Goal: Information Seeking & Learning: Check status

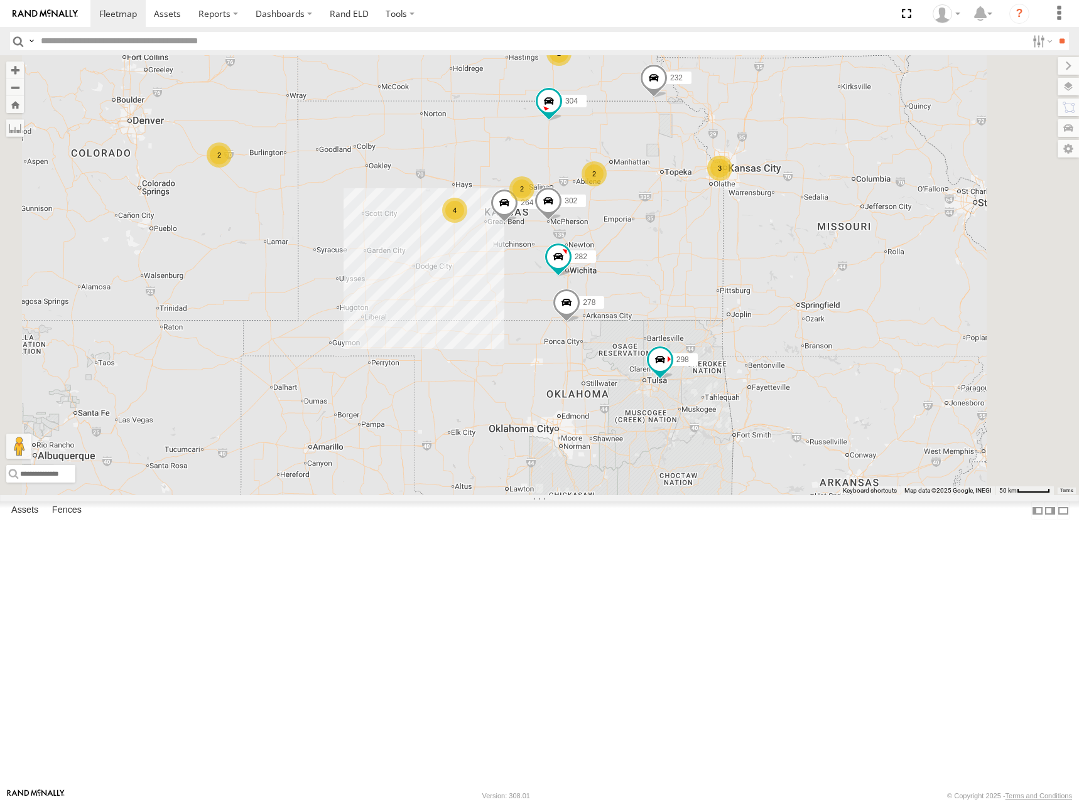
drag, startPoint x: 643, startPoint y: 308, endPoint x: 638, endPoint y: 257, distance: 51.7
click at [638, 257] on div "298 262 292 232 304 264 302 282 266 278 2 2 4 2 3 2" at bounding box center [539, 275] width 1079 height 440
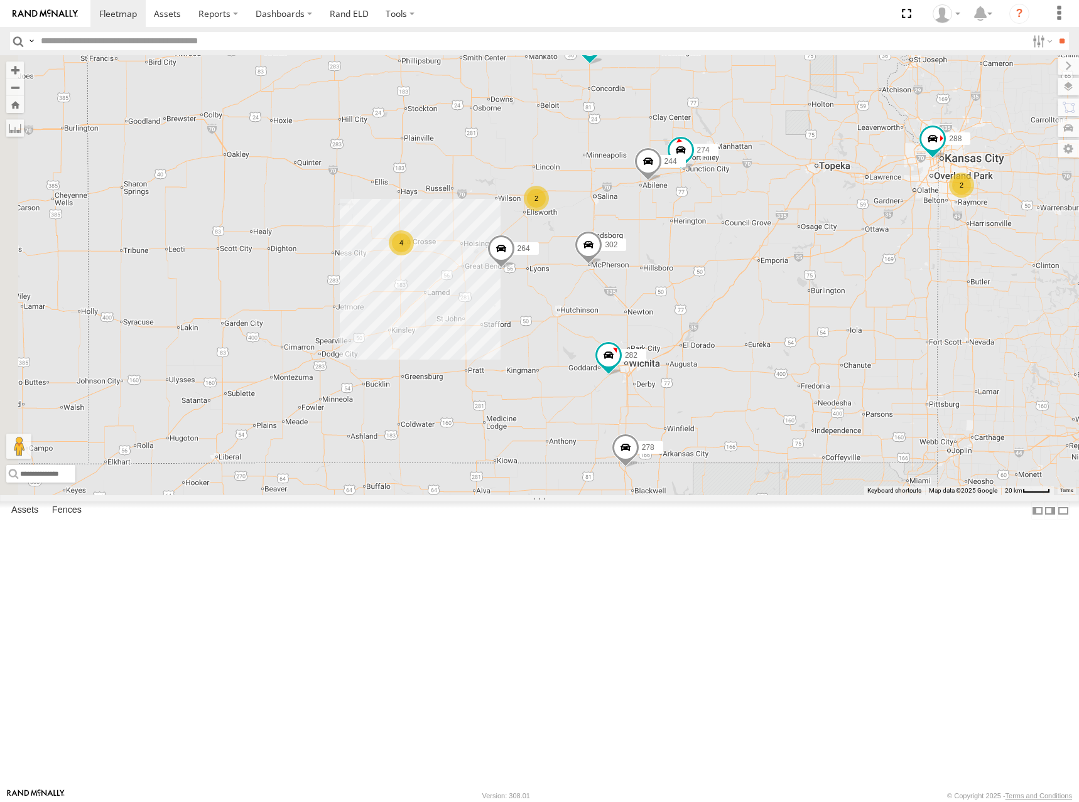
drag, startPoint x: 715, startPoint y: 302, endPoint x: 788, endPoint y: 289, distance: 73.9
click at [788, 289] on div "298 262 292 232 304 264 302 282 266 278 274 2 244 4 288 2 2" at bounding box center [539, 275] width 1079 height 440
drag, startPoint x: 866, startPoint y: 357, endPoint x: 839, endPoint y: 366, distance: 29.2
click at [839, 366] on div "298 262 292 232 304 264 302 282 266 278 274 244 288 2 4 2" at bounding box center [539, 275] width 1079 height 440
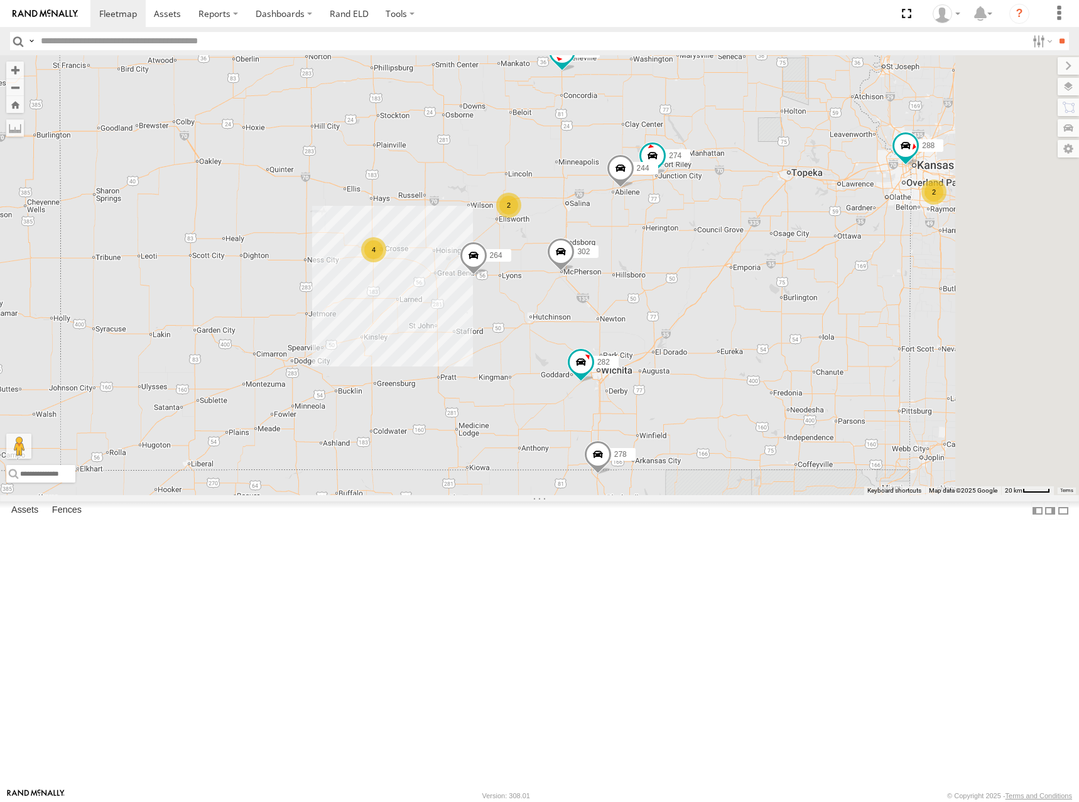
click at [930, 259] on div "298 262 292 232 304 264 302 282 266 278 274 244 288 2 4 2 2" at bounding box center [539, 275] width 1079 height 440
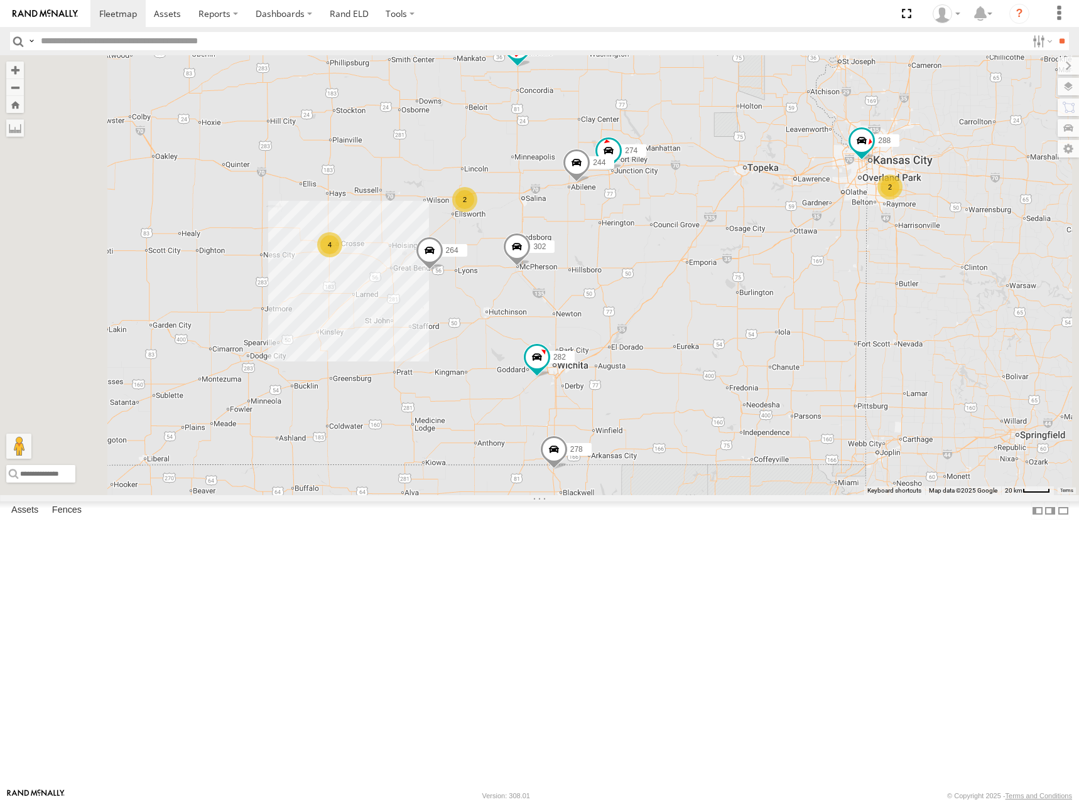
drag, startPoint x: 917, startPoint y: 240, endPoint x: 885, endPoint y: 242, distance: 32.1
click at [885, 242] on div "298 262 292 232 304 264 302 282 266 278 274 244 288 2 4 2 2" at bounding box center [539, 275] width 1079 height 440
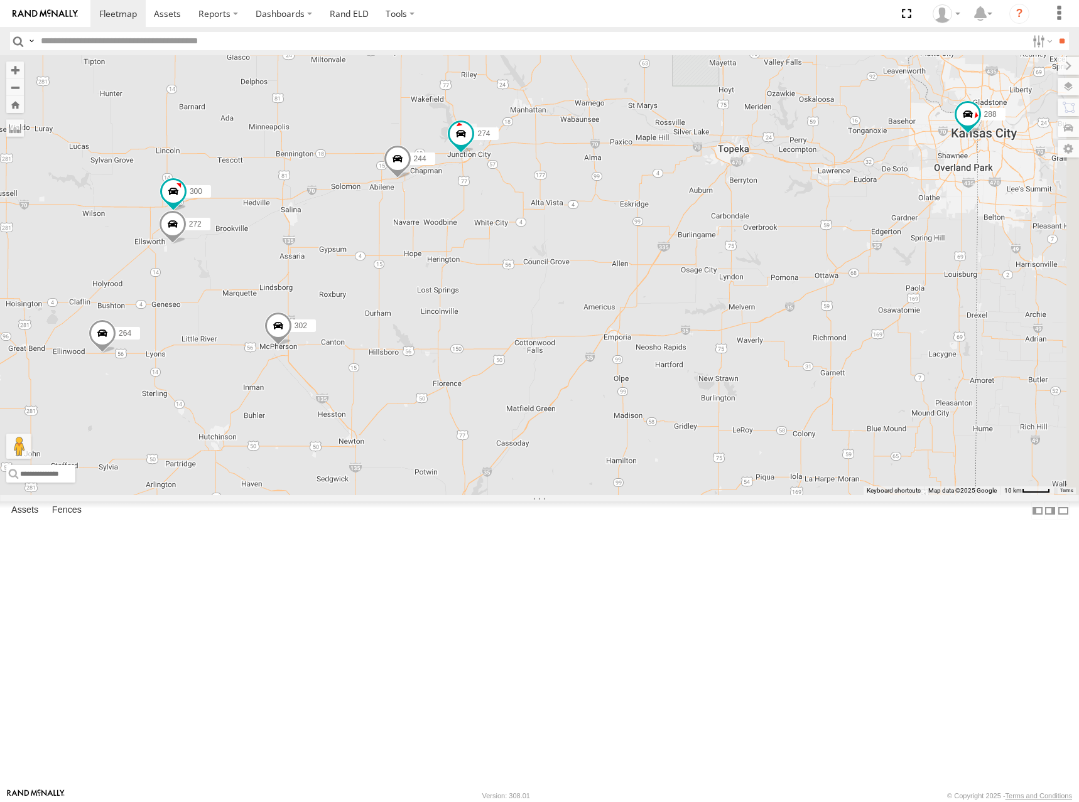
drag, startPoint x: 908, startPoint y: 337, endPoint x: 733, endPoint y: 337, distance: 175.2
click at [733, 337] on div "298 262 292 232 304 264 302 282 266 278 274 244 288 300 272" at bounding box center [539, 275] width 1079 height 440
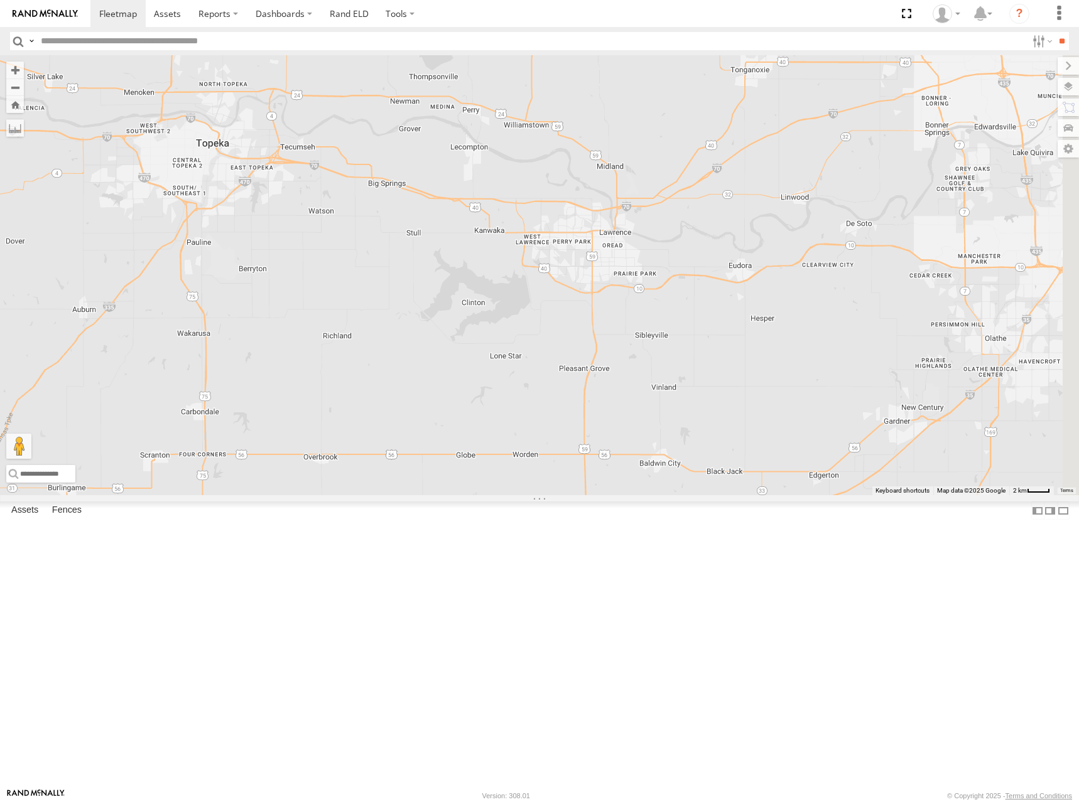
drag, startPoint x: 966, startPoint y: 290, endPoint x: 827, endPoint y: 323, distance: 142.5
click at [827, 323] on div "298 262 292 232 304 264 302 282 266 278 274 244 288 300 272" at bounding box center [539, 275] width 1079 height 440
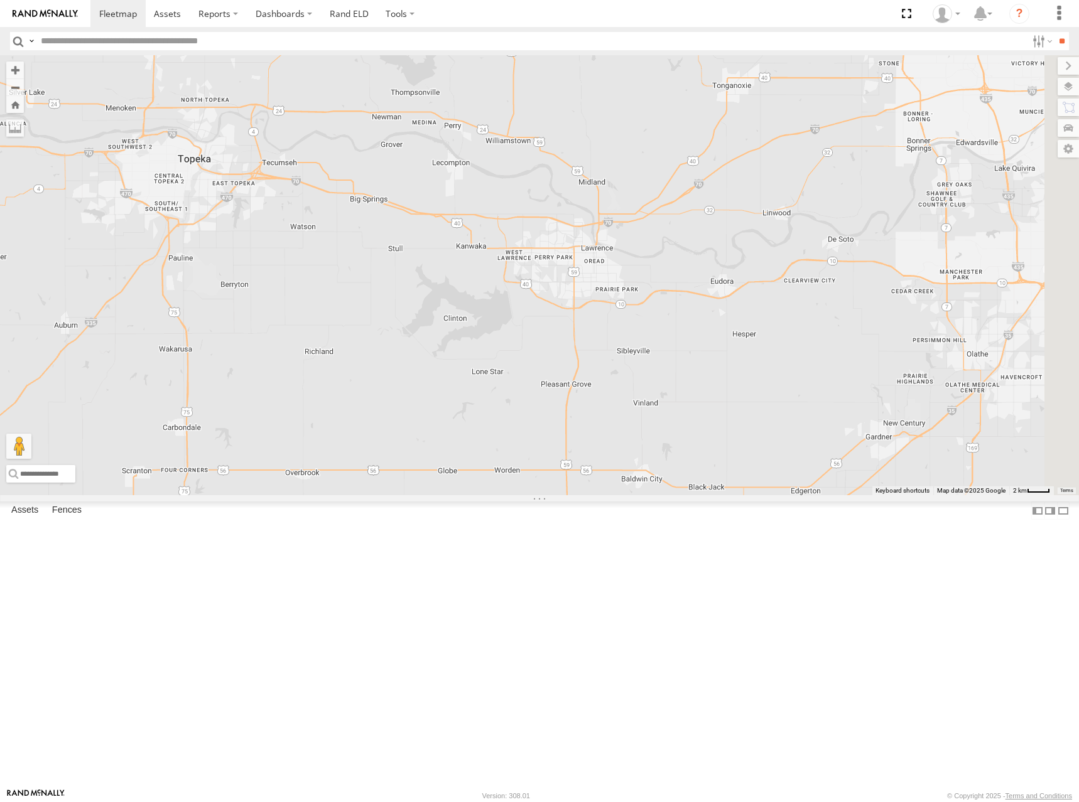
drag, startPoint x: 908, startPoint y: 282, endPoint x: 883, endPoint y: 302, distance: 31.7
click at [883, 302] on div "298 262 292 232 304 264 302 282 266 278 274 244 288 300 272" at bounding box center [539, 275] width 1079 height 440
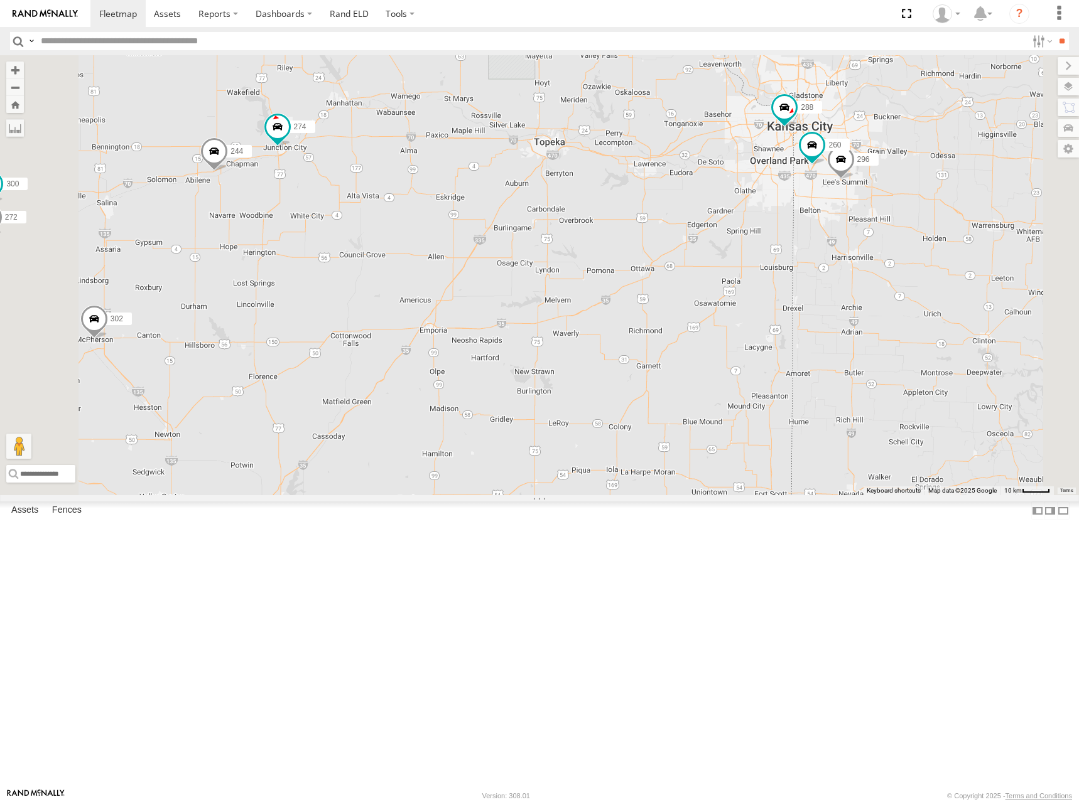
drag, startPoint x: 705, startPoint y: 269, endPoint x: 730, endPoint y: 264, distance: 25.5
click at [730, 265] on div "298 262 292 232 304 264 302 282 266 278 274 244 288 300 272 296 260" at bounding box center [539, 275] width 1079 height 440
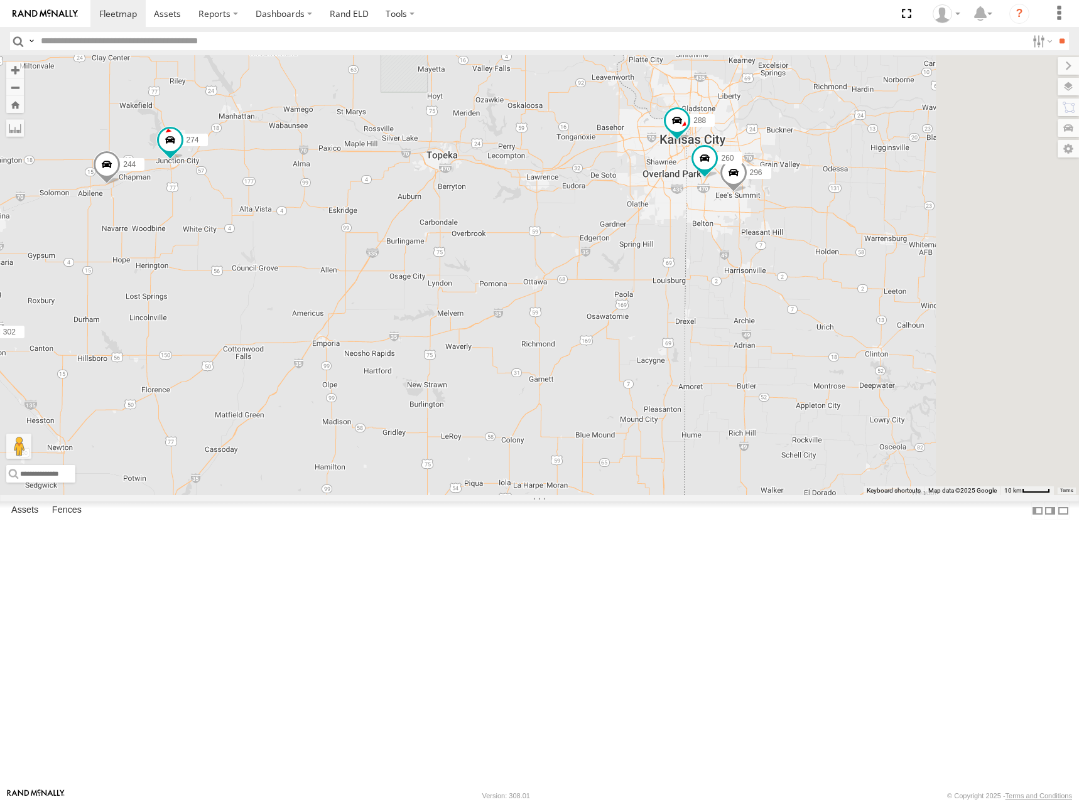
drag, startPoint x: 861, startPoint y: 279, endPoint x: 713, endPoint y: 300, distance: 150.2
click at [713, 300] on div "298 262 292 232 304 264 302 282 266 278 274 244 288 300 272 296 260" at bounding box center [539, 275] width 1079 height 440
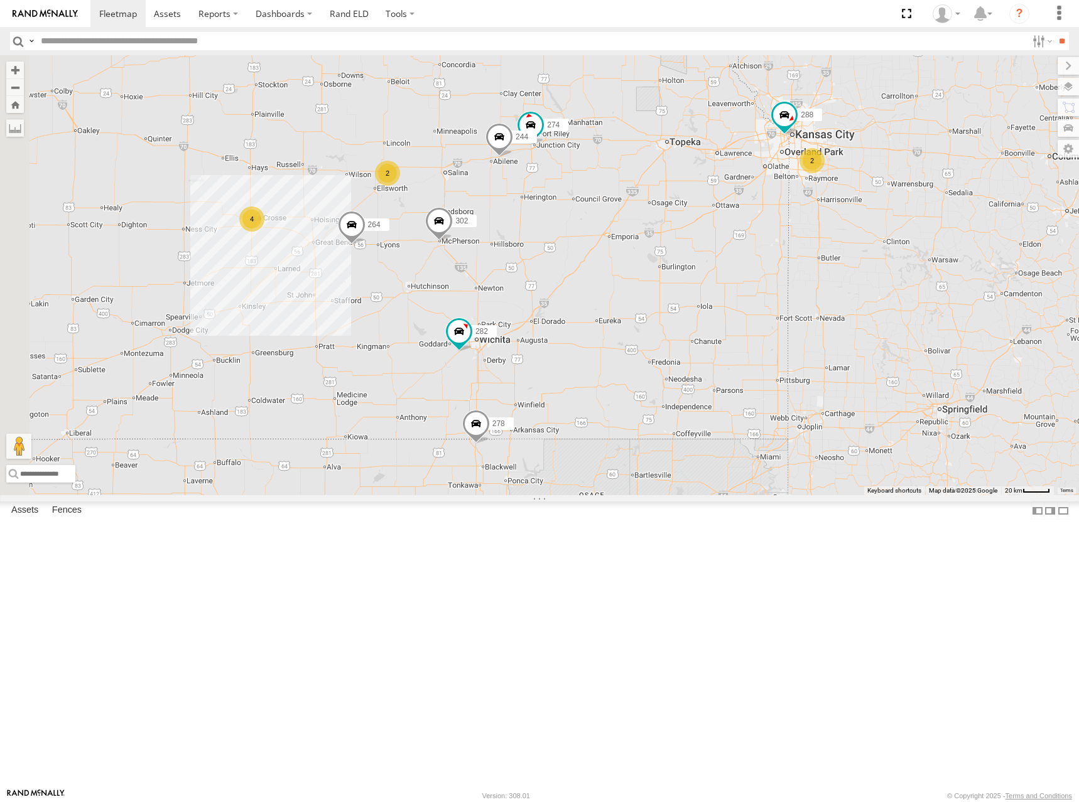
drag, startPoint x: 749, startPoint y: 353, endPoint x: 844, endPoint y: 324, distance: 99.3
click at [844, 324] on div "298 262 292 232 304 264 302 282 266 278 274 244 288 2 4 2 2" at bounding box center [539, 275] width 1079 height 440
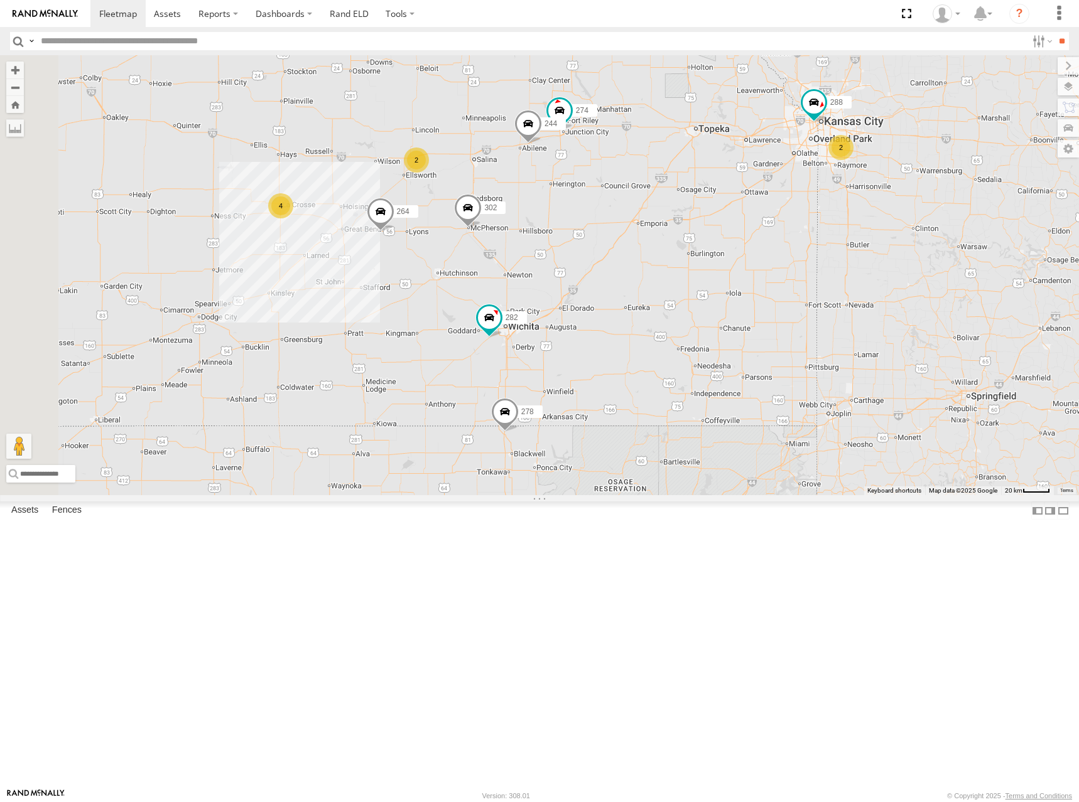
drag, startPoint x: 822, startPoint y: 257, endPoint x: 866, endPoint y: 242, distance: 46.3
click at [850, 244] on div "298 262 292 232 304 264 302 282 266 278 274 244 288 2 4 2 2" at bounding box center [539, 275] width 1079 height 440
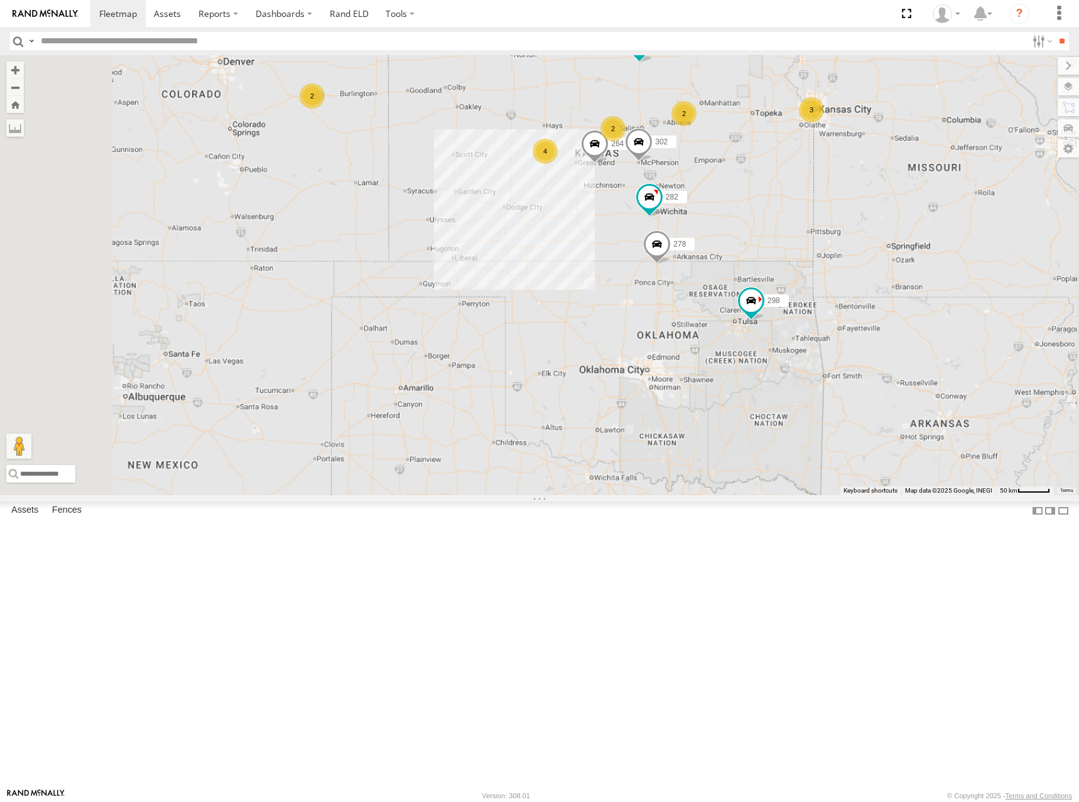
drag, startPoint x: 862, startPoint y: 208, endPoint x: 903, endPoint y: 210, distance: 40.9
click at [903, 210] on div "298 262 292 232 304 264 302 282 266 278 2 2 4 2 3 2" at bounding box center [539, 275] width 1079 height 440
drag, startPoint x: 885, startPoint y: 207, endPoint x: 886, endPoint y: 216, distance: 9.5
click at [886, 216] on div "298 262 292 232 304 264 302 282 266 278 2 2 4 2 3 2" at bounding box center [539, 275] width 1079 height 440
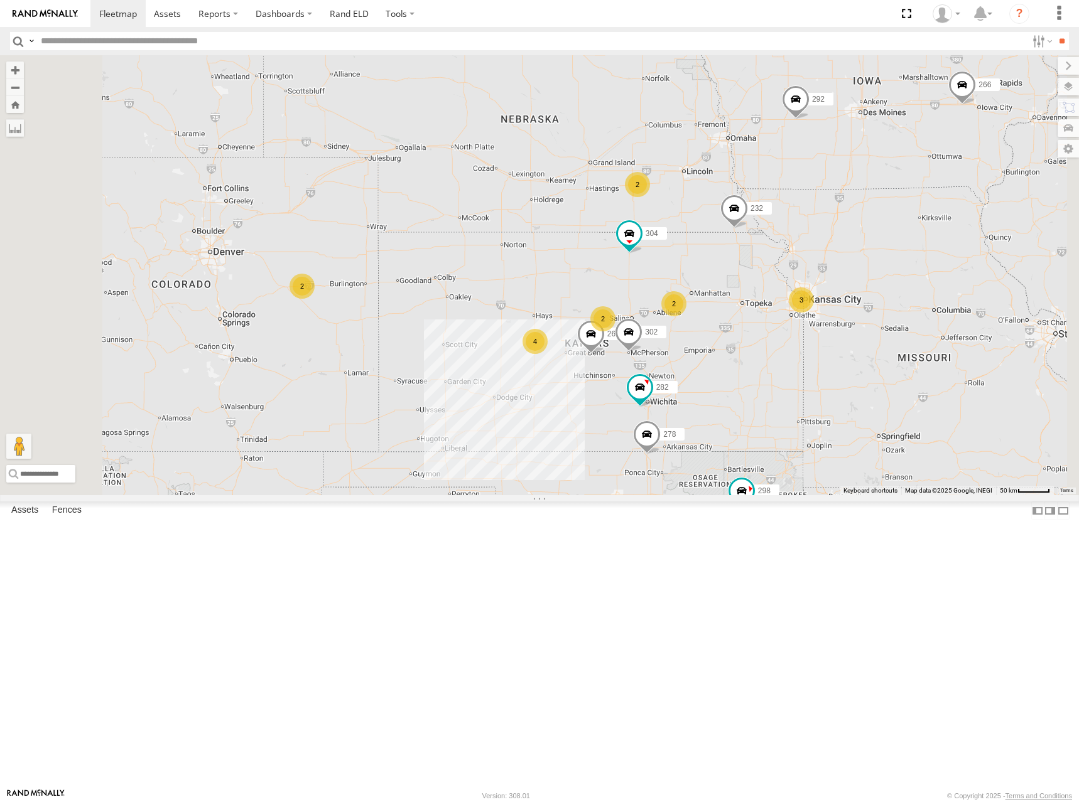
drag, startPoint x: 859, startPoint y: 115, endPoint x: 843, endPoint y: 304, distance: 189.6
click at [843, 304] on div "298 262 292 232 304 264 302 282 266 278 2 2 4 2 3 2" at bounding box center [539, 275] width 1079 height 440
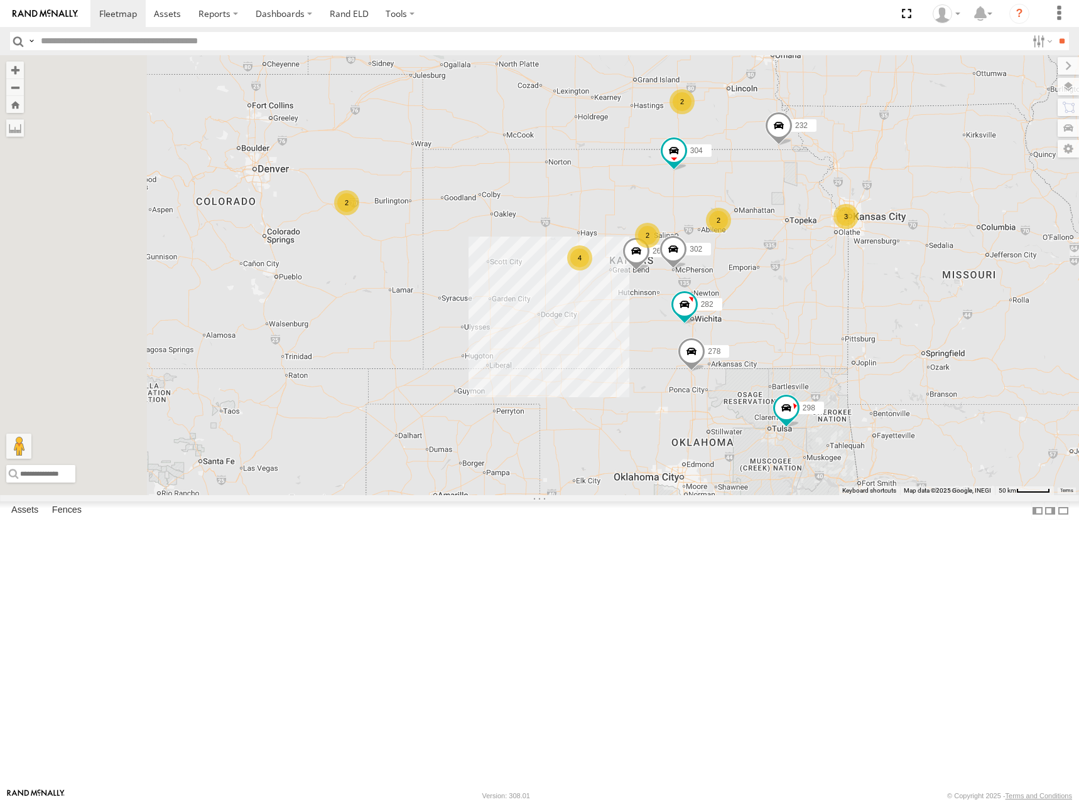
drag, startPoint x: 736, startPoint y: 303, endPoint x: 787, endPoint y: 192, distance: 122.2
click at [787, 192] on div "298 262 292 232 304 264 302 282 266 278 2 2 4 2 3 2" at bounding box center [539, 275] width 1079 height 440
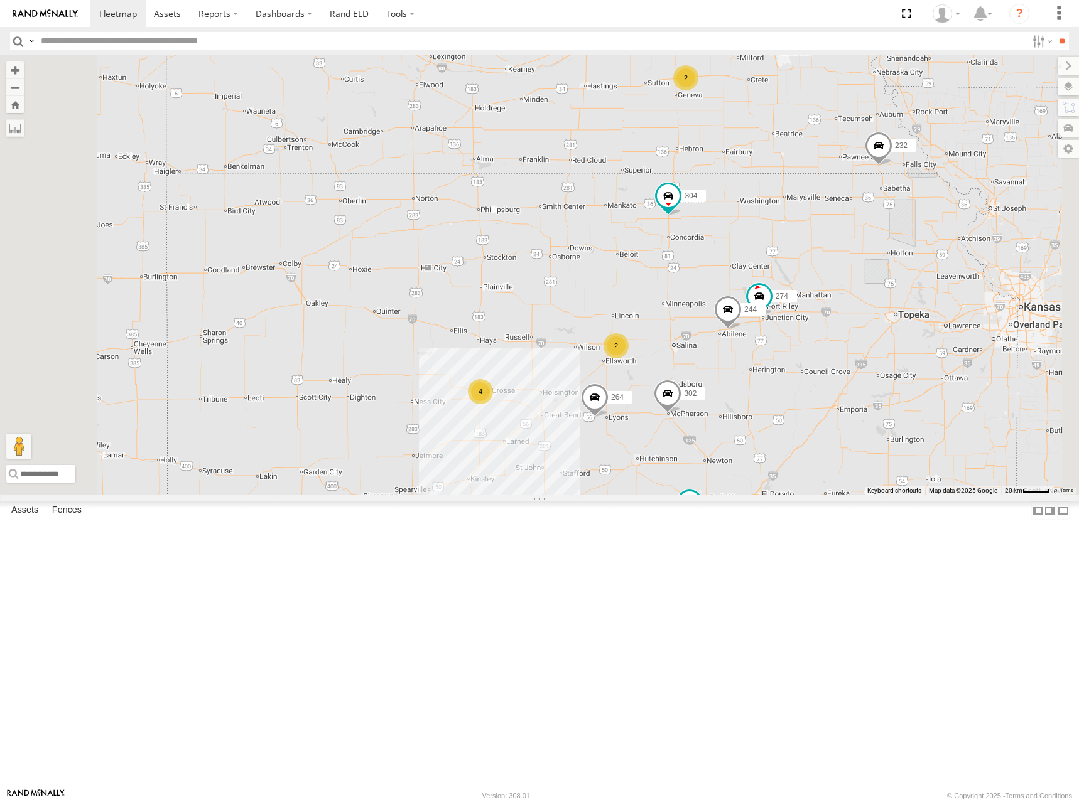
drag, startPoint x: 775, startPoint y: 229, endPoint x: 750, endPoint y: 347, distance: 120.8
click at [750, 347] on div "298 262 292 232 304 264 302 282 266 278 274 2 244 4 2" at bounding box center [539, 275] width 1079 height 440
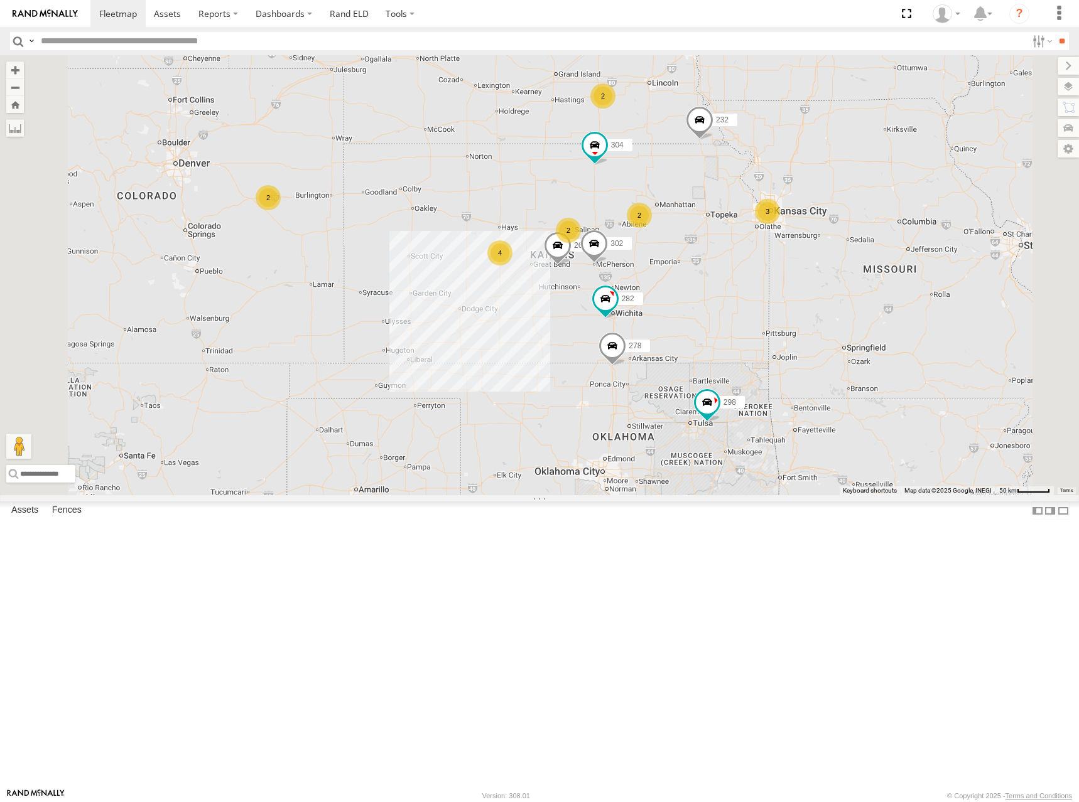
drag, startPoint x: 807, startPoint y: 190, endPoint x: 753, endPoint y: 203, distance: 55.0
click at [753, 203] on div "298 262 292 232 304 264 302 282 278 2 2 4 2 3 2" at bounding box center [539, 275] width 1079 height 440
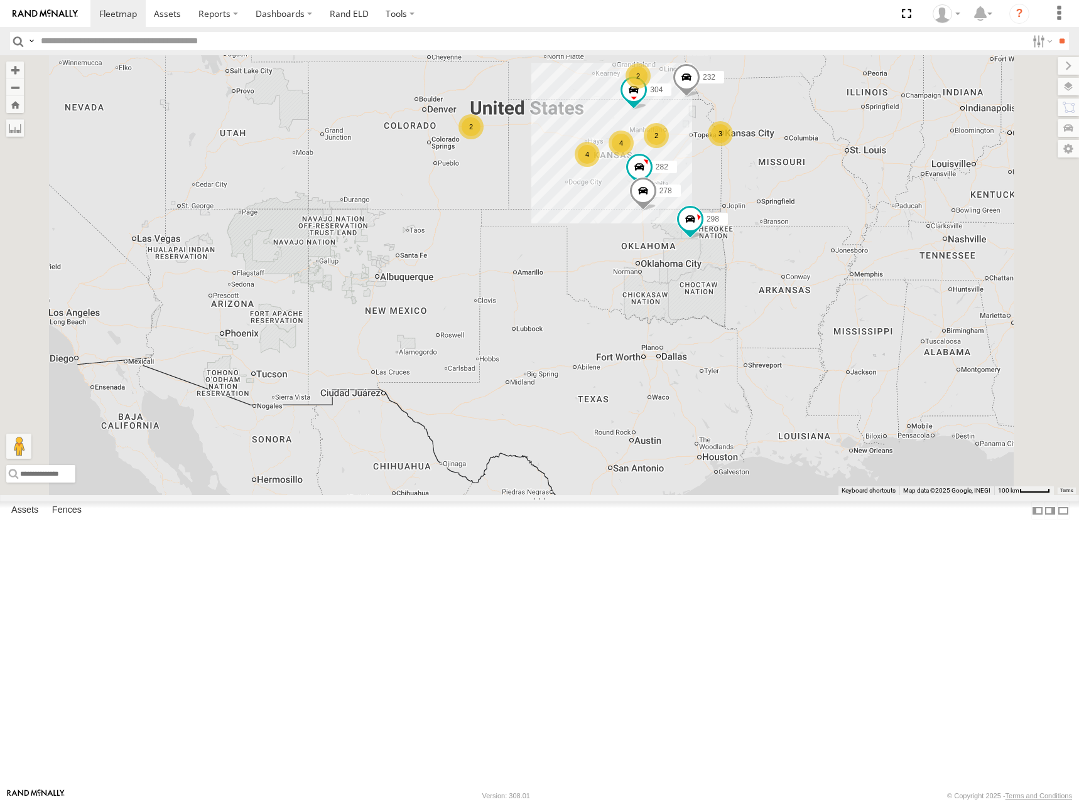
drag, startPoint x: 659, startPoint y: 195, endPoint x: 735, endPoint y: 183, distance: 76.2
click at [732, 184] on div "298 262 292 232 304 282 278 266 2 4 4 2 3 2" at bounding box center [539, 275] width 1079 height 440
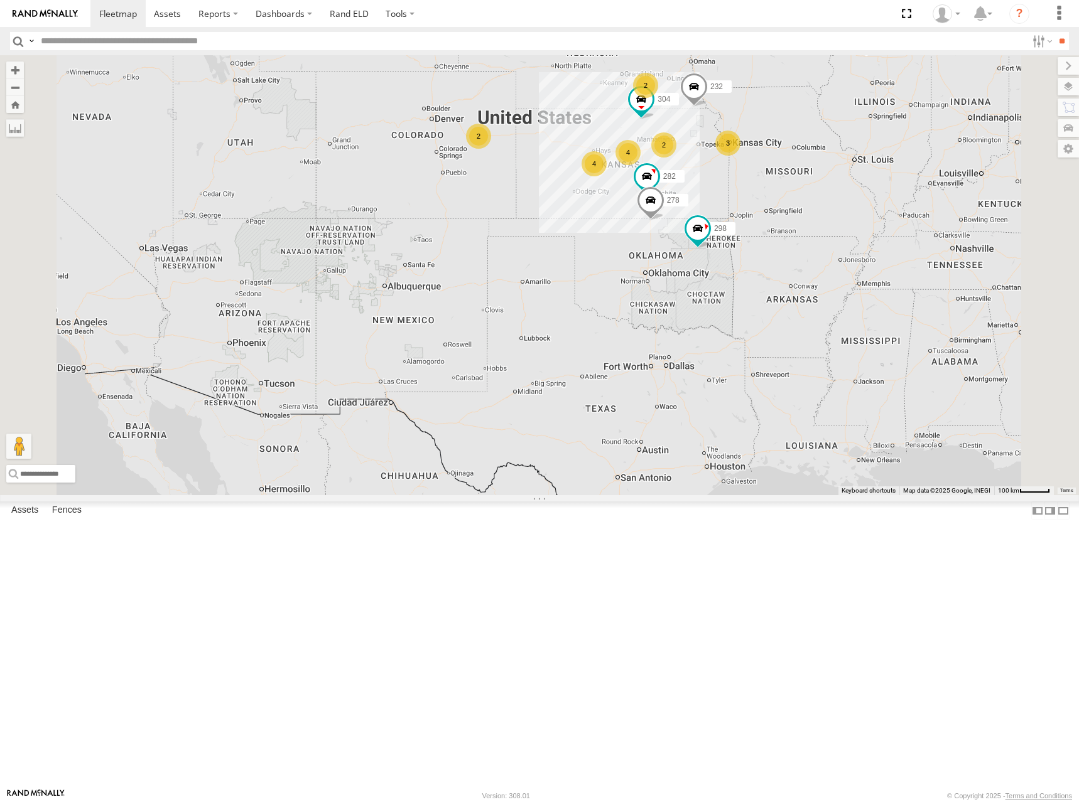
drag, startPoint x: 846, startPoint y: 264, endPoint x: 883, endPoint y: 250, distance: 38.9
click at [851, 280] on div "298 262 292 232 304 282 278 266 2 4 4 2 3 2" at bounding box center [539, 275] width 1079 height 440
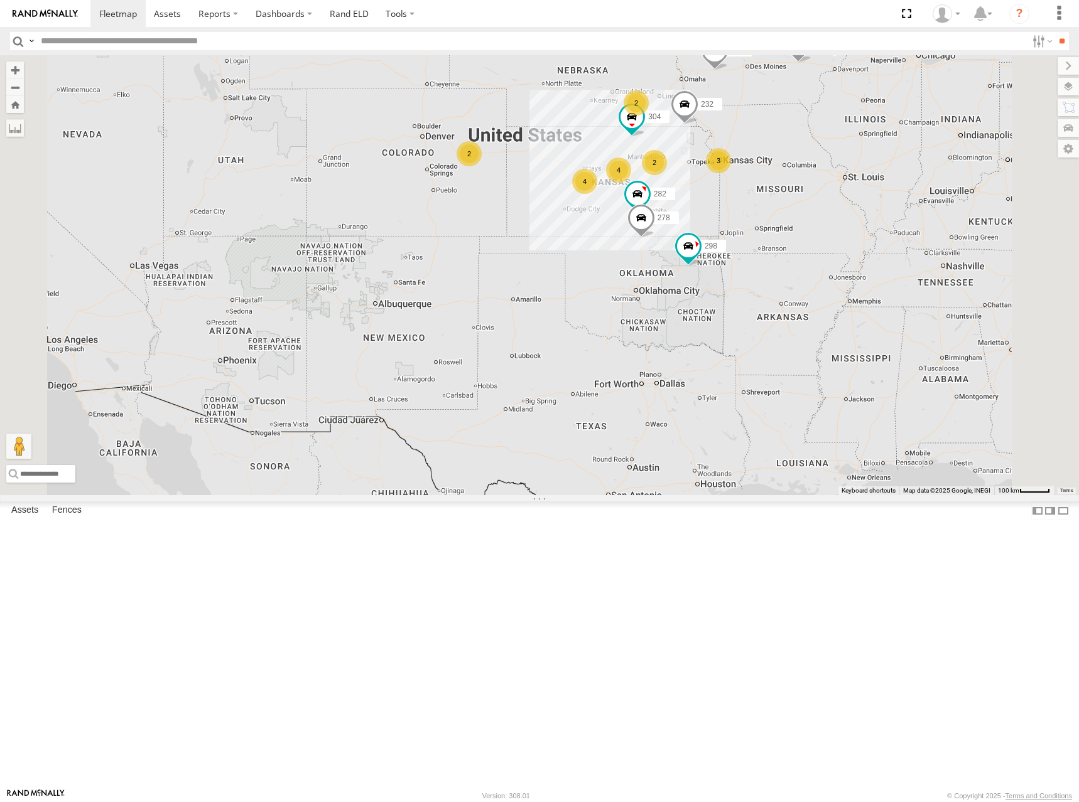
drag, startPoint x: 745, startPoint y: 199, endPoint x: 725, endPoint y: 225, distance: 33.1
click at [725, 225] on div "298 262 292 232 304 282 278 266 2 4 4 2 3 2" at bounding box center [539, 275] width 1079 height 440
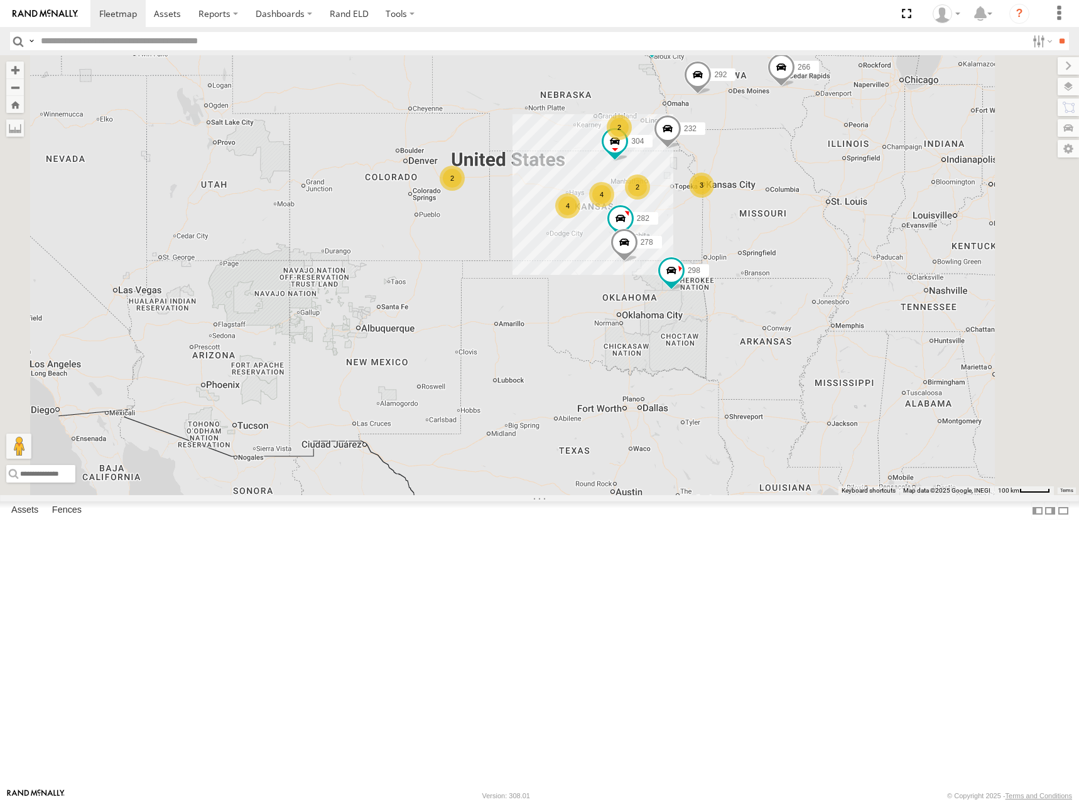
drag, startPoint x: 917, startPoint y: 268, endPoint x: 903, endPoint y: 288, distance: 24.0
click at [903, 288] on div "298 262 292 232 304 282 278 266 2 4 4 2 3 2" at bounding box center [539, 275] width 1079 height 440
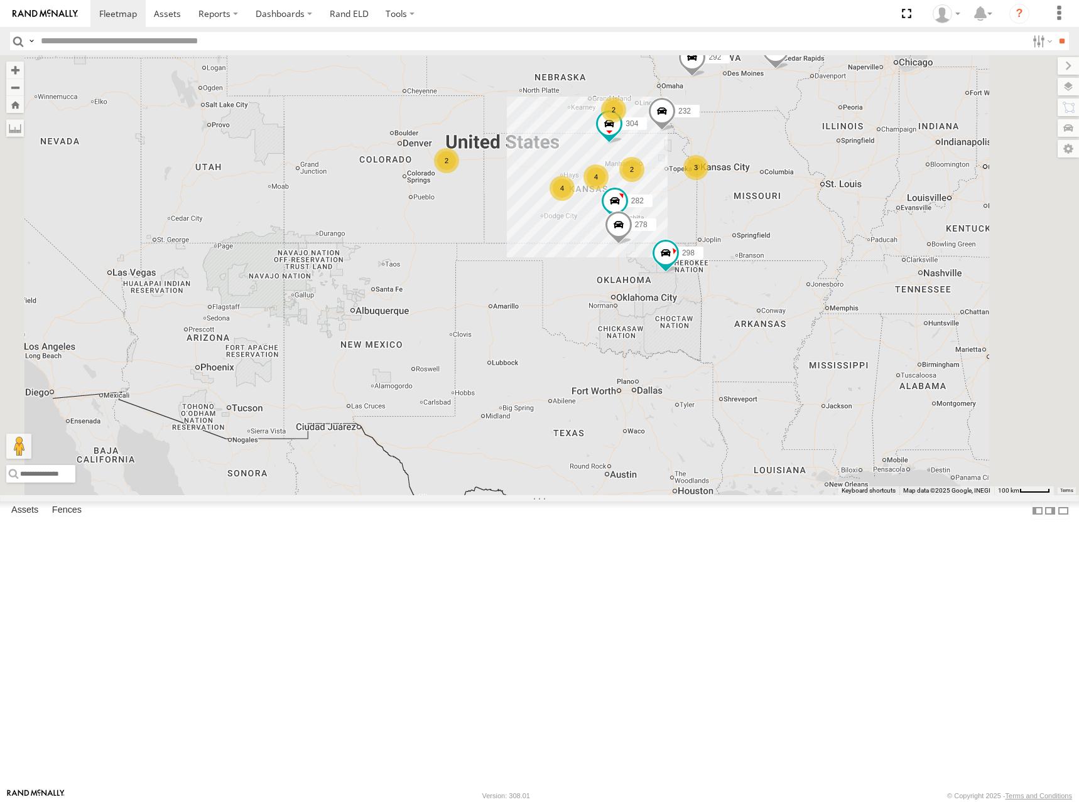
drag, startPoint x: 673, startPoint y: 269, endPoint x: 669, endPoint y: 250, distance: 19.8
click at [669, 250] on div "298 262 292 232 304 282 278 266 2 4 4 2 3 2" at bounding box center [539, 275] width 1079 height 440
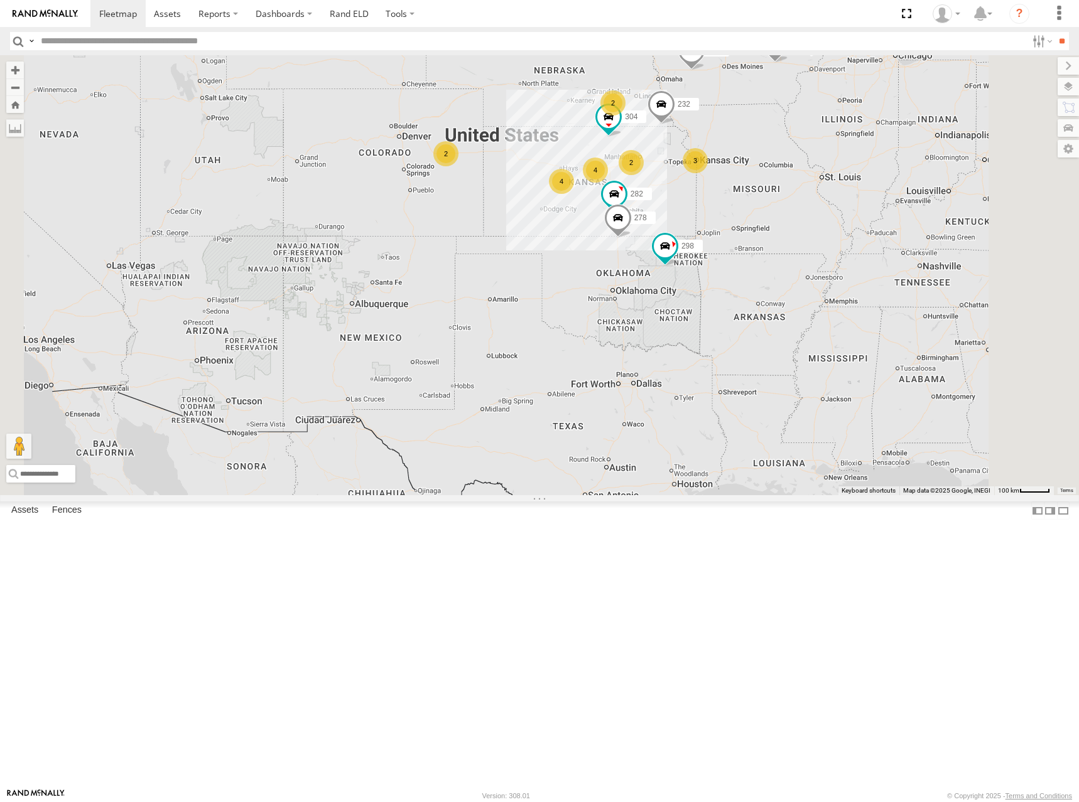
drag, startPoint x: 724, startPoint y: 256, endPoint x: 719, endPoint y: 246, distance: 11.0
click at [719, 246] on div "298 262 292 232 304 282 278 266 2 4 4 2 3 2" at bounding box center [539, 275] width 1079 height 440
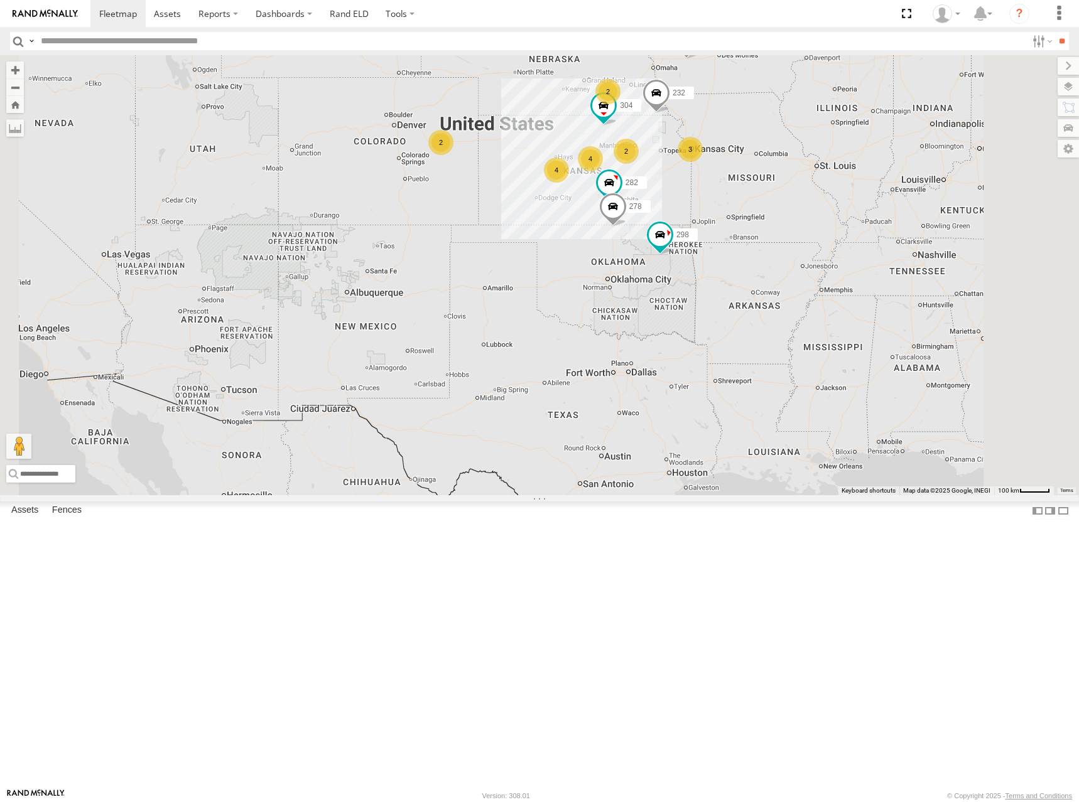
drag, startPoint x: 814, startPoint y: 271, endPoint x: 817, endPoint y: 285, distance: 14.3
click at [817, 285] on div "298 262 292 232 304 282 278 266 2 4 4 2 3 2" at bounding box center [539, 275] width 1079 height 440
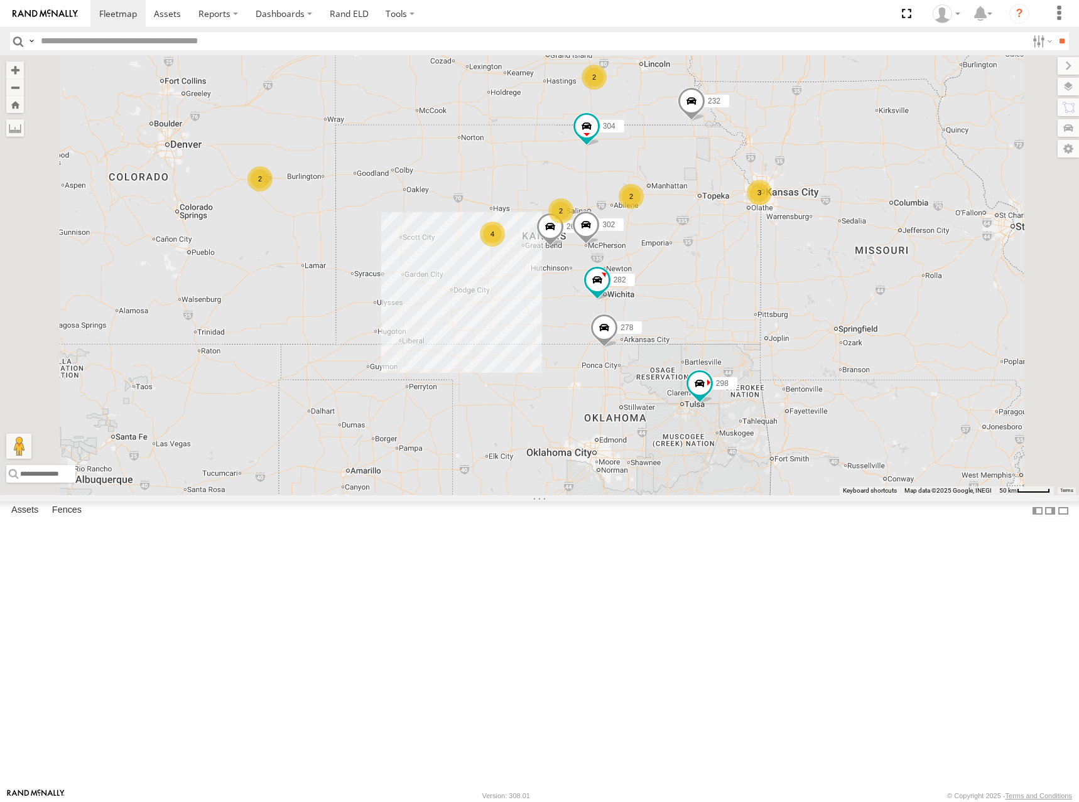
drag, startPoint x: 786, startPoint y: 284, endPoint x: 801, endPoint y: 291, distance: 16.6
click at [801, 291] on div "298 262 292 232 304 282 278 266 264 302 2 2 4 2 3 2" at bounding box center [539, 275] width 1079 height 440
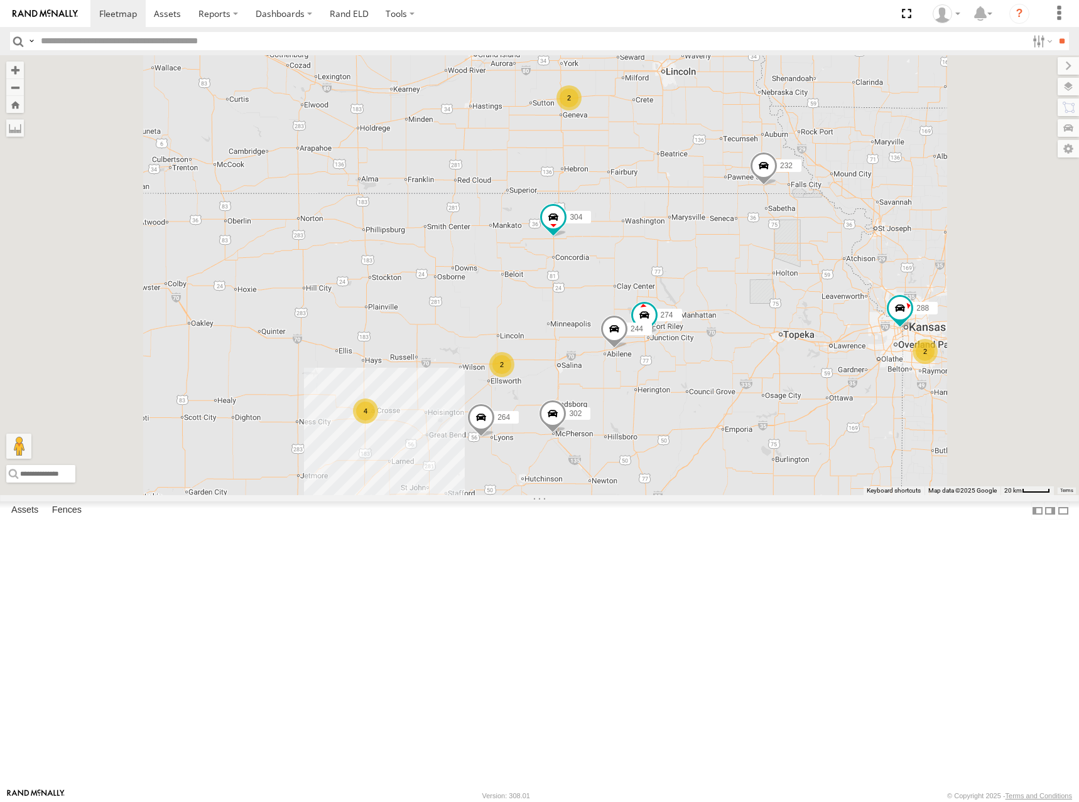
drag, startPoint x: 886, startPoint y: 207, endPoint x: 893, endPoint y: 310, distance: 103.8
click at [893, 310] on div "298 262 292 232 304 282 278 266 264 302 274 2 244 4 288 2 2" at bounding box center [539, 275] width 1079 height 440
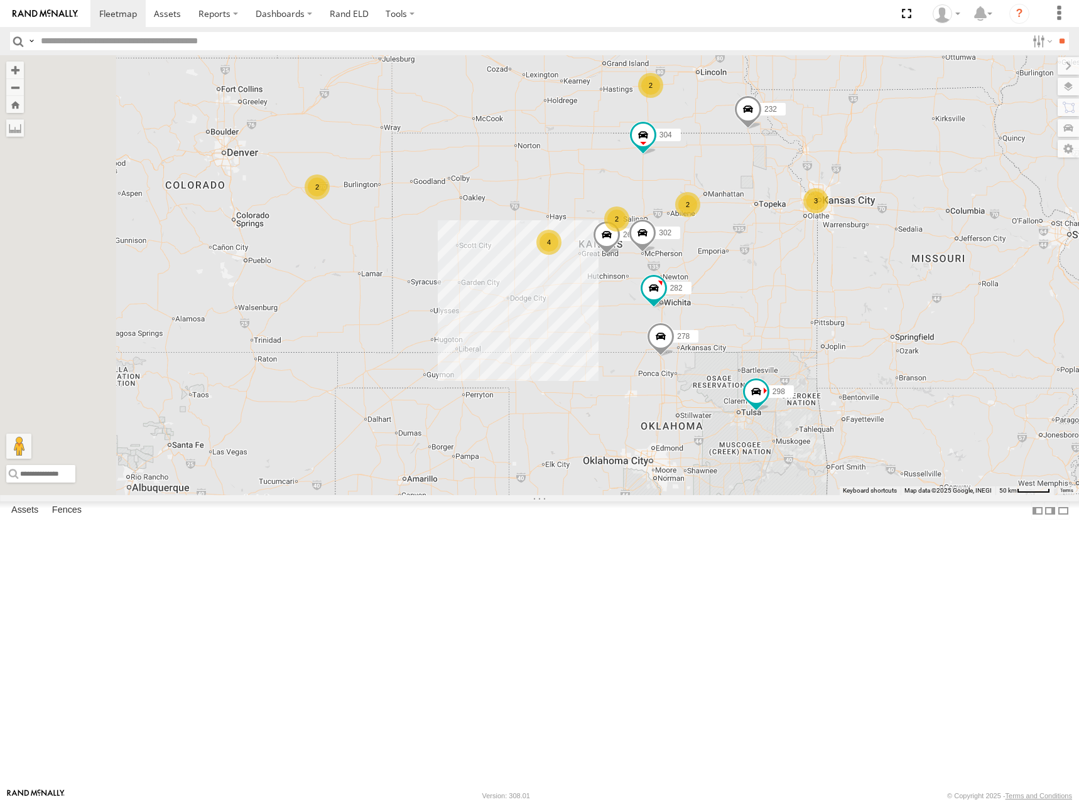
drag, startPoint x: 851, startPoint y: 328, endPoint x: 862, endPoint y: 284, distance: 46.0
click at [862, 284] on div "298 262 292 232 304 282 278 266 264 302 2 2 4 2 3 2" at bounding box center [539, 275] width 1079 height 440
drag, startPoint x: 868, startPoint y: 273, endPoint x: 868, endPoint y: 286, distance: 12.6
click at [868, 286] on div "298 262 292 232 304 282 278 266 264 302 2 2 4 2 3 2" at bounding box center [539, 275] width 1079 height 440
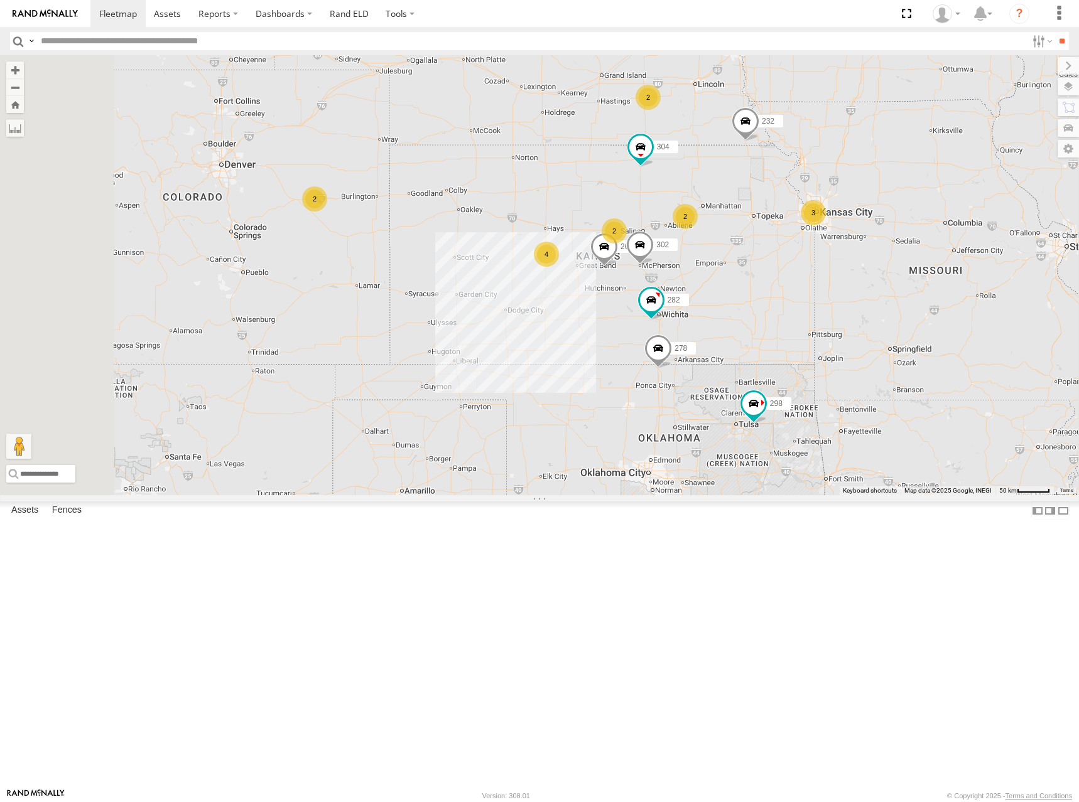
drag, startPoint x: 886, startPoint y: 311, endPoint x: 881, endPoint y: 317, distance: 7.6
click at [881, 317] on div "298 262 292 232 304 282 278 266 264 302 2 2 4 2 3 2" at bounding box center [539, 275] width 1079 height 440
click at [725, 241] on div "298 270 262 292 232 304 284 264 302 282 278 2 2 4 3 2" at bounding box center [539, 275] width 1079 height 440
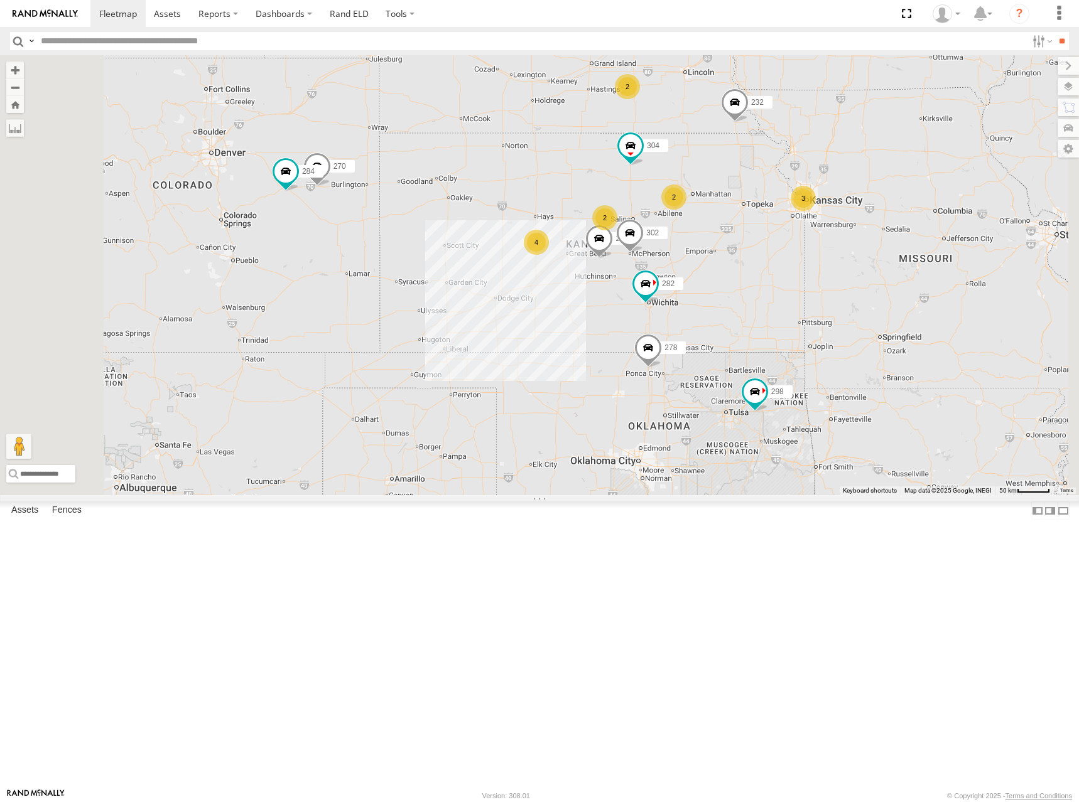
drag, startPoint x: 907, startPoint y: 339, endPoint x: 908, endPoint y: 326, distance: 12.6
click at [908, 326] on div "298 270 262 292 232 304 284 264 302 282 278 2 2 4 3 2" at bounding box center [539, 275] width 1079 height 440
drag, startPoint x: 538, startPoint y: 242, endPoint x: 552, endPoint y: 264, distance: 26.3
click at [552, 264] on div "298 270 262 292 232 304 284 264 302 282 278 2 2 4 3 2" at bounding box center [539, 275] width 1079 height 440
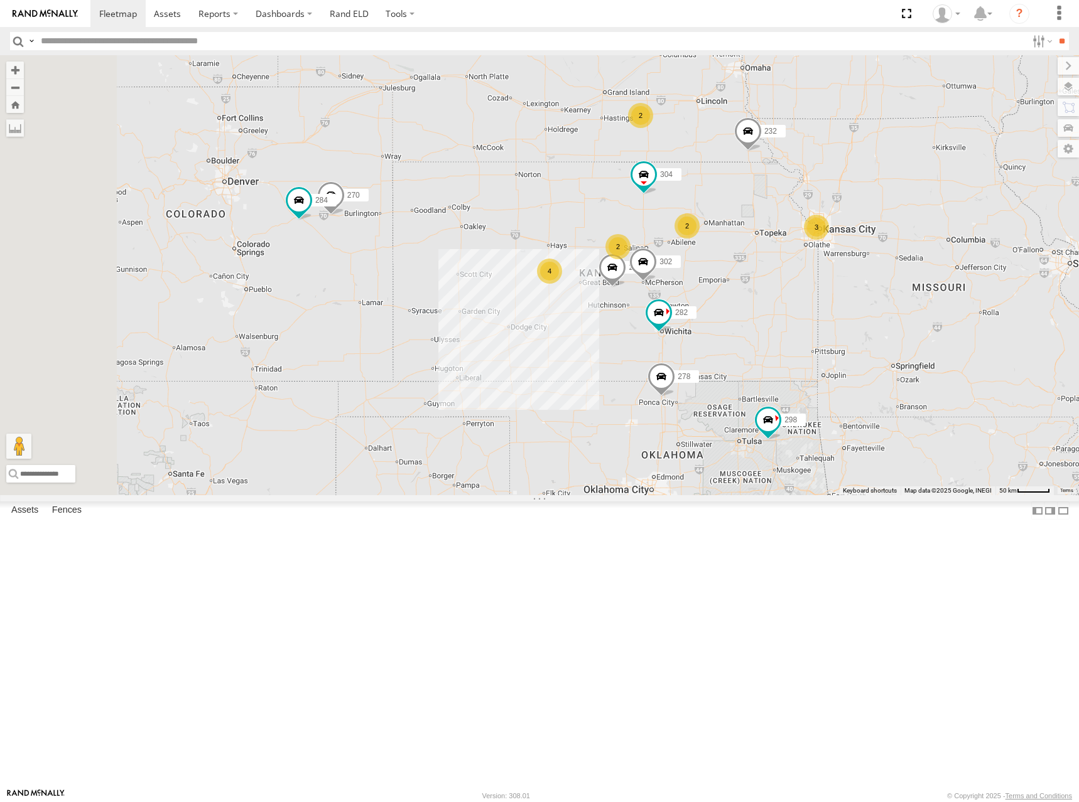
click at [906, 437] on div "298 270 262 292 232 304 284 264 302 282 278 2 2 4 3 2" at bounding box center [539, 275] width 1079 height 440
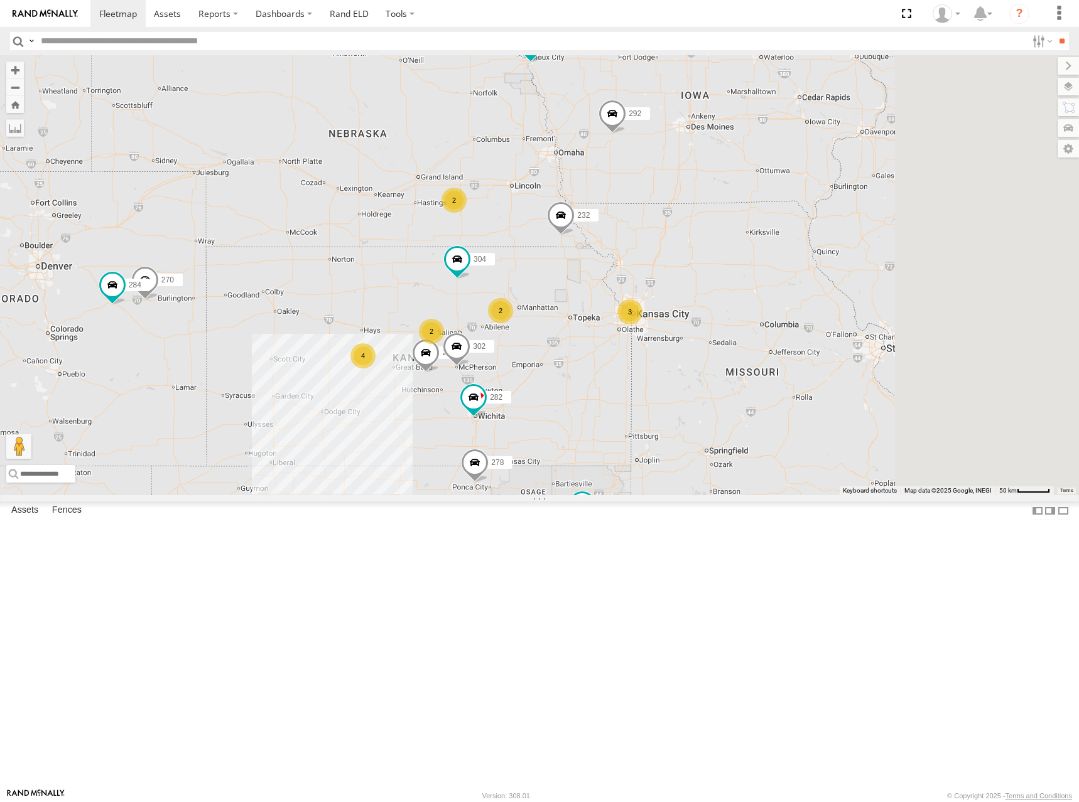
drag, startPoint x: 879, startPoint y: 225, endPoint x: 649, endPoint y: 303, distance: 242.4
click at [649, 303] on div "298 270 262 292 232 304 284 264 302 282 278 2 2 4 3 2" at bounding box center [539, 275] width 1079 height 440
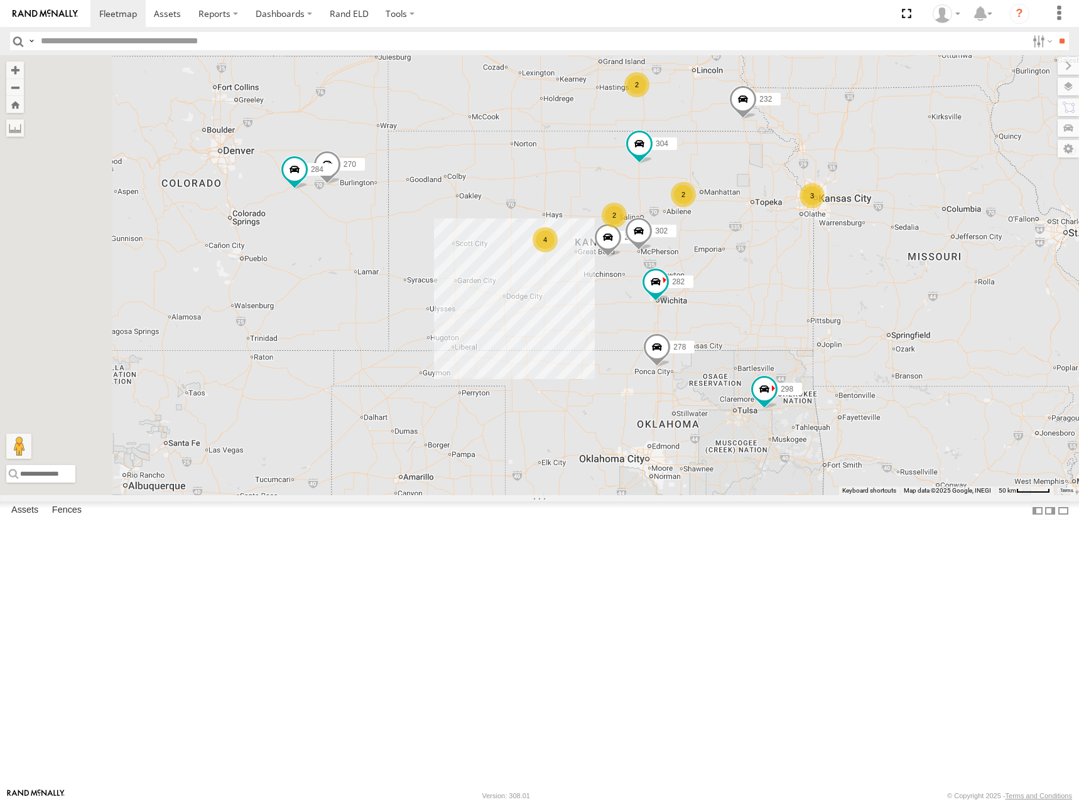
drag, startPoint x: 739, startPoint y: 388, endPoint x: 963, endPoint y: 276, distance: 250.4
click at [963, 276] on div "298 270 262 292 232 304 284 264 302 282 278 2 2 4 3 2 266" at bounding box center [539, 275] width 1079 height 440
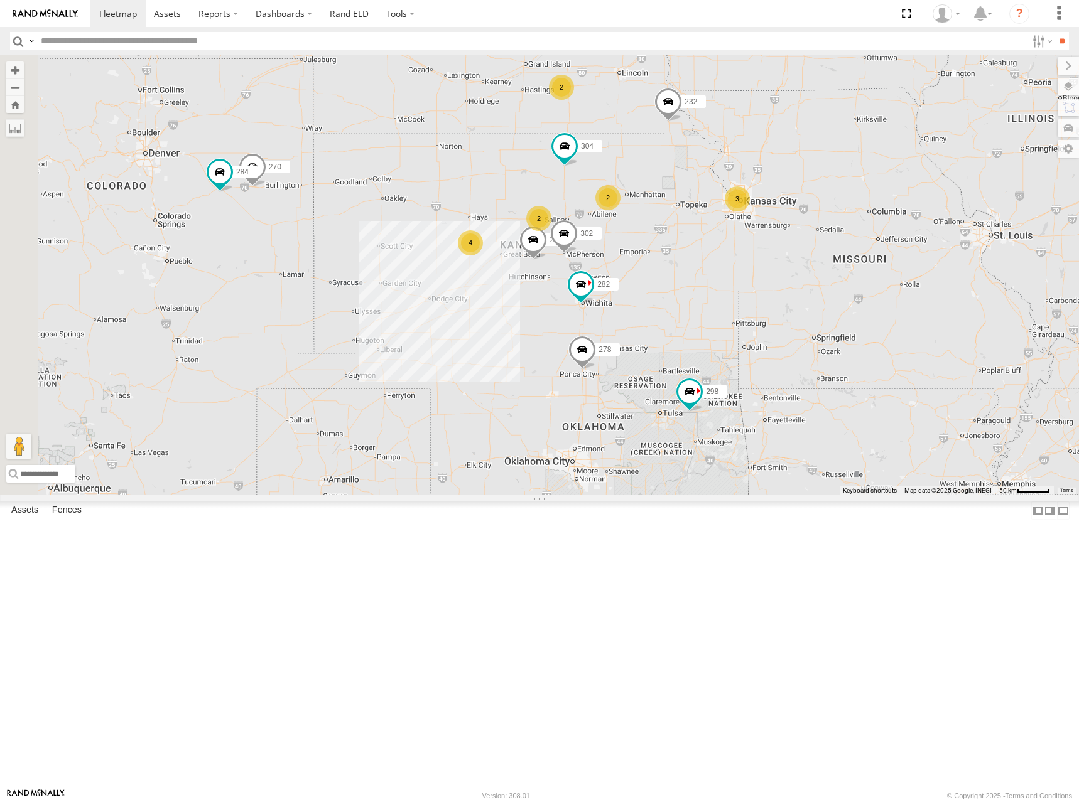
drag, startPoint x: 717, startPoint y: 328, endPoint x: 639, endPoint y: 331, distance: 77.9
click at [639, 331] on div "298 270 262 292 232 304 284 264 302 282 278 2 2 4 3 2 266" at bounding box center [539, 275] width 1079 height 440
click at [620, 329] on div "298 270 262 292 232 304 284 264 302 282 278 2 2 4 3 2 266" at bounding box center [539, 275] width 1079 height 440
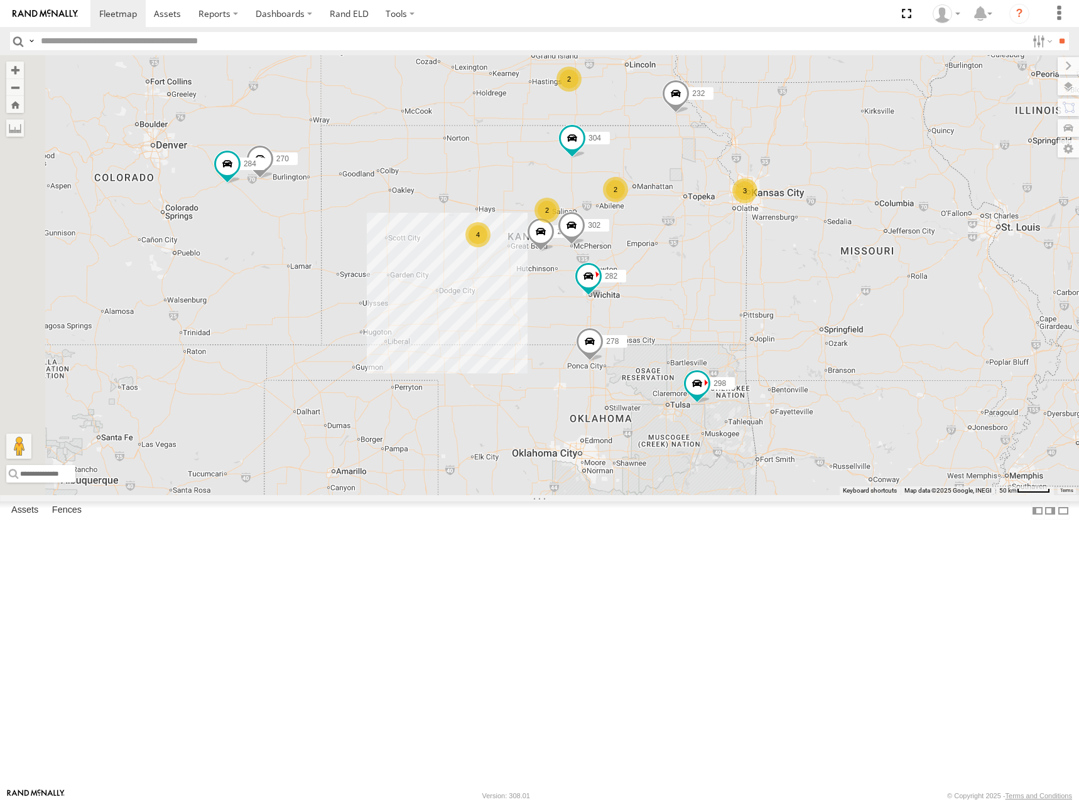
click at [701, 317] on div "298 270 262 292 232 304 284 264 302 282 278 2 2 4 3 2 266" at bounding box center [539, 275] width 1079 height 440
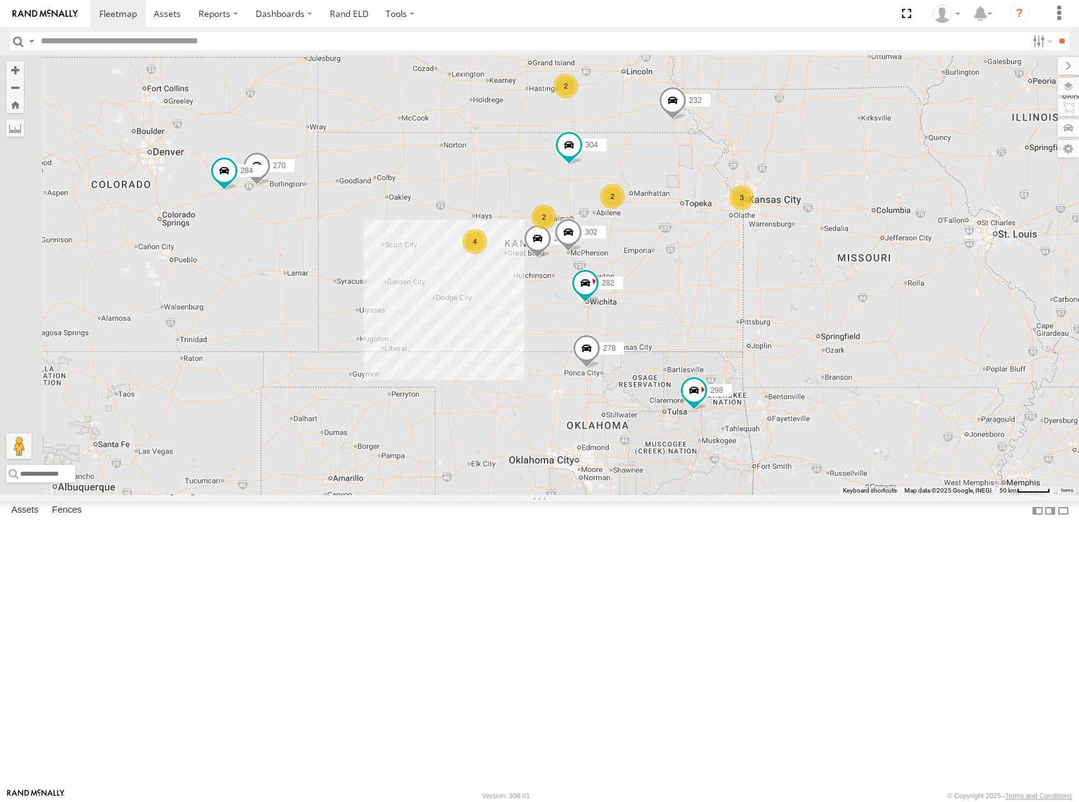
drag, startPoint x: 658, startPoint y: 301, endPoint x: 648, endPoint y: 310, distance: 13.8
click at [653, 312] on div "298 270 262 292 232 304 284 264 302 282 278 2 2 4 3 2 266" at bounding box center [539, 275] width 1079 height 440
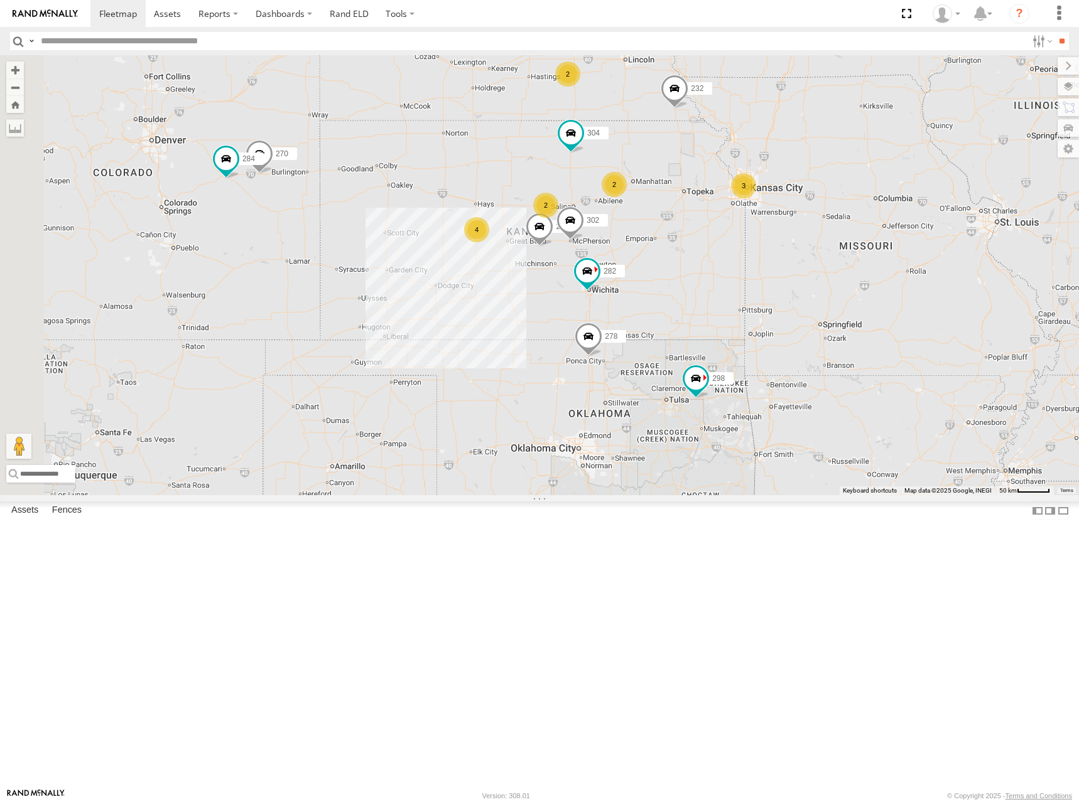
drag, startPoint x: 615, startPoint y: 326, endPoint x: 617, endPoint y: 311, distance: 15.3
click at [617, 311] on div "298 270 262 292 232 304 284 264 302 282 278 2 2 4 3 2 266" at bounding box center [539, 275] width 1079 height 440
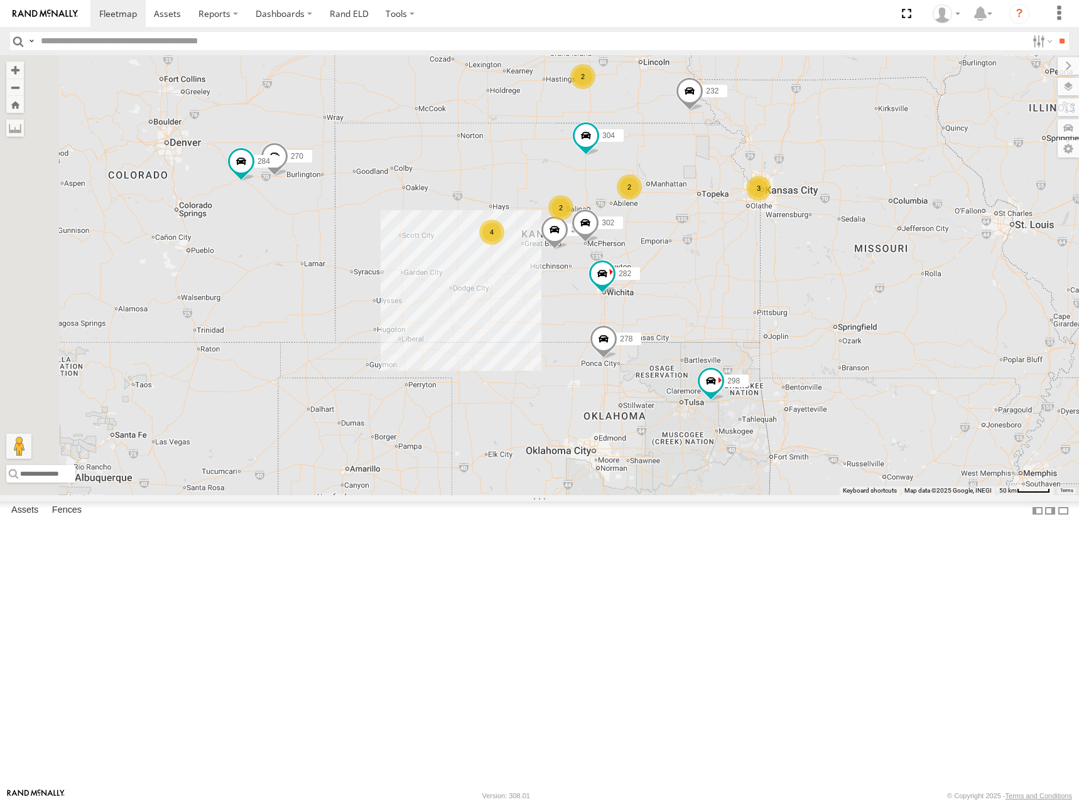
drag, startPoint x: 627, startPoint y: 308, endPoint x: 653, endPoint y: 313, distance: 26.2
click at [653, 313] on div "298 270 262 292 232 304 284 264 302 282 278 2 2 4 3 2 266" at bounding box center [539, 275] width 1079 height 440
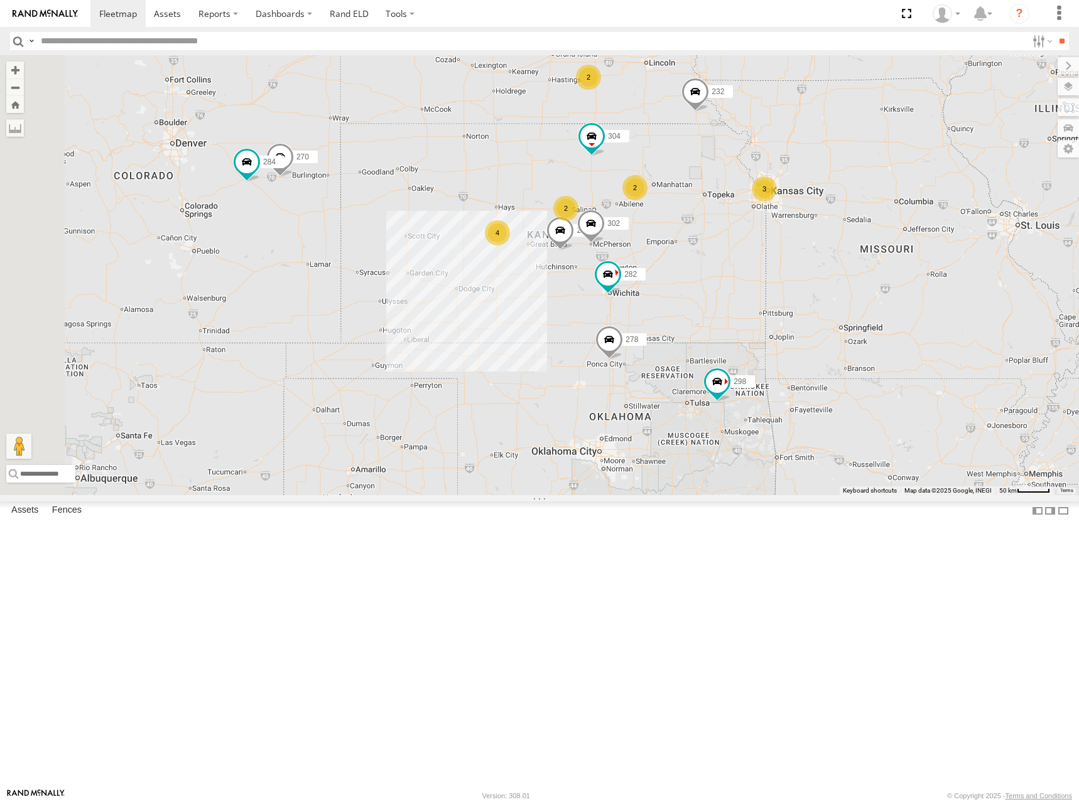
click at [635, 318] on div "298 270 262 292 232 304 284 264 302 282 278 2 2 4 3 2 266" at bounding box center [539, 275] width 1079 height 440
click at [592, 359] on div "298 270 262 292 232 304 284 264 302 282 278 2 2 4 3 2 266" at bounding box center [539, 275] width 1079 height 440
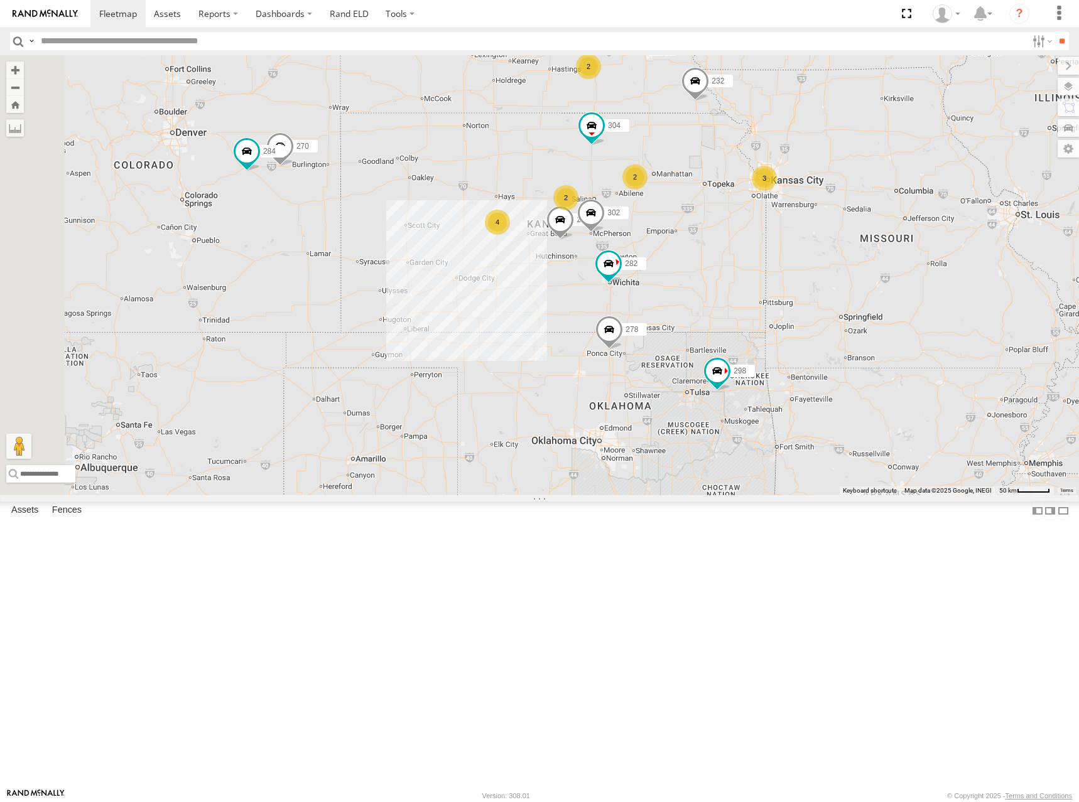
click at [601, 308] on div "298 270 262 292 232 304 284 264 302 282 278 2 2 4 3 2 266" at bounding box center [539, 275] width 1079 height 440
click at [603, 306] on div "298 270 262 292 232 304 284 264 302 282 278 2 2 4 3 2 266" at bounding box center [539, 275] width 1079 height 440
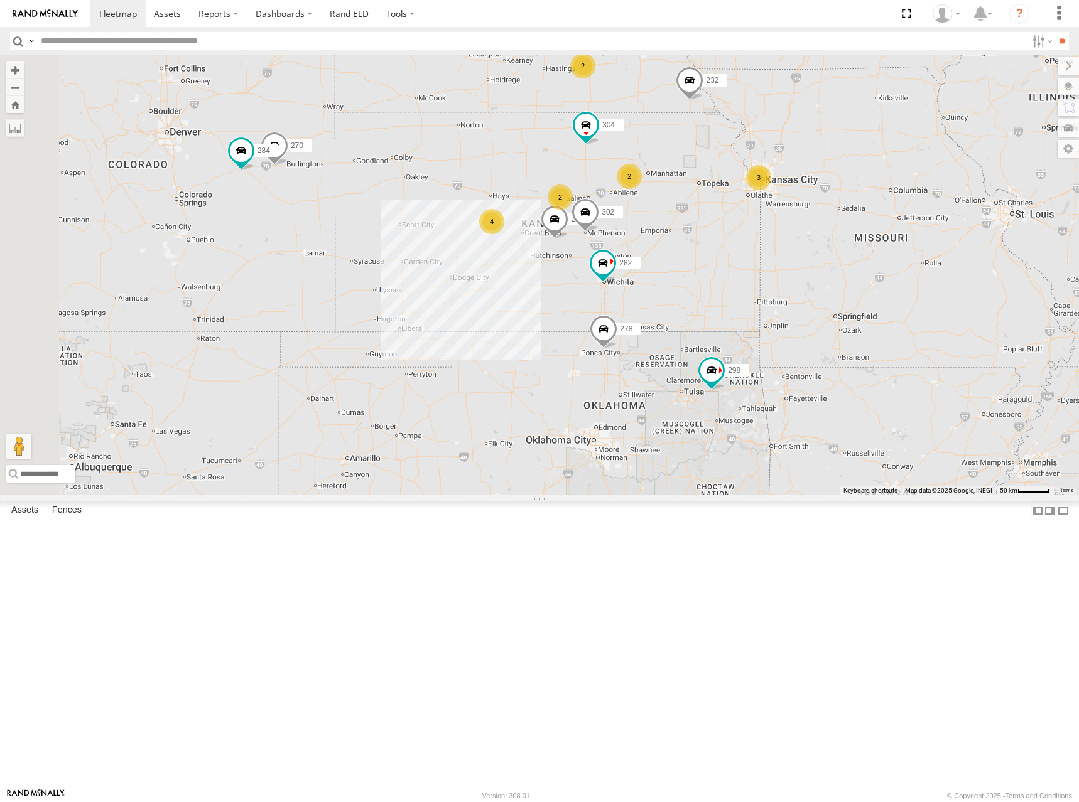
drag, startPoint x: 618, startPoint y: 301, endPoint x: 608, endPoint y: 298, distance: 10.5
click at [611, 299] on div "298 270 262 292 232 304 284 264 302 282 278 2 2 4 3 2 266" at bounding box center [539, 275] width 1079 height 440
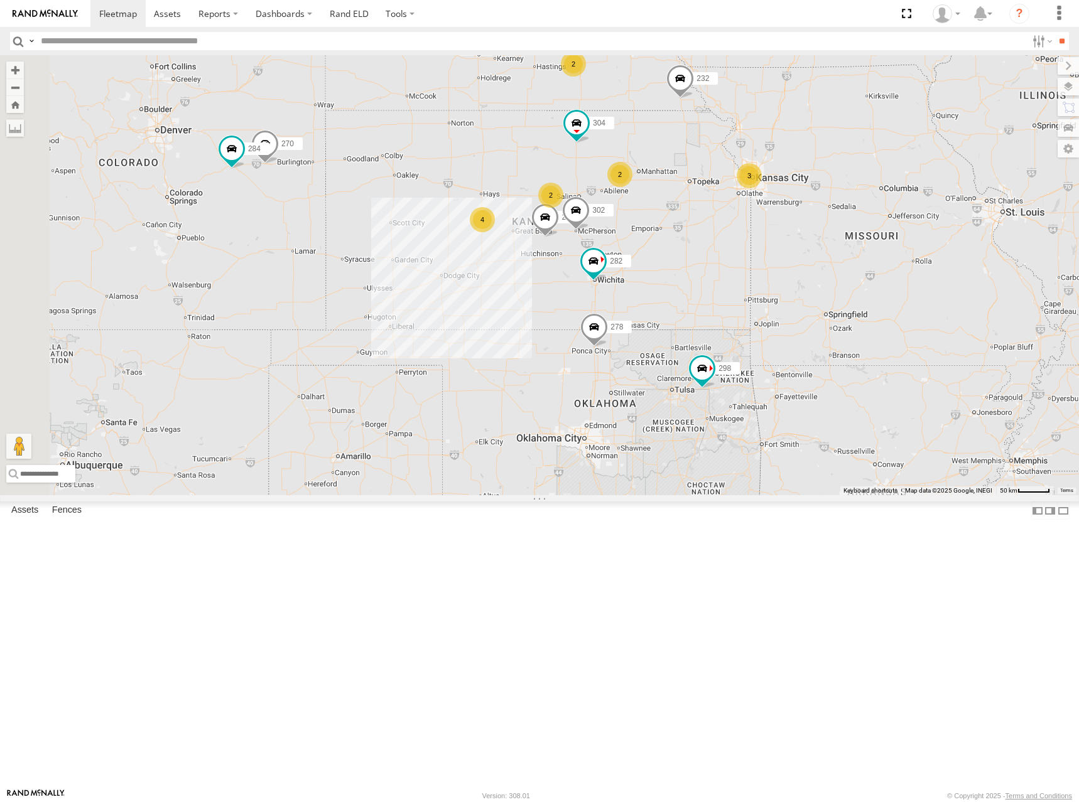
click at [608, 299] on div "298 270 262 292 232 304 284 264 302 282 278 2 2 4 3 2 266" at bounding box center [539, 275] width 1079 height 440
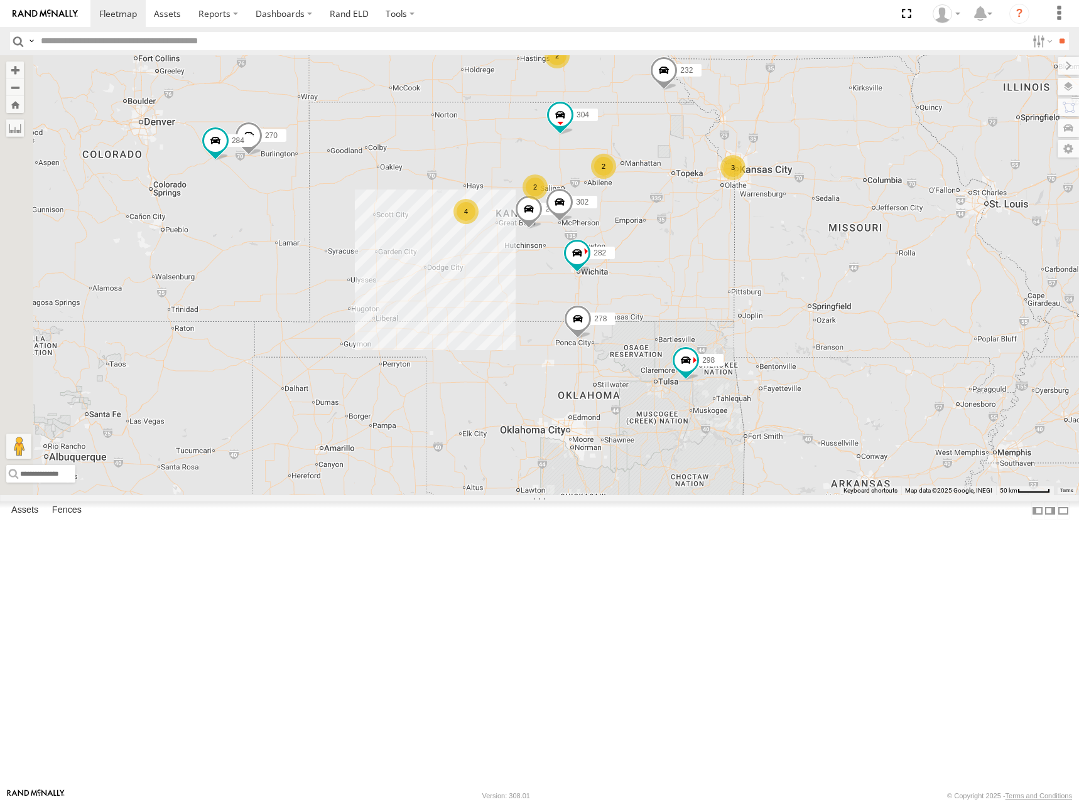
click at [585, 291] on div "298 270 262 292 232 304 284 264 302 282 278 2 2 4 3 2 266" at bounding box center [539, 275] width 1079 height 440
click at [578, 289] on div "298 270 262 292 232 304 284 264 302 282 278 2 2 4 3 2 266" at bounding box center [539, 275] width 1079 height 440
click at [593, 290] on div "298 270 262 292 232 304 284 264 302 282 278 2 2 4 3 2 266" at bounding box center [539, 275] width 1079 height 440
drag, startPoint x: 644, startPoint y: 281, endPoint x: 661, endPoint y: 286, distance: 17.5
click at [661, 286] on div "298 270 262 292 232 304 284 264 302 282 278 2 2 4 3 2 266" at bounding box center [539, 275] width 1079 height 440
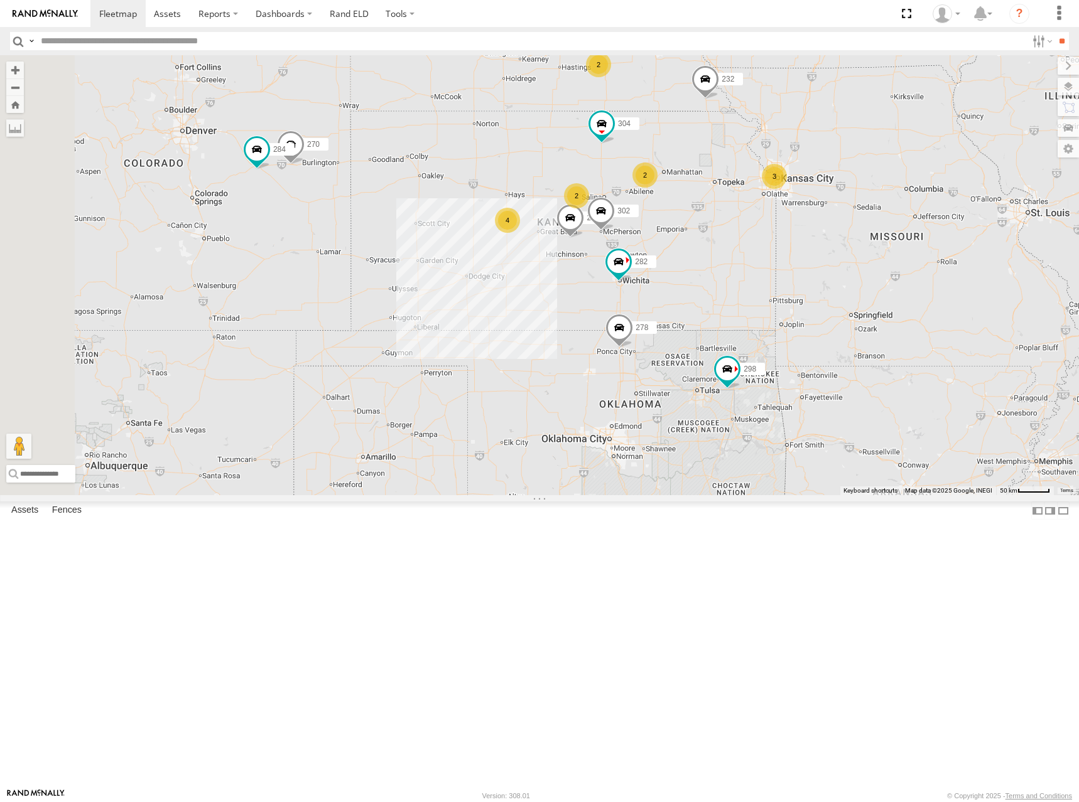
drag, startPoint x: 641, startPoint y: 316, endPoint x: 685, endPoint y: 326, distance: 45.2
click at [685, 326] on div "298 270 262 292 232 304 284 264 302 282 278 2 2 4 3 2 266" at bounding box center [539, 275] width 1079 height 440
drag, startPoint x: 842, startPoint y: 274, endPoint x: 824, endPoint y: 283, distance: 20.0
click at [824, 283] on div "298 270 262 292 232 304 284 264 302 282 278 2 2 4 3 2 266" at bounding box center [539, 275] width 1079 height 440
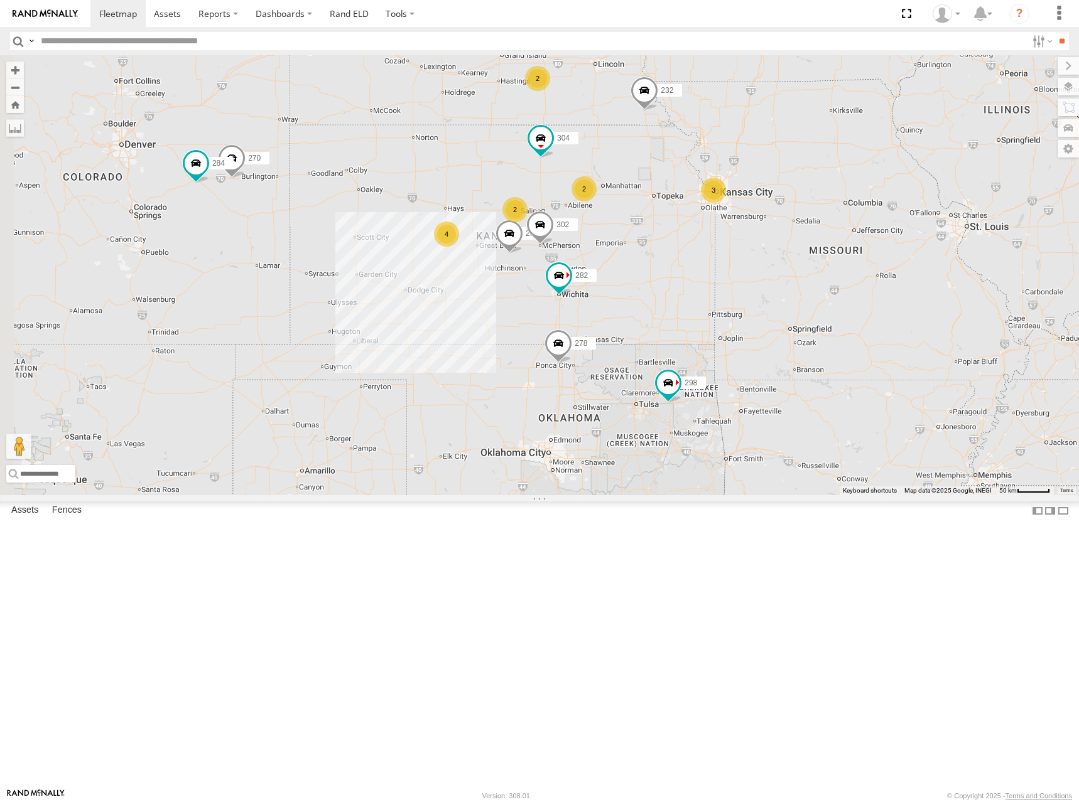
drag, startPoint x: 836, startPoint y: 284, endPoint x: 789, endPoint y: 289, distance: 47.4
click at [789, 289] on div "298 270 262 292 232 304 284 264 302 282 278 2 2 4 3 2 266" at bounding box center [539, 275] width 1079 height 440
drag, startPoint x: 787, startPoint y: 313, endPoint x: 797, endPoint y: 301, distance: 15.6
click at [793, 308] on div "298 270 262 292 232 304 284 264 302 282 278 2 2 4 3 2 266" at bounding box center [539, 275] width 1079 height 440
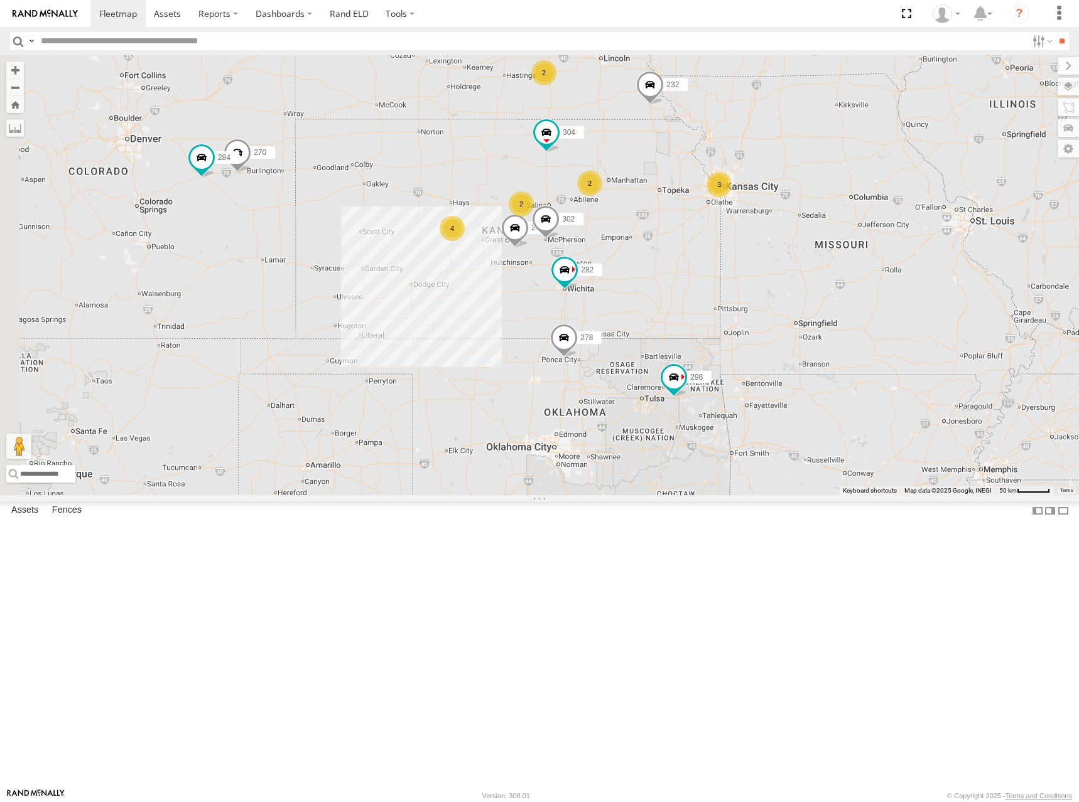
click at [799, 299] on div "298 270 262 292 232 304 284 264 302 282 278 2 2 4 3 2 266" at bounding box center [539, 275] width 1079 height 440
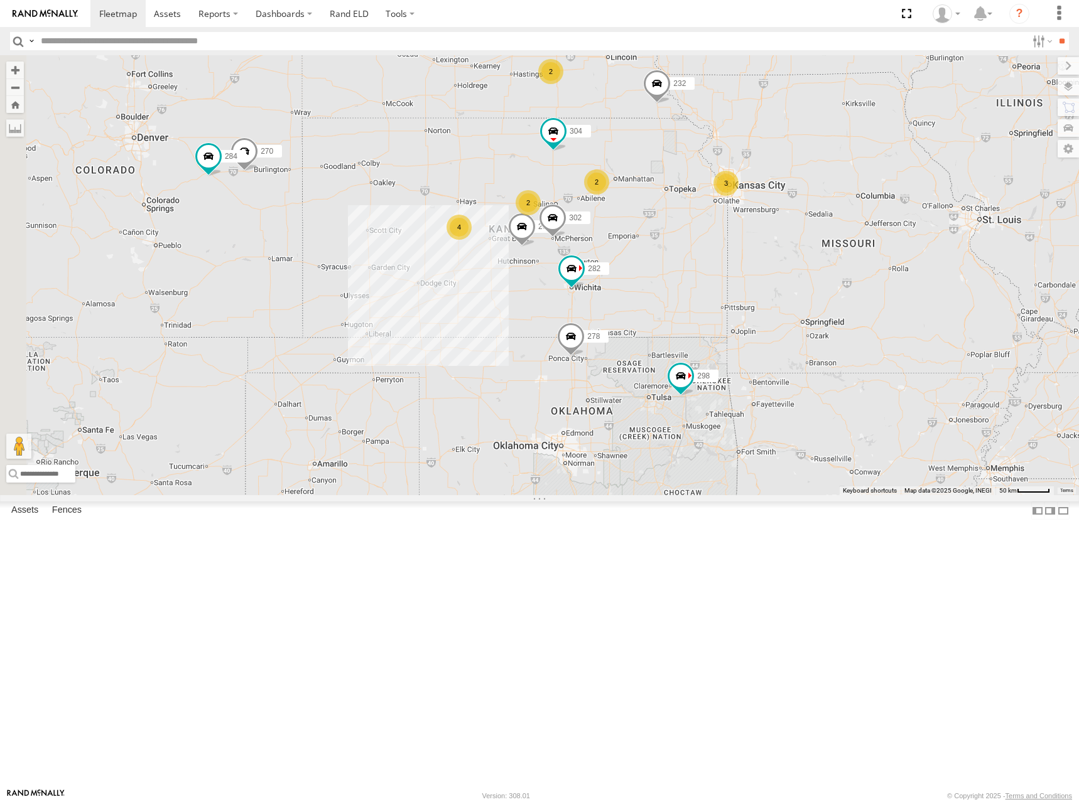
drag, startPoint x: 799, startPoint y: 298, endPoint x: 808, endPoint y: 295, distance: 9.7
click at [808, 295] on div "298 270 262 292 232 304 284 264 302 282 278 2 2 4 3 2 266" at bounding box center [539, 275] width 1079 height 440
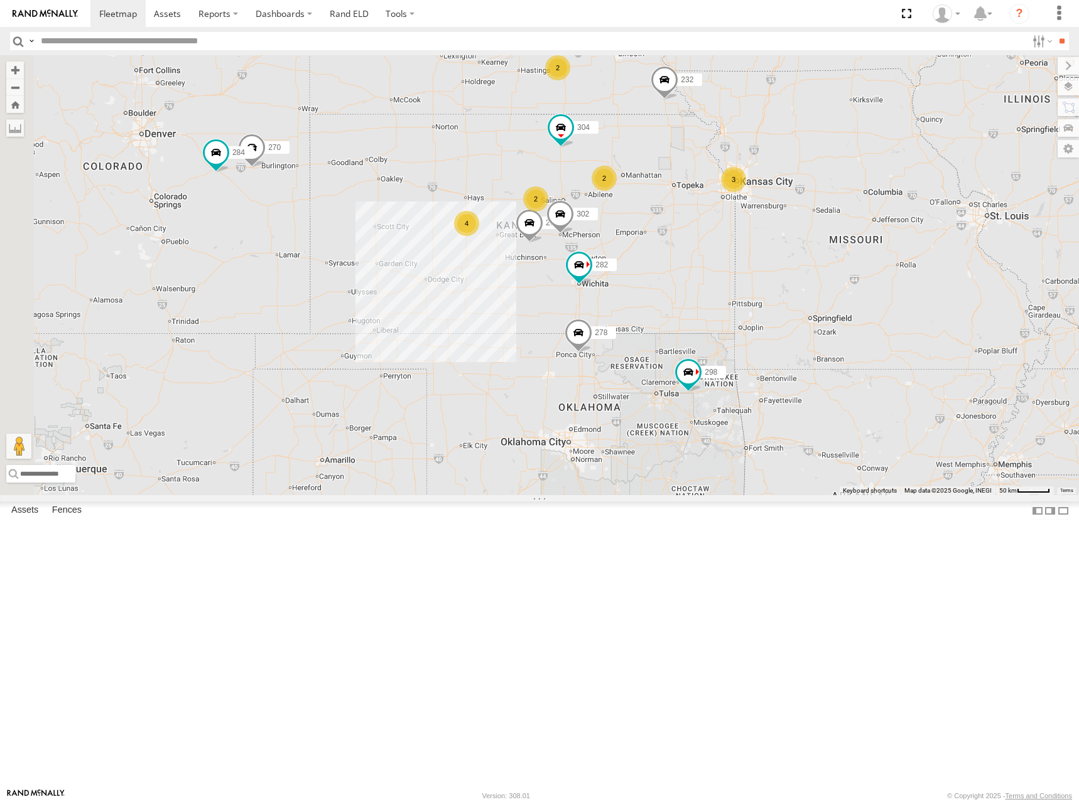
drag, startPoint x: 817, startPoint y: 312, endPoint x: 822, endPoint y: 306, distance: 7.6
click at [822, 306] on div "298 270 262 292 232 304 284 264 302 282 278 2 2 4 3 2 266" at bounding box center [539, 275] width 1079 height 440
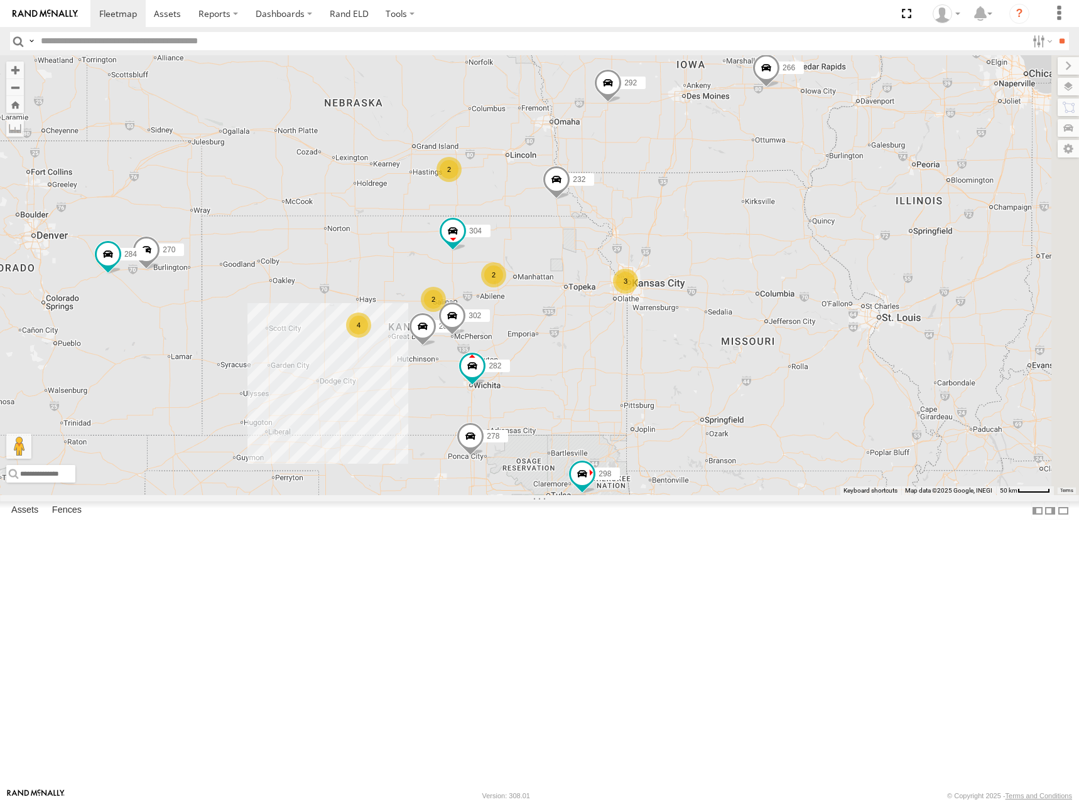
drag, startPoint x: 954, startPoint y: 176, endPoint x: 855, endPoint y: 275, distance: 139.4
click at [855, 275] on div "298 270 262 292 232 304 284 264 302 282 266 278 2 2 4 3 2" at bounding box center [539, 275] width 1079 height 440
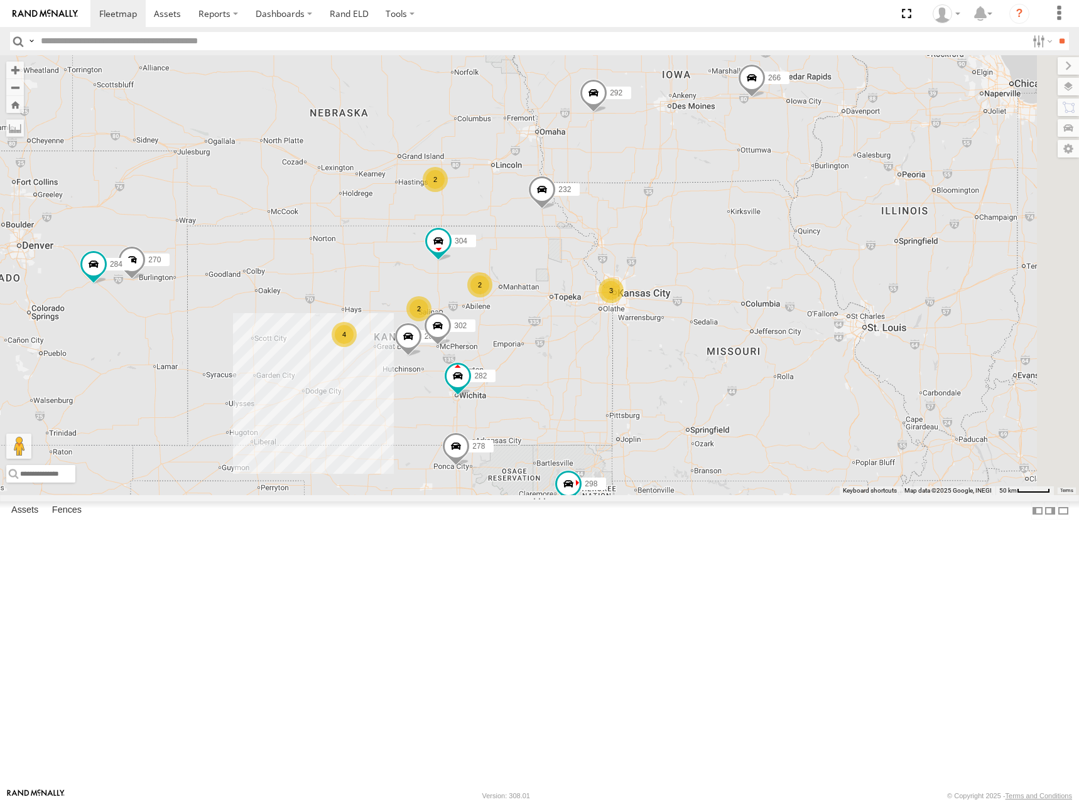
click at [838, 311] on div "298 270 262 292 232 304 284 264 302 282 266 278 2 2 4 3 2" at bounding box center [539, 275] width 1079 height 440
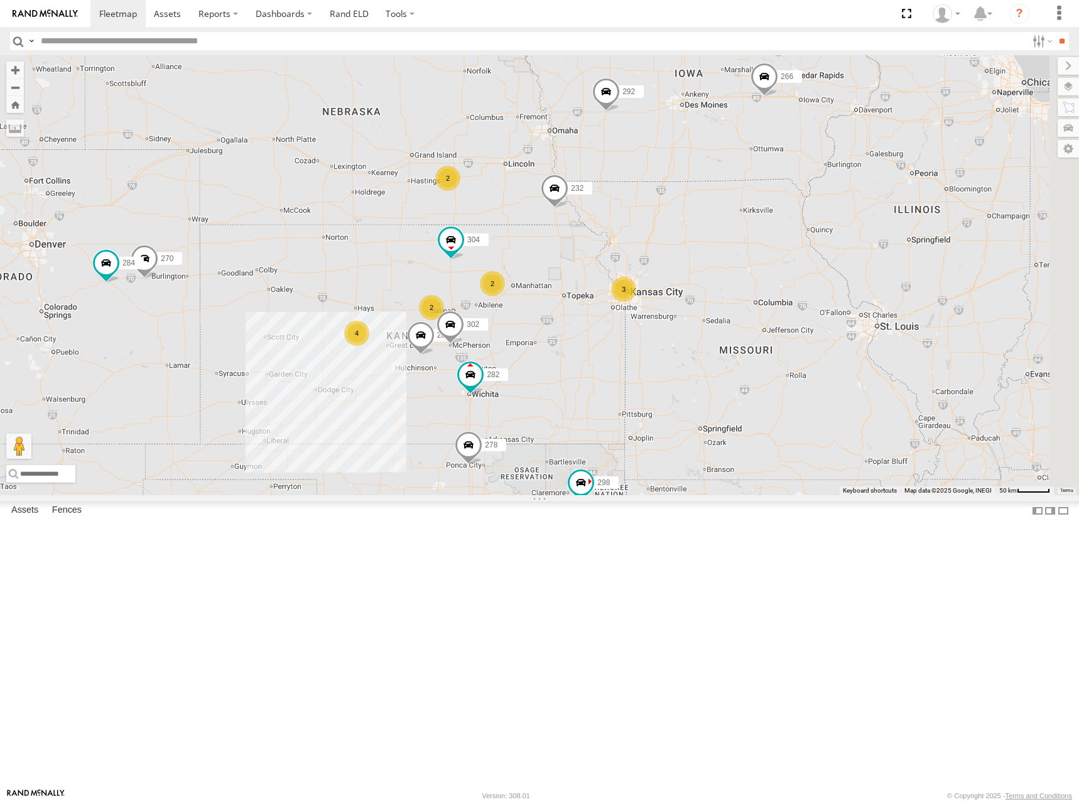
drag, startPoint x: 788, startPoint y: 328, endPoint x: 807, endPoint y: 326, distance: 19.0
click at [807, 326] on div "298 270 262 292 232 304 284 264 302 282 266 278 2 2 4 3 2" at bounding box center [539, 275] width 1079 height 440
click at [871, 313] on div "298 270 262 292 232 304 284 264 302 282 266 278 2 2 4 3 2" at bounding box center [539, 275] width 1079 height 440
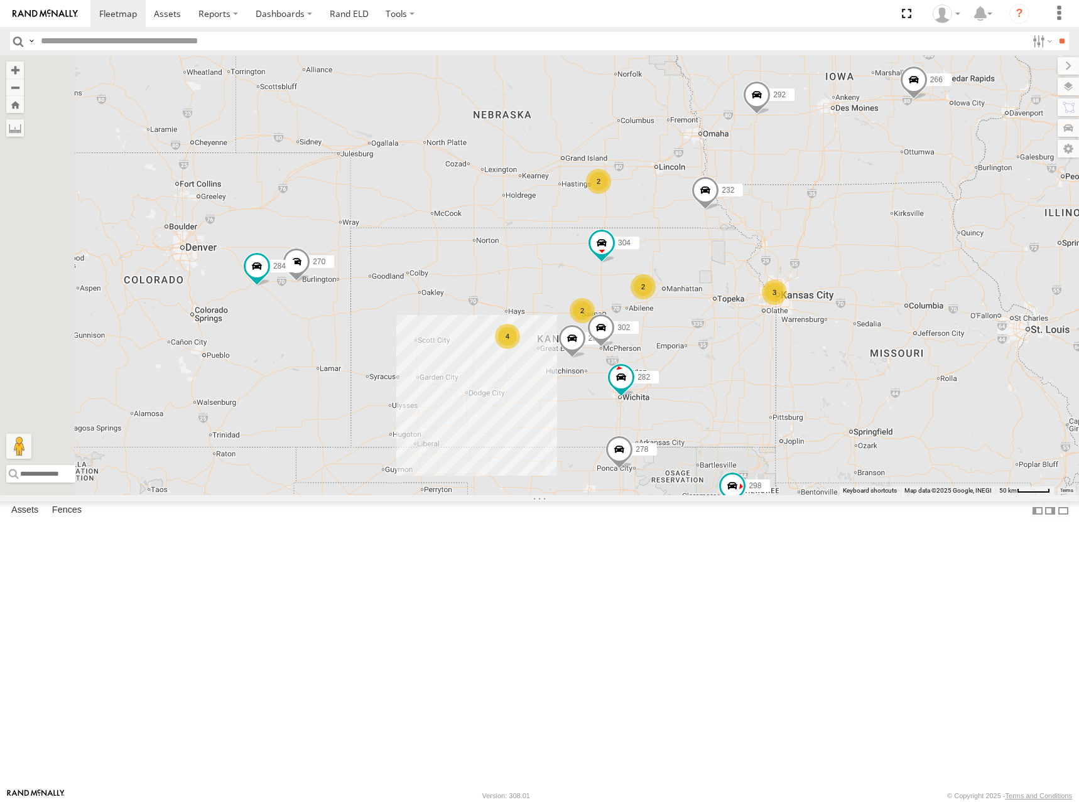
drag, startPoint x: 530, startPoint y: 247, endPoint x: 684, endPoint y: 249, distance: 154.5
click at [684, 249] on div "298 270 262 292 232 304 284 264 302 282 266 278 2 2 4 3 2" at bounding box center [539, 275] width 1079 height 440
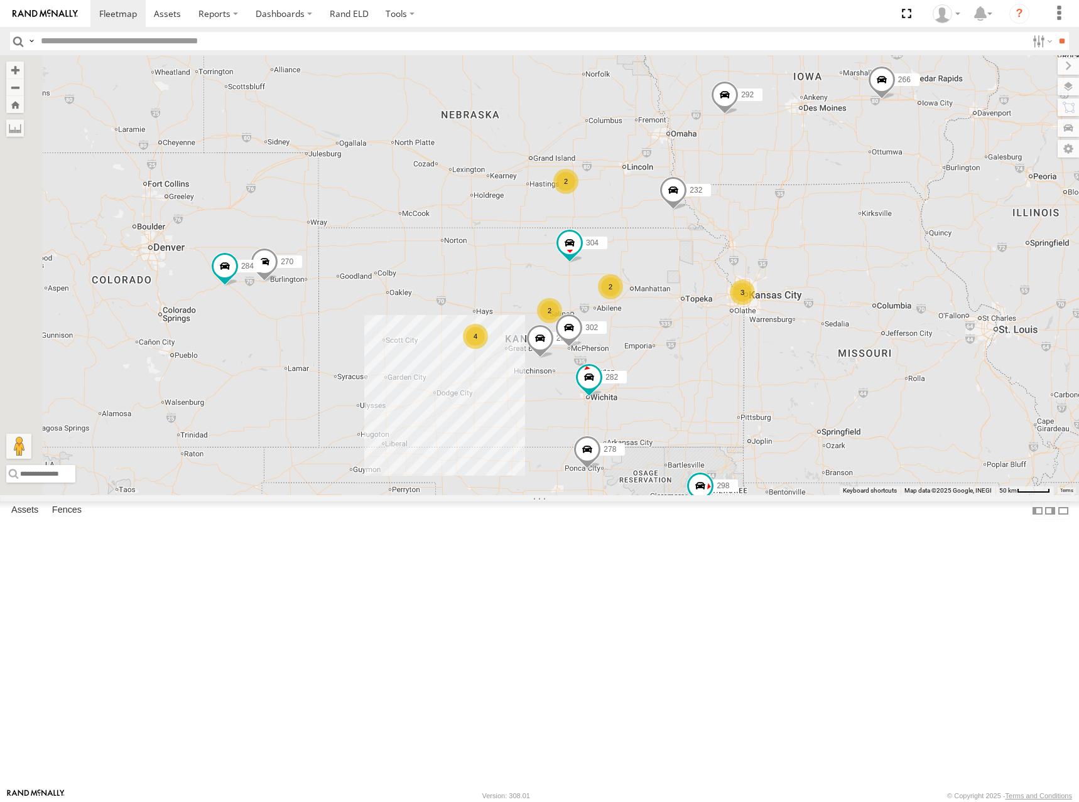
drag, startPoint x: 678, startPoint y: 247, endPoint x: 758, endPoint y: 218, distance: 85.0
click at [669, 249] on div "298 270 262 292 232 304 284 264 302 282 266 278 2 2 4 3 2" at bounding box center [539, 275] width 1079 height 440
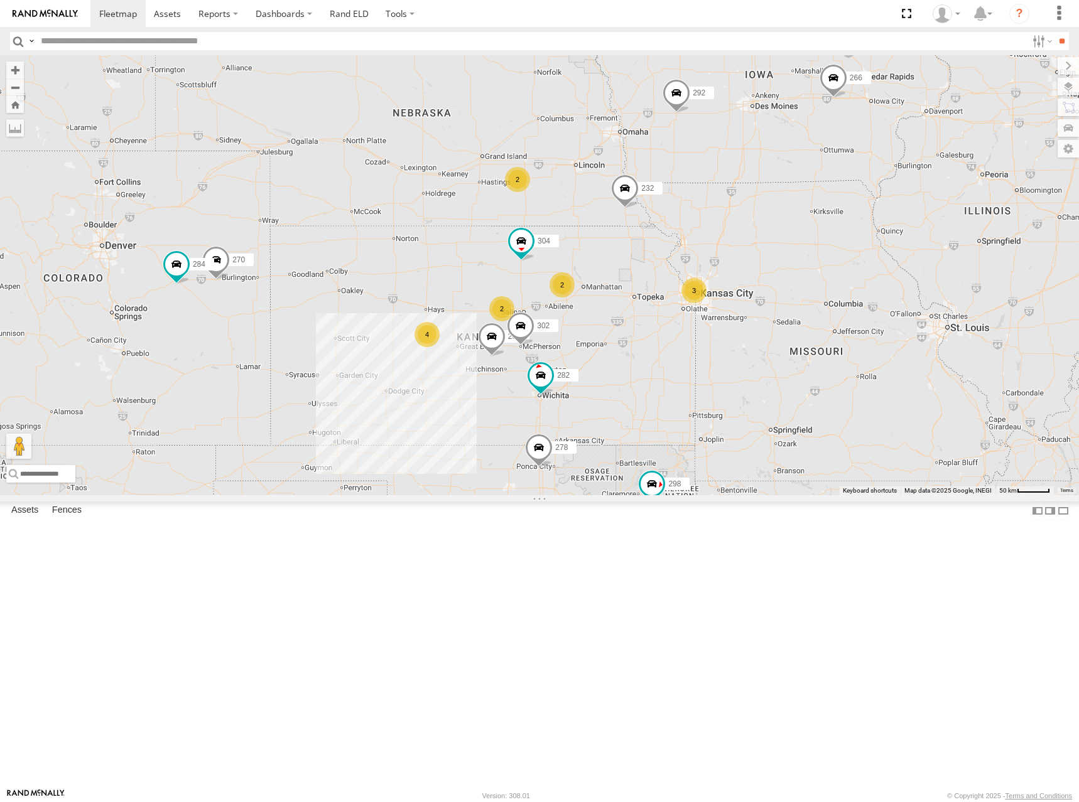
drag, startPoint x: 822, startPoint y: 395, endPoint x: 768, endPoint y: 394, distance: 53.4
click at [768, 394] on div "298 270 262 292 232 304 284 264 302 282 266 278 2 2 4 3 2" at bounding box center [539, 275] width 1079 height 440
click at [719, 251] on div "298 270 262 292 232 304 284 264 302 282 266 278 2 2 4 3 2" at bounding box center [539, 275] width 1079 height 440
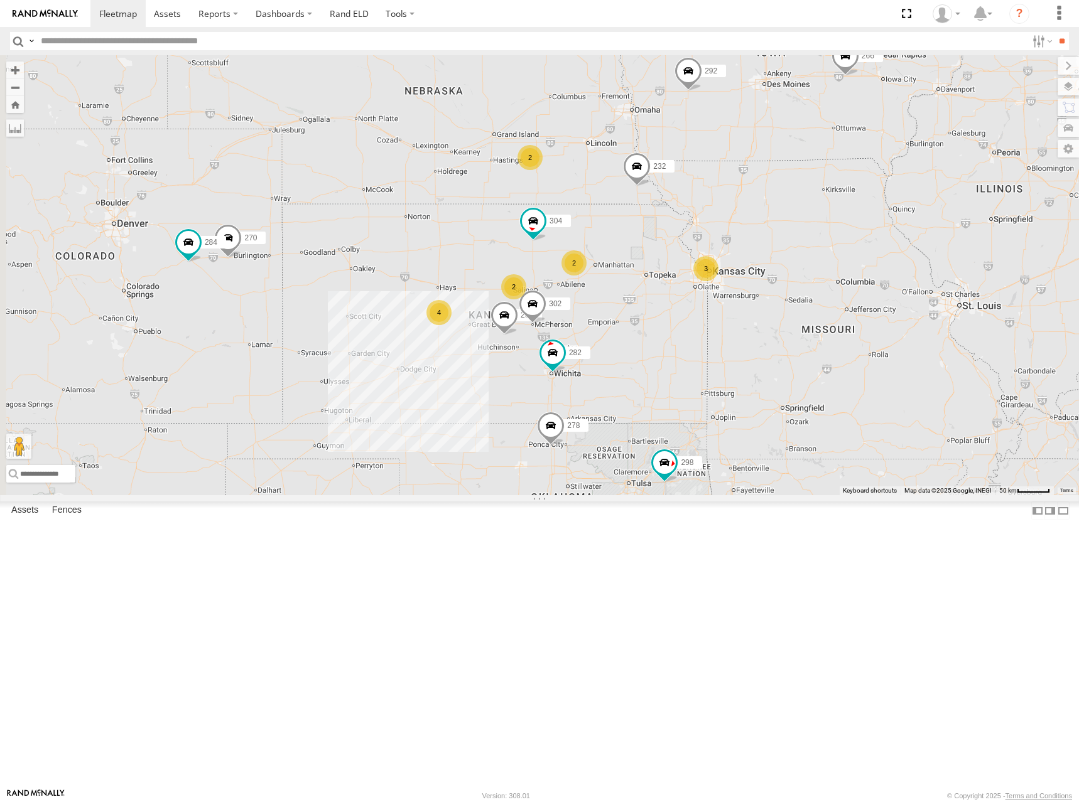
drag, startPoint x: 559, startPoint y: 382, endPoint x: 571, endPoint y: 358, distance: 26.1
click at [571, 358] on div "298 270 262 292 232 304 284 264 302 282 266 278 2 2 4 3 2" at bounding box center [539, 275] width 1079 height 440
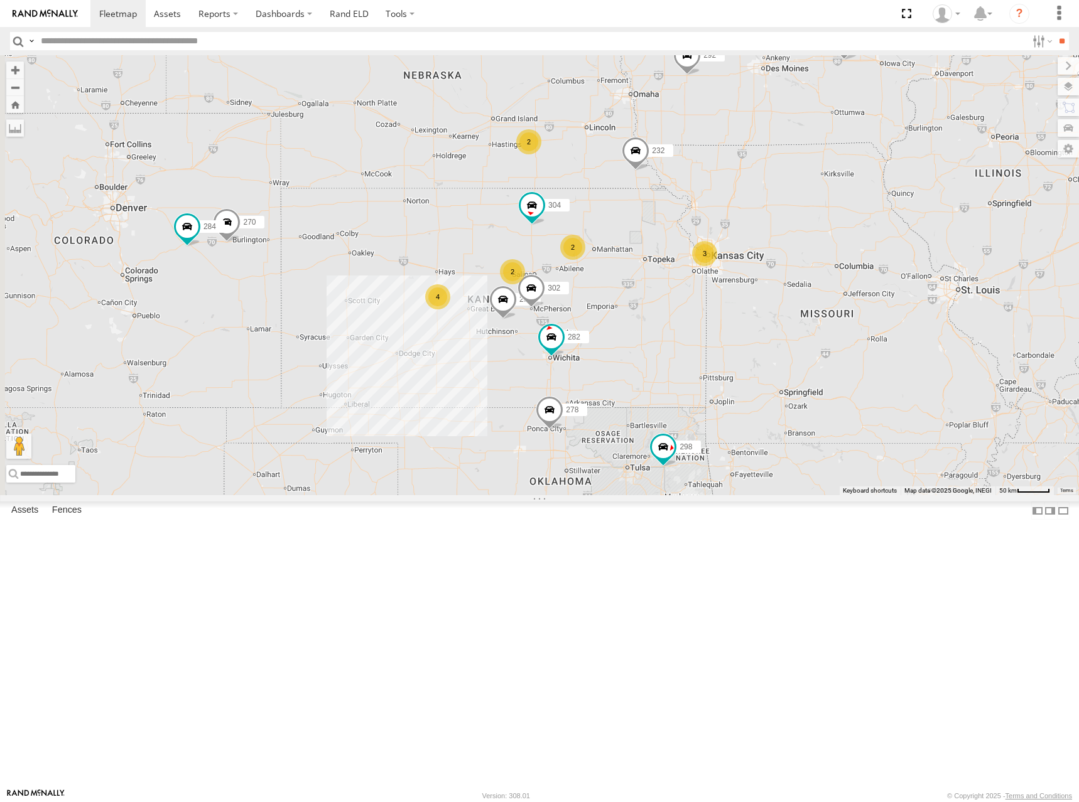
drag, startPoint x: 748, startPoint y: 336, endPoint x: 747, endPoint y: 321, distance: 14.5
click at [747, 321] on div "298 270 262 292 232 304 284 264 302 282 266 278 2 2 4 3 2" at bounding box center [539, 275] width 1079 height 440
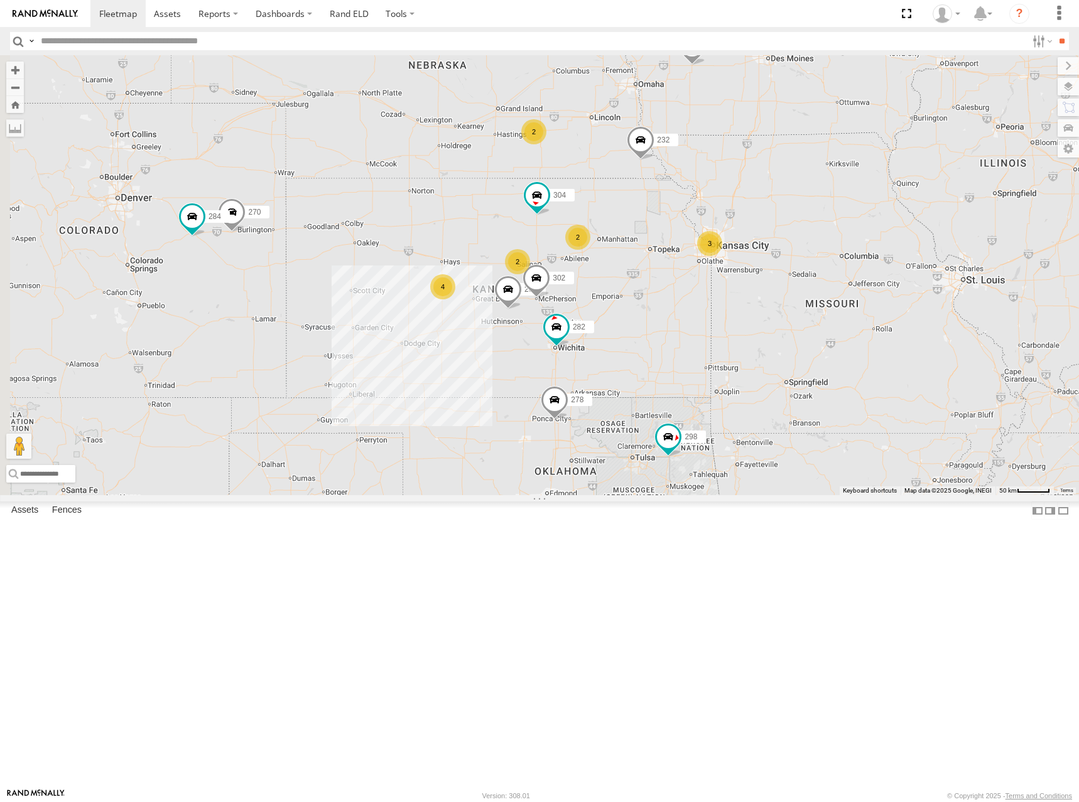
drag, startPoint x: 765, startPoint y: 347, endPoint x: 772, endPoint y: 335, distance: 14.3
click at [772, 335] on div "298 270 262 292 232 304 284 264 302 282 266 278 2 2 4 3 2" at bounding box center [539, 275] width 1079 height 440
click at [813, 460] on div "298 270 262 292 232 304 284 264 302 282 266 278 2 2 4 3 2" at bounding box center [539, 275] width 1079 height 440
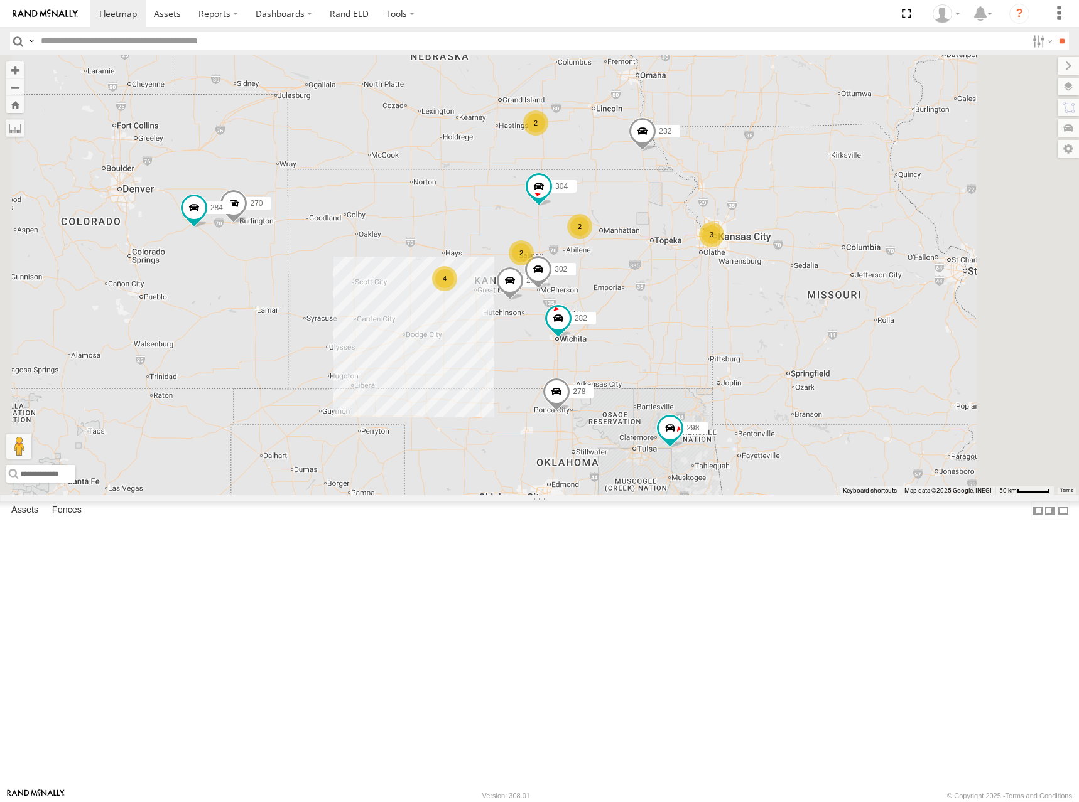
drag, startPoint x: 579, startPoint y: 318, endPoint x: 609, endPoint y: 303, distance: 34.0
click at [609, 303] on div "298 270 262 292 232 304 284 264 302 282 266 278 2 2 4 3 2" at bounding box center [539, 275] width 1079 height 440
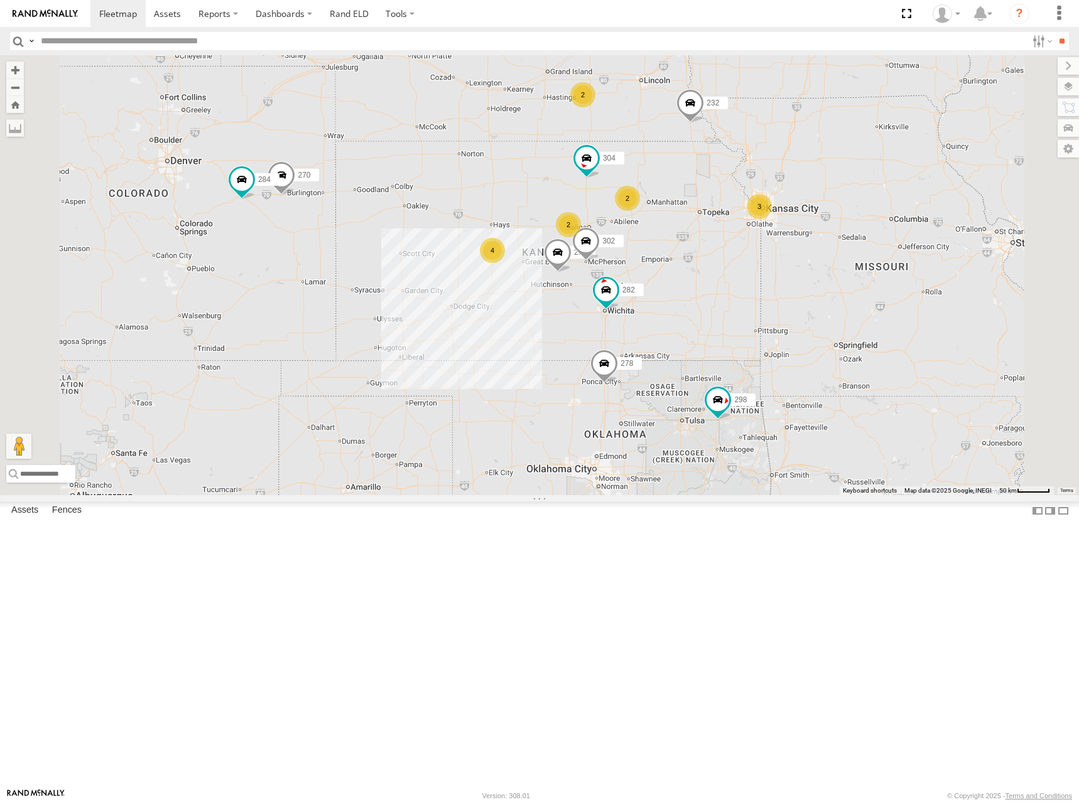
click at [820, 302] on div "298 270 262 292 232 304 284 264 302 282 266 278 2 2 4 3 2" at bounding box center [539, 275] width 1079 height 440
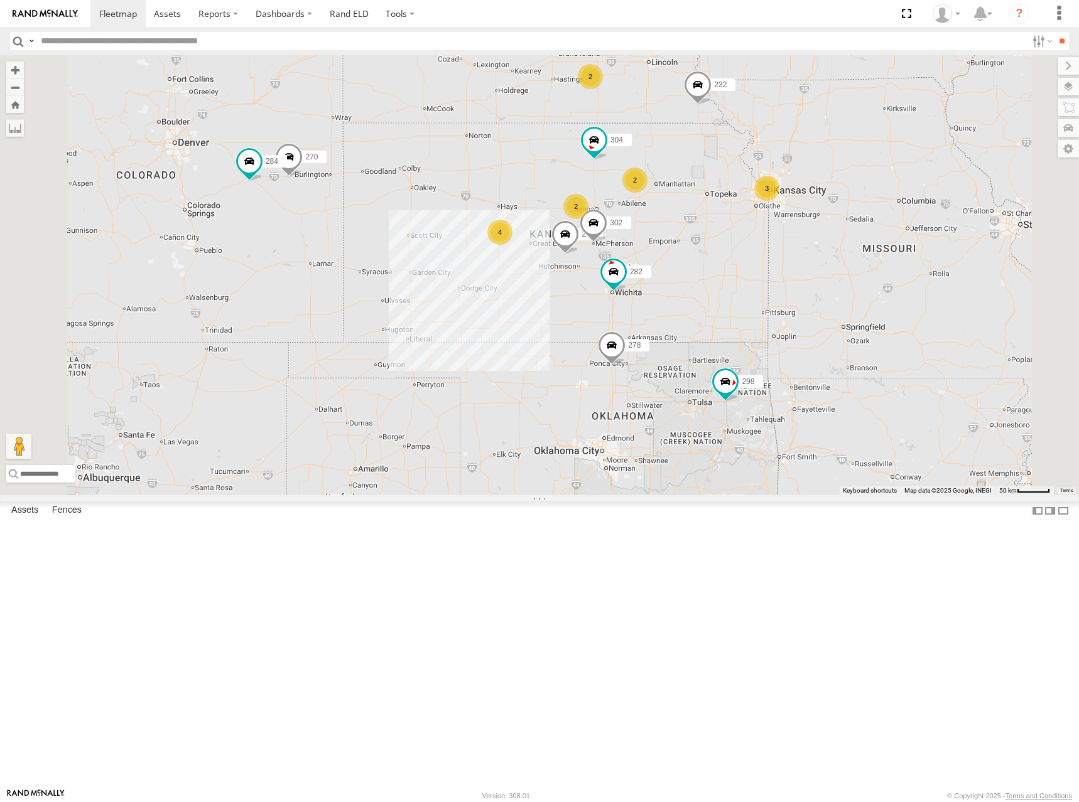
click at [844, 304] on div "298 270 262 292 232 304 284 264 302 282 266 278 2 2 4 3 2" at bounding box center [539, 275] width 1079 height 440
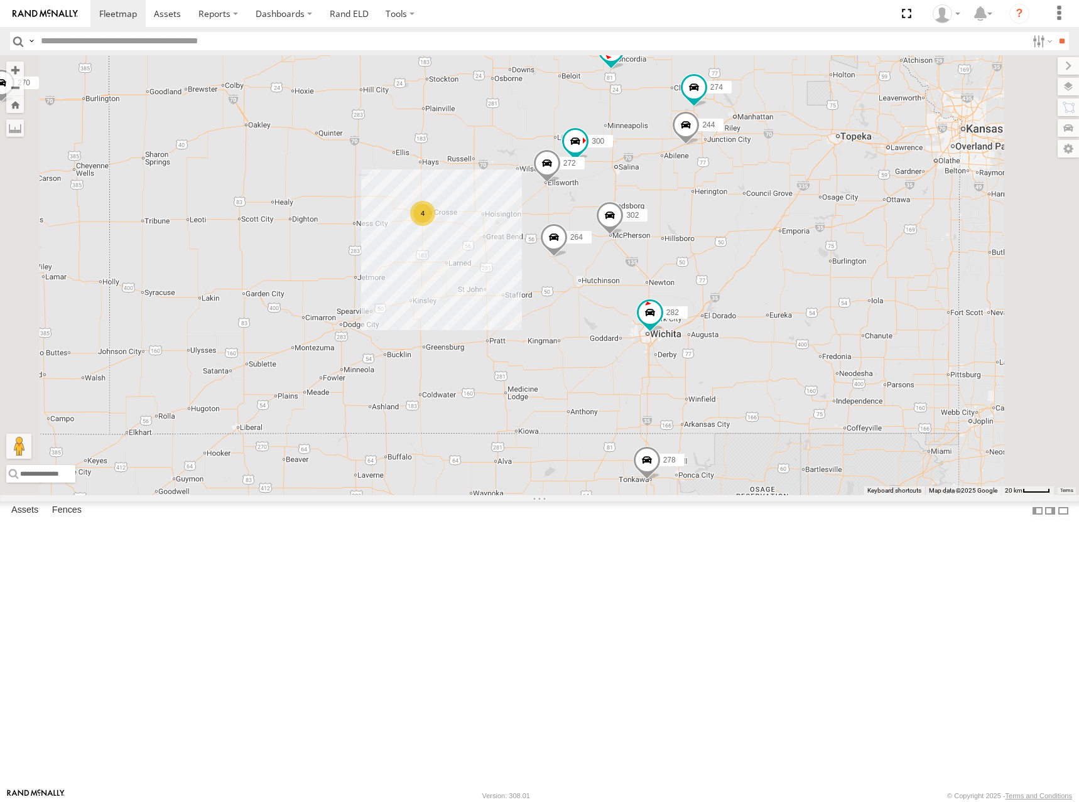
drag, startPoint x: 710, startPoint y: 346, endPoint x: 704, endPoint y: 356, distance: 11.5
click at [704, 356] on div "298 270 262 292 232 304 284 264 302 282 266 278 274 300 244 4 272" at bounding box center [539, 275] width 1079 height 440
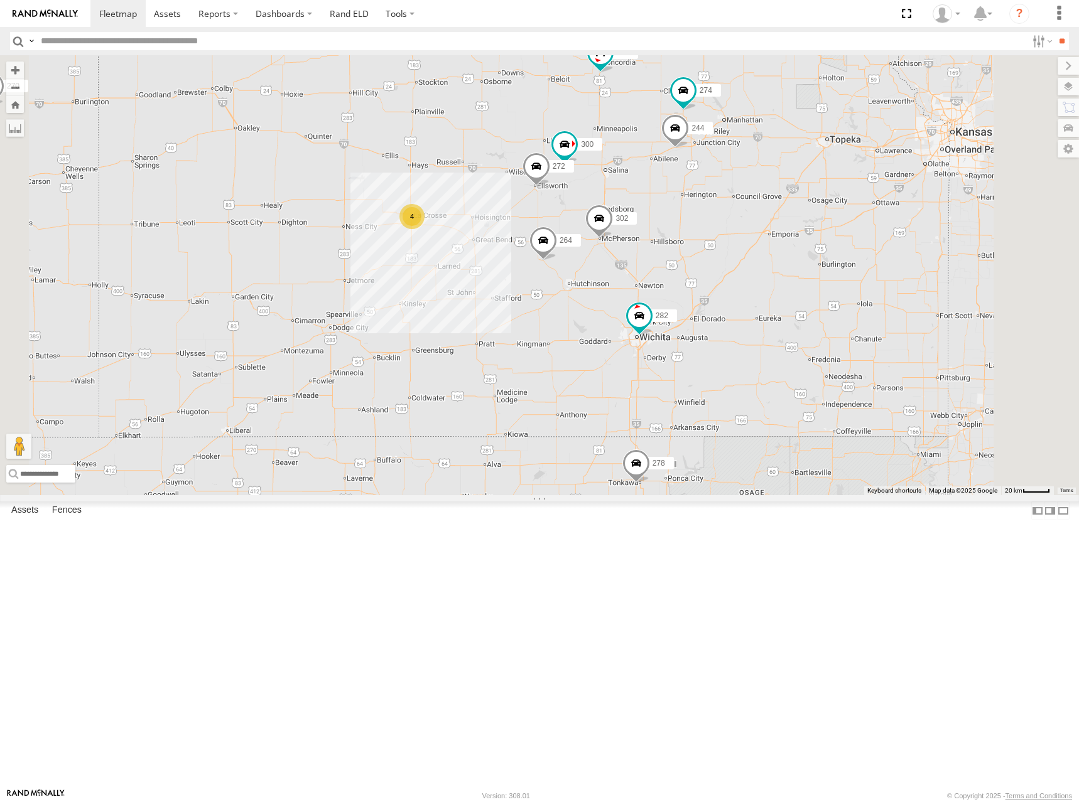
drag, startPoint x: 875, startPoint y: 325, endPoint x: 865, endPoint y: 326, distance: 10.1
click at [865, 326] on div "298 270 262 292 232 304 284 264 302 282 266 278 274 300 244 4 272" at bounding box center [539, 275] width 1079 height 440
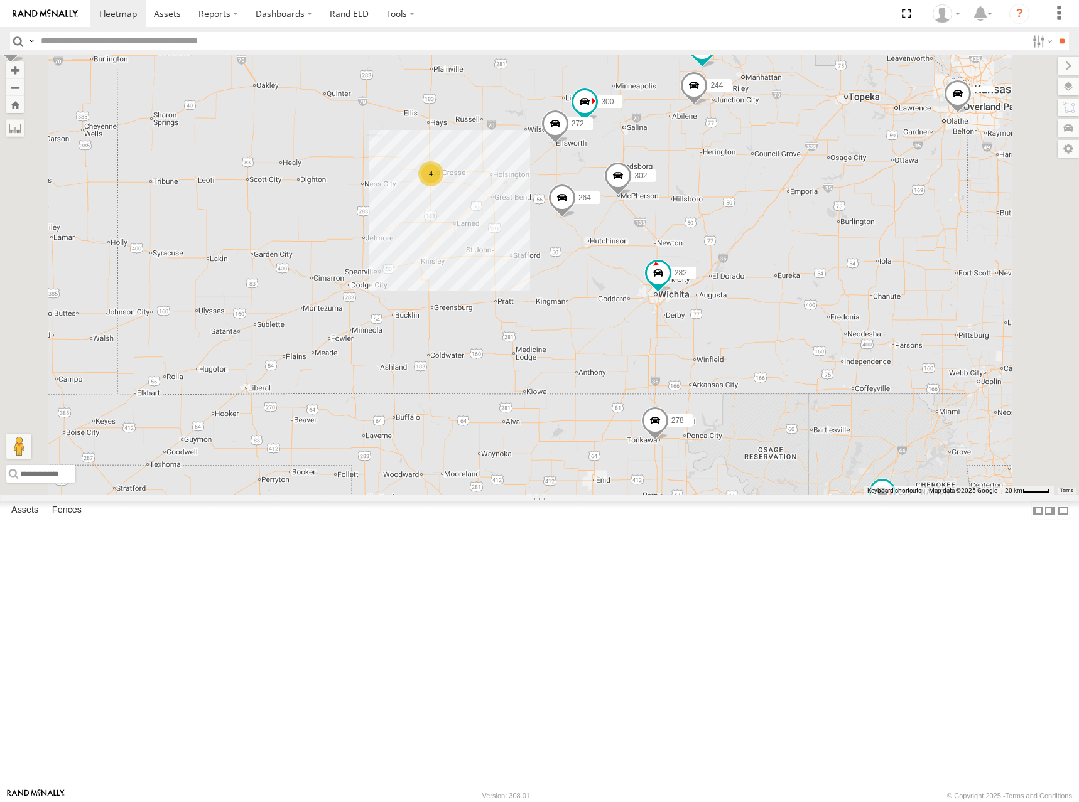
drag, startPoint x: 876, startPoint y: 402, endPoint x: 897, endPoint y: 355, distance: 50.9
click at [897, 355] on div "298 270 262 292 232 304 284 264 302 282 266 278 274 300 244 4 272" at bounding box center [539, 275] width 1079 height 440
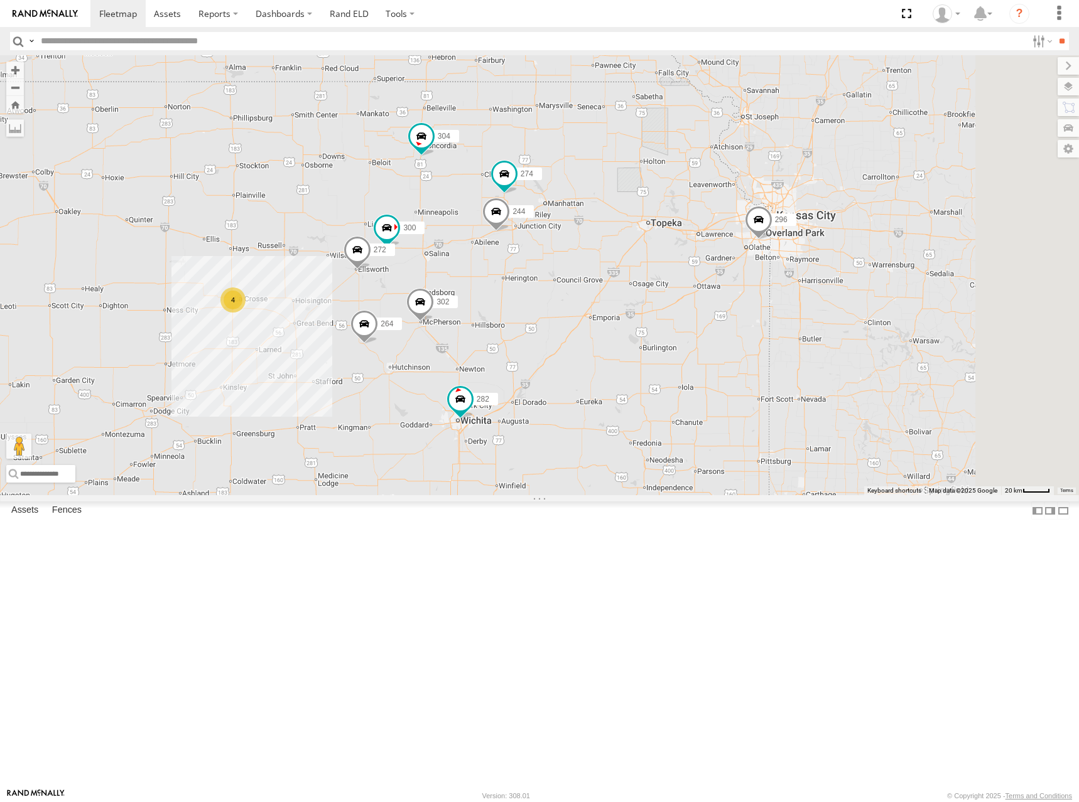
drag, startPoint x: 946, startPoint y: 314, endPoint x: 741, endPoint y: 445, distance: 243.1
click at [741, 445] on div "298 270 262 292 232 304 284 264 302 282 266 278 274 300 244 4 272 256 296" at bounding box center [539, 275] width 1079 height 440
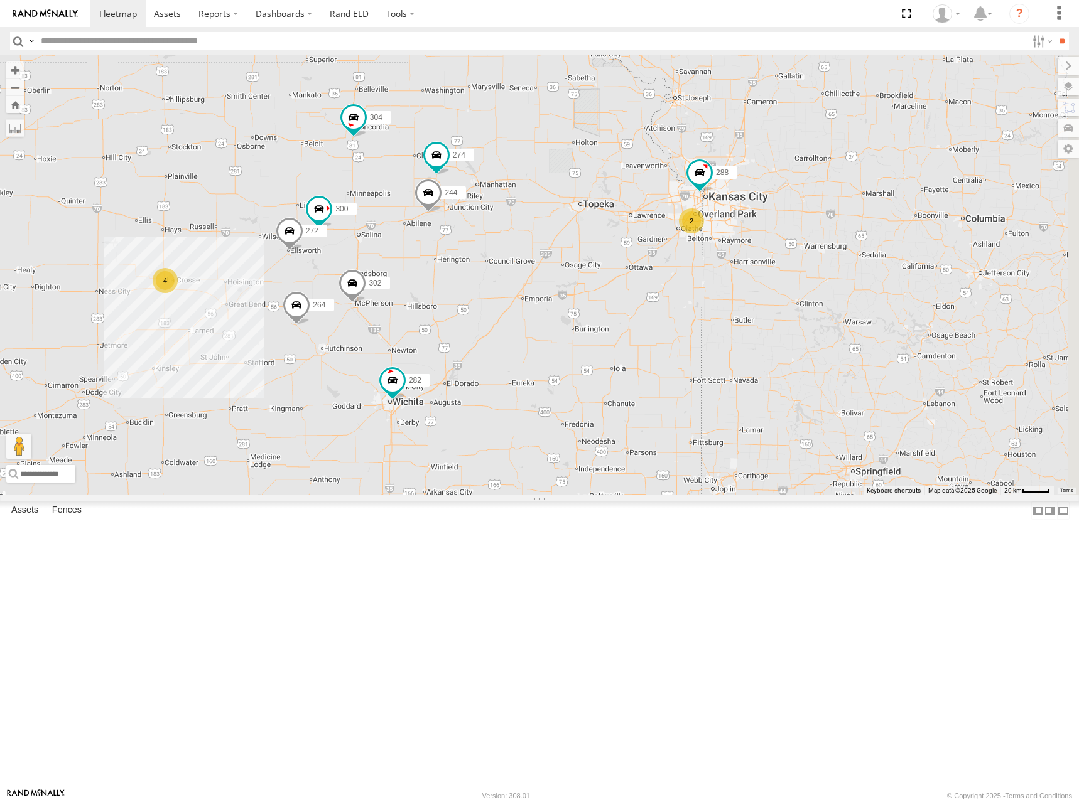
drag, startPoint x: 788, startPoint y: 421, endPoint x: 730, endPoint y: 405, distance: 60.6
click at [730, 405] on div "298 270 262 292 232 304 284 264 302 282 266 278 274 300 244 4 272 256 2 288 294" at bounding box center [539, 275] width 1079 height 440
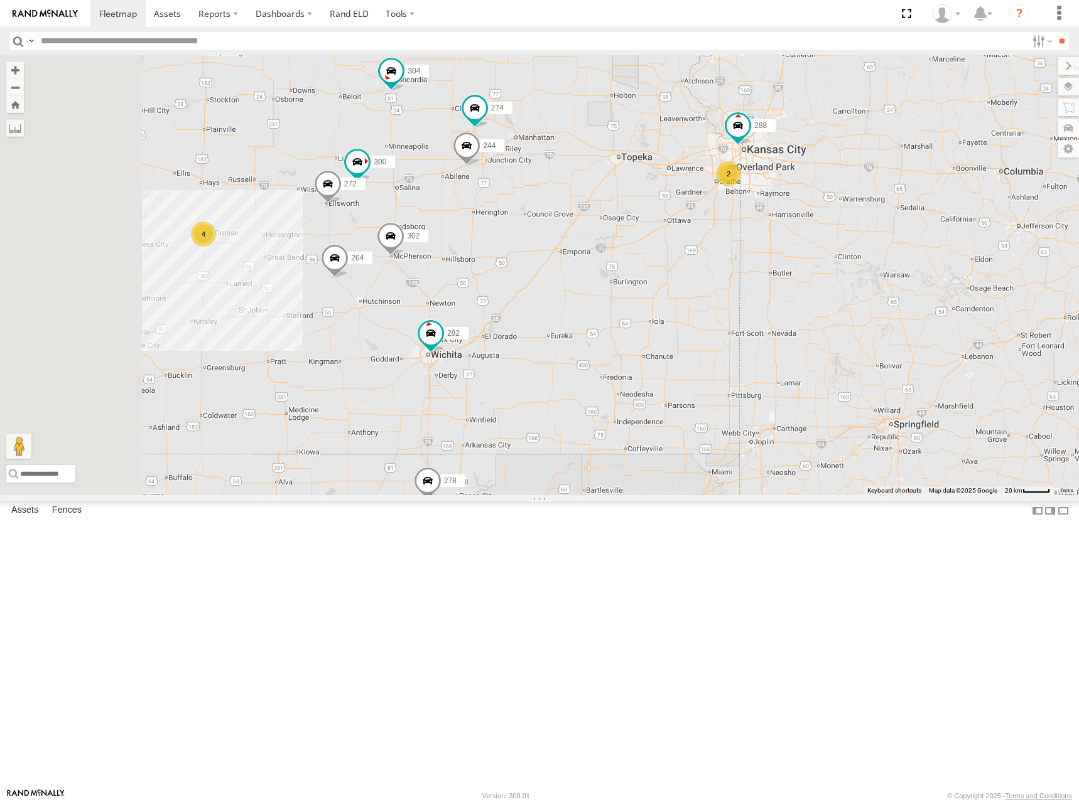
drag, startPoint x: 763, startPoint y: 399, endPoint x: 829, endPoint y: 338, distance: 89.3
click at [829, 338] on div "298 270 262 292 232 304 284 264 302 282 266 278 274 300 244 272 256 288 294 4 2" at bounding box center [539, 275] width 1079 height 440
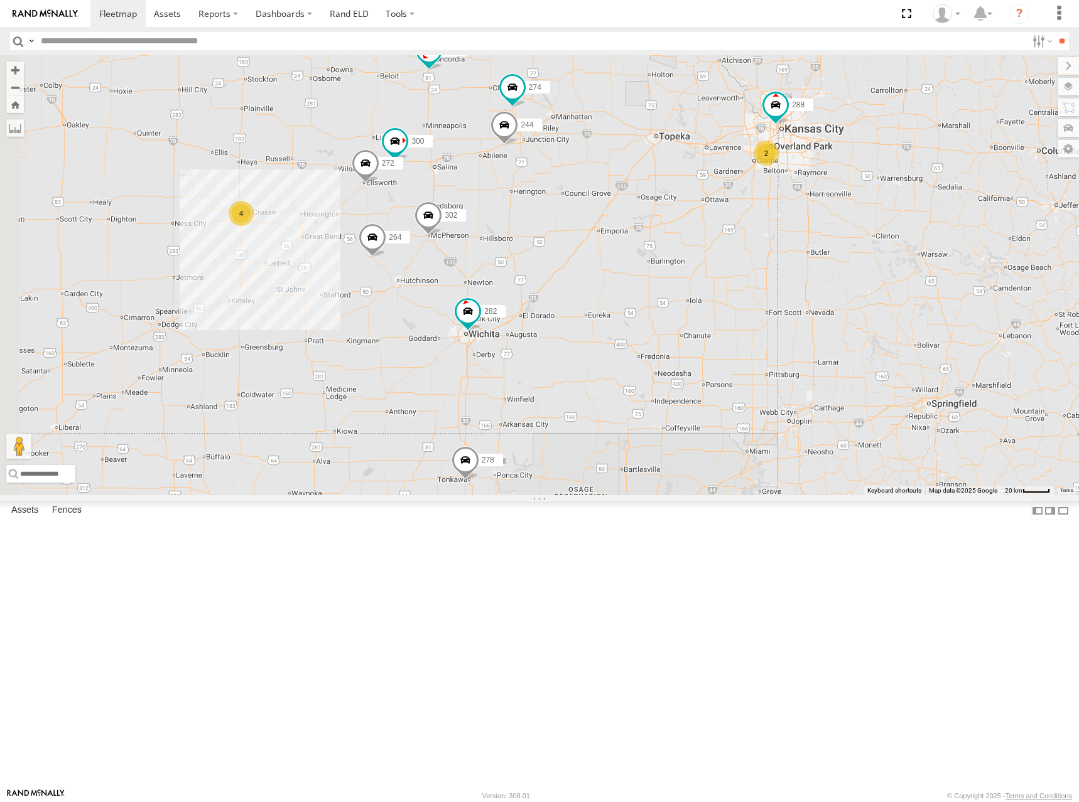
drag, startPoint x: 728, startPoint y: 362, endPoint x: 740, endPoint y: 360, distance: 11.4
click at [739, 360] on div "298 270 262 292 232 304 284 264 302 282 266 278 274 300 244 272 256 288 294 4 2" at bounding box center [539, 275] width 1079 height 440
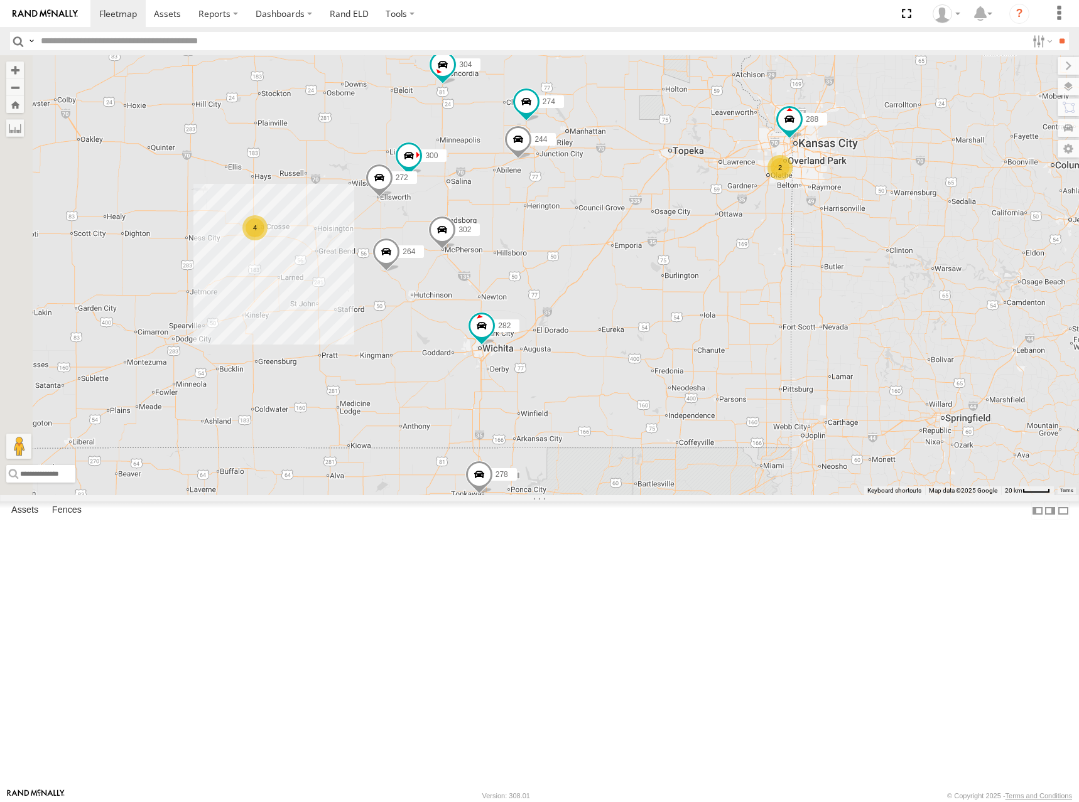
drag, startPoint x: 716, startPoint y: 338, endPoint x: 751, endPoint y: 374, distance: 49.3
click at [751, 374] on div "298 270 262 292 232 304 284 264 302 282 266 278 274 300 244 272 256 288 294 4 2" at bounding box center [539, 275] width 1079 height 440
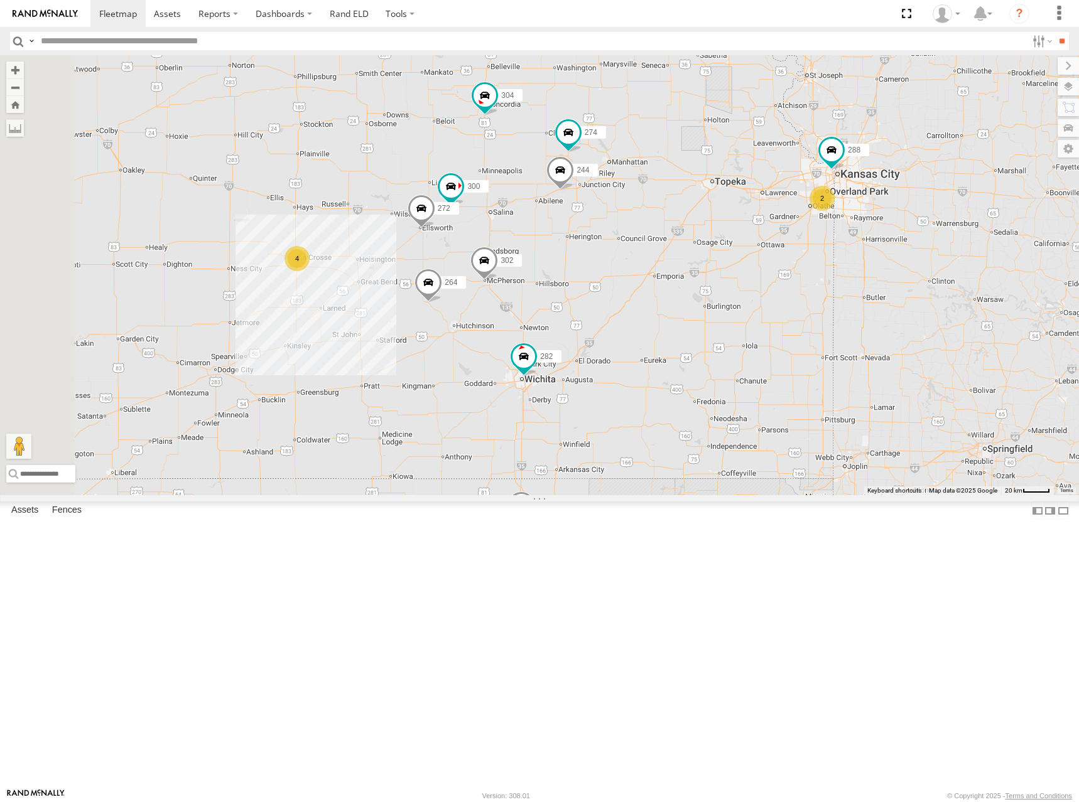
drag, startPoint x: 881, startPoint y: 279, endPoint x: 890, endPoint y: 272, distance: 11.2
click at [888, 274] on div "298 270 262 292 232 304 284 264 302 282 266 278 274 300 244 272 256 288 294 4 2" at bounding box center [539, 275] width 1079 height 440
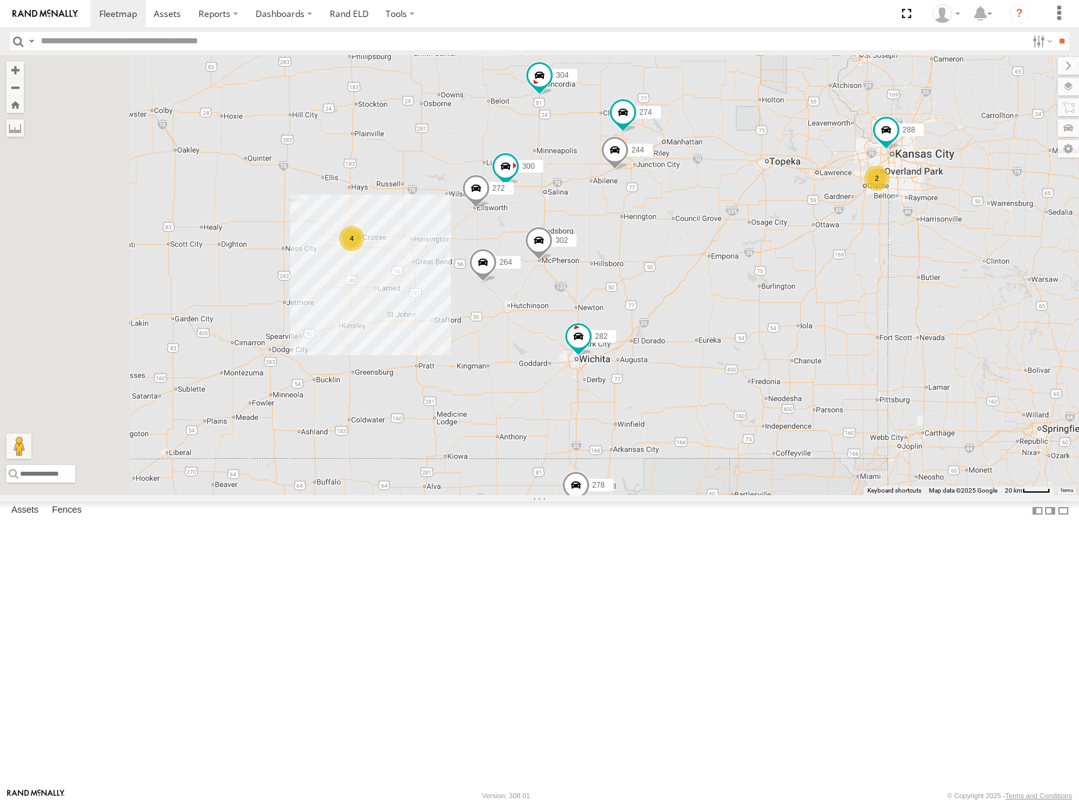
drag, startPoint x: 883, startPoint y: 262, endPoint x: 925, endPoint y: 249, distance: 44.7
click at [925, 249] on div "298 270 262 292 232 304 284 264 302 282 266 278 274 300 244 272 256 288 294 4 2" at bounding box center [539, 275] width 1079 height 440
click at [917, 256] on div "298 270 262 292 232 304 284 264 302 282 266 278 274 300 244 272 256 288 294 4 2" at bounding box center [539, 275] width 1079 height 440
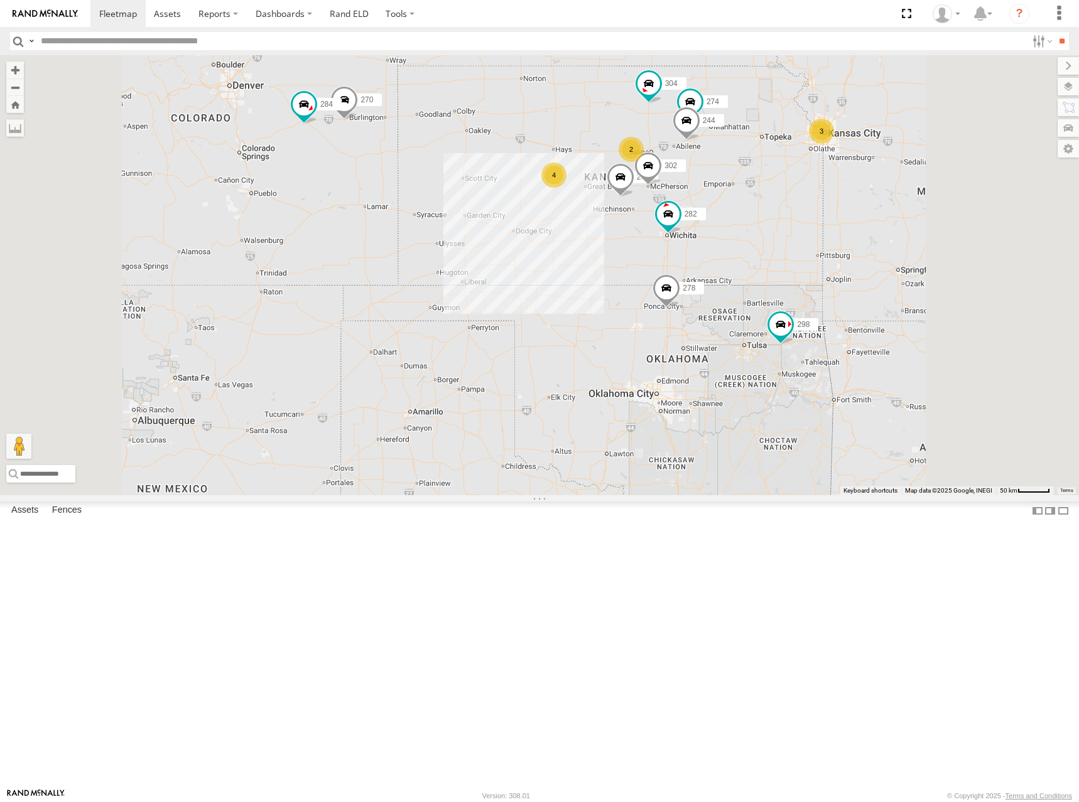
click at [913, 252] on div "298 270 262 292 232 304 284 264 302 282 266 278 274 244 2 4 3 2" at bounding box center [539, 275] width 1079 height 440
drag, startPoint x: 935, startPoint y: 245, endPoint x: 919, endPoint y: 248, distance: 16.6
click at [919, 248] on div "298 270 262 292 232 304 284 264 302 282 266 278 274 244 2 4 3 2" at bounding box center [539, 275] width 1079 height 440
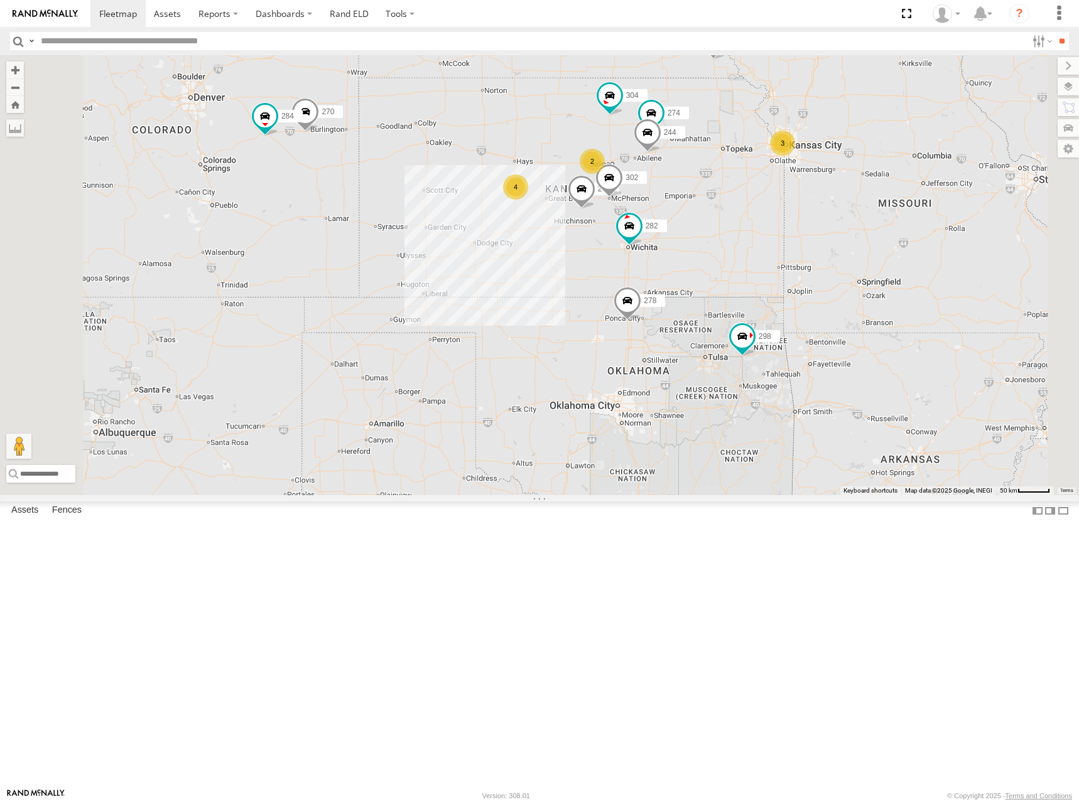
drag, startPoint x: 656, startPoint y: 210, endPoint x: 647, endPoint y: 214, distance: 10.4
click at [647, 214] on div "298 270 262 292 232 304 284 264 302 282 266 278 274 244 2 4 3 2" at bounding box center [539, 275] width 1079 height 440
click at [854, 330] on div "298 270 262 292 232 304 284 264 302 282 266 278 274 244 2 4 3 2" at bounding box center [539, 275] width 1079 height 440
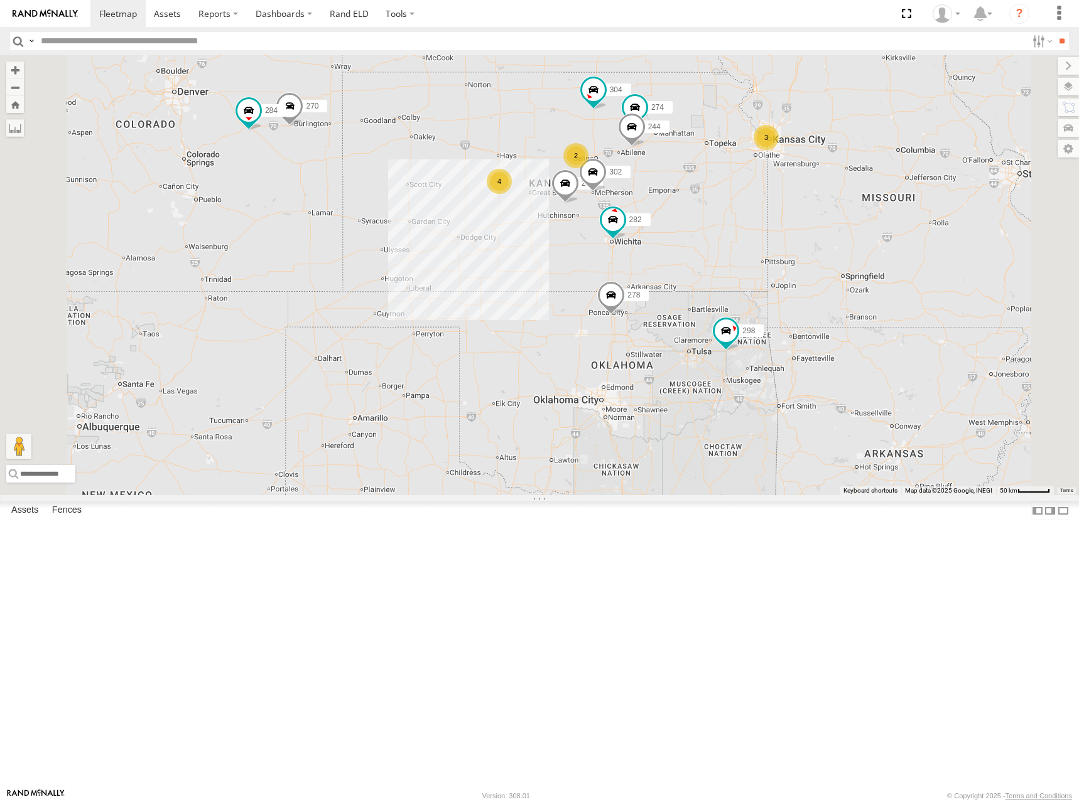
drag, startPoint x: 652, startPoint y: 277, endPoint x: 643, endPoint y: 272, distance: 9.8
click at [643, 272] on div "298 270 262 292 232 304 284 264 302 282 266 278 274 244 2 4 3 2" at bounding box center [539, 275] width 1079 height 440
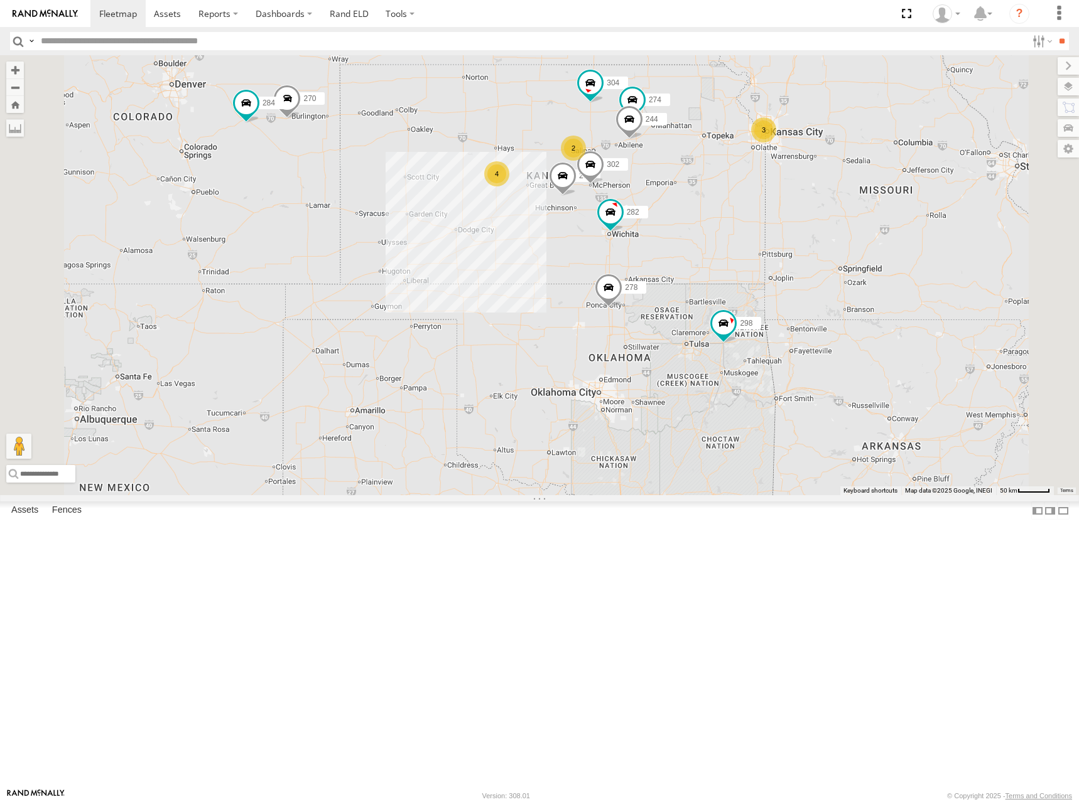
drag, startPoint x: 680, startPoint y: 261, endPoint x: 680, endPoint y: 254, distance: 6.9
click at [680, 254] on div "298 270 262 292 232 304 284 264 302 282 266 278 274 244 2 4 3 2" at bounding box center [539, 275] width 1079 height 440
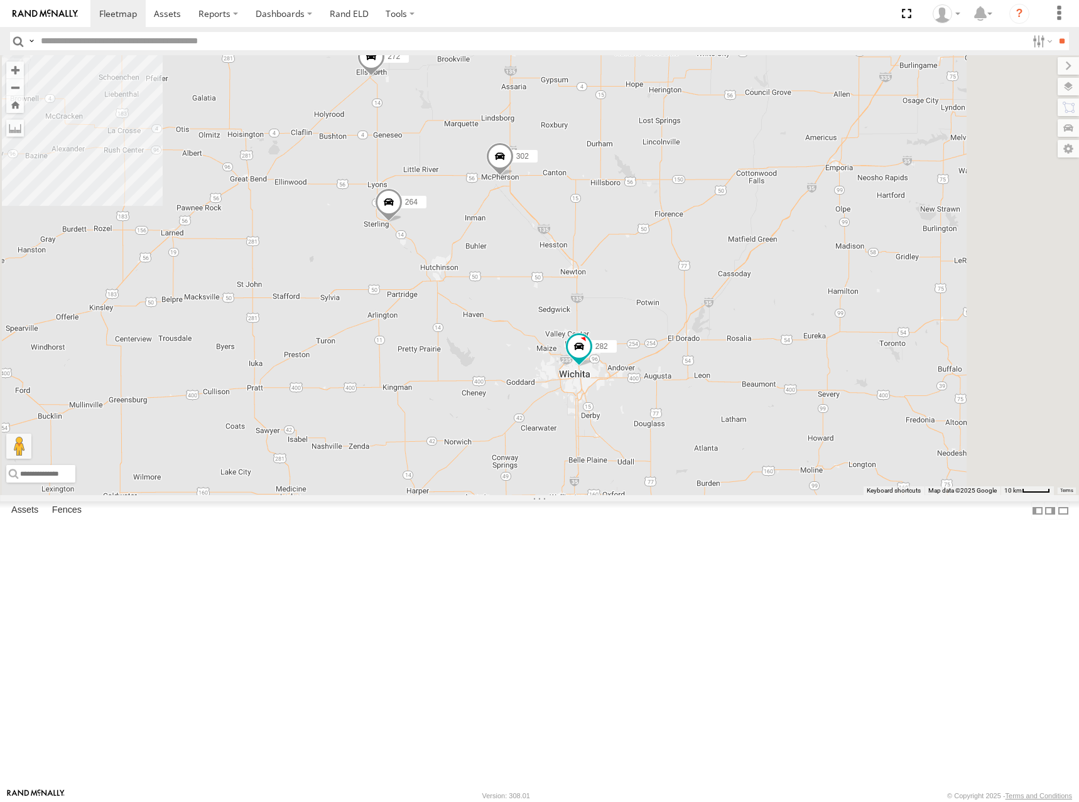
drag, startPoint x: 799, startPoint y: 333, endPoint x: 803, endPoint y: 328, distance: 6.7
click at [803, 328] on div "298 270 262 292 232 304 284 264 302 282 266 278 274 244 300 272" at bounding box center [539, 275] width 1079 height 440
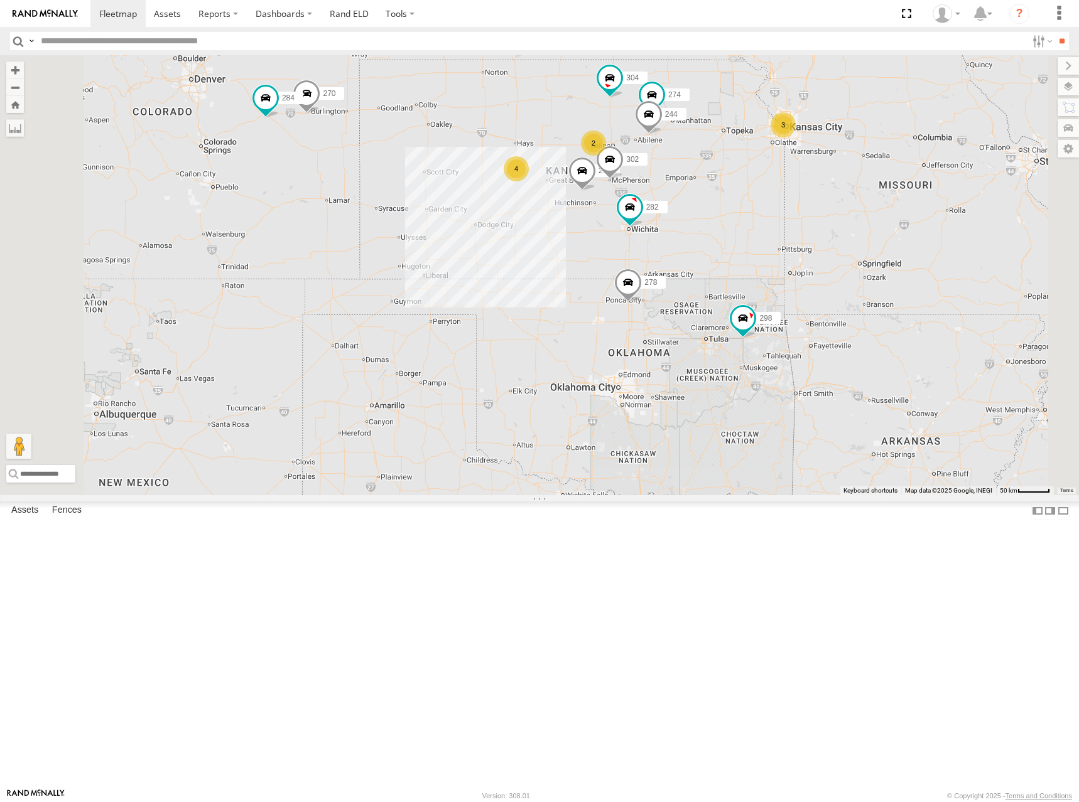
click at [716, 266] on div "298 270 262 292 232 304 284 264 302 282 266 278 274 244 2 4 3 2" at bounding box center [539, 275] width 1079 height 440
click at [696, 247] on div "298 270 262 292 232 304 284 264 302 282 266 278 274 244 2 4 3 2" at bounding box center [539, 275] width 1079 height 440
click at [683, 222] on div "298 270 262 292 232 304 284 264 302 282 266 278 274 244 2 4 3 2" at bounding box center [539, 275] width 1079 height 440
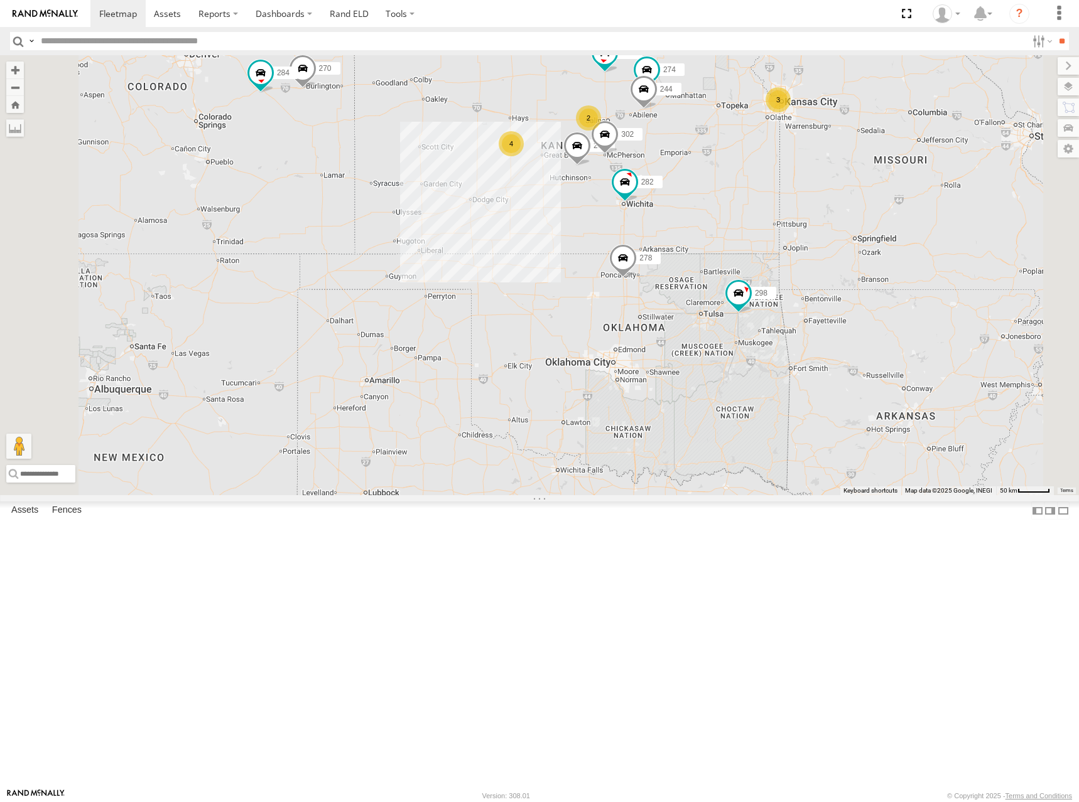
drag, startPoint x: 684, startPoint y: 242, endPoint x: 679, endPoint y: 215, distance: 28.2
click at [679, 215] on div "298 270 262 292 232 304 284 264 302 282 266 278 274 244 2 4 3 2" at bounding box center [539, 275] width 1079 height 440
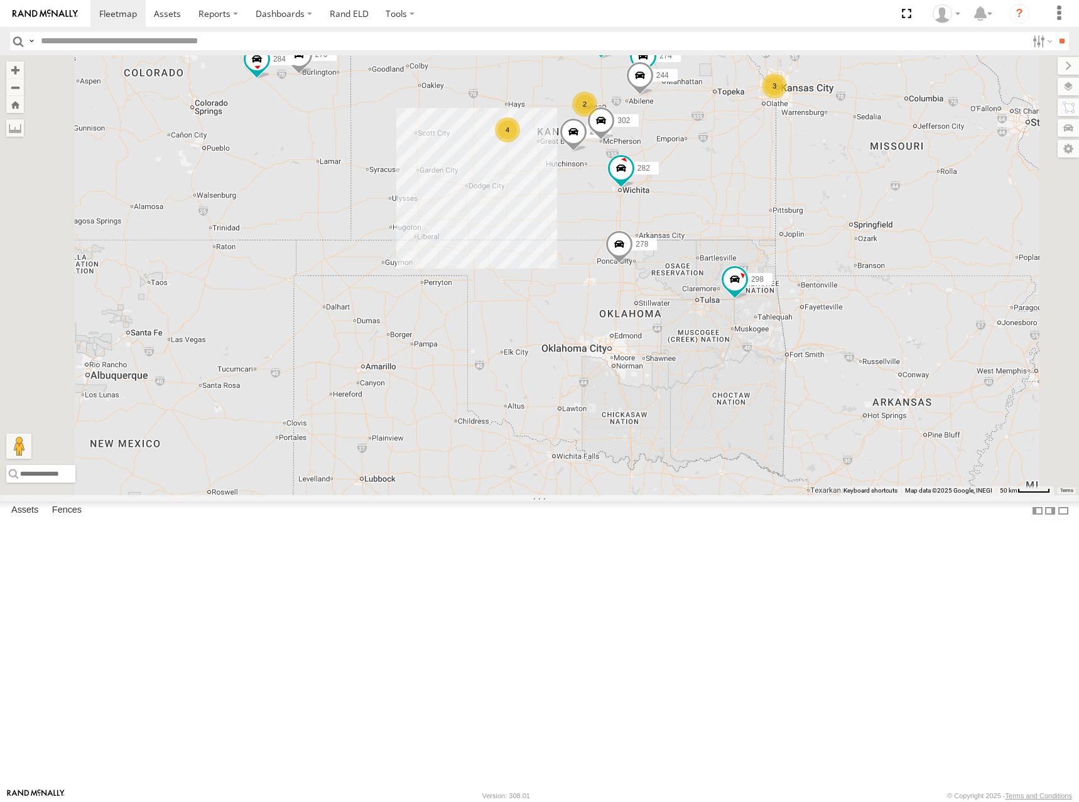
click at [662, 207] on div "298 270 262 292 232 304 284 264 302 282 266 278 274 244 2 4 3 2" at bounding box center [539, 275] width 1079 height 440
click at [896, 217] on div "298 270 262 292 232 304 284 264 302 282 266 278 274 244 2 4 3 2" at bounding box center [539, 275] width 1079 height 440
drag, startPoint x: 672, startPoint y: 212, endPoint x: 672, endPoint y: 231, distance: 18.8
click at [672, 231] on div "298 270 262 292 232 304 284 264 302 282 266 278 274 244 2 4 3 2" at bounding box center [539, 275] width 1079 height 440
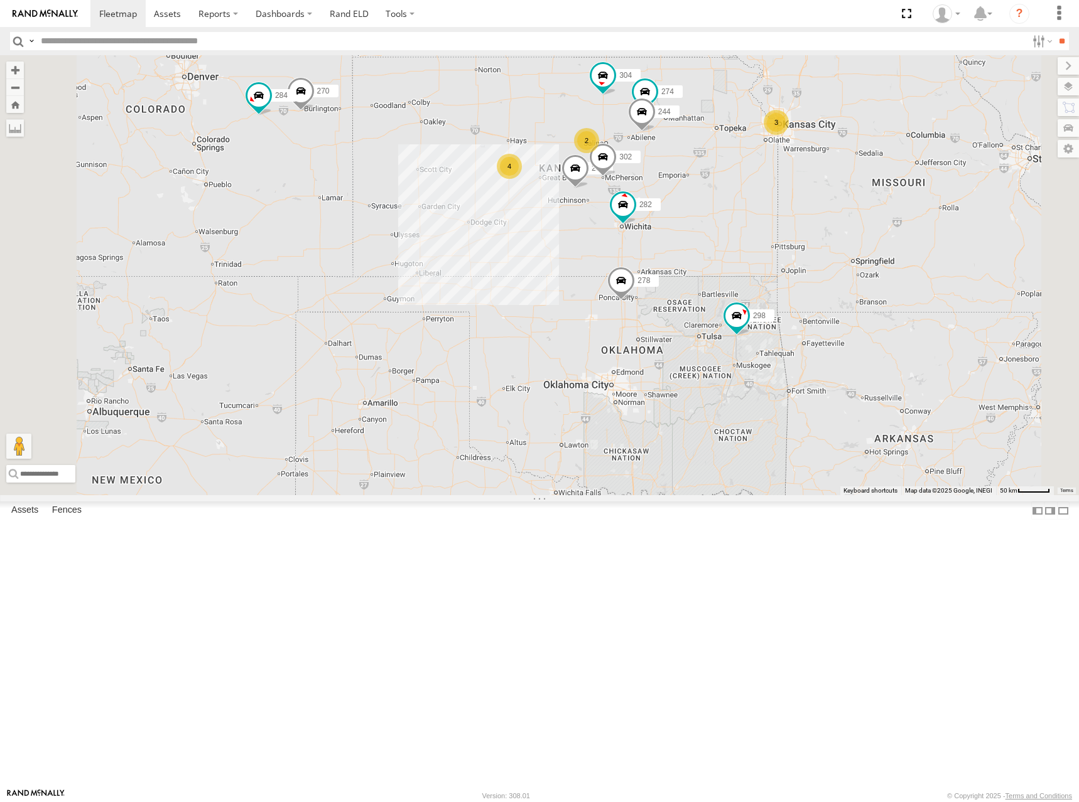
drag, startPoint x: 856, startPoint y: 386, endPoint x: 861, endPoint y: 414, distance: 28.0
click at [861, 414] on div "298 270 262 292 232 304 284 264 302 282 266 278 274 244 2 4 3 2" at bounding box center [539, 275] width 1079 height 440
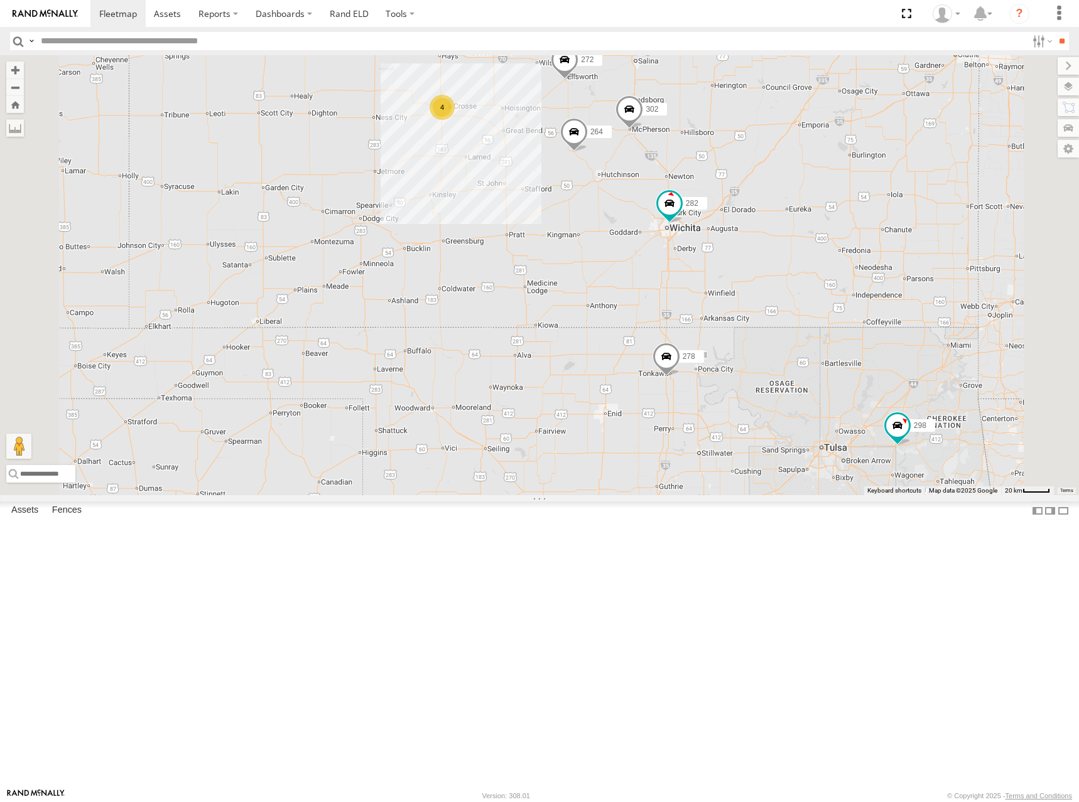
drag, startPoint x: 983, startPoint y: 198, endPoint x: 949, endPoint y: 286, distance: 95.0
click at [949, 286] on div "298 270 262 292 232 304 284 264 302 282 266 278 274 244 272 300 4" at bounding box center [539, 275] width 1079 height 440
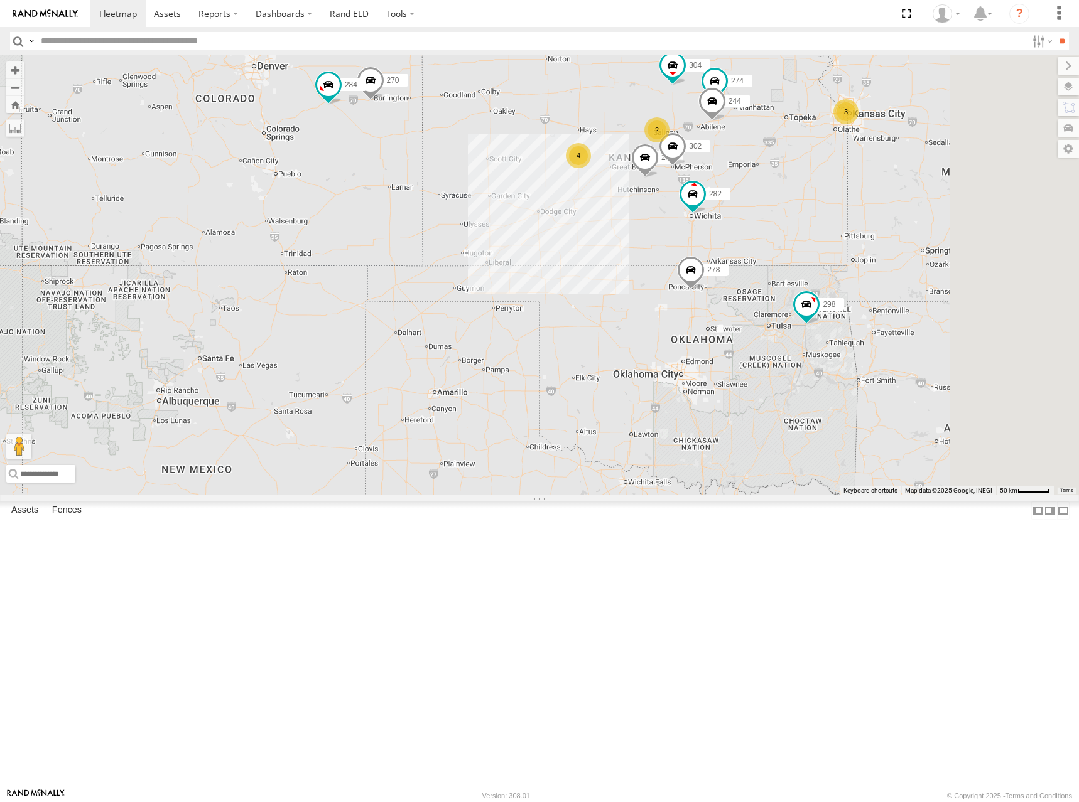
drag, startPoint x: 977, startPoint y: 208, endPoint x: 935, endPoint y: 243, distance: 54.8
click at [935, 243] on div "298 270 262 292 232 304 284 264 302 282 266 278 274 244 2 4 3 2" at bounding box center [539, 275] width 1079 height 440
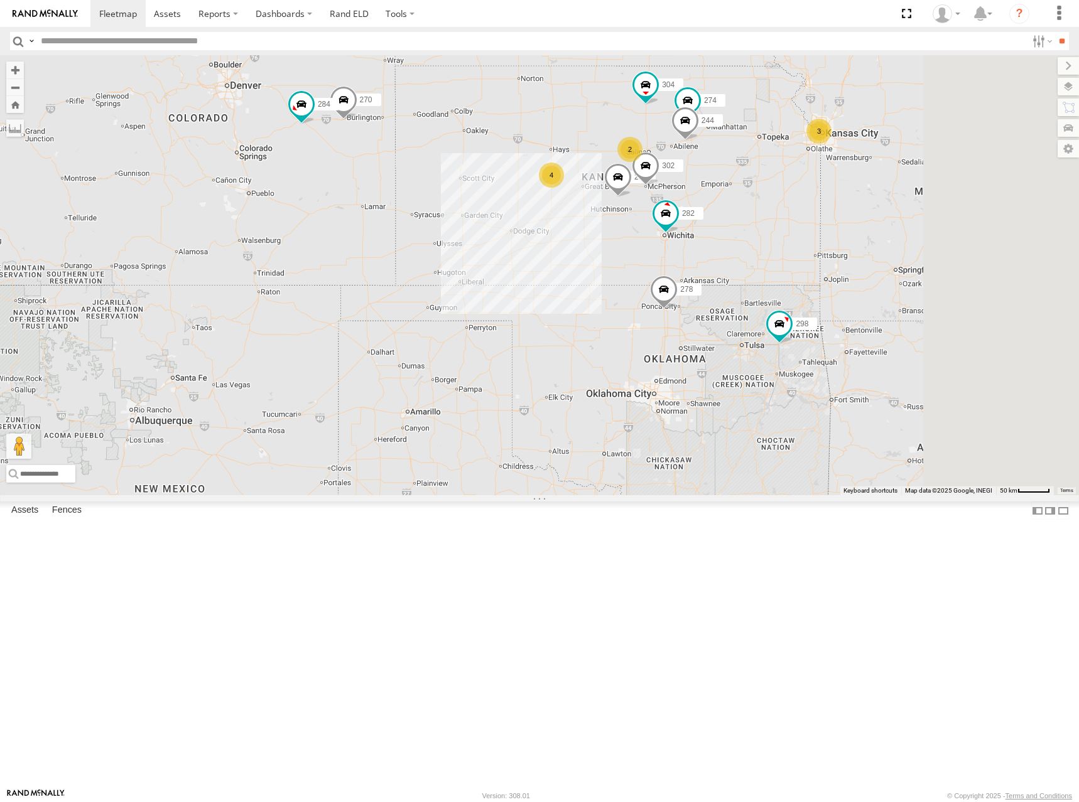
drag, startPoint x: 965, startPoint y: 217, endPoint x: 939, endPoint y: 235, distance: 31.9
click at [939, 235] on div "298 270 262 292 232 304 284 264 302 282 266 278 274 244 2 4 3 2" at bounding box center [539, 275] width 1079 height 440
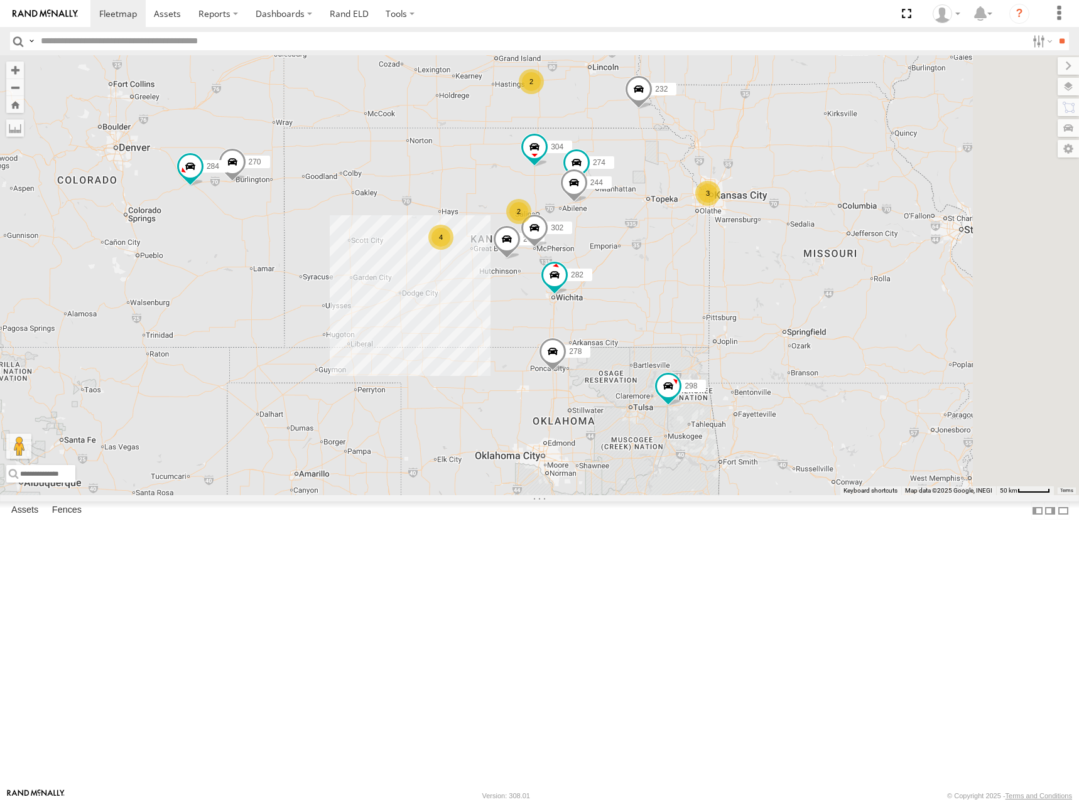
drag, startPoint x: 947, startPoint y: 215, endPoint x: 864, endPoint y: 254, distance: 92.4
click at [864, 254] on div "298 270 262 292 232 304 284 264 302 282 266 278 274 244 2 4 3 2" at bounding box center [539, 275] width 1079 height 440
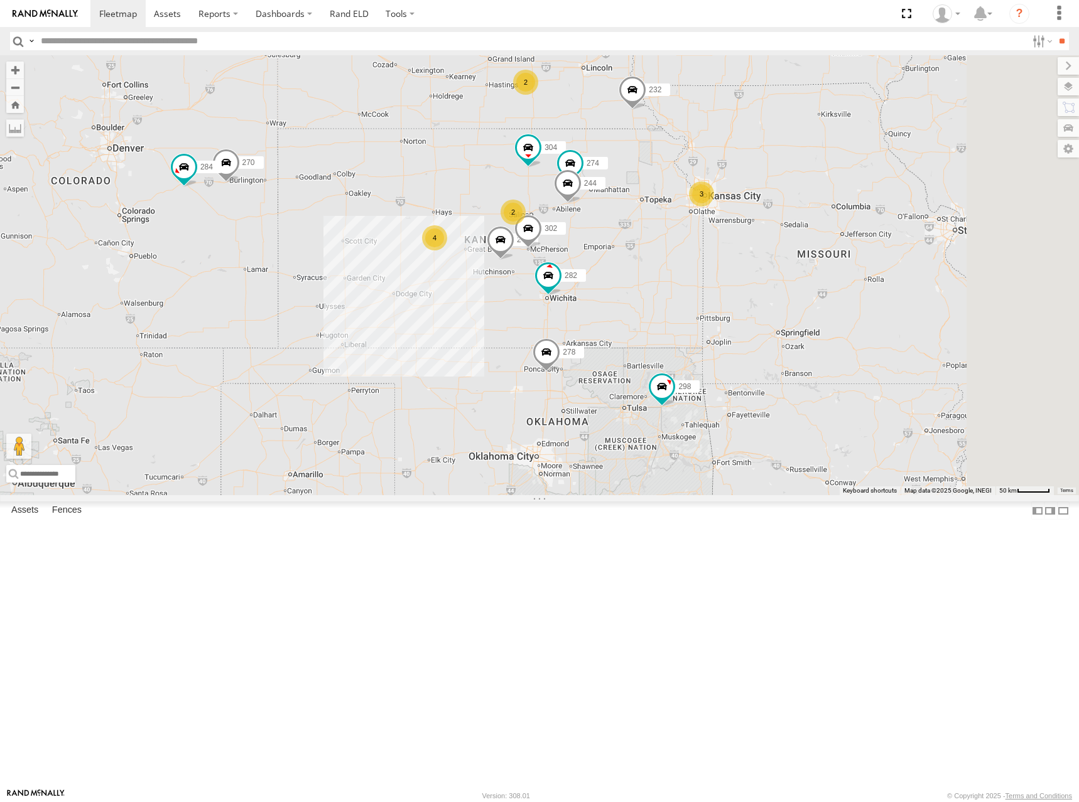
drag, startPoint x: 919, startPoint y: 230, endPoint x: 908, endPoint y: 232, distance: 10.7
click at [908, 232] on div "298 270 262 292 232 304 284 264 302 282 266 278 274 244 2 4 3 2" at bounding box center [539, 275] width 1079 height 440
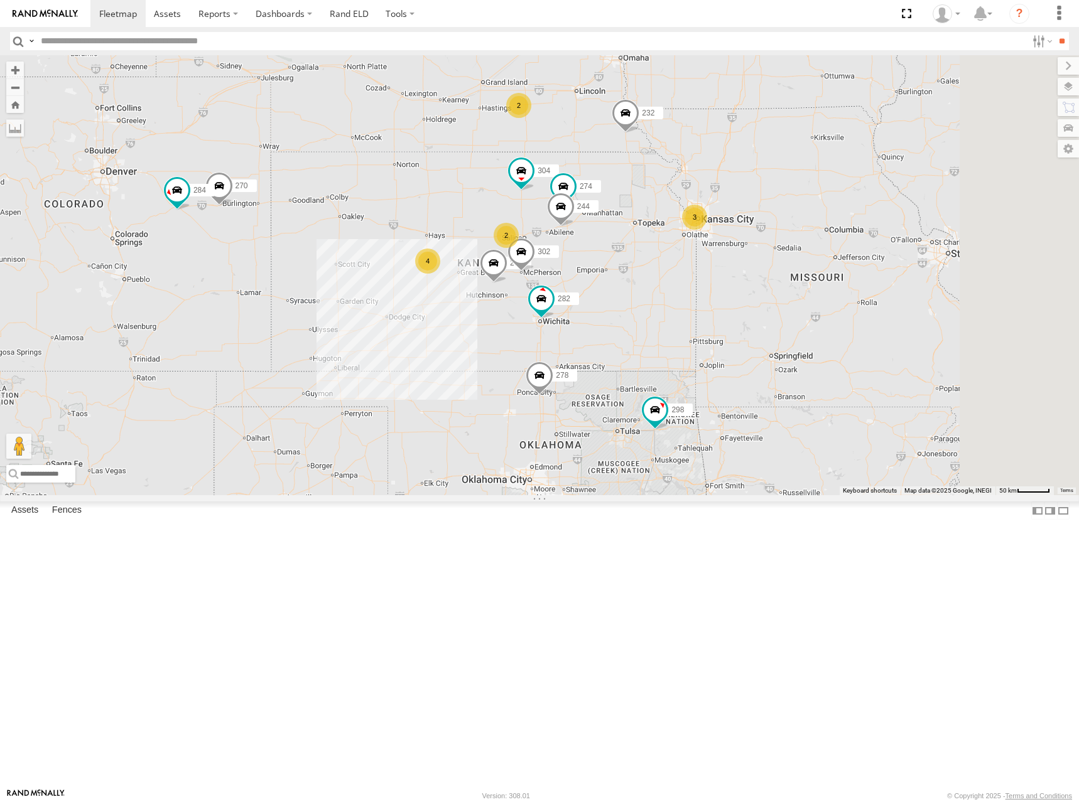
drag, startPoint x: 903, startPoint y: 196, endPoint x: 900, endPoint y: 224, distance: 27.9
click at [900, 222] on div "298 270 262 292 232 304 284 264 302 282 266 278 274 244 2 4 3 2" at bounding box center [539, 275] width 1079 height 440
click at [870, 231] on div "298 270 262 292 232 304 284 264 302 282 266 278 274 244 2 4 3 2" at bounding box center [539, 275] width 1079 height 440
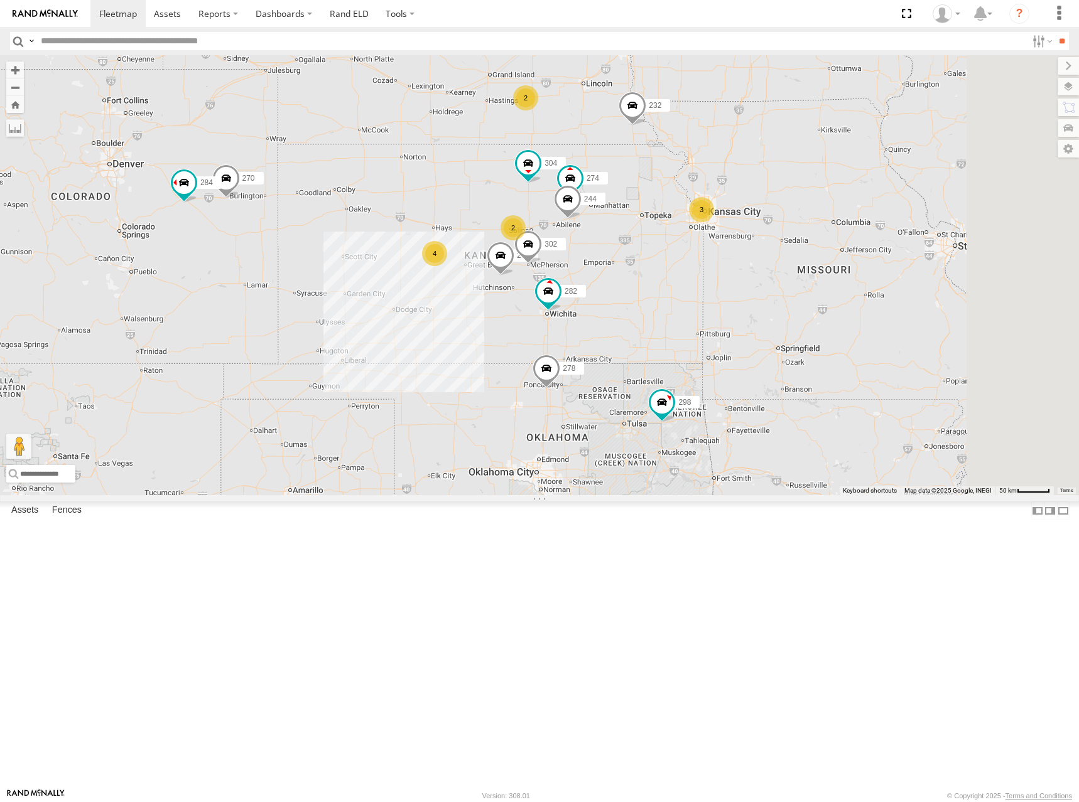
click at [866, 233] on div "298 270 262 292 232 304 284 264 302 282 266 278 274 244 2 4 3 2" at bounding box center [539, 275] width 1079 height 440
click at [902, 236] on div "298 270 262 292 232 304 284 264 302 282 266 278 274 244 2 4 3 2" at bounding box center [539, 275] width 1079 height 440
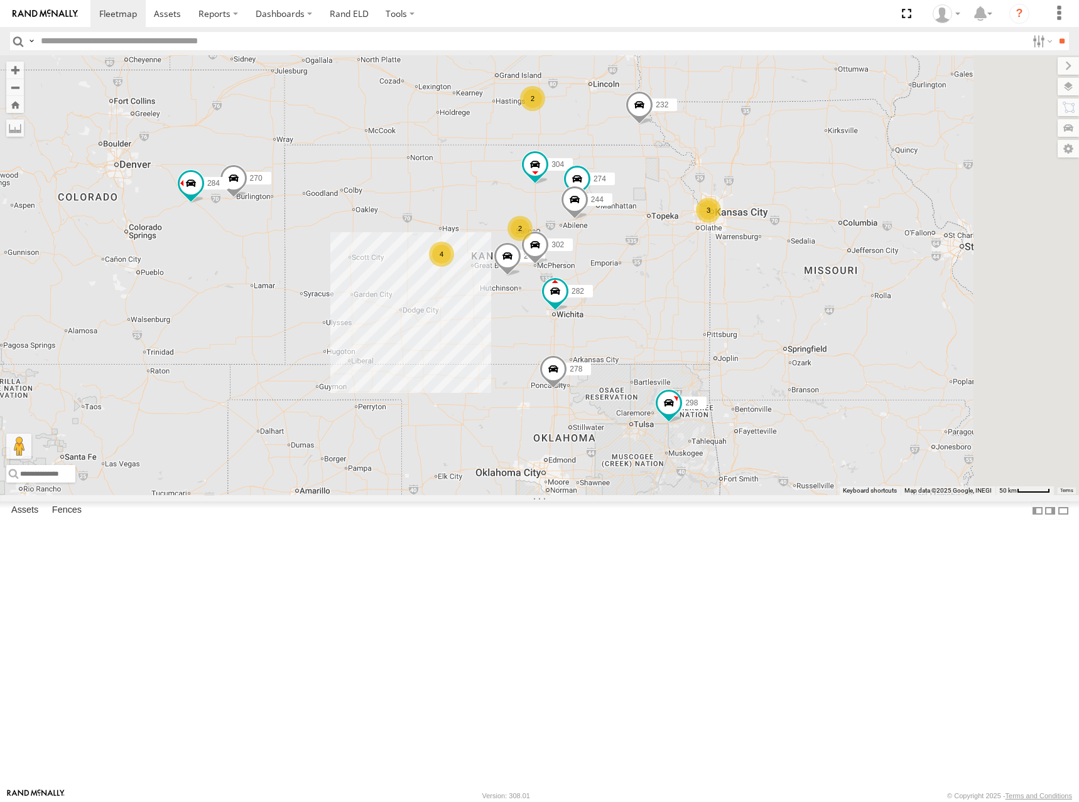
drag, startPoint x: 899, startPoint y: 223, endPoint x: 908, endPoint y: 224, distance: 8.8
click at [908, 224] on div "298 270 262 292 232 304 284 264 302 282 266 278 274 244 2 4 3 2" at bounding box center [539, 275] width 1079 height 440
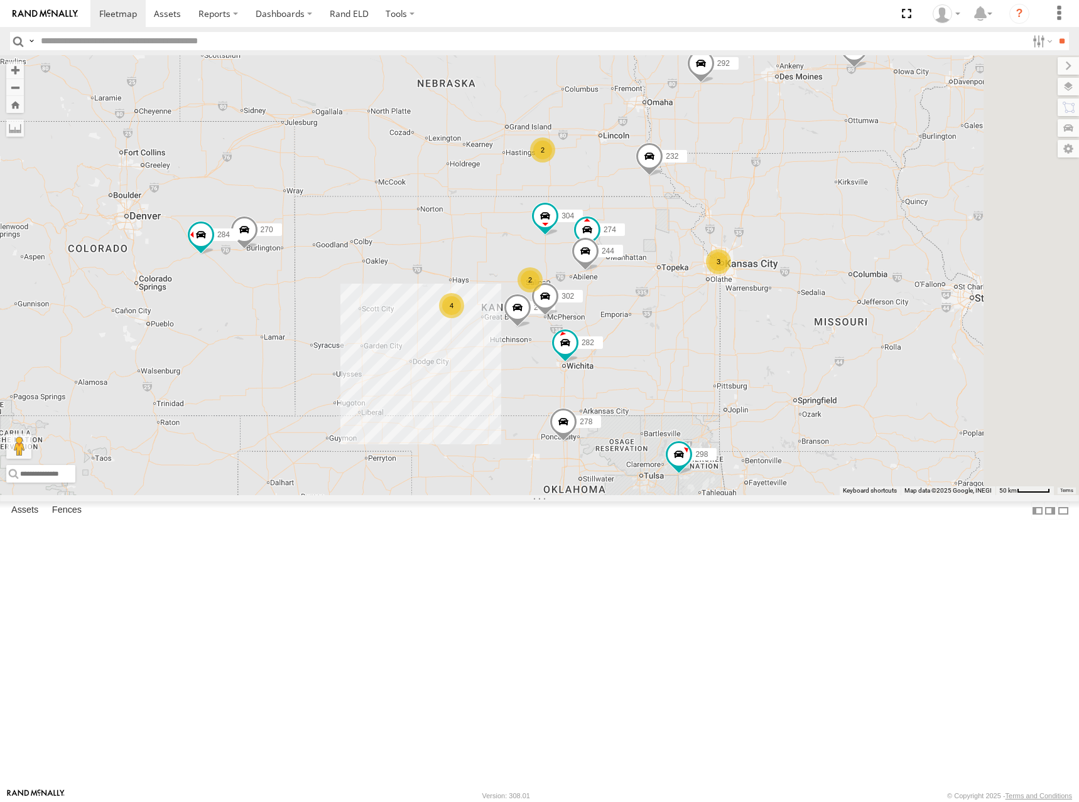
drag, startPoint x: 918, startPoint y: 281, endPoint x: 921, endPoint y: 299, distance: 17.9
click at [921, 299] on div "298 270 262 292 232 304 284 264 302 282 266 278 274 244 2 4 3 2" at bounding box center [539, 275] width 1079 height 440
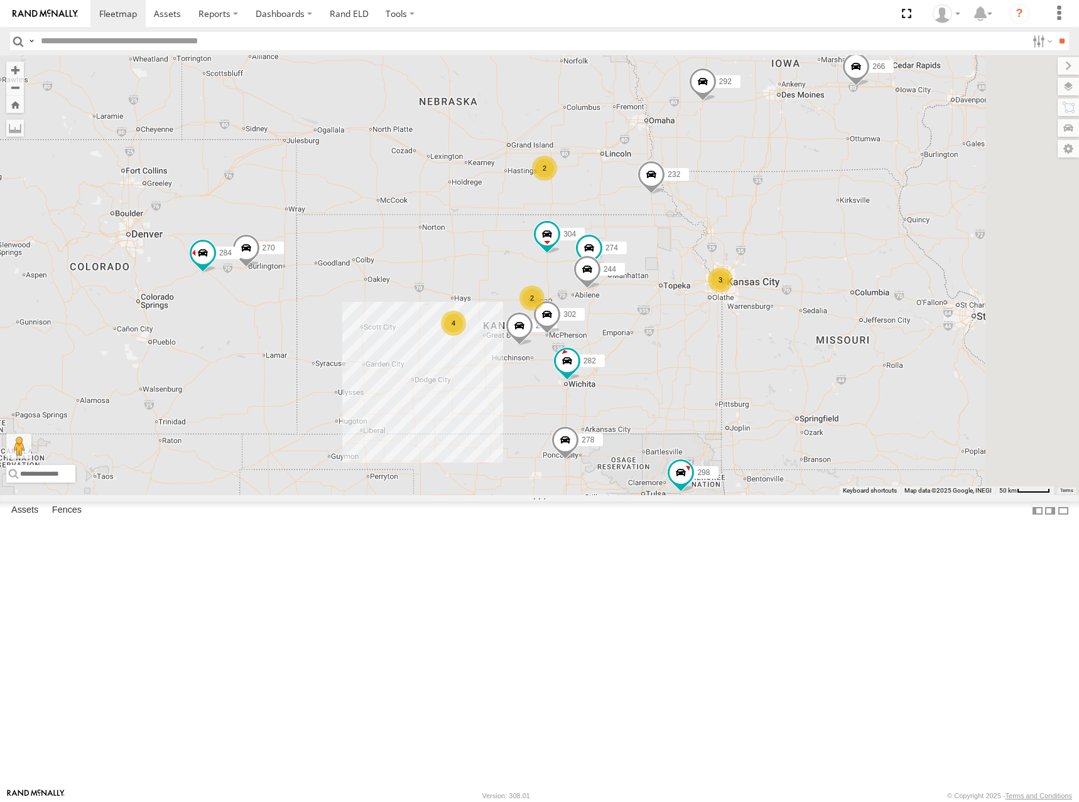
drag, startPoint x: 739, startPoint y: 249, endPoint x: 742, endPoint y: 267, distance: 19.1
click at [742, 267] on div "298 270 262 292 232 304 284 264 302 282 266 278 274 244 2 4 3 2" at bounding box center [539, 275] width 1079 height 440
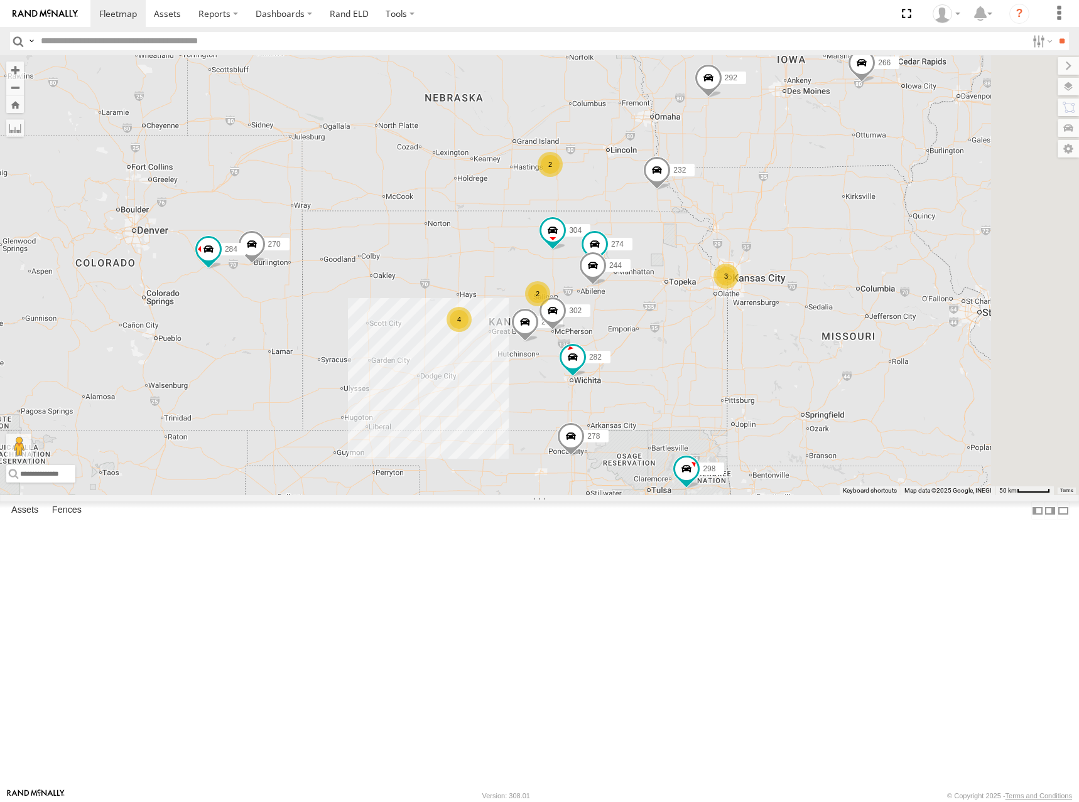
drag, startPoint x: 736, startPoint y: 247, endPoint x: 741, endPoint y: 242, distance: 7.2
click at [741, 242] on div "298 270 262 292 232 304 284 264 302 282 266 278 274 244 2 4 3 2" at bounding box center [539, 275] width 1079 height 440
drag, startPoint x: 731, startPoint y: 229, endPoint x: 698, endPoint y: 225, distance: 32.9
click at [698, 225] on div "298 270 262 292 232 304 284 264 302 282 266 278 274 244 2 4 3 2" at bounding box center [539, 275] width 1079 height 440
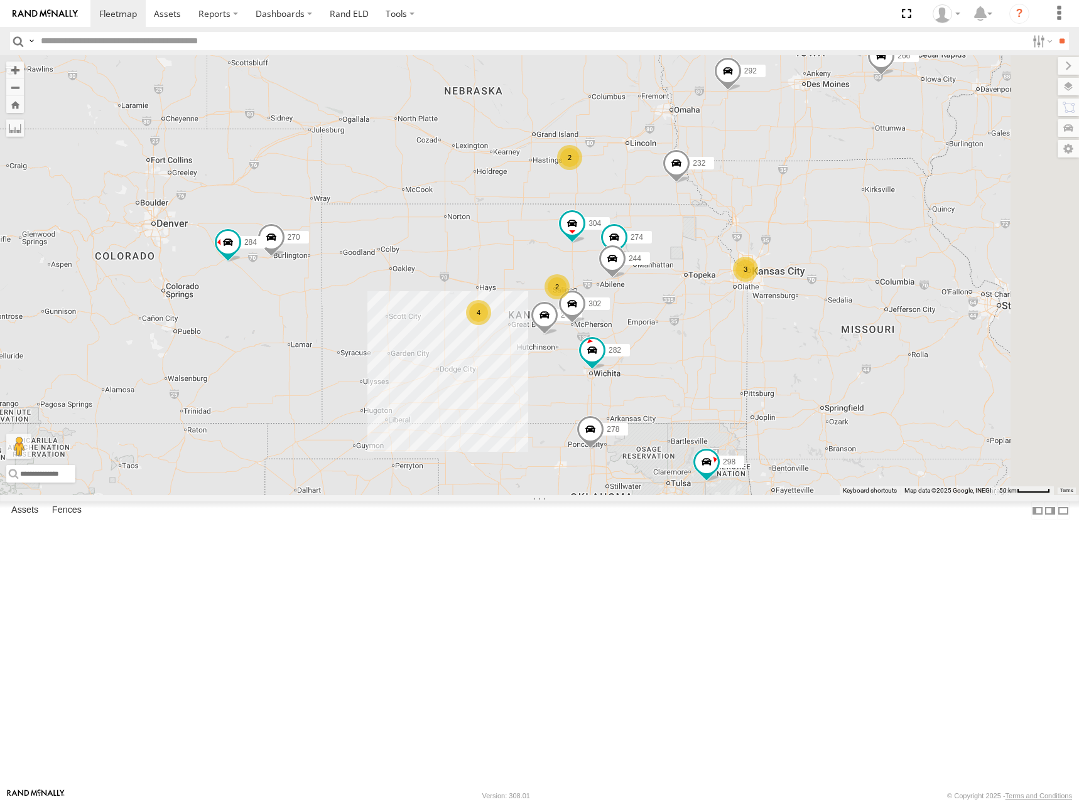
drag, startPoint x: 699, startPoint y: 238, endPoint x: 765, endPoint y: 235, distance: 66.0
click at [765, 235] on div "298 270 262 292 232 304 284 264 302 282 266 278 274 244 2 4 3 2" at bounding box center [539, 275] width 1079 height 440
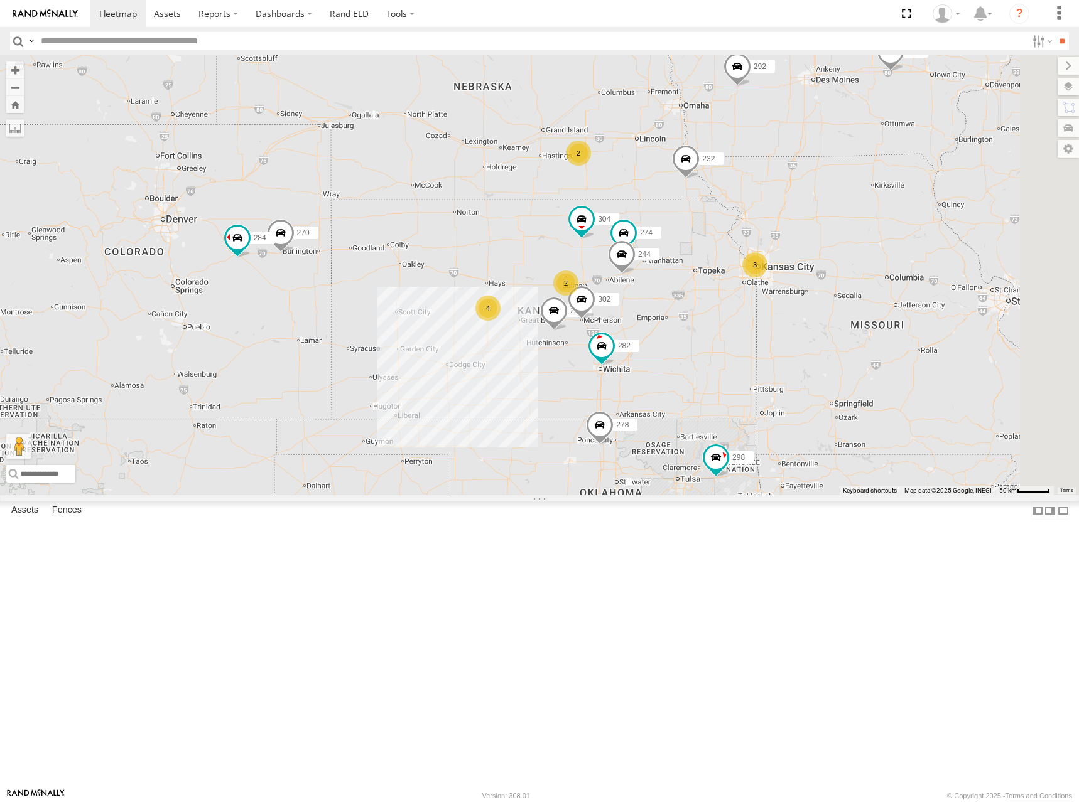
drag, startPoint x: 766, startPoint y: 235, endPoint x: 777, endPoint y: 229, distance: 12.6
click at [777, 229] on div "298 270 262 292 232 304 284 264 302 282 266 278 274 244 2 4 3 2" at bounding box center [539, 275] width 1079 height 440
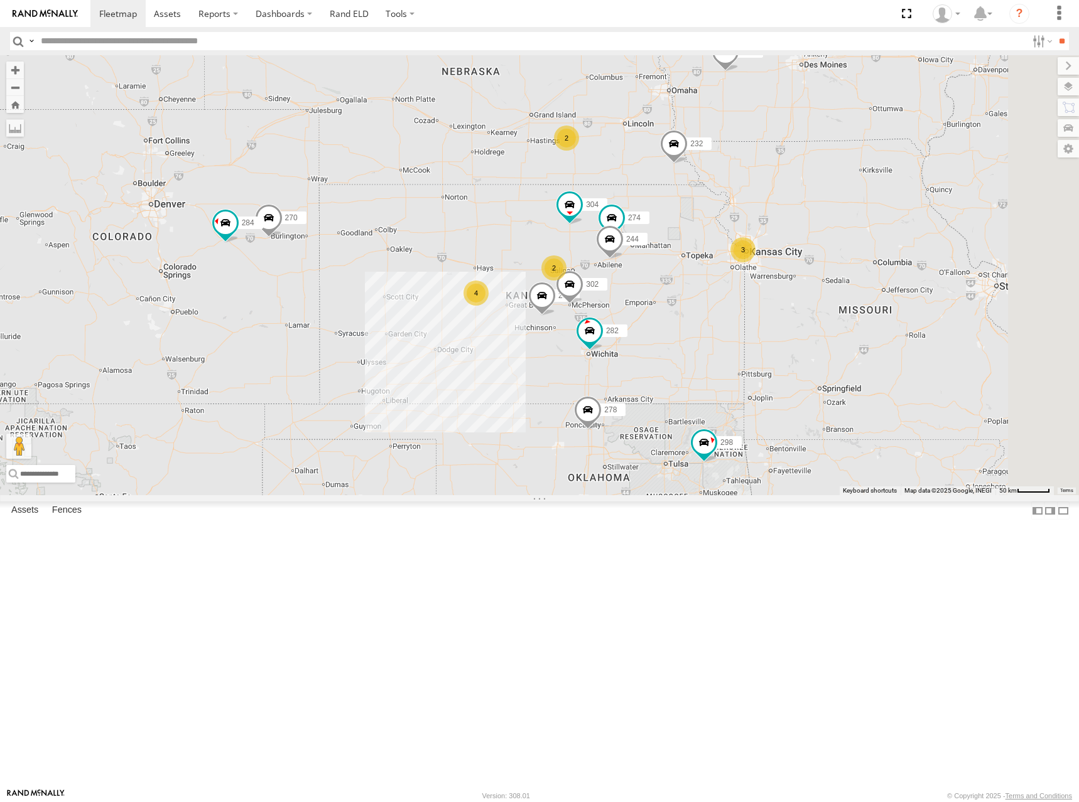
drag, startPoint x: 794, startPoint y: 313, endPoint x: 772, endPoint y: 293, distance: 30.7
click at [772, 293] on div "298 270 262 292 232 304 284 264 302 282 266 278 274 244 2 4 3 2" at bounding box center [539, 275] width 1079 height 440
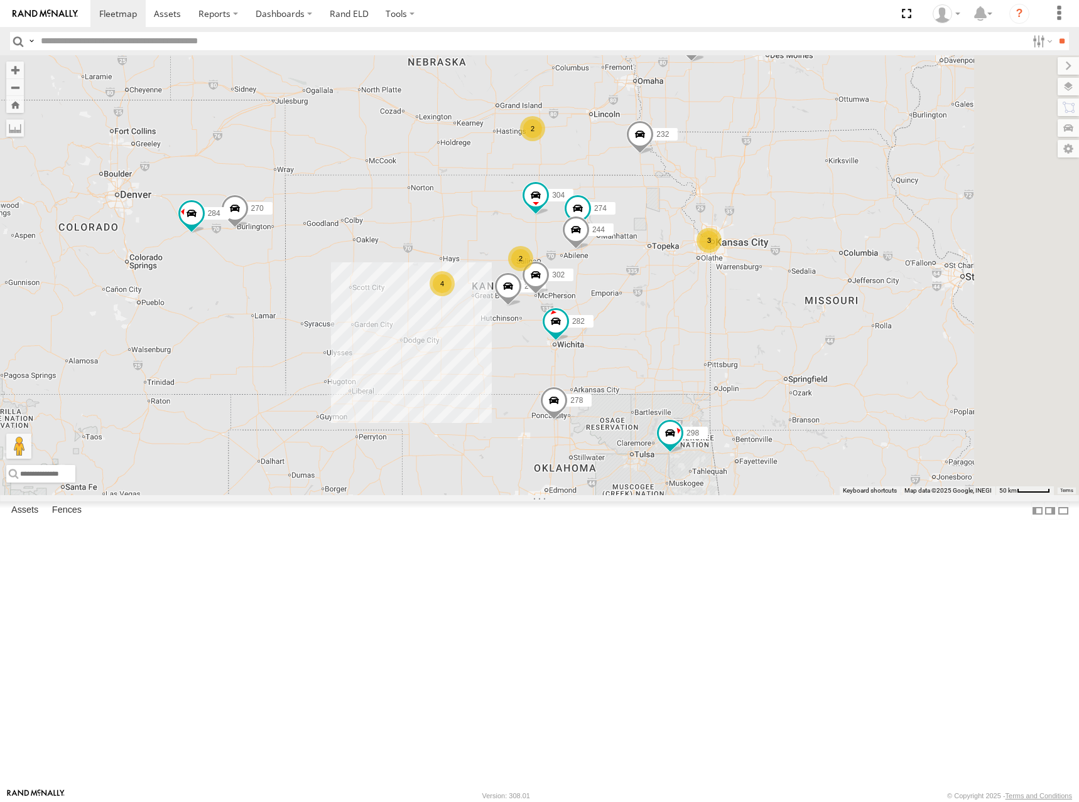
drag, startPoint x: 772, startPoint y: 240, endPoint x: 746, endPoint y: 235, distance: 26.2
click at [746, 235] on div "298 270 262 292 232 304 284 264 302 282 266 278 274 244 2 4 3 2" at bounding box center [539, 275] width 1079 height 440
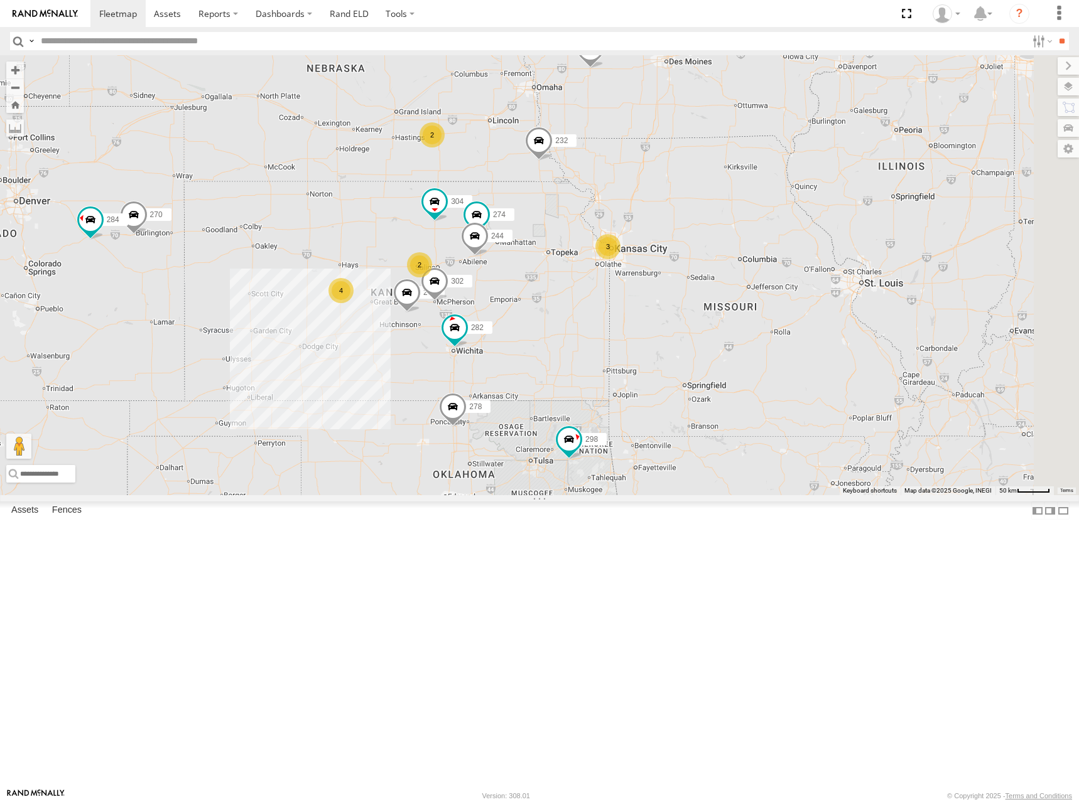
drag, startPoint x: 728, startPoint y: 226, endPoint x: 630, endPoint y: 234, distance: 97.6
click at [630, 234] on div "298 270 262 292 232 304 284 264 302 282 266 278 274 244 2 4 3 2" at bounding box center [539, 275] width 1079 height 440
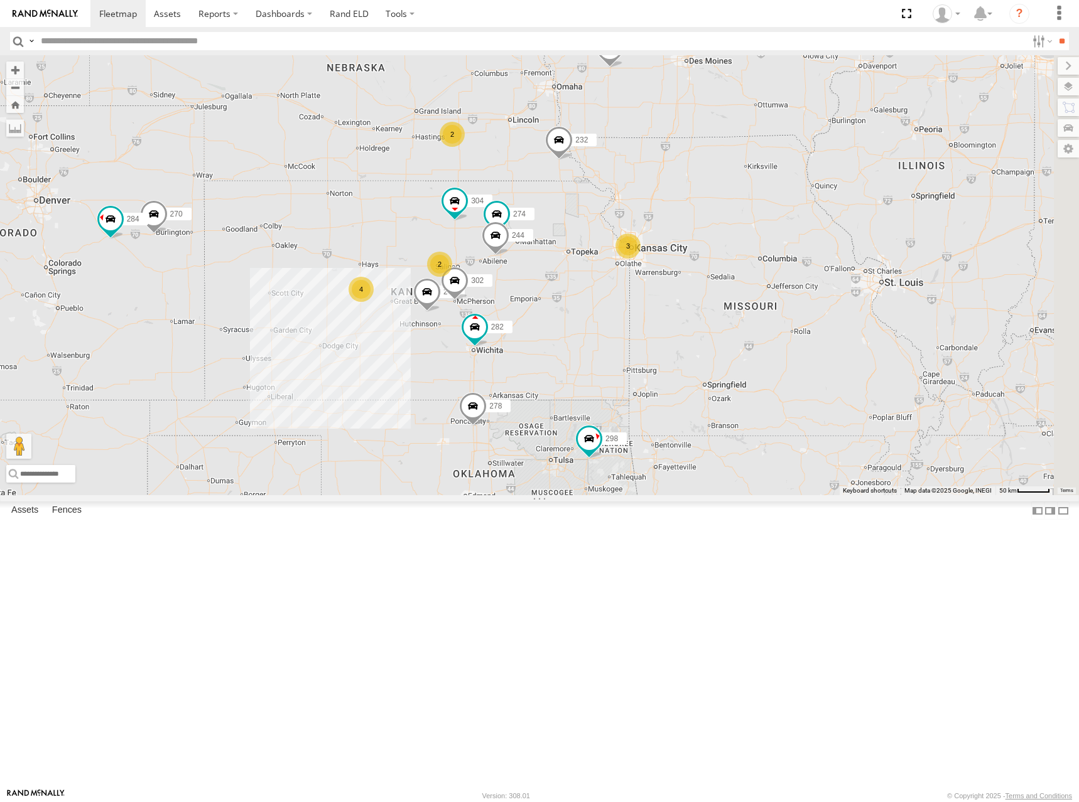
drag, startPoint x: 635, startPoint y: 252, endPoint x: 659, endPoint y: 250, distance: 23.9
click at [659, 250] on div "298 270 262 292 232 304 284 264 302 282 266 278 274 244 2 4 3 2" at bounding box center [539, 275] width 1079 height 440
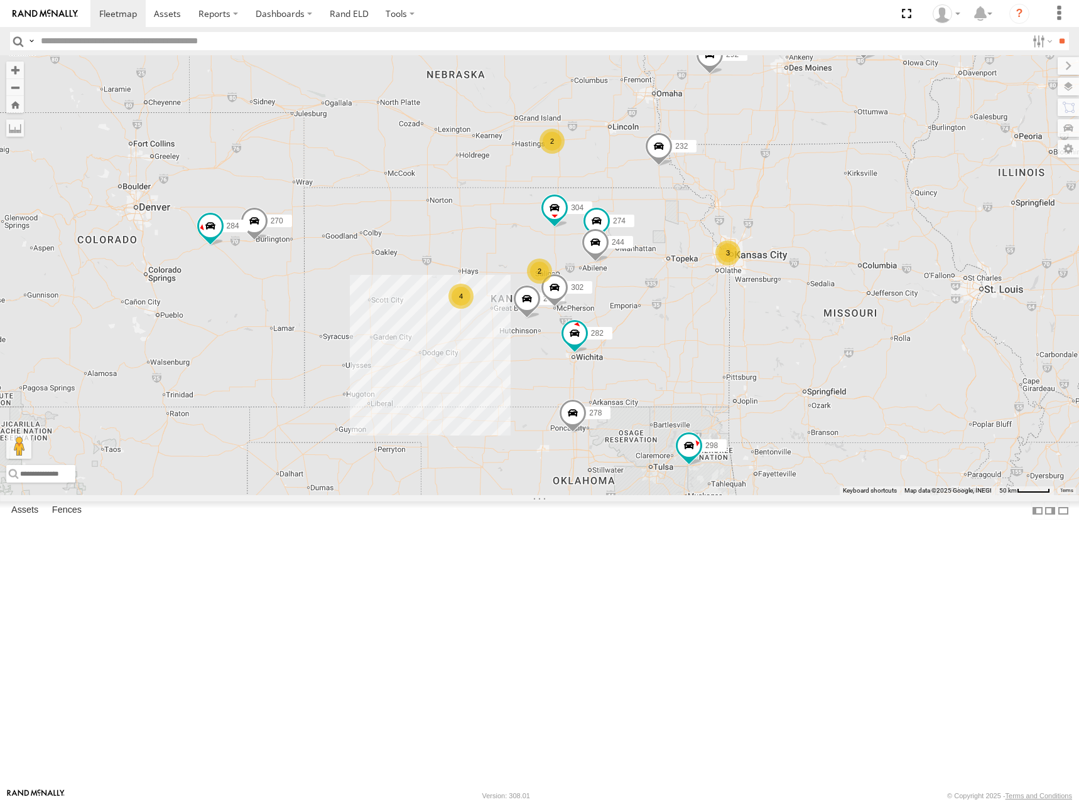
drag, startPoint x: 630, startPoint y: 219, endPoint x: 735, endPoint y: 226, distance: 105.1
click at [735, 226] on div "298 270 262 292 232 304 284 264 302 282 266 278 274 244 2 4 3 2" at bounding box center [539, 275] width 1079 height 440
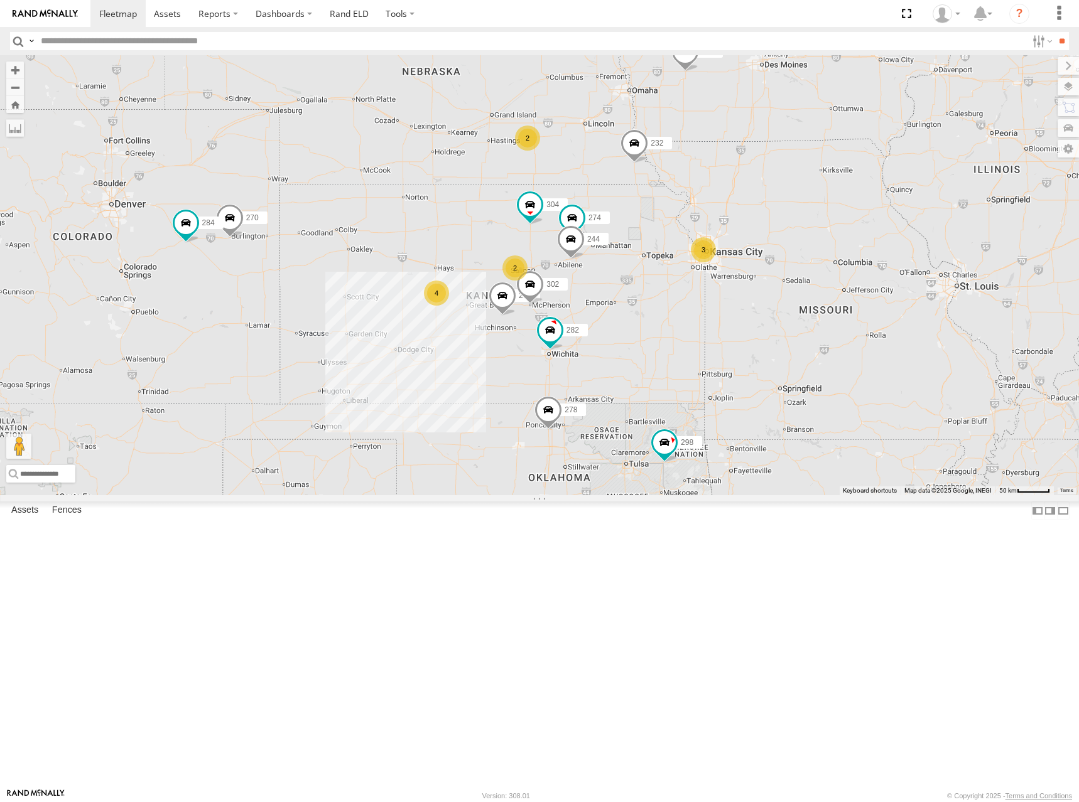
drag, startPoint x: 686, startPoint y: 220, endPoint x: 654, endPoint y: 216, distance: 32.2
click at [654, 216] on div "298 270 262 292 232 304 284 264 302 282 266 278 274 244 2 4 3 2" at bounding box center [539, 275] width 1079 height 440
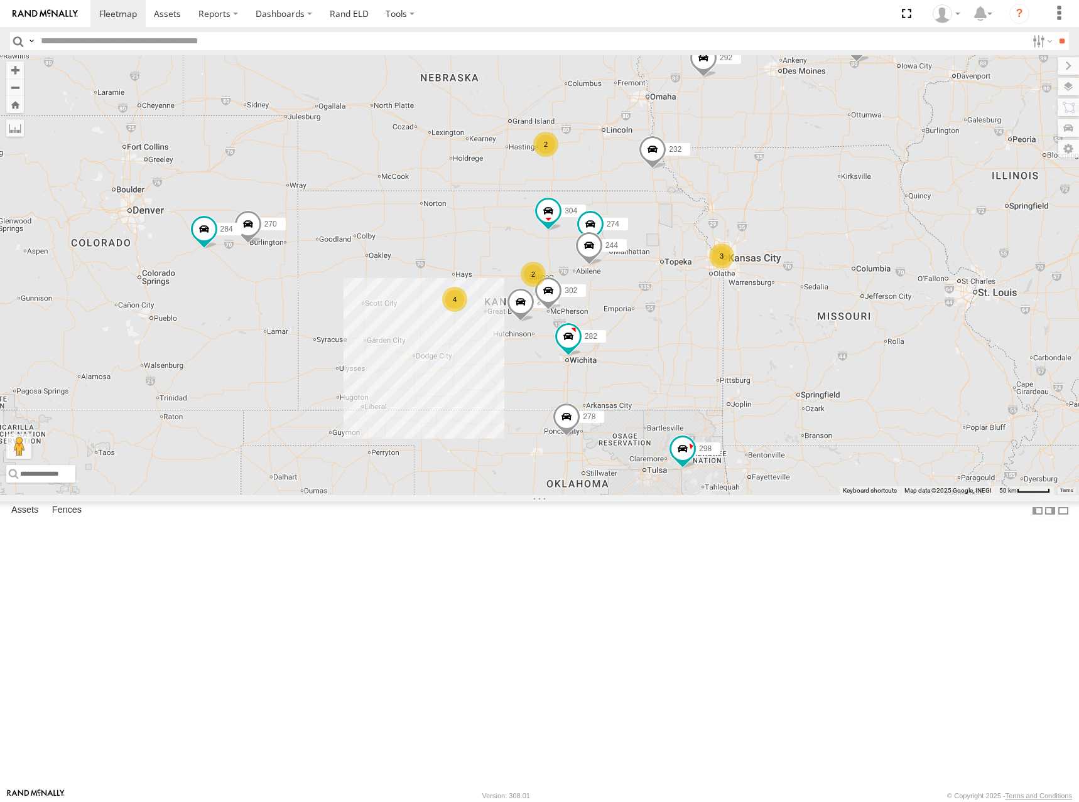
click at [665, 252] on div "298 270 262 292 232 304 284 264 302 282 266 278 274 244 2 4 3 2" at bounding box center [539, 275] width 1079 height 440
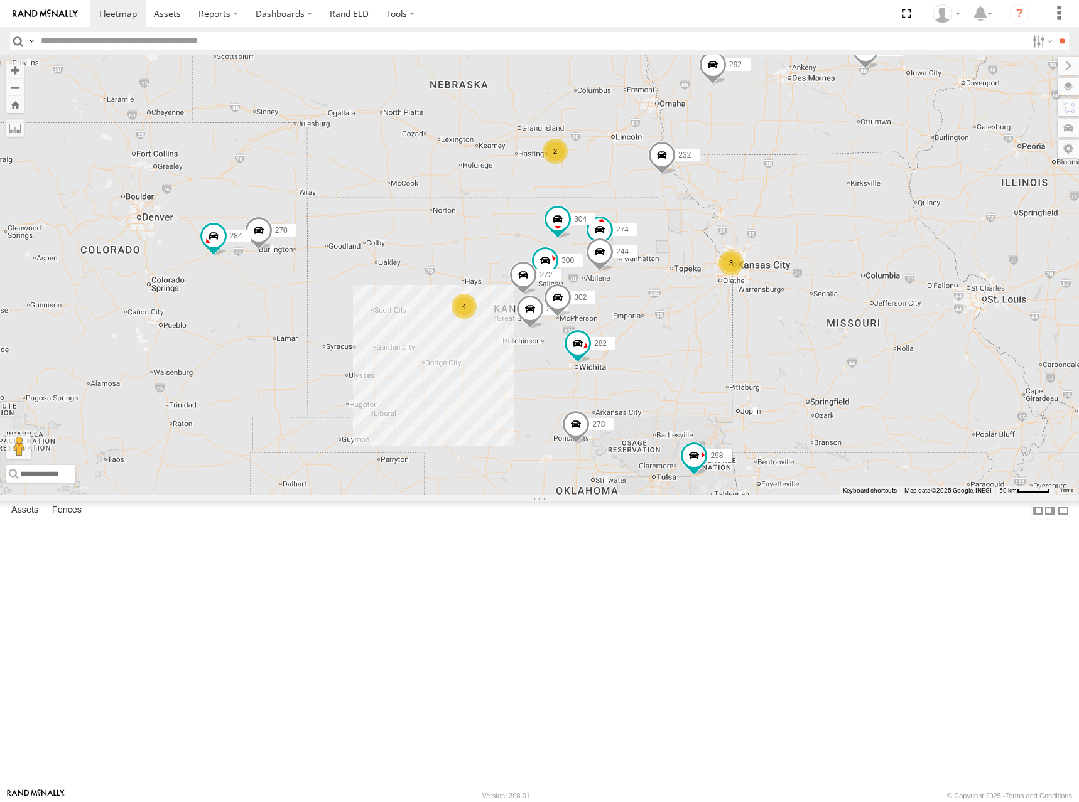
drag, startPoint x: 629, startPoint y: 198, endPoint x: 659, endPoint y: 213, distance: 33.1
click at [659, 213] on div "274 300 244 298 270 262 292 272 232 304 284 264 302 282 266 278 4 3 2" at bounding box center [539, 275] width 1079 height 440
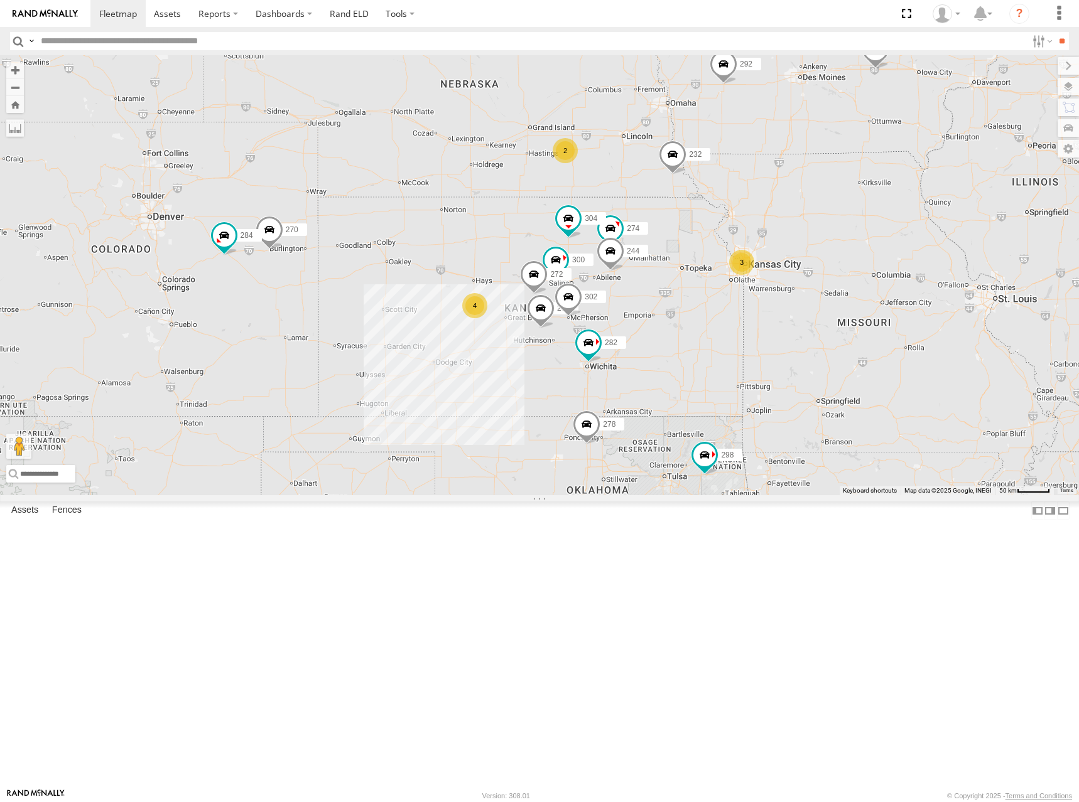
drag, startPoint x: 711, startPoint y: 223, endPoint x: 691, endPoint y: 206, distance: 26.3
click at [691, 206] on div "274 300 244 298 270 262 292 272 232 304 284 264 302 282 266 278 4 3 2" at bounding box center [539, 275] width 1079 height 440
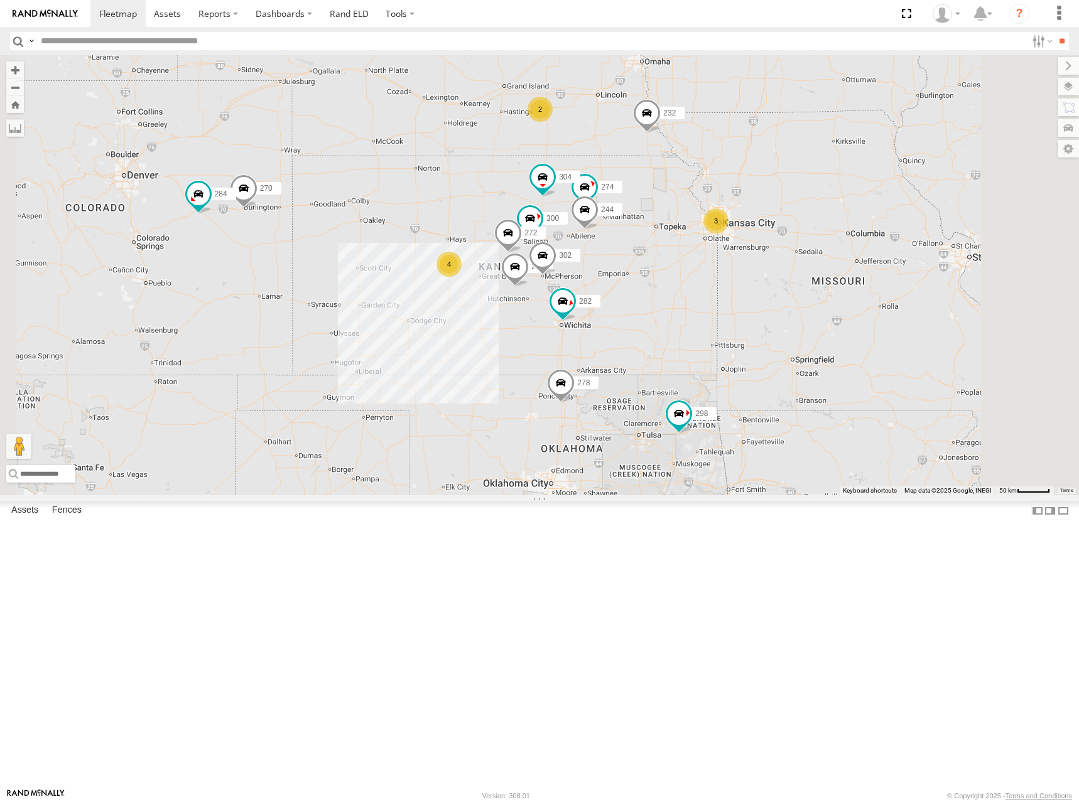
click at [807, 364] on div "274 300 244 298 270 262 292 272 232 304 284 264 302 282 266 278 4 3 2" at bounding box center [539, 275] width 1079 height 440
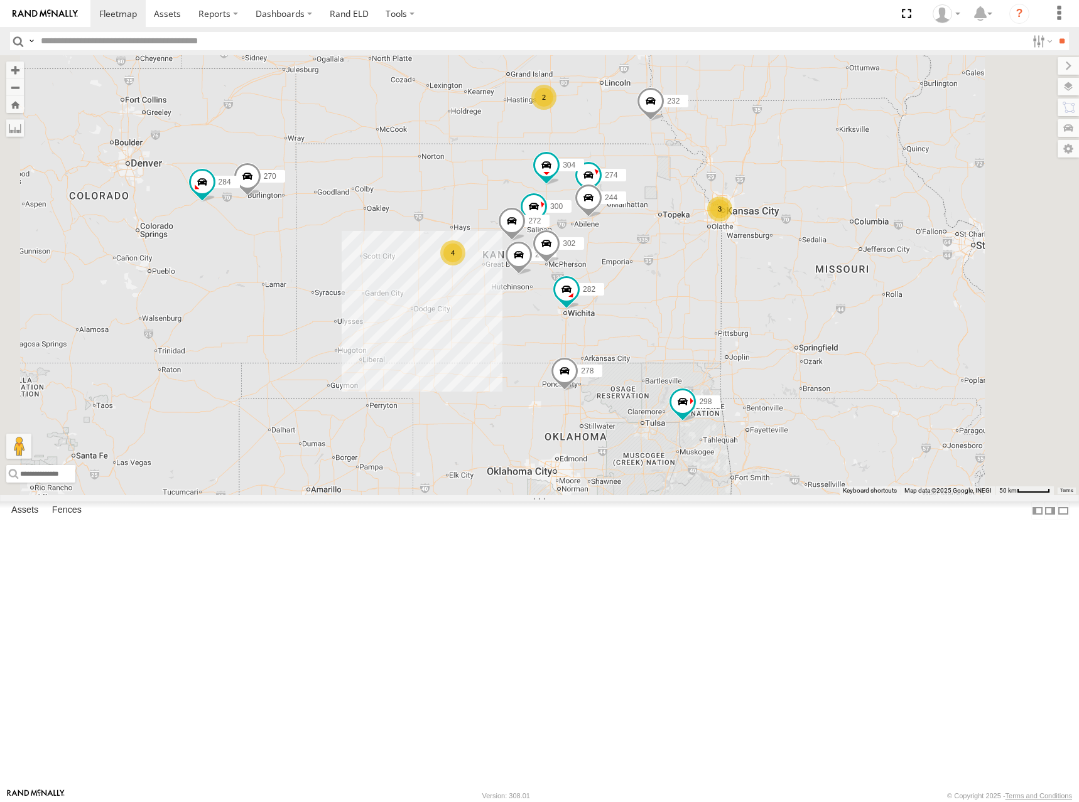
drag, startPoint x: 536, startPoint y: 342, endPoint x: 547, endPoint y: 325, distance: 21.2
click at [549, 327] on div "274 300 244 298 270 262 292 272 232 304 284 264 302 282 266 278 4 3 2" at bounding box center [539, 275] width 1079 height 440
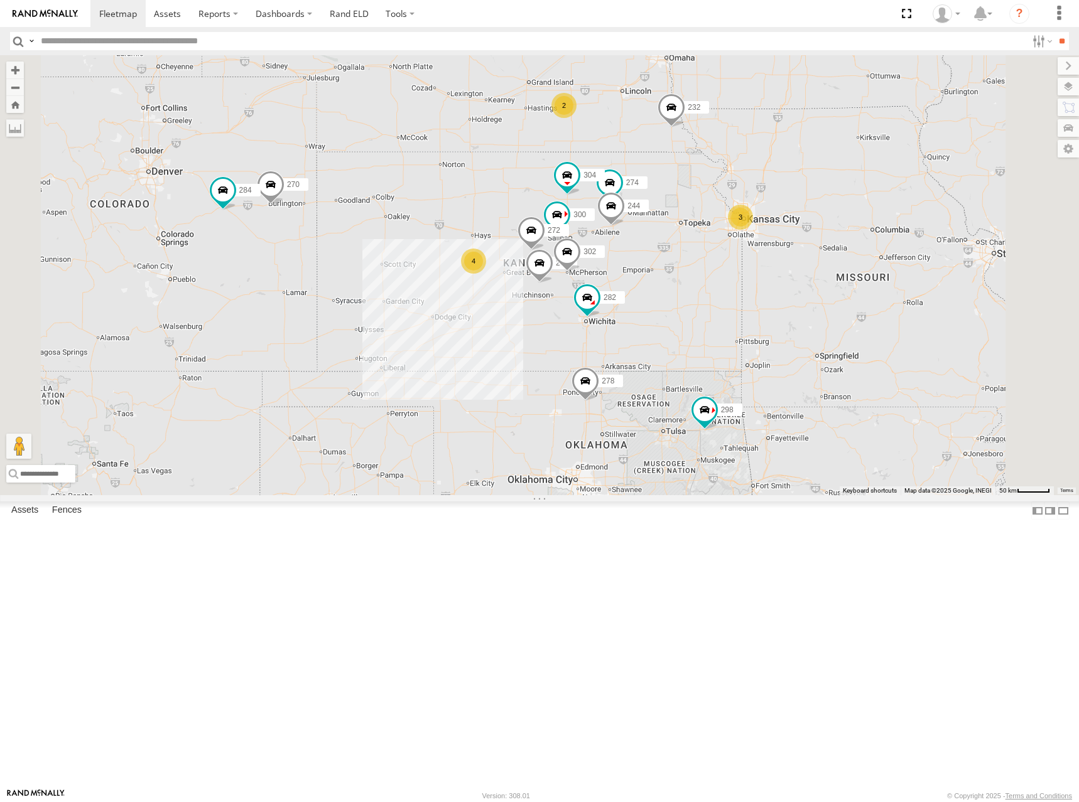
drag, startPoint x: 652, startPoint y: 223, endPoint x: 660, endPoint y: 242, distance: 21.1
click at [660, 242] on div "274 300 244 298 270 262 292 272 232 304 284 264 302 282 266 278 4 3 2" at bounding box center [539, 275] width 1079 height 440
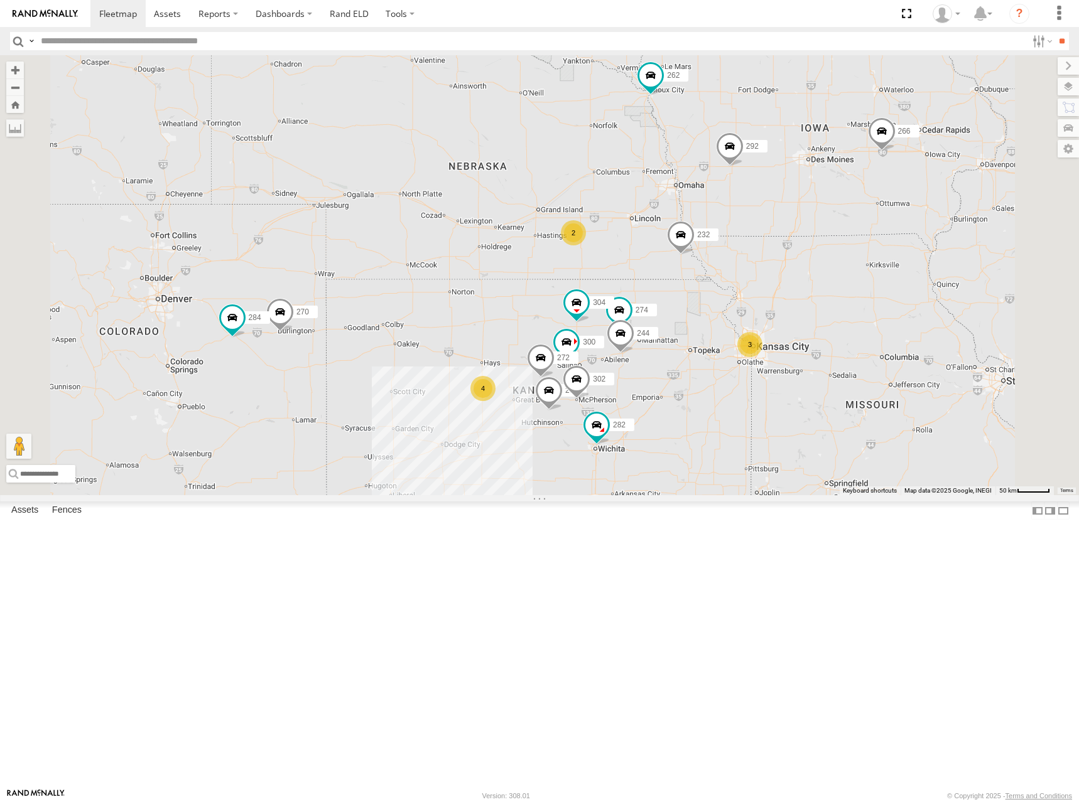
drag, startPoint x: 726, startPoint y: 235, endPoint x: 723, endPoint y: 313, distance: 77.3
click at [723, 313] on div "274 300 244 298 270 262 292 272 232 304 284 264 302 282 266 278 4 3 2" at bounding box center [539, 275] width 1079 height 440
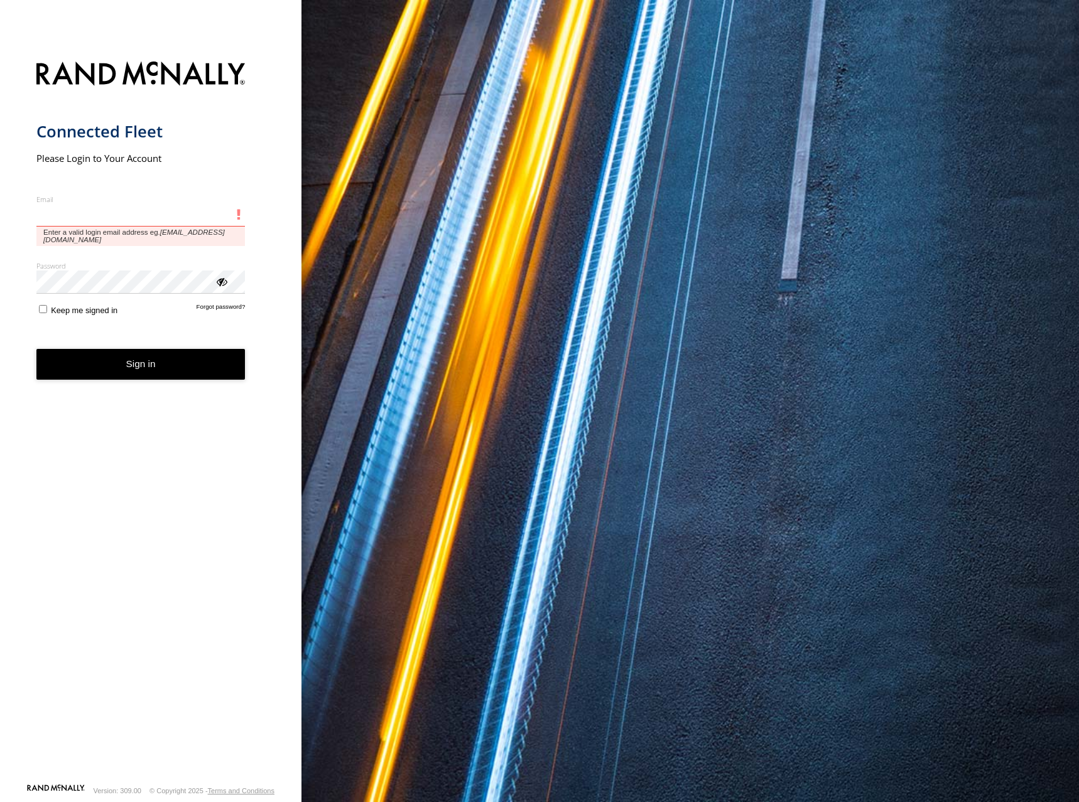
type input "**********"
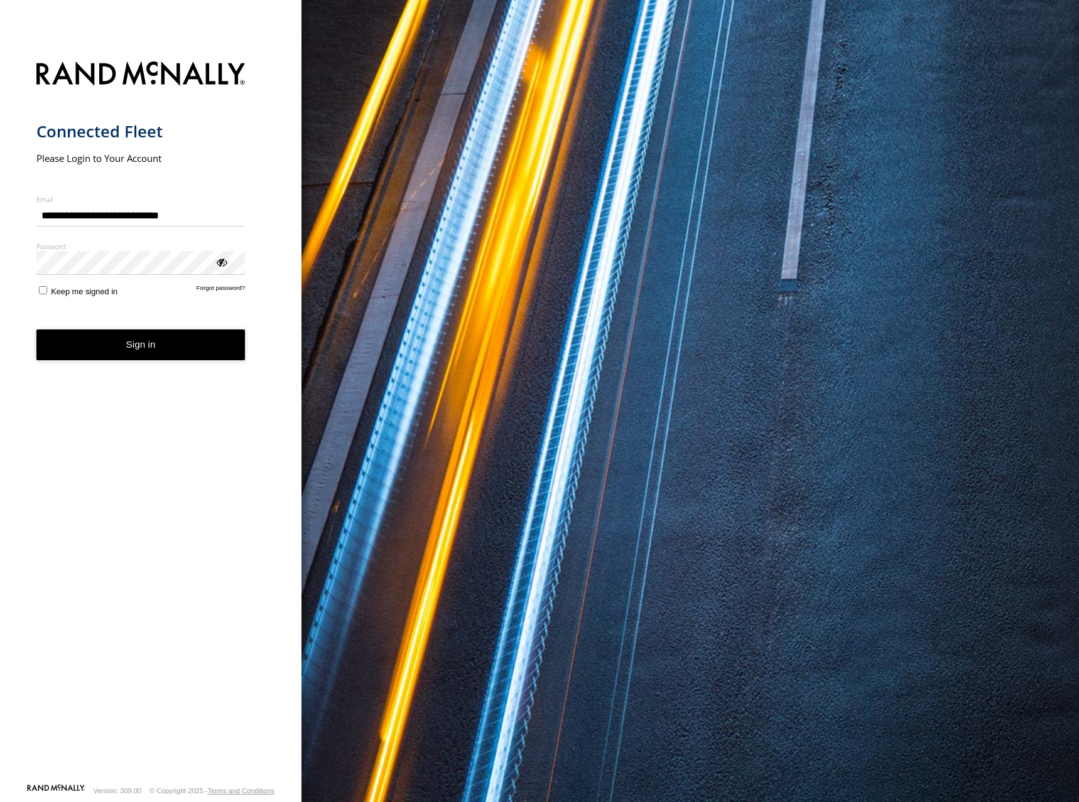
click at [118, 355] on button "Sign in" at bounding box center [140, 345] width 209 height 31
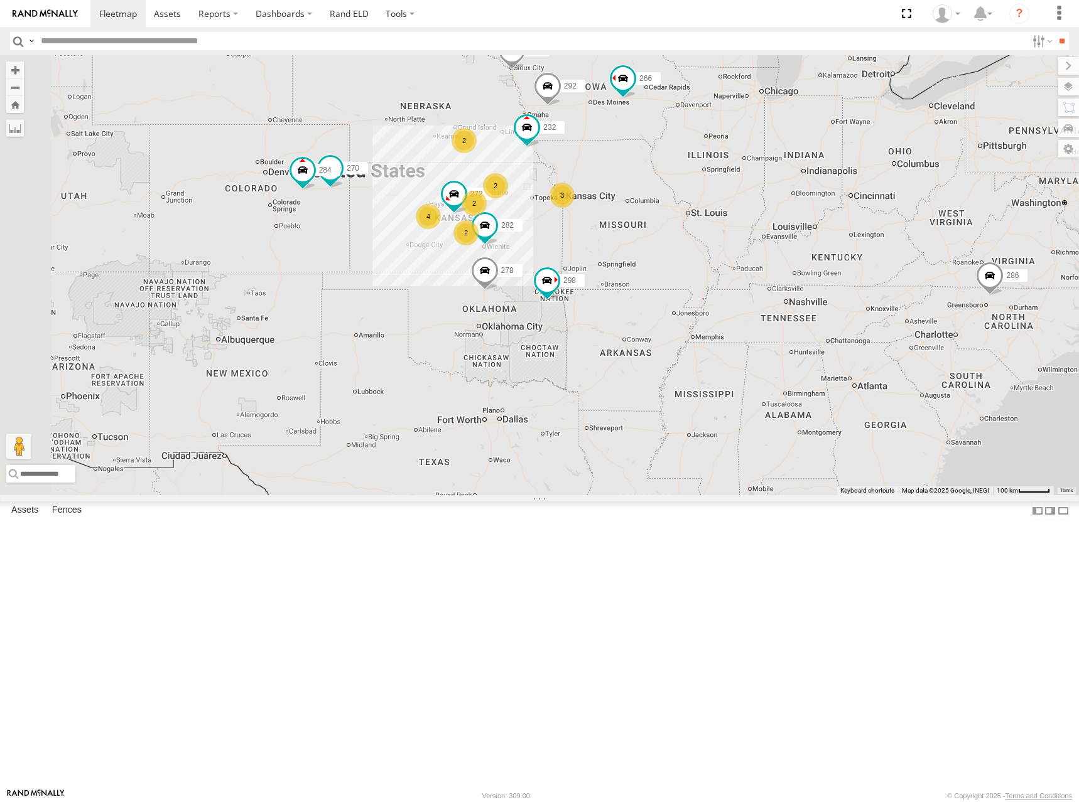
drag, startPoint x: 482, startPoint y: 375, endPoint x: 611, endPoint y: 266, distance: 169.8
click at [611, 266] on div "286 2 2 4 298 270 262 3 292 272 2 232 284 2 282 266 278" at bounding box center [539, 275] width 1079 height 440
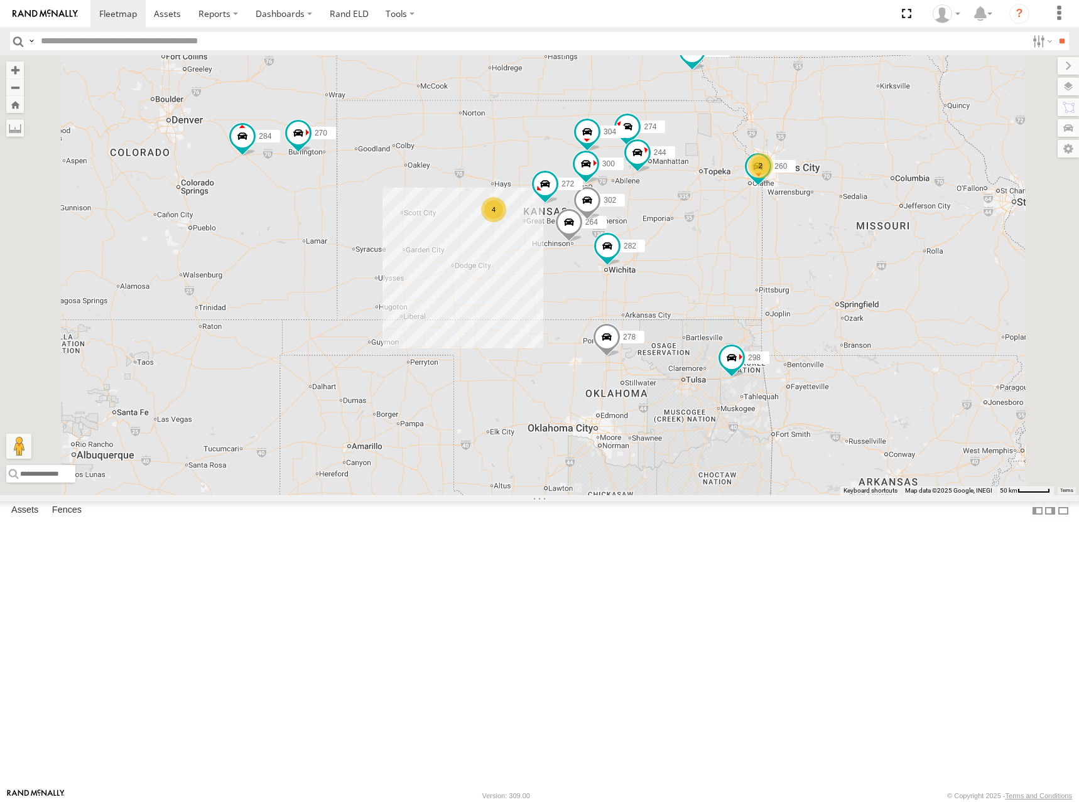
drag, startPoint x: 816, startPoint y: 368, endPoint x: 809, endPoint y: 380, distance: 13.8
click at [809, 380] on div "286 298 270 262 292 272 232 284 282 266 278 274 300 244 4 2 256 304 264 302 294…" at bounding box center [539, 275] width 1079 height 440
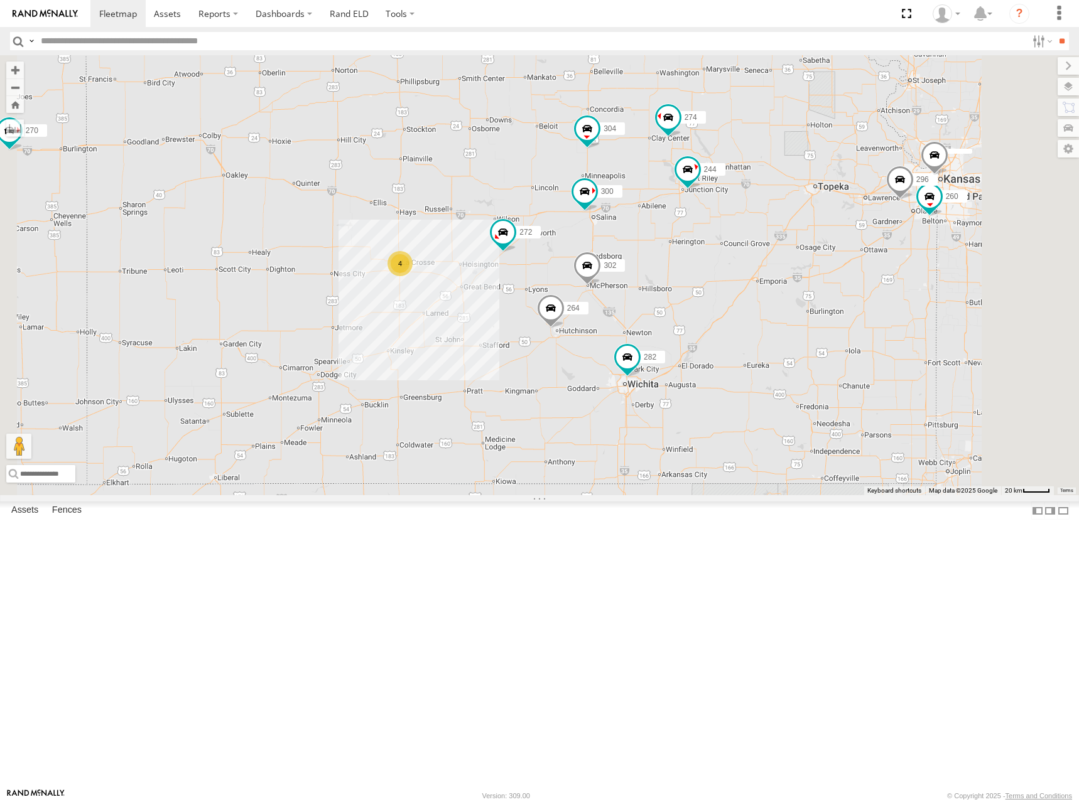
click at [915, 265] on div "286 298 270 262 292 272 232 284 282 266 278 274 300 244 256 304 264 302 294 260…" at bounding box center [539, 275] width 1079 height 440
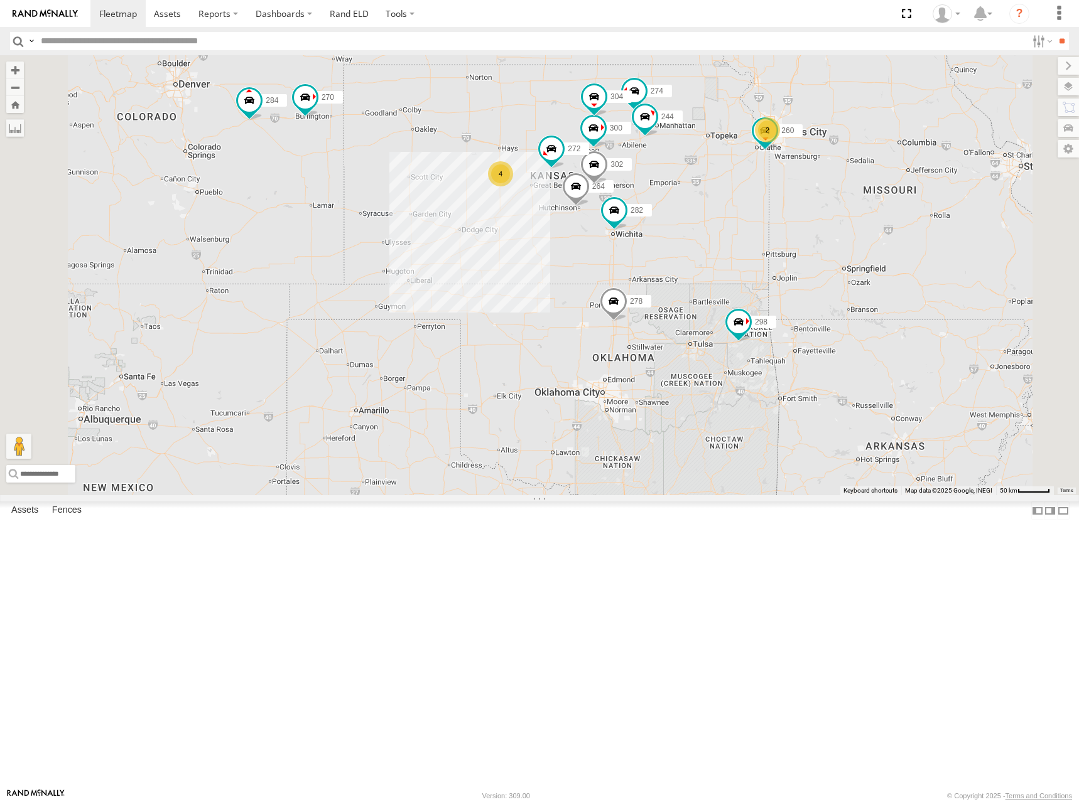
click at [809, 215] on div "286 298 270 262 292 272 232 284 282 266 278 274 300 244 256 304 264 302 294 260…" at bounding box center [539, 275] width 1079 height 440
drag, startPoint x: 879, startPoint y: 214, endPoint x: 870, endPoint y: 229, distance: 16.9
click at [870, 229] on div "286 298 270 262 292 272 232 284 282 266 278 274 300 244 256 304 264 302 294 260…" at bounding box center [539, 275] width 1079 height 440
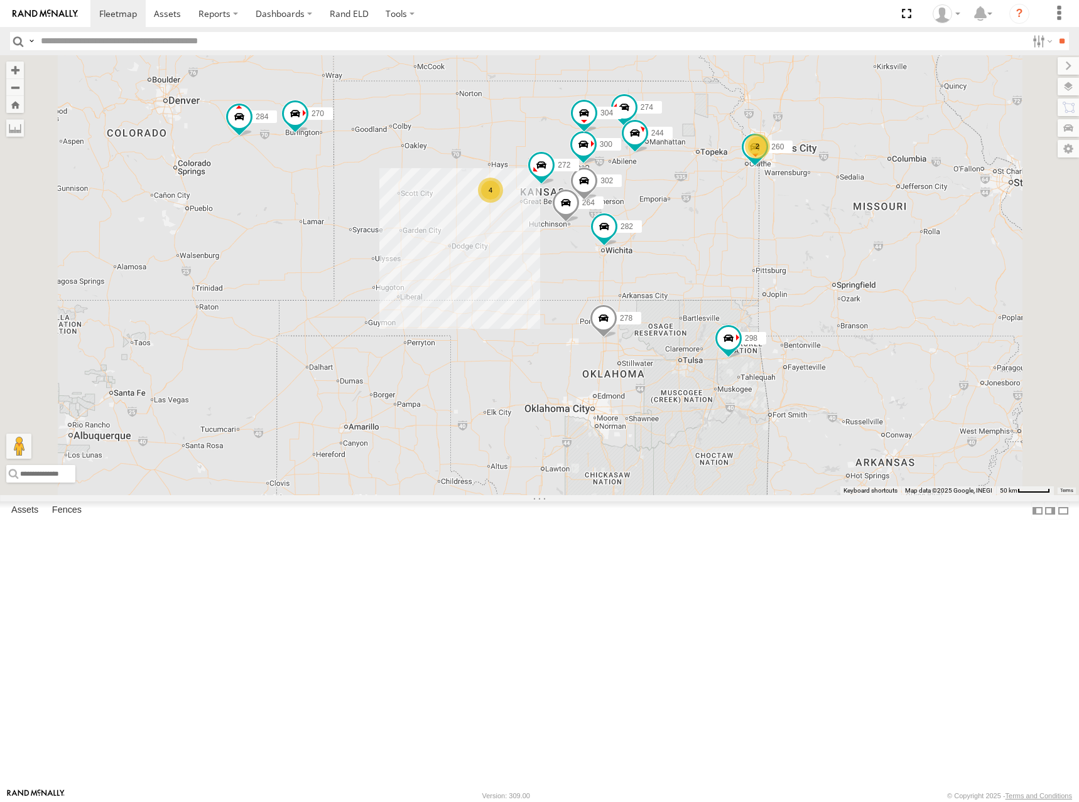
click at [675, 238] on div "286 298 270 262 292 272 232 284 282 266 278 274 300 244 256 304 264 302 294 260…" at bounding box center [539, 275] width 1079 height 440
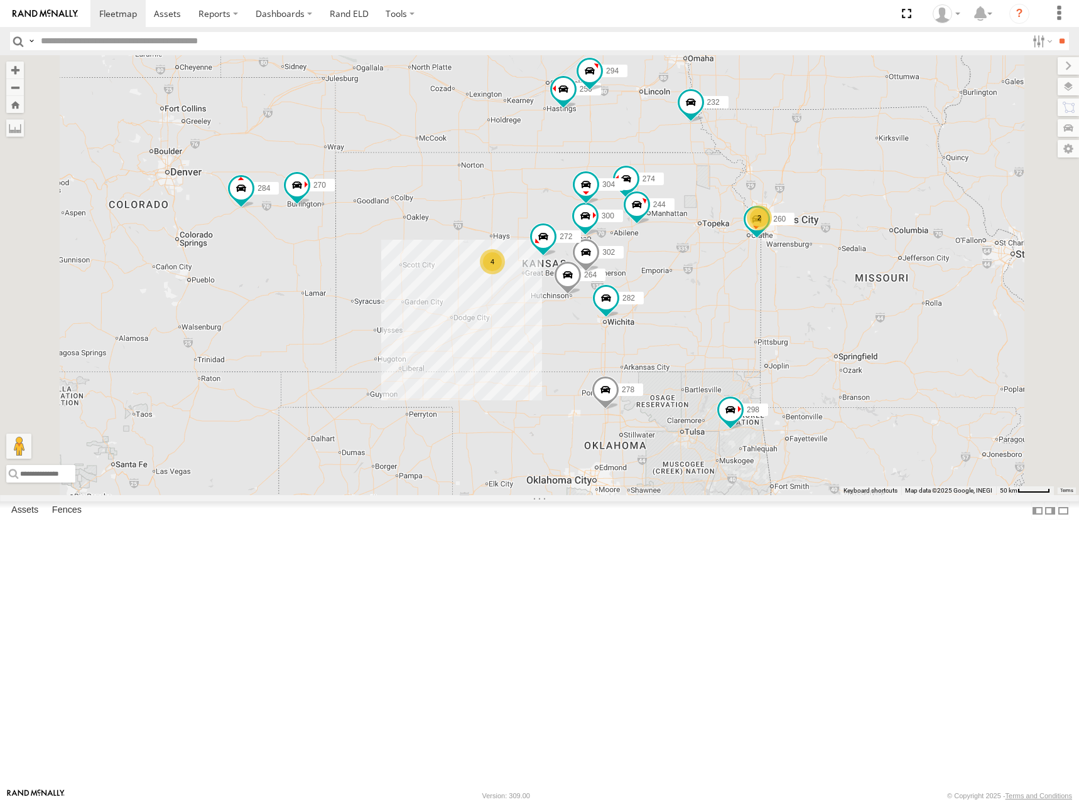
drag, startPoint x: 602, startPoint y: 126, endPoint x: 606, endPoint y: 188, distance: 62.3
click at [606, 188] on div "286 298 270 262 292 272 232 284 282 266 278 274 300 244 256 304 264 302 294 260…" at bounding box center [539, 275] width 1079 height 440
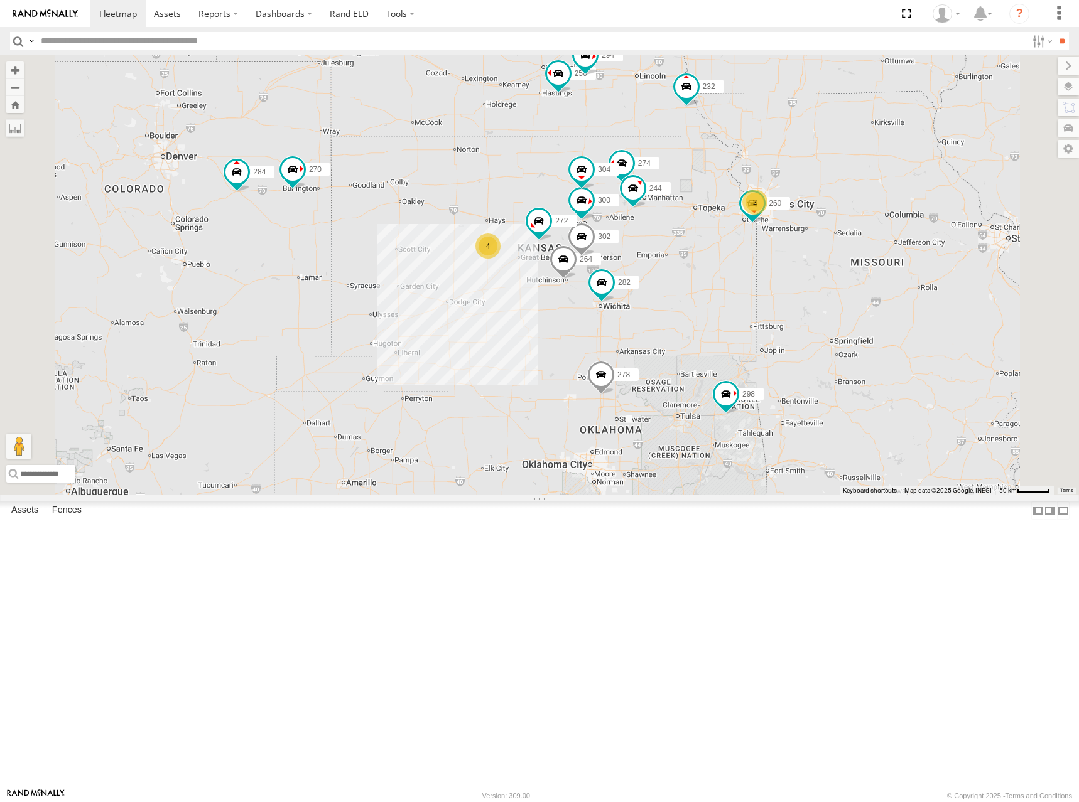
drag, startPoint x: 627, startPoint y: 316, endPoint x: 622, endPoint y: 298, distance: 18.9
click at [622, 298] on div "286 298 270 262 292 272 232 284 282 266 278 274 300 244 256 304 264 302 294 260…" at bounding box center [539, 275] width 1079 height 440
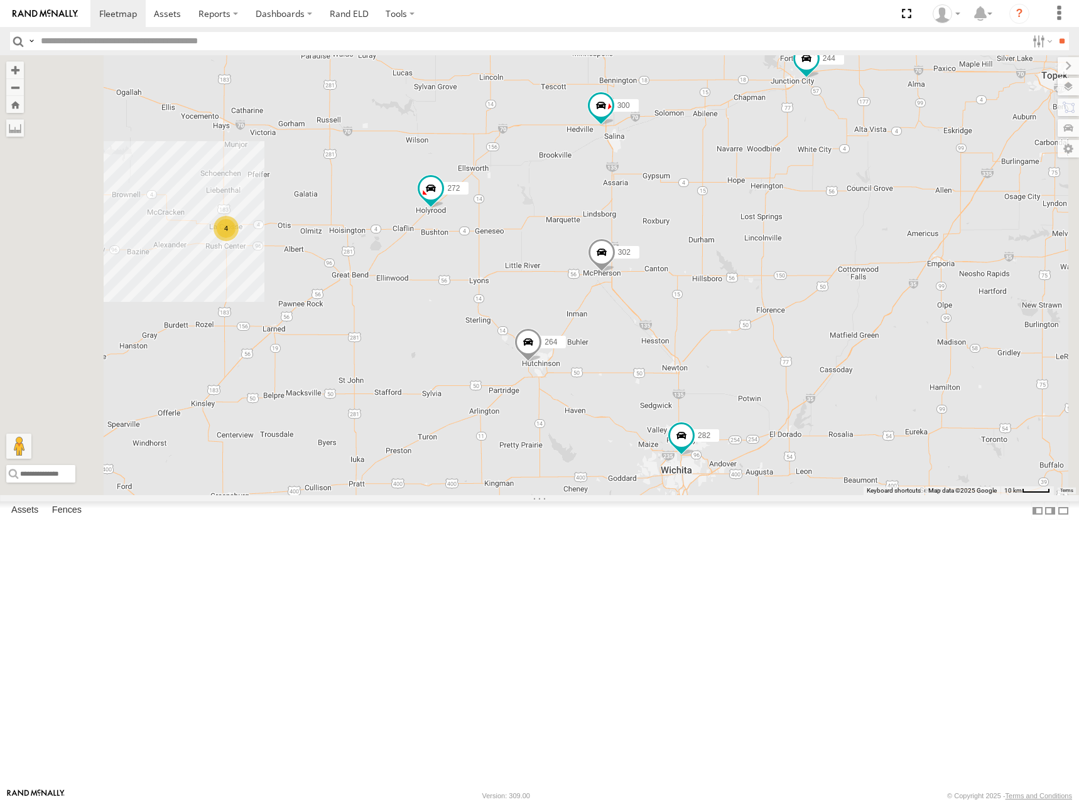
drag, startPoint x: 882, startPoint y: 371, endPoint x: 864, endPoint y: 380, distance: 20.5
click at [864, 380] on div "286 298 270 262 292 272 232 284 282 266 278 274 300 244 256 304 264 302 294 260…" at bounding box center [539, 275] width 1079 height 440
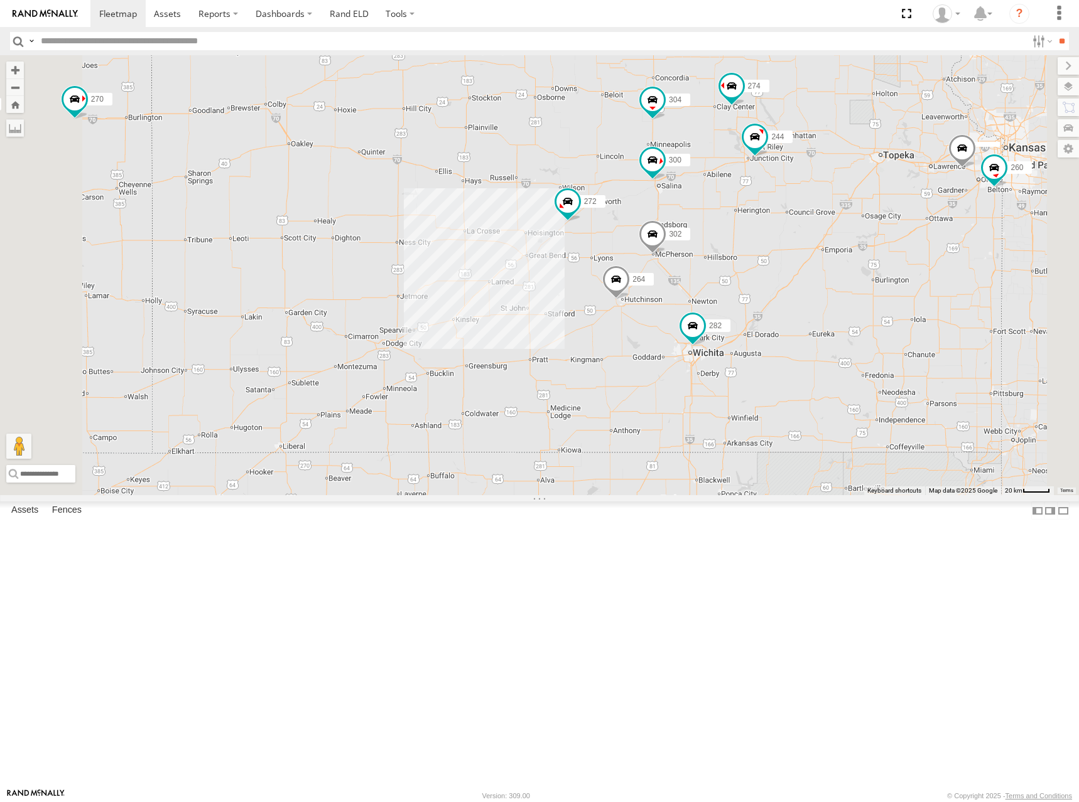
drag, startPoint x: 902, startPoint y: 367, endPoint x: 858, endPoint y: 364, distance: 44.1
click at [858, 364] on div "286 298 270 262 292 272 232 284 282 266 278 274 300 244 256 304 264 302 294 260" at bounding box center [539, 275] width 1079 height 440
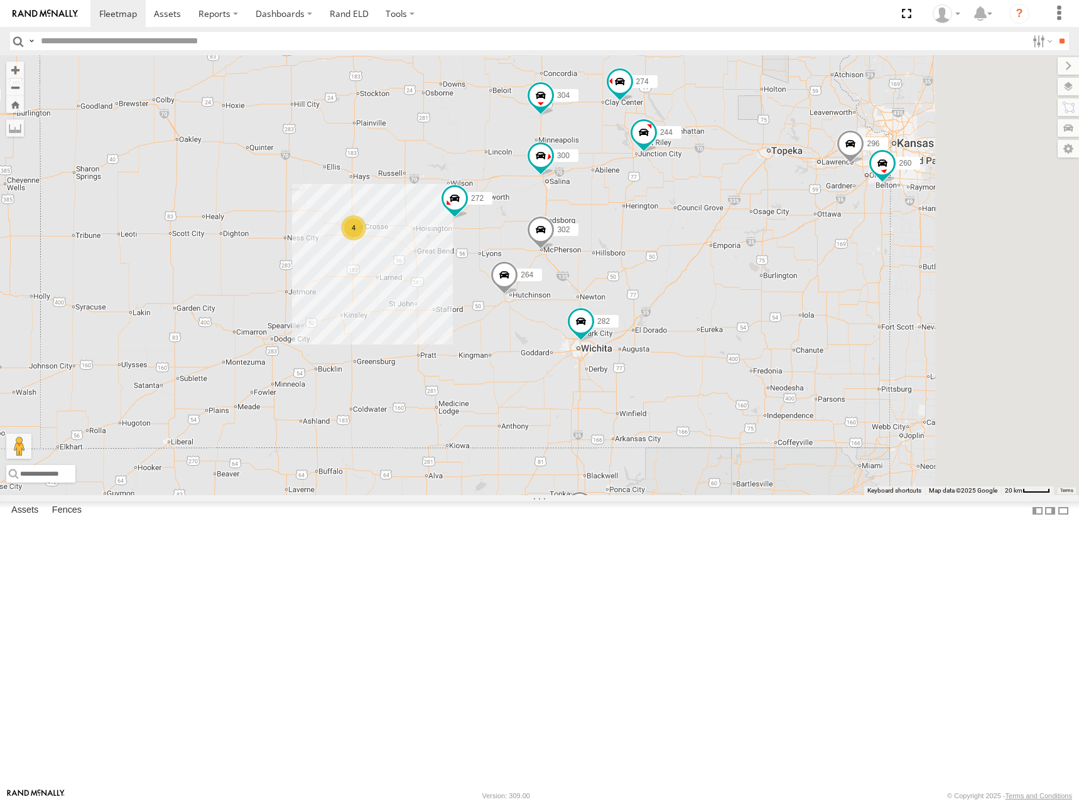
drag, startPoint x: 951, startPoint y: 250, endPoint x: 884, endPoint y: 249, distance: 66.6
click at [884, 249] on div "286 298 270 262 292 272 232 284 282 266 278 274 300 244 256 304 264 302 294 260…" at bounding box center [539, 275] width 1079 height 440
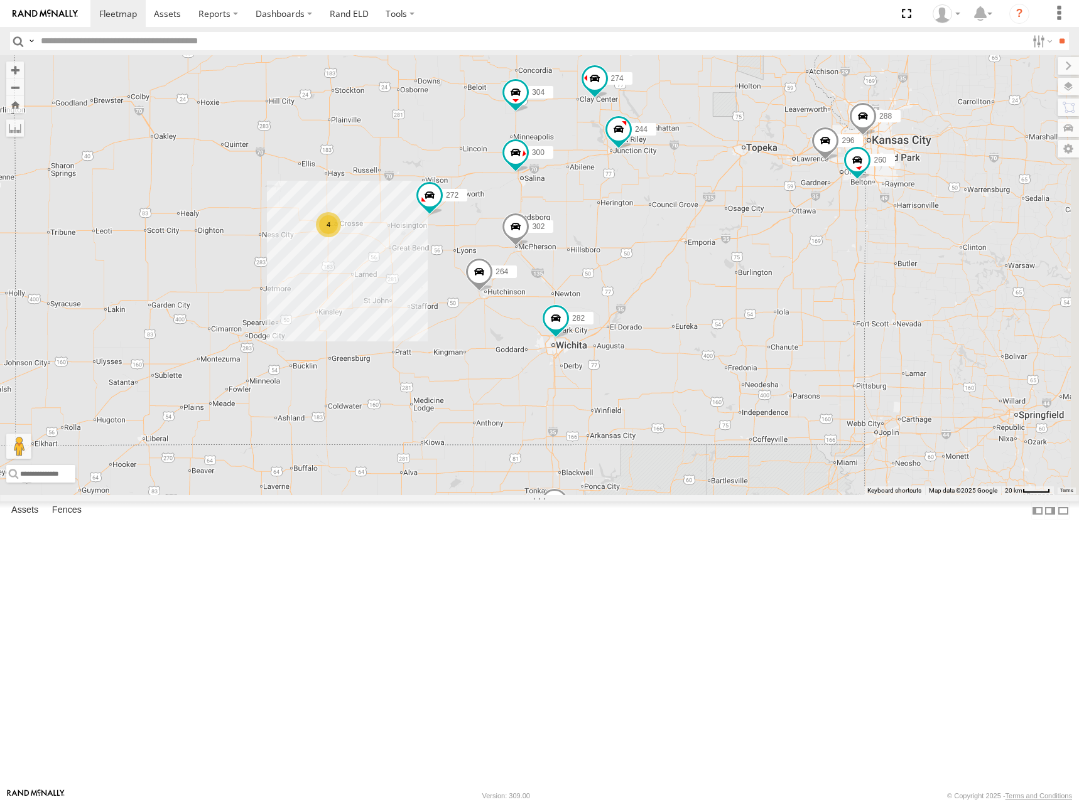
drag, startPoint x: 951, startPoint y: 244, endPoint x: 921, endPoint y: 240, distance: 29.7
click at [921, 240] on div "286 298 270 262 292 272 232 284 282 266 278 274 300 244 256 304 264 302 294 260…" at bounding box center [539, 275] width 1079 height 440
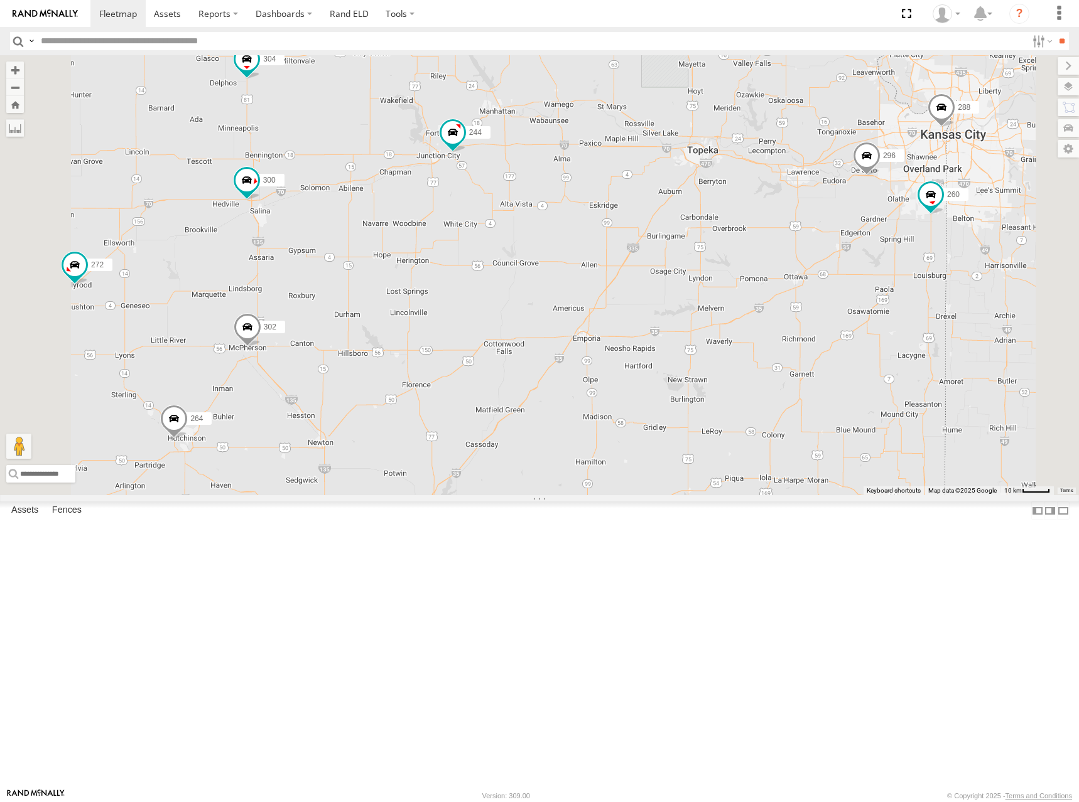
drag, startPoint x: 851, startPoint y: 289, endPoint x: 765, endPoint y: 284, distance: 86.2
click at [765, 284] on div "286 298 270 262 292 272 232 284 282 266 278 274 300 244 256 304 264 302 294 260…" at bounding box center [539, 275] width 1079 height 440
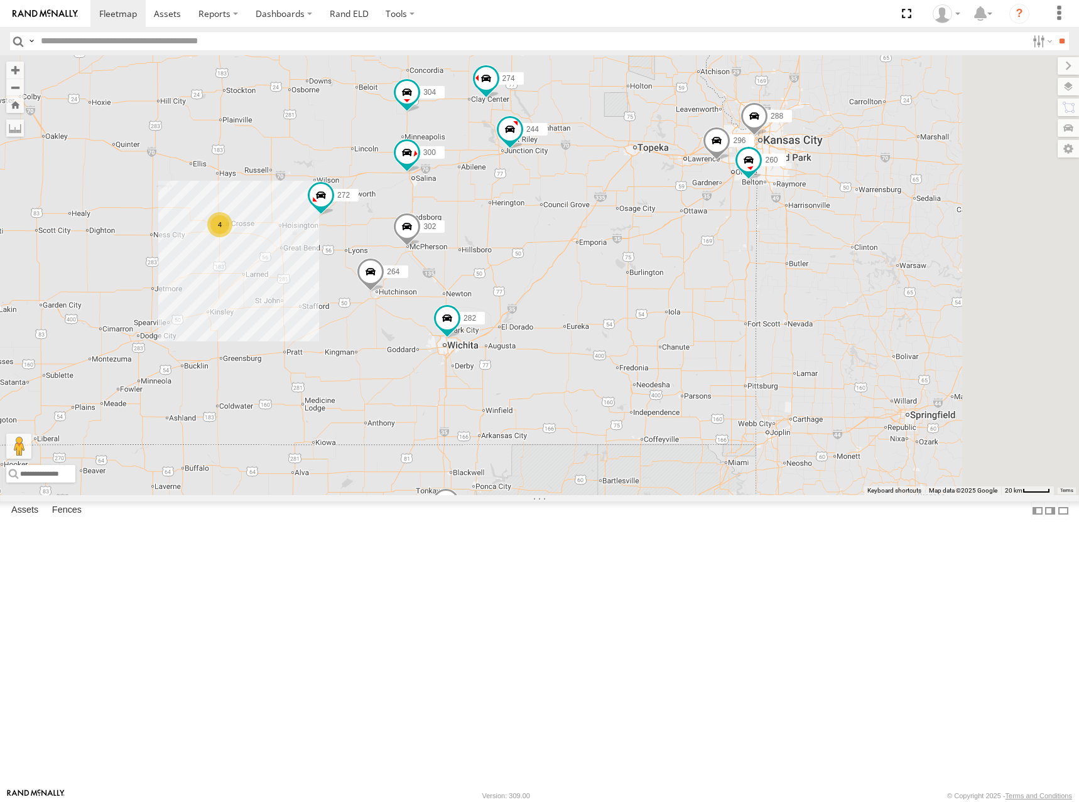
drag, startPoint x: 761, startPoint y: 220, endPoint x: 769, endPoint y: 230, distance: 12.5
click at [769, 230] on div "286 298 270 262 292 272 232 284 282 266 278 274 300 244 256 304 264 302 294 260…" at bounding box center [539, 275] width 1079 height 440
click at [780, 256] on div "286 298 270 262 292 272 232 284 282 266 278 274 300 244 256 304 264 302 294 260…" at bounding box center [539, 275] width 1079 height 440
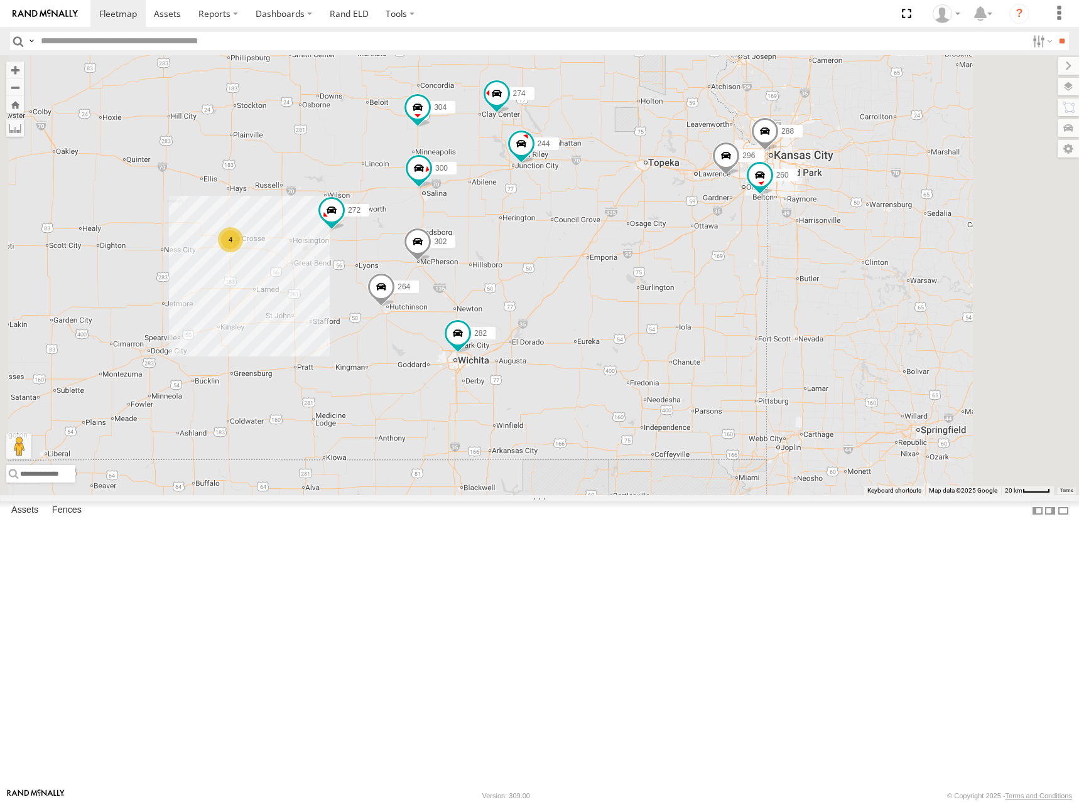
drag, startPoint x: 827, startPoint y: 259, endPoint x: 840, endPoint y: 273, distance: 19.1
click at [840, 273] on div "286 298 270 262 292 272 232 284 282 266 278 274 300 244 256 304 264 302 294 260…" at bounding box center [539, 275] width 1079 height 440
drag, startPoint x: 784, startPoint y: 240, endPoint x: 791, endPoint y: 243, distance: 7.3
click at [791, 243] on div "286 298 270 262 292 272 232 284 282 266 278 274 300 244 256 304 264 302 294 260…" at bounding box center [539, 275] width 1079 height 440
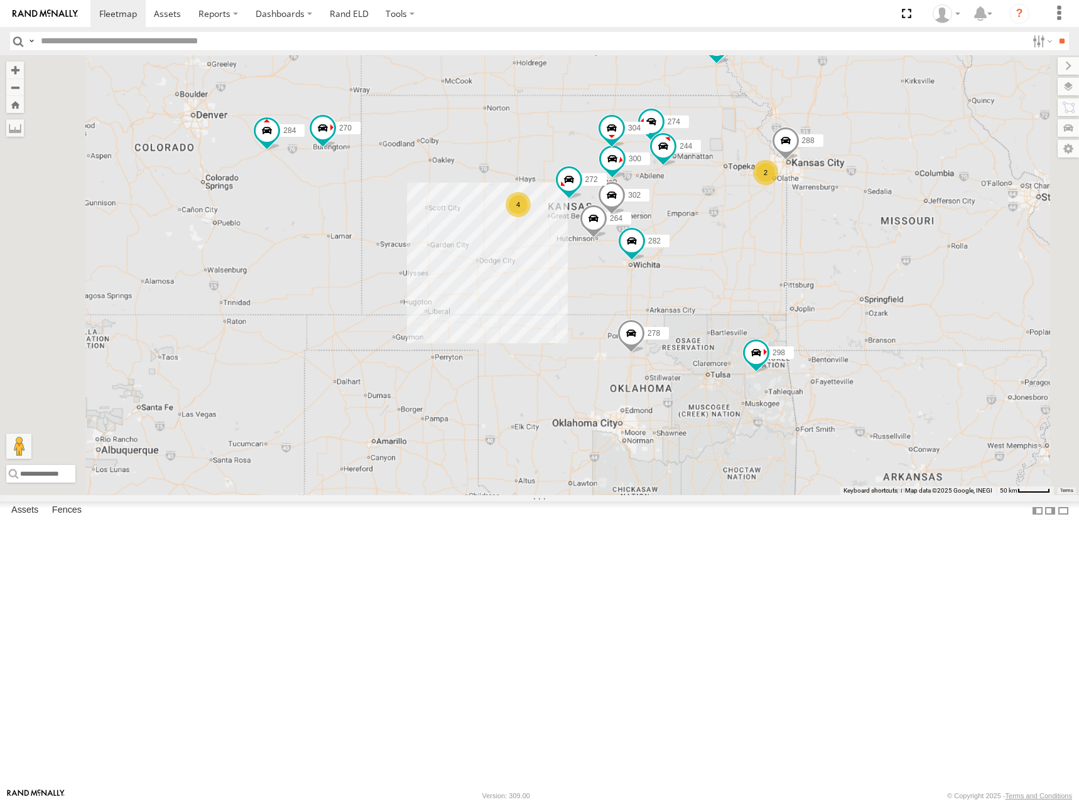
drag, startPoint x: 762, startPoint y: 213, endPoint x: 856, endPoint y: 256, distance: 103.7
click at [856, 256] on div "286 298 270 262 292 272 232 284 282 266 278 274 300 244 256 304 264 302 294 288…" at bounding box center [539, 275] width 1079 height 440
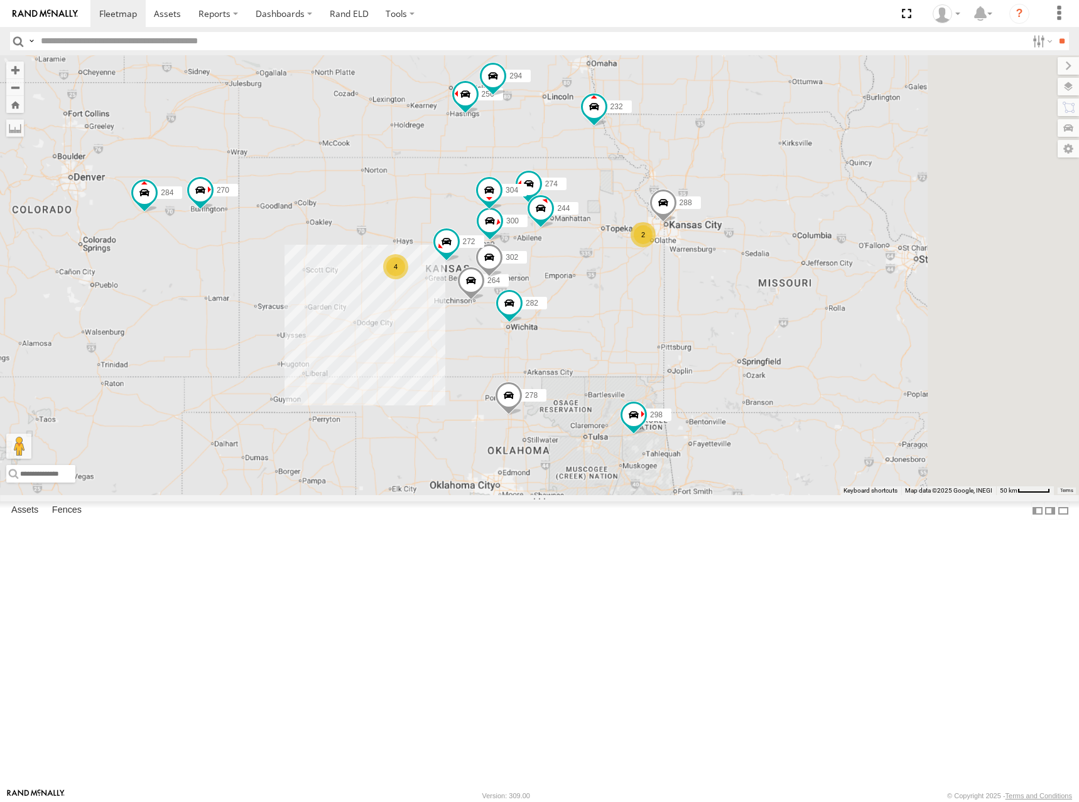
drag, startPoint x: 938, startPoint y: 224, endPoint x: 811, endPoint y: 286, distance: 141.5
click at [811, 286] on div "286 298 270 262 292 272 232 284 282 266 278 274 300 244 256 304 264 302 294 288…" at bounding box center [539, 275] width 1079 height 440
drag, startPoint x: 864, startPoint y: 229, endPoint x: 868, endPoint y: 239, distance: 11.0
click at [870, 237] on div "286 298 270 262 292 272 232 284 282 266 278 274 300 244 256 304 264 302 294 288…" at bounding box center [539, 275] width 1079 height 440
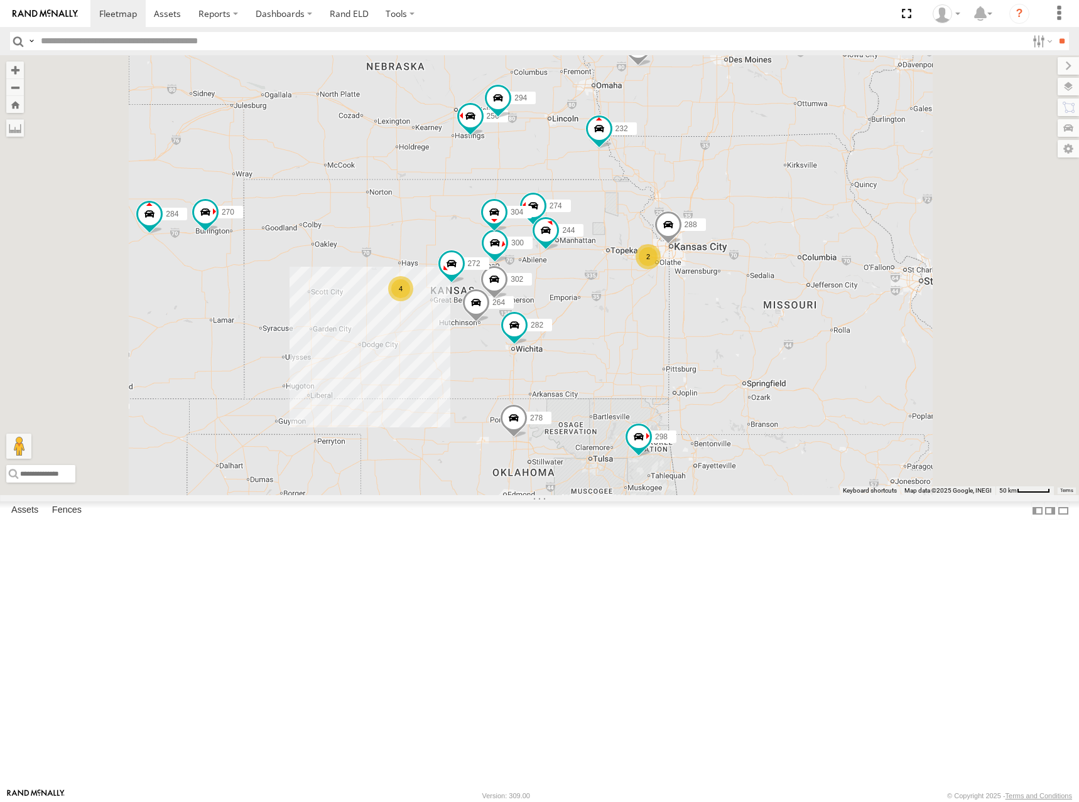
drag, startPoint x: 731, startPoint y: 234, endPoint x: 733, endPoint y: 255, distance: 20.9
click at [733, 255] on div "286 298 270 262 292 272 232 284 282 266 278 274 300 244 256 304 264 302 294 288…" at bounding box center [539, 275] width 1079 height 440
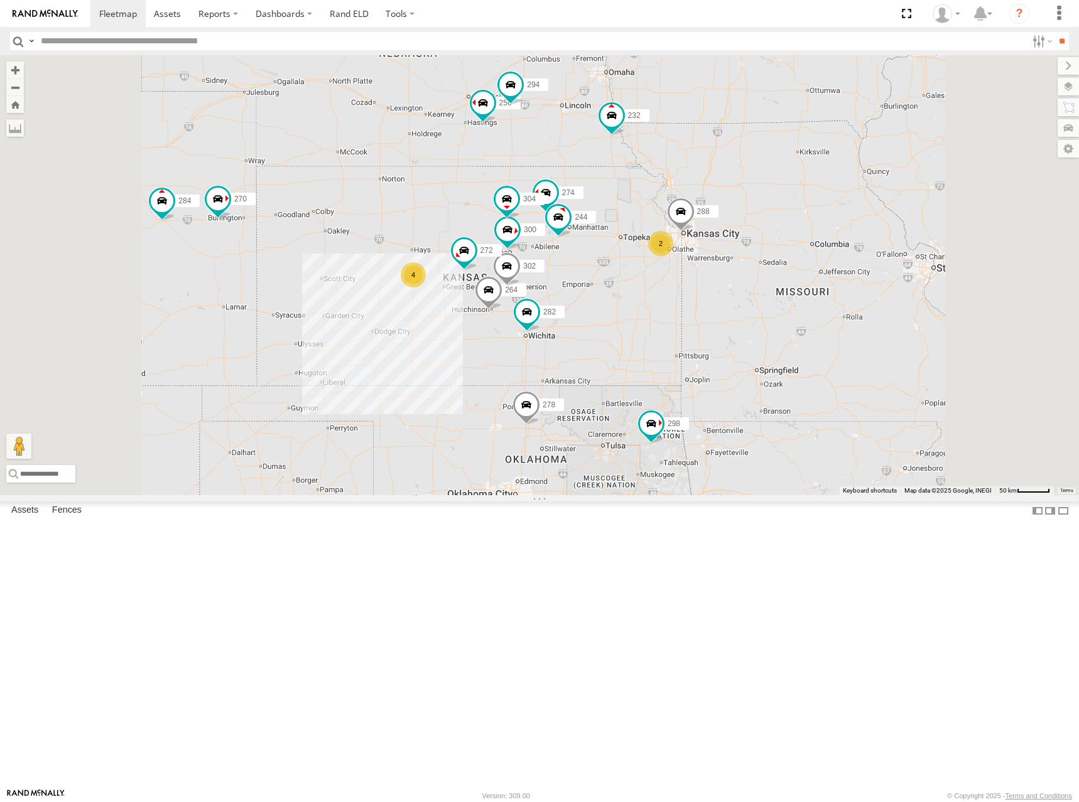
drag, startPoint x: 713, startPoint y: 304, endPoint x: 734, endPoint y: 286, distance: 28.1
click at [734, 286] on div "286 298 270 262 292 272 232 284 282 266 278 274 300 244 256 304 264 302 294 288…" at bounding box center [539, 275] width 1079 height 440
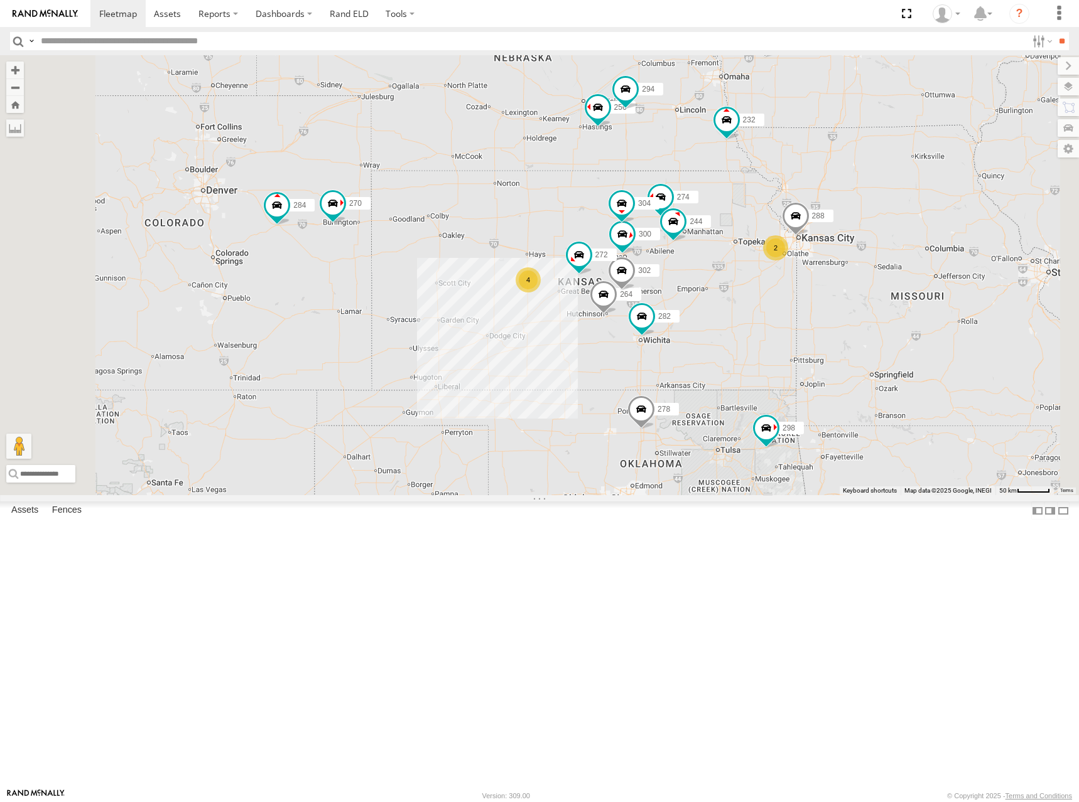
drag, startPoint x: 766, startPoint y: 287, endPoint x: 858, endPoint y: 306, distance: 94.3
click at [858, 306] on div "286 298 270 262 292 272 232 284 282 266 278 274 300 244 256 304 264 302 294 288…" at bounding box center [539, 275] width 1079 height 440
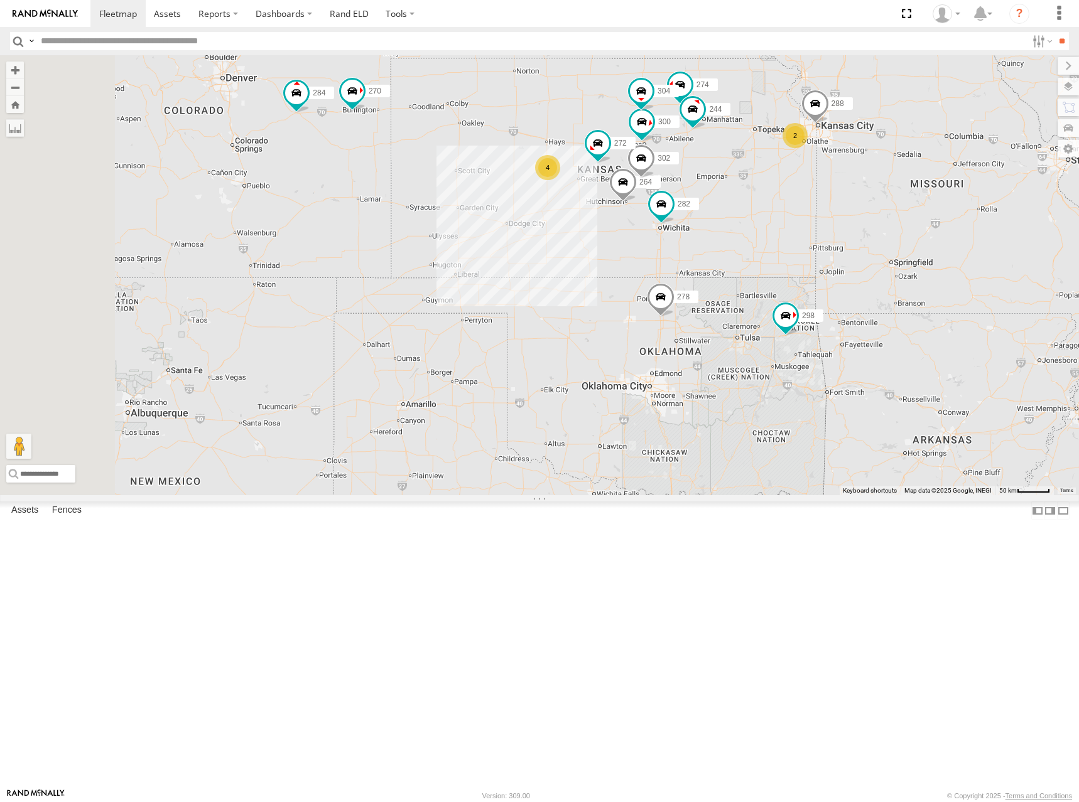
drag, startPoint x: 883, startPoint y: 311, endPoint x: 891, endPoint y: 217, distance: 95.1
click at [891, 217] on div "286 298 270 262 292 272 232 284 282 266 278 274 300 244 256 304 264 302 294 288…" at bounding box center [539, 275] width 1079 height 440
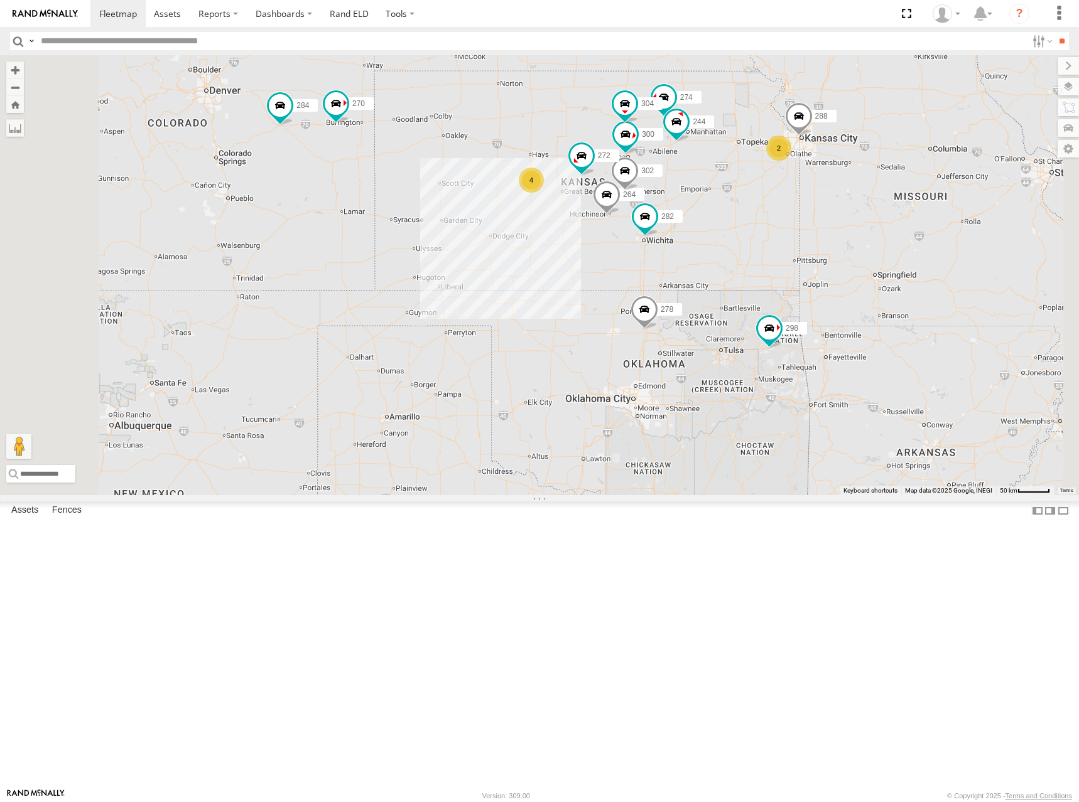
drag, startPoint x: 891, startPoint y: 331, endPoint x: 870, endPoint y: 349, distance: 28.1
click at [870, 349] on div "286 298 270 262 292 272 232 284 282 266 278 274 300 244 256 304 264 302 294 288…" at bounding box center [539, 275] width 1079 height 440
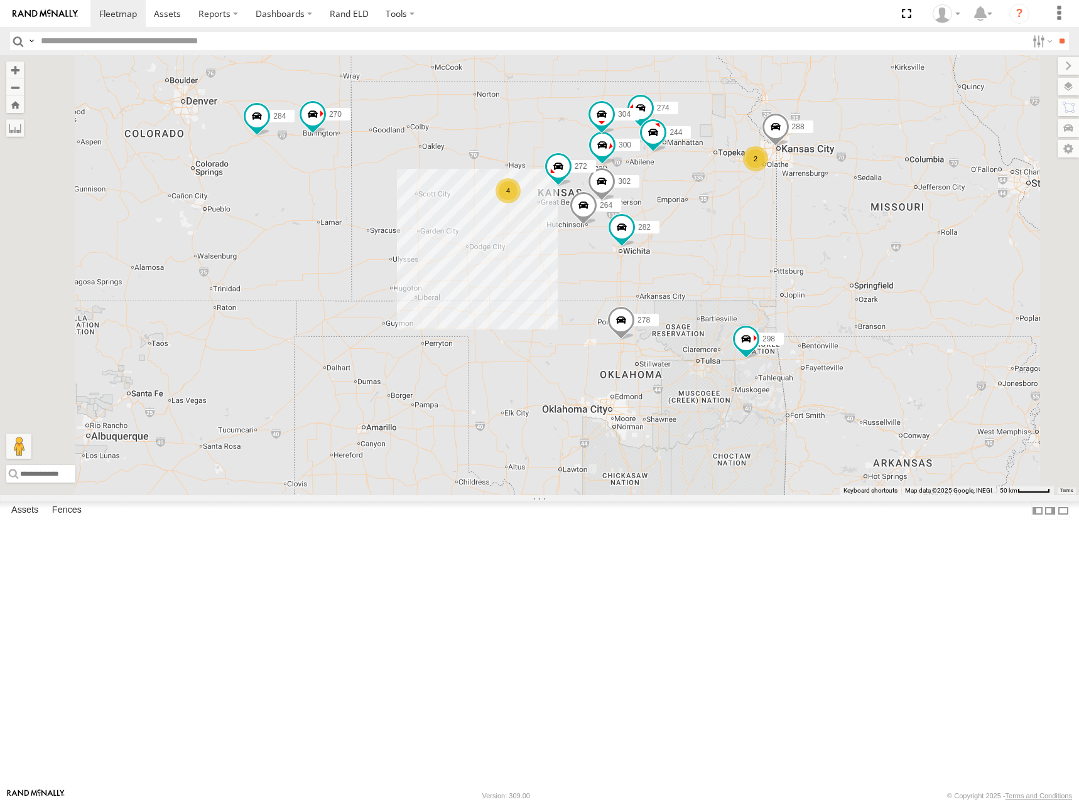
drag, startPoint x: 888, startPoint y: 313, endPoint x: 859, endPoint y: 322, distance: 29.8
click at [859, 322] on div "286 298 270 262 292 272 232 284 282 266 278 274 300 244 256 304 264 302 294 288…" at bounding box center [539, 275] width 1079 height 440
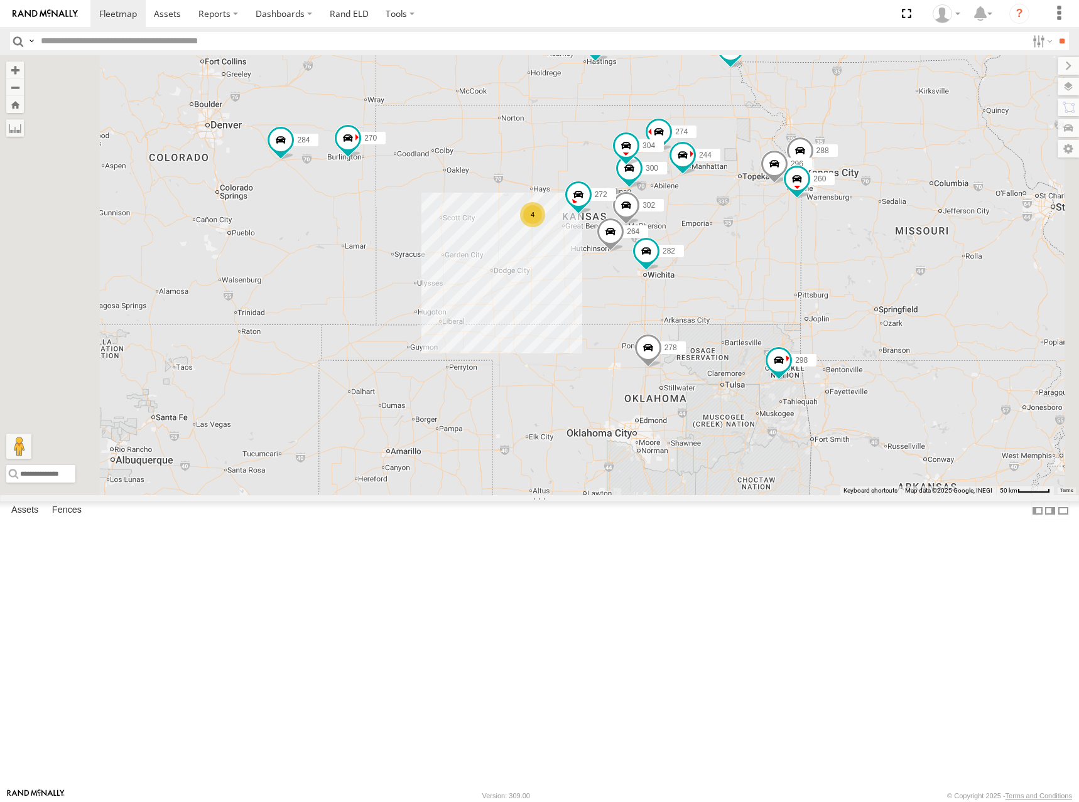
click at [760, 252] on div "274 300 244 298 270 262 288 292 272 256 232 296 304 284 264 302 282 266 278 294…" at bounding box center [539, 275] width 1079 height 440
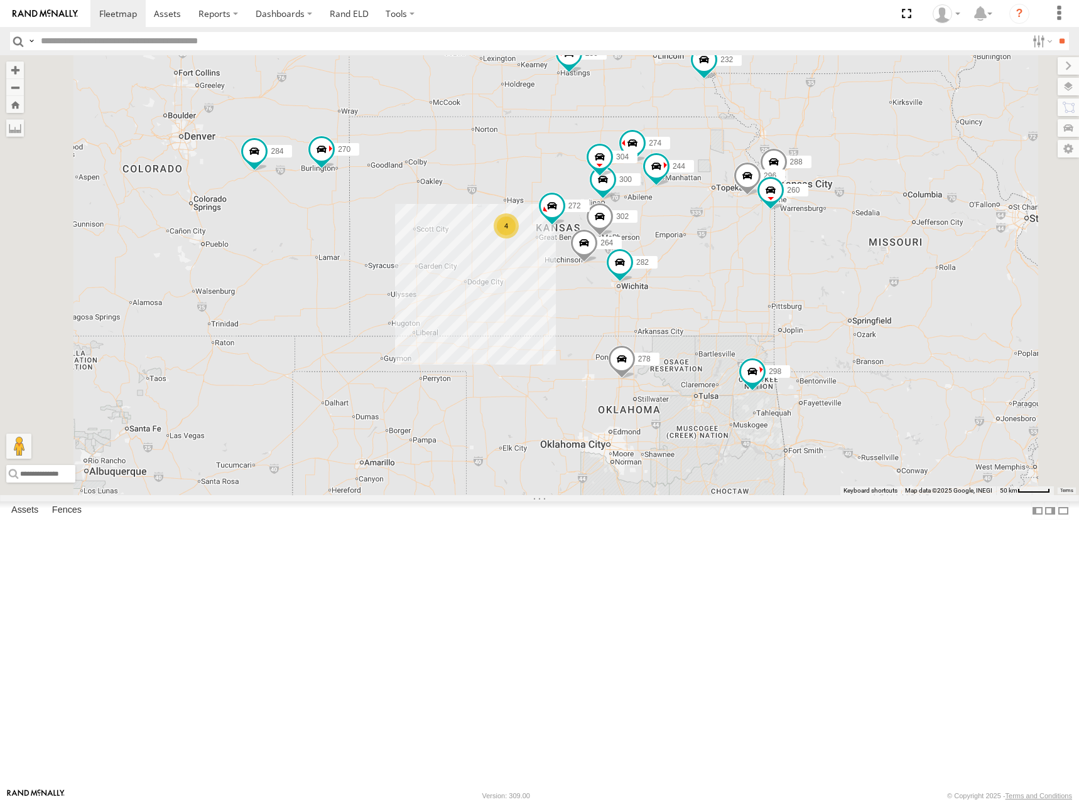
drag, startPoint x: 694, startPoint y: 267, endPoint x: 675, endPoint y: 281, distance: 23.9
click at [675, 281] on div "274 300 244 298 270 262 288 292 272 256 232 296 304 284 264 302 282 266 278 294…" at bounding box center [539, 275] width 1079 height 440
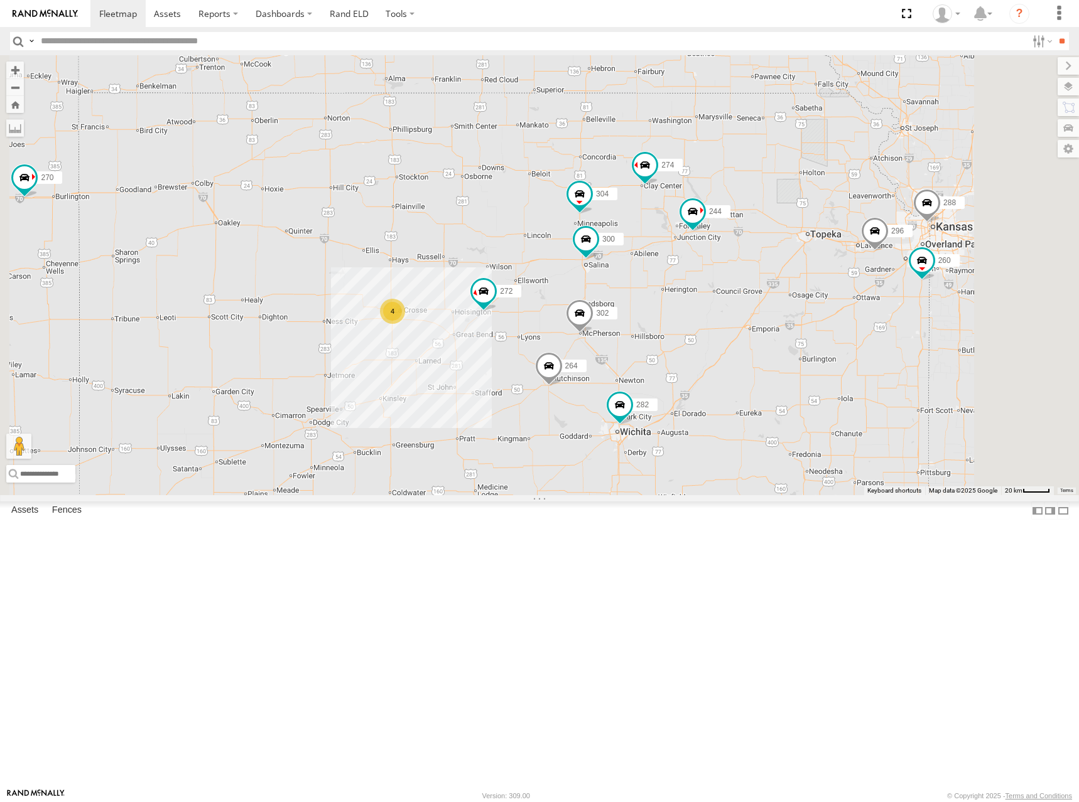
drag, startPoint x: 669, startPoint y: 224, endPoint x: 690, endPoint y: 271, distance: 50.9
click at [690, 271] on div "274 300 244 298 270 262 288 292 272 256 232 296 304 284 264 302 282 266 278 294…" at bounding box center [539, 275] width 1079 height 440
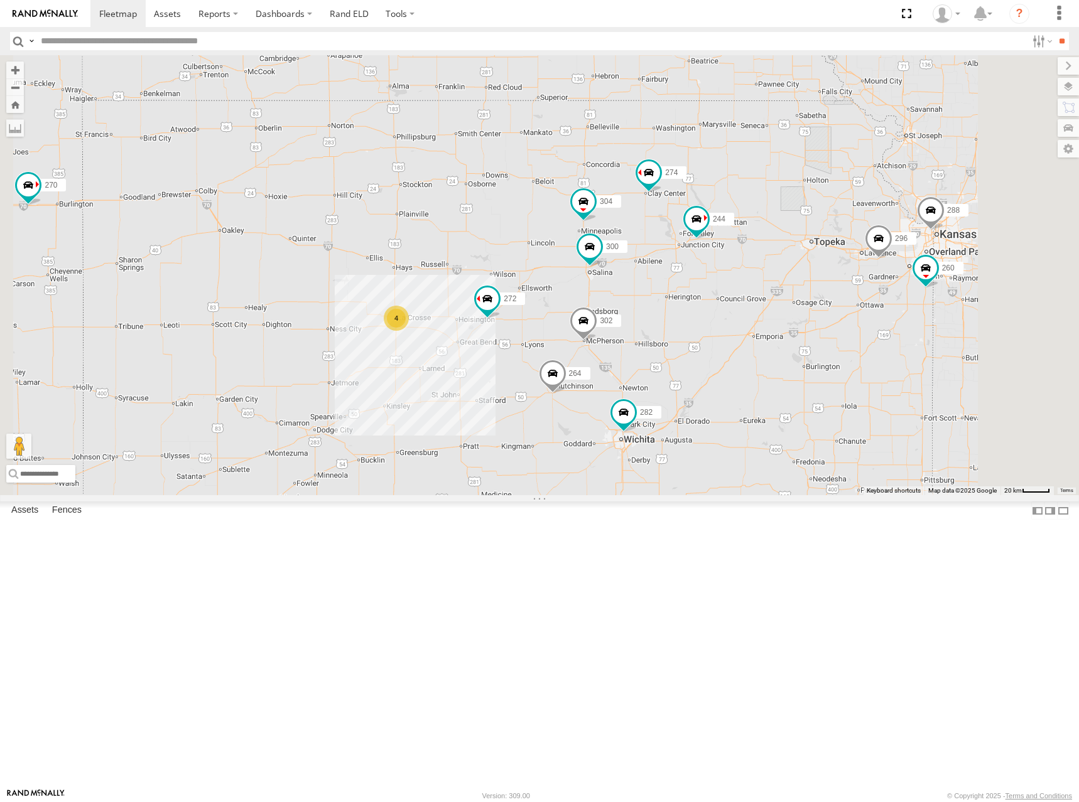
drag, startPoint x: 674, startPoint y: 265, endPoint x: 699, endPoint y: 296, distance: 39.8
click at [699, 296] on div "274 300 244 298 270 262 288 292 272 256 232 296 304 284 264 302 282 266 278 294…" at bounding box center [539, 275] width 1079 height 440
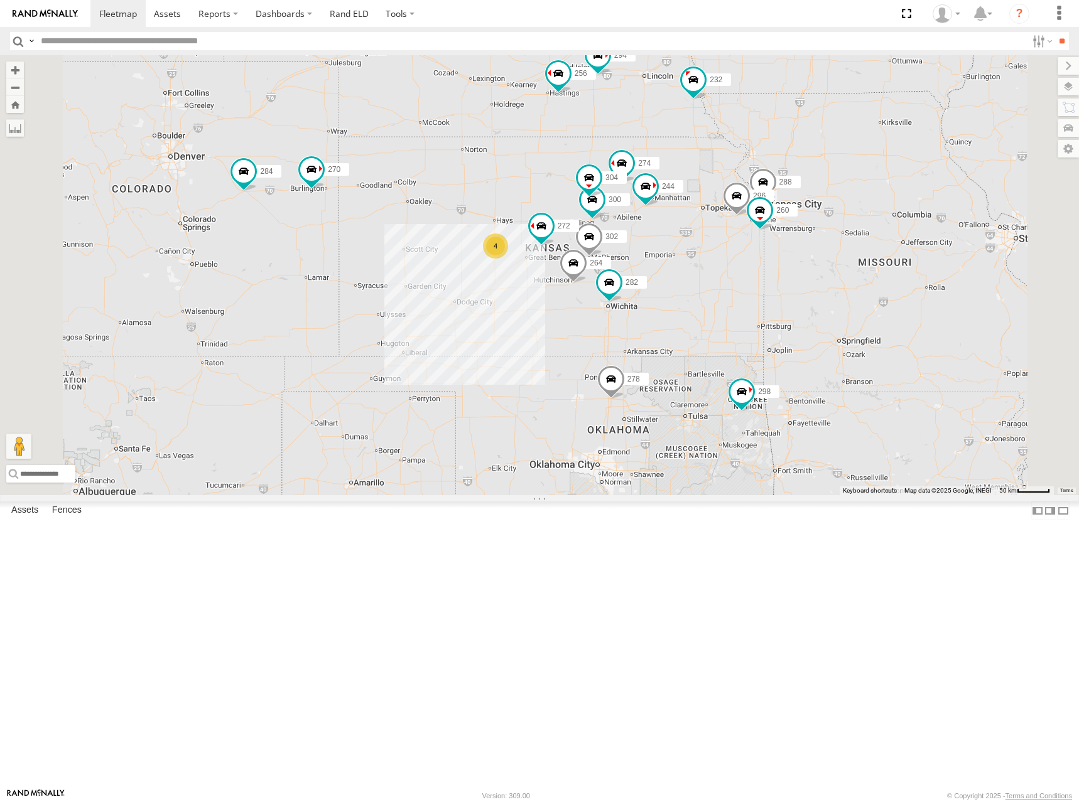
drag, startPoint x: 620, startPoint y: 302, endPoint x: 638, endPoint y: 302, distance: 17.6
click at [638, 302] on div "274 300 244 298 270 262 288 292 272 256 232 296 304 284 264 302 282 266 278 294…" at bounding box center [539, 275] width 1079 height 440
click at [674, 303] on div "274 300 244 298 270 262 288 292 272 256 232 296 304 284 264 302 282 266 278 294…" at bounding box center [539, 275] width 1079 height 440
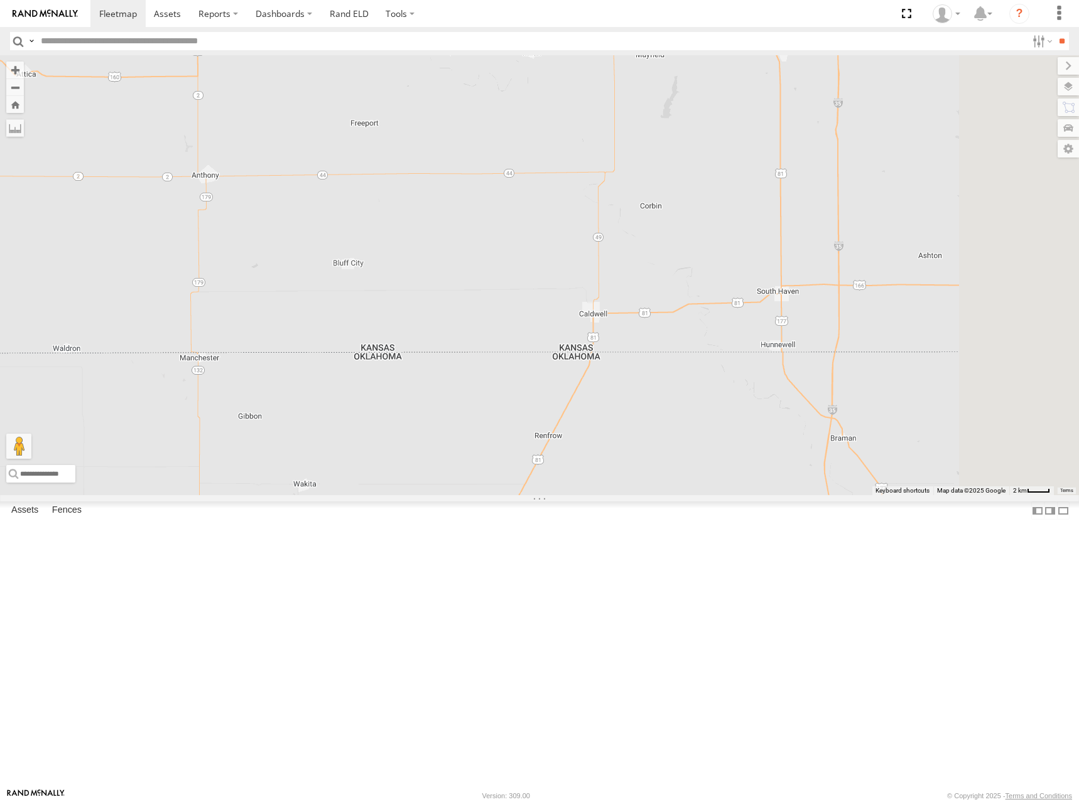
drag, startPoint x: 893, startPoint y: 463, endPoint x: 821, endPoint y: 488, distance: 75.6
click at [821, 488] on div "274 300 244 298 270 262 288 292 272 256 232 296 304 284 264 302 282 266 278 294…" at bounding box center [539, 275] width 1079 height 440
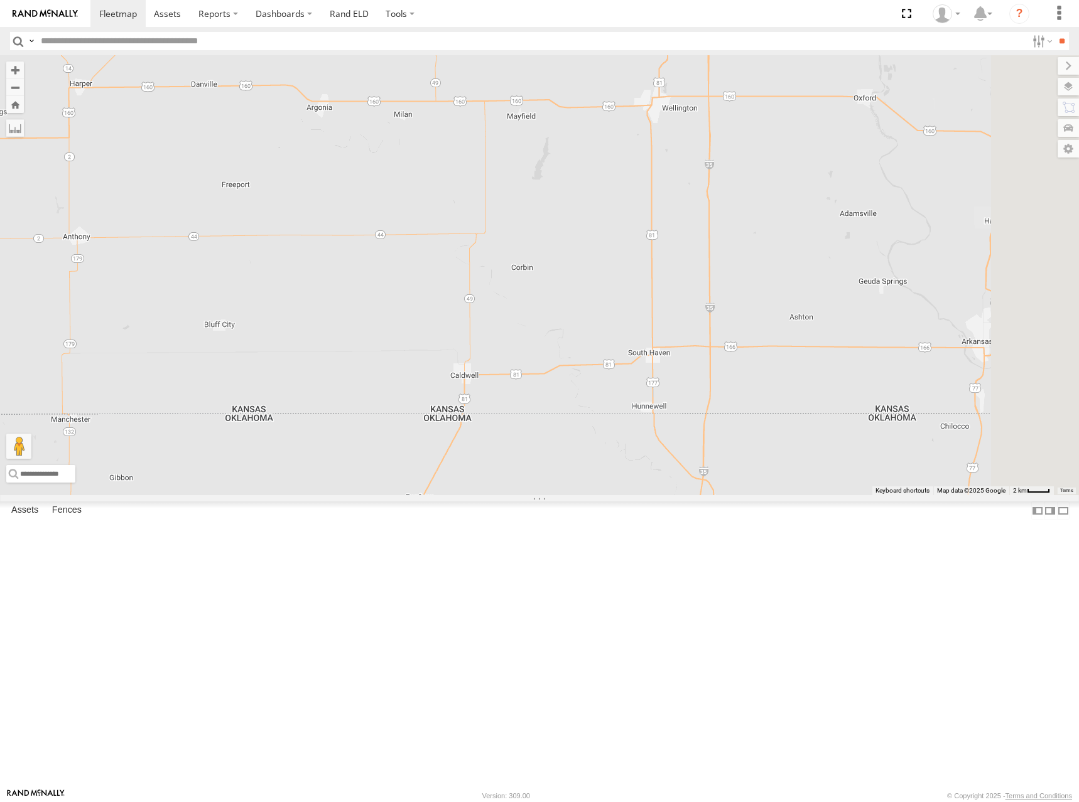
drag, startPoint x: 836, startPoint y: 446, endPoint x: 760, endPoint y: 498, distance: 92.5
click at [760, 495] on div "274 300 244 298 270 262 288 292 272 256 232 296 304 284 264 302 282 266 278 294…" at bounding box center [539, 275] width 1079 height 440
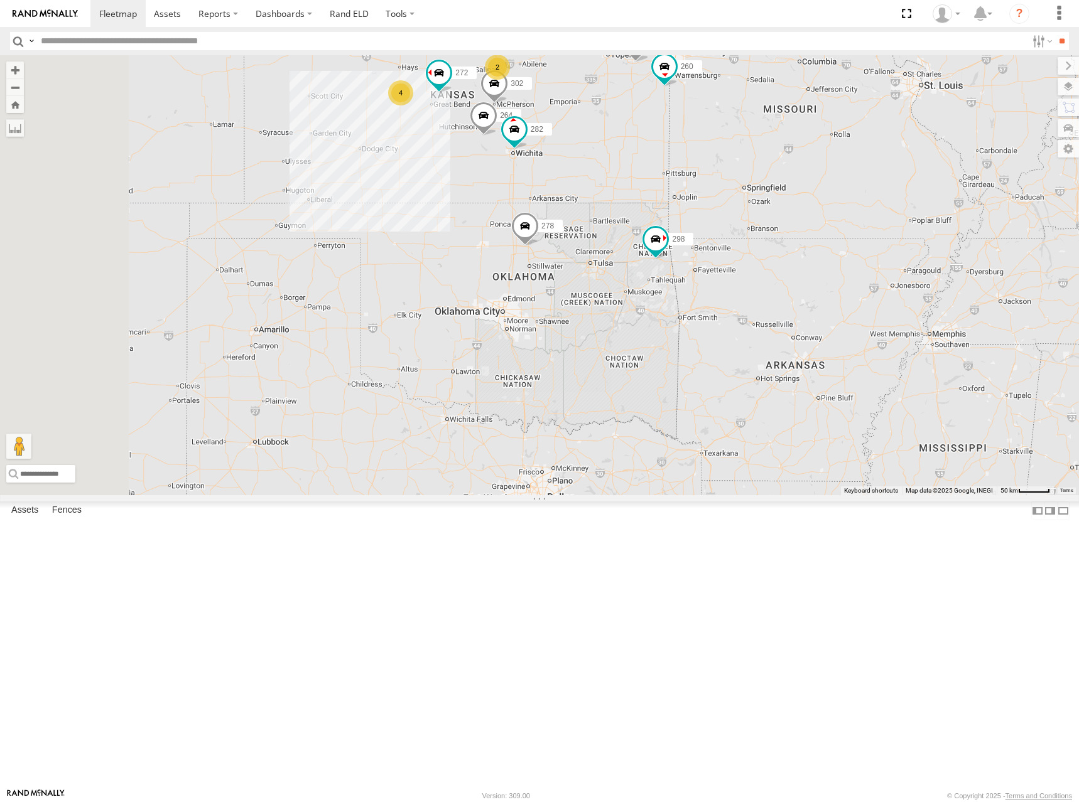
drag, startPoint x: 551, startPoint y: 107, endPoint x: 593, endPoint y: 193, distance: 94.9
click at [593, 193] on div "298 272 296 264 302 282 278 260 274 2 244 4 270 288" at bounding box center [539, 275] width 1079 height 440
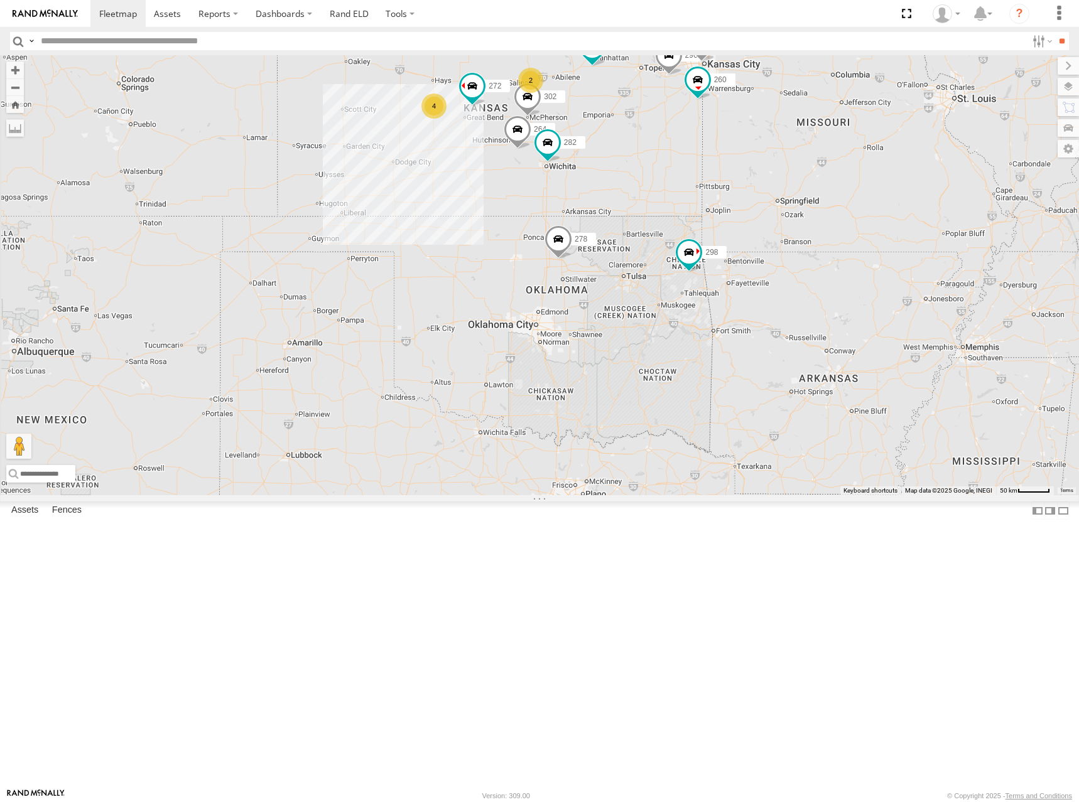
drag, startPoint x: 594, startPoint y: 194, endPoint x: 628, endPoint y: 202, distance: 35.5
click at [628, 202] on div "298 272 296 264 302 282 278 260 274 2 244 4 270 288 256 232 284 294" at bounding box center [539, 275] width 1079 height 440
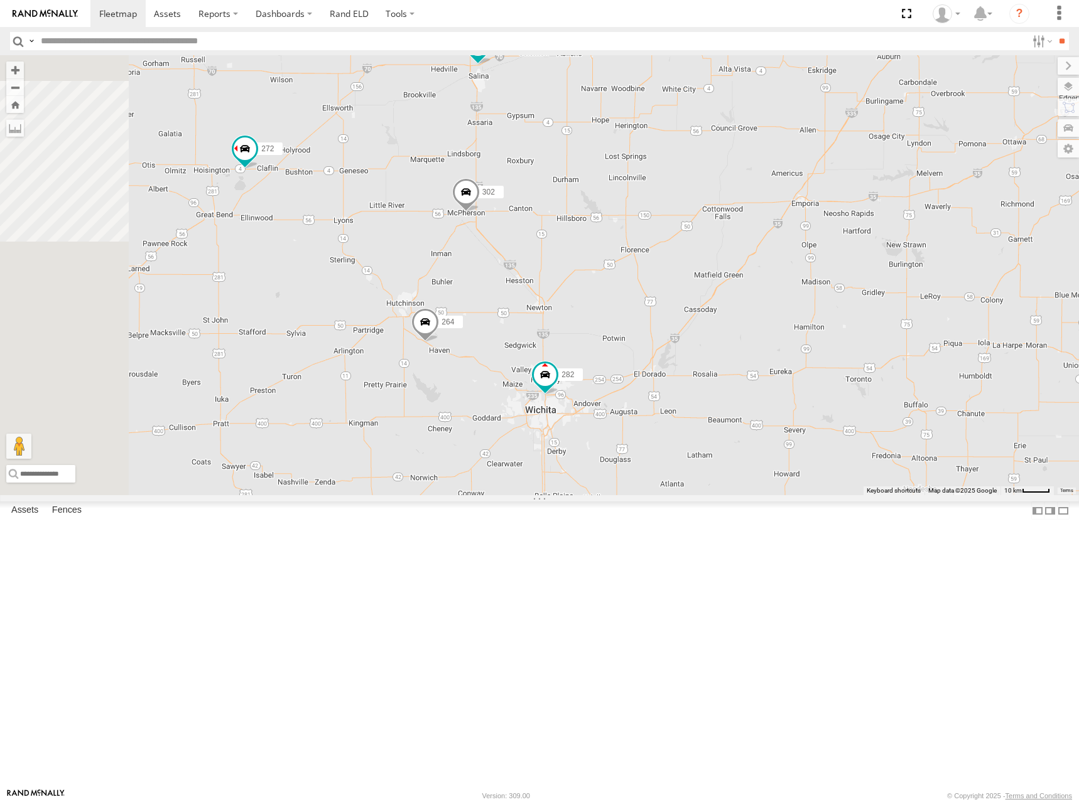
drag, startPoint x: 639, startPoint y: 243, endPoint x: 675, endPoint y: 252, distance: 36.8
click at [675, 252] on div "298 272 296 264 302 282 278 260 274 244 270 288 256 232 284 294 300 304" at bounding box center [539, 275] width 1079 height 440
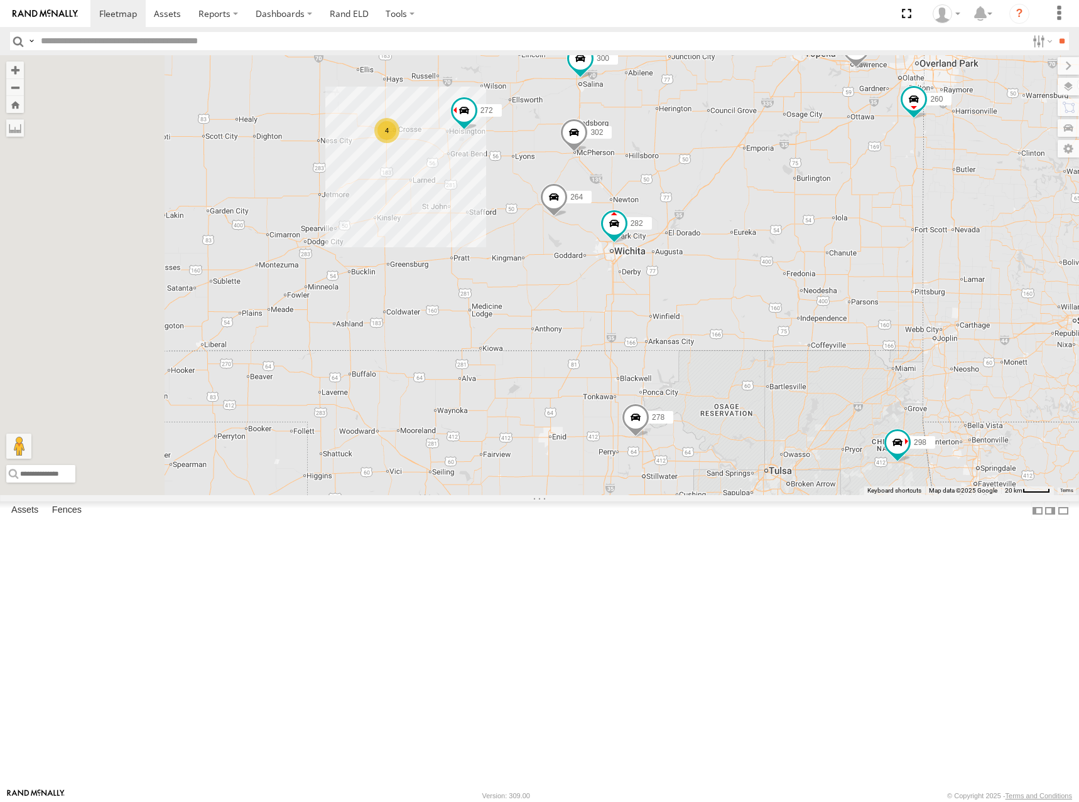
drag, startPoint x: 737, startPoint y: 252, endPoint x: 832, endPoint y: 247, distance: 94.9
click at [831, 247] on div "298 272 296 264 302 282 278 260 274 244 270 288 256 232 284 294 300 304 4" at bounding box center [539, 275] width 1079 height 440
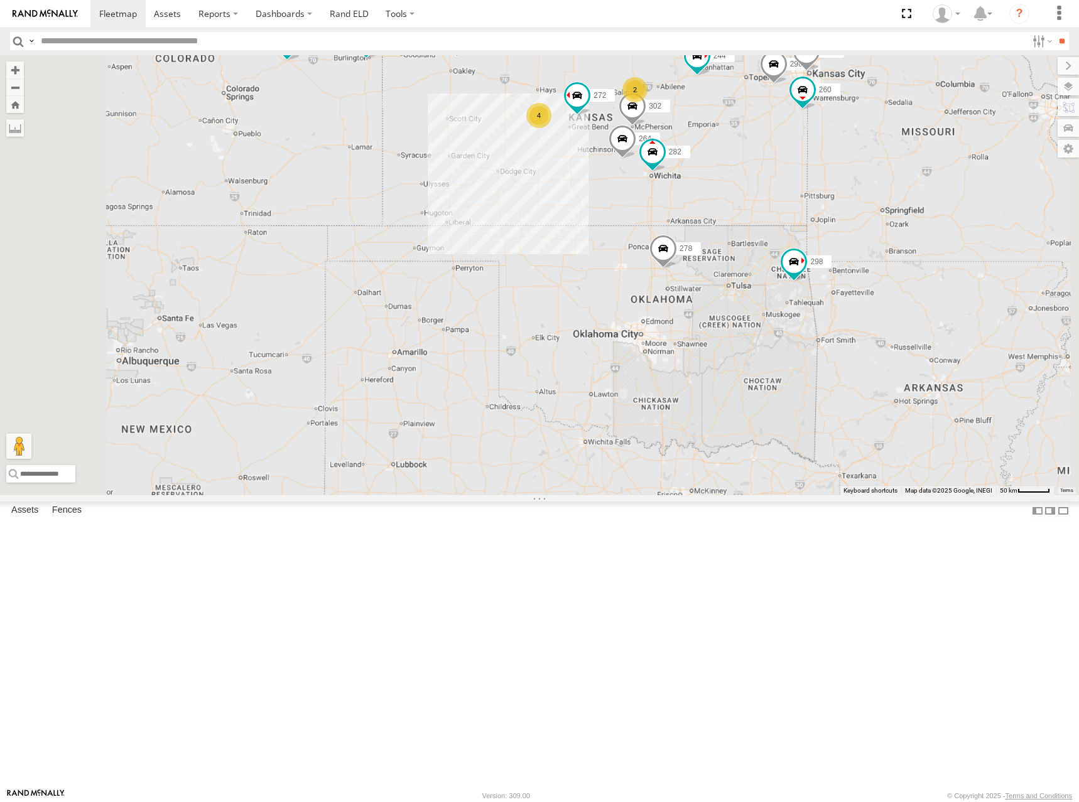
drag, startPoint x: 861, startPoint y: 241, endPoint x: 852, endPoint y: 241, distance: 9.4
click at [852, 241] on div "298 272 296 264 302 282 278 260 274 244 270 288 256 232 284 294 2 4" at bounding box center [539, 275] width 1079 height 440
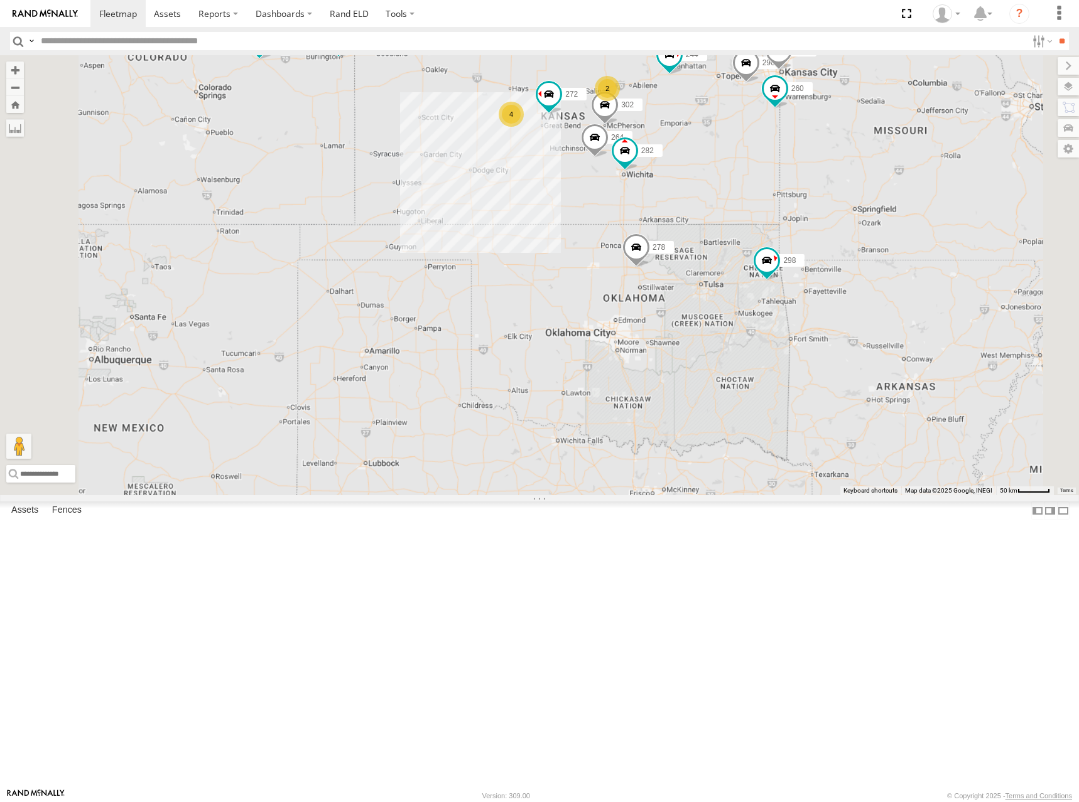
drag, startPoint x: 880, startPoint y: 167, endPoint x: 858, endPoint y: 166, distance: 21.4
click at [857, 164] on div "298 272 296 264 302 282 278 260 274 244 270 288 256 232 284 294 2 4" at bounding box center [539, 275] width 1079 height 440
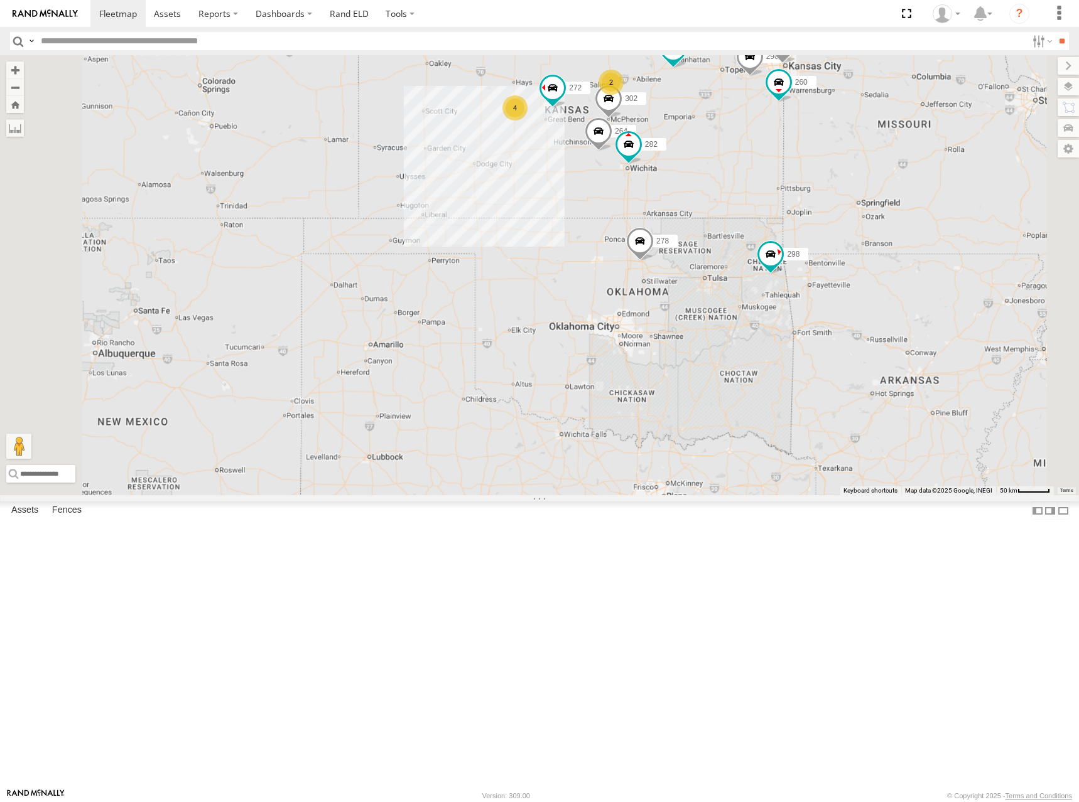
click at [845, 245] on div "298 272 296 264 302 282 278 260 274 244 270 288 256 232 284 294 2 4" at bounding box center [539, 275] width 1079 height 440
click at [849, 244] on div "298 272 296 264 302 282 278 260 274 244 270 288 256 232 284 294 2 4" at bounding box center [539, 275] width 1079 height 440
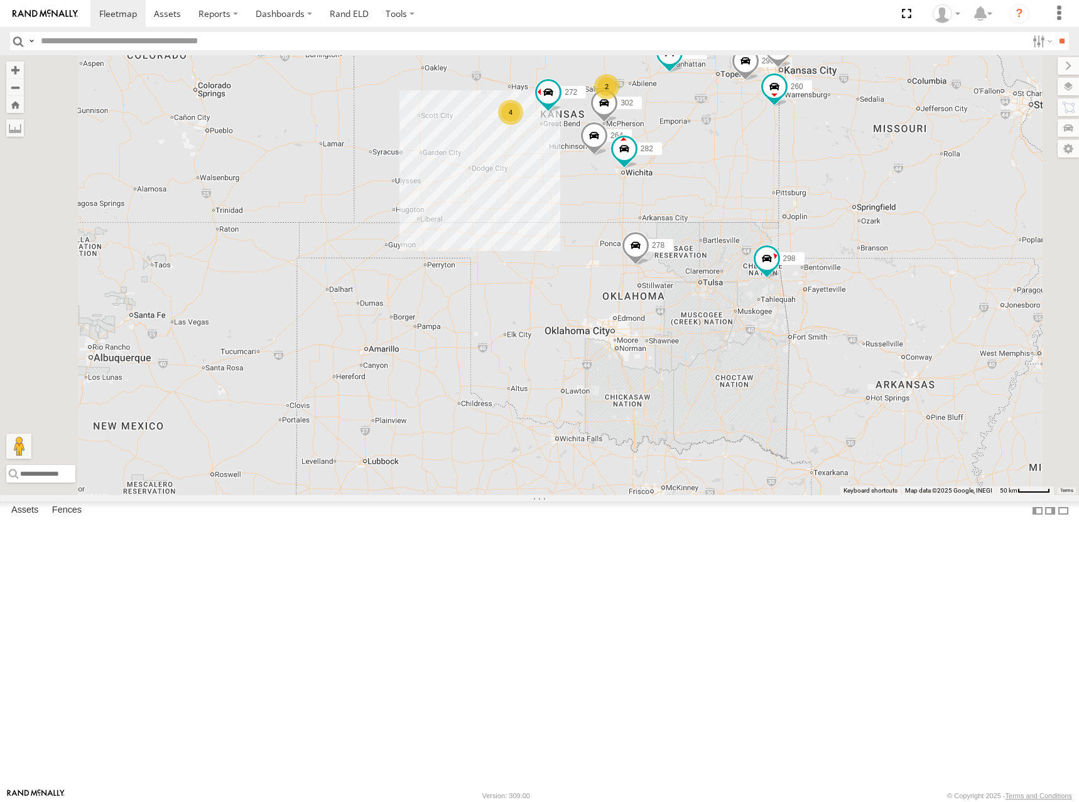
drag, startPoint x: 830, startPoint y: 249, endPoint x: 830, endPoint y: 262, distance: 13.2
click at [830, 262] on div "298 272 296 264 302 282 278 260 274 244 270 288 256 232 284 294 2 4" at bounding box center [539, 275] width 1079 height 440
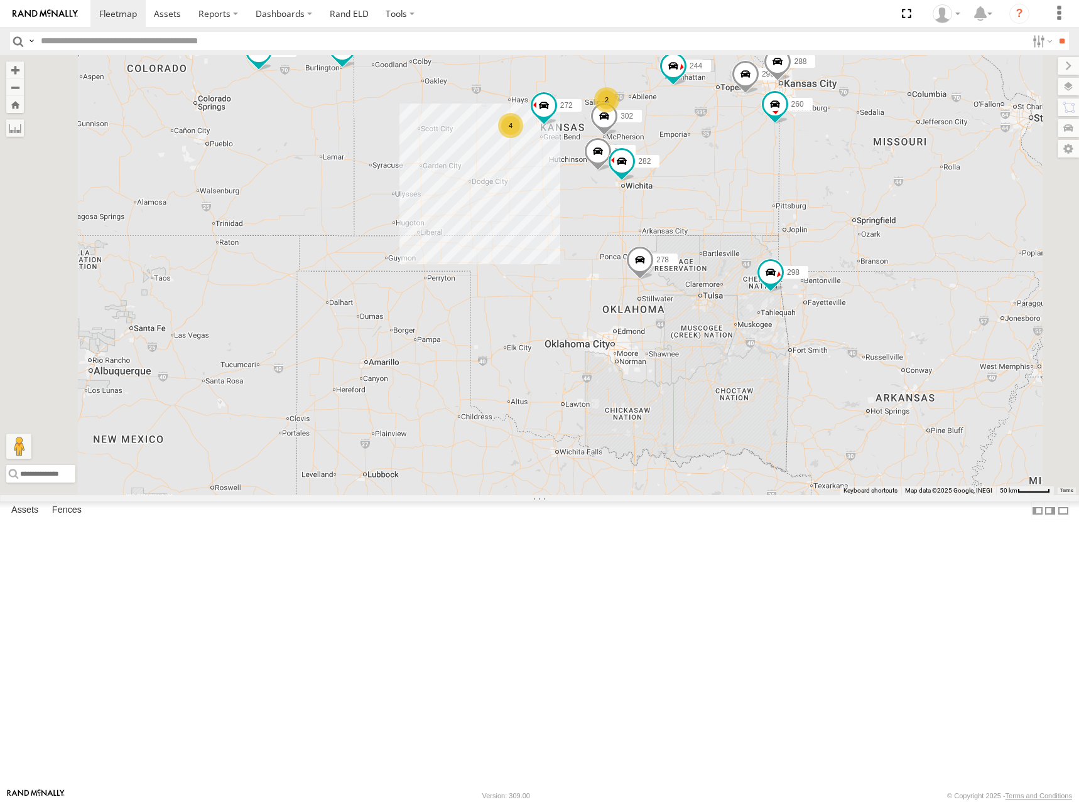
drag, startPoint x: 653, startPoint y: 210, endPoint x: 644, endPoint y: 222, distance: 15.3
click at [644, 222] on div "298 272 296 264 302 282 278 260 274 244 270 288 256 232 284 294 2 4" at bounding box center [539, 275] width 1079 height 440
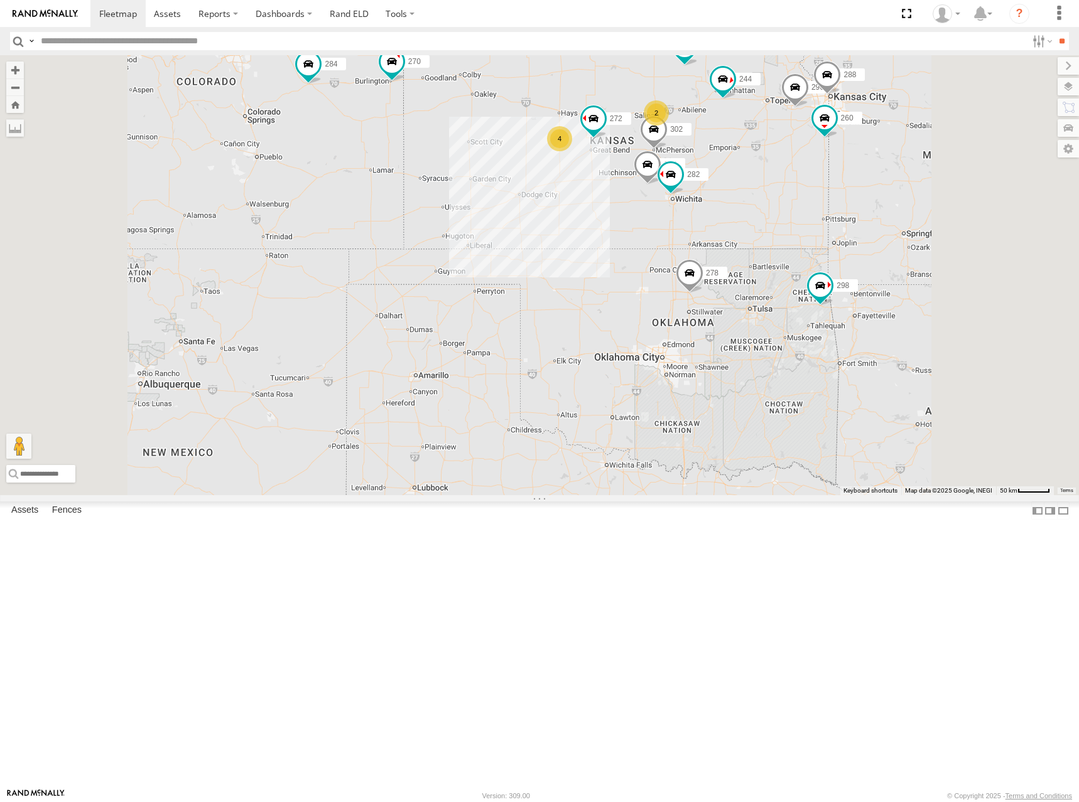
drag, startPoint x: 718, startPoint y: 234, endPoint x: 695, endPoint y: 233, distance: 23.2
click at [695, 233] on div "298 272 296 264 302 282 278 260 274 244 270 288 256 232 284 294 292 2 4" at bounding box center [539, 275] width 1079 height 440
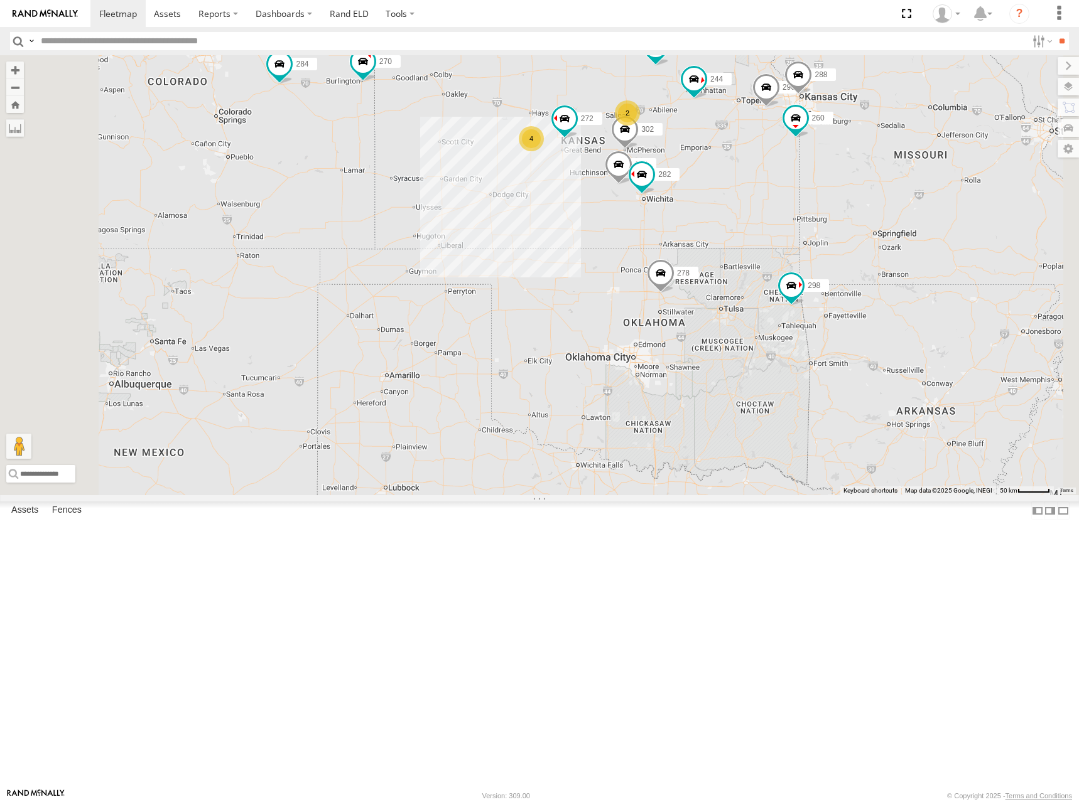
click at [704, 227] on div "298 272 296 264 302 282 278 260 274 244 270 288 256 232 284 294 292 2 4" at bounding box center [539, 275] width 1079 height 440
drag, startPoint x: 731, startPoint y: 207, endPoint x: 725, endPoint y: 209, distance: 7.2
click at [725, 209] on div "298 272 296 264 302 282 278 260 274 244 270 288 256 232 284 294 292 2 4" at bounding box center [539, 275] width 1079 height 440
drag, startPoint x: 725, startPoint y: 209, endPoint x: 717, endPoint y: 216, distance: 10.2
click at [717, 216] on div "298 272 296 264 302 282 278 260 274 244 270 288 256 232 284 294 292 2 4" at bounding box center [539, 275] width 1079 height 440
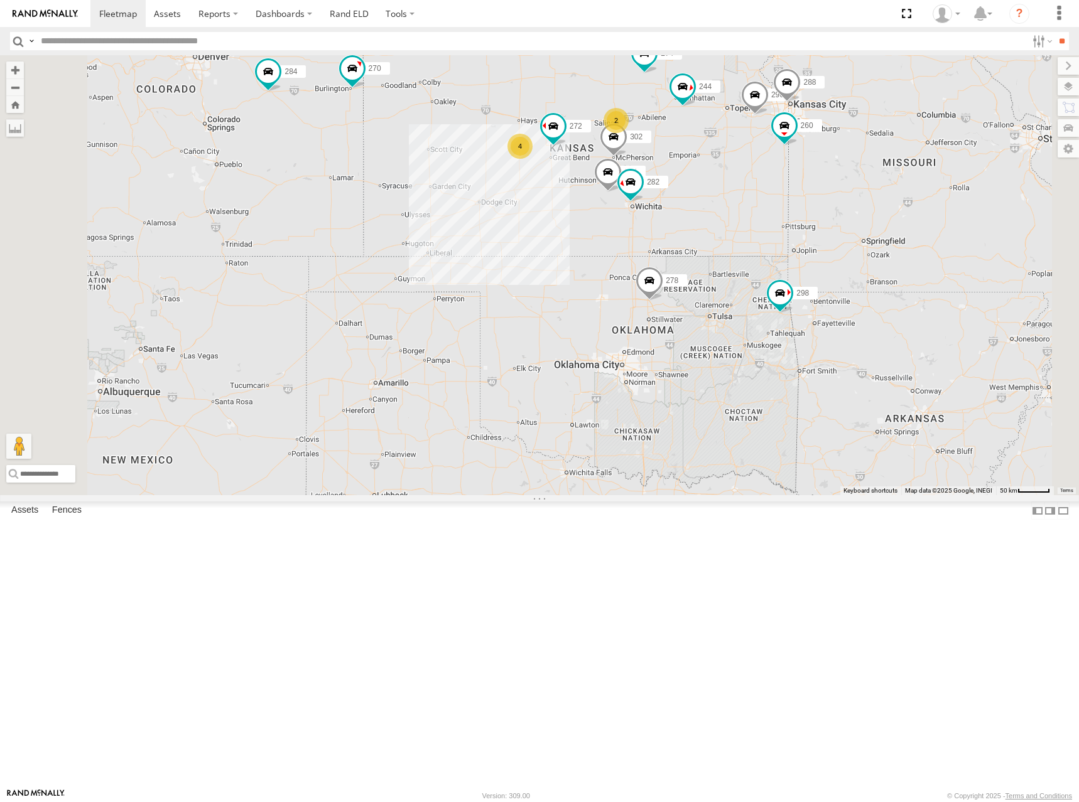
drag, startPoint x: 719, startPoint y: 212, endPoint x: 711, endPoint y: 222, distance: 12.9
click at [711, 222] on div "298 272 296 264 302 282 278 260 274 244 270 288 256 232 284 294 292 266 2 4" at bounding box center [539, 275] width 1079 height 440
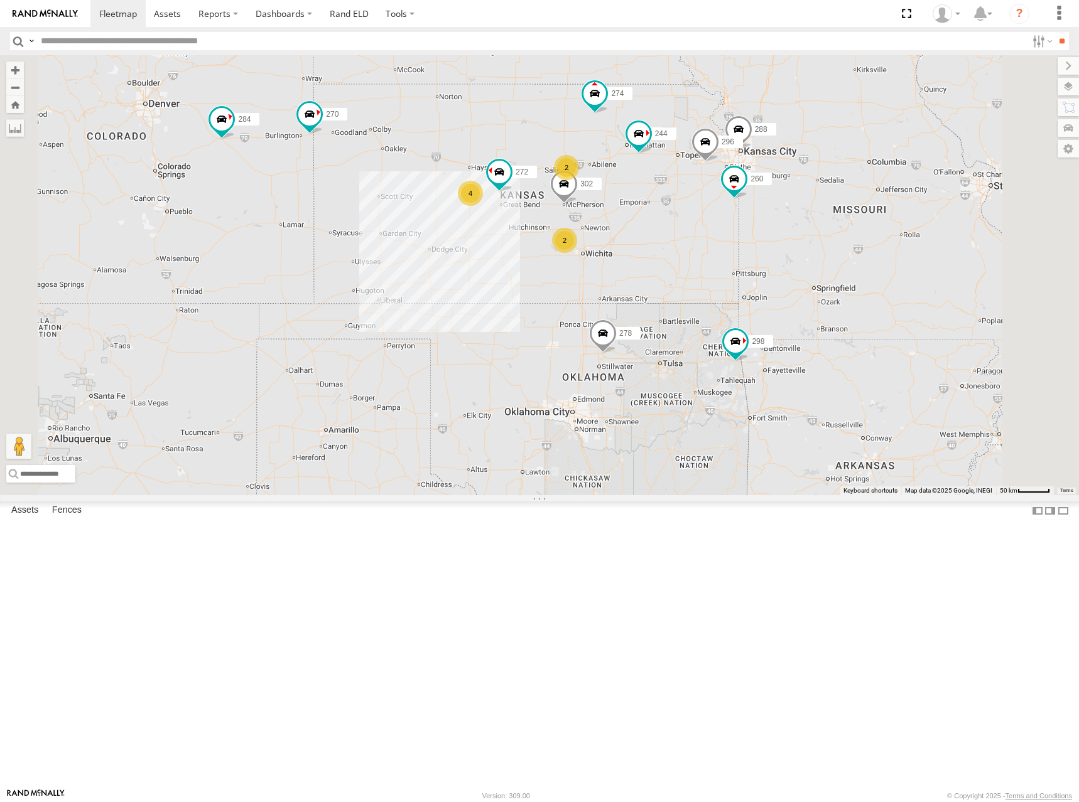
drag, startPoint x: 904, startPoint y: 321, endPoint x: 855, endPoint y: 364, distance: 65.0
click at [855, 364] on div "274 244 298 270 288 292 272 256 232 296 284 302 266 278 294 260 2 4 2" at bounding box center [539, 275] width 1079 height 440
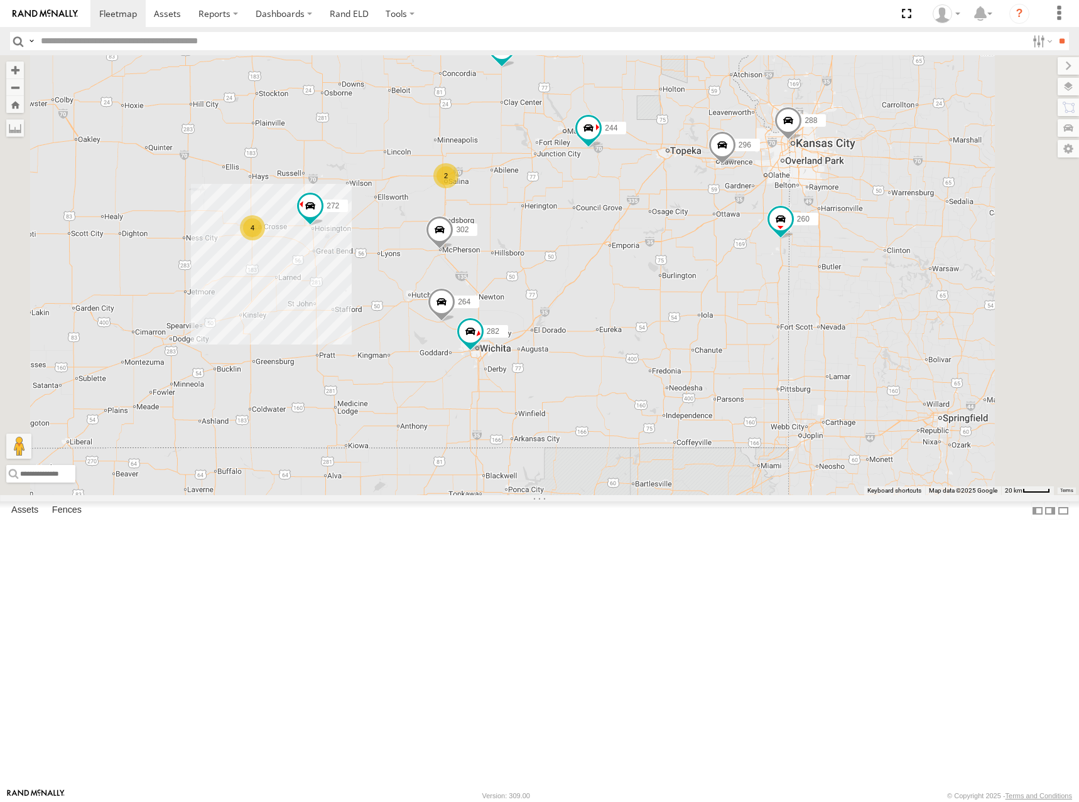
drag, startPoint x: 831, startPoint y: 283, endPoint x: 831, endPoint y: 296, distance: 12.6
click at [831, 296] on div "274 244 298 270 288 292 272 256 232 296 284 302 266 278 294 260 2 4 264 282" at bounding box center [539, 275] width 1079 height 440
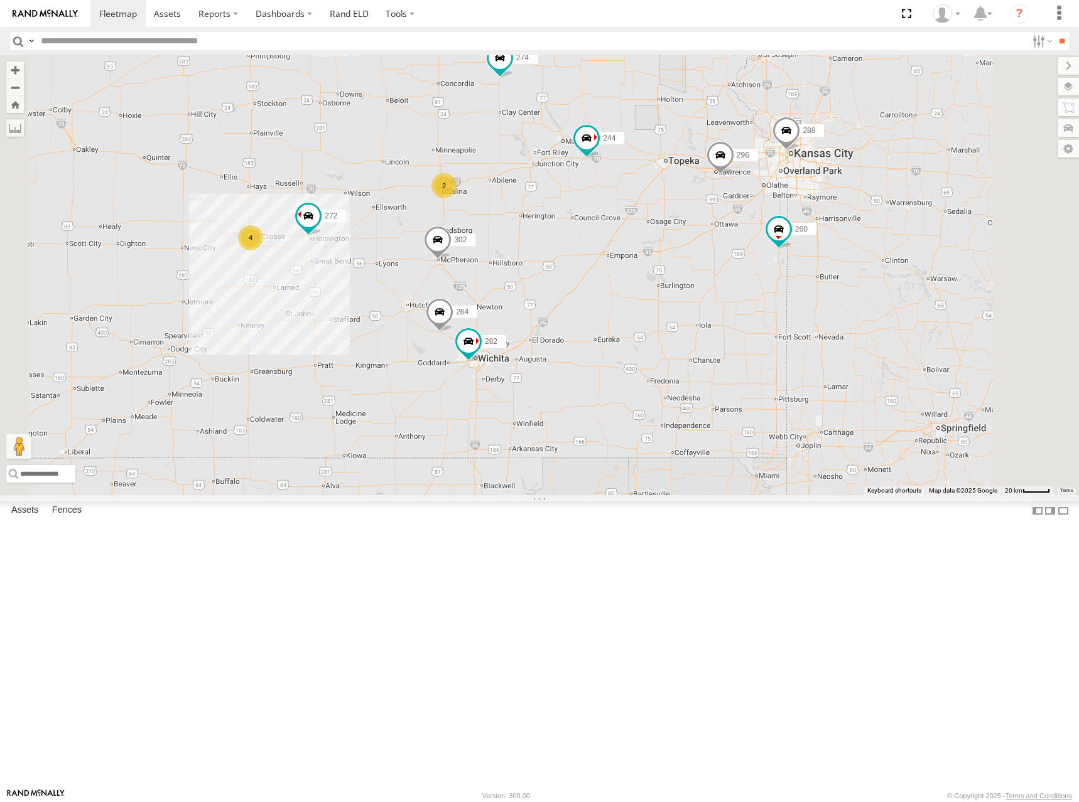
drag, startPoint x: 824, startPoint y: 295, endPoint x: 822, endPoint y: 304, distance: 9.6
click at [822, 304] on div "274 244 298 270 288 292 272 256 232 296 284 302 266 278 294 260 2 4 264 282" at bounding box center [539, 275] width 1079 height 440
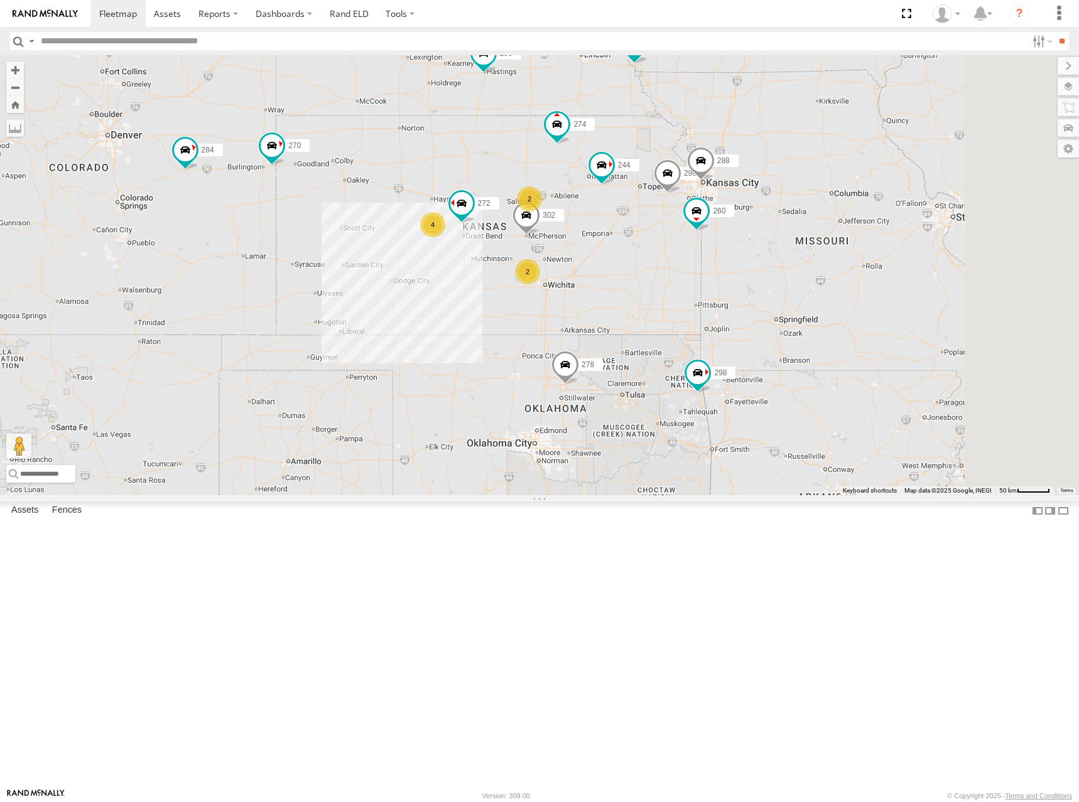
click at [688, 294] on div "274 244 298 270 292 256 232 284 266 278 294 260 262 296 288 302 272 2 4 2" at bounding box center [539, 275] width 1079 height 440
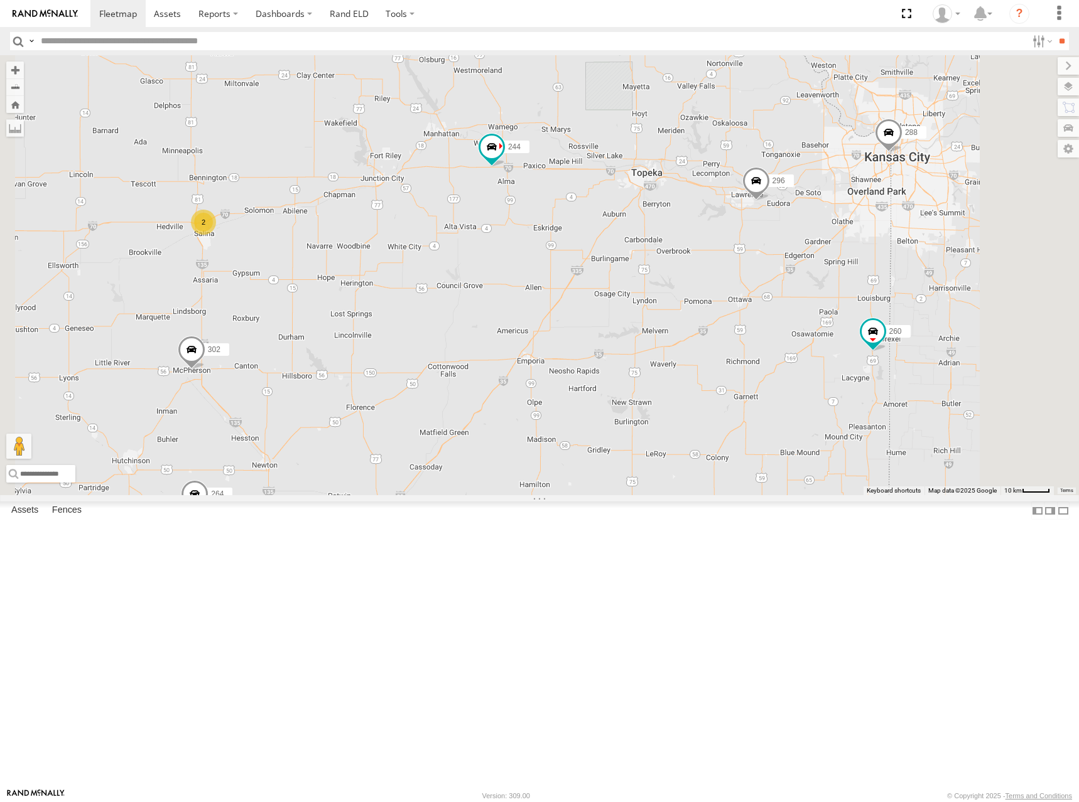
click at [821, 271] on div "274 244 298 270 292 256 232 284 266 278 294 260 262 296 288 302 272 2 264 282" at bounding box center [539, 275] width 1079 height 440
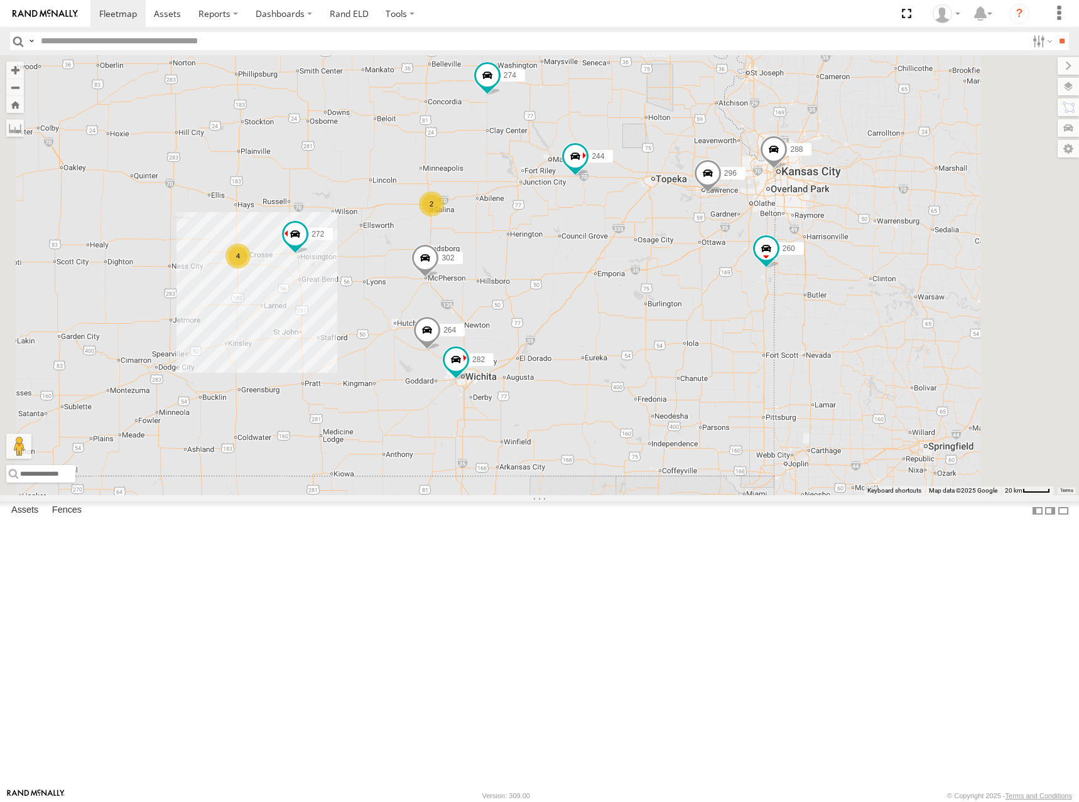
drag, startPoint x: 789, startPoint y: 242, endPoint x: 792, endPoint y: 252, distance: 10.1
click at [792, 252] on div "274 244 298 270 292 256 232 284 266 278 294 260 262 296 288 302 272 264 282 2 4" at bounding box center [539, 275] width 1079 height 440
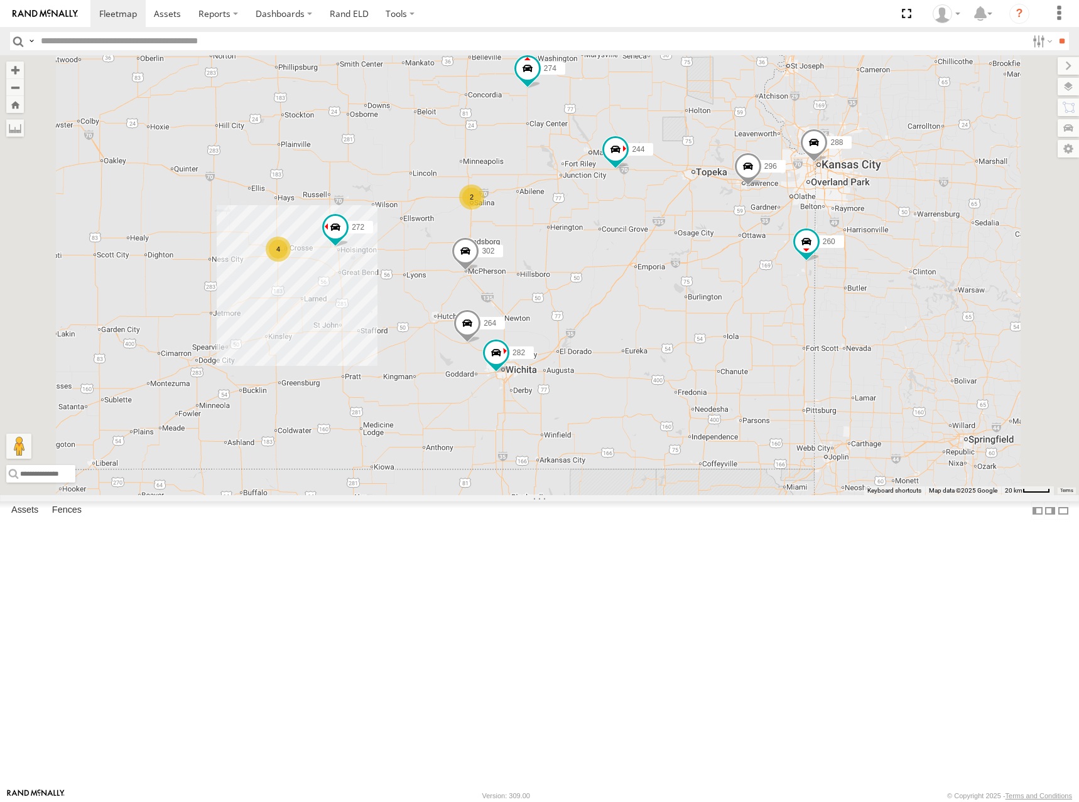
drag, startPoint x: 752, startPoint y: 247, endPoint x: 805, endPoint y: 235, distance: 54.7
click at [805, 235] on div "274 244 298 270 292 256 232 284 266 278 294 260 262 296 288 302 272 264 282 2 4" at bounding box center [539, 275] width 1079 height 440
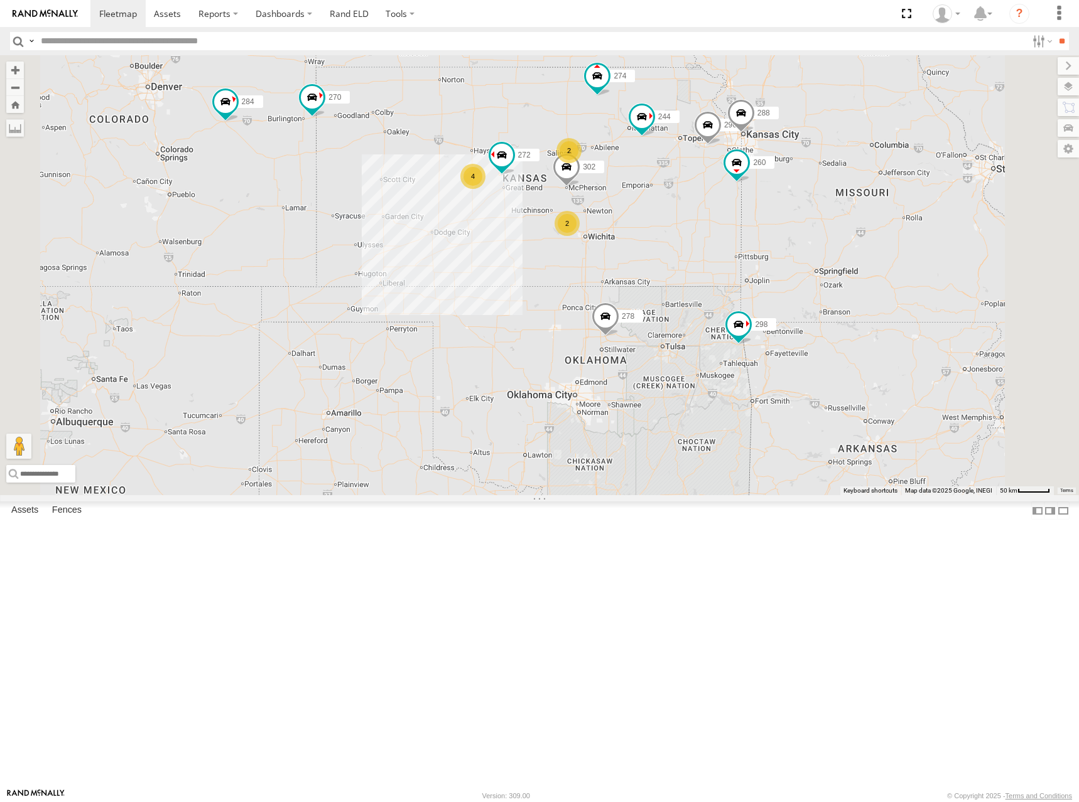
drag, startPoint x: 802, startPoint y: 238, endPoint x: 805, endPoint y: 252, distance: 14.0
click at [805, 252] on div "274 244 298 270 292 256 232 284 266 278 294 260 262 296 288 302 272 2 4 2" at bounding box center [539, 275] width 1079 height 440
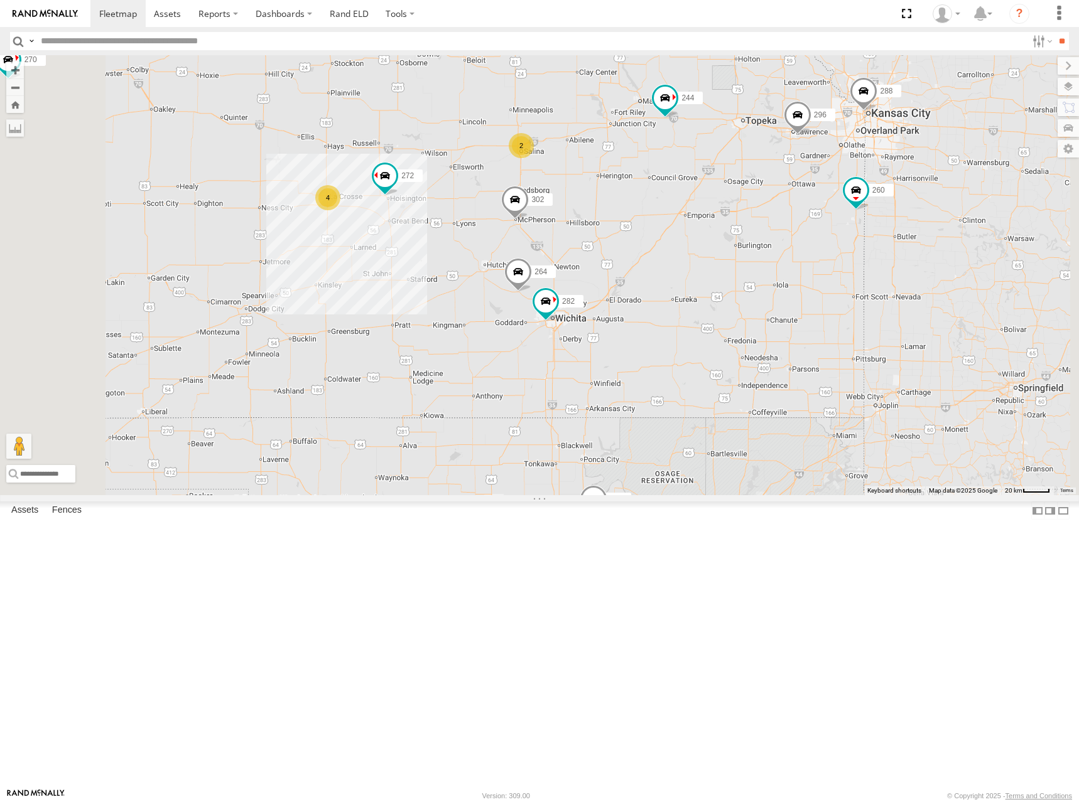
drag, startPoint x: 796, startPoint y: 307, endPoint x: 856, endPoint y: 293, distance: 62.0
click at [856, 293] on div "274 244 298 270 292 256 232 284 266 278 294 260 262 296 288 302 272 264 282 2 4" at bounding box center [539, 275] width 1079 height 440
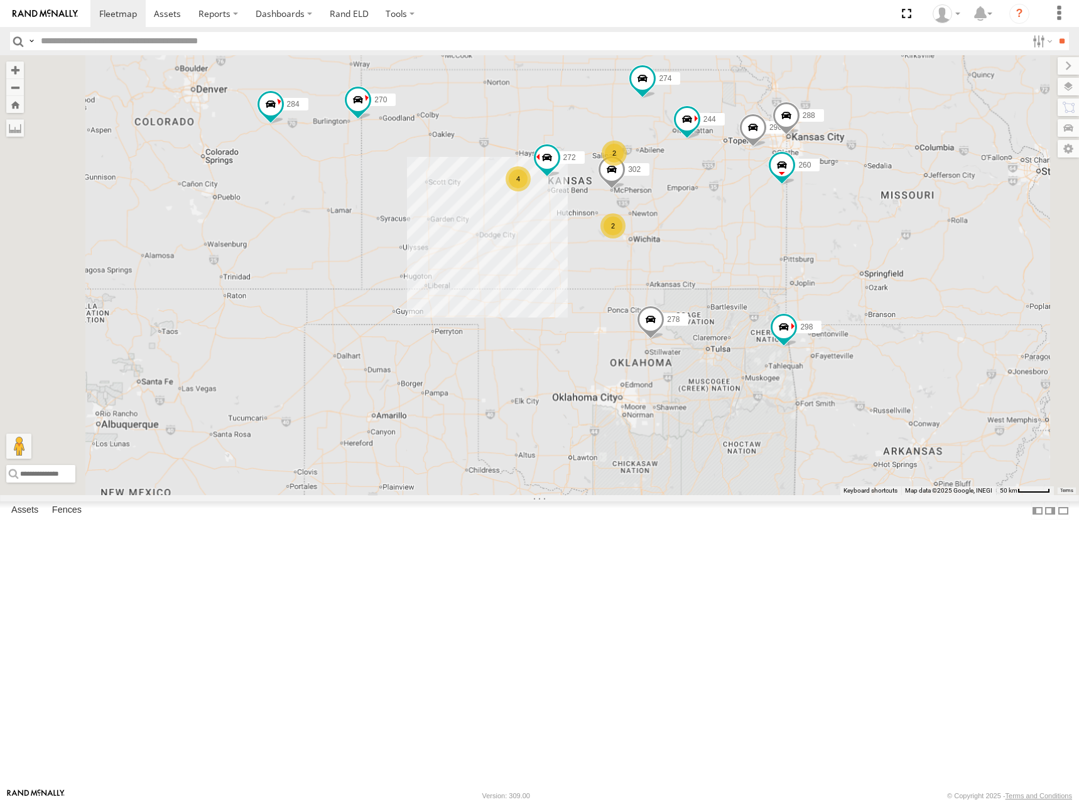
click at [884, 240] on div "274 244 298 270 292 256 232 284 266 278 294 260 262 296 288 302 272 2 4 2" at bounding box center [539, 275] width 1079 height 440
drag, startPoint x: 740, startPoint y: 243, endPoint x: 738, endPoint y: 254, distance: 10.8
click at [738, 254] on div "274 244 298 270 292 256 232 284 266 278 294 260 262 296 288 302 272 2 4 2" at bounding box center [539, 275] width 1079 height 440
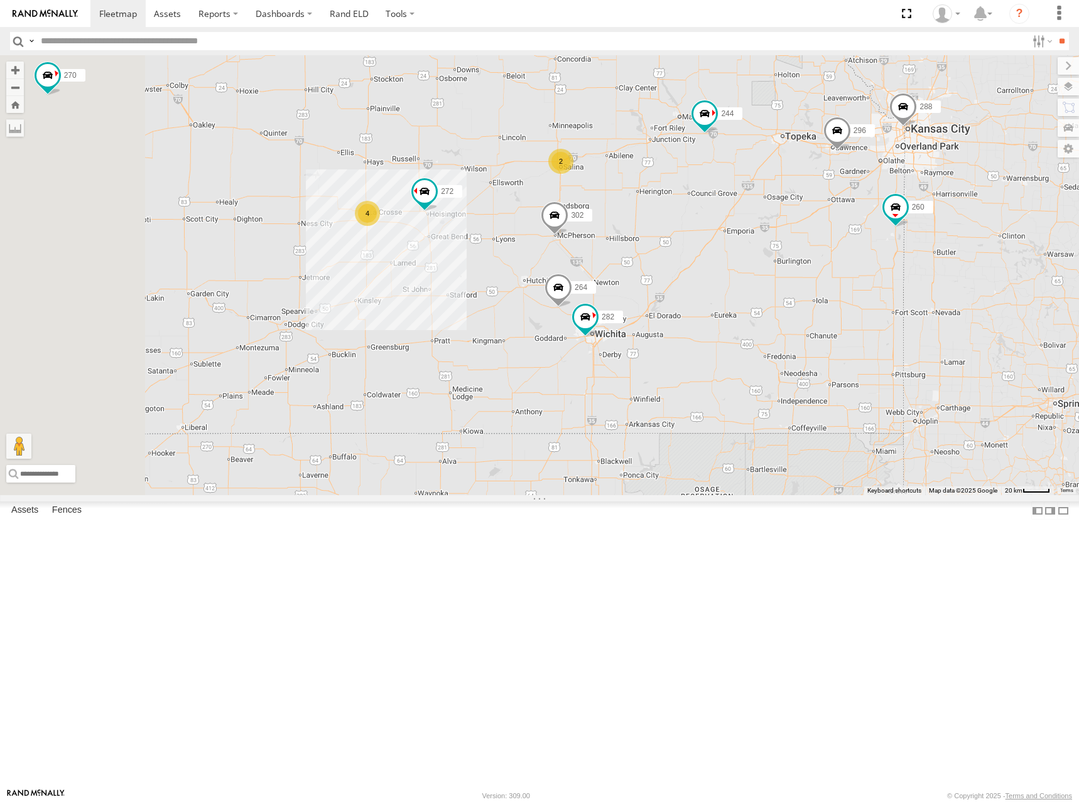
drag, startPoint x: 591, startPoint y: 232, endPoint x: 655, endPoint y: 227, distance: 64.9
click at [655, 227] on div "274 244 298 270 292 256 232 284 266 278 294 260 262 296 288 302 272 264 282 2 4" at bounding box center [539, 275] width 1079 height 440
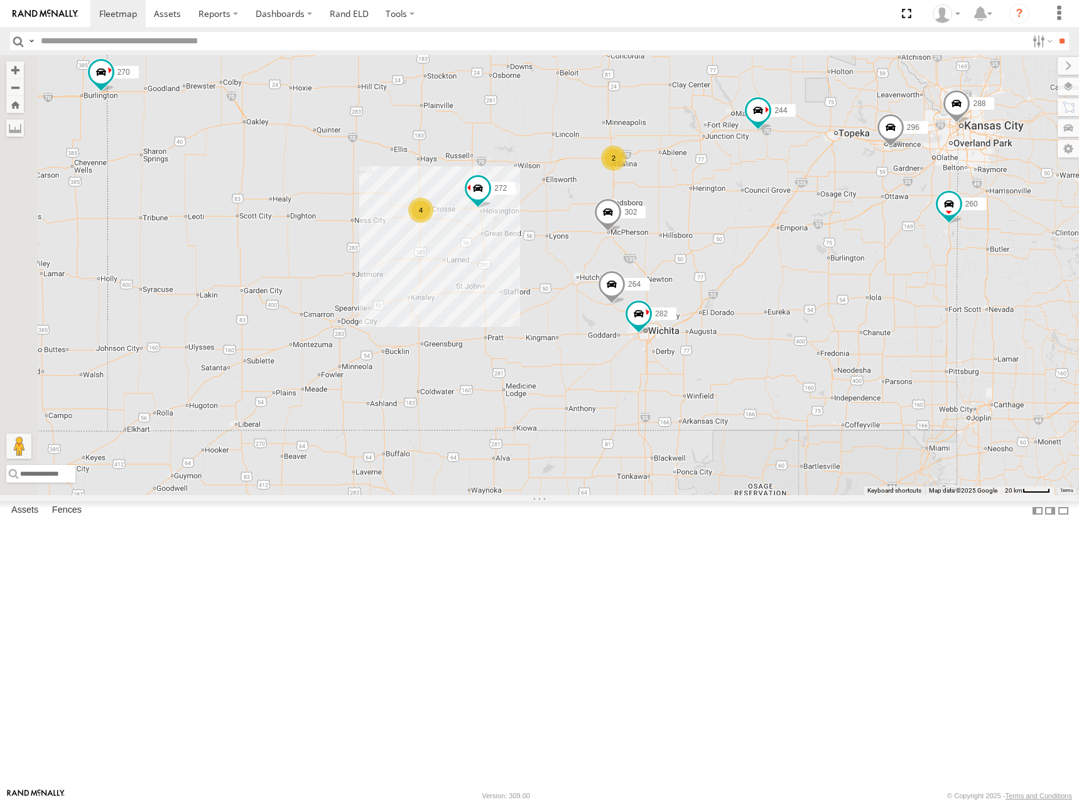
click at [661, 212] on div "274 244 298 270 292 256 232 284 266 278 294 260 262 296 288 302 272 264 282 2 4" at bounding box center [539, 275] width 1079 height 440
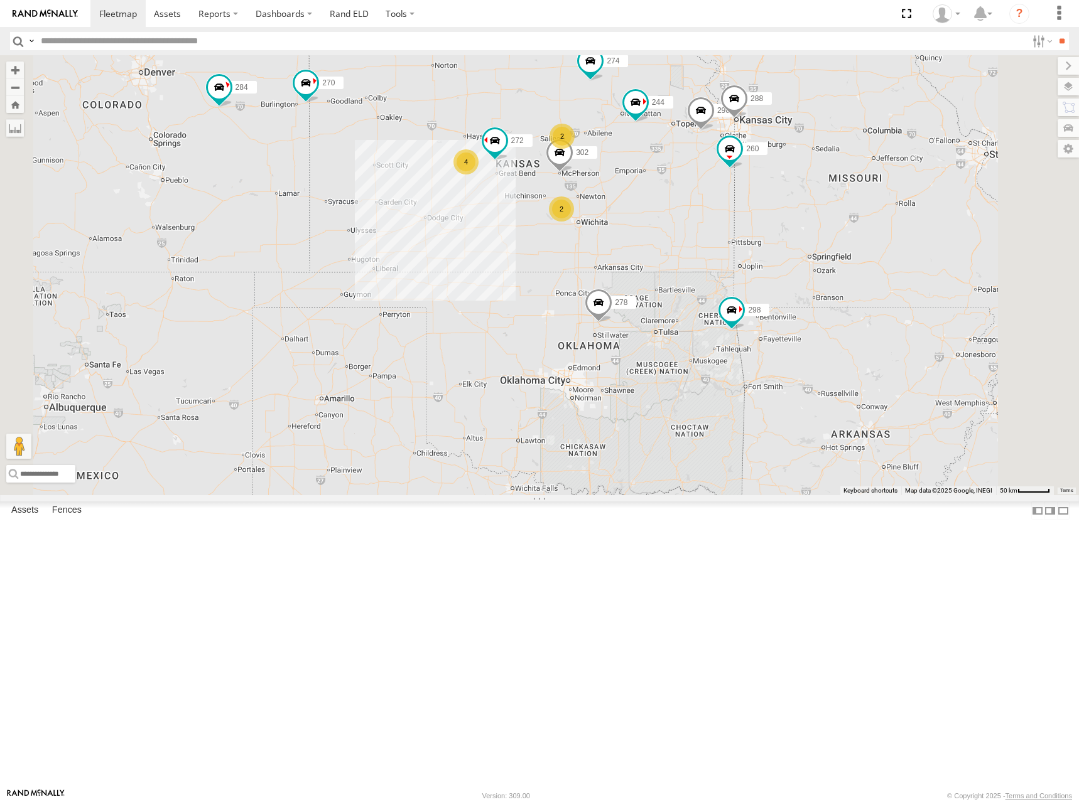
drag, startPoint x: 836, startPoint y: 195, endPoint x: 839, endPoint y: 222, distance: 27.3
click at [838, 217] on div "274 244 298 270 292 256 232 284 266 278 294 260 262 296 288 302 272 2 4 2" at bounding box center [539, 275] width 1079 height 440
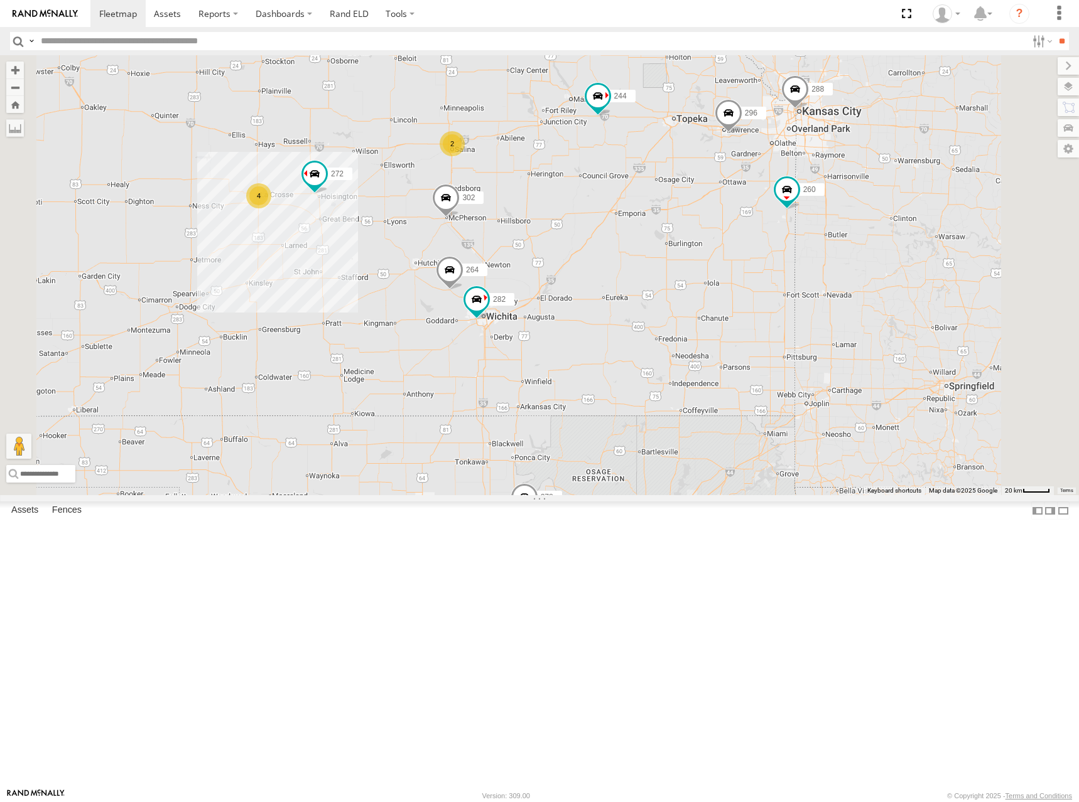
drag, startPoint x: 846, startPoint y: 239, endPoint x: 844, endPoint y: 256, distance: 17.7
click at [844, 256] on div "274 244 298 270 292 256 232 284 266 278 294 260 262 296 288 302 272 2 4 264 282" at bounding box center [539, 275] width 1079 height 440
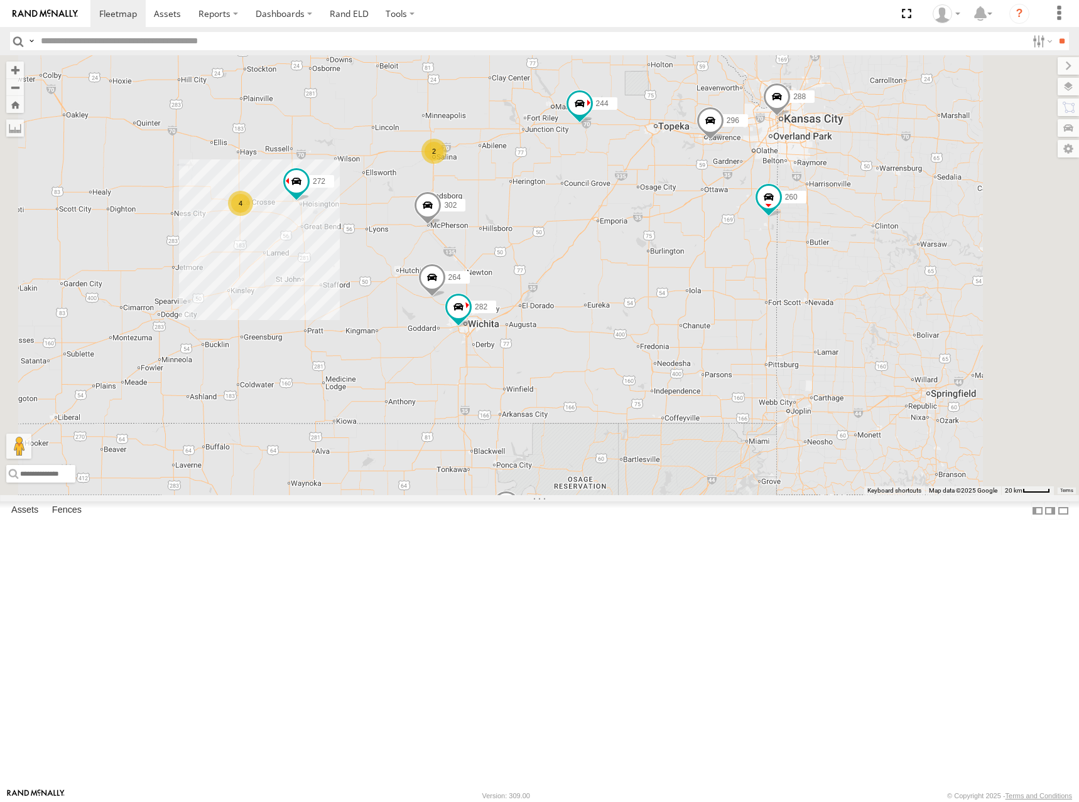
drag, startPoint x: 806, startPoint y: 220, endPoint x: 781, endPoint y: 210, distance: 27.0
click at [781, 210] on div "274 244 298 270 292 256 232 284 266 278 294 260 262 296 288 302 272 2 4 264 282" at bounding box center [539, 275] width 1079 height 440
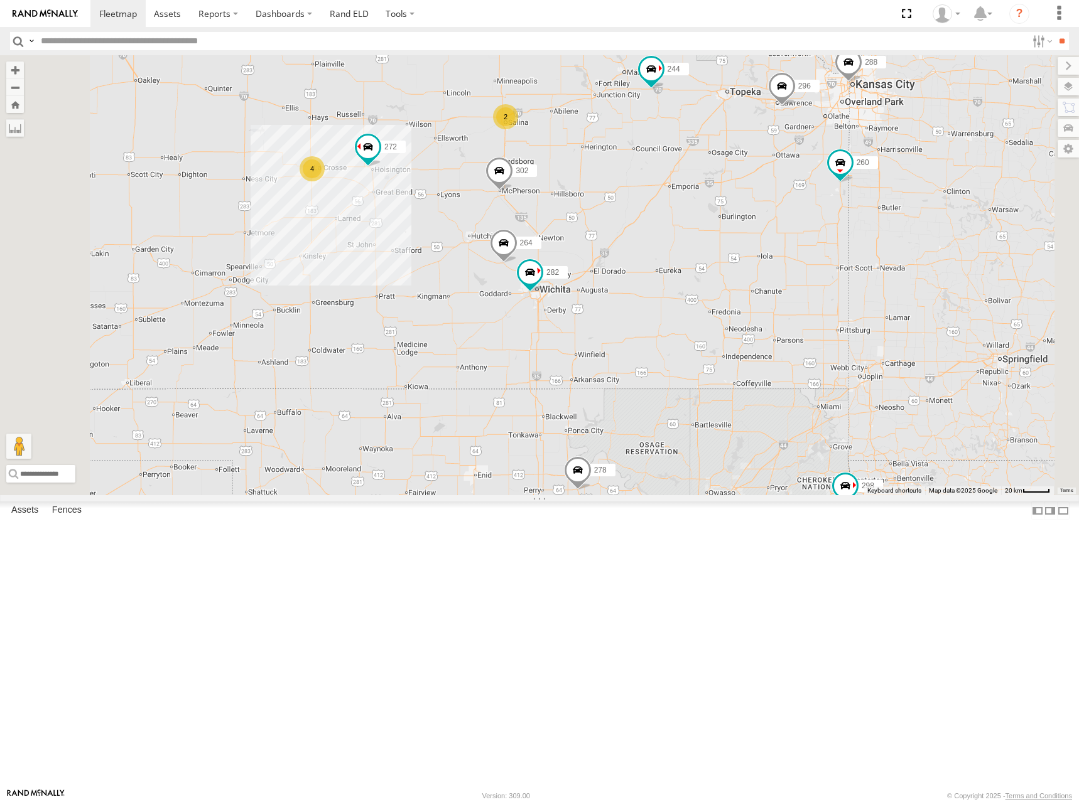
drag, startPoint x: 763, startPoint y: 199, endPoint x: 841, endPoint y: 160, distance: 87.0
click at [841, 160] on div "274 244 298 270 292 256 232 284 266 278 294 260 262 296 288 302 272 2 4 264 282" at bounding box center [539, 275] width 1079 height 440
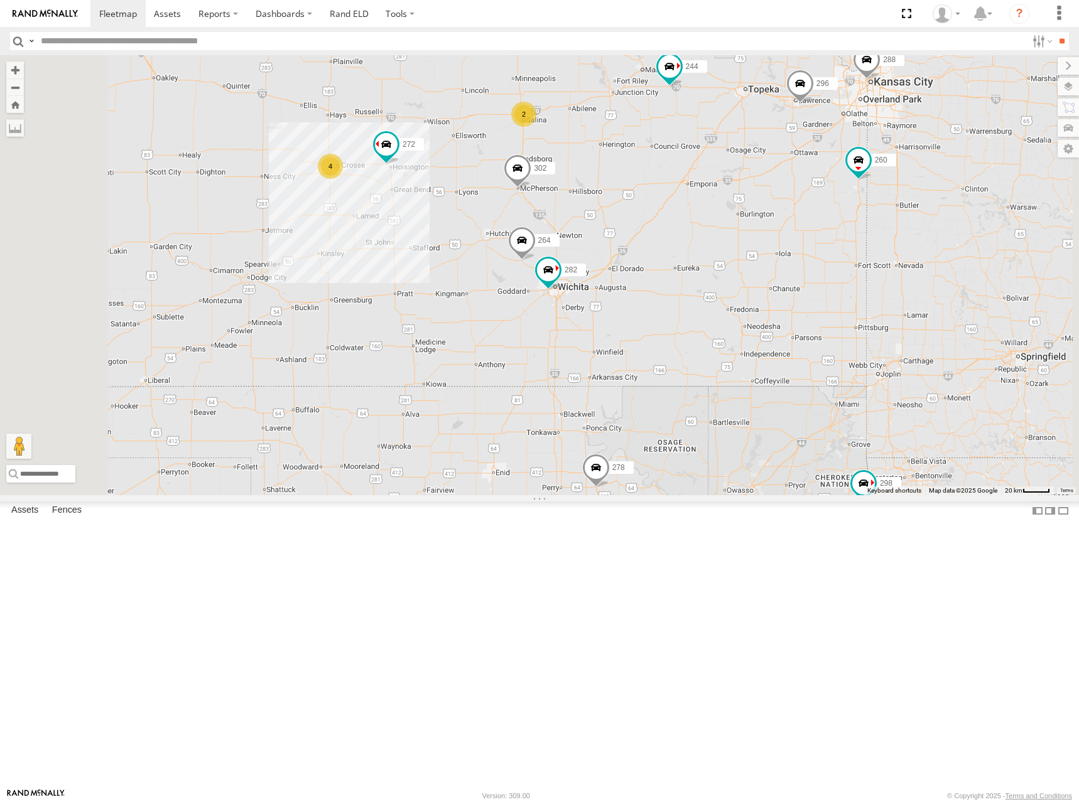
click at [861, 152] on div "274 244 298 270 292 256 232 284 266 278 294 260 262 296 288 302 272 2 4 264 282" at bounding box center [539, 275] width 1079 height 440
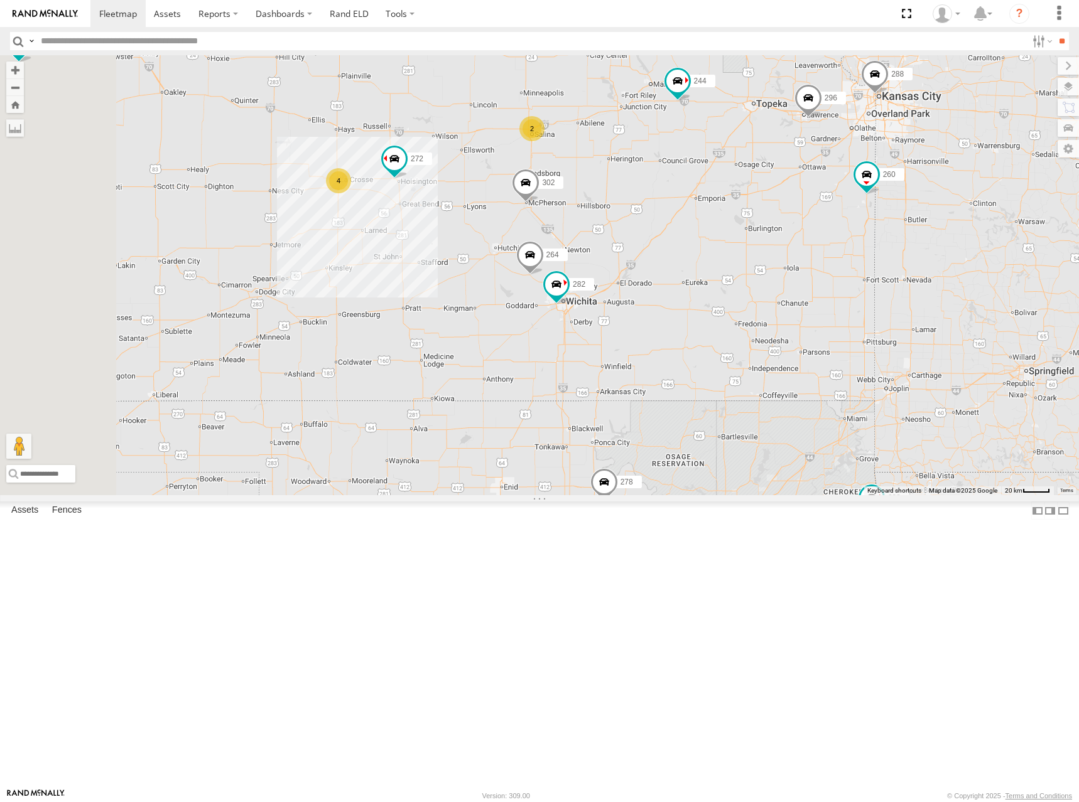
drag, startPoint x: 854, startPoint y: 174, endPoint x: 869, endPoint y: 192, distance: 23.2
click at [869, 192] on div "274 244 298 270 292 256 232 284 266 278 294 260 262 296 288 302 272 2 4 264 282" at bounding box center [539, 275] width 1079 height 440
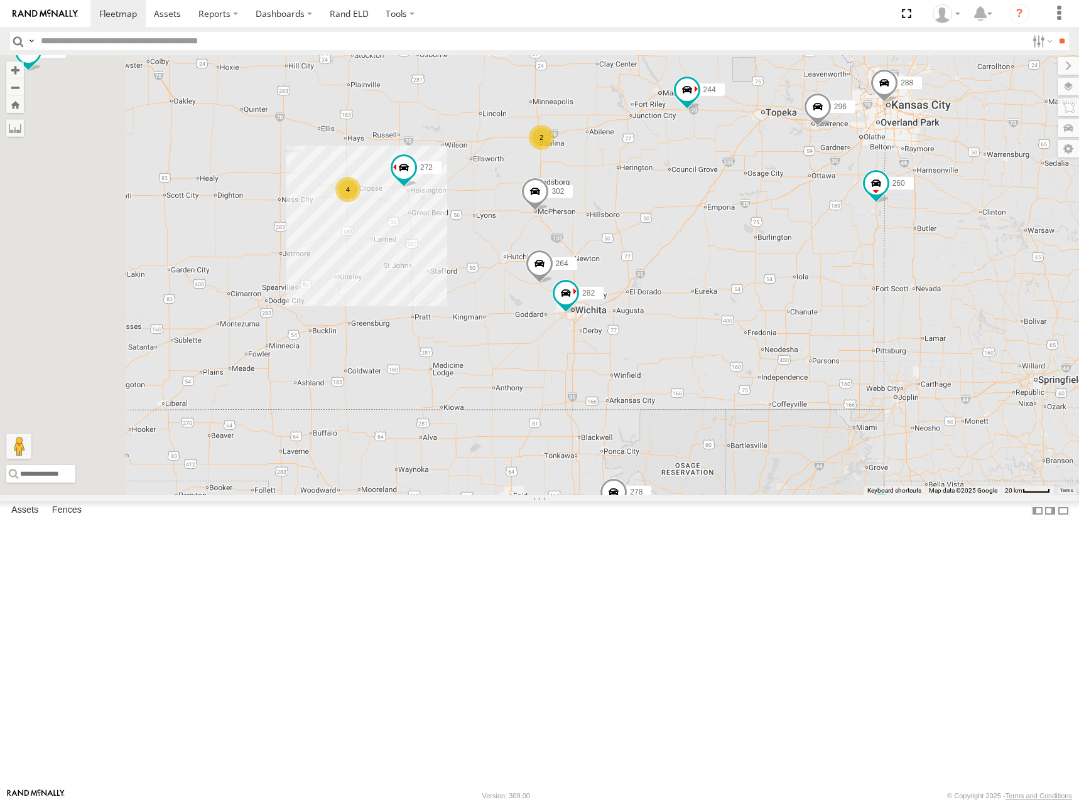
drag, startPoint x: 662, startPoint y: 176, endPoint x: 673, endPoint y: 187, distance: 16.0
click at [673, 187] on div "274 244 298 270 292 256 232 284 266 278 294 260 262 296 288 302 272 2 4 264 282" at bounding box center [539, 275] width 1079 height 440
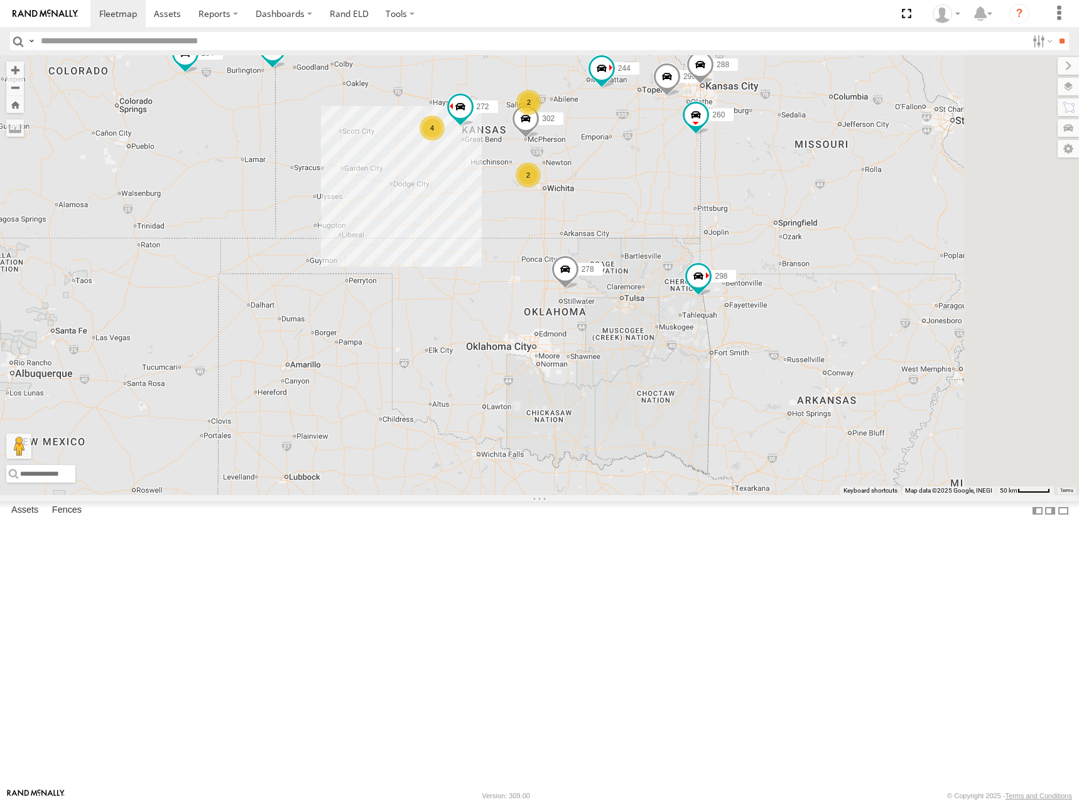
drag, startPoint x: 839, startPoint y: 166, endPoint x: 838, endPoint y: 178, distance: 11.3
click at [838, 178] on div "274 244 298 270 292 256 232 284 266 278 294 260 262 296 288 302 272 2 4 2" at bounding box center [539, 275] width 1079 height 440
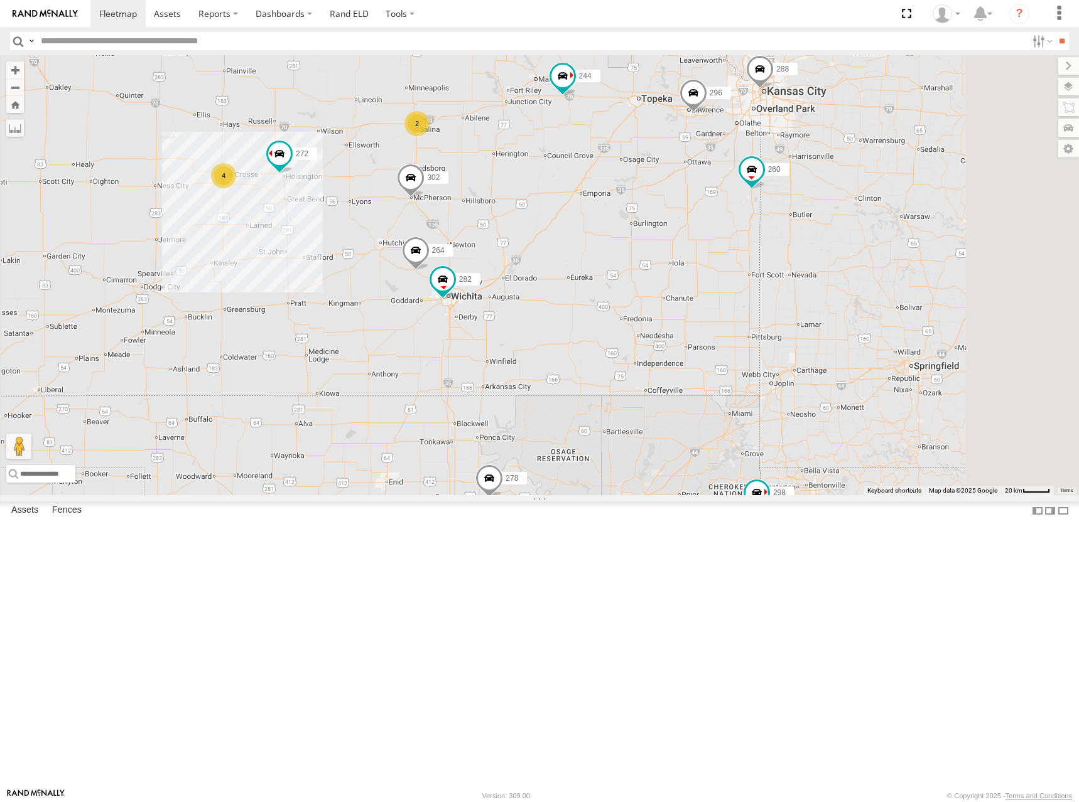
drag, startPoint x: 626, startPoint y: 208, endPoint x: 662, endPoint y: 209, distance: 35.8
click at [662, 209] on div "274 244 298 270 292 256 232 284 266 278 294 260 262 296 288 302 272 264 282 2 4" at bounding box center [539, 275] width 1079 height 440
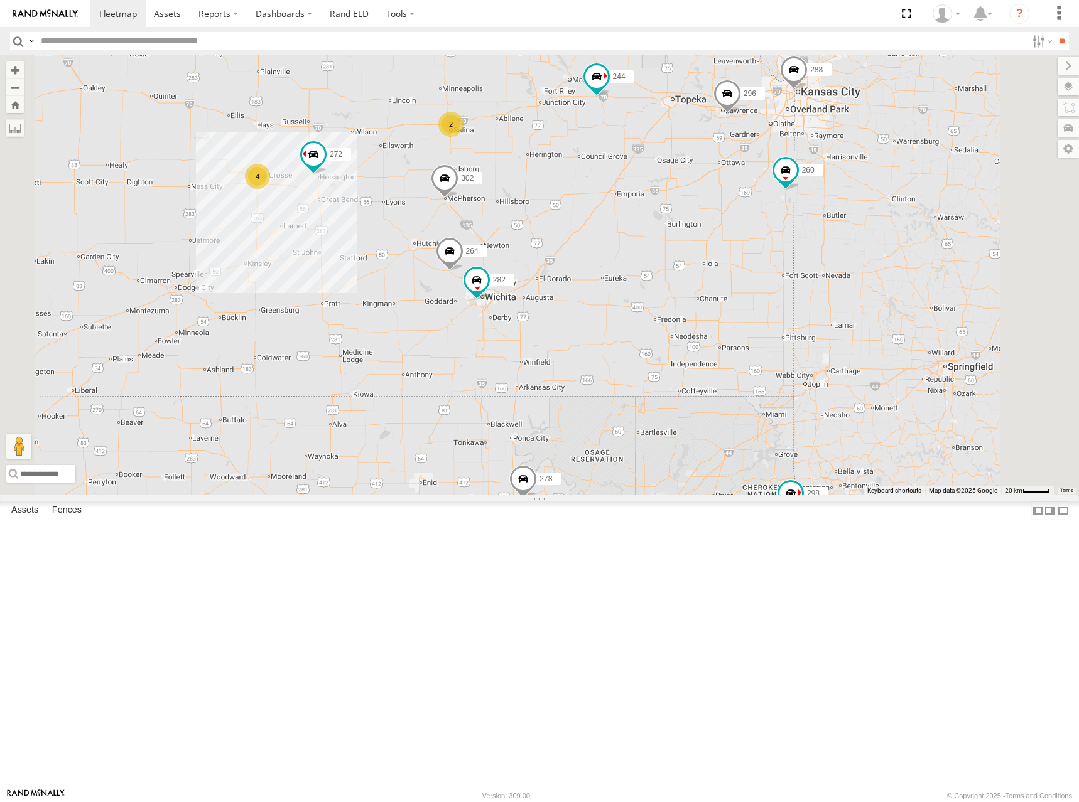
drag, startPoint x: 613, startPoint y: 210, endPoint x: 615, endPoint y: 218, distance: 9.0
click at [615, 218] on div "274 244 298 270 292 256 232 284 266 278 294 260 262 296 288 302 272 264 282 2 4" at bounding box center [539, 275] width 1079 height 440
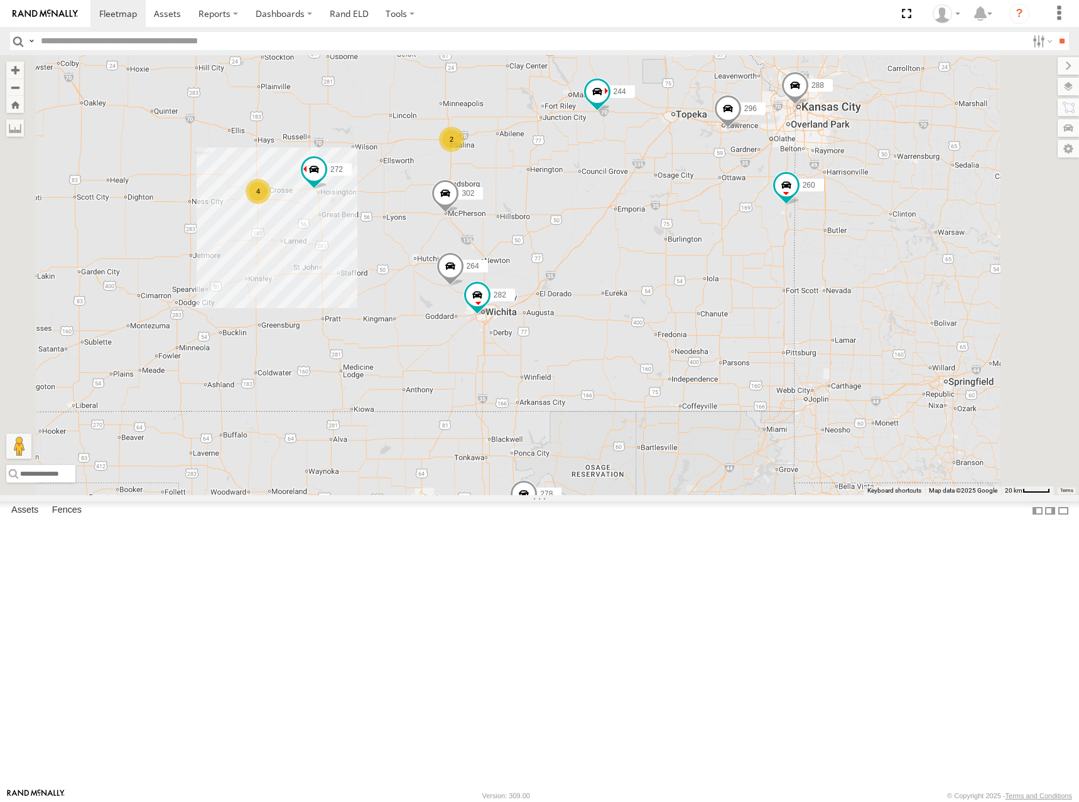
click at [784, 185] on div "274 244 298 270 292 256 232 284 266 278 294 260 262 296 288 302 272 264 282 2 4" at bounding box center [539, 275] width 1079 height 440
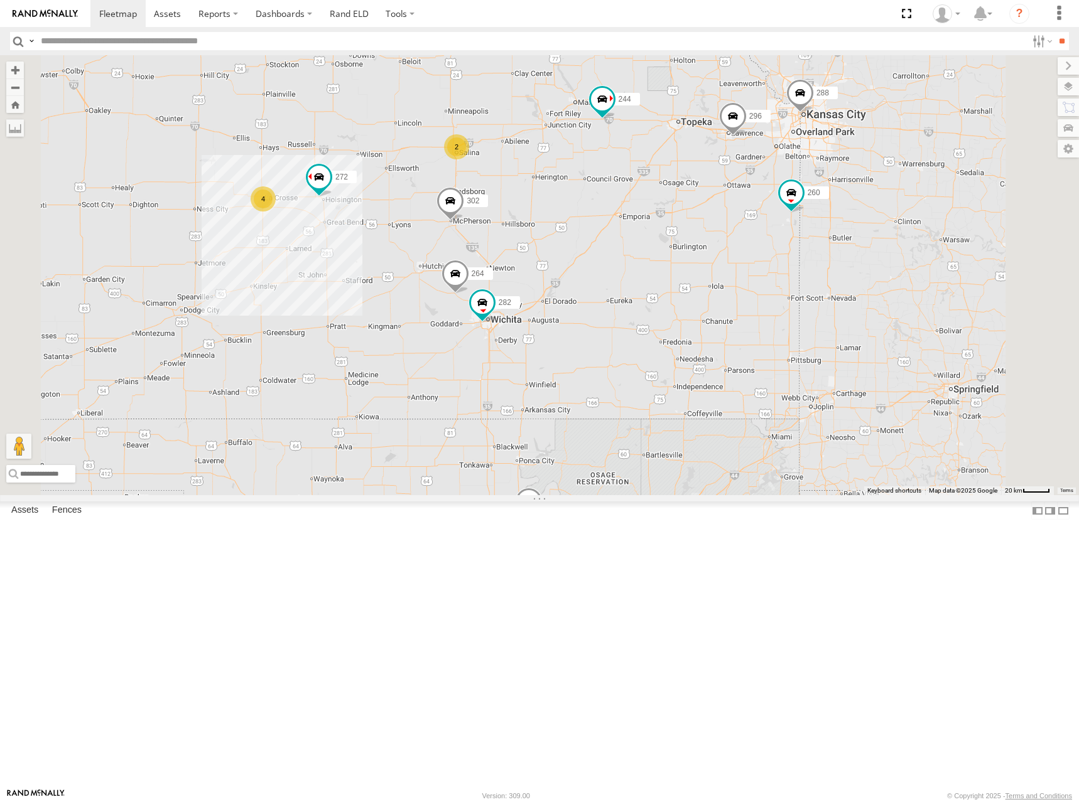
drag, startPoint x: 794, startPoint y: 175, endPoint x: 804, endPoint y: 183, distance: 12.5
click at [804, 183] on div "274 244 298 270 292 256 232 284 266 278 294 260 262 296 288 302 272 264 282 2 4" at bounding box center [539, 275] width 1079 height 440
click at [805, 183] on div "274 244 298 270 292 256 232 284 266 278 294 260 262 296 288 302 272 264 282 2 4" at bounding box center [539, 275] width 1079 height 440
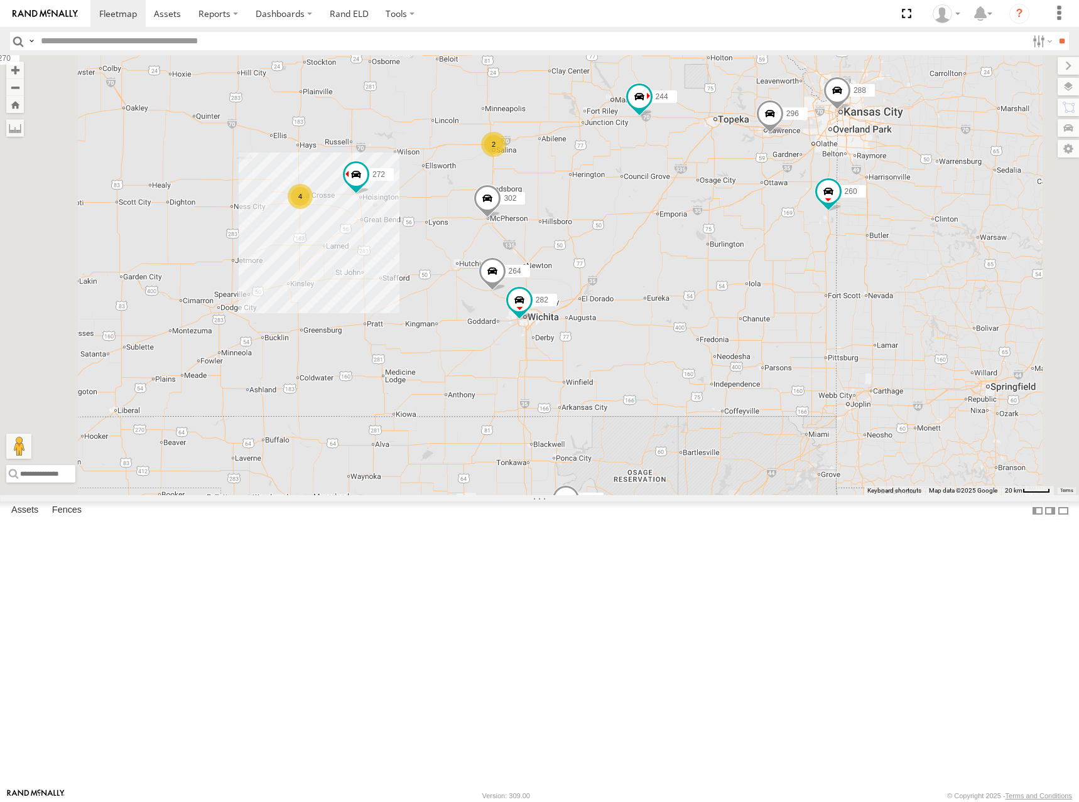
drag, startPoint x: 598, startPoint y: 179, endPoint x: 635, endPoint y: 178, distance: 36.4
click at [635, 178] on div "274 244 298 270 292 256 232 284 266 278 294 260 262 296 288 302 272 264 282 2 4" at bounding box center [539, 275] width 1079 height 440
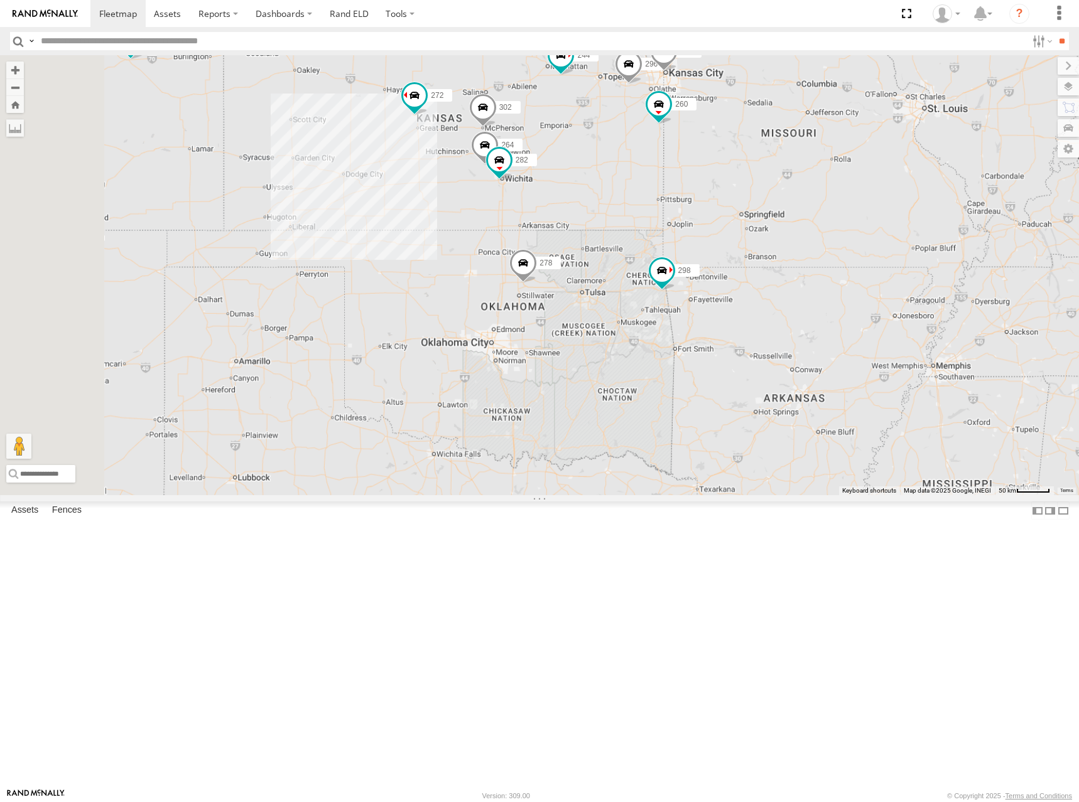
click at [625, 178] on div "274 244 298 270 292 256 232 284 266 278 294 260 262 296 288 302 272 264 282" at bounding box center [539, 275] width 1079 height 440
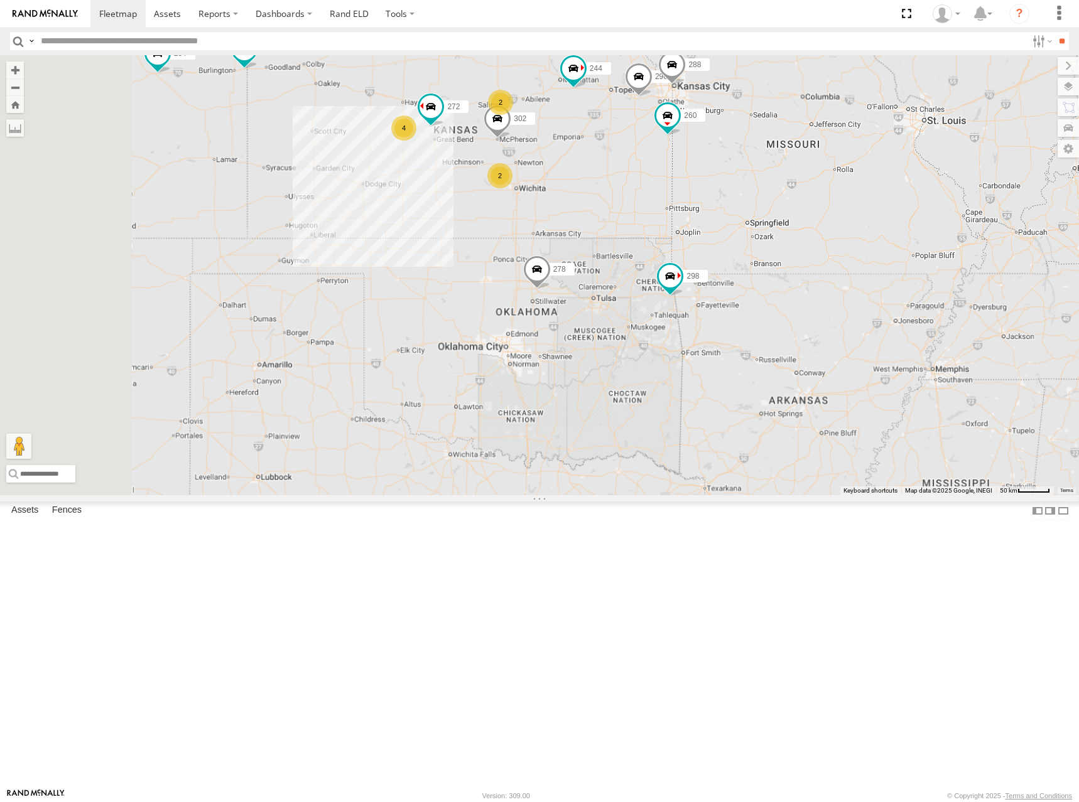
drag, startPoint x: 583, startPoint y: 187, endPoint x: 593, endPoint y: 192, distance: 11.2
click at [593, 192] on div "274 244 298 270 292 256 232 284 266 278 294 260 262 296 288 302 272 2 4 2" at bounding box center [539, 275] width 1079 height 440
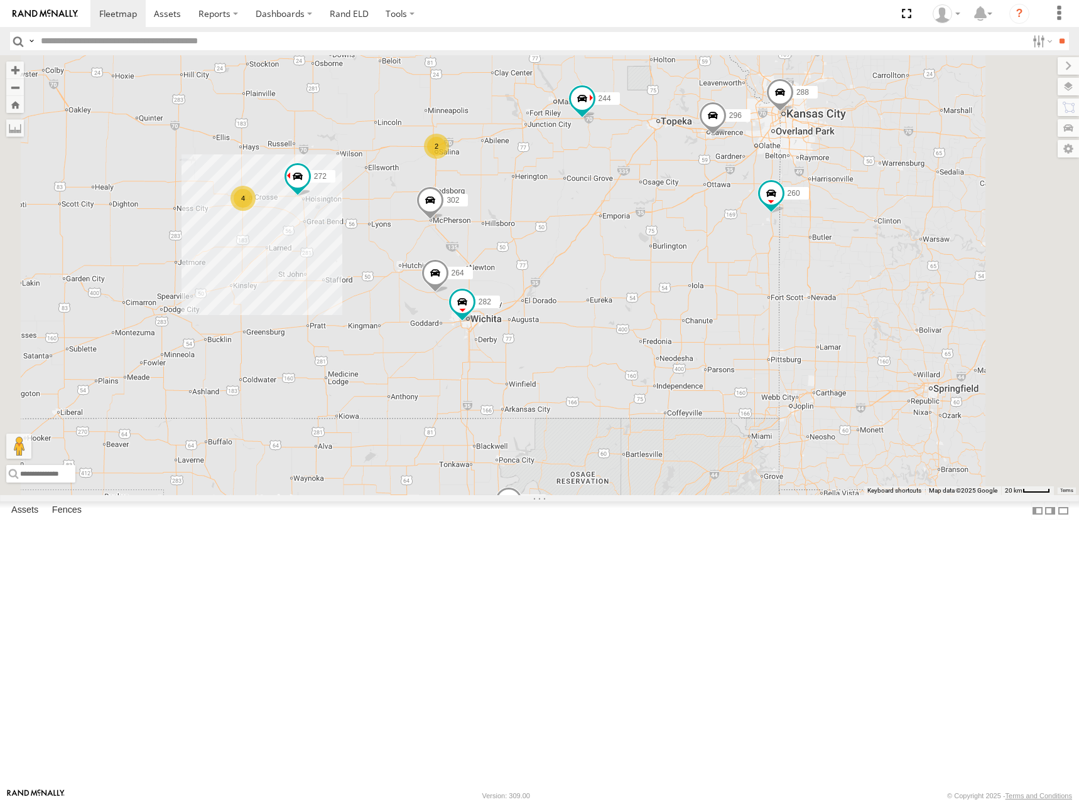
drag, startPoint x: 790, startPoint y: 194, endPoint x: 805, endPoint y: 209, distance: 21.8
click at [805, 209] on div "274 244 298 270 292 256 232 284 266 278 294 260 262 296 288 302 272 2 4 264 282" at bounding box center [539, 275] width 1079 height 440
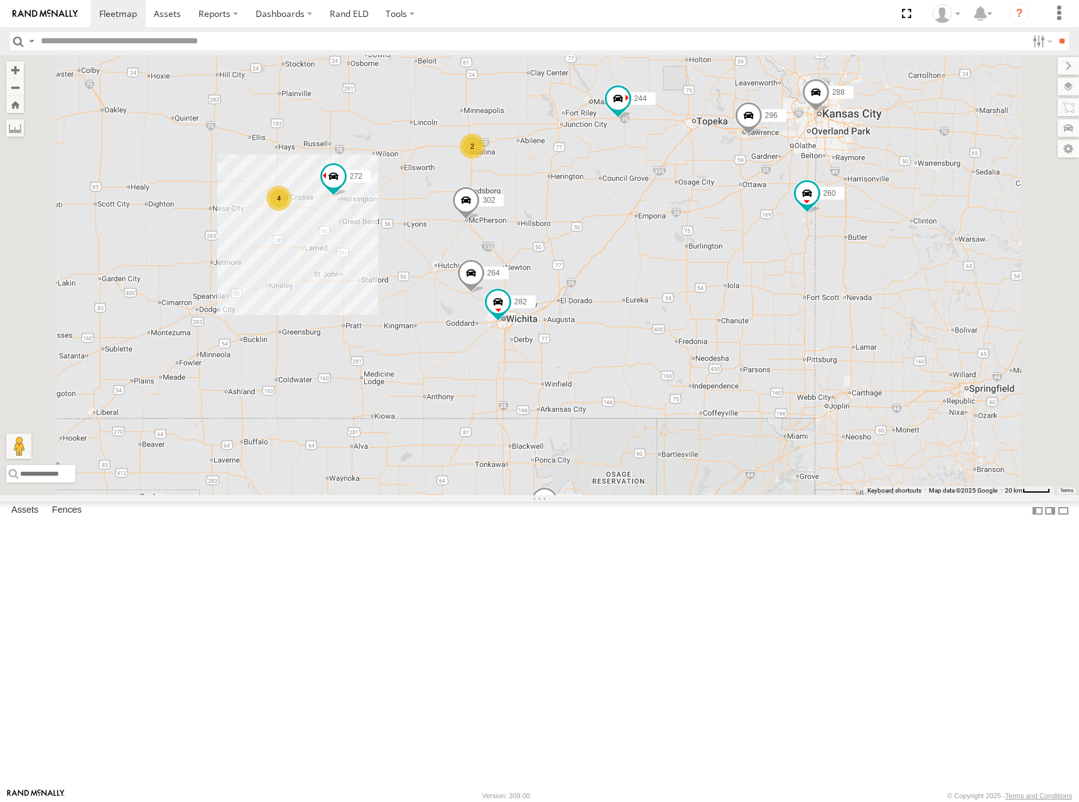
drag, startPoint x: 791, startPoint y: 176, endPoint x: 828, endPoint y: 176, distance: 37.0
click at [828, 176] on div "274 244 298 270 292 256 232 284 266 278 294 260 262 296 288 302 272 2 4 264 282" at bounding box center [539, 275] width 1079 height 440
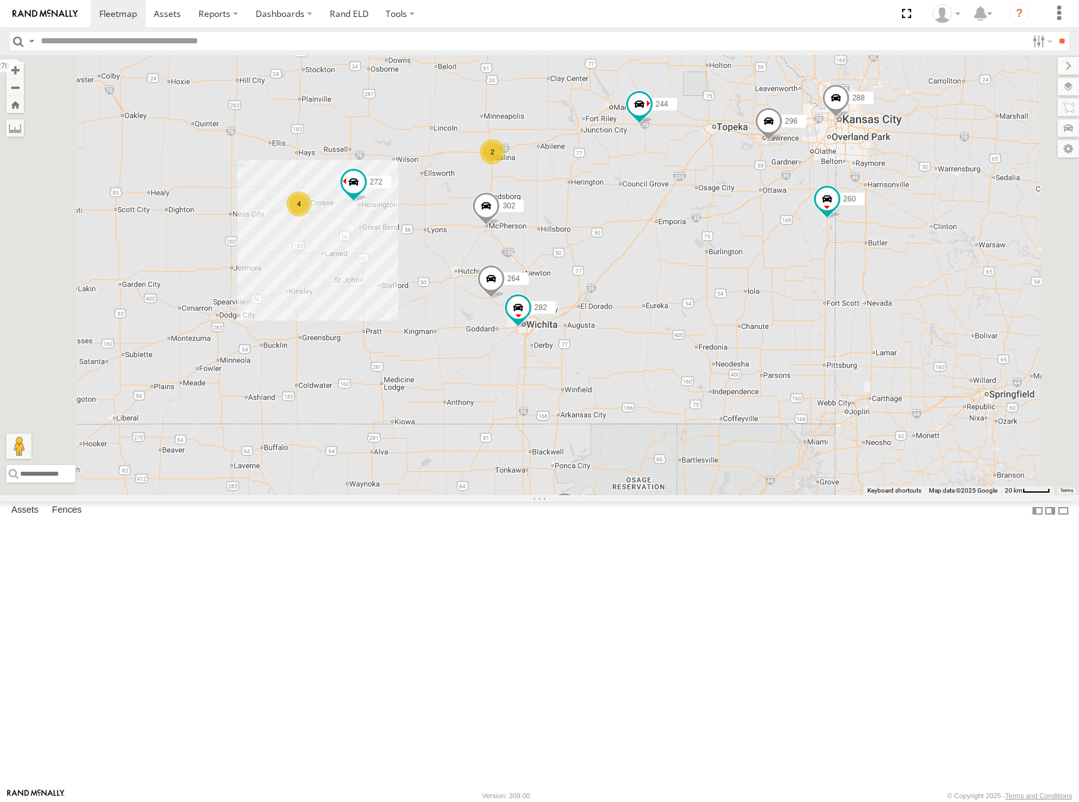
drag, startPoint x: 818, startPoint y: 181, endPoint x: 838, endPoint y: 186, distance: 20.9
click at [838, 186] on div "274 244 298 270 292 256 232 284 266 278 294 260 262 296 288 302 272 2 4 264 282" at bounding box center [539, 275] width 1079 height 440
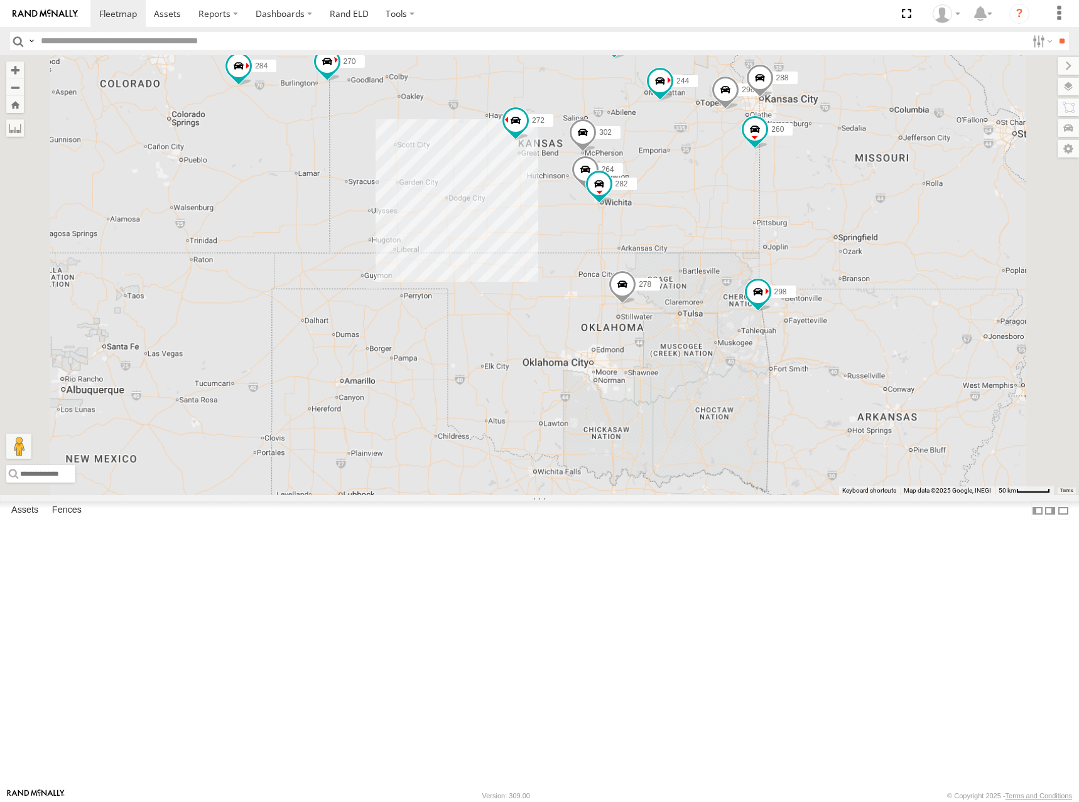
drag, startPoint x: 831, startPoint y: 182, endPoint x: 837, endPoint y: 214, distance: 32.5
click at [837, 214] on div "274 244 298 270 292 256 232 284 266 278 294 260 262 296 288 302 272 264 282" at bounding box center [539, 275] width 1079 height 440
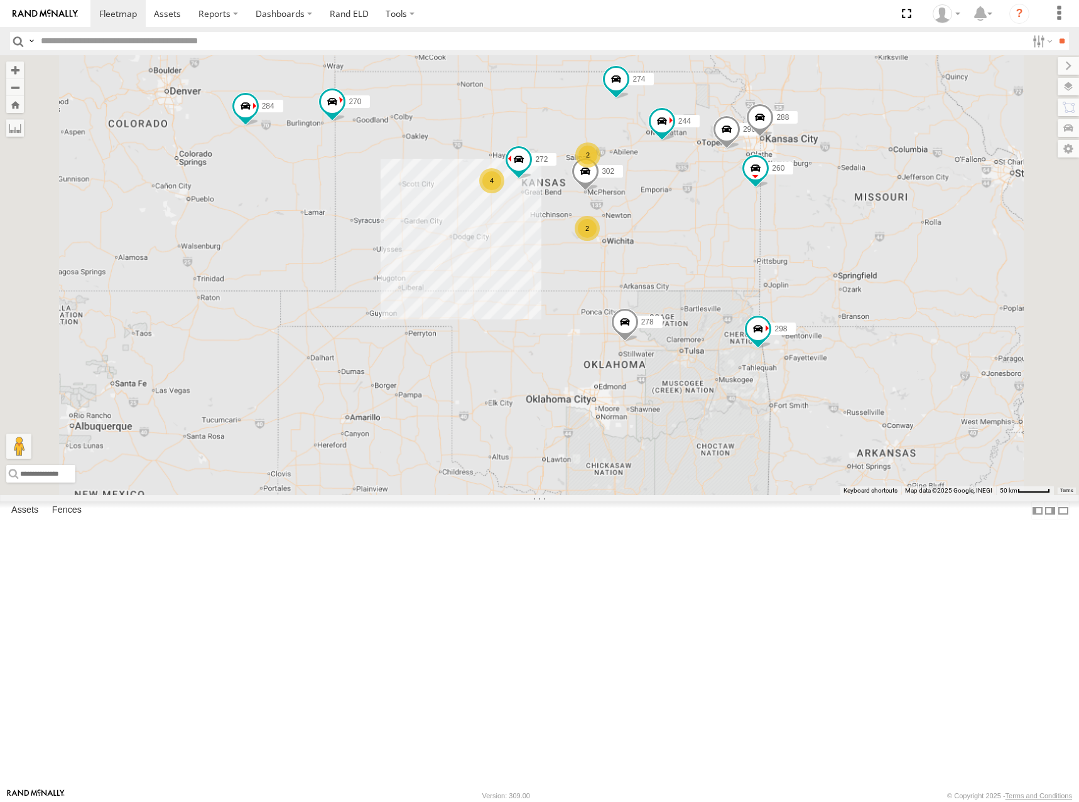
drag, startPoint x: 860, startPoint y: 210, endPoint x: 863, endPoint y: 240, distance: 30.3
click at [863, 240] on div "274 244 298 270 292 256 232 284 266 278 294 260 262 296 288 302 272 2 4 2" at bounding box center [539, 275] width 1079 height 440
click at [846, 232] on div "274 244 298 270 292 256 232 284 266 278 294 260 262 296 288 302 272 2 4 2" at bounding box center [539, 275] width 1079 height 440
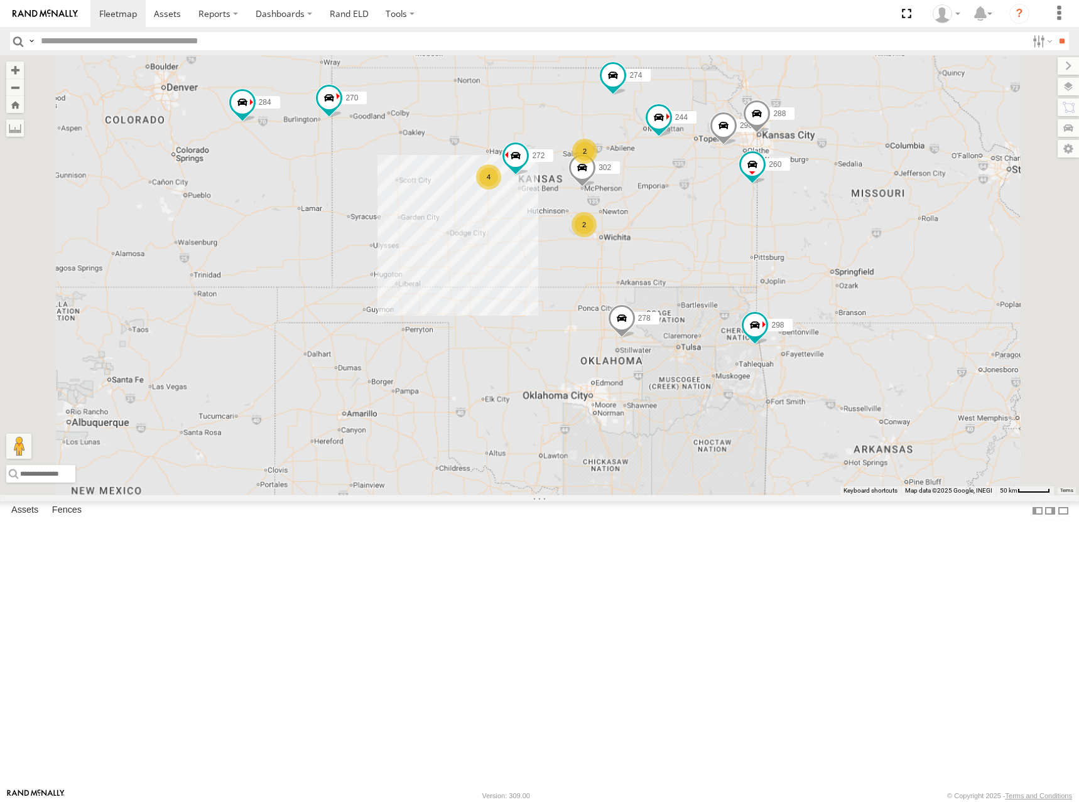
click at [849, 234] on div "274 244 298 270 292 256 232 284 266 278 294 260 262 296 288 302 272 2 4 2" at bounding box center [539, 275] width 1079 height 440
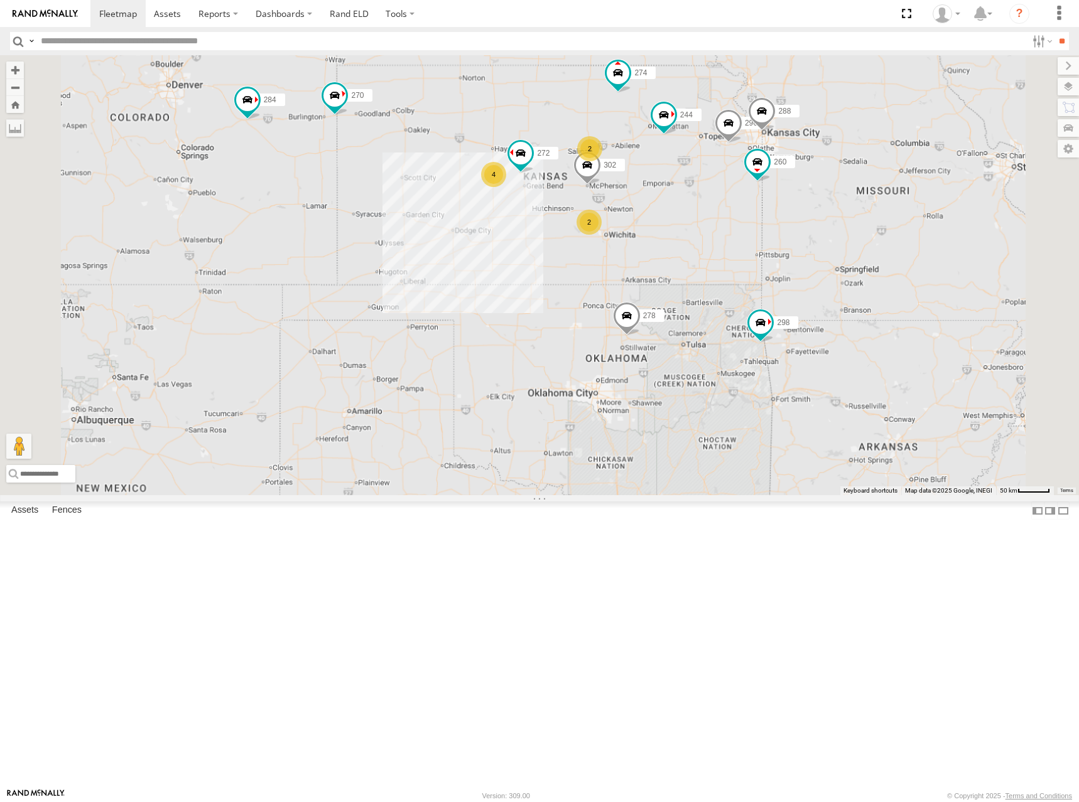
click at [829, 230] on div "274 244 298 270 292 256 232 284 266 278 294 260 262 296 288 302 272 2 4 2" at bounding box center [539, 275] width 1079 height 440
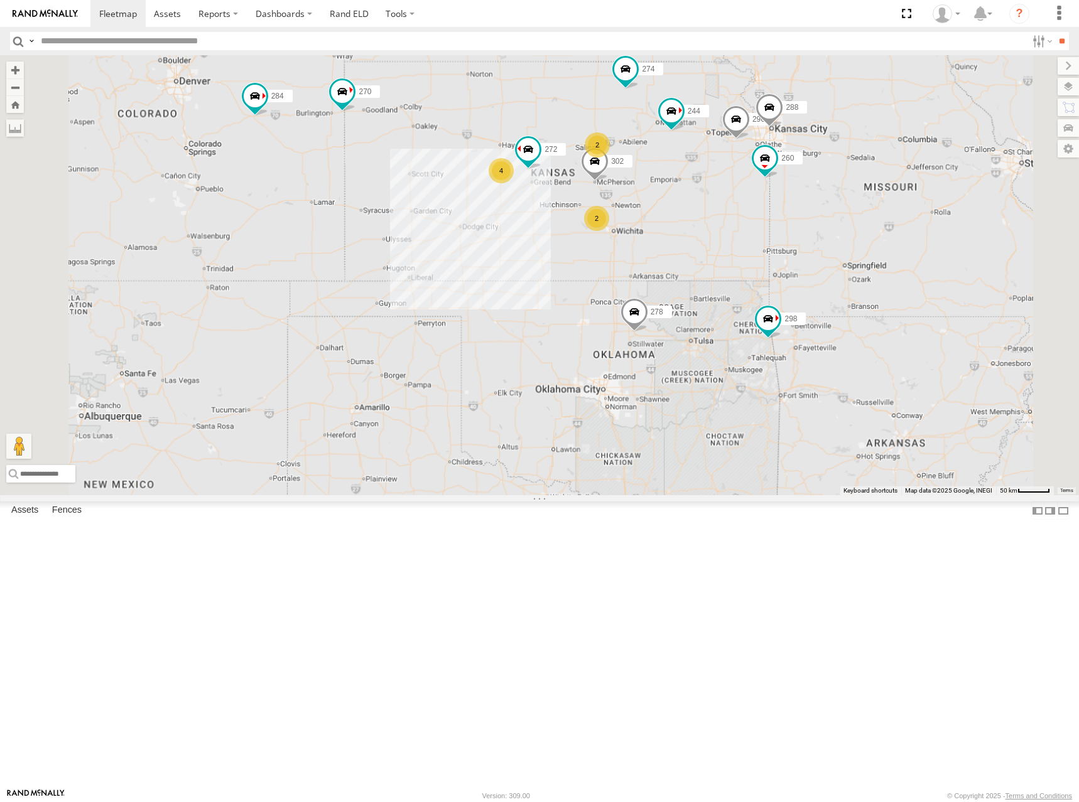
drag, startPoint x: 852, startPoint y: 236, endPoint x: 862, endPoint y: 231, distance: 11.2
click at [861, 232] on div "274 244 298 270 292 256 232 284 266 278 294 260 262 296 288 302 272 2 4 2" at bounding box center [539, 275] width 1079 height 440
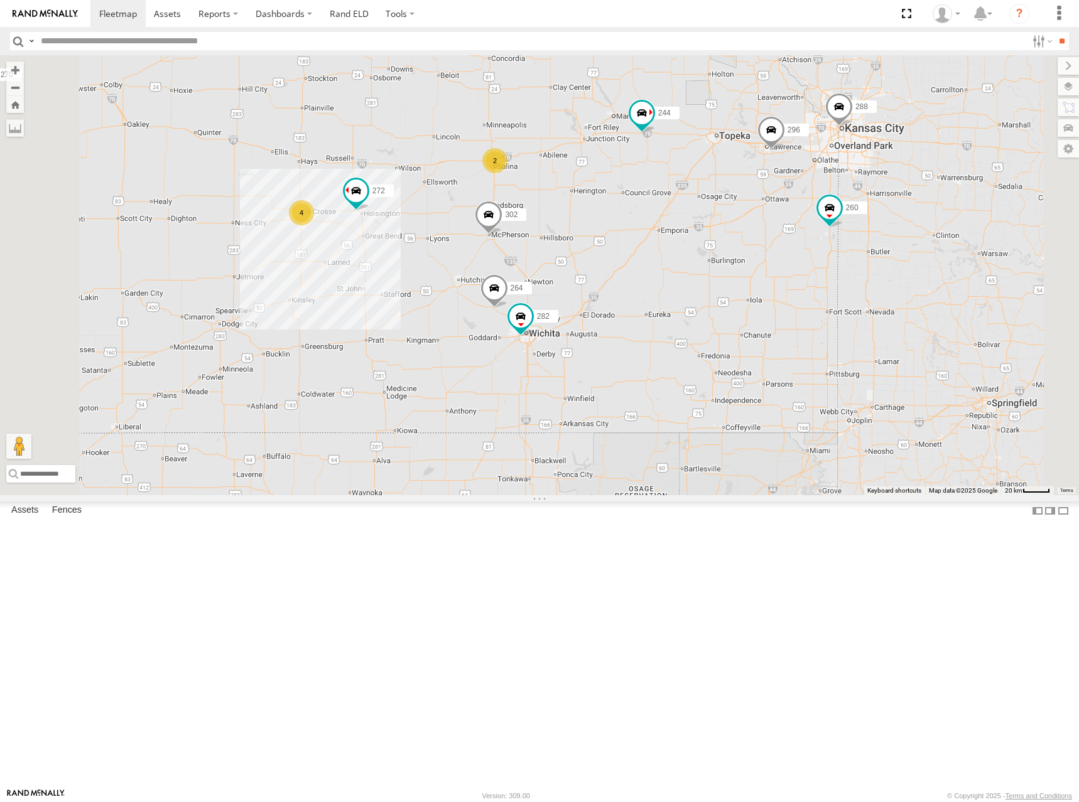
drag, startPoint x: 839, startPoint y: 219, endPoint x: 854, endPoint y: 245, distance: 29.8
click at [854, 245] on div "274 244 298 270 292 256 232 284 266 278 294 260 262 296 288 302 272 2 4 264 282" at bounding box center [539, 275] width 1079 height 440
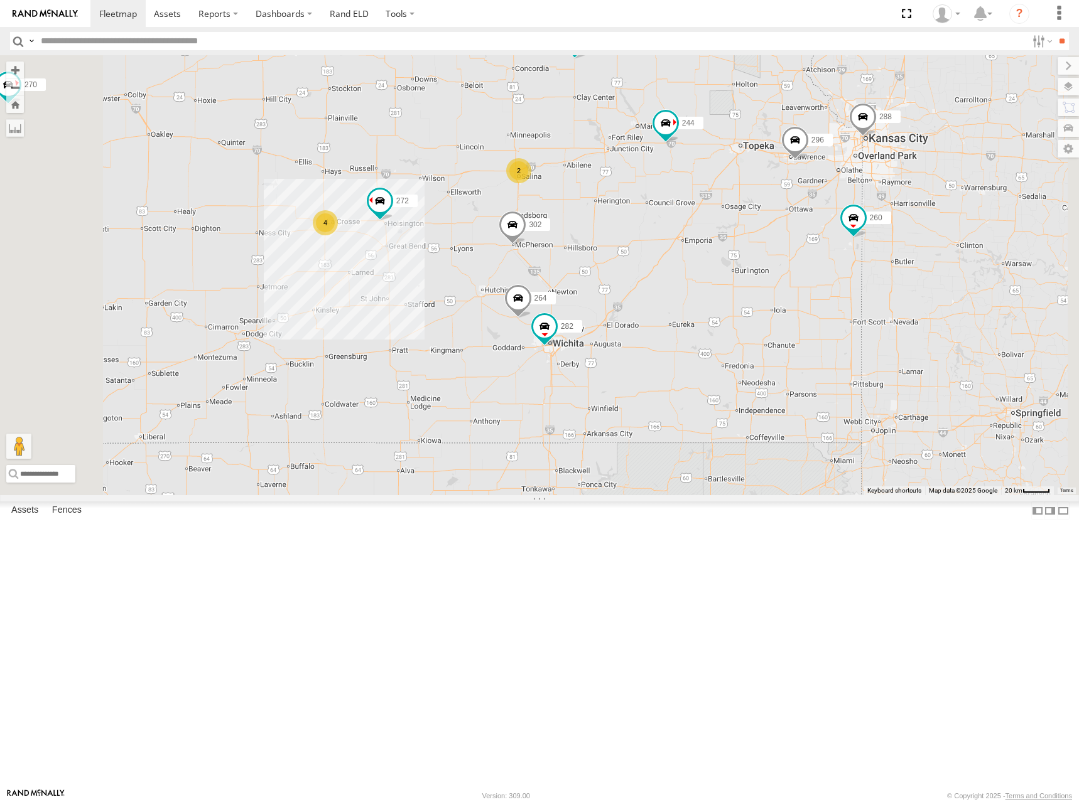
click at [848, 225] on div "274 244 298 270 292 256 232 284 266 278 294 260 262 296 288 302 272 2 4 264 282" at bounding box center [539, 275] width 1079 height 440
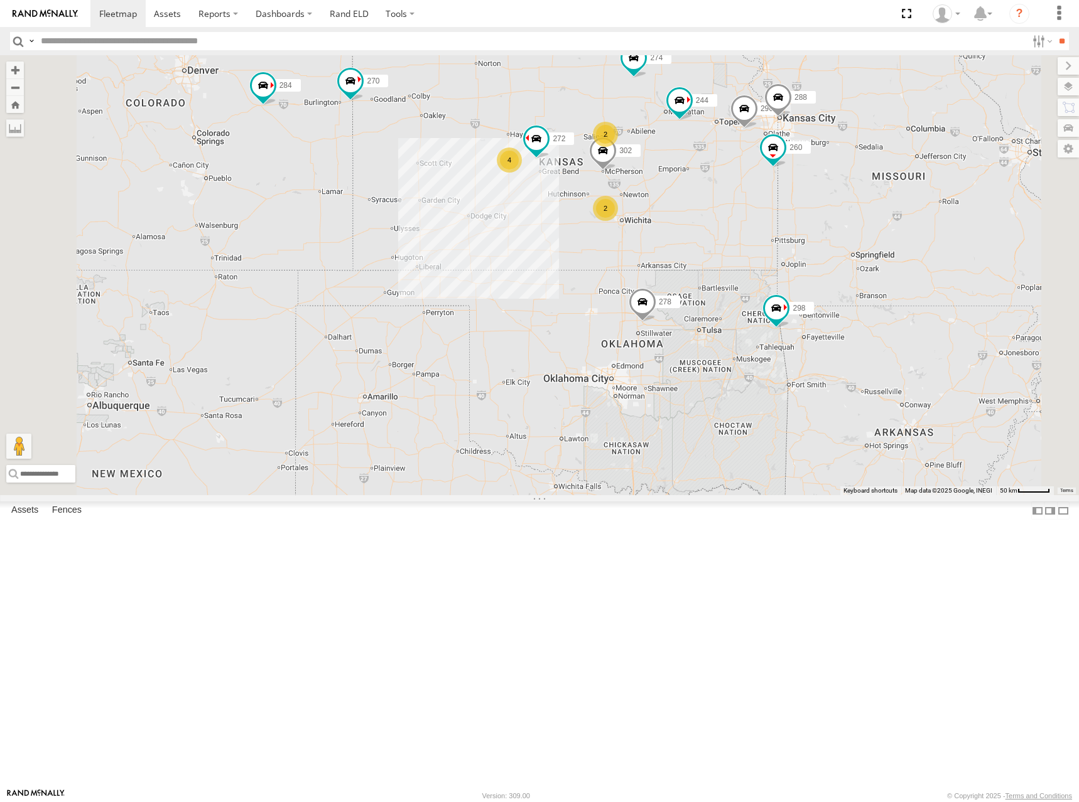
drag, startPoint x: 860, startPoint y: 204, endPoint x: 859, endPoint y: 215, distance: 10.7
click at [859, 215] on div "274 244 298 270 292 256 232 284 266 278 294 260 262 296 288 302 272 2 4 2" at bounding box center [539, 275] width 1079 height 440
click at [889, 216] on div "274 244 298 270 292 256 232 284 266 278 294 260 262 296 288 302 272 2 4 2" at bounding box center [539, 275] width 1079 height 440
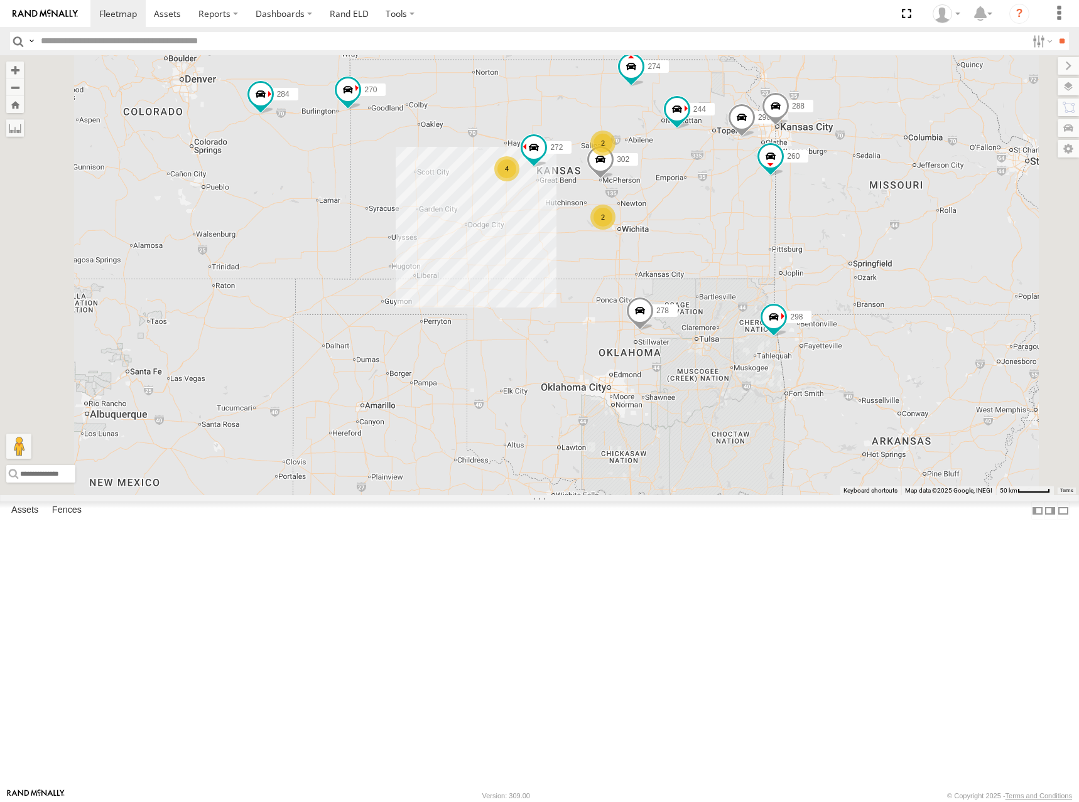
drag, startPoint x: 872, startPoint y: 208, endPoint x: 870, endPoint y: 223, distance: 14.7
click at [870, 223] on div "274 244 298 270 292 256 232 284 266 278 294 260 262 296 288 302 272 2 4 2" at bounding box center [539, 275] width 1079 height 440
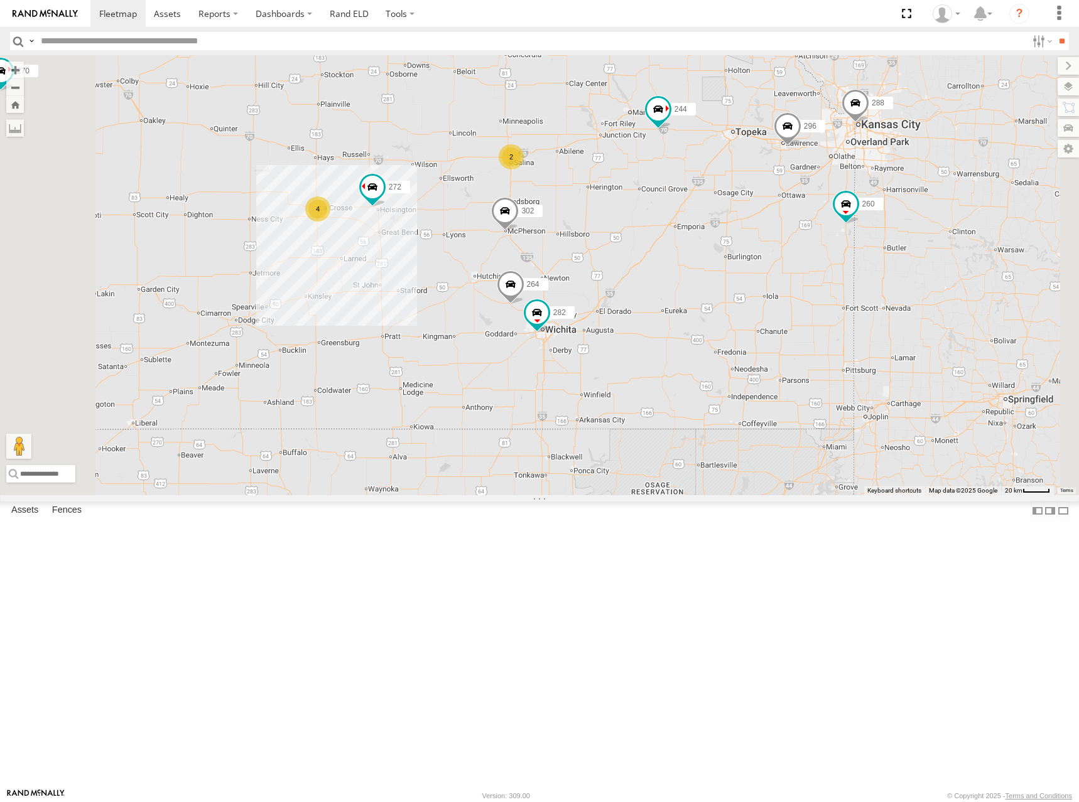
click at [864, 235] on div "274 244 298 270 292 256 232 284 266 278 294 260 262 296 288 302 272 2 4 264 282" at bounding box center [539, 275] width 1079 height 440
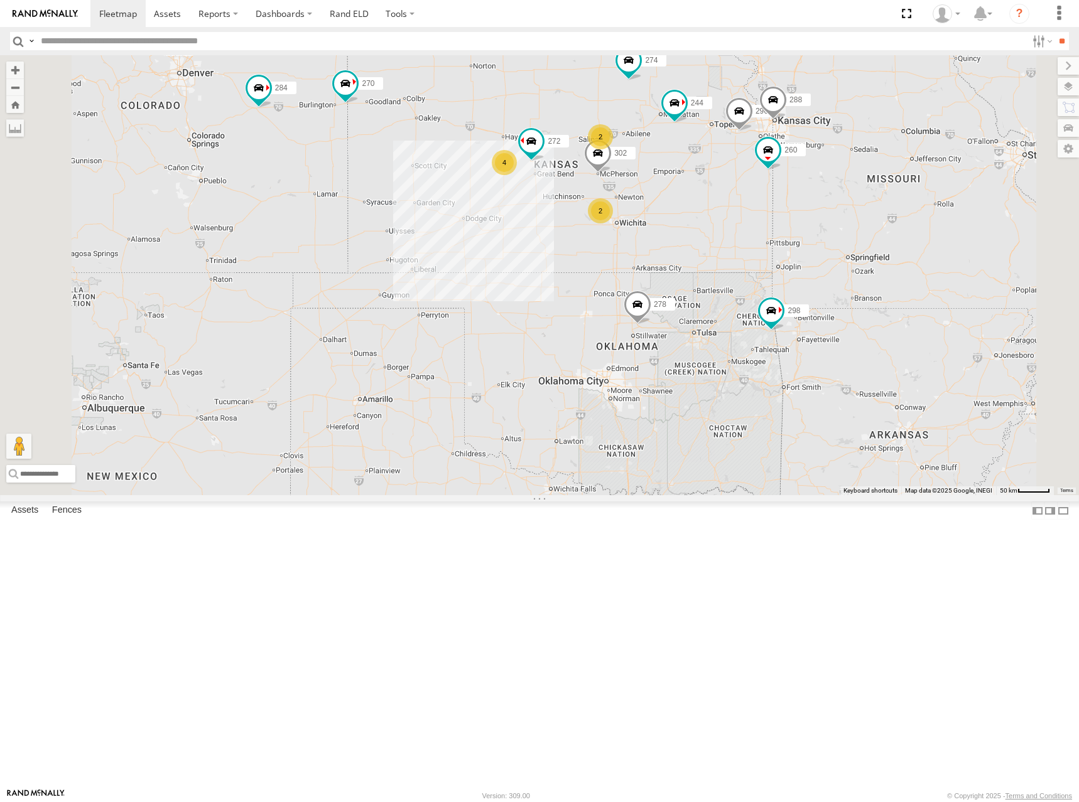
drag, startPoint x: 770, startPoint y: 197, endPoint x: 758, endPoint y: 210, distance: 17.8
click at [758, 210] on div "274 244 298 270 292 256 232 284 266 278 294 260 262 296 288 302 272 2 4 2" at bounding box center [539, 275] width 1079 height 440
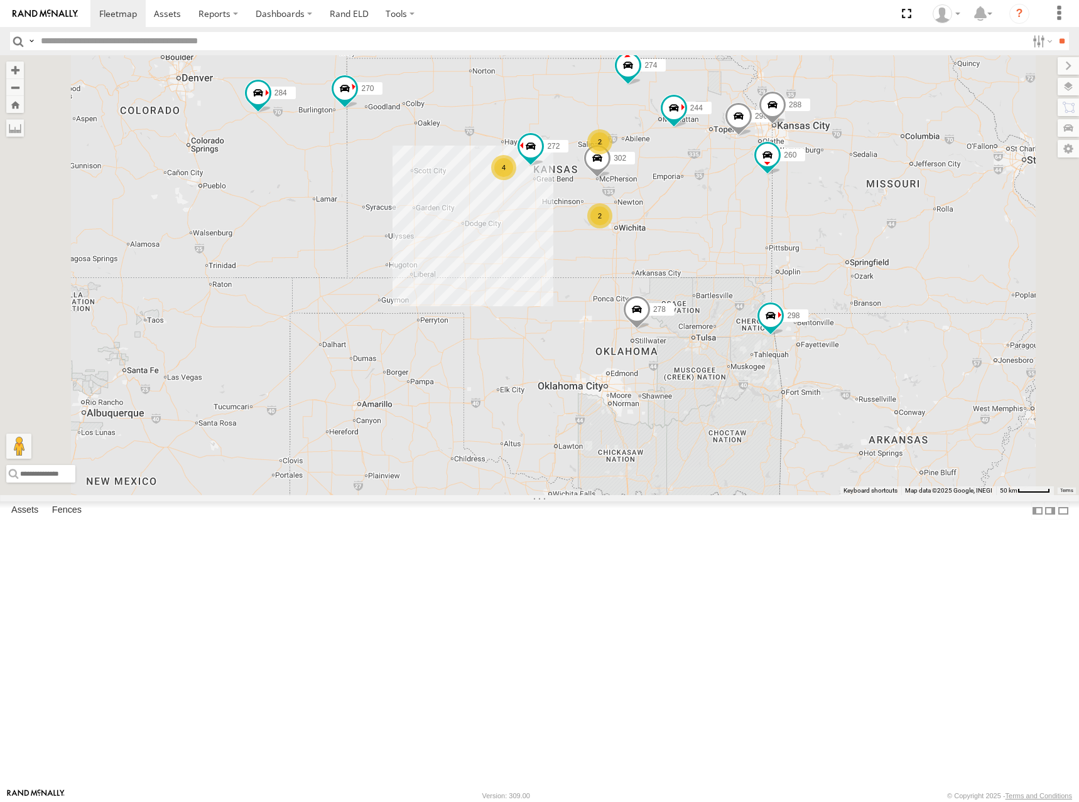
drag, startPoint x: 829, startPoint y: 181, endPoint x: 832, endPoint y: 195, distance: 14.3
click at [832, 195] on div "274 244 298 270 292 256 232 284 266 278 294 260 262 296 288 302 272 2 4 2" at bounding box center [539, 275] width 1079 height 440
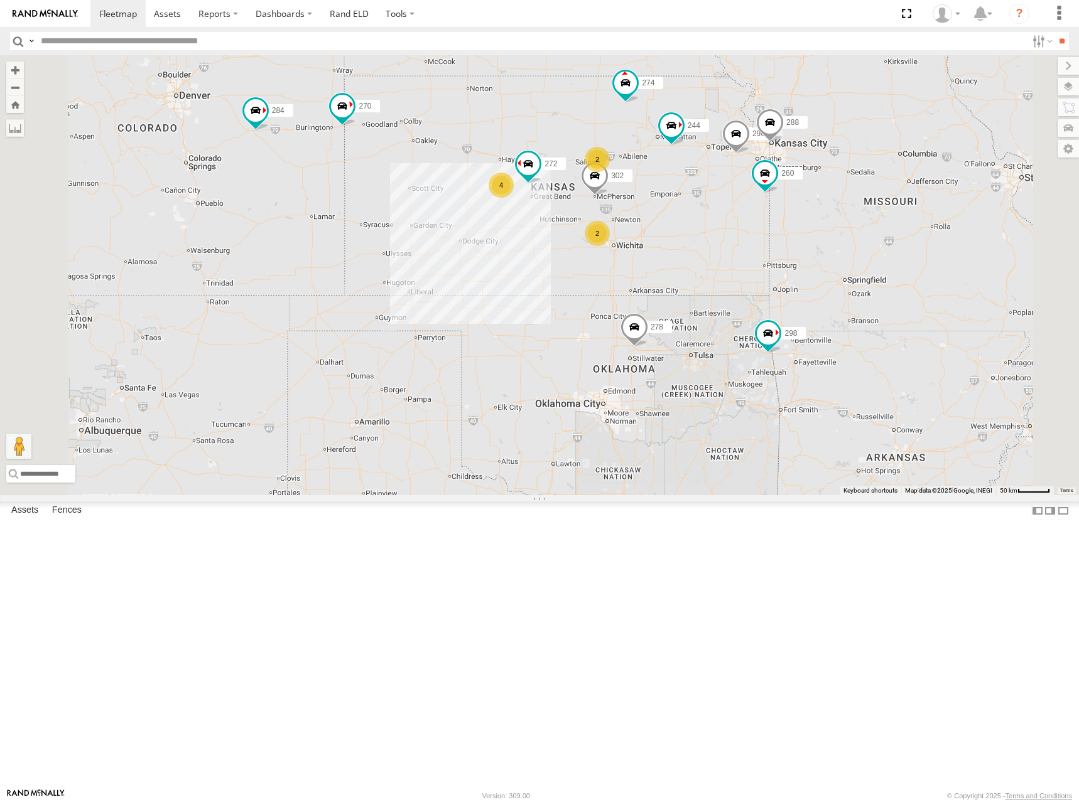
drag, startPoint x: 852, startPoint y: 226, endPoint x: 847, endPoint y: 239, distance: 14.1
click at [847, 239] on div "274 244 298 270 292 256 232 284 266 278 294 260 262 296 288 302 272 2 4 2" at bounding box center [539, 275] width 1079 height 440
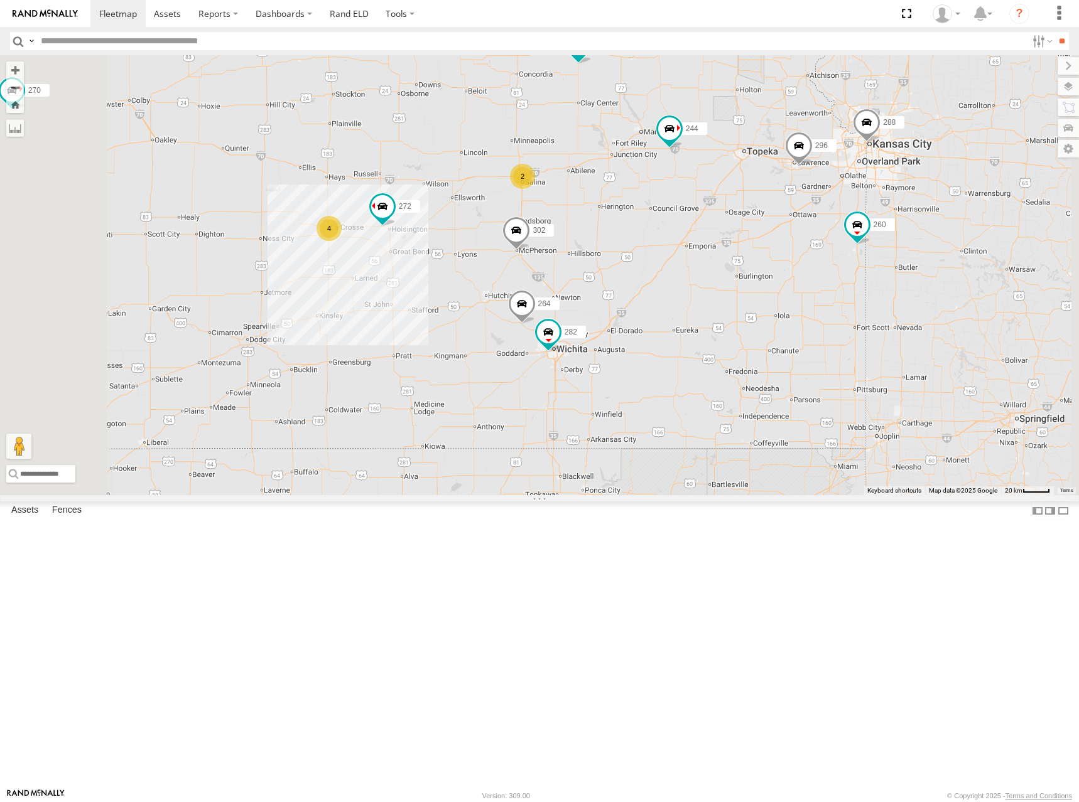
drag, startPoint x: 608, startPoint y: 243, endPoint x: 637, endPoint y: 245, distance: 29.6
click at [637, 245] on div "274 244 298 270 292 256 232 284 266 278 294 260 262 296 288 302 272 264 282 2 4" at bounding box center [539, 275] width 1079 height 440
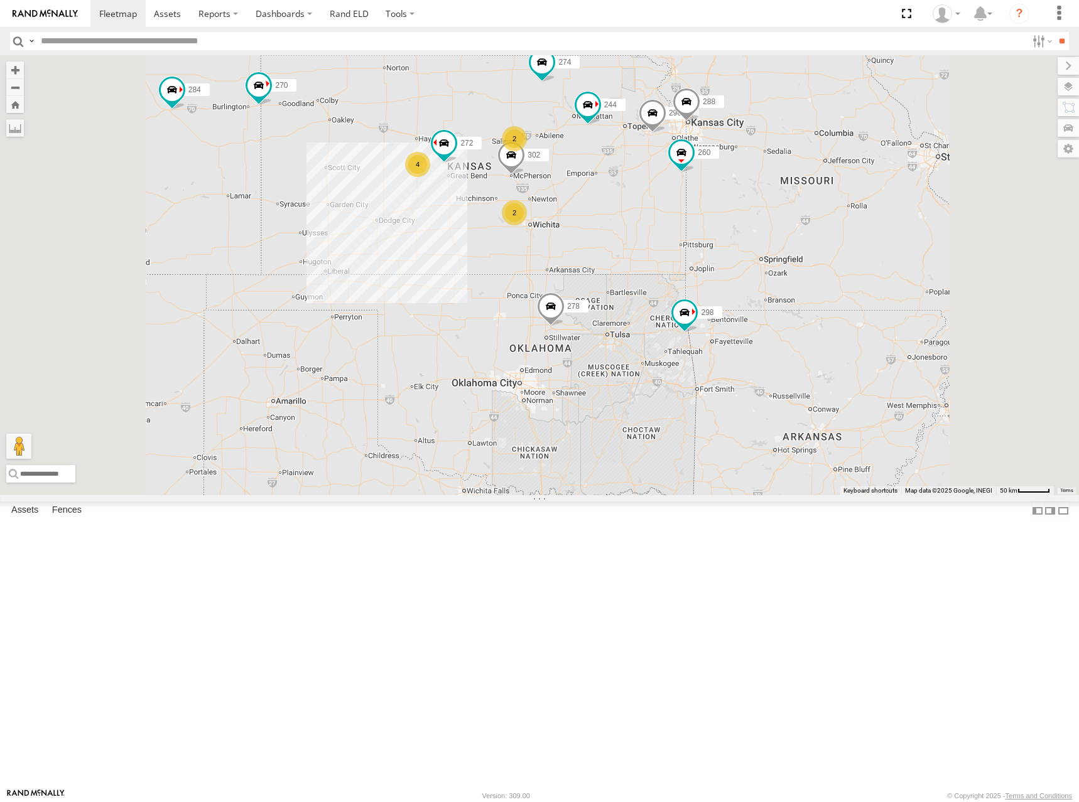
drag, startPoint x: 606, startPoint y: 232, endPoint x: 609, endPoint y: 239, distance: 7.3
click at [601, 240] on div "274 244 298 270 292 256 232 284 266 278 294 260 262 296 288 302 272 2 4 2" at bounding box center [539, 275] width 1079 height 440
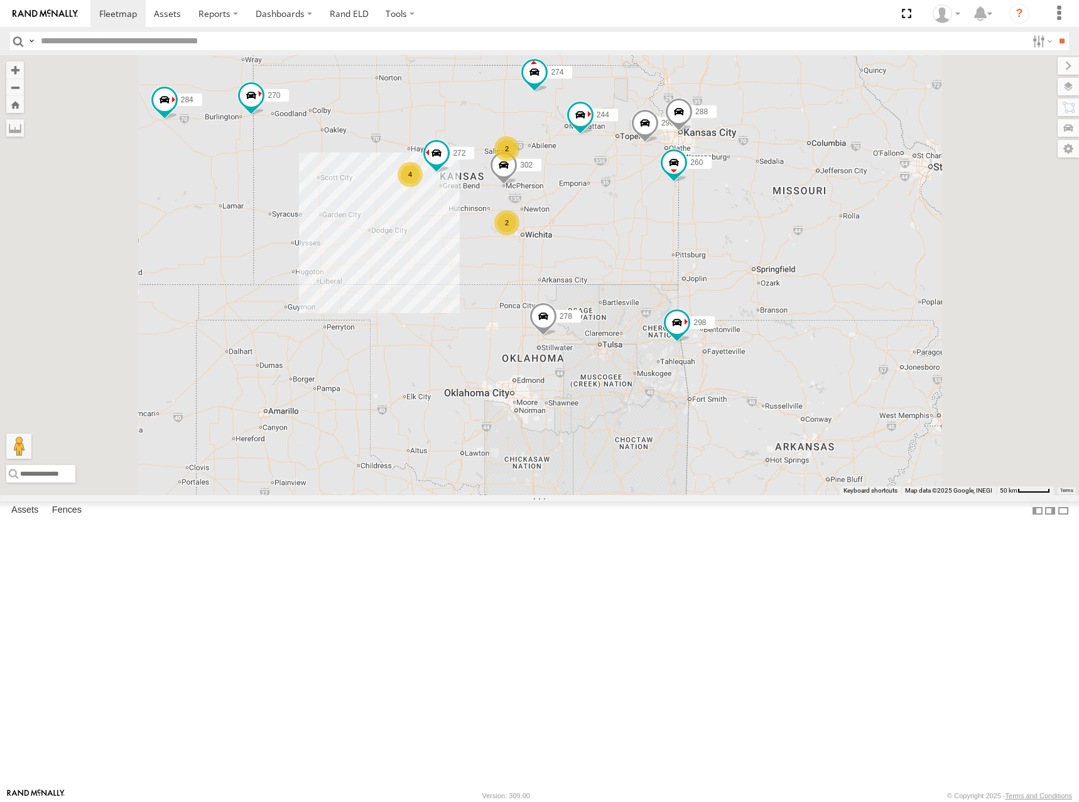
drag, startPoint x: 577, startPoint y: 248, endPoint x: 593, endPoint y: 261, distance: 20.1
click at [593, 261] on div "274 244 298 270 292 256 232 284 266 278 294 260 262 296 288 302 272 2 4 2" at bounding box center [539, 275] width 1079 height 440
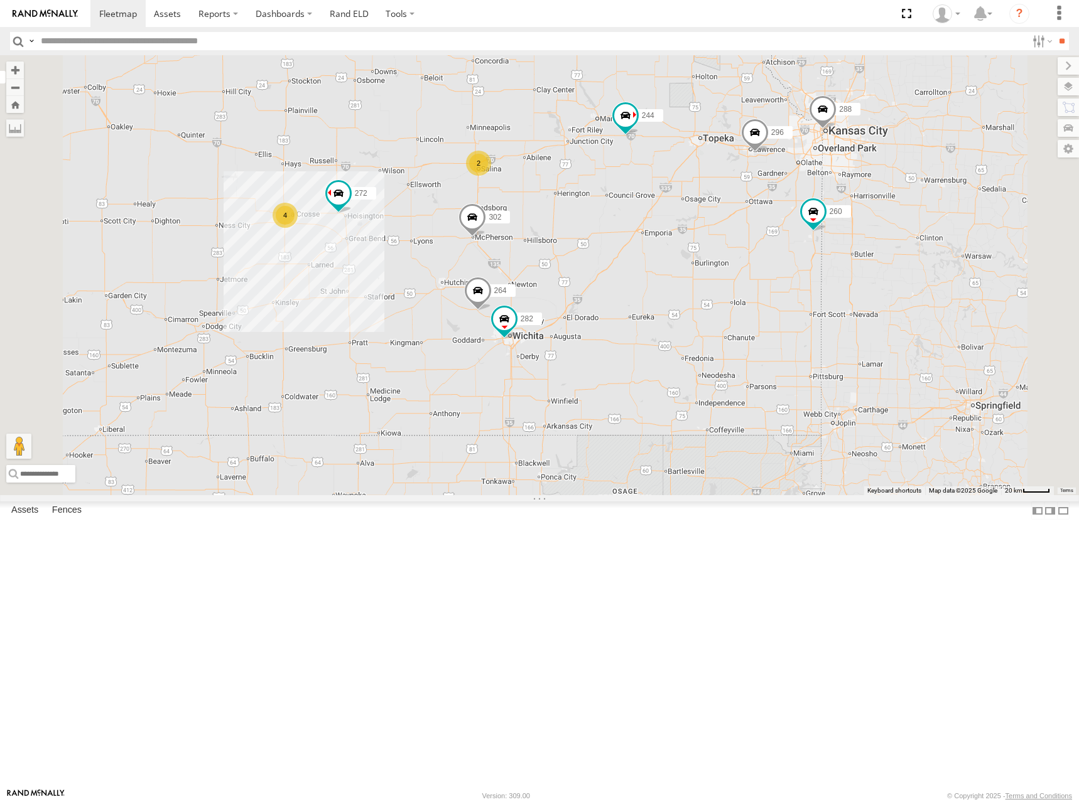
drag, startPoint x: 694, startPoint y: 299, endPoint x: 707, endPoint y: 296, distance: 12.9
click at [706, 296] on div "274 244 298 270 292 256 232 284 266 278 294 260 262 296 288 302 272 2 4 264 282" at bounding box center [539, 275] width 1079 height 440
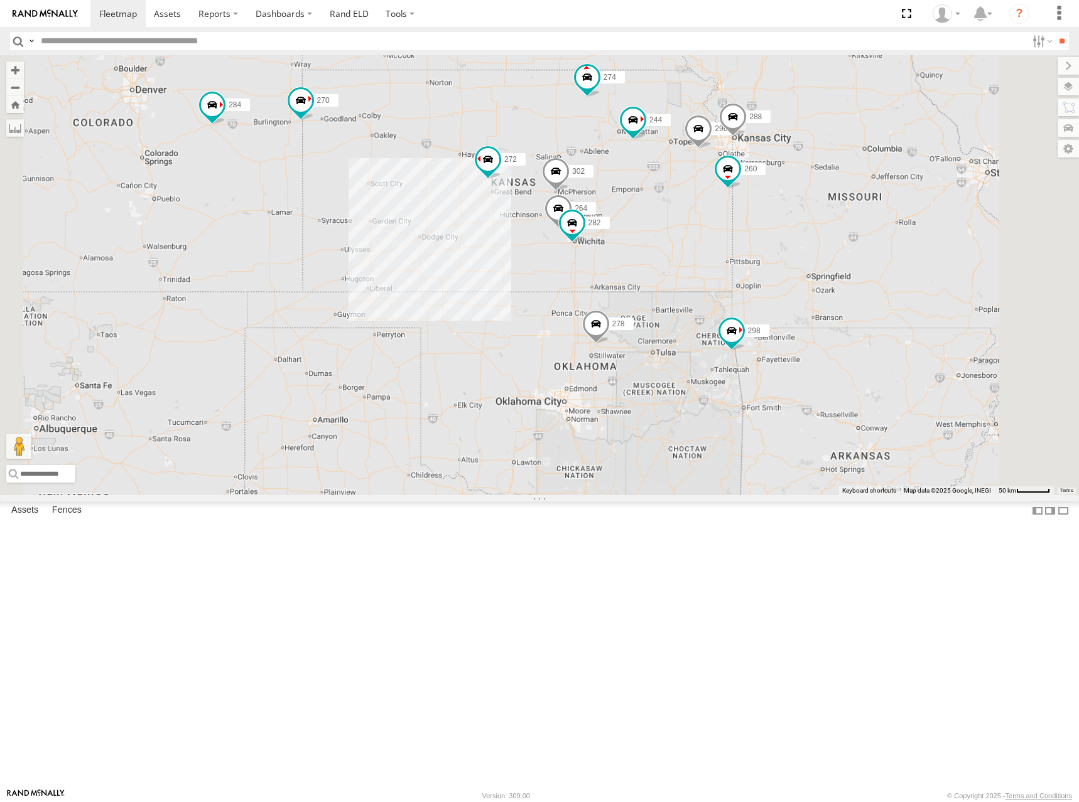
click at [678, 261] on div "274 244 298 270 292 256 232 284 266 278 294 260 262 296 288 302 272 264 282" at bounding box center [539, 275] width 1079 height 440
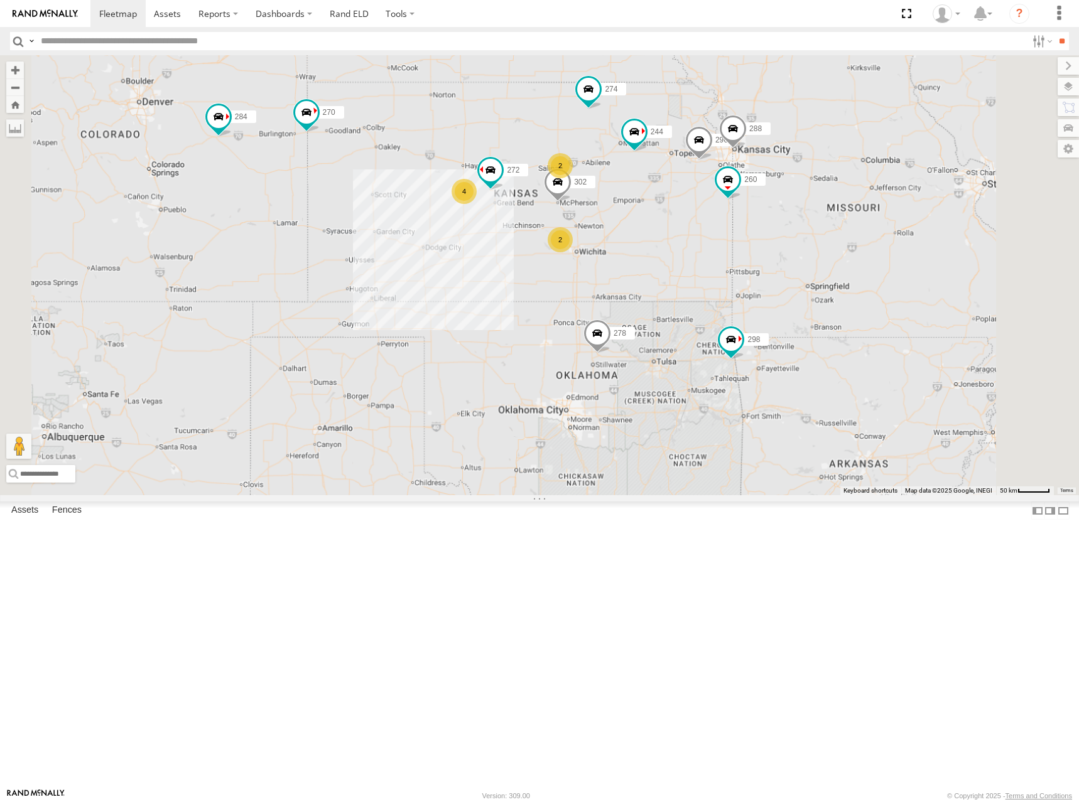
drag, startPoint x: 840, startPoint y: 235, endPoint x: 831, endPoint y: 243, distance: 12.0
click at [831, 243] on div "274 244 298 270 292 256 232 284 266 278 294 260 262 296 288 302 272 2 4 2" at bounding box center [539, 275] width 1079 height 440
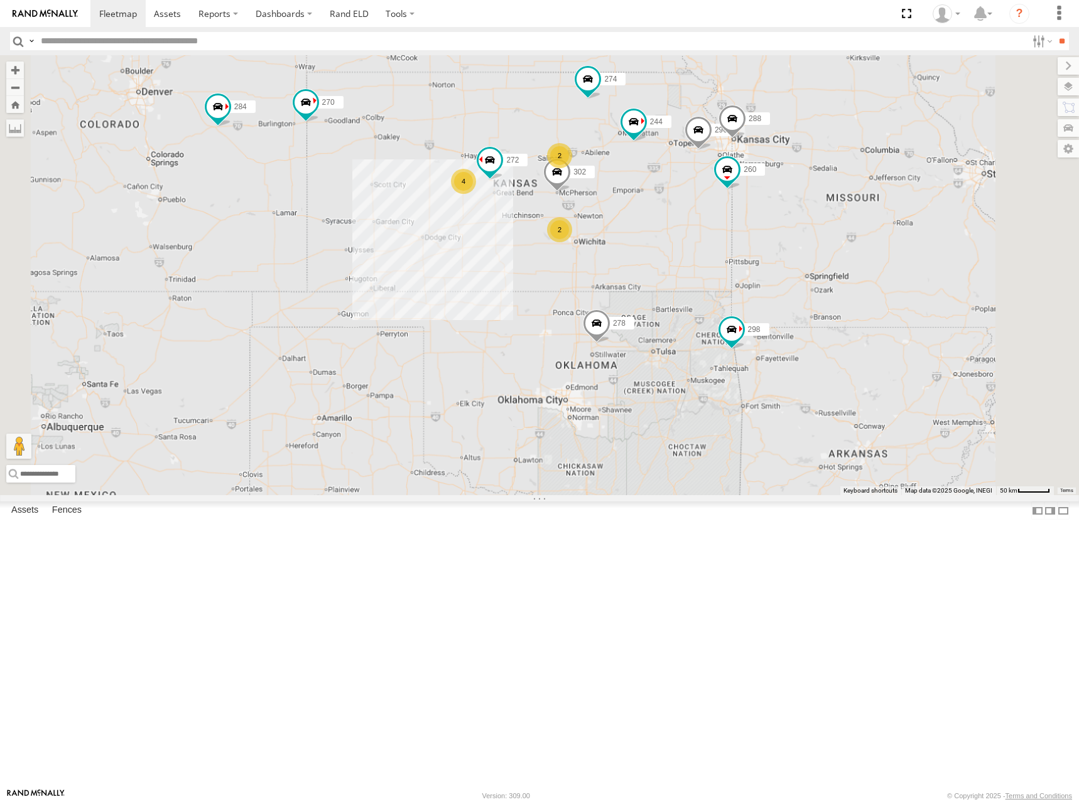
drag, startPoint x: 831, startPoint y: 250, endPoint x: 833, endPoint y: 238, distance: 12.7
click at [833, 238] on div "274 244 298 270 292 256 232 284 266 278 294 260 262 296 288 302 272 2 4 2" at bounding box center [539, 275] width 1079 height 440
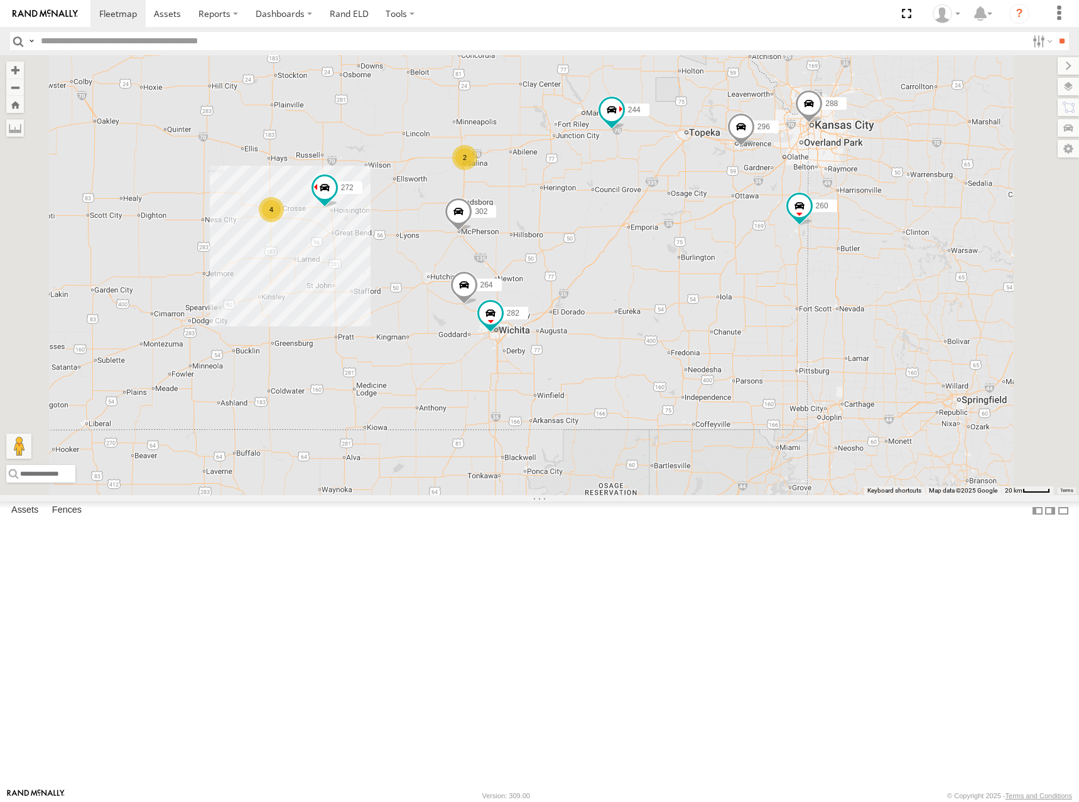
drag, startPoint x: 794, startPoint y: 304, endPoint x: 808, endPoint y: 303, distance: 14.5
click at [808, 303] on div "274 244 298 270 292 256 232 284 266 278 294 260 262 296 288 302 272 2 4 264 282" at bounding box center [539, 275] width 1079 height 440
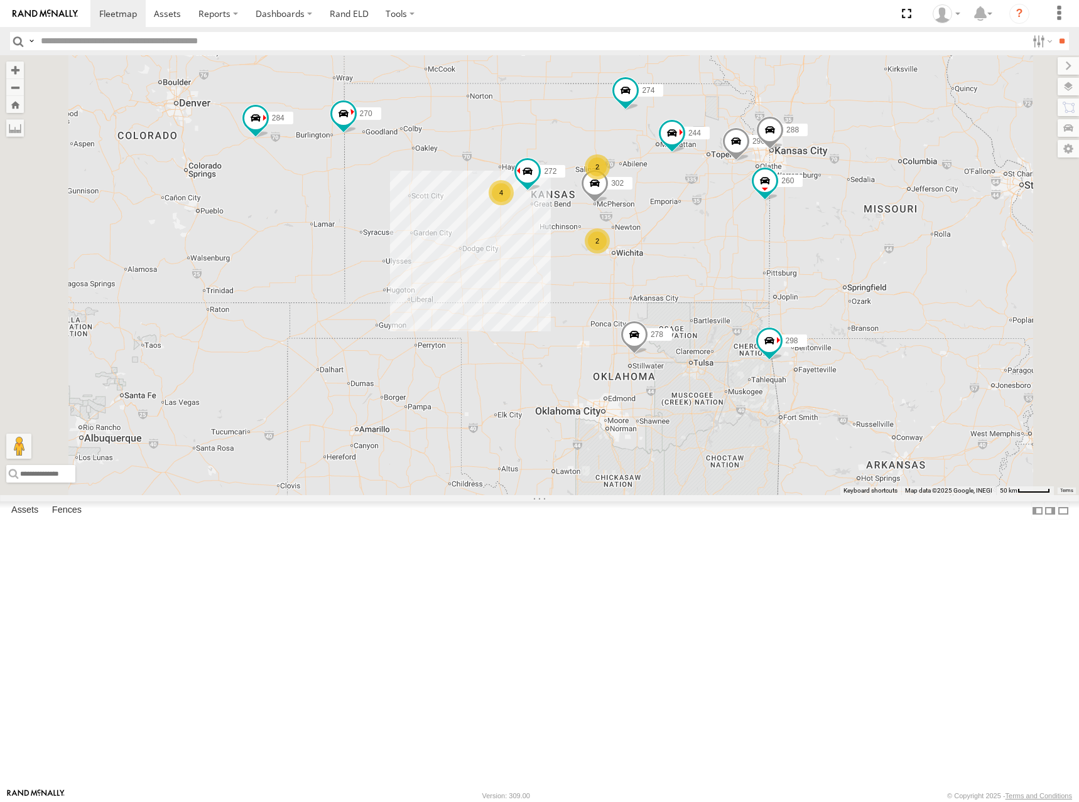
drag, startPoint x: 690, startPoint y: 272, endPoint x: 733, endPoint y: 284, distance: 44.2
click at [733, 284] on div "274 244 298 270 292 256 232 284 266 278 294 260 262 296 288 302 272 2 4 2" at bounding box center [539, 275] width 1079 height 440
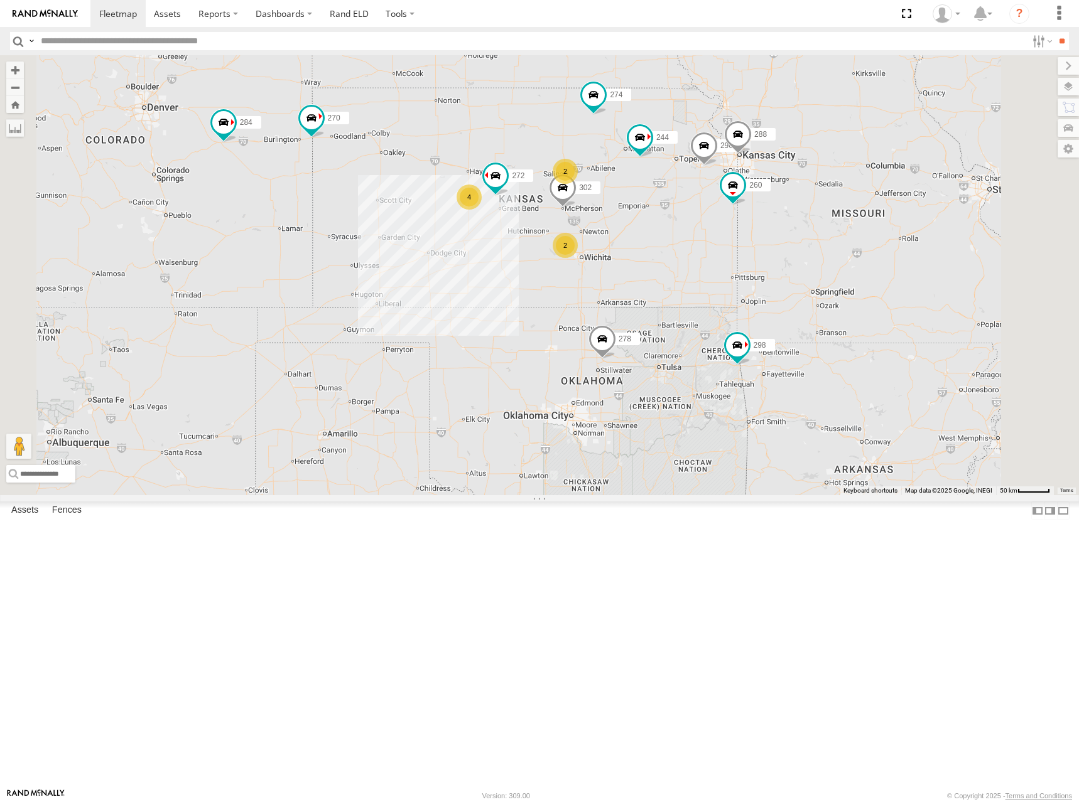
drag, startPoint x: 898, startPoint y: 245, endPoint x: 856, endPoint y: 249, distance: 42.2
click at [856, 249] on div "274 244 298 270 292 256 232 284 266 278 294 260 262 296 288 302 272 2 4 2" at bounding box center [539, 275] width 1079 height 440
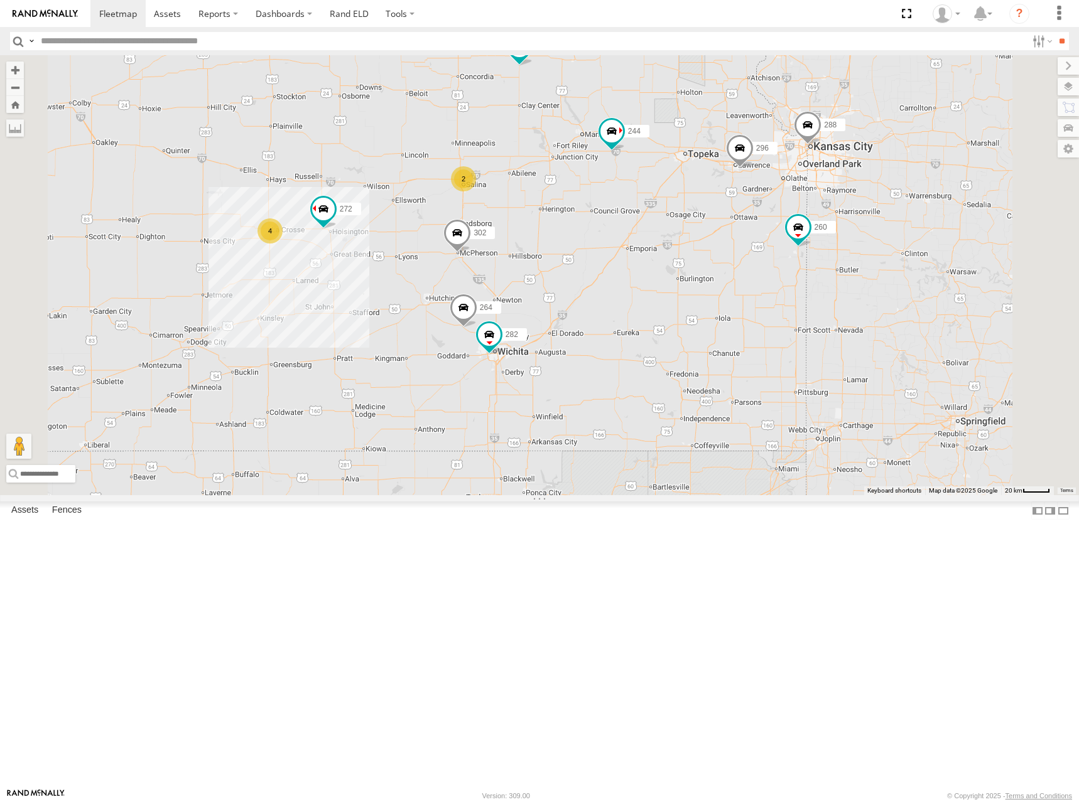
drag, startPoint x: 750, startPoint y: 310, endPoint x: 829, endPoint y: 287, distance: 82.9
click at [827, 287] on div "274 244 298 270 292 256 232 284 266 278 294 260 262 296 288 302 272 2 4 264 282" at bounding box center [539, 275] width 1079 height 440
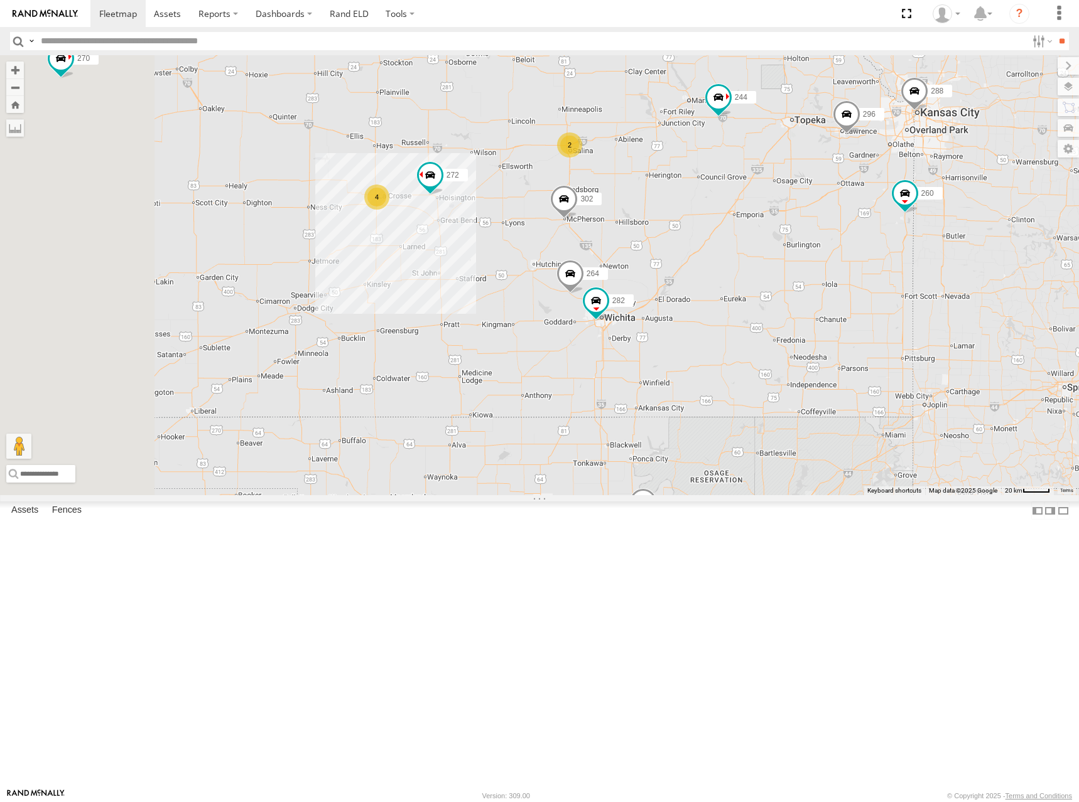
drag, startPoint x: 737, startPoint y: 247, endPoint x: 726, endPoint y: 254, distance: 13.6
click at [726, 254] on div "274 244 298 270 292 256 232 284 266 278 294 260 262 296 288 302 272 2 4 264 282" at bounding box center [539, 275] width 1079 height 440
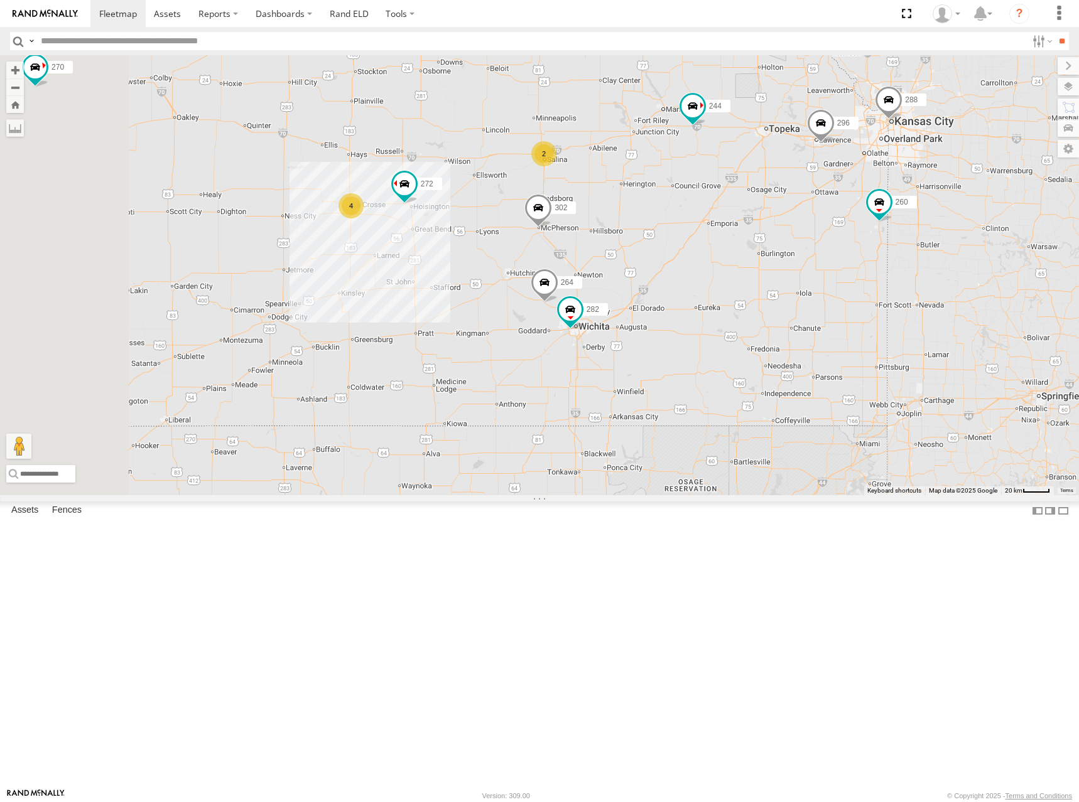
click at [899, 168] on div "274 244 298 270 292 256 232 284 266 278 294 260 262 296 288 302 272 2 4 264 282" at bounding box center [539, 275] width 1079 height 440
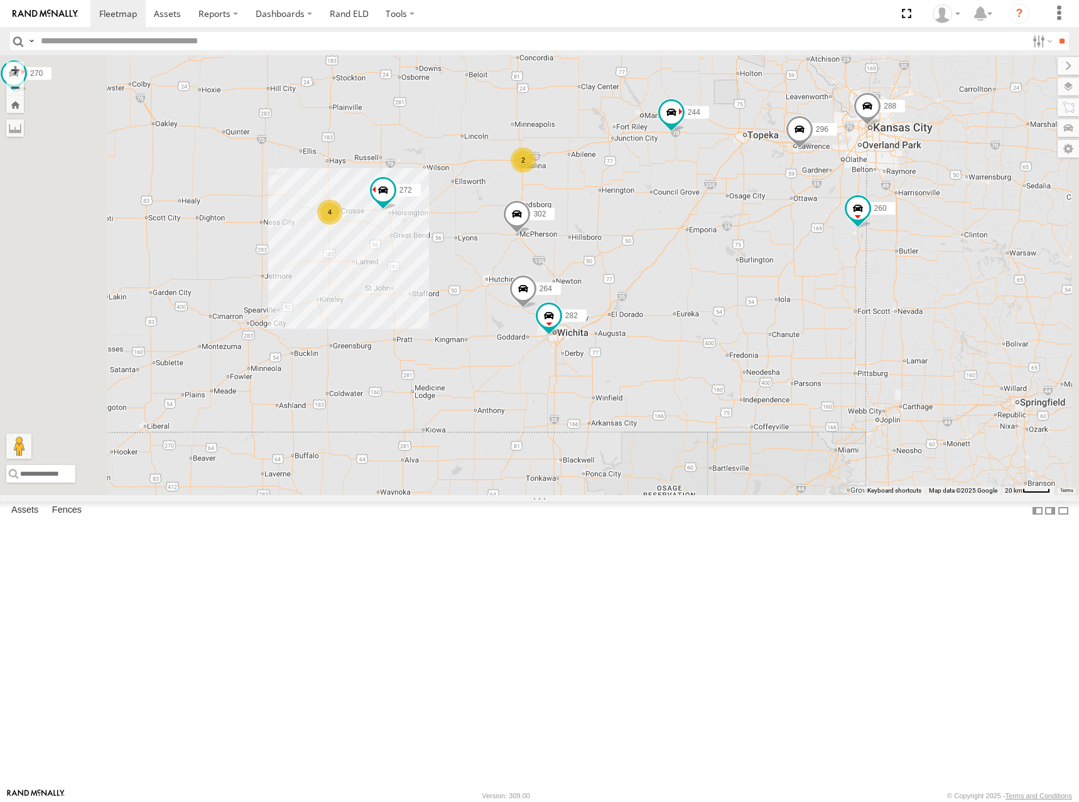
drag, startPoint x: 900, startPoint y: 166, endPoint x: 882, endPoint y: 173, distance: 19.7
click at [882, 173] on div "274 244 298 270 292 256 232 284 266 278 294 260 262 296 288 302 272 2 4 264 282" at bounding box center [539, 275] width 1079 height 440
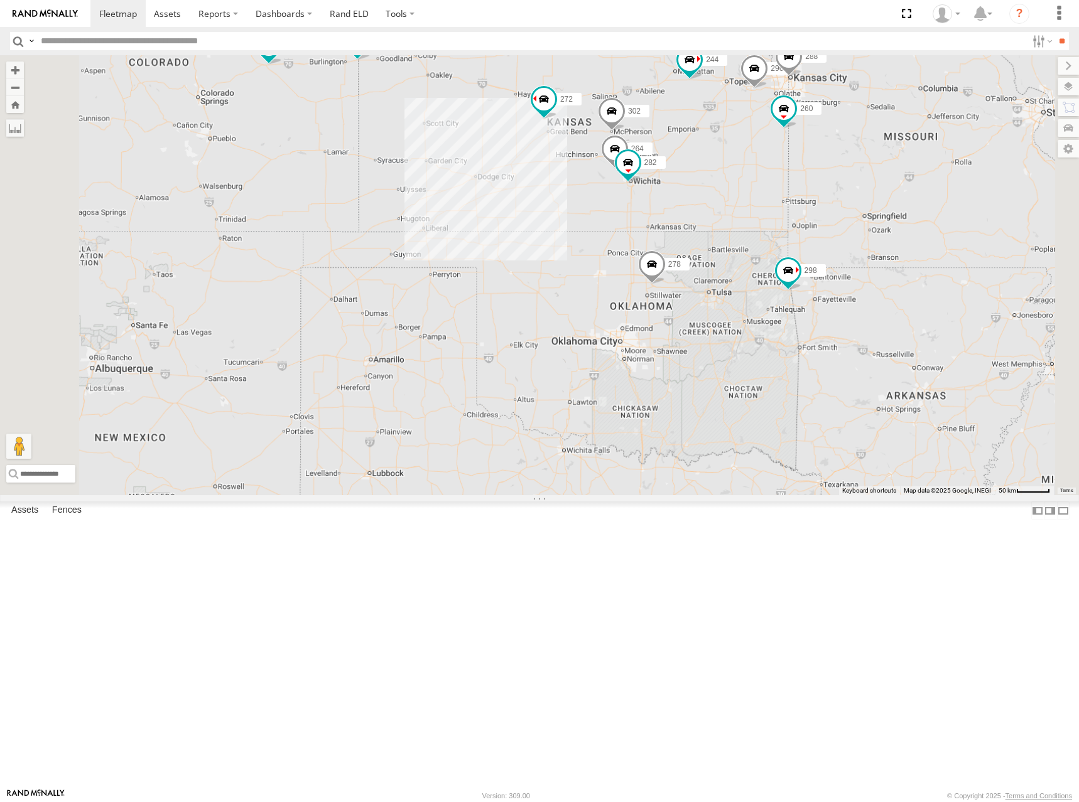
drag, startPoint x: 866, startPoint y: 159, endPoint x: 863, endPoint y: 171, distance: 12.5
click at [863, 171] on div "274 244 298 270 292 256 232 284 266 278 294 260 262 296 288 302 272 264 282" at bounding box center [539, 275] width 1079 height 440
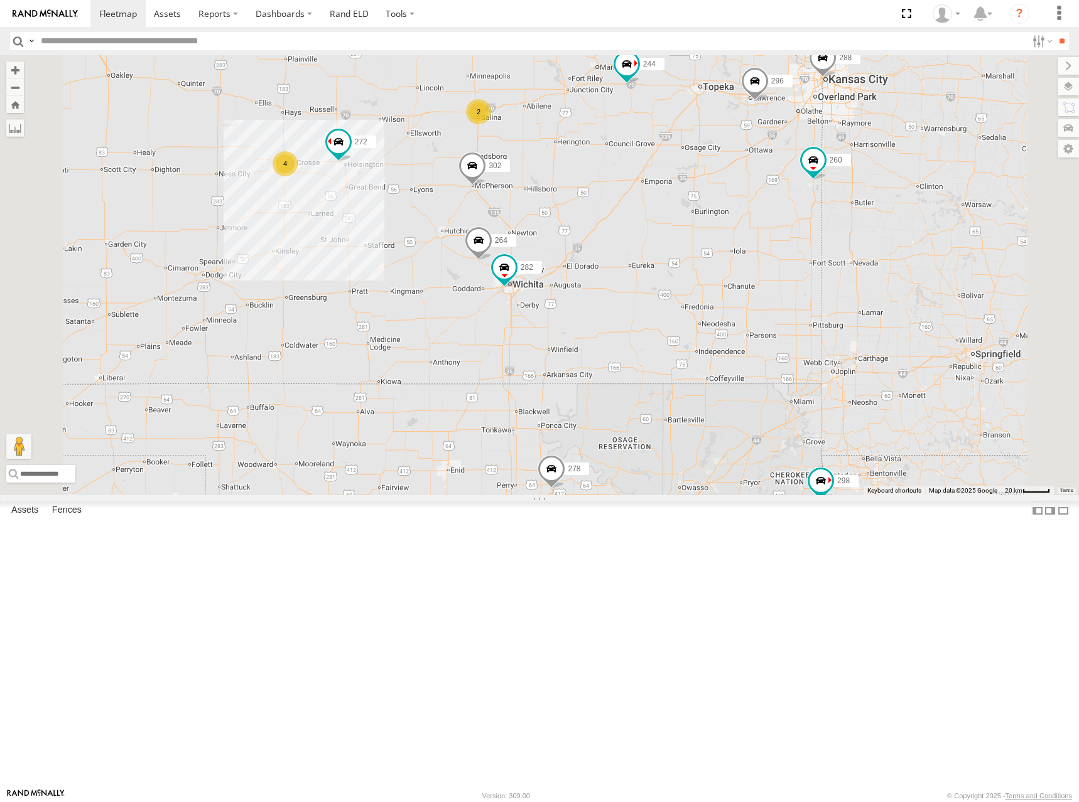
drag, startPoint x: 872, startPoint y: 249, endPoint x: 863, endPoint y: 257, distance: 12.1
click at [863, 257] on div "274 244 298 270 292 256 232 284 266 278 294 260 262 296 288 302 272 2 4 264 282" at bounding box center [539, 275] width 1079 height 440
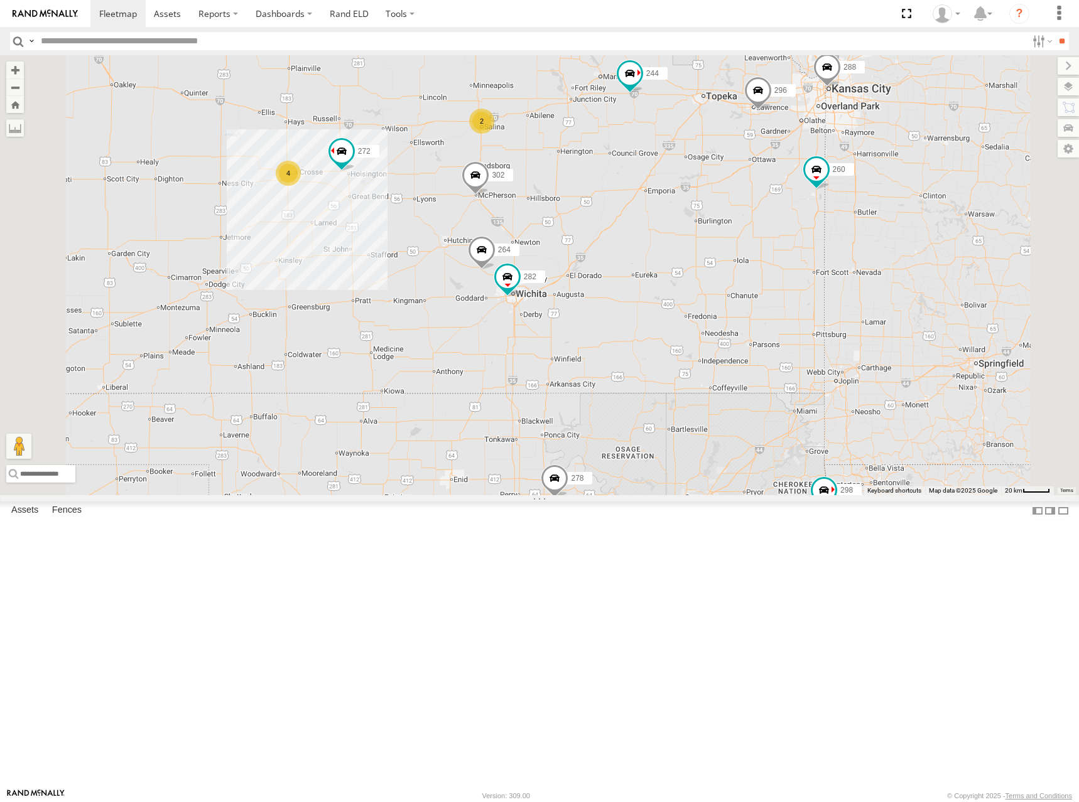
drag, startPoint x: 856, startPoint y: 180, endPoint x: 864, endPoint y: 188, distance: 11.1
click at [864, 188] on div "274 244 298 270 292 256 232 284 266 278 294 260 262 296 288 302 272 2 4 264 282" at bounding box center [539, 275] width 1079 height 440
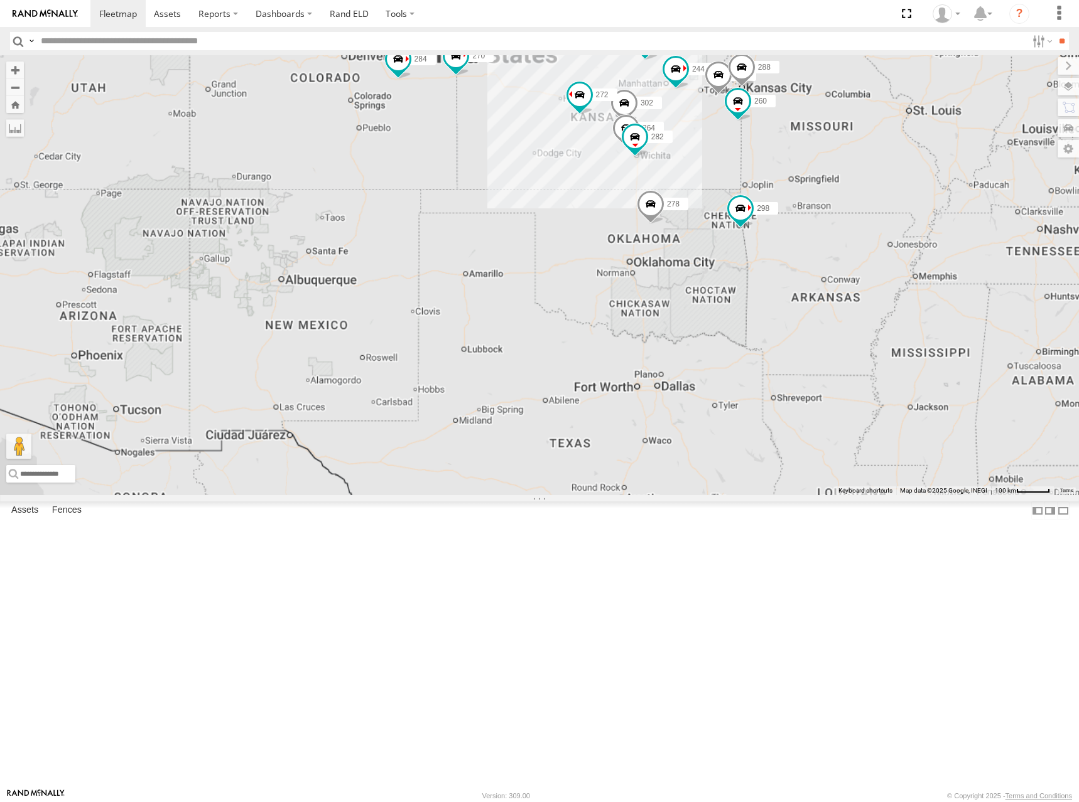
drag, startPoint x: 806, startPoint y: 168, endPoint x: 807, endPoint y: 191, distance: 23.2
click at [656, 51] on span at bounding box center [644, 40] width 23 height 23
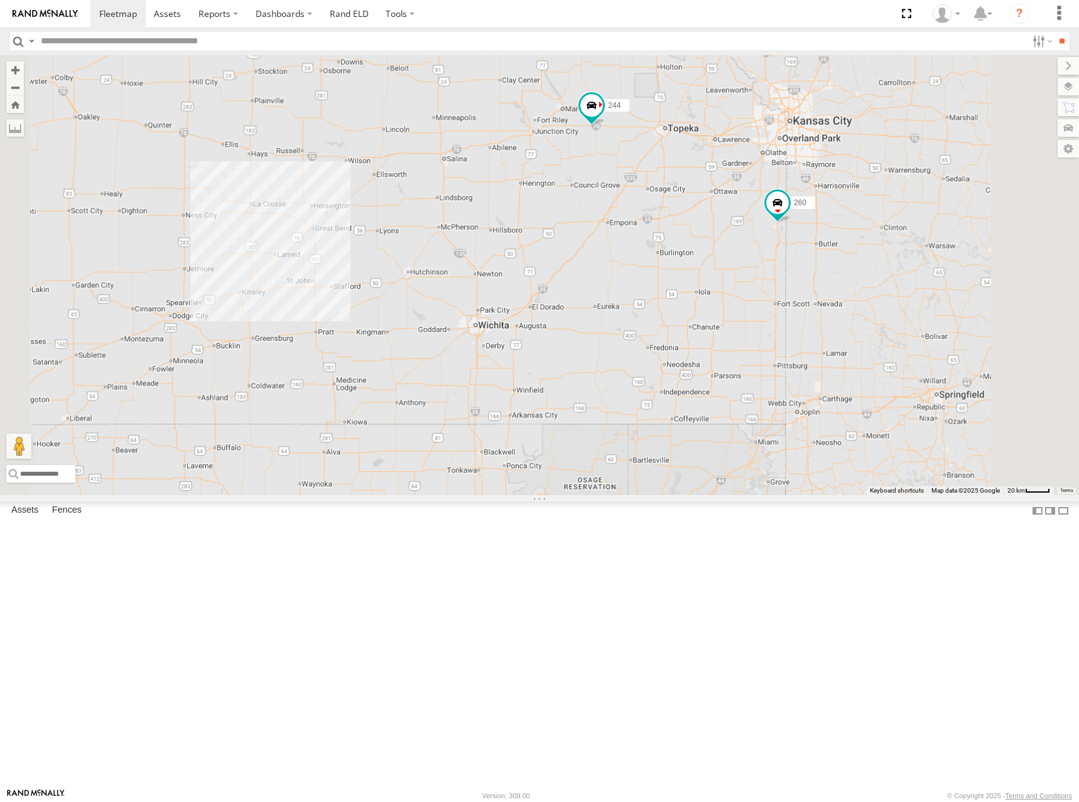
click at [842, 233] on div "274 244 298 270 292 256 232 284 266 278 294 260 262 274 All Assets Madison Rd P…" at bounding box center [539, 275] width 1079 height 440
click at [778, 201] on div "274 244 298 270 292 256 232 284 266 278 294 260 262 2 4 288 272 296 264 302 282" at bounding box center [539, 275] width 1079 height 440
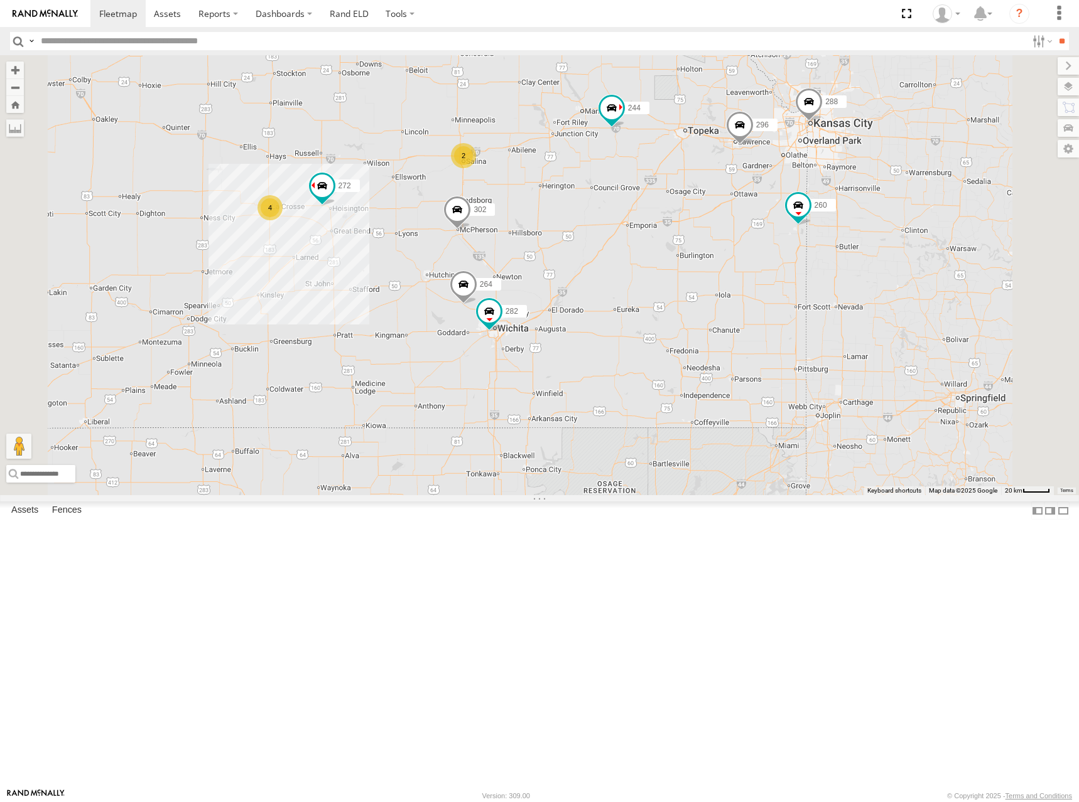
drag, startPoint x: 764, startPoint y: 218, endPoint x: 783, endPoint y: 215, distance: 19.1
click at [783, 215] on div "274 244 298 270 292 256 232 284 266 278 294 260 262 2 4 288 272 296 264 302 282" at bounding box center [539, 275] width 1079 height 440
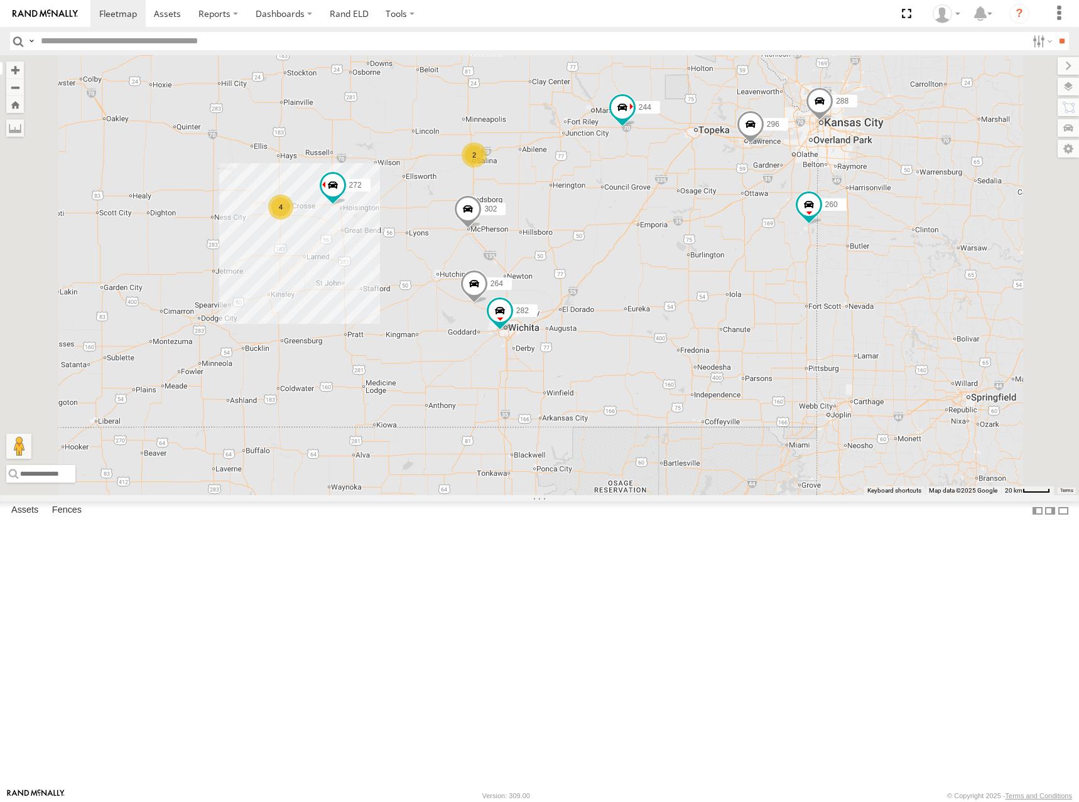
drag, startPoint x: 772, startPoint y: 206, endPoint x: 791, endPoint y: 205, distance: 18.8
click at [791, 205] on div "274 244 298 270 292 256 232 284 266 278 294 260 262 2 4 288 272 296 264 302 282" at bounding box center [539, 275] width 1079 height 440
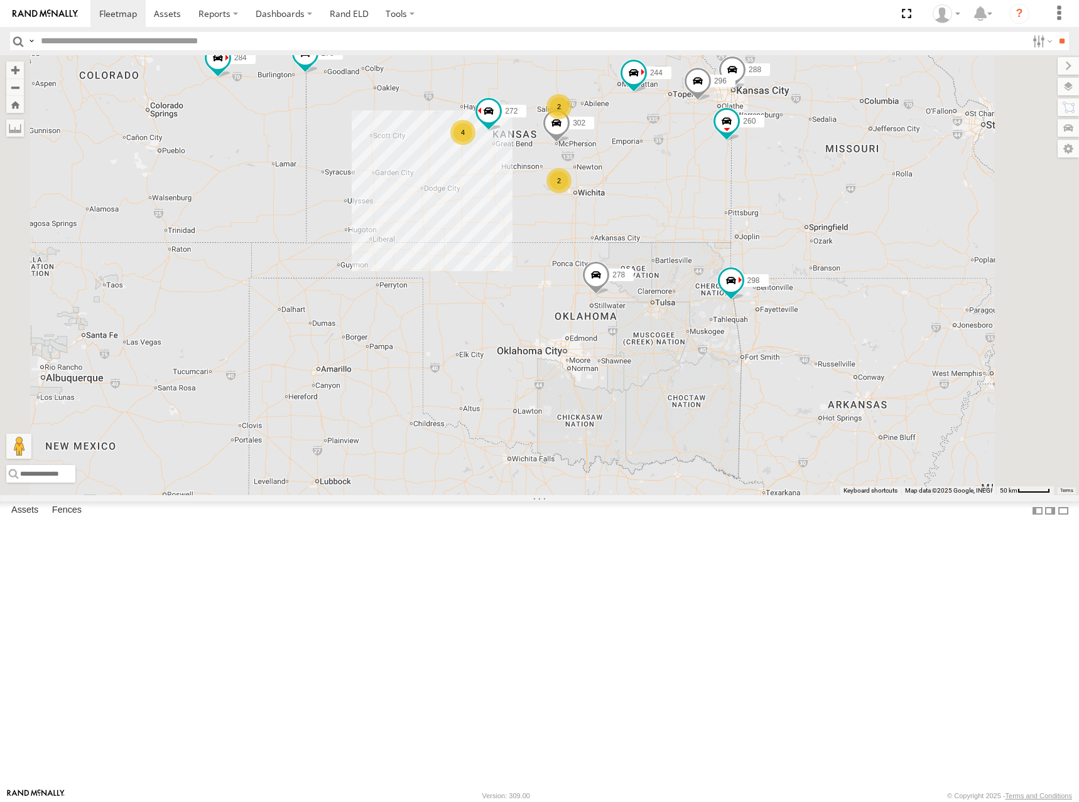
click at [681, 208] on div "274 244 298 270 292 256 232 284 266 278 294 260 262 288 272 296 302 2 4 2" at bounding box center [539, 275] width 1079 height 440
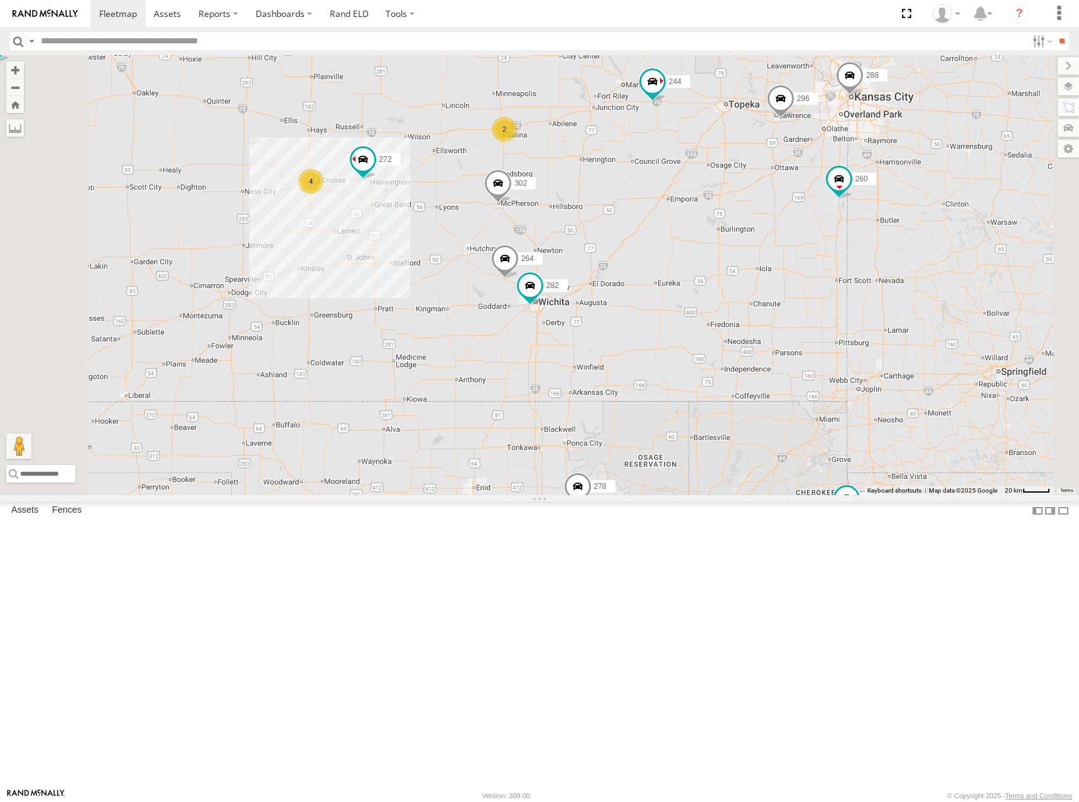
drag, startPoint x: 654, startPoint y: 208, endPoint x: 712, endPoint y: 216, distance: 58.3
click at [712, 216] on div "274 244 298 270 292 256 232 284 266 278 294 260 262 288 272 296 302 264 282 2 4" at bounding box center [539, 275] width 1079 height 440
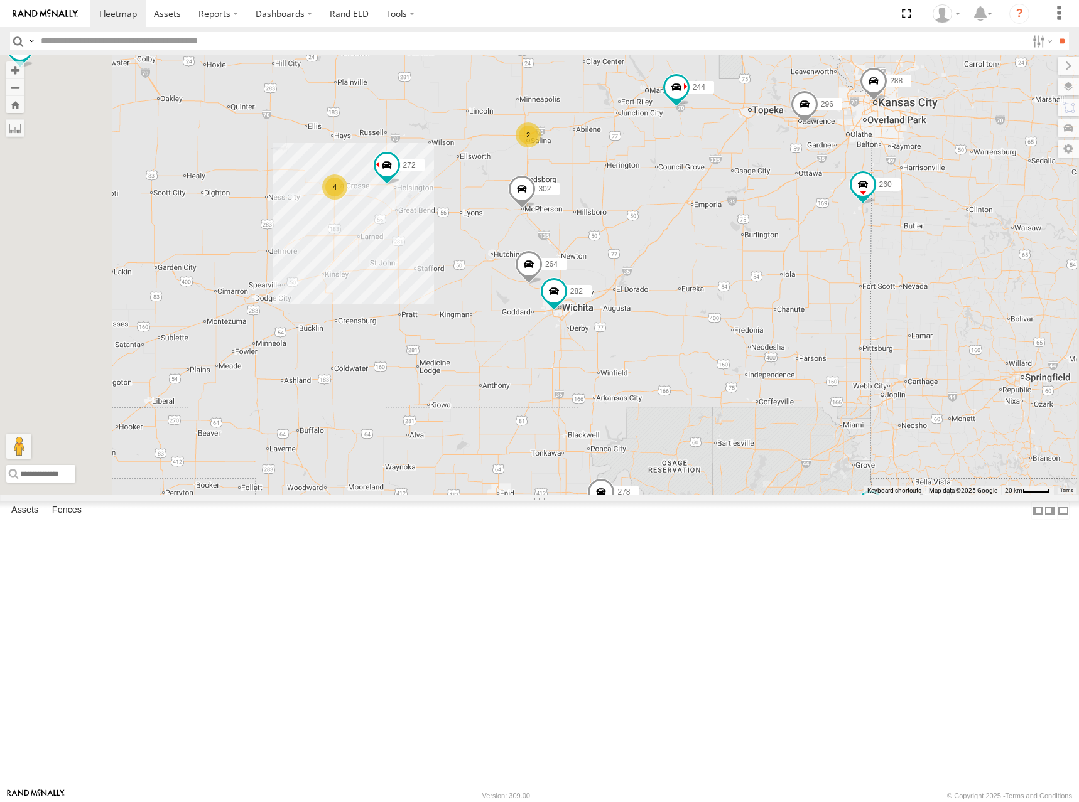
drag, startPoint x: 628, startPoint y: 188, endPoint x: 664, endPoint y: 195, distance: 36.0
click at [664, 195] on div "274 244 298 270 292 256 232 284 266 278 294 260 262 288 272 296 302 264 282 2 4" at bounding box center [539, 275] width 1079 height 440
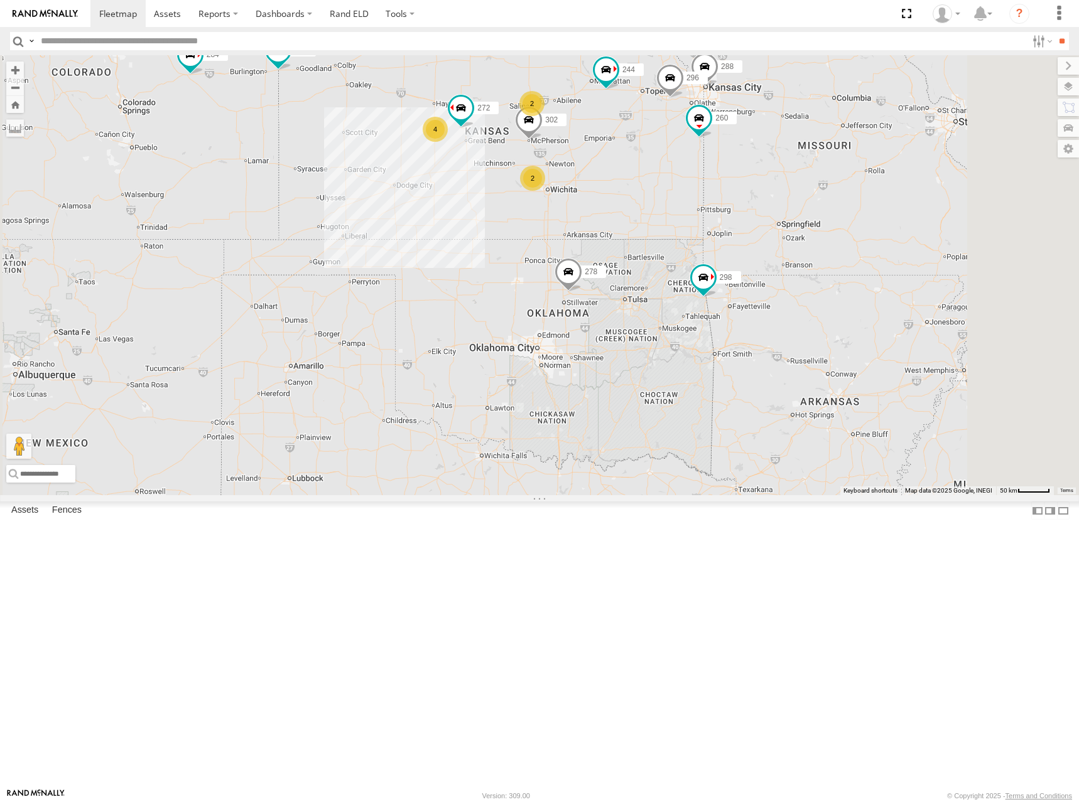
drag, startPoint x: 794, startPoint y: 177, endPoint x: 799, endPoint y: 190, distance: 13.3
click at [799, 190] on div "274 244 298 270 292 256 232 284 266 278 294 260 262 288 272 296 302 2 4 2" at bounding box center [539, 275] width 1079 height 440
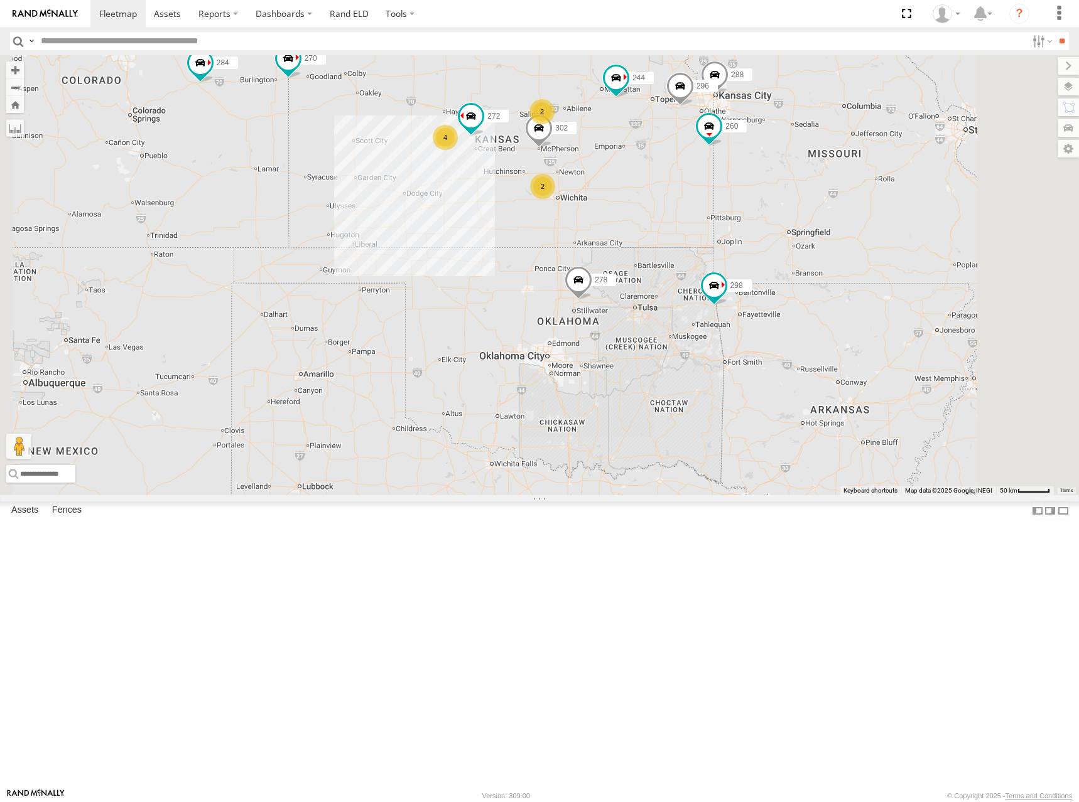
drag, startPoint x: 665, startPoint y: 196, endPoint x: 672, endPoint y: 210, distance: 16.3
click at [672, 210] on div "274 244 298 270 292 256 232 284 266 278 294 260 262 288 272 296 302 2 4 2" at bounding box center [539, 275] width 1079 height 440
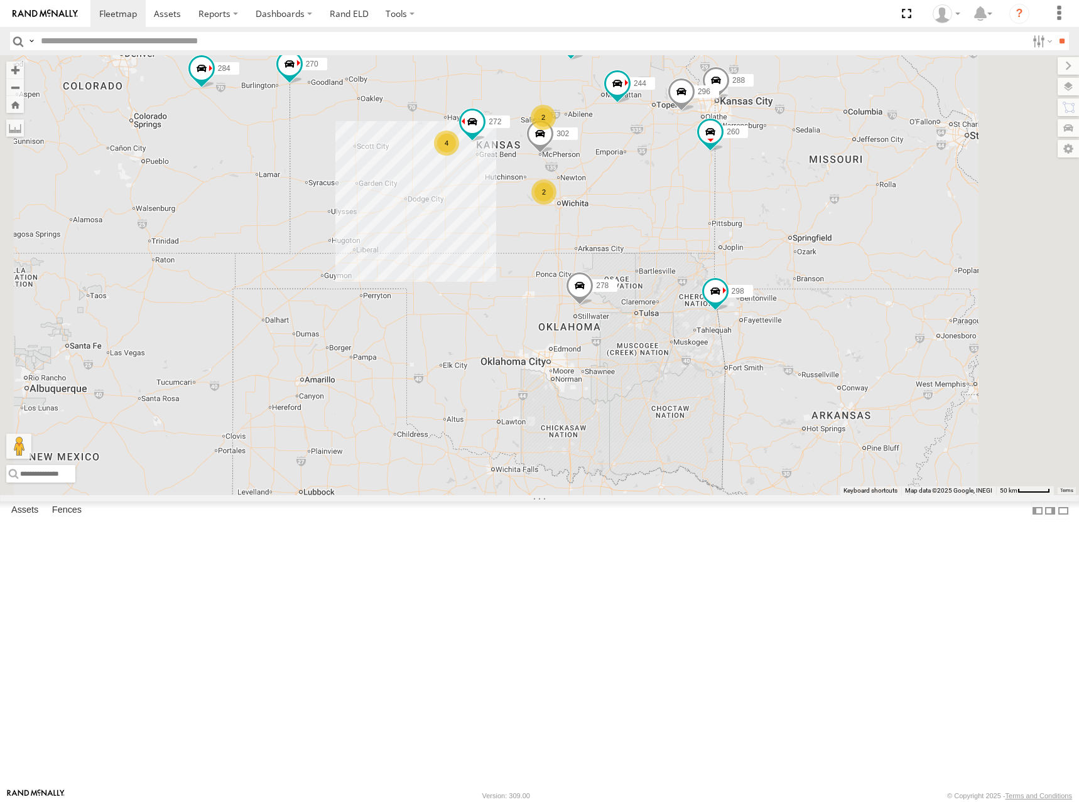
click at [800, 195] on div "274 244 298 270 292 256 232 284 266 278 294 260 262 288 272 296 302 2 4 2" at bounding box center [539, 275] width 1079 height 440
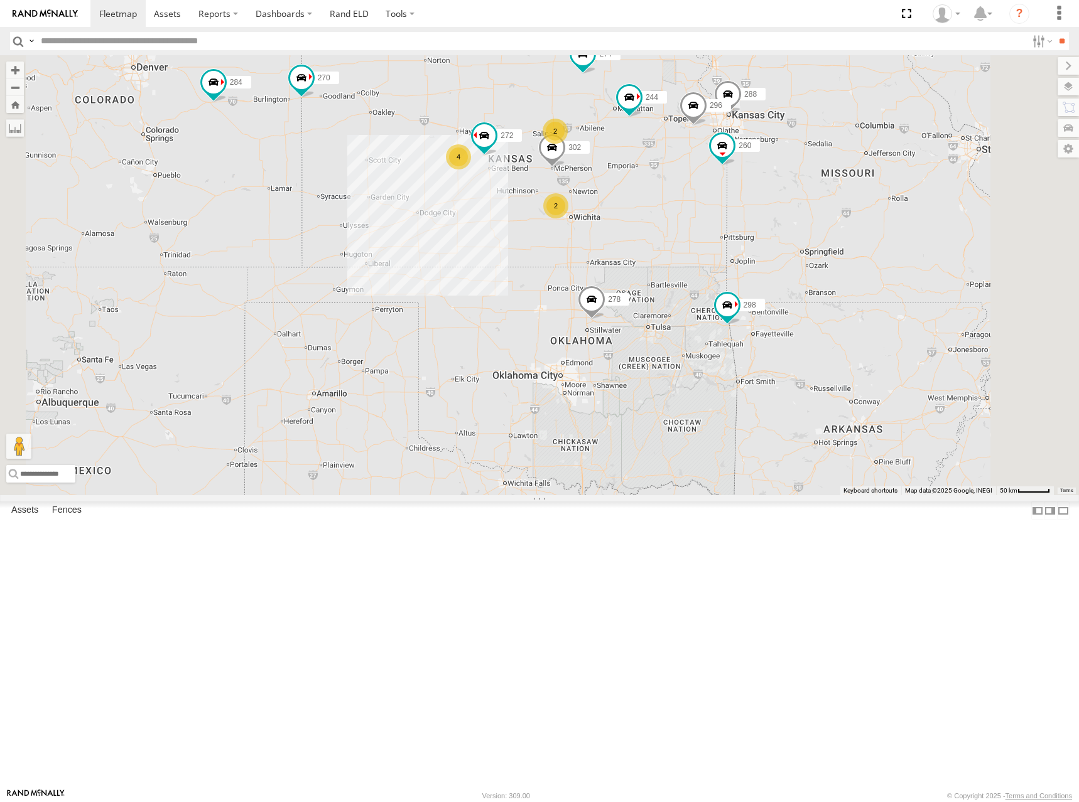
drag, startPoint x: 822, startPoint y: 210, endPoint x: 843, endPoint y: 215, distance: 21.2
click at [824, 215] on div "274 244 298 270 292 256 232 284 266 278 294 260 262 288 272 296 302 2 4 2" at bounding box center [539, 275] width 1079 height 440
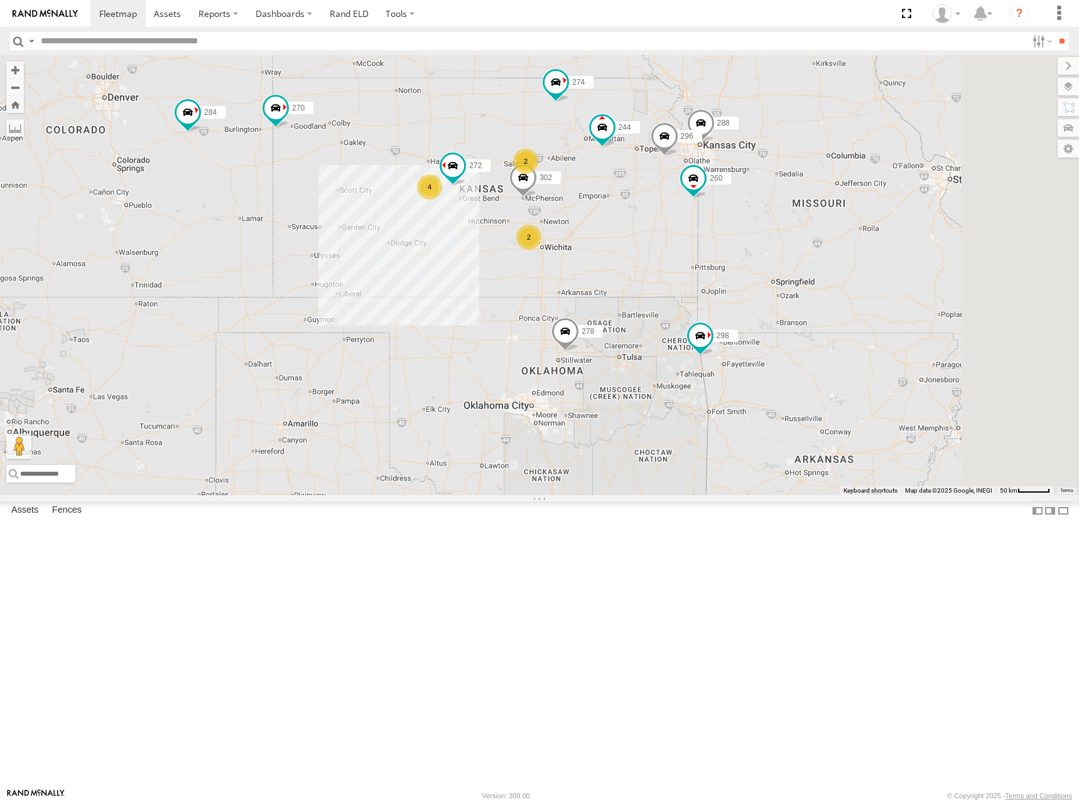
drag, startPoint x: 800, startPoint y: 302, endPoint x: 767, endPoint y: 327, distance: 41.2
click at [767, 327] on div "274 244 298 270 288 292 272 256 232 296 284 302 266 278 294 260 2 4 2" at bounding box center [539, 275] width 1079 height 440
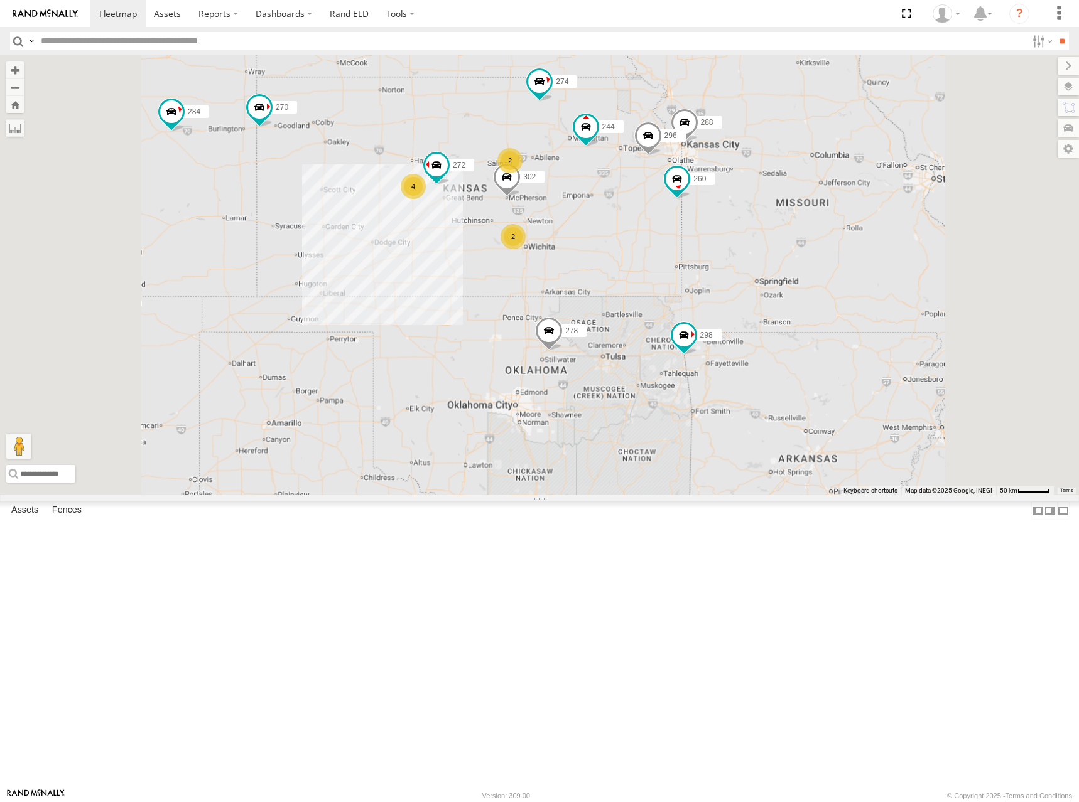
drag, startPoint x: 537, startPoint y: 284, endPoint x: 551, endPoint y: 276, distance: 16.0
click at [551, 276] on div "274 244 298 270 288 292 272 256 232 296 284 302 266 278 294 260 2 4 2" at bounding box center [539, 275] width 1079 height 440
click at [784, 246] on div "274 244 298 270 288 292 272 256 232 296 284 302 266 278 294 260 2 4 2" at bounding box center [539, 275] width 1079 height 440
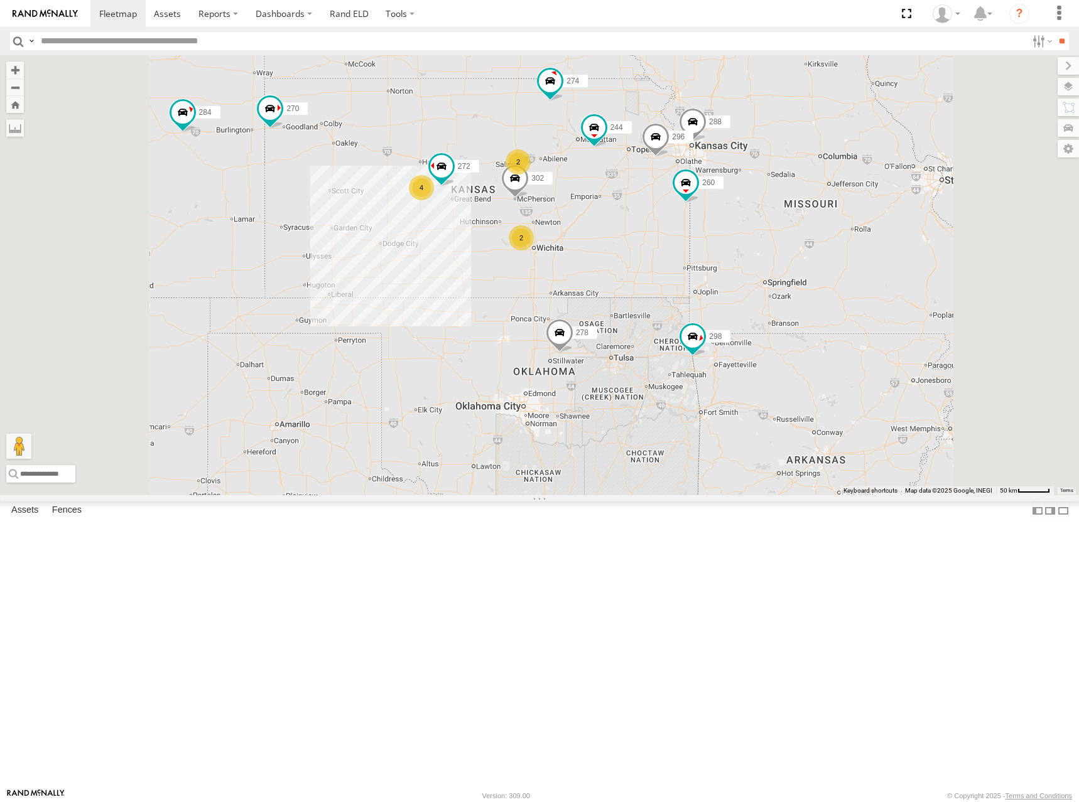
drag, startPoint x: 603, startPoint y: 244, endPoint x: 608, endPoint y: 258, distance: 14.7
click at [608, 258] on div "274 244 298 270 288 292 272 256 232 296 284 302 266 278 294 260 2 4 2" at bounding box center [539, 275] width 1079 height 440
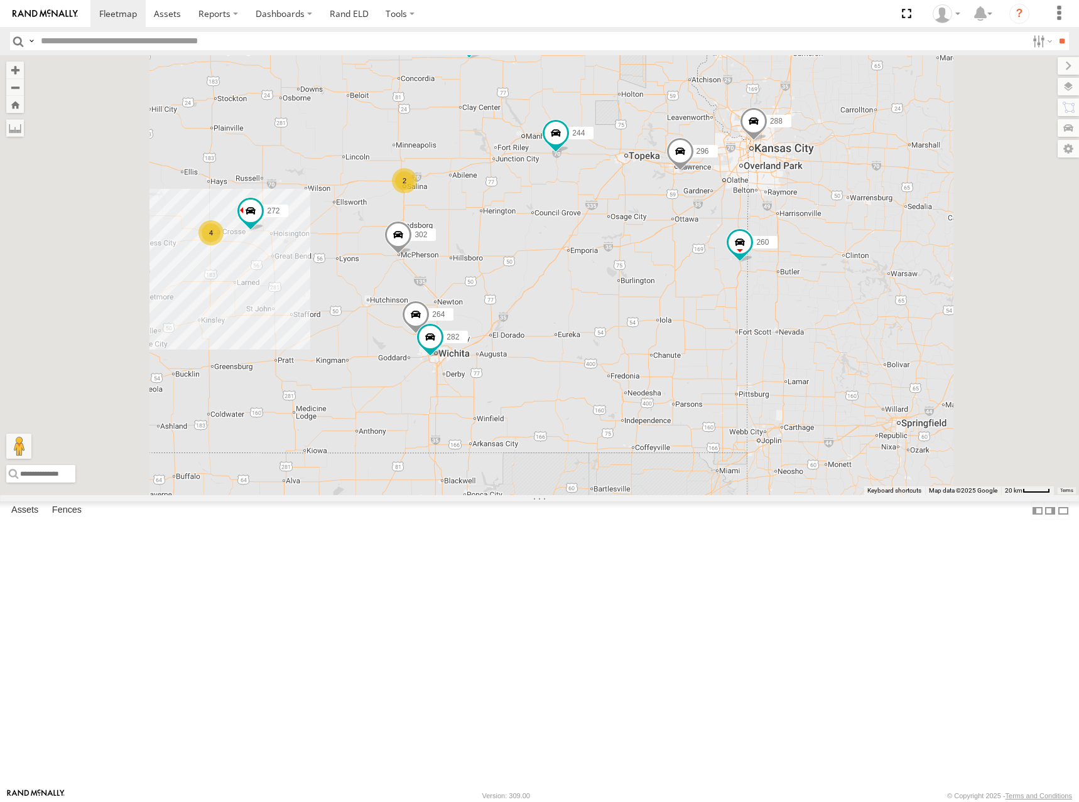
drag, startPoint x: 778, startPoint y: 261, endPoint x: 810, endPoint y: 262, distance: 32.0
click at [810, 262] on div "274 244 298 270 288 292 272 256 232 296 284 302 266 278 294 260 264 282 2 4" at bounding box center [539, 275] width 1079 height 440
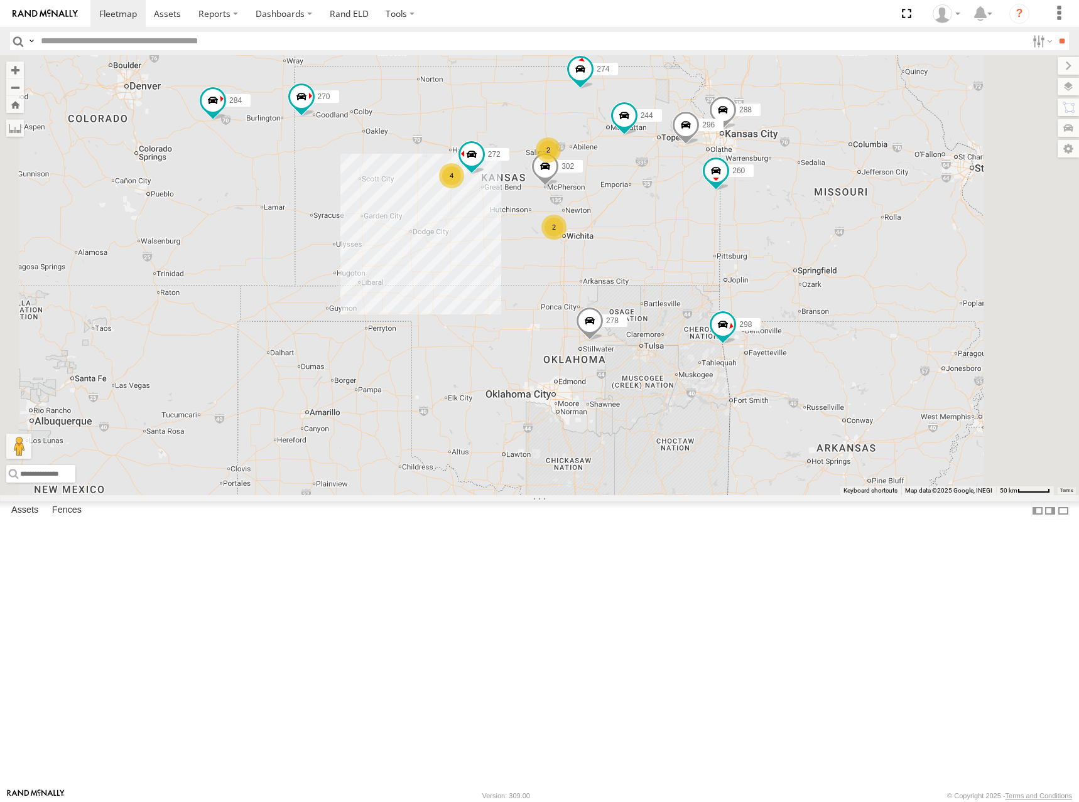
drag, startPoint x: 802, startPoint y: 250, endPoint x: 821, endPoint y: 250, distance: 18.2
click at [821, 250] on div "274 244 298 270 288 292 272 256 232 296 284 302 266 278 294 260 2 4 2" at bounding box center [539, 275] width 1079 height 440
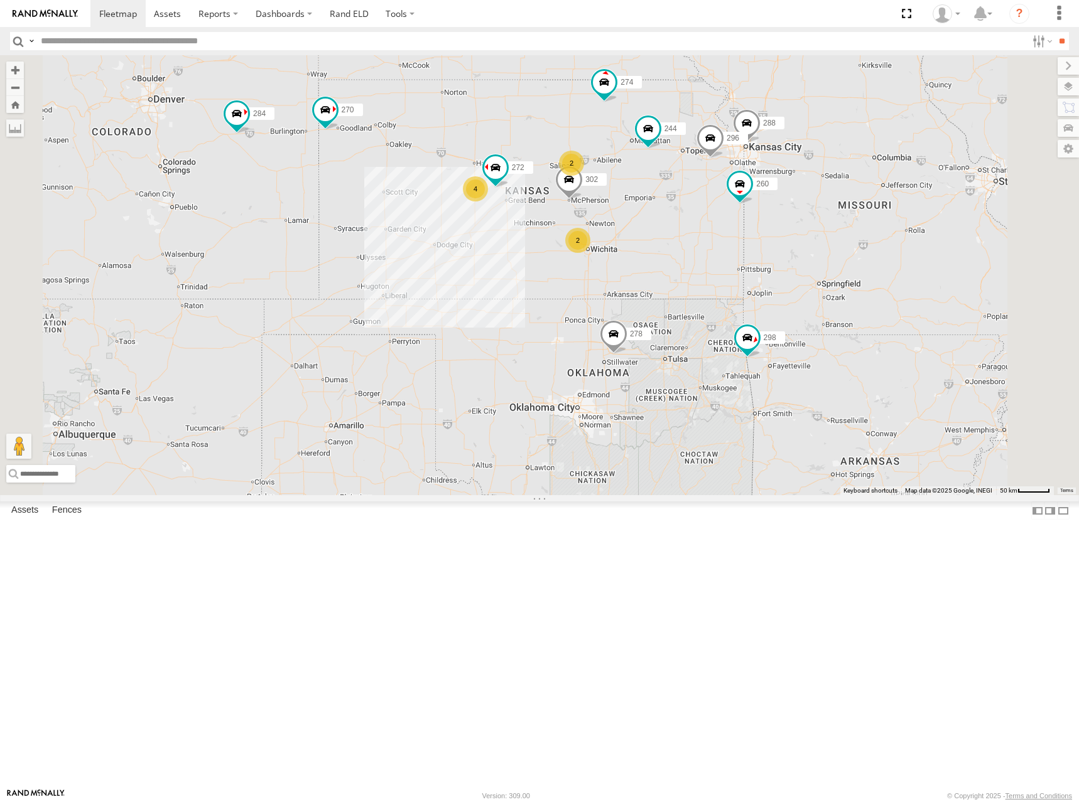
drag, startPoint x: 684, startPoint y: 243, endPoint x: 690, endPoint y: 260, distance: 17.9
click at [687, 260] on div "274 244 298 270 288 292 272 256 232 296 284 302 266 278 294 260 2 4 2" at bounding box center [539, 275] width 1079 height 440
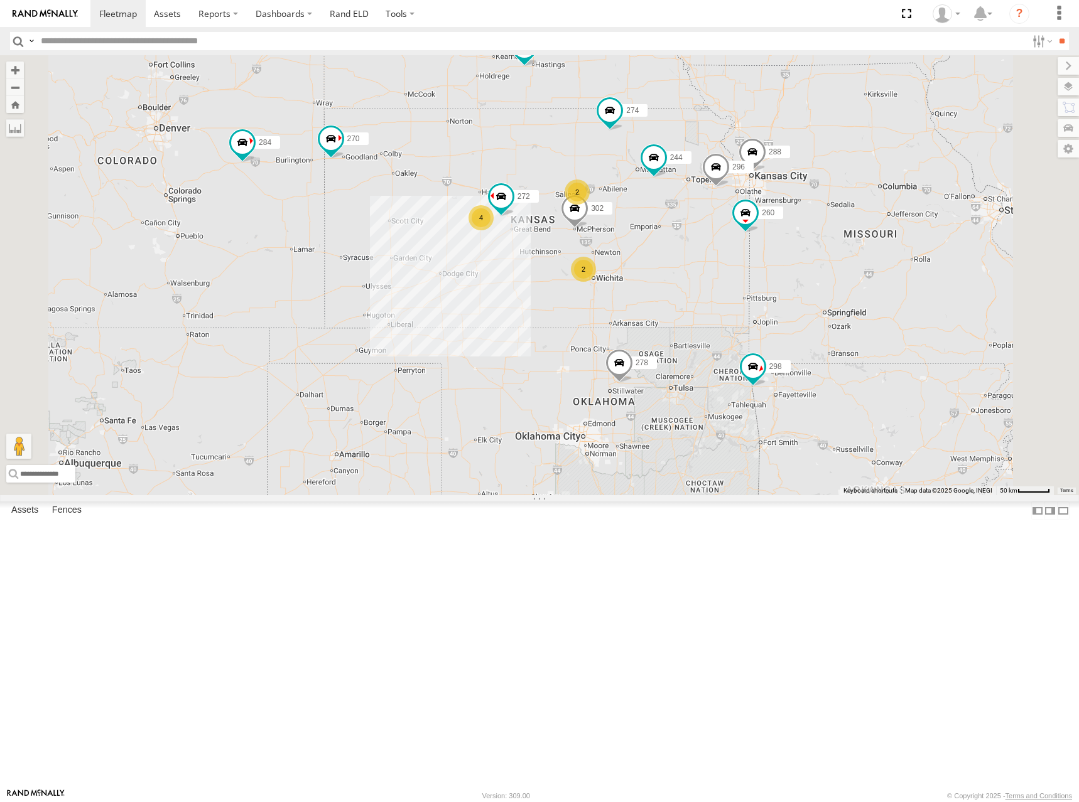
drag, startPoint x: 600, startPoint y: 155, endPoint x: 604, endPoint y: 181, distance: 26.0
click at [604, 181] on div "274 244 298 270 288 292 272 256 232 296 284 302 266 278 294 260 262 2 4 2" at bounding box center [539, 275] width 1079 height 440
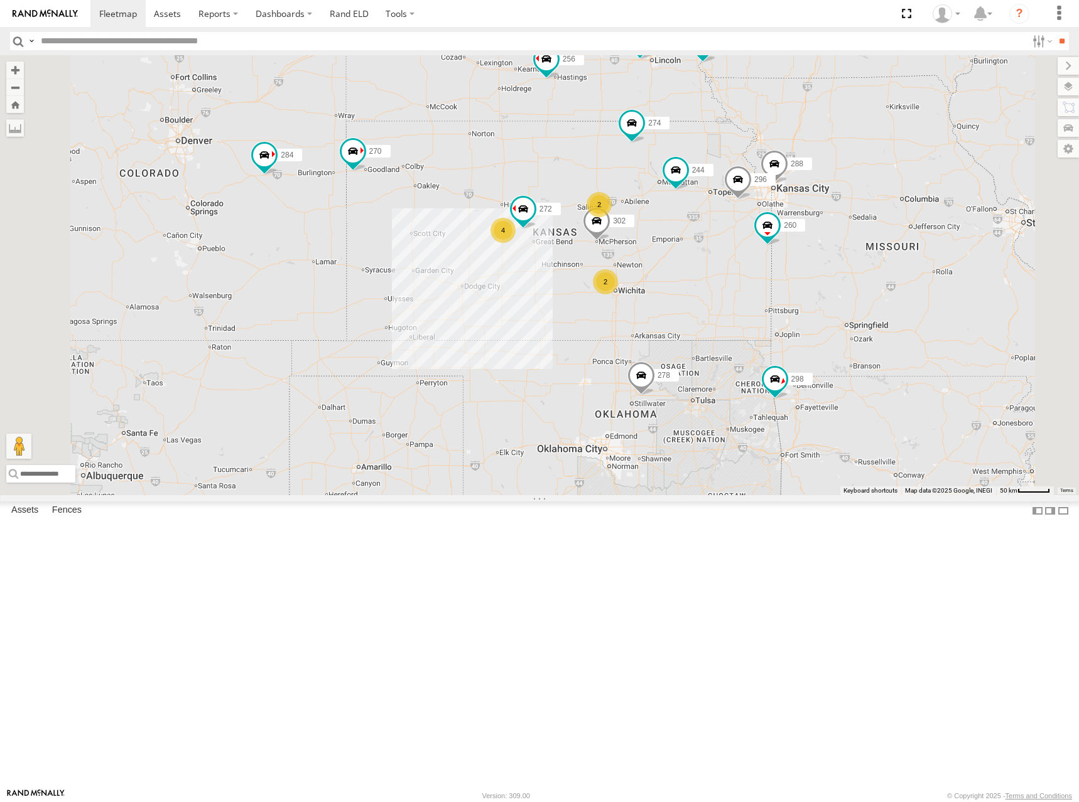
drag, startPoint x: 872, startPoint y: 267, endPoint x: 865, endPoint y: 281, distance: 16.0
click at [865, 281] on div "274 244 298 270 288 292 272 256 232 296 284 302 266 278 294 260 262 2 4 2" at bounding box center [539, 275] width 1079 height 440
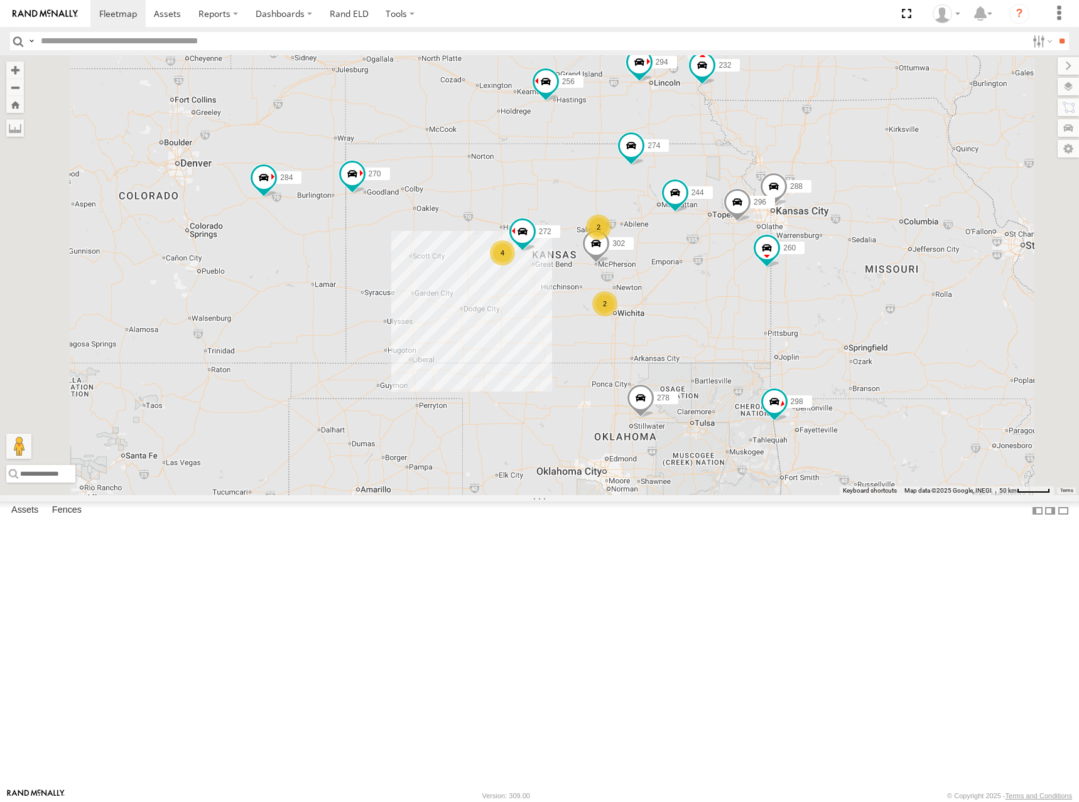
drag, startPoint x: 774, startPoint y: 171, endPoint x: 778, endPoint y: 185, distance: 14.5
click at [778, 185] on div "274 244 298 270 288 292 272 256 232 296 284 302 266 278 294 260 262 2 4 2" at bounding box center [539, 275] width 1079 height 440
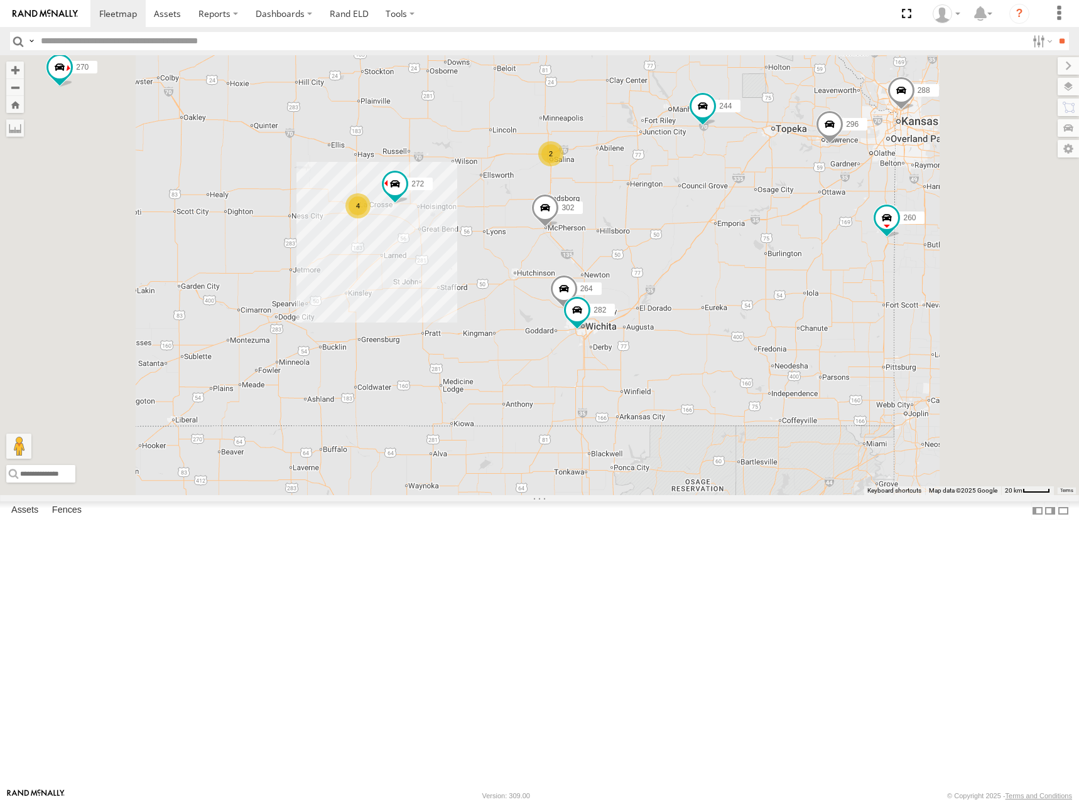
click at [837, 373] on div "274 244 298 270 288 292 272 256 232 296 284 302 266 278 294 260 262 2 4 264 282" at bounding box center [539, 275] width 1079 height 440
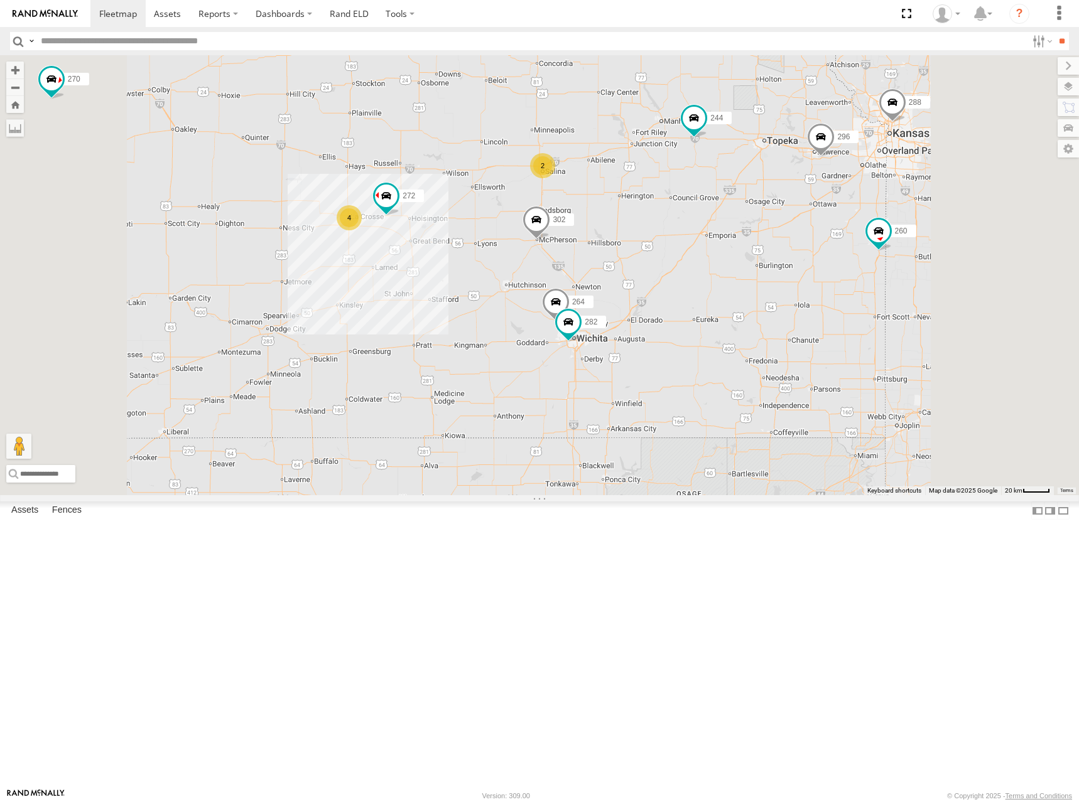
drag, startPoint x: 802, startPoint y: 226, endPoint x: 802, endPoint y: 234, distance: 8.2
click at [802, 234] on div "274 244 298 270 288 292 272 256 232 296 284 302 266 278 294 260 262 264 282 2 4" at bounding box center [539, 275] width 1079 height 440
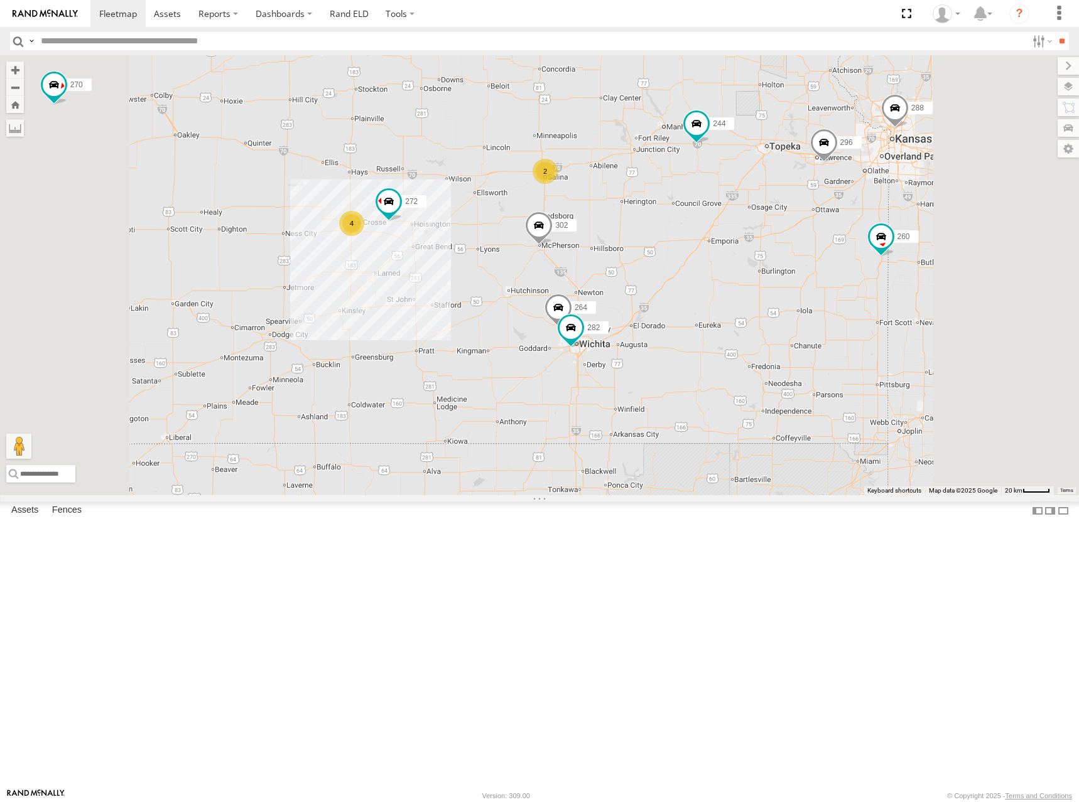
drag, startPoint x: 805, startPoint y: 241, endPoint x: 813, endPoint y: 241, distance: 7.5
click at [813, 241] on div "274 244 298 270 288 292 272 256 232 296 284 302 266 278 294 260 262 264 282 2 4" at bounding box center [539, 275] width 1079 height 440
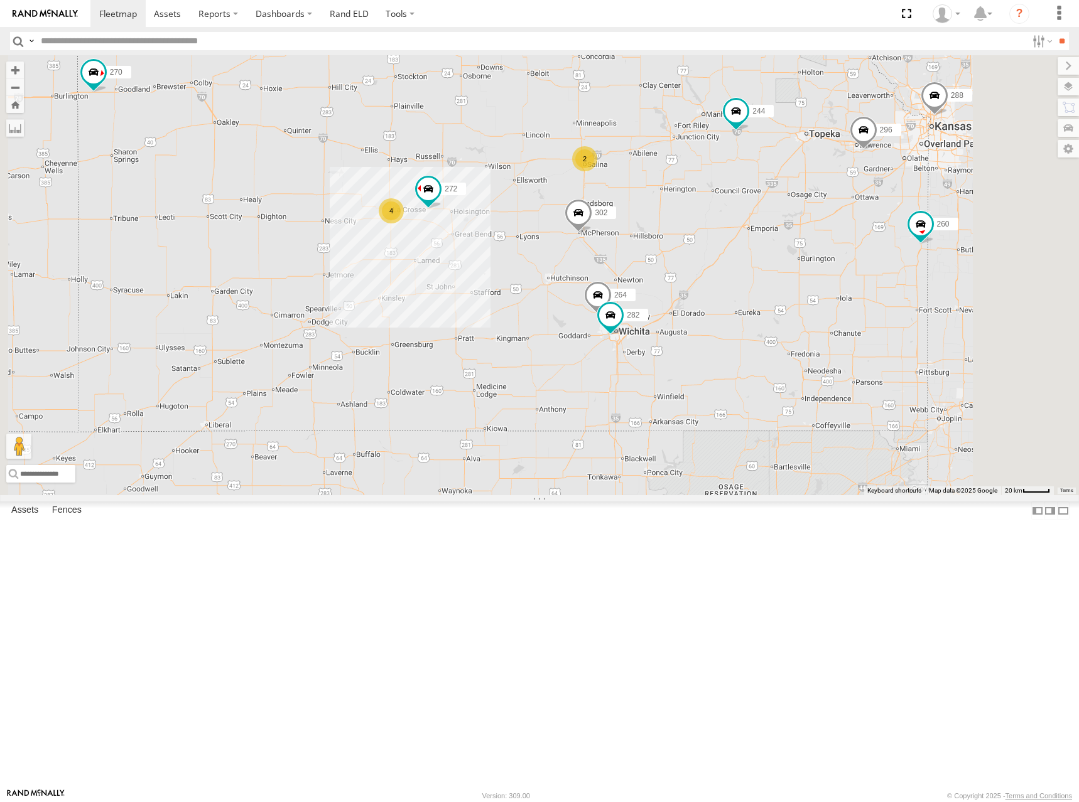
drag, startPoint x: 745, startPoint y: 267, endPoint x: 789, endPoint y: 252, distance: 46.3
click at [789, 252] on div "274 244 298 270 288 292 272 256 232 296 284 302 266 278 294 260 262 264 282 2 4" at bounding box center [539, 275] width 1079 height 440
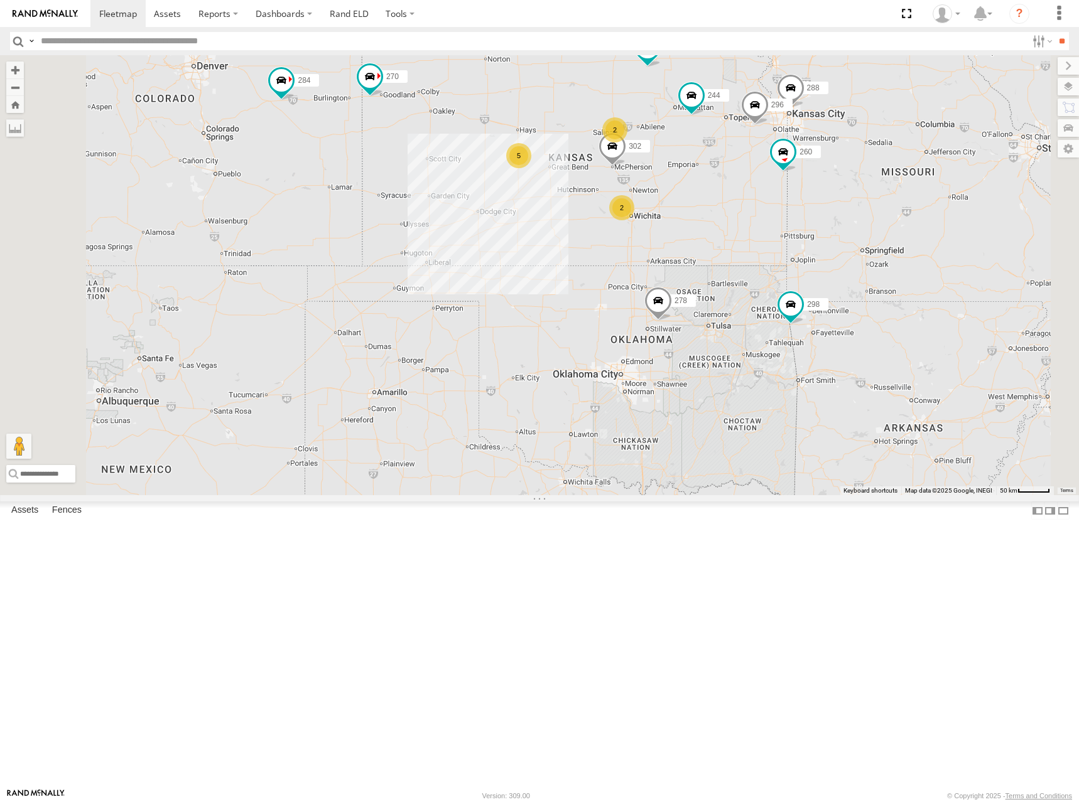
click at [777, 234] on div "274 244 298 270 288 292 256 232 296 284 302 266 278 294 260 262 2 5 2" at bounding box center [539, 275] width 1079 height 440
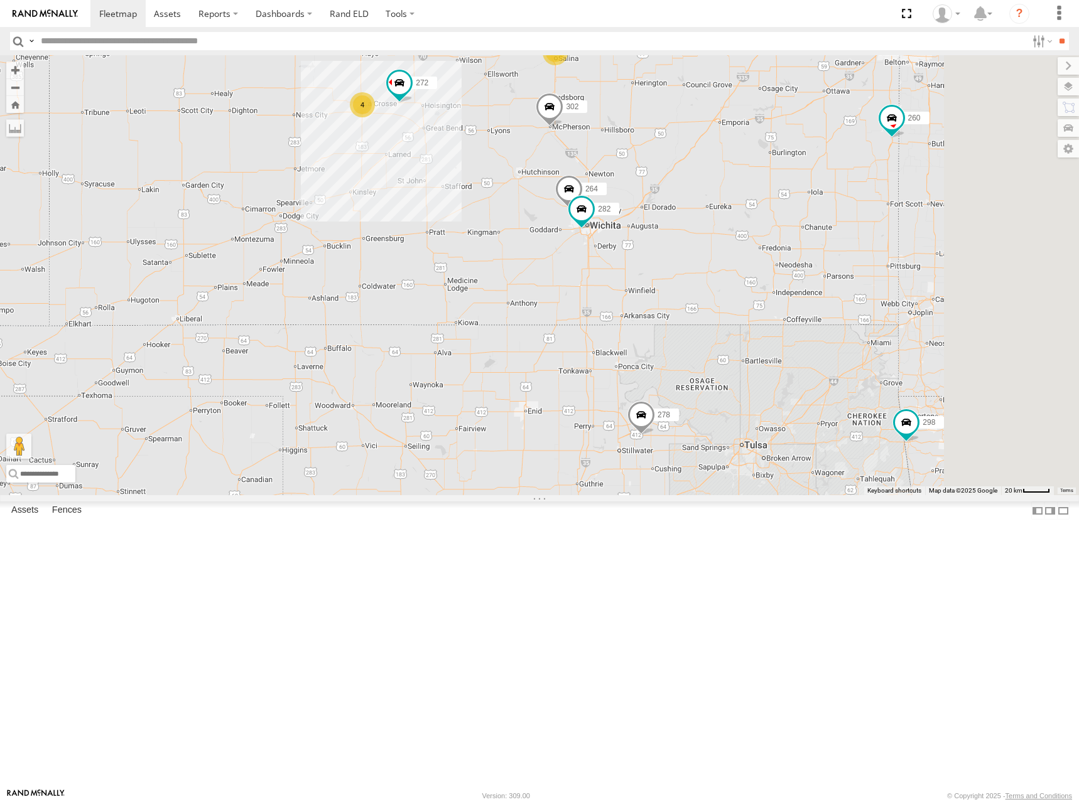
drag, startPoint x: 926, startPoint y: 257, endPoint x: 837, endPoint y: 289, distance: 94.5
click at [837, 289] on div "274 244 298 270 288 292 256 232 296 284 302 266 278 294 260 262 272 264 282 2 4" at bounding box center [539, 275] width 1079 height 440
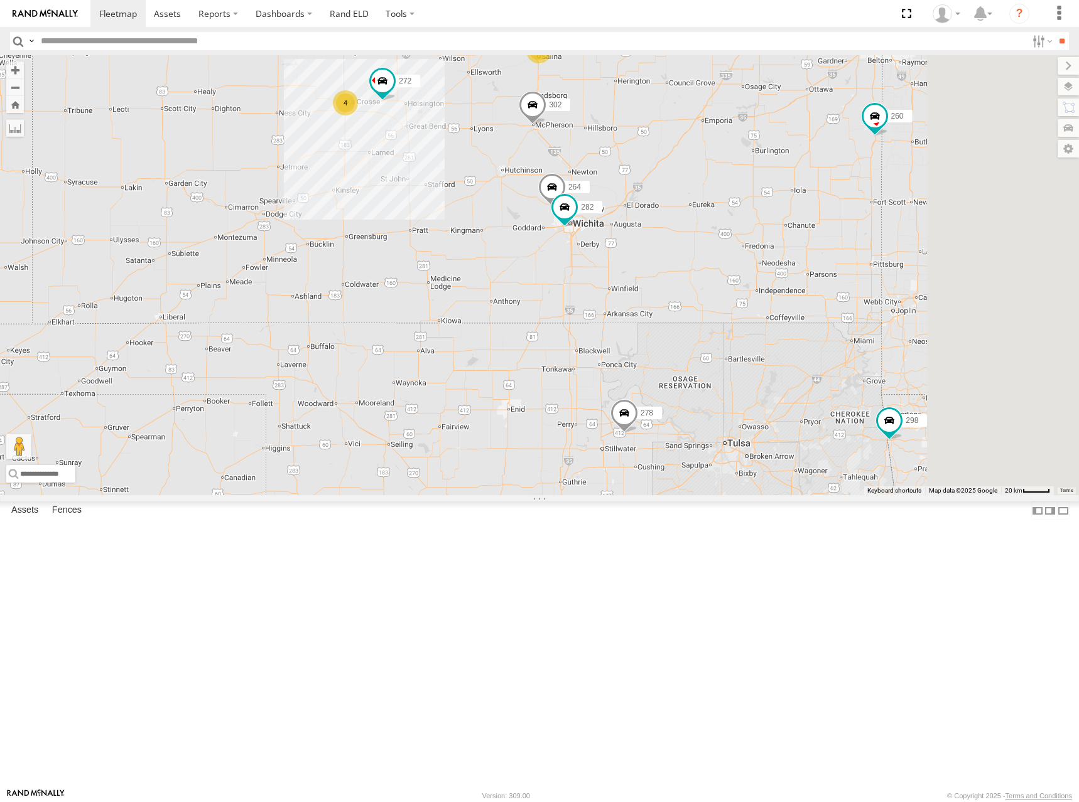
drag, startPoint x: 824, startPoint y: 292, endPoint x: 811, endPoint y: 289, distance: 14.2
click at [811, 289] on div "274 244 298 270 288 292 256 232 296 284 302 266 278 294 260 262 272 264 282 2 4" at bounding box center [539, 275] width 1079 height 440
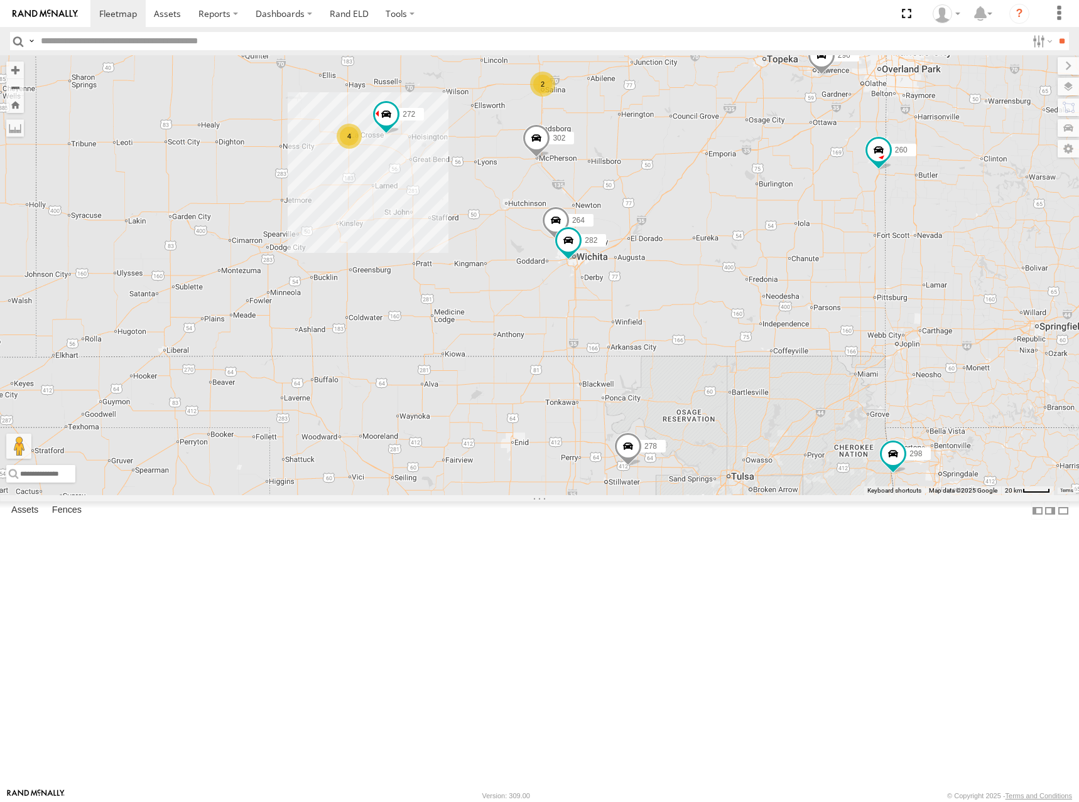
drag, startPoint x: 799, startPoint y: 285, endPoint x: 819, endPoint y: 323, distance: 43.5
click at [819, 323] on div "274 244 298 270 288 292 256 232 296 284 302 266 278 294 260 262 272 264 282 2 4" at bounding box center [539, 275] width 1079 height 440
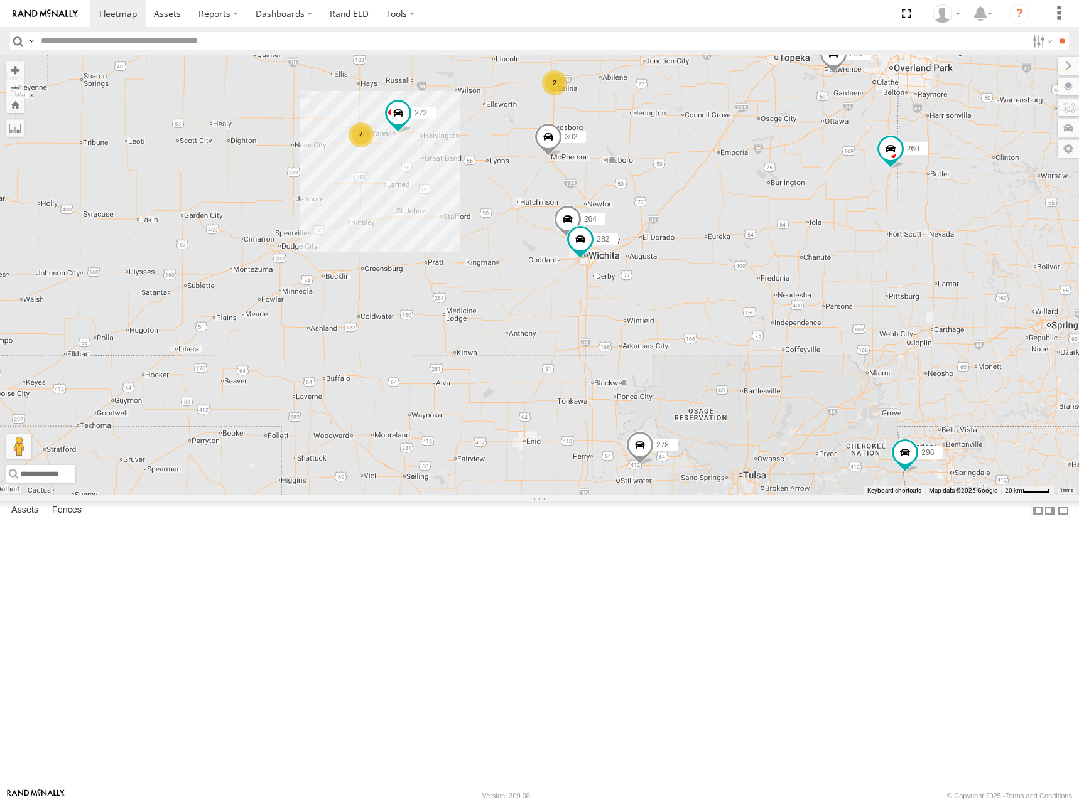
drag, startPoint x: 786, startPoint y: 308, endPoint x: 802, endPoint y: 307, distance: 16.4
click at [802, 307] on div "274 244 298 270 288 292 256 232 296 284 302 266 278 294 260 262 272 264 282 2 4" at bounding box center [539, 275] width 1079 height 440
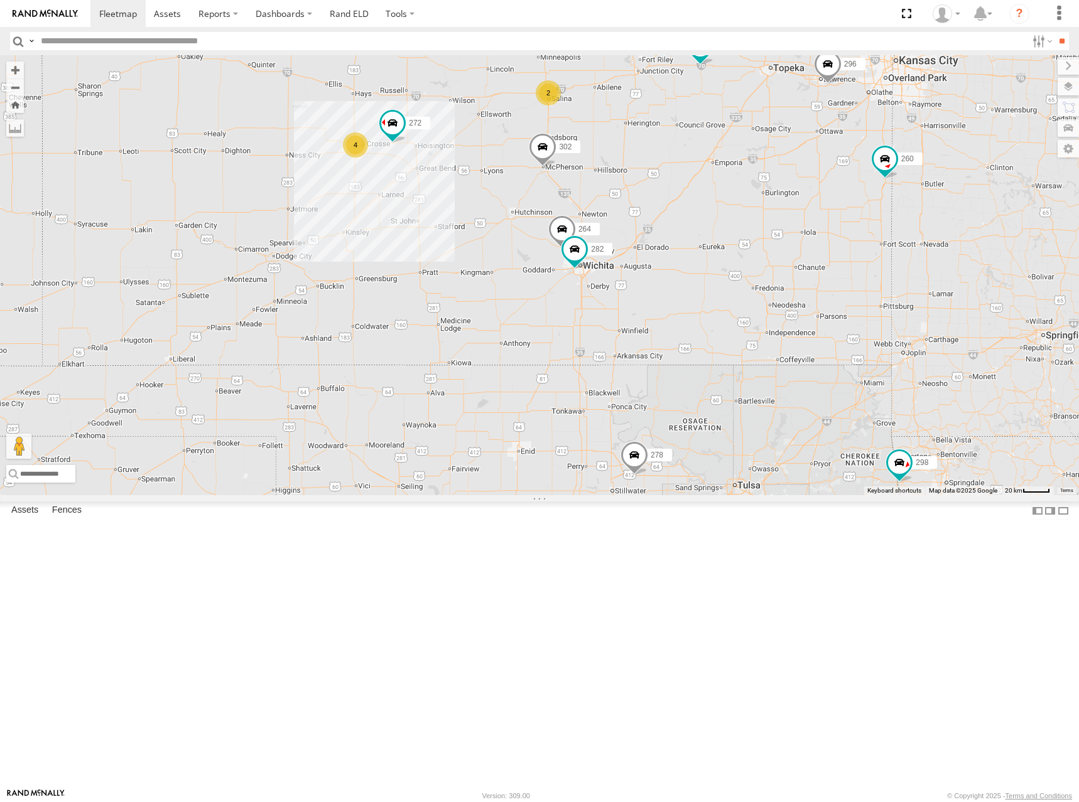
drag, startPoint x: 816, startPoint y: 321, endPoint x: 809, endPoint y: 331, distance: 12.7
click at [809, 331] on div "274 244 298 270 288 292 256 232 296 284 302 266 278 294 260 262 272 264 282 2 4" at bounding box center [539, 275] width 1079 height 440
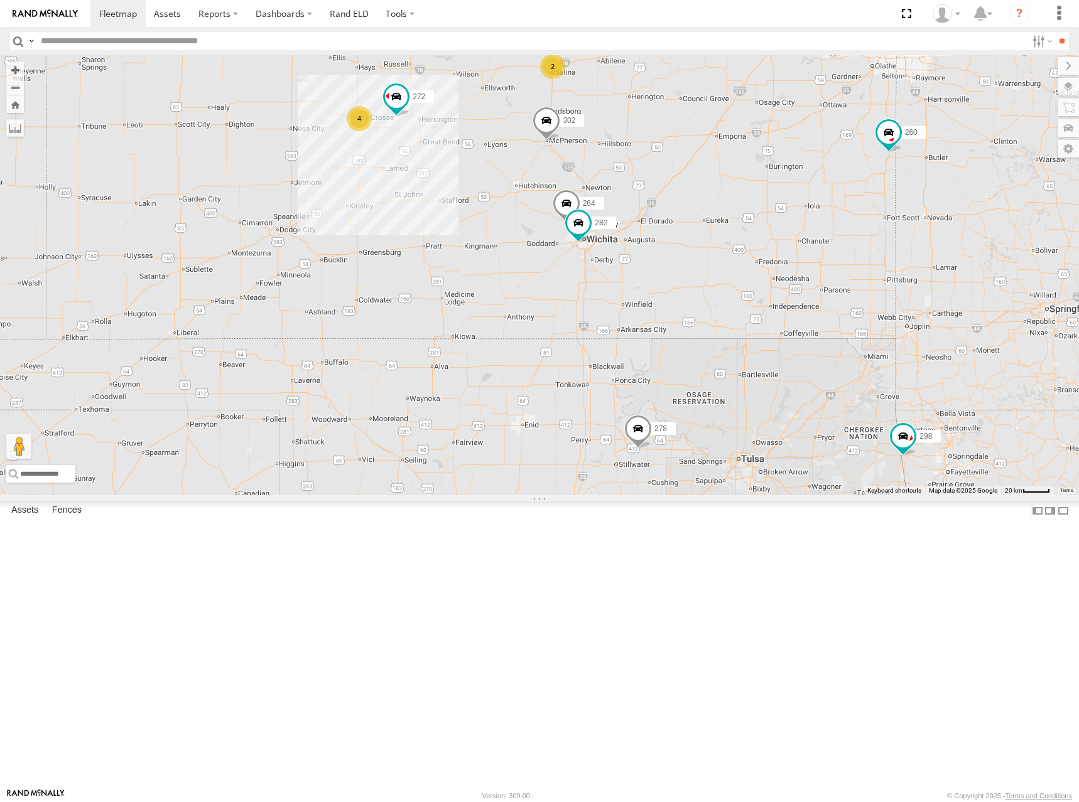
drag, startPoint x: 809, startPoint y: 331, endPoint x: 812, endPoint y: 303, distance: 28.4
click at [812, 303] on div "274 244 298 270 288 292 256 232 296 284 302 266 278 294 260 262 272 264 282 2 4" at bounding box center [539, 275] width 1079 height 440
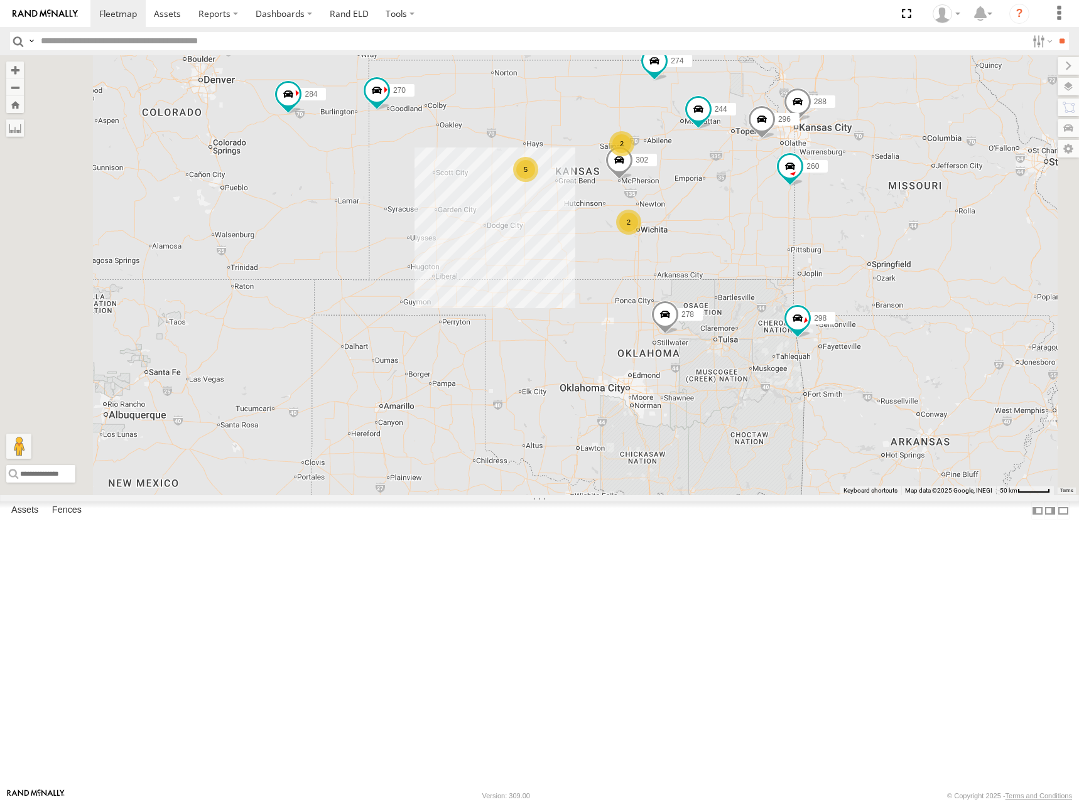
click at [833, 333] on div "274 244 298 270 288 292 256 232 296 284 302 266 278 294 260 262 2 5 2" at bounding box center [539, 275] width 1079 height 440
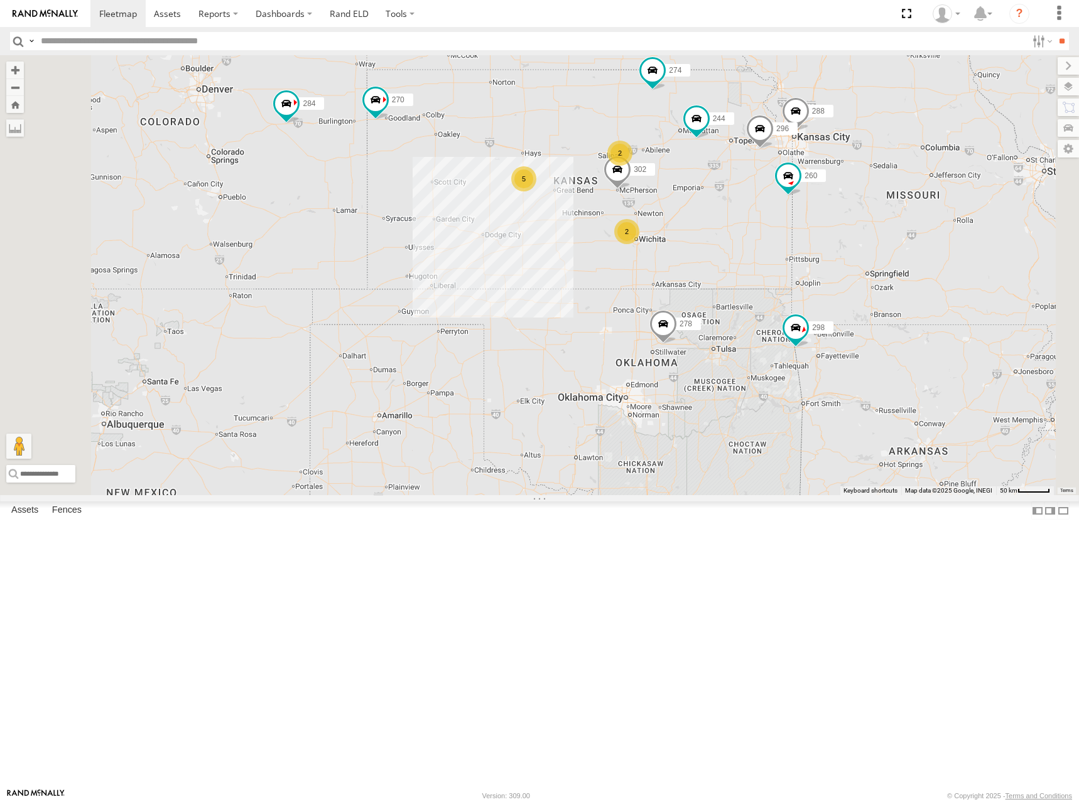
drag, startPoint x: 848, startPoint y: 312, endPoint x: 846, endPoint y: 322, distance: 10.2
click at [846, 322] on div "274 244 298 270 288 292 256 232 296 284 302 266 278 294 260 262 2 5 2" at bounding box center [539, 275] width 1079 height 440
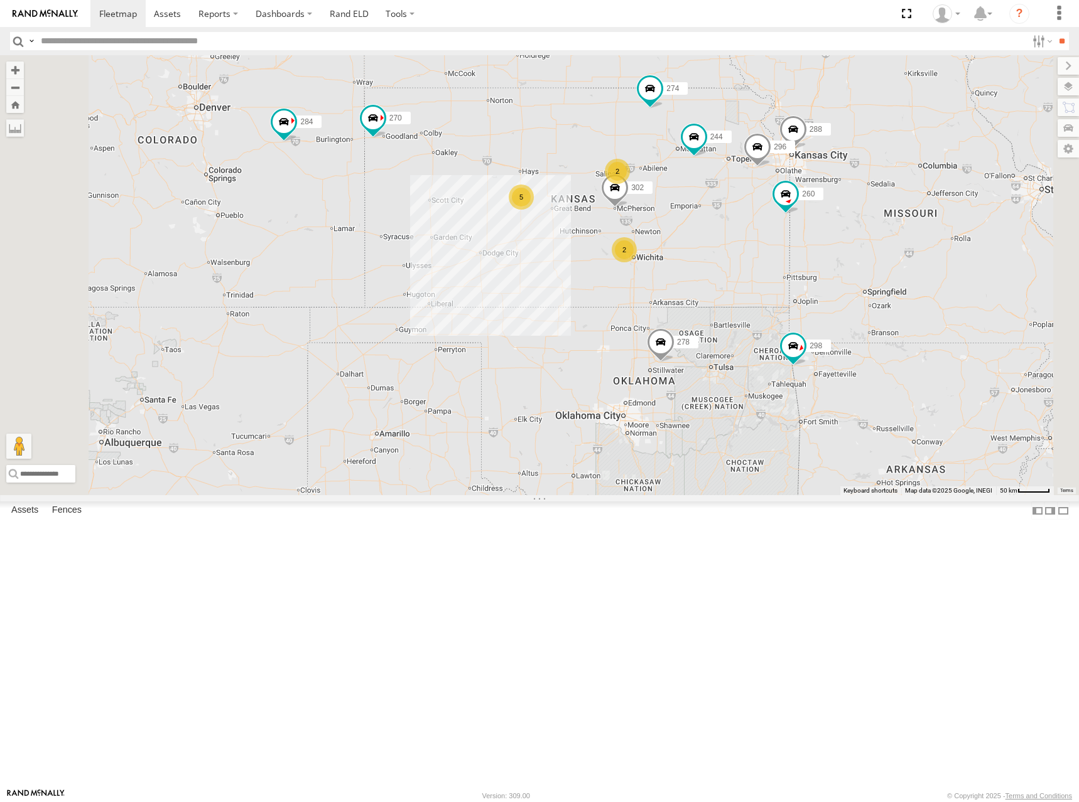
drag, startPoint x: 848, startPoint y: 316, endPoint x: 848, endPoint y: 333, distance: 17.0
click at [848, 333] on div "274 244 298 270 288 292 256 232 296 284 302 266 278 294 260 262 2 5 2" at bounding box center [539, 275] width 1079 height 440
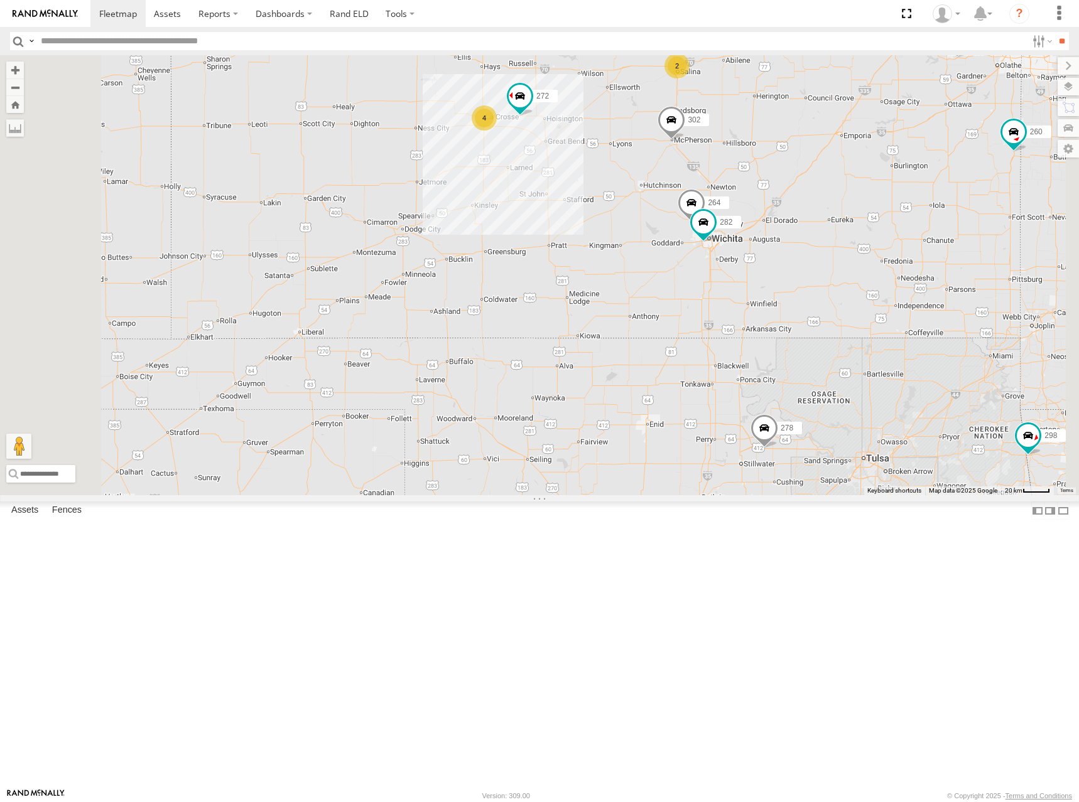
drag, startPoint x: 670, startPoint y: 415, endPoint x: 744, endPoint y: 417, distance: 74.1
click at [744, 417] on div "274 244 298 270 288 292 256 232 296 284 302 266 278 294 260 262 272 264 282 2 4" at bounding box center [539, 275] width 1079 height 440
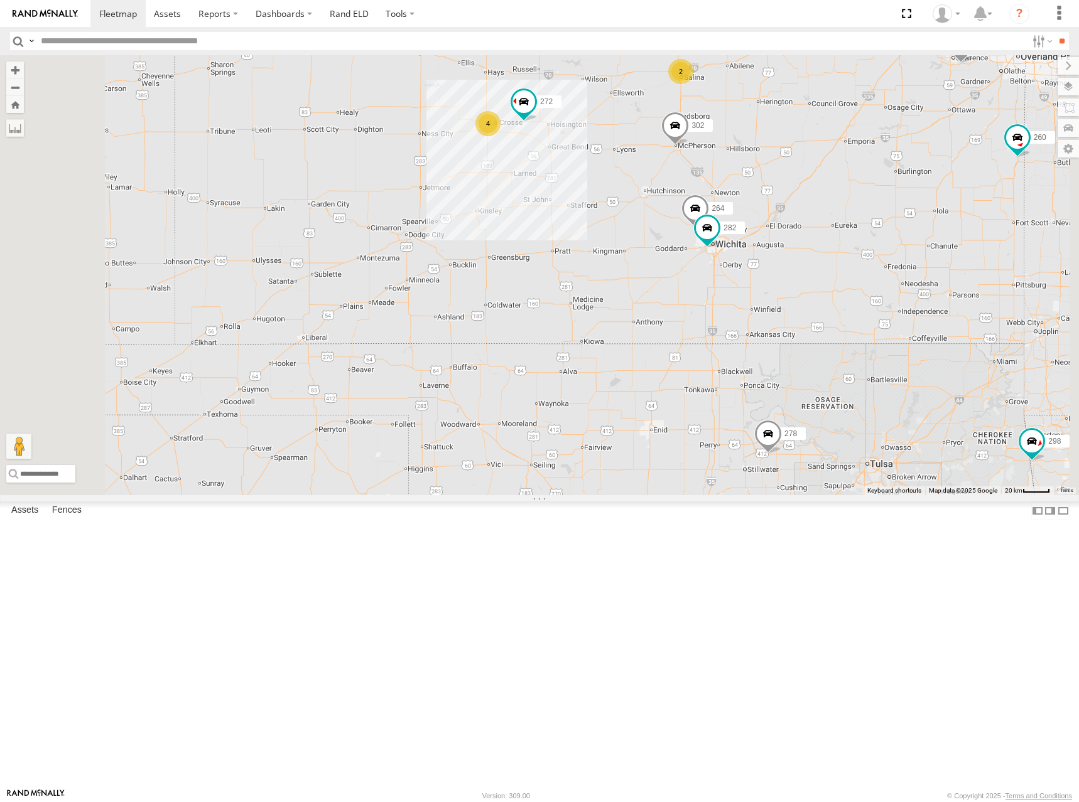
drag, startPoint x: 747, startPoint y: 384, endPoint x: 752, endPoint y: 392, distance: 9.1
click at [752, 392] on div "274 244 298 270 288 292 256 232 296 284 302 266 278 294 260 262 272 264 282 2 4" at bounding box center [539, 275] width 1079 height 440
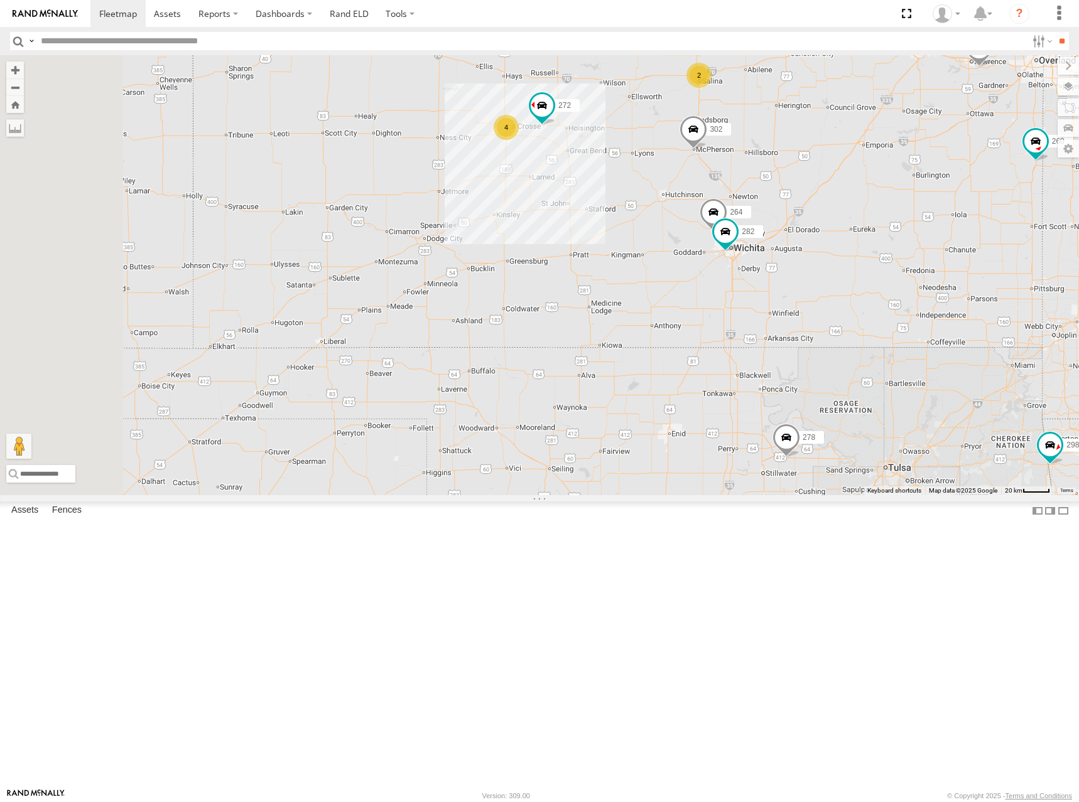
drag, startPoint x: 743, startPoint y: 379, endPoint x: 763, endPoint y: 384, distance: 21.2
click at [763, 384] on div "274 244 298 270 288 292 256 232 296 284 302 266 278 294 260 262 272 264 282 2 4" at bounding box center [539, 275] width 1079 height 440
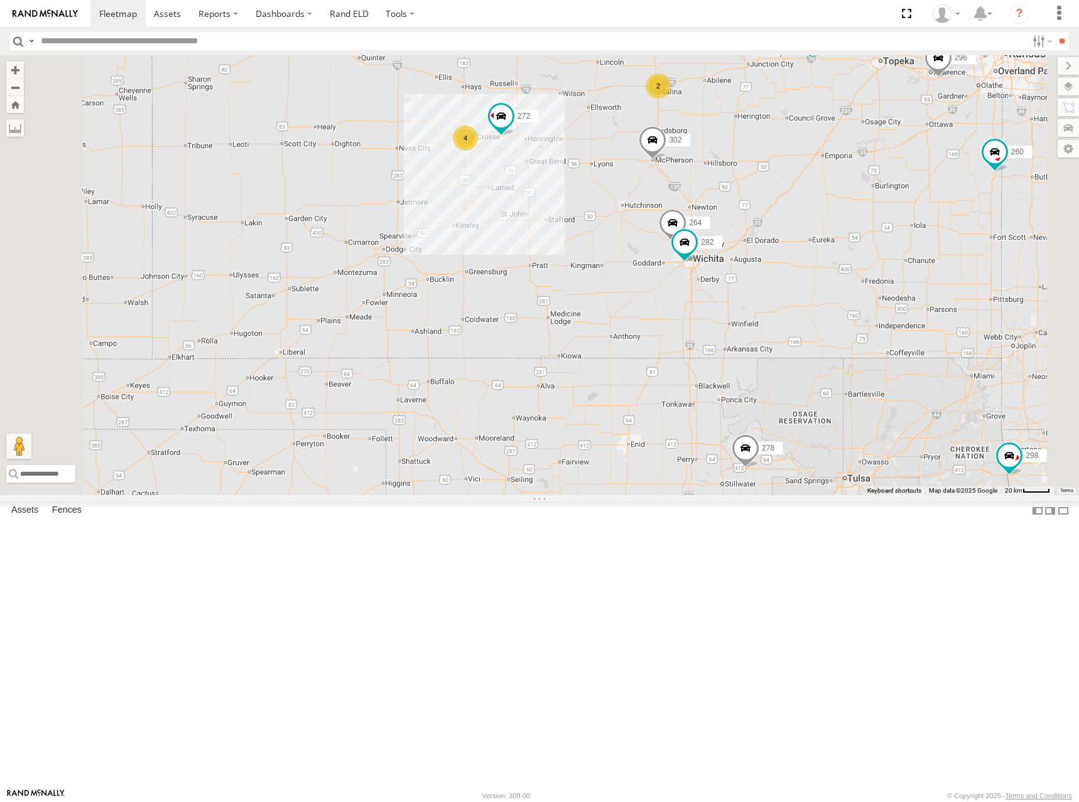
drag, startPoint x: 784, startPoint y: 387, endPoint x: 741, endPoint y: 397, distance: 44.0
click at [741, 397] on div "274 244 298 270 288 292 256 232 296 284 302 266 278 294 260 262 272 264 282 2 4" at bounding box center [539, 275] width 1079 height 440
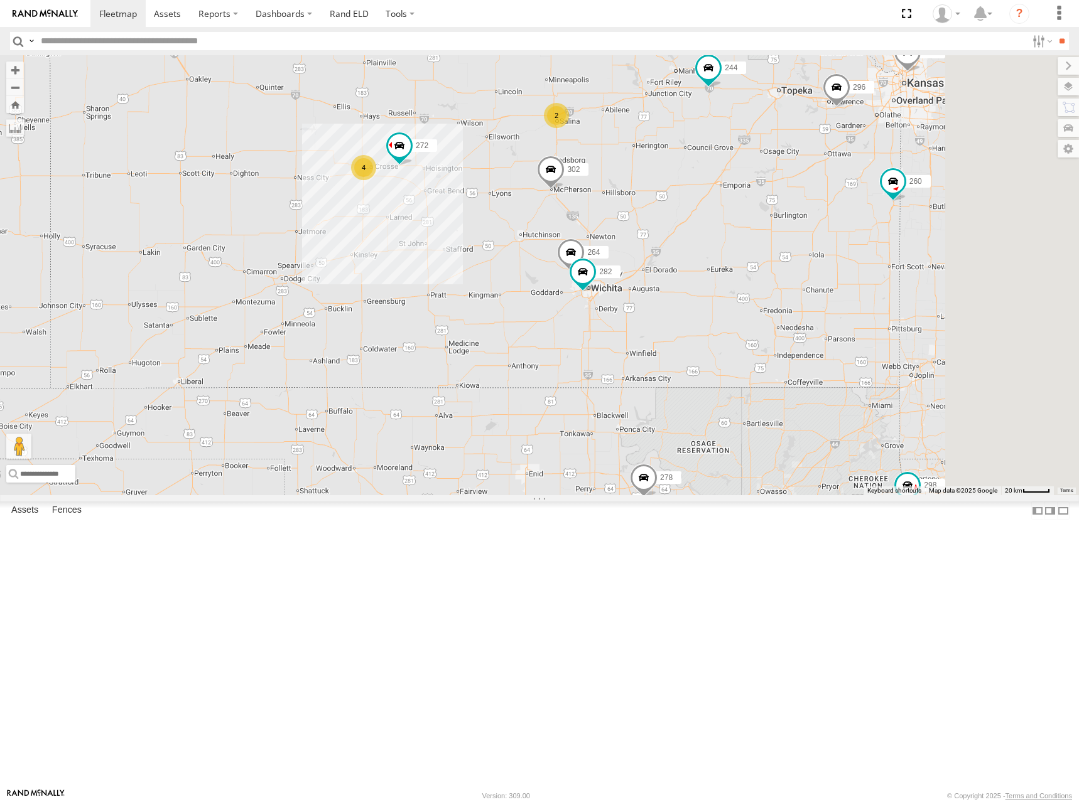
drag, startPoint x: 904, startPoint y: 348, endPoint x: 797, endPoint y: 379, distance: 110.9
click at [797, 379] on div "274 244 298 270 288 292 256 232 296 284 302 266 278 294 260 262 272 264 282 2 4" at bounding box center [539, 275] width 1079 height 440
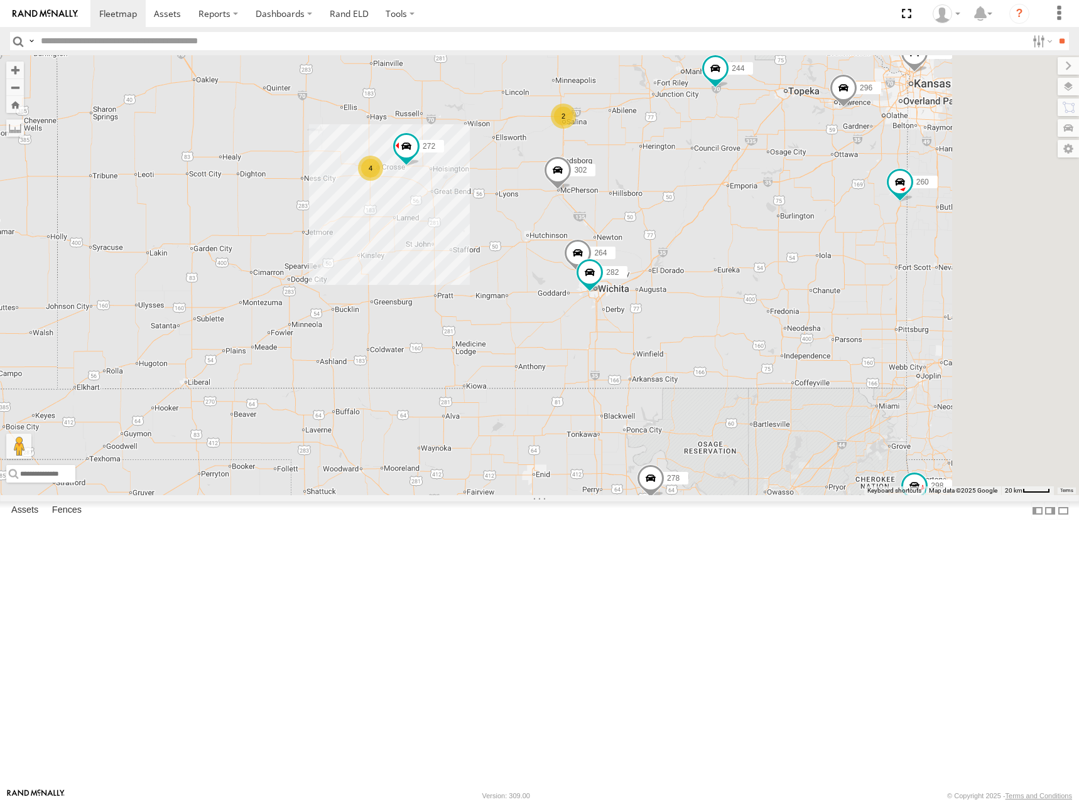
drag, startPoint x: 823, startPoint y: 392, endPoint x: 834, endPoint y: 392, distance: 11.3
click at [834, 392] on div "274 244 298 270 288 292 256 232 296 284 302 266 278 294 260 262 272 264 282 2 4" at bounding box center [539, 275] width 1079 height 440
click at [836, 376] on div "274 244 298 270 288 292 256 232 296 284 302 266 278 294 260 262 272 264 282 2 4" at bounding box center [539, 275] width 1079 height 440
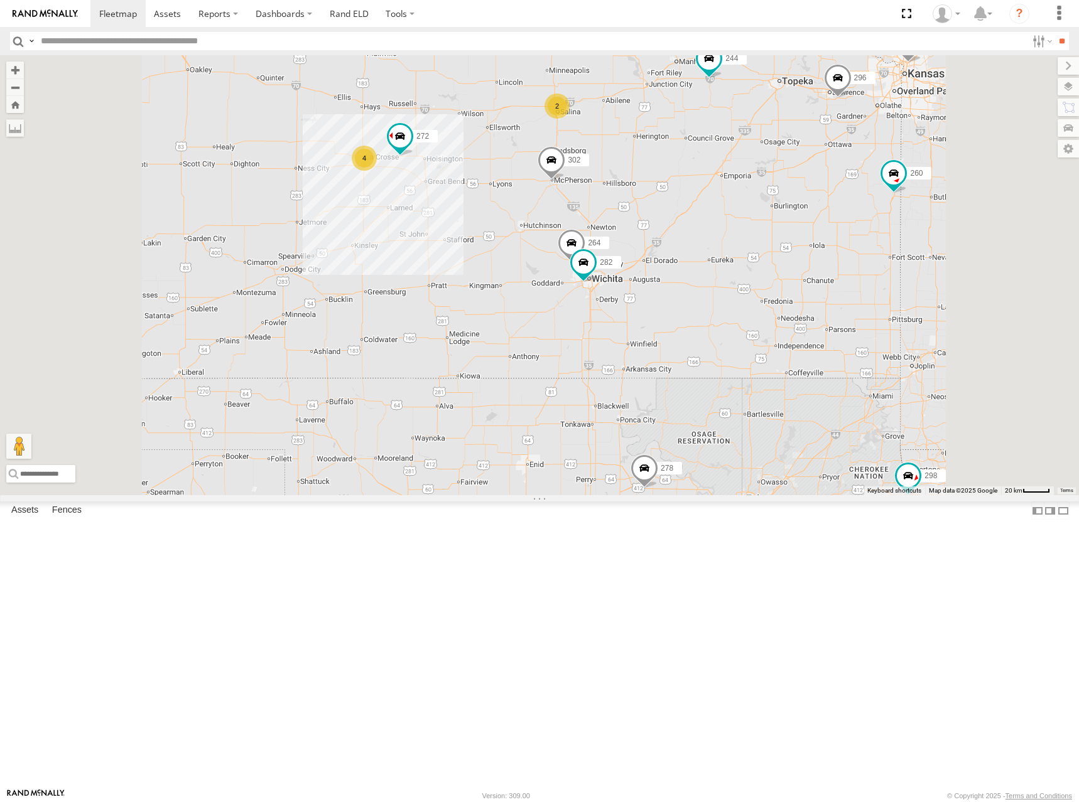
drag, startPoint x: 879, startPoint y: 396, endPoint x: 863, endPoint y: 389, distance: 16.9
click at [863, 389] on div "274 244 298 270 288 292 256 232 296 284 302 266 278 294 260 262 272 264 282 2 4" at bounding box center [539, 275] width 1079 height 440
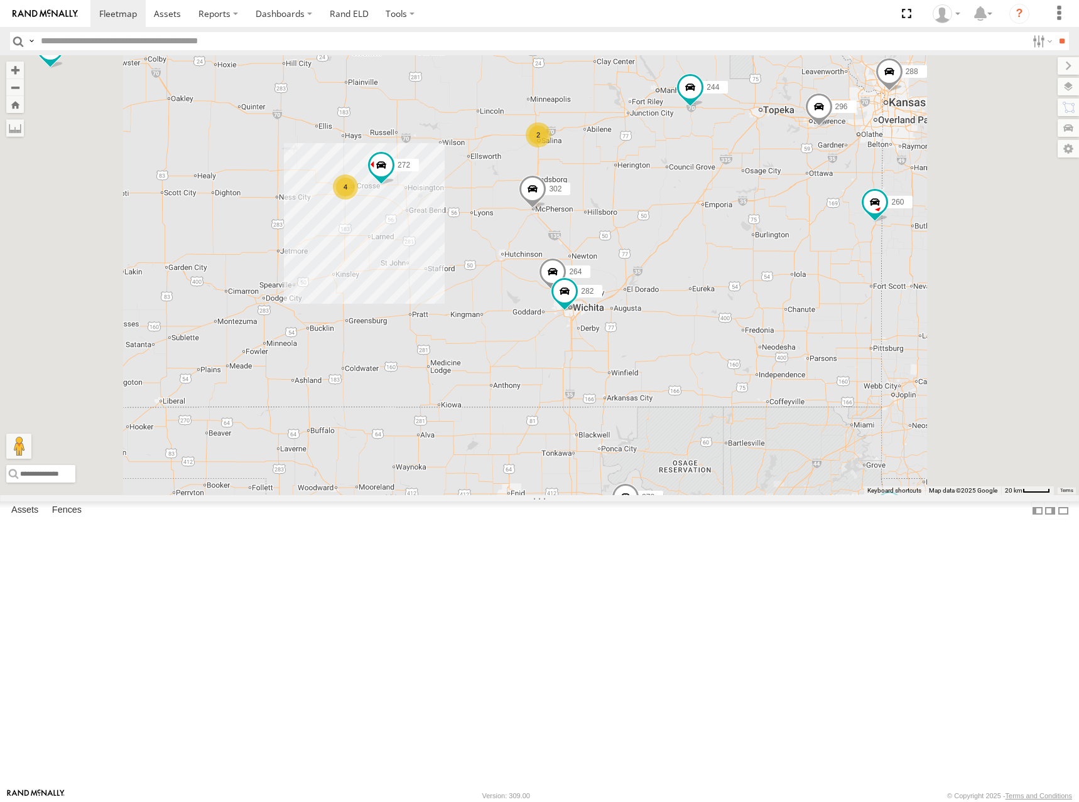
drag, startPoint x: 851, startPoint y: 390, endPoint x: 835, endPoint y: 422, distance: 35.7
click at [835, 422] on div "274 244 298 270 288 292 256 232 296 284 302 266 278 294 260 262 272 264 282 2 4" at bounding box center [539, 275] width 1079 height 440
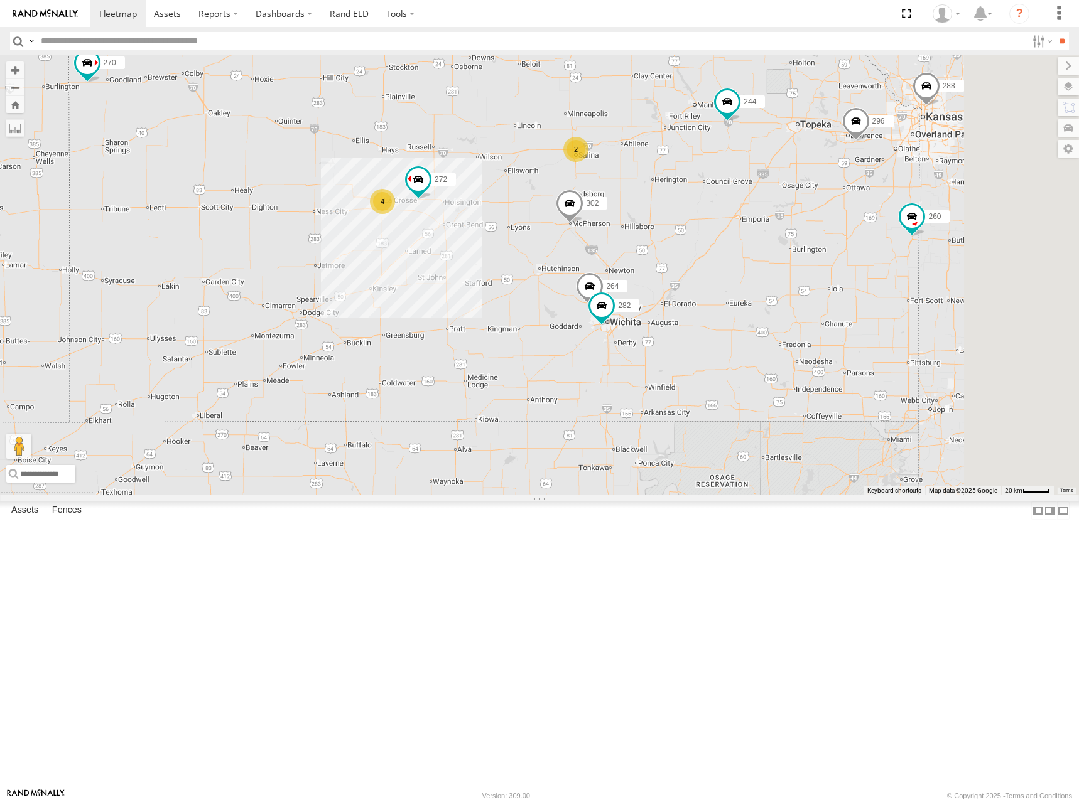
drag, startPoint x: 817, startPoint y: 396, endPoint x: 858, endPoint y: 407, distance: 42.3
click at [858, 407] on div "274 244 298 270 288 292 256 232 296 284 302 266 278 294 260 262 272 264 282 2 4" at bounding box center [539, 275] width 1079 height 440
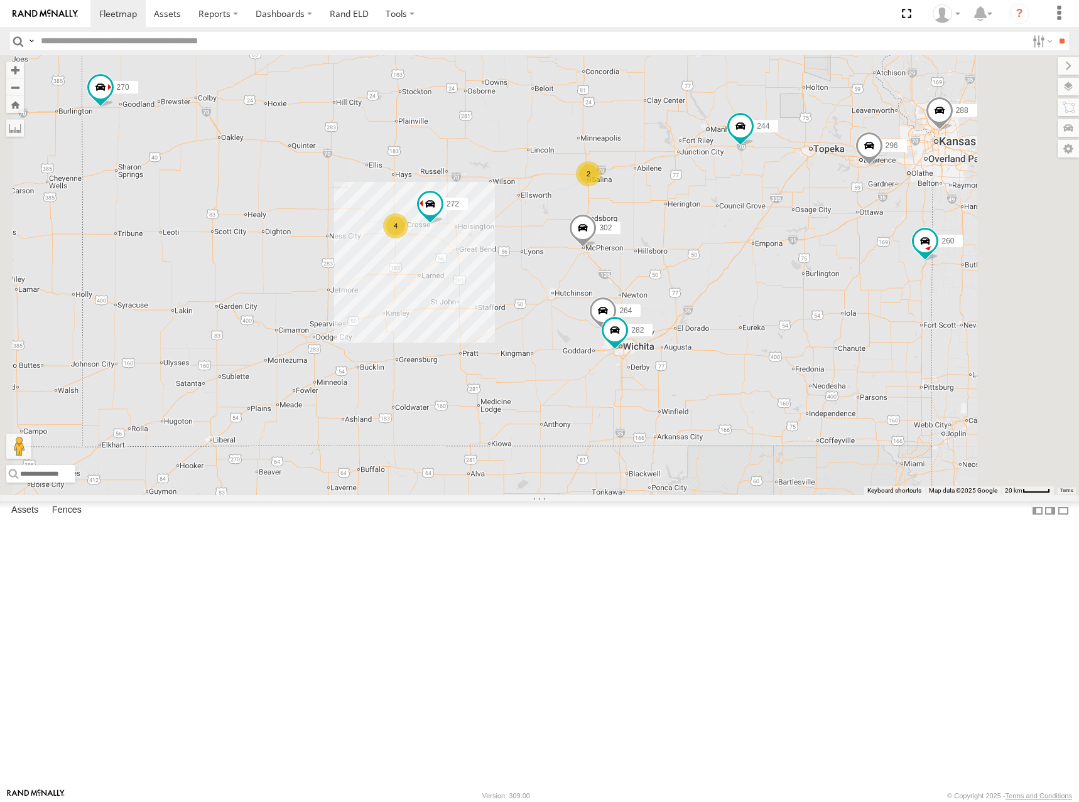
drag, startPoint x: 830, startPoint y: 377, endPoint x: 844, endPoint y: 404, distance: 30.6
click at [844, 404] on div "274 244 298 270 288 292 256 232 296 284 302 266 278 294 260 262 272 264 282 2 4" at bounding box center [539, 275] width 1079 height 440
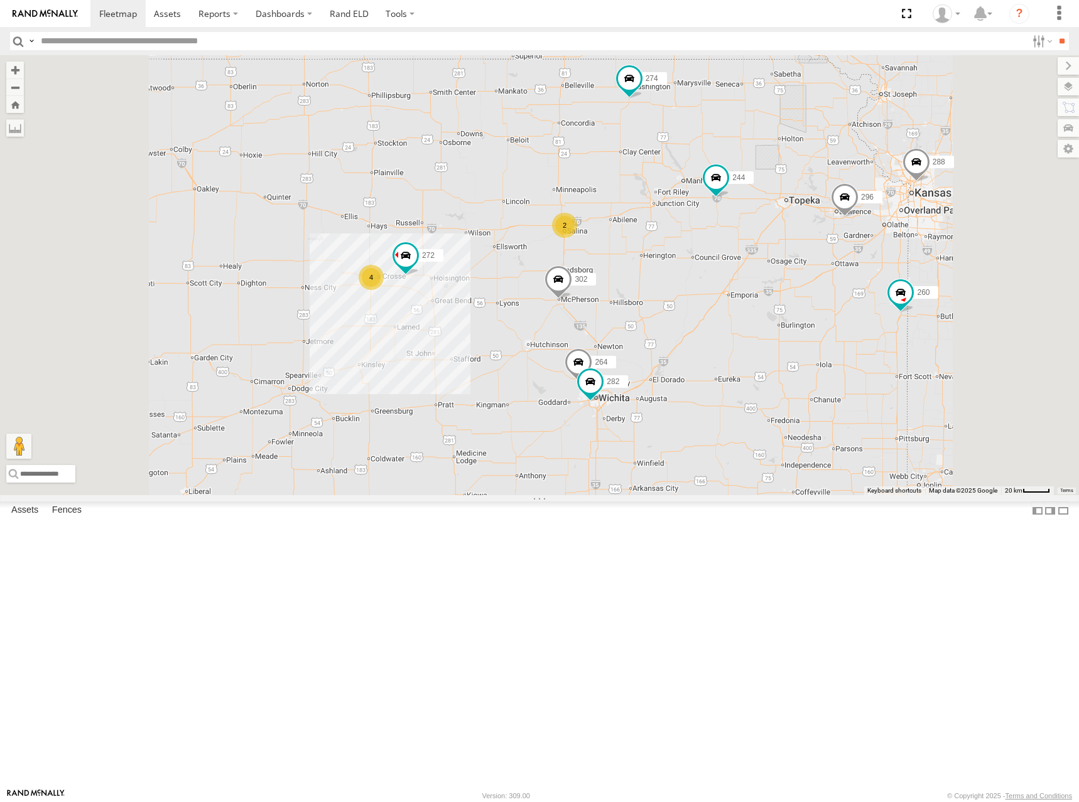
click at [752, 386] on div "274 2 244 4 298 288 272 256 232 296 264 302 282 278 294 260" at bounding box center [539, 275] width 1079 height 440
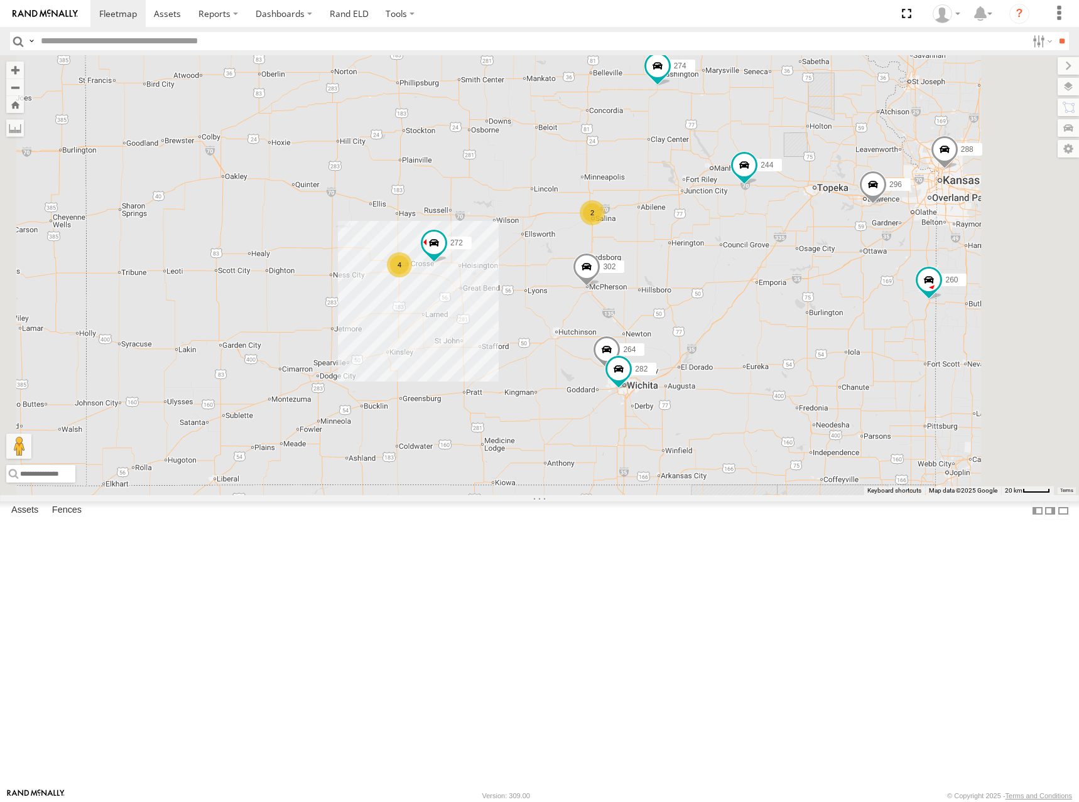
drag, startPoint x: 768, startPoint y: 407, endPoint x: 794, endPoint y: 394, distance: 28.4
click at [793, 394] on div "274 2 244 4 298 288 272 256 232 296 264 302 282 278 294 260" at bounding box center [539, 275] width 1079 height 440
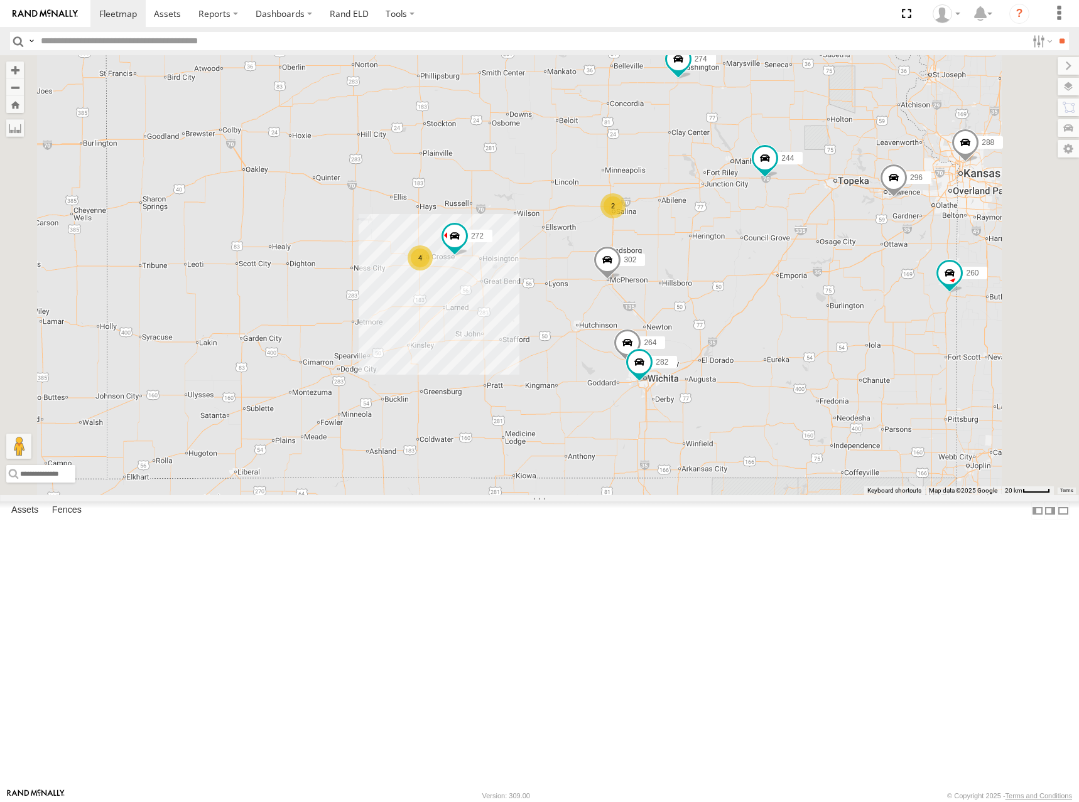
drag, startPoint x: 802, startPoint y: 391, endPoint x: 826, endPoint y: 384, distance: 24.8
click at [826, 384] on div "274 2 244 4 298 288 272 256 232 296 264 302 282 278 294 260" at bounding box center [539, 275] width 1079 height 440
click at [858, 389] on div "274 2 244 4 298 288 272 256 232 296 264 302 282 278 294 260" at bounding box center [539, 275] width 1079 height 440
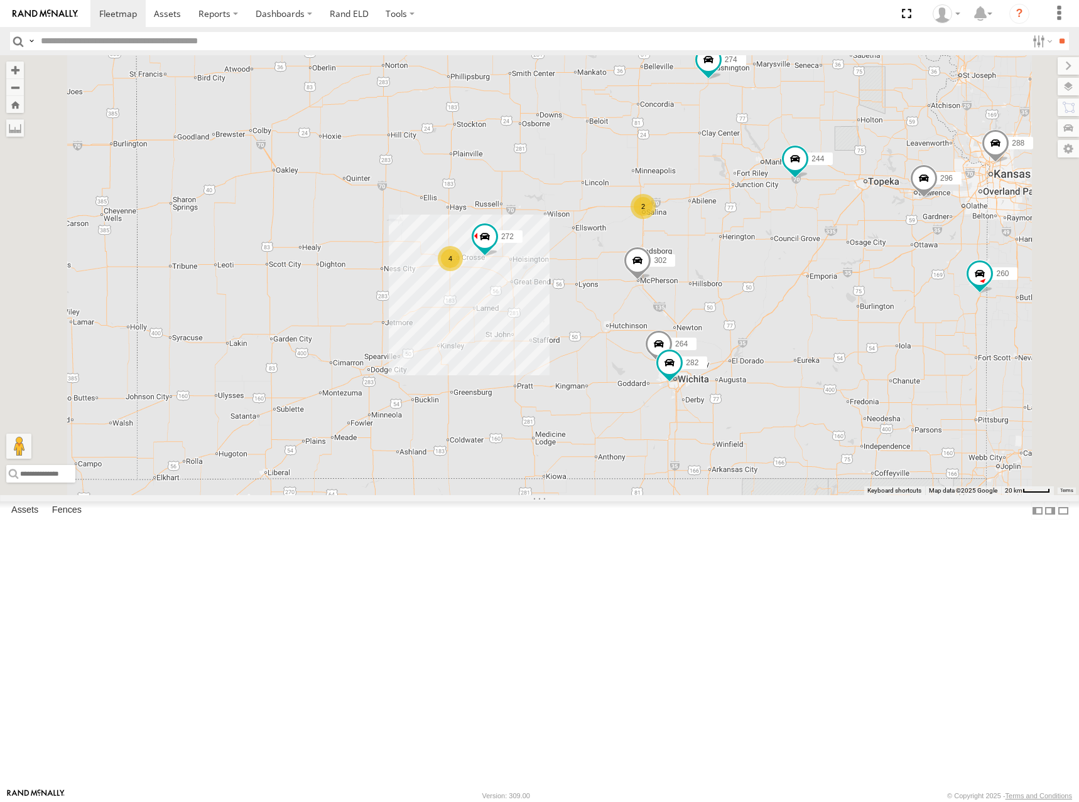
drag, startPoint x: 851, startPoint y: 352, endPoint x: 876, endPoint y: 348, distance: 24.8
click at [876, 348] on div "274 2 244 4 298 288 272 256 232 296 264 302 282 278 294 260" at bounding box center [539, 275] width 1079 height 440
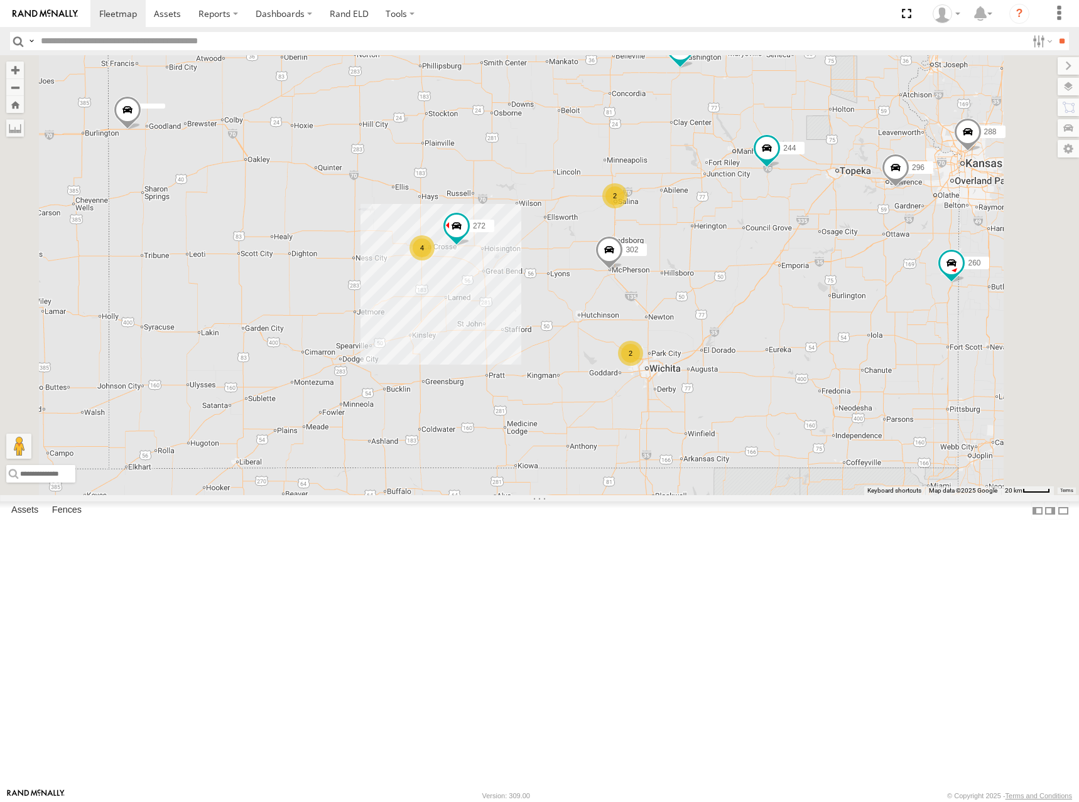
drag, startPoint x: 824, startPoint y: 393, endPoint x: 829, endPoint y: 379, distance: 14.7
click at [829, 379] on div "274 244 298 288 272 256 232 296 302 278 294 260 2 4 2" at bounding box center [539, 275] width 1079 height 440
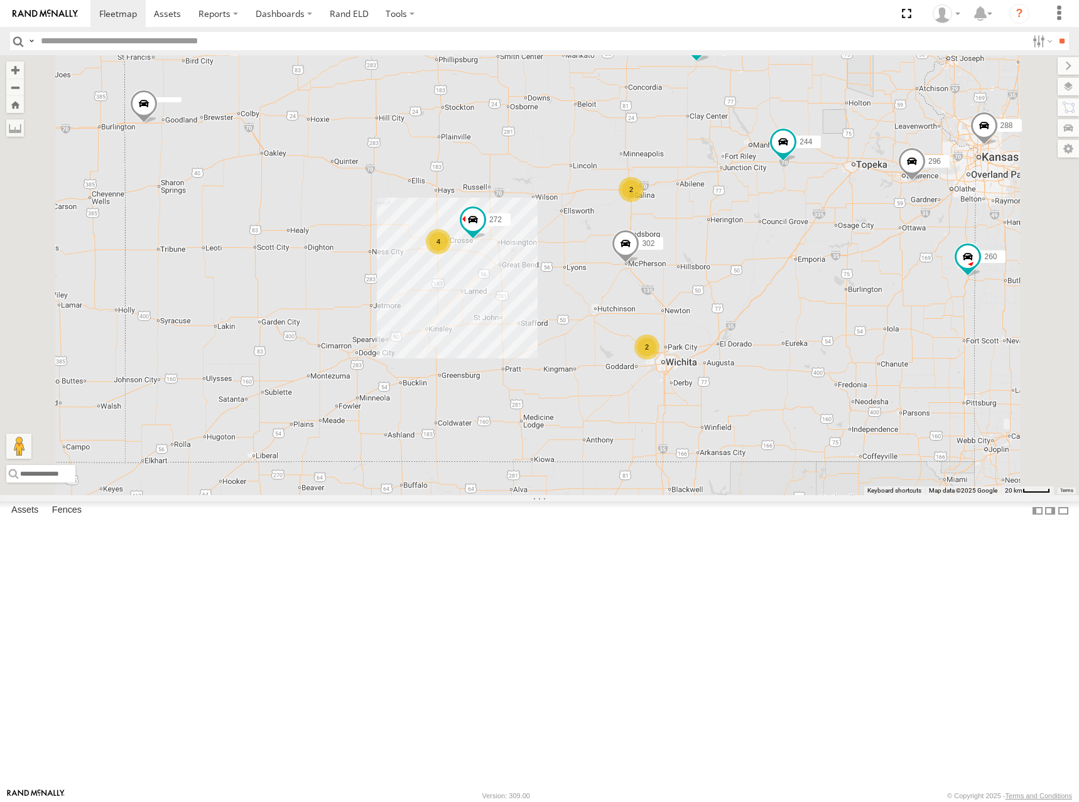
drag, startPoint x: 816, startPoint y: 374, endPoint x: 844, endPoint y: 354, distance: 33.8
click at [844, 354] on div "274 244 298 288 272 256 232 296 302 278 294 260 2 4 2" at bounding box center [539, 275] width 1079 height 440
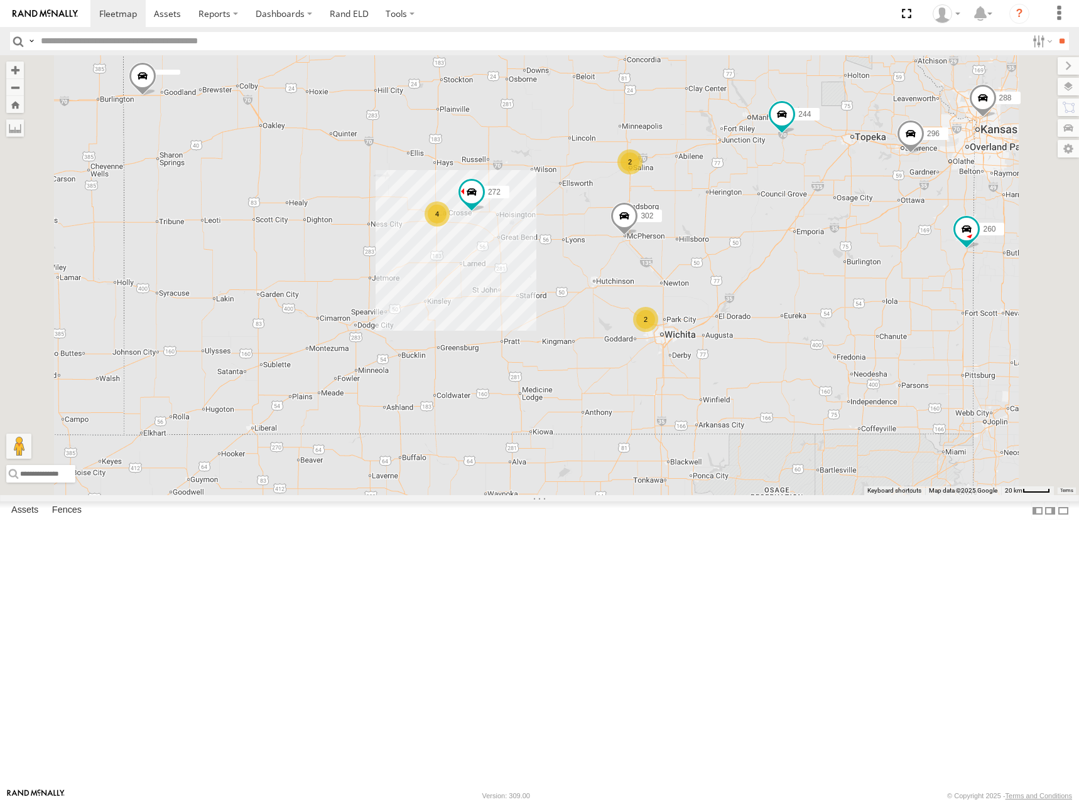
drag, startPoint x: 862, startPoint y: 372, endPoint x: 861, endPoint y: 343, distance: 29.5
click at [861, 343] on div "274 244 298 288 272 256 232 296 302 278 294 260 2 4 2" at bounding box center [539, 275] width 1079 height 440
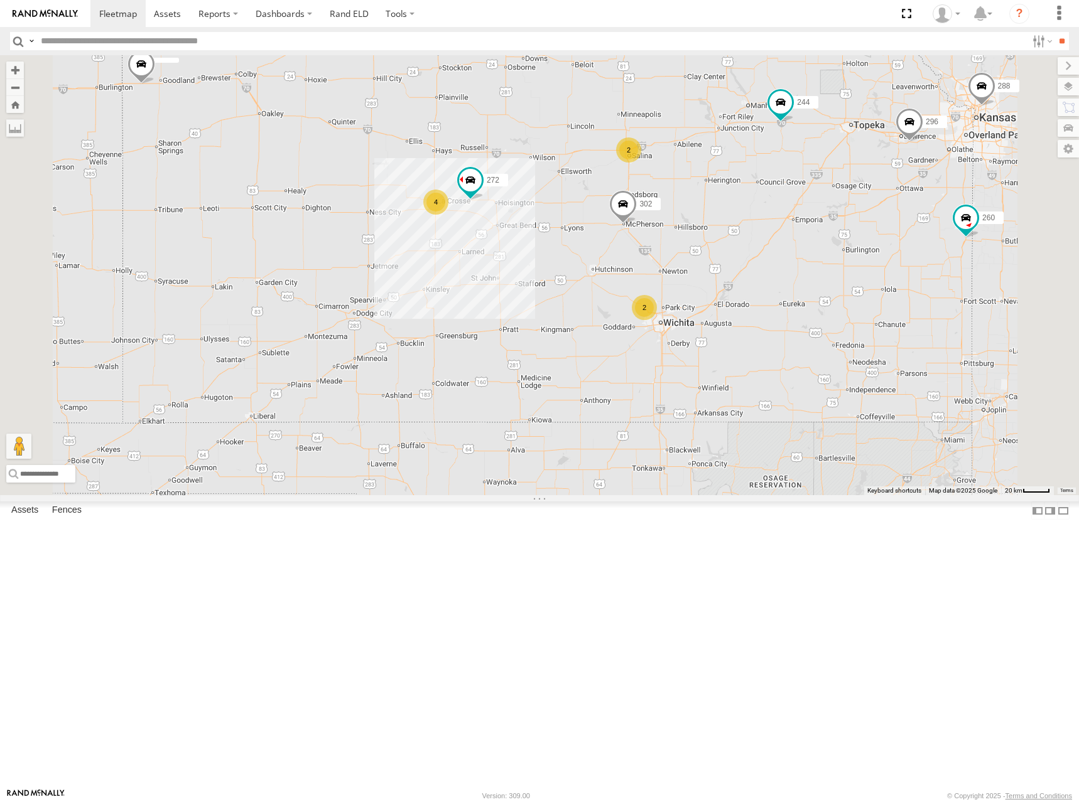
click at [865, 336] on div "274 244 298 288 272 256 232 296 302 278 294 260 2 4 2" at bounding box center [539, 275] width 1079 height 440
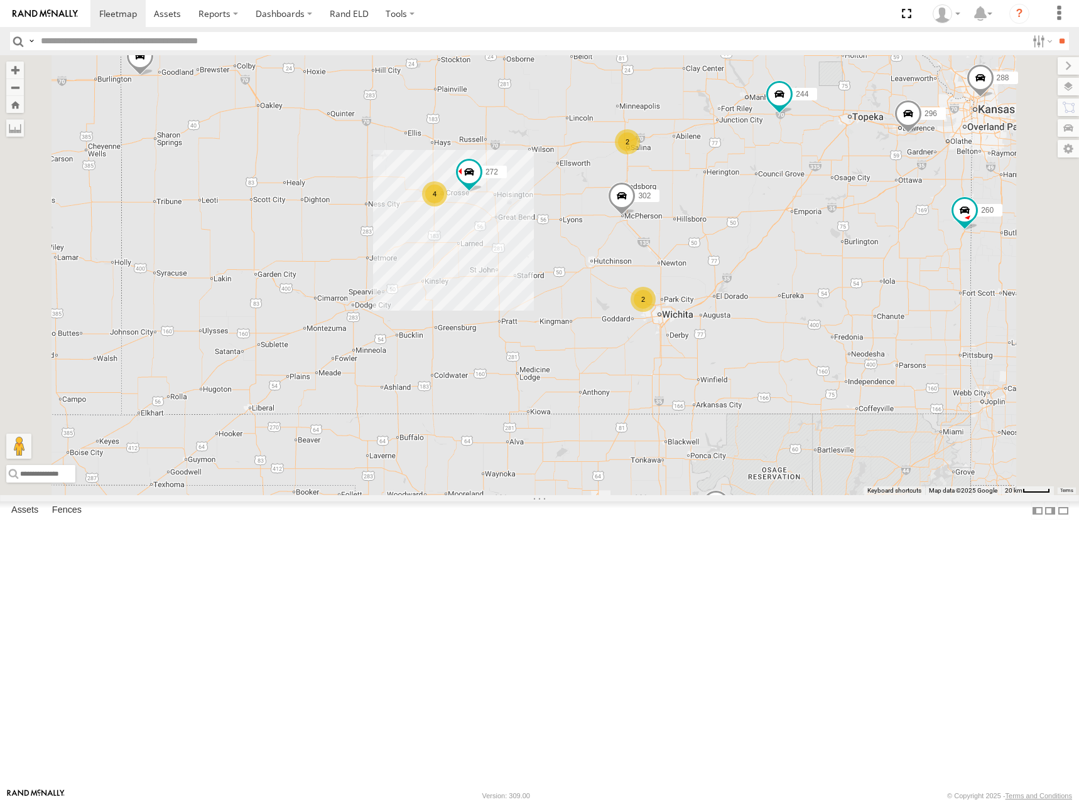
click at [865, 342] on div "274 244 298 288 272 256 232 296 302 278 294 260 2 4 2" at bounding box center [539, 275] width 1079 height 440
click at [860, 340] on div "274 244 298 288 272 256 232 296 302 278 294 260 2 4 2" at bounding box center [539, 275] width 1079 height 440
drag, startPoint x: 856, startPoint y: 338, endPoint x: 851, endPoint y: 333, distance: 7.1
click at [851, 333] on div "274 244 298 288 272 256 232 296 302 278 294 260 2 4 2" at bounding box center [539, 275] width 1079 height 440
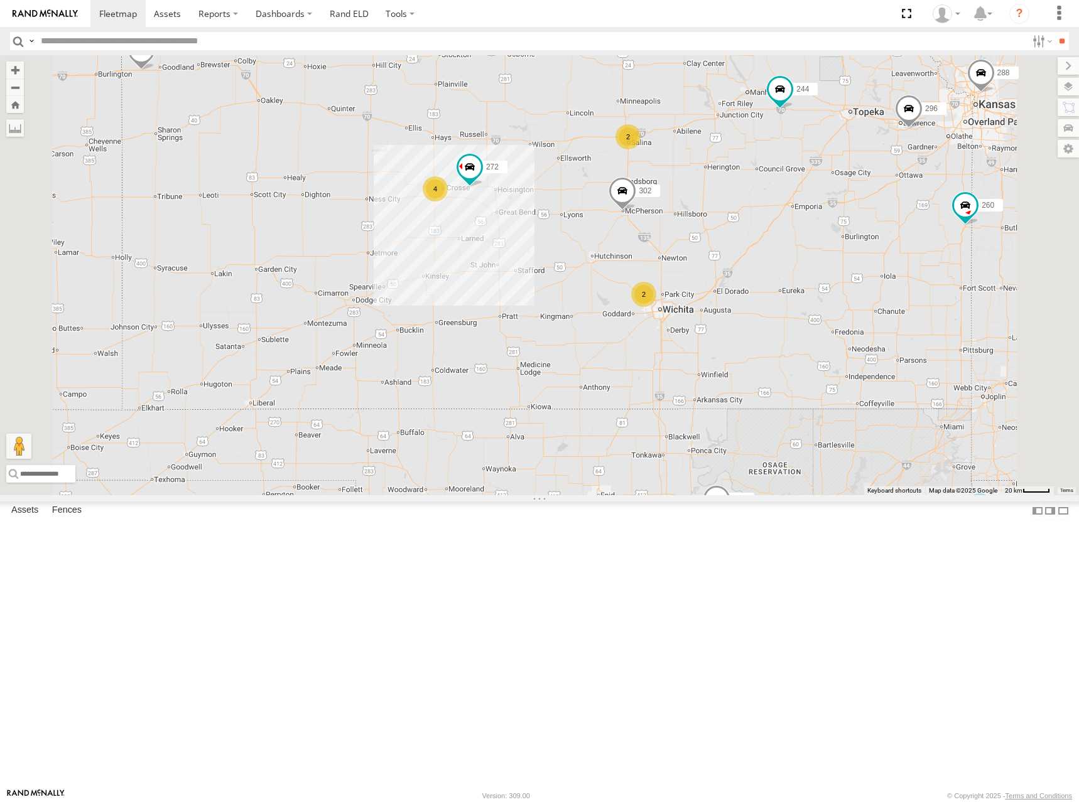
drag, startPoint x: 845, startPoint y: 328, endPoint x: 858, endPoint y: 333, distance: 13.3
click at [858, 333] on div "274 244 298 288 272 256 232 296 302 278 294 260 2 4 2" at bounding box center [539, 275] width 1079 height 440
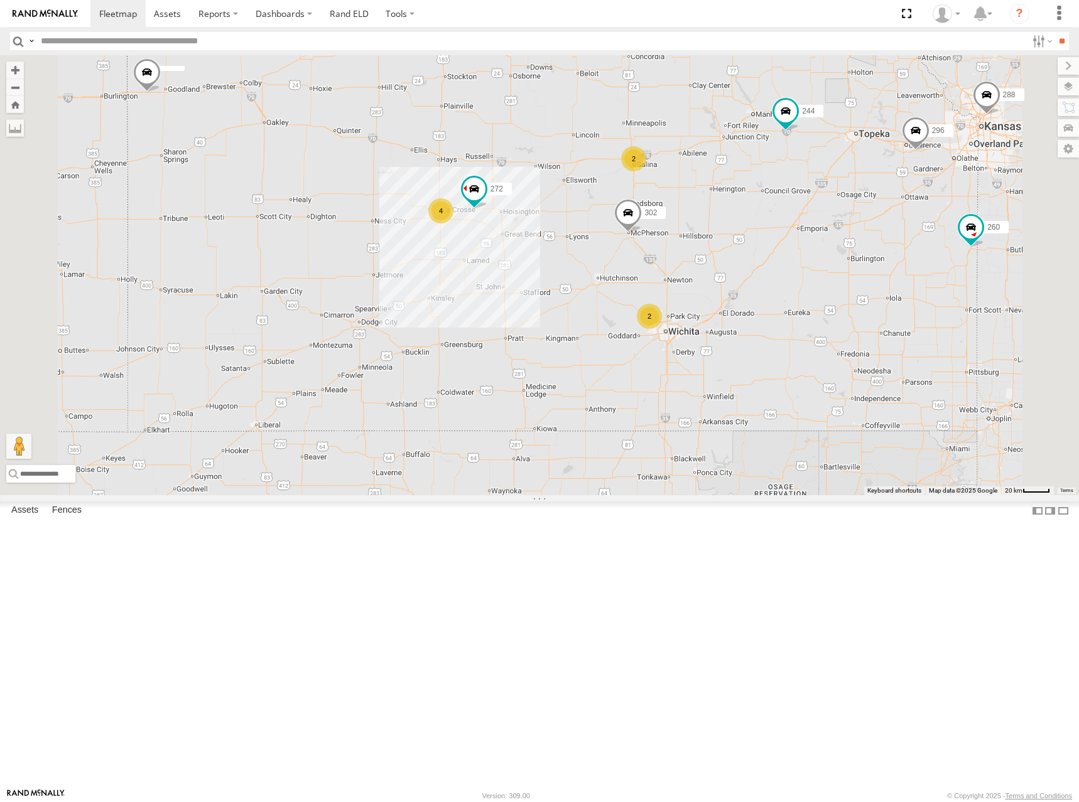
drag, startPoint x: 871, startPoint y: 329, endPoint x: 877, endPoint y: 353, distance: 25.3
click at [877, 353] on div "274 244 298 288 272 256 232 296 302 278 294 260 2 4 2" at bounding box center [539, 275] width 1079 height 440
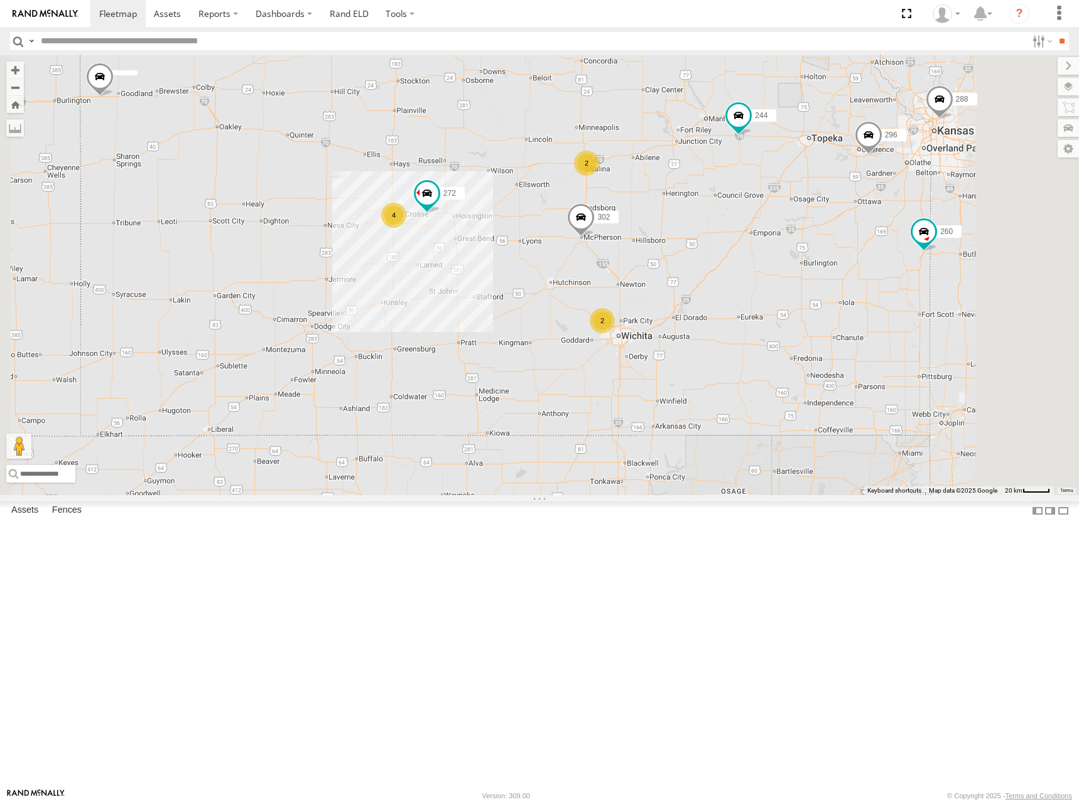
drag, startPoint x: 880, startPoint y: 353, endPoint x: 829, endPoint y: 357, distance: 50.4
click at [829, 357] on div "274 244 298 288 272 256 232 296 302 278 294 260 2 4 2" at bounding box center [539, 275] width 1079 height 440
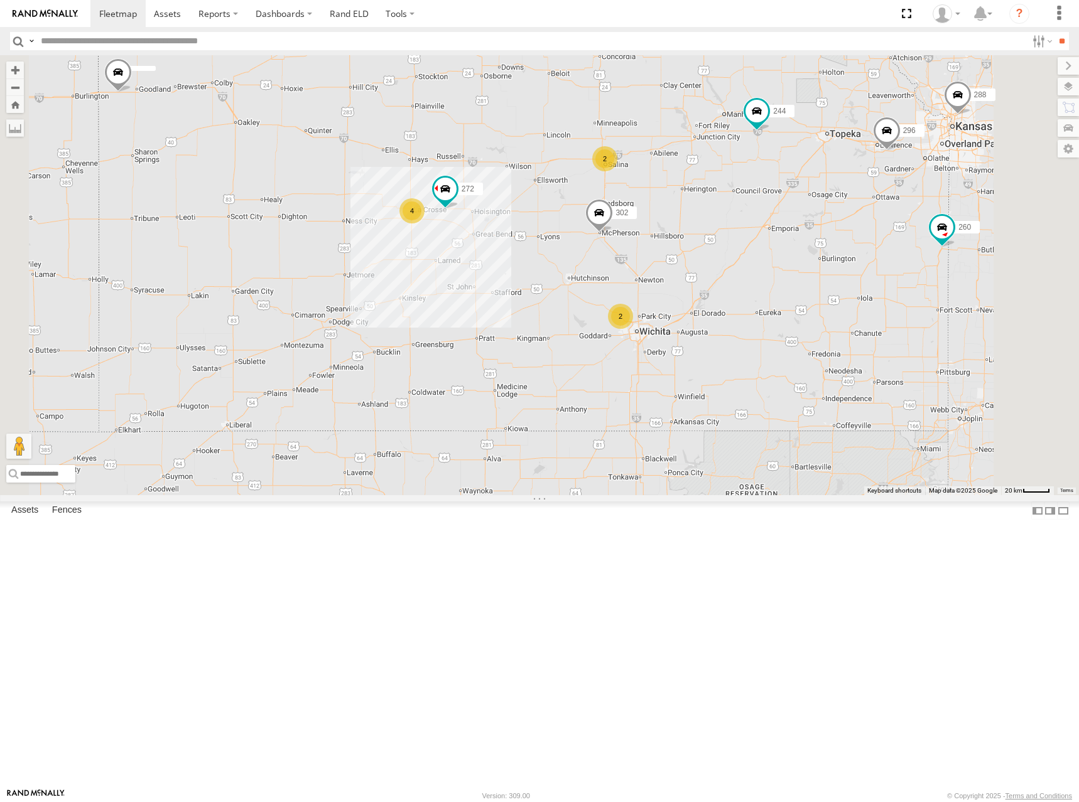
drag, startPoint x: 625, startPoint y: 414, endPoint x: 646, endPoint y: 409, distance: 22.1
click at [646, 409] on div "274 244 298 288 272 256 232 296 302 278 294 260 2 4 2" at bounding box center [539, 275] width 1079 height 440
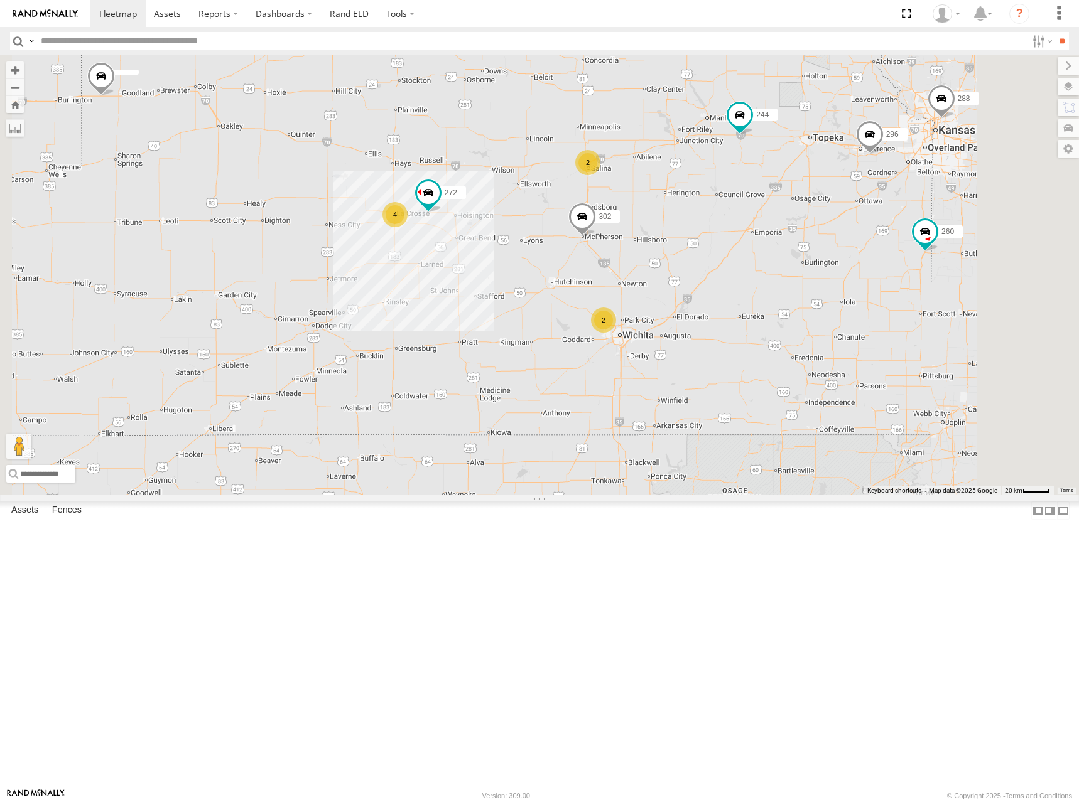
drag, startPoint x: 676, startPoint y: 422, endPoint x: 658, endPoint y: 426, distance: 18.6
click at [658, 426] on div "274 244 298 288 272 256 232 296 302 278 294 260 2 4 2" at bounding box center [539, 275] width 1079 height 440
drag, startPoint x: 726, startPoint y: 423, endPoint x: 660, endPoint y: 416, distance: 66.8
click at [660, 416] on div "274 244 298 288 272 256 232 296 302 278 294 260 2 4 2" at bounding box center [539, 275] width 1079 height 440
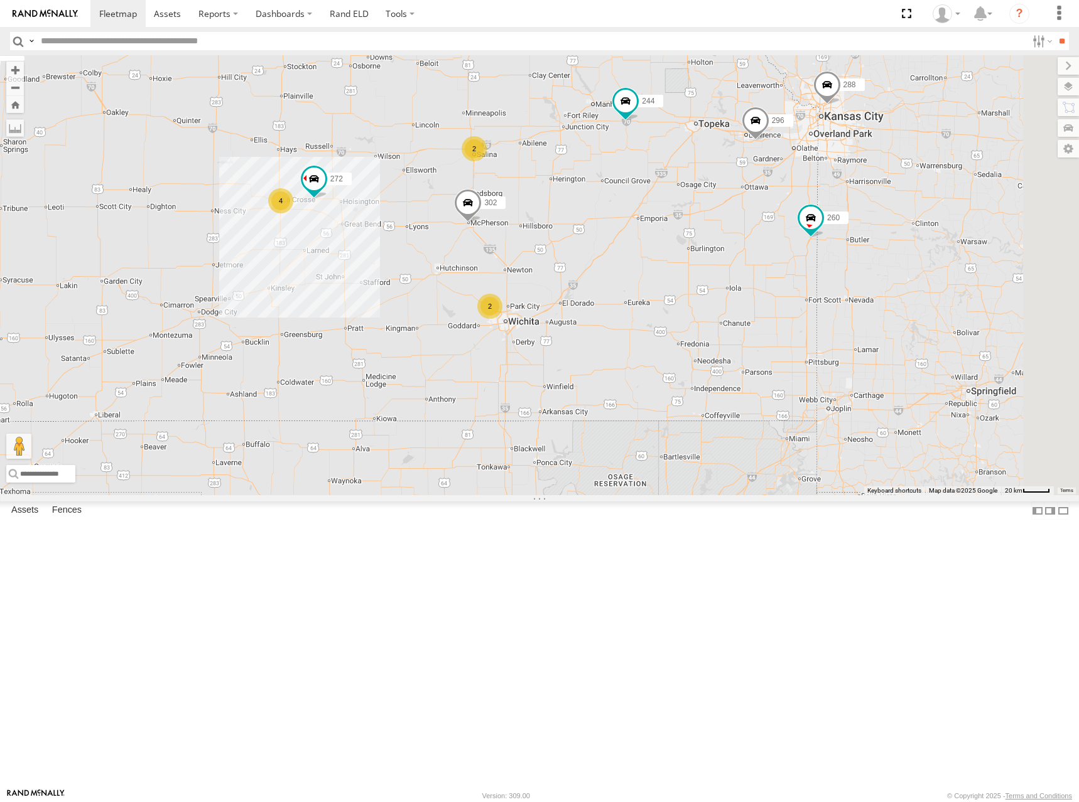
drag, startPoint x: 843, startPoint y: 433, endPoint x: 830, endPoint y: 429, distance: 13.9
click at [830, 429] on div "274 244 298 288 272 256 232 296 302 278 294 260 2 4 2" at bounding box center [539, 275] width 1079 height 440
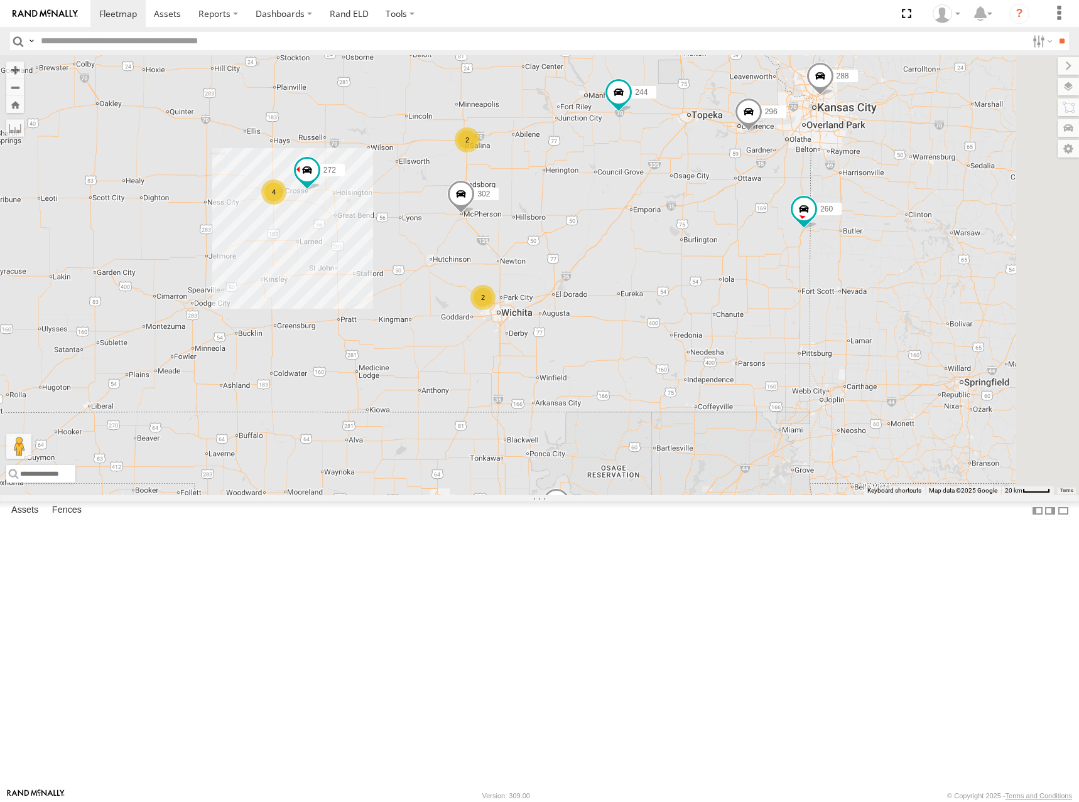
drag, startPoint x: 837, startPoint y: 433, endPoint x: 845, endPoint y: 427, distance: 9.9
click at [845, 427] on div "274 244 298 288 272 256 232 296 302 278 294 260 2 4 2" at bounding box center [539, 275] width 1079 height 440
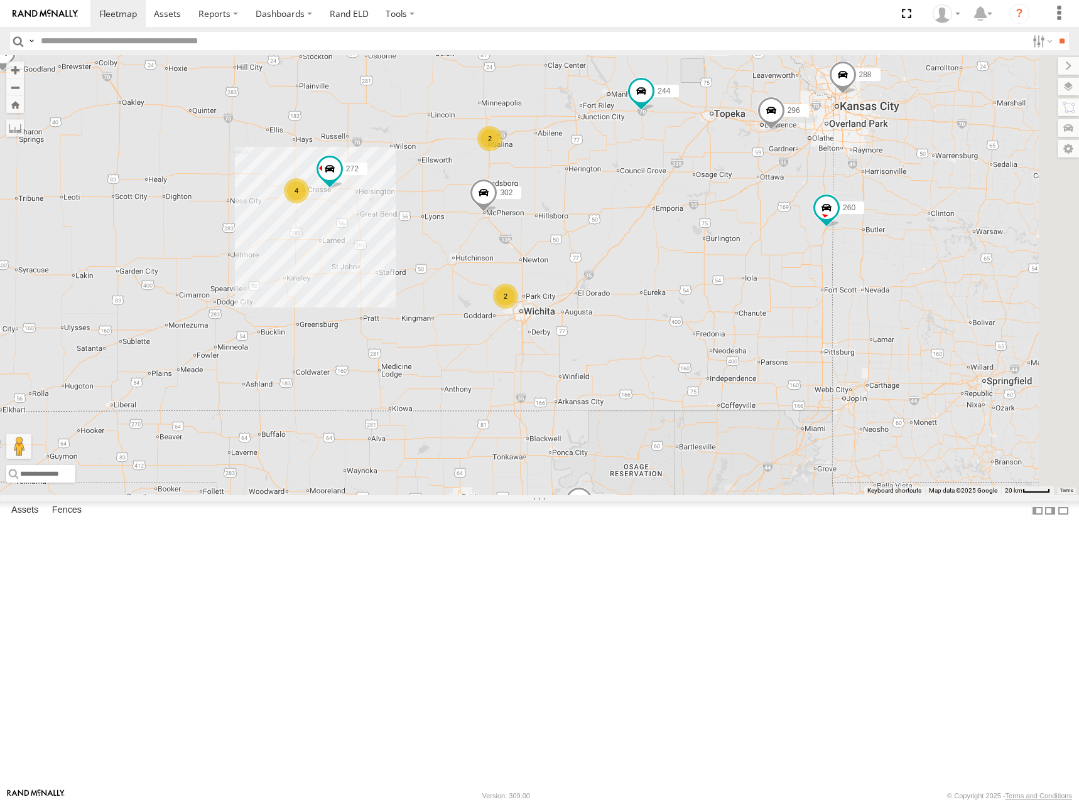
drag, startPoint x: 848, startPoint y: 438, endPoint x: 875, endPoint y: 436, distance: 27.7
click at [875, 436] on div "274 244 298 288 272 256 232 296 302 278 294 260 2 4 2" at bounding box center [539, 275] width 1079 height 440
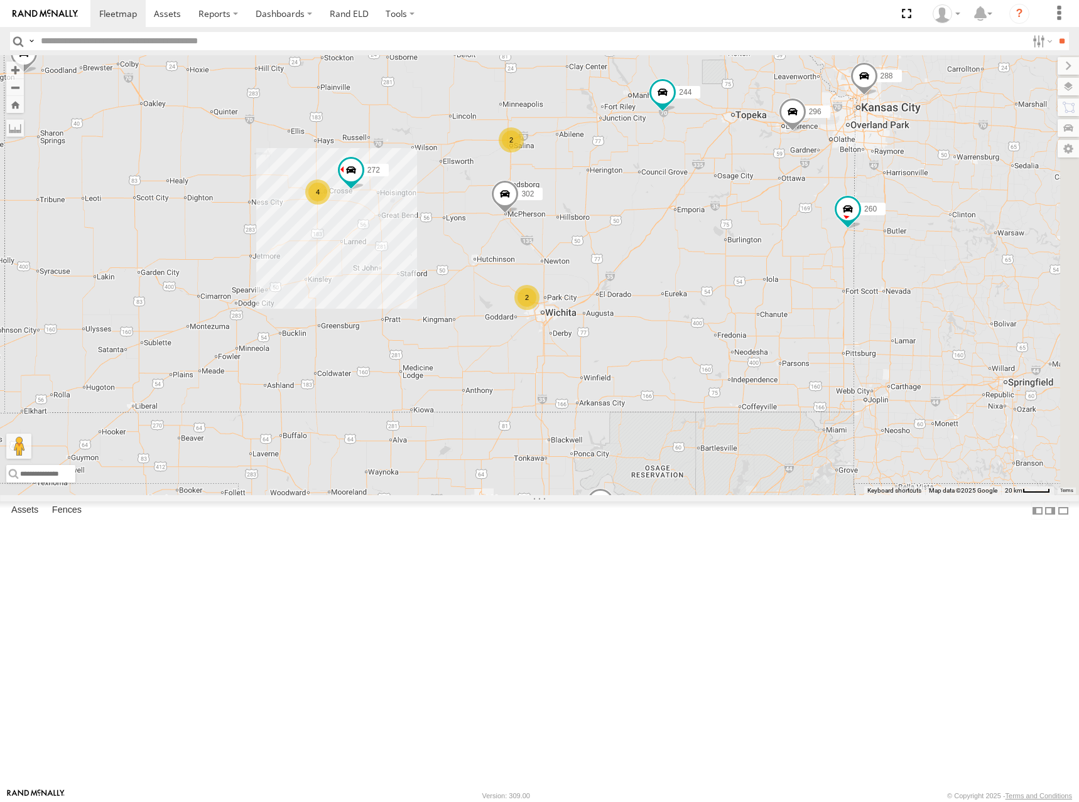
click at [816, 412] on div "274 244 298 288 272 256 232 296 302 278 294 260 2 4 2" at bounding box center [539, 275] width 1079 height 440
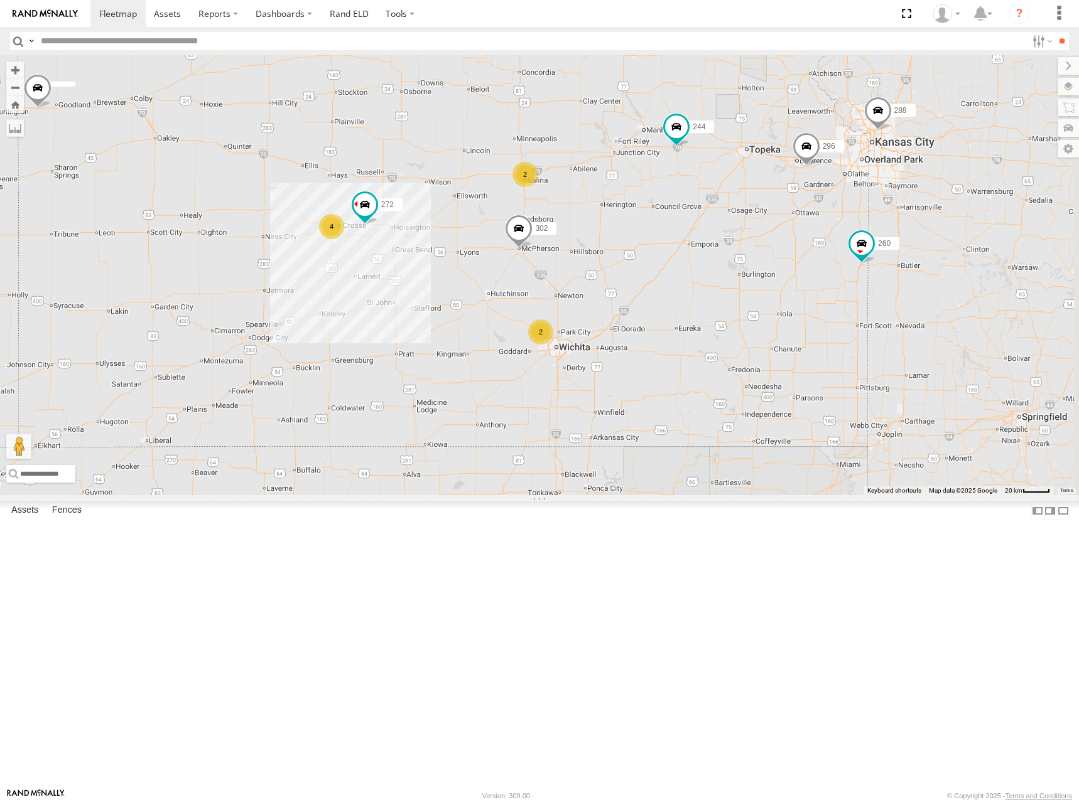
drag, startPoint x: 816, startPoint y: 364, endPoint x: 821, endPoint y: 387, distance: 23.3
click at [821, 387] on div "274 244 298 288 272 256 232 296 302 278 294 260 2 4 2" at bounding box center [539, 275] width 1079 height 440
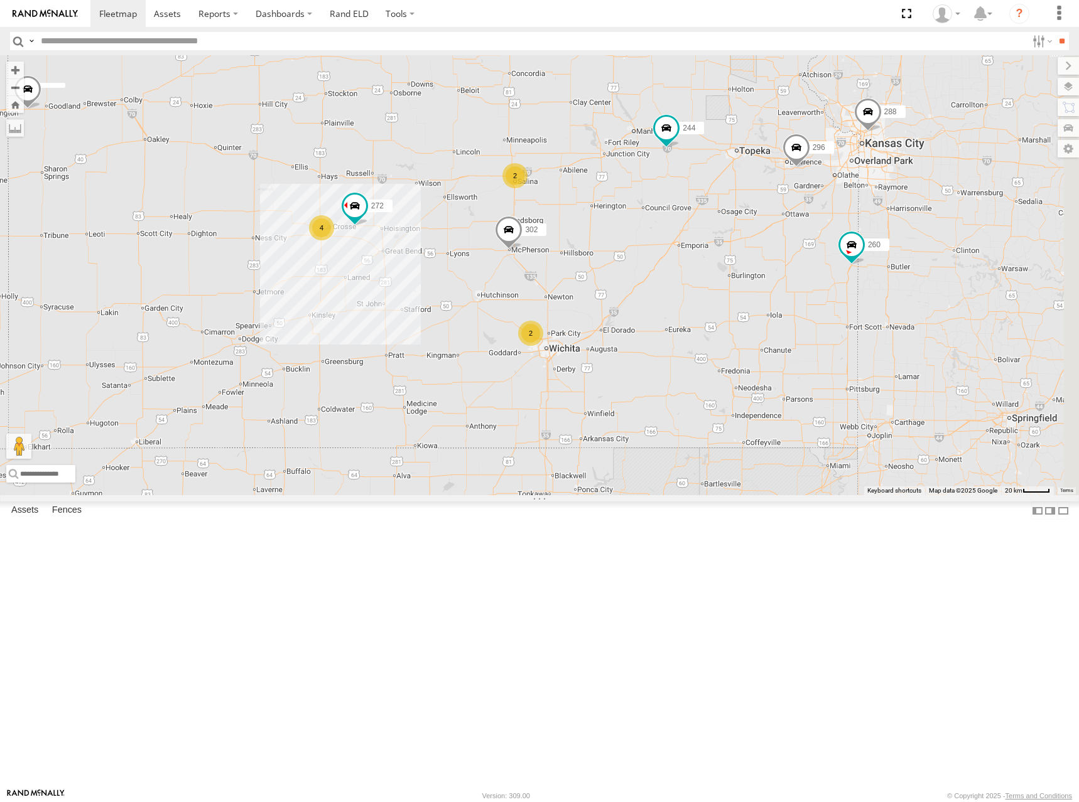
click at [808, 385] on div "274 244 298 288 272 256 232 296 302 278 294 260 2 4 2" at bounding box center [539, 275] width 1079 height 440
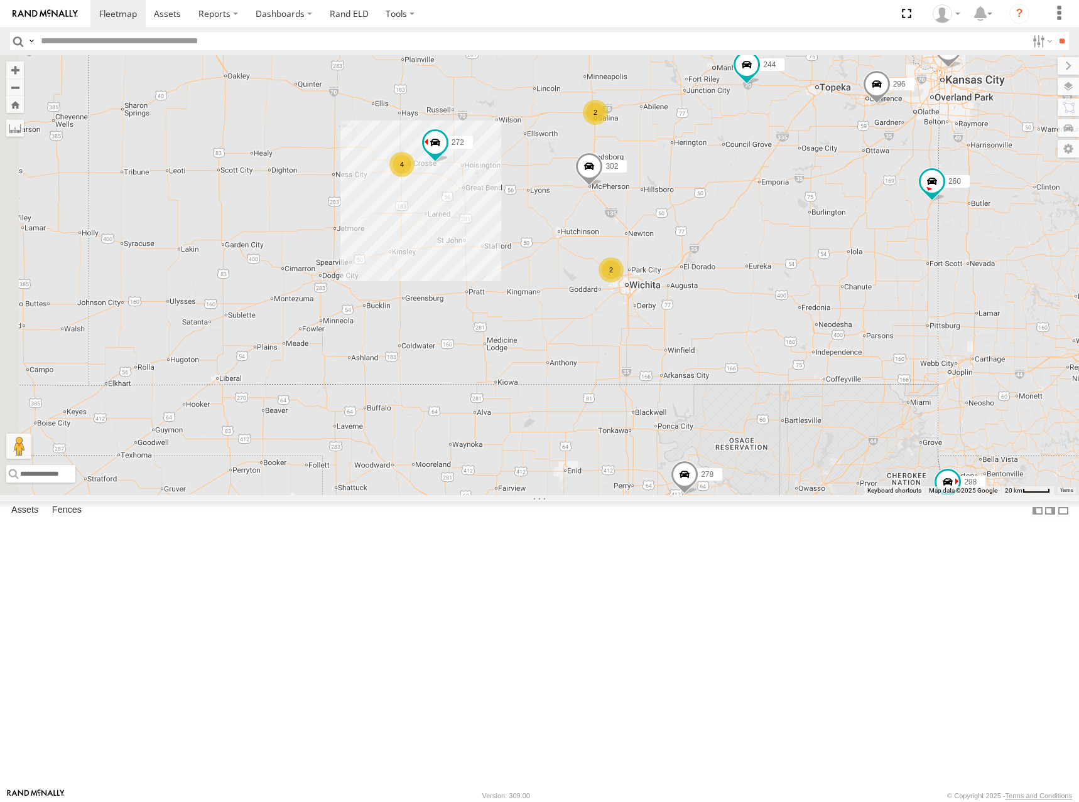
drag, startPoint x: 724, startPoint y: 410, endPoint x: 813, endPoint y: 341, distance: 112.8
click at [813, 341] on div "274 244 298 288 272 256 232 296 302 278 294 260 2 4 2" at bounding box center [539, 275] width 1079 height 440
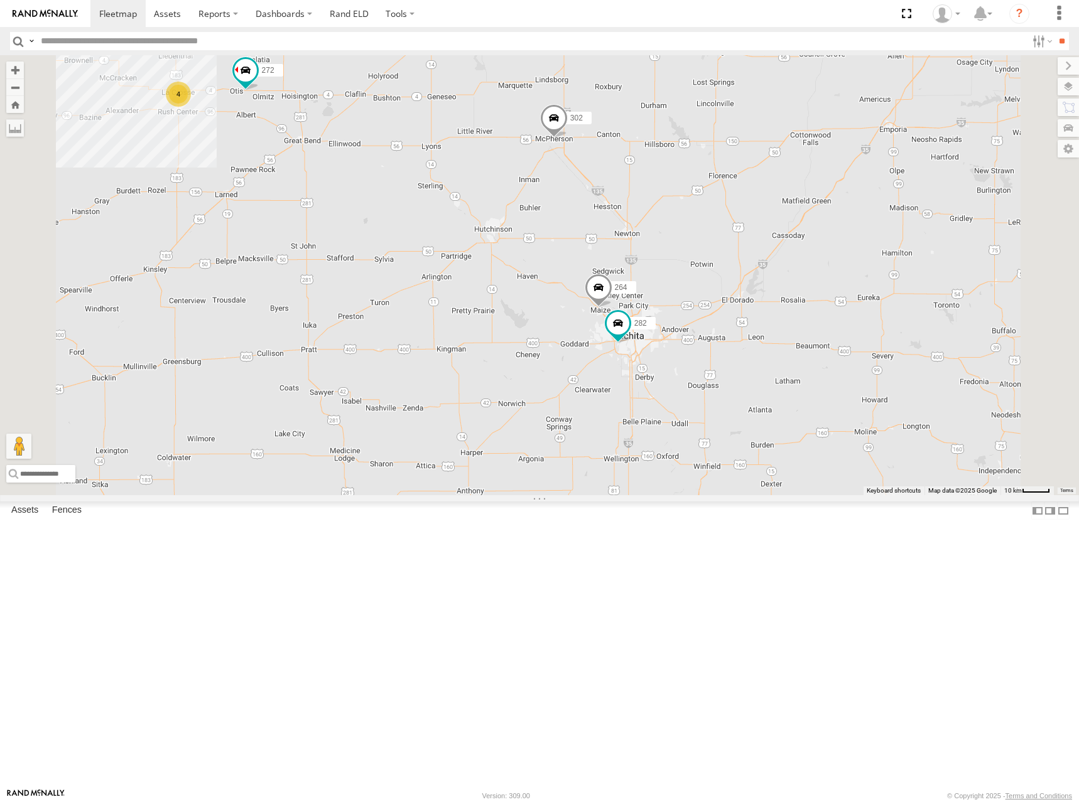
drag, startPoint x: 870, startPoint y: 341, endPoint x: 841, endPoint y: 396, distance: 61.5
click at [841, 396] on div "274 244 298 288 272 256 232 296 302 278 294 260 2 4 264 282" at bounding box center [539, 275] width 1079 height 440
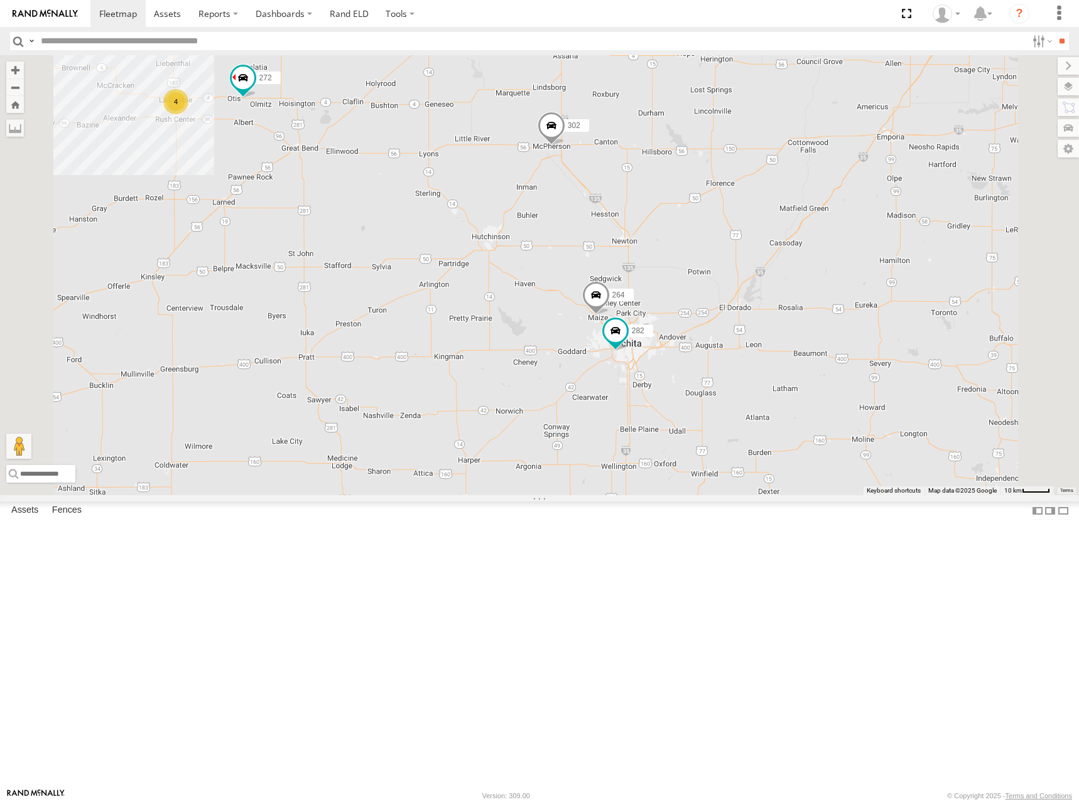
drag, startPoint x: 817, startPoint y: 300, endPoint x: 817, endPoint y: 309, distance: 8.8
click at [817, 309] on div "274 244 298 288 272 256 232 296 302 278 294 260 2 4 264 282" at bounding box center [539, 275] width 1079 height 440
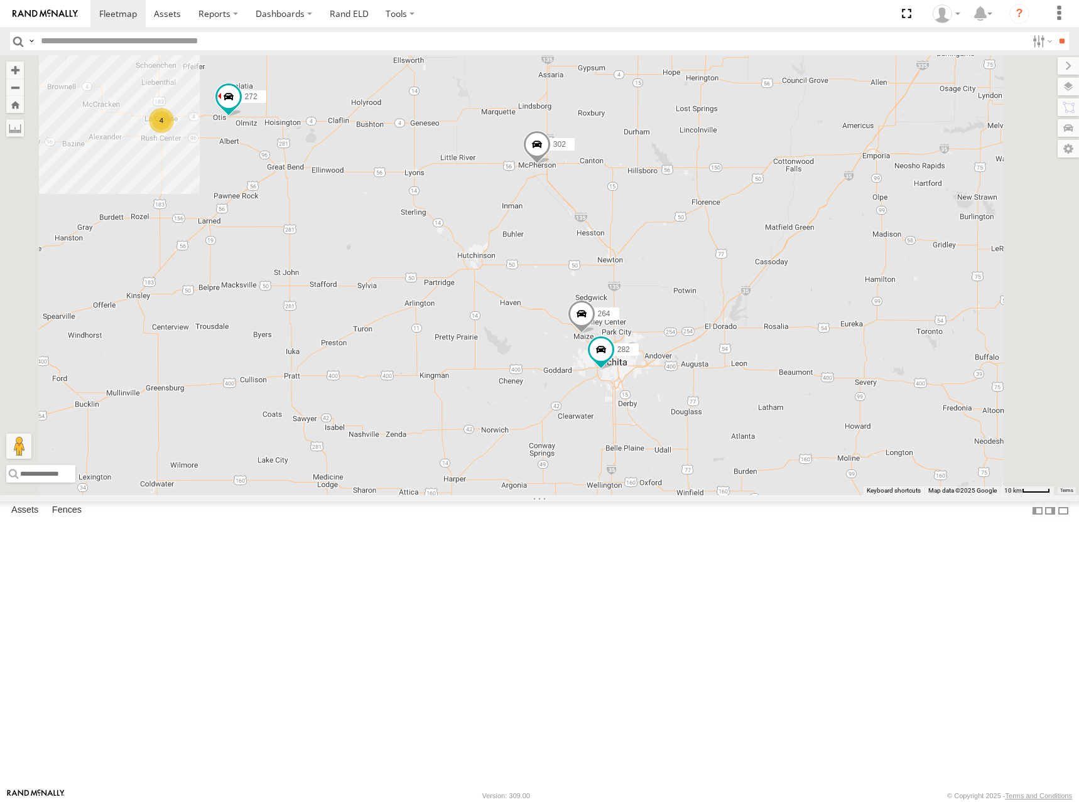
drag, startPoint x: 752, startPoint y: 365, endPoint x: 734, endPoint y: 379, distance: 22.9
click at [734, 379] on div "274 244 298 288 272 256 232 296 302 278 294 260 2 4 264 282" at bounding box center [539, 275] width 1079 height 440
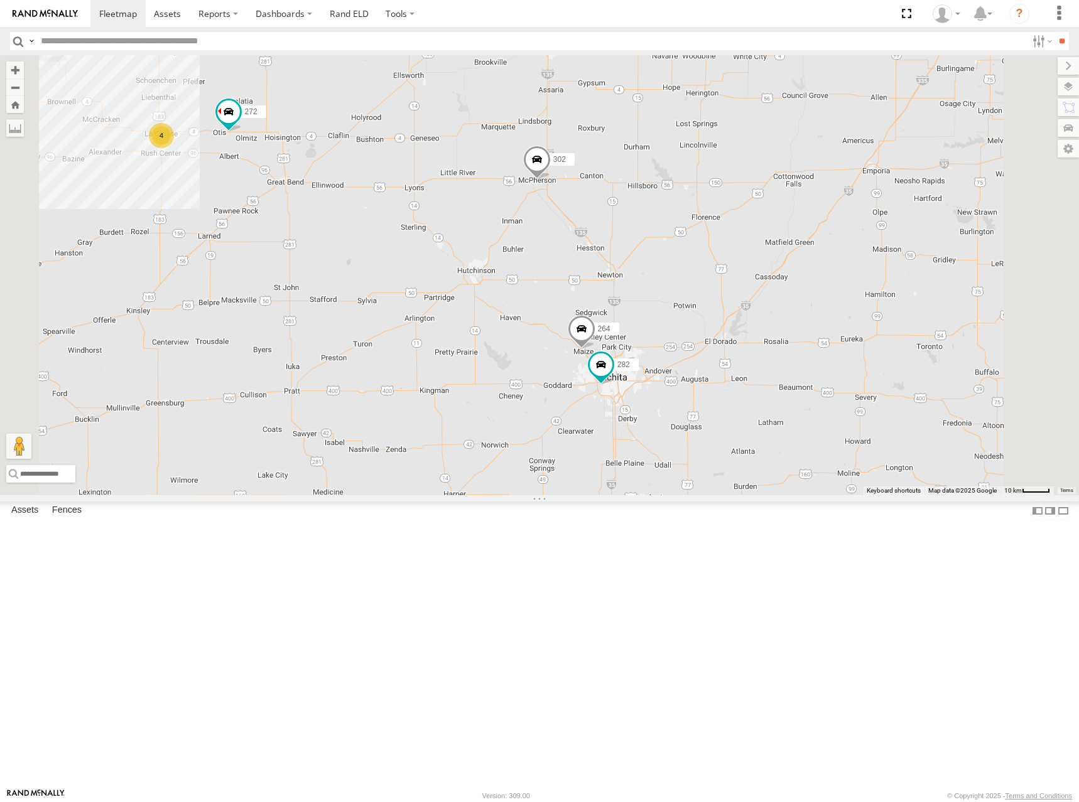
drag, startPoint x: 808, startPoint y: 375, endPoint x: 808, endPoint y: 392, distance: 17.0
click at [808, 392] on div "274 244 298 288 272 256 232 296 302 278 294 260 2 4 264 282" at bounding box center [539, 275] width 1079 height 440
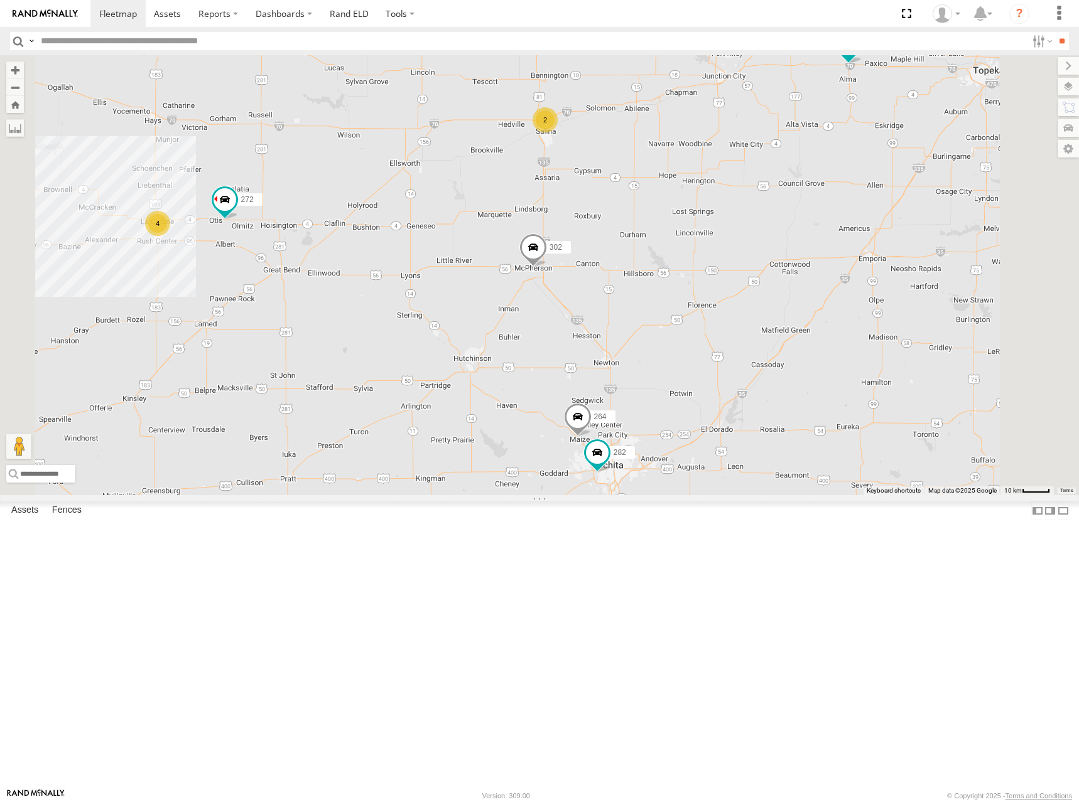
drag, startPoint x: 735, startPoint y: 230, endPoint x: 730, endPoint y: 342, distance: 112.5
click at [730, 342] on div "274 244 298 288 272 256 232 296 302 278 294 260 2 4 264 282" at bounding box center [539, 275] width 1079 height 440
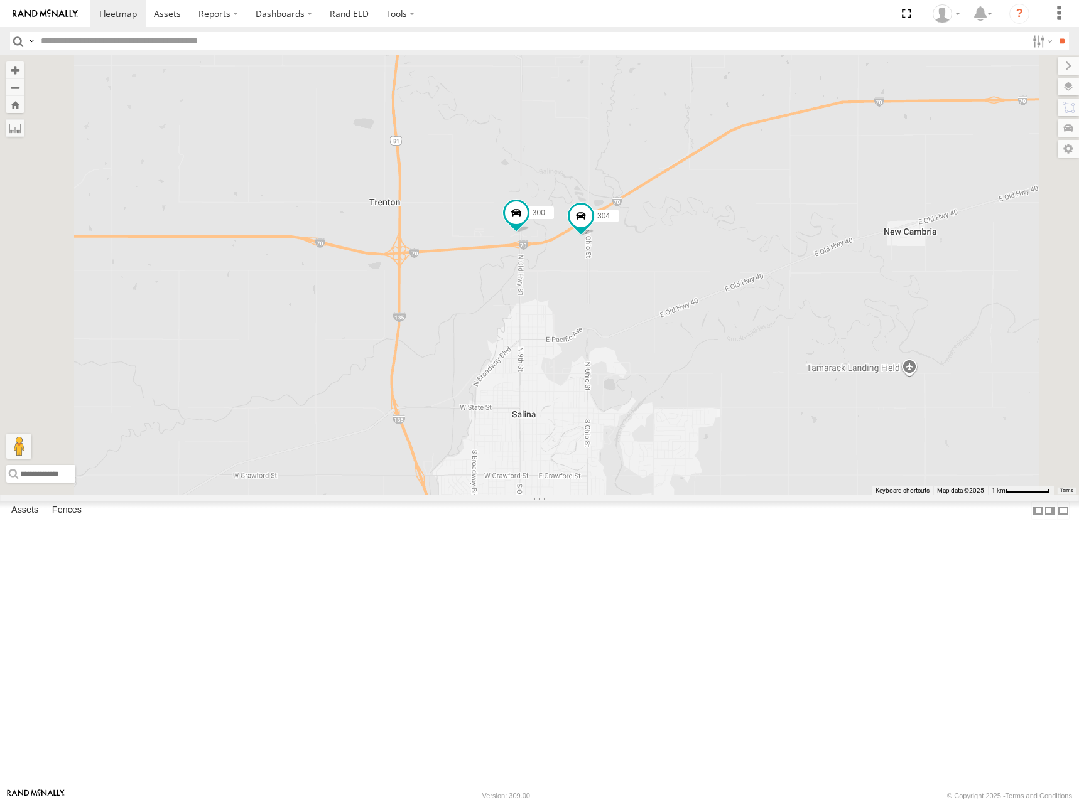
drag, startPoint x: 696, startPoint y: 397, endPoint x: 701, endPoint y: 392, distance: 7.1
click at [701, 392] on div "274 244 298 288 272 256 232 296 302 278 294 260 264 282 300 304" at bounding box center [539, 275] width 1079 height 440
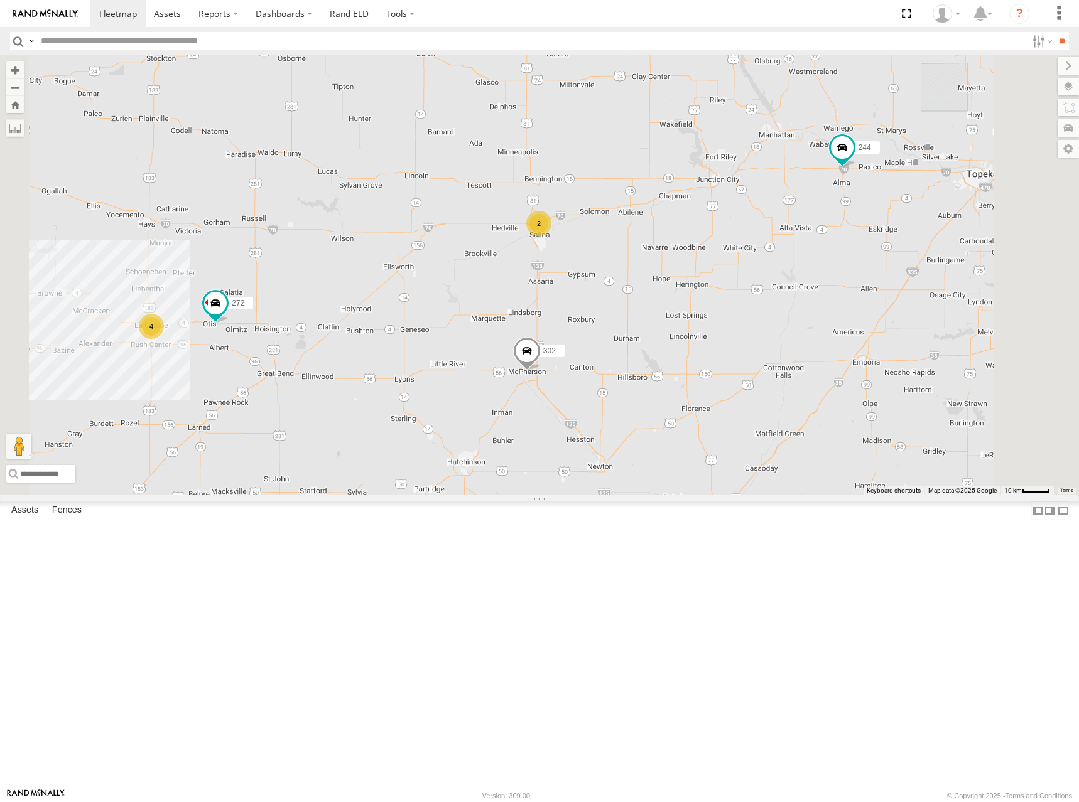
drag, startPoint x: 634, startPoint y: 423, endPoint x: 652, endPoint y: 365, distance: 61.2
click at [652, 365] on div "274 244 298 288 272 256 232 296 302 278 294 260 264 282 2 4" at bounding box center [539, 275] width 1079 height 440
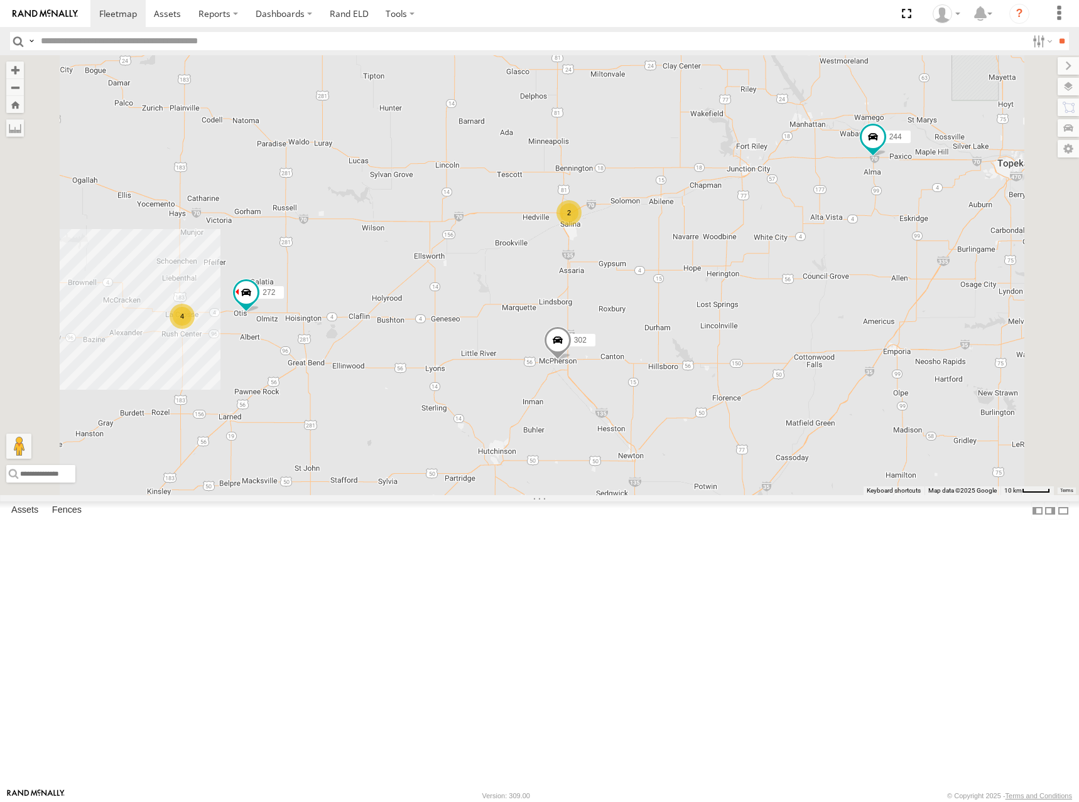
drag, startPoint x: 789, startPoint y: 370, endPoint x: 792, endPoint y: 376, distance: 6.5
click at [792, 376] on div "274 244 298 288 272 256 232 296 302 278 294 260 264 282 2 4" at bounding box center [539, 275] width 1079 height 440
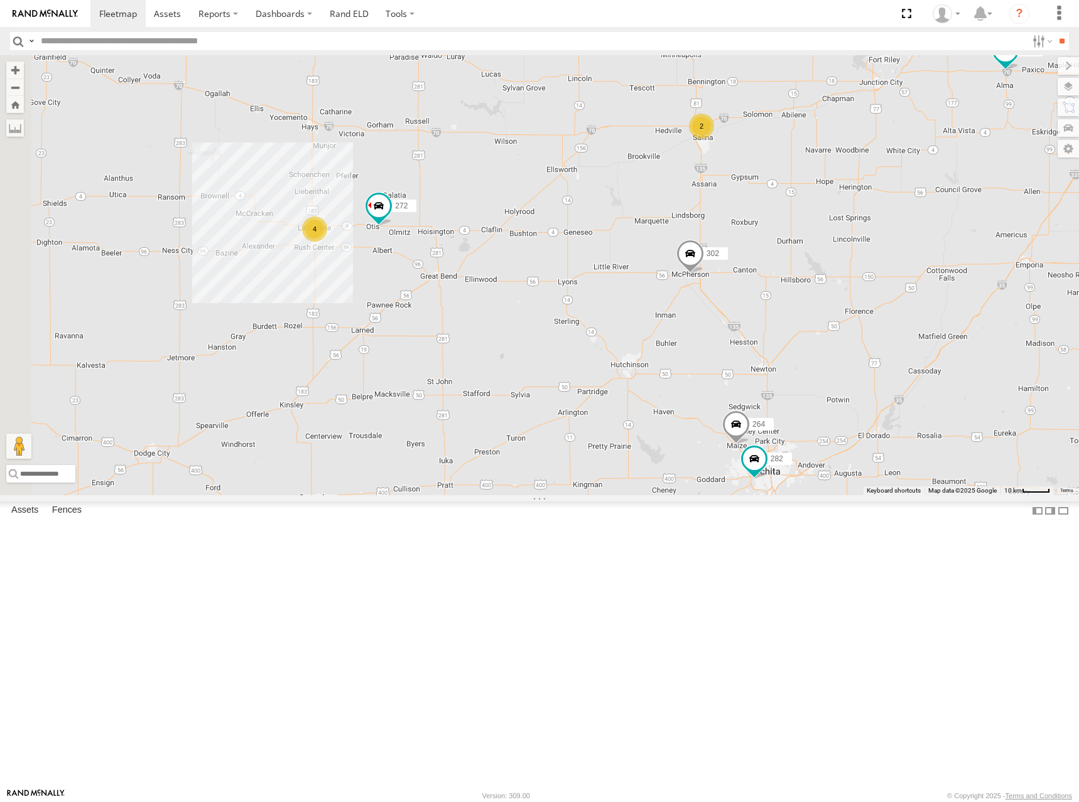
drag, startPoint x: 645, startPoint y: 432, endPoint x: 777, endPoint y: 343, distance: 159.2
click at [777, 343] on div "274 244 298 288 272 256 232 296 302 278 294 260 264 282 2 4" at bounding box center [539, 275] width 1079 height 440
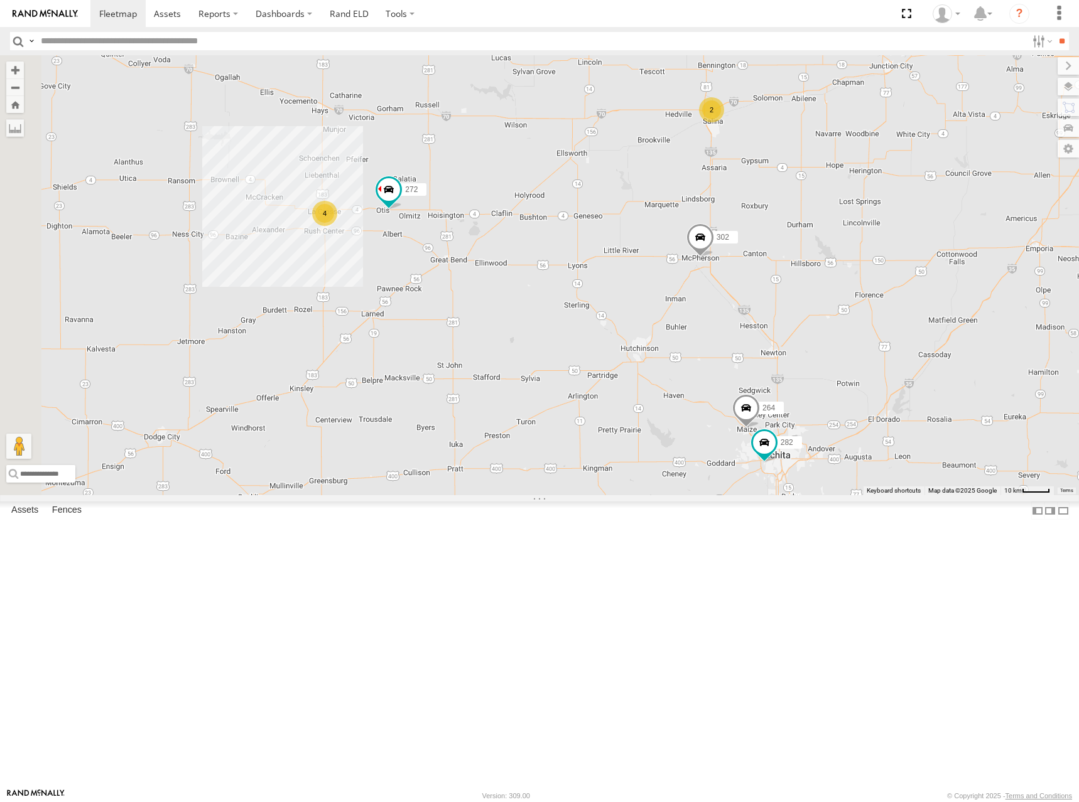
drag, startPoint x: 698, startPoint y: 397, endPoint x: 720, endPoint y: 367, distance: 37.7
click at [720, 367] on div "274 244 298 288 272 256 232 296 302 278 294 260 264 282 2 4" at bounding box center [539, 275] width 1079 height 440
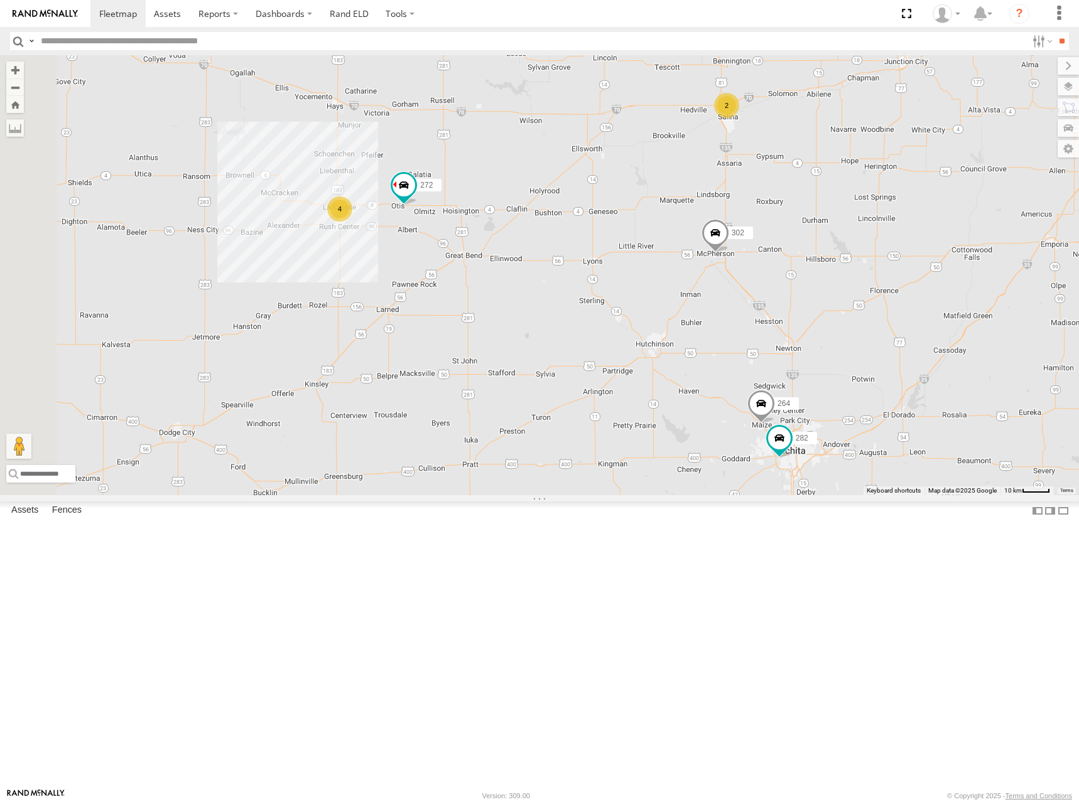
drag, startPoint x: 711, startPoint y: 330, endPoint x: 716, endPoint y: 355, distance: 25.7
click at [716, 355] on div "274 244 298 288 272 256 232 296 302 278 294 260 264 282 2 4" at bounding box center [539, 275] width 1079 height 440
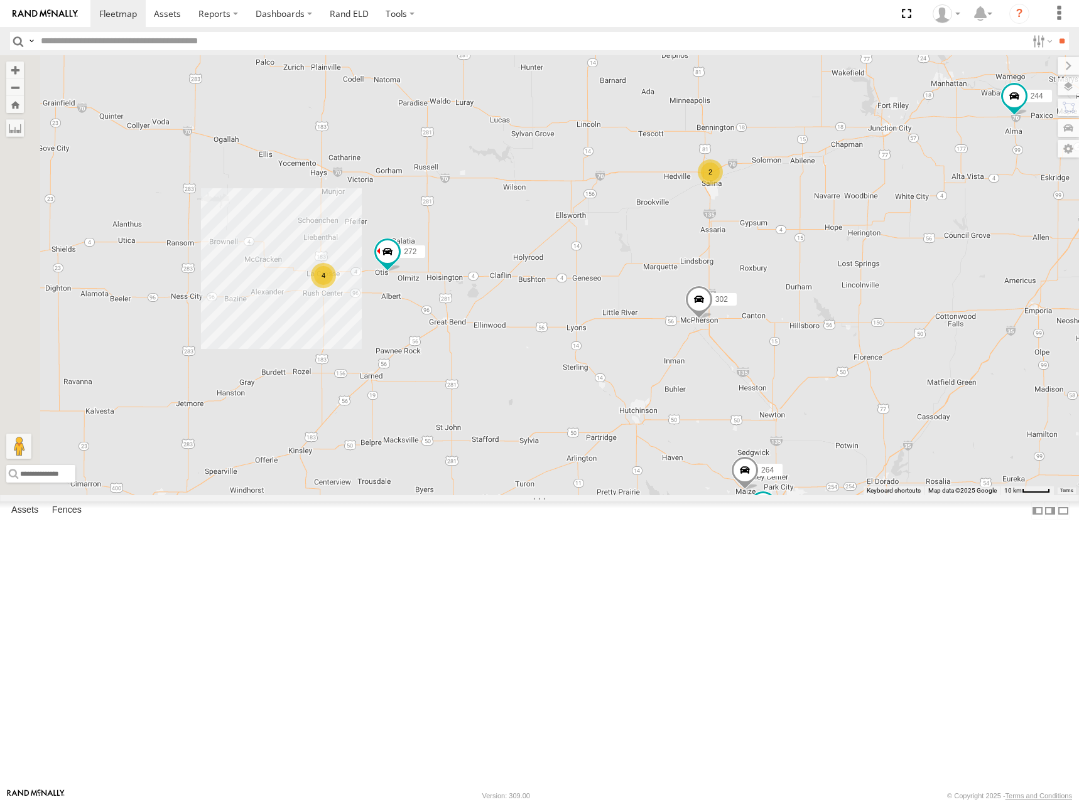
drag, startPoint x: 726, startPoint y: 323, endPoint x: 706, endPoint y: 378, distance: 58.8
click at [706, 378] on div "274 244 298 288 272 256 232 296 302 278 294 260 264 282 2 4" at bounding box center [539, 275] width 1079 height 440
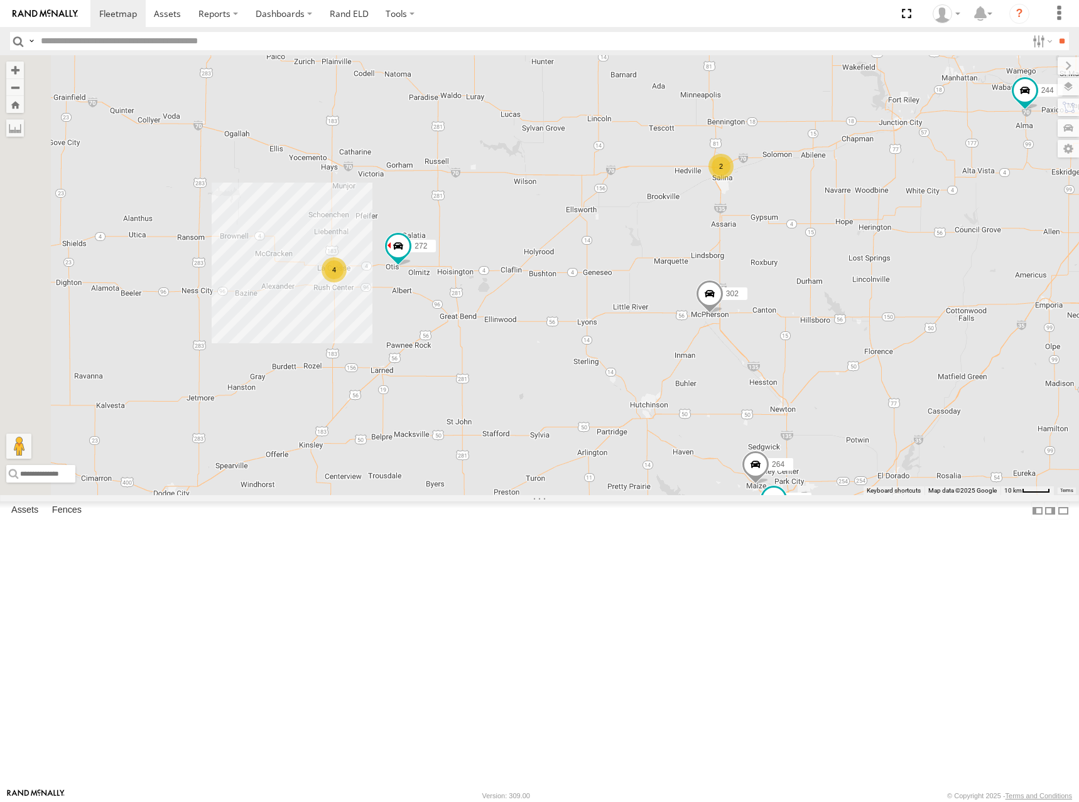
drag, startPoint x: 695, startPoint y: 372, endPoint x: 733, endPoint y: 350, distance: 43.3
click at [733, 350] on div "274 244 298 288 272 256 232 296 302 278 294 260 264 282 2 4" at bounding box center [539, 275] width 1079 height 440
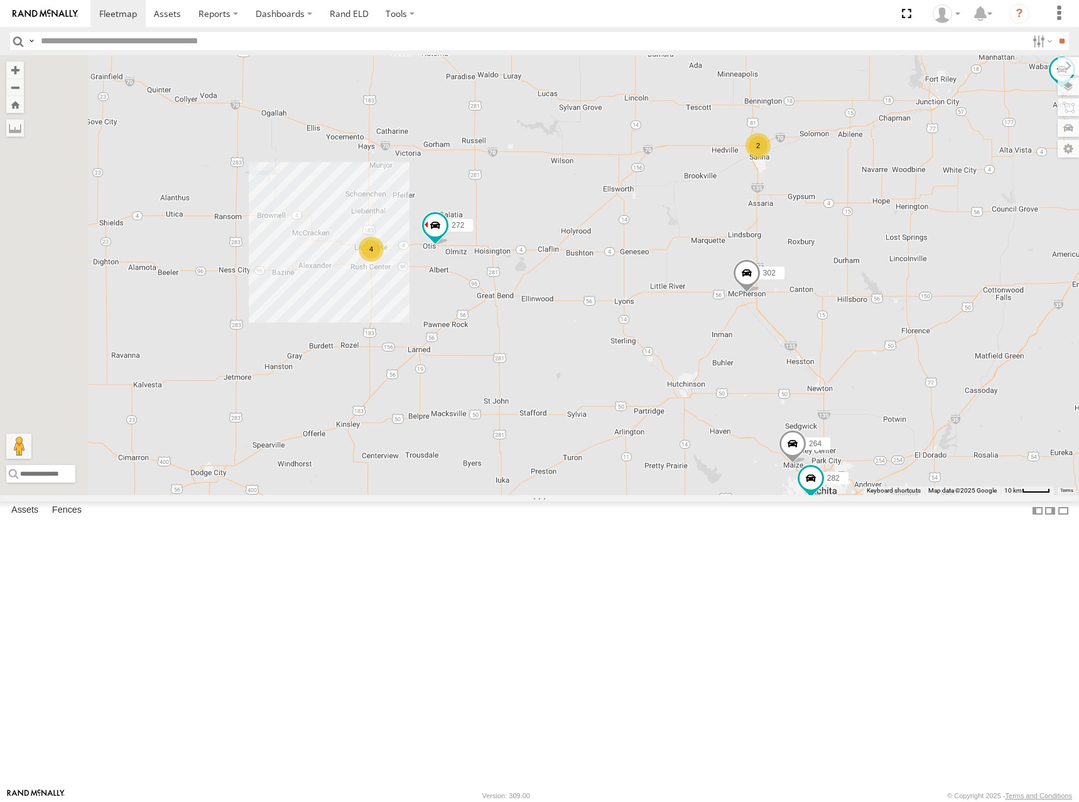
drag, startPoint x: 718, startPoint y: 380, endPoint x: 772, endPoint y: 350, distance: 61.0
click at [772, 350] on div "274 244 298 288 272 256 232 296 302 278 294 260 264 282 2 4" at bounding box center [539, 275] width 1079 height 440
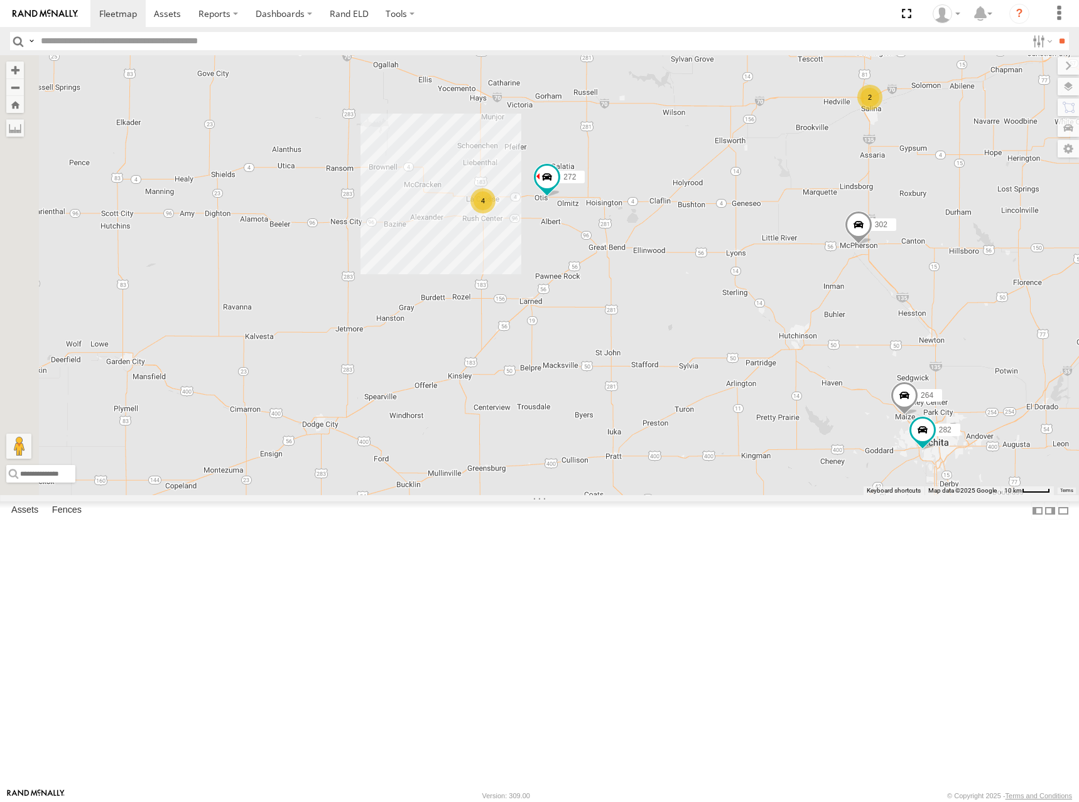
drag, startPoint x: 729, startPoint y: 391, endPoint x: 804, endPoint y: 362, distance: 80.1
click at [804, 362] on div "274 244 298 288 272 256 232 296 302 278 294 260 264 282 2 4" at bounding box center [539, 275] width 1079 height 440
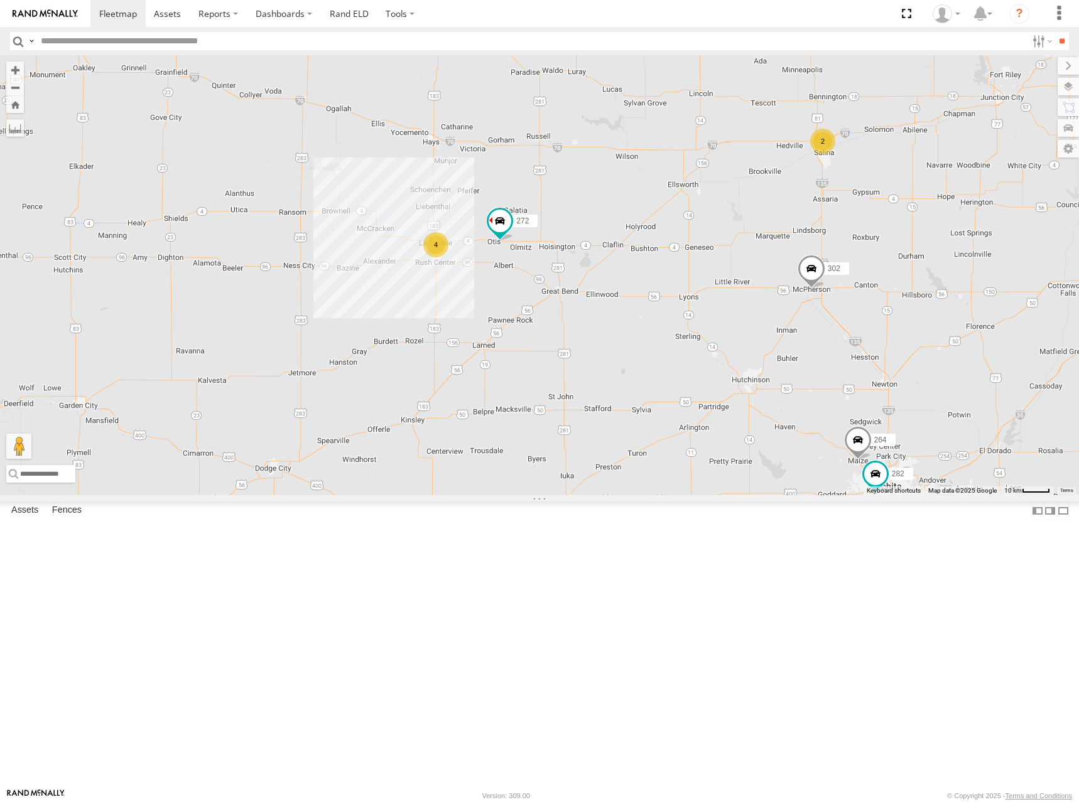
drag, startPoint x: 799, startPoint y: 357, endPoint x: 731, endPoint y: 409, distance: 85.0
click at [728, 411] on div "274 244 298 288 272 256 232 296 302 278 294 260 264 282 2 4" at bounding box center [539, 275] width 1079 height 440
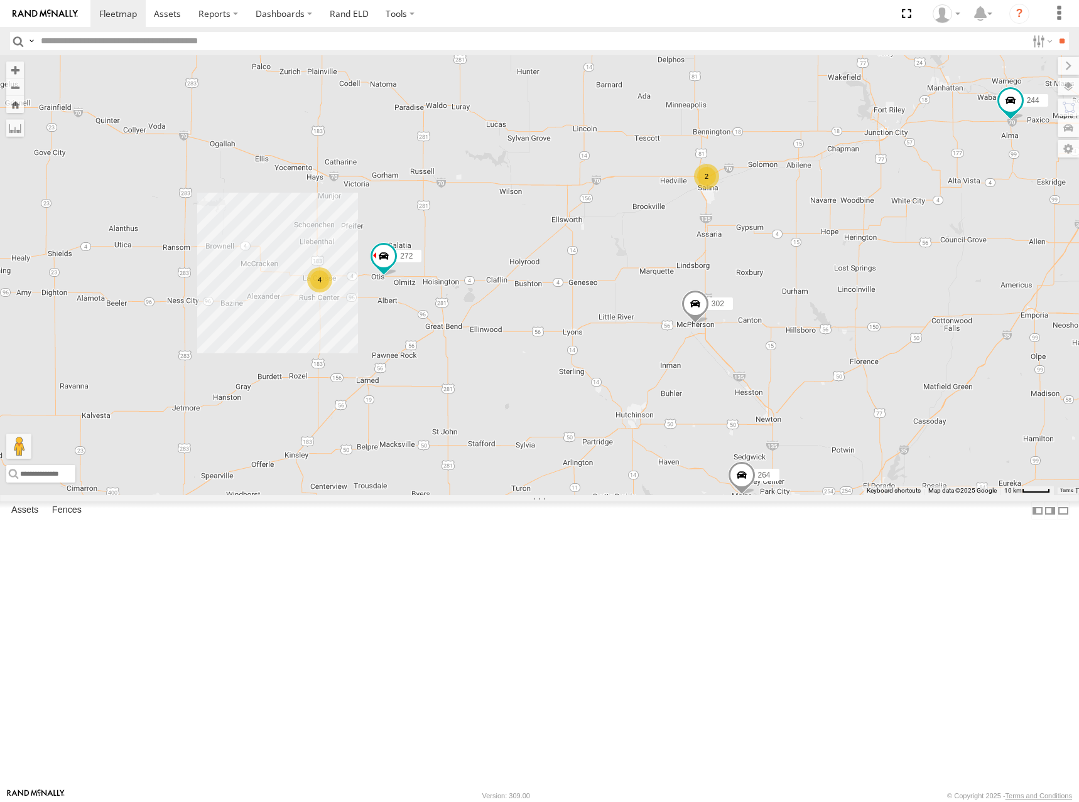
drag, startPoint x: 768, startPoint y: 386, endPoint x: 654, endPoint y: 420, distance: 119.8
click at [654, 420] on div "274 244 298 288 272 256 232 296 302 278 294 260 264 282 2 4" at bounding box center [539, 275] width 1079 height 440
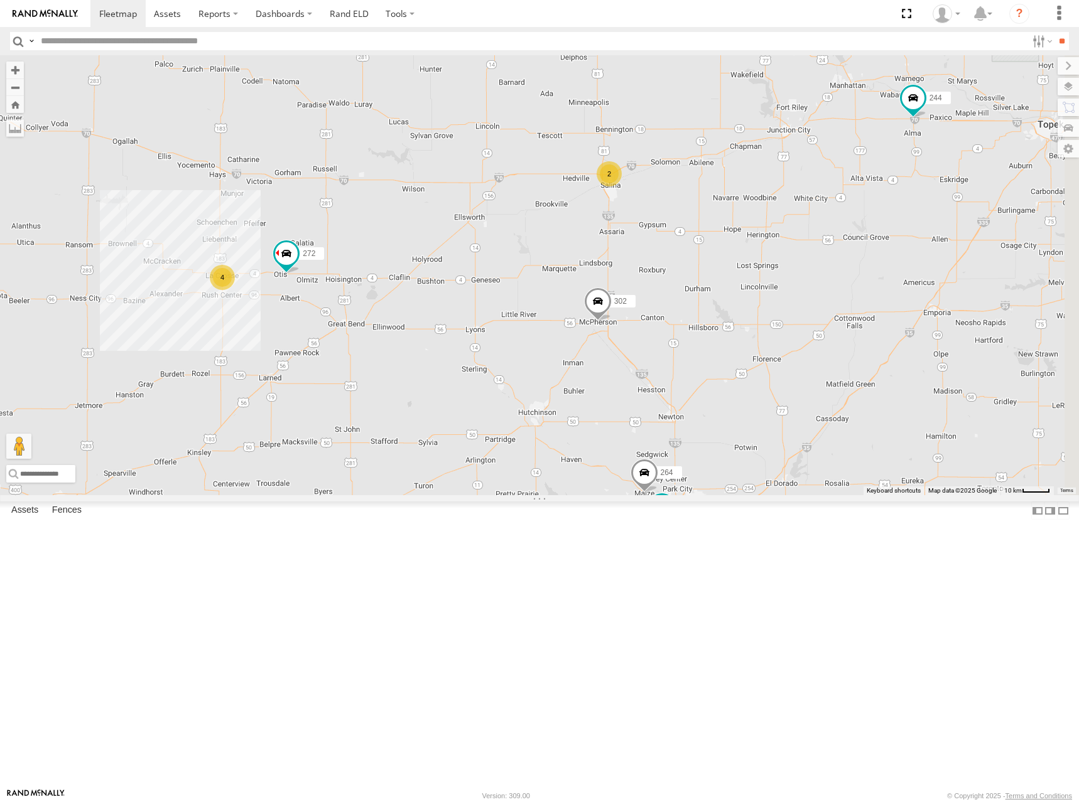
drag, startPoint x: 640, startPoint y: 398, endPoint x: 582, endPoint y: 401, distance: 57.8
click at [582, 401] on div "274 244 298 288 272 256 232 296 302 278 294 260 264 282 2 4" at bounding box center [539, 275] width 1079 height 440
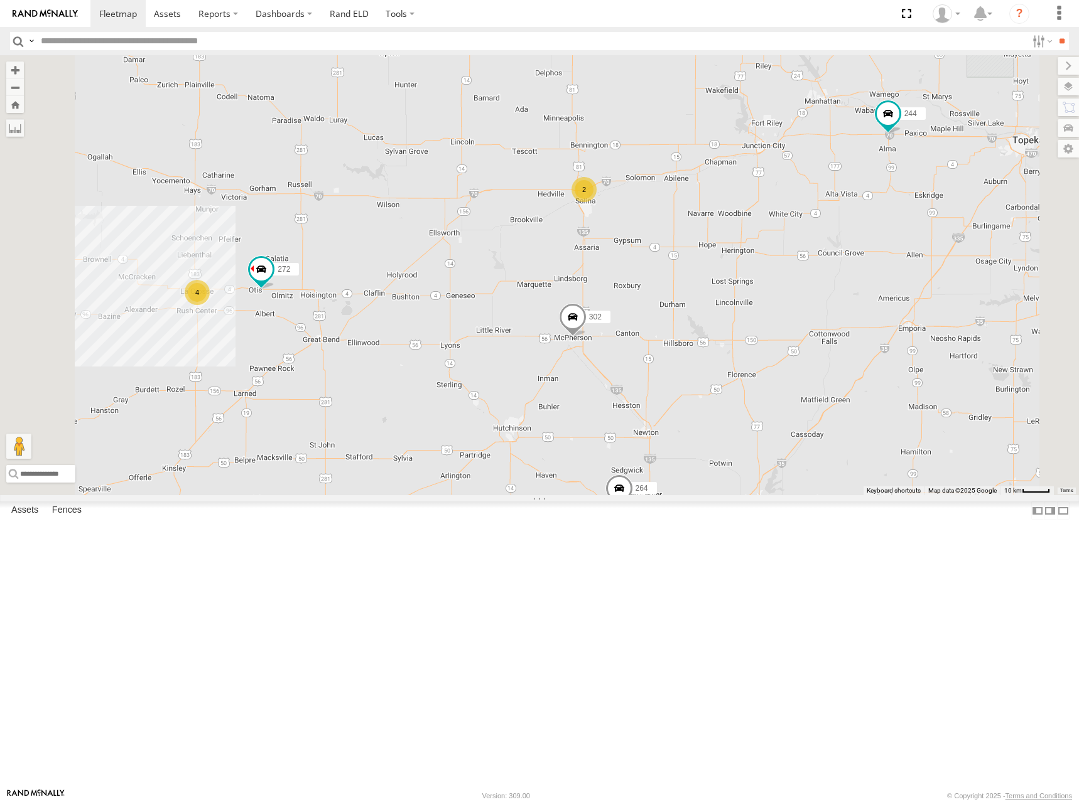
drag, startPoint x: 603, startPoint y: 379, endPoint x: 694, endPoint y: 351, distance: 94.7
click at [694, 351] on div "274 244 298 288 272 256 232 296 302 278 294 260 264 282 2 4" at bounding box center [539, 275] width 1079 height 440
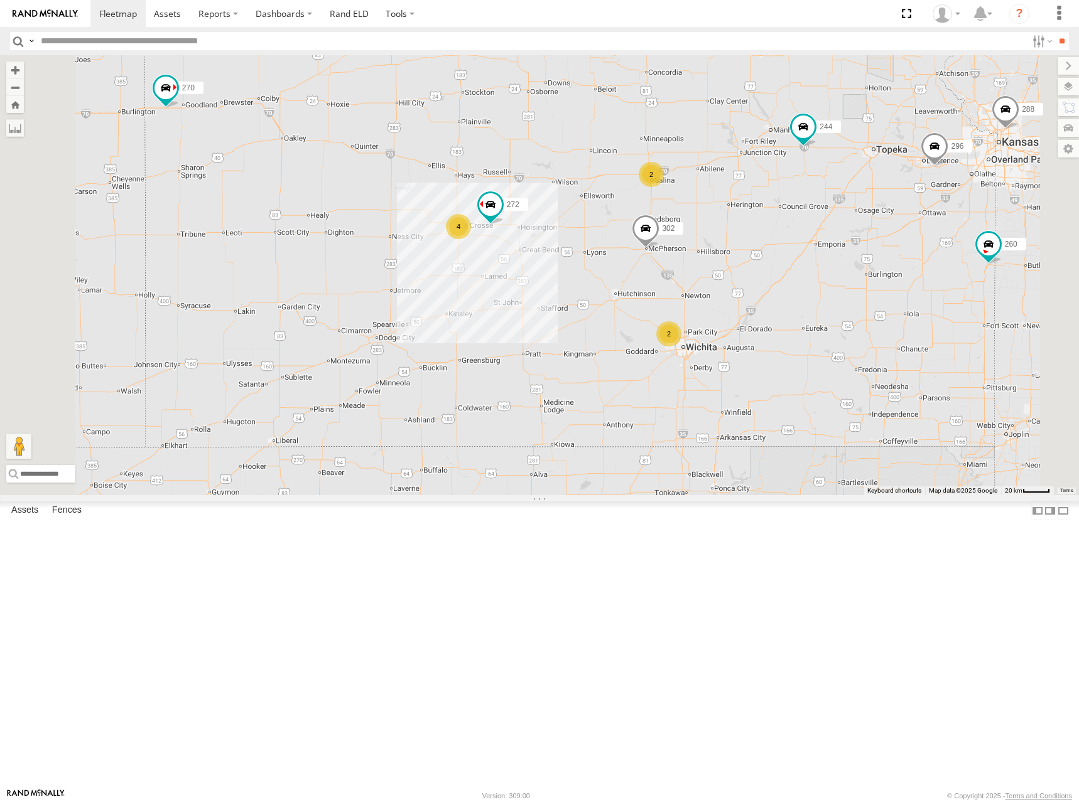
click at [715, 348] on div "274 244 298 288 272 256 232 296 302 278 294 260 270 2 4 2" at bounding box center [539, 275] width 1079 height 440
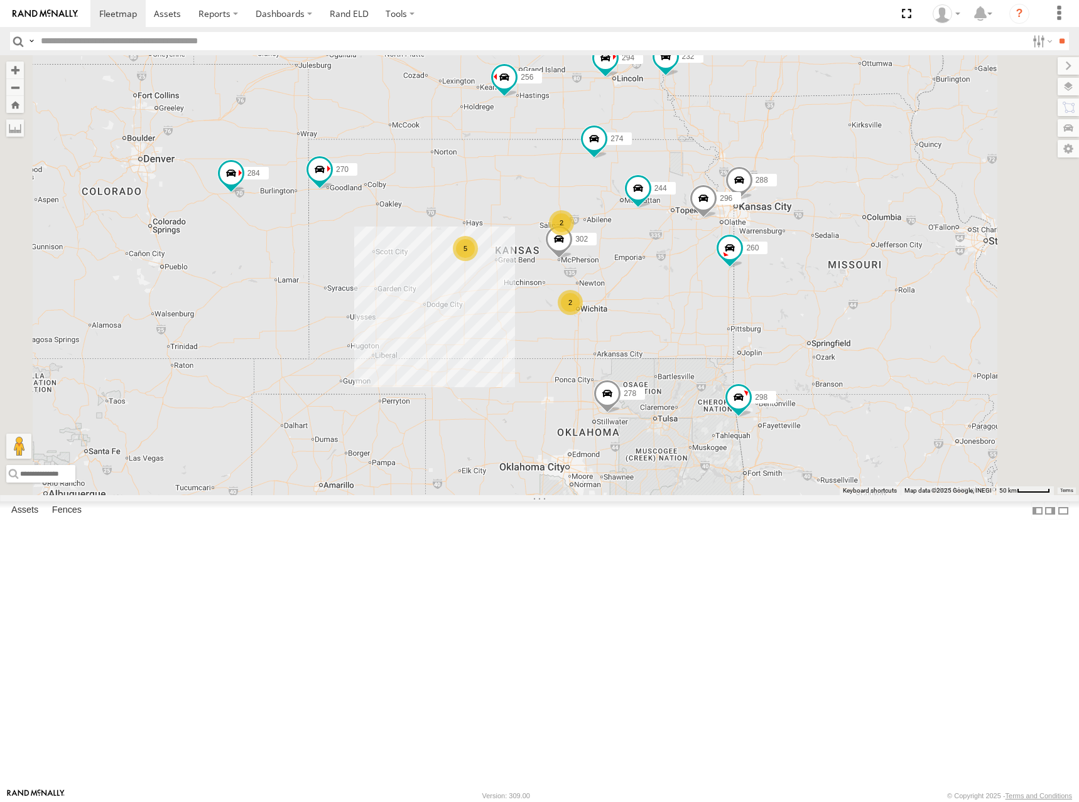
click at [696, 336] on div "274 244 298 288 256 232 296 302 278 294 260 270 2 5 262 292 284 2 266" at bounding box center [539, 275] width 1079 height 440
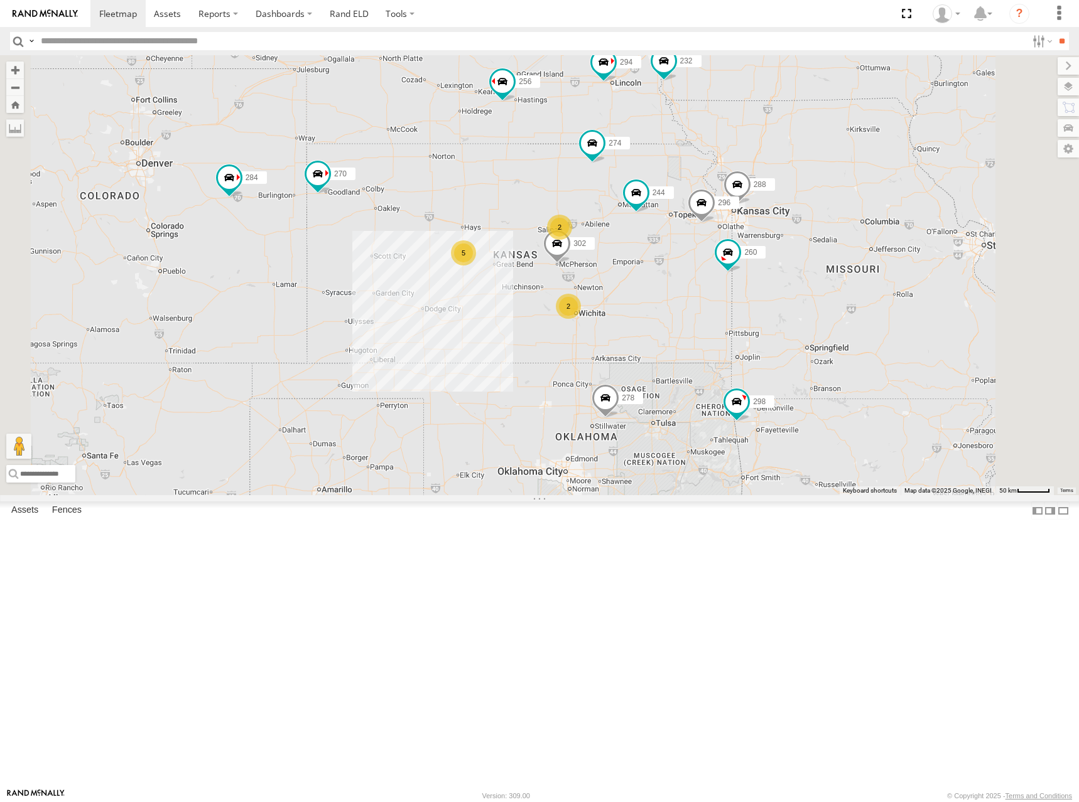
drag, startPoint x: 690, startPoint y: 328, endPoint x: 682, endPoint y: 340, distance: 13.6
click at [682, 340] on div "274 244 298 288 256 232 296 302 278 294 260 270 2 5 262 292 284 2 266" at bounding box center [539, 275] width 1079 height 440
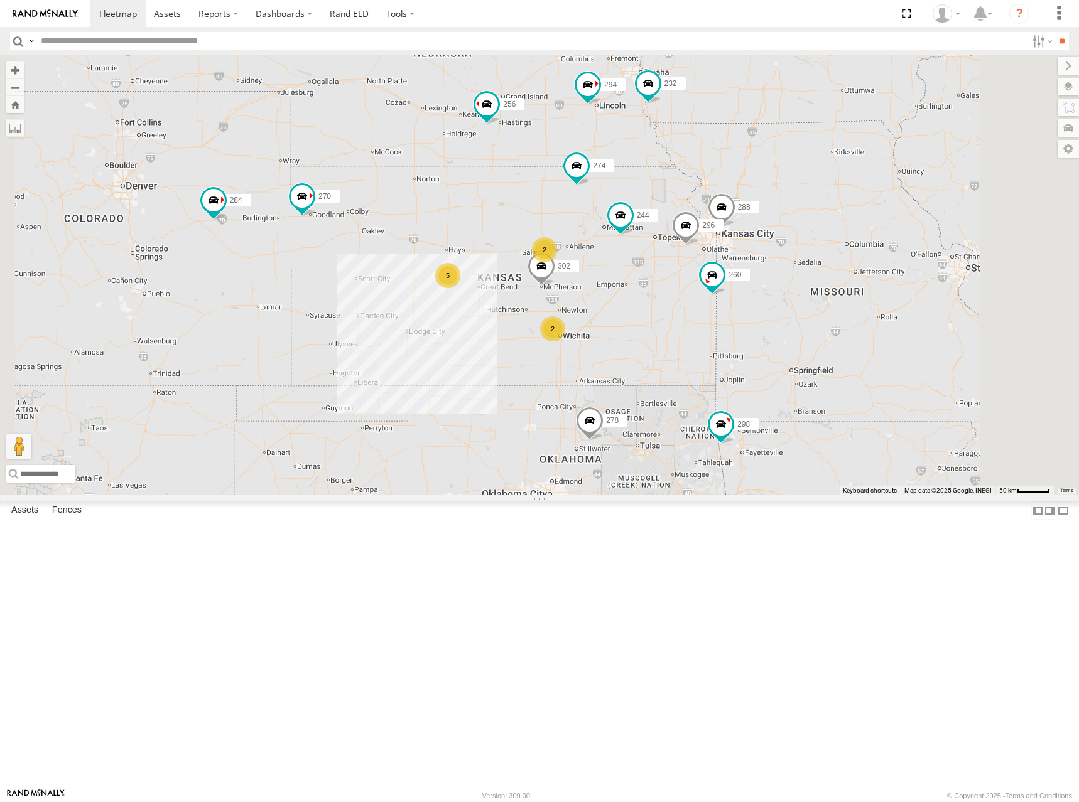
click at [660, 354] on div "274 244 298 288 256 232 296 302 278 294 260 270 2 5 262 292 284 2 266" at bounding box center [539, 275] width 1079 height 440
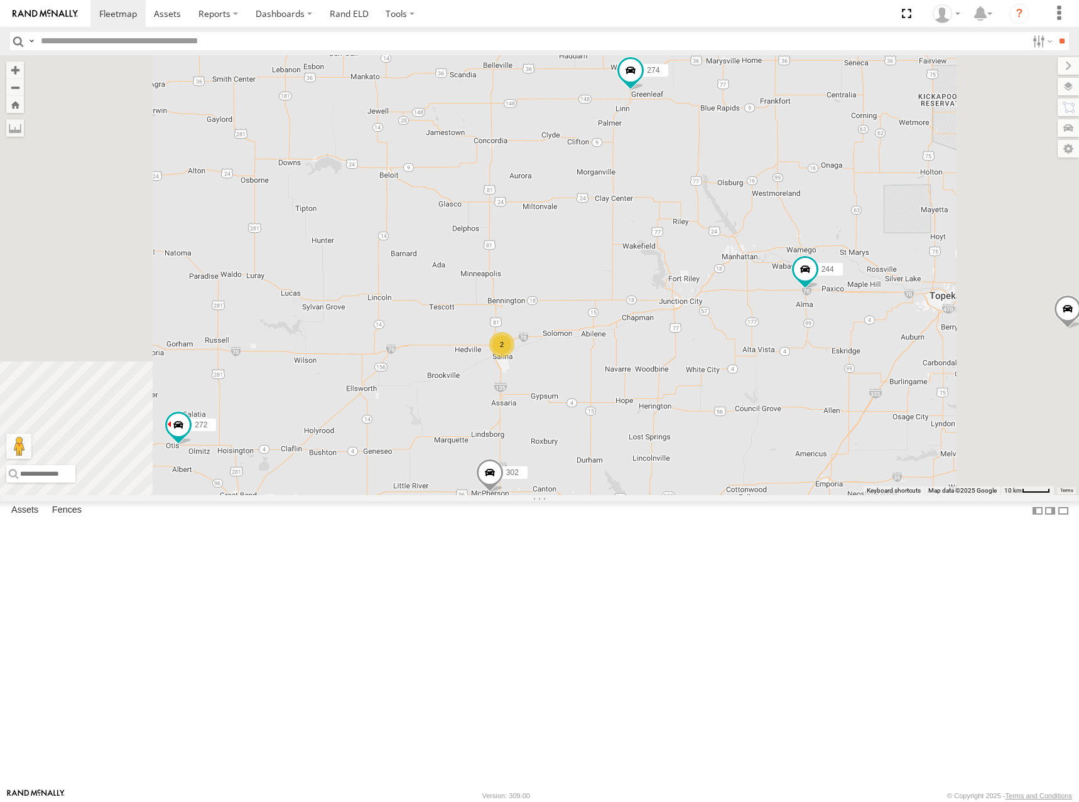
drag, startPoint x: 722, startPoint y: 394, endPoint x: 757, endPoint y: 392, distance: 34.6
click at [757, 392] on div "274 244 298 288 256 232 296 302 278 294 260 270 262 292 284 266 272 2" at bounding box center [539, 275] width 1079 height 440
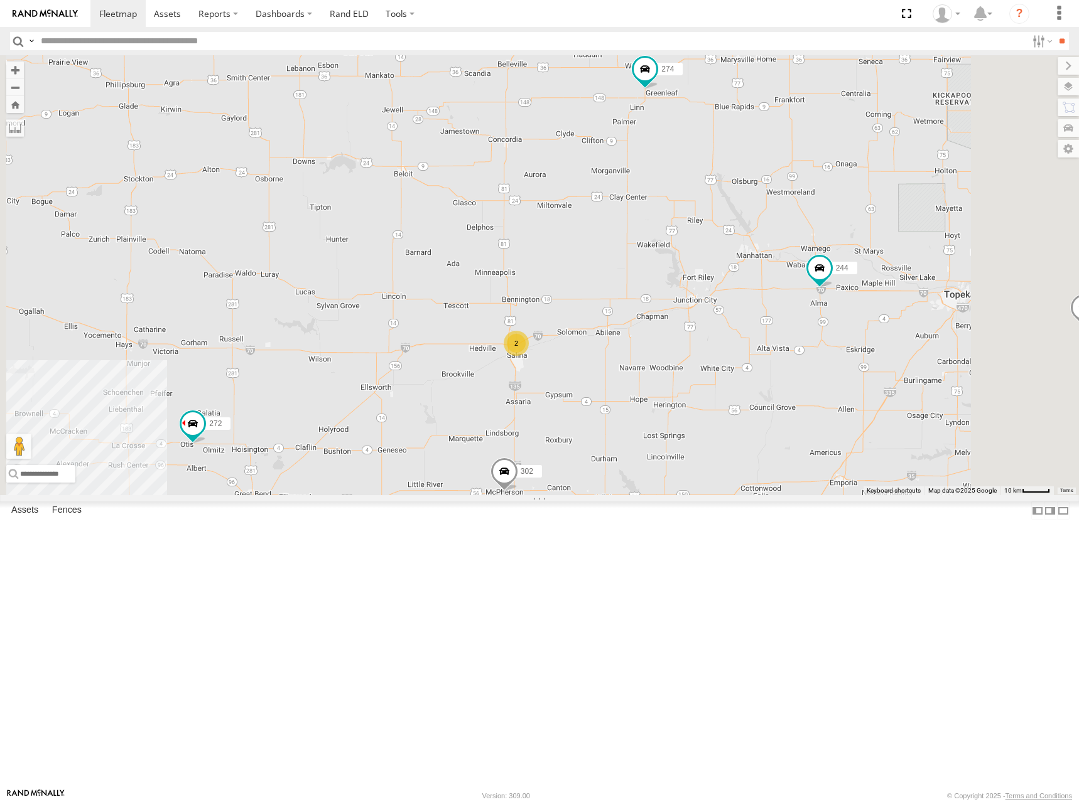
drag, startPoint x: 731, startPoint y: 401, endPoint x: 758, endPoint y: 380, distance: 34.0
click at [758, 380] on div "274 244 298 288 256 232 296 302 278 294 260 270 262 292 284 266 272 2" at bounding box center [539, 275] width 1079 height 440
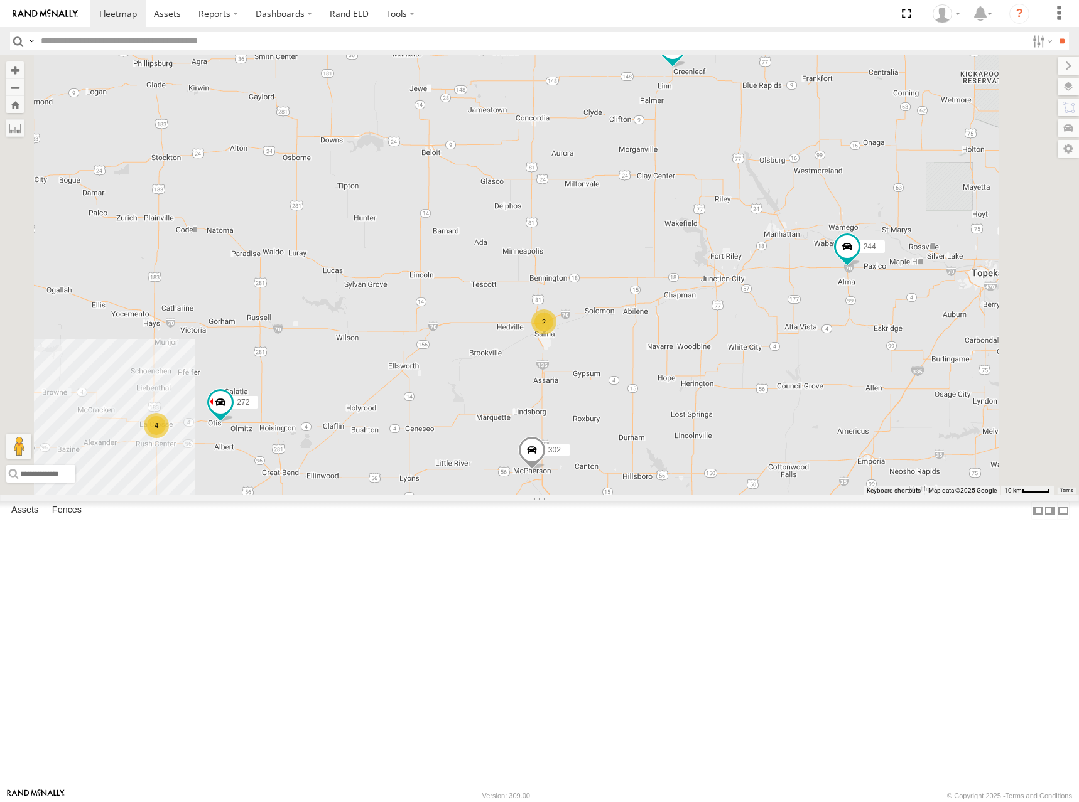
click at [750, 392] on div "274 244 298 288 256 232 296 302 278 294 260 270 262 292 284 266 272 2 4 264" at bounding box center [539, 275] width 1079 height 440
drag, startPoint x: 735, startPoint y: 394, endPoint x: 755, endPoint y: 379, distance: 24.7
click at [755, 379] on div "274 244 298 288 256 232 296 302 278 294 260 270 262 292 284 266 272 2 4 264" at bounding box center [539, 275] width 1079 height 440
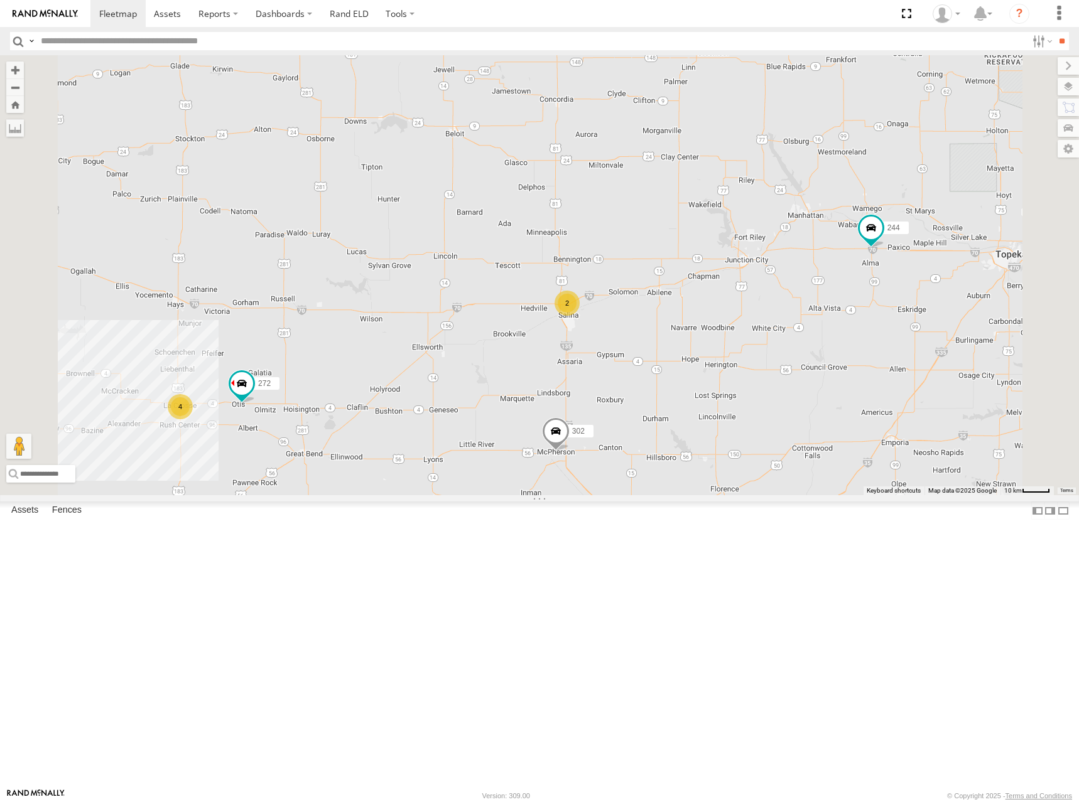
drag
click at [765, 371] on div "274 244 298 288 256 232 296 302 278 294 260 270 262 292 284 266 272 2 4 264" at bounding box center [539, 275] width 1079 height 440
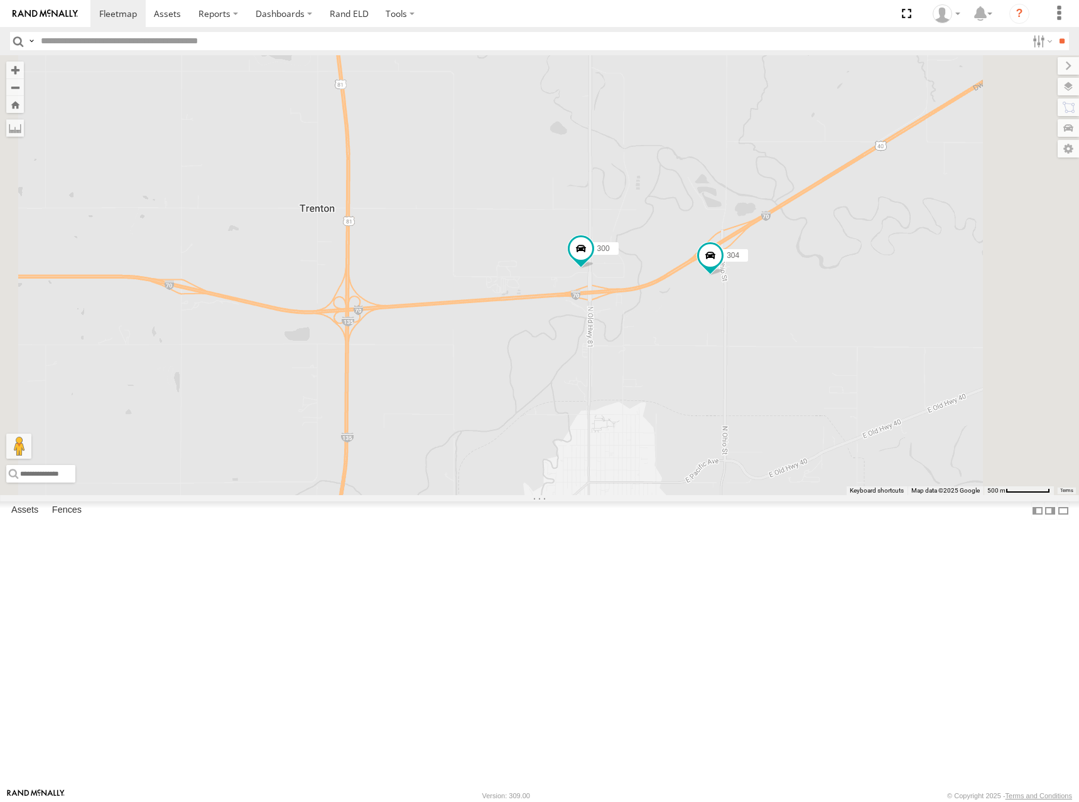
drag, startPoint x: 836, startPoint y: 352, endPoint x: 831, endPoint y: 359, distance: 9.4
click at [831, 359] on div "274 244 298 288 256 232 296 302 278 294 260 270 262 292 284 266 272 264 282 300…" at bounding box center [539, 275] width 1079 height 440
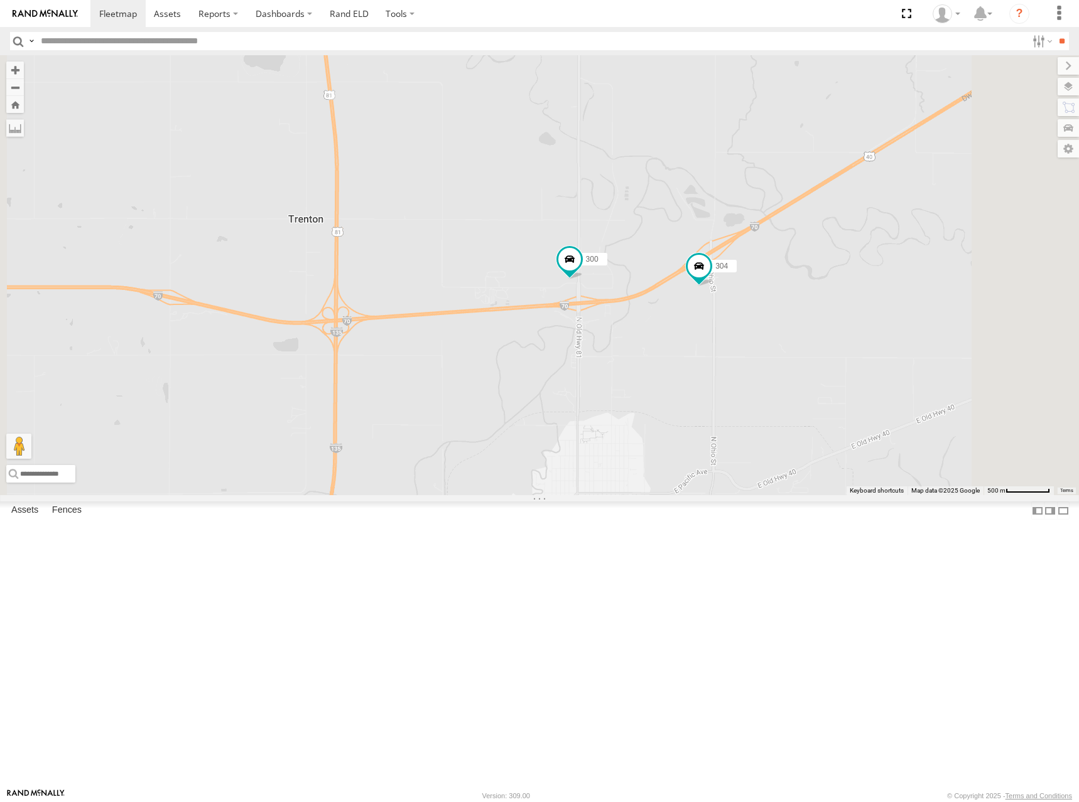
drag, startPoint x: 806, startPoint y: 403, endPoint x: 800, endPoint y: 408, distance: 7.6
click at [800, 408] on div "274 244 298 288 256 232 296 302 278 294 260 270 262 292 284 266 272 264 282 300…" at bounding box center [539, 275] width 1079 height 440
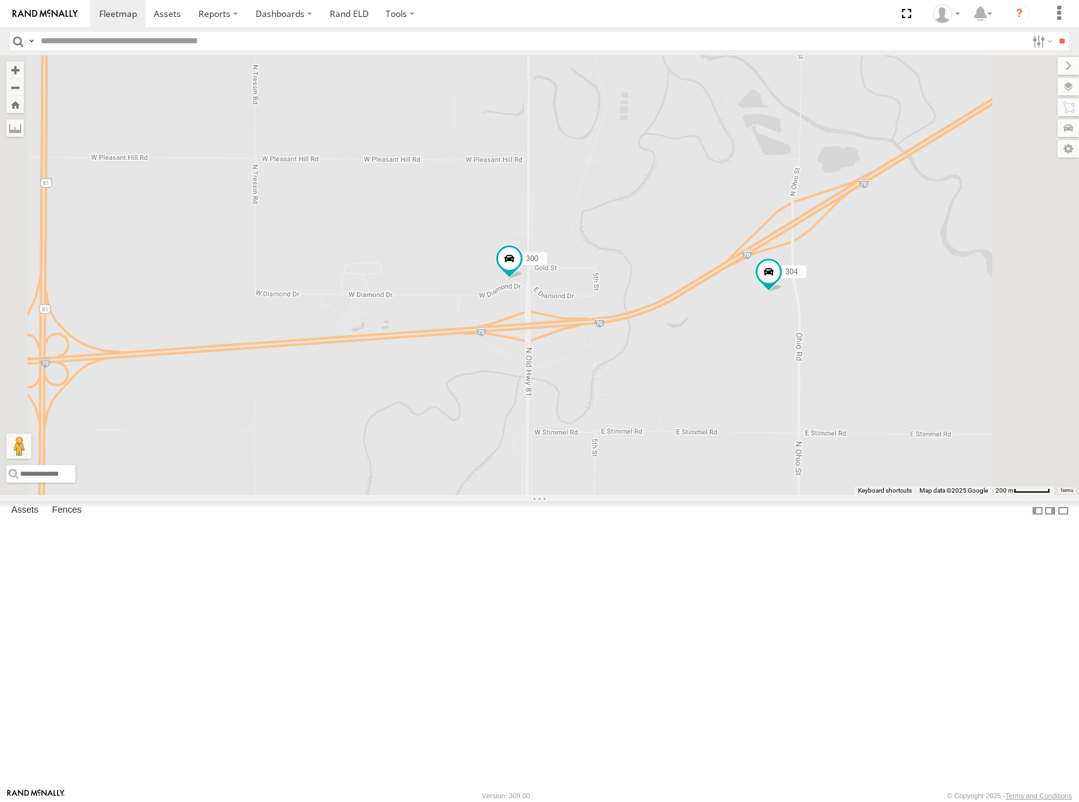
drag, startPoint x: 748, startPoint y: 421, endPoint x: 761, endPoint y: 412, distance: 15.5
click at [761, 412] on div "274 244 298 288 256 232 296 302 278 294 260 270 262 292 284 266 272 264 282 300…" at bounding box center [539, 275] width 1079 height 440
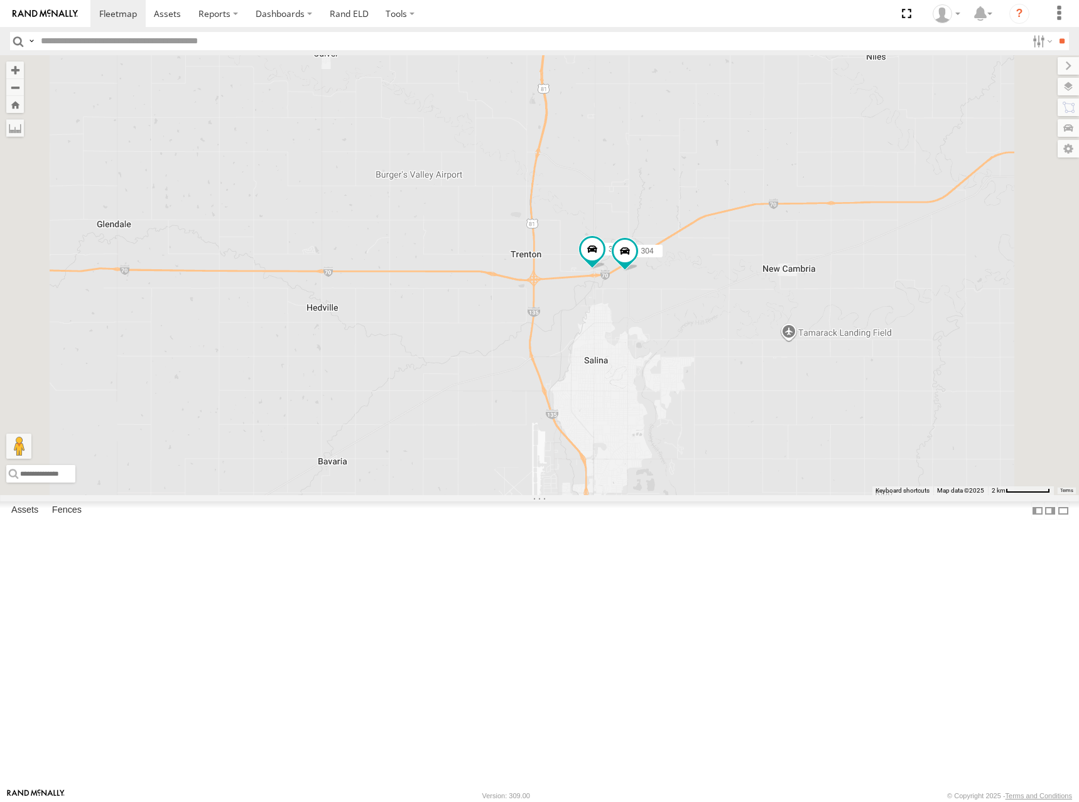
drag, startPoint x: 761, startPoint y: 457, endPoint x: 748, endPoint y: 439, distance: 22.0
click at [748, 439] on div "274 244 298 288 256 232 296 302 278 294 260 270 262 292 284 266 272 264 282 300…" at bounding box center [539, 275] width 1079 height 440
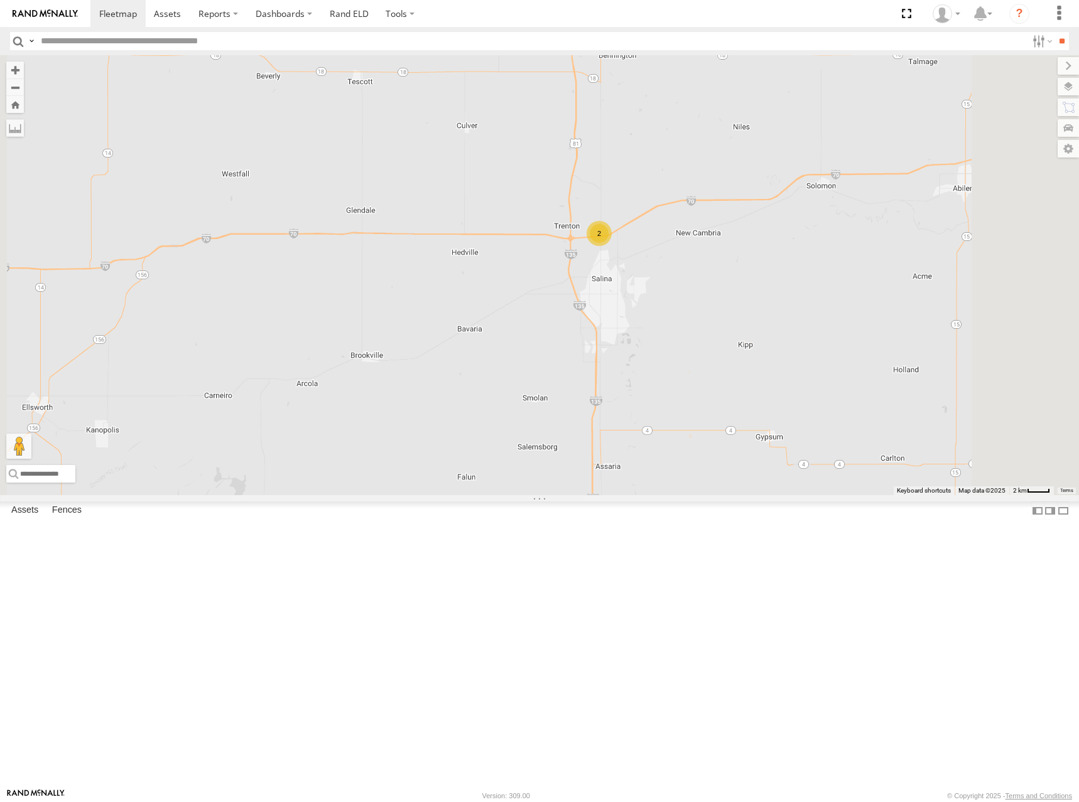
drag, startPoint x: 736, startPoint y: 457, endPoint x: 746, endPoint y: 436, distance: 23.0
click at [746, 436] on div "274 244 298 288 256 232 296 302 278 294 260 270 262 292 284 266 272 264 282 2" at bounding box center [539, 275] width 1079 height 440
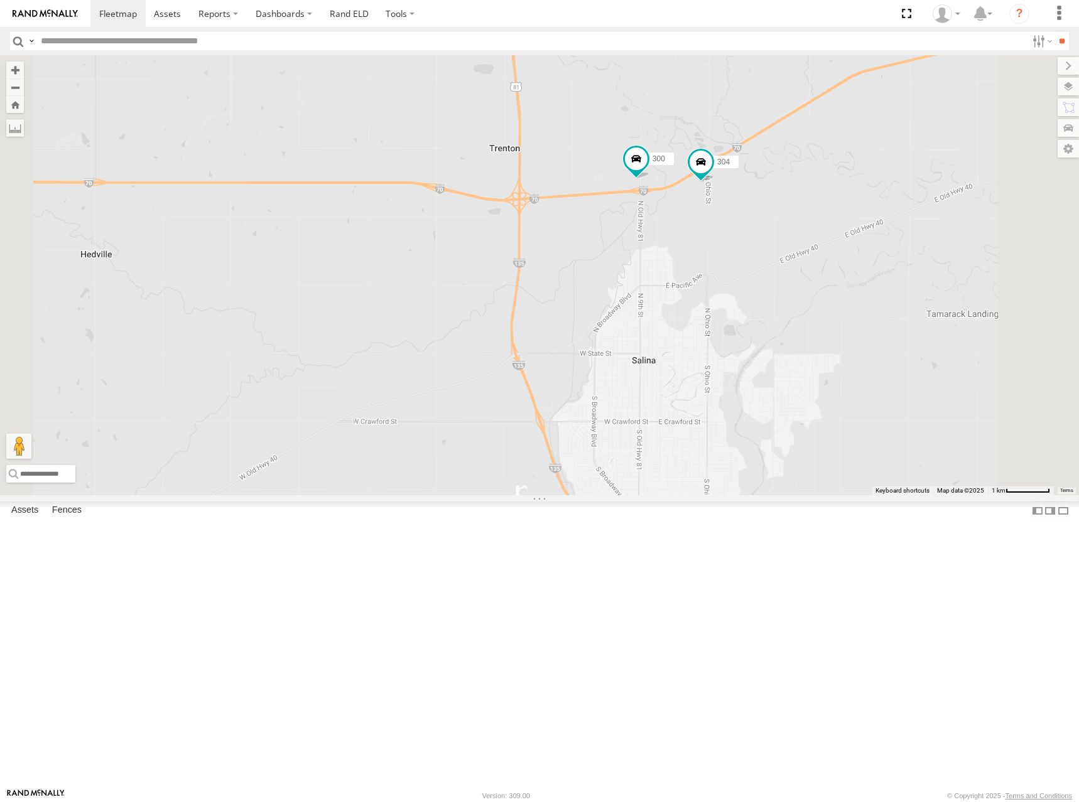
drag, startPoint x: 792, startPoint y: 373, endPoint x: 786, endPoint y: 413, distance: 40.6
click at [786, 413] on div "274 244 298 288 256 232 296 302 278 294 260 270 262 292 284 266 272 264 282 300…" at bounding box center [539, 275] width 1079 height 440
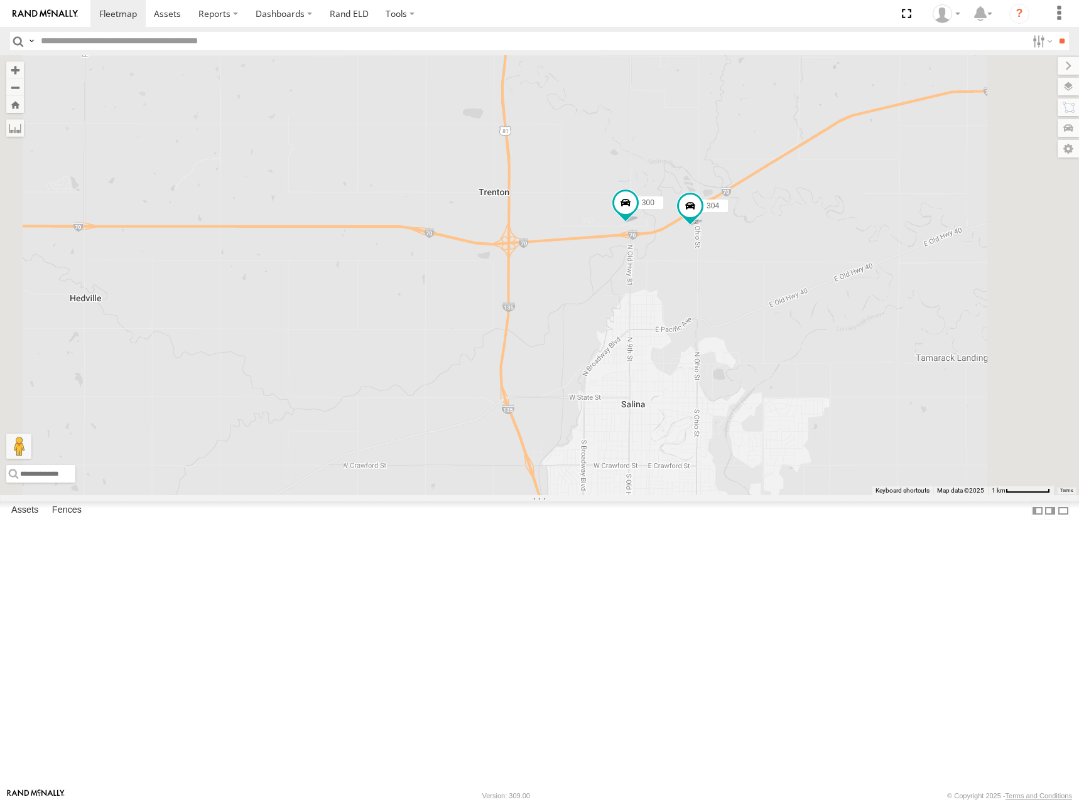
drag, startPoint x: 794, startPoint y: 372, endPoint x: 785, endPoint y: 417, distance: 46.0
click at [785, 417] on div "274 244 298 288 256 232 296 302 278 294 260 270 262 292 284 266 272 264 282 300…" at bounding box center [539, 275] width 1079 height 440
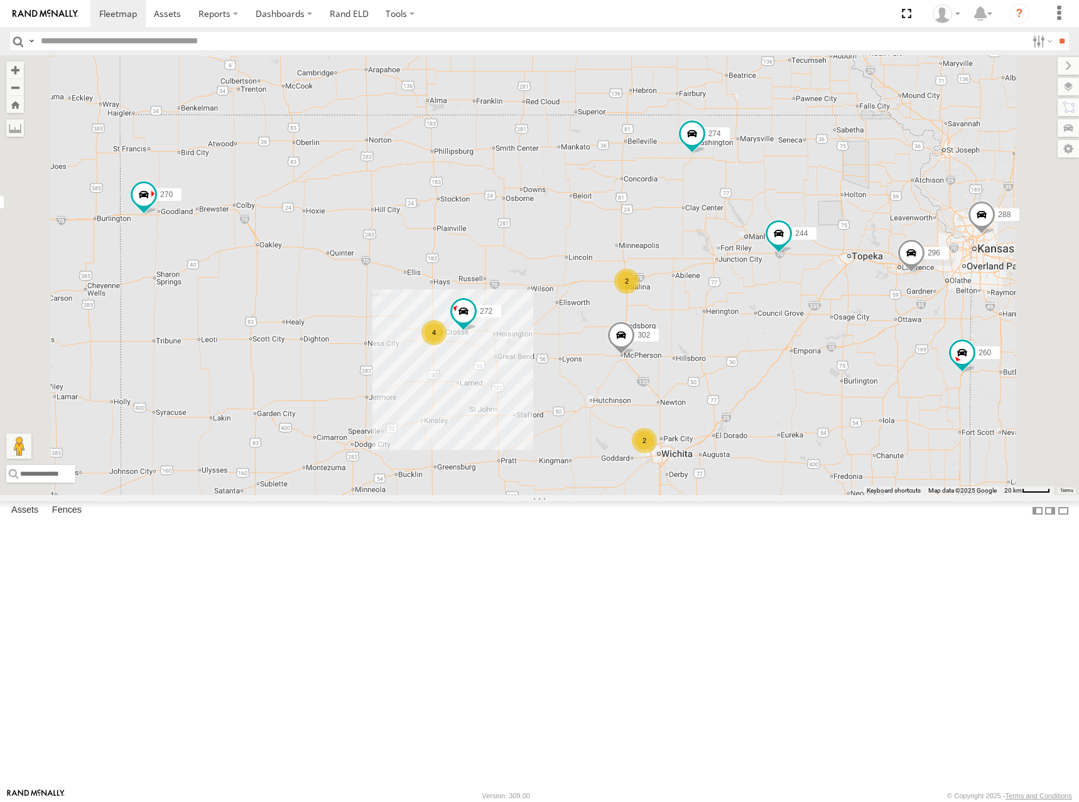
drag, startPoint x: 800, startPoint y: 362, endPoint x: 787, endPoint y: 375, distance: 17.8
click at [787, 375] on div "274 244 298 288 256 232 296 302 278 294 260 270 262 292 284 266 272 2 4 2" at bounding box center [539, 275] width 1079 height 440
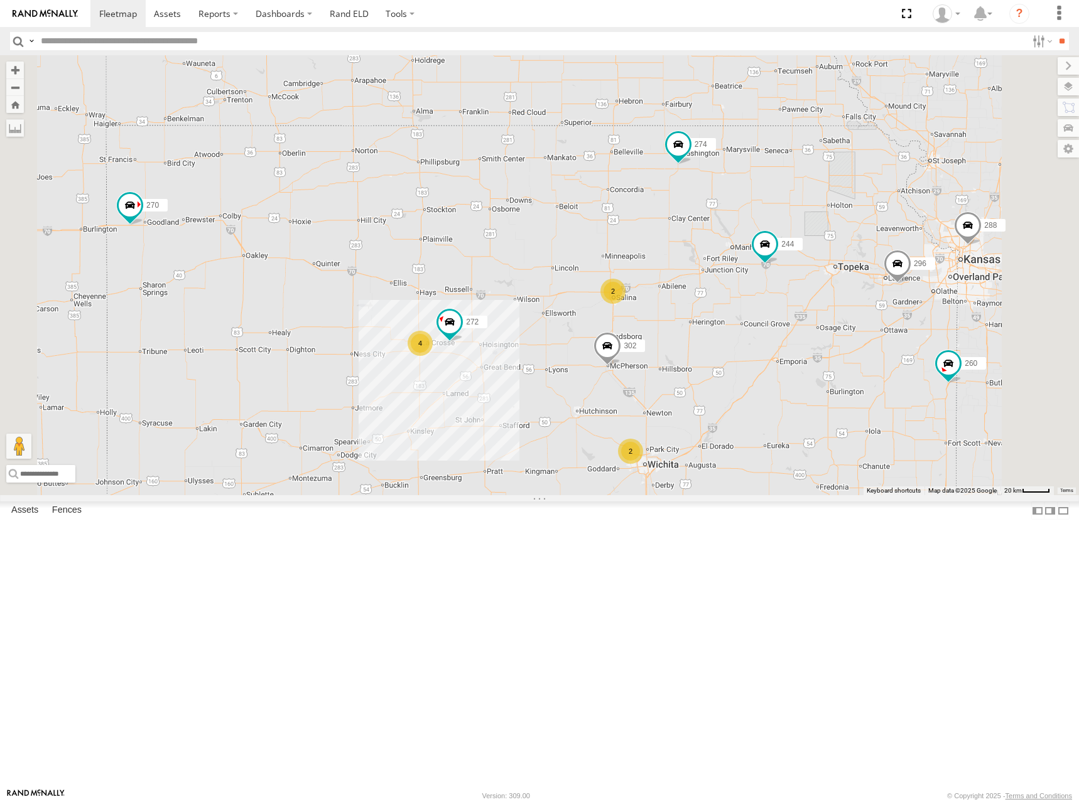
drag, startPoint x: 790, startPoint y: 373, endPoint x: 791, endPoint y: 360, distance: 13.2
click at [791, 360] on div "274 244 298 288 256 232 296 302 278 294 260 270 262 292 284 266 272 2 4 2" at bounding box center [539, 275] width 1079 height 440
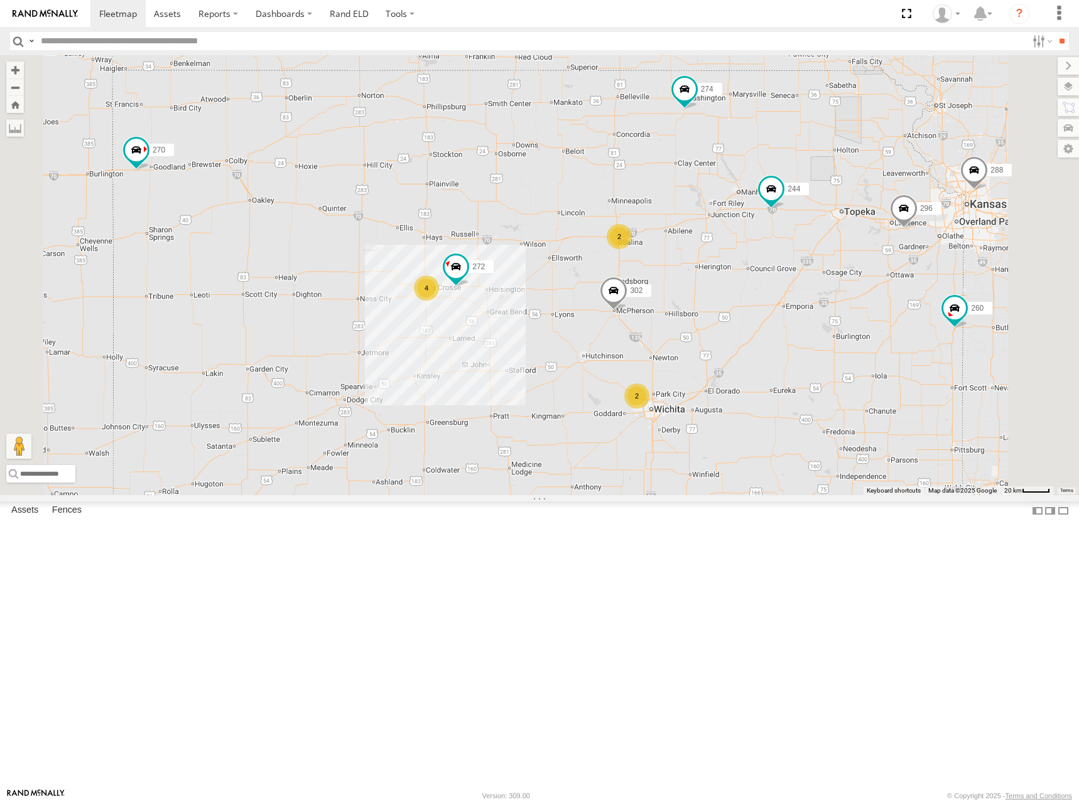
drag, startPoint x: 816, startPoint y: 450, endPoint x: 826, endPoint y: 370, distance: 81.0
click at [826, 370] on div "274 244 298 288 256 232 296 302 278 294 260 270 262 292 284 266 272 2 4 2" at bounding box center [539, 275] width 1079 height 440
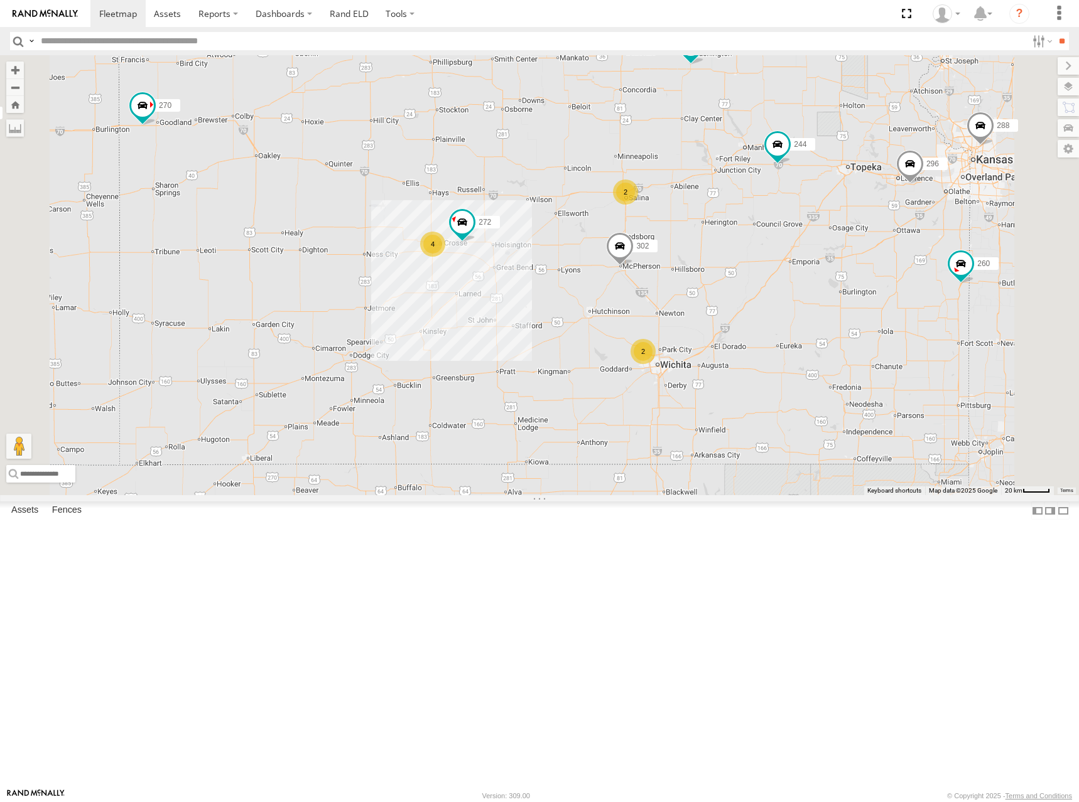
drag, startPoint x: 833, startPoint y: 377, endPoint x: 835, endPoint y: 367, distance: 9.6
click at [835, 367] on div "274 244 298 288 256 232 296 302 278 294 260 270 262 292 284 266 272 2 4 2" at bounding box center [539, 275] width 1079 height 440
drag, startPoint x: 819, startPoint y: 379, endPoint x: 825, endPoint y: 365, distance: 14.9
click at [825, 365] on div "274 244 298 288 256 232 296 302 278 294 260 270 262 292 284 266 272 2 4 2" at bounding box center [539, 275] width 1079 height 440
click at [836, 348] on div "274 244 298 288 256 232 296 302 278 294 260 270 262 292 284 266 272 2 4 2" at bounding box center [539, 275] width 1079 height 440
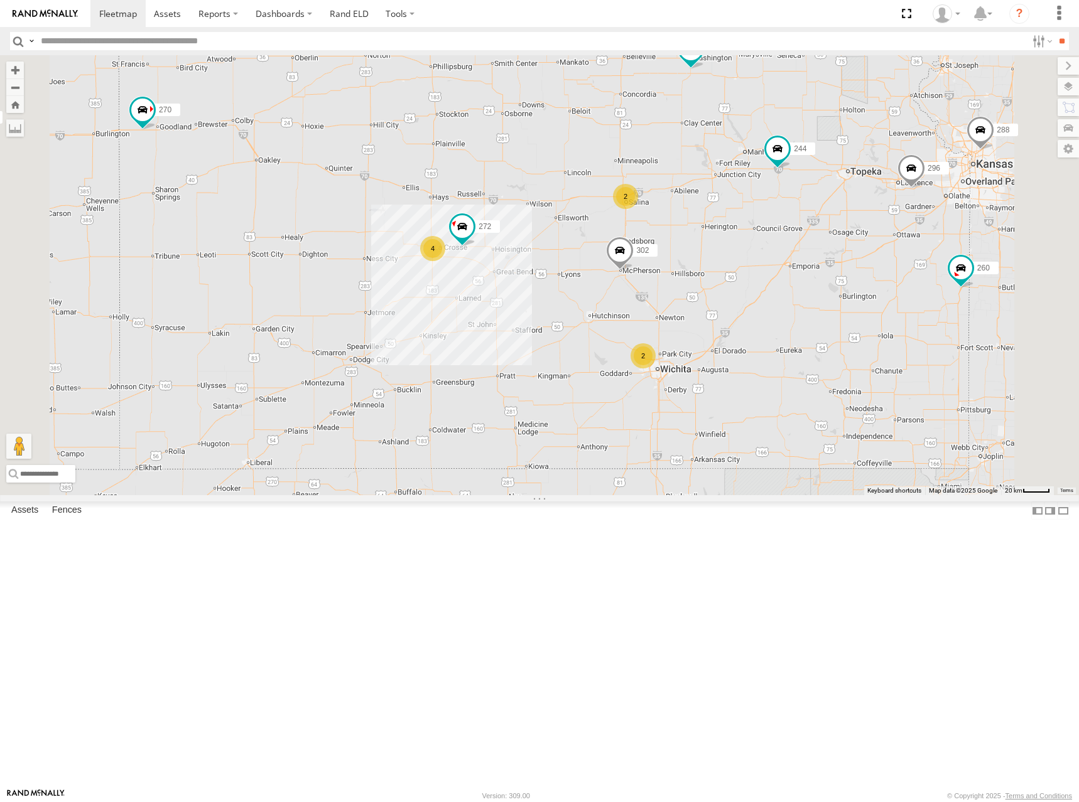
click at [834, 347] on div "274 244 298 288 256 232 296 302 278 294 260 270 262 292 284 266 272 2 4 2" at bounding box center [539, 275] width 1079 height 440
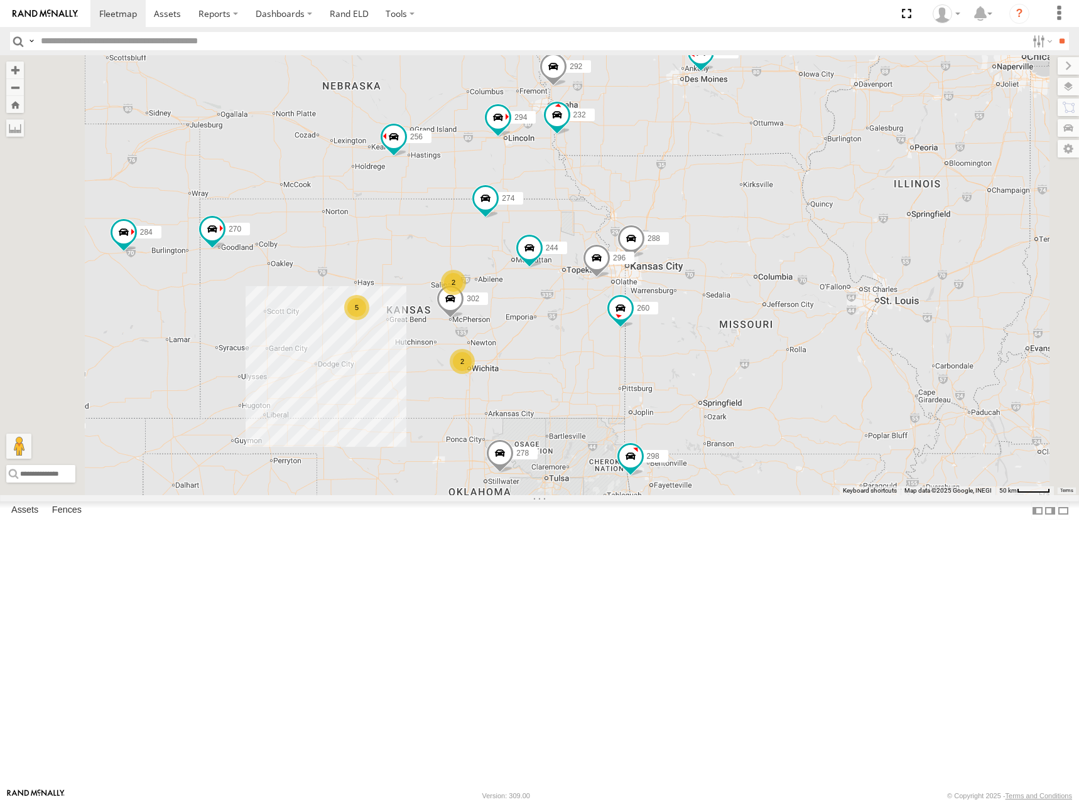
drag, startPoint x: 564, startPoint y: 389, endPoint x: 654, endPoint y: 367, distance: 93.0
click at [654, 367] on div "274 244 298 288 256 232 296 302 278 294 260 270 262 292 284 266 2 5 2" at bounding box center [539, 275] width 1079 height 440
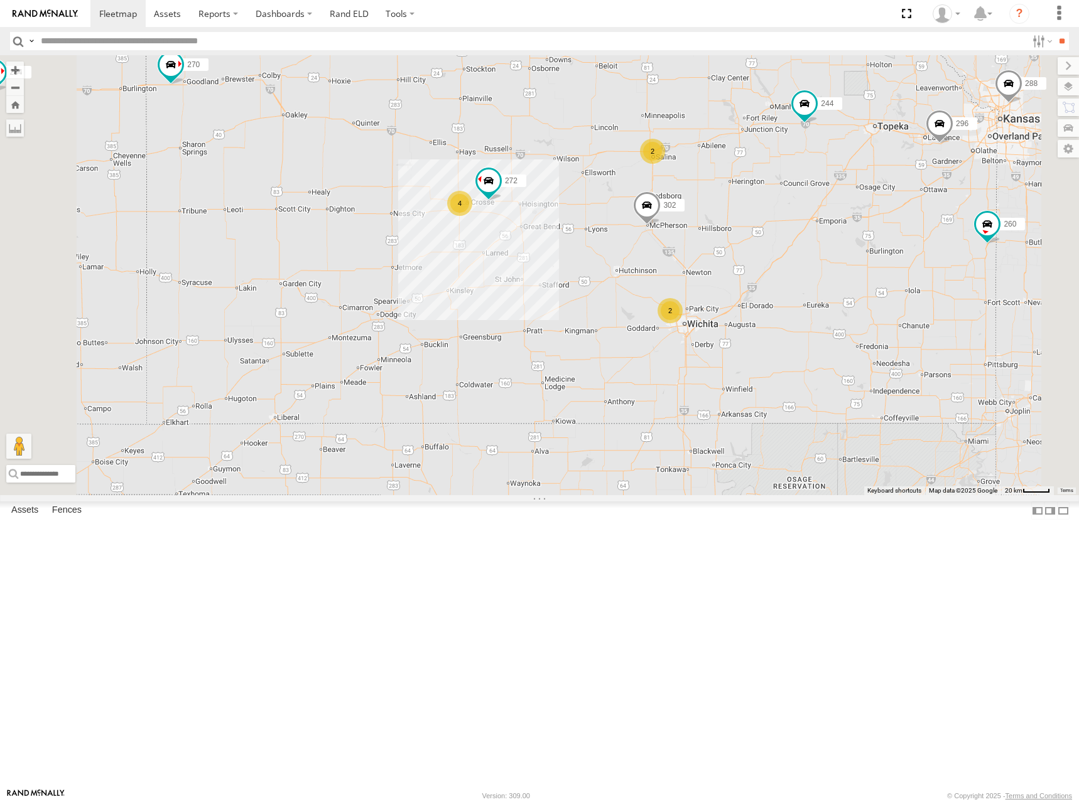
drag, startPoint x: 728, startPoint y: 458, endPoint x: 680, endPoint y: 483, distance: 53.6
click at [680, 483] on div "274 244 298 288 256 232 296 302 278 294 260 270 262 292 284 266 2 4 272 2" at bounding box center [539, 275] width 1079 height 440
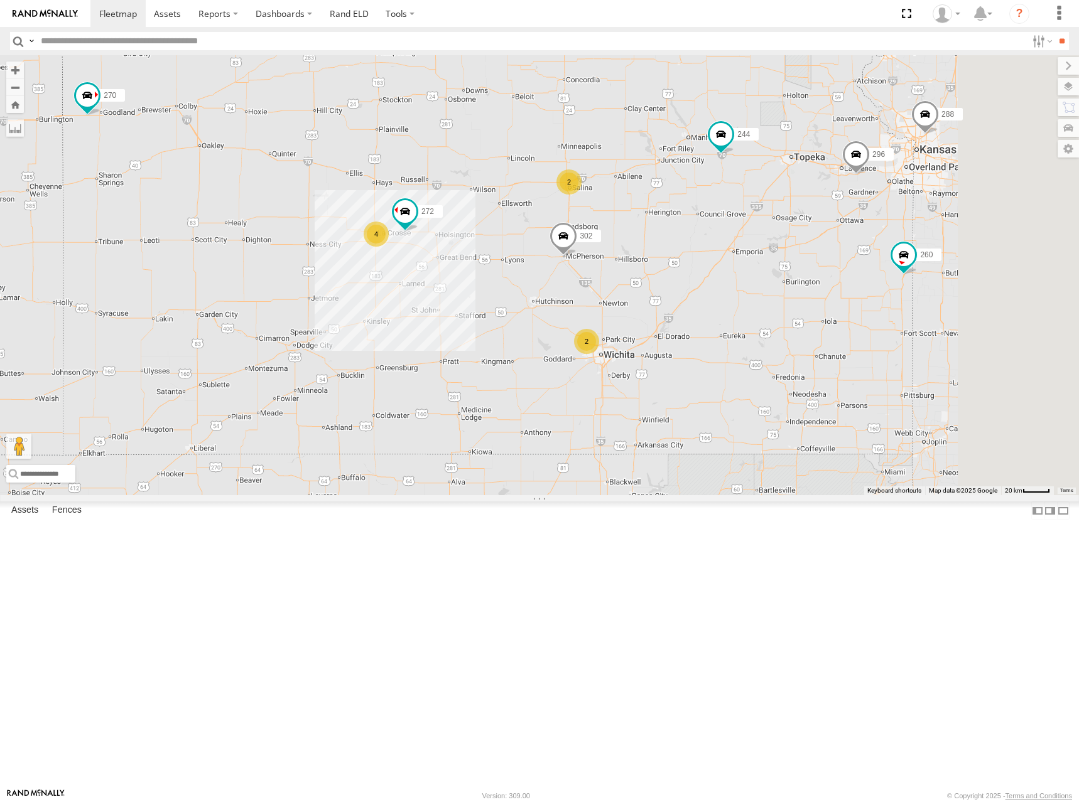
drag, startPoint x: 647, startPoint y: 482, endPoint x: 615, endPoint y: 487, distance: 32.9
click at [615, 487] on div "274 244 298 288 256 232 296 302 278 294 260 270 262 292 284 266 2 4 272 2" at bounding box center [539, 275] width 1079 height 440
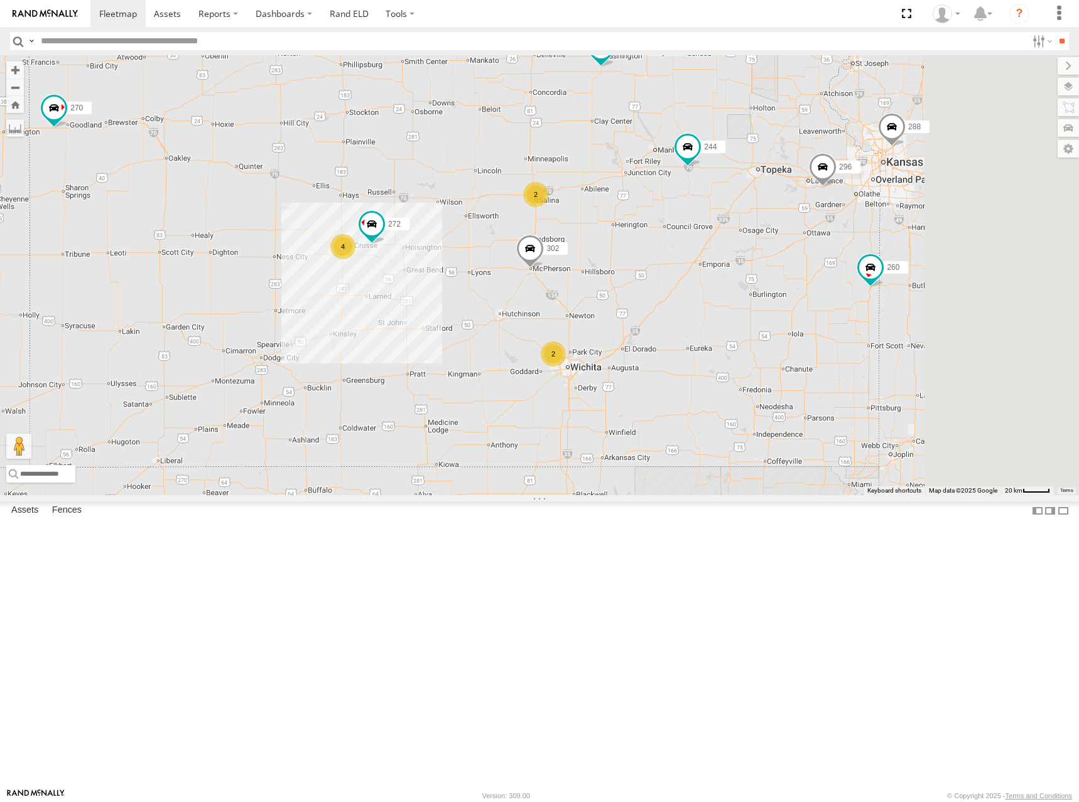
drag, startPoint x: 816, startPoint y: 401, endPoint x: 784, endPoint y: 414, distance: 34.4
click at [784, 414] on div "274 244 298 288 256 232 296 302 278 294 260 270 262 292 284 266 2 4 272 2" at bounding box center [539, 275] width 1079 height 440
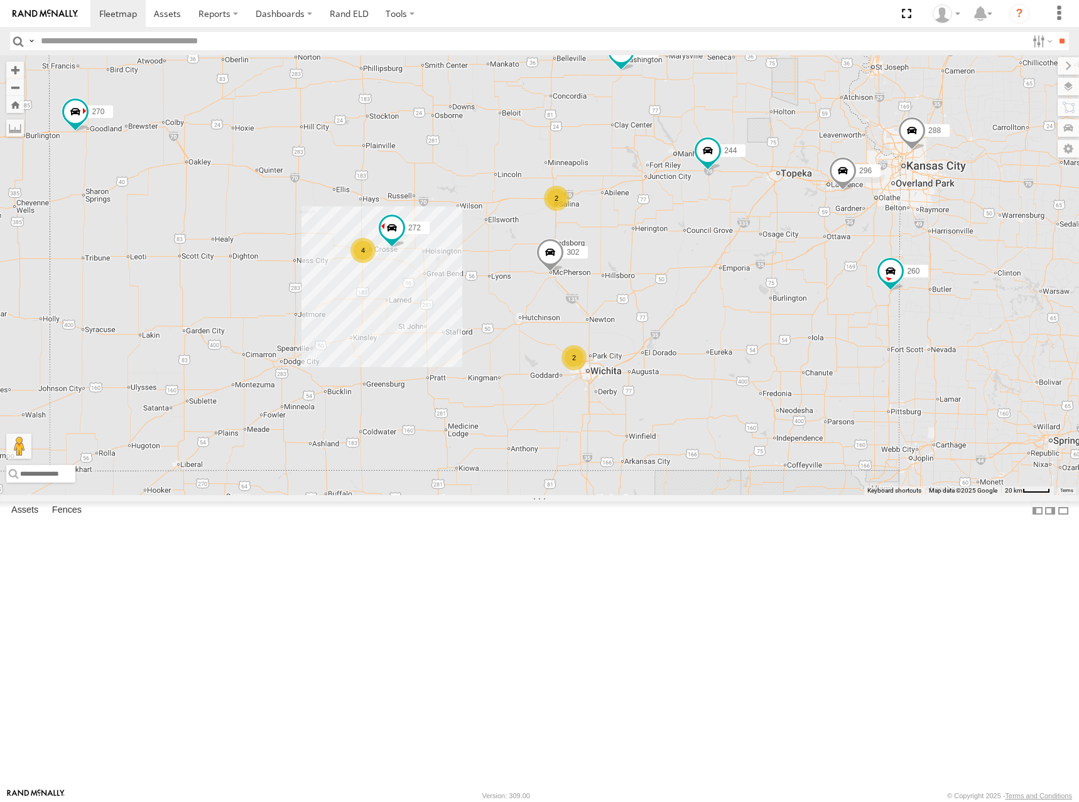
drag, startPoint x: 686, startPoint y: 296, endPoint x: 710, endPoint y: 299, distance: 24.8
click at [710, 299] on div "274 244 298 288 256 232 296 302 278 294 260 270 262 292 284 266 2 4 272 2" at bounding box center [539, 275] width 1079 height 440
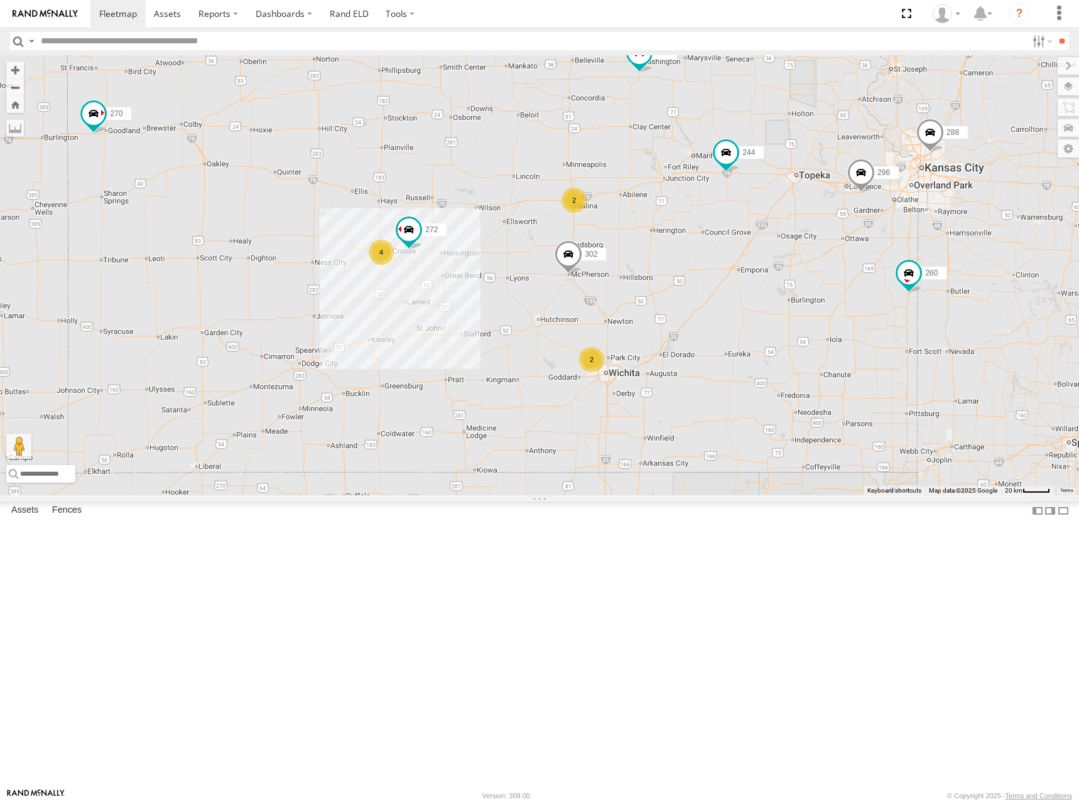
drag, startPoint x: 691, startPoint y: 293, endPoint x: 703, endPoint y: 293, distance: 11.9
click at [703, 293] on div "274 244 298 288 256 232 296 302 278 294 260 270 262 292 284 266 2 4 272 2" at bounding box center [539, 275] width 1079 height 440
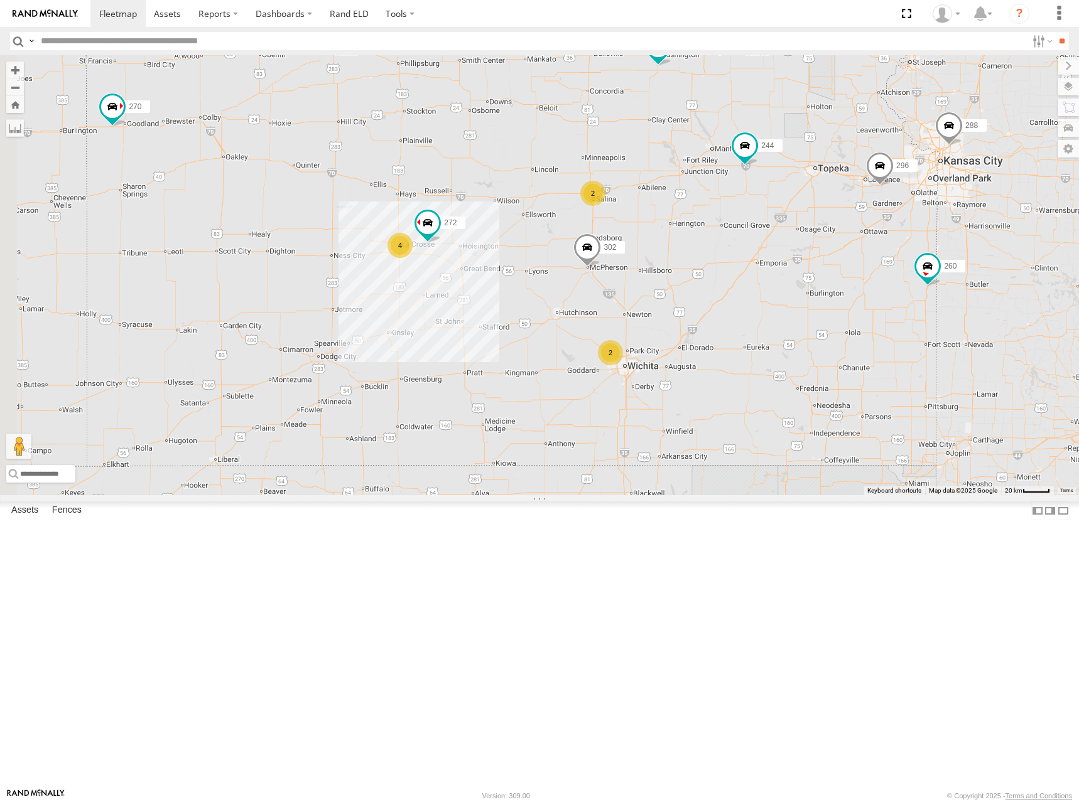
drag, startPoint x: 809, startPoint y: 378, endPoint x: 811, endPoint y: 369, distance: 9.6
click at [811, 369] on div "274 244 298 288 256 232 296 302 278 294 260 270 262 292 284 266 2 4 272 2" at bounding box center [539, 275] width 1079 height 440
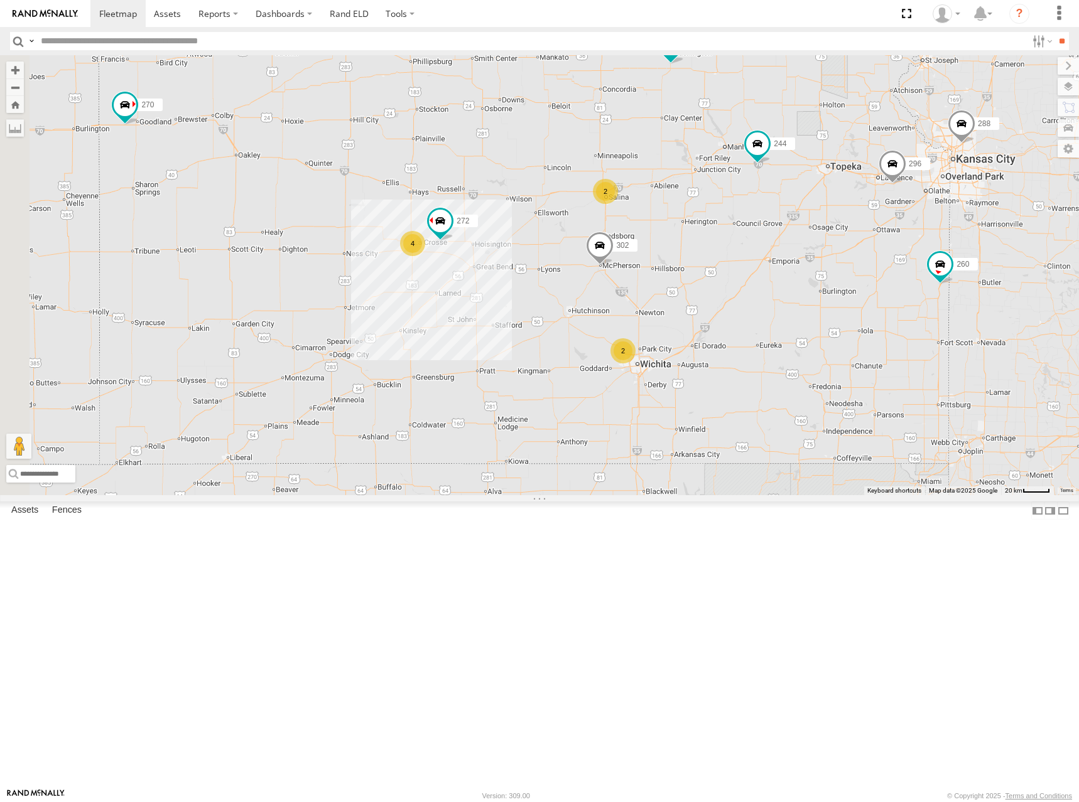
drag, startPoint x: 814, startPoint y: 355, endPoint x: 824, endPoint y: 353, distance: 10.1
click at [824, 353] on div "274 244 298 288 256 232 296 302 278 294 260 270 262 292 284 266 2 4 272 2" at bounding box center [539, 275] width 1079 height 440
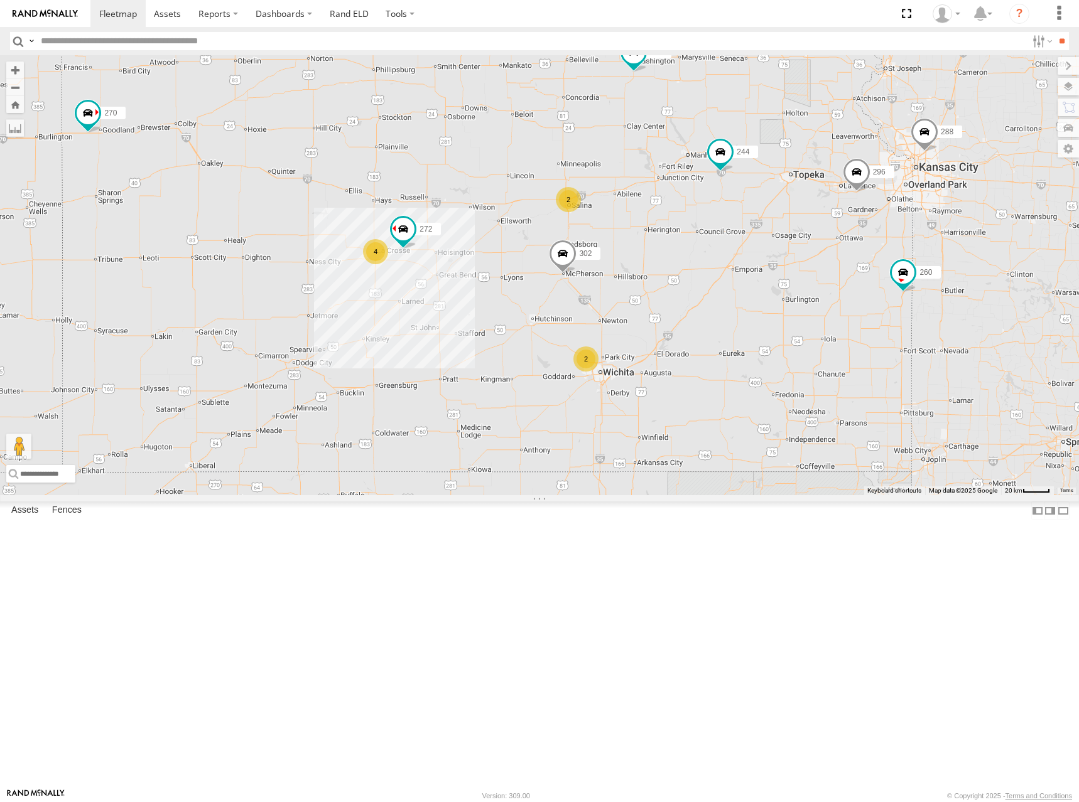
drag, startPoint x: 818, startPoint y: 373, endPoint x: 781, endPoint y: 379, distance: 37.6
click at [781, 379] on div "274 244 298 288 256 232 296 302 278 294 260 270 262 292 284 266 2 4 272 2" at bounding box center [539, 275] width 1079 height 440
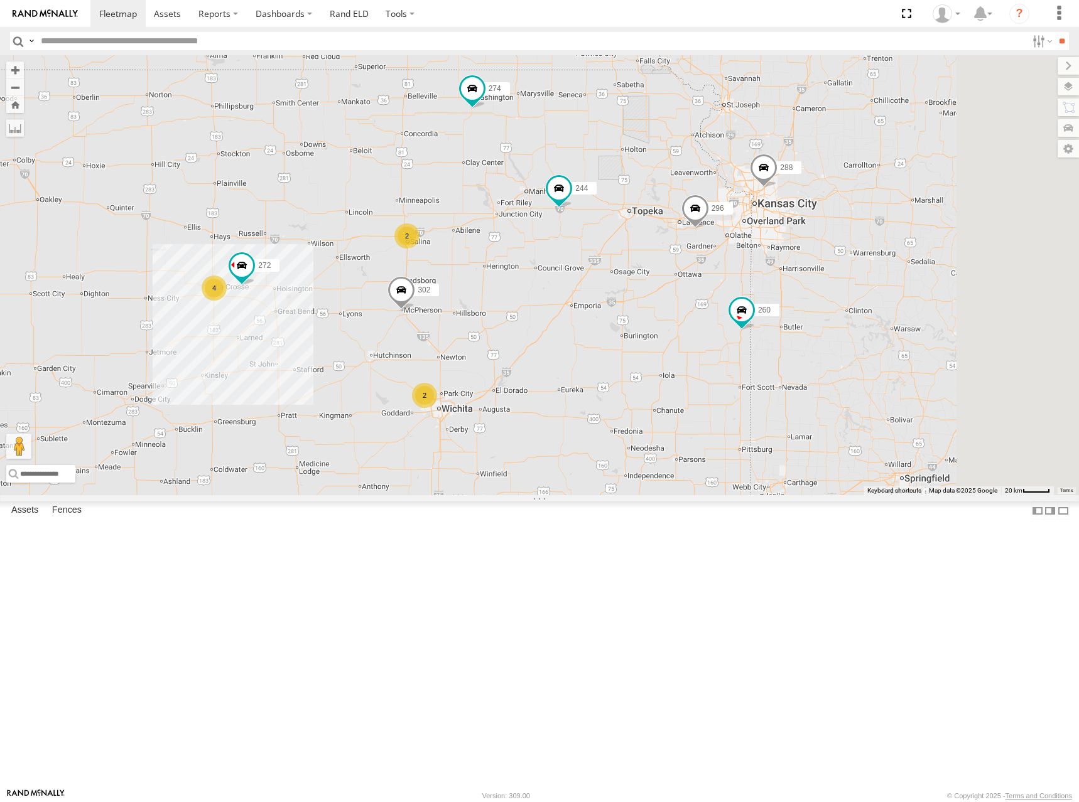
drag, startPoint x: 852, startPoint y: 396, endPoint x: 688, endPoint y: 432, distance: 167.9
click at [688, 432] on div "274 244 298 288 256 232 296 302 278 294 260 270 262 292 284 266 272 2 4 2" at bounding box center [539, 275] width 1079 height 440
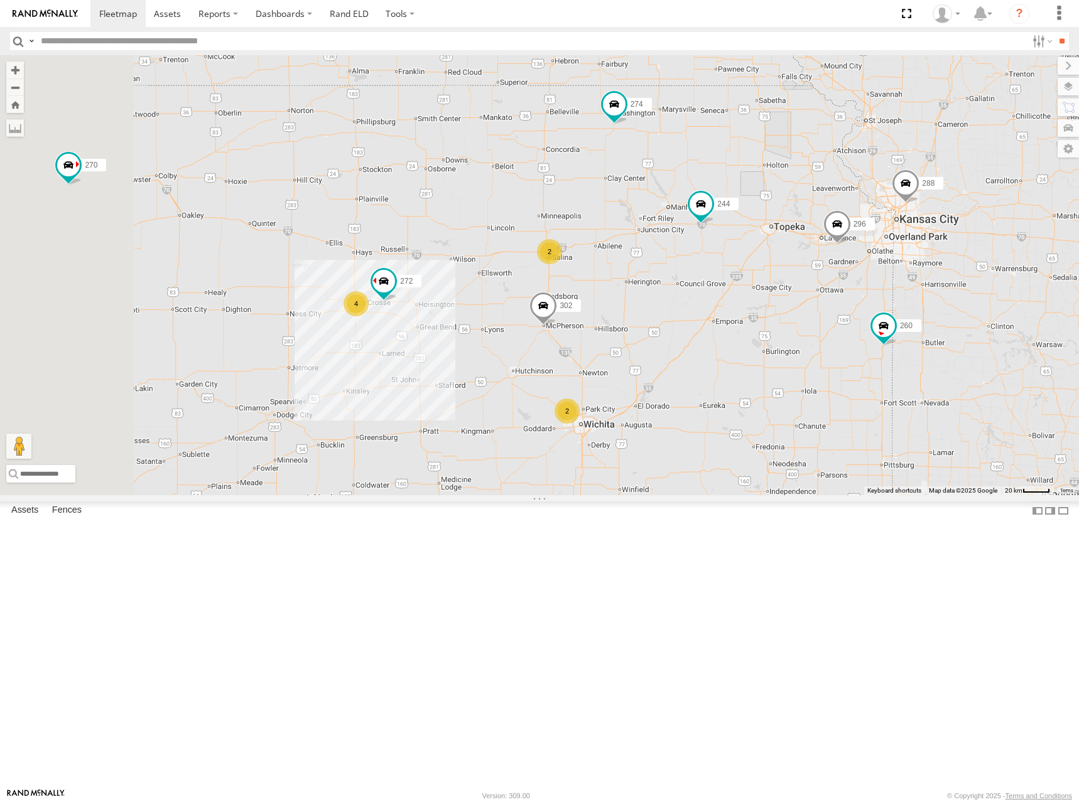
drag, startPoint x: 630, startPoint y: 347, endPoint x: 763, endPoint y: 359, distance: 133.1
click at [763, 359] on div "274 244 298 288 256 232 296 302 278 294 260 270 262 292 284 266 272 2 4 2" at bounding box center [539, 275] width 1079 height 440
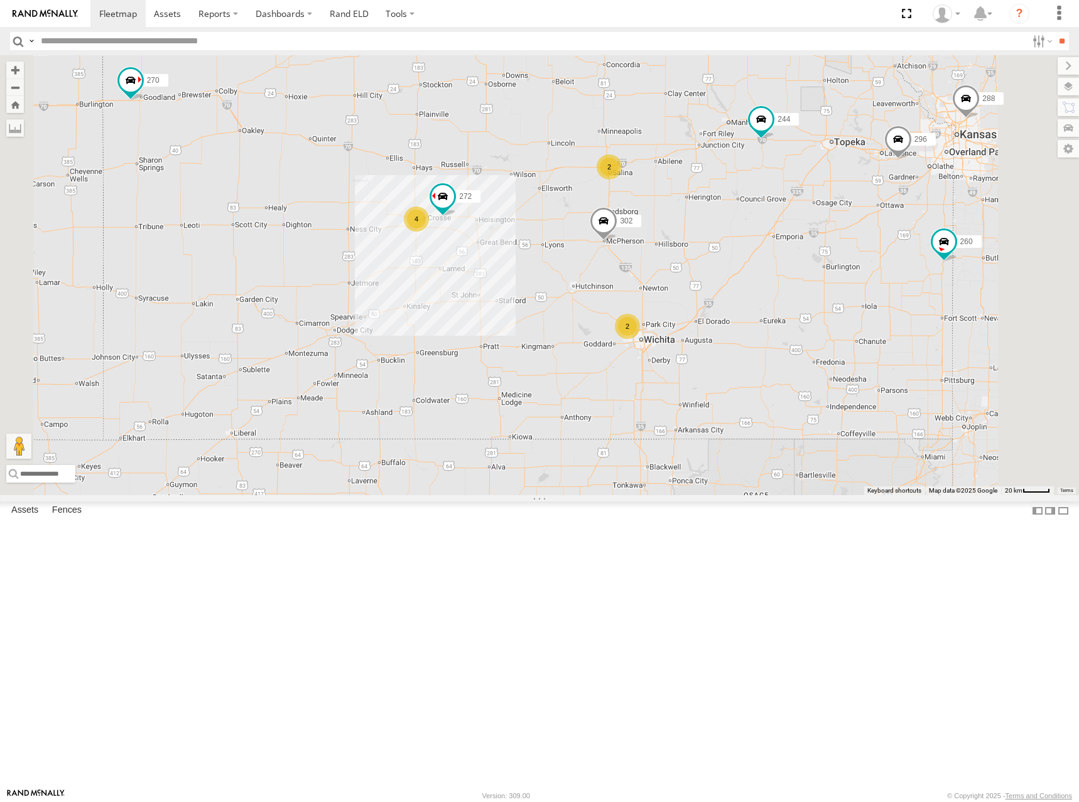
drag, startPoint x: 846, startPoint y: 345, endPoint x: 865, endPoint y: 338, distance: 20.1
click at [865, 338] on div "274 244 298 288 256 232 296 302 278 294 260 270 262 292 284 266 272 2 4 2" at bounding box center [539, 275] width 1079 height 440
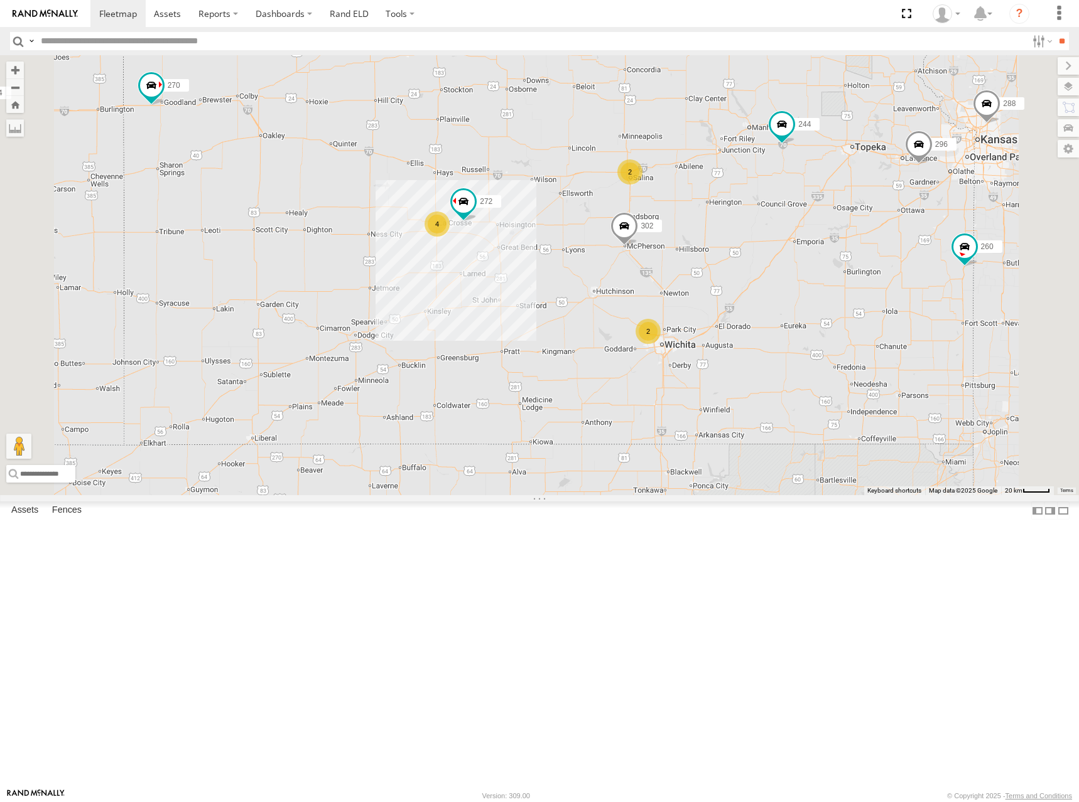
click at [857, 335] on div "274 244 298 288 256 232 296 302 278 294 260 270 262 292 284 266 272 2 4 2" at bounding box center [539, 275] width 1079 height 440
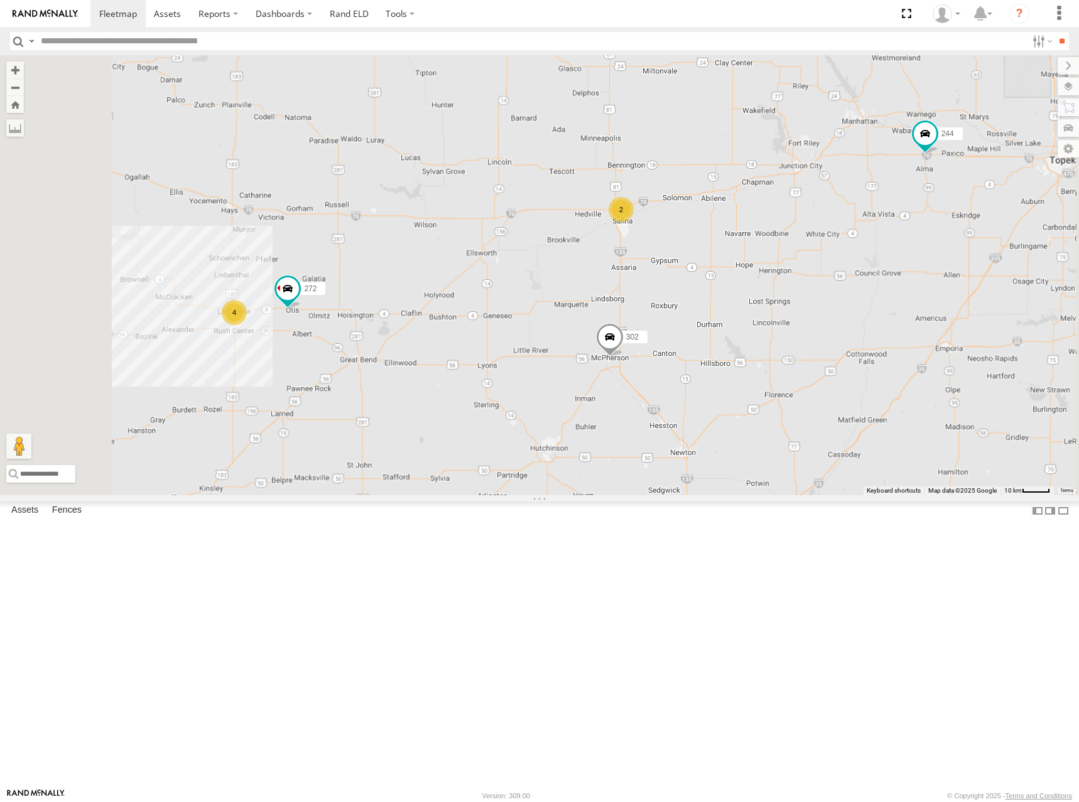
drag, startPoint x: 766, startPoint y: 394, endPoint x: 784, endPoint y: 383, distance: 21.4
click at [784, 383] on div "274 244 298 288 256 232 296 302 278 294 260 270 262 292 284 266 272 2 4 264 282" at bounding box center [539, 275] width 1079 height 440
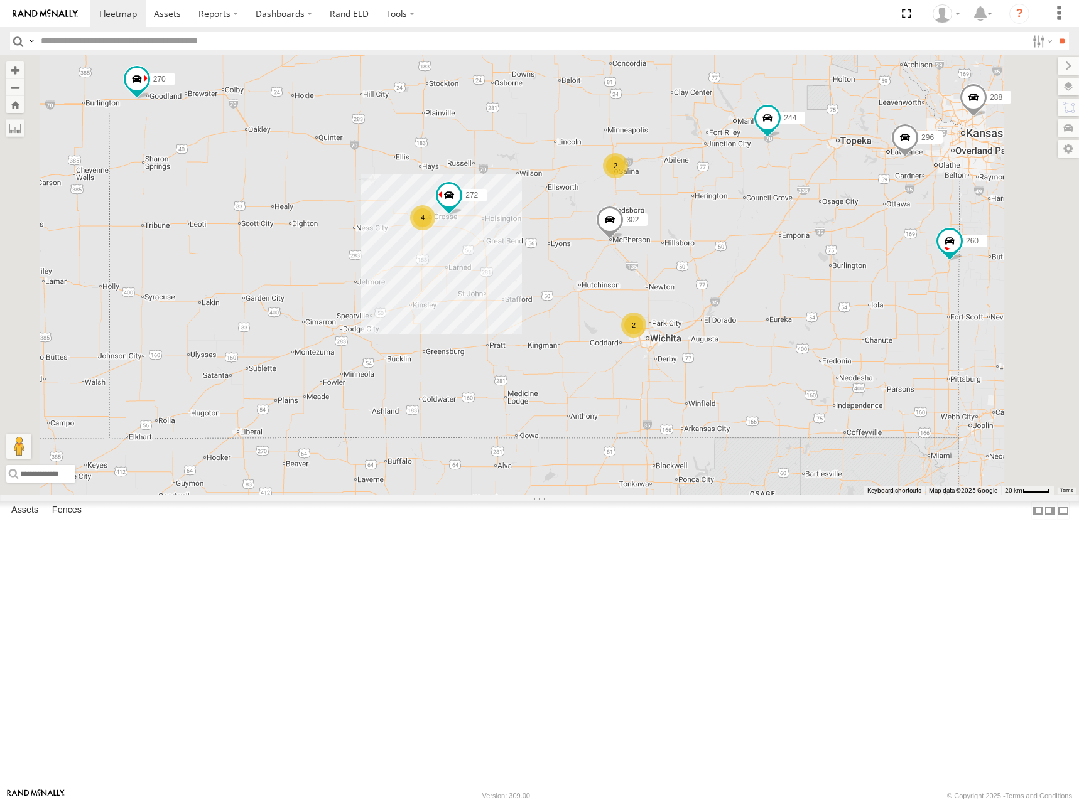
drag, startPoint x: 780, startPoint y: 360, endPoint x: 778, endPoint y: 329, distance: 31.4
click at [778, 329] on div "274 244 298 288 256 232 296 302 278 294 260 270 262 292 284 266 272 2 4 2" at bounding box center [539, 275] width 1079 height 440
drag, startPoint x: 841, startPoint y: 411, endPoint x: 843, endPoint y: 424, distance: 12.6
click at [843, 424] on div "274 244 298 288 256 232 296 302 278 294 260 270 262 292 284 266 272 2 4 2" at bounding box center [539, 275] width 1079 height 440
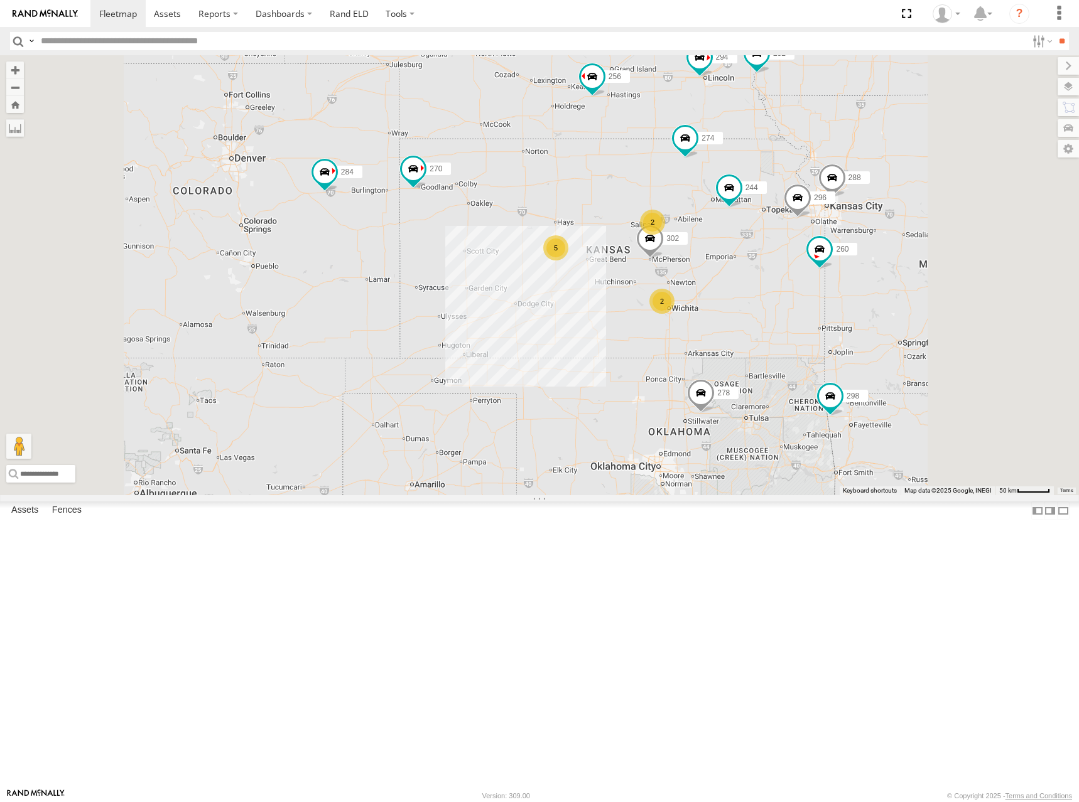
drag, startPoint x: 876, startPoint y: 397, endPoint x: 858, endPoint y: 396, distance: 18.3
click at [858, 396] on div "274 244 298 288 256 232 296 302 278 294 260 270 262 292 284 266 2 5 2" at bounding box center [539, 275] width 1079 height 440
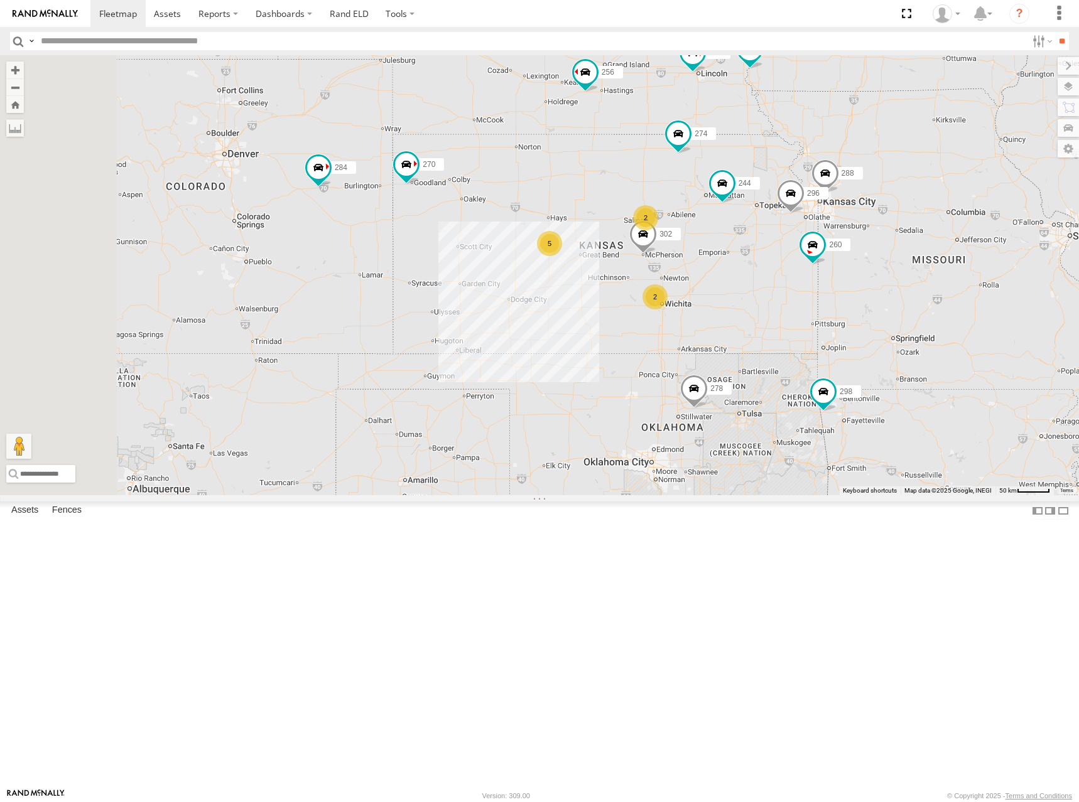
click at [773, 332] on div "274 244 298 288 256 232 296 302 278 294 260 270 262 292 284 266 2 5 2" at bounding box center [539, 275] width 1079 height 440
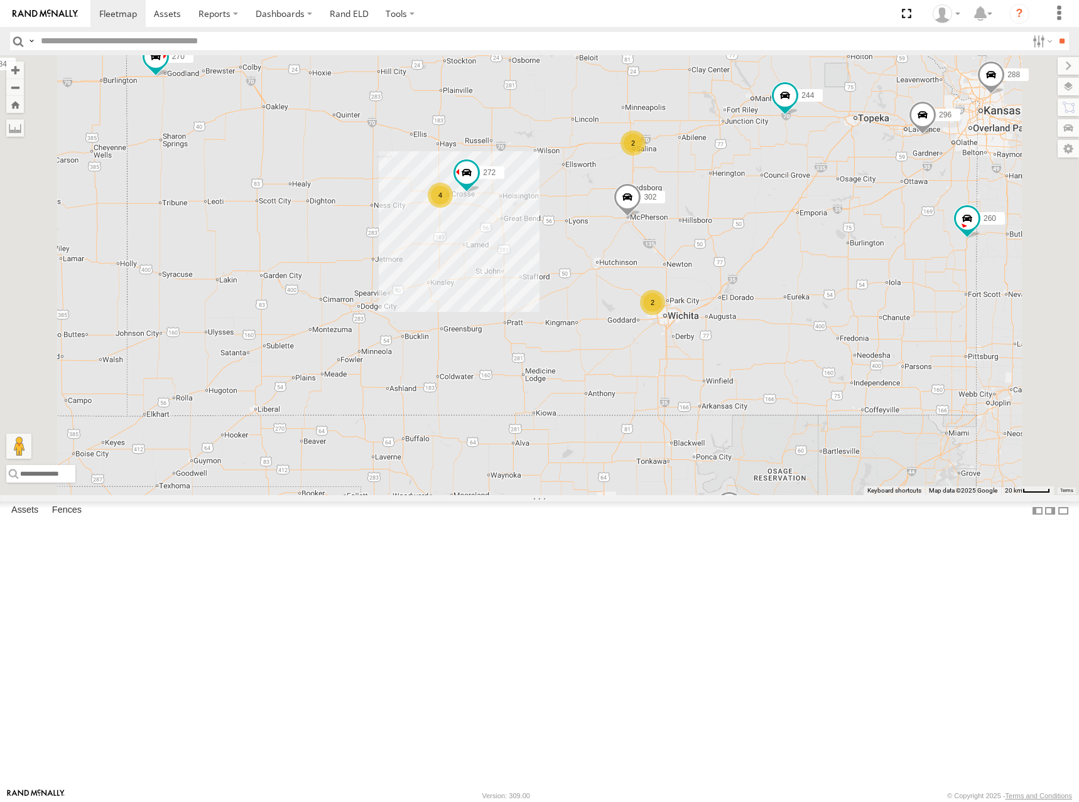
click at [817, 241] on div "274 244 298 288 256 232 296 302 278 294 260 270 262 292 284 266 2 4 272 2" at bounding box center [539, 275] width 1079 height 440
drag, startPoint x: 824, startPoint y: 240, endPoint x: 831, endPoint y: 241, distance: 6.9
click at [831, 241] on div "274 244 298 288 256 232 296 302 278 294 260 270 262 292 284 266 2 4 272 2" at bounding box center [539, 275] width 1079 height 440
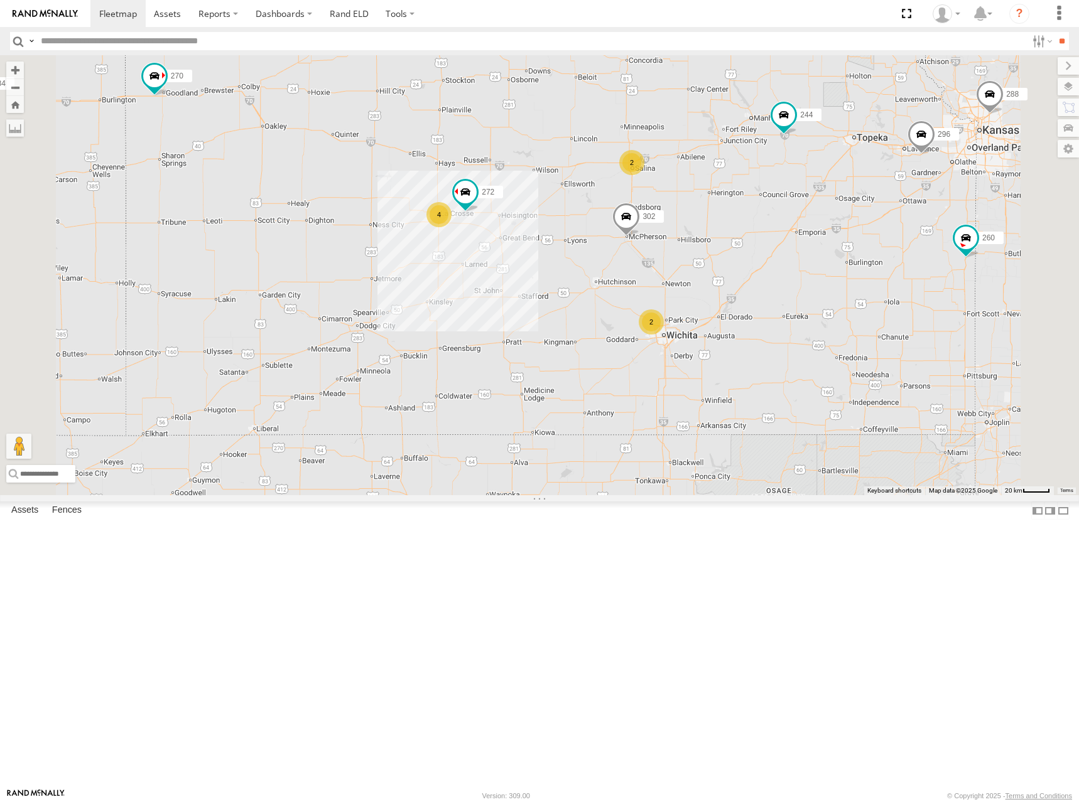
drag, startPoint x: 834, startPoint y: 240, endPoint x: 974, endPoint y: 180, distance: 152.7
click at [832, 244] on div "274 244 298 288 256 232 296 302 278 294 260 270 262 292 284 266 2 4 272 2" at bounding box center [539, 275] width 1079 height 440
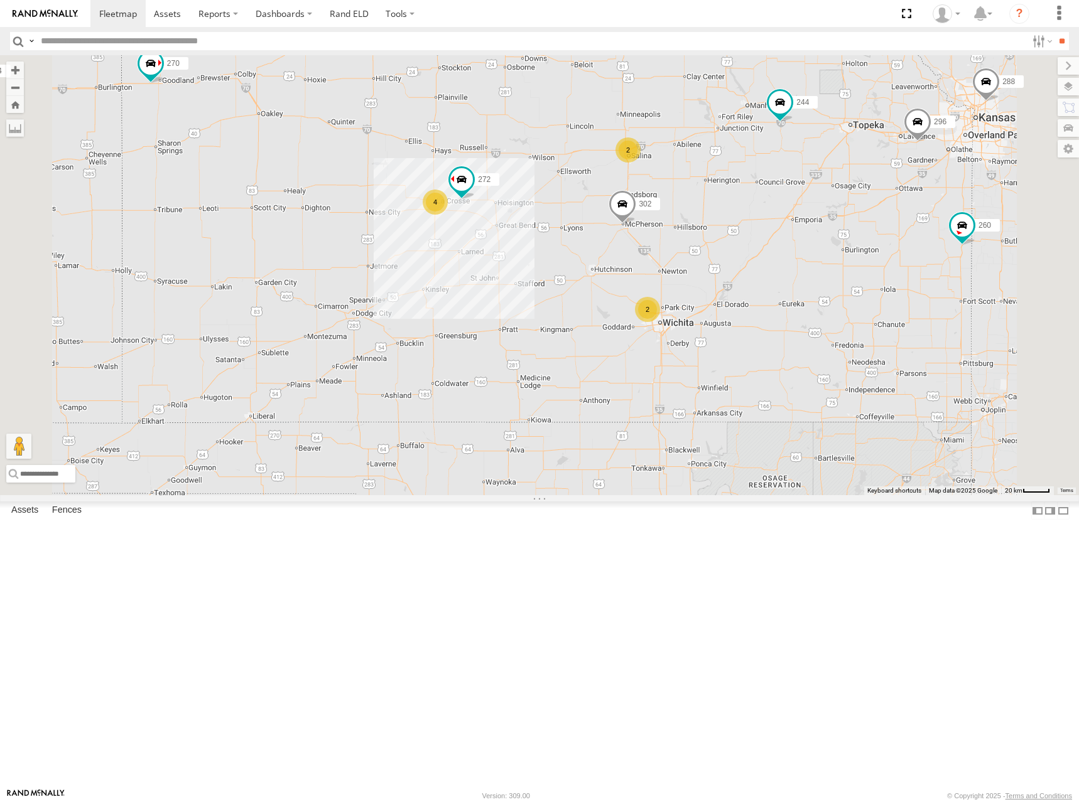
drag, startPoint x: 861, startPoint y: 326, endPoint x: 860, endPoint y: 299, distance: 27.6
click at [860, 299] on div "274 244 298 288 256 232 296 302 278 294 260 270 262 292 284 266 2 4 272 2" at bounding box center [539, 275] width 1079 height 440
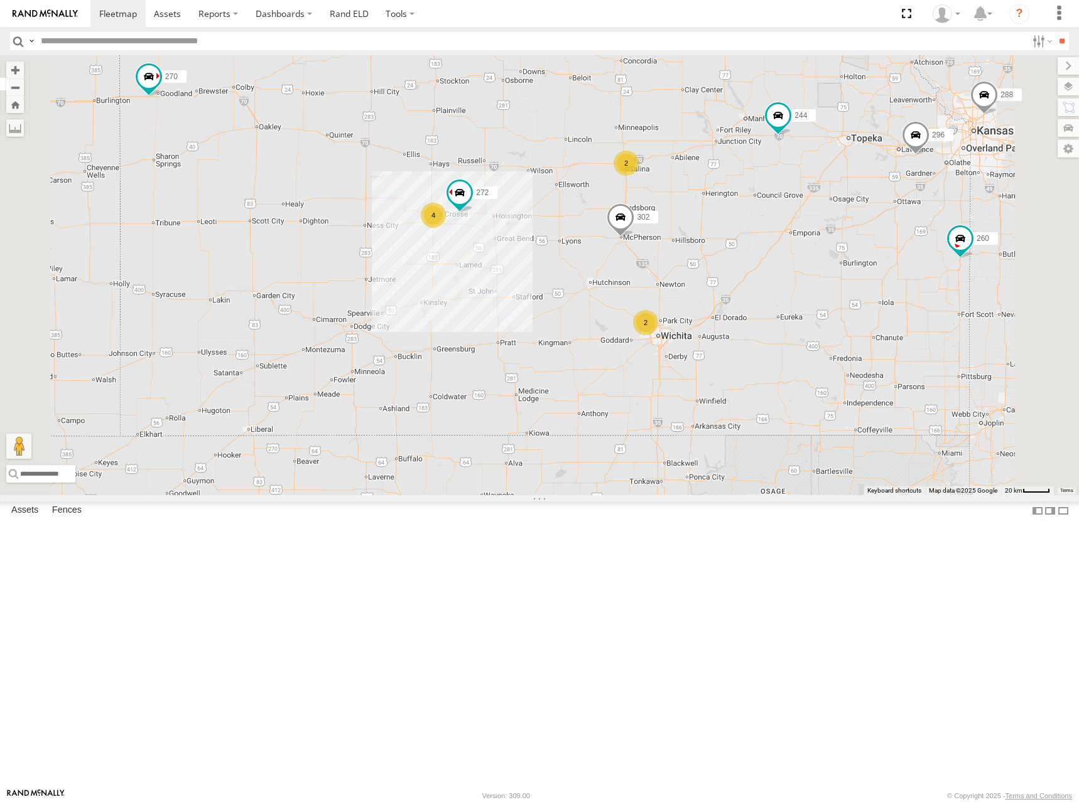
drag, startPoint x: 846, startPoint y: 311, endPoint x: 844, endPoint y: 327, distance: 15.8
click at [844, 327] on div "274 244 298 288 256 232 296 302 278 294 260 270 262 292 284 266 2 4 272 2" at bounding box center [539, 275] width 1079 height 440
click at [854, 353] on div "274 244 298 288 256 232 296 302 278 294 260 270 262 292 284 266 2 4 272 2" at bounding box center [539, 275] width 1079 height 440
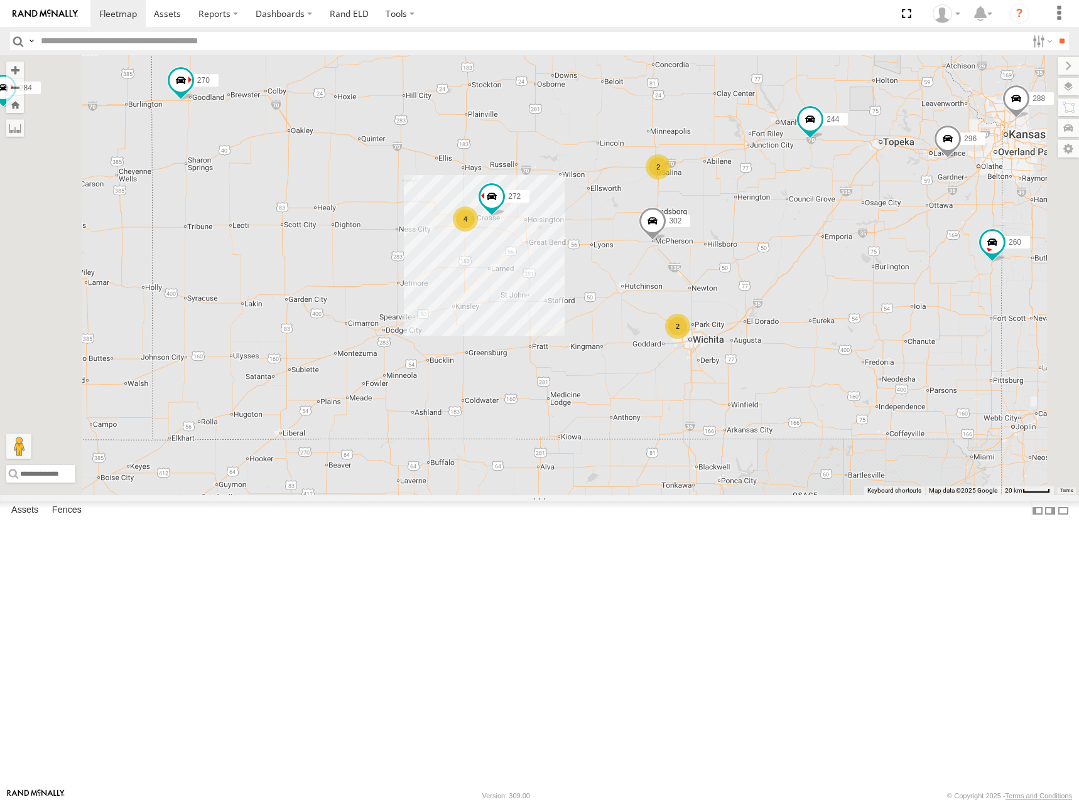
drag, startPoint x: 603, startPoint y: 485, endPoint x: 612, endPoint y: 489, distance: 10.1
click at [612, 489] on div "274 244 298 288 256 232 296 302 278 294 260 270 262 292 284 266 2 4 272 2" at bounding box center [539, 275] width 1079 height 440
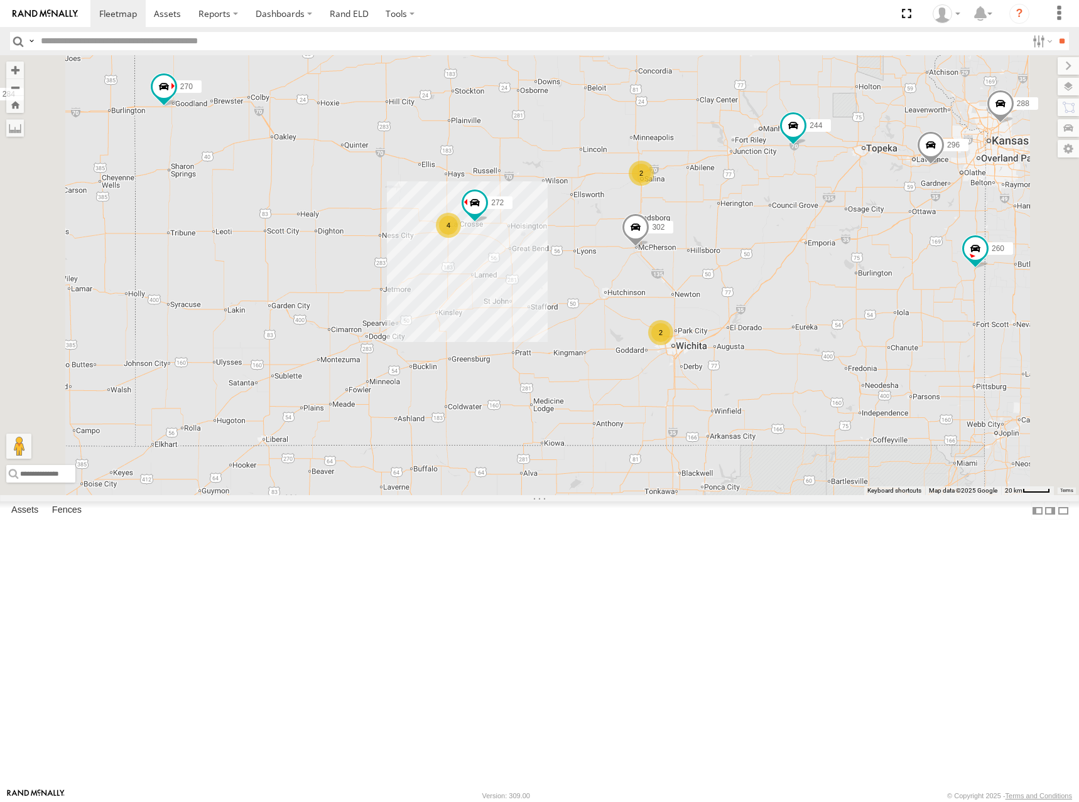
drag, startPoint x: 903, startPoint y: 394, endPoint x: 887, endPoint y: 401, distance: 16.9
click at [887, 401] on div "274 244 298 288 256 232 296 302 278 294 260 270 262 292 284 266 2 4 272 2" at bounding box center [539, 275] width 1079 height 440
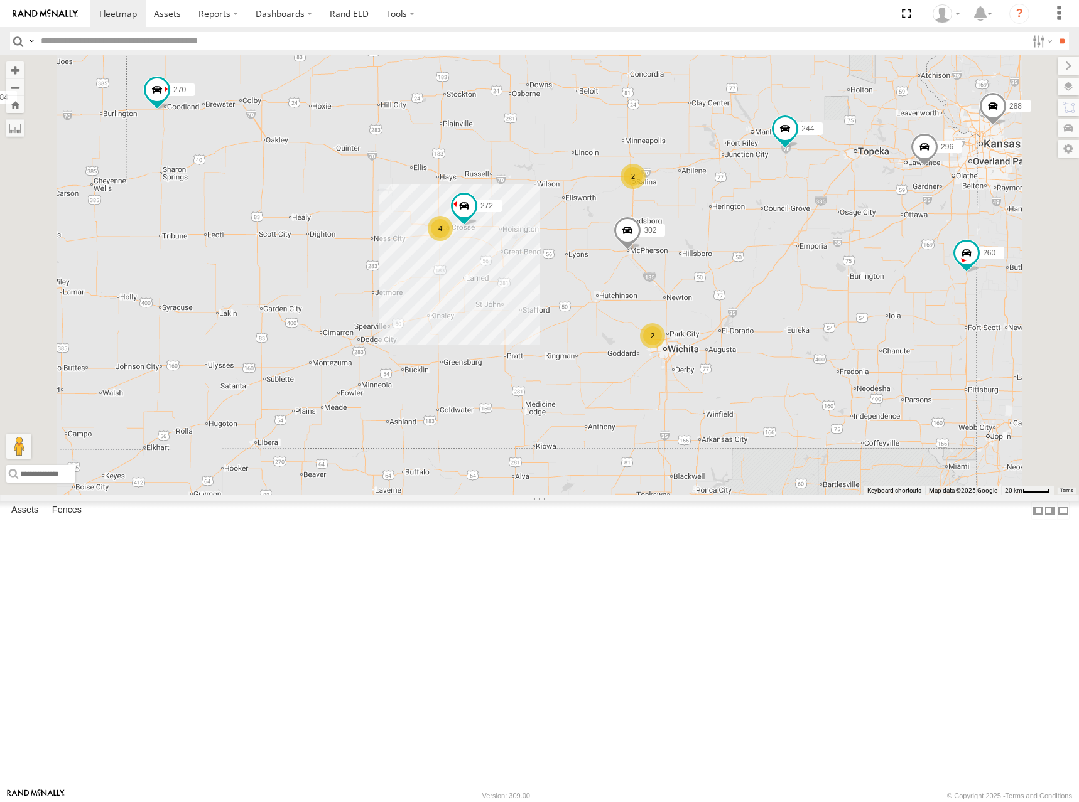
drag, startPoint x: 644, startPoint y: 218, endPoint x: 645, endPoint y: 230, distance: 12.1
click at [645, 230] on div "274 244 298 288 256 232 296 302 278 294 260 270 262 292 284 266 2 4 272 2" at bounding box center [539, 275] width 1079 height 440
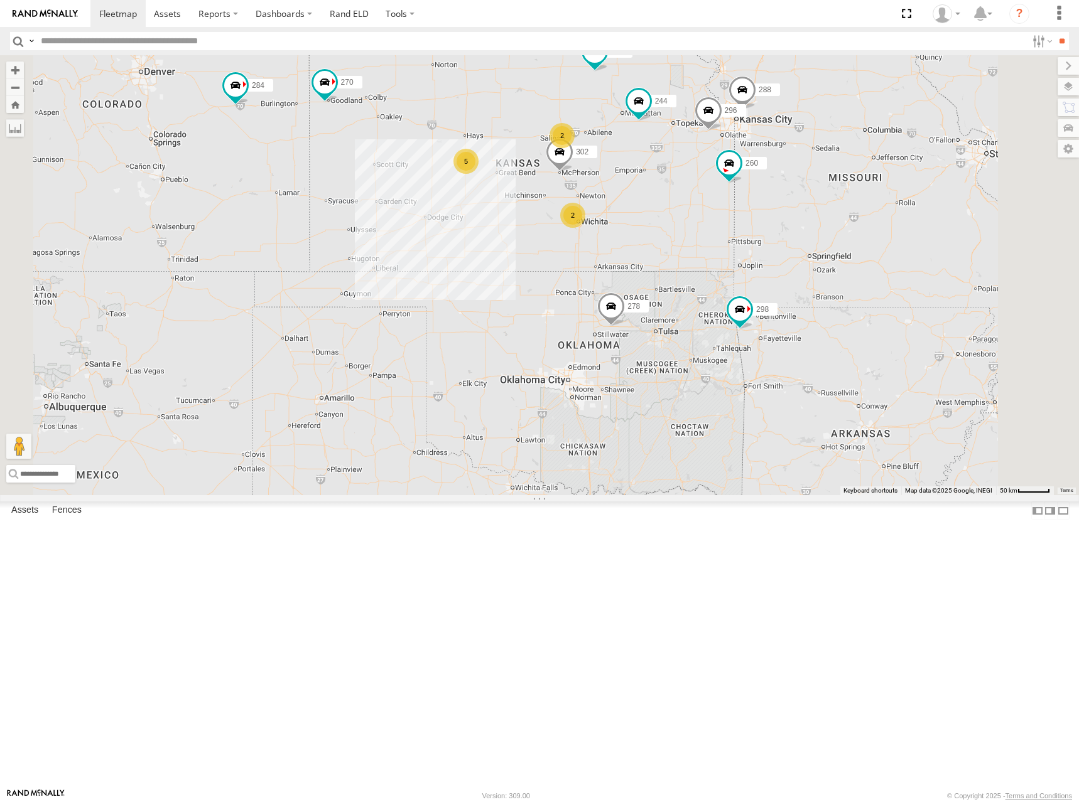
drag, startPoint x: 671, startPoint y: 219, endPoint x: 667, endPoint y: 234, distance: 15.4
click at [667, 234] on div "274 244 298 288 256 232 296 302 278 294 260 270 262 292 284 266 2 5 2" at bounding box center [539, 275] width 1079 height 440
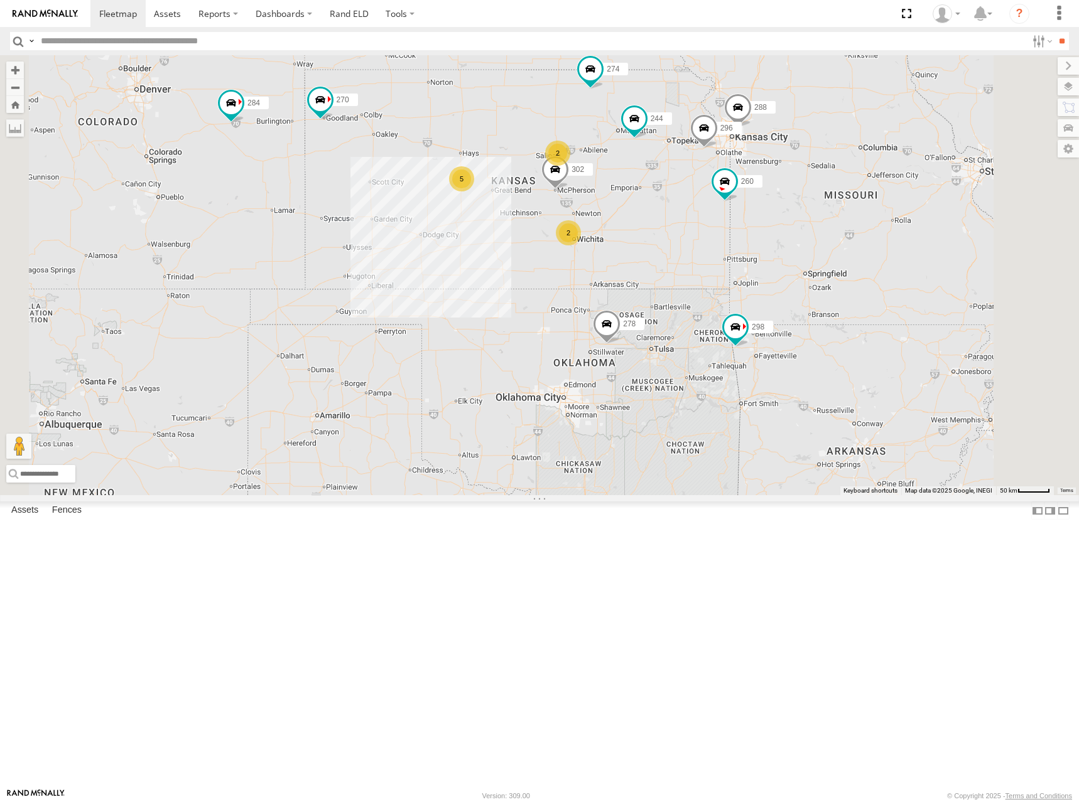
click at [652, 240] on div "274 244 298 288 256 232 296 302 278 294 260 270 262 292 284 266 2 5 2" at bounding box center [539, 275] width 1079 height 440
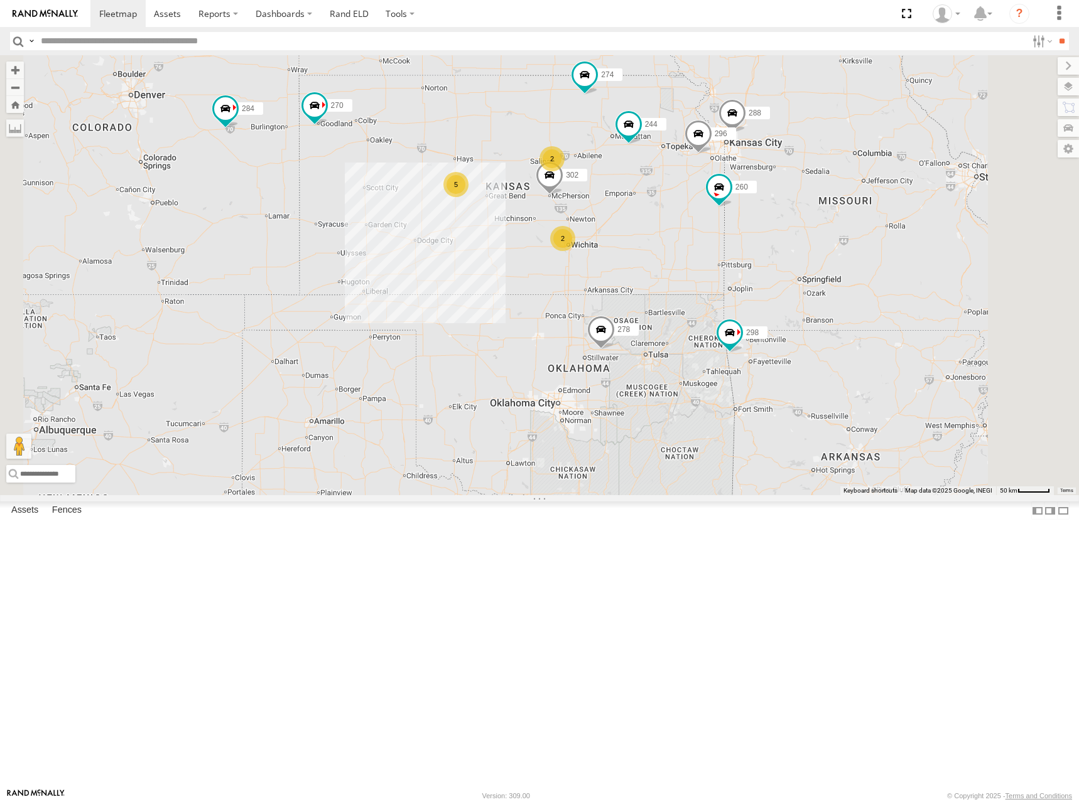
click at [665, 254] on div "274 244 298 288 256 232 296 302 278 294 260 270 262 292 284 266 2 5 2" at bounding box center [539, 275] width 1079 height 440
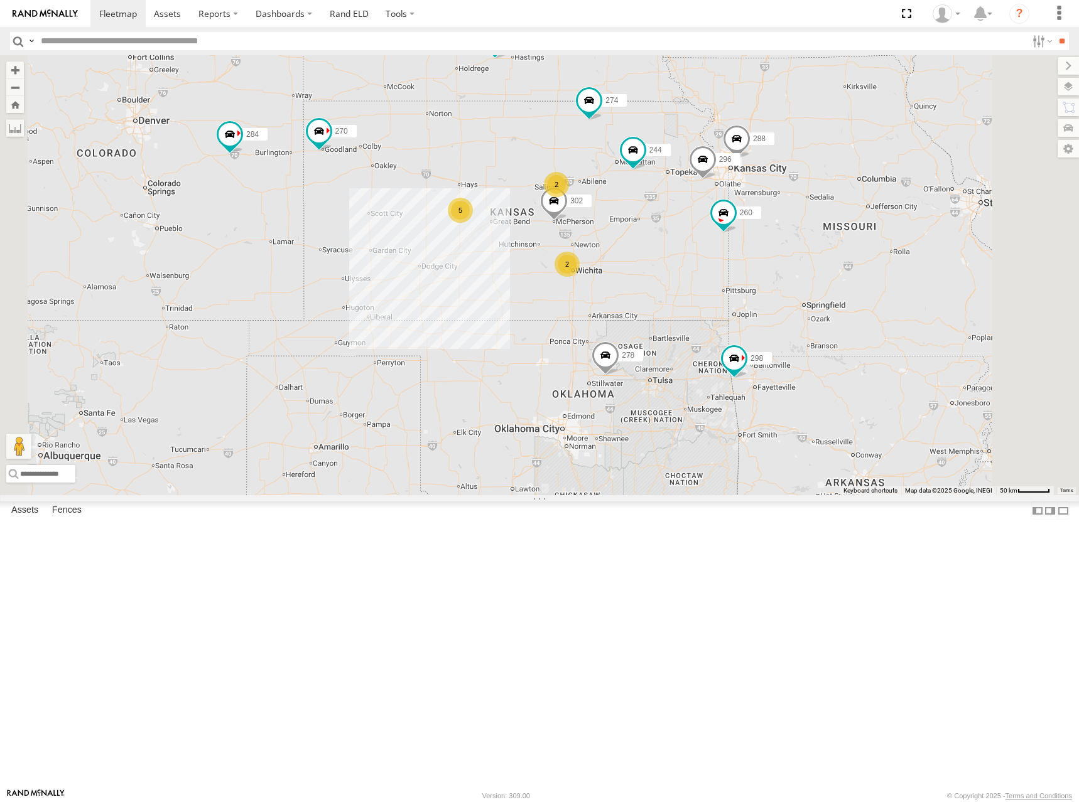
drag, startPoint x: 797, startPoint y: 374, endPoint x: 800, endPoint y: 401, distance: 26.6
click at [800, 401] on div "274 244 298 288 256 232 296 302 278 294 260 270 262 292 284 266 2 5 2" at bounding box center [539, 275] width 1079 height 440
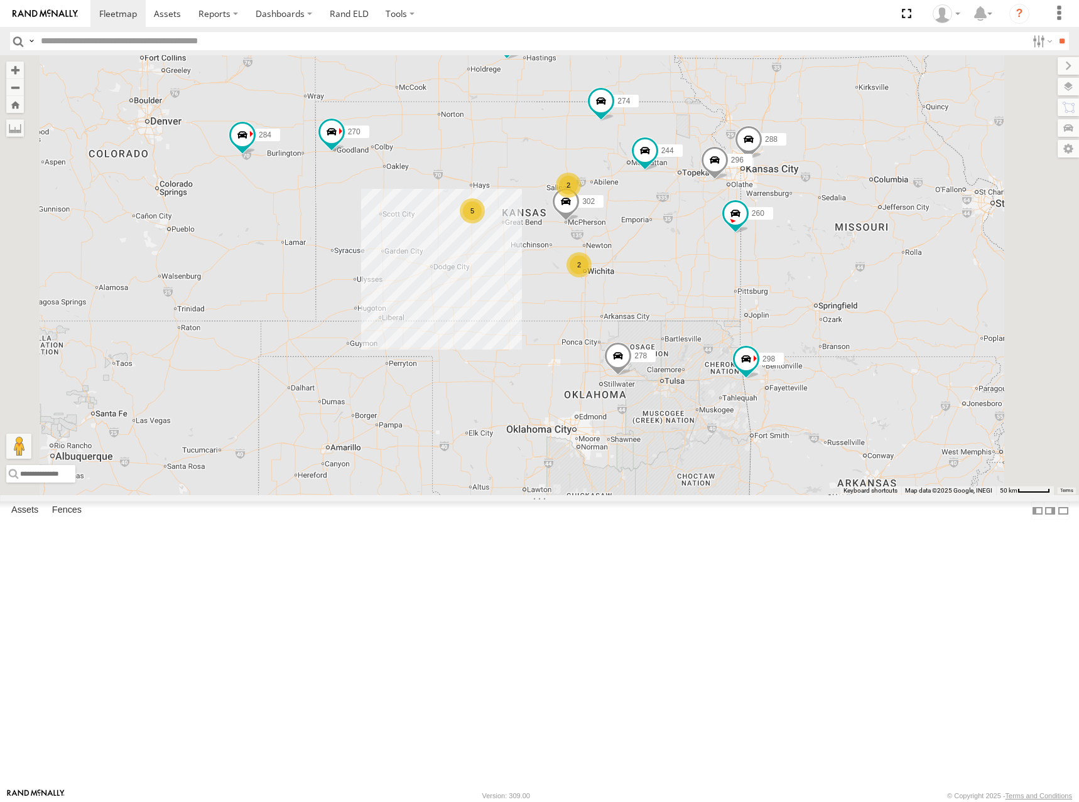
drag, startPoint x: 719, startPoint y: 276, endPoint x: 735, endPoint y: 274, distance: 16.5
click at [735, 274] on div "274 244 298 270 262 288 292 256 232 296 284 302 266 278 294 260 2 5 2" at bounding box center [539, 275] width 1079 height 440
drag, startPoint x: 634, startPoint y: 279, endPoint x: 642, endPoint y: 278, distance: 7.6
click at [642, 278] on div "274 244 298 270 262 288 292 256 232 296 284 302 266 278 294 260 2 5 2" at bounding box center [539, 275] width 1079 height 440
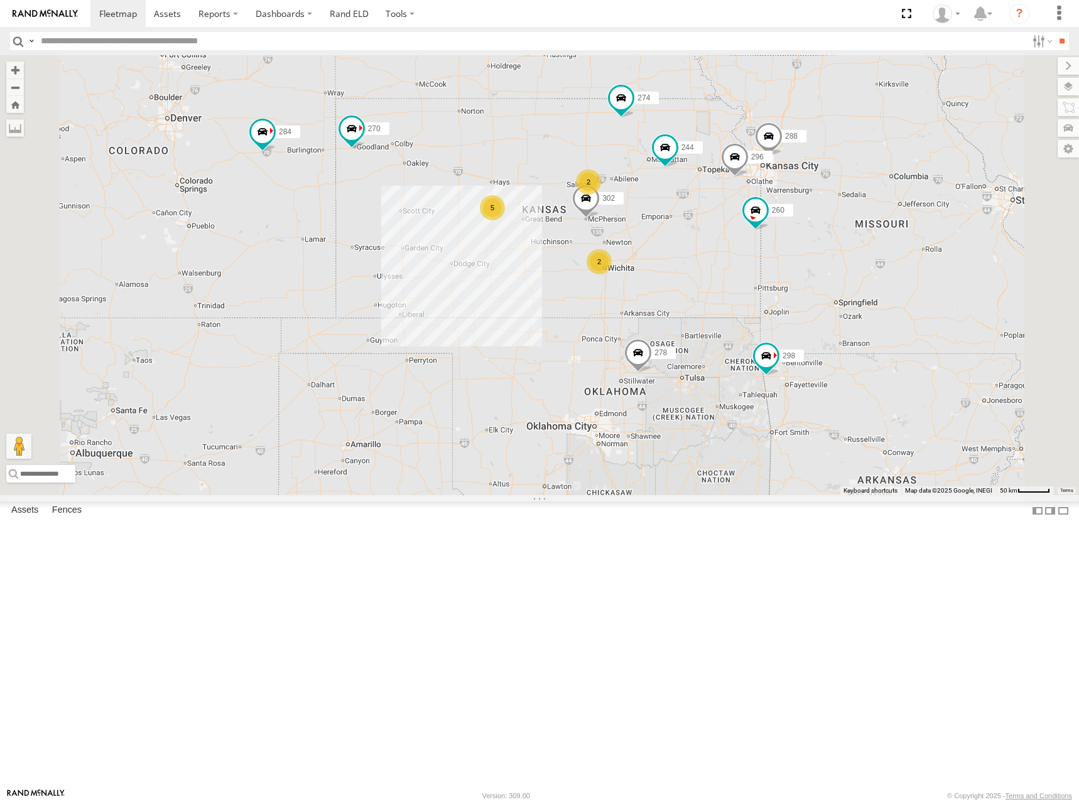
drag, startPoint x: 679, startPoint y: 277, endPoint x: 688, endPoint y: 276, distance: 9.5
click at [688, 276] on div "274 244 298 270 262 288 292 256 232 296 284 302 266 278 294 260 2 5 2" at bounding box center [539, 275] width 1079 height 440
click at [721, 282] on div "274 244 298 270 262 288 292 256 232 296 284 302 266 278 294 260 2 5 2" at bounding box center [539, 275] width 1079 height 440
click at [721, 286] on div "274 244 298 270 262 288 292 256 232 296 284 302 266 278 294 260 2 5 2" at bounding box center [539, 275] width 1079 height 440
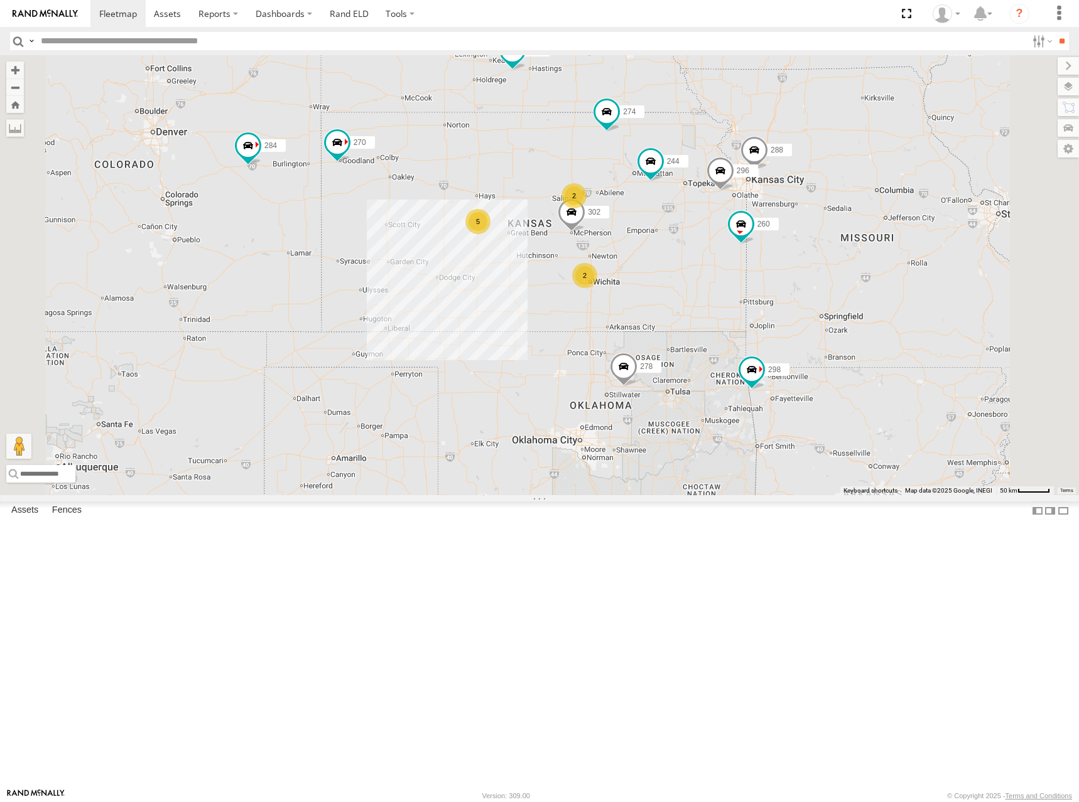
click at [674, 302] on div "274 244 298 270 262 288 292 256 232 296 284 302 266 278 294 260 2 5 2" at bounding box center [539, 275] width 1079 height 440
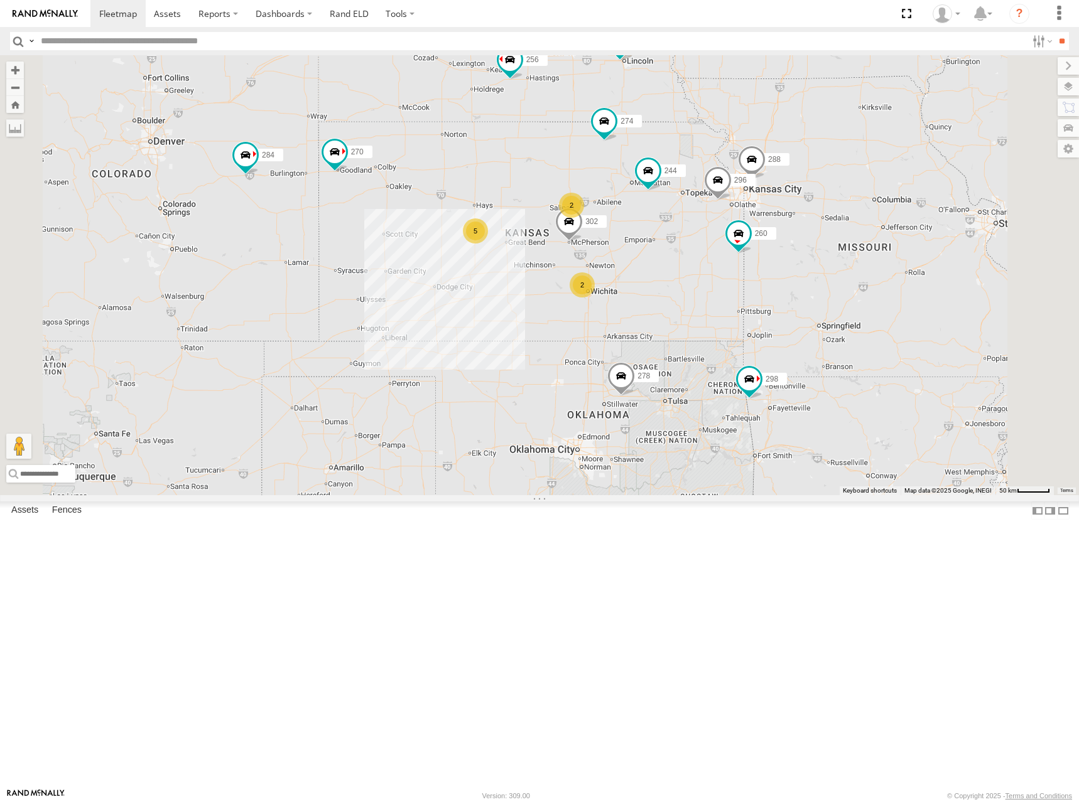
click at [701, 293] on div "274 244 298 270 262 288 292 256 232 296 284 302 266 278 294 260 2 5 2" at bounding box center [539, 275] width 1079 height 440
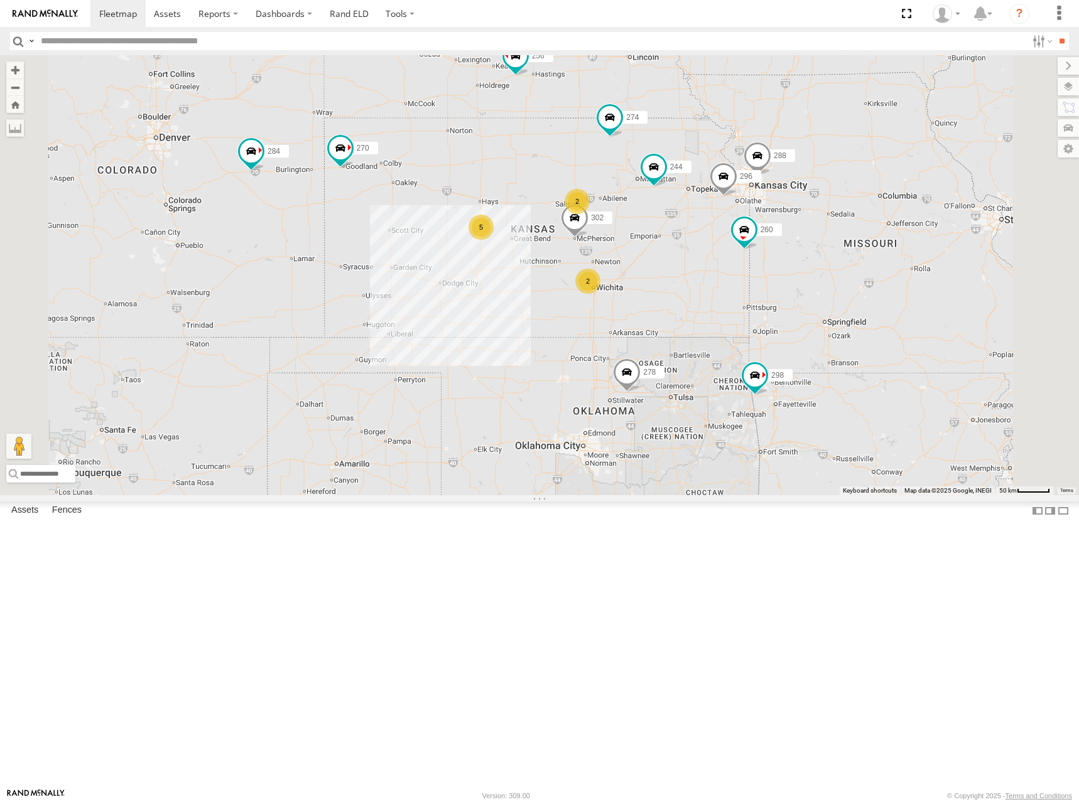
drag, startPoint x: 701, startPoint y: 304, endPoint x: 706, endPoint y: 299, distance: 7.1
click at [706, 299] on div "274 244 298 270 262 288 292 256 232 296 284 302 266 278 294 260 2 5 2" at bounding box center [539, 275] width 1079 height 440
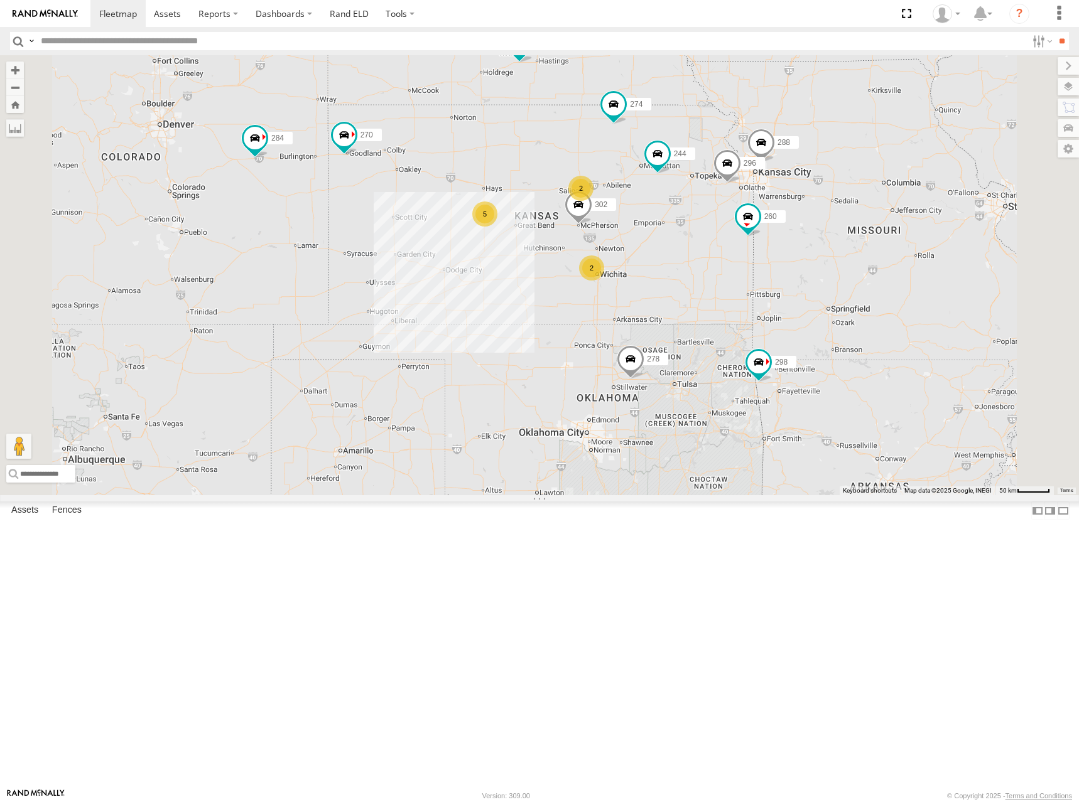
drag, startPoint x: 709, startPoint y: 283, endPoint x: 713, endPoint y: 273, distance: 10.7
click at [713, 273] on div "274 244 298 270 262 288 292 256 232 296 284 302 266 278 294 260 2 5 2" at bounding box center [539, 275] width 1079 height 440
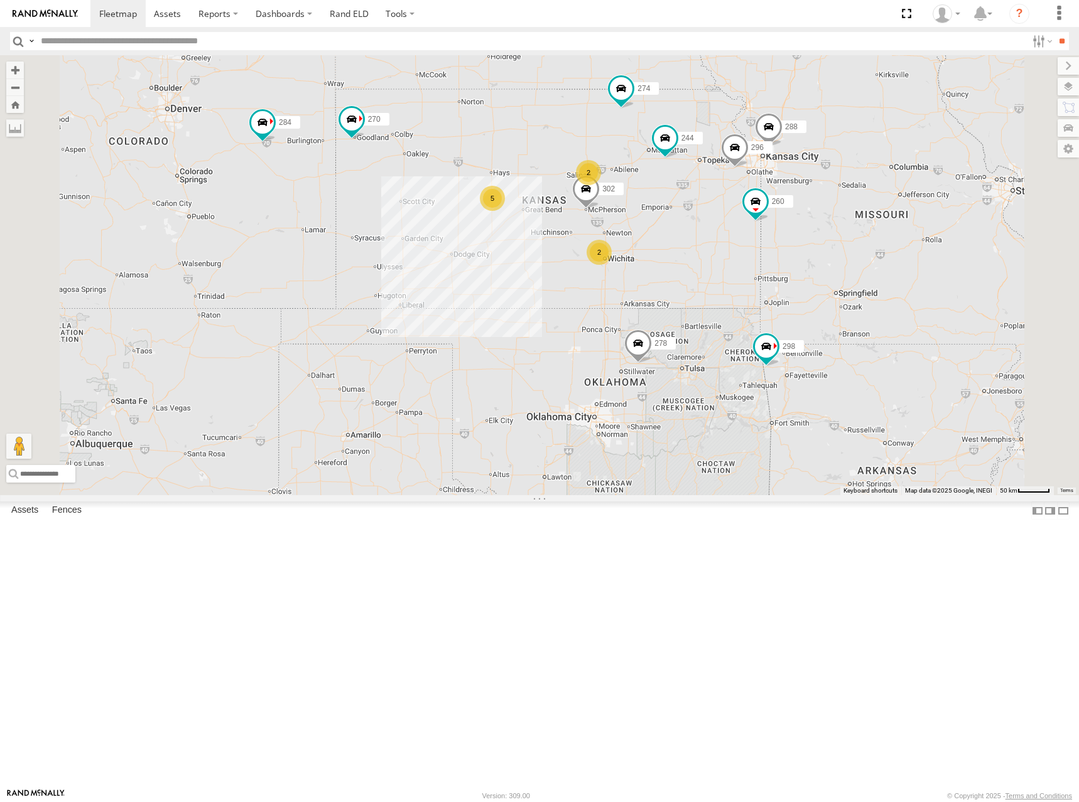
drag, startPoint x: 714, startPoint y: 263, endPoint x: 720, endPoint y: 258, distance: 8.0
click at [720, 258] on div "274 244 298 270 262 288 292 256 232 296 284 302 266 278 294 260 2 5 2" at bounding box center [539, 275] width 1079 height 440
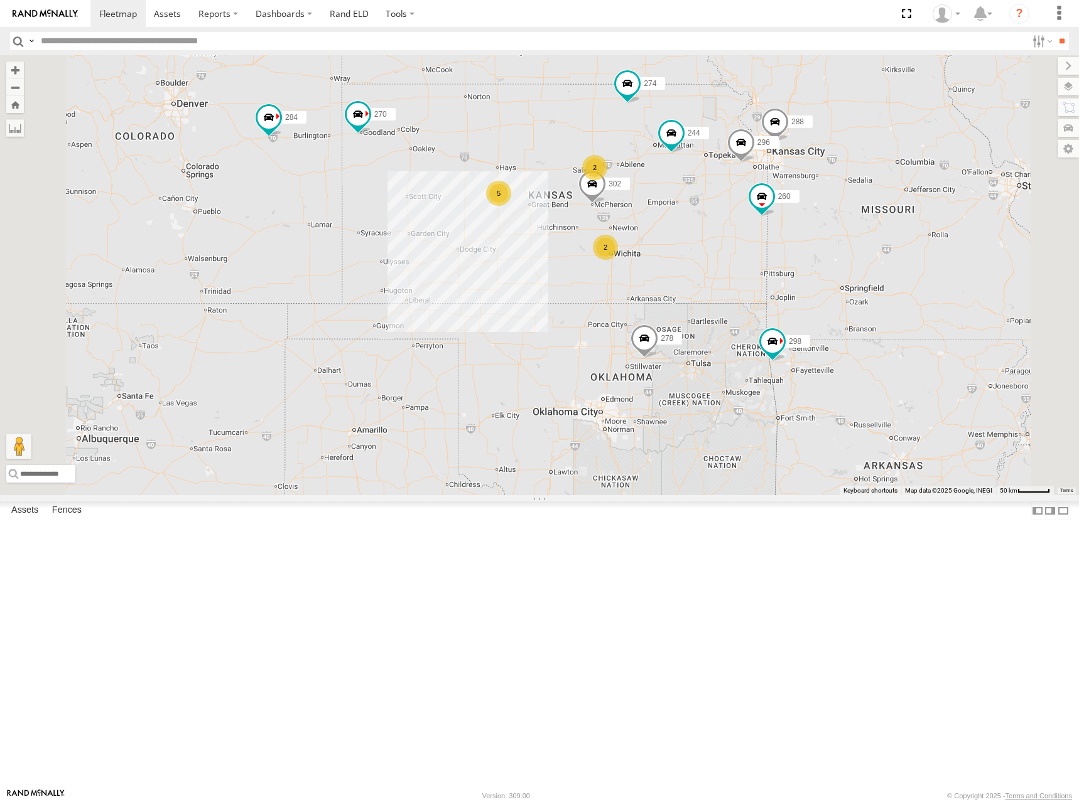
click at [714, 236] on div "274 244 298 270 262 288 292 256 232 296 284 302 266 278 294 260 2 5 2" at bounding box center [539, 275] width 1079 height 440
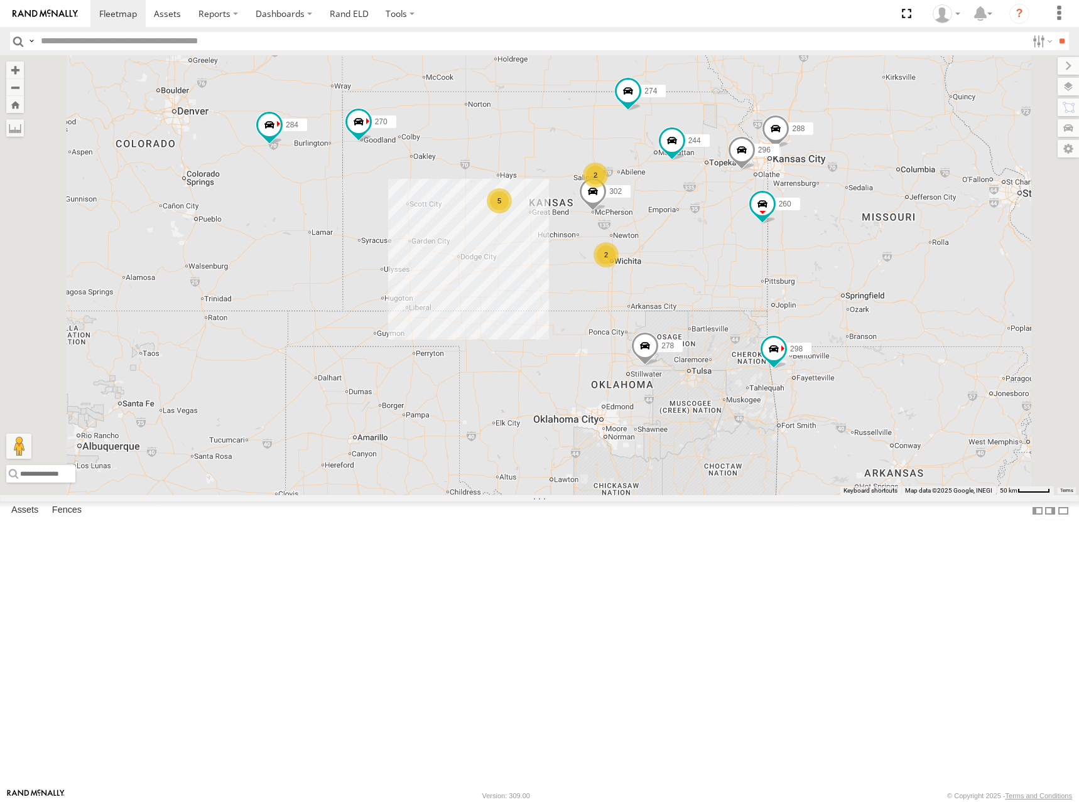
drag, startPoint x: 713, startPoint y: 260, endPoint x: 714, endPoint y: 271, distance: 10.7
click at [714, 271] on div "274 244 298 270 262 288 292 256 232 296 284 302 266 278 294 260 2 5 2" at bounding box center [539, 275] width 1079 height 440
drag, startPoint x: 696, startPoint y: 289, endPoint x: 698, endPoint y: 283, distance: 6.4
click at [698, 283] on div "274 244 298 270 262 288 292 256 232 296 284 302 266 278 294 260 2 5 2" at bounding box center [539, 275] width 1079 height 440
drag, startPoint x: 697, startPoint y: 274, endPoint x: 697, endPoint y: 263, distance: 11.3
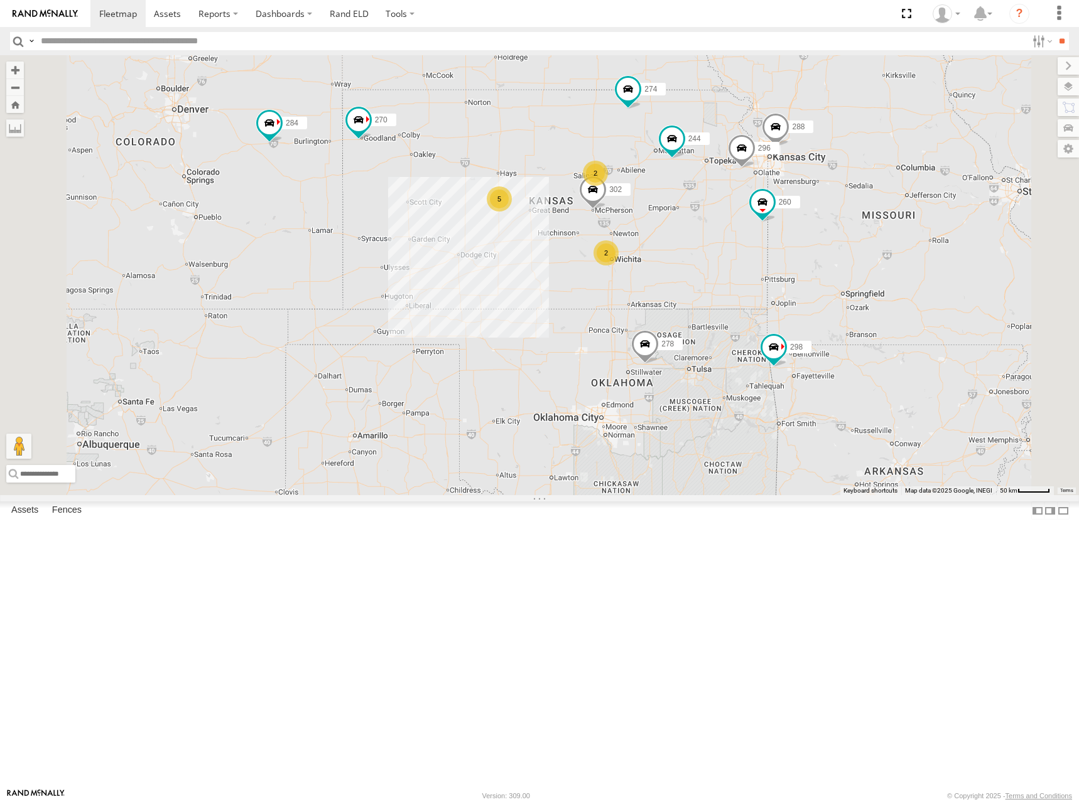
click at [697, 263] on div "274 244 298 270 262 288 292 256 232 296 284 302 266 278 294 260 2 5 2" at bounding box center [539, 275] width 1079 height 440
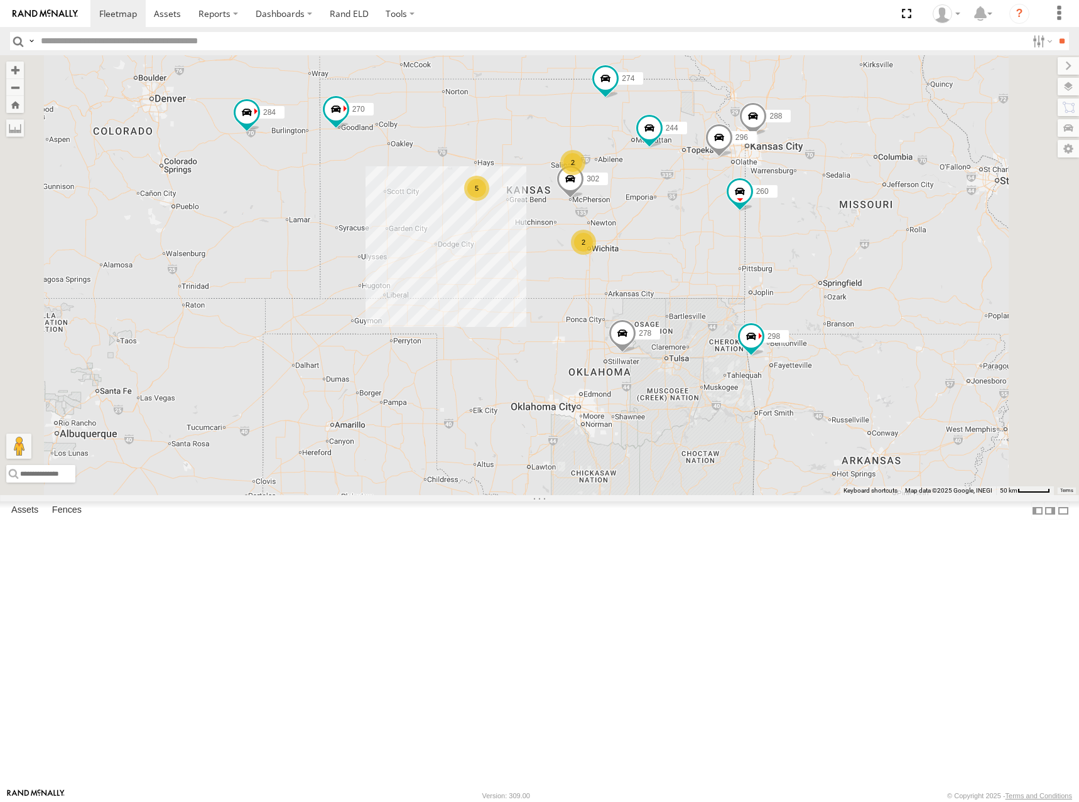
click at [726, 257] on div "274 244 298 270 262 288 292 256 232 296 284 302 266 278 294 260 2 5 2" at bounding box center [539, 275] width 1079 height 440
drag, startPoint x: 680, startPoint y: 263, endPoint x: 689, endPoint y: 269, distance: 11.0
click at [689, 269] on div "274 244 298 270 262 288 292 256 232 296 284 302 266 278 294 260 2 5 2" at bounding box center [539, 275] width 1079 height 440
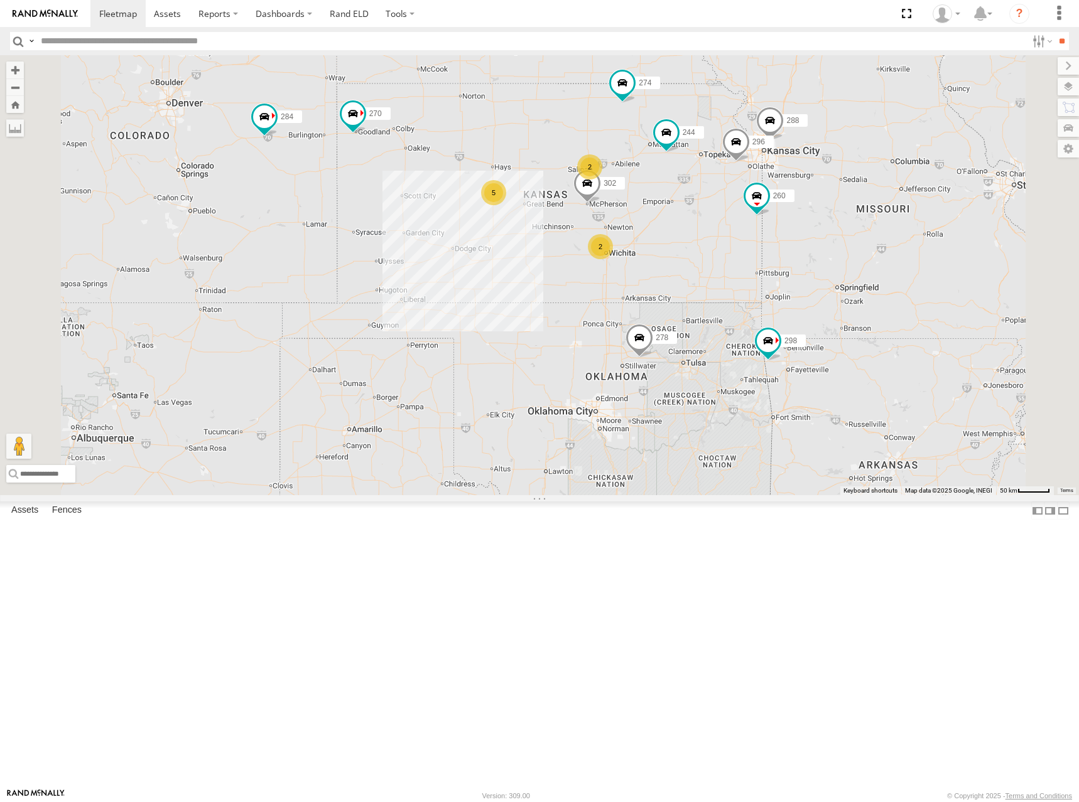
drag, startPoint x: 692, startPoint y: 276, endPoint x: 706, endPoint y: 276, distance: 14.4
click at [706, 276] on div "274 244 298 270 262 288 292 256 232 296 284 302 266 278 294 260 2 5 2" at bounding box center [539, 275] width 1079 height 440
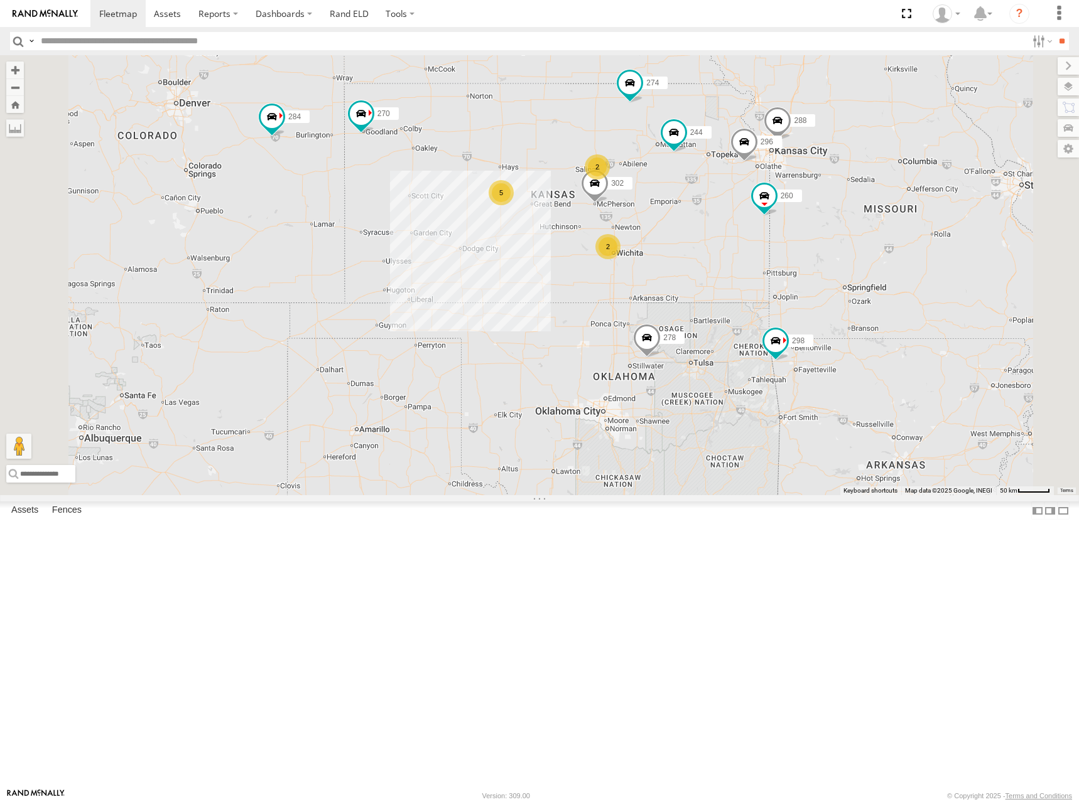
click at [694, 282] on div "274 244 298 270 262 288 292 256 232 296 284 302 266 278 294 260 2 5 2" at bounding box center [539, 275] width 1079 height 440
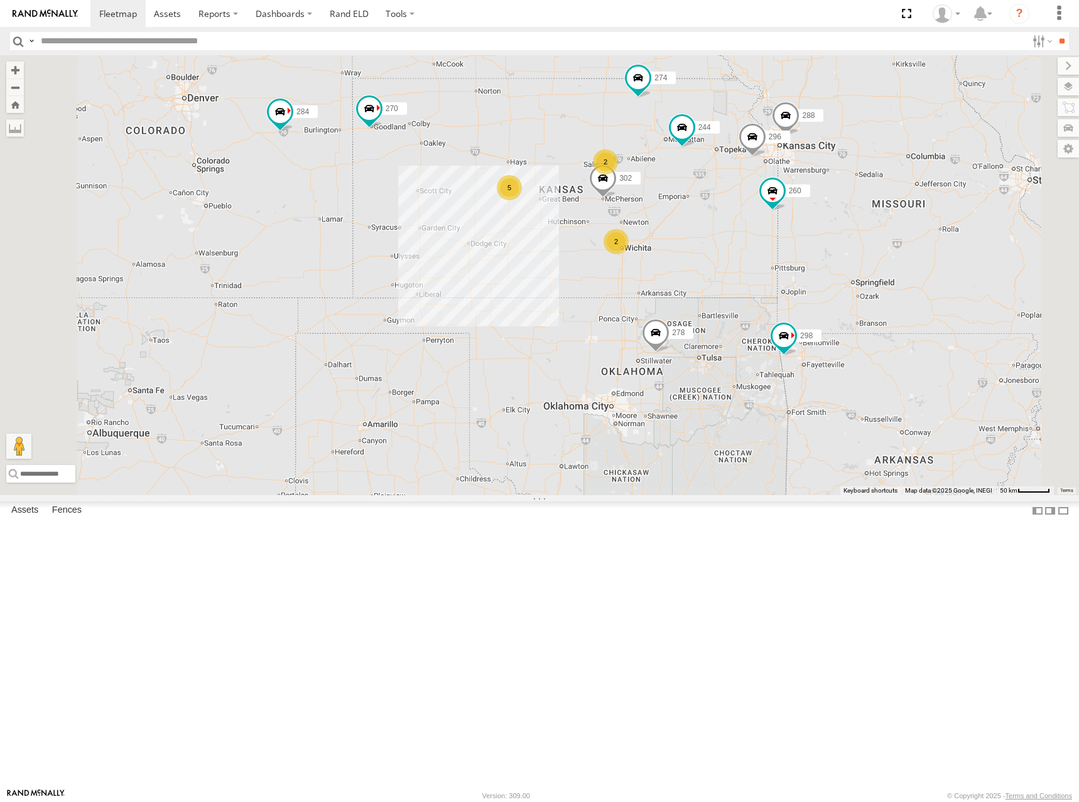
drag, startPoint x: 706, startPoint y: 260, endPoint x: 715, endPoint y: 254, distance: 11.3
click at [715, 254] on div "274 244 298 270 262 288 292 256 232 296 284 302 266 278 294 260 2 5 2" at bounding box center [539, 275] width 1079 height 440
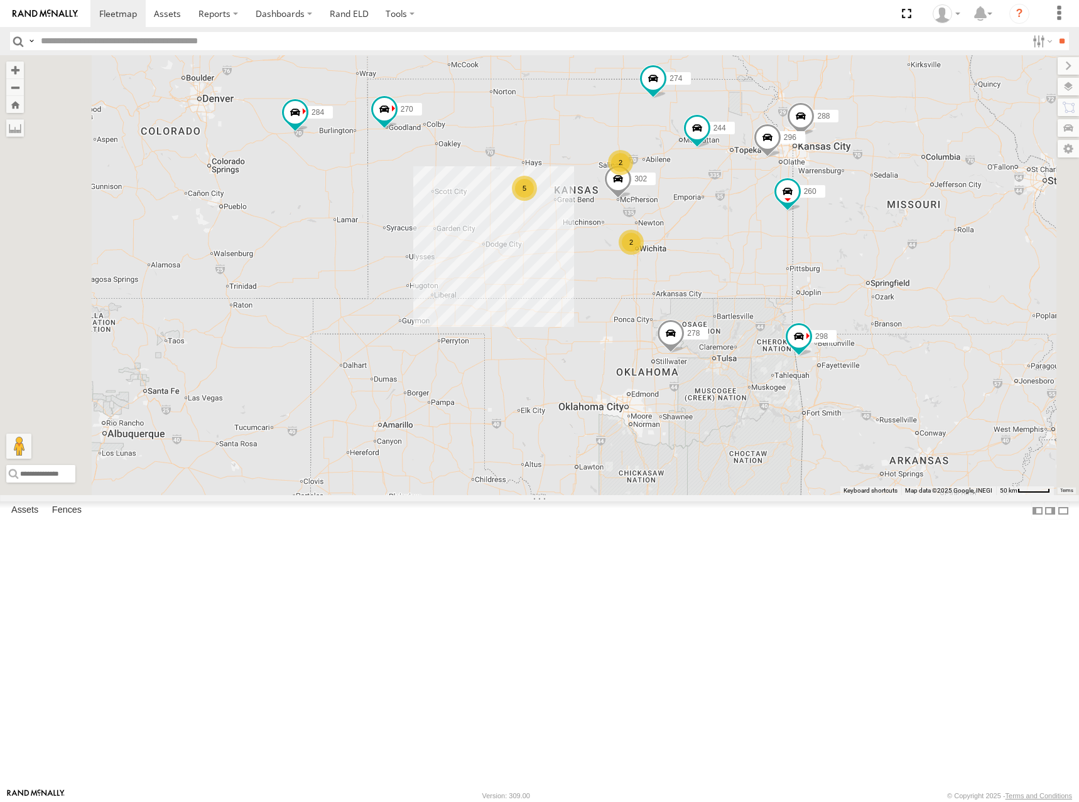
drag, startPoint x: 728, startPoint y: 258, endPoint x: 738, endPoint y: 259, distance: 10.7
click at [738, 259] on div "274 244 298 270 262 288 292 256 232 296 284 302 266 278 294 260 2 5 2" at bounding box center [539, 275] width 1079 height 440
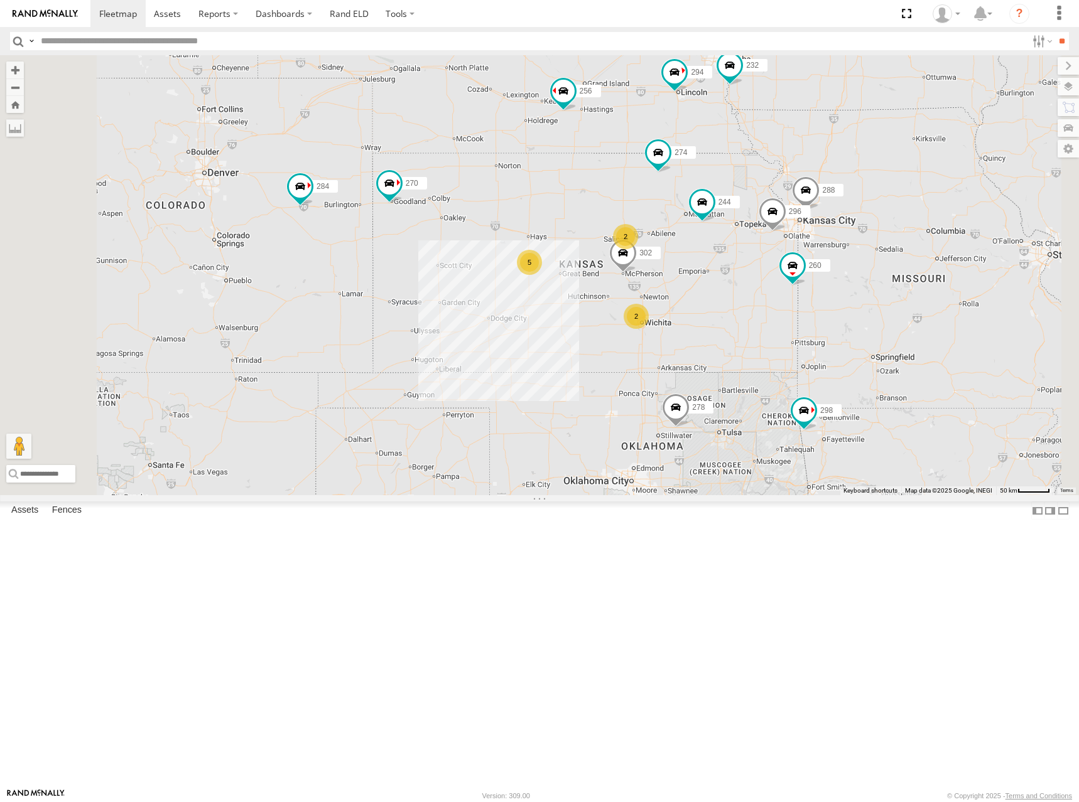
drag, startPoint x: 767, startPoint y: 235, endPoint x: 770, endPoint y: 311, distance: 75.4
click at [770, 311] on div "274 244 298 270 262 288 292 256 232 296 284 302 266 278 294 260 2 5 2" at bounding box center [539, 275] width 1079 height 440
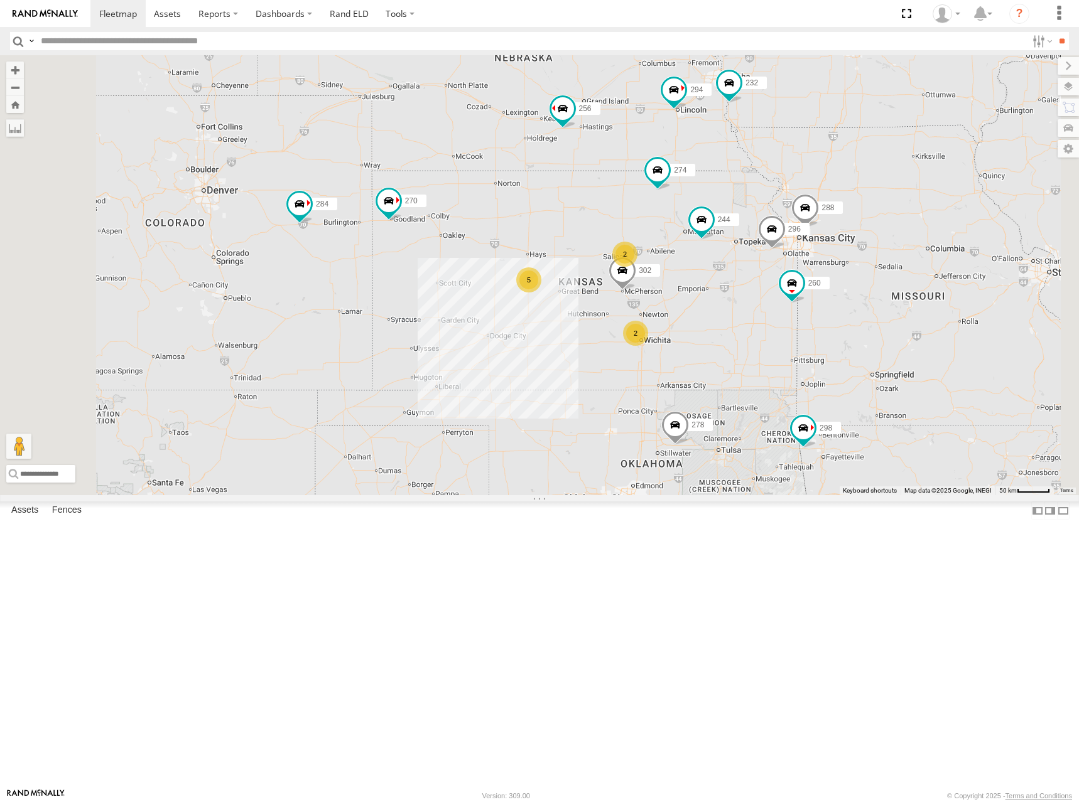
drag, startPoint x: 790, startPoint y: 186, endPoint x: 780, endPoint y: 214, distance: 30.0
click at [790, 207] on div "274 244 298 270 262 288 292 256 232 296 284 302 266 278 294 260 2 5 2" at bounding box center [539, 275] width 1079 height 440
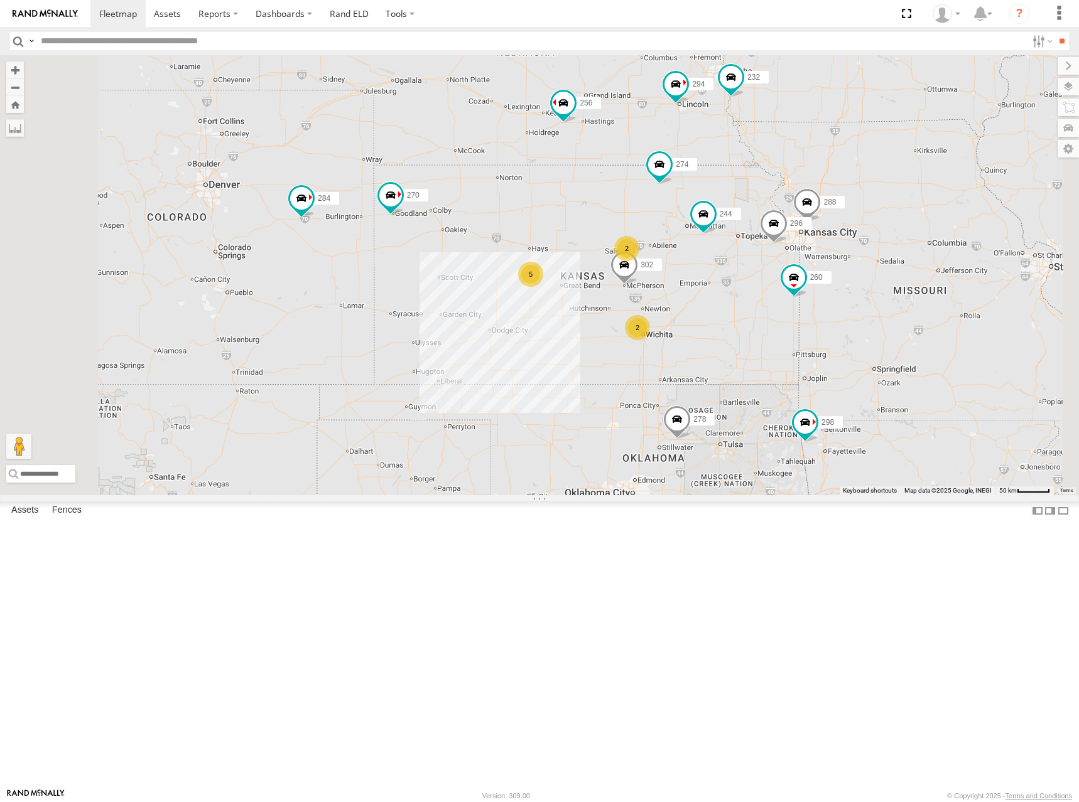
drag, startPoint x: 765, startPoint y: 208, endPoint x: 767, endPoint y: 200, distance: 7.8
click at [767, 200] on div "274 244 298 270 262 288 292 256 232 296 284 302 266 278 294 260 2 5 2" at bounding box center [539, 275] width 1079 height 440
click at [797, 210] on div "274 244 298 270 262 288 292 256 232 296 284 302 266 278 294 260 2 5 2" at bounding box center [539, 275] width 1079 height 440
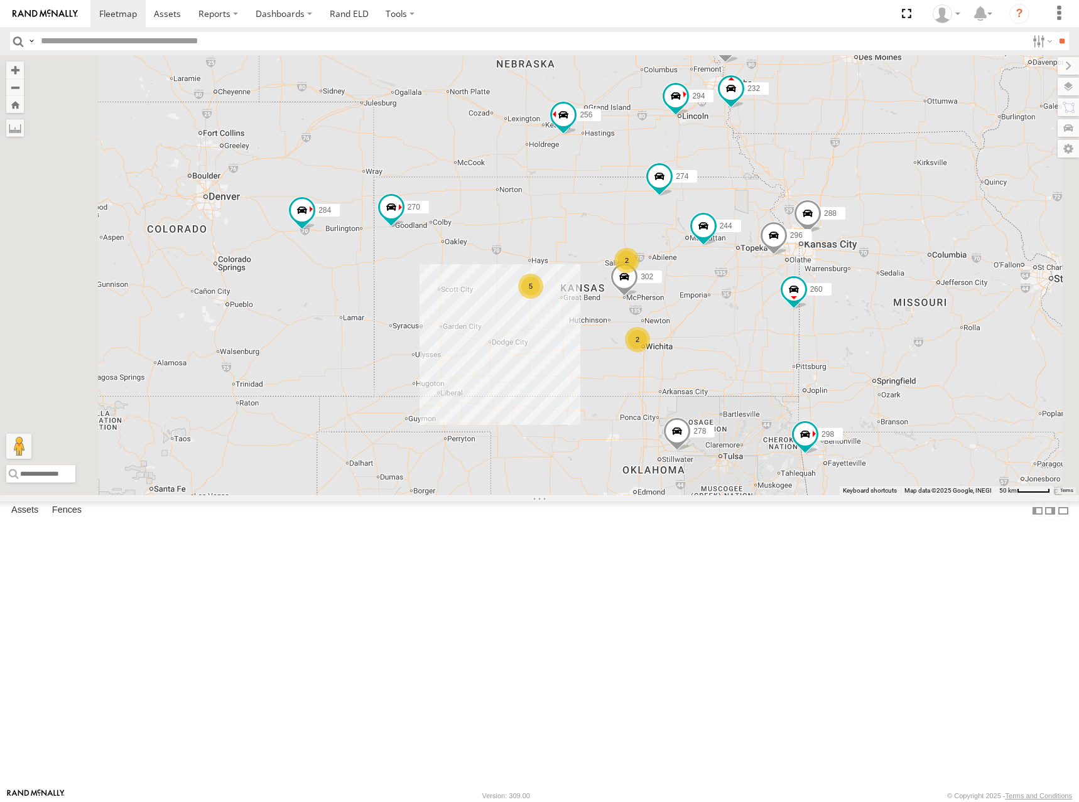
drag, startPoint x: 765, startPoint y: 212, endPoint x: 765, endPoint y: 224, distance: 12.6
click at [765, 224] on div "274 244 298 270 262 288 292 256 232 296 284 302 266 278 294 260 2 5 2" at bounding box center [539, 275] width 1079 height 440
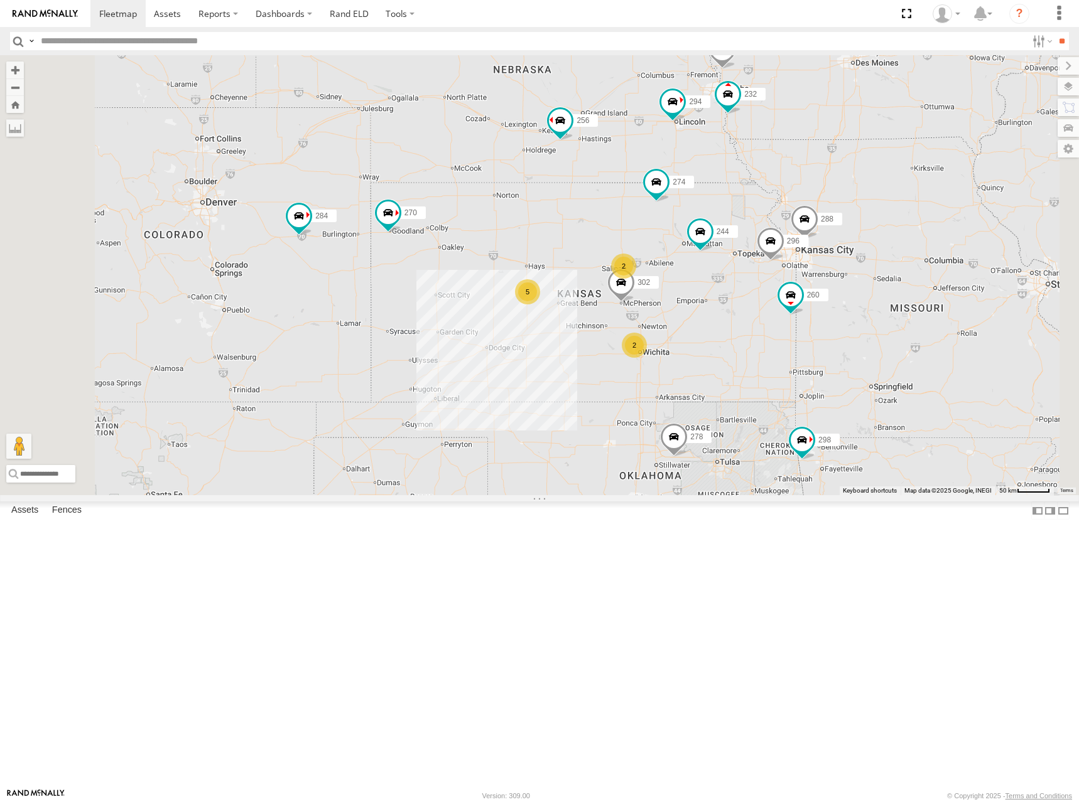
drag, startPoint x: 773, startPoint y: 230, endPoint x: 768, endPoint y: 236, distance: 7.6
click at [768, 236] on div "274 244 298 270 262 288 292 256 232 296 284 302 266 278 294 260 2 5 2" at bounding box center [539, 275] width 1079 height 440
drag, startPoint x: 718, startPoint y: 382, endPoint x: 732, endPoint y: 358, distance: 28.1
click at [732, 358] on div "274 244 298 270 262 288 292 256 232 296 284 302 266 278 294 260 2 5 2" at bounding box center [539, 275] width 1079 height 440
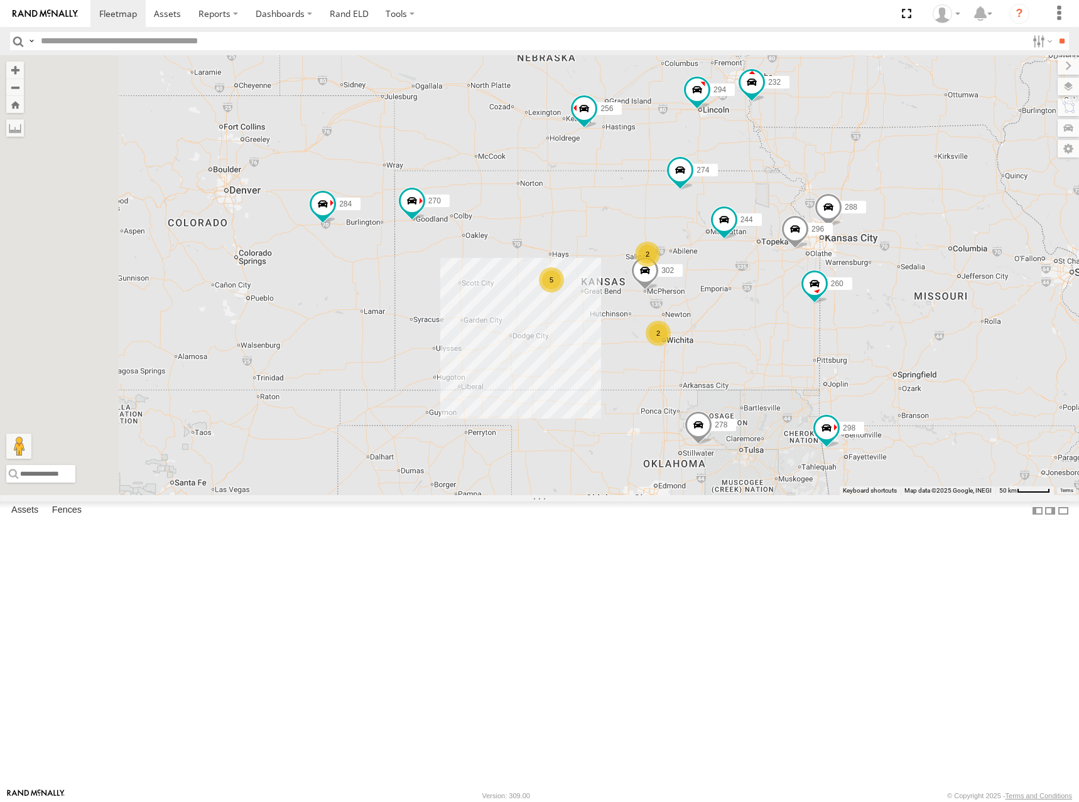
drag, startPoint x: 757, startPoint y: 281, endPoint x: 768, endPoint y: 298, distance: 20.0
click at [768, 298] on div "274 244 298 270 262 288 292 256 232 296 284 302 266 278 294 260 2 5 2" at bounding box center [539, 275] width 1079 height 440
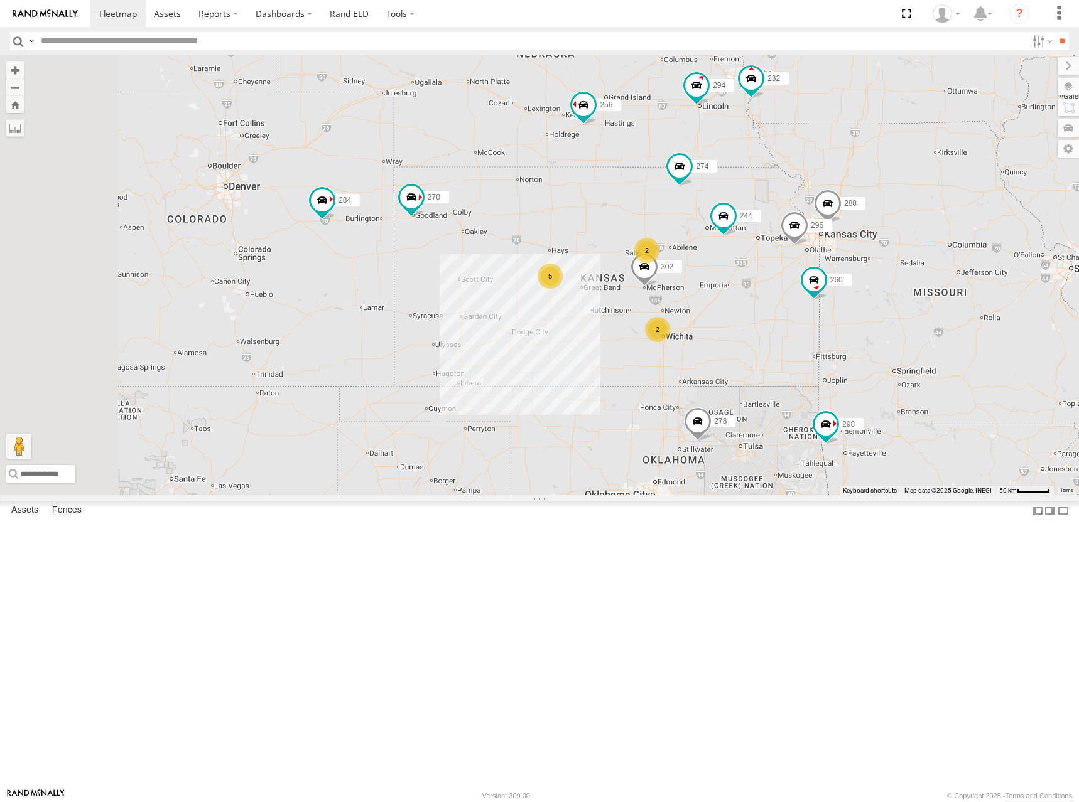
click at [759, 364] on div "274 244 298 270 262 288 292 256 232 296 284 302 266 278 294 260 2 5 2" at bounding box center [539, 275] width 1079 height 440
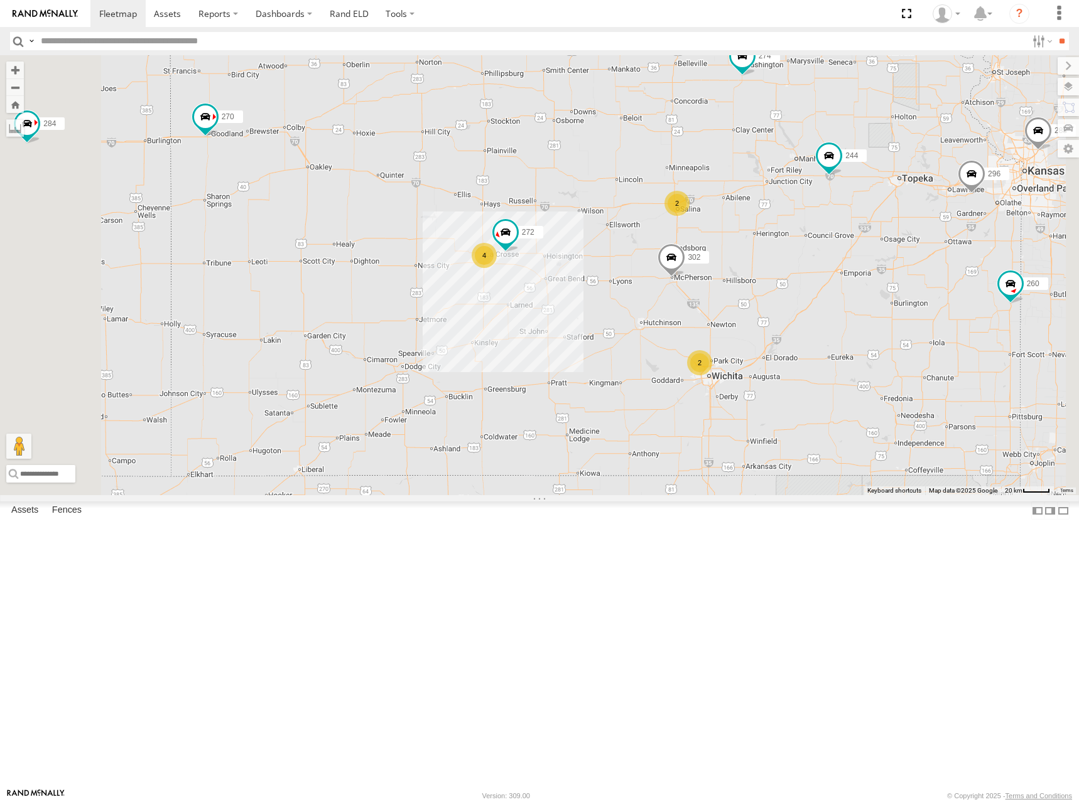
drag, startPoint x: 913, startPoint y: 379, endPoint x: 895, endPoint y: 366, distance: 22.6
click at [895, 366] on div "274 244 298 270 262 288 292 256 232 296 284 302 266 278 294 260 272 2 4 2" at bounding box center [539, 275] width 1079 height 440
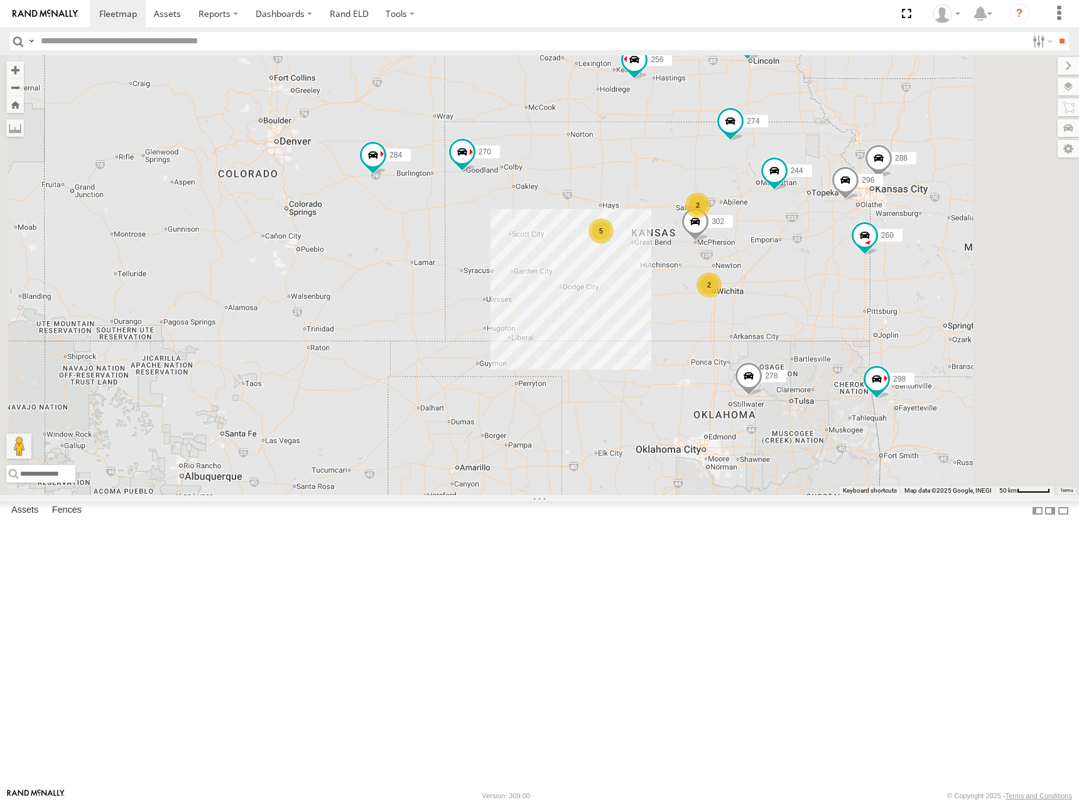
drag, startPoint x: 841, startPoint y: 311, endPoint x: 814, endPoint y: 294, distance: 32.1
click at [814, 294] on div "274 244 298 270 262 288 292 256 232 296 284 302 266 278 294 260 2 5 2" at bounding box center [539, 275] width 1079 height 440
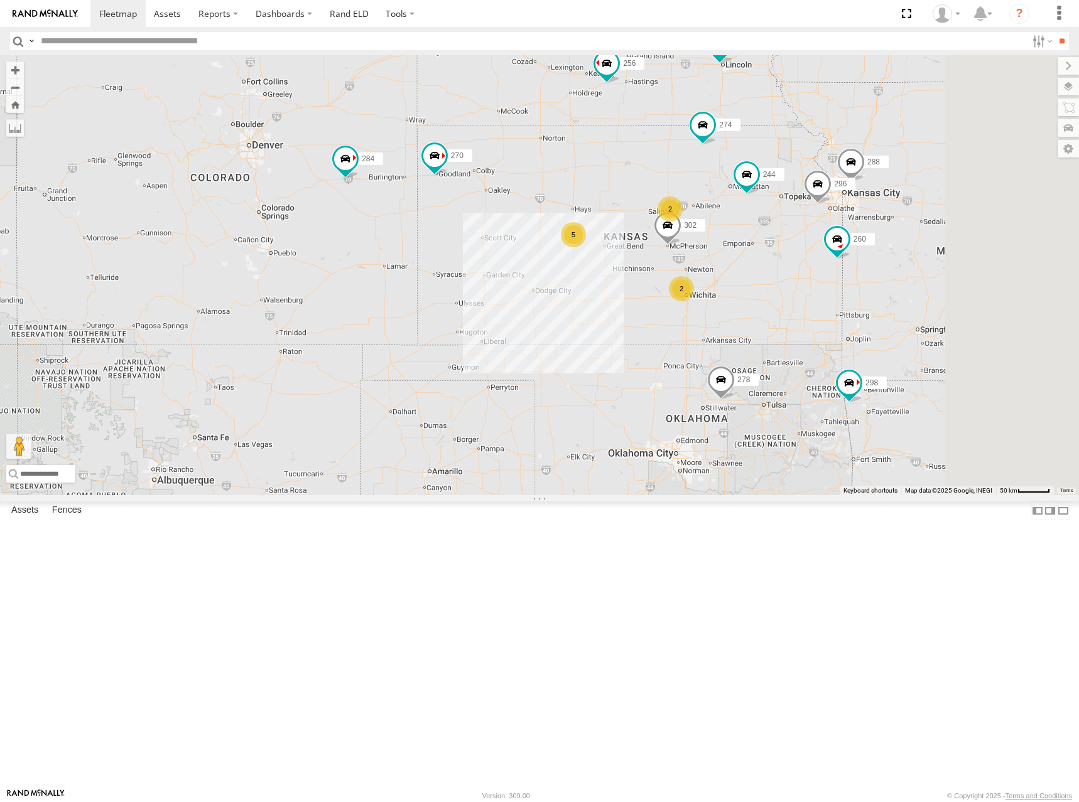
drag, startPoint x: 814, startPoint y: 294, endPoint x: 816, endPoint y: 324, distance: 29.6
click at [816, 324] on div "274 244 298 270 262 288 292 256 232 296 284 302 266 278 294 260 2 5 2" at bounding box center [539, 275] width 1079 height 440
drag, startPoint x: 807, startPoint y: 313, endPoint x: 807, endPoint y: 305, distance: 8.2
click at [807, 305] on div "274 244 298 270 262 288 292 256 232 296 284 302 266 278 294 260 2 5 2" at bounding box center [539, 275] width 1079 height 440
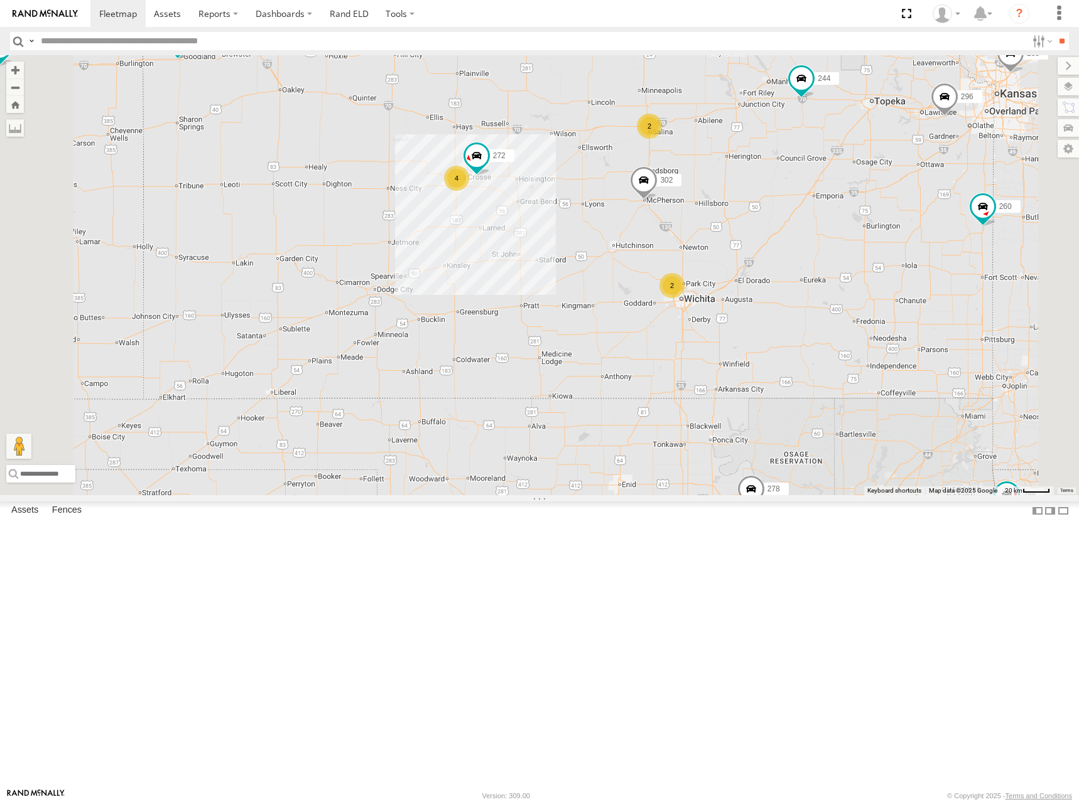
drag, startPoint x: 858, startPoint y: 407, endPoint x: 892, endPoint y: 386, distance: 40.6
click at [892, 386] on div "274 244 298 270 262 288 292 256 232 296 284 302 266 278 294 260 2 4 272 2" at bounding box center [539, 275] width 1079 height 440
click at [892, 385] on div "274 244 298 270 262 288 292 256 232 296 284 302 266 278 294 260 2 4 272 2" at bounding box center [539, 275] width 1079 height 440
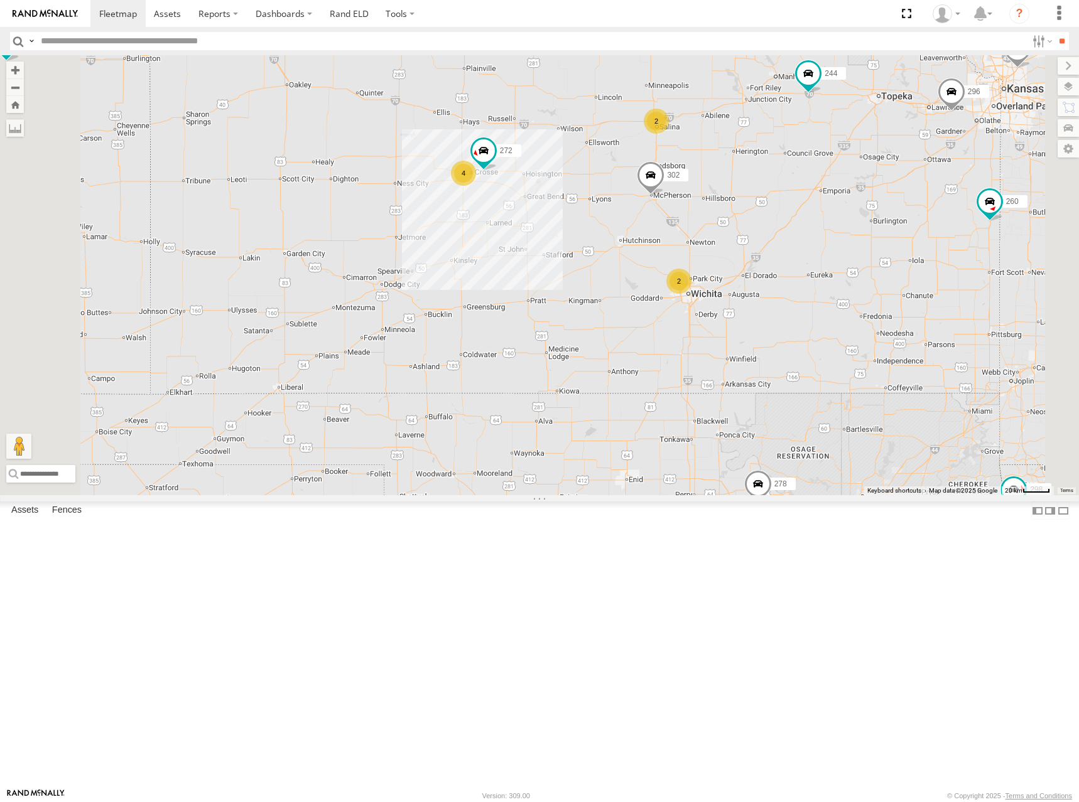
click at [902, 358] on div "274 244 298 270 262 288 292 256 232 296 284 302 266 278 294 260 2 4 272 2" at bounding box center [539, 275] width 1079 height 440
drag, startPoint x: 908, startPoint y: 359, endPoint x: 904, endPoint y: 367, distance: 8.4
click at [904, 367] on div "274 244 298 270 262 288 292 256 232 296 284 302 266 278 294 260 2 4 272 2" at bounding box center [539, 275] width 1079 height 440
drag, startPoint x: 902, startPoint y: 370, endPoint x: 902, endPoint y: 362, distance: 8.2
click at [902, 362] on div "274 244 298 270 262 288 292 256 232 296 284 302 266 278 294 260 2 4 272 2" at bounding box center [539, 275] width 1079 height 440
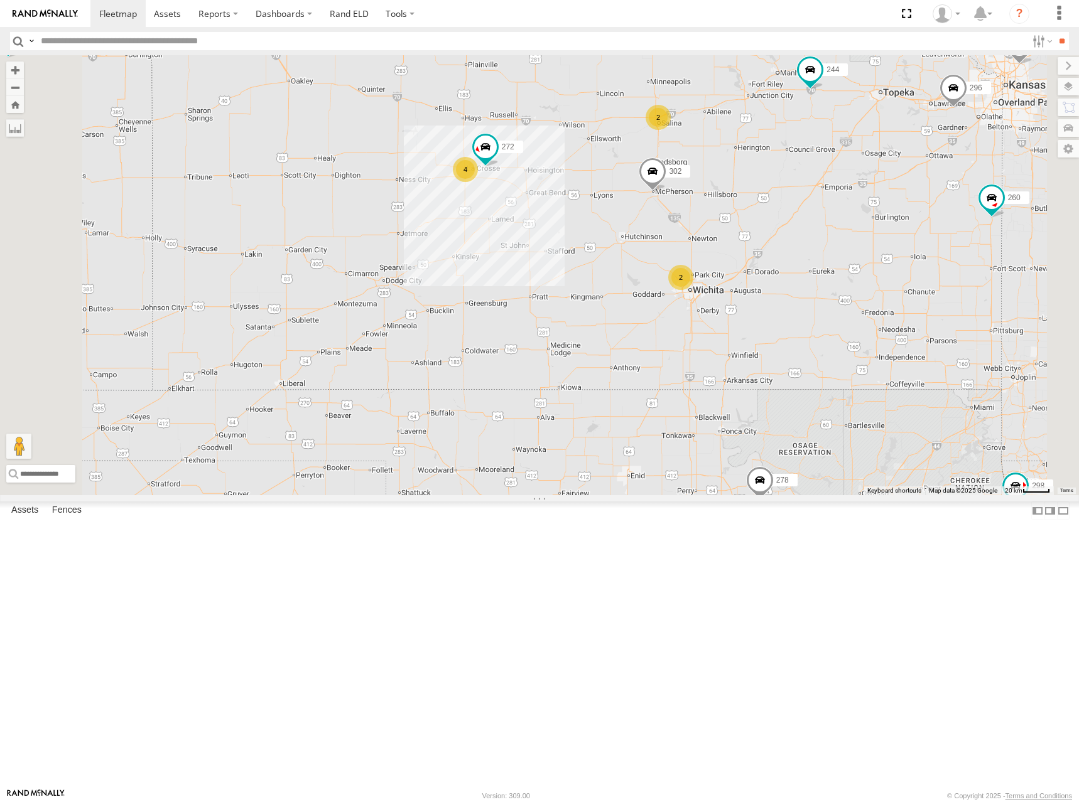
drag, startPoint x: 875, startPoint y: 367, endPoint x: 879, endPoint y: 361, distance: 7.2
click at [879, 361] on div "274 244 298 270 262 288 292 256 232 296 284 302 266 278 294 260 2 4 272 2" at bounding box center [539, 275] width 1079 height 440
drag, startPoint x: 892, startPoint y: 376, endPoint x: 891, endPoint y: 337, distance: 39.6
click at [891, 337] on div "274 244 298 270 262 288 292 256 232 296 284 302 266 278 294 260 2 4 272 2" at bounding box center [539, 275] width 1079 height 440
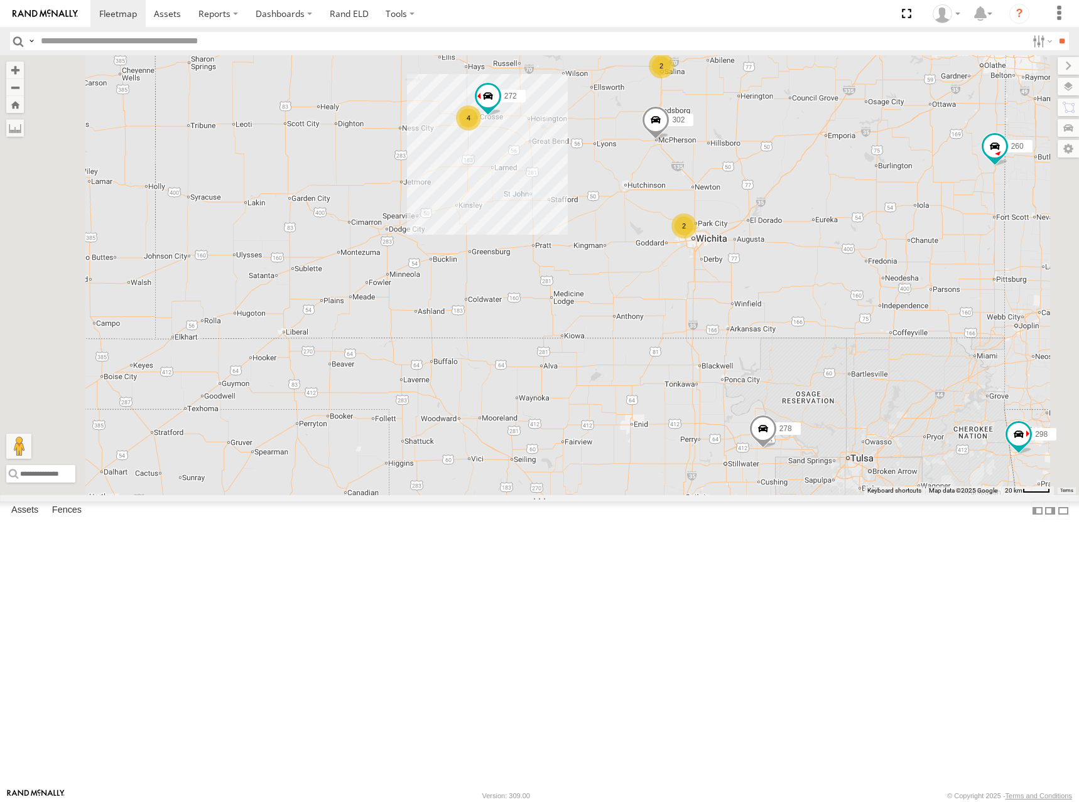
click at [868, 307] on div "274 244 298 270 262 288 292 256 232 296 284 302 266 278 294 260 272 2 4 2" at bounding box center [539, 275] width 1079 height 440
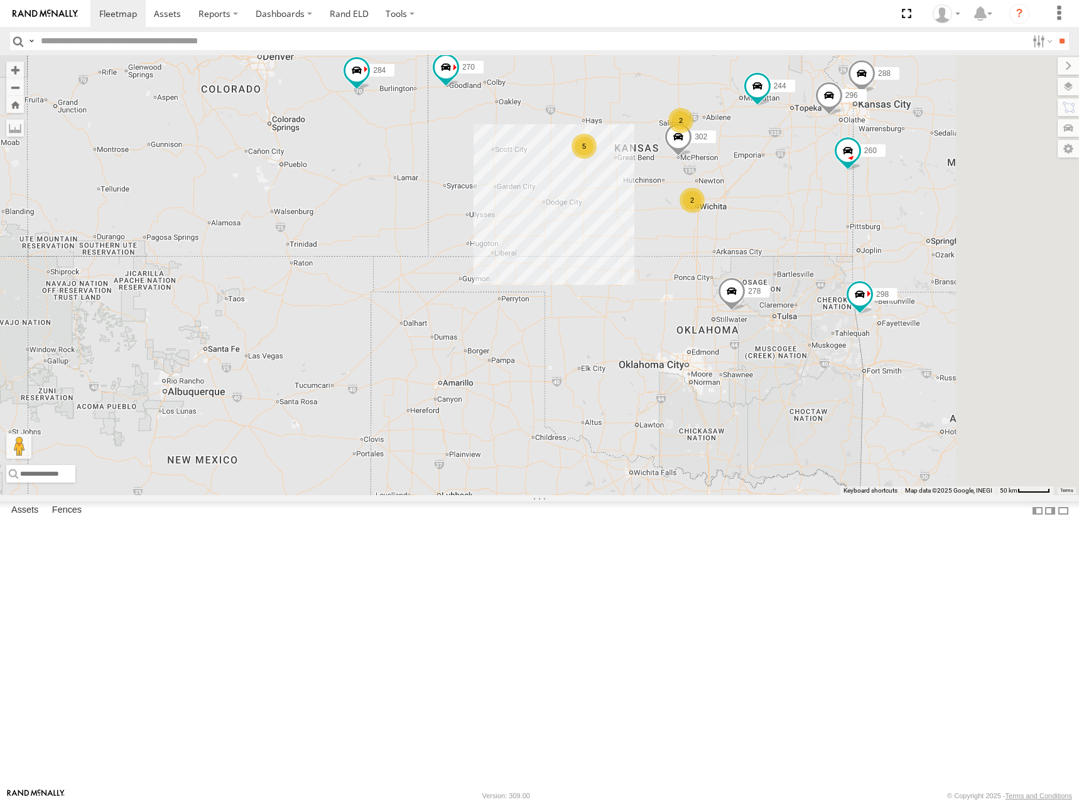
drag, startPoint x: 892, startPoint y: 278, endPoint x: 883, endPoint y: 289, distance: 14.7
click at [883, 289] on div "274 244 298 270 262 288 292 256 232 296 284 302 266 278 294 260 2 5 2" at bounding box center [539, 275] width 1079 height 440
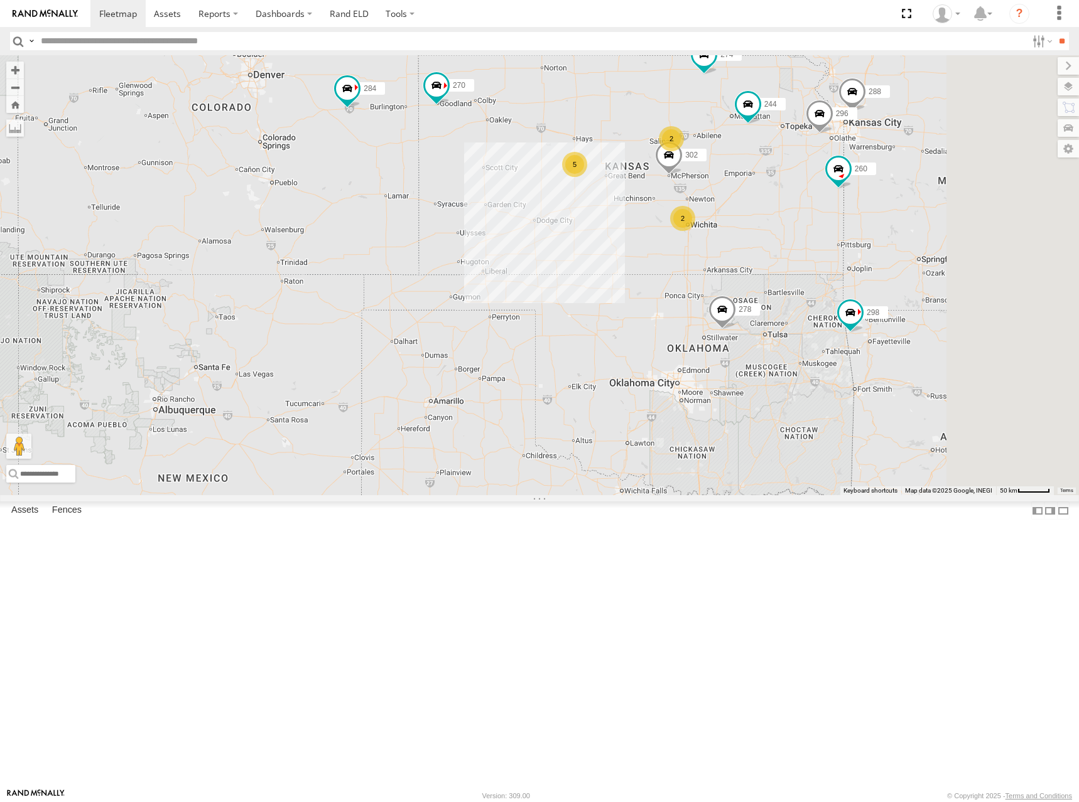
drag, startPoint x: 908, startPoint y: 296, endPoint x: 900, endPoint y: 316, distance: 22.3
click at [900, 316] on div "274 244 298 270 262 288 292 256 232 296 284 302 266 278 294 260 2 5 2" at bounding box center [539, 275] width 1079 height 440
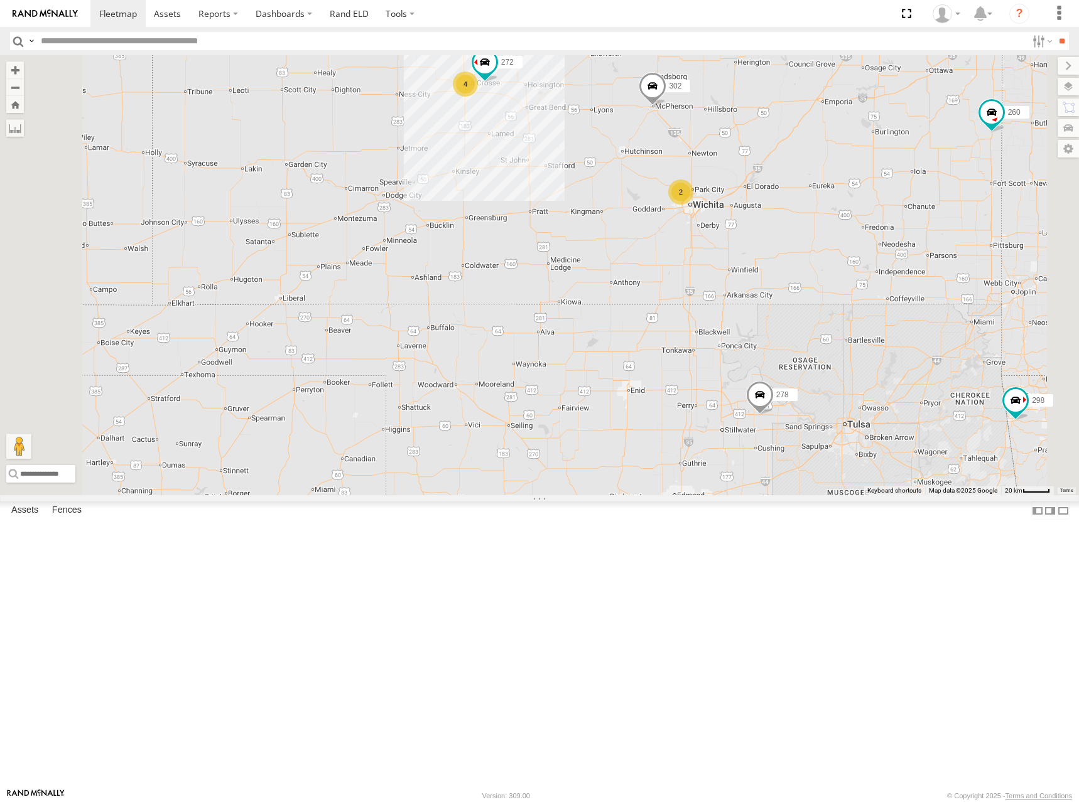
drag, startPoint x: 856, startPoint y: 358, endPoint x: 893, endPoint y: 324, distance: 50.6
click at [893, 324] on div "274 244 298 270 262 288 292 256 232 296 284 302 266 278 294 260 2 4 272 2" at bounding box center [539, 275] width 1079 height 440
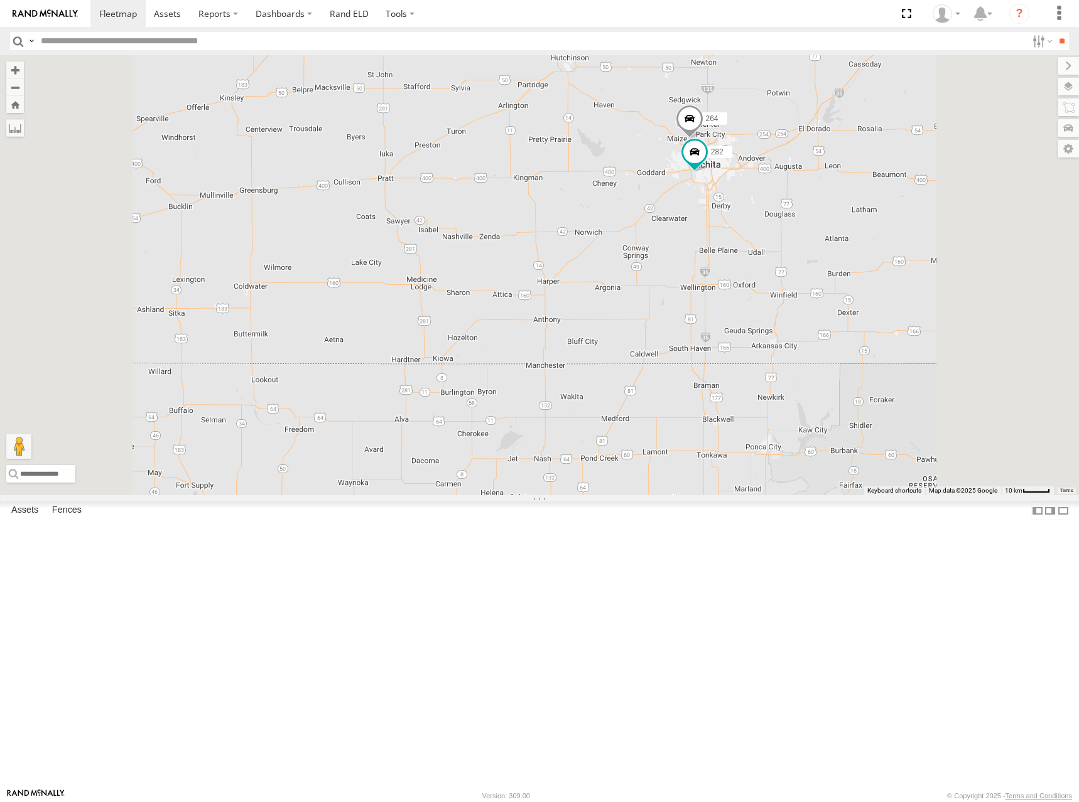
drag, startPoint x: 915, startPoint y: 267, endPoint x: 911, endPoint y: 329, distance: 61.6
click at [911, 329] on div "274 244 298 270 262 288 292 256 232 296 284 302 266 278 294 260 272 264 282 4" at bounding box center [539, 275] width 1079 height 440
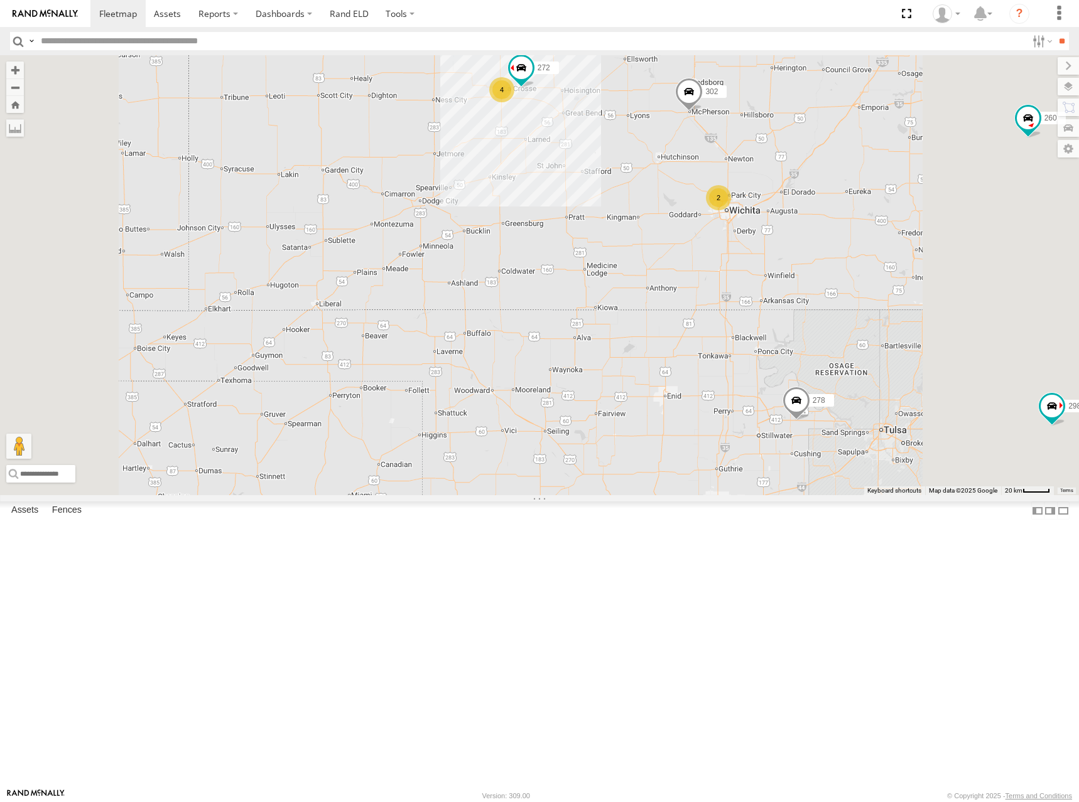
click at [914, 299] on div "274 244 298 270 262 288 292 256 232 296 284 302 266 278 294 260 272 2 4 2" at bounding box center [539, 275] width 1079 height 440
click at [751, 296] on div "274 244 298 270 262 288 292 256 232 296 284 302 266 278 294 260 272 2 4 2" at bounding box center [539, 275] width 1079 height 440
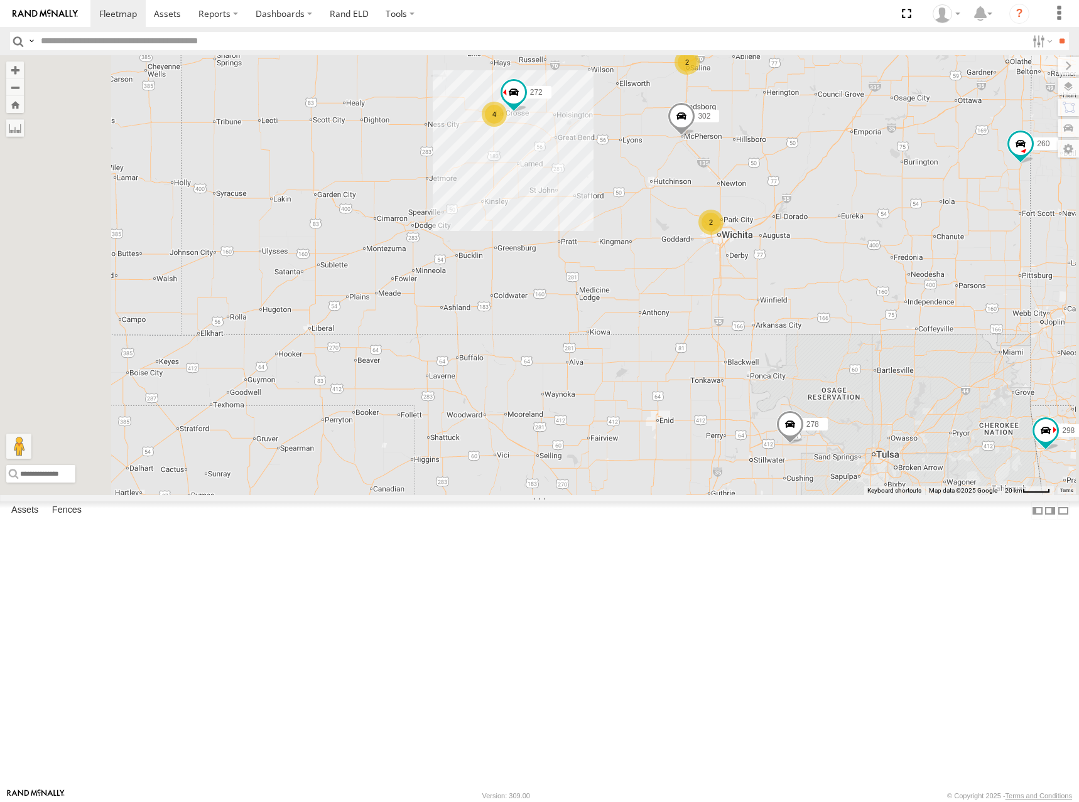
drag, startPoint x: 752, startPoint y: 310, endPoint x: 743, endPoint y: 330, distance: 22.2
click at [743, 330] on div "274 244 298 270 262 288 292 256 232 296 284 302 266 278 294 260 272 2 4 2" at bounding box center [539, 275] width 1079 height 440
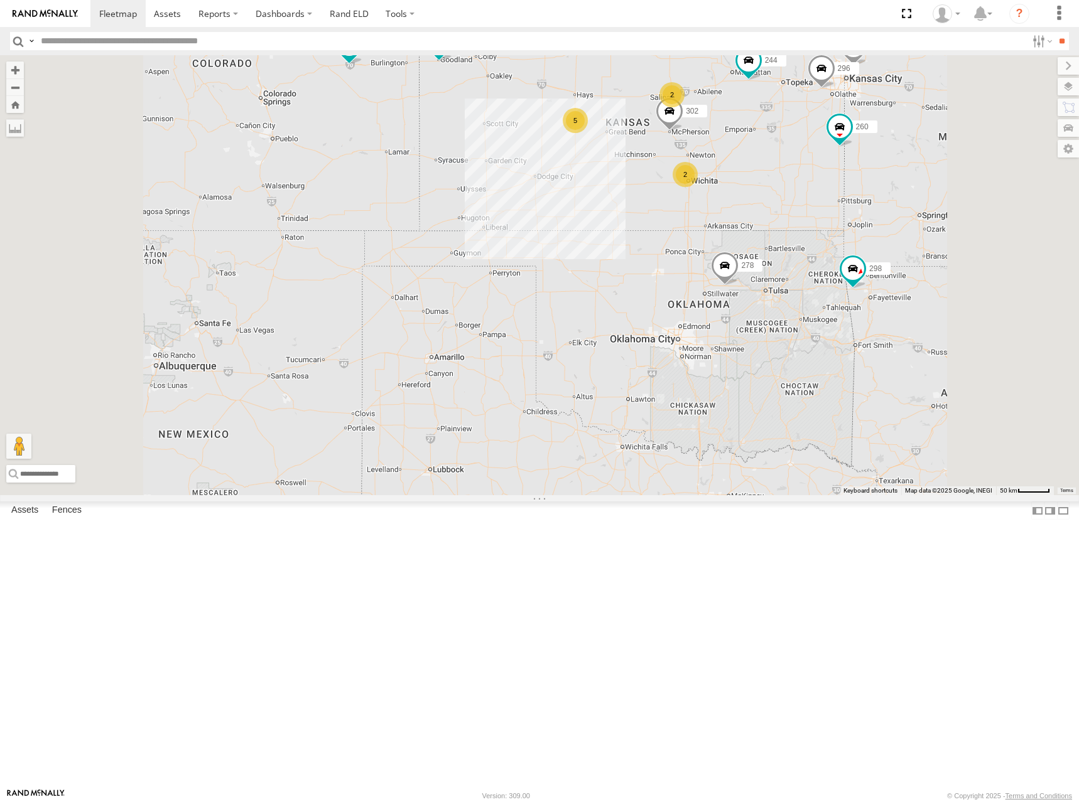
drag, startPoint x: 807, startPoint y: 208, endPoint x: 803, endPoint y: 214, distance: 7.2
click at [803, 214] on div "274 244 298 270 262 288 292 256 232 296 284 302 266 278 294 260 2 5 2" at bounding box center [539, 275] width 1079 height 440
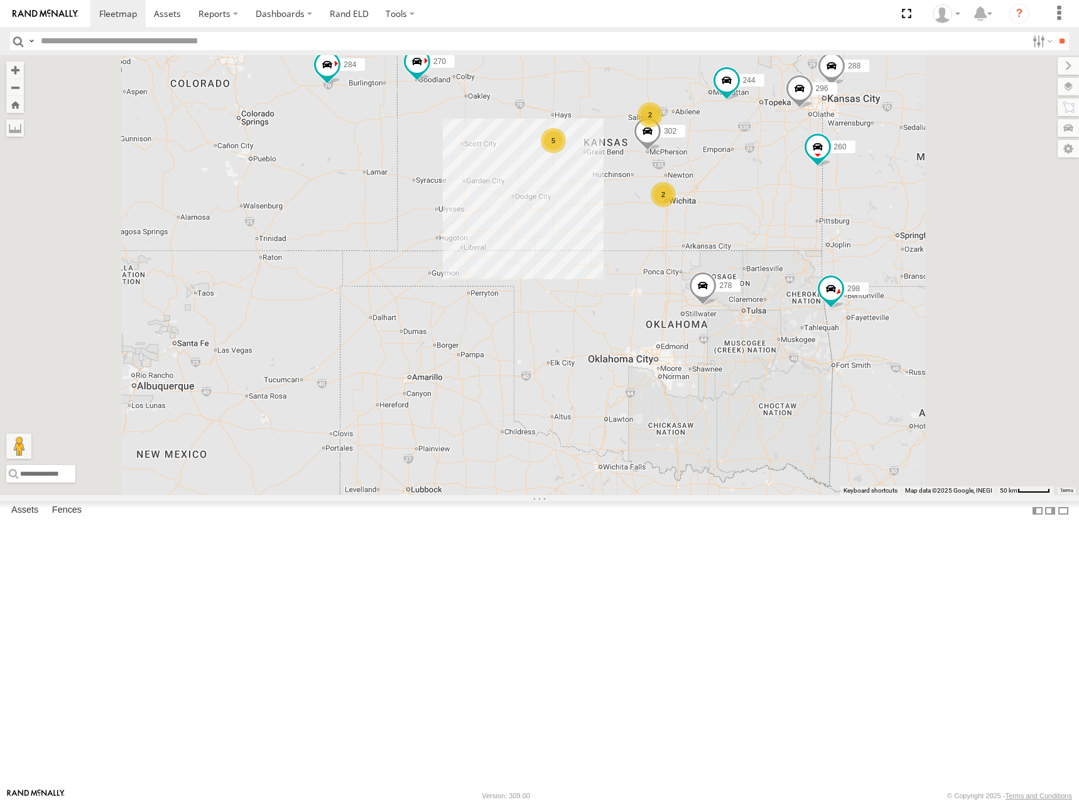
drag, startPoint x: 799, startPoint y: 197, endPoint x: 775, endPoint y: 215, distance: 30.0
click at [775, 215] on div "274 244 298 270 262 288 292 256 232 296 284 302 266 278 294 260 2 5 2" at bounding box center [539, 275] width 1079 height 440
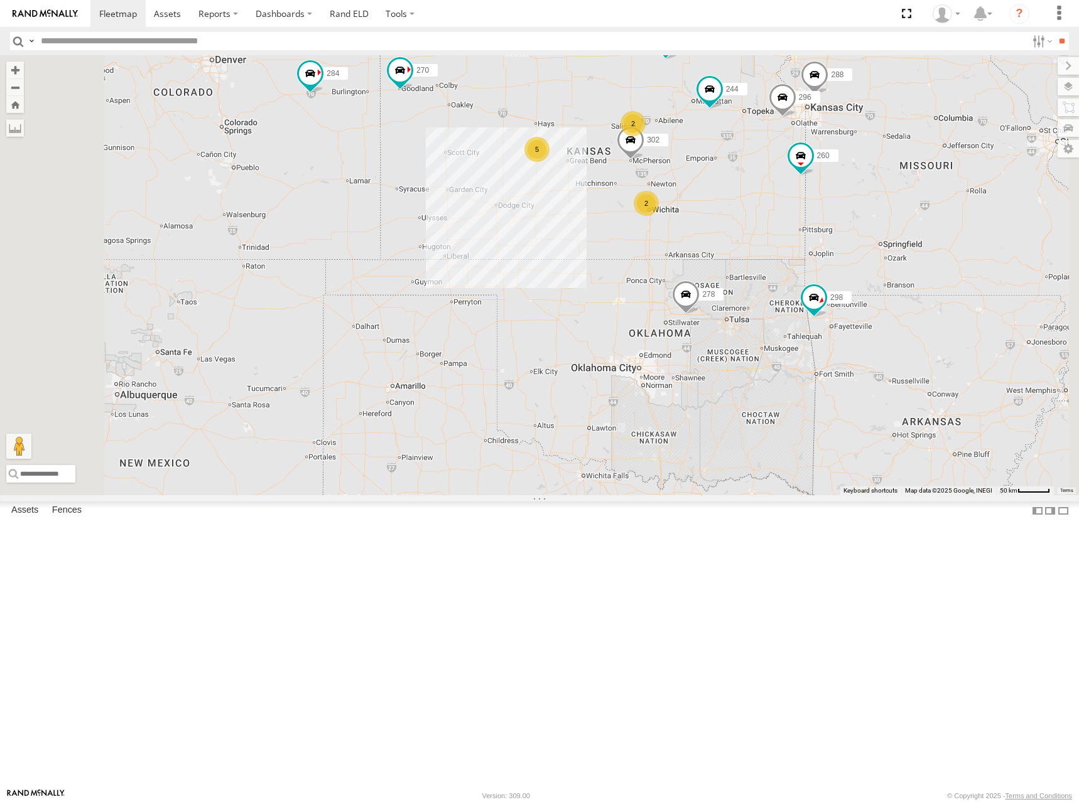
drag, startPoint x: 775, startPoint y: 214, endPoint x: 763, endPoint y: 218, distance: 12.7
click at [763, 218] on div "274 244 298 270 262 288 292 256 232 296 284 302 266 278 294 260 2 5 2" at bounding box center [539, 275] width 1079 height 440
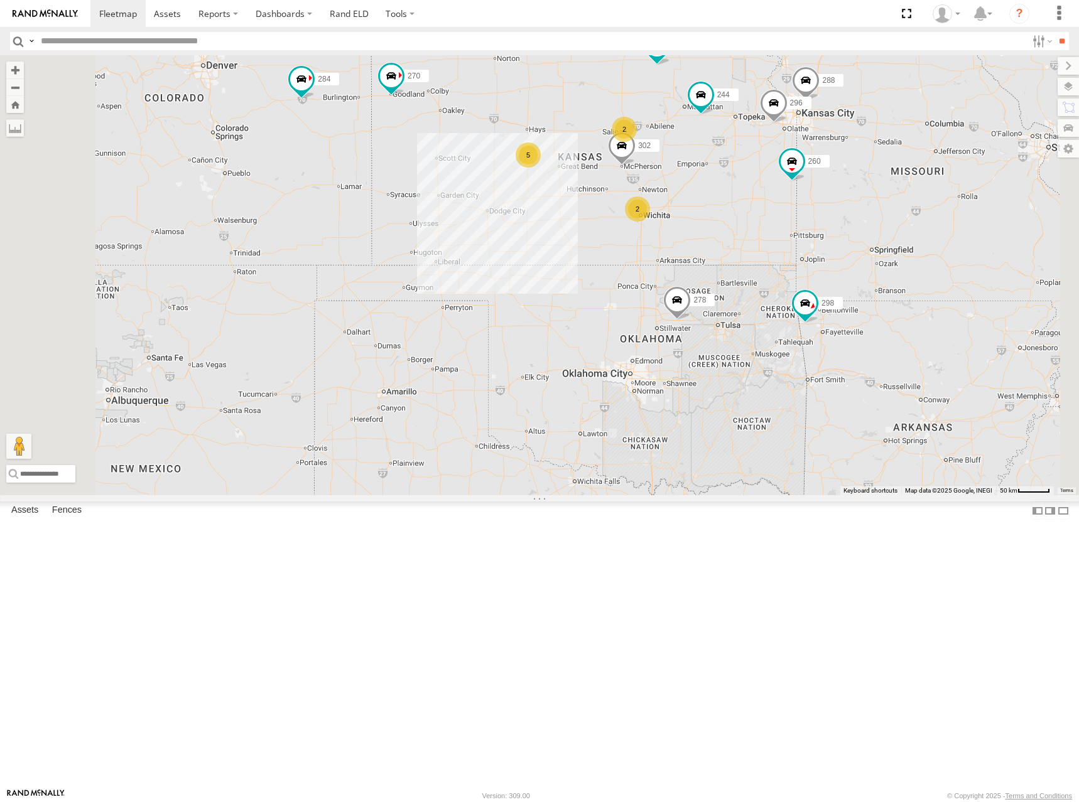
drag, startPoint x: 763, startPoint y: 230, endPoint x: 757, endPoint y: 235, distance: 8.9
click at [757, 235] on div "274 244 298 270 262 288 292 256 232 296 284 302 266 278 294 260 2 5 2" at bounding box center [539, 275] width 1079 height 440
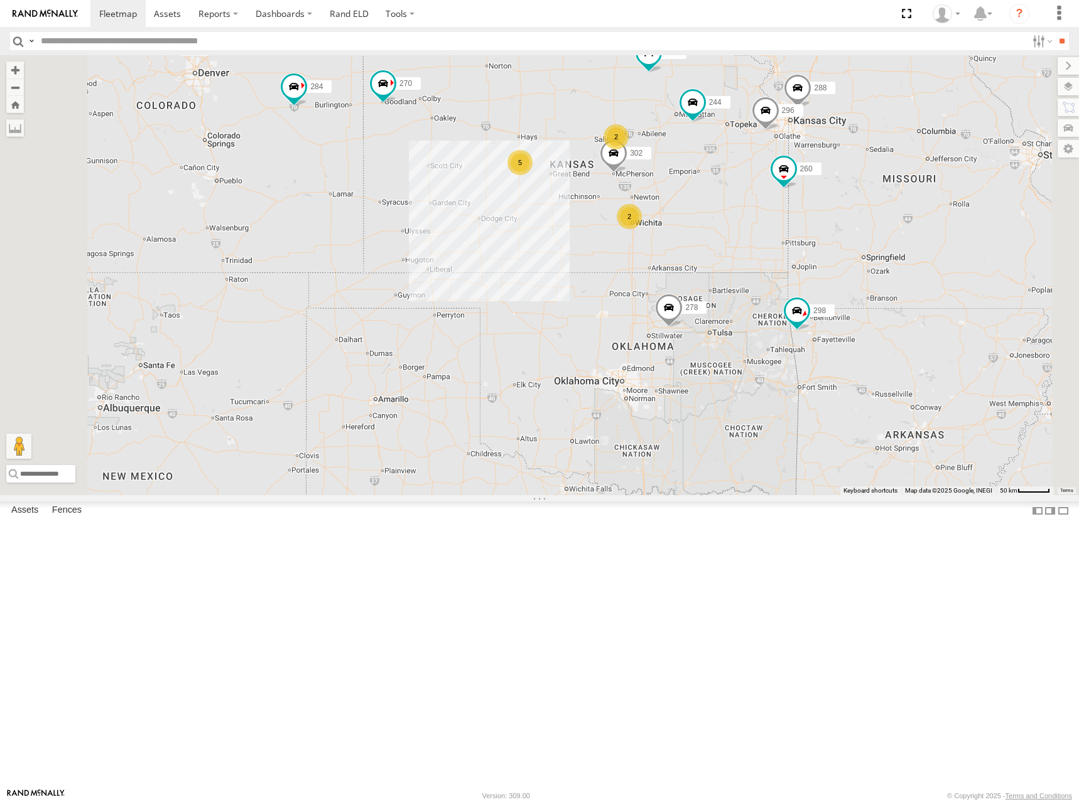
drag, startPoint x: 855, startPoint y: 294, endPoint x: 853, endPoint y: 301, distance: 6.8
click at [853, 301] on div "274 244 298 270 262 288 292 256 232 296 284 302 266 278 294 260 2 5 2" at bounding box center [539, 275] width 1079 height 440
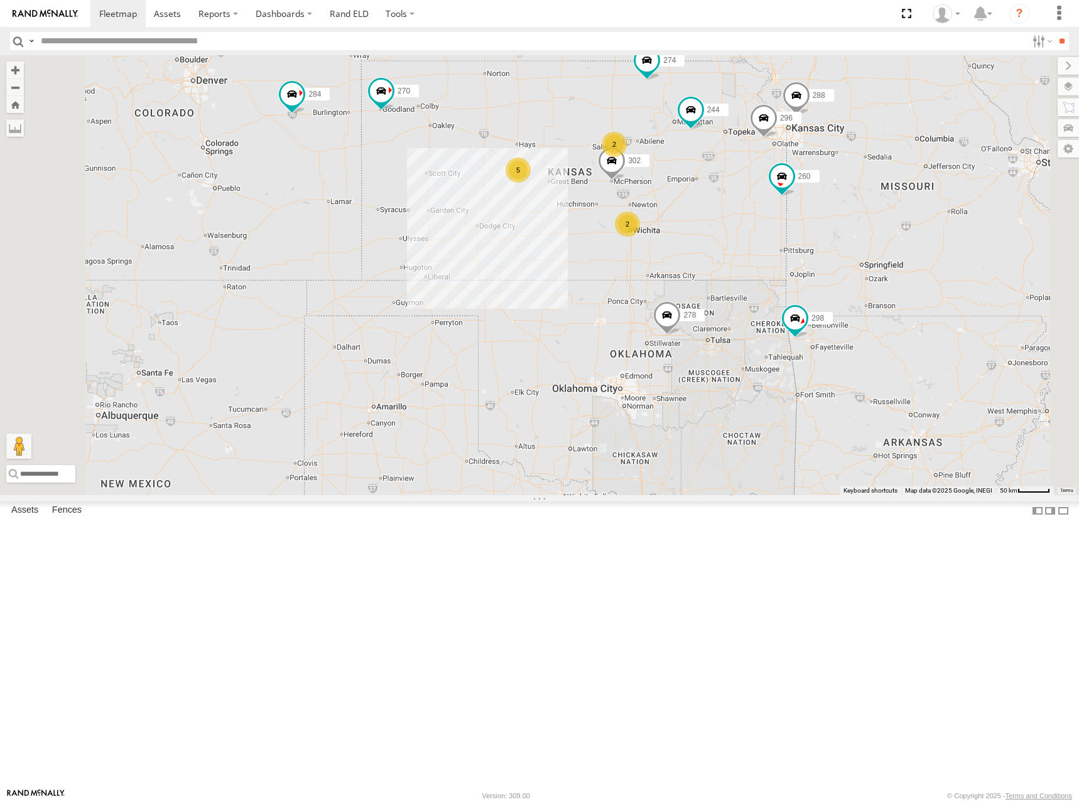
click at [829, 350] on div "274 244 298 270 262 288 292 256 232 296 284 302 266 278 294 260 2 5 2" at bounding box center [539, 275] width 1079 height 440
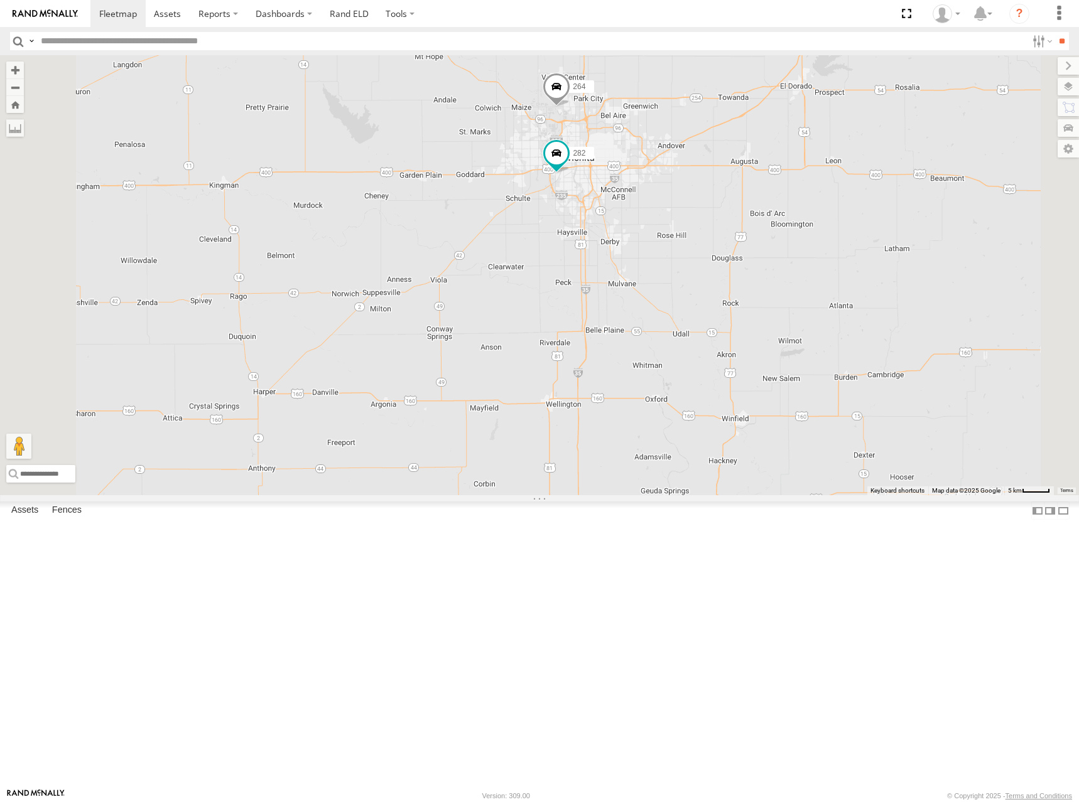
drag, startPoint x: 778, startPoint y: 370, endPoint x: 802, endPoint y: 382, distance: 26.7
click at [802, 382] on div "274 244 298 270 262 288 292 256 232 296 284 302 266 278 294 260 272 264 282" at bounding box center [539, 275] width 1079 height 440
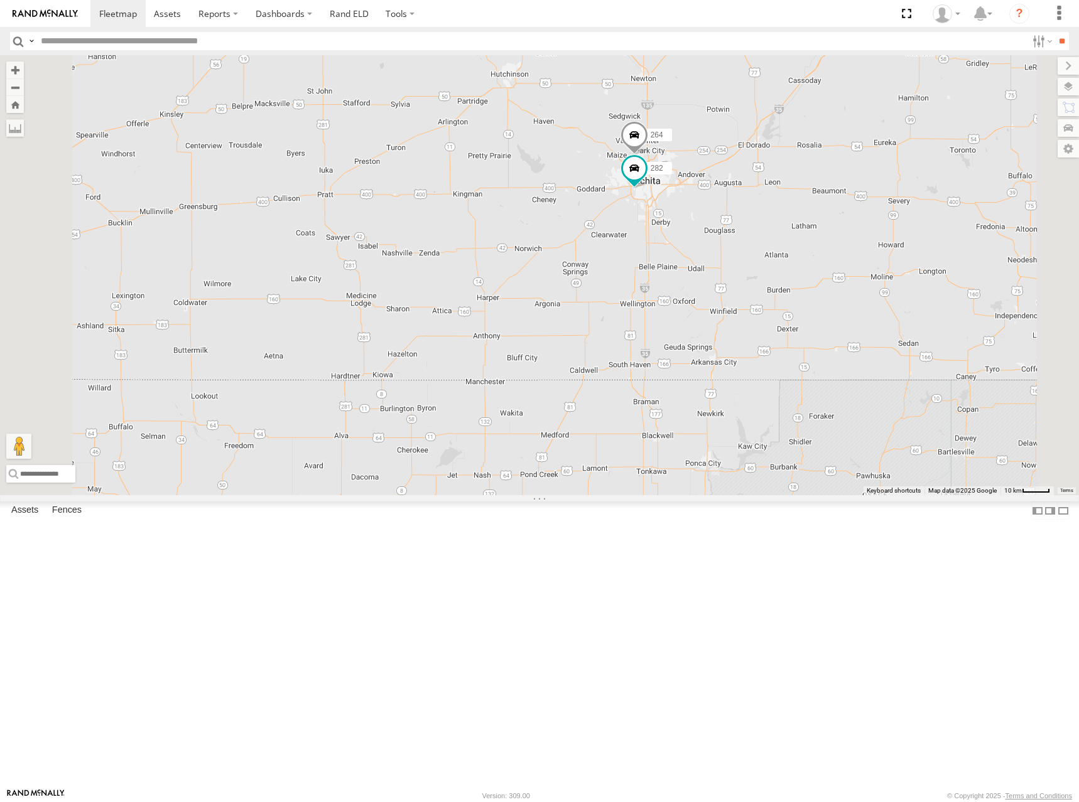
drag, startPoint x: 795, startPoint y: 383, endPoint x: 822, endPoint y: 358, distance: 36.4
click at [822, 358] on div "274 244 298 270 262 288 292 256 232 296 284 302 266 278 294 260 272 264 282 4" at bounding box center [539, 275] width 1079 height 440
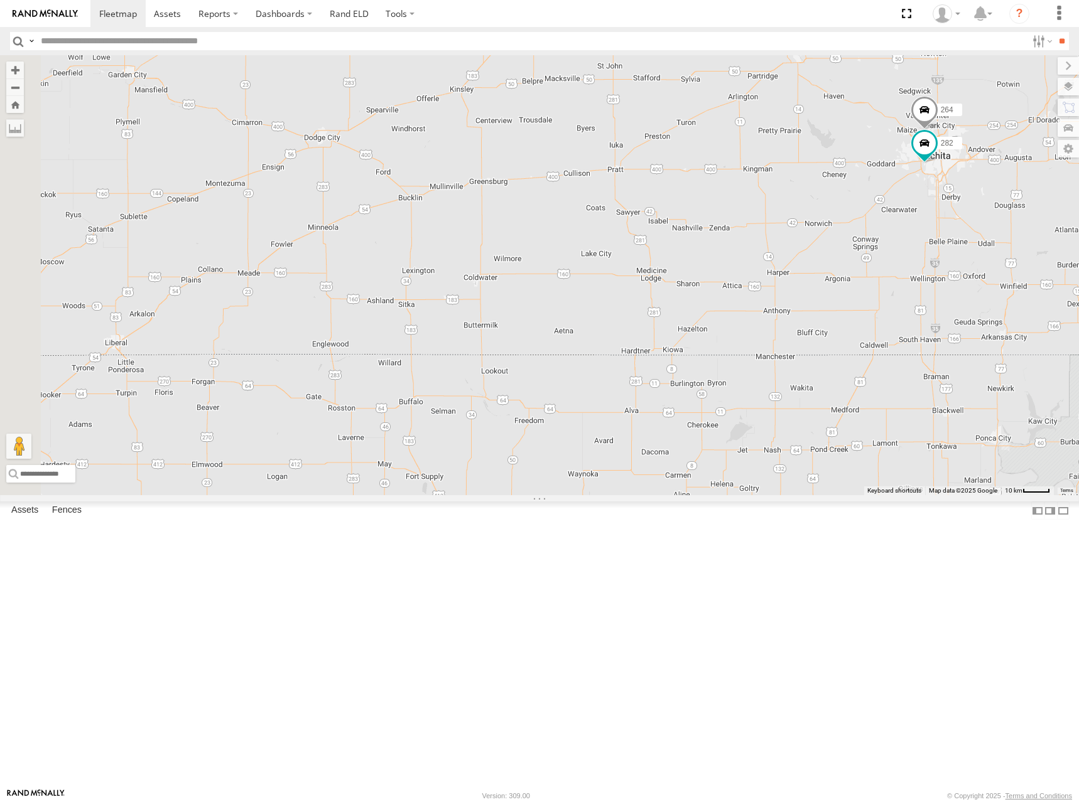
drag, startPoint x: 550, startPoint y: 396, endPoint x: 836, endPoint y: 375, distance: 286.4
click at [836, 375] on div "274 244 298 270 262 288 292 256 232 296 284 302 266 278 294 260 272 264 282 4" at bounding box center [539, 275] width 1079 height 440
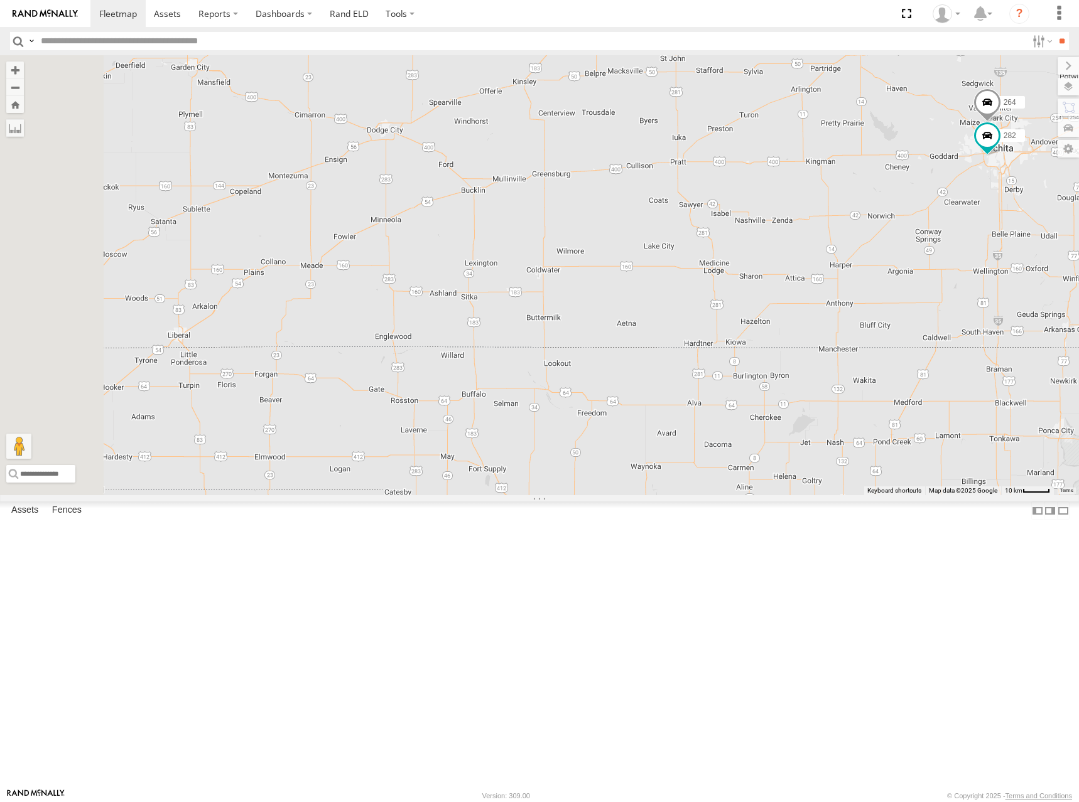
drag, startPoint x: 585, startPoint y: 396, endPoint x: 702, endPoint y: 382, distance: 117.6
click at [702, 382] on div "274 244 298 270 262 288 292 256 232 296 284 302 266 278 294 260 272 264 282 4" at bounding box center [539, 275] width 1079 height 440
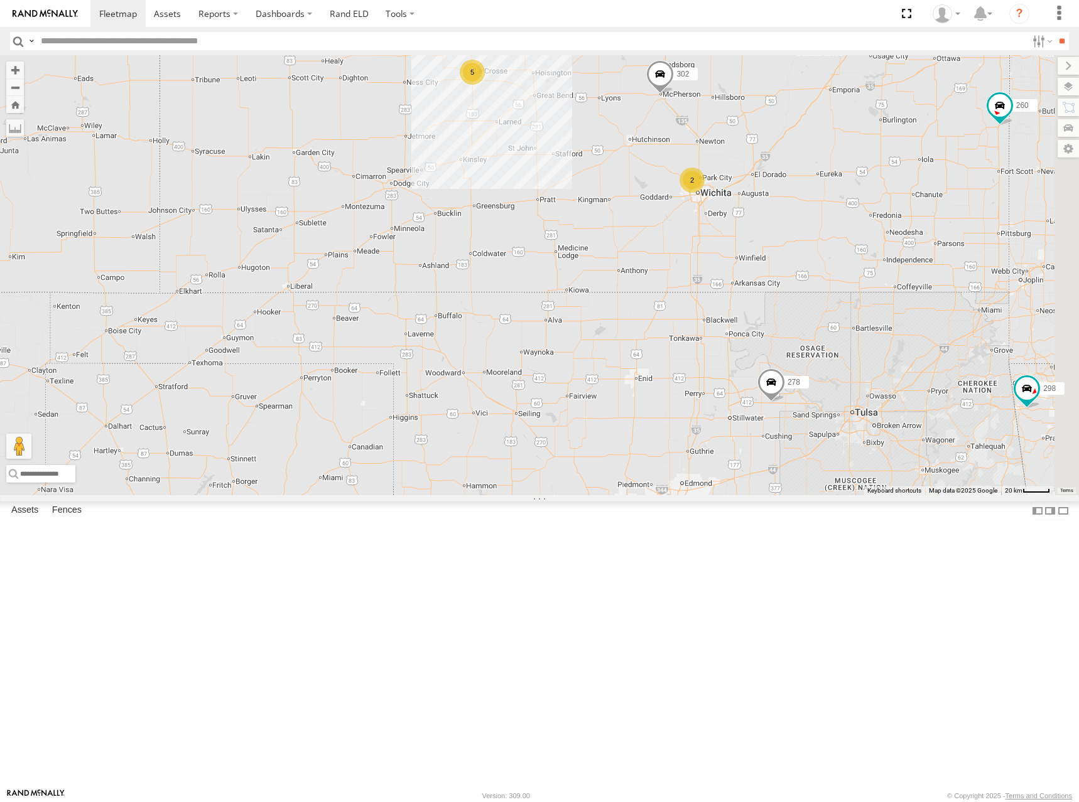
drag, startPoint x: 721, startPoint y: 378, endPoint x: 607, endPoint y: 383, distance: 113.7
click at [607, 383] on div "274 244 298 270 262 288 292 256 232 296 284 302 266 278 294 260 2 5 2" at bounding box center [539, 275] width 1079 height 440
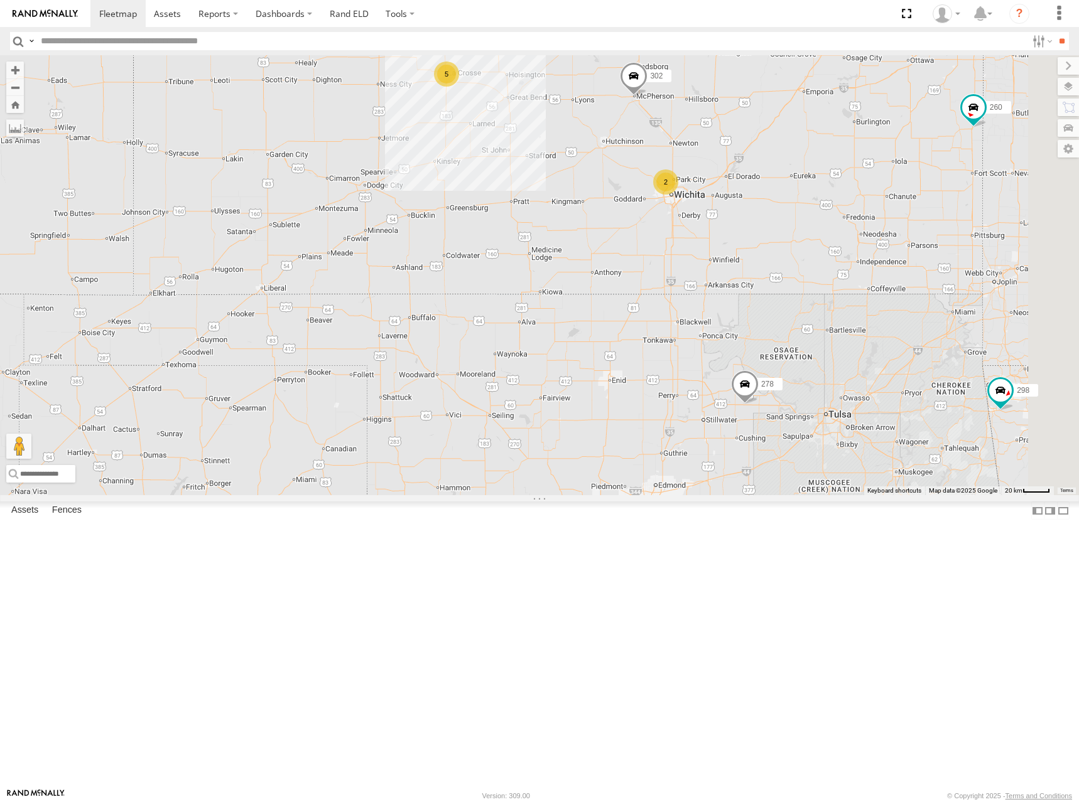
drag, startPoint x: 768, startPoint y: 305, endPoint x: 750, endPoint y: 318, distance: 22.0
click at [750, 318] on div "274 244 298 270 262 288 292 256 232 296 284 302 266 278 294 260 2 5 2" at bounding box center [539, 275] width 1079 height 440
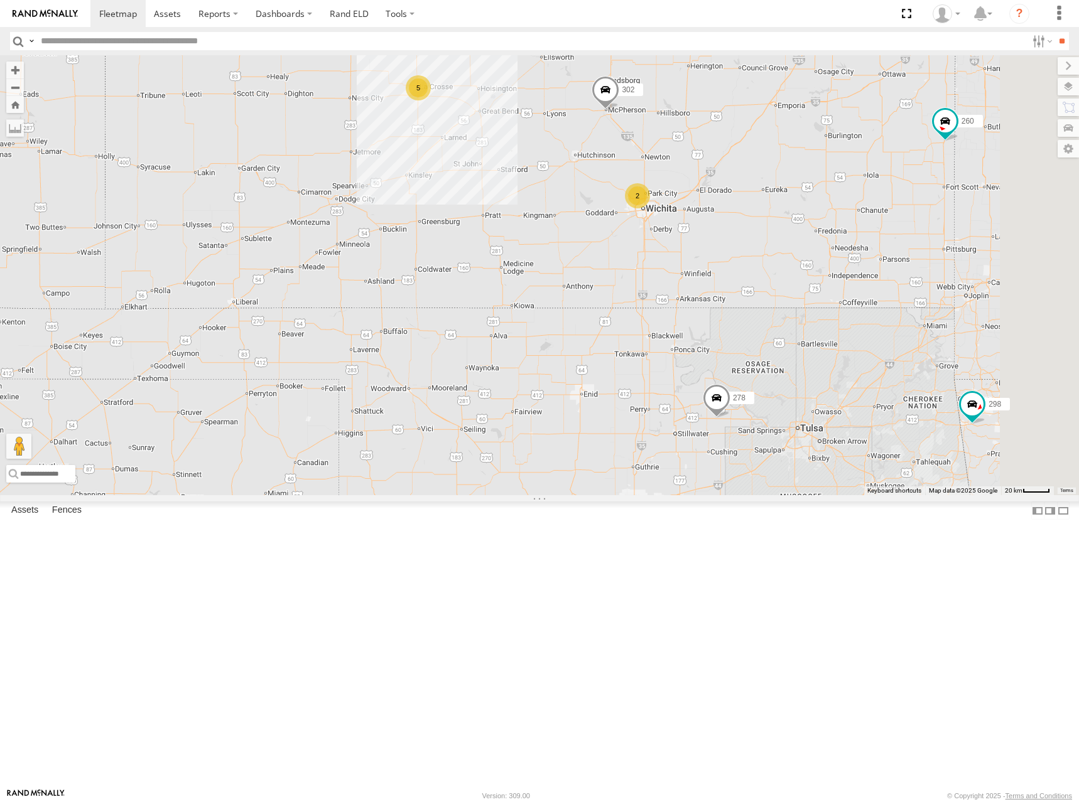
drag, startPoint x: 789, startPoint y: 310, endPoint x: 786, endPoint y: 318, distance: 9.3
click at [786, 318] on div "274 244 298 270 262 288 292 256 232 296 284 302 266 278 294 260 2 5 2" at bounding box center [539, 275] width 1079 height 440
drag, startPoint x: 718, startPoint y: 323, endPoint x: 728, endPoint y: 319, distance: 10.1
click at [728, 319] on div "274 244 298 270 262 288 292 256 232 296 284 302 266 278 294 260 2 5 2" at bounding box center [539, 275] width 1079 height 440
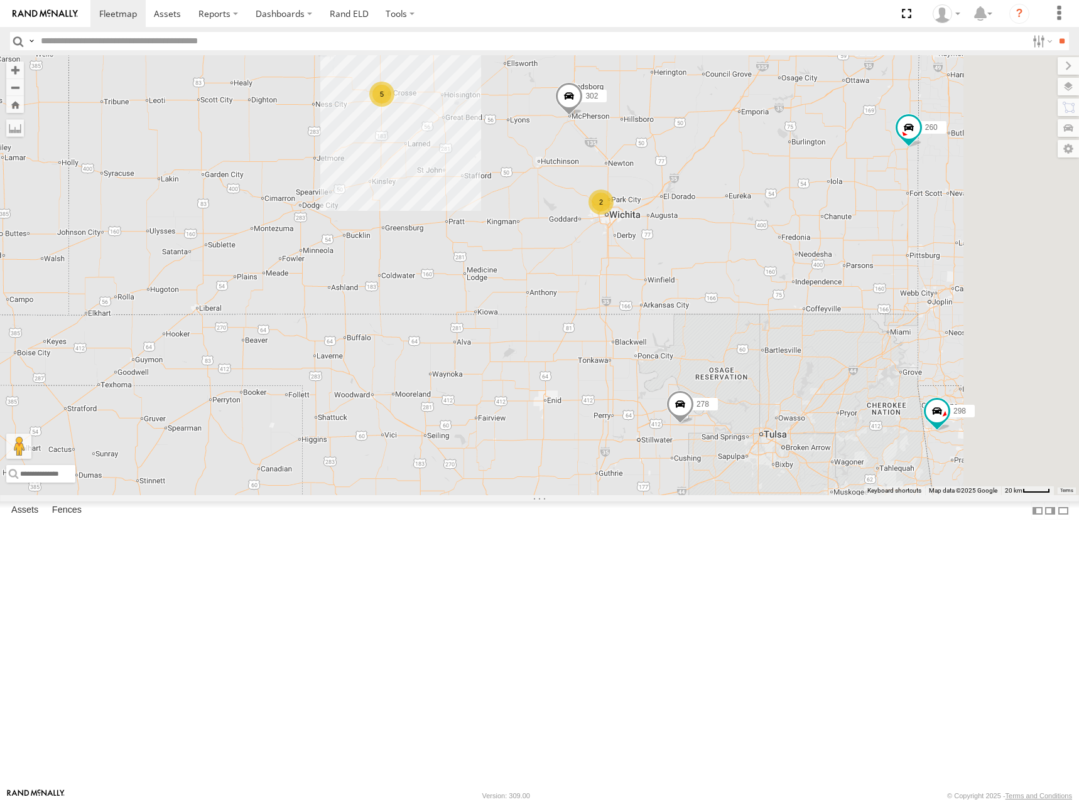
drag, startPoint x: 657, startPoint y: 385, endPoint x: 602, endPoint y: 394, distance: 55.9
click at [602, 394] on div "274 244 298 270 262 288 292 256 232 296 284 302 266 278 294 260 2 5 2" at bounding box center [539, 275] width 1079 height 440
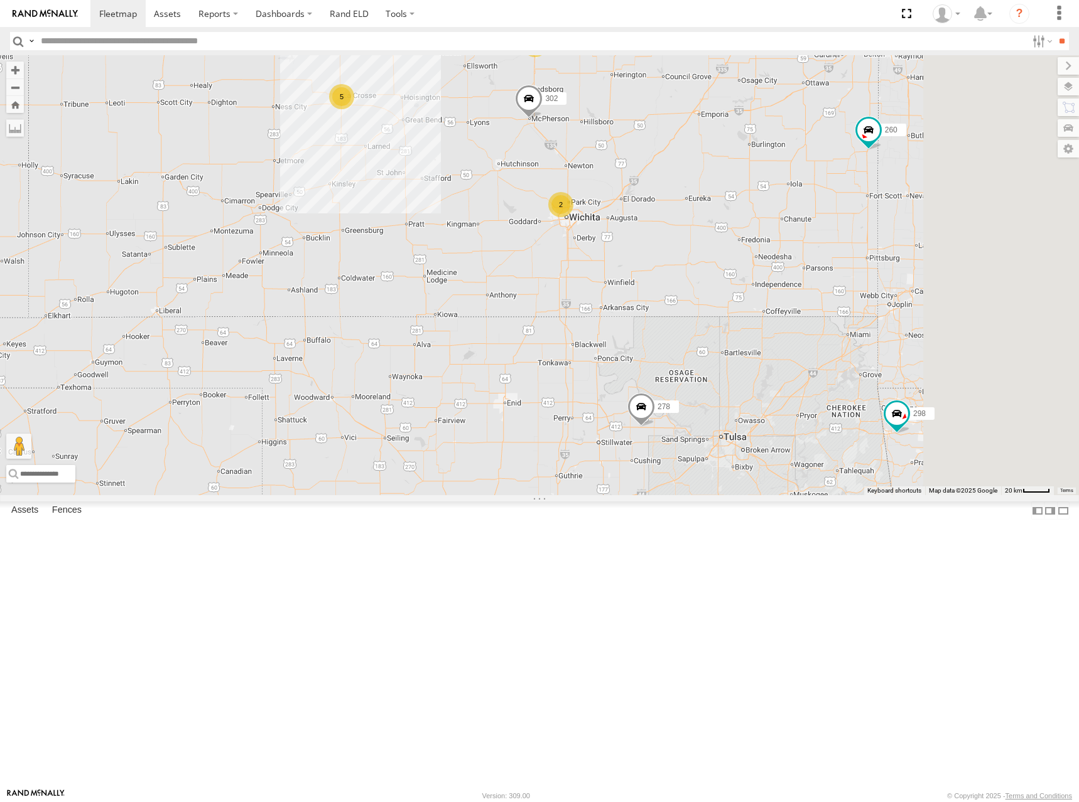
click at [736, 224] on div "274 244 298 270 262 288 292 256 232 296 284 302 266 278 294 260 2 5 2" at bounding box center [539, 275] width 1079 height 440
click at [657, 360] on div "274 244 298 270 262 288 292 256 232 296 284 302 266 278 294 260 2 5 2" at bounding box center [539, 275] width 1079 height 440
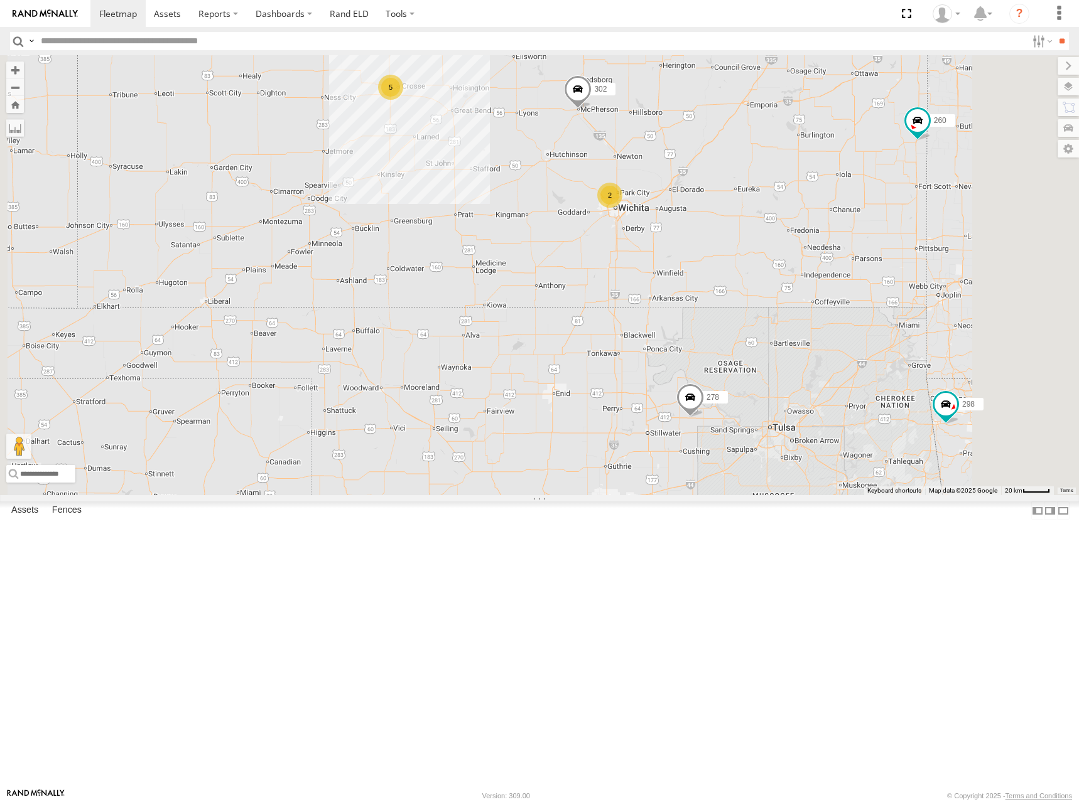
drag, startPoint x: 644, startPoint y: 304, endPoint x: 654, endPoint y: 303, distance: 10.7
click at [654, 303] on div "274 244 298 270 262 288 292 256 232 296 284 302 266 278 294 260 2 5 2" at bounding box center [539, 275] width 1079 height 440
drag, startPoint x: 643, startPoint y: 306, endPoint x: 673, endPoint y: 299, distance: 31.1
click at [673, 299] on div "274 244 298 270 262 288 292 256 232 296 284 302 266 278 294 260 2 5 2" at bounding box center [539, 275] width 1079 height 440
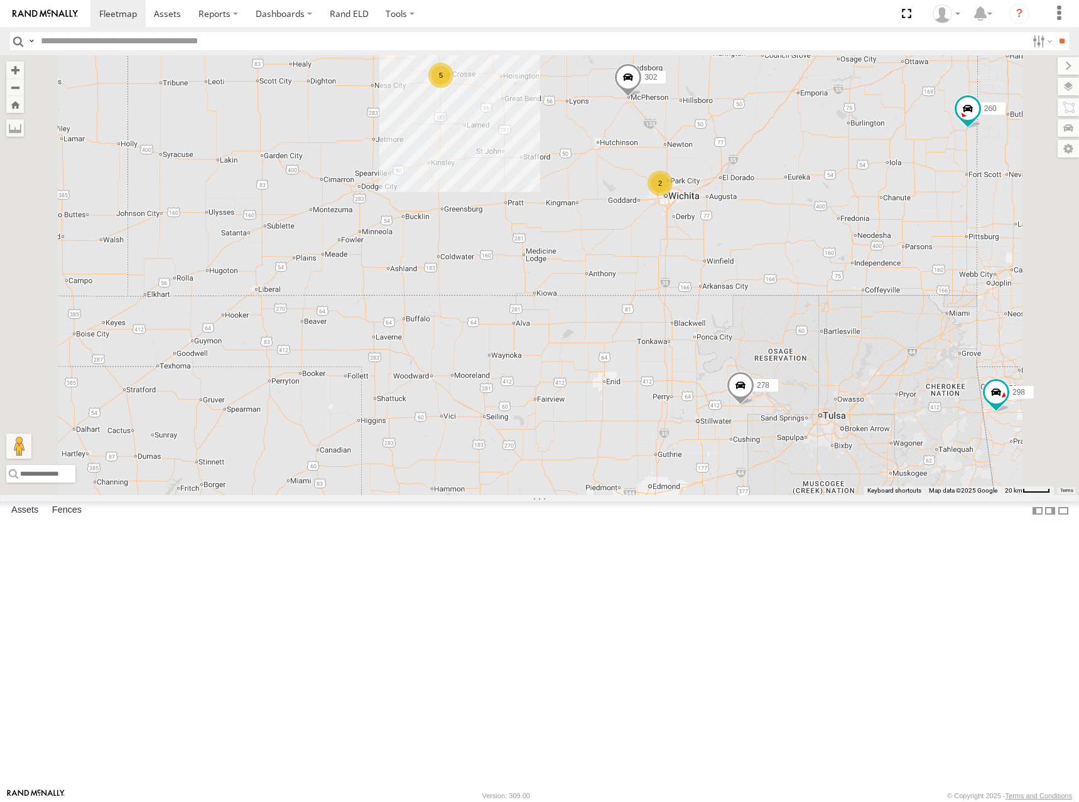
drag, startPoint x: 700, startPoint y: 279, endPoint x: 708, endPoint y: 278, distance: 8.2
click at [708, 278] on div "274 244 298 270 262 288 292 256 232 296 284 302 266 278 294 260 2 5 2" at bounding box center [539, 275] width 1079 height 440
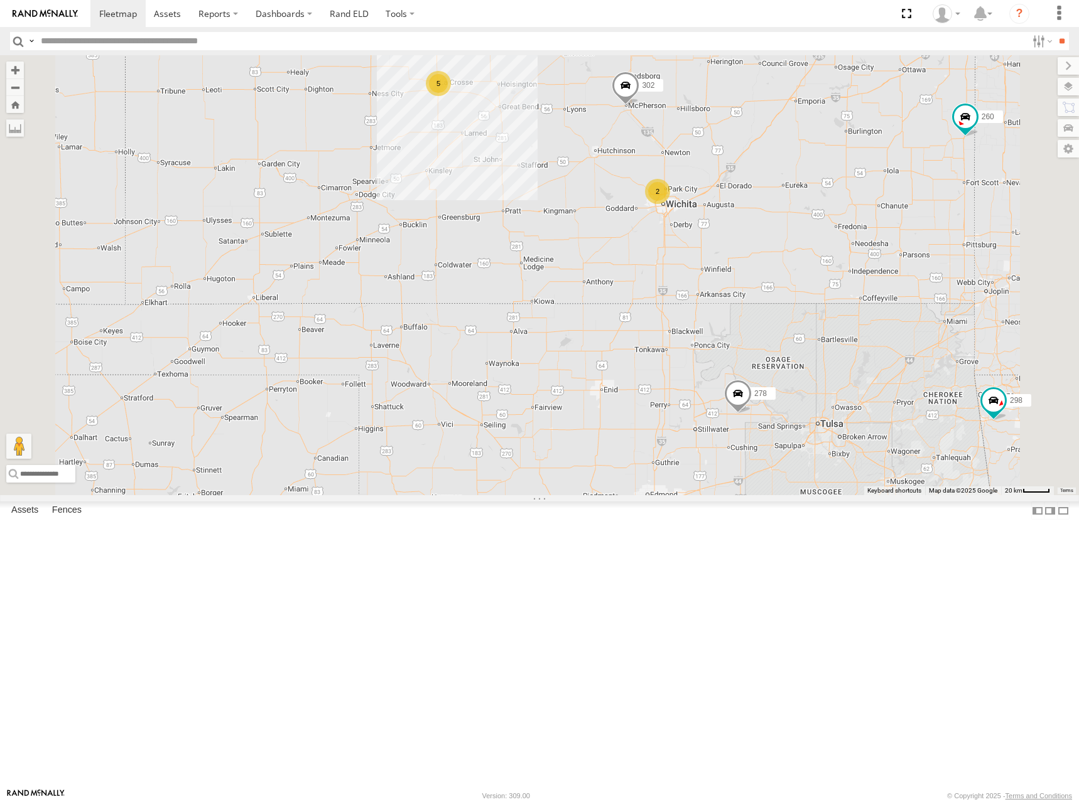
drag, startPoint x: 700, startPoint y: 237, endPoint x: 694, endPoint y: 250, distance: 14.0
click at [694, 250] on div "274 244 298 270 262 288 292 256 232 296 284 302 266 278 294 260 2 5 2" at bounding box center [539, 275] width 1079 height 440
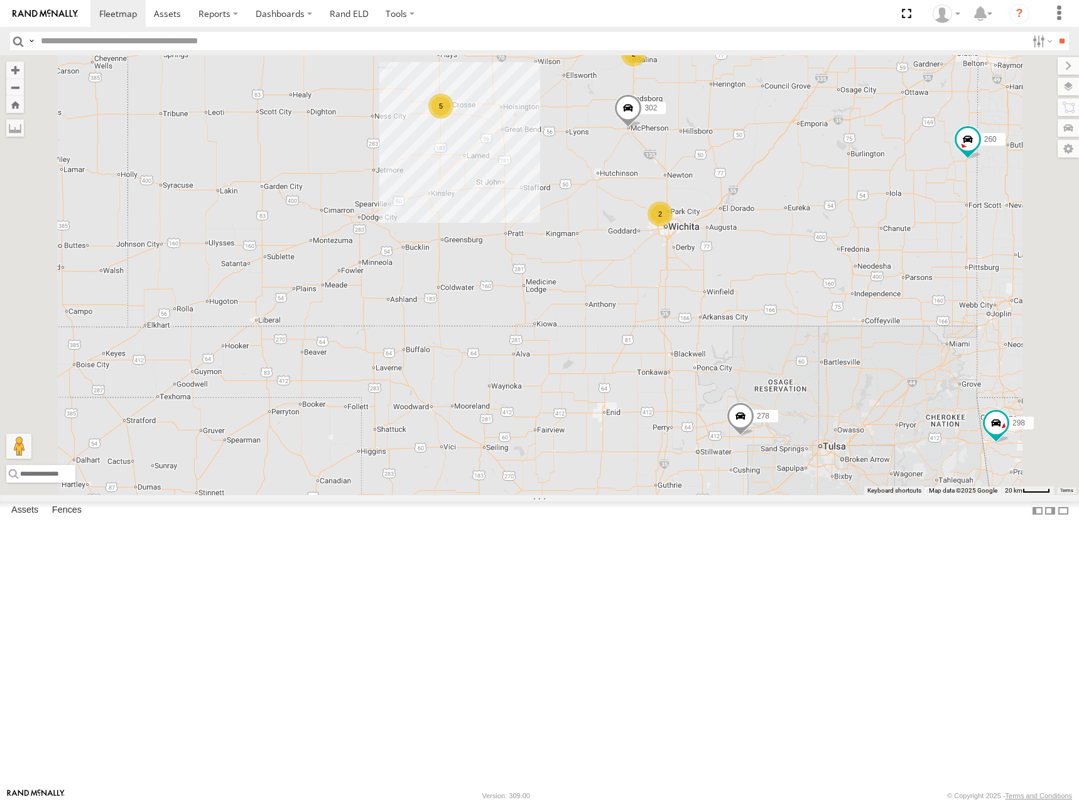
drag, startPoint x: 691, startPoint y: 249, endPoint x: 700, endPoint y: 263, distance: 16.7
click at [700, 263] on div "274 244 298 270 262 288 292 256 232 296 284 302 266 278 294 260 2 5 2" at bounding box center [539, 275] width 1079 height 440
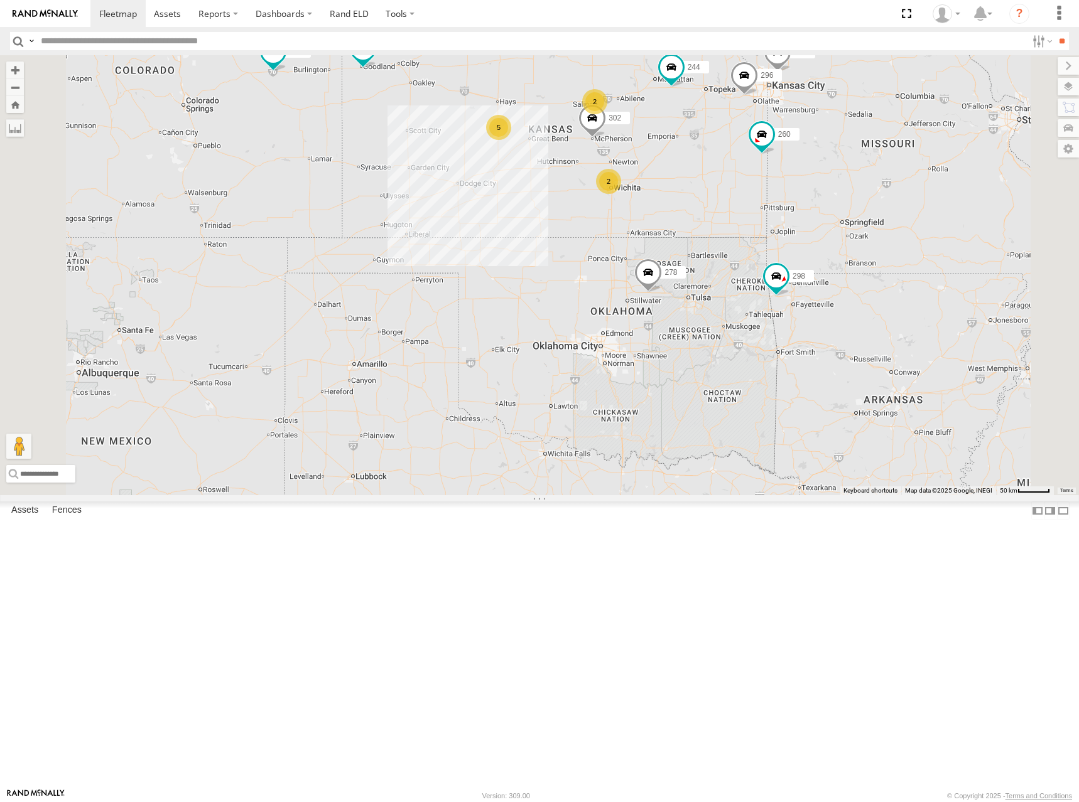
drag, startPoint x: 716, startPoint y: 216, endPoint x: 711, endPoint y: 222, distance: 8.0
click at [711, 222] on div "274 244 298 270 262 288 292 256 232 296 284 302 266 278 294 260 2 5 2" at bounding box center [539, 275] width 1079 height 440
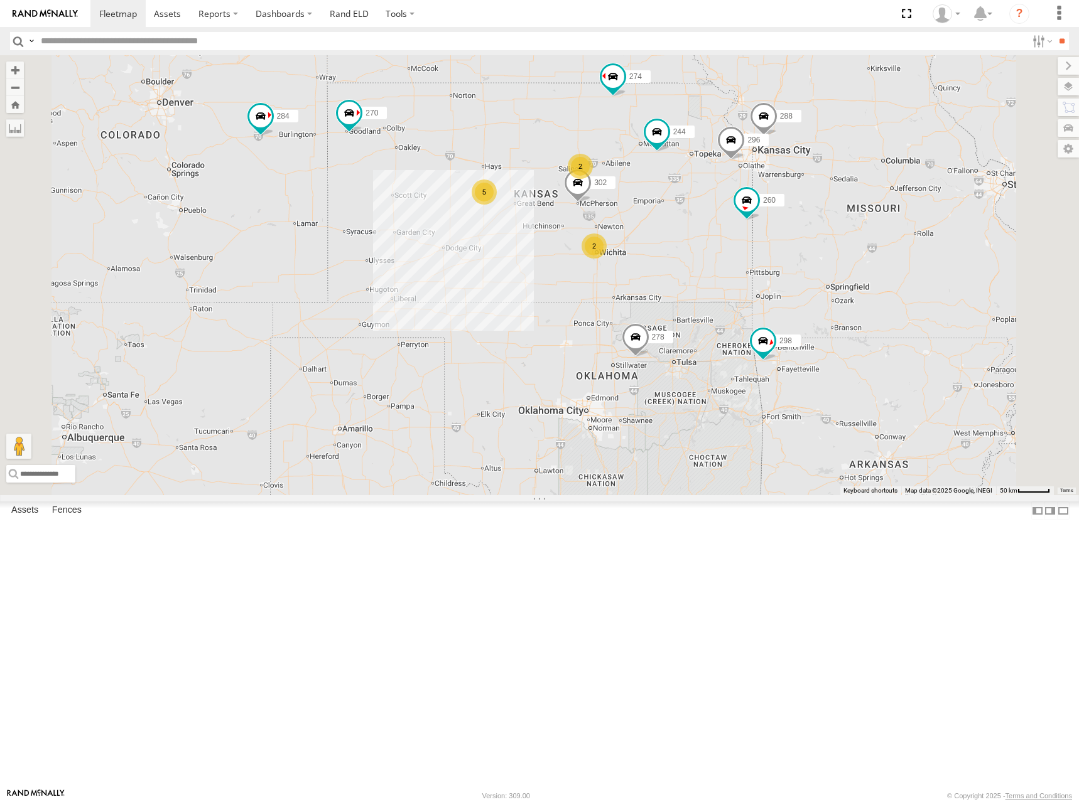
drag, startPoint x: 872, startPoint y: 202, endPoint x: 863, endPoint y: 258, distance: 56.7
click at [863, 258] on div "274 244 298 270 262 288 292 256 232 296 284 302 266 278 294 260 2 5 2" at bounding box center [539, 275] width 1079 height 440
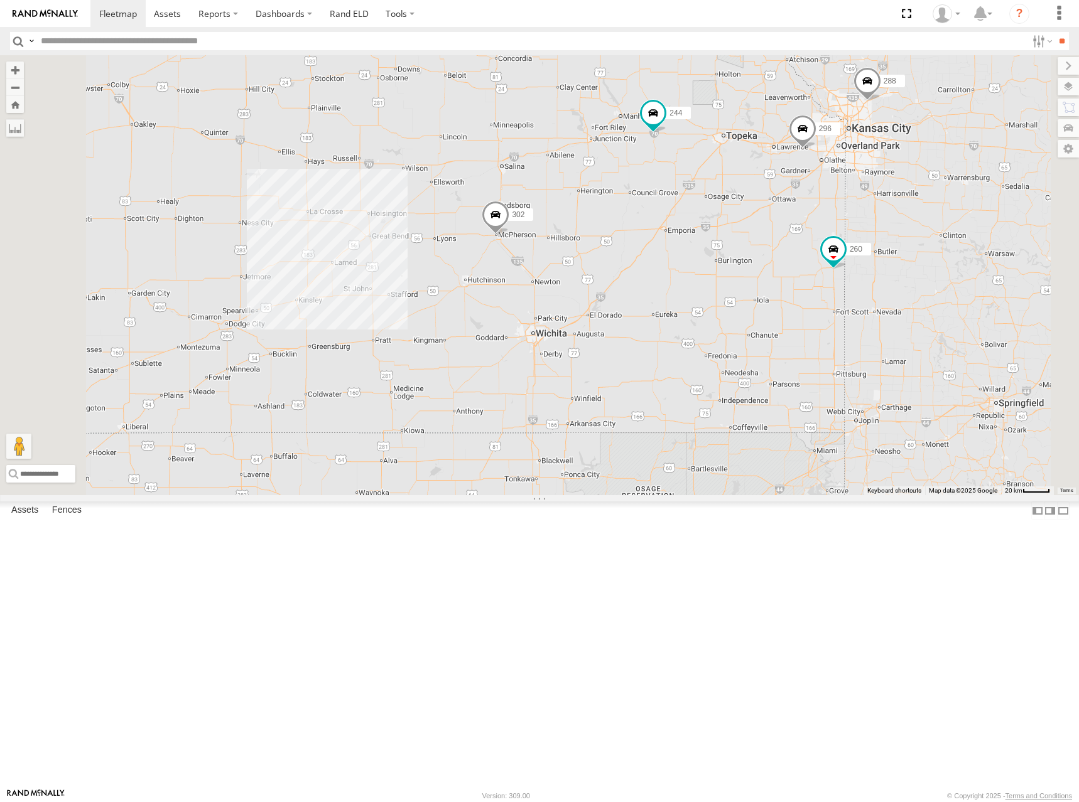
drag, startPoint x: 728, startPoint y: 259, endPoint x: 741, endPoint y: 289, distance: 32.3
click at [741, 289] on div "274 244 298 288 256 296 302 278 260" at bounding box center [539, 275] width 1079 height 440
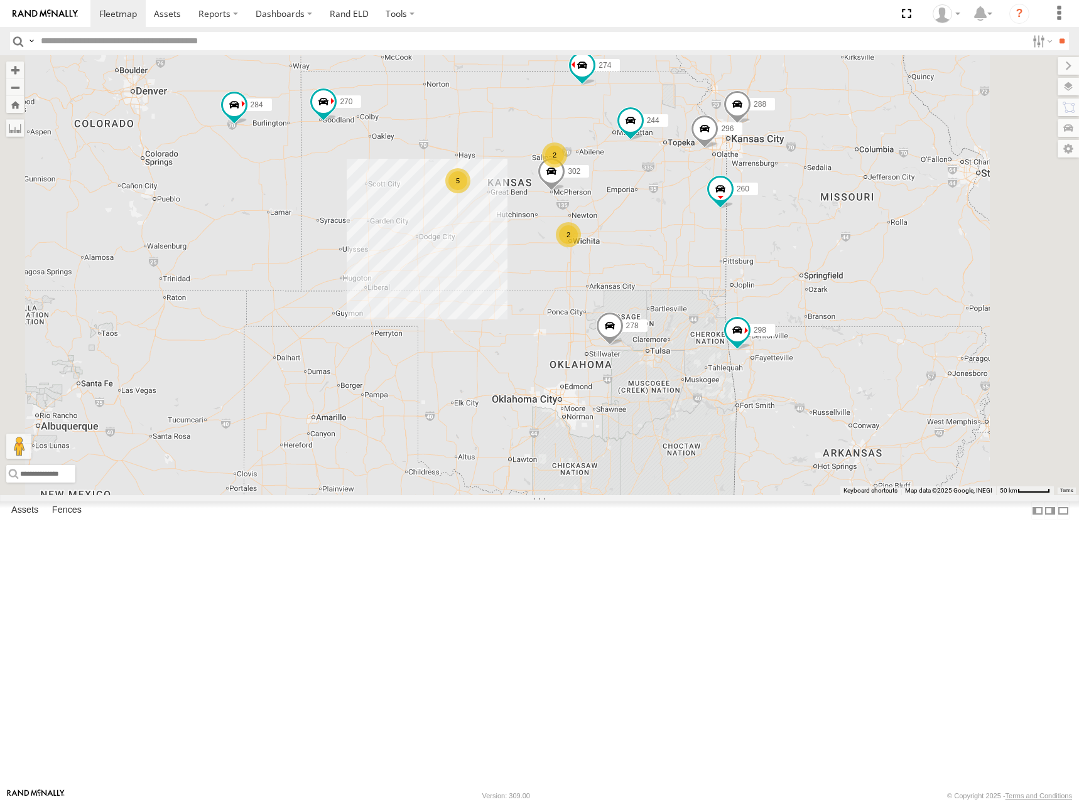
drag, startPoint x: 796, startPoint y: 248, endPoint x: 831, endPoint y: 242, distance: 35.0
click at [831, 242] on div "274 244 298 288 256 296 302 278 260 2 5 270 292 232 284 2 266 294" at bounding box center [539, 275] width 1079 height 440
click at [681, 221] on div "274 244 298 288 256 296 302 278 260 2 5 270 292 232 284 2 266 294" at bounding box center [539, 275] width 1079 height 440
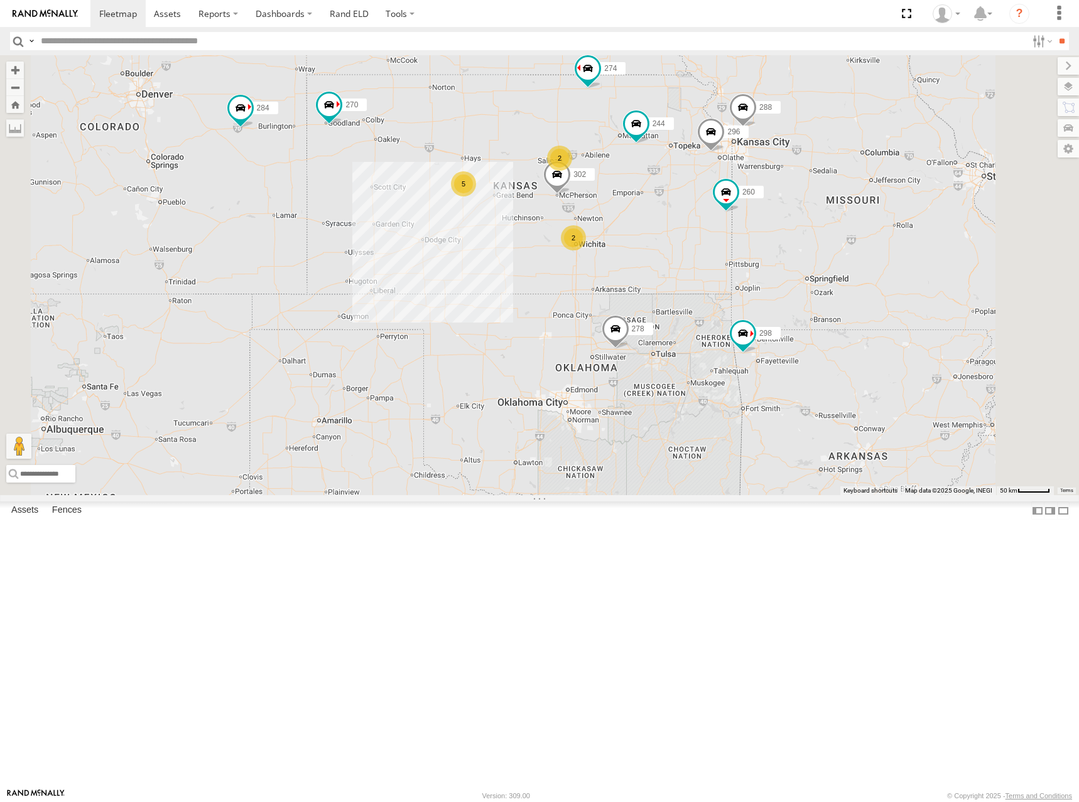
click at [639, 258] on div "274 244 298 288 256 296 302 278 260 2 5 270 292 232 284 2 266 294" at bounding box center [539, 275] width 1079 height 440
drag, startPoint x: 672, startPoint y: 257, endPoint x: 681, endPoint y: 262, distance: 10.4
click at [681, 262] on div "274 244 298 288 256 296 302 278 260 2 5 270 292 232 284 2 266 294" at bounding box center [539, 275] width 1079 height 440
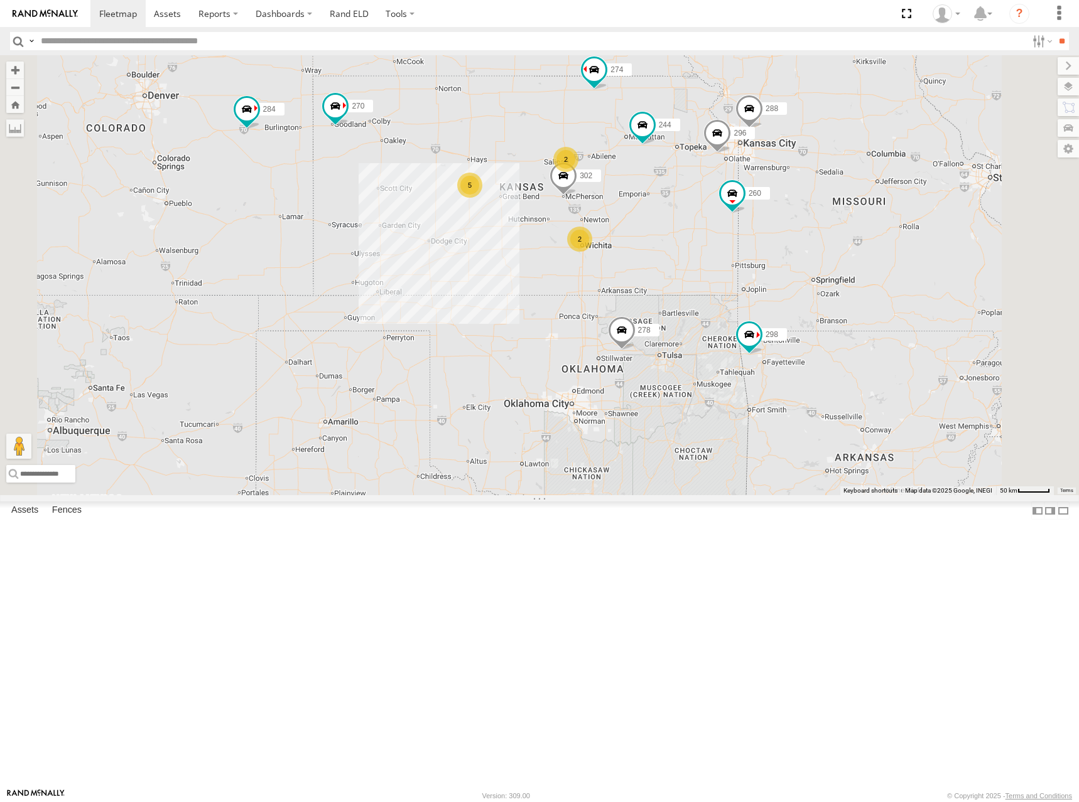
click at [728, 262] on div "274 244 298 288 256 296 302 278 260 2 5 270 292 232 284 2 266 294" at bounding box center [539, 275] width 1079 height 440
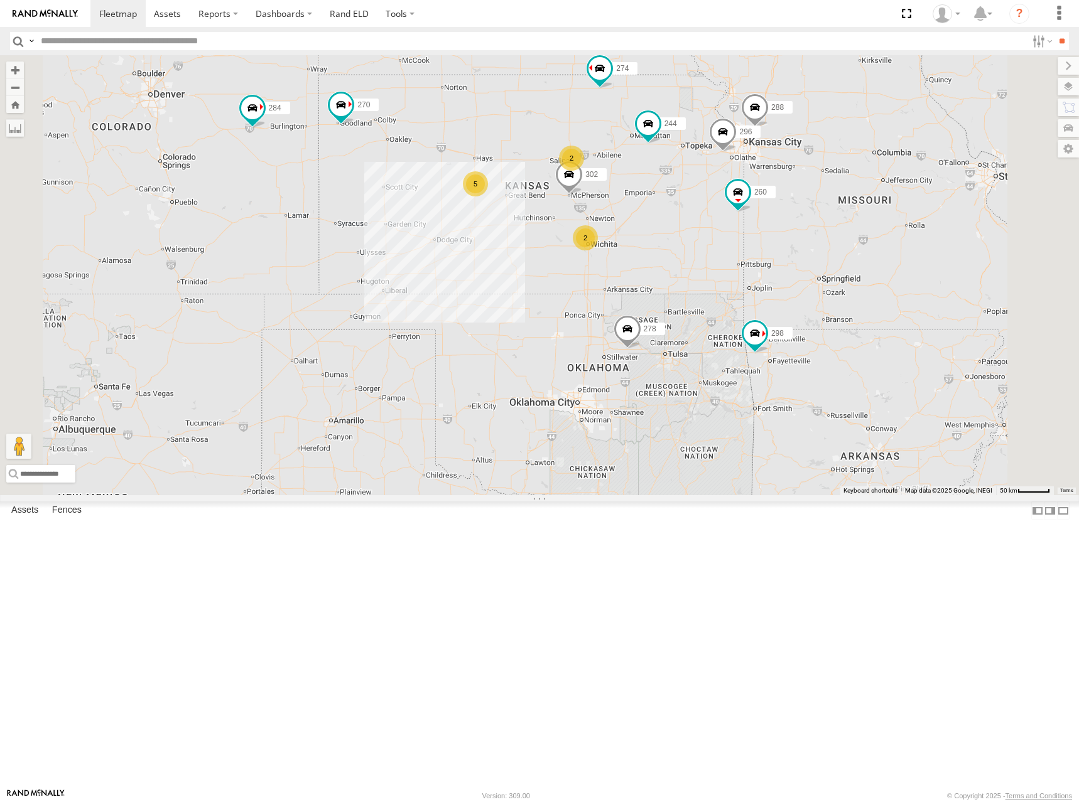
drag, startPoint x: 738, startPoint y: 218, endPoint x: 730, endPoint y: 237, distance: 20.3
click at [730, 237] on div "274 244 298 288 256 296 302 278 260 2 5 270 292 232 284 2 266 294" at bounding box center [539, 275] width 1079 height 440
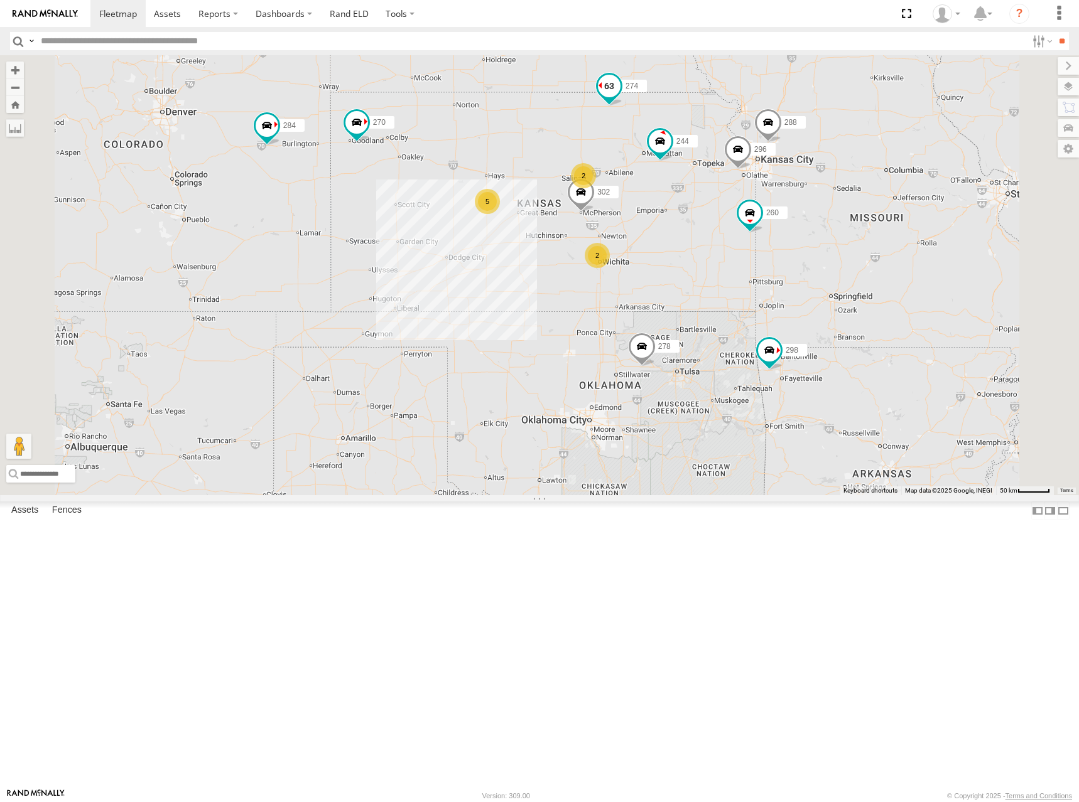
drag, startPoint x: 643, startPoint y: 272, endPoint x: 796, endPoint y: 234, distance: 157.8
click at [665, 274] on div "274 244 298 288 256 296 302 278 260 2 5 270 262 292 232 284 2 266 294" at bounding box center [539, 275] width 1079 height 440
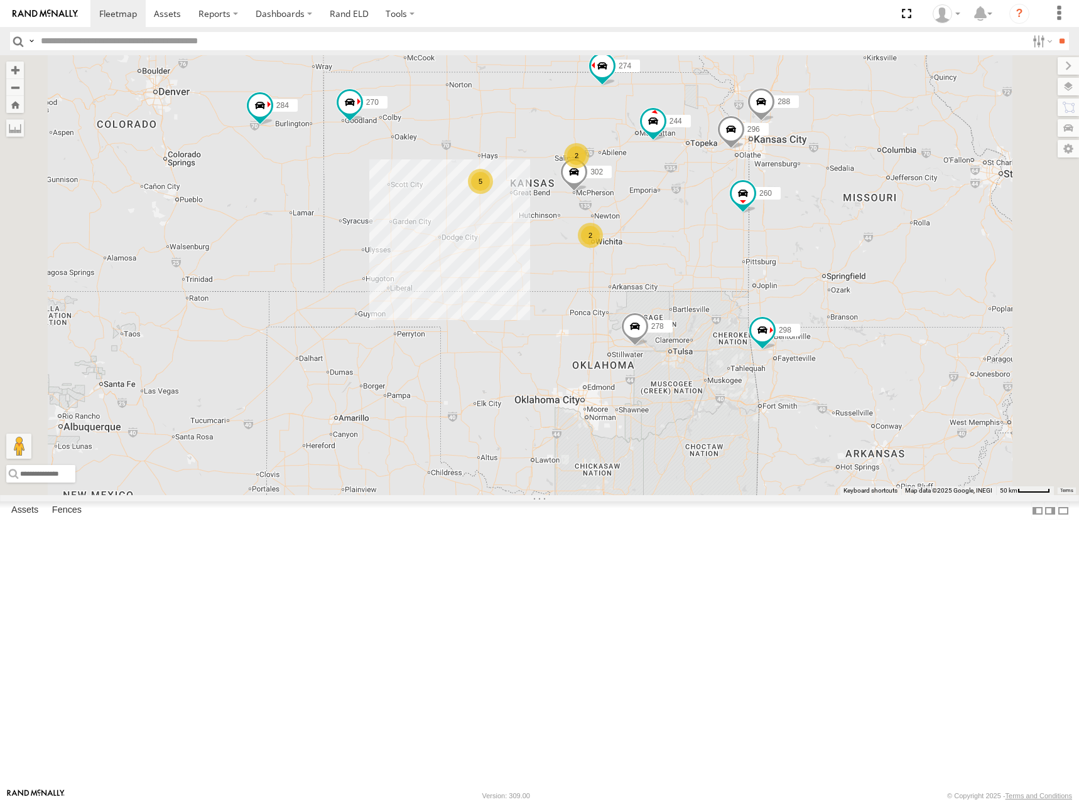
drag, startPoint x: 854, startPoint y: 401, endPoint x: 838, endPoint y: 367, distance: 38.5
click at [838, 367] on div "274 244 298 288 256 296 302 278 260 2 5 270 262 292 232 284 2 266 294" at bounding box center [539, 275] width 1079 height 440
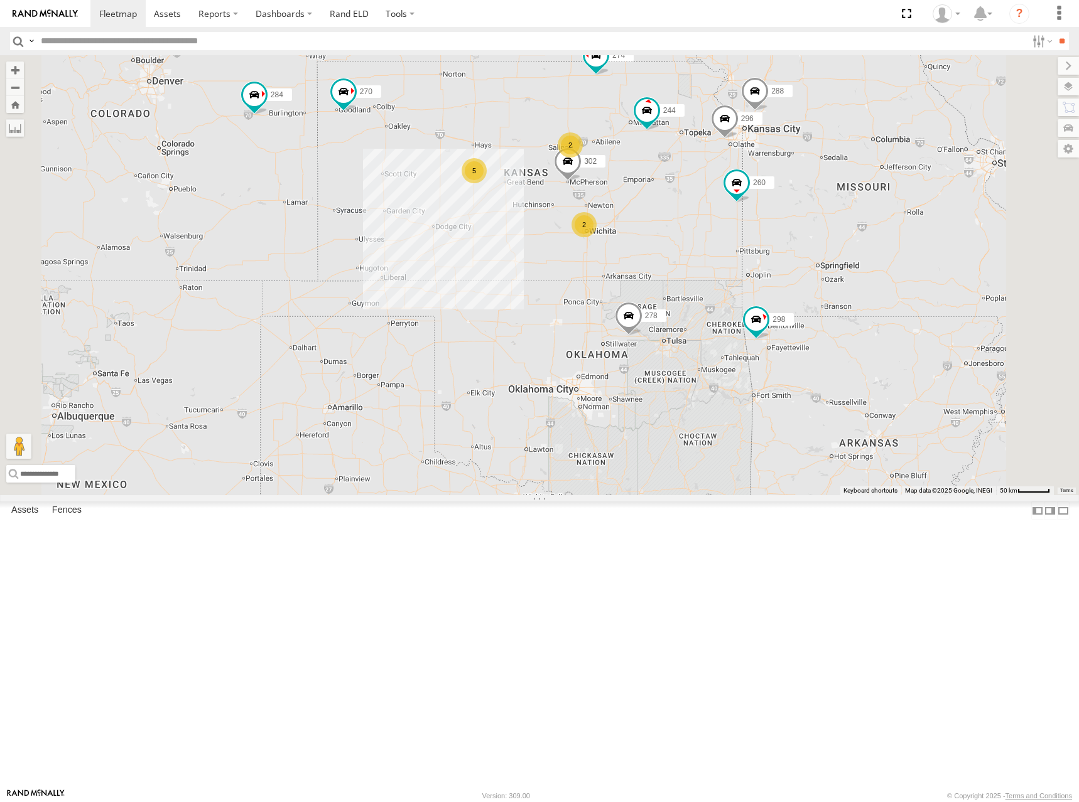
drag, startPoint x: 684, startPoint y: 242, endPoint x: 684, endPoint y: 248, distance: 6.3
click at [684, 248] on div "274 244 298 288 256 296 302 278 260 2 5 270 262 292 232 284 2 266 294" at bounding box center [539, 275] width 1079 height 440
click at [640, 249] on div "274 244 298 288 256 296 302 278 260 2 5 270 262 292 232 284 2 266 294" at bounding box center [539, 275] width 1079 height 440
drag, startPoint x: 694, startPoint y: 253, endPoint x: 701, endPoint y: 252, distance: 7.6
click at [701, 252] on div "274 244 298 288 256 296 302 278 260 2 5 270 262 292 232 284 2 266 294" at bounding box center [539, 275] width 1079 height 440
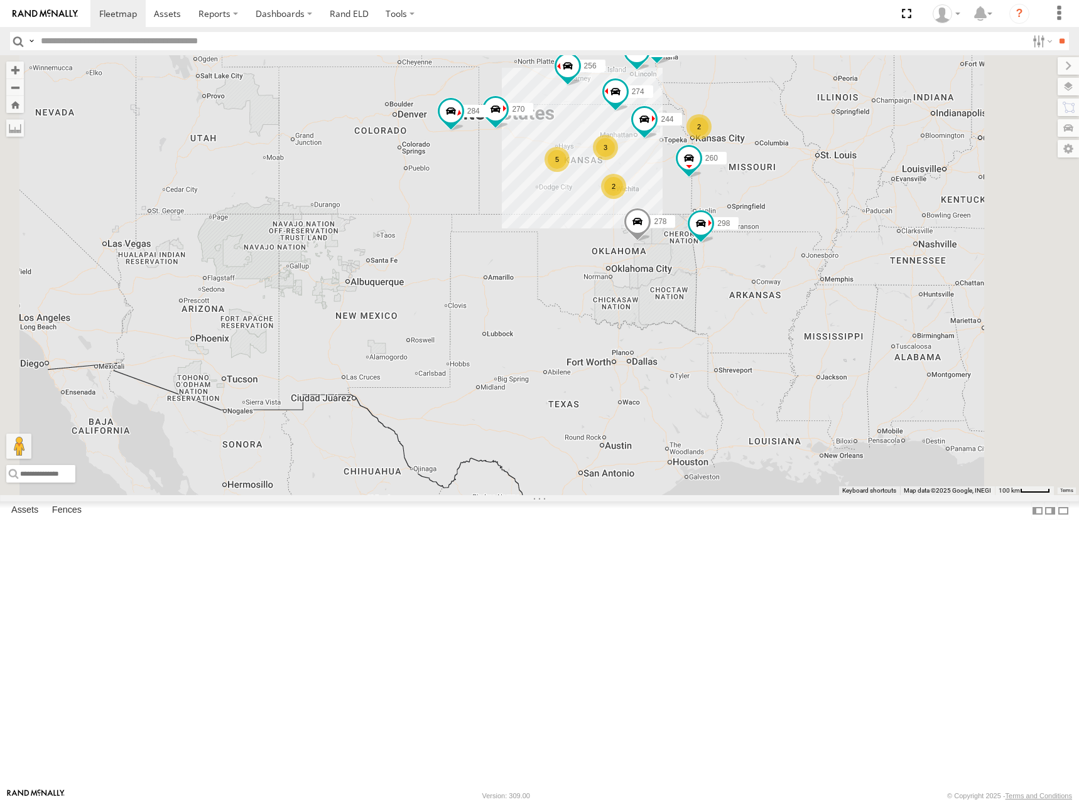
drag, startPoint x: 880, startPoint y: 171, endPoint x: 827, endPoint y: 259, distance: 102.5
click at [827, 259] on div "274 244 298 270 292 256 232 284 266 278 294 260 3 5 262 2 2" at bounding box center [539, 275] width 1079 height 440
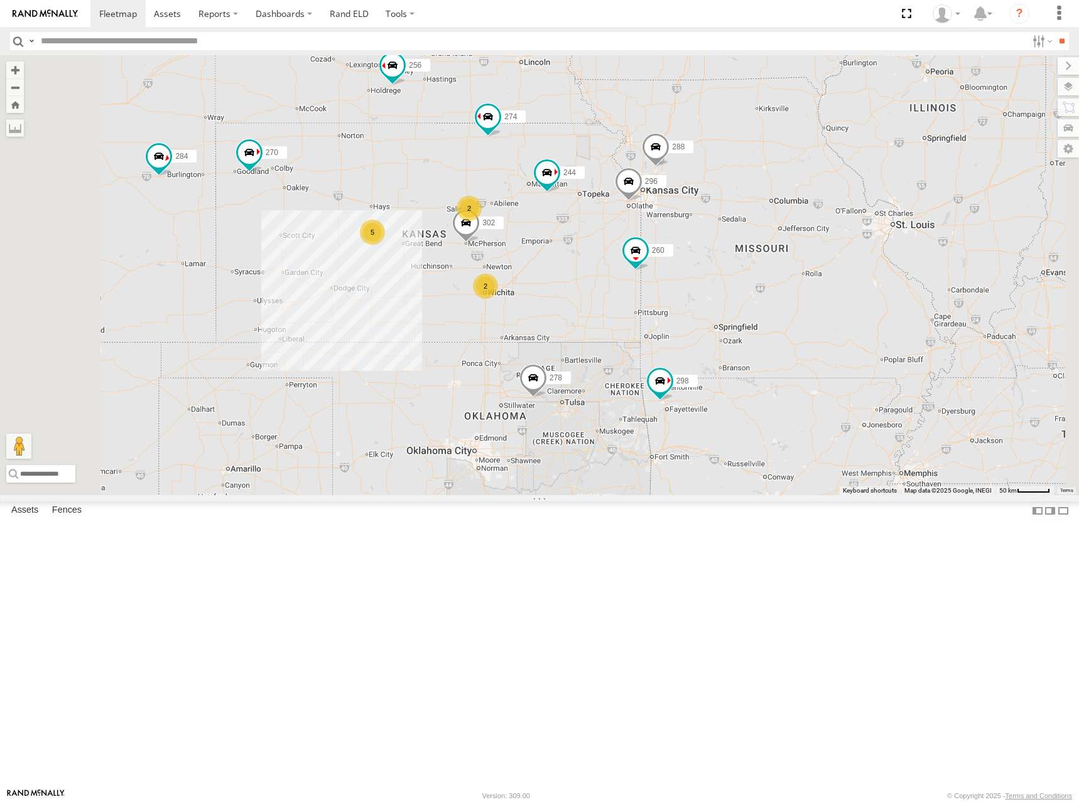
drag, startPoint x: 755, startPoint y: 294, endPoint x: 772, endPoint y: 283, distance: 20.7
click at [772, 283] on div "274 244 298 270 292 256 232 284 266 278 294 260 262 2 5 288 296 2 302" at bounding box center [539, 275] width 1079 height 440
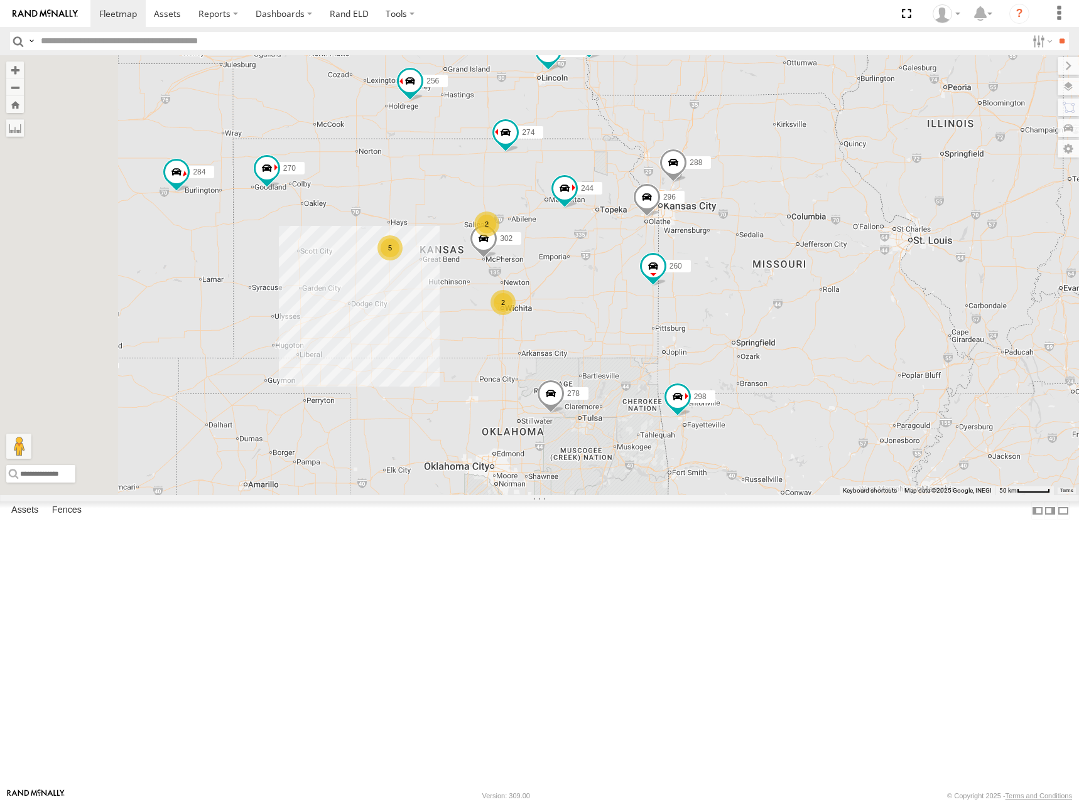
drag, startPoint x: 754, startPoint y: 269, endPoint x: 771, endPoint y: 286, distance: 24.0
click at [771, 286] on div "274 244 298 270 292 256 232 284 266 278 294 260 262 2 5 288 296 2 302" at bounding box center [539, 275] width 1079 height 440
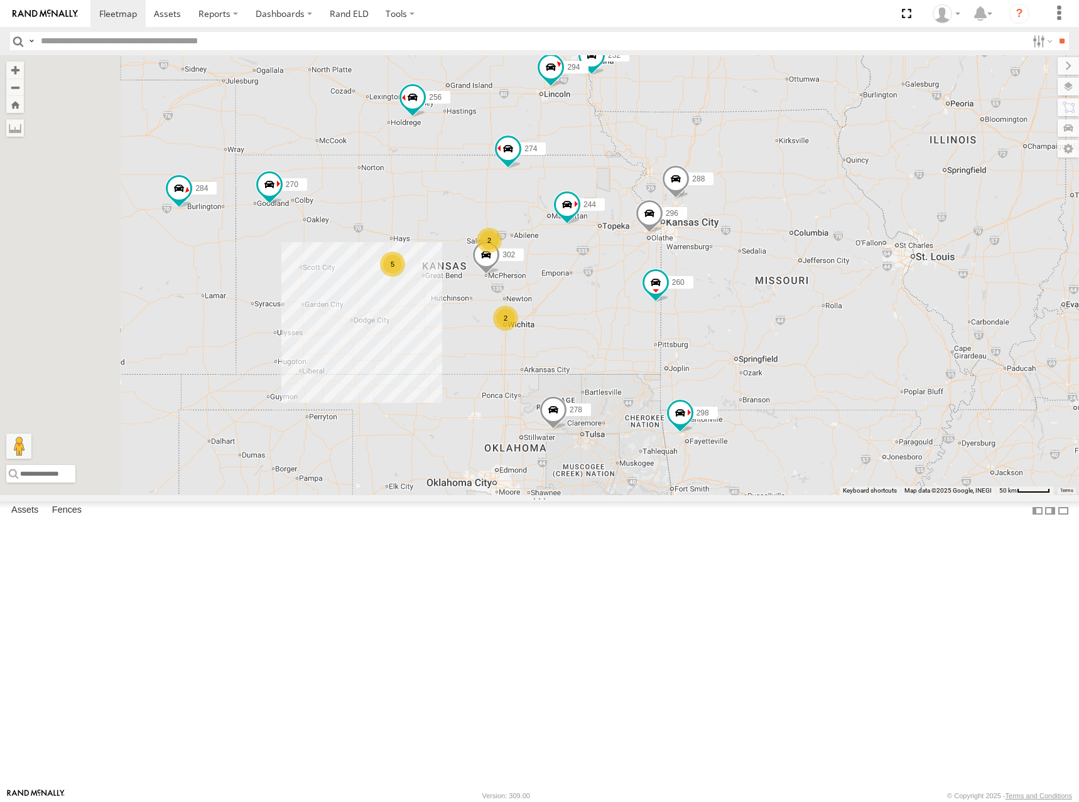
drag, startPoint x: 759, startPoint y: 259, endPoint x: 762, endPoint y: 276, distance: 17.9
click at [762, 276] on div "274 244 298 270 292 256 232 284 266 278 294 260 262 2 5 288 296 2 302" at bounding box center [539, 275] width 1079 height 440
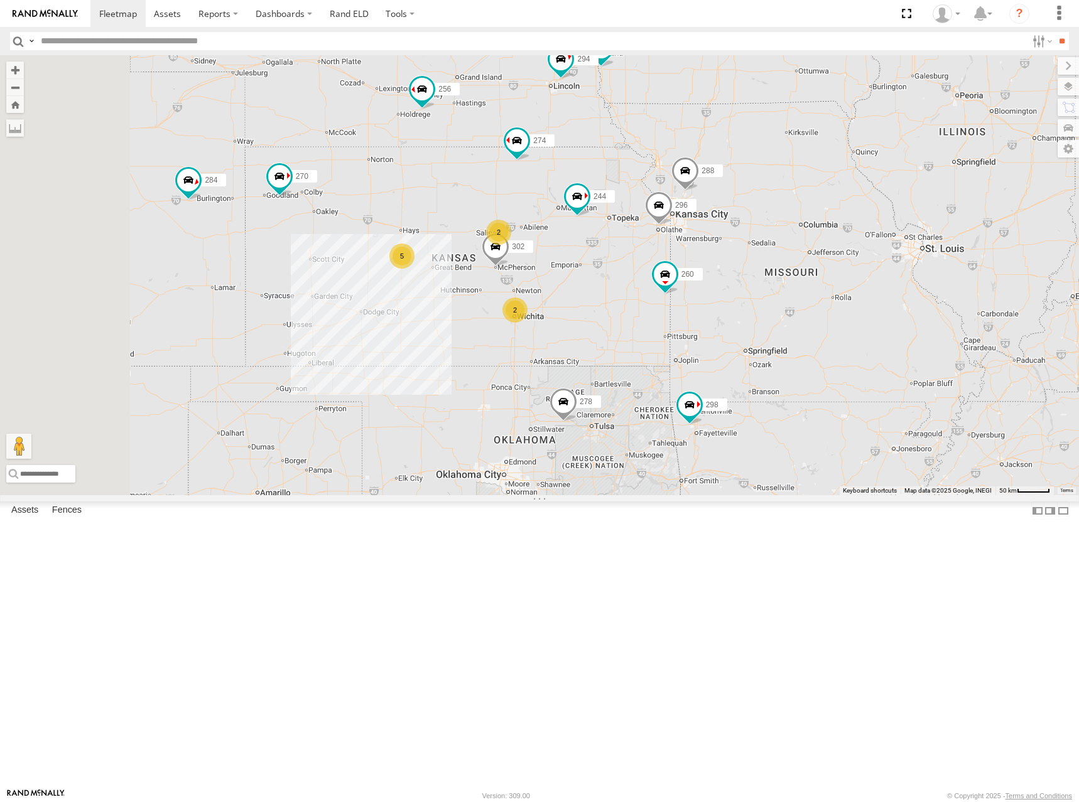
drag, startPoint x: 758, startPoint y: 420, endPoint x: 768, endPoint y: 411, distance: 13.8
click at [768, 411] on div "274 244 298 270 292 256 232 284 266 278 294 260 262 2 5 288 296 2 302" at bounding box center [539, 275] width 1079 height 440
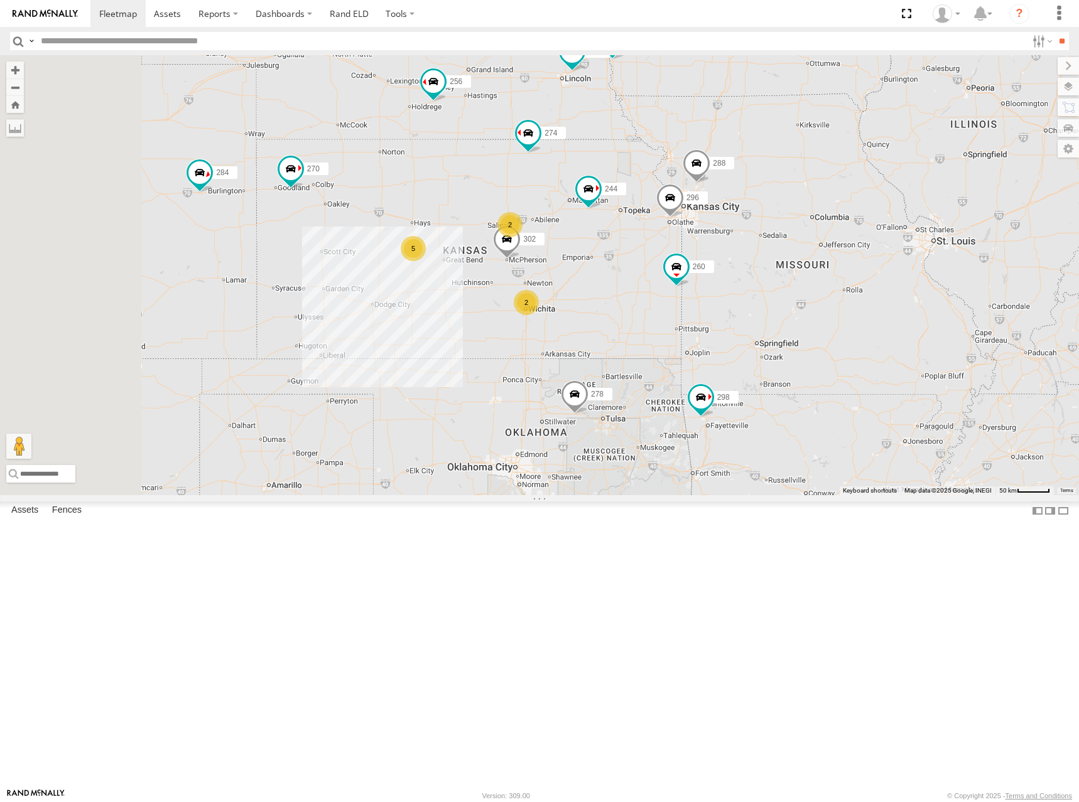
drag, startPoint x: 712, startPoint y: 447, endPoint x: 725, endPoint y: 437, distance: 16.6
click at [725, 437] on div "274 244 298 270 292 256 232 284 266 278 294 260 262 2 5 288 296 2 302" at bounding box center [539, 275] width 1079 height 440
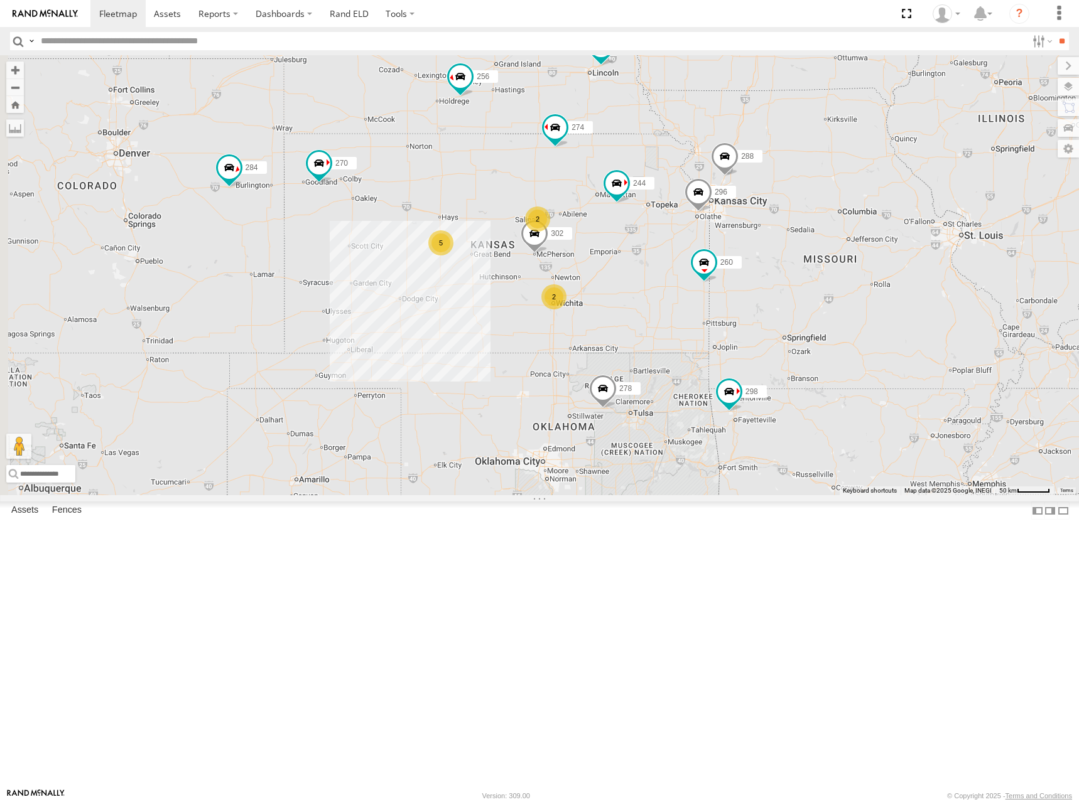
drag, startPoint x: 757, startPoint y: 285, endPoint x: 786, endPoint y: 280, distance: 29.3
click at [786, 280] on div "274 244 298 270 292 256 232 284 266 278 294 260 262 2 5 288 296 2 302" at bounding box center [539, 275] width 1079 height 440
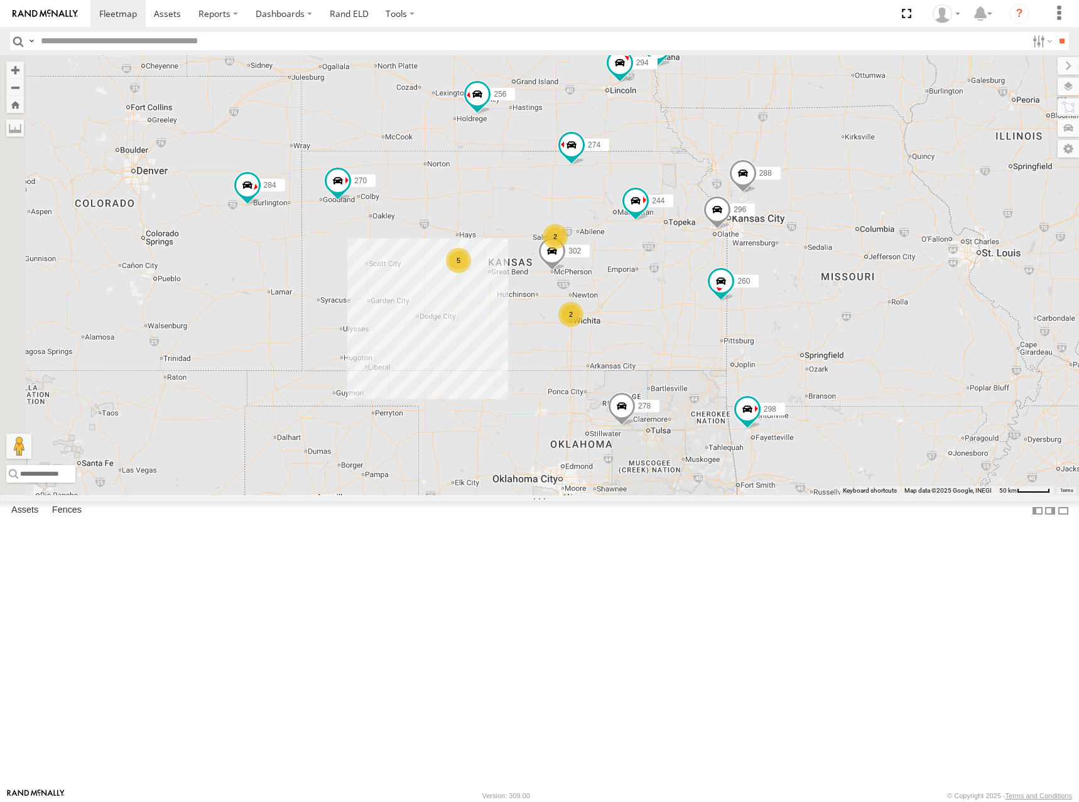
drag, startPoint x: 801, startPoint y: 258, endPoint x: 810, endPoint y: 289, distance: 32.0
click at [812, 276] on div "274 244 298 270 262 288 292 256 232 296 284 302 266 278 294 260 2 5 2" at bounding box center [539, 275] width 1079 height 440
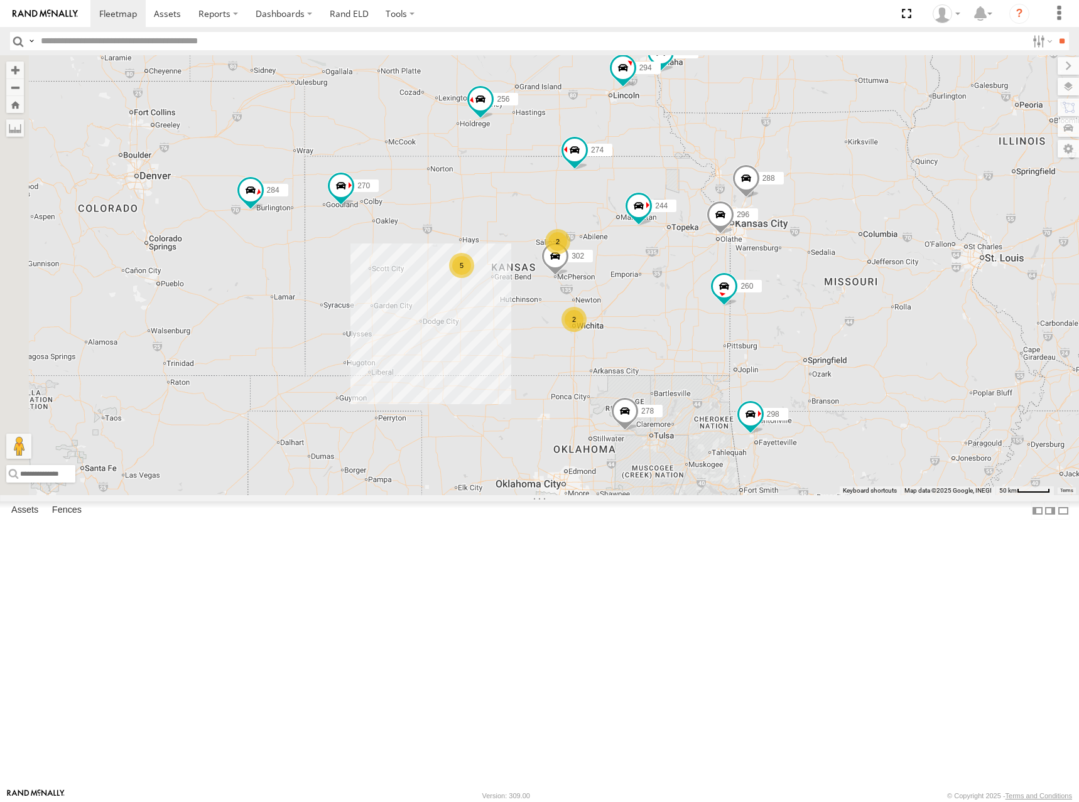
drag, startPoint x: 689, startPoint y: 197, endPoint x: 683, endPoint y: 203, distance: 9.3
click at [683, 203] on div "274 244 298 270 262 288 292 256 232 296 284 302 266 278 294 260 2 5 2" at bounding box center [539, 275] width 1079 height 440
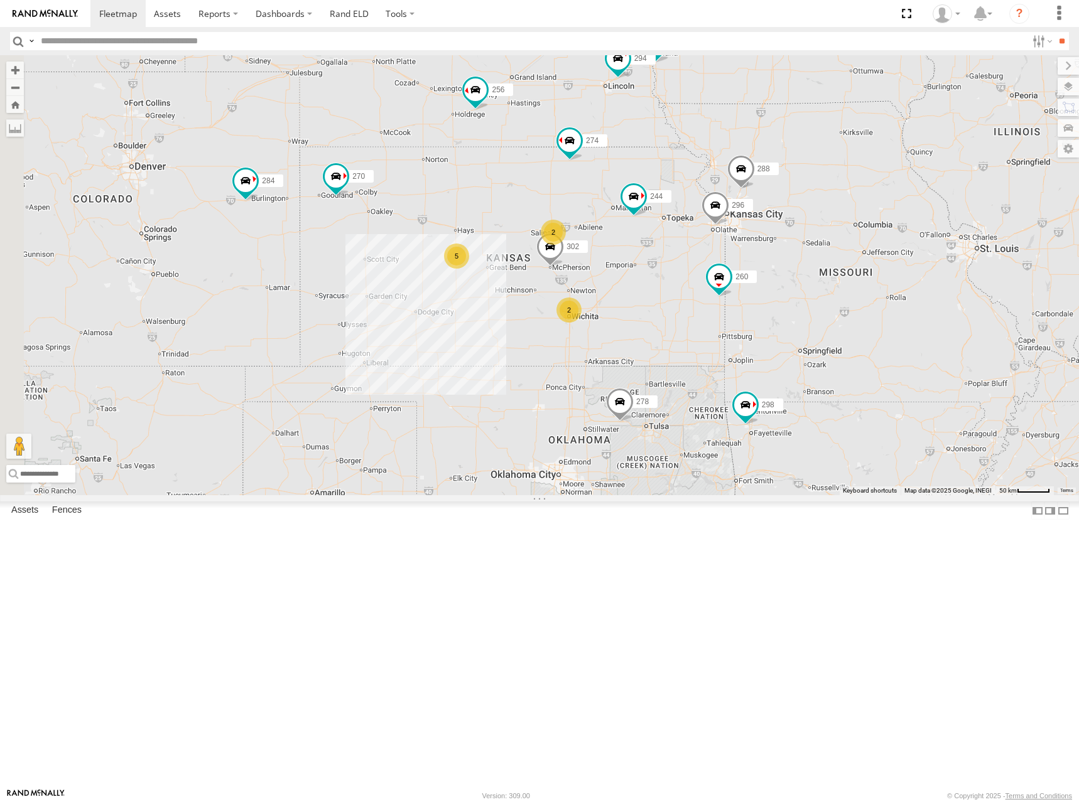
drag, startPoint x: 805, startPoint y: 327, endPoint x: 809, endPoint y: 308, distance: 19.2
click at [809, 308] on div "274 244 298 270 262 288 292 256 232 296 284 302 266 278 294 260 2 5 2" at bounding box center [539, 275] width 1079 height 440
click at [842, 247] on div "274 244 298 270 262 288 292 256 232 296 284 302 266 278 294 260 2 5 2" at bounding box center [539, 275] width 1079 height 440
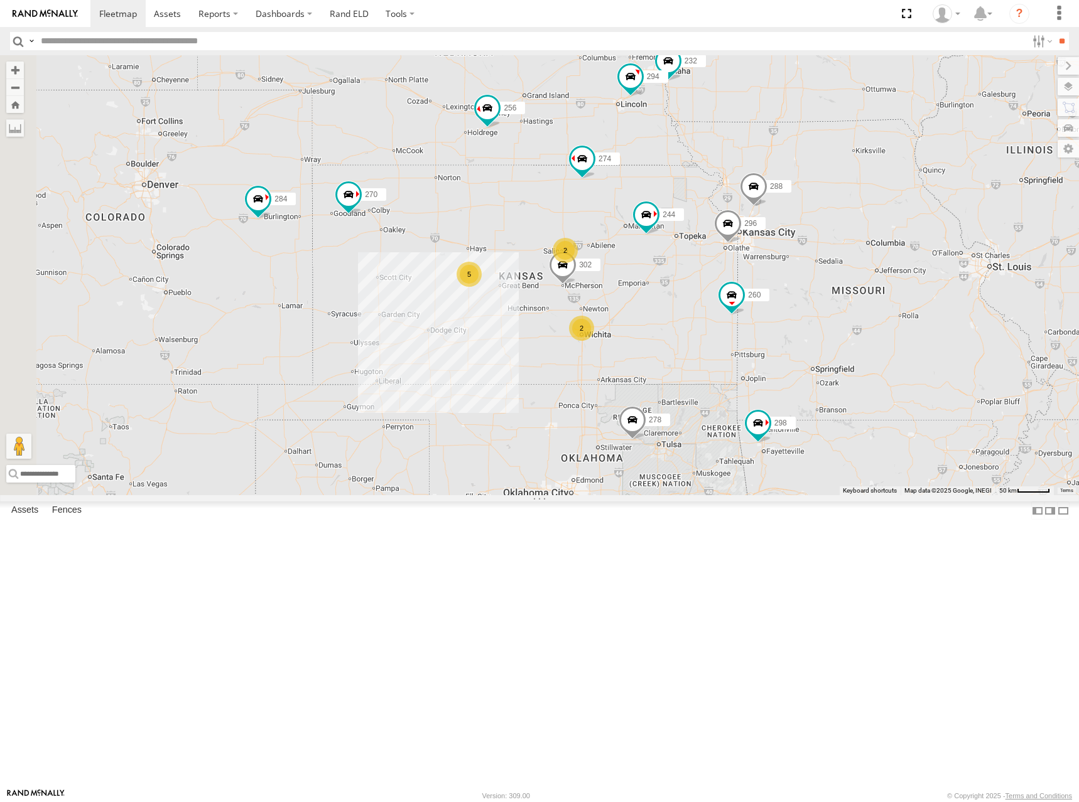
drag, startPoint x: 653, startPoint y: 157, endPoint x: 665, endPoint y: 173, distance: 20.2
click at [665, 173] on div "274 244 298 270 262 288 292 256 232 296 284 302 266 278 294 260 2 5 2" at bounding box center [539, 275] width 1079 height 440
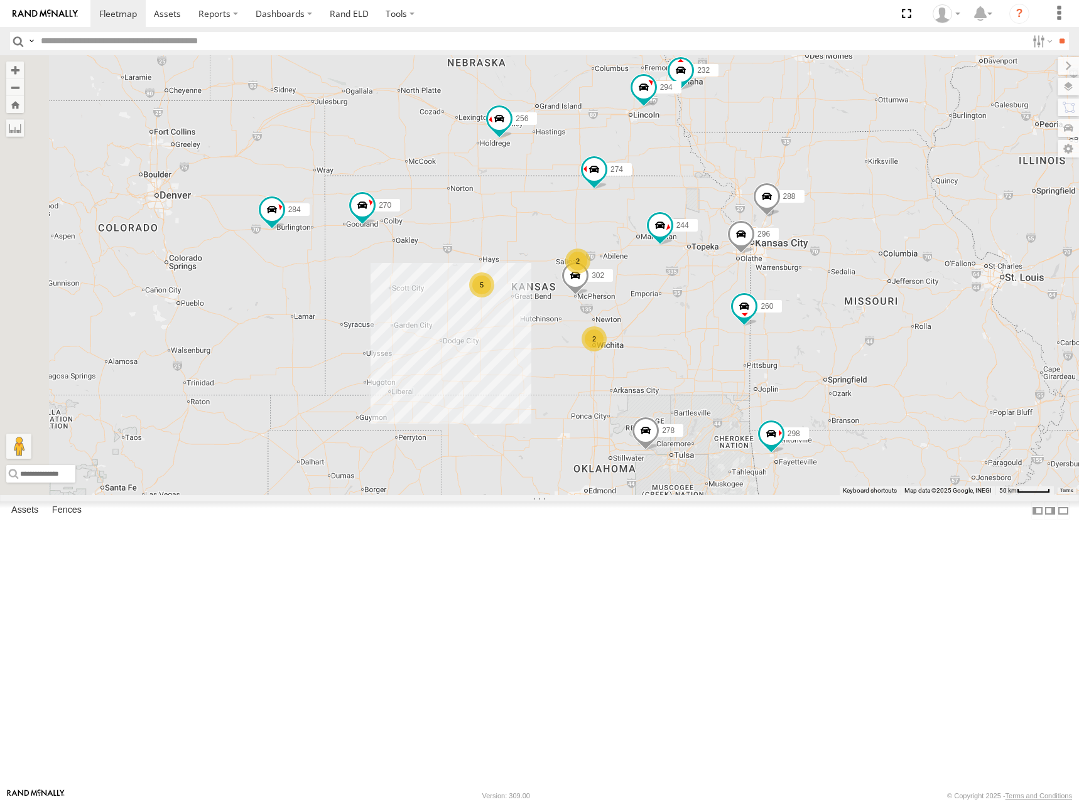
drag, startPoint x: 629, startPoint y: 157, endPoint x: 644, endPoint y: 169, distance: 19.2
click at [644, 169] on div "274 244 298 270 262 288 292 256 232 296 284 302 266 278 294 260 2 5 2" at bounding box center [539, 275] width 1079 height 440
click at [703, 193] on div "274 244 298 270 262 288 292 256 232 296 284 302 266 278 294 260 2 5 2" at bounding box center [539, 275] width 1079 height 440
drag, startPoint x: 604, startPoint y: 180, endPoint x: 603, endPoint y: 192, distance: 12.6
click at [603, 192] on div "274 244 298 270 262 288 292 256 232 296 284 302 266 278 294 260 2 5 2" at bounding box center [539, 275] width 1079 height 440
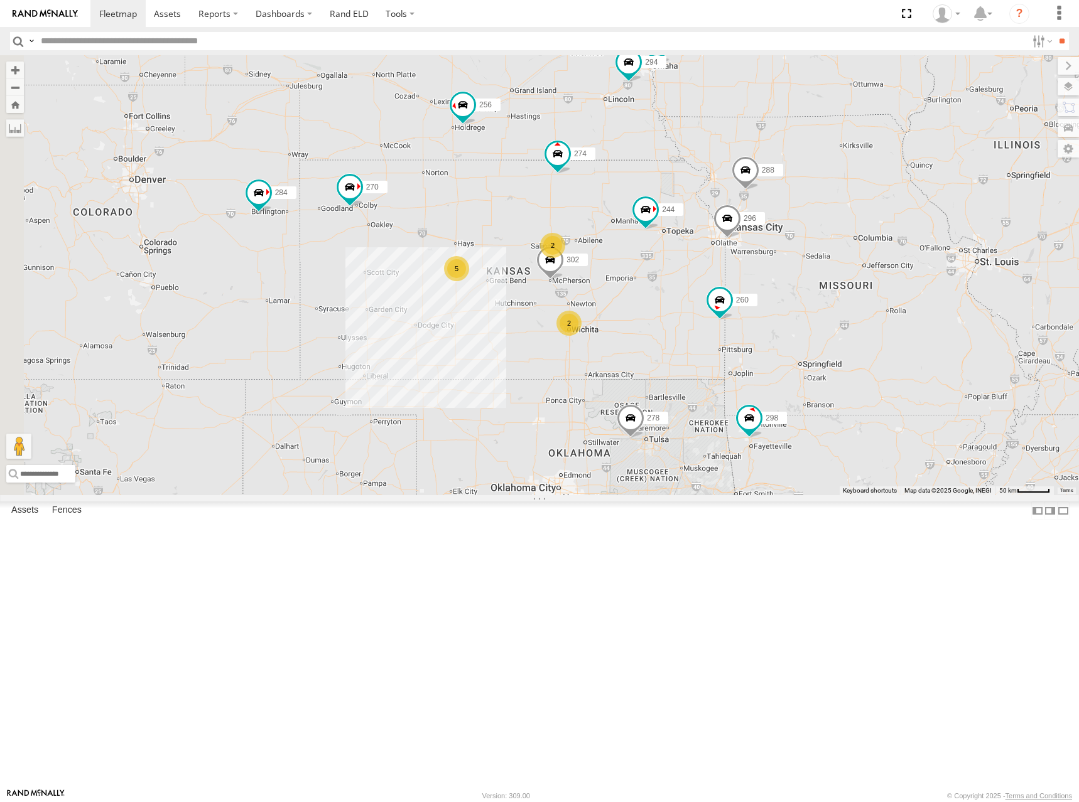
drag, startPoint x: 844, startPoint y: 338, endPoint x: 821, endPoint y: 302, distance: 43.2
click at [817, 310] on div "274 244 298 270 262 288 292 256 232 296 284 302 266 278 294 260 2 5 2" at bounding box center [539, 275] width 1079 height 440
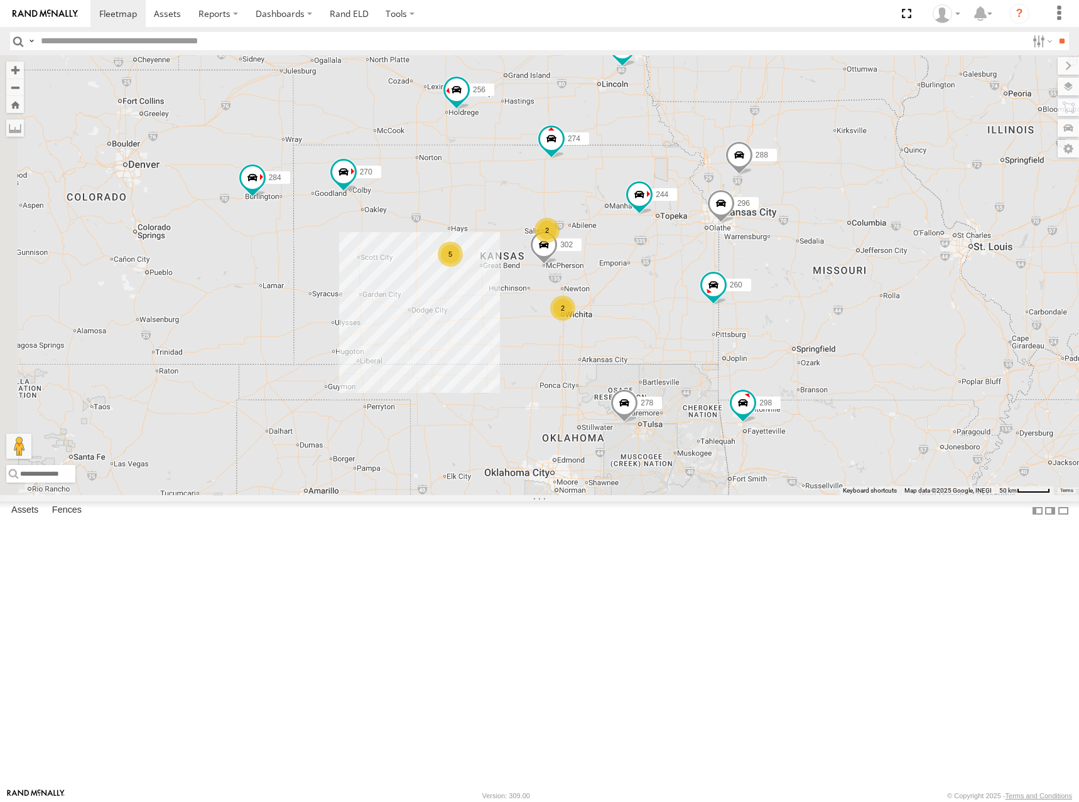
drag, startPoint x: 777, startPoint y: 285, endPoint x: 773, endPoint y: 271, distance: 14.3
click at [773, 271] on div "274 244 298 270 262 288 292 256 232 296 284 302 266 278 294 260 2 5 2" at bounding box center [539, 275] width 1079 height 440
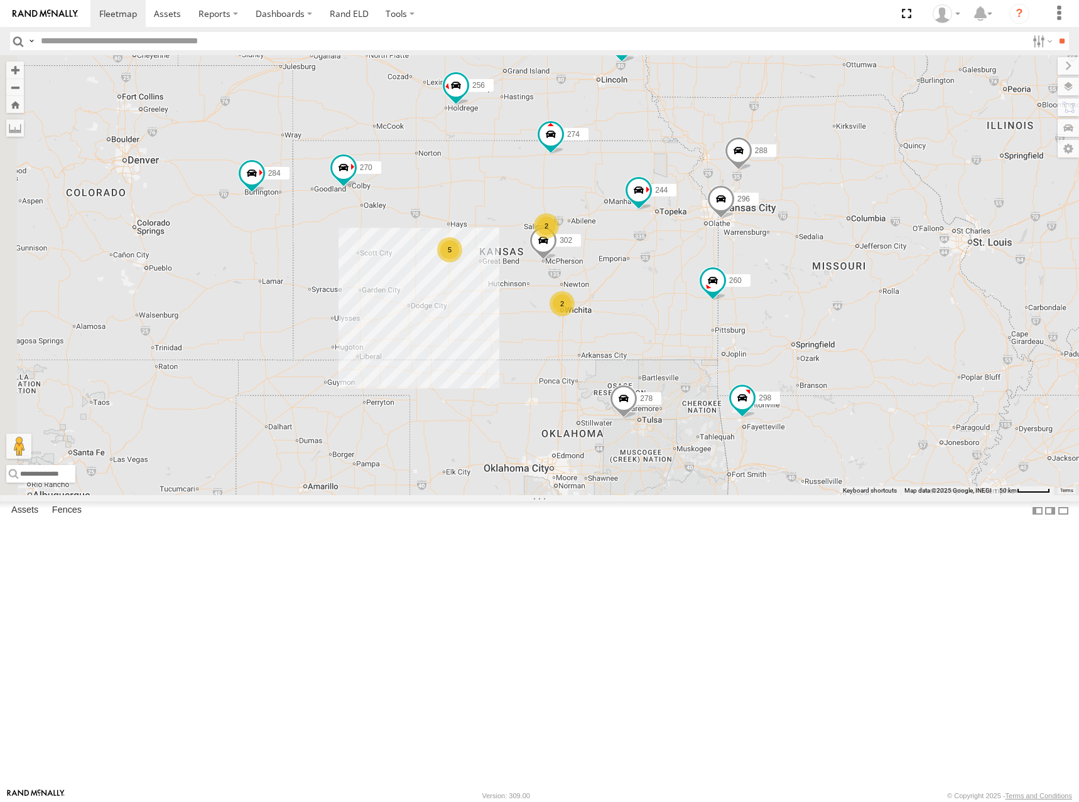
drag, startPoint x: 807, startPoint y: 284, endPoint x: 807, endPoint y: 276, distance: 8.2
click at [807, 276] on div "274 244 298 270 262 288 292 256 232 296 284 302 266 278 294 260 2 5 2" at bounding box center [539, 275] width 1079 height 440
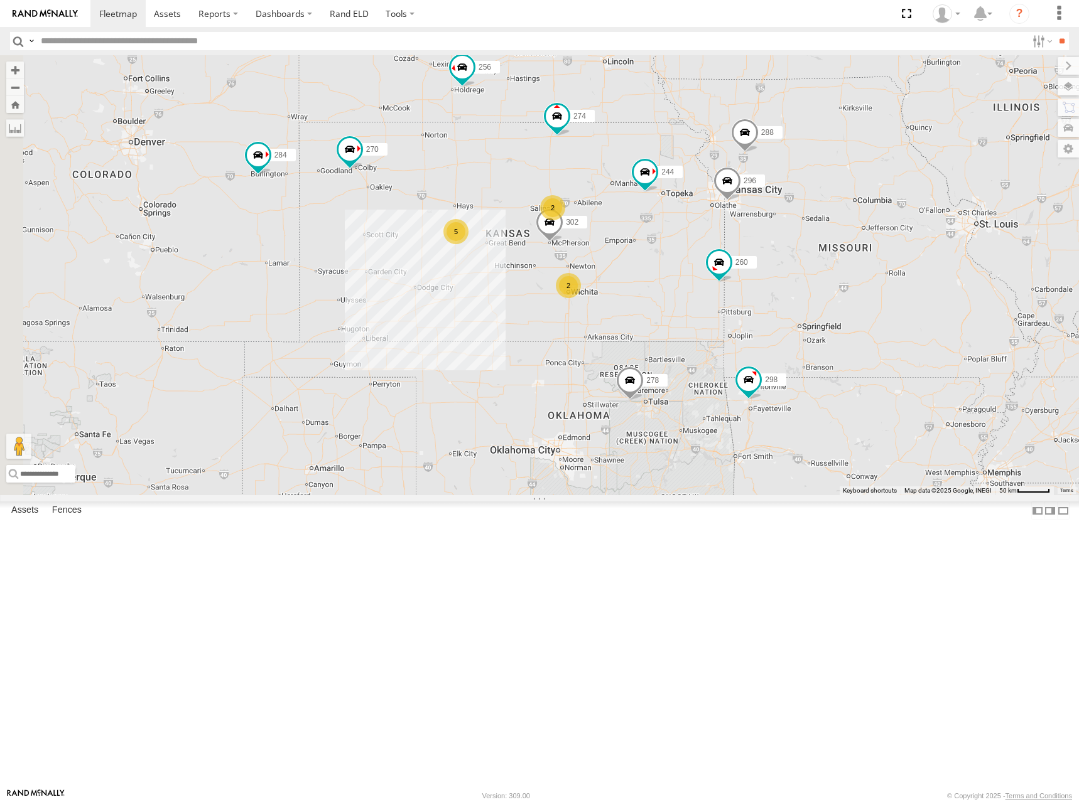
drag, startPoint x: 918, startPoint y: 480, endPoint x: 922, endPoint y: 473, distance: 8.7
click at [922, 473] on div "274 244 298 270 262 288 292 256 232 296 284 302 266 278 294 260 2 5 2" at bounding box center [539, 275] width 1079 height 440
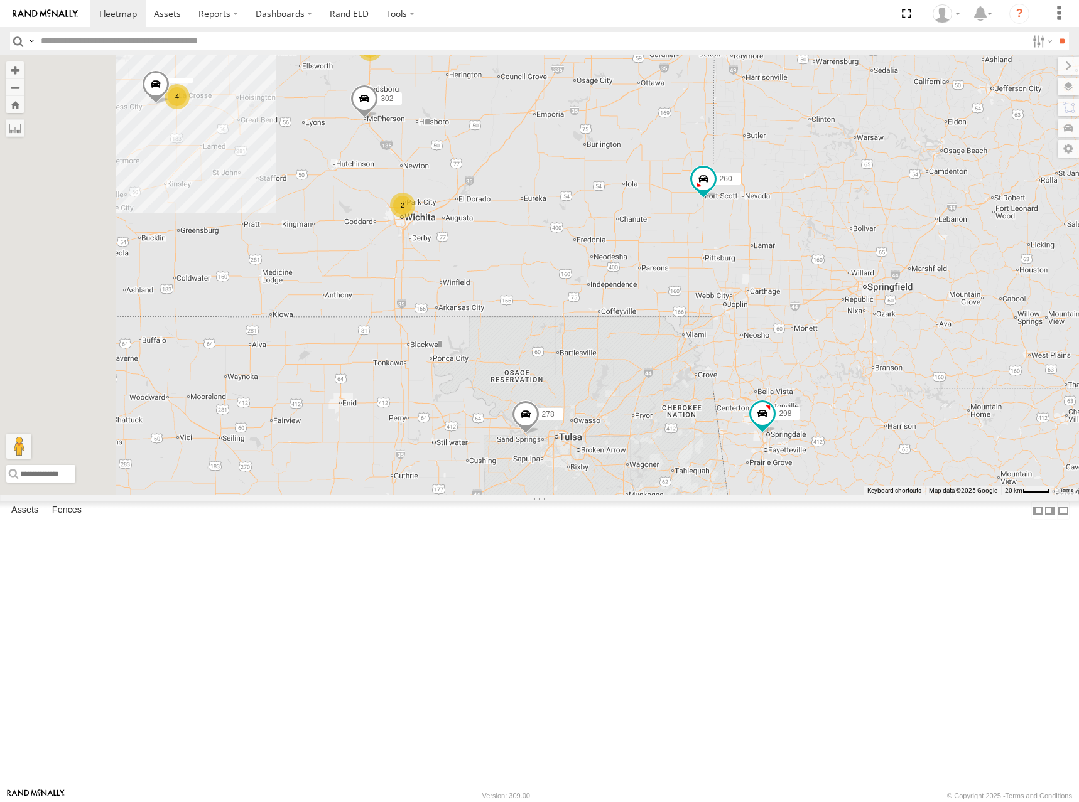
drag, startPoint x: 899, startPoint y: 495, endPoint x: 898, endPoint y: 502, distance: 7.0
click at [898, 495] on div "274 244 298 270 262 288 292 256 232 296 284 302 266 278 294 260 2 4 2" at bounding box center [539, 275] width 1079 height 440
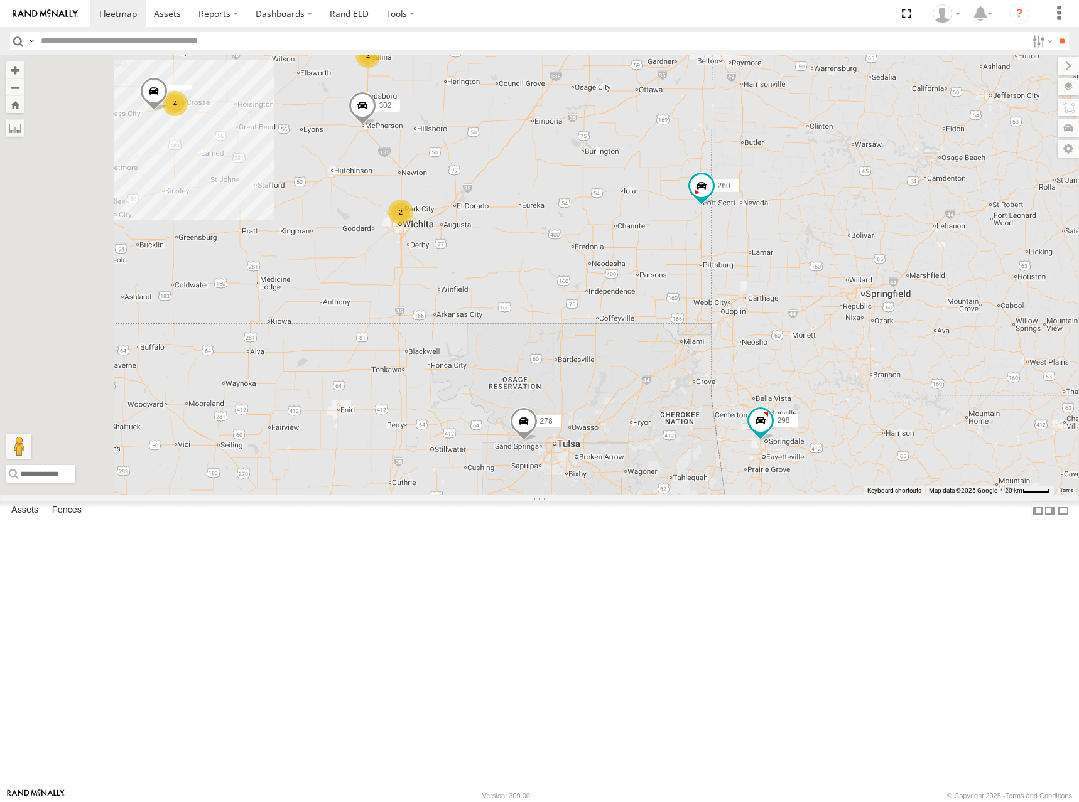
drag, startPoint x: 945, startPoint y: 389, endPoint x: 945, endPoint y: 396, distance: 6.9
click at [945, 396] on div "274 244 298 270 262 288 292 256 232 296 284 302 266 278 294 260 2 4 2" at bounding box center [539, 275] width 1079 height 440
click at [962, 399] on div "274 244 298 270 262 288 292 256 232 296 284 302 266 278 294 260 2 4 2" at bounding box center [539, 275] width 1079 height 440
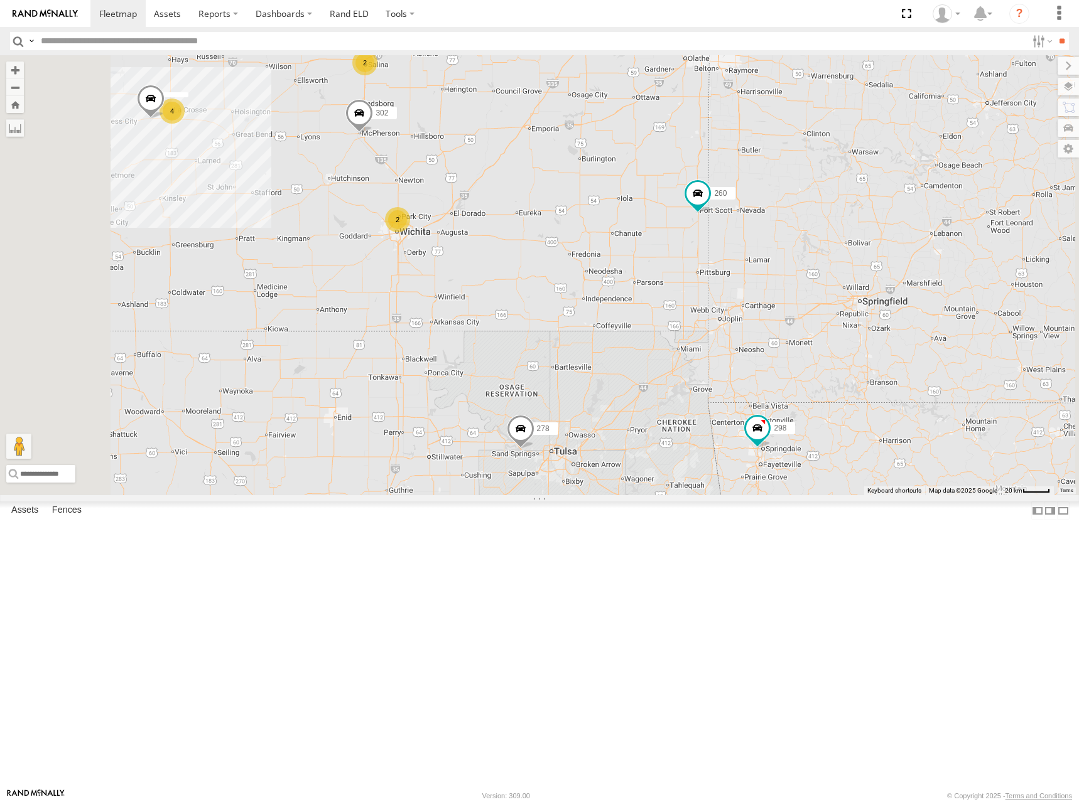
drag, startPoint x: 956, startPoint y: 384, endPoint x: 957, endPoint y: 400, distance: 16.4
click at [957, 400] on div "274 244 298 270 262 288 292 256 232 296 284 302 266 278 294 260 2 4 2" at bounding box center [539, 275] width 1079 height 440
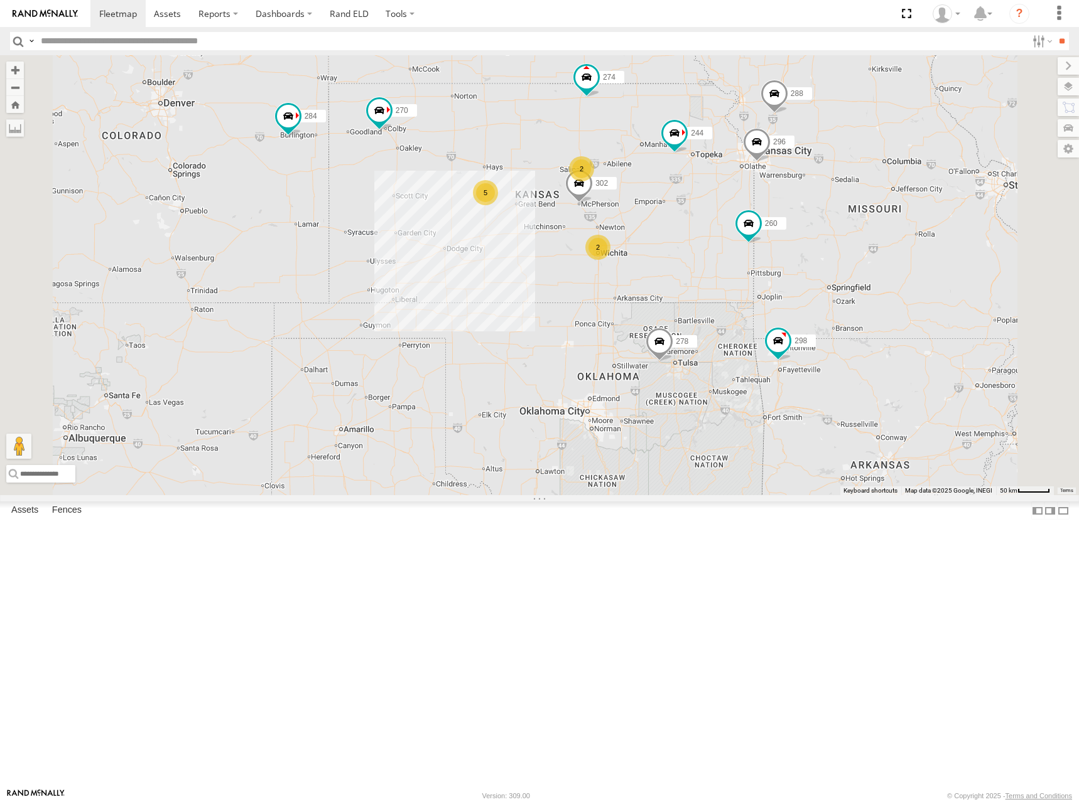
drag, startPoint x: 826, startPoint y: 344, endPoint x: 816, endPoint y: 359, distance: 18.1
click at [816, 359] on div "274 244 298 270 262 288 292 256 232 296 284 302 266 278 294 260 2 5 2" at bounding box center [539, 275] width 1079 height 440
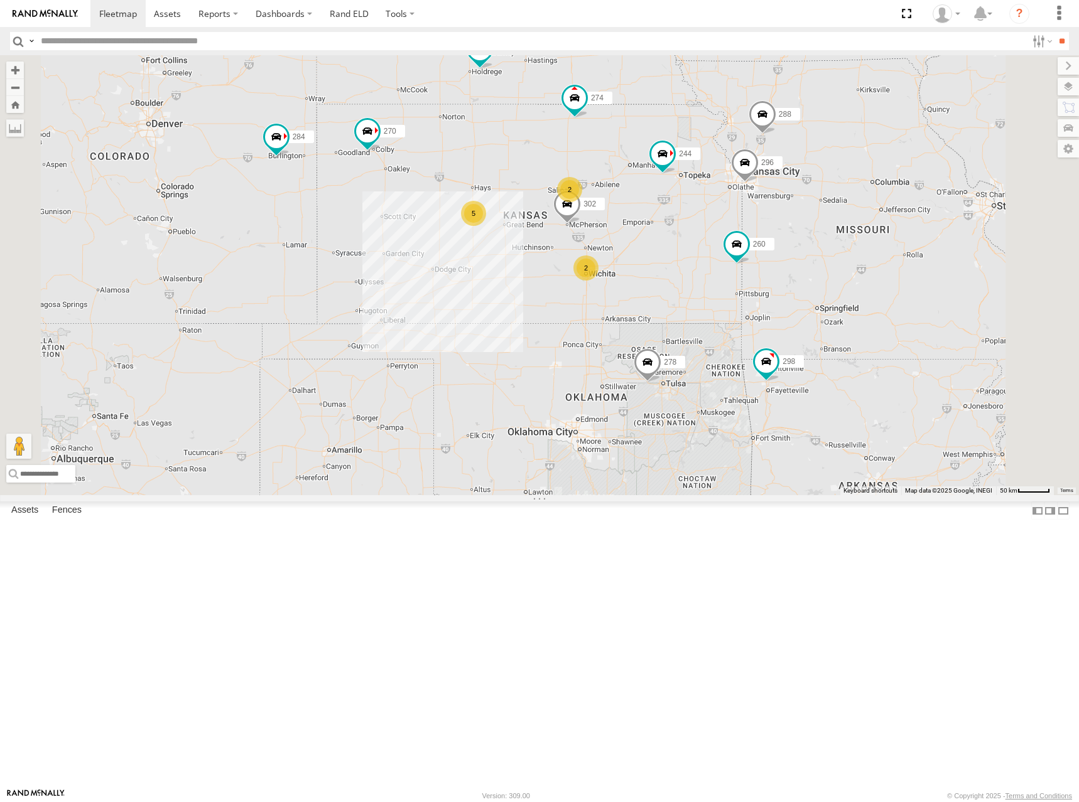
drag, startPoint x: 695, startPoint y: 284, endPoint x: 692, endPoint y: 296, distance: 12.2
click at [692, 296] on div "274 244 298 270 262 288 292 256 232 296 284 302 266 278 294 260 2 5 2" at bounding box center [539, 275] width 1079 height 440
click at [689, 295] on div "274 244 298 270 262 288 292 256 232 296 284 302 266 278 294 260 2 5 2" at bounding box center [539, 275] width 1079 height 440
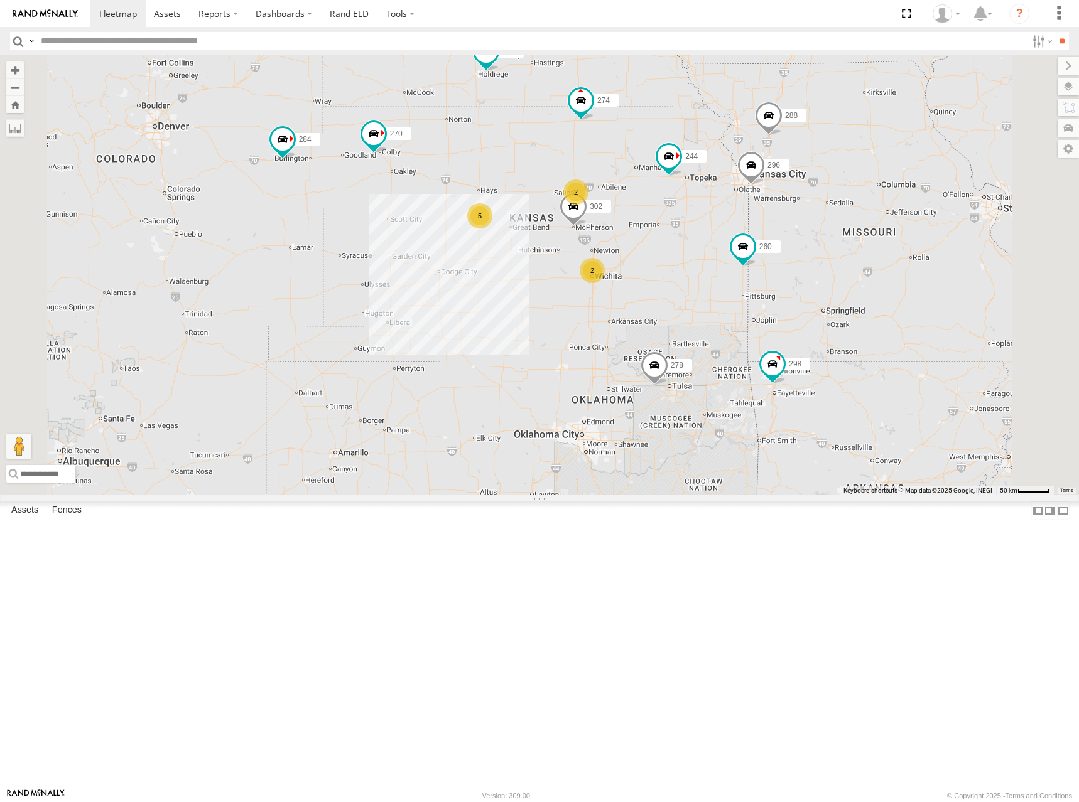
drag, startPoint x: 682, startPoint y: 291, endPoint x: 689, endPoint y: 298, distance: 9.3
click at [689, 298] on div "274 244 298 270 262 288 292 256 232 296 284 302 266 278 294 260 2 5 2" at bounding box center [539, 275] width 1079 height 440
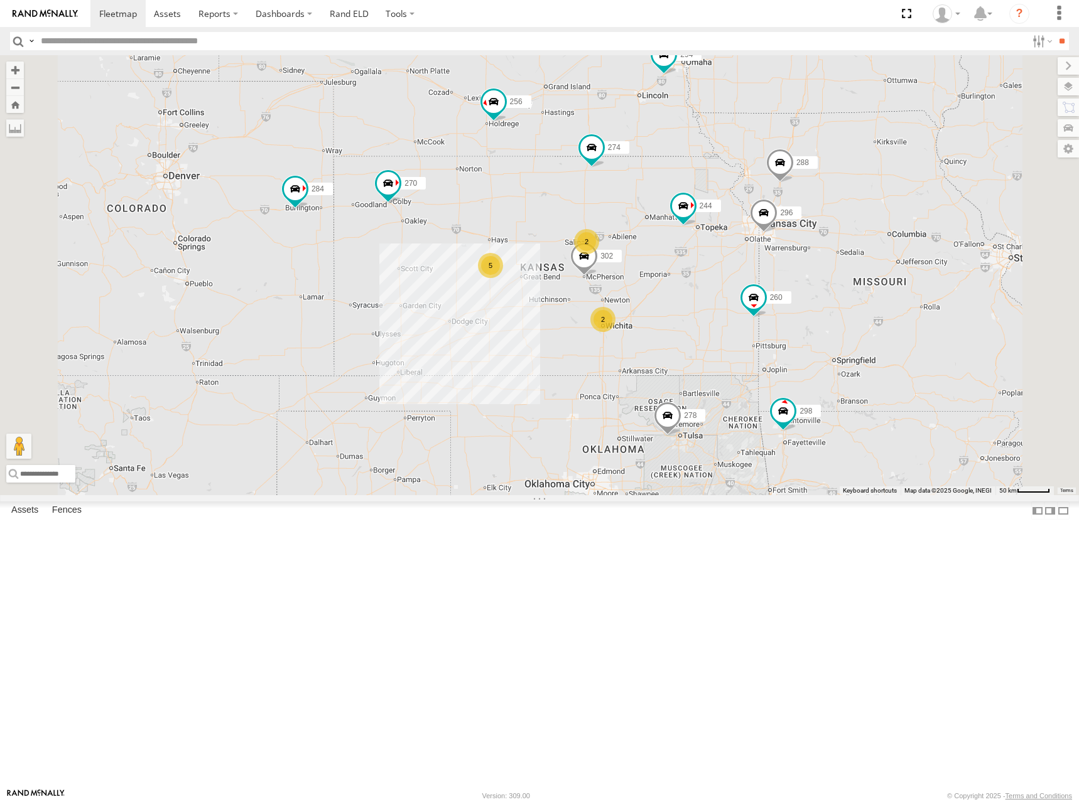
drag, startPoint x: 592, startPoint y: 175, endPoint x: 617, endPoint y: 193, distance: 30.5
click at [617, 193] on div "274 244 298 270 262 288 292 256 232 296 284 302 266 278 294 260 2 5 2" at bounding box center [539, 275] width 1079 height 440
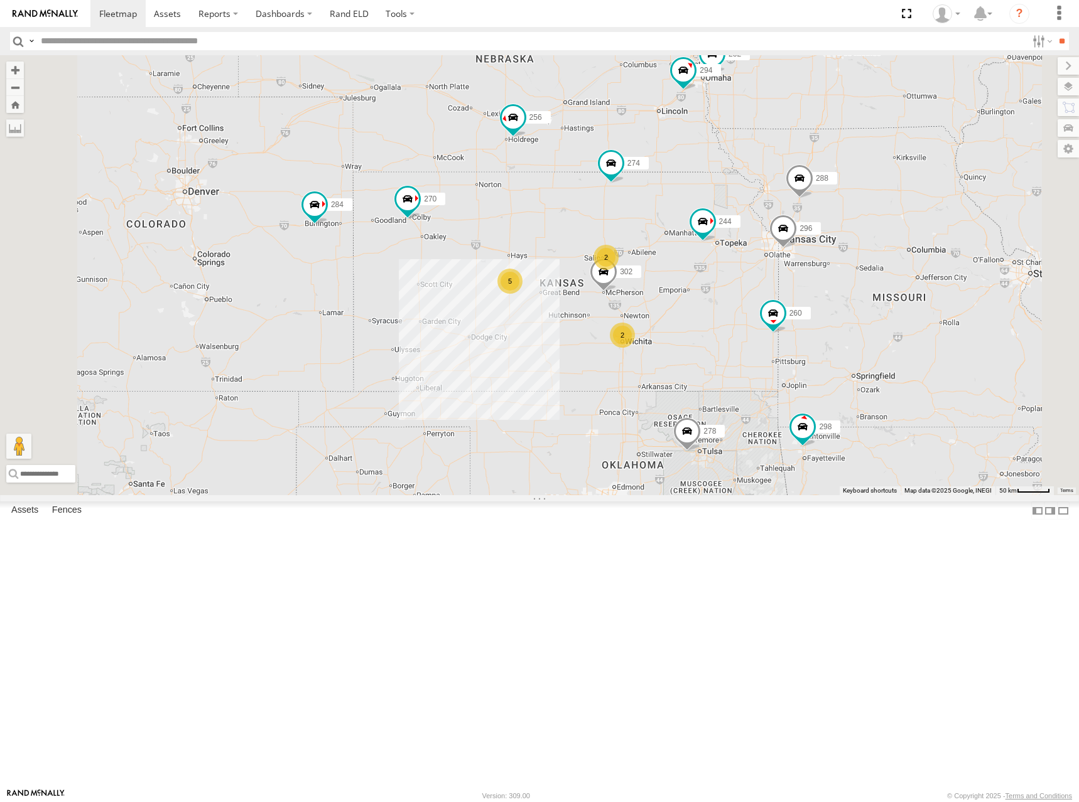
drag, startPoint x: 697, startPoint y: 141, endPoint x: 688, endPoint y: 147, distance: 10.8
click at [688, 147] on div "274 244 298 270 262 288 292 256 232 296 284 302 266 278 294 260 2 5 2" at bounding box center [539, 275] width 1079 height 440
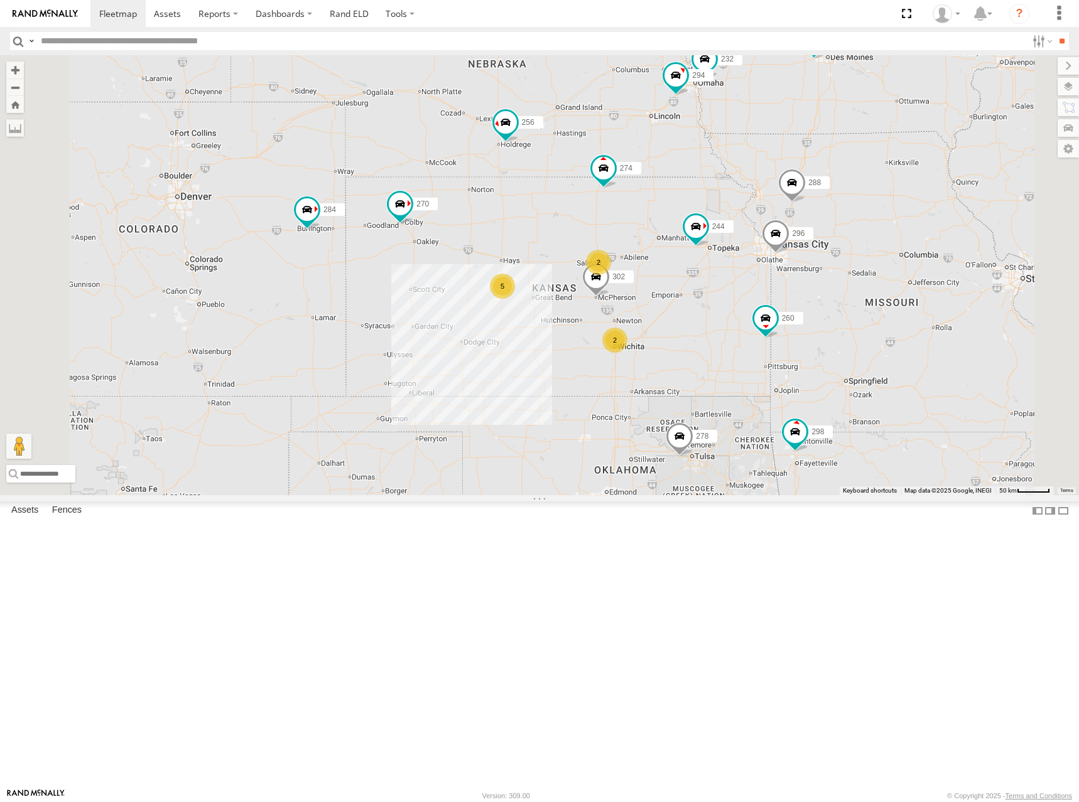
click at [708, 168] on div "274 244 298 270 262 288 292 256 232 296 284 302 266 278 294 260 2 5 2" at bounding box center [539, 275] width 1079 height 440
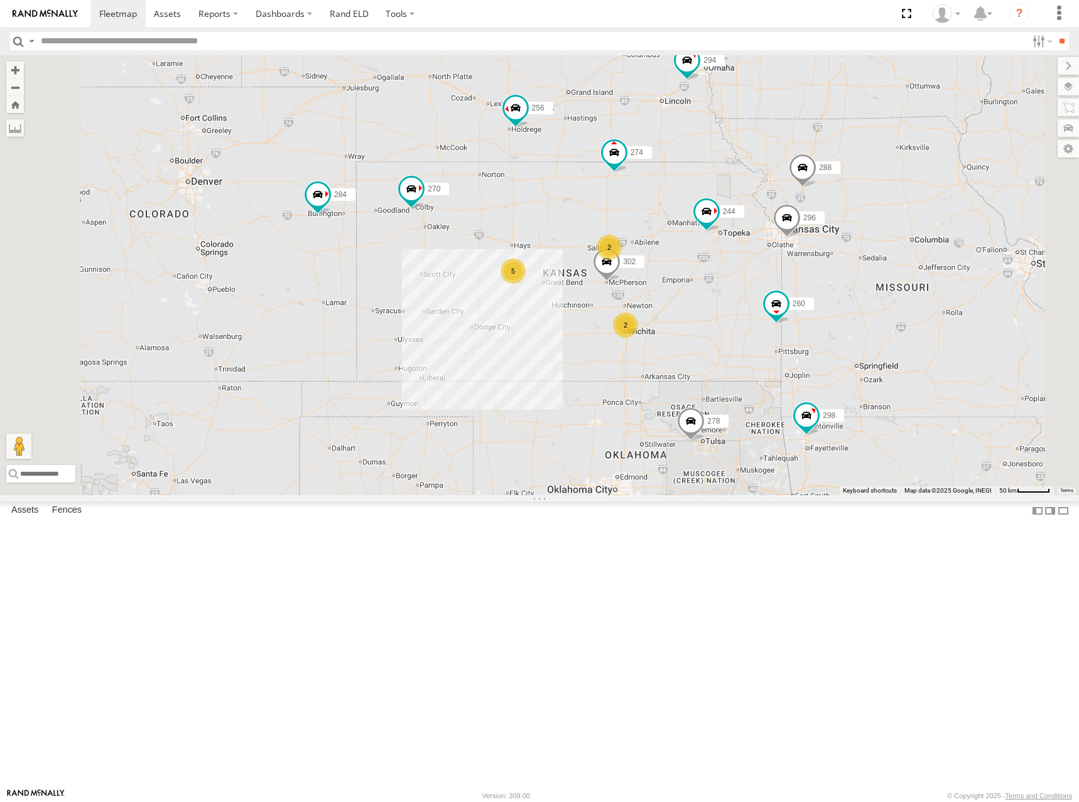
drag, startPoint x: 726, startPoint y: 256, endPoint x: 740, endPoint y: 234, distance: 25.8
click at [740, 234] on div "274 244 298 270 262 288 292 256 232 296 284 302 266 278 294 260 2 5 2" at bounding box center [539, 275] width 1079 height 440
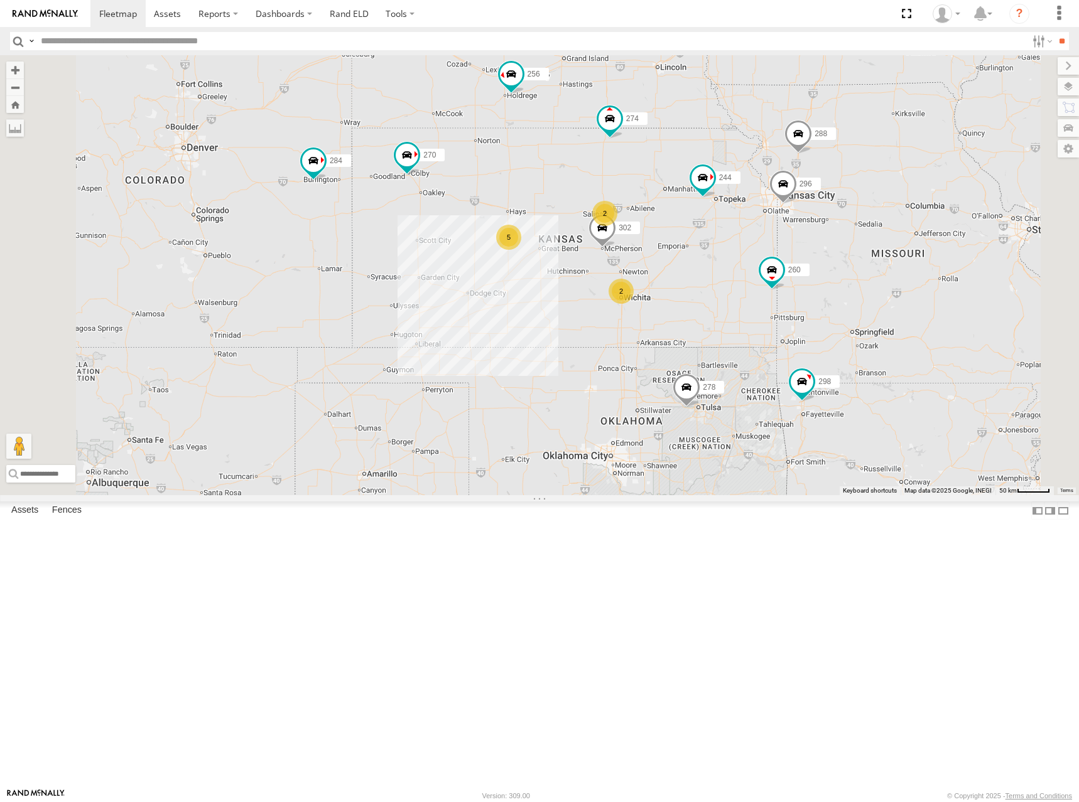
drag, startPoint x: 701, startPoint y: 321, endPoint x: 689, endPoint y: 306, distance: 19.2
click at [689, 306] on div "274 244 298 270 262 288 292 256 232 296 284 302 266 278 294 260 2 5 2" at bounding box center [539, 275] width 1079 height 440
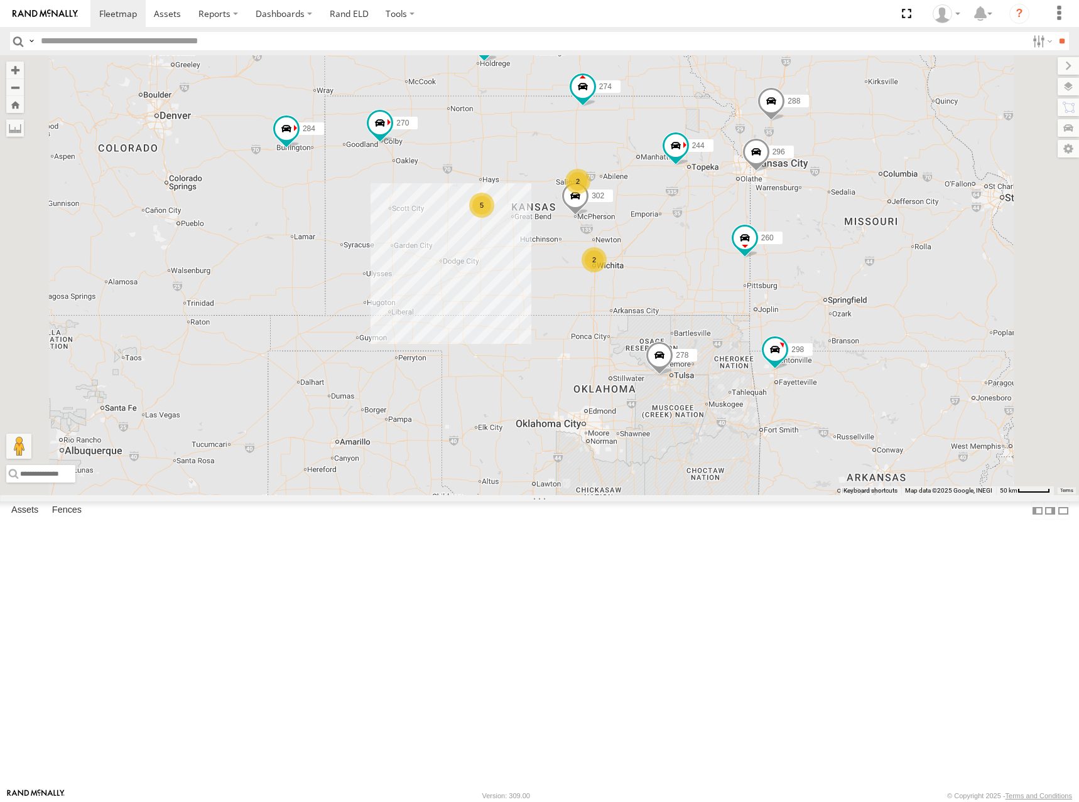
drag, startPoint x: 839, startPoint y: 388, endPoint x: 812, endPoint y: 362, distance: 37.3
click at [812, 362] on div "274 244 298 270 262 288 292 256 232 296 284 302 266 278 294 260 2 5 2" at bounding box center [539, 275] width 1079 height 440
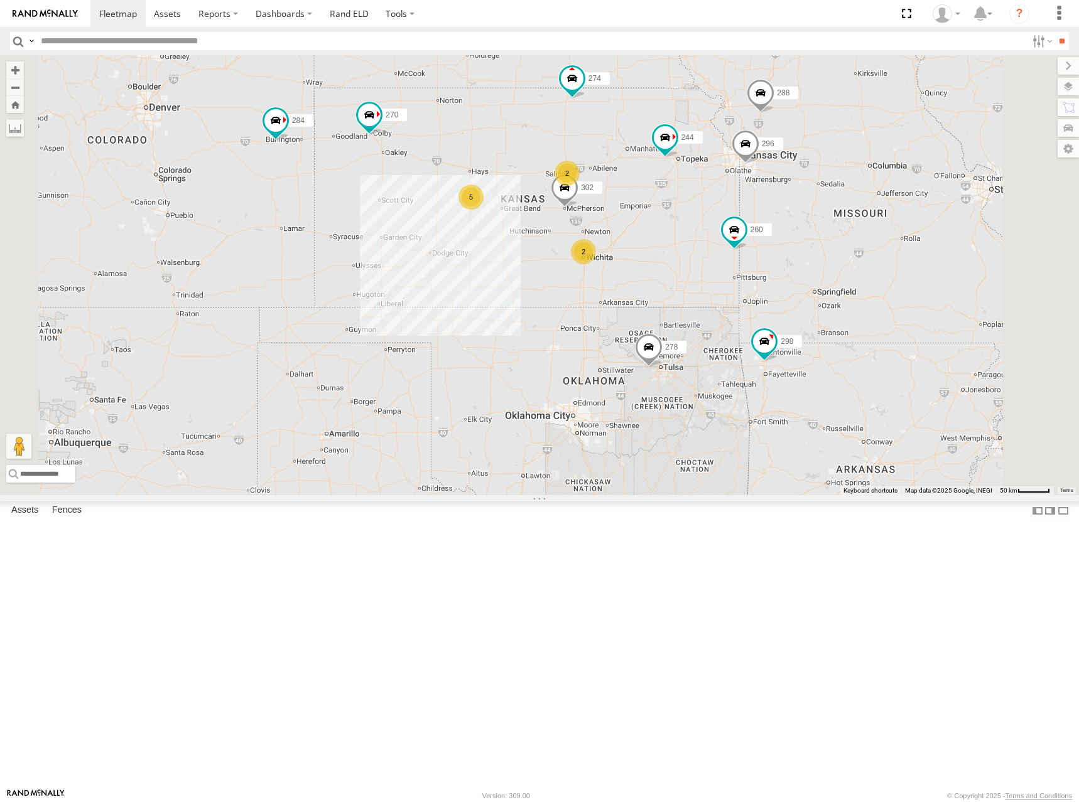
drag, startPoint x: 821, startPoint y: 402, endPoint x: 821, endPoint y: 389, distance: 13.2
click at [821, 389] on div "274 244 298 270 262 288 292 256 232 296 284 302 266 278 294 260 2 5 2" at bounding box center [539, 275] width 1079 height 440
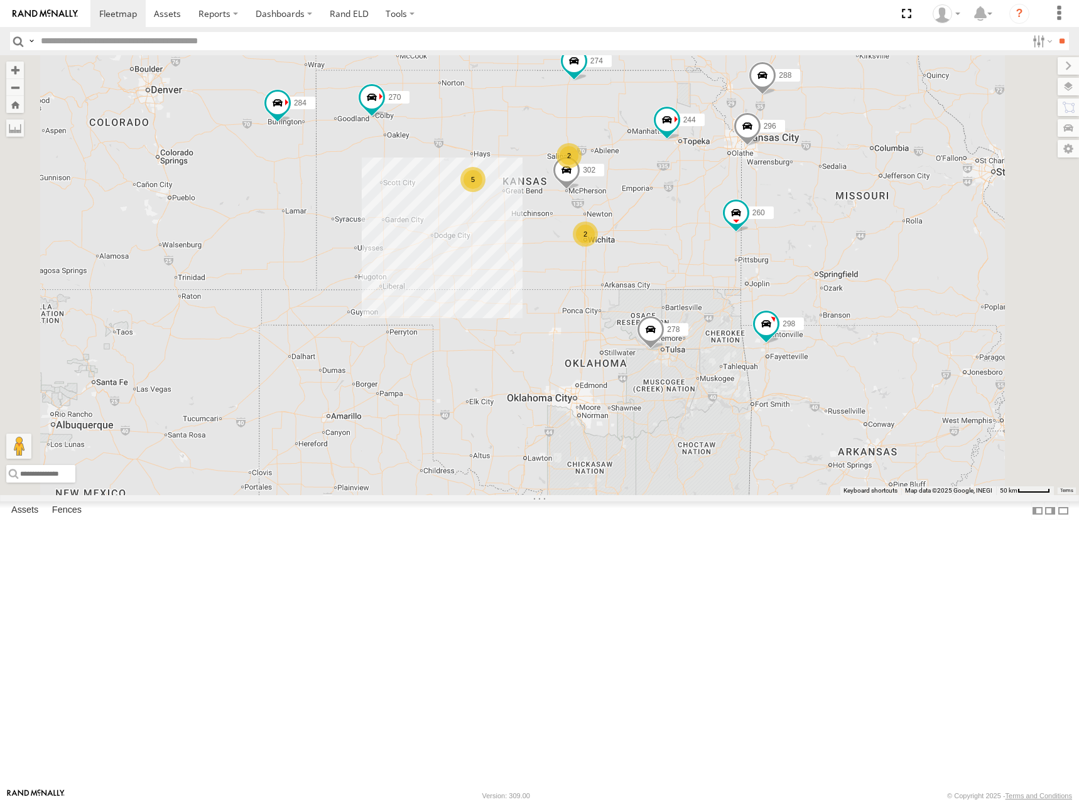
drag, startPoint x: 665, startPoint y: 237, endPoint x: 669, endPoint y: 232, distance: 6.8
click at [669, 232] on div "274 244 298 270 262 288 292 256 232 296 284 302 266 278 294 260 2 5 2" at bounding box center [539, 275] width 1079 height 440
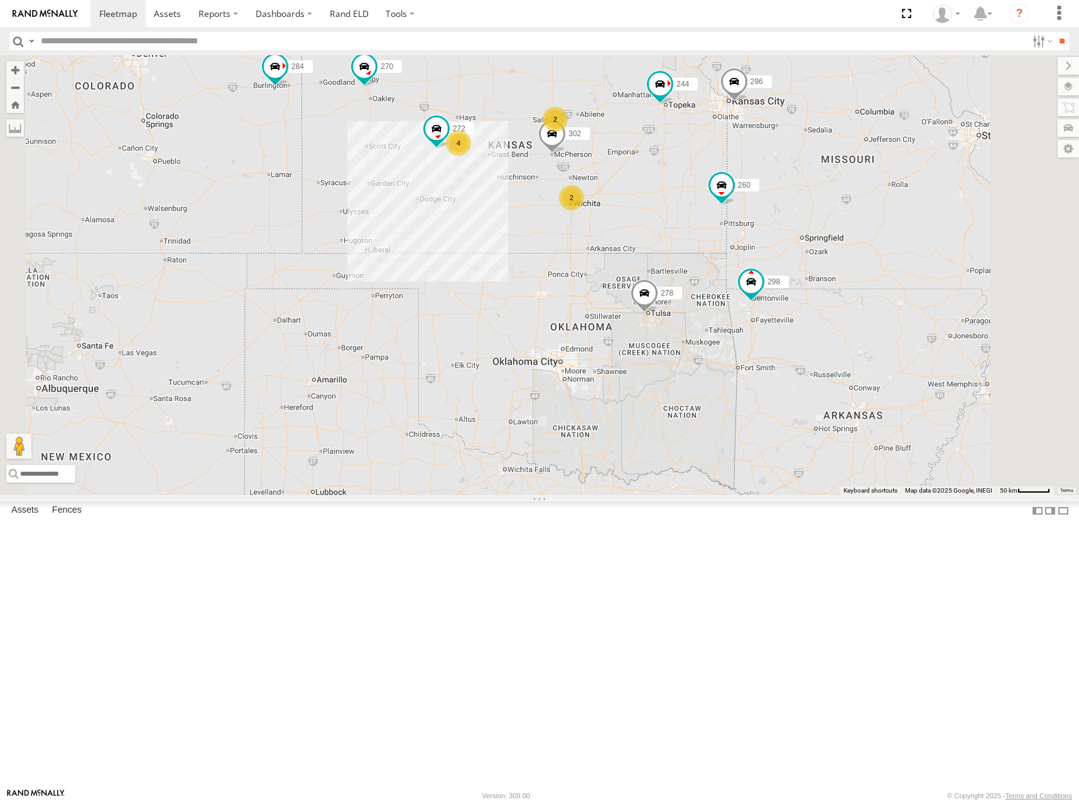
drag, startPoint x: 681, startPoint y: 195, endPoint x: 707, endPoint y: 207, distance: 28.7
click at [707, 207] on div "244 296 302 260 274 2 4 298 270 288 272 256 232 284 2 266 278 294" at bounding box center [539, 275] width 1079 height 440
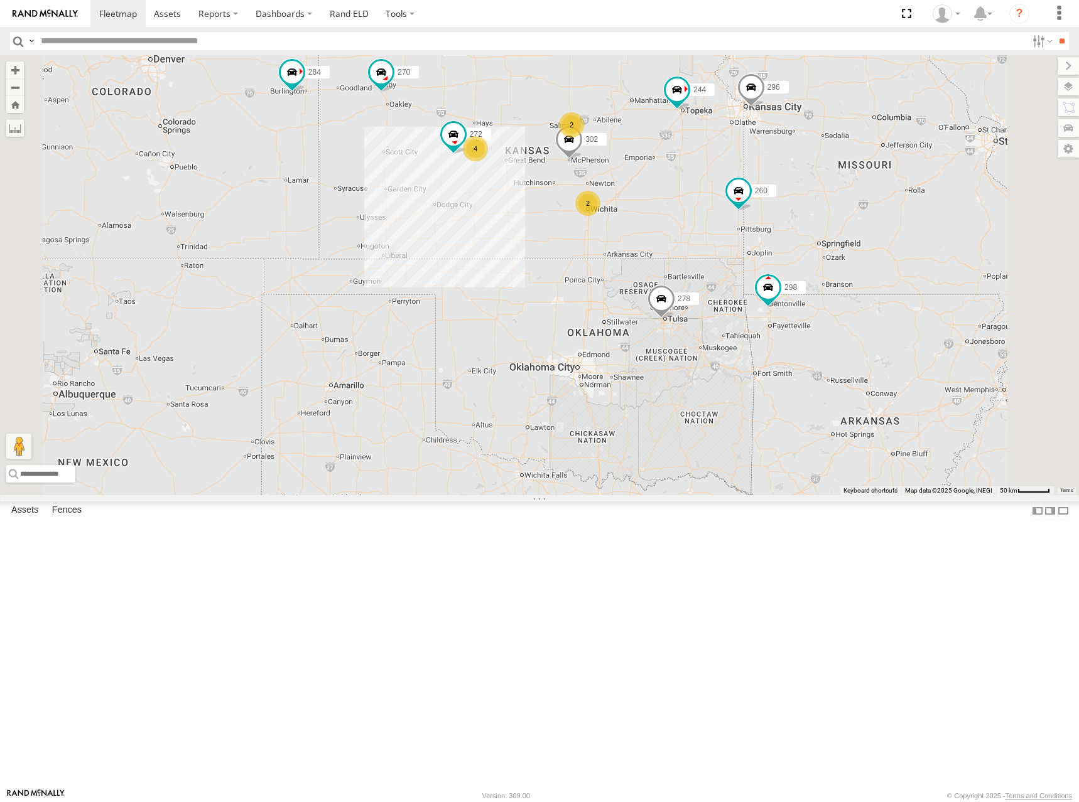
drag, startPoint x: 632, startPoint y: 204, endPoint x: 650, endPoint y: 211, distance: 18.9
click at [650, 211] on div "244 296 302 260 274 2 4 298 270 288 272 256 232 284 2 266 278 294" at bounding box center [539, 275] width 1079 height 440
click at [692, 110] on span at bounding box center [678, 93] width 28 height 34
click at [727, 218] on div "244 296 302 260 274 2 4 298 270 288 272 256 232 284 2 266 278 294 244 All Asset…" at bounding box center [539, 275] width 1079 height 440
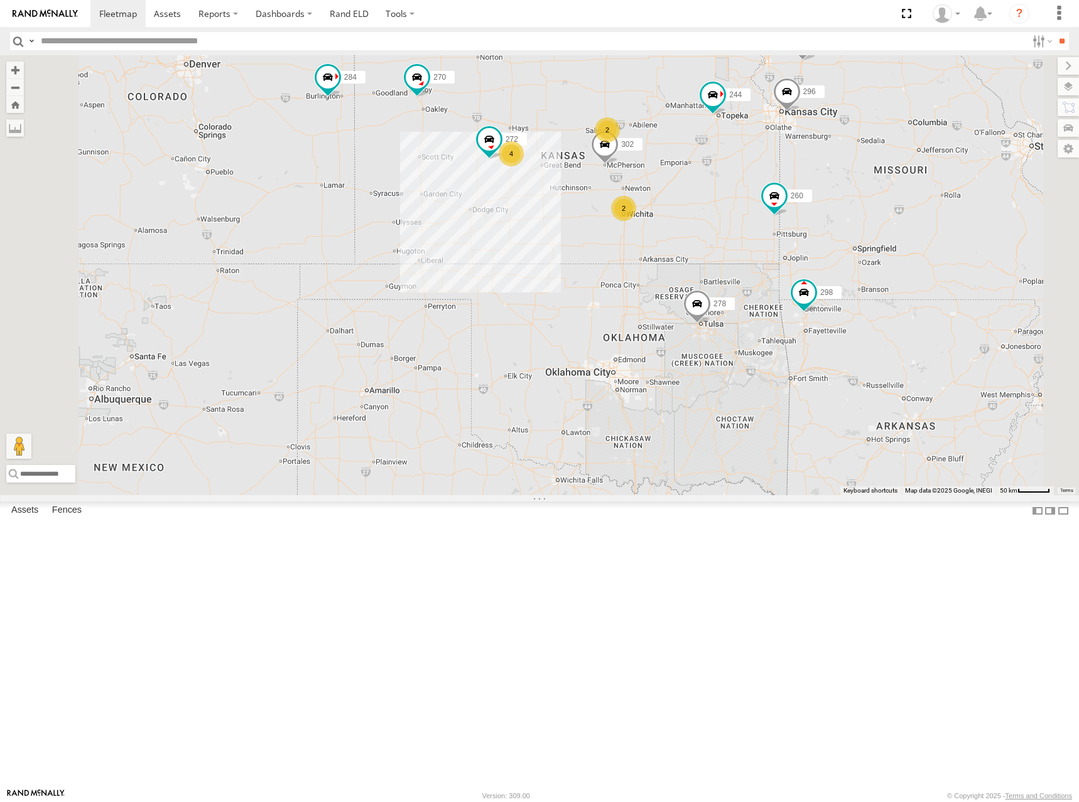
drag, startPoint x: 789, startPoint y: 195, endPoint x: 826, endPoint y: 200, distance: 36.8
click at [826, 200] on div "244 296 302 260 274 2 4 298 270 288 272 256 232 284 2 266 278 294" at bounding box center [539, 275] width 1079 height 440
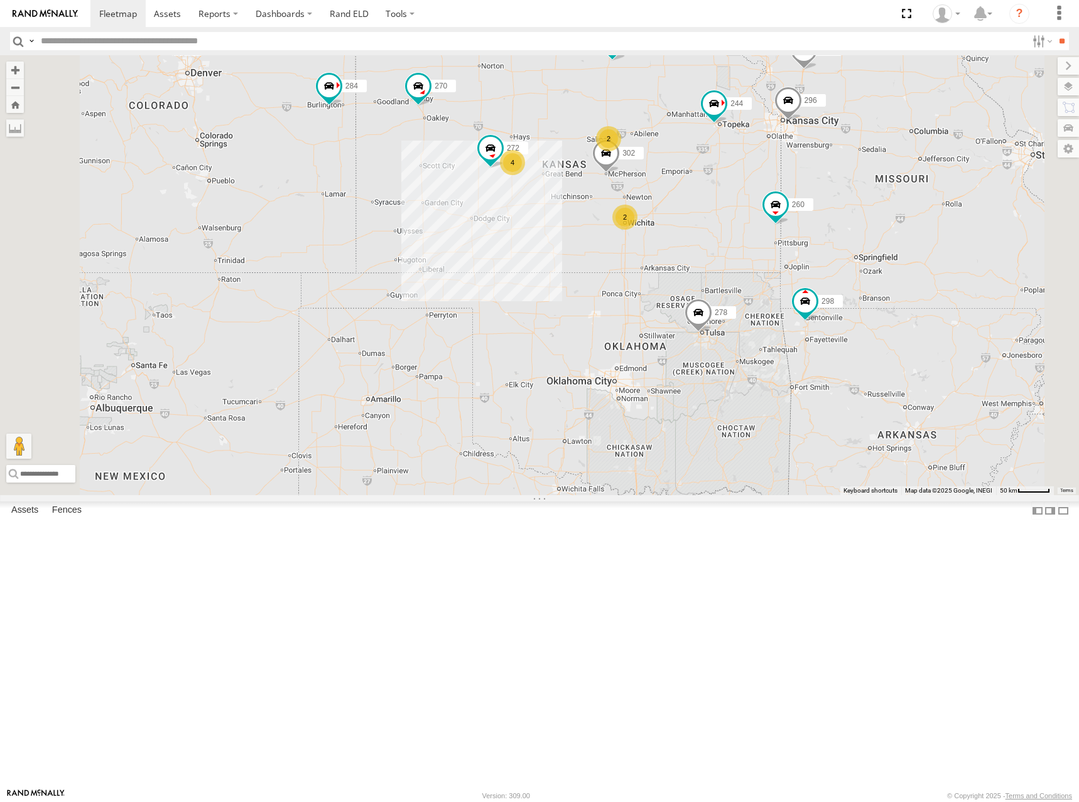
drag, startPoint x: 846, startPoint y: 209, endPoint x: 846, endPoint y: 220, distance: 11.3
click at [846, 220] on div "244 296 302 260 274 2 4 298 270 288 272 256 232 284 2 266 278 294 262" at bounding box center [539, 275] width 1079 height 440
click at [773, 245] on div "244 296 302 260 274 2 4 298 270 288 272 256 232 284 2 266 278 294 262" at bounding box center [539, 275] width 1079 height 440
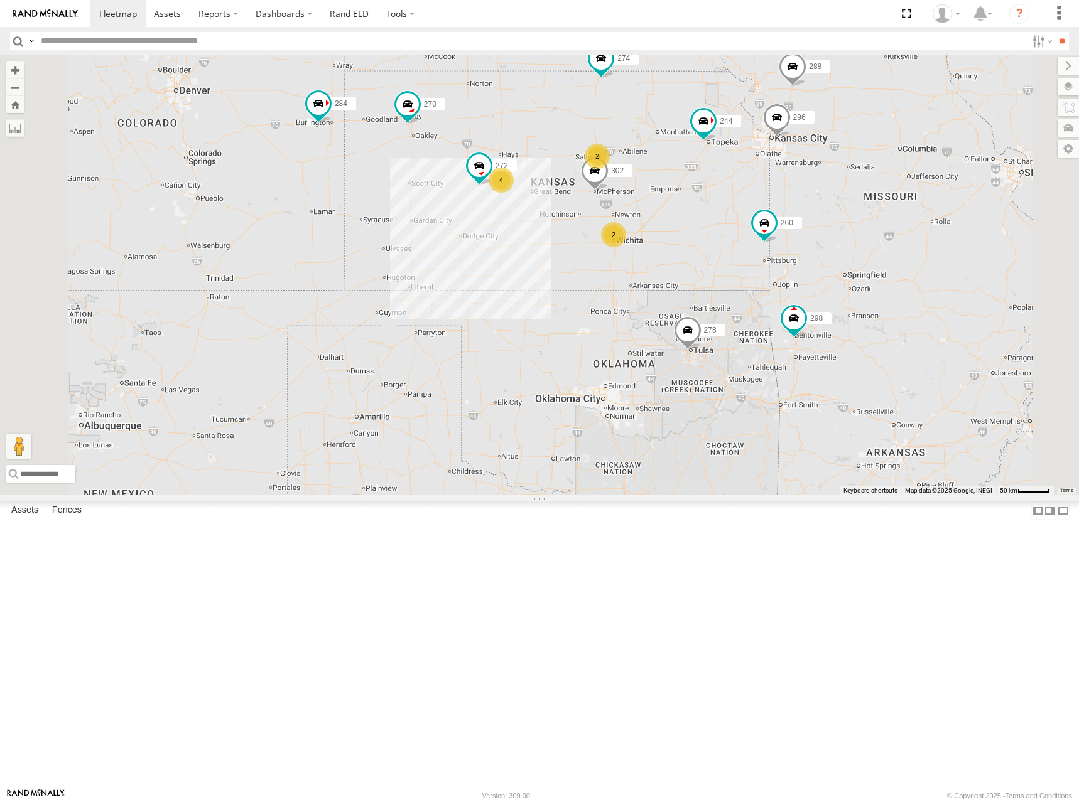
drag, startPoint x: 721, startPoint y: 167, endPoint x: 677, endPoint y: 205, distance: 57.9
click at [677, 205] on div "244 296 302 260 274 2 4 298 270 288 272 256 232 284 2 266 278 294 262 292" at bounding box center [539, 275] width 1079 height 440
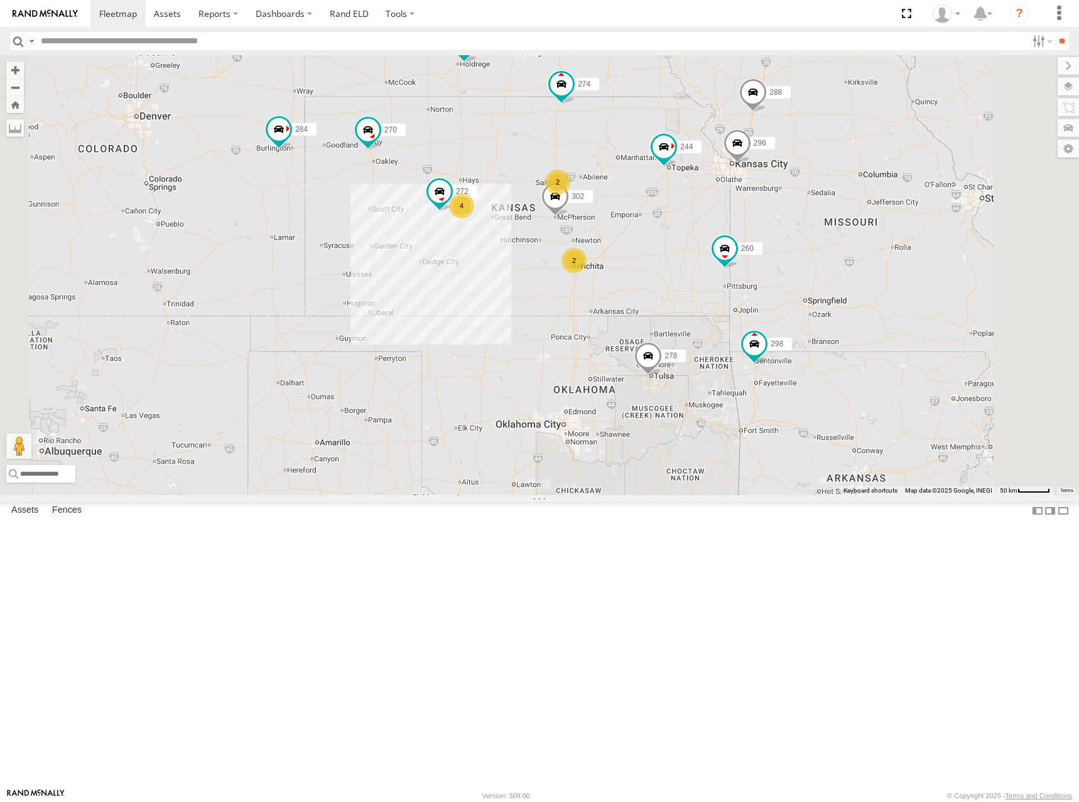
drag, startPoint x: 708, startPoint y: 187, endPoint x: 675, endPoint y: 212, distance: 41.2
click at [675, 212] on div "244 296 302 260 274 2 4 298 270 288 272 256 232 284 2 266 278 294 262 292" at bounding box center [539, 275] width 1079 height 440
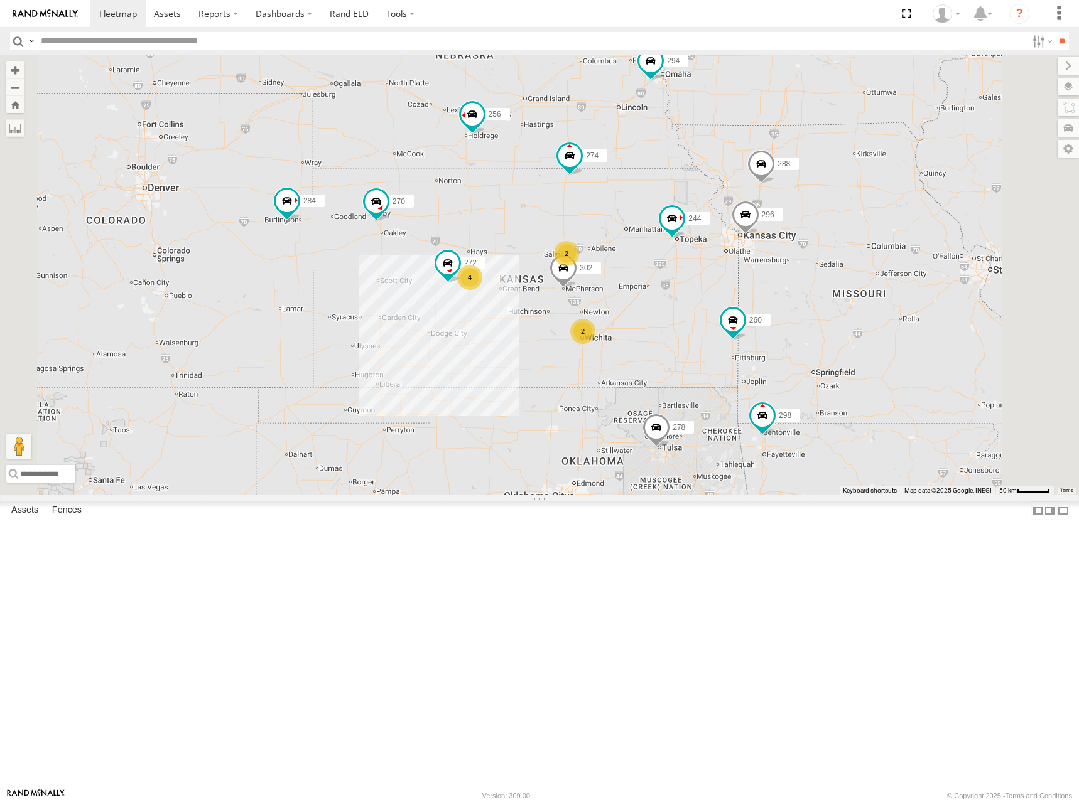
drag, startPoint x: 863, startPoint y: 188, endPoint x: 920, endPoint y: 227, distance: 69.5
click at [920, 227] on div "244 296 302 260 274 2 4 298 270 288 272 256 232 284 2 266 278 294 262 292" at bounding box center [539, 275] width 1079 height 440
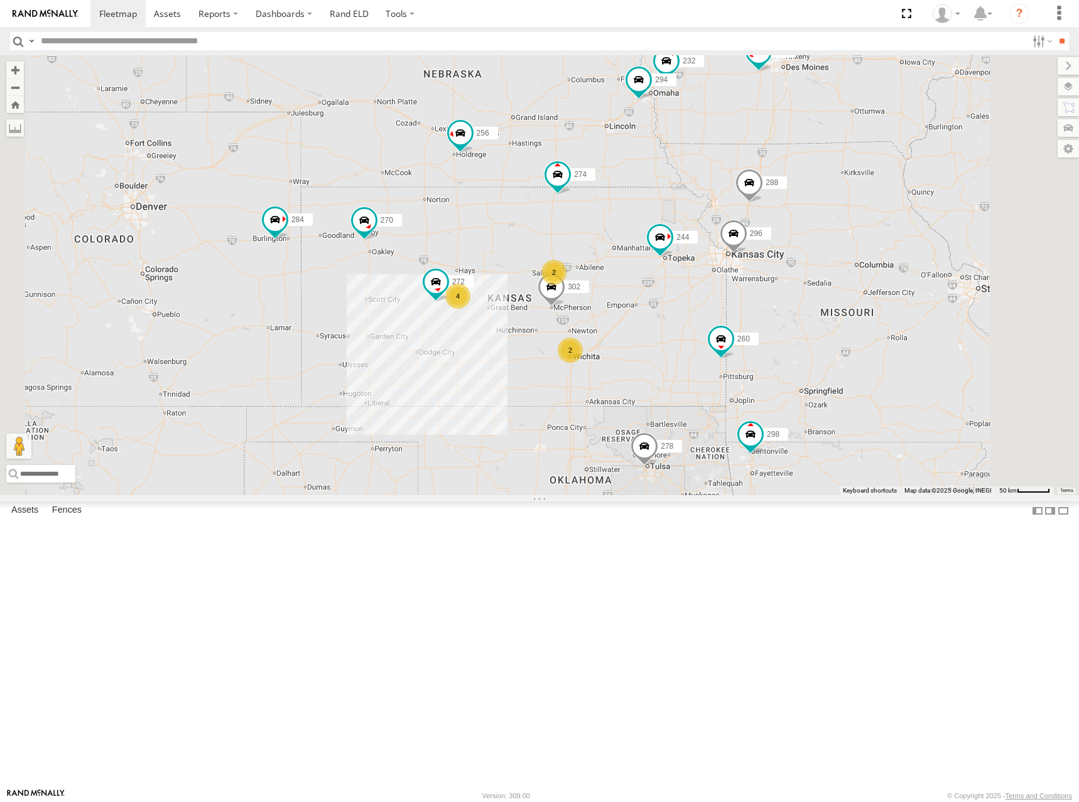
drag, startPoint x: 911, startPoint y: 126, endPoint x: 904, endPoint y: 137, distance: 13.2
click at [904, 137] on div "244 296 302 260 274 2 4 298 270 288 272 256 232 284 2 266 278 294 262 292" at bounding box center [539, 275] width 1079 height 440
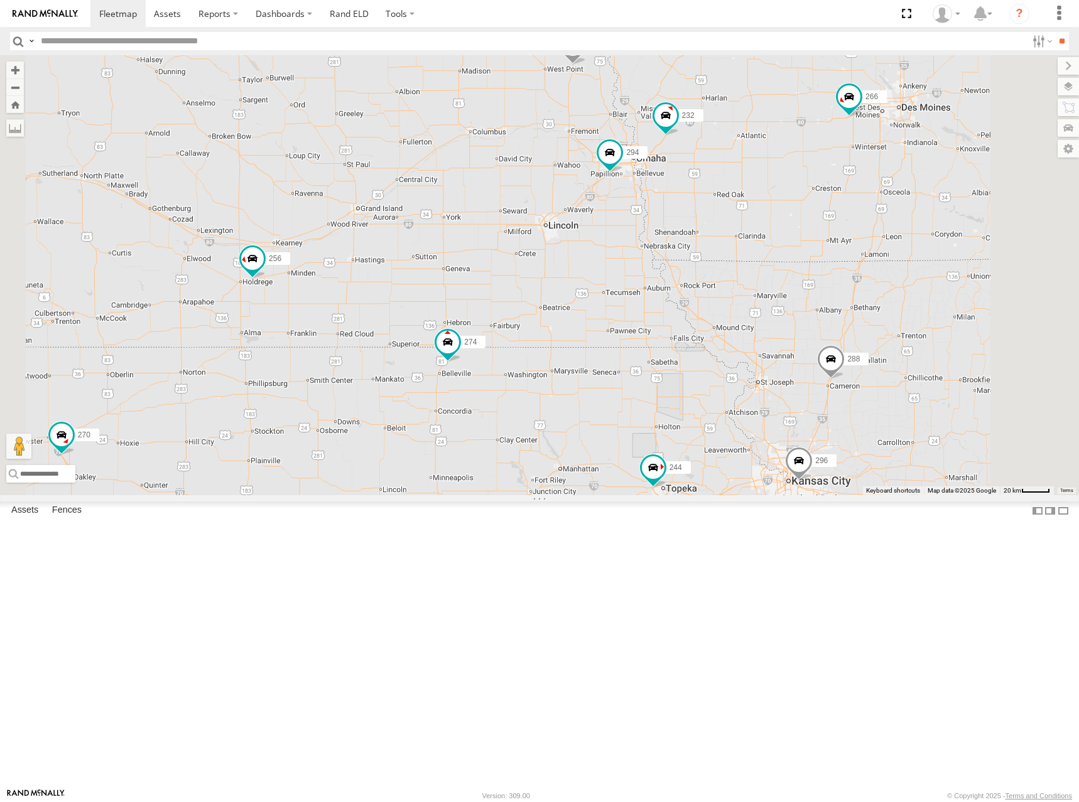
drag, startPoint x: 855, startPoint y: 223, endPoint x: 859, endPoint y: 212, distance: 11.5
click at [859, 212] on div "244 296 302 260 274 298 270 288 272 256 232 284 266 278 294 262 292 2 4" at bounding box center [539, 275] width 1079 height 440
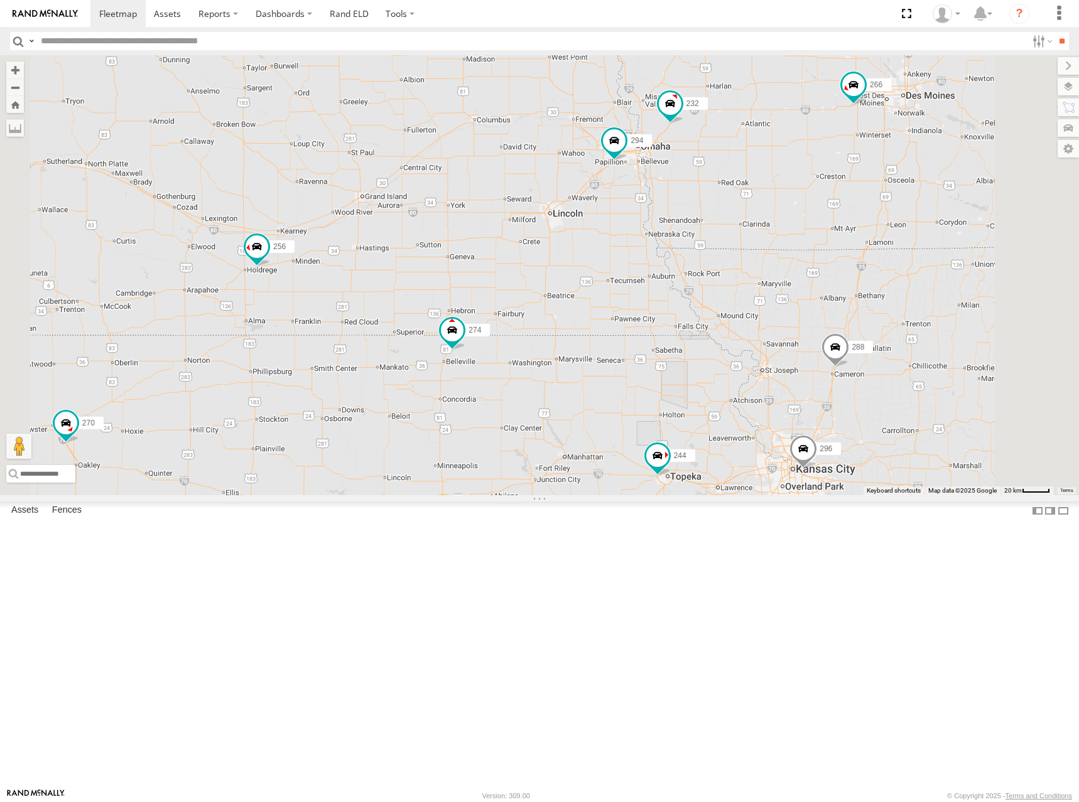
drag, startPoint x: 934, startPoint y: 264, endPoint x: 915, endPoint y: 267, distance: 19.8
click at [915, 267] on div "244 296 302 260 274 298 270 288 272 256 232 284 266 278 294 262 292 2 4" at bounding box center [539, 275] width 1079 height 440
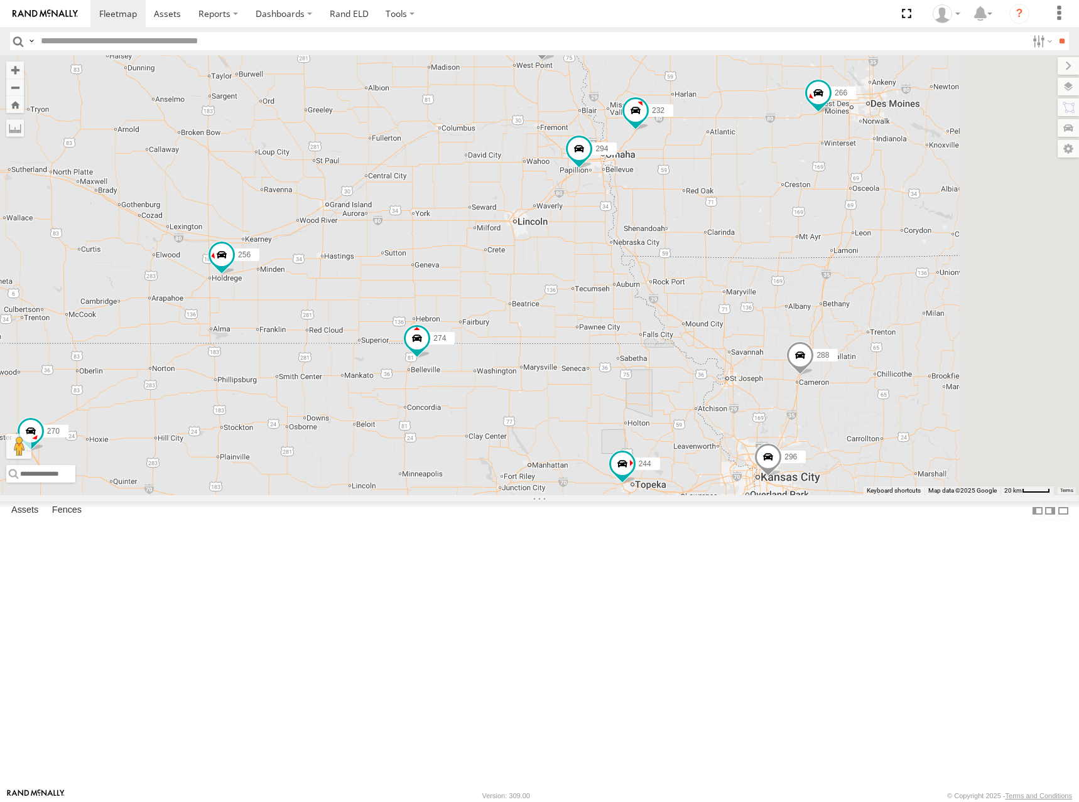
click at [893, 201] on div "244 296 302 260 274 298 270 288 272 256 232 284 266 278 294 262 292 2 4" at bounding box center [539, 275] width 1079 height 440
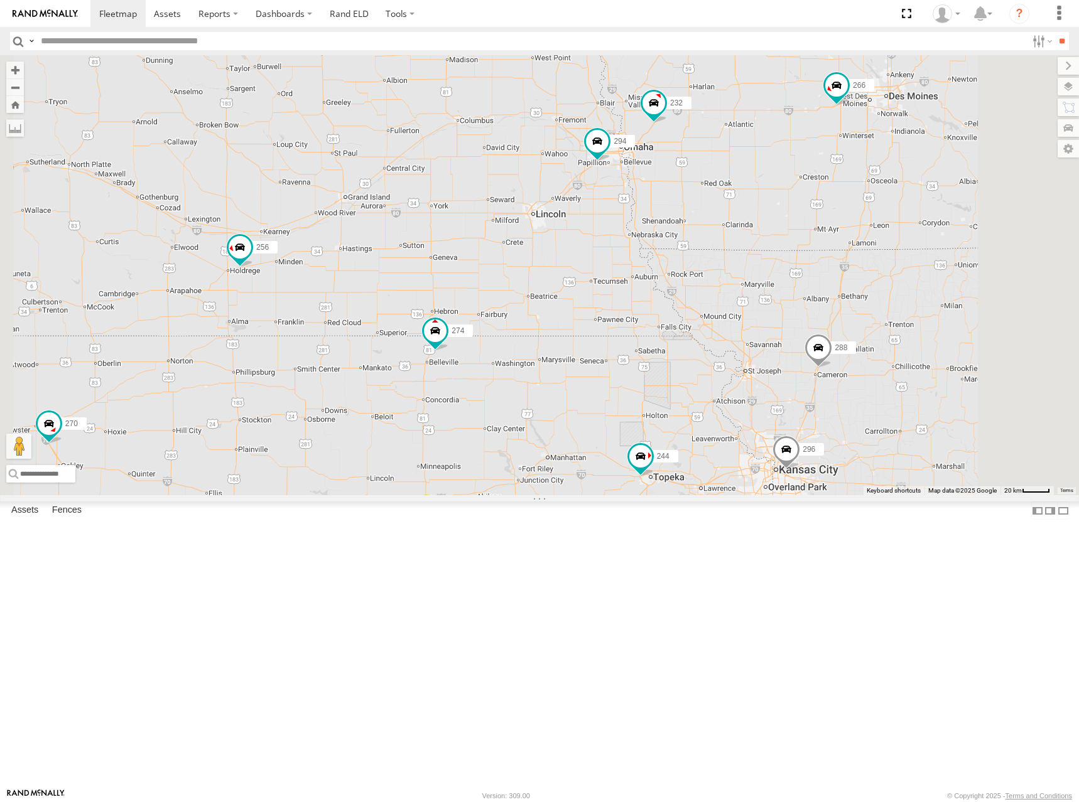
drag, startPoint x: 884, startPoint y: 213, endPoint x: 905, endPoint y: 204, distance: 23.1
click at [905, 204] on div "244 296 302 260 274 298 270 288 272 256 232 284 266 278 294 262 292 2 4" at bounding box center [539, 275] width 1079 height 440
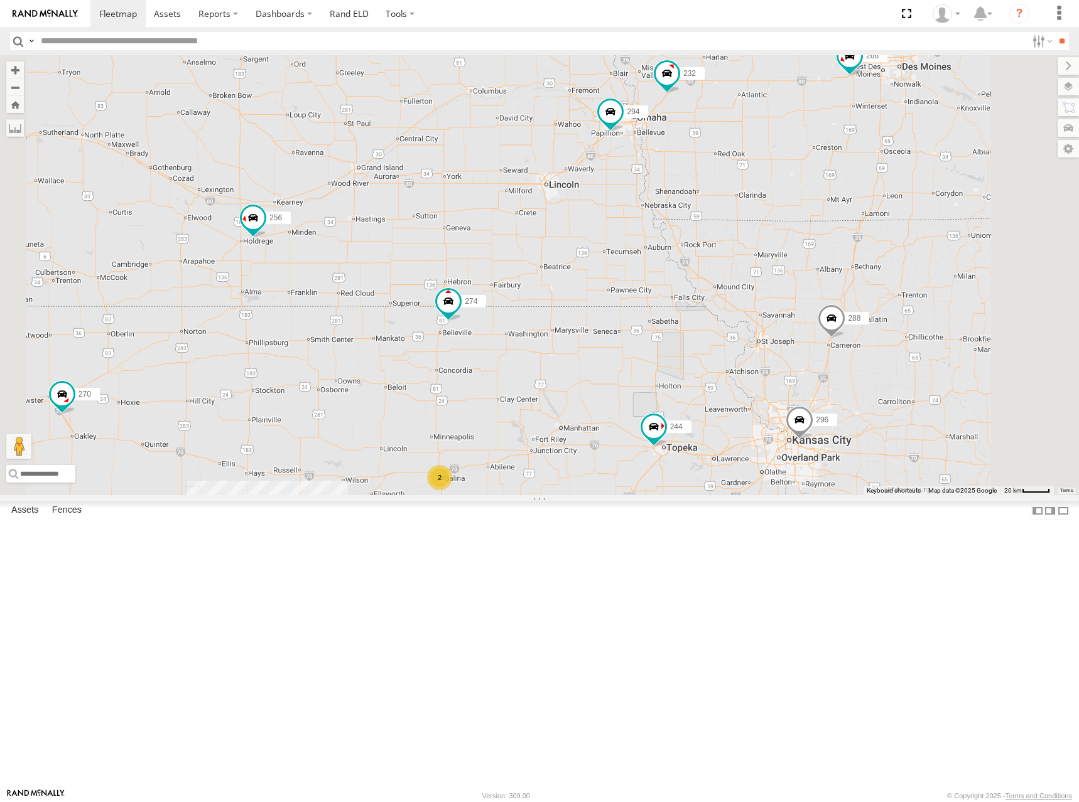
drag, startPoint x: 893, startPoint y: 279, endPoint x: 908, endPoint y: 247, distance: 35.7
click at [908, 247] on div "244 296 302 260 274 298 270 288 272 256 232 284 266 278 294 262 292 2 4 282" at bounding box center [539, 275] width 1079 height 440
drag, startPoint x: 891, startPoint y: 277, endPoint x: 897, endPoint y: 266, distance: 12.1
click at [897, 266] on div "244 296 302 260 274 298 270 288 272 256 232 284 266 278 294 262 292 2 4 2" at bounding box center [539, 275] width 1079 height 440
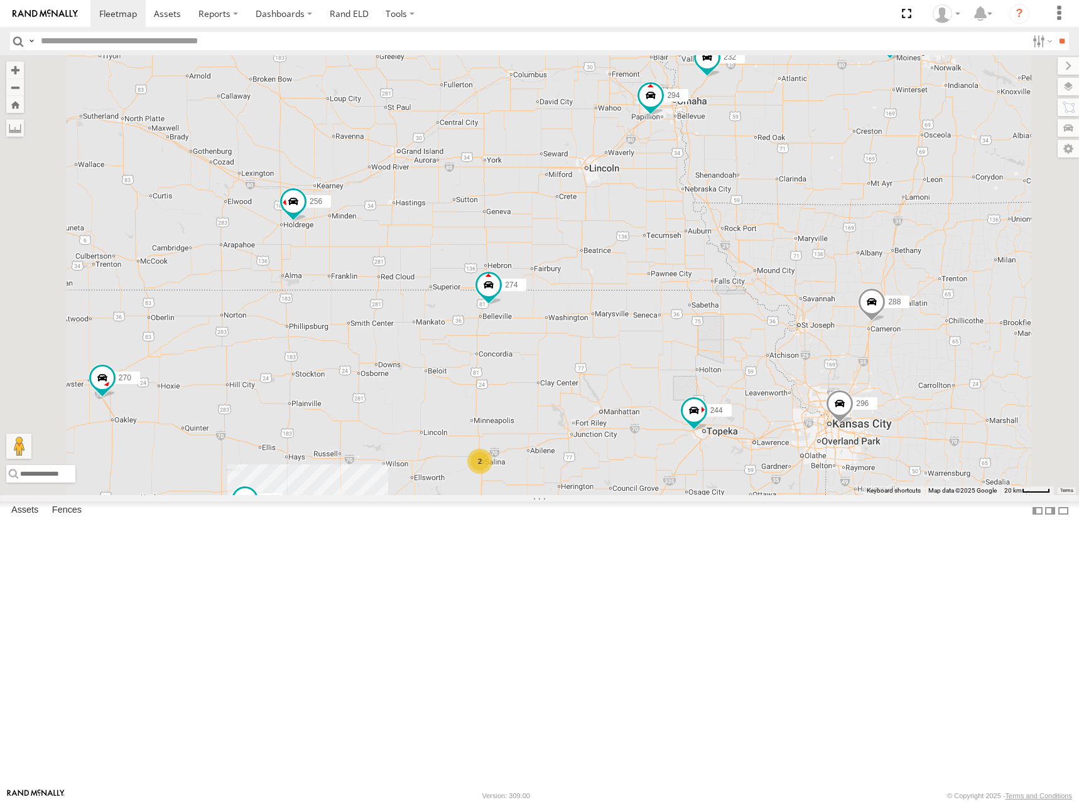
drag, startPoint x: 877, startPoint y: 260, endPoint x: 911, endPoint y: 255, distance: 34.3
click at [911, 255] on div "244 296 302 260 274 298 270 288 272 256 232 284 266 278 294 262 292 2 4 2" at bounding box center [539, 275] width 1079 height 440
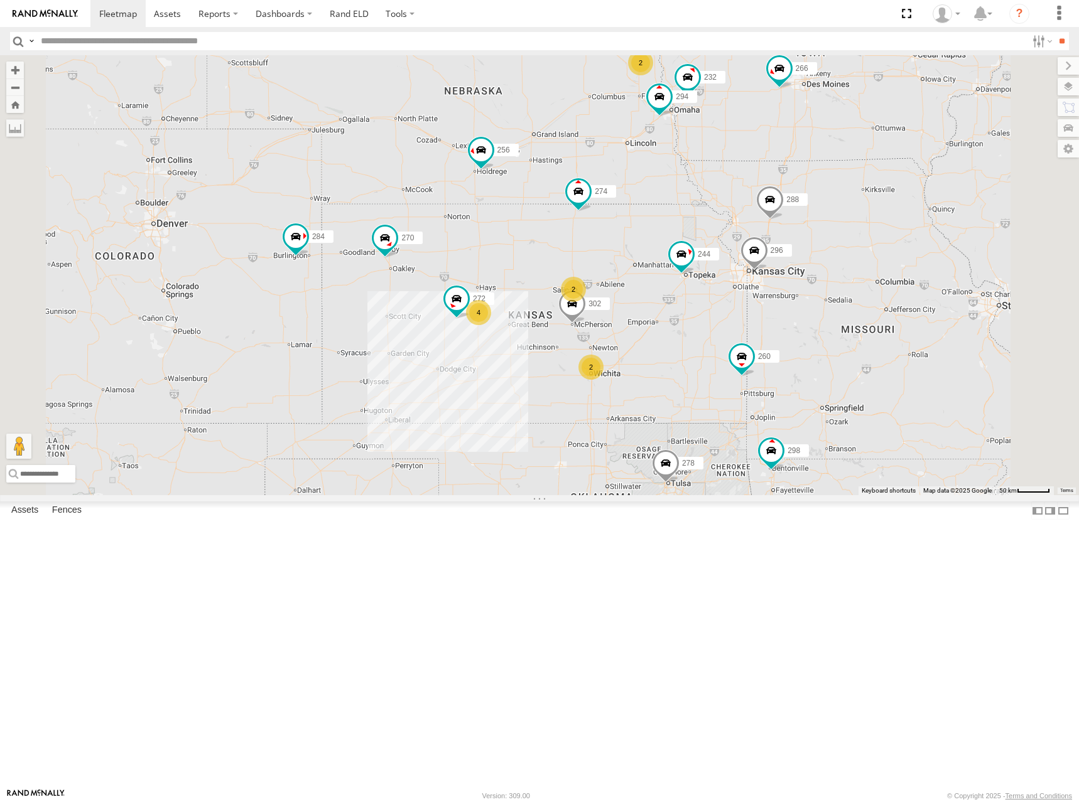
drag, startPoint x: 829, startPoint y: 292, endPoint x: 883, endPoint y: 250, distance: 68.4
click at [883, 250] on div "244 296 302 260 274 298 270 288 272 256 232 284 266 278 294 2 4 2 2" at bounding box center [539, 275] width 1079 height 440
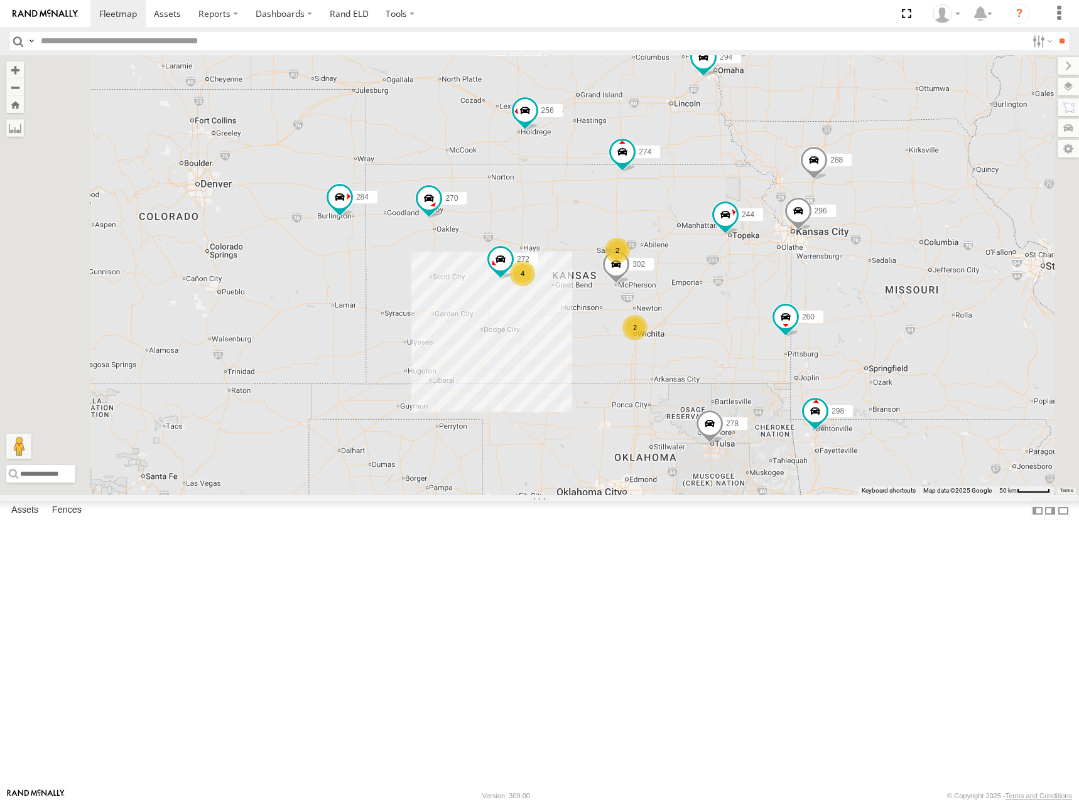
drag, startPoint x: 920, startPoint y: 244, endPoint x: 886, endPoint y: 233, distance: 34.9
click at [886, 233] on div "244 296 302 260 274 298 270 288 272 256 232 284 266 278 294 2 4 2 2" at bounding box center [539, 275] width 1079 height 440
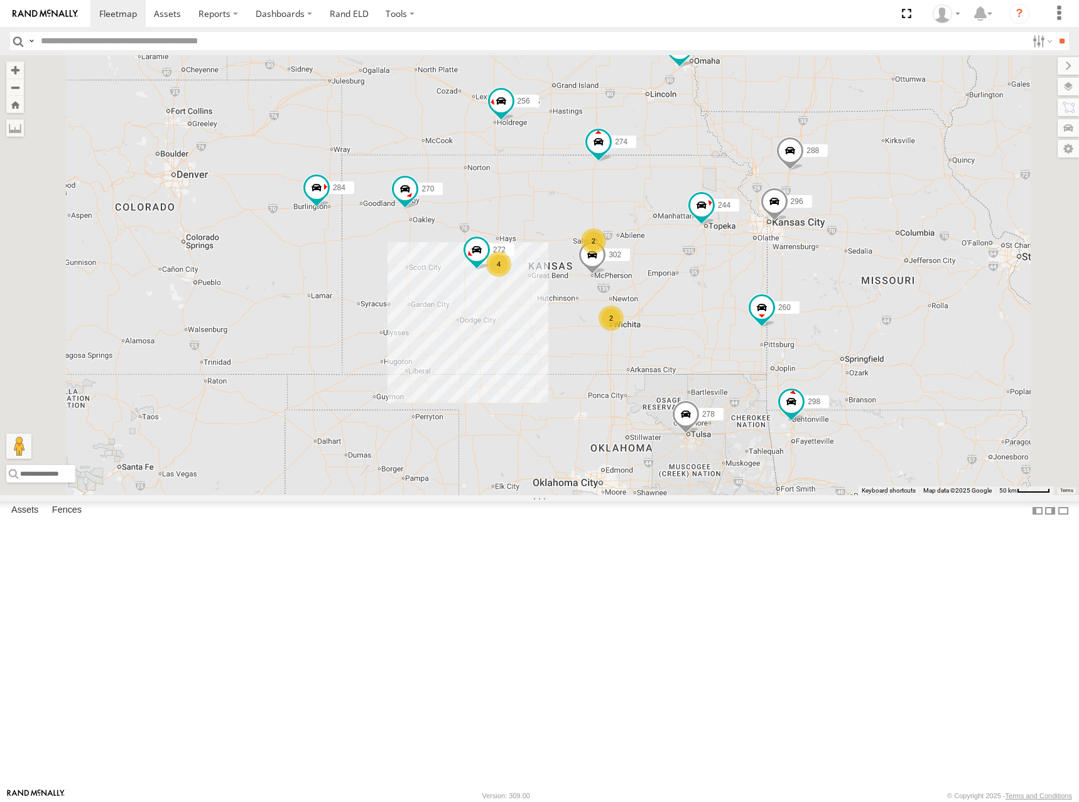
drag, startPoint x: 841, startPoint y: 286, endPoint x: 848, endPoint y: 286, distance: 7.5
click at [848, 286] on div "244 296 302 260 274 298 270 288 272 256 232 284 266 278 294 2 4 2 2" at bounding box center [539, 275] width 1079 height 440
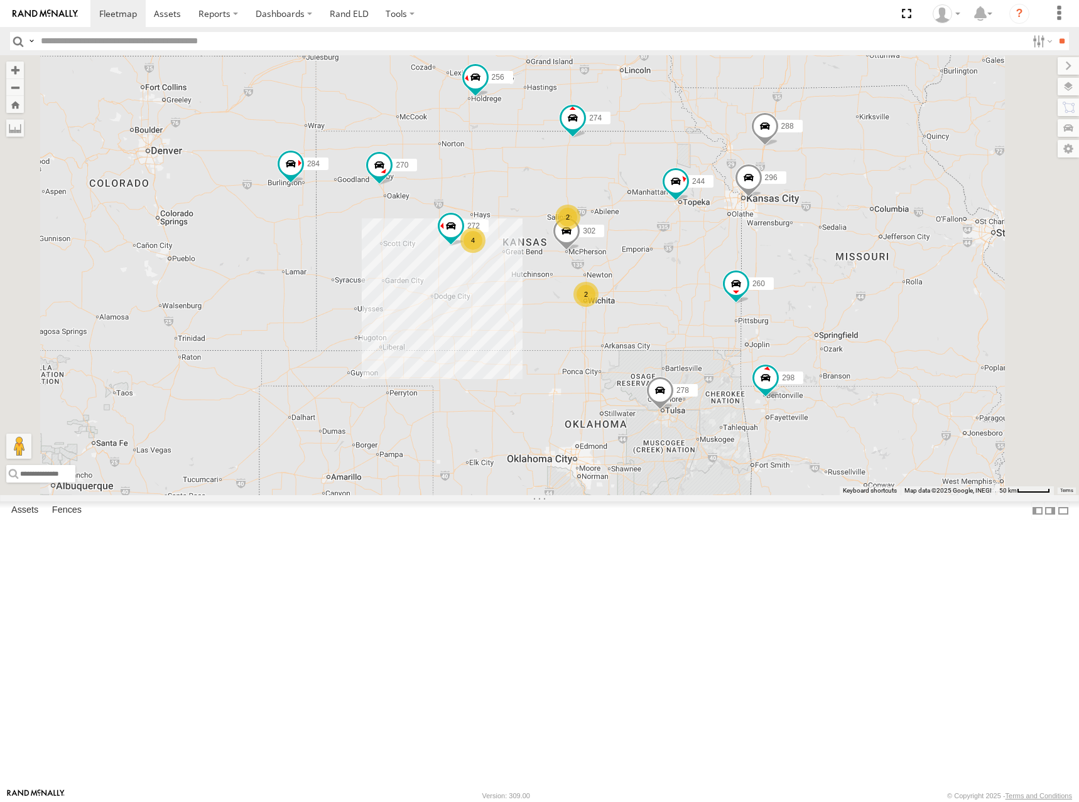
drag, startPoint x: 677, startPoint y: 331, endPoint x: 737, endPoint y: 320, distance: 61.3
click at [737, 320] on div "244 296 302 260 274 298 270 288 272 256 232 284 266 278 294 2 4 2 2" at bounding box center [539, 275] width 1079 height 440
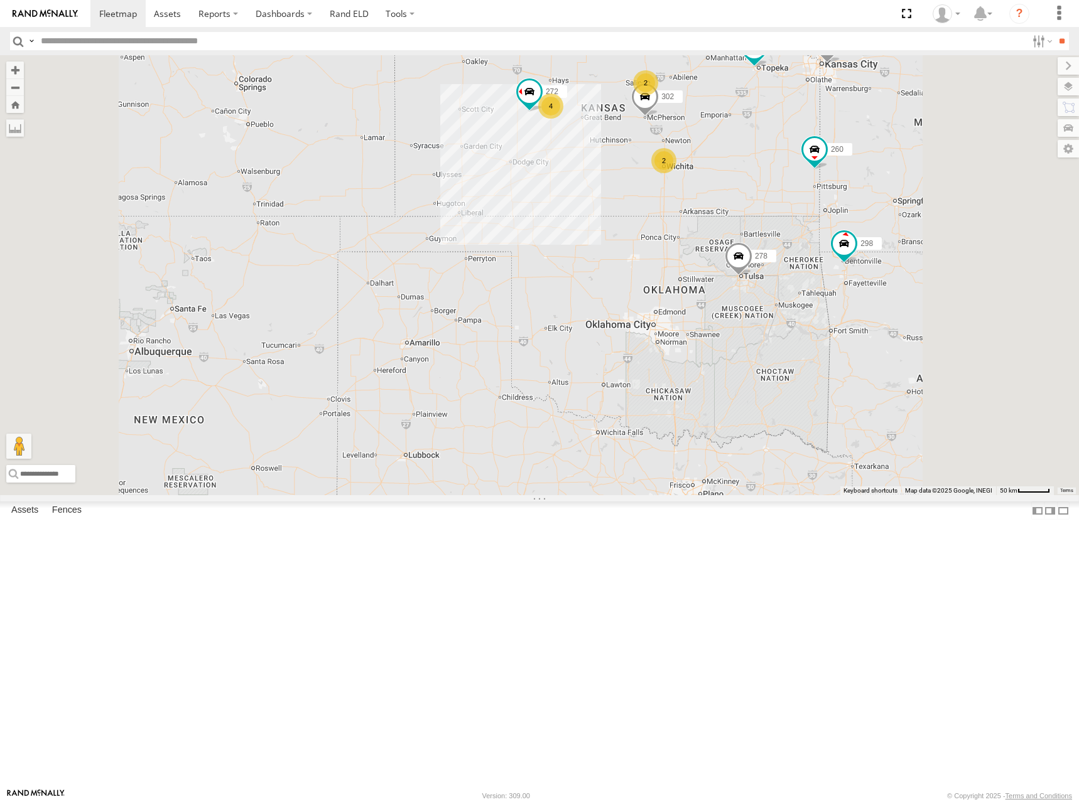
drag, startPoint x: 746, startPoint y: 189, endPoint x: 731, endPoint y: 211, distance: 26.3
click at [731, 211] on div "244 296 302 260 274 298 270 288 272 256 232 284 266 278 294 2 4 2" at bounding box center [539, 275] width 1079 height 440
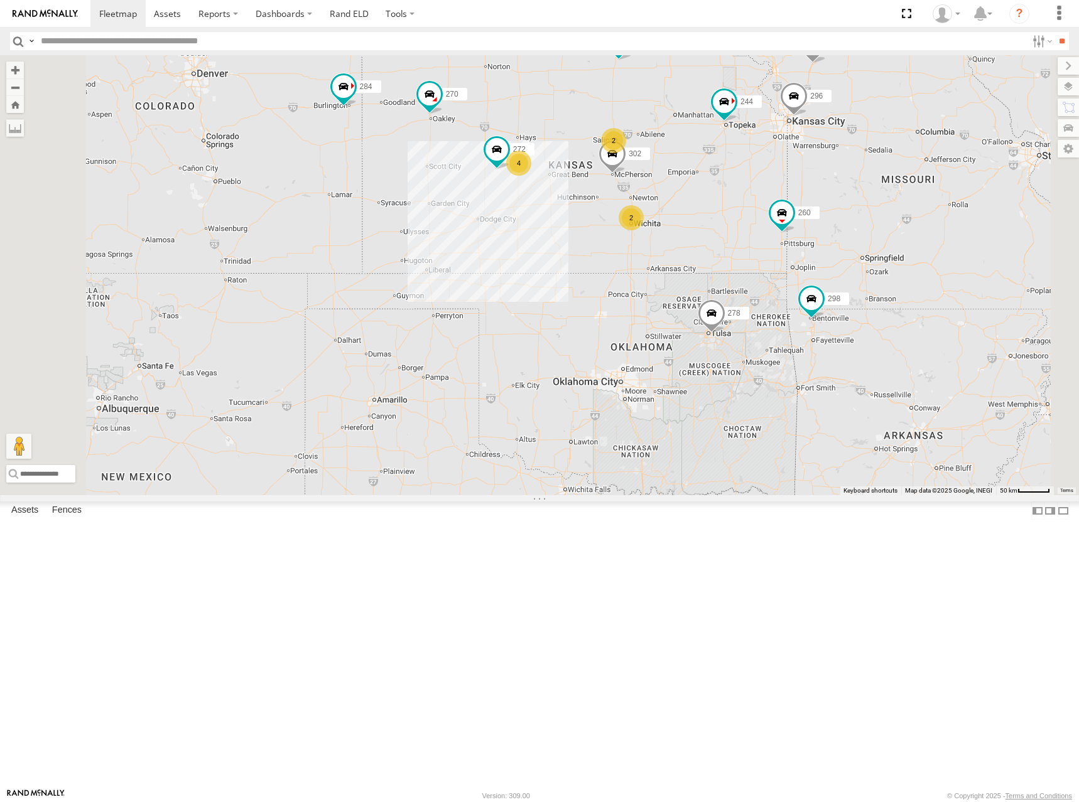
drag, startPoint x: 753, startPoint y: 198, endPoint x: 735, endPoint y: 235, distance: 41.8
click at [735, 235] on div "274 244 298 270 288 272 256 232 296 284 302 266 278 294 260 2 4 2" at bounding box center [539, 275] width 1079 height 440
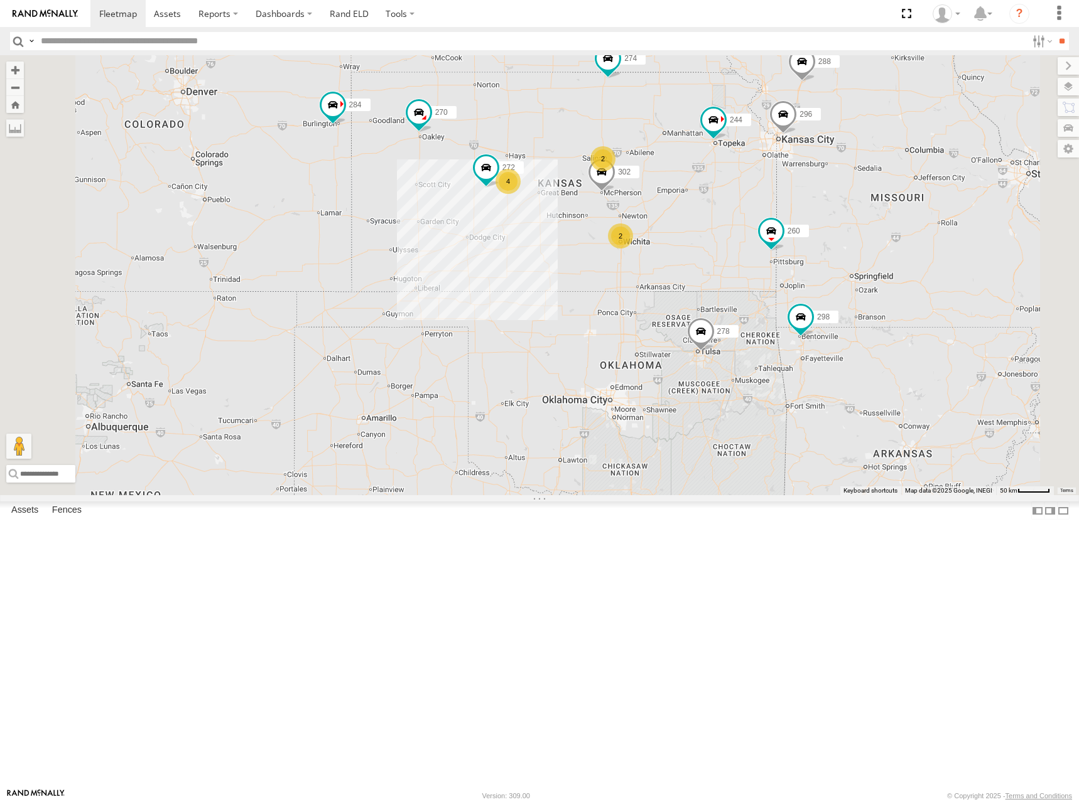
drag, startPoint x: 900, startPoint y: 180, endPoint x: 894, endPoint y: 190, distance: 12.4
click at [894, 190] on div "274 244 298 270 288 272 256 232 296 284 302 266 278 294 260 2 4 2 262 292" at bounding box center [539, 275] width 1079 height 440
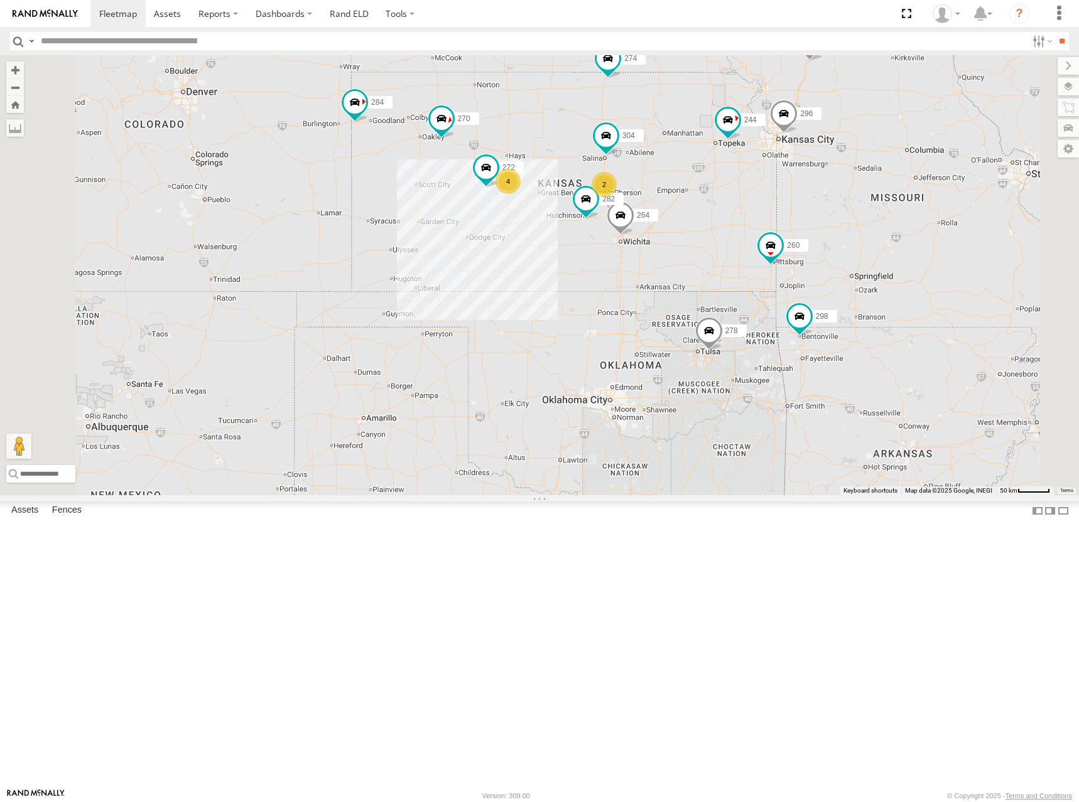
drag, startPoint x: 687, startPoint y: 279, endPoint x: 705, endPoint y: 274, distance: 18.3
click at [705, 274] on div "274 244 298 270 262 288 272 256 232 296 304 284 264 282 266 278 294 260 2 4" at bounding box center [539, 275] width 1079 height 440
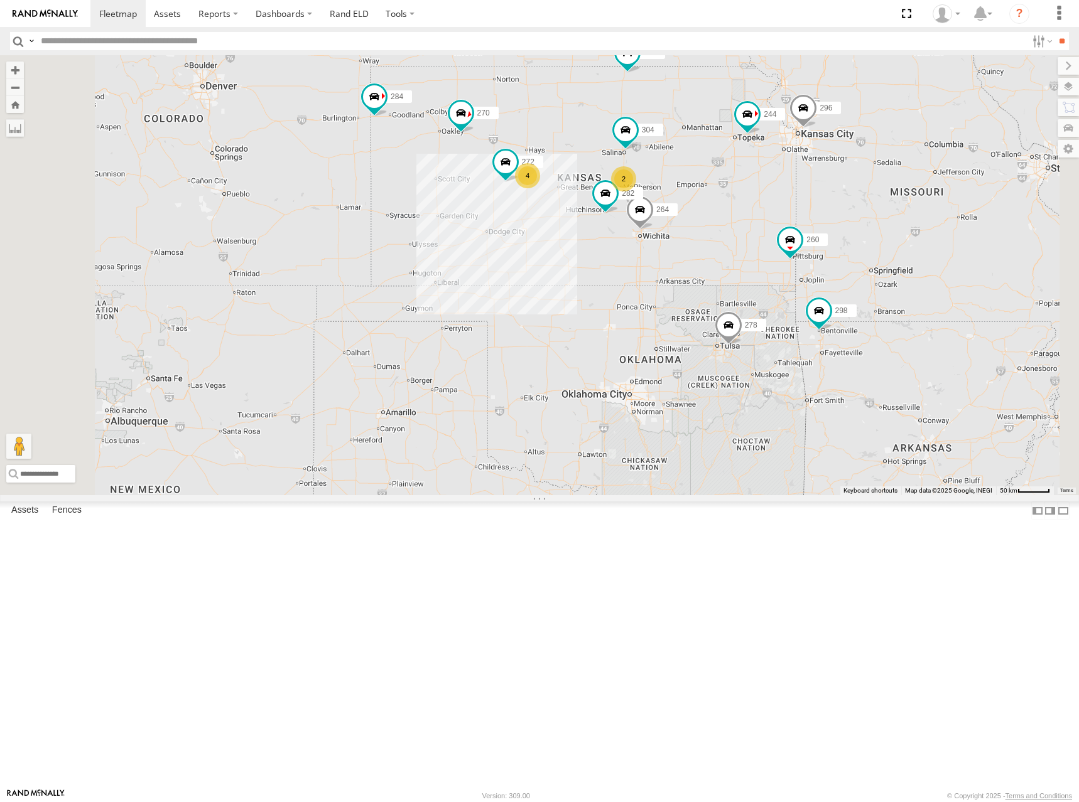
drag, startPoint x: 861, startPoint y: 243, endPoint x: 839, endPoint y: 248, distance: 23.2
click at [839, 248] on div "274 244 298 270 262 288 272 256 232 296 304 284 264 282 266 278 294 260 2 4" at bounding box center [539, 275] width 1079 height 440
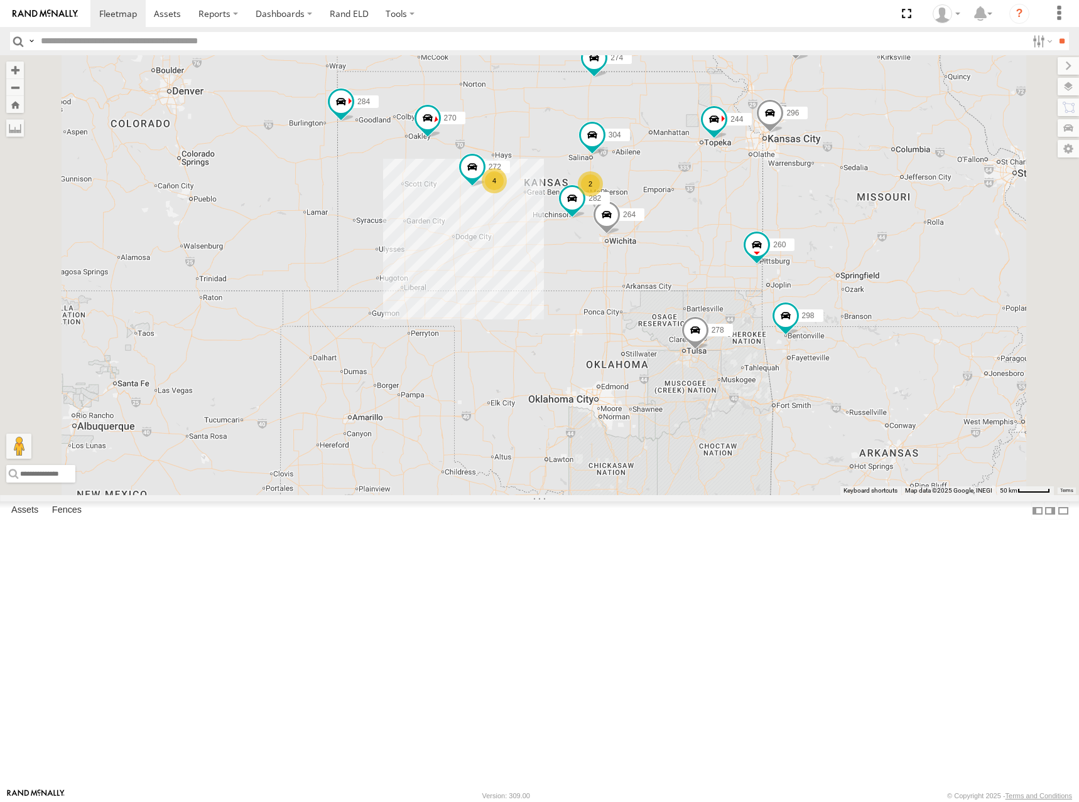
click at [801, 232] on div "274 244 298 270 262 288 272 256 232 296 304 284 264 282 266 278 294 260 2 4" at bounding box center [539, 275] width 1079 height 440
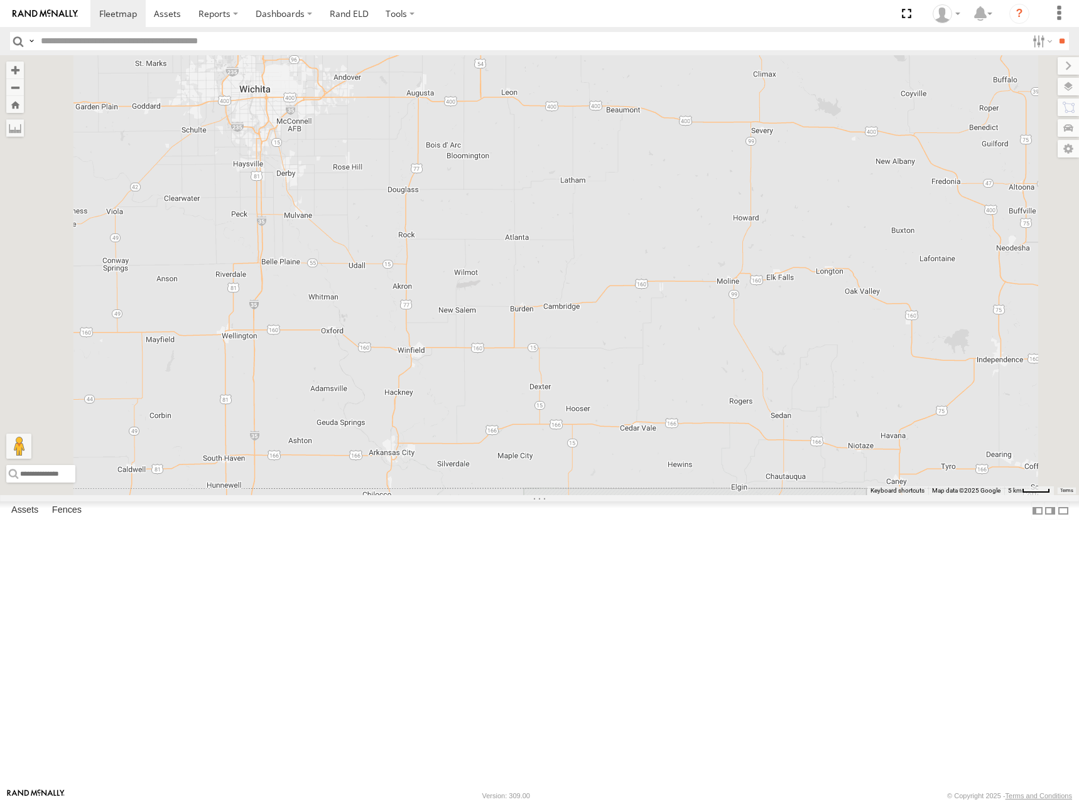
drag, startPoint x: 653, startPoint y: 348, endPoint x: 775, endPoint y: 365, distance: 123.5
click at [775, 365] on div "274 244 298 270 262 288 272 256 232 296 304 284 264 282 266 278 294 260" at bounding box center [539, 275] width 1079 height 440
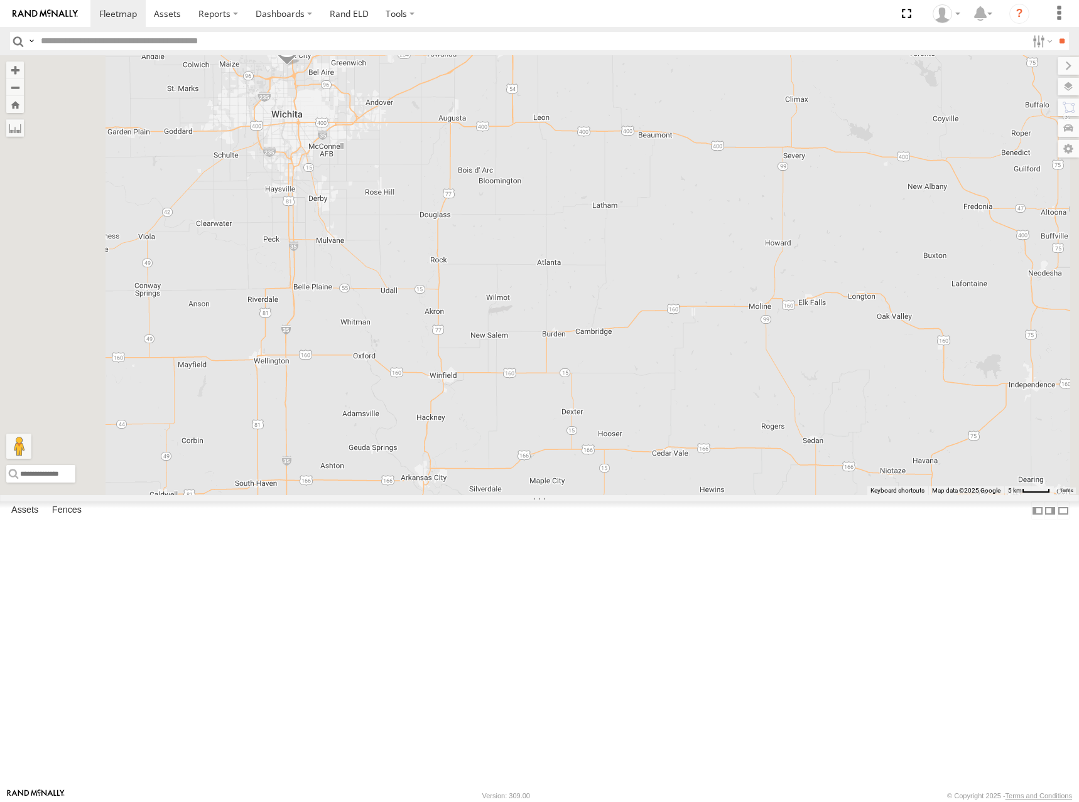
drag, startPoint x: 659, startPoint y: 330, endPoint x: 682, endPoint y: 354, distance: 33.3
click at [682, 354] on div "274 244 298 270 262 288 272 256 232 296 304 284 264 282 266 278 294 260" at bounding box center [539, 275] width 1079 height 440
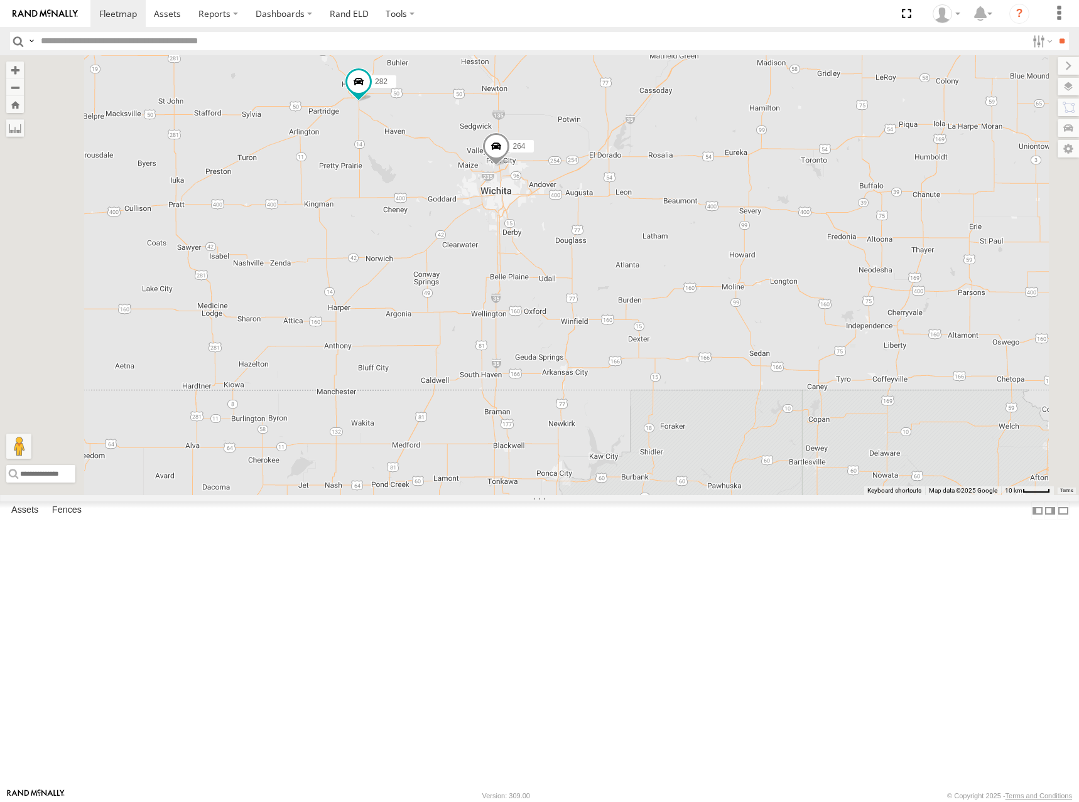
drag, startPoint x: 708, startPoint y: 294, endPoint x: 730, endPoint y: 302, distance: 24.0
click at [730, 302] on div "274 244 298 270 262 288 272 256 232 296 304 284 264 282 266 278 294 260 2" at bounding box center [539, 275] width 1079 height 440
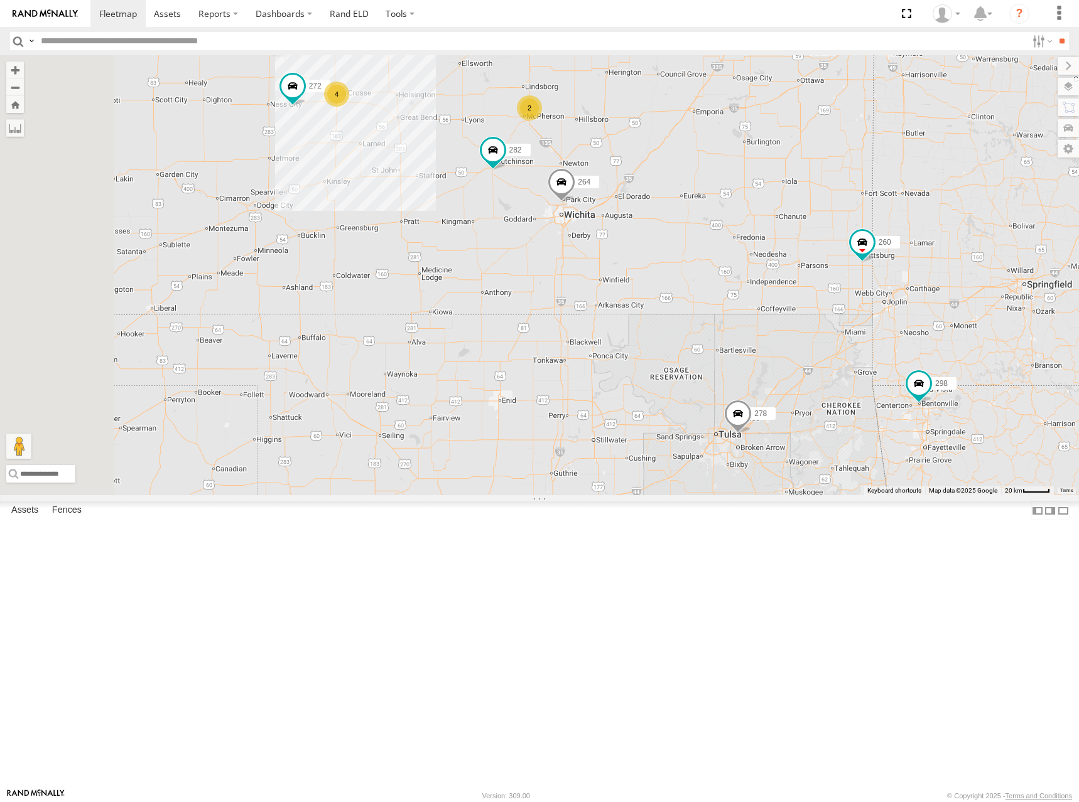
drag, startPoint x: 723, startPoint y: 236, endPoint x: 752, endPoint y: 281, distance: 53.5
click at [752, 281] on div "274 244 298 270 262 288 272 256 232 296 304 284 264 282 266 278 294 260 2 4" at bounding box center [539, 275] width 1079 height 440
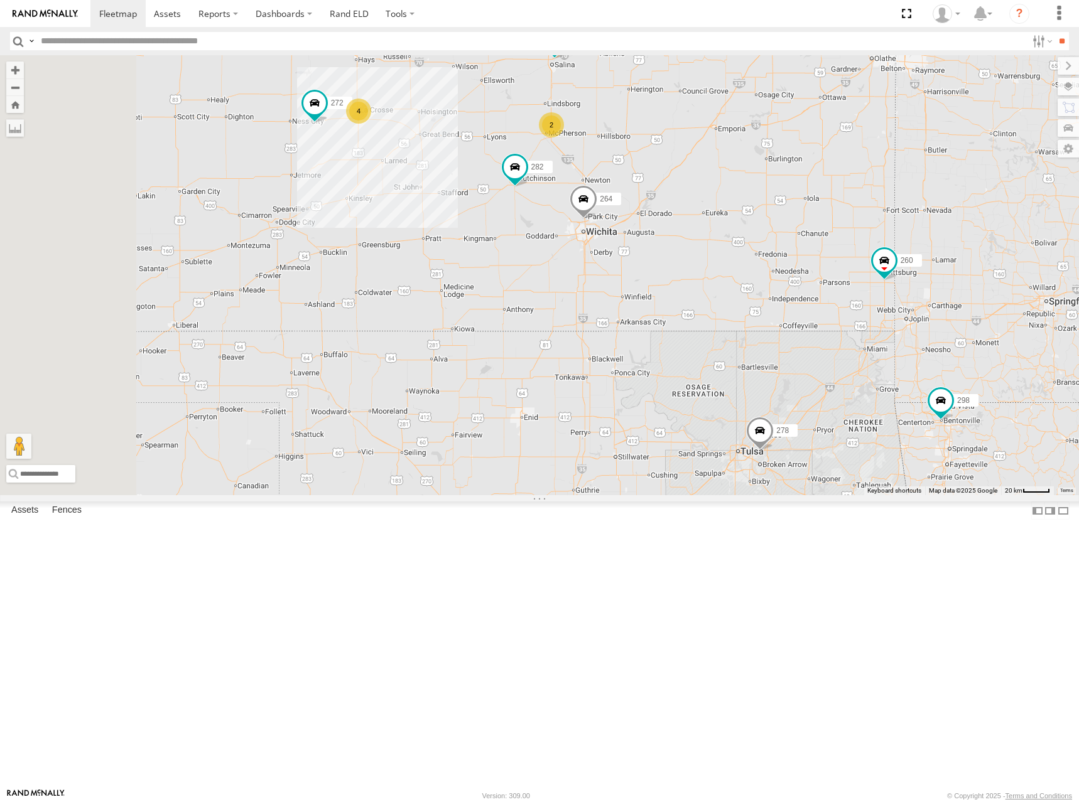
drag, startPoint x: 781, startPoint y: 192, endPoint x: 803, endPoint y: 205, distance: 25.3
click at [803, 205] on div "274 244 298 270 262 288 272 256 232 296 304 284 264 282 266 278 294 260 2 4" at bounding box center [539, 275] width 1079 height 440
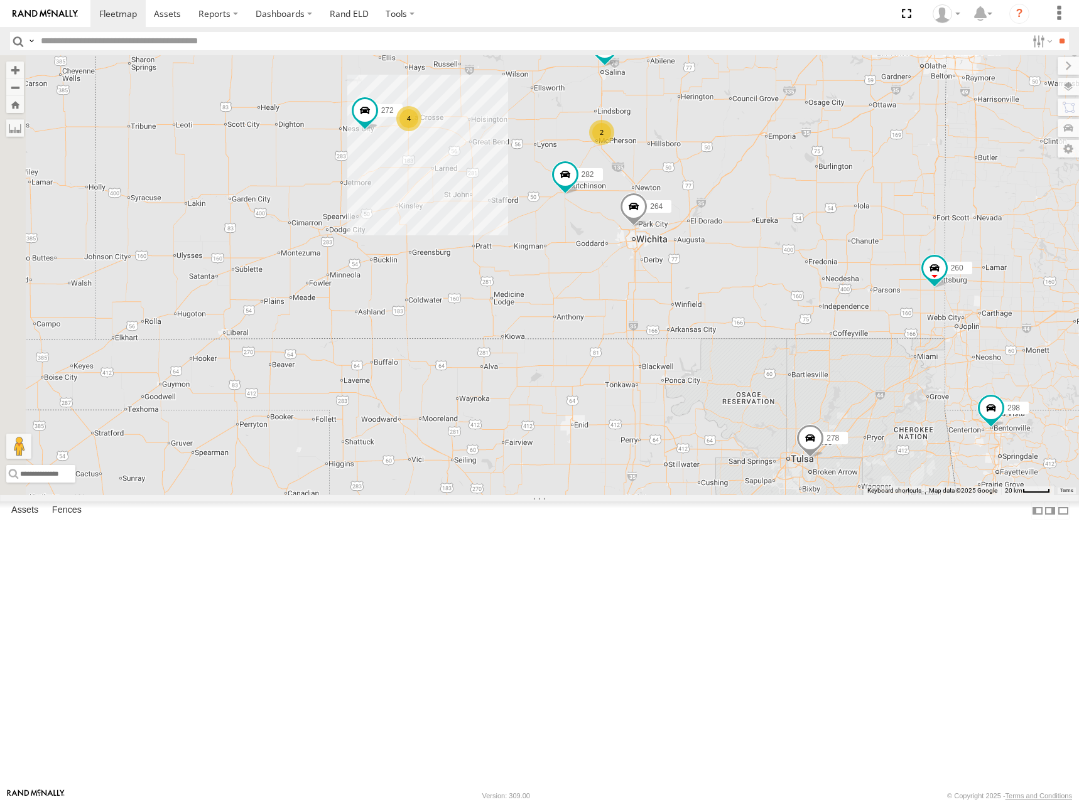
drag, startPoint x: 802, startPoint y: 247, endPoint x: 854, endPoint y: 252, distance: 51.7
click at [854, 252] on div "274 244 298 270 262 288 272 256 232 296 304 284 264 282 266 278 294 260 2 4" at bounding box center [539, 275] width 1079 height 440
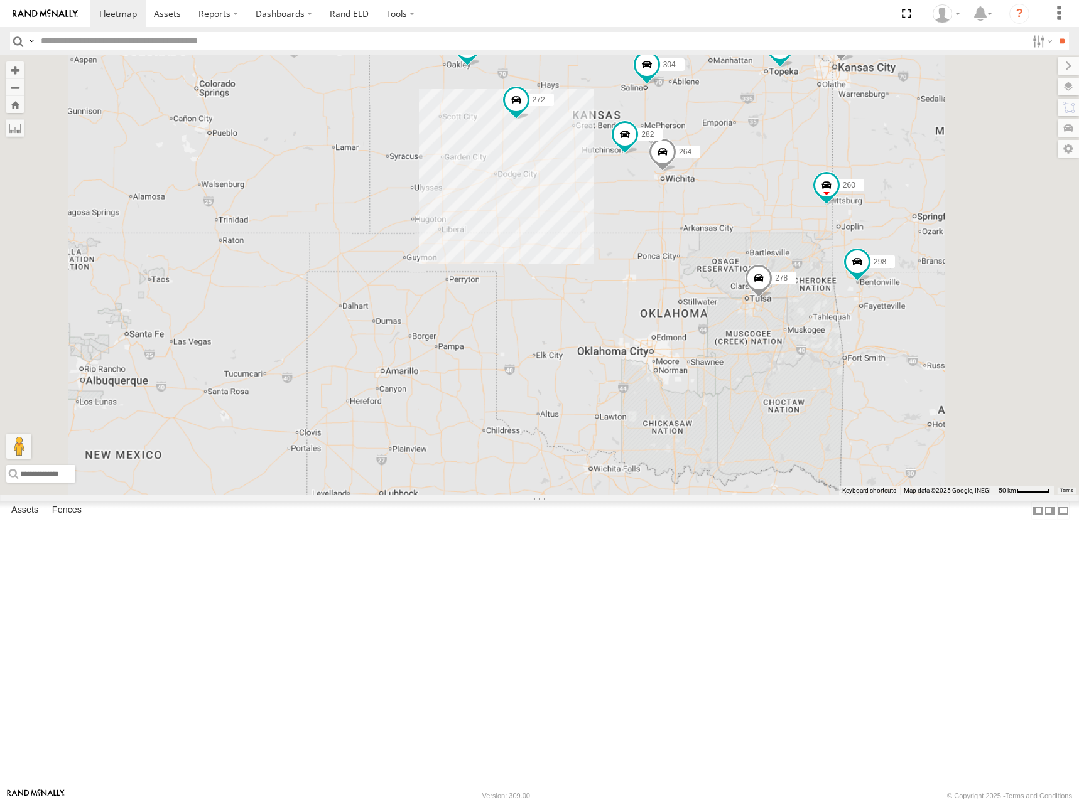
drag, startPoint x: 872, startPoint y: 218, endPoint x: 865, endPoint y: 220, distance: 7.9
click at [865, 220] on div "274 244 298 270 262 288 272 256 232 296 304 284 264 282 266 278 294 260" at bounding box center [539, 275] width 1079 height 440
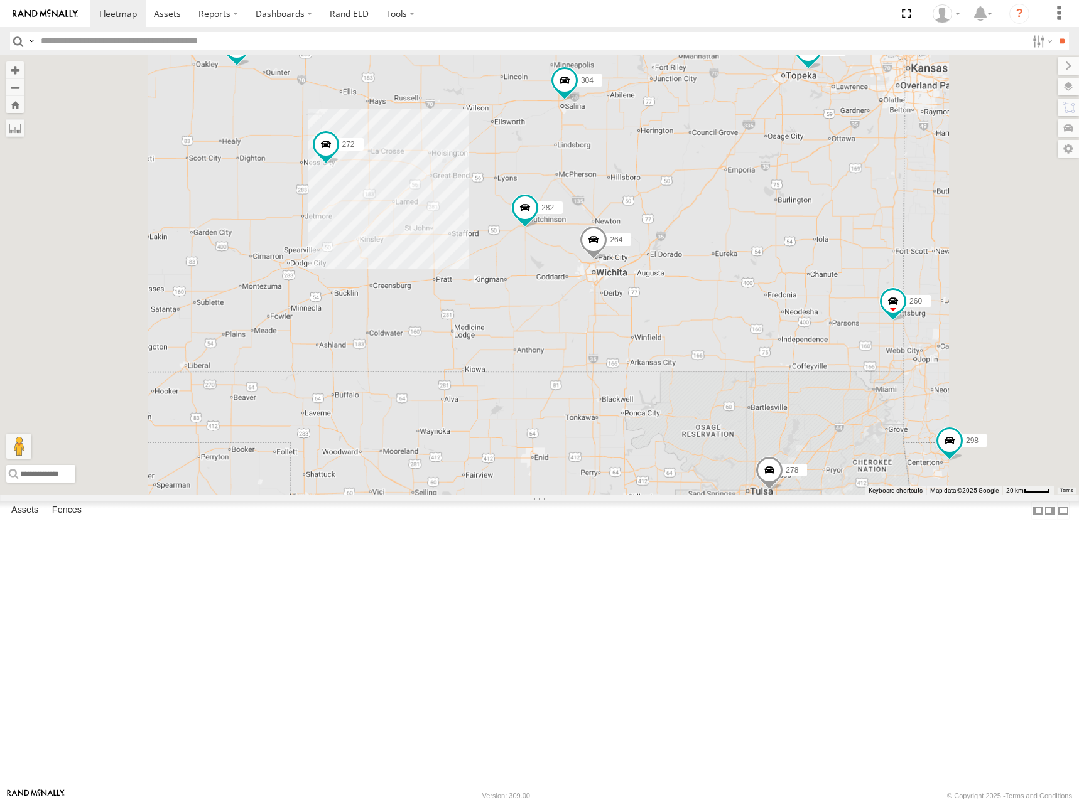
drag, startPoint x: 861, startPoint y: 247, endPoint x: 871, endPoint y: 240, distance: 13.1
click at [871, 240] on div "274 244 298 270 262 288 272 256 232 296 304 284 264 282 266 278 294 260" at bounding box center [539, 275] width 1079 height 440
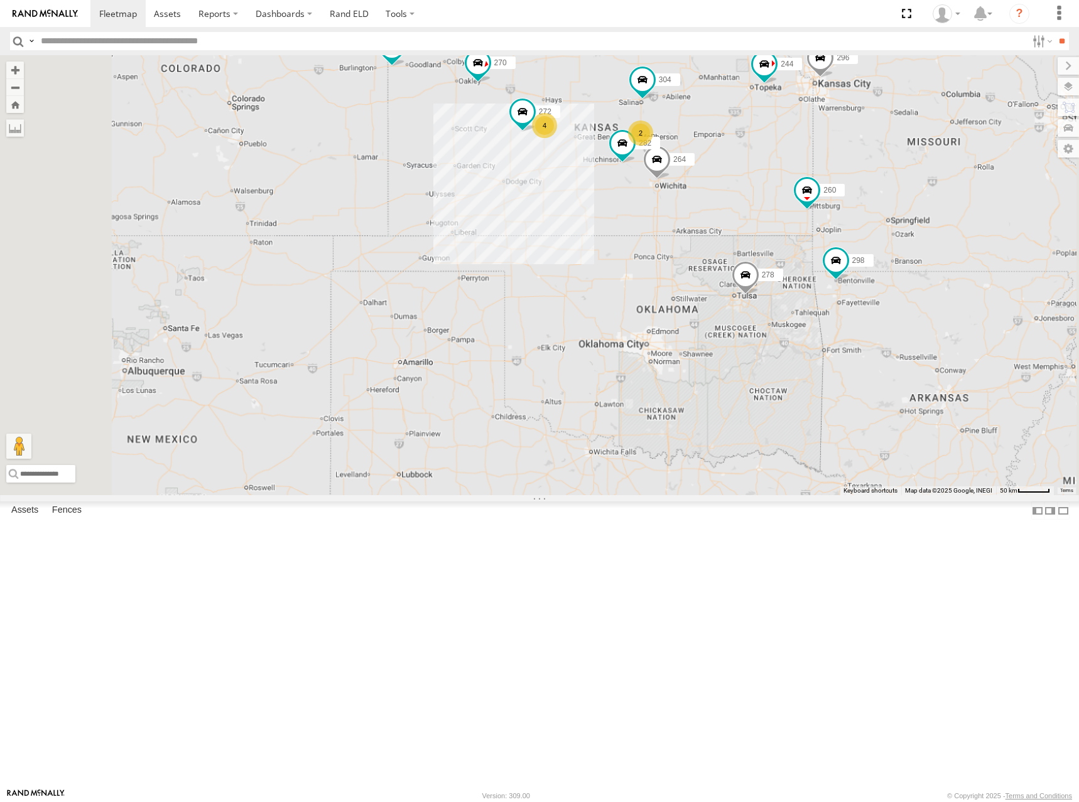
drag, startPoint x: 870, startPoint y: 232, endPoint x: 865, endPoint y: 242, distance: 11.8
click at [865, 242] on div "274 244 298 270 262 288 272 256 232 296 304 284 264 282 266 278 294 260 2 4" at bounding box center [539, 275] width 1079 height 440
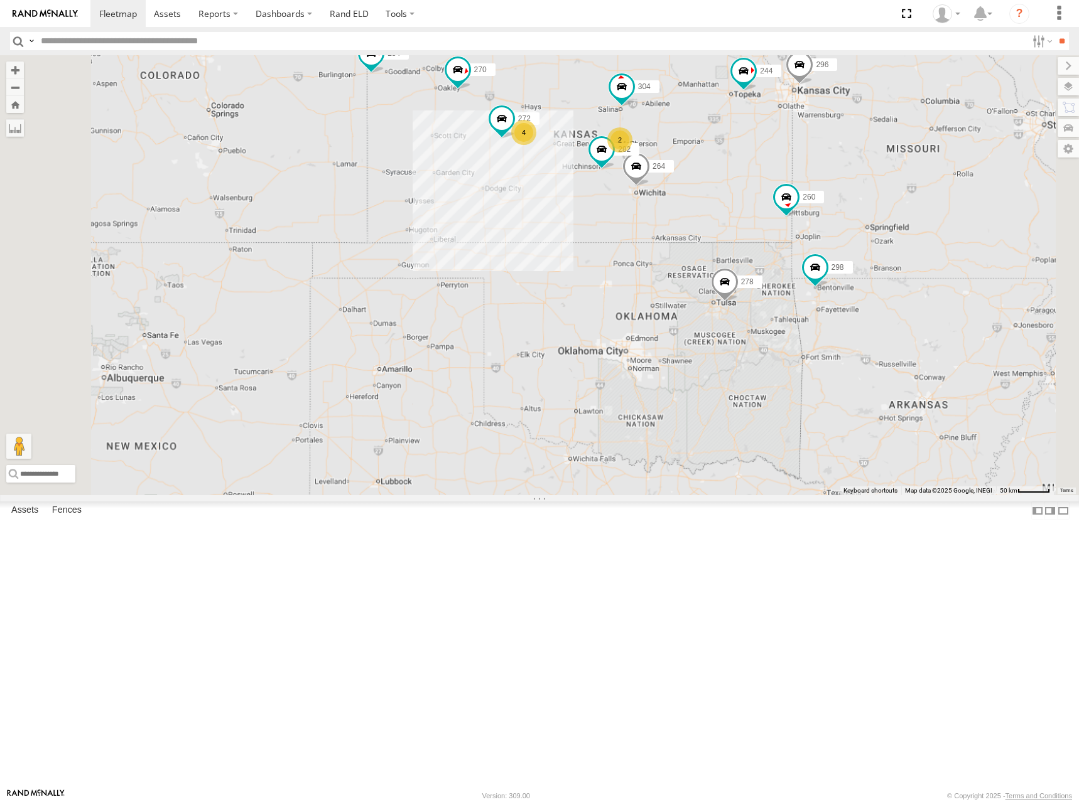
drag, startPoint x: 856, startPoint y: 205, endPoint x: 846, endPoint y: 209, distance: 10.4
click at [846, 209] on div "274 244 298 270 262 288 272 256 232 296 304 284 264 282 266 278 294 260 2 4" at bounding box center [539, 275] width 1079 height 440
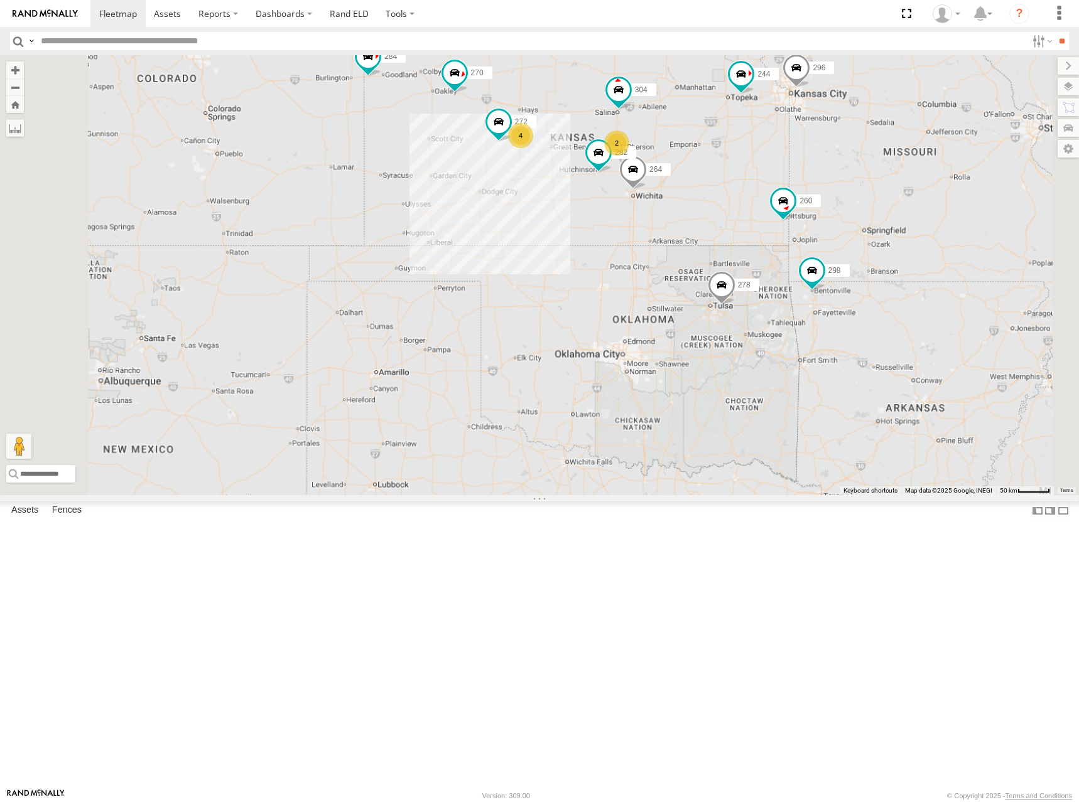
drag, startPoint x: 722, startPoint y: 188, endPoint x: 717, endPoint y: 197, distance: 9.6
click at [717, 197] on div "274 244 298 270 262 288 272 256 232 296 304 284 264 282 266 278 294 260 2 4" at bounding box center [539, 275] width 1079 height 440
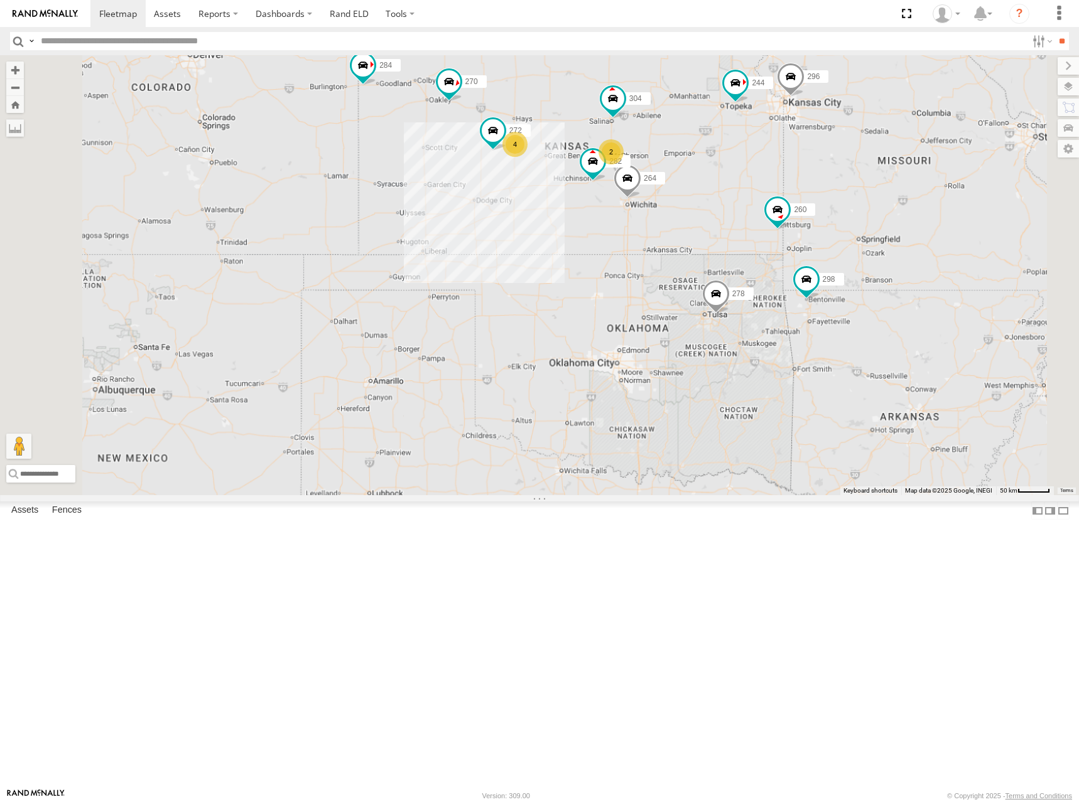
click at [824, 188] on div "274 244 298 270 262 288 272 256 232 296 304 284 264 282 266 278 294 260 2 4" at bounding box center [539, 275] width 1079 height 440
drag, startPoint x: 851, startPoint y: 209, endPoint x: 844, endPoint y: 212, distance: 7.0
click at [844, 212] on div "274 244 298 270 262 288 272 256 232 296 304 284 264 282 266 278 294 260 2 4" at bounding box center [539, 275] width 1079 height 440
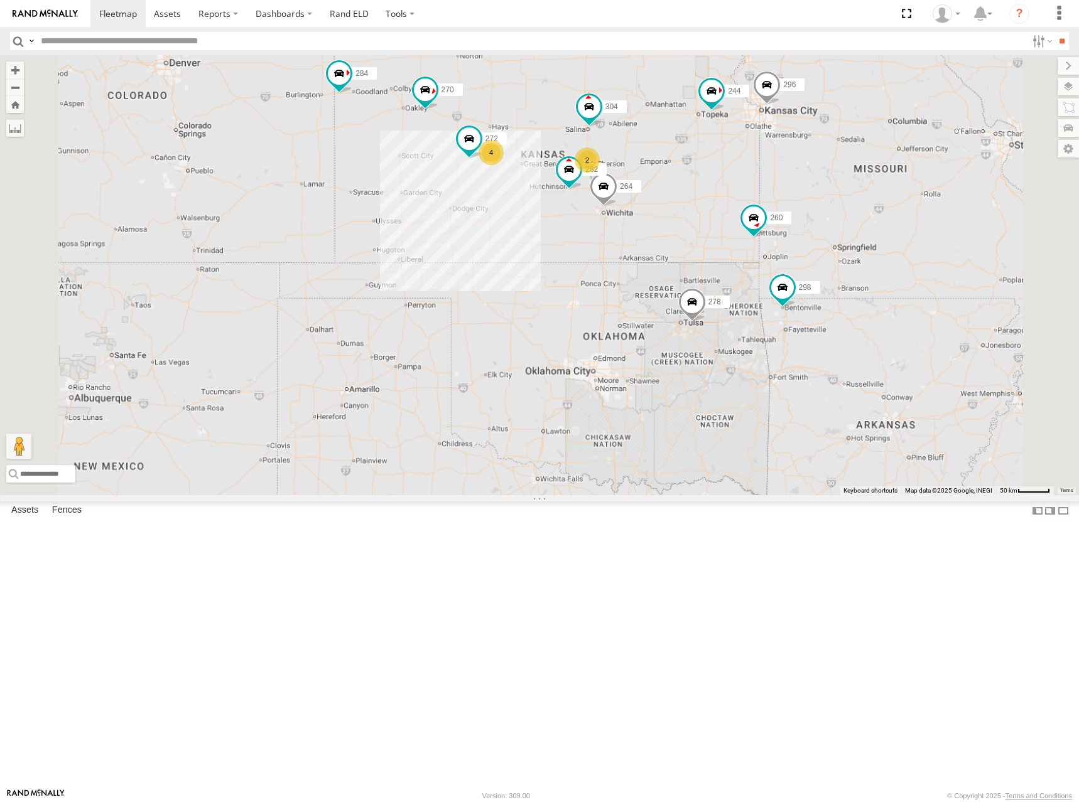
click at [827, 190] on div "274 244 298 270 262 288 272 256 232 296 304 284 264 282 266 278 294 260 2 4" at bounding box center [539, 275] width 1079 height 440
drag, startPoint x: 826, startPoint y: 207, endPoint x: 826, endPoint y: 199, distance: 8.2
click at [826, 199] on div "274 244 298 270 262 288 272 256 232 296 304 284 264 282 266 278 294 260 2 4" at bounding box center [539, 275] width 1079 height 440
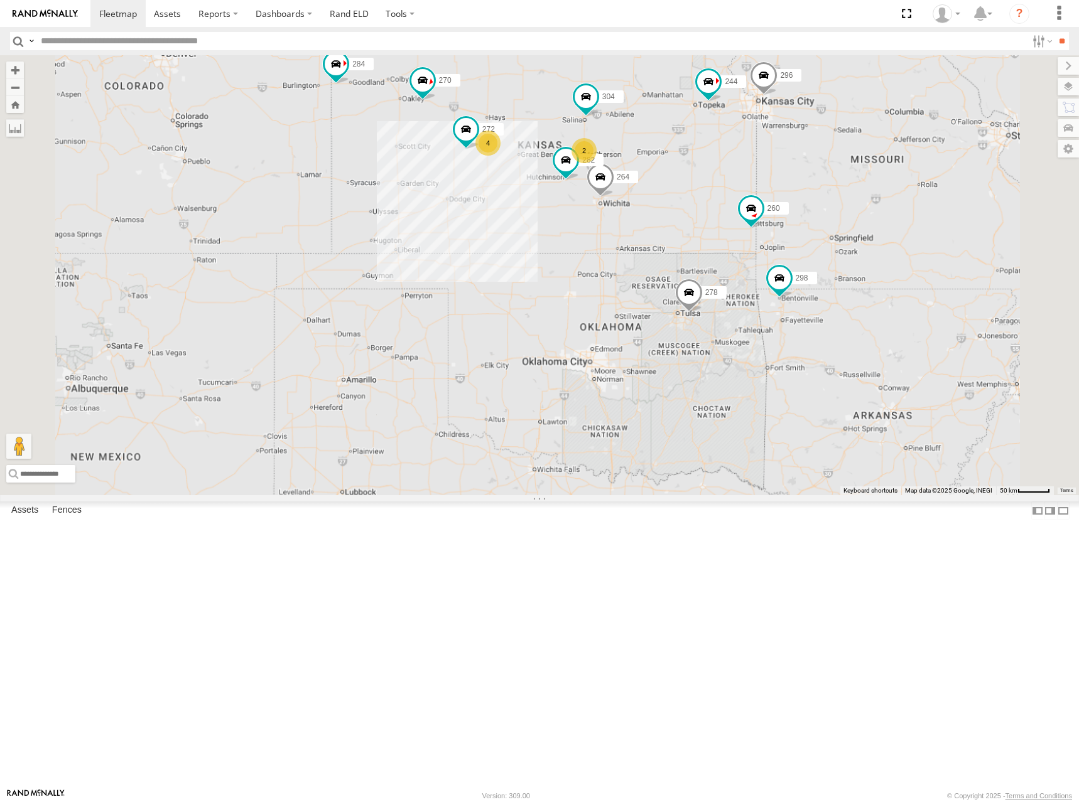
click at [783, 200] on div "274 244 298 270 262 288 272 256 232 296 304 284 264 282 266 278 294 260 2 4" at bounding box center [539, 275] width 1079 height 440
drag, startPoint x: 806, startPoint y: 202, endPoint x: 792, endPoint y: 203, distance: 13.9
click at [792, 203] on div "274 244 298 270 262 288 272 256 232 296 304 284 264 282 266 278 294 260 2 4" at bounding box center [539, 275] width 1079 height 440
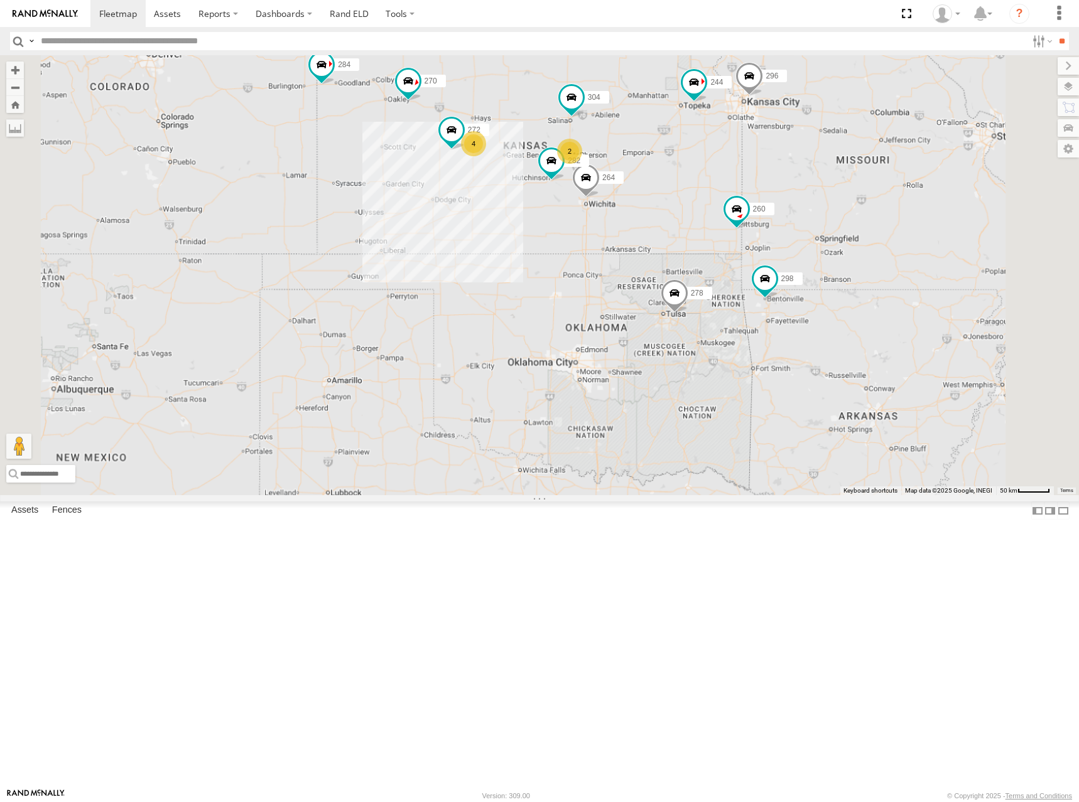
click at [804, 215] on div "274 244 298 270 262 288 272 256 232 296 304 284 264 282 266 278 294 260 2 4" at bounding box center [539, 275] width 1079 height 440
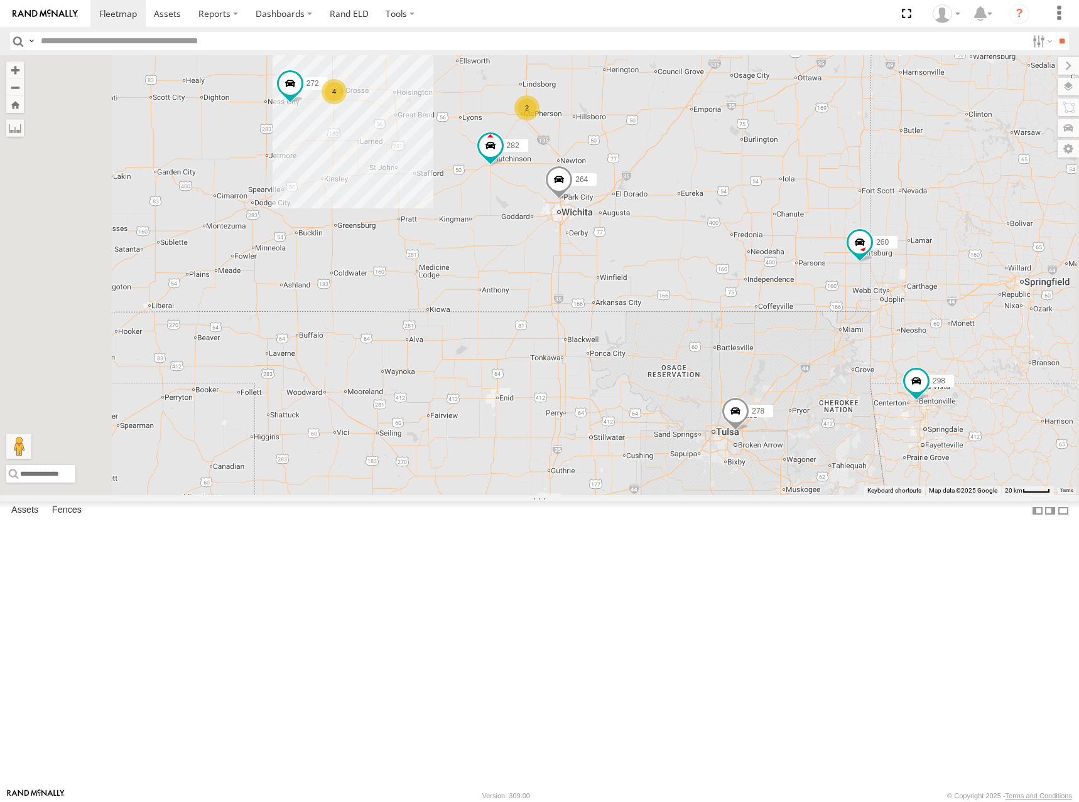
click at [814, 287] on div "274 244 298 270 262 288 272 256 232 296 304 284 264 282 266 278 294 260 2 4" at bounding box center [539, 275] width 1079 height 440
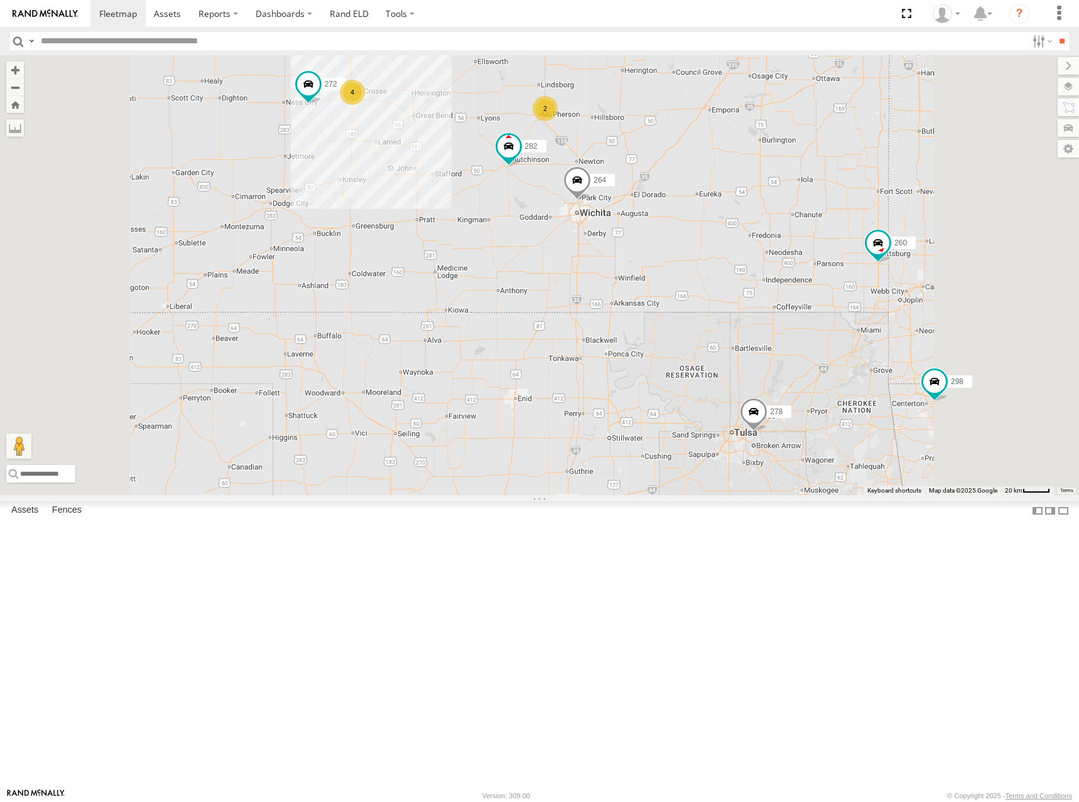
drag, startPoint x: 759, startPoint y: 228, endPoint x: 762, endPoint y: 242, distance: 14.0
click at [762, 242] on div "274 244 298 270 262 288 272 256 232 296 304 284 264 282 266 278 294 260 2 4" at bounding box center [539, 275] width 1079 height 440
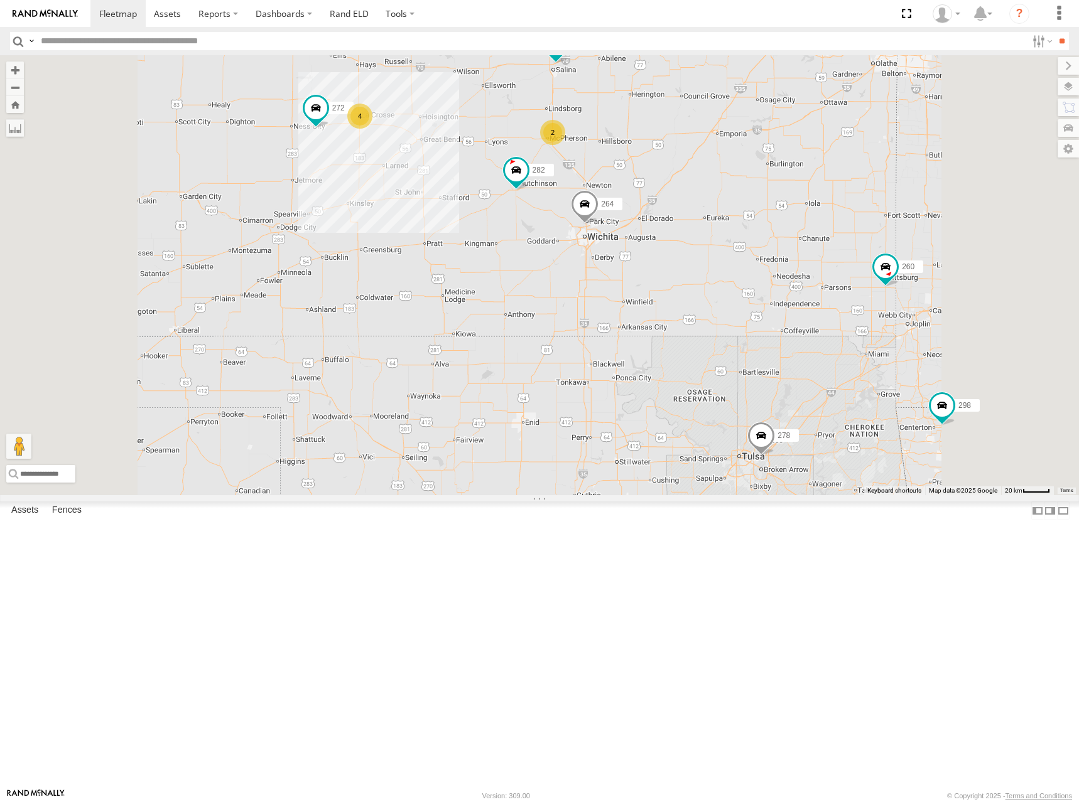
drag, startPoint x: 780, startPoint y: 230, endPoint x: 785, endPoint y: 239, distance: 10.4
click at [785, 239] on div "274 244 298 270 262 288 272 256 232 296 304 284 264 282 266 278 294 260 2 4" at bounding box center [539, 275] width 1079 height 440
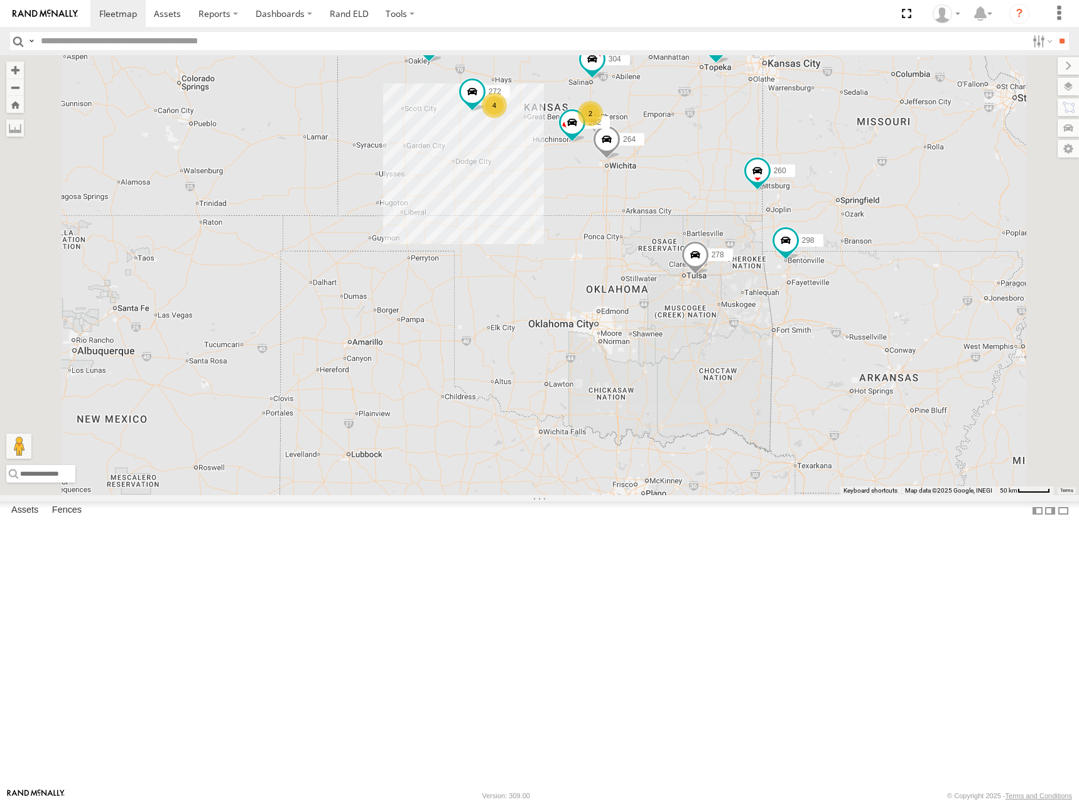
drag, startPoint x: 819, startPoint y: 167, endPoint x: 805, endPoint y: 175, distance: 15.7
click at [805, 175] on div "274 244 298 270 262 288 272 256 232 296 304 284 264 282 266 278 294 260 2 4" at bounding box center [539, 275] width 1079 height 440
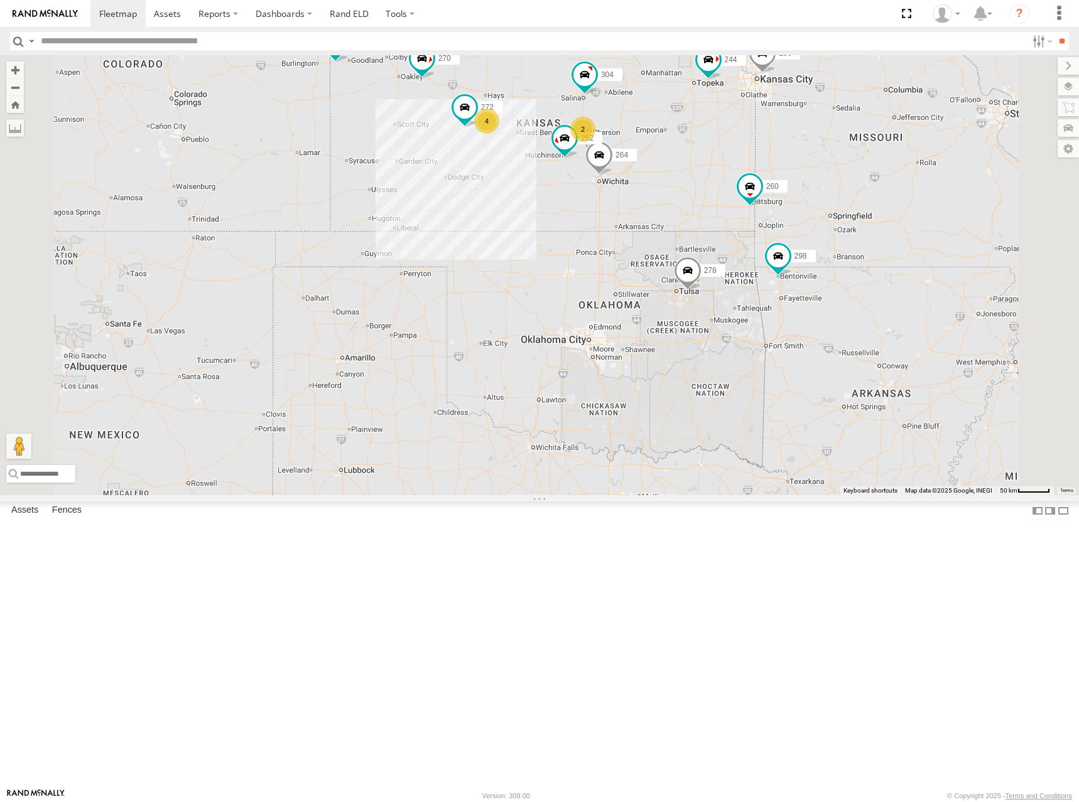
drag, startPoint x: 784, startPoint y: 191, endPoint x: 800, endPoint y: 193, distance: 15.8
click at [800, 193] on div "274 244 298 270 262 288 272 256 232 296 304 284 264 282 266 278 294 260 2 4" at bounding box center [539, 275] width 1079 height 440
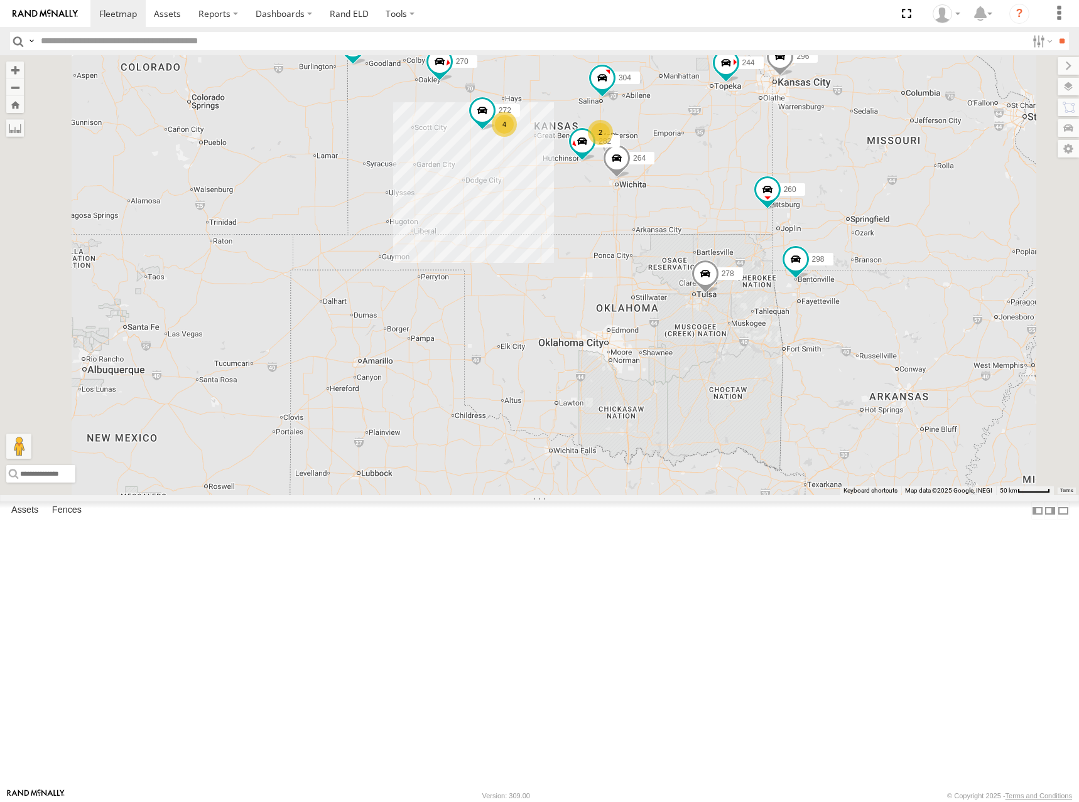
click at [811, 192] on div "274 244 298 270 262 288 272 256 232 296 304 284 264 282 266 278 294 260 2 4" at bounding box center [539, 275] width 1079 height 440
drag, startPoint x: 797, startPoint y: 189, endPoint x: 811, endPoint y: 191, distance: 13.9
click at [811, 191] on div "274 244 298 270 262 288 272 256 232 296 304 284 264 282 266 278 294 260 2 4" at bounding box center [539, 275] width 1079 height 440
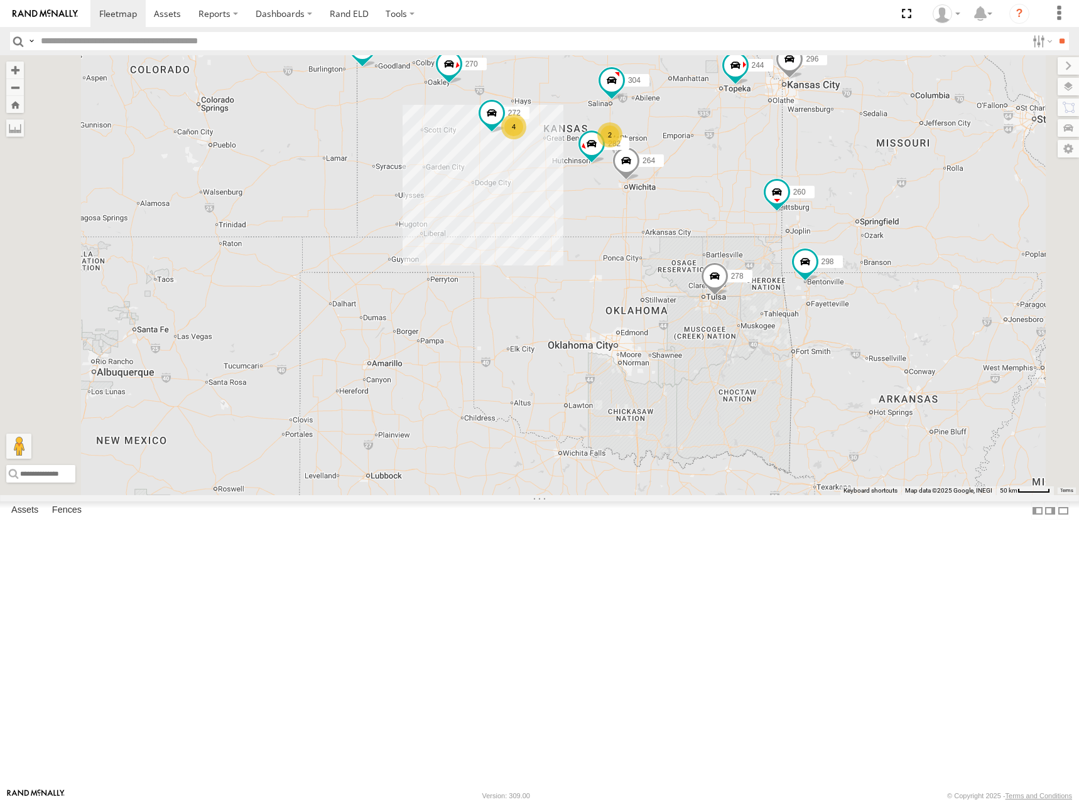
drag, startPoint x: 832, startPoint y: 186, endPoint x: 820, endPoint y: 188, distance: 12.6
click at [820, 188] on div "274 244 298 270 262 288 272 256 232 296 304 284 264 282 266 278 294 260 2 4" at bounding box center [539, 275] width 1079 height 440
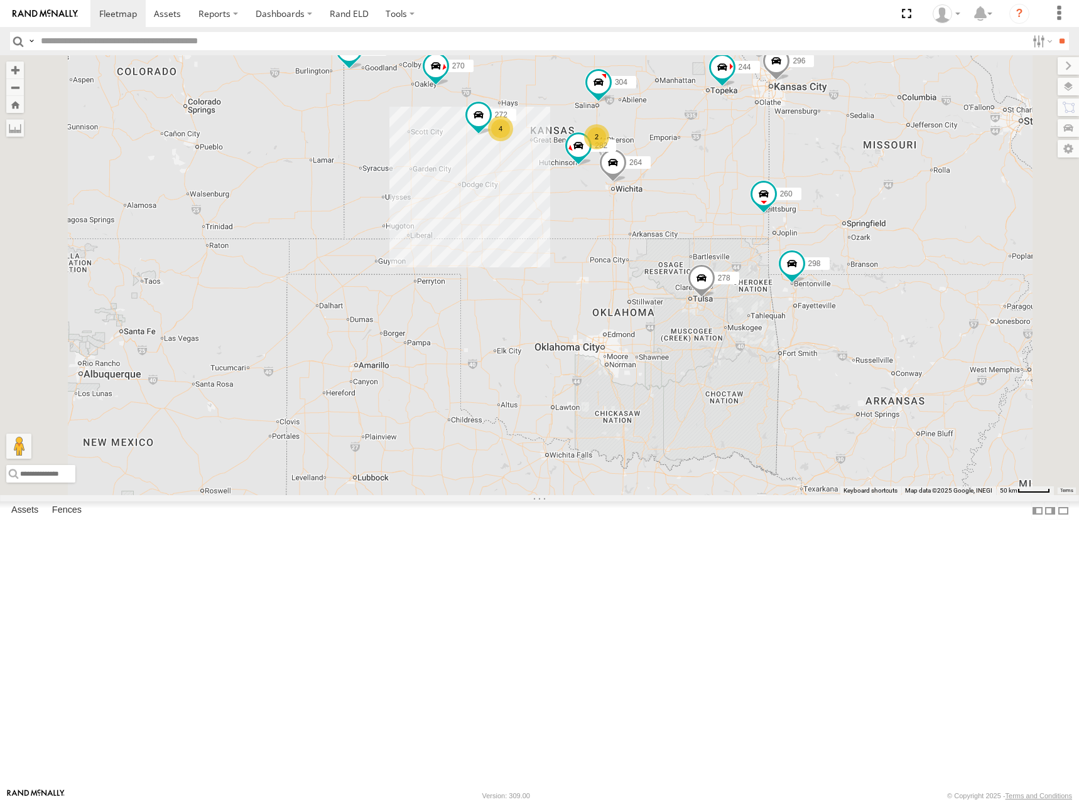
drag, startPoint x: 816, startPoint y: 197, endPoint x: 807, endPoint y: 198, distance: 8.9
click at [807, 198] on div "274 244 298 270 262 288 272 256 232 296 304 284 264 282 266 278 294 260 2 4" at bounding box center [539, 275] width 1079 height 440
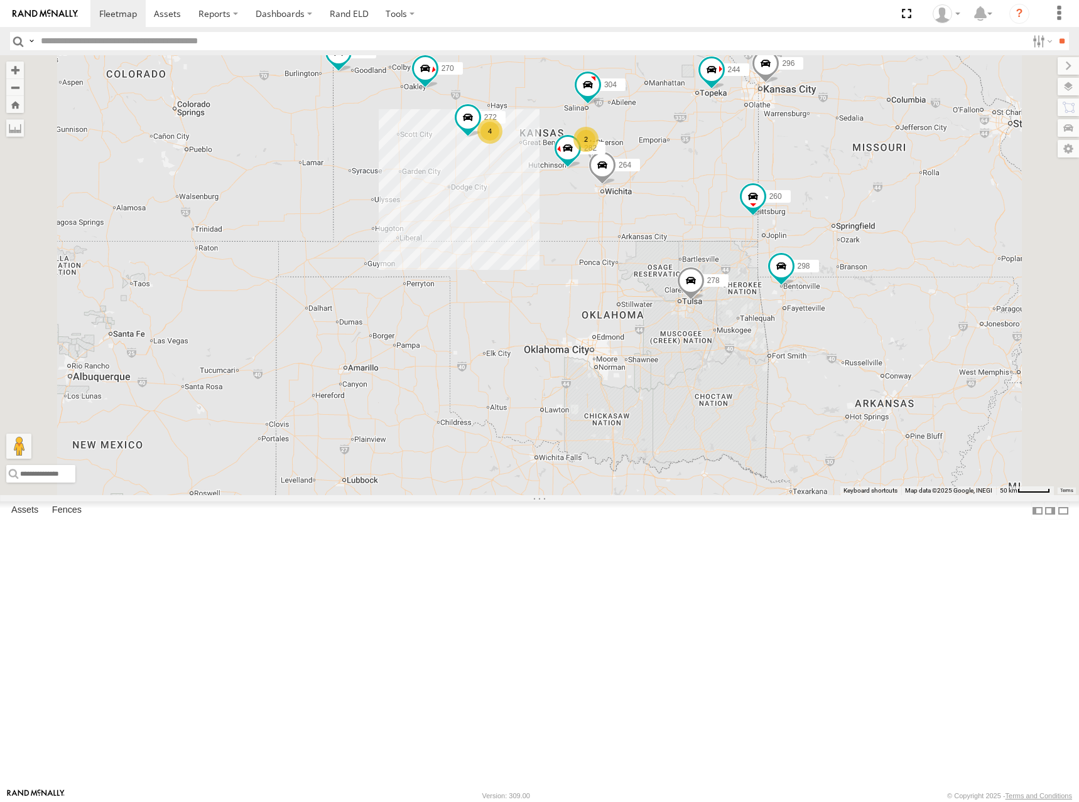
click at [784, 190] on div "274 244 298 270 262 288 272 256 232 296 304 284 264 282 266 278 294 260 2 4" at bounding box center [539, 275] width 1079 height 440
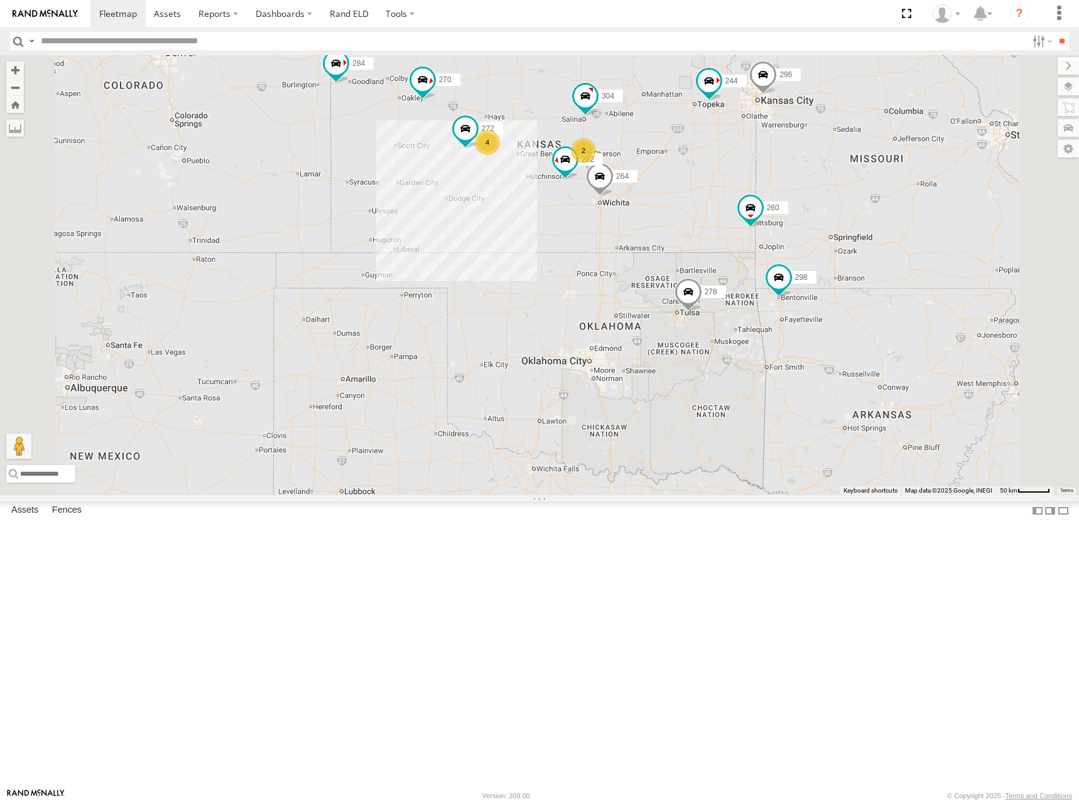
drag, startPoint x: 802, startPoint y: 207, endPoint x: 800, endPoint y: 217, distance: 10.4
click at [800, 217] on div "274 244 298 270 262 288 272 256 232 296 304 284 264 282 266 278 294 260 2 4" at bounding box center [539, 275] width 1079 height 440
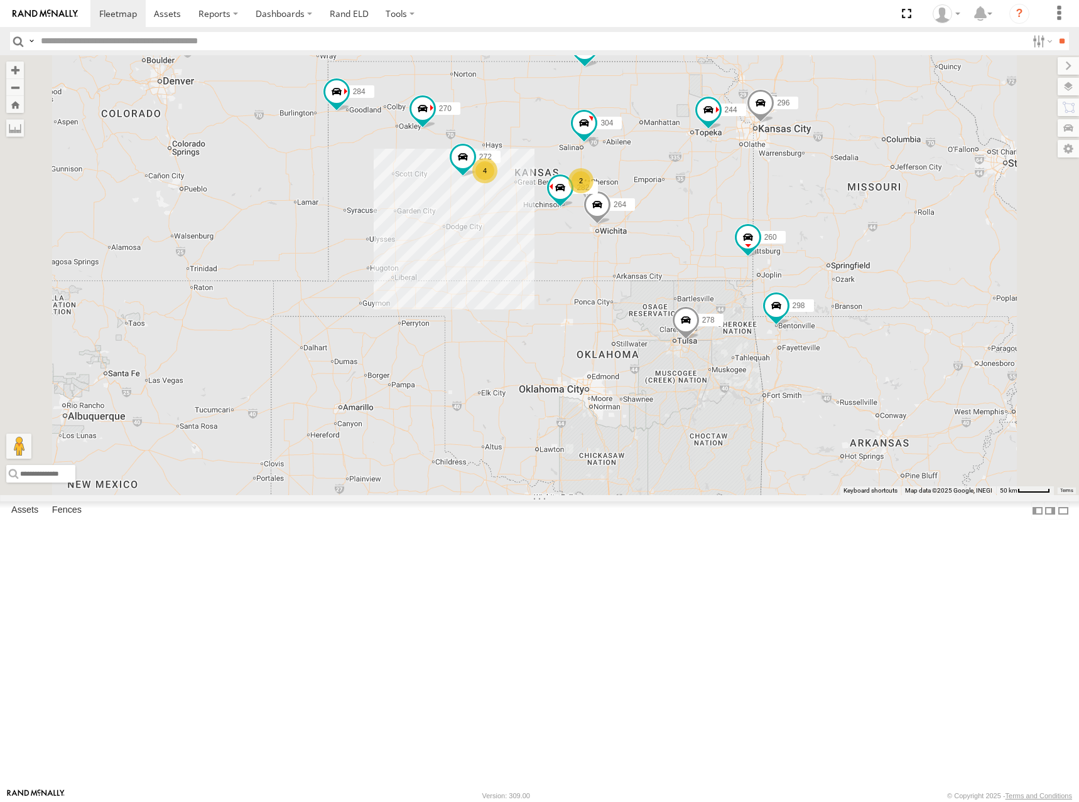
drag, startPoint x: 843, startPoint y: 191, endPoint x: 843, endPoint y: 204, distance: 13.2
click at [843, 204] on div "274 244 298 270 262 288 272 256 232 296 304 284 264 282 266 278 294 260 2 4" at bounding box center [539, 275] width 1079 height 440
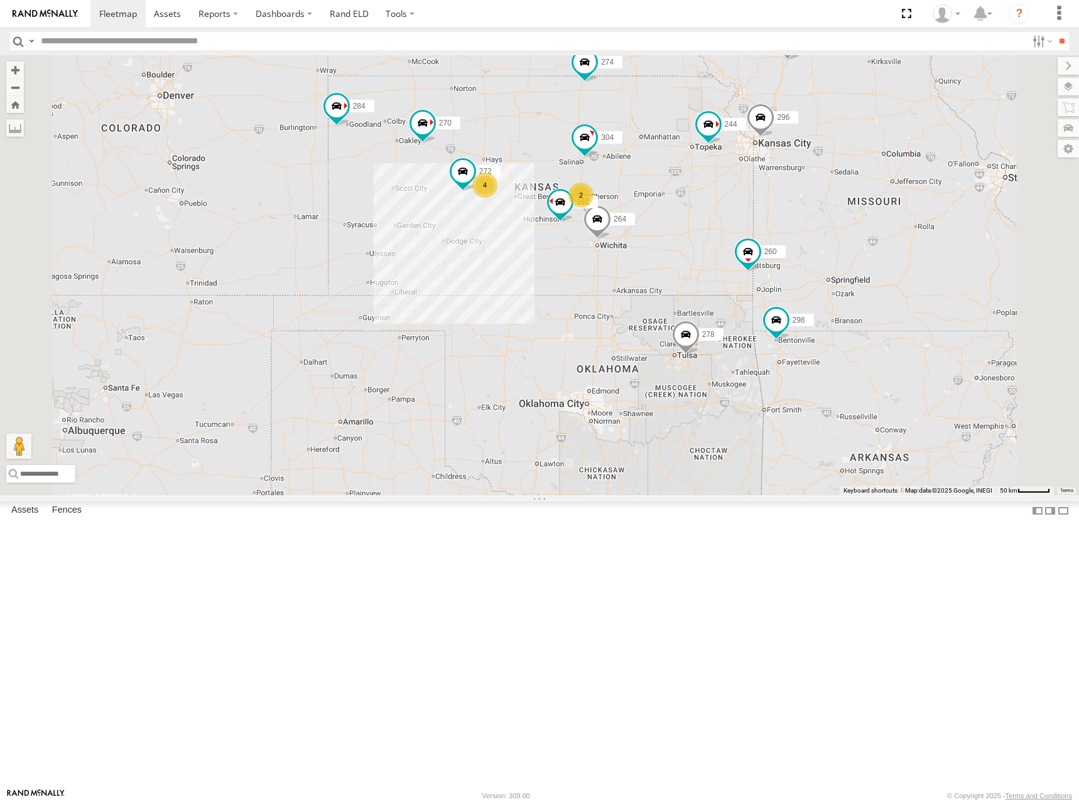
click at [886, 186] on div "274 244 298 270 262 288 272 256 232 296 304 284 264 282 266 278 294 260 2 4" at bounding box center [539, 275] width 1079 height 440
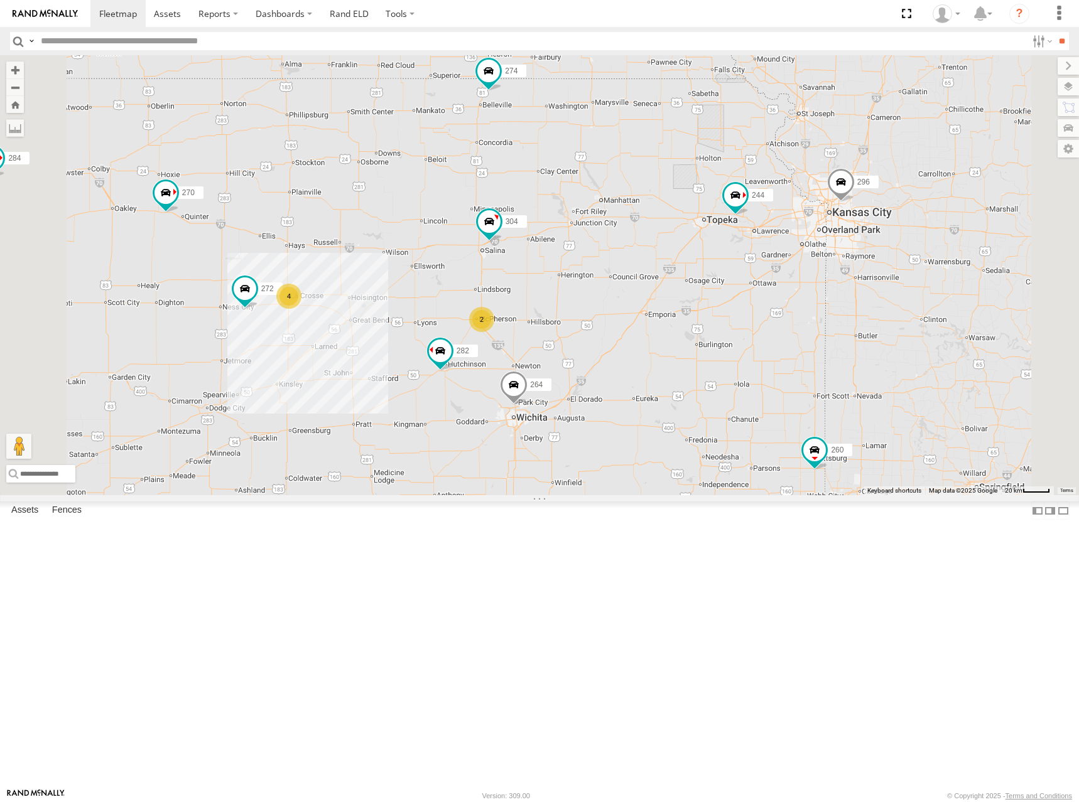
drag, startPoint x: 797, startPoint y: 311, endPoint x: 806, endPoint y: 307, distance: 10.4
click at [806, 307] on div "274 244 298 270 262 288 272 256 232 296 304 284 264 282 266 278 294 260 292 2 4" at bounding box center [539, 275] width 1079 height 440
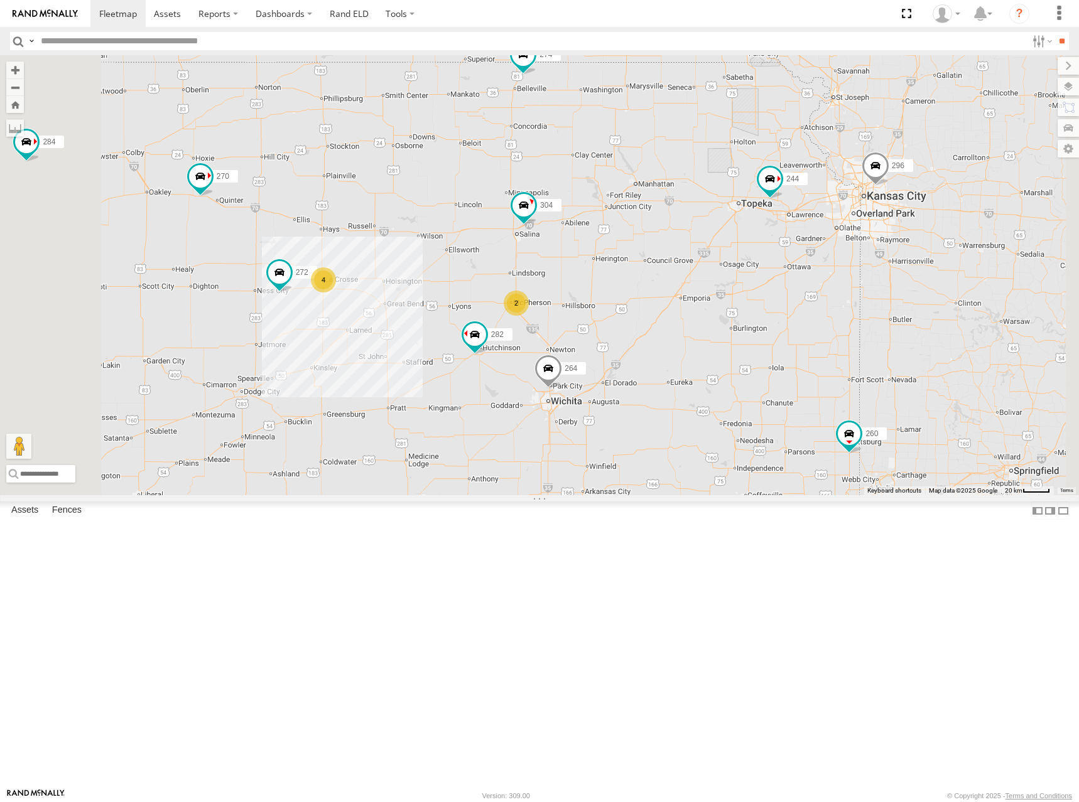
drag, startPoint x: 791, startPoint y: 318, endPoint x: 824, endPoint y: 301, distance: 37.1
click at [824, 301] on div "274 244 298 270 262 288 272 256 232 296 304 284 264 282 266 278 294 260 292 2 4" at bounding box center [539, 275] width 1079 height 440
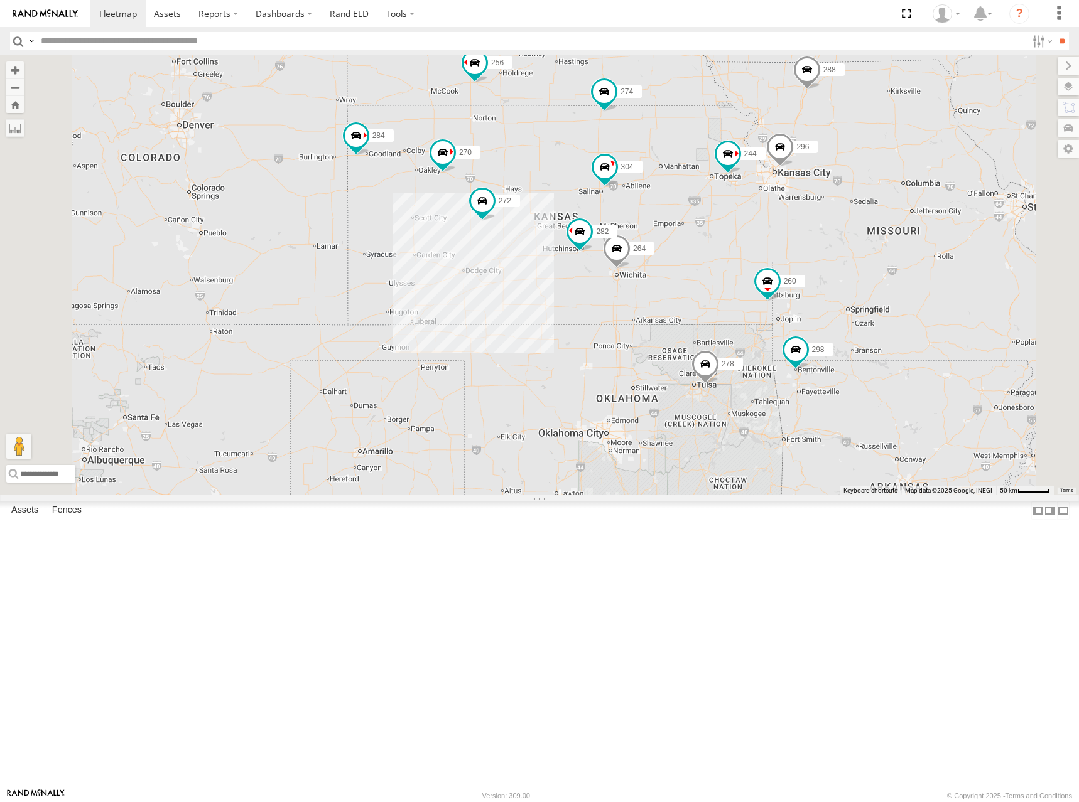
click at [822, 287] on div "274 244 298 270 262 288 272 256 232 296 304 284 264 282 266 278 294 260 292" at bounding box center [539, 275] width 1079 height 440
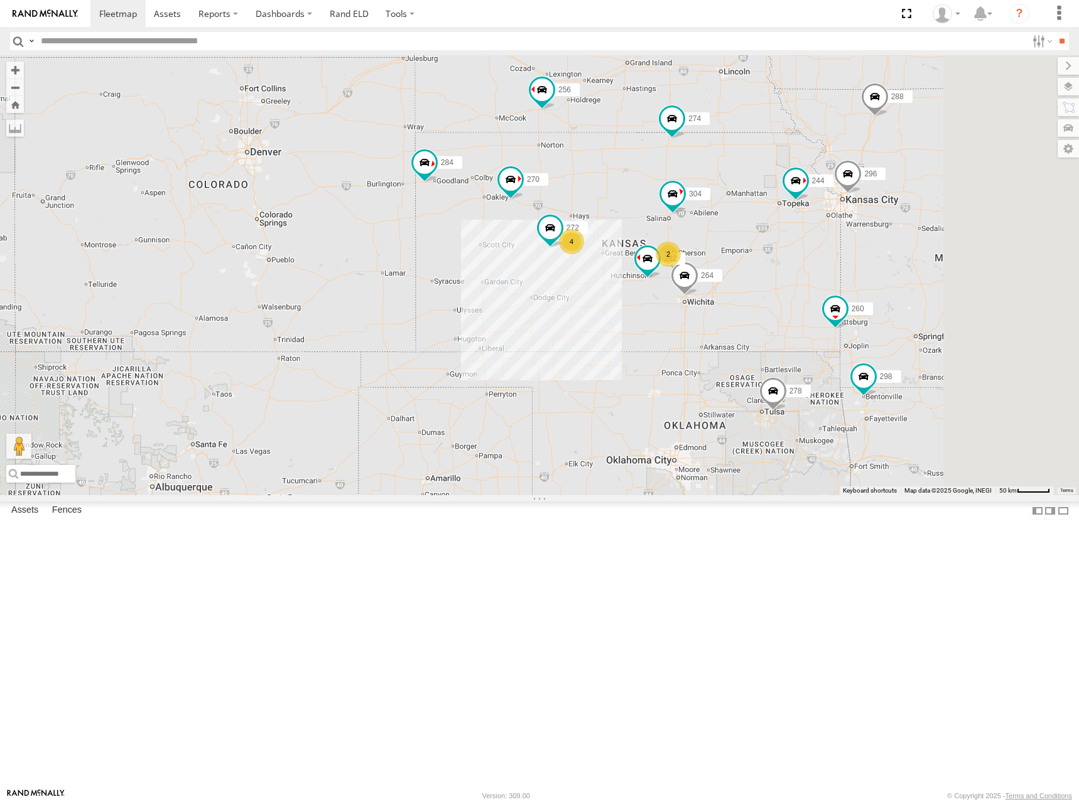
drag, startPoint x: 902, startPoint y: 293, endPoint x: 883, endPoint y: 300, distance: 20.1
click at [883, 300] on div "274 244 298 270 262 288 272 256 232 296 304 284 264 282 266 278 294 260 292 2 4" at bounding box center [539, 275] width 1079 height 440
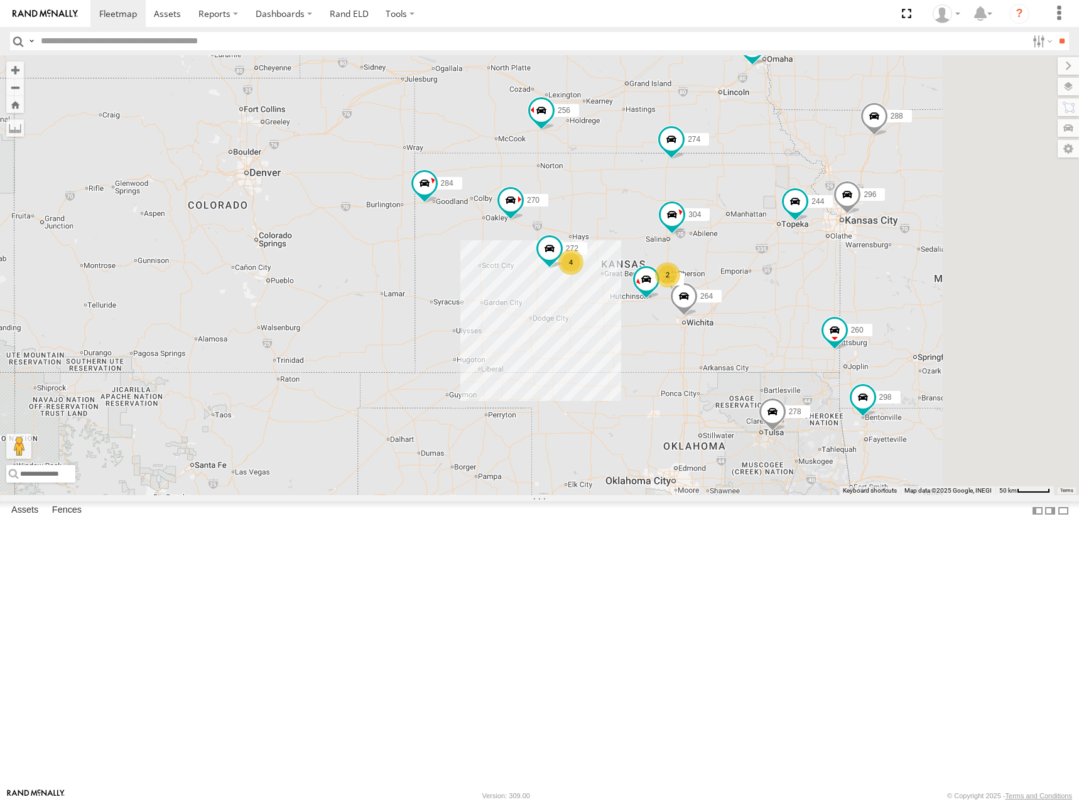
drag, startPoint x: 794, startPoint y: 164, endPoint x: 795, endPoint y: 186, distance: 22.6
click at [795, 186] on div "274 244 298 270 262 288 272 256 232 296 304 284 264 282 266 278 294 260 292 2 4" at bounding box center [539, 275] width 1079 height 440
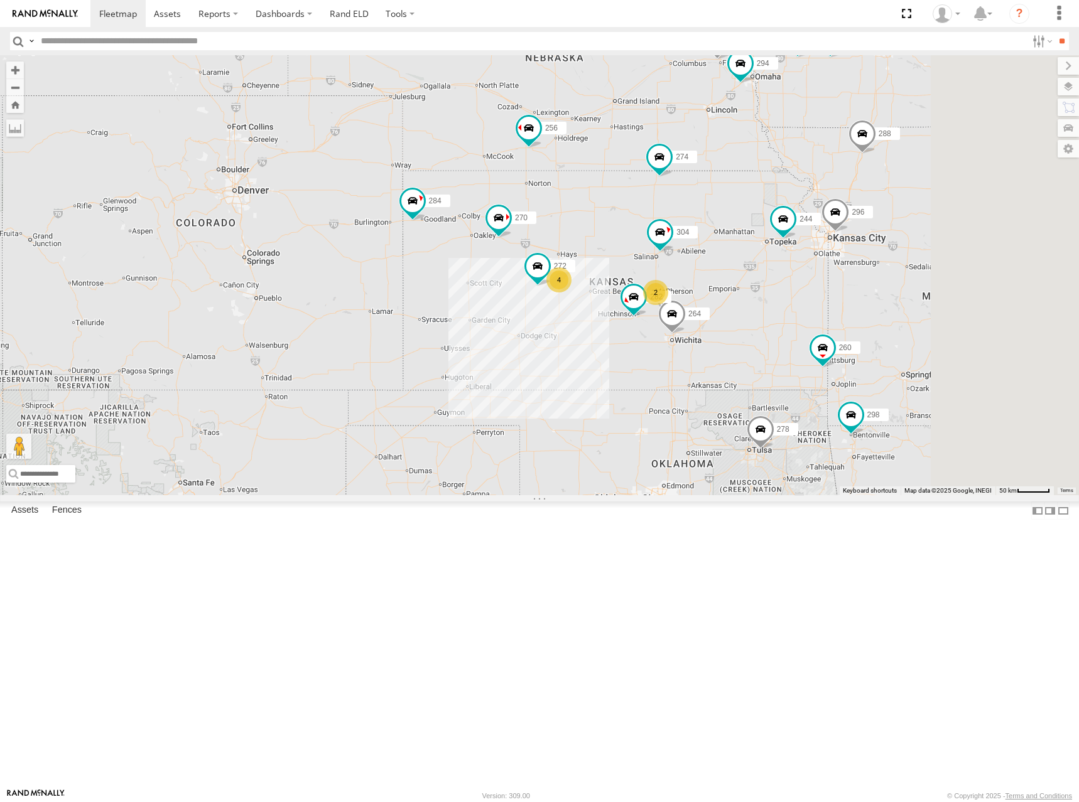
drag, startPoint x: 794, startPoint y: 192, endPoint x: 780, endPoint y: 209, distance: 21.9
click at [780, 209] on div "274 244 298 270 262 288 272 256 232 296 304 284 264 282 266 278 294 260 292 2 4" at bounding box center [539, 275] width 1079 height 440
click at [784, 140] on div "274 244 298 270 262 288 272 256 232 296 304 284 264 282 266 278 294 260 292 2 4" at bounding box center [539, 275] width 1079 height 440
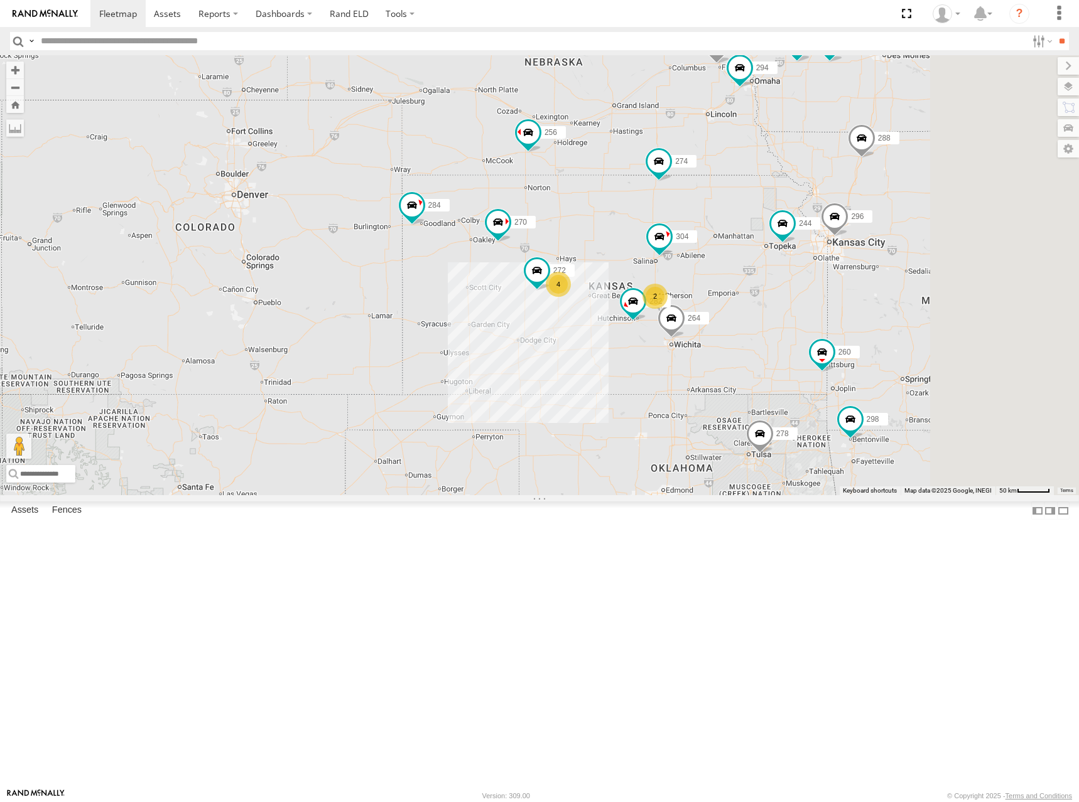
drag, startPoint x: 784, startPoint y: 140, endPoint x: 777, endPoint y: 164, distance: 25.4
click at [777, 164] on div "274 244 298 270 262 288 272 256 232 296 304 284 264 282 266 278 294 260 292 2 4" at bounding box center [539, 275] width 1079 height 440
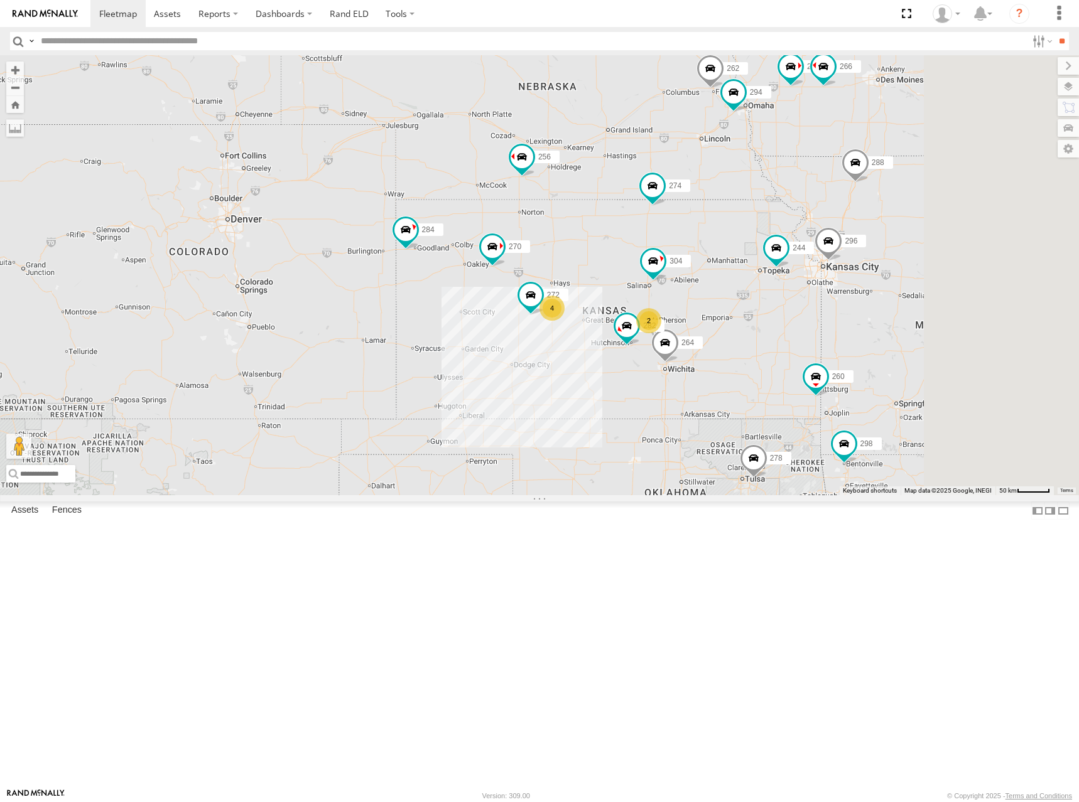
click at [802, 209] on div "274 244 298 270 262 288 272 256 232 296 304 284 264 282 266 278 294 260 292 2 4" at bounding box center [539, 275] width 1079 height 440
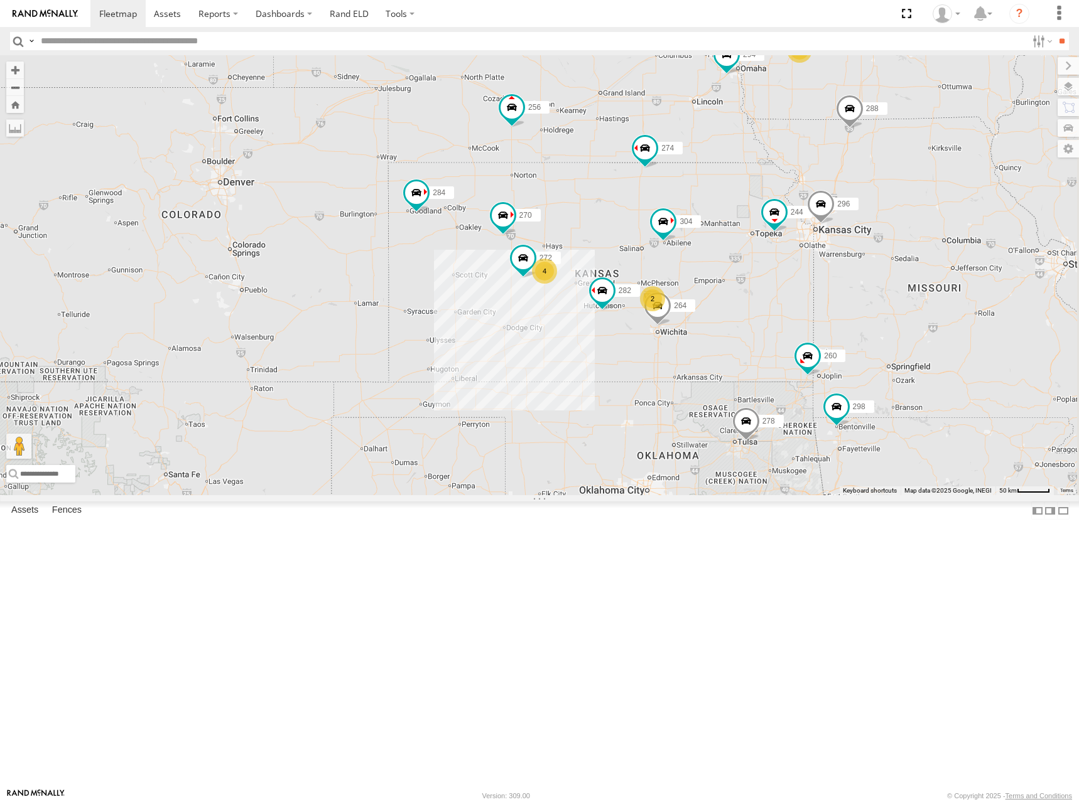
drag, startPoint x: 760, startPoint y: 293, endPoint x: 752, endPoint y: 253, distance: 40.3
click at [752, 253] on div "274 244 298 270 262 288 292 272 256 296 304 284 264 282 278 294 260 2 4 2" at bounding box center [539, 275] width 1079 height 440
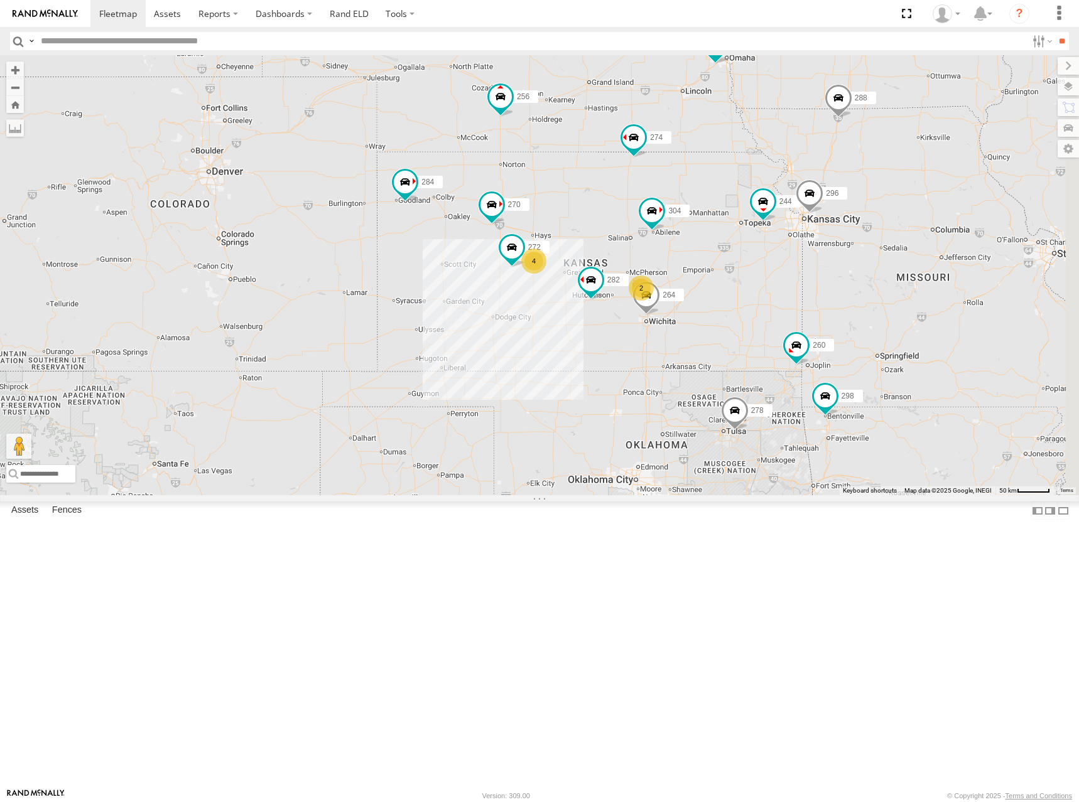
drag, startPoint x: 877, startPoint y: 325, endPoint x: 867, endPoint y: 320, distance: 11.2
click at [867, 320] on div "274 244 298 270 262 288 292 272 256 296 304 284 264 282 278 294 260 2 4 2" at bounding box center [539, 275] width 1079 height 440
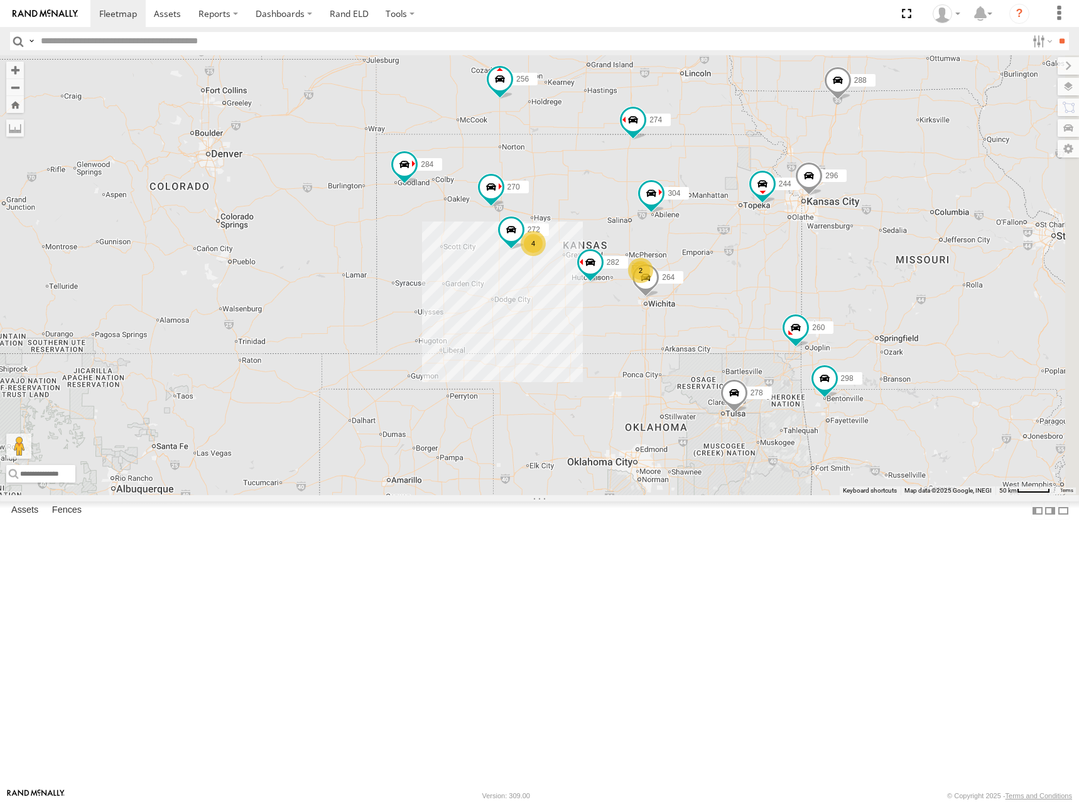
drag, startPoint x: 883, startPoint y: 321, endPoint x: 883, endPoint y: 302, distance: 19.5
click at [883, 302] on div "274 244 298 270 262 288 292 272 256 296 304 284 264 282 278 294 260 2 4 2" at bounding box center [539, 275] width 1079 height 440
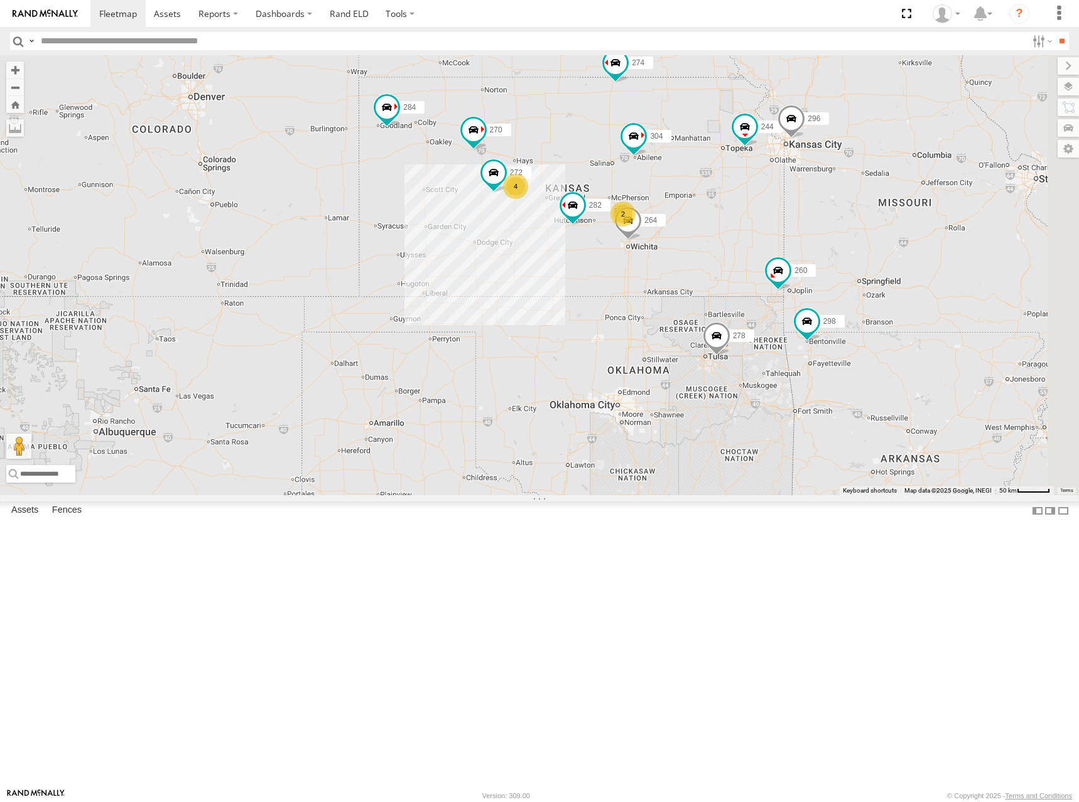
drag, startPoint x: 866, startPoint y: 388, endPoint x: 849, endPoint y: 326, distance: 64.4
click at [849, 326] on div "274 244 298 270 262 288 292 272 256 296 304 284 264 282 278 294 260 2 4 2" at bounding box center [539, 275] width 1079 height 440
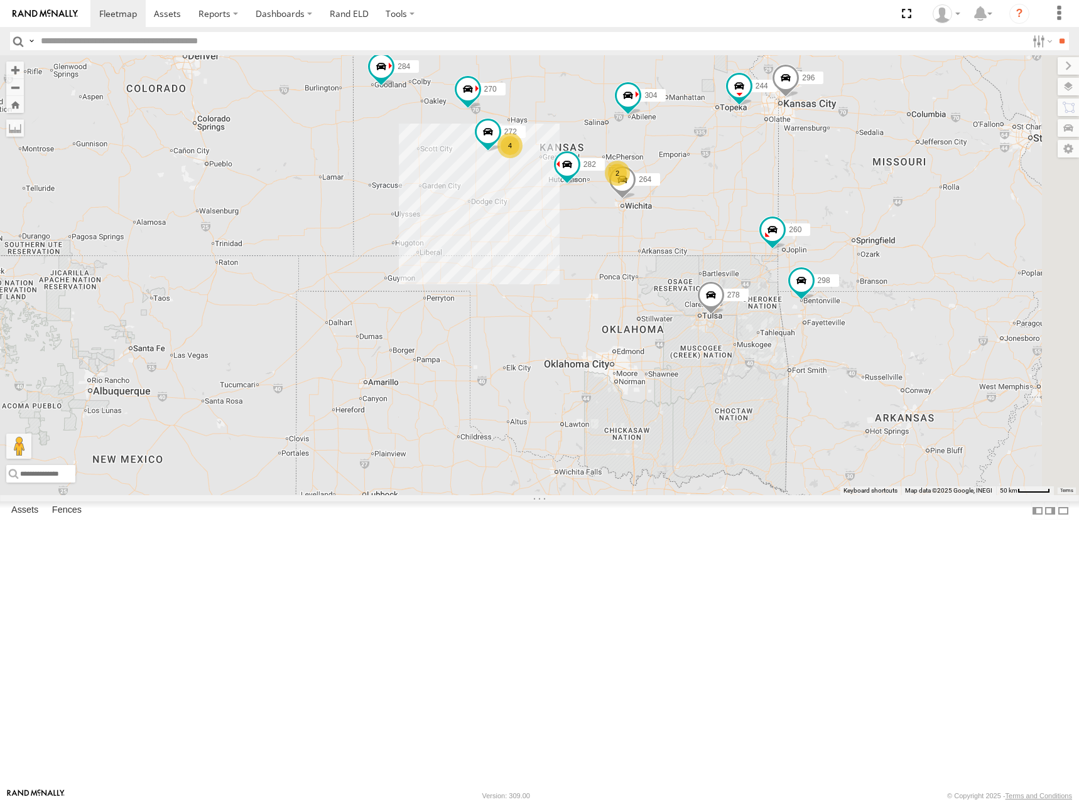
drag, startPoint x: 871, startPoint y: 374, endPoint x: 866, endPoint y: 332, distance: 41.7
click at [866, 332] on div "274 244 298 270 262 288 292 272 256 296 304 284 264 282 278 294 260 2 4 2" at bounding box center [539, 275] width 1079 height 440
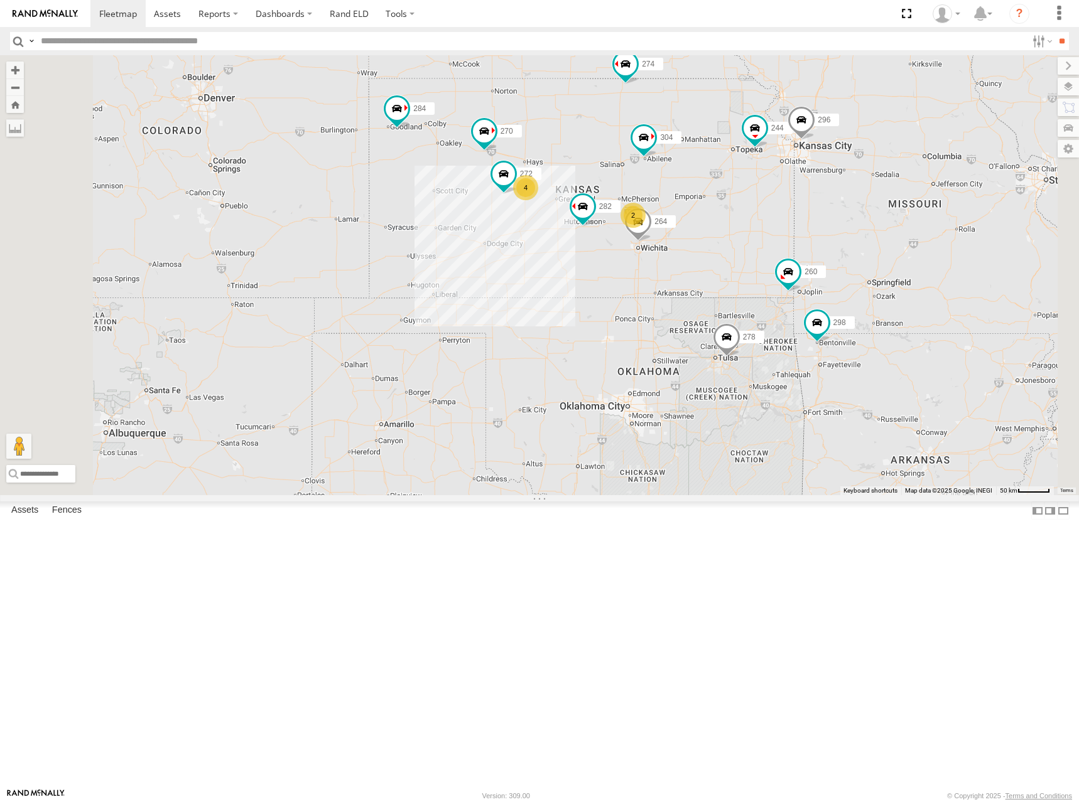
drag, startPoint x: 734, startPoint y: 202, endPoint x: 740, endPoint y: 256, distance: 53.7
click at [740, 256] on div "274 244 298 270 262 288 292 272 256 296 304 284 264 282 278 294 260 2 4 2" at bounding box center [539, 275] width 1079 height 440
drag, startPoint x: 856, startPoint y: 166, endPoint x: 853, endPoint y: 227, distance: 61.0
click at [853, 227] on div "274 244 298 270 262 288 292 272 256 296 304 284 264 282 278 294 260 2 4 2" at bounding box center [539, 275] width 1079 height 440
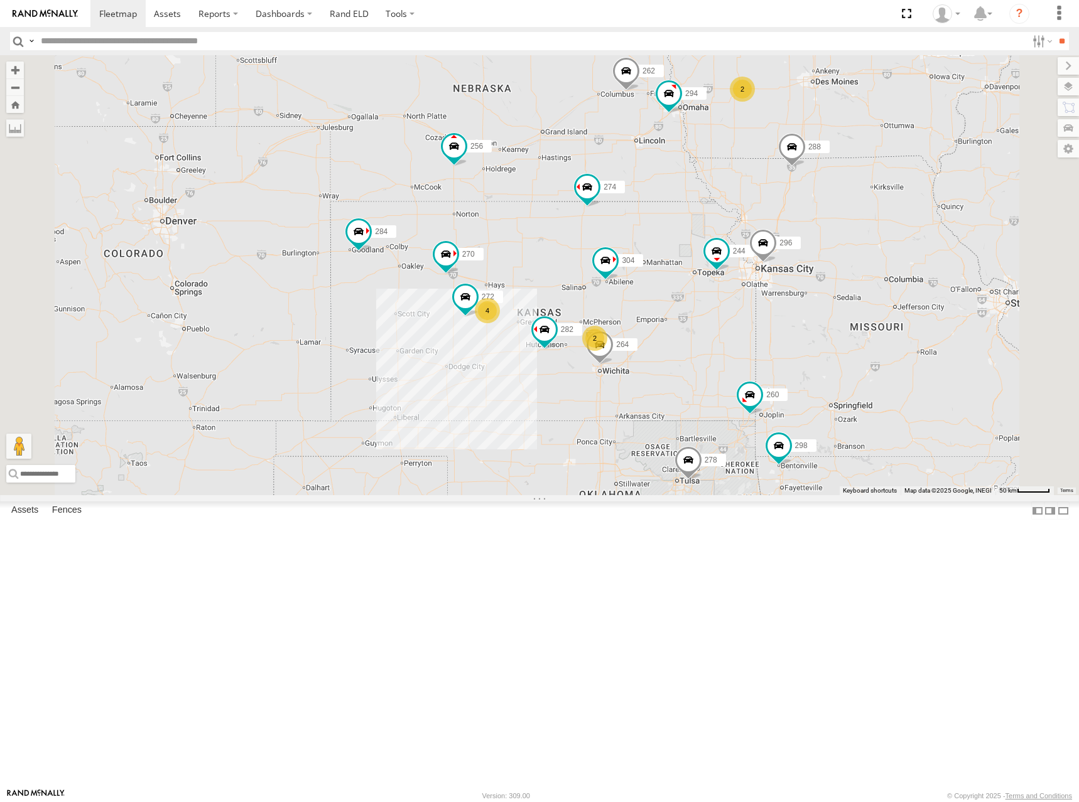
drag, startPoint x: 925, startPoint y: 103, endPoint x: 888, endPoint y: 164, distance: 71.8
click at [888, 164] on div "274 244 298 270 262 288 292 272 256 296 304 284 264 282 278 294 260 2 4 2" at bounding box center [539, 275] width 1079 height 440
drag, startPoint x: 830, startPoint y: 370, endPoint x: 848, endPoint y: 341, distance: 34.3
click at [848, 341] on div "274 244 298 270 262 288 292 272 256 296 304 284 264 282 278 294 260 2 4 2" at bounding box center [539, 275] width 1079 height 440
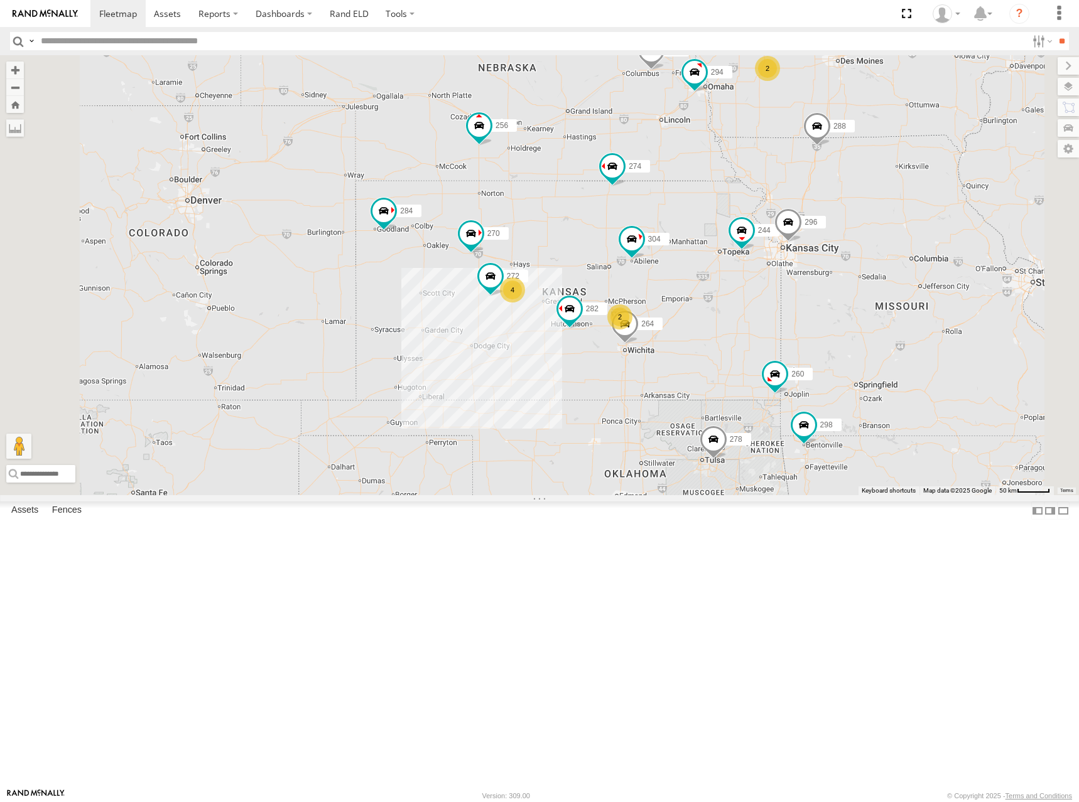
drag, startPoint x: 821, startPoint y: 303, endPoint x: 831, endPoint y: 307, distance: 11.3
click at [831, 307] on div "274 244 298 270 262 288 292 272 256 296 304 284 264 282 278 294 260 2 4 2" at bounding box center [539, 275] width 1079 height 440
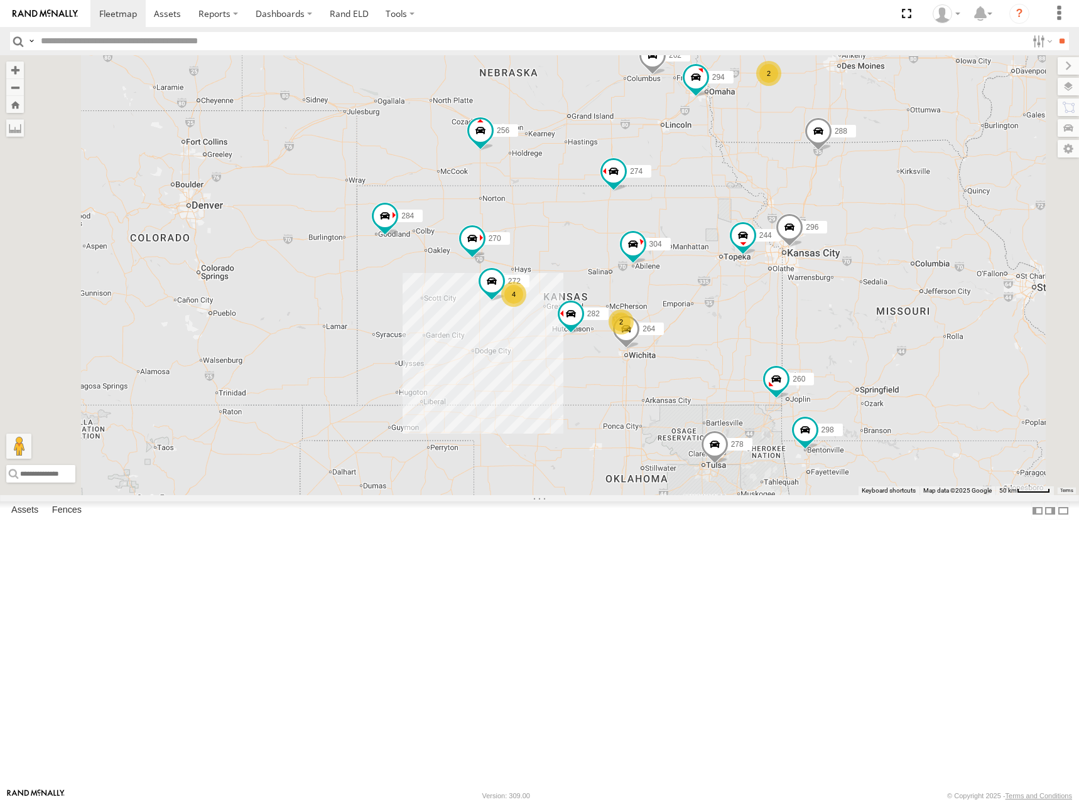
drag, startPoint x: 835, startPoint y: 308, endPoint x: 838, endPoint y: 315, distance: 8.2
click at [838, 315] on div "274 244 298 270 262 288 292 272 256 296 304 284 264 282 278 294 260 2 4 2" at bounding box center [539, 275] width 1079 height 440
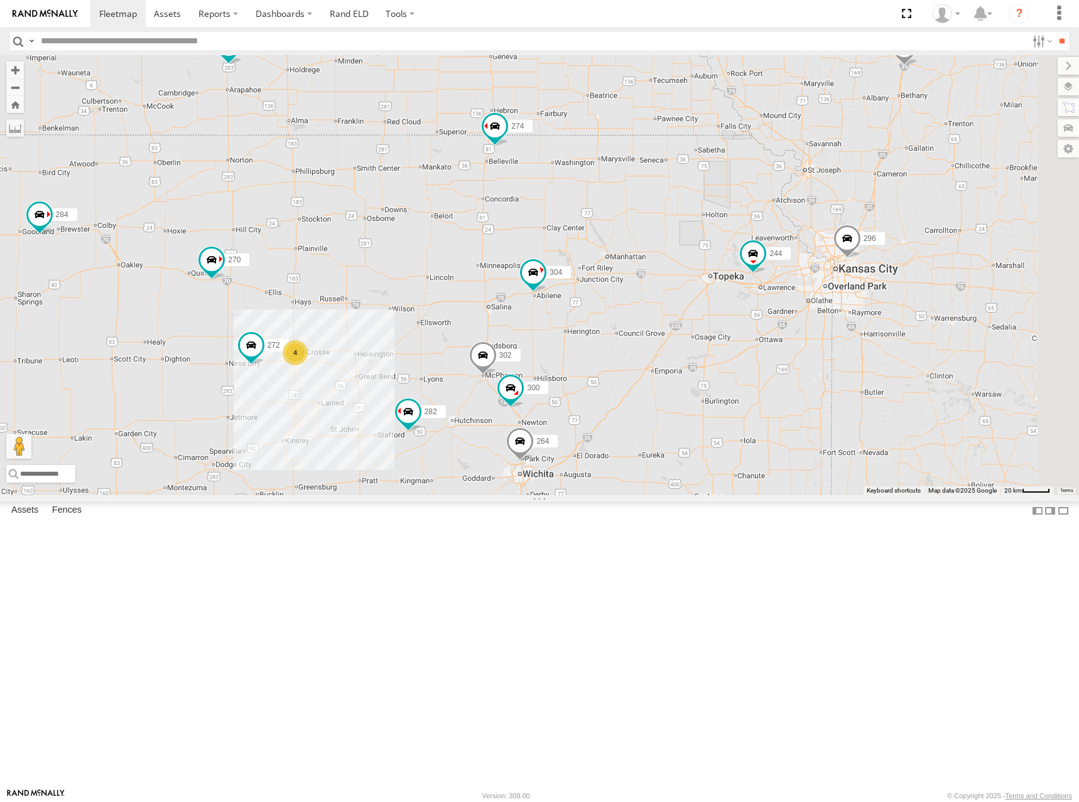
drag, startPoint x: 925, startPoint y: 237, endPoint x: 729, endPoint y: 149, distance: 215.0
click at [729, 149] on div "274 244 298 270 262 288 292 272 256 296 304 284 264 282 278 294 260 300 4 302" at bounding box center [539, 275] width 1079 height 440
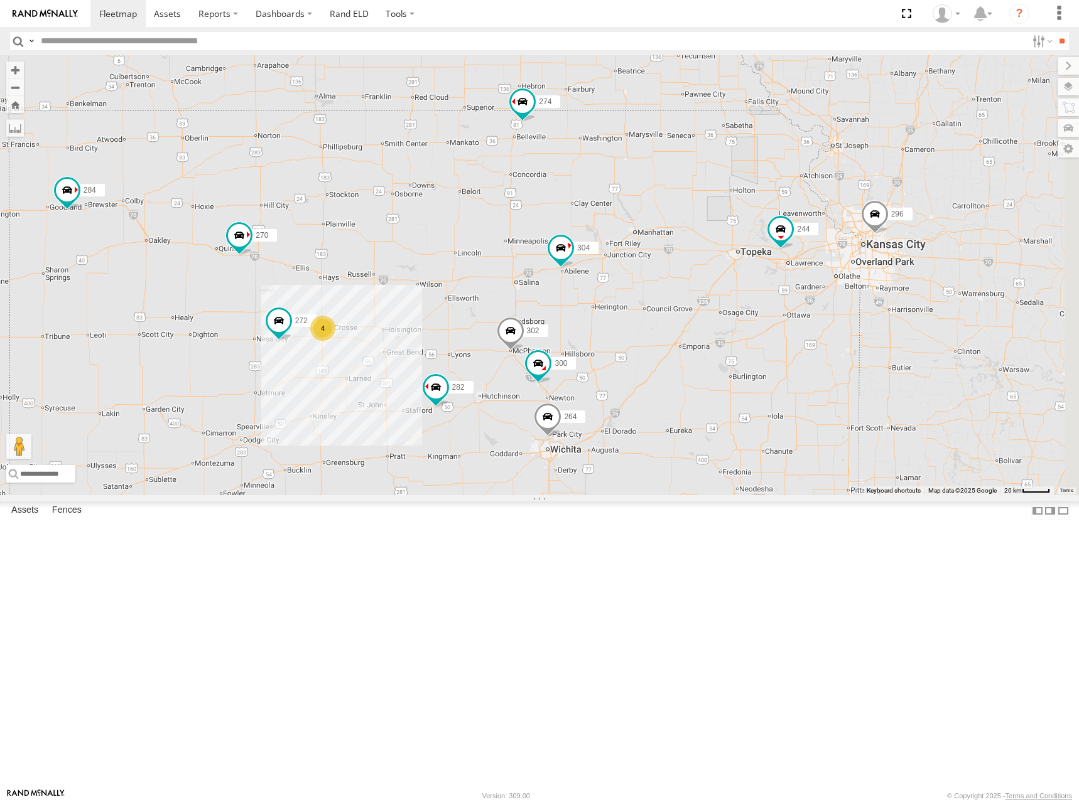
drag, startPoint x: 741, startPoint y: 411, endPoint x: 778, endPoint y: 383, distance: 46.2
click at [778, 383] on div "274 244 298 270 262 288 292 272 256 296 304 284 264 282 278 294 260 300 4 302 2" at bounding box center [539, 275] width 1079 height 440
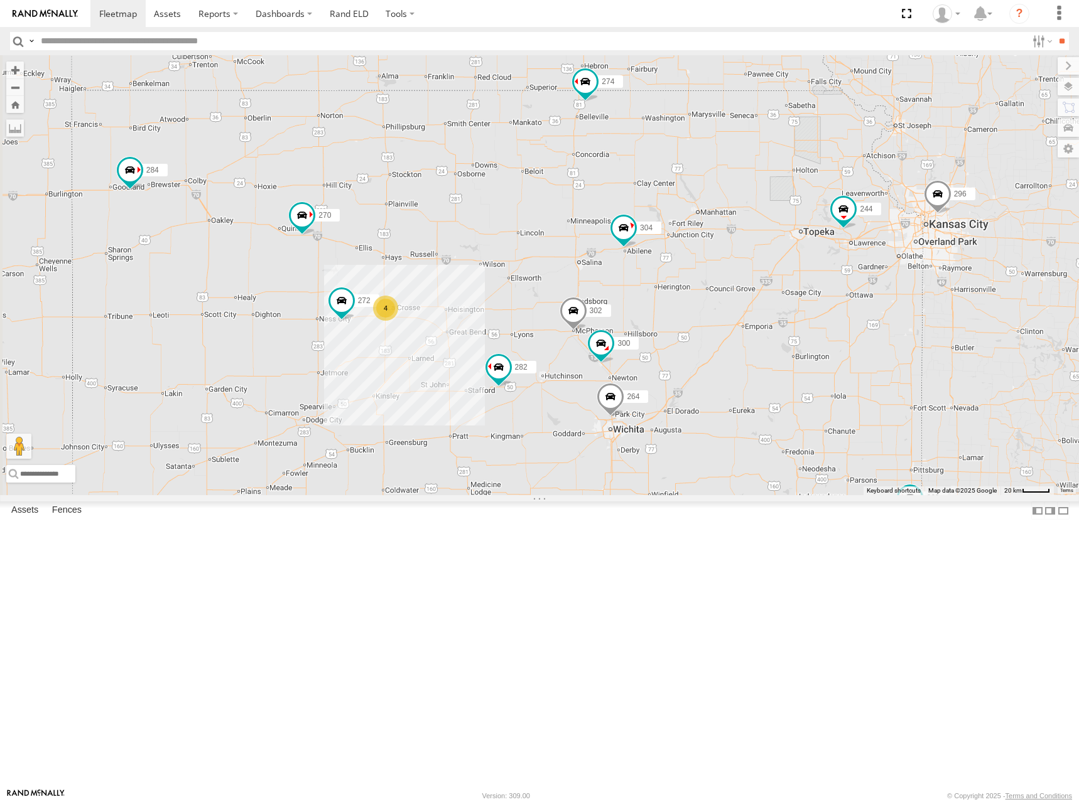
drag, startPoint x: 835, startPoint y: 294, endPoint x: 890, endPoint y: 276, distance: 57.6
click at [890, 276] on div "274 244 298 270 262 288 292 272 256 296 304 284 264 282 278 294 260 300 4 302 2" at bounding box center [539, 275] width 1079 height 440
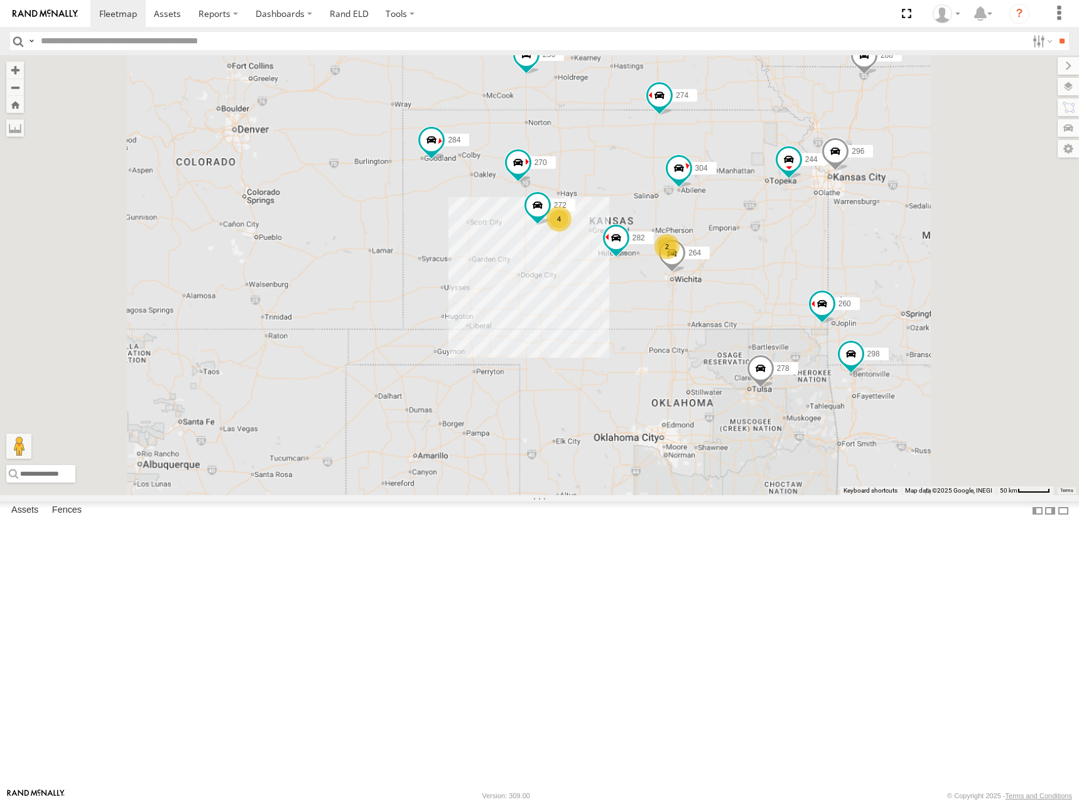
click at [886, 273] on div "274 244 298 270 262 288 292 272 256 296 304 284 264 282 278 294 260 2 4 2" at bounding box center [539, 275] width 1079 height 440
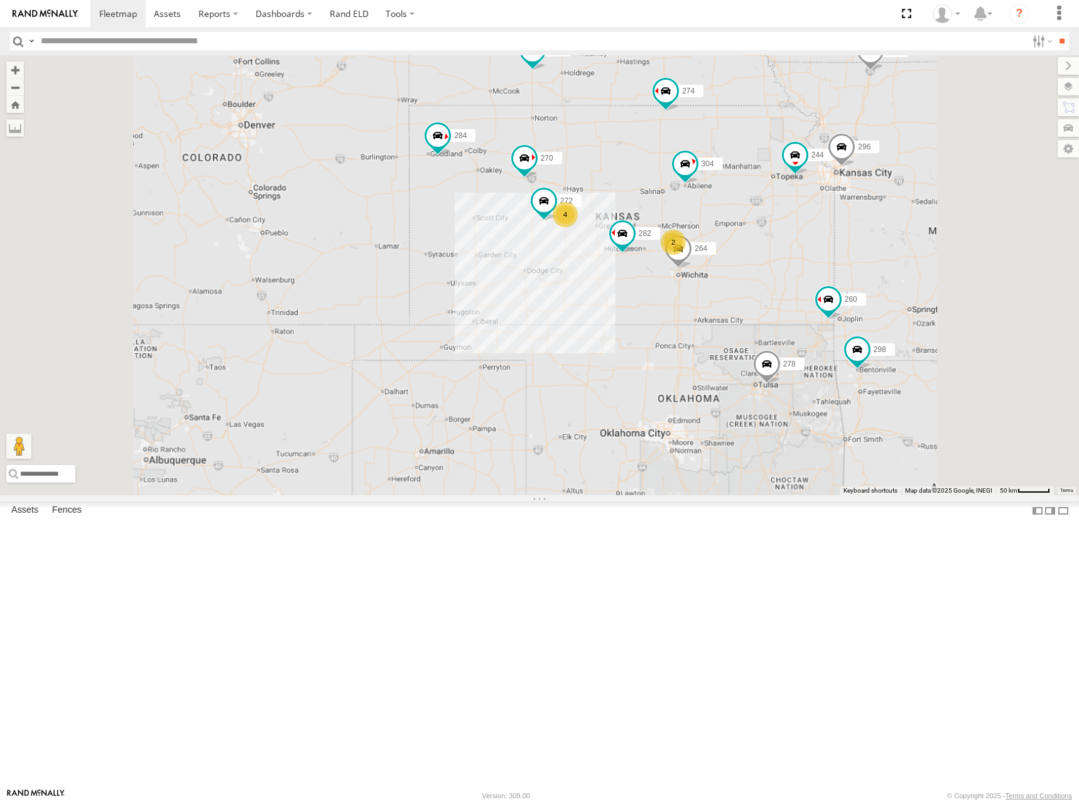
drag, startPoint x: 883, startPoint y: 256, endPoint x: 915, endPoint y: 229, distance: 41.5
click at [890, 250] on div "274 244 298 270 262 288 292 272 256 296 304 284 264 282 278 294 260 2 4 2" at bounding box center [539, 275] width 1079 height 440
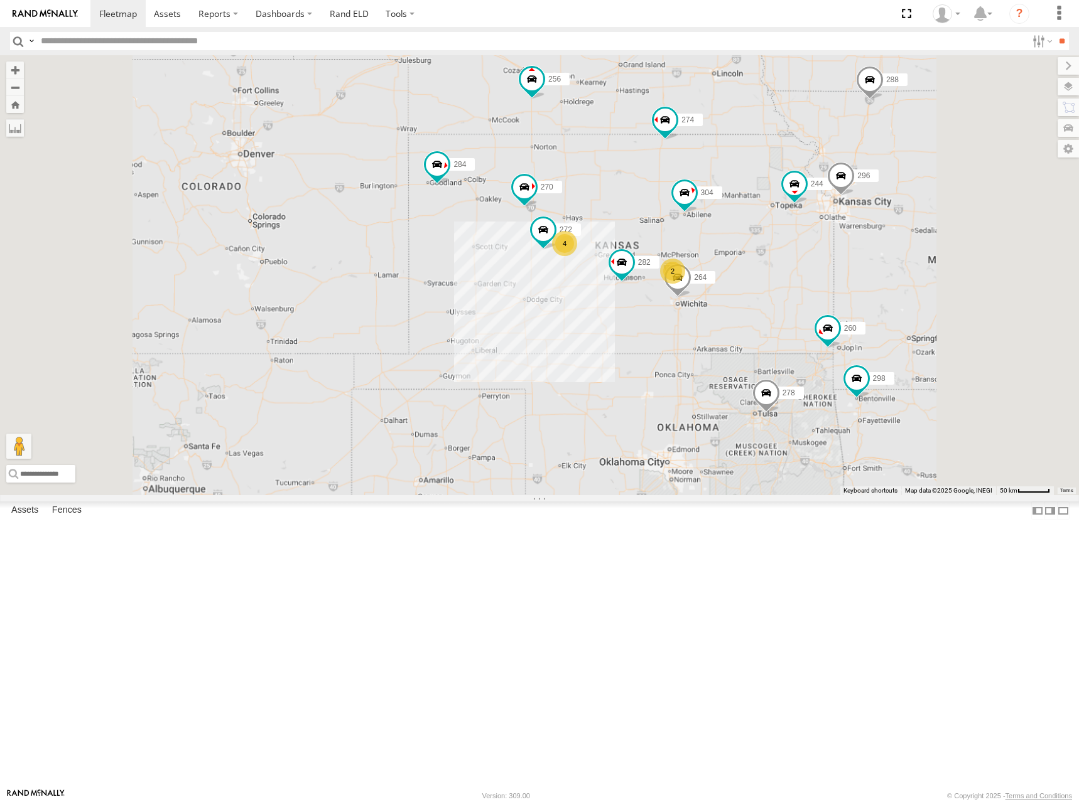
drag, startPoint x: 760, startPoint y: 229, endPoint x: 755, endPoint y: 264, distance: 35.4
click at [755, 264] on div "274 244 298 270 262 288 292 272 256 296 304 284 264 282 278 294 260 2 4 2" at bounding box center [539, 275] width 1079 height 440
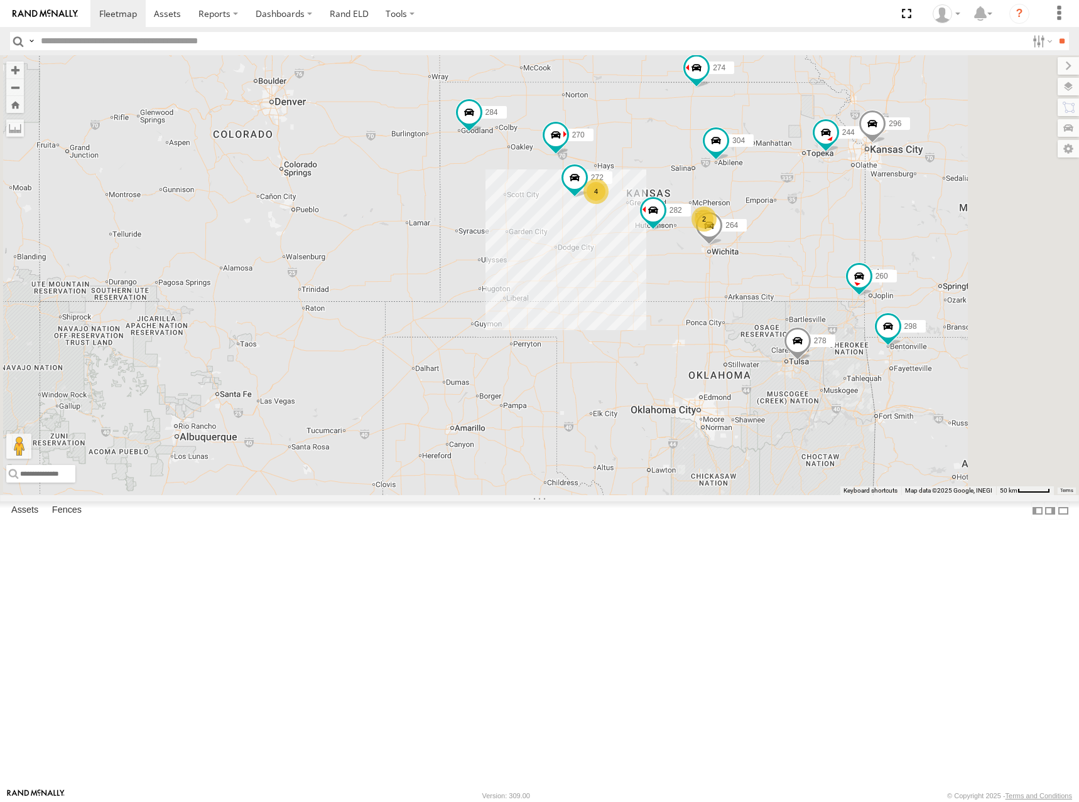
click at [800, 220] on div "274 244 298 270 262 288 292 272 256 296 304 284 264 282 278 294 260 2 4 2" at bounding box center [539, 275] width 1079 height 440
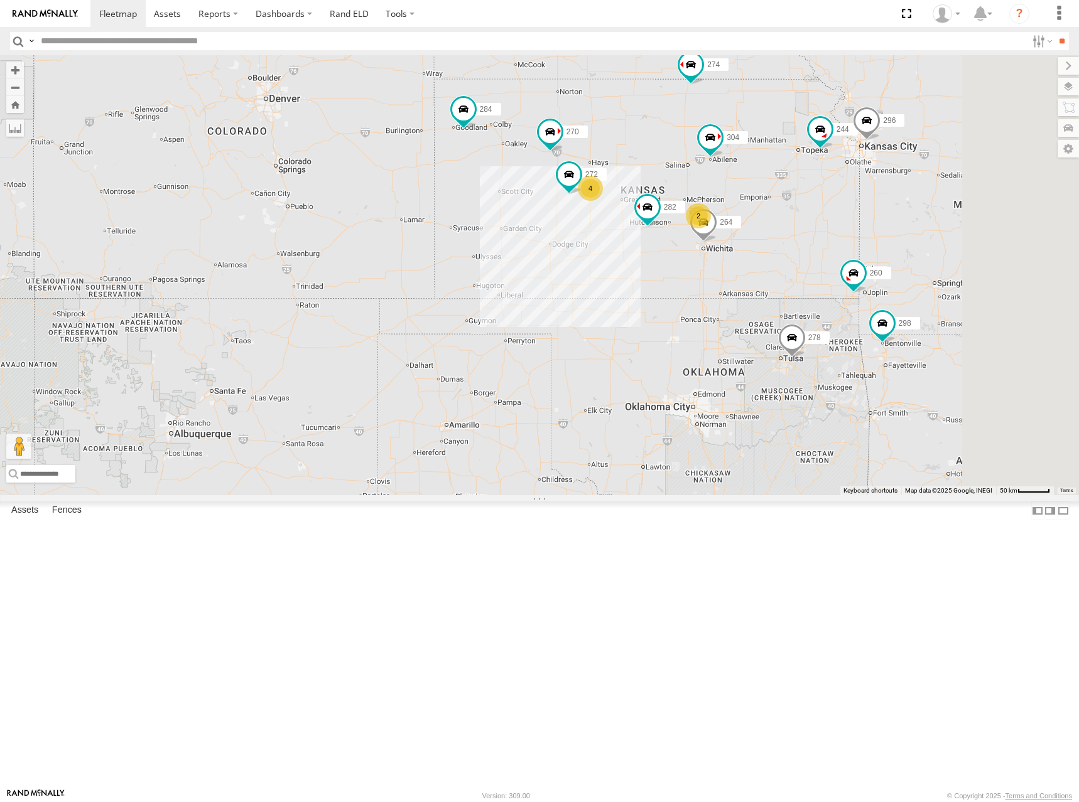
click at [819, 282] on div "274 244 298 270 262 288 292 272 256 296 304 284 264 282 278 294 260 2 4 2" at bounding box center [539, 275] width 1079 height 440
click at [785, 240] on div "274 244 298 270 262 288 292 272 256 296 304 284 264 282 278 294 260 2 4 2" at bounding box center [539, 275] width 1079 height 440
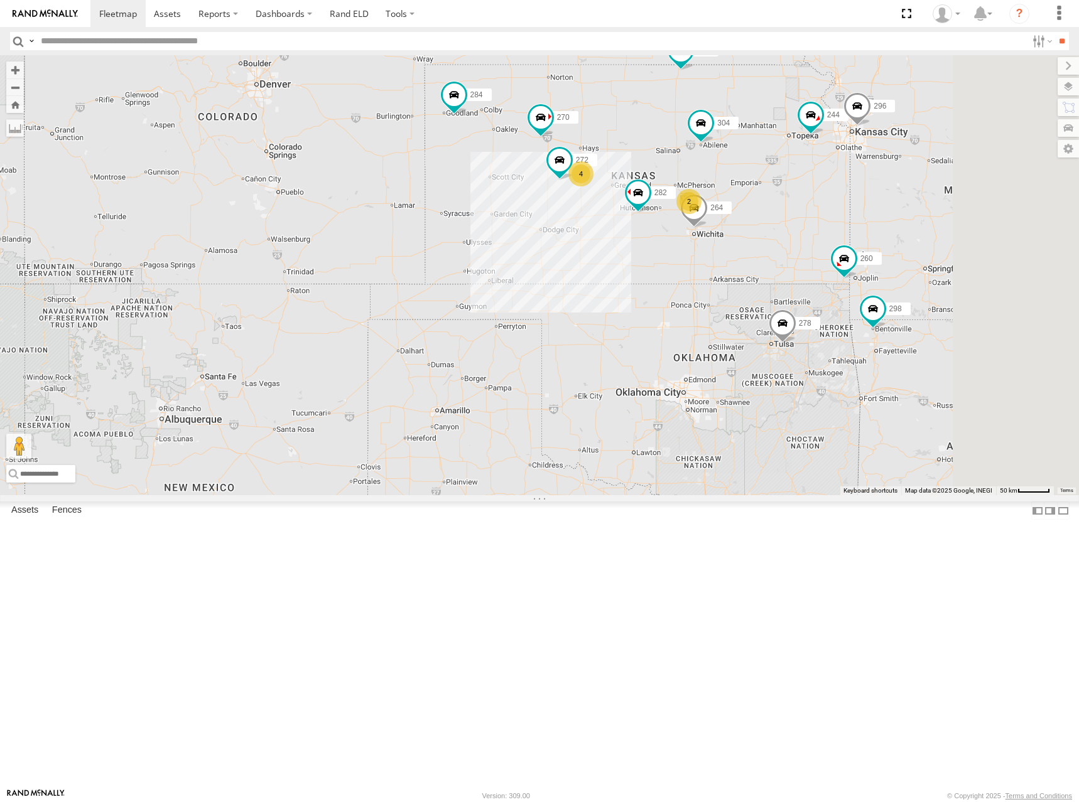
drag, startPoint x: 781, startPoint y: 283, endPoint x: 777, endPoint y: 257, distance: 26.6
click at [777, 257] on div "274 244 298 270 262 288 292 272 256 296 304 284 264 282 278 294 260 2 4 2" at bounding box center [539, 275] width 1079 height 440
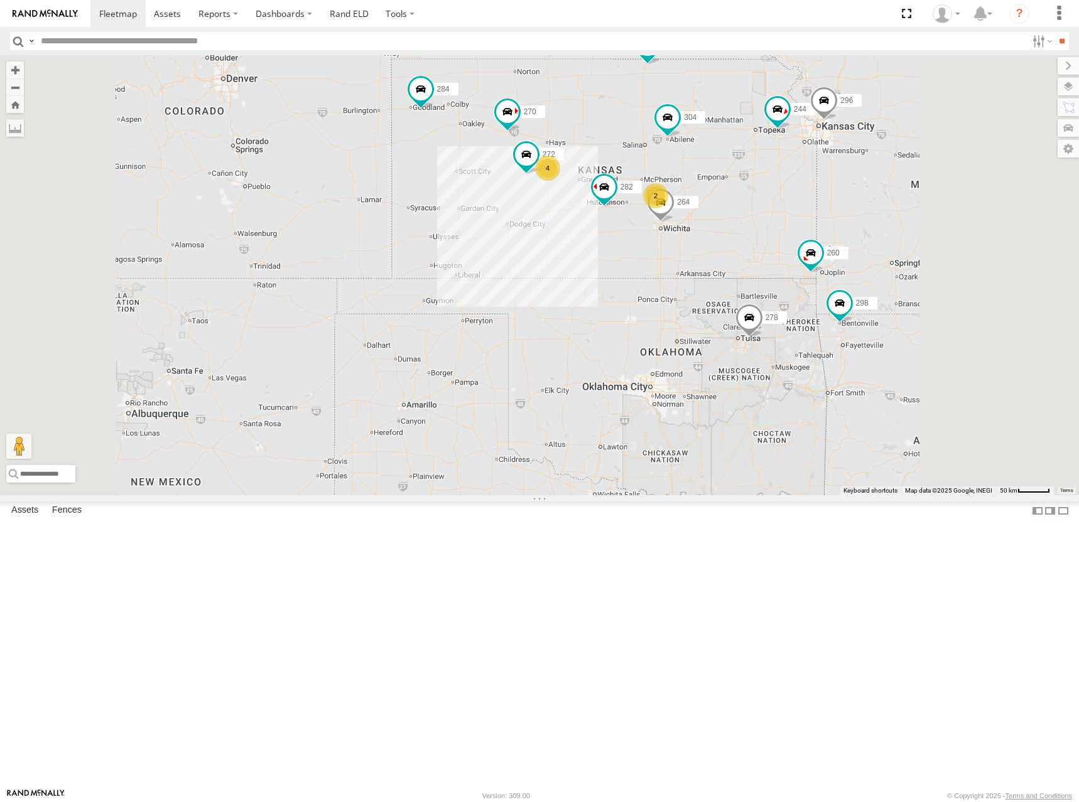
drag, startPoint x: 794, startPoint y: 262, endPoint x: 748, endPoint y: 261, distance: 45.8
click at [753, 261] on div "274 244 298 270 262 288 292 272 256 296 304 284 264 282 278 294 260 2 4 2" at bounding box center [539, 275] width 1079 height 440
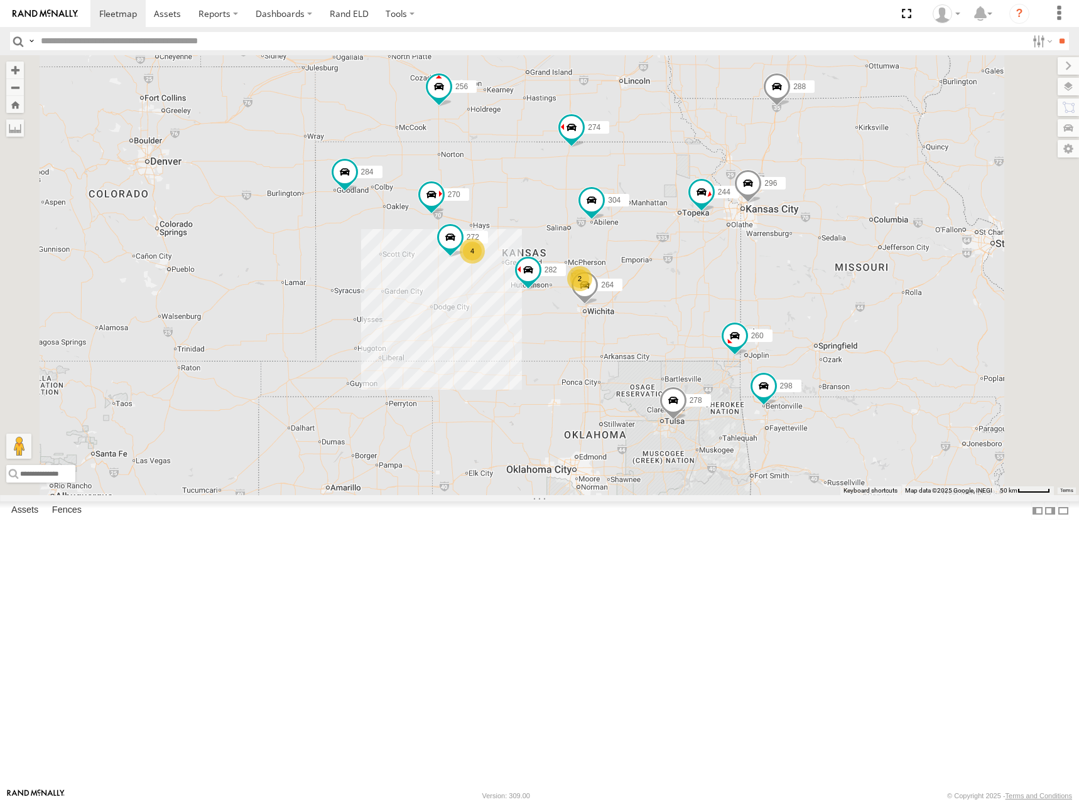
drag, startPoint x: 911, startPoint y: 183, endPoint x: 839, endPoint y: 269, distance: 112.8
click at [839, 269] on div "274 244 298 270 262 288 292 272 256 296 304 284 264 282 278 294 260 2 4 2" at bounding box center [539, 275] width 1079 height 440
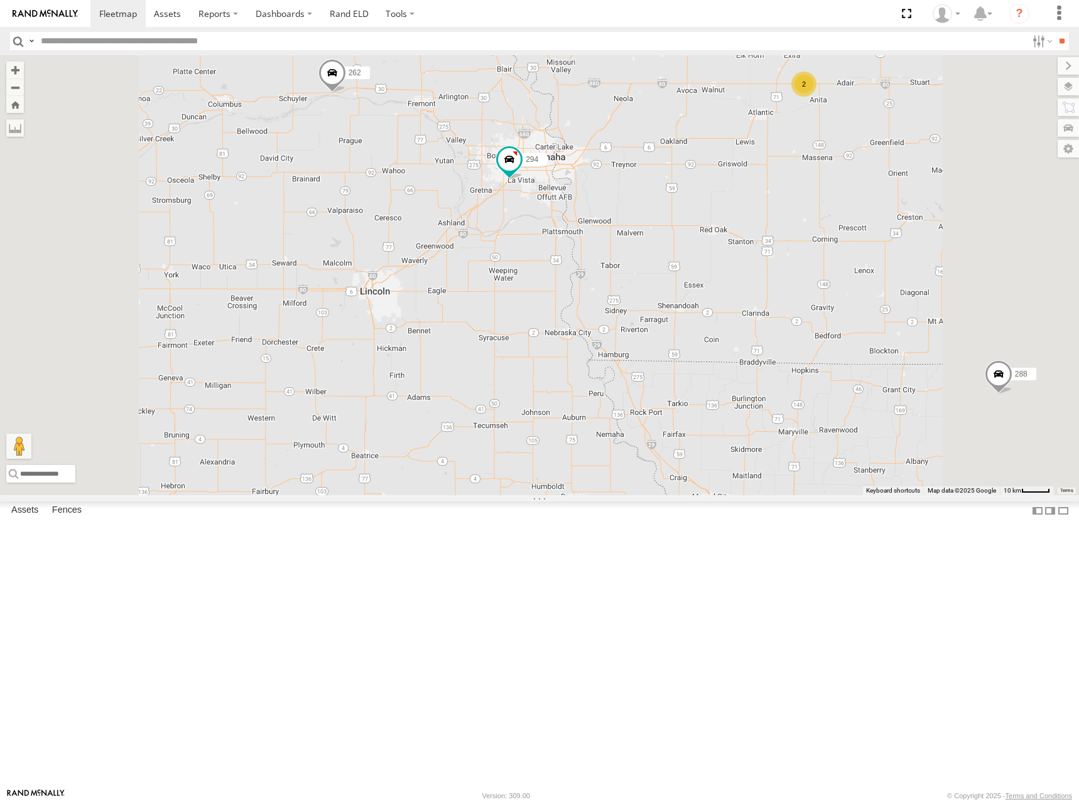
drag, startPoint x: 774, startPoint y: 135, endPoint x: 798, endPoint y: 256, distance: 123.5
click at [798, 256] on div "274 244 298 270 262 288 292 272 256 296 304 284 264 282 278 294 260 300 302 2" at bounding box center [539, 275] width 1079 height 440
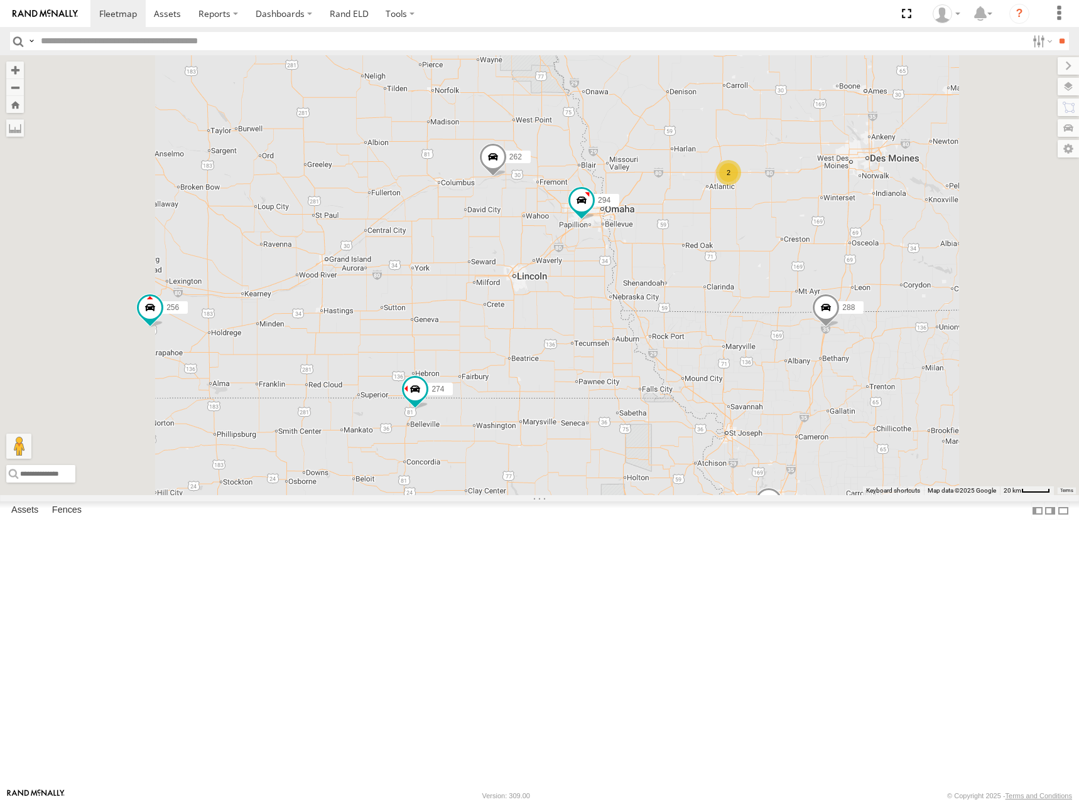
drag, startPoint x: 652, startPoint y: 223, endPoint x: 730, endPoint y: 236, distance: 79.6
click at [730, 236] on div "274 244 298 270 262 288 292 272 256 296 304 284 264 282 278 294 260 300 302 4 2" at bounding box center [539, 275] width 1079 height 440
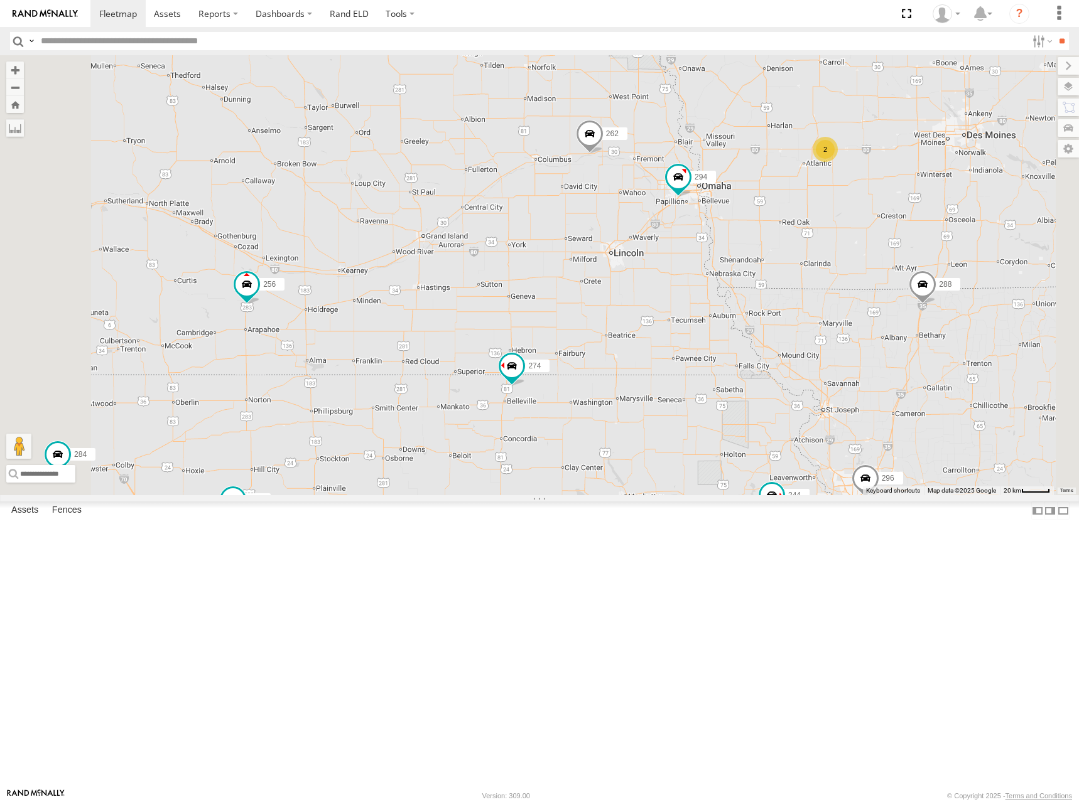
drag, startPoint x: 871, startPoint y: 336, endPoint x: 885, endPoint y: 261, distance: 75.9
click at [883, 262] on div "274 244 298 270 262 288 292 272 256 296 304 284 264 282 278 294 260 300 302 4 2" at bounding box center [539, 275] width 1079 height 440
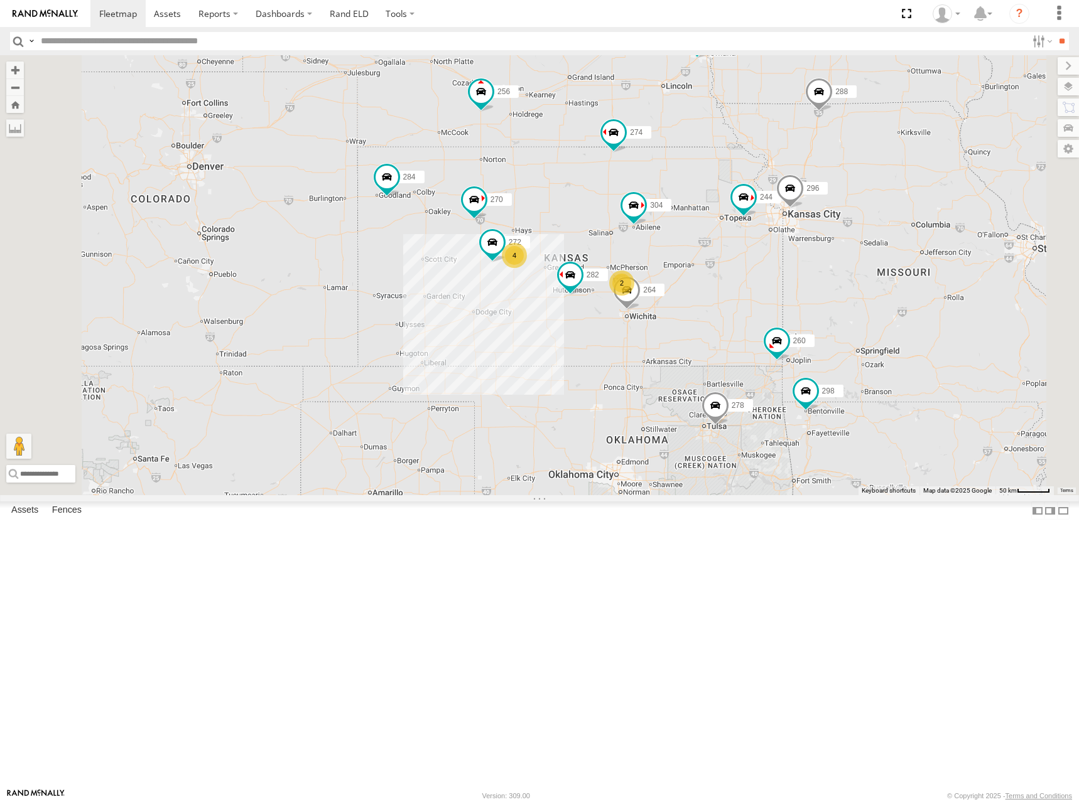
drag, startPoint x: 813, startPoint y: 292, endPoint x: 799, endPoint y: 212, distance: 81.6
click at [799, 212] on div "274 244 298 270 262 288 292 272 256 296 304 284 264 282 278 294 260 2 4 2" at bounding box center [539, 275] width 1079 height 440
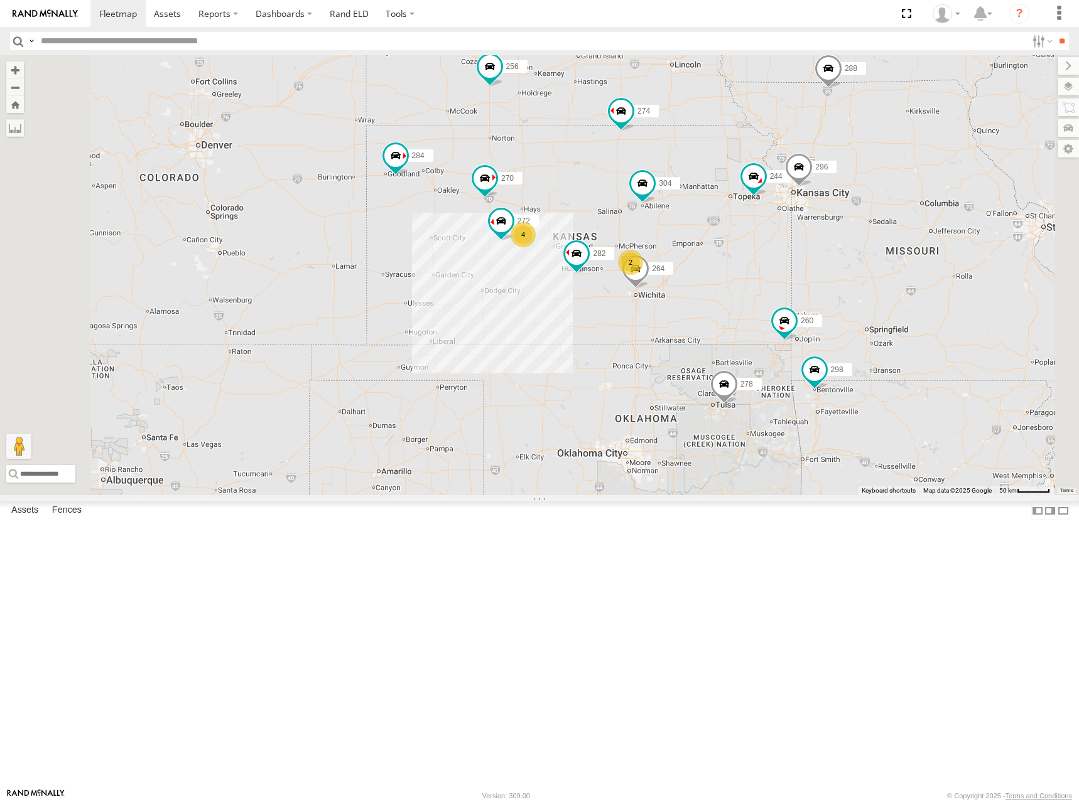
click at [681, 155] on div "274 244 298 270 262 288 292 272 256 296 304 284 264 282 278 294 260 2 4 2" at bounding box center [539, 275] width 1079 height 440
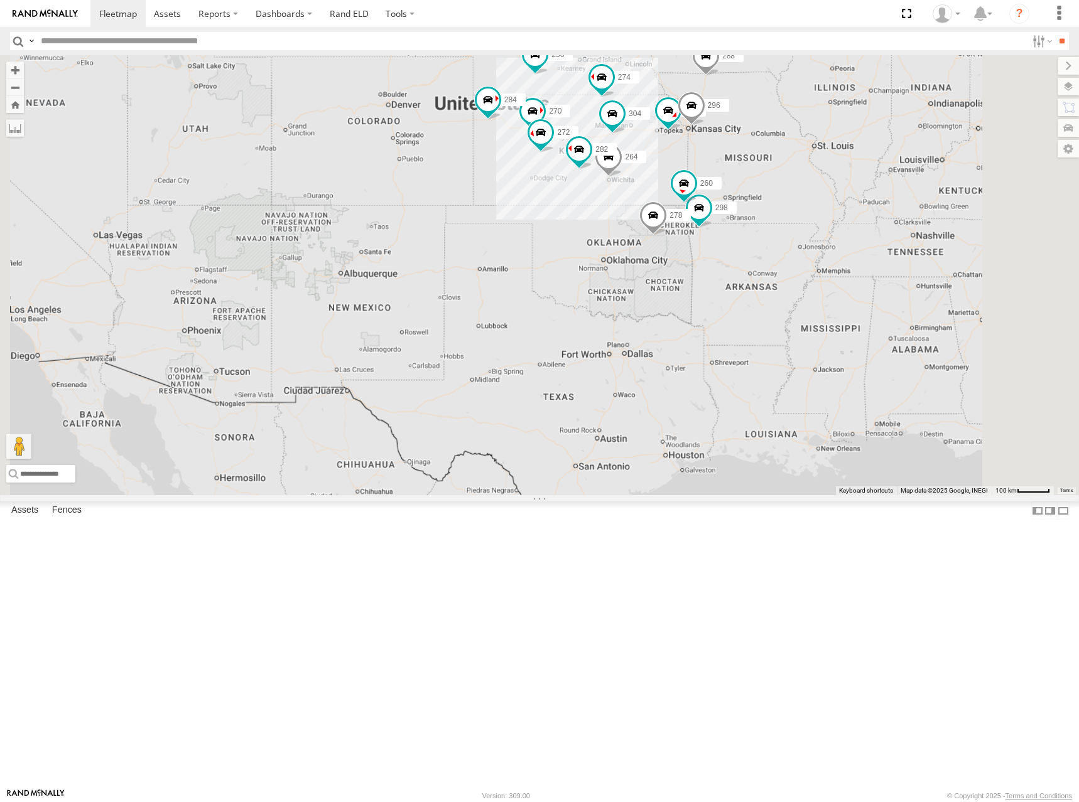
click at [736, 175] on div "274 244 298 270 262 288 292 272 256 296 304 284 264 282 278 294 260" at bounding box center [539, 275] width 1079 height 440
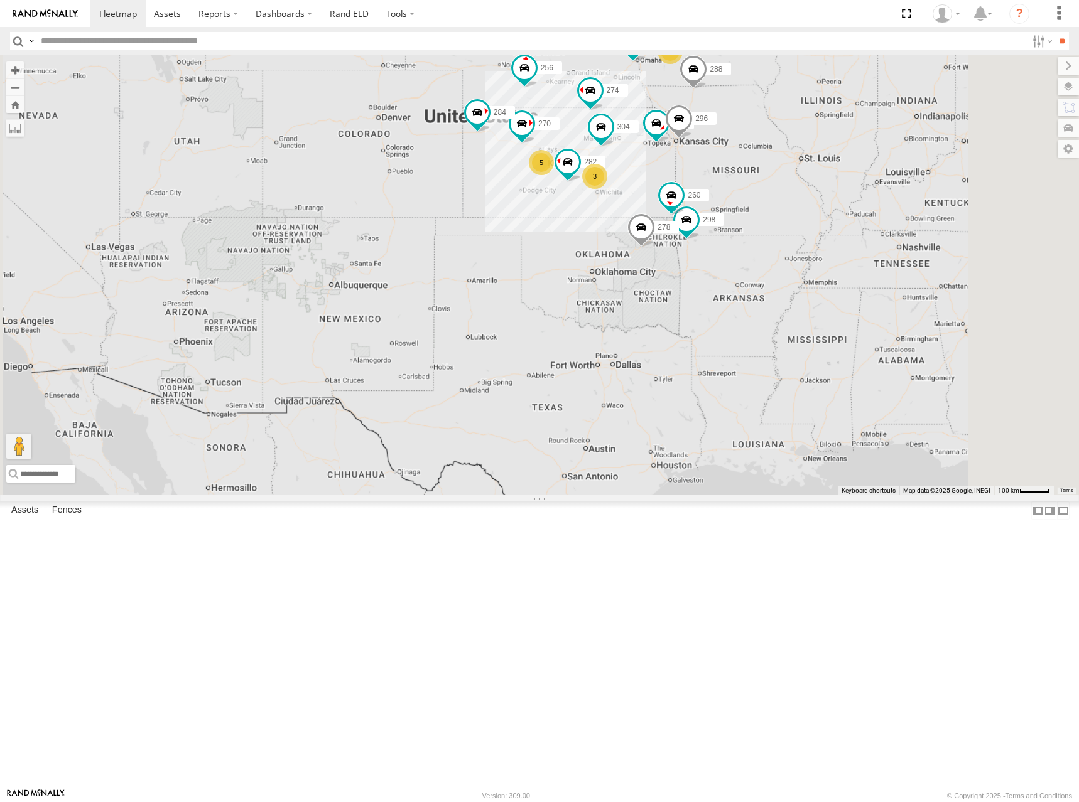
drag, startPoint x: 870, startPoint y: 184, endPoint x: 905, endPoint y: 176, distance: 36.6
click at [869, 185] on div "274 244 298 270 262 288 292 256 296 304 284 282 278 294 260 3 5 2" at bounding box center [539, 275] width 1079 height 440
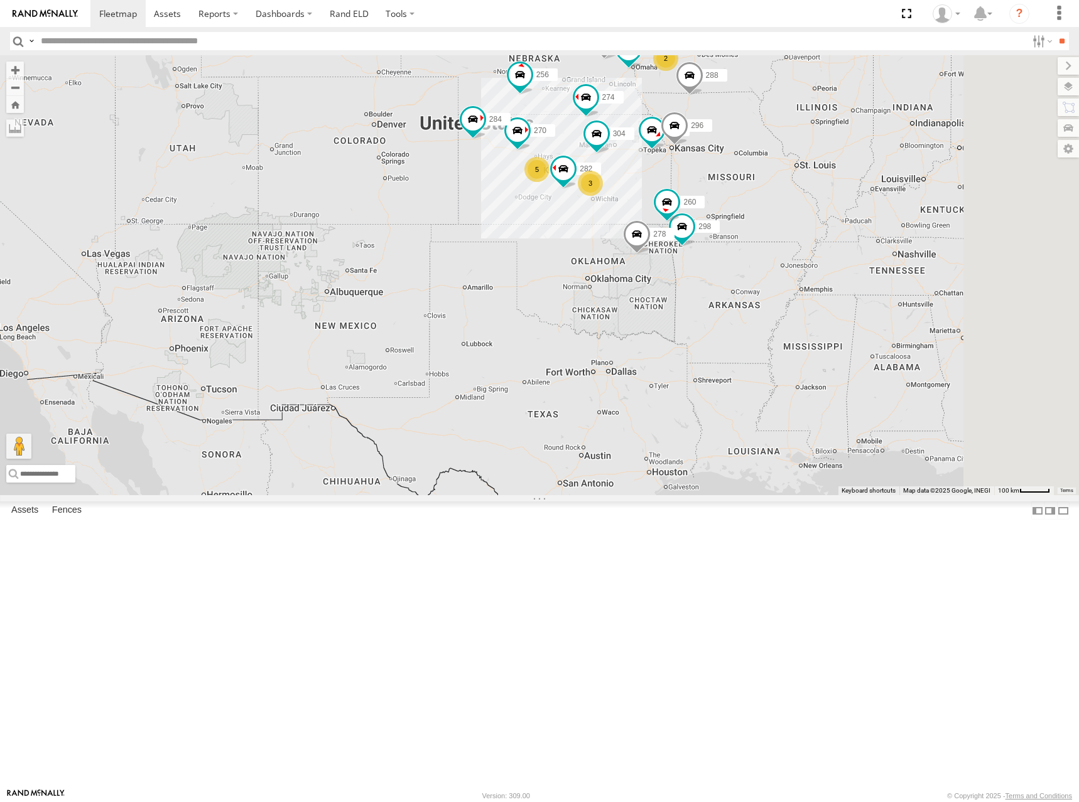
drag, startPoint x: 865, startPoint y: 171, endPoint x: 859, endPoint y: 178, distance: 8.0
click at [859, 178] on div "274 244 298 270 262 288 292 256 296 304 284 282 278 294 260 3 5 2" at bounding box center [539, 275] width 1079 height 440
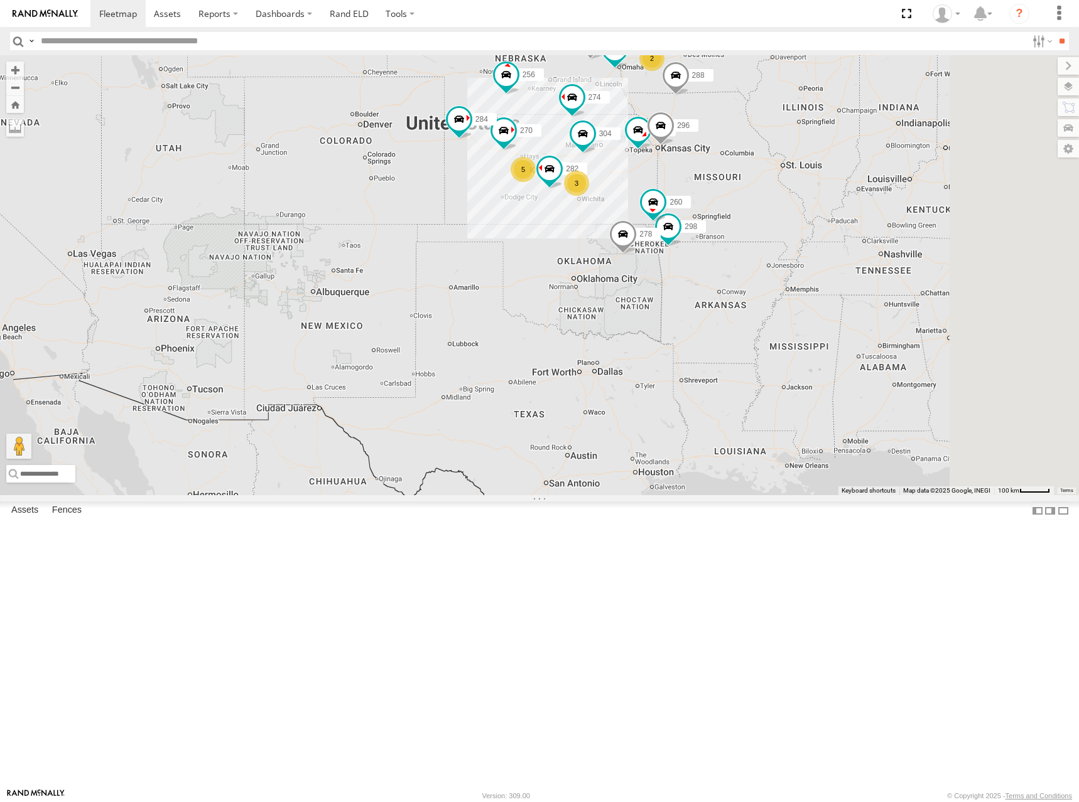
drag, startPoint x: 677, startPoint y: 198, endPoint x: 674, endPoint y: 190, distance: 8.5
click at [674, 190] on div "274 244 298 270 262 288 292 256 296 304 284 282 278 294 260 3 5 2" at bounding box center [539, 275] width 1079 height 440
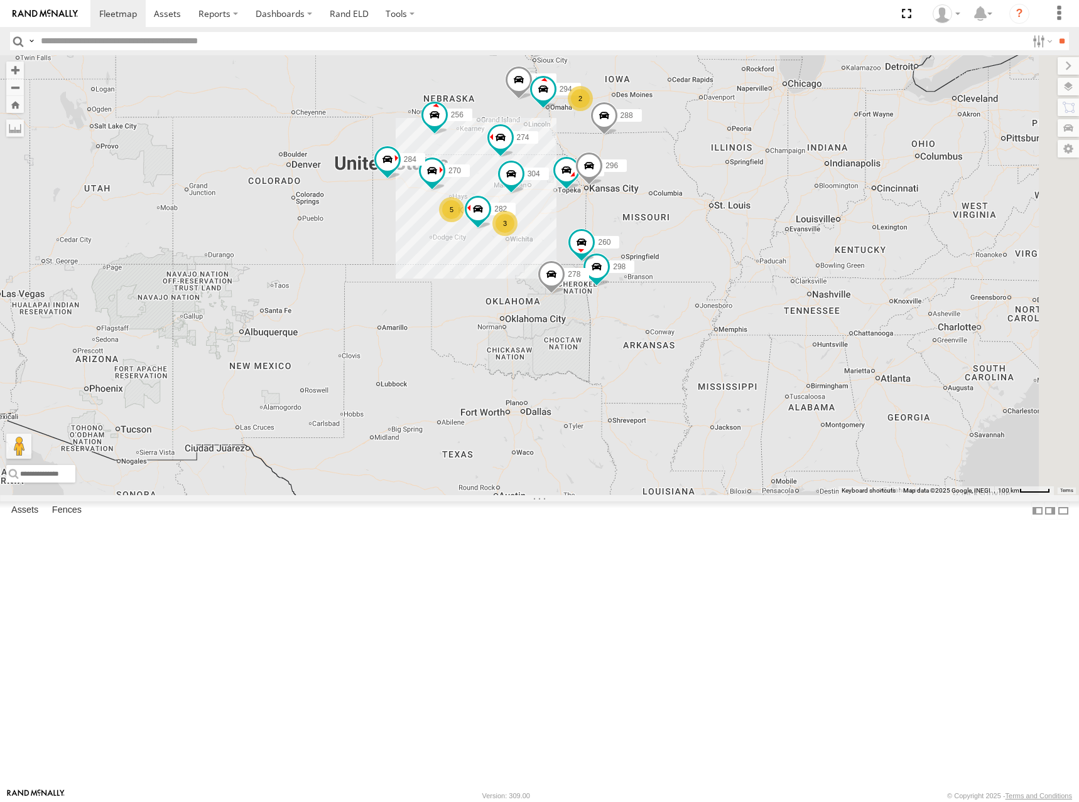
drag, startPoint x: 921, startPoint y: 250, endPoint x: 843, endPoint y: 293, distance: 89.0
click at [843, 293] on div "274 244 298 270 262 288 292 256 296 304 284 282 278 294 260 3 5 2" at bounding box center [539, 275] width 1079 height 440
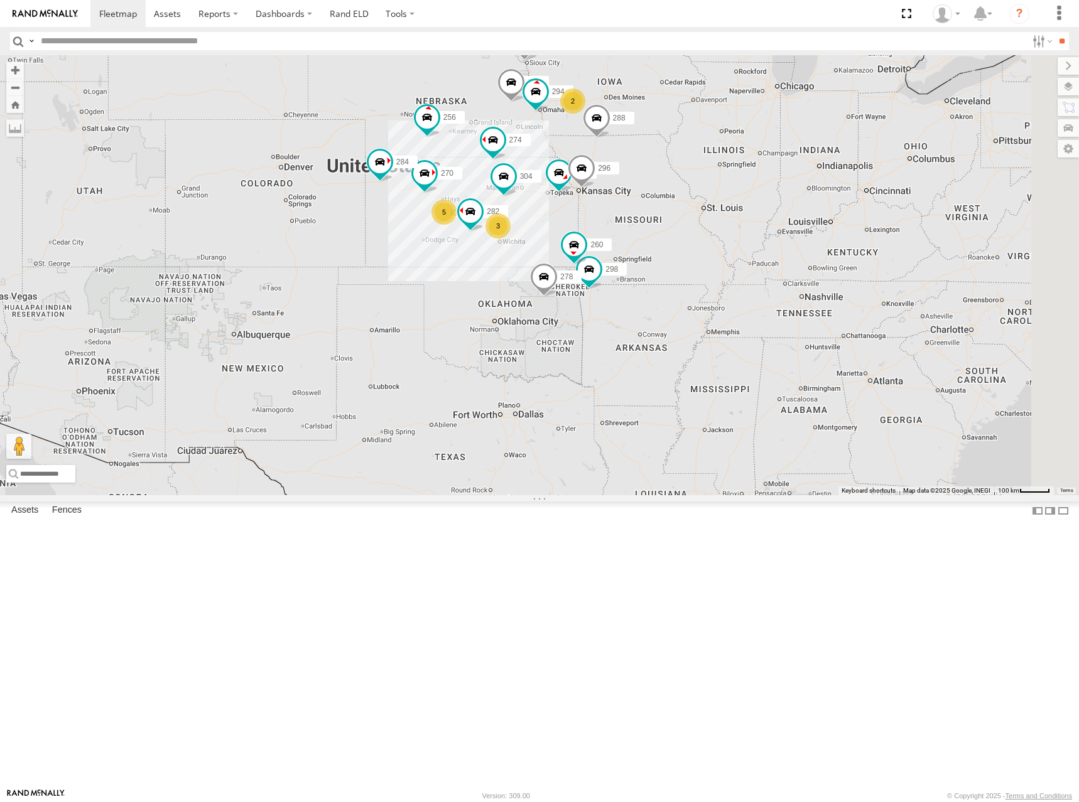
drag, startPoint x: 788, startPoint y: 300, endPoint x: 797, endPoint y: 291, distance: 12.4
click at [797, 291] on div "274 244 298 270 262 288 292 256 296 304 284 282 278 294 260 3 5 2" at bounding box center [539, 275] width 1079 height 440
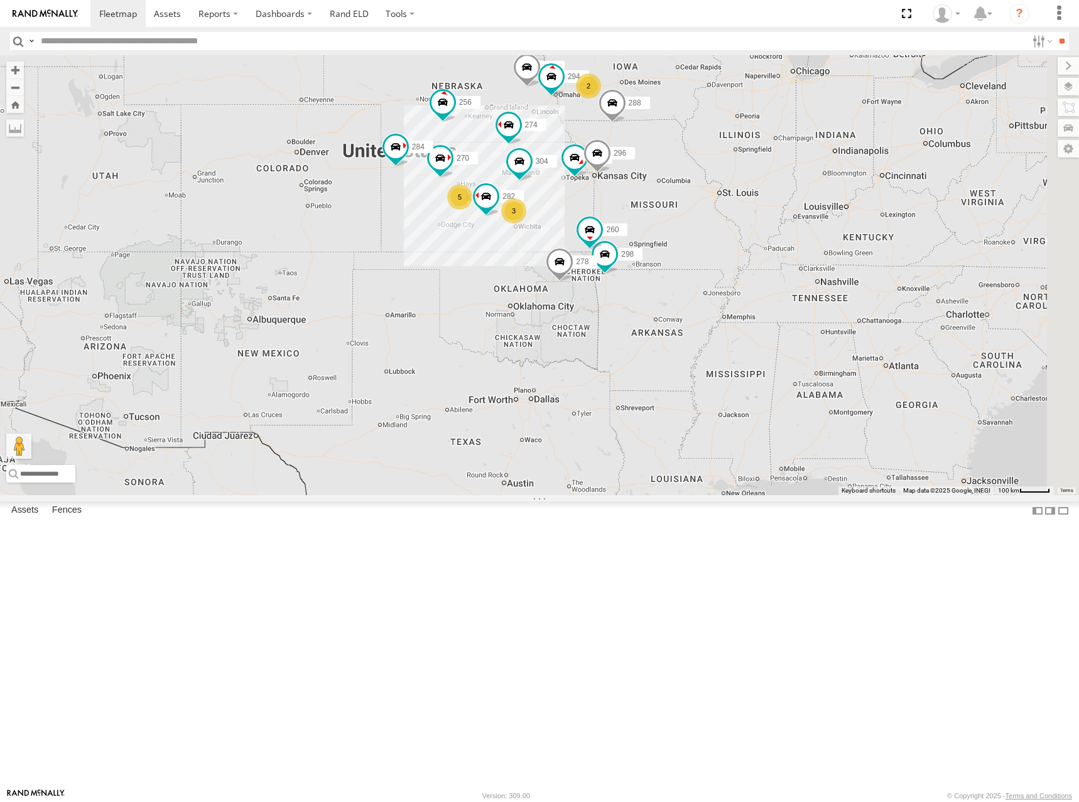
drag, startPoint x: 599, startPoint y: 205, endPoint x: 610, endPoint y: 206, distance: 10.7
click at [610, 206] on div "274 244 298 270 262 288 292 256 296 304 284 282 278 294 260 3 5 2" at bounding box center [539, 275] width 1079 height 440
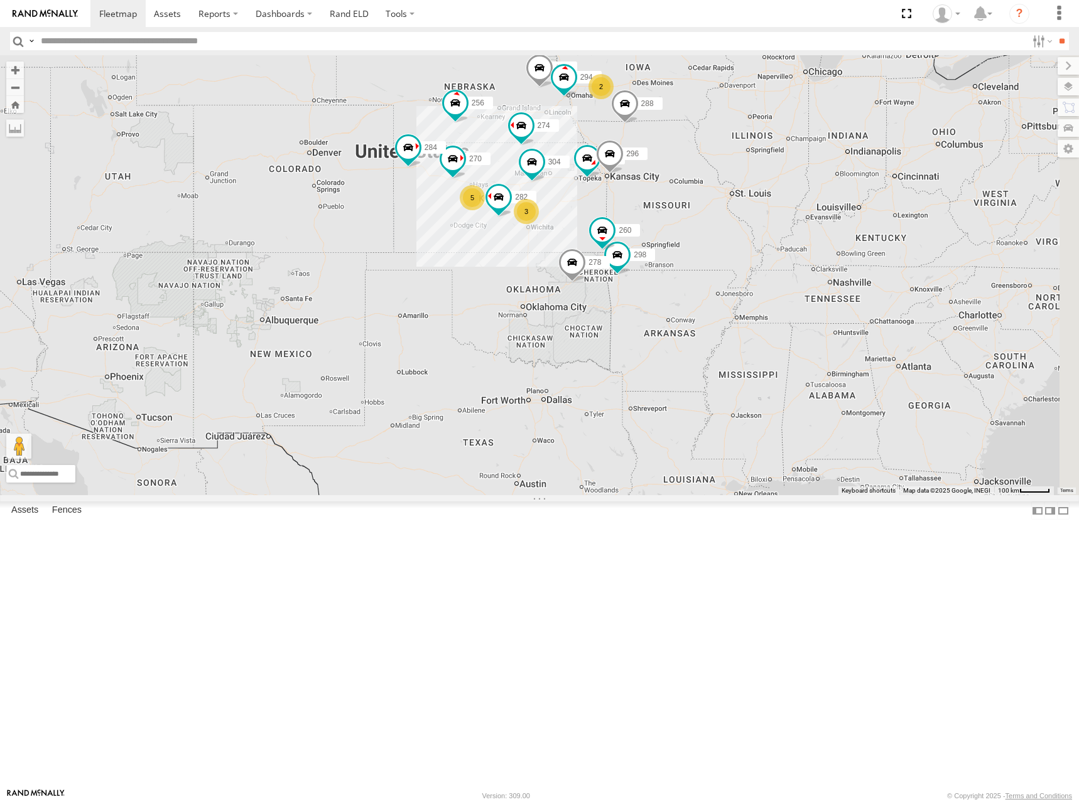
click at [784, 199] on div "274 244 298 270 262 288 292 256 296 304 284 282 278 294 260 3 5 2" at bounding box center [539, 275] width 1079 height 440
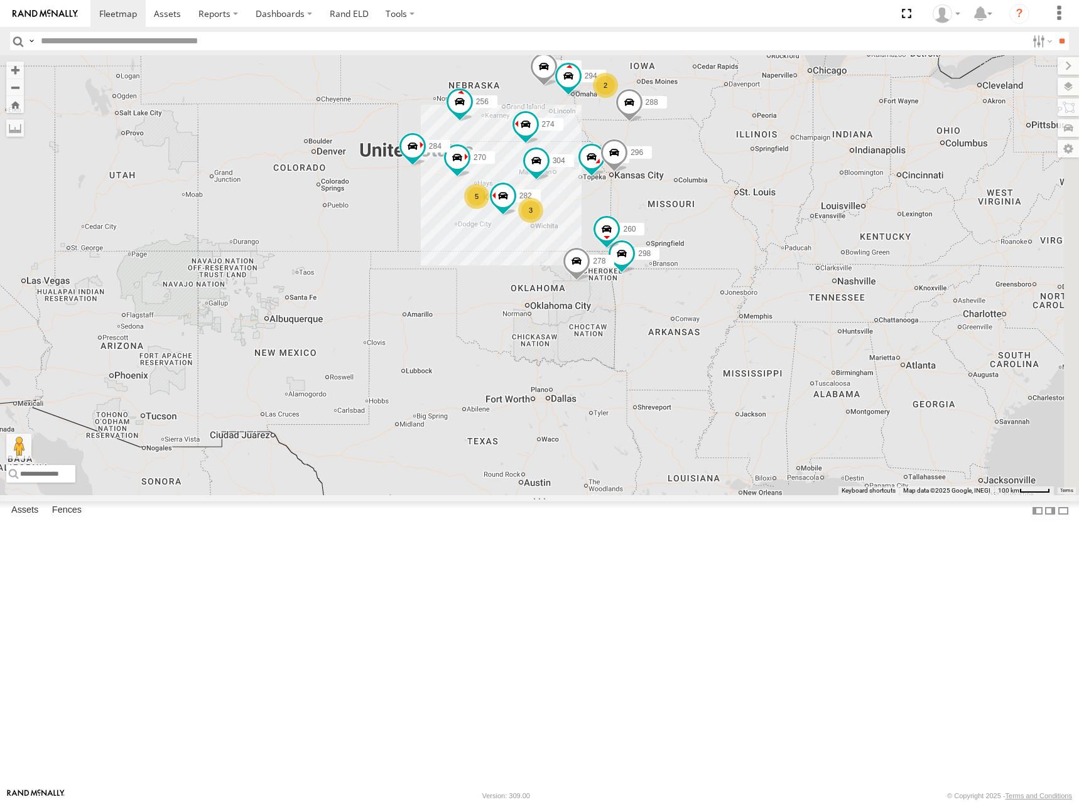
drag, startPoint x: 805, startPoint y: 205, endPoint x: 811, endPoint y: 203, distance: 6.6
click at [811, 203] on div "274 244 298 270 262 288 292 256 296 304 284 282 278 294 260 3 5 2" at bounding box center [539, 275] width 1079 height 440
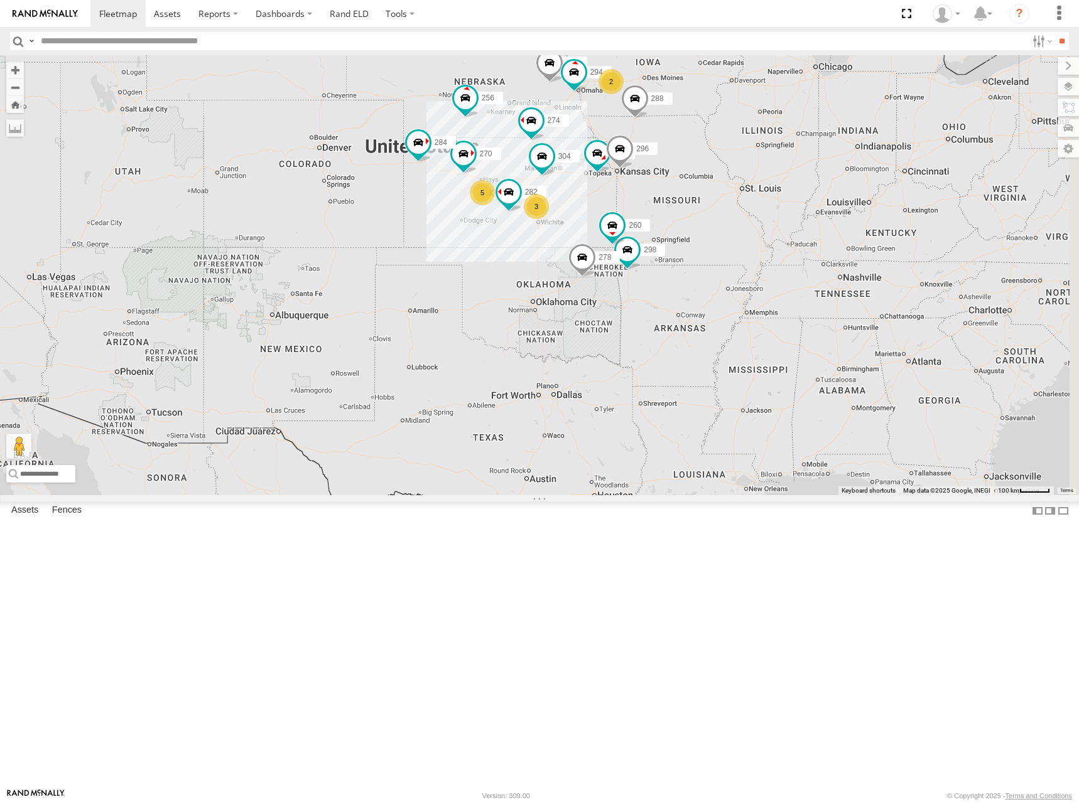
drag, startPoint x: 620, startPoint y: 207, endPoint x: 625, endPoint y: 203, distance: 6.8
click at [625, 203] on div "274 244 298 270 262 288 292 256 296 304 284 282 278 294 260 3 5 2" at bounding box center [539, 275] width 1079 height 440
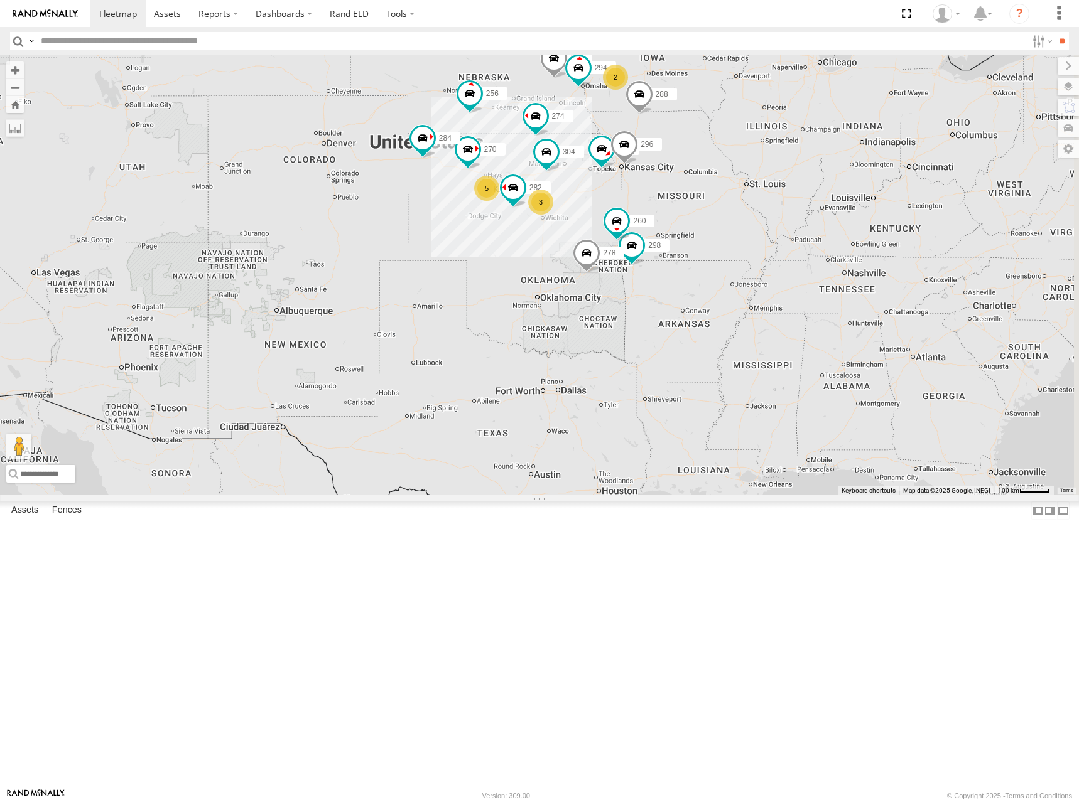
drag, startPoint x: 649, startPoint y: 210, endPoint x: 654, endPoint y: 204, distance: 7.2
click at [654, 204] on div "274 244 298 270 262 288 292 256 296 304 284 282 278 294 260 3 5 2" at bounding box center [539, 275] width 1079 height 440
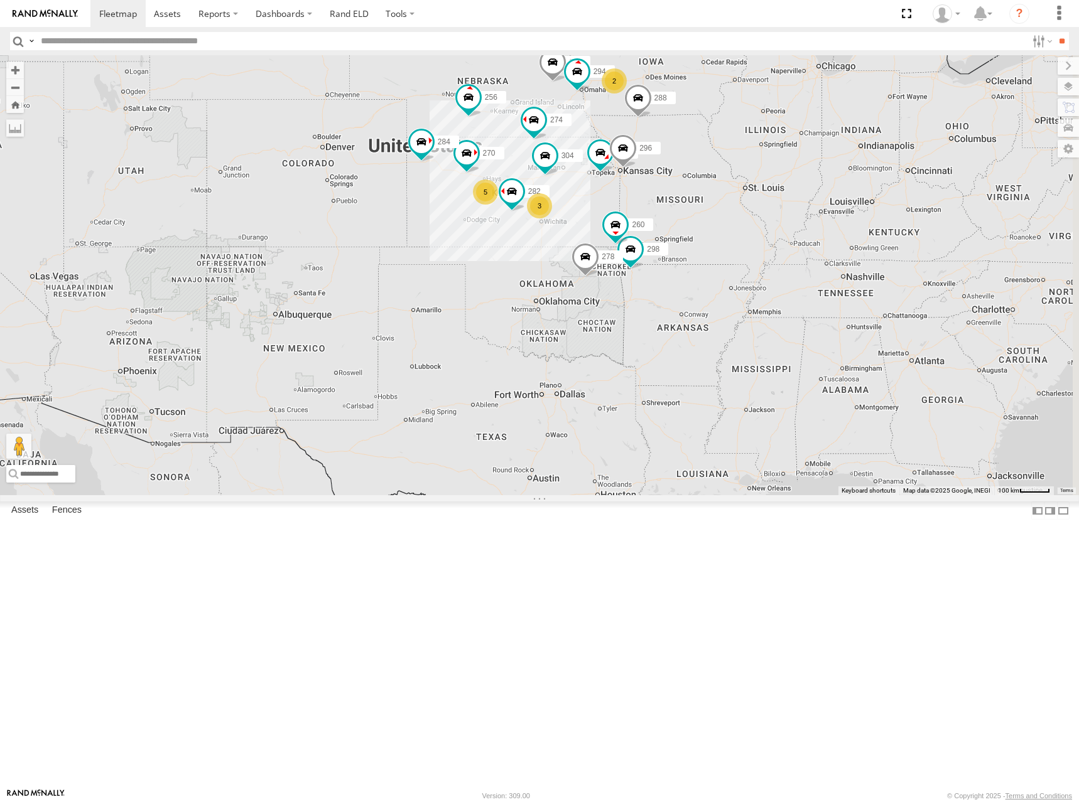
drag, startPoint x: 668, startPoint y: 202, endPoint x: 665, endPoint y: 209, distance: 7.9
click at [665, 209] on div "274 244 298 270 262 288 292 256 296 304 284 282 278 294 260 3 5 2" at bounding box center [539, 275] width 1079 height 440
click at [651, 209] on div "274 244 298 270 262 288 292 256 296 304 284 282 278 294 260 3 5 2" at bounding box center [539, 275] width 1079 height 440
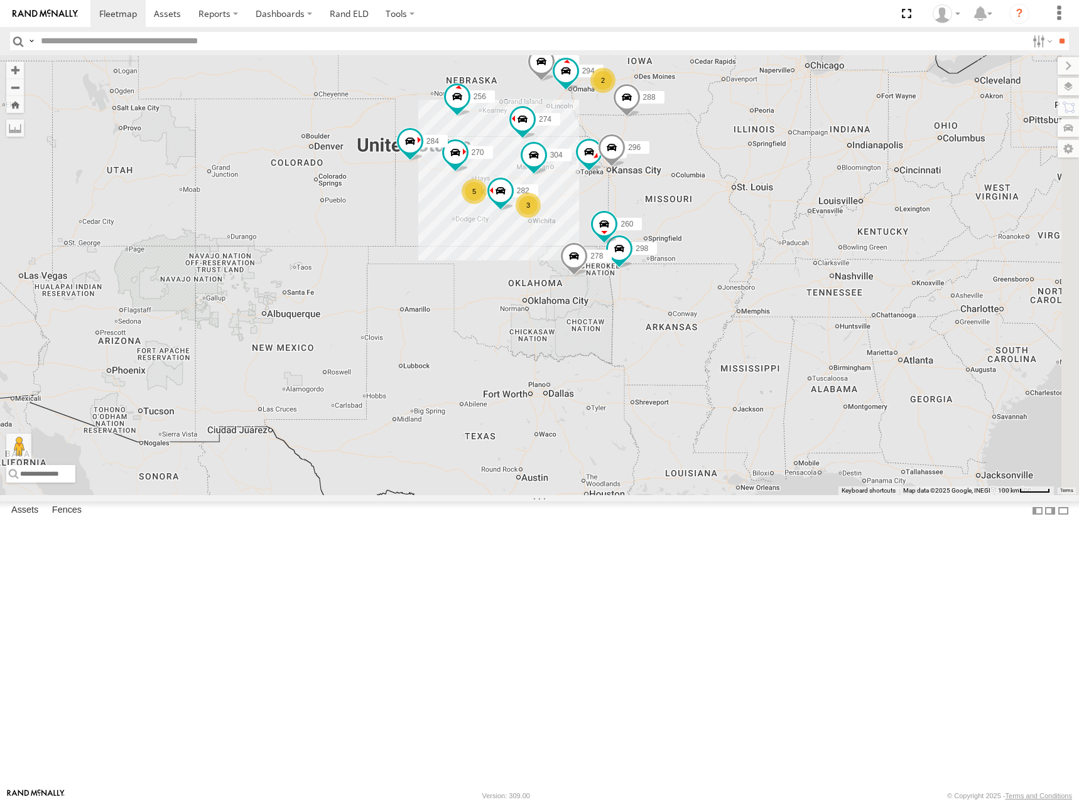
drag, startPoint x: 633, startPoint y: 198, endPoint x: 641, endPoint y: 197, distance: 7.6
click at [641, 197] on div "274 244 298 270 262 288 292 256 296 304 284 282 278 294 260 3 5 2" at bounding box center [539, 275] width 1079 height 440
click at [642, 210] on div "274 244 298 270 262 288 292 256 296 304 284 282 278 294 260 3 5 2" at bounding box center [539, 275] width 1079 height 440
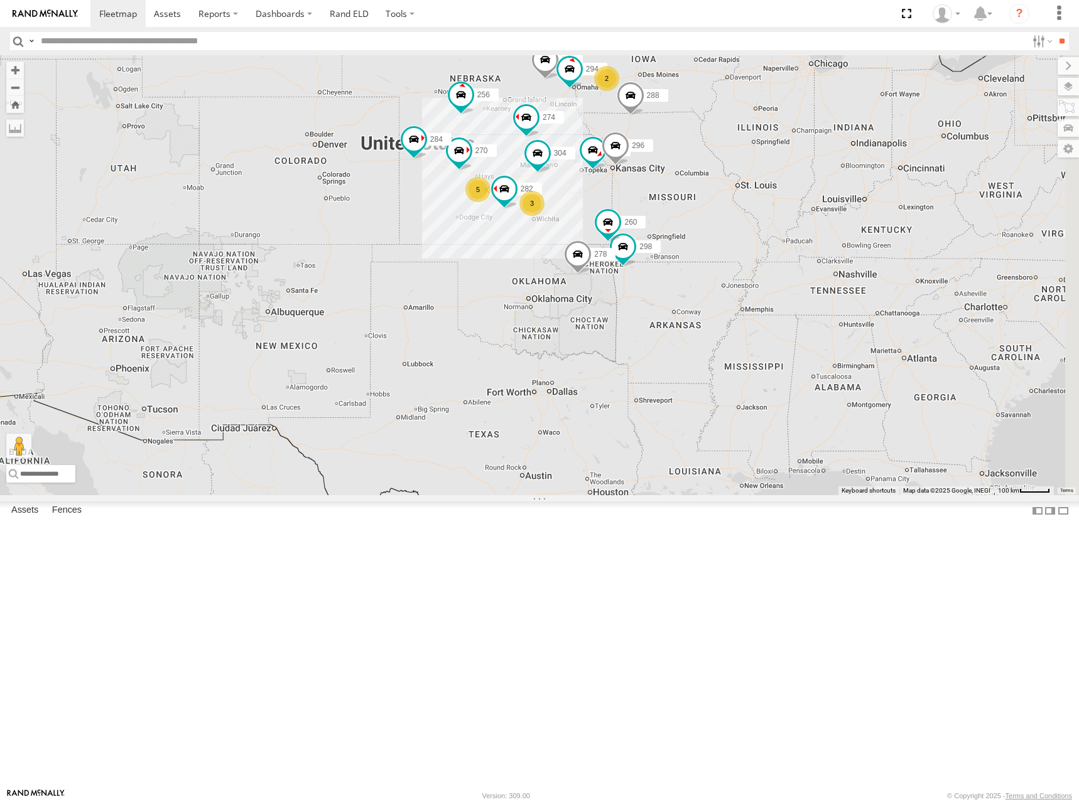
click at [646, 207] on div "274 244 298 270 262 288 292 256 296 304 284 282 278 294 260 3 5 2" at bounding box center [539, 275] width 1079 height 440
click at [635, 190] on div "274 244 298 270 262 288 292 256 296 304 284 282 278 294 260 3 5 2" at bounding box center [539, 275] width 1079 height 440
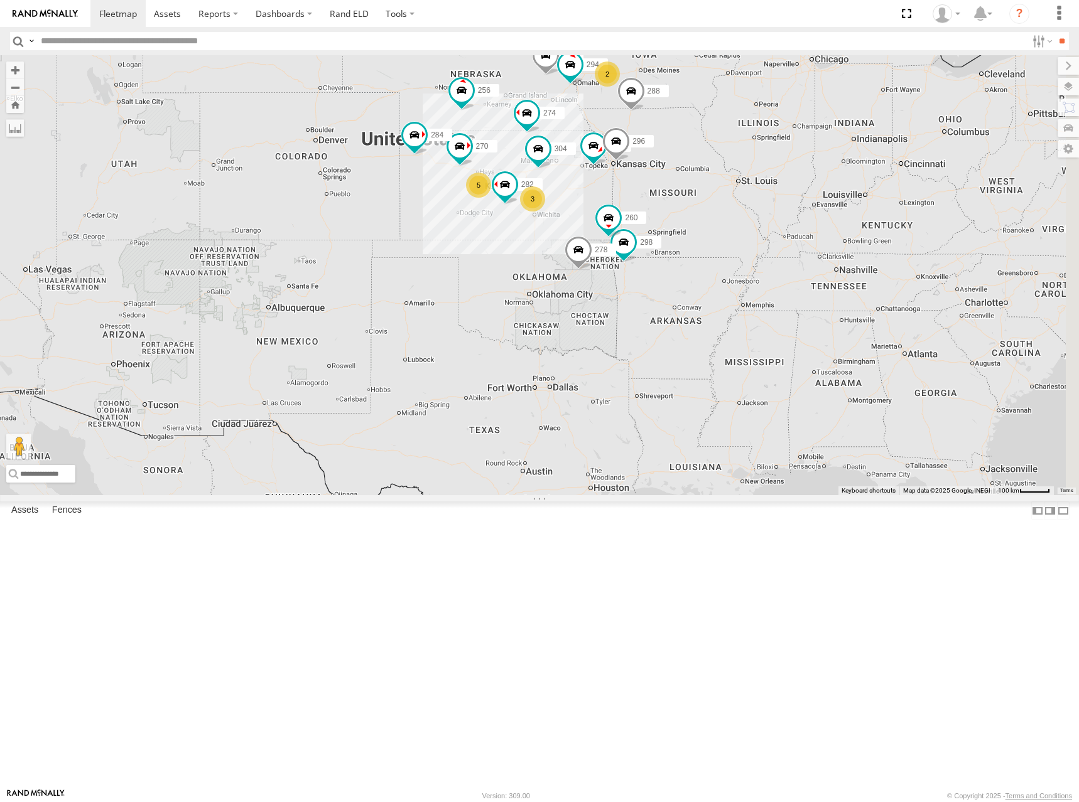
click at [611, 198] on div "274 244 298 270 262 288 292 256 296 304 284 282 278 294 260 3 5 2" at bounding box center [539, 275] width 1079 height 440
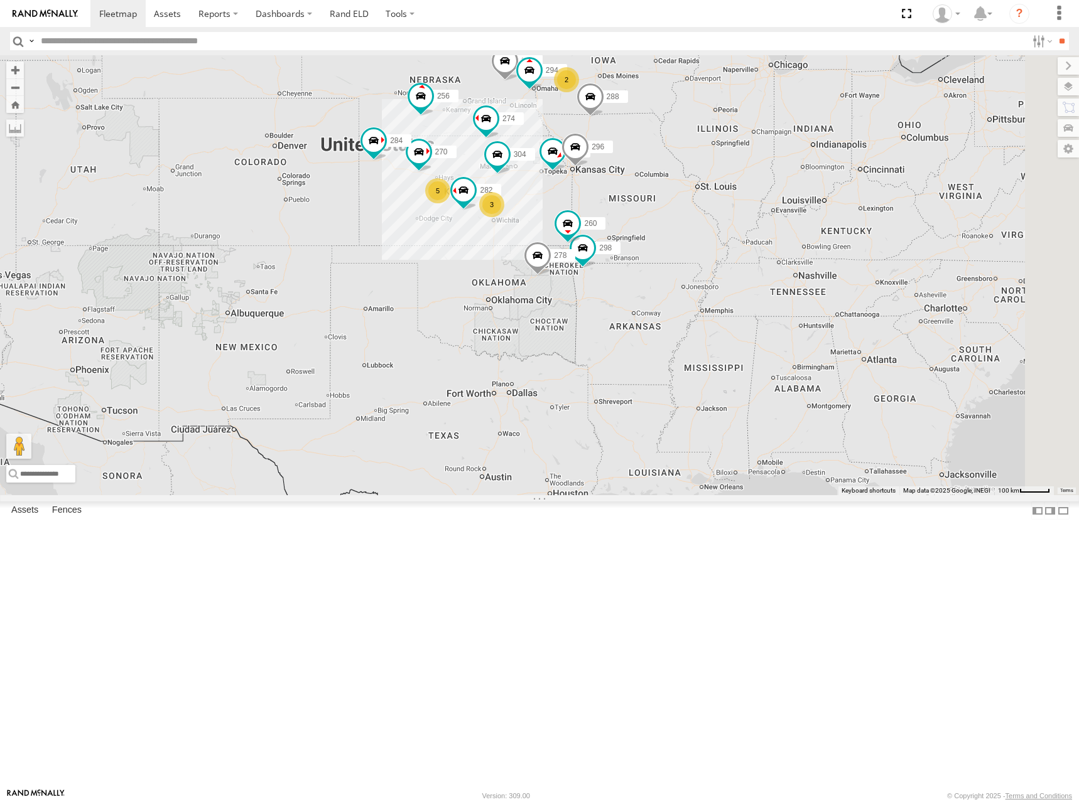
drag, startPoint x: 972, startPoint y: 208, endPoint x: 929, endPoint y: 217, distance: 44.7
click at [929, 217] on div "274 244 298 270 262 288 292 256 296 304 284 282 278 294 260 3 5 2" at bounding box center [539, 275] width 1079 height 440
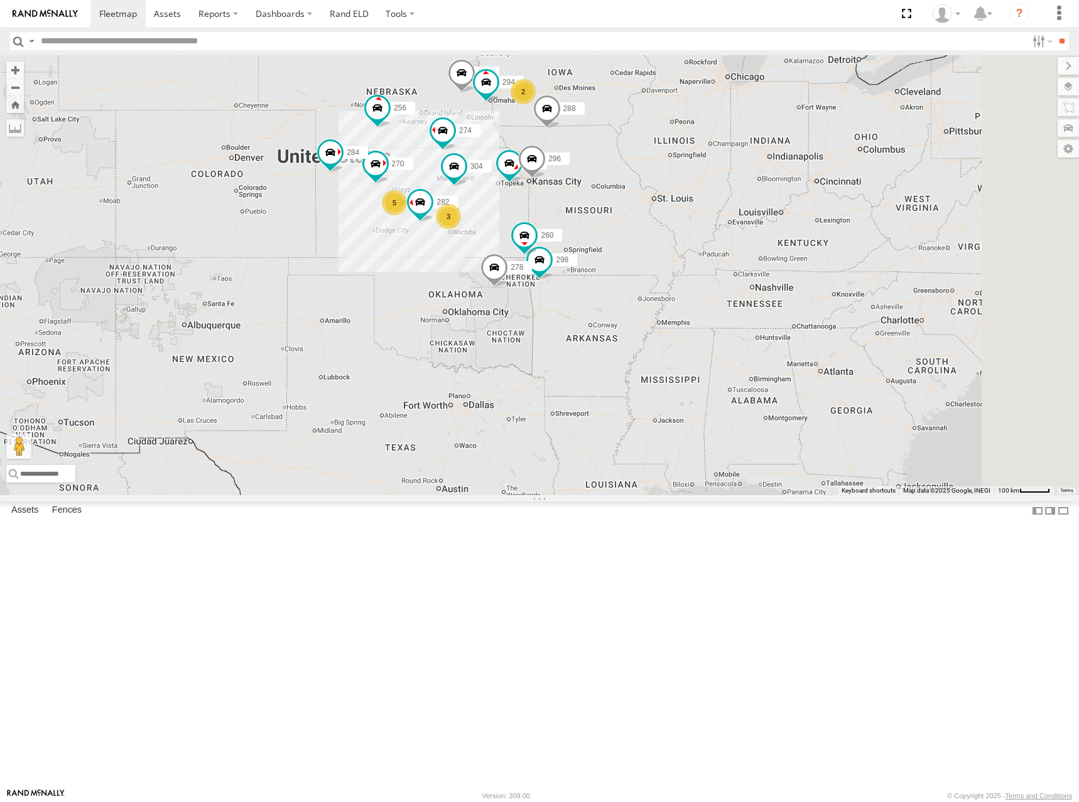
drag, startPoint x: 880, startPoint y: 260, endPoint x: 848, endPoint y: 268, distance: 33.0
click at [848, 268] on div "274 244 298 270 262 288 292 256 296 304 284 282 278 294 260 3 5 2" at bounding box center [539, 275] width 1079 height 440
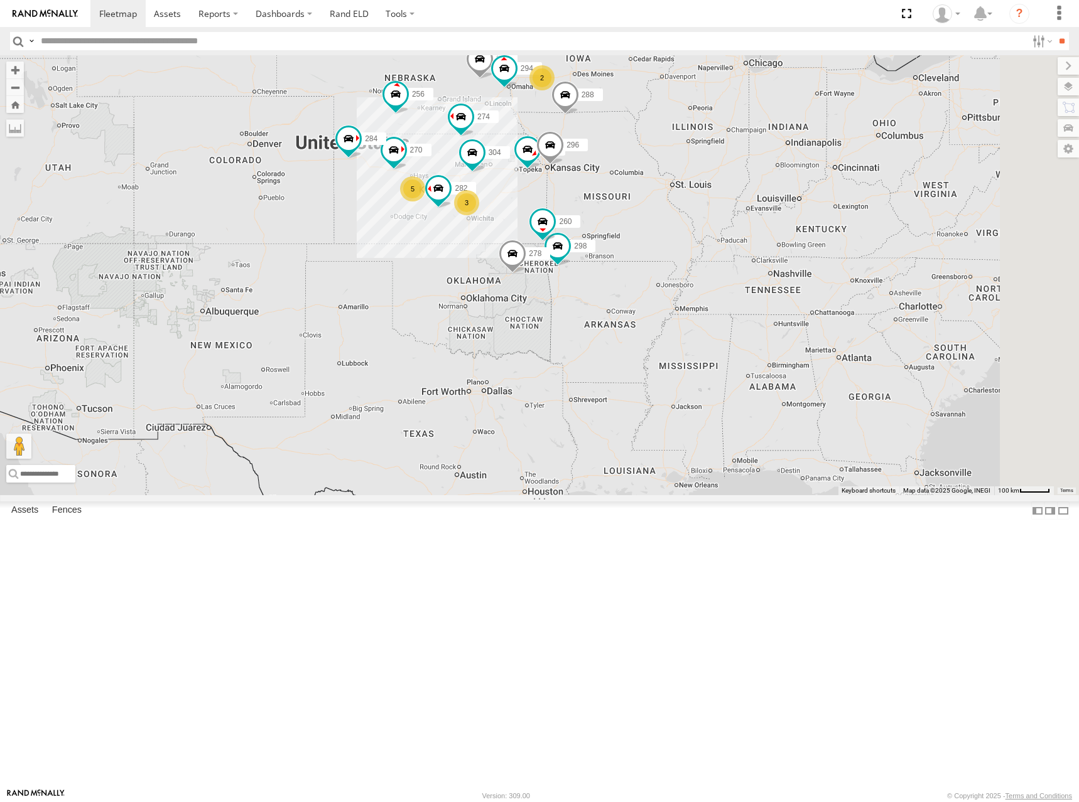
drag, startPoint x: 754, startPoint y: 296, endPoint x: 799, endPoint y: 275, distance: 49.4
click at [799, 275] on div "274 244 298 270 262 288 292 256 296 304 284 282 278 294 260 3 5 2" at bounding box center [539, 275] width 1079 height 440
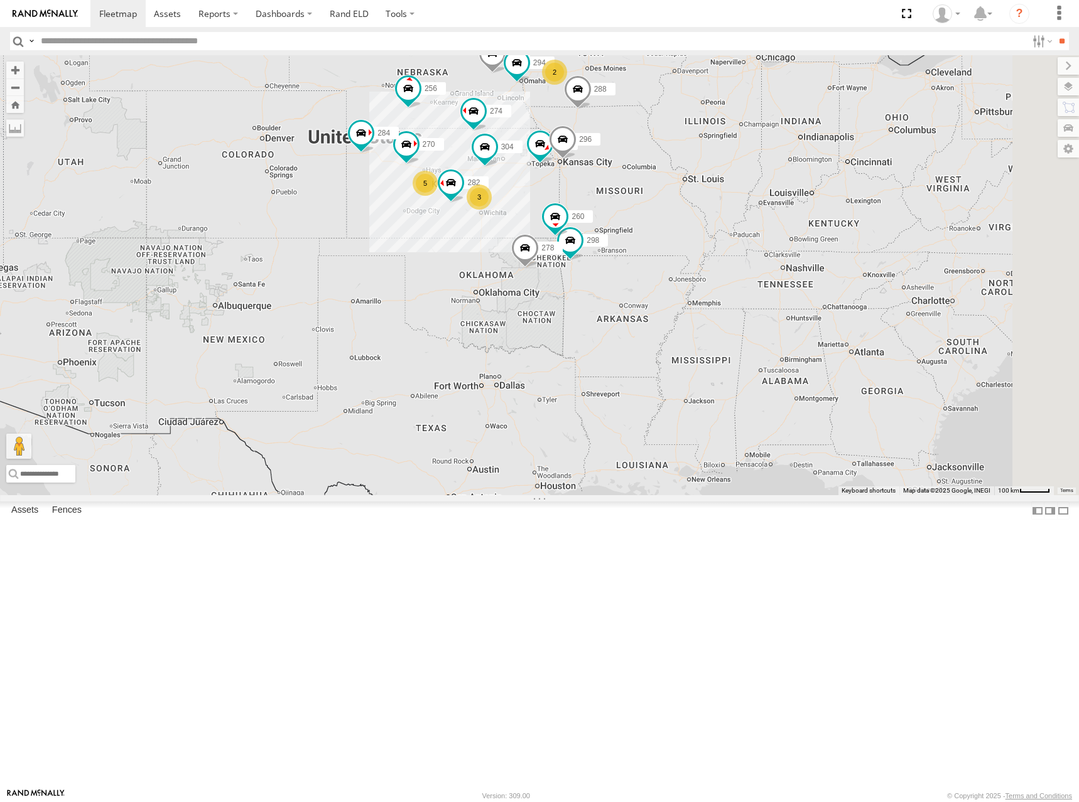
drag, startPoint x: 667, startPoint y: 279, endPoint x: 684, endPoint y: 269, distance: 19.7
click at [684, 269] on div "274 244 298 270 262 288 292 256 296 304 284 282 278 294 260 3 5 2" at bounding box center [539, 275] width 1079 height 440
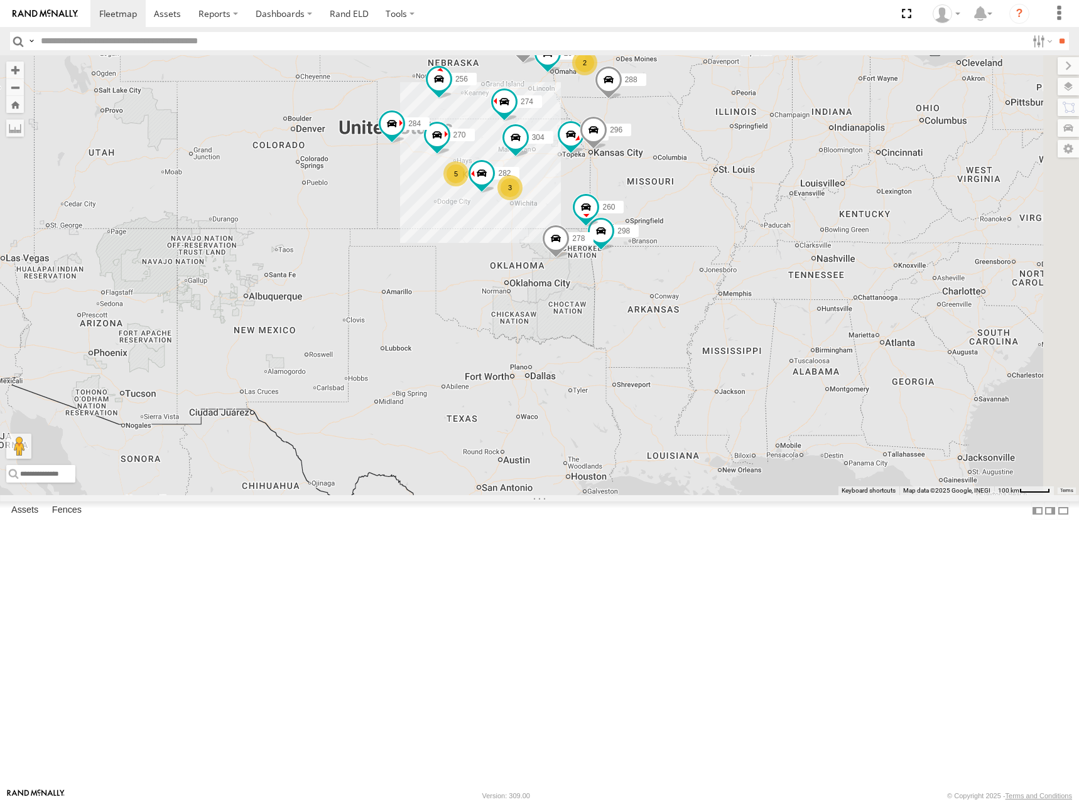
drag, startPoint x: 808, startPoint y: 277, endPoint x: 839, endPoint y: 269, distance: 31.8
click at [839, 269] on div "274 244 298 270 262 288 292 256 296 304 284 282 278 294 260 3 5 2" at bounding box center [539, 275] width 1079 height 440
click at [652, 180] on div "274 244 298 270 262 288 292 256 296 304 284 282 278 294 260 3 5 2" at bounding box center [539, 275] width 1079 height 440
click at [843, 176] on div "274 244 298 270 262 288 292 256 296 304 284 282 278 294 260 3 5 2" at bounding box center [539, 275] width 1079 height 440
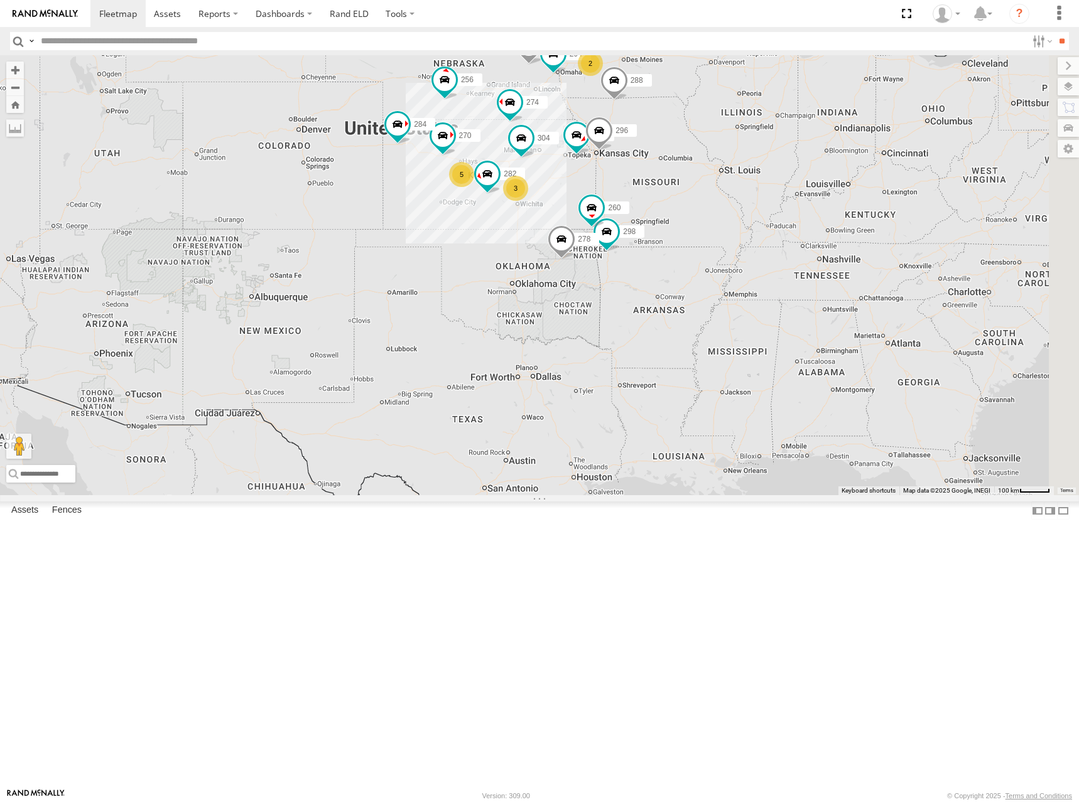
drag, startPoint x: 825, startPoint y: 177, endPoint x: 833, endPoint y: 175, distance: 8.4
click at [833, 175] on div "274 244 298 270 262 288 292 256 296 304 284 282 278 294 260 3 5 2" at bounding box center [539, 275] width 1079 height 440
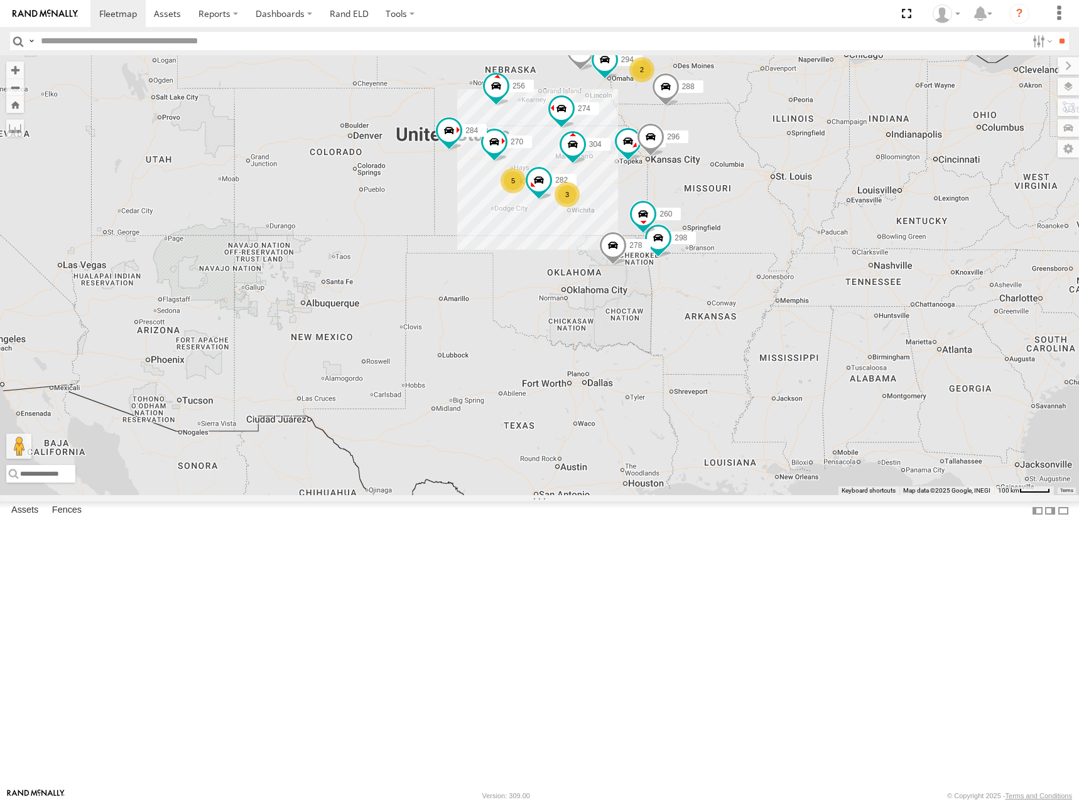
drag, startPoint x: 637, startPoint y: 192, endPoint x: 679, endPoint y: 197, distance: 42.3
click at [679, 197] on div "274 244 298 270 262 288 292 256 296 304 284 282 278 294 260 3 5 2" at bounding box center [539, 275] width 1079 height 440
click at [671, 184] on div "274 244 298 270 262 288 292 256 296 304 284 282 278 294 260 3 5 2" at bounding box center [539, 275] width 1079 height 440
drag, startPoint x: 684, startPoint y: 190, endPoint x: 663, endPoint y: 188, distance: 20.8
click at [663, 188] on div "274 244 298 270 262 288 292 256 296 304 284 282 278 294 260 3 5 2" at bounding box center [539, 275] width 1079 height 440
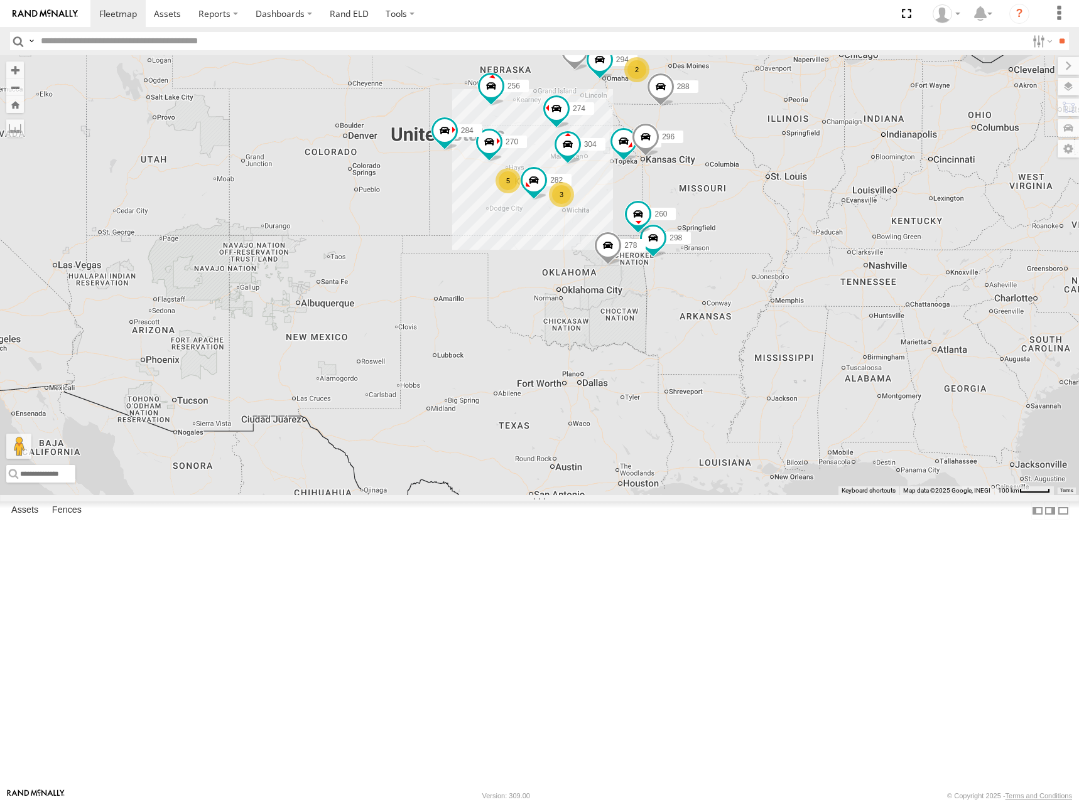
drag, startPoint x: 955, startPoint y: 248, endPoint x: 938, endPoint y: 250, distance: 17.1
click at [938, 250] on div "274 244 298 270 262 288 292 256 296 304 284 282 278 294 260 3 5 2" at bounding box center [539, 275] width 1079 height 440
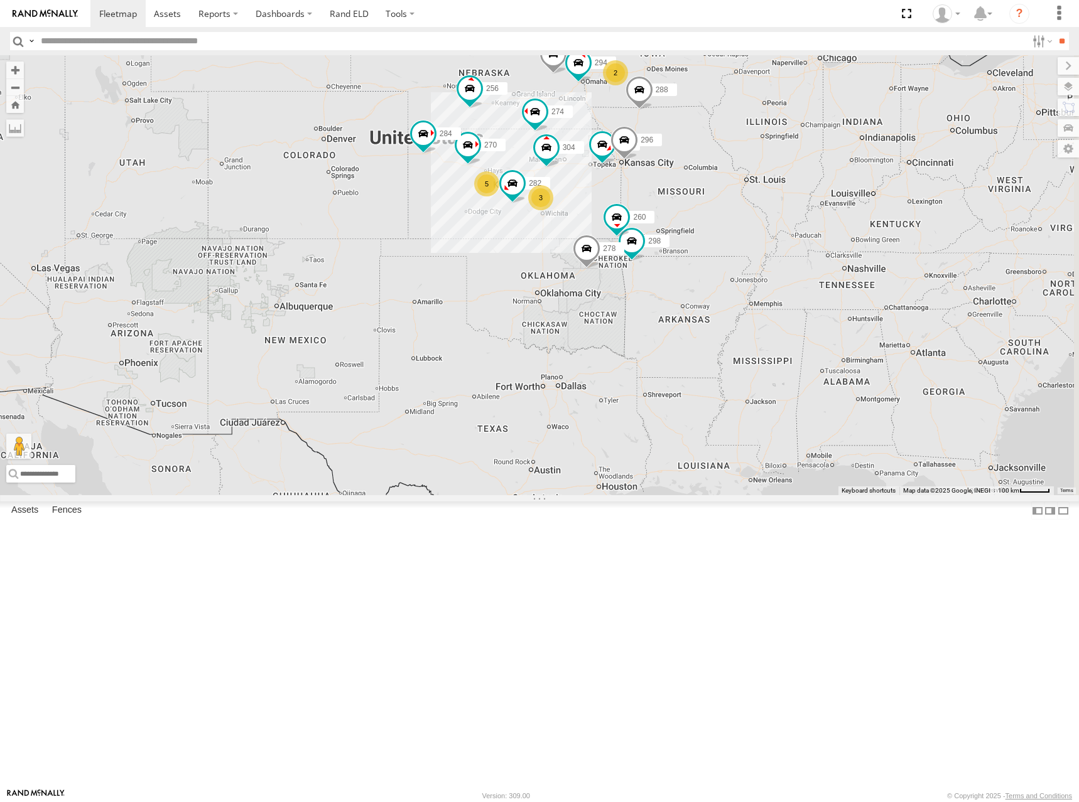
drag, startPoint x: 662, startPoint y: 199, endPoint x: 649, endPoint y: 201, distance: 13.3
click at [649, 201] on div "274 244 298 270 262 288 292 256 296 304 284 282 278 294 260 3 5 2" at bounding box center [539, 275] width 1079 height 440
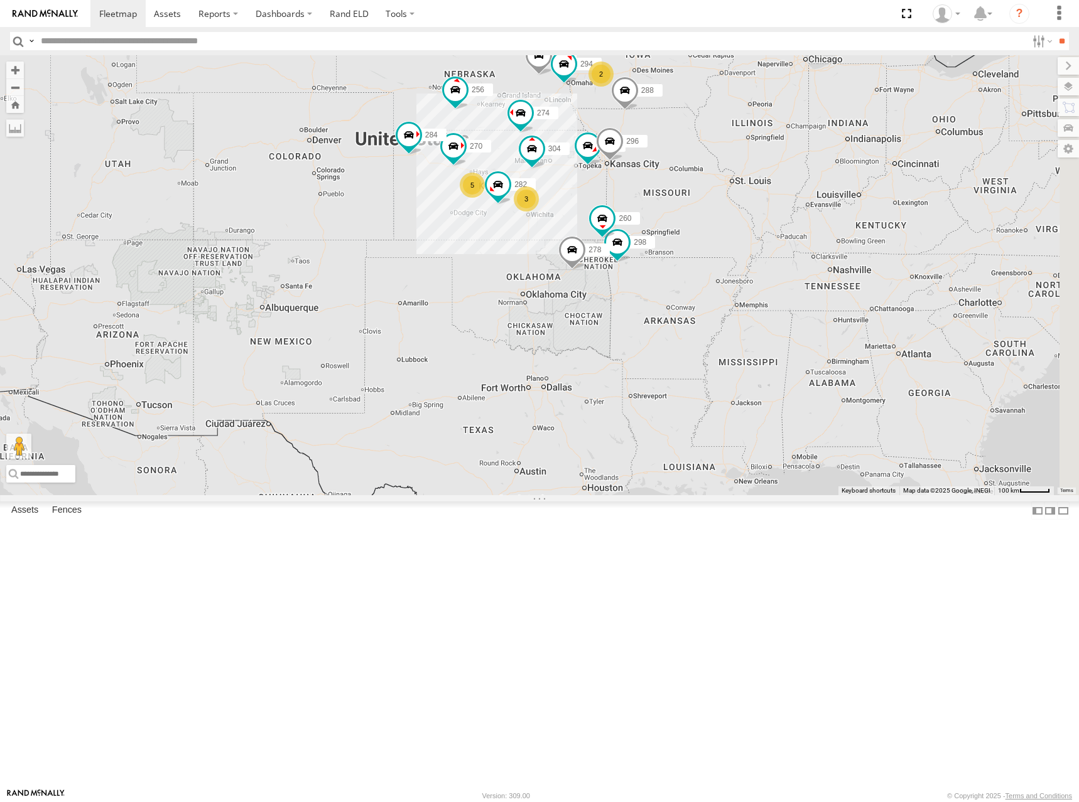
drag, startPoint x: 650, startPoint y: 189, endPoint x: 638, endPoint y: 186, distance: 12.8
click at [638, 186] on div "274 244 298 270 262 288 292 256 296 304 284 282 278 294 260 3 5 2" at bounding box center [539, 275] width 1079 height 440
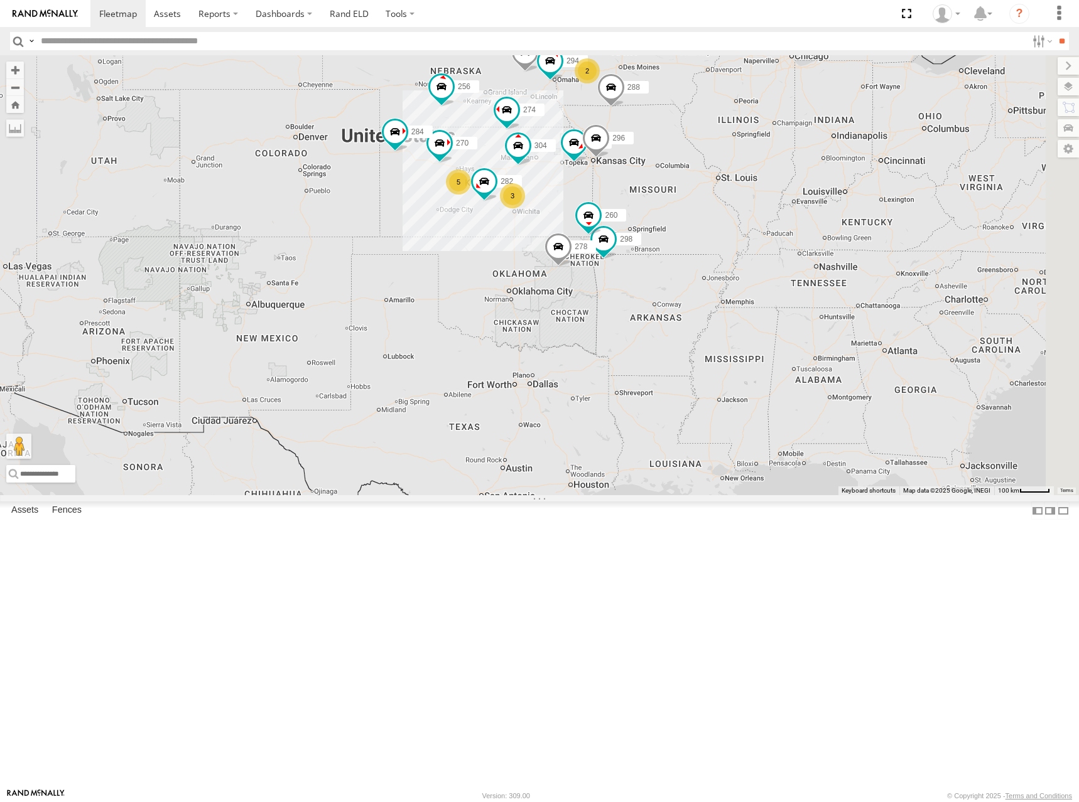
drag, startPoint x: 625, startPoint y: 189, endPoint x: 614, endPoint y: 183, distance: 12.6
click at [614, 183] on div "274 244 298 270 262 288 292 256 296 304 284 282 278 294 260 3 5 2" at bounding box center [539, 275] width 1079 height 440
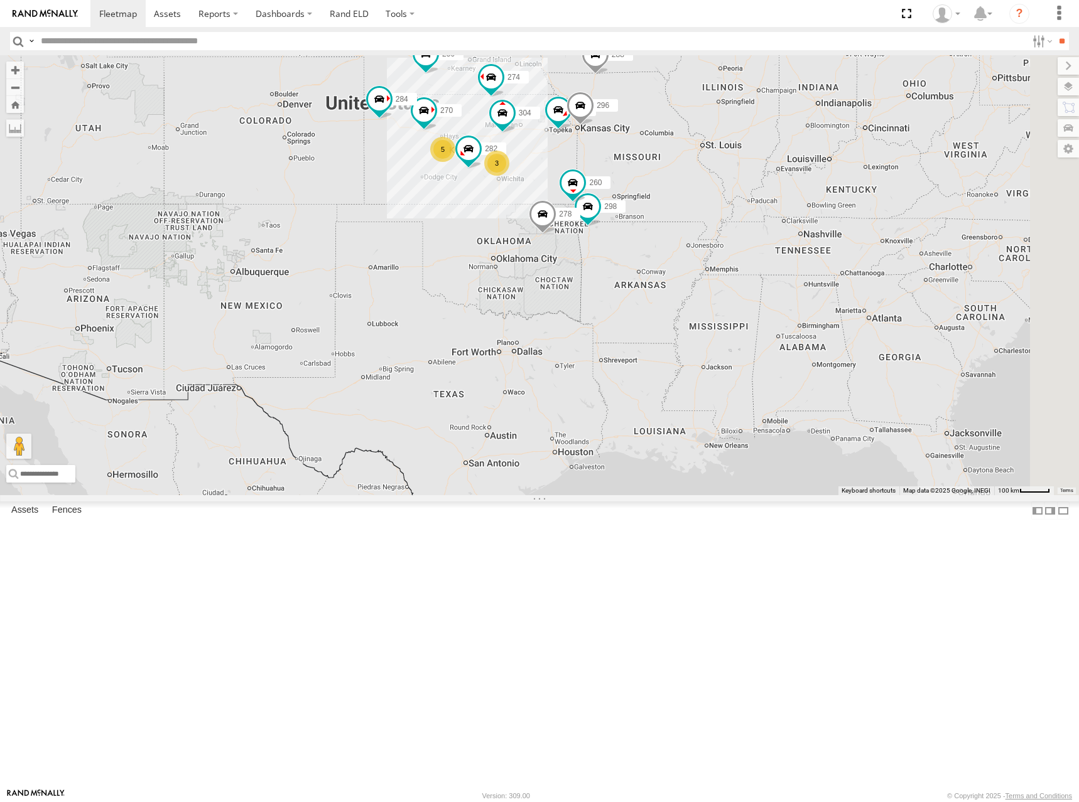
drag, startPoint x: 649, startPoint y: 218, endPoint x: 640, endPoint y: 187, distance: 32.0
click at [640, 187] on div "274 244 298 270 262 288 292 256 296 304 284 282 278 294 260 3 5 2" at bounding box center [539, 275] width 1079 height 440
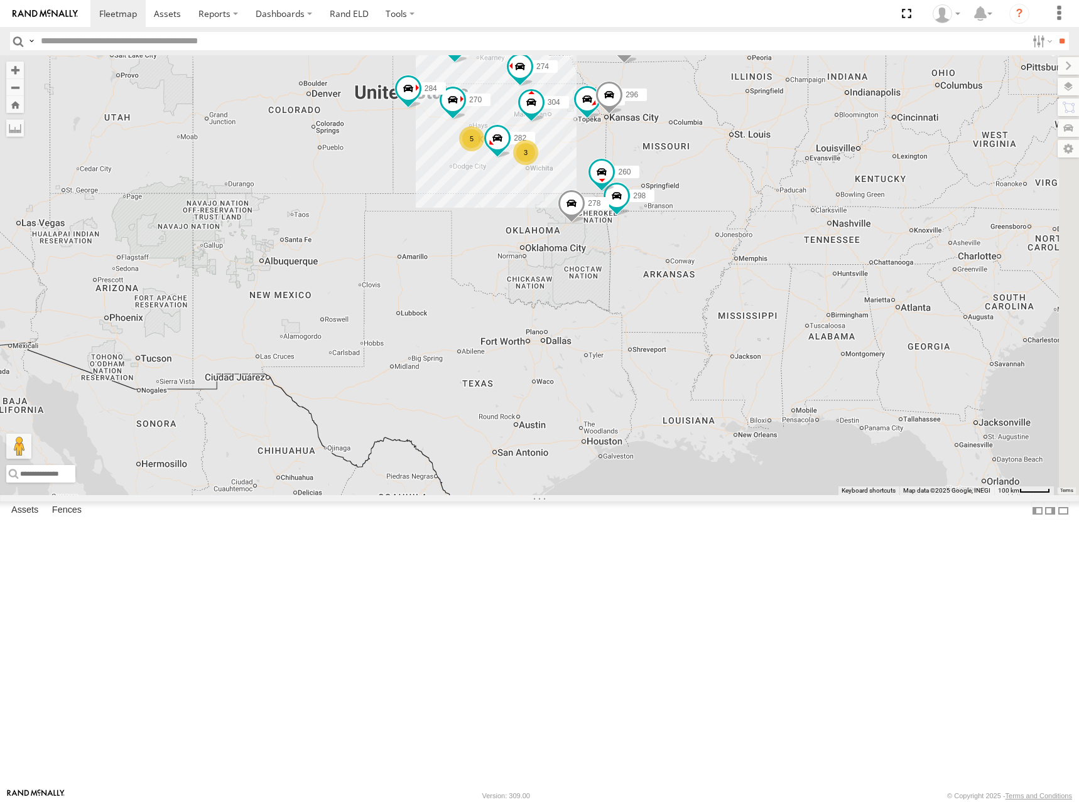
drag, startPoint x: 801, startPoint y: 249, endPoint x: 832, endPoint y: 236, distance: 33.5
click at [832, 236] on div "274 244 298 270 262 288 292 256 296 304 284 282 278 294 260 3 5 2" at bounding box center [539, 275] width 1079 height 440
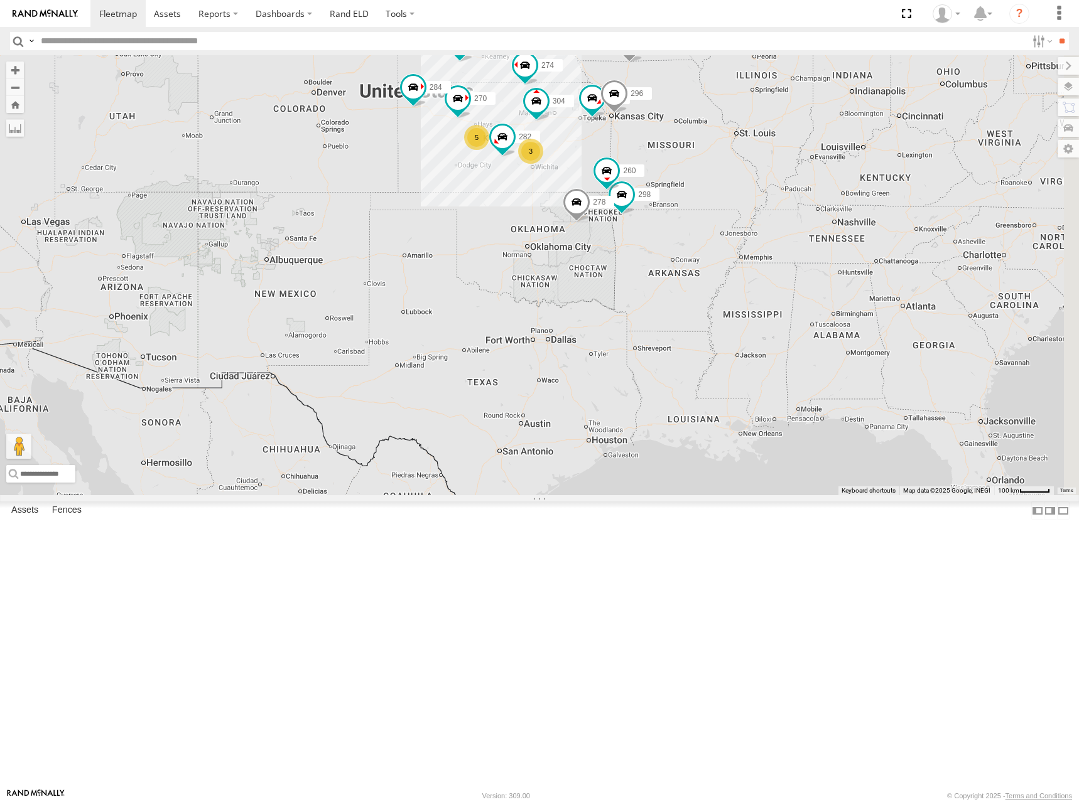
click at [720, 283] on div "274 244 298 270 262 288 292 256 296 304 284 282 278 294 260 3 5 2" at bounding box center [539, 275] width 1079 height 440
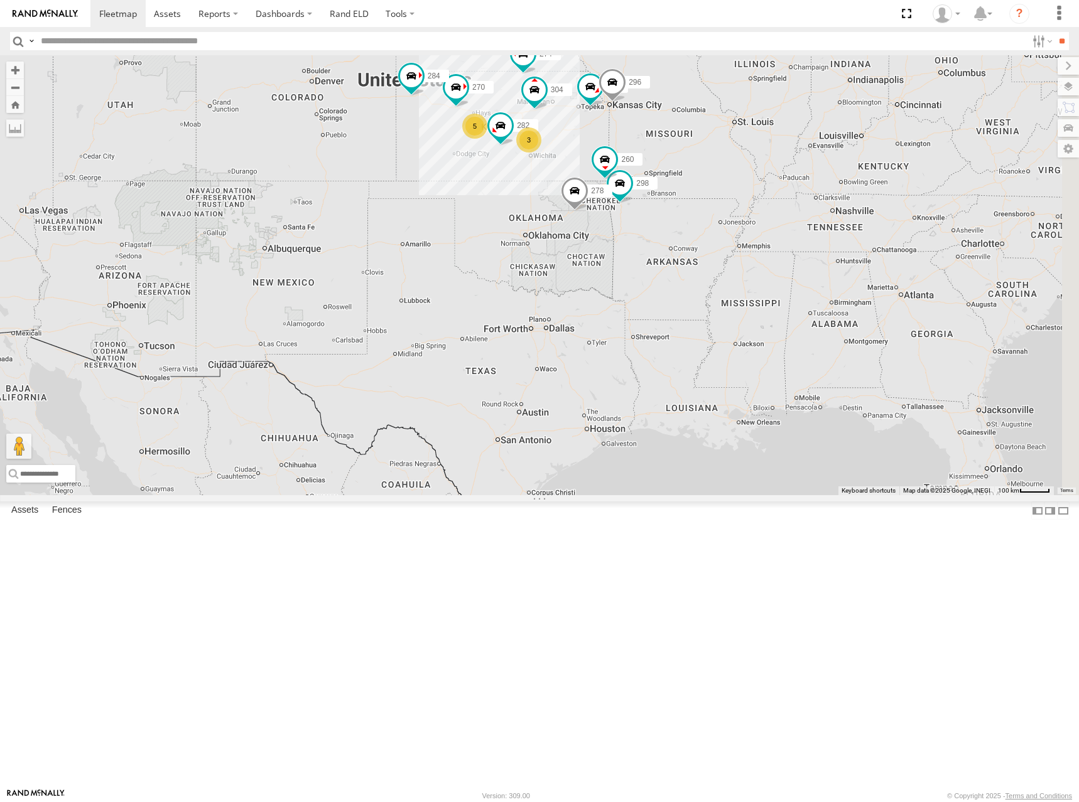
drag, startPoint x: 657, startPoint y: 230, endPoint x: 655, endPoint y: 224, distance: 6.4
click at [655, 224] on div "274 244 298 270 262 288 292 256 296 304 284 282 278 294 260 3 5 2" at bounding box center [539, 275] width 1079 height 440
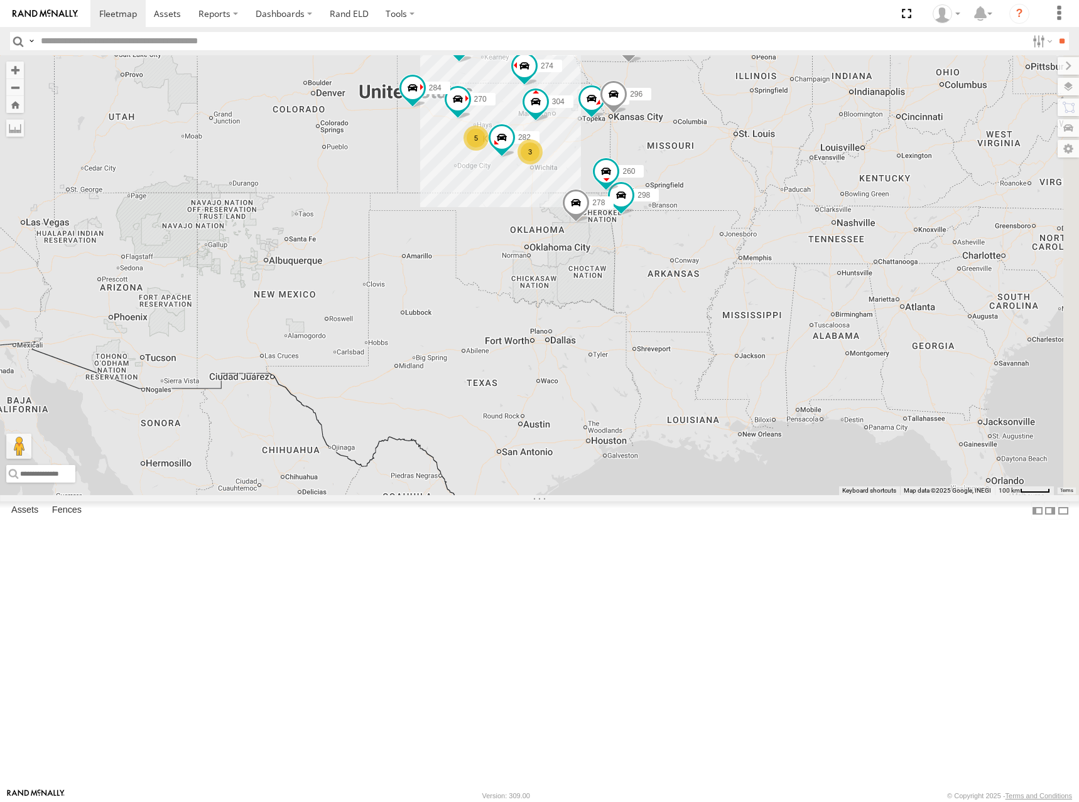
drag, startPoint x: 660, startPoint y: 151, endPoint x: 662, endPoint y: 165, distance: 14.5
click at [662, 165] on div "274 244 298 270 262 288 292 256 296 304 284 282 278 294 260 3 5 2" at bounding box center [539, 275] width 1079 height 440
click at [649, 154] on div "274 244 298 270 262 288 292 256 296 304 284 282 278 294 260 3 5 2" at bounding box center [539, 275] width 1079 height 440
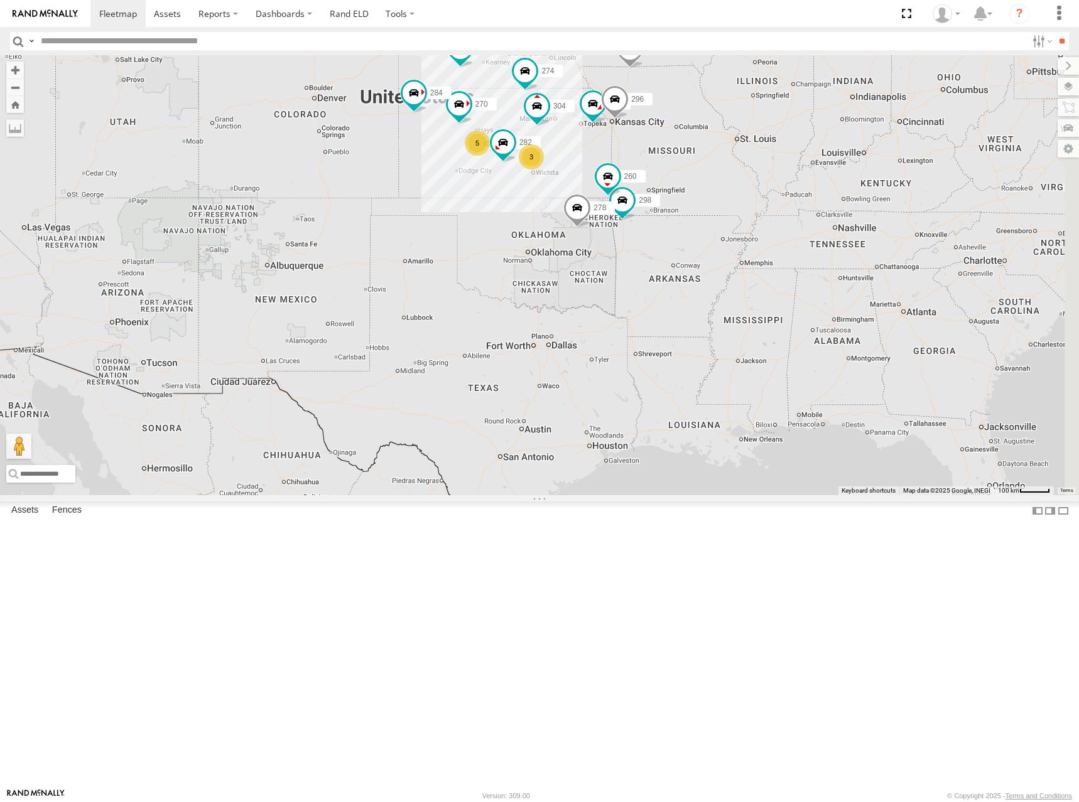
click at [672, 162] on div "274 244 298 270 262 288 292 256 296 304 284 282 278 294 260 3 5 2" at bounding box center [539, 275] width 1079 height 440
click at [649, 156] on div "274 244 298 270 262 288 292 256 296 304 284 282 278 294 260 3 5 2" at bounding box center [539, 275] width 1079 height 440
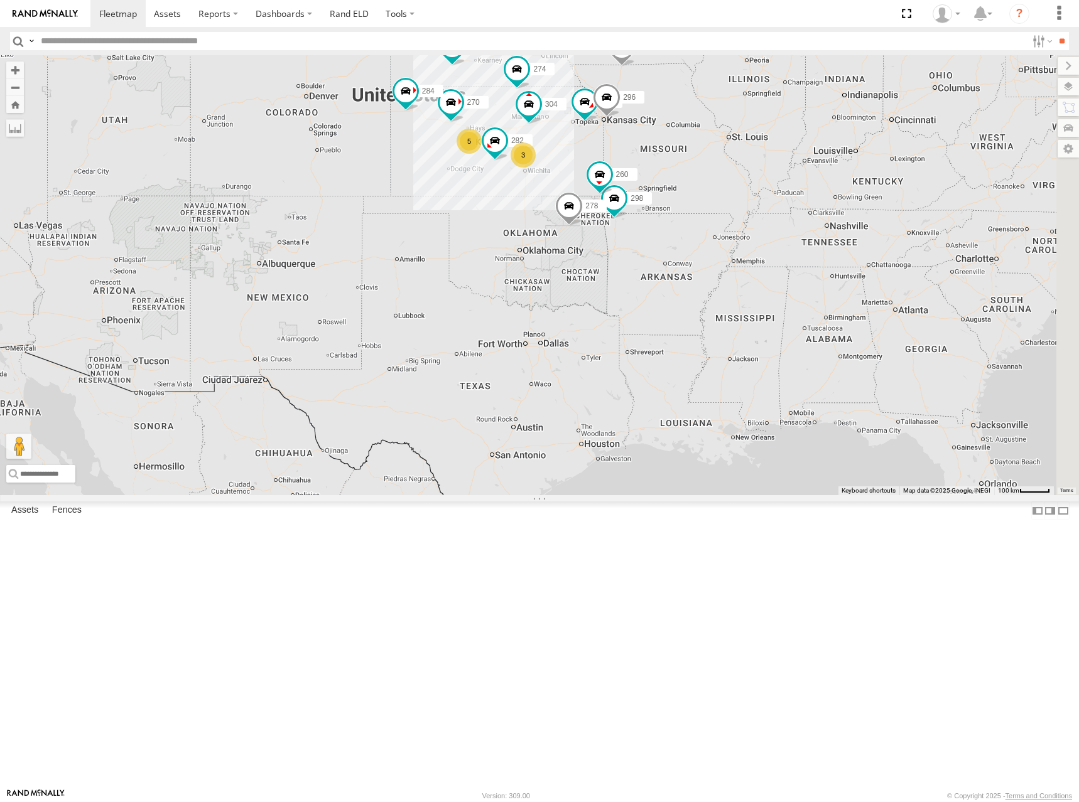
click at [644, 157] on div "274 244 298 270 262 288 292 256 296 304 284 282 278 294 260 3 5 2" at bounding box center [539, 275] width 1079 height 440
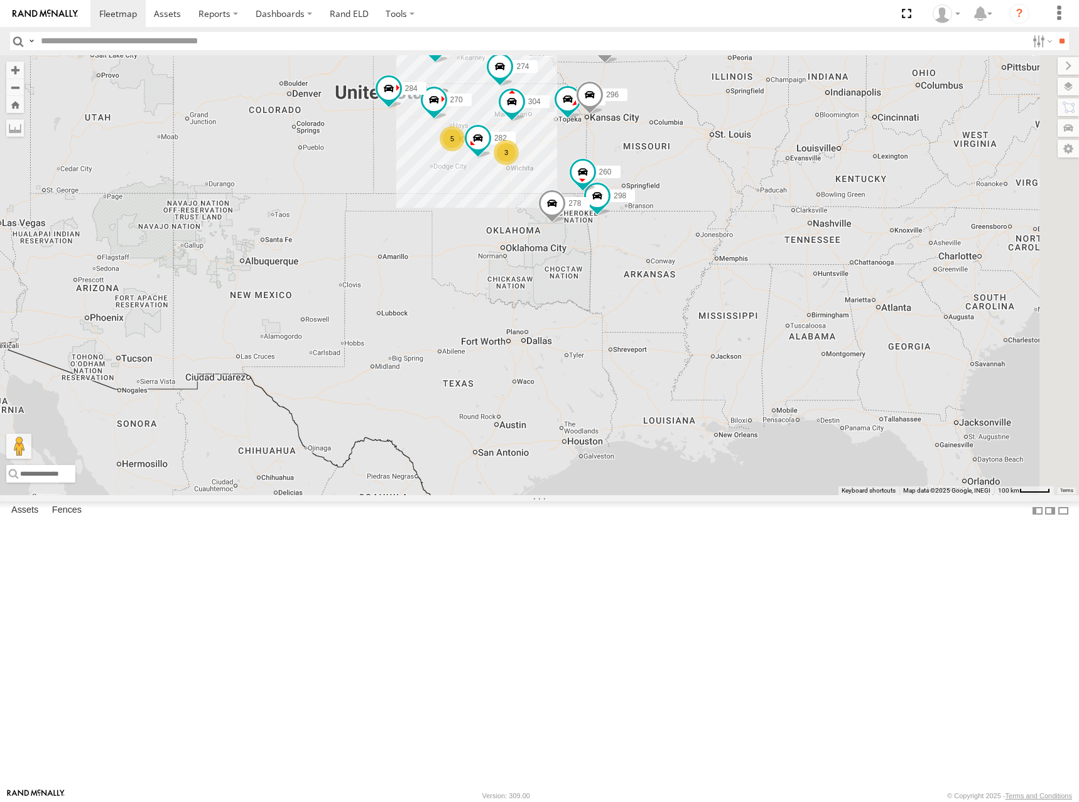
drag, startPoint x: 662, startPoint y: 148, endPoint x: 642, endPoint y: 146, distance: 20.2
click at [642, 146] on div "274 244 298 270 262 288 292 256 296 304 284 282 278 294 260 3 5 2" at bounding box center [539, 275] width 1079 height 440
click at [824, 212] on div "274 244 298 270 262 288 292 256 296 304 284 282 278 294 260 3 5 2" at bounding box center [539, 275] width 1079 height 440
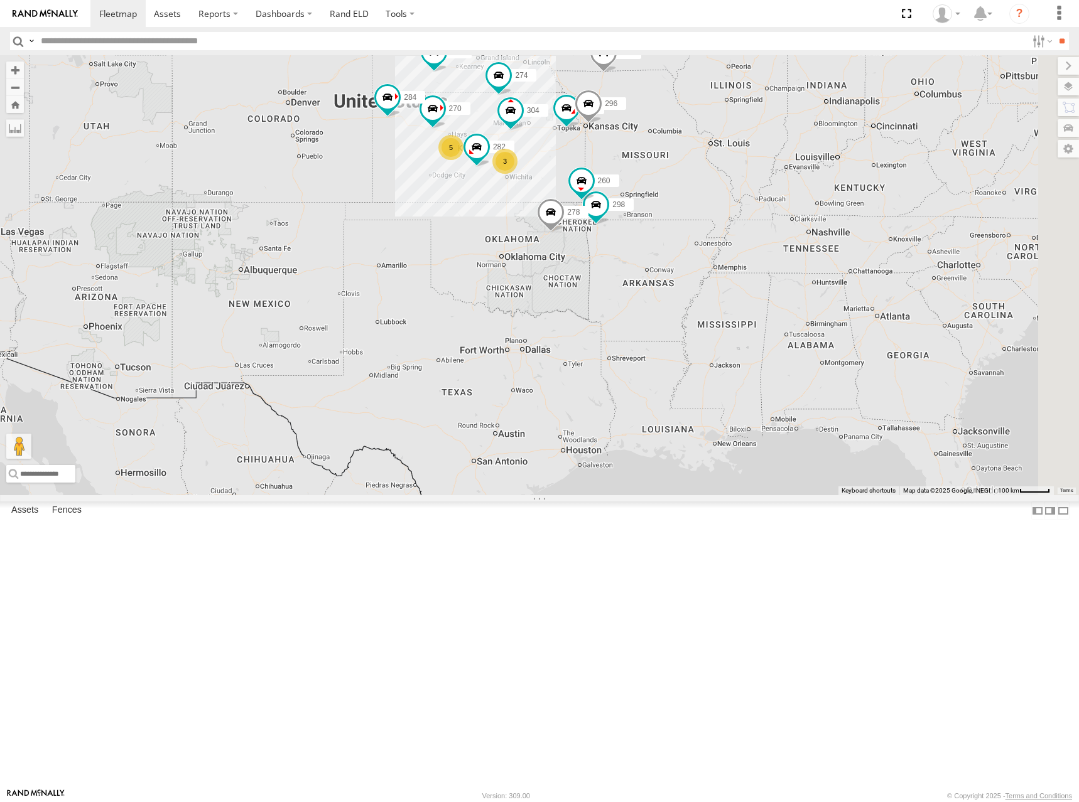
drag, startPoint x: 635, startPoint y: 150, endPoint x: 636, endPoint y: 160, distance: 10.1
click at [636, 160] on div "274 244 298 270 262 288 292 256 296 304 284 282 278 294 260 3 5 2" at bounding box center [539, 275] width 1079 height 440
drag, startPoint x: 806, startPoint y: 232, endPoint x: 822, endPoint y: 232, distance: 16.3
click at [822, 232] on div "274 244 298 270 262 288 292 256 296 304 284 282 278 294 260 3 5 2" at bounding box center [539, 275] width 1079 height 440
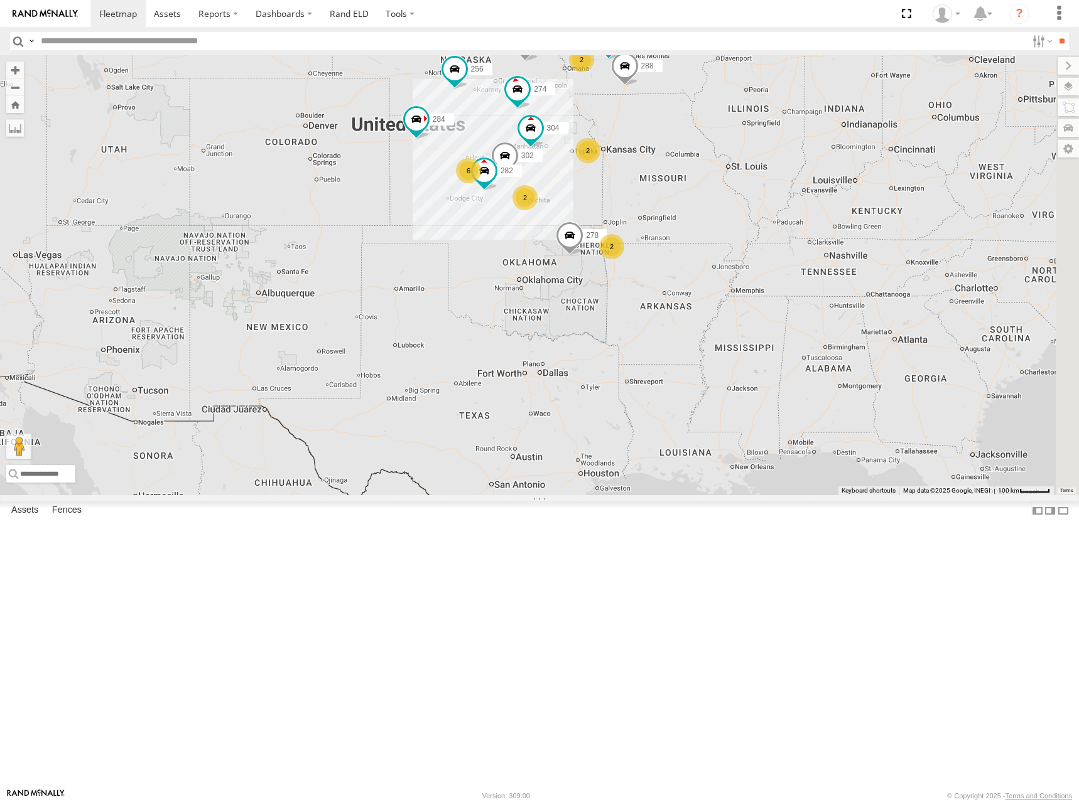
click at [654, 264] on div "274 262 288 292 256 232 304 284 302 282 278 2 2 6 2 2" at bounding box center [539, 275] width 1079 height 440
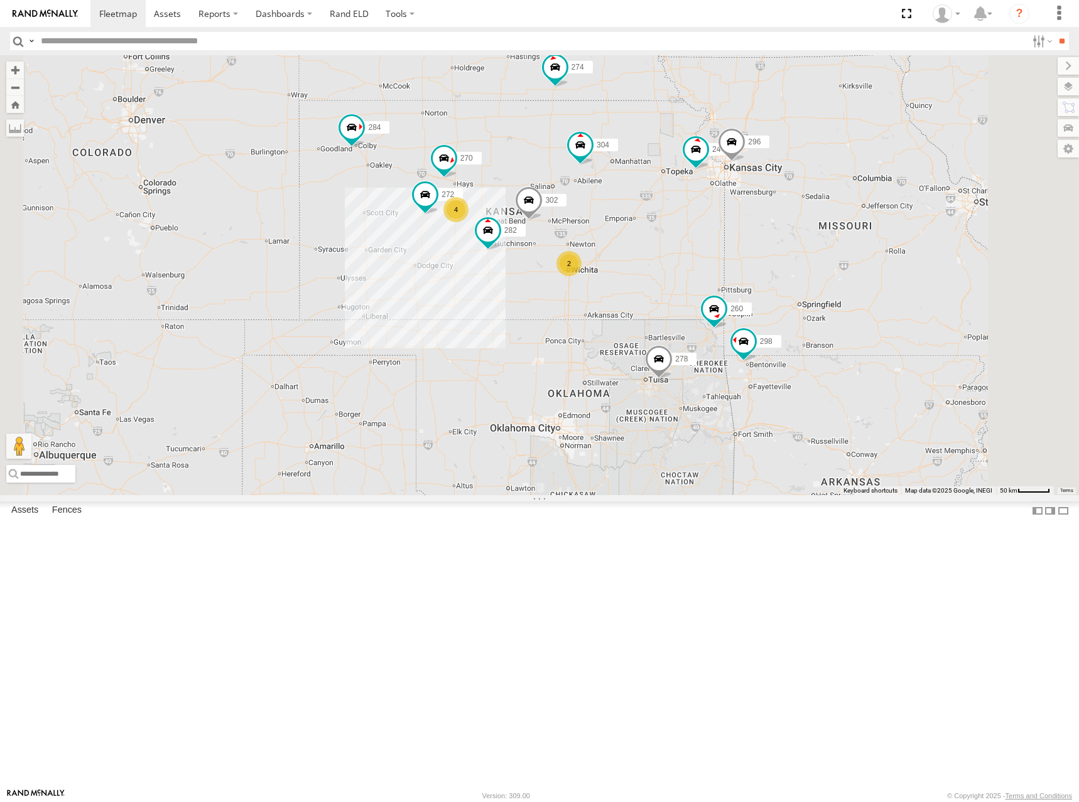
click at [634, 291] on div "274 262 288 292 256 232 304 284 302 282 278 2 244 4 298 270 272 296 266 294 260" at bounding box center [539, 275] width 1079 height 440
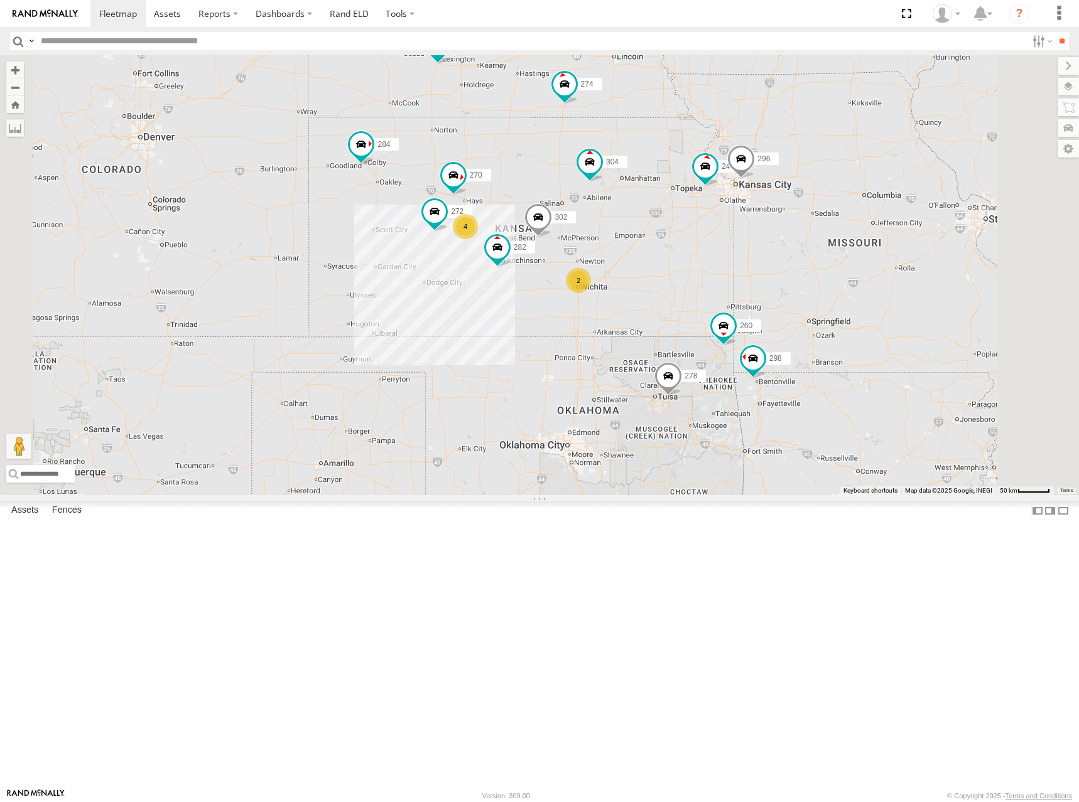
drag, startPoint x: 625, startPoint y: 237, endPoint x: 631, endPoint y: 252, distance: 16.3
click at [631, 252] on div "274 262 288 292 256 232 304 284 302 282 278 2 244 4 298 270 272 296 266 294 260" at bounding box center [539, 275] width 1079 height 440
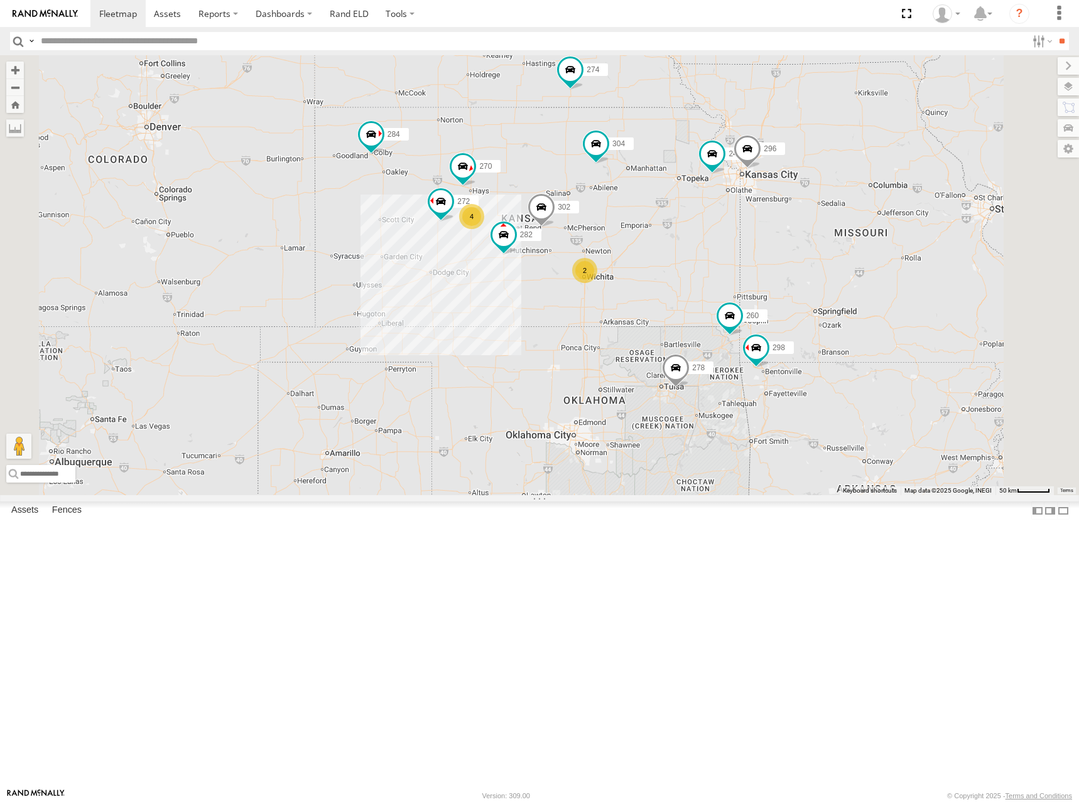
drag, startPoint x: 790, startPoint y: 335, endPoint x: 799, endPoint y: 321, distance: 15.8
click at [799, 321] on div "274 262 288 292 256 232 304 284 302 282 278 2 244 4 298 270 272 296 266 294 260" at bounding box center [539, 275] width 1079 height 440
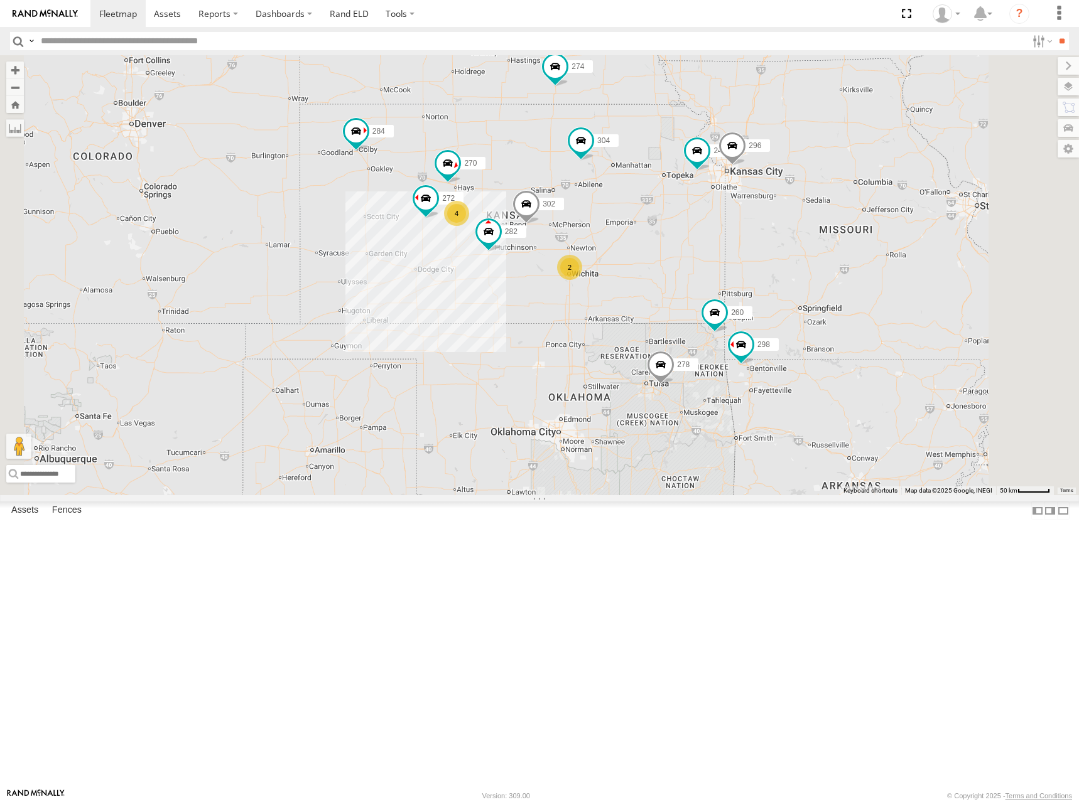
drag, startPoint x: 703, startPoint y: 287, endPoint x: 678, endPoint y: 289, distance: 25.2
click at [678, 289] on div "274 262 288 292 256 232 304 284 302 282 278 2 244 4 298 270 272 296 266 294 260" at bounding box center [539, 275] width 1079 height 440
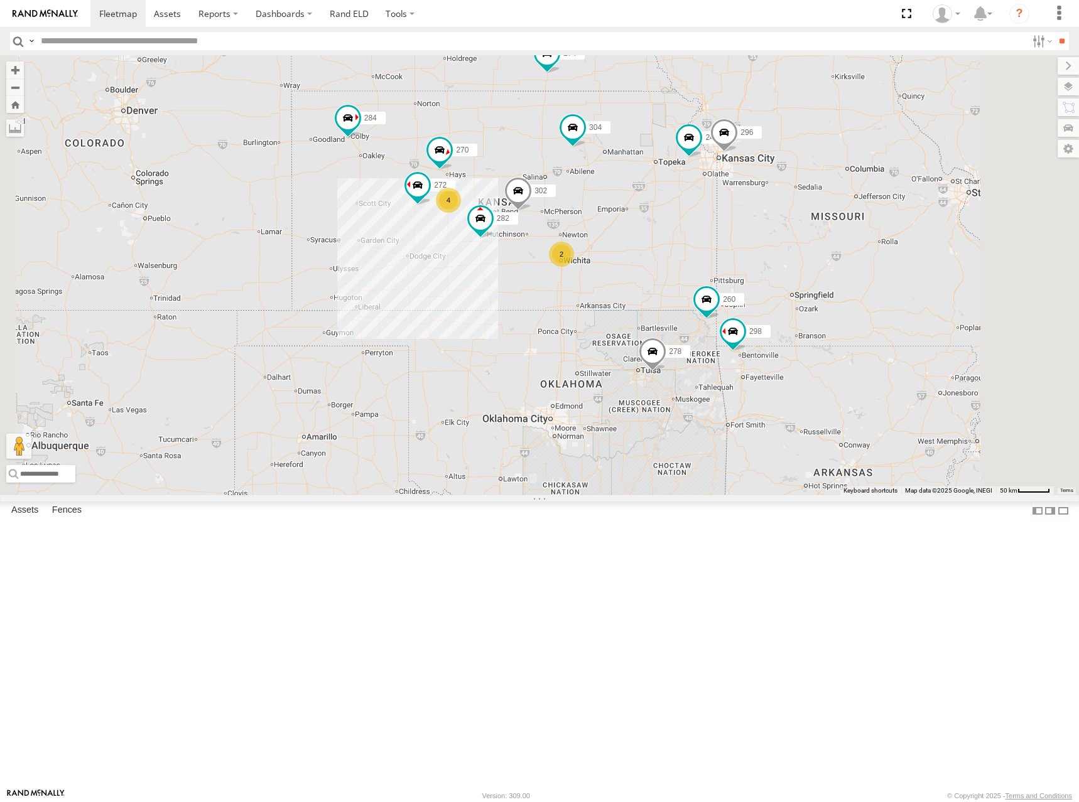
drag, startPoint x: 671, startPoint y: 281, endPoint x: 665, endPoint y: 264, distance: 17.3
click at [665, 264] on div "274 262 288 292 256 232 304 284 302 282 278 2 244 4 298 270 272 296 266 294 260" at bounding box center [539, 275] width 1079 height 440
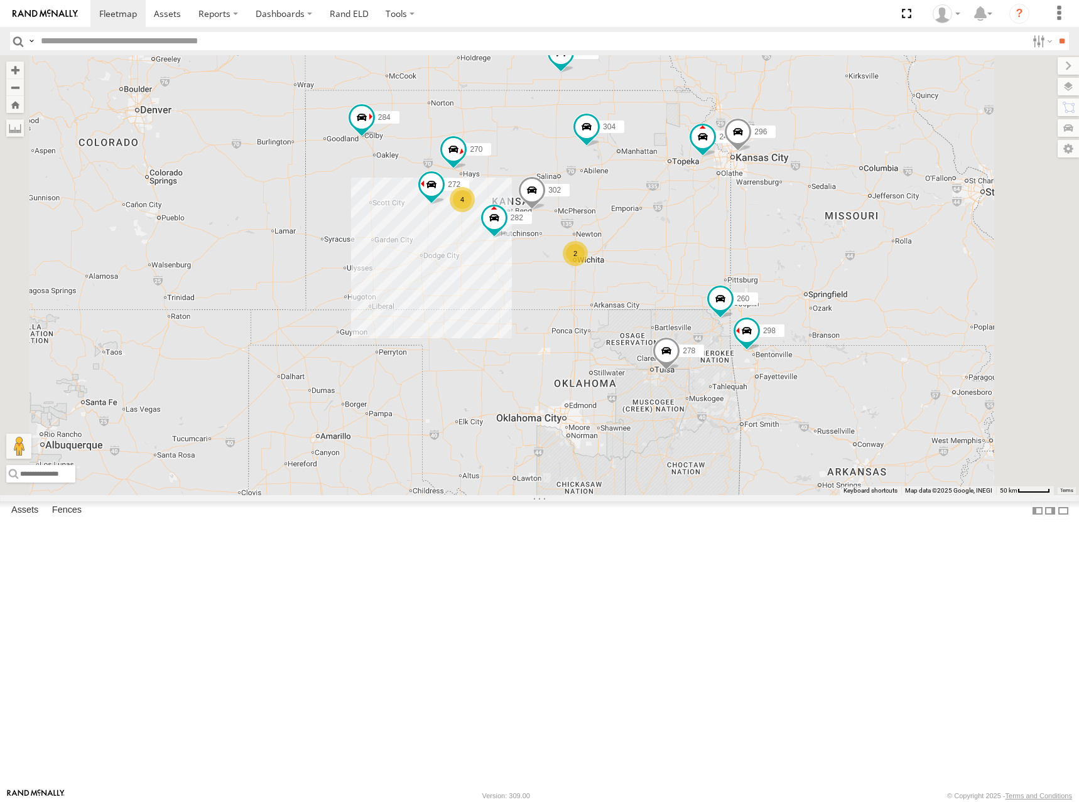
drag, startPoint x: 644, startPoint y: 250, endPoint x: 662, endPoint y: 251, distance: 17.6
click at [662, 251] on div "274 262 288 292 256 232 304 284 302 282 278 2 244 4 298 270 272 296 266 294 260" at bounding box center [539, 275] width 1079 height 440
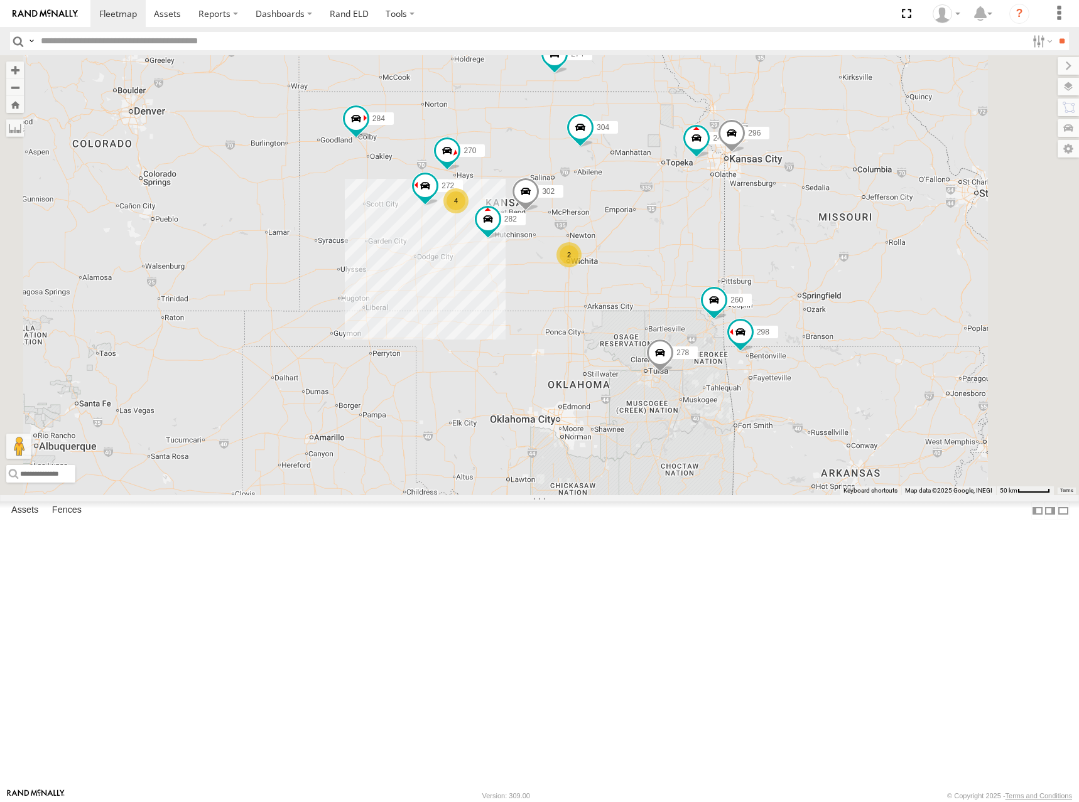
drag, startPoint x: 662, startPoint y: 249, endPoint x: 652, endPoint y: 250, distance: 10.1
click at [652, 250] on div "274 262 288 292 256 232 304 284 302 282 278 2 244 4 298 270 272 296 266 294 260" at bounding box center [539, 275] width 1079 height 440
click at [802, 243] on div "274 262 288 292 256 232 304 284 302 282 278 2 244 4 298 270 272 296 266 294 260" at bounding box center [539, 275] width 1079 height 440
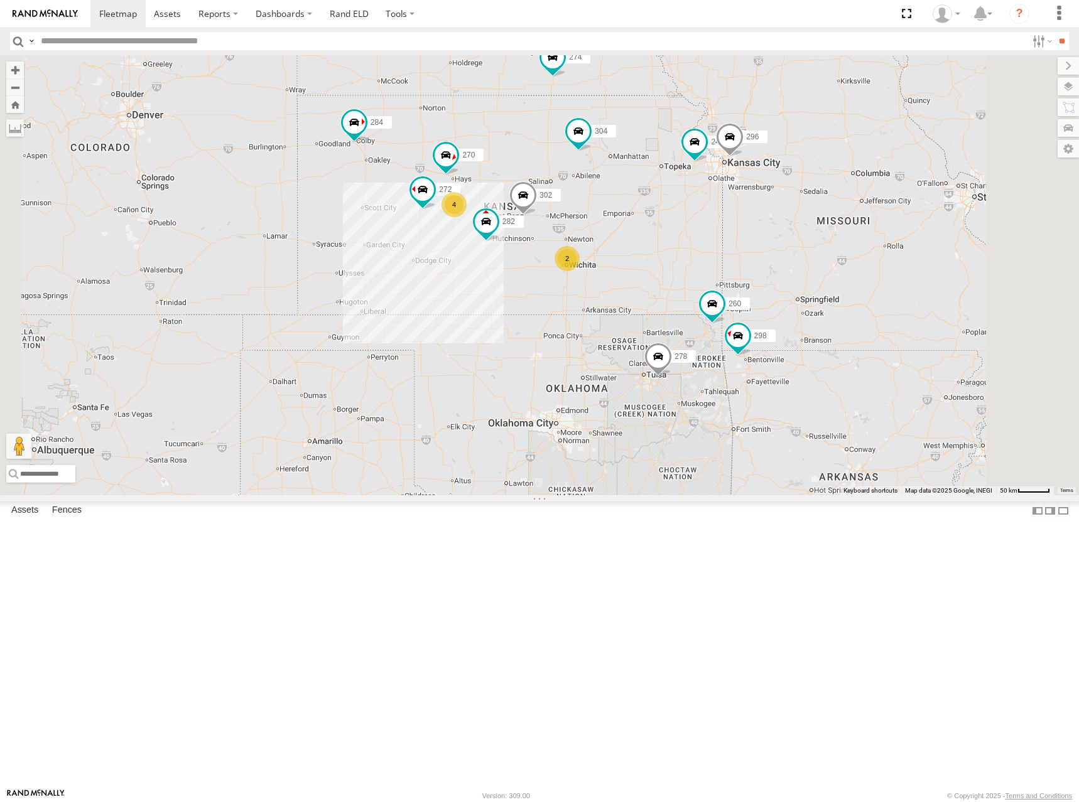
drag, startPoint x: 792, startPoint y: 243, endPoint x: 786, endPoint y: 247, distance: 7.7
click at [786, 247] on div "274 262 288 292 256 232 304 284 302 282 278 2 244 4 298 270 272 296 266 294 260" at bounding box center [539, 275] width 1079 height 440
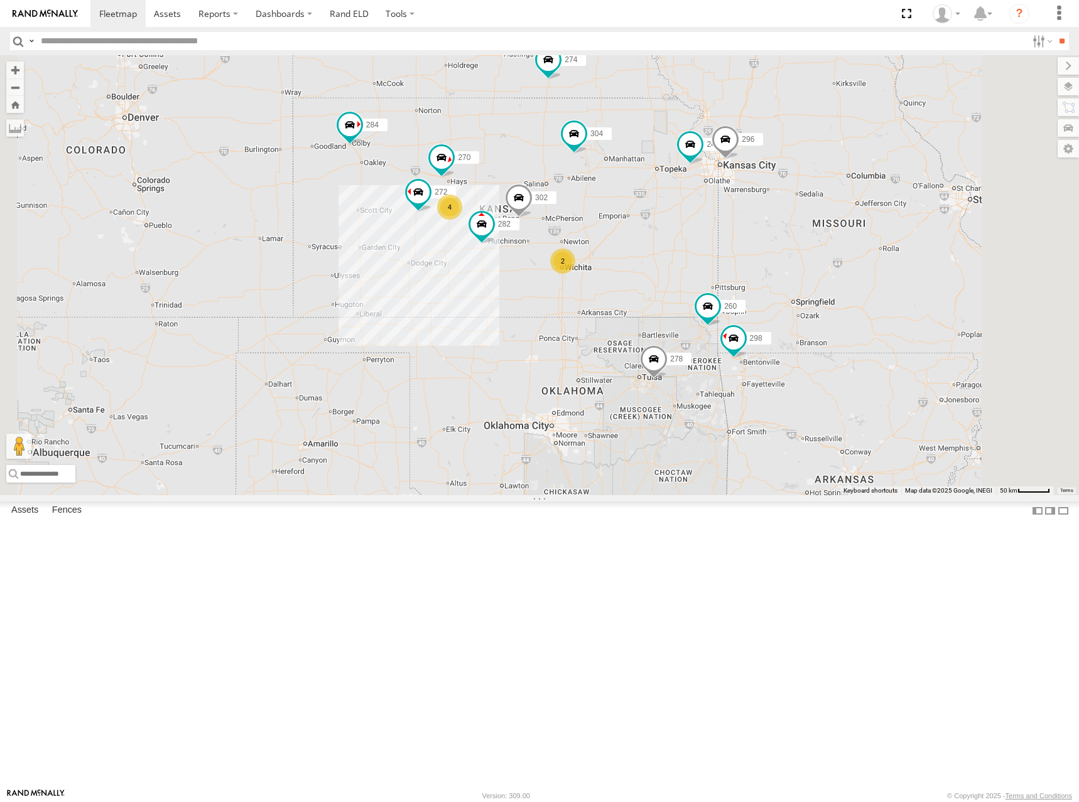
drag, startPoint x: 674, startPoint y: 273, endPoint x: 689, endPoint y: 274, distance: 15.7
click at [689, 274] on div "274 262 288 292 256 232 304 284 302 282 278 2 244 4 298 270 272 296 266 294 260" at bounding box center [539, 275] width 1079 height 440
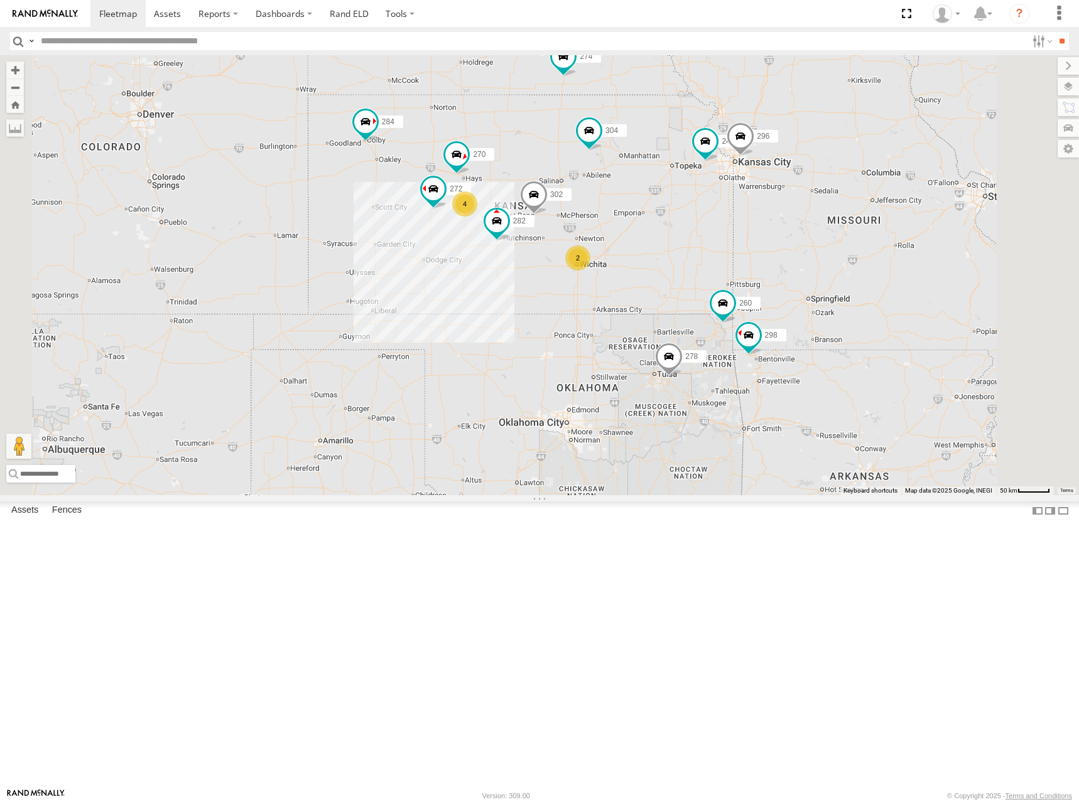
drag, startPoint x: 672, startPoint y: 257, endPoint x: 677, endPoint y: 251, distance: 8.0
click at [677, 251] on div "274 262 288 292 256 232 304 284 302 282 278 2 244 4 298 270 272 296 266 294 260" at bounding box center [539, 275] width 1079 height 440
click at [817, 339] on div "274 262 288 292 256 232 304 284 302 282 278 2 244 4 298 270 272 296 266 294 260" at bounding box center [539, 275] width 1079 height 440
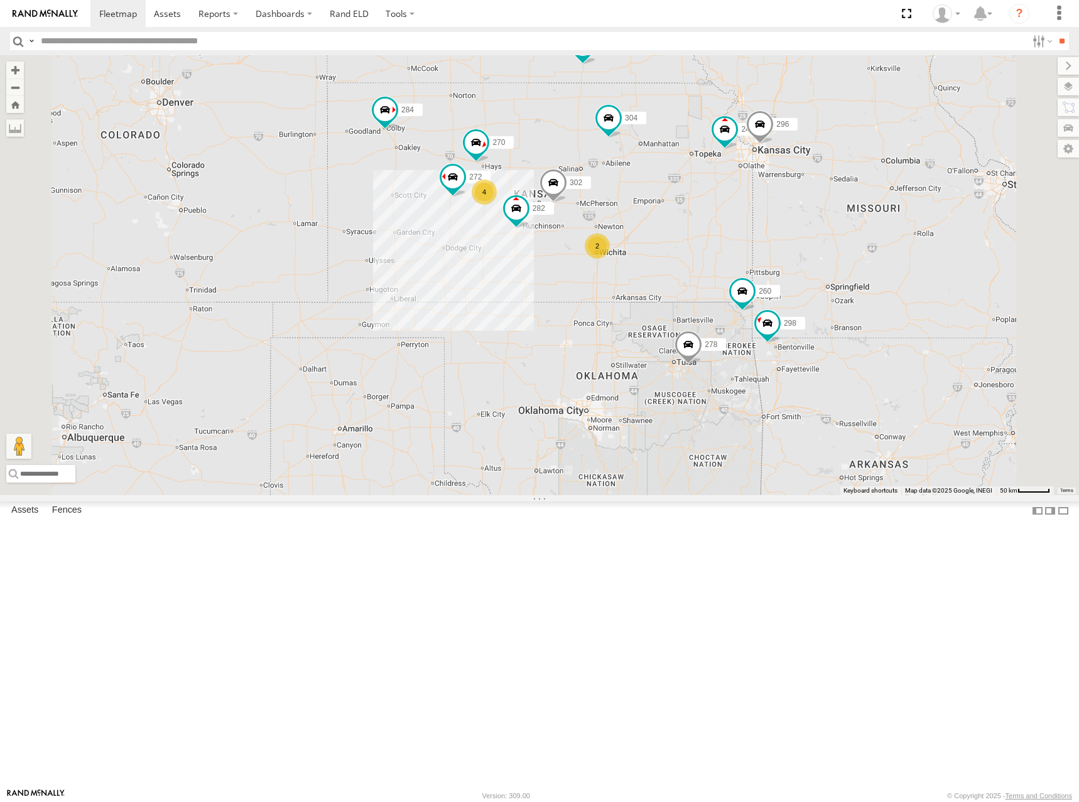
drag, startPoint x: 659, startPoint y: 266, endPoint x: 669, endPoint y: 261, distance: 11.8
click at [669, 261] on div "274 262 288 292 256 232 304 284 302 282 278 2 244 4 298 270 272 296 266 294 260" at bounding box center [539, 275] width 1079 height 440
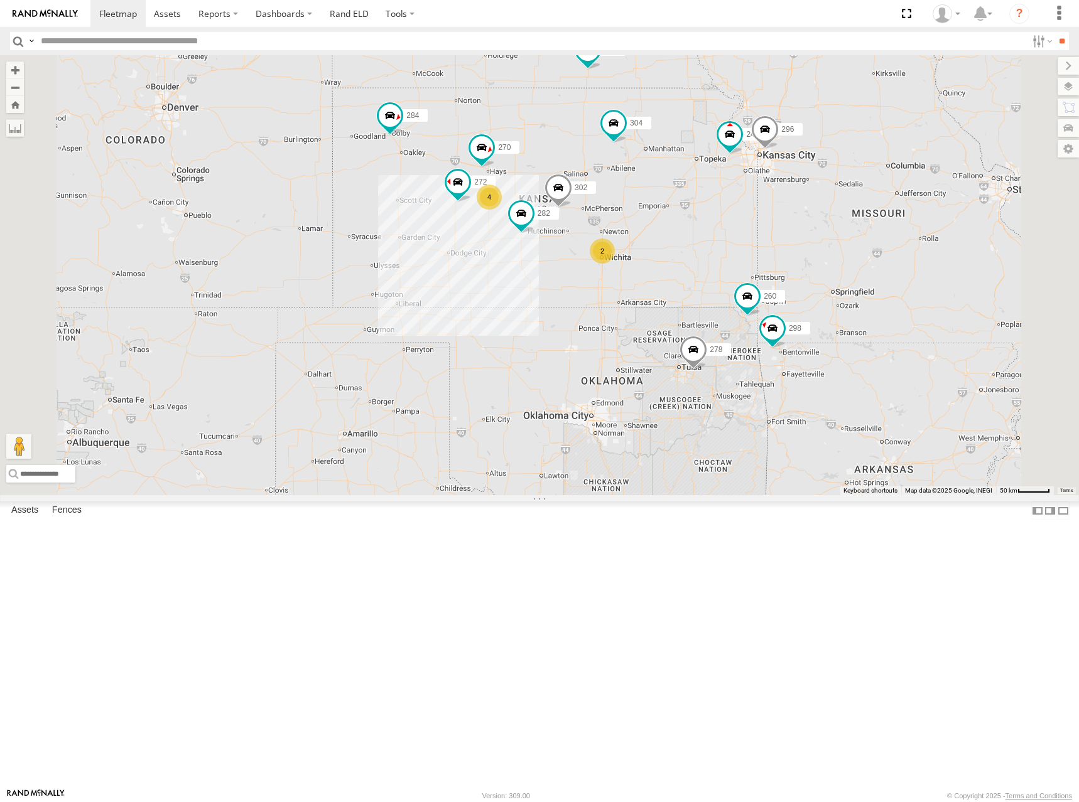
drag, startPoint x: 696, startPoint y: 249, endPoint x: 701, endPoint y: 256, distance: 9.1
click at [701, 256] on div "274 262 288 292 256 232 304 284 302 282 278 2 244 4 298 270 272 296 266 294 260" at bounding box center [539, 275] width 1079 height 440
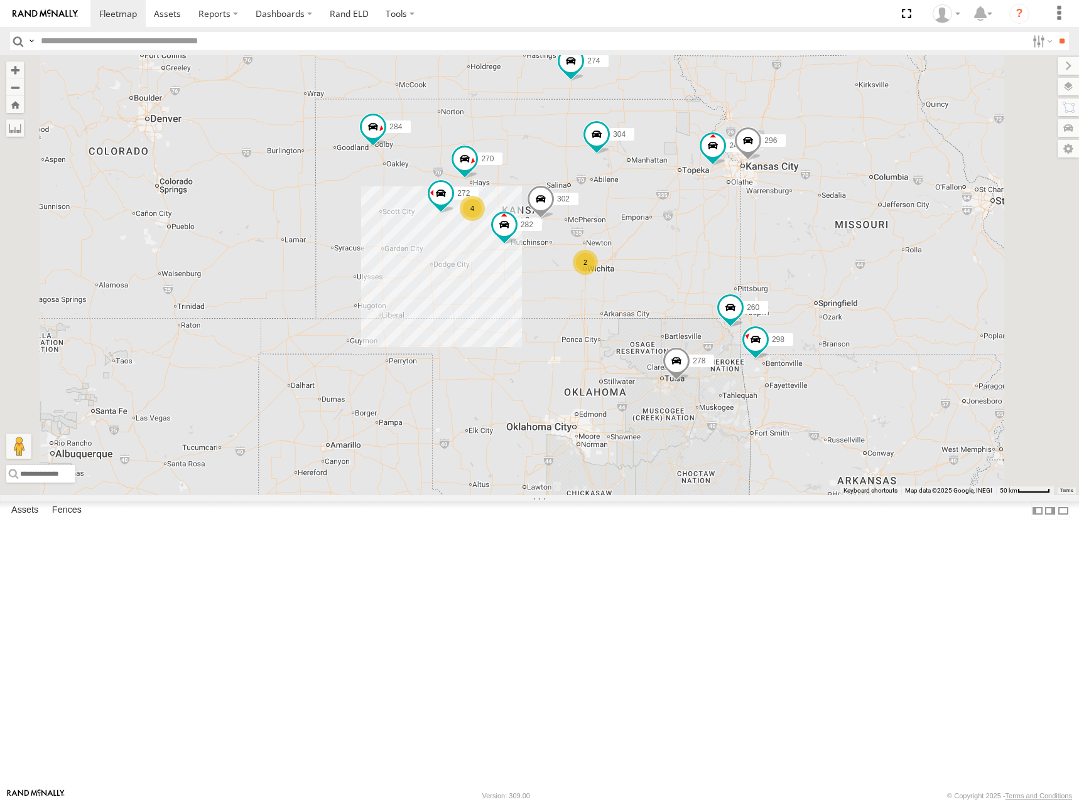
drag, startPoint x: 745, startPoint y: 245, endPoint x: 719, endPoint y: 256, distance: 27.0
click at [719, 256] on div "274 262 288 292 256 232 304 284 302 282 278 2 244 4 298 270 272 296 266 294 260" at bounding box center [539, 275] width 1079 height 440
drag, startPoint x: 690, startPoint y: 285, endPoint x: 696, endPoint y: 289, distance: 7.7
click at [696, 289] on div "274 262 288 292 256 232 304 284 302 282 278 2 244 4 298 270 272 296 266 294 260" at bounding box center [539, 275] width 1079 height 440
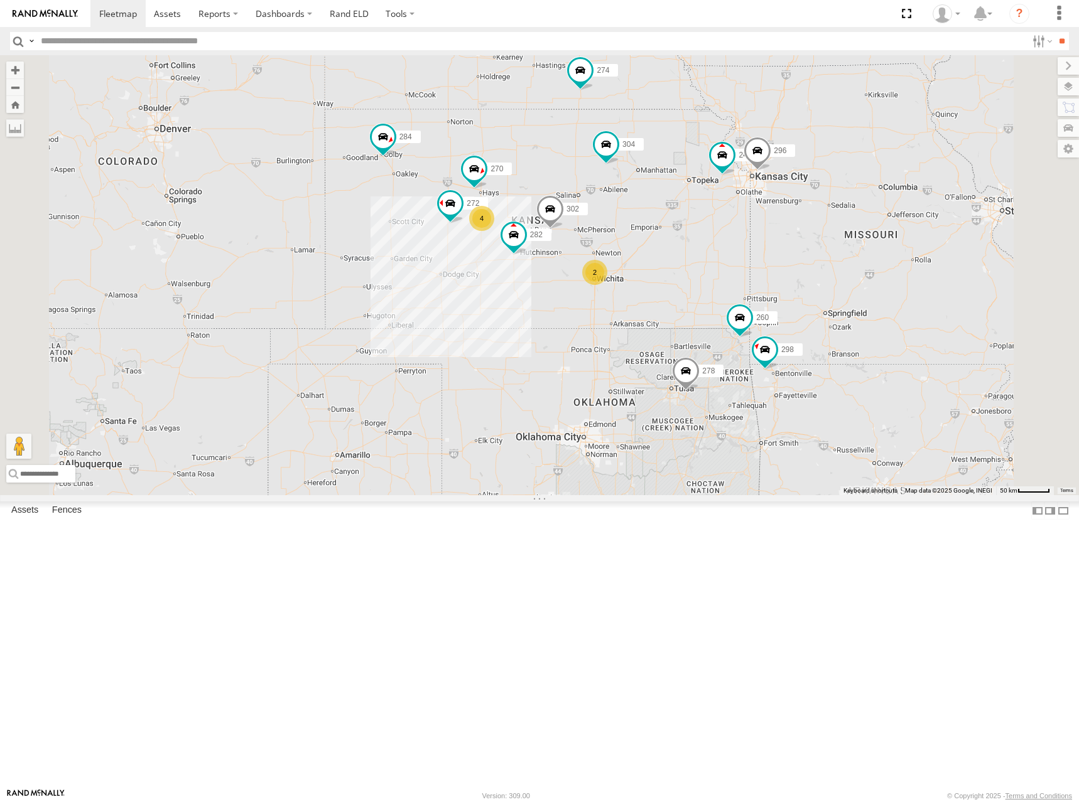
drag, startPoint x: 669, startPoint y: 255, endPoint x: 674, endPoint y: 263, distance: 9.6
click at [674, 263] on div "274 262 288 292 256 232 304 284 302 282 278 2 244 4 298 270 272 296 266 294 260" at bounding box center [539, 275] width 1079 height 440
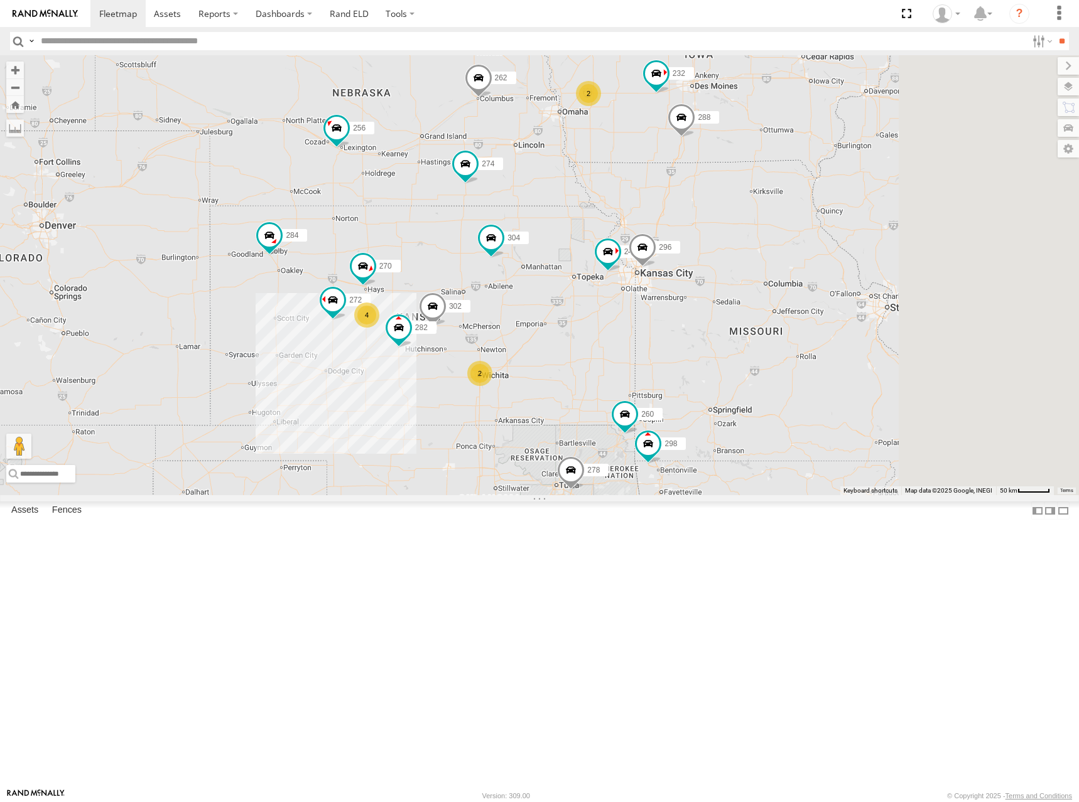
drag, startPoint x: 979, startPoint y: 125, endPoint x: 850, endPoint y: 235, distance: 169.2
click at [850, 235] on div "274 244 298 270 262 288 292 272 256 232 296 304 284 302 282 278 260 2 4 2" at bounding box center [539, 275] width 1079 height 440
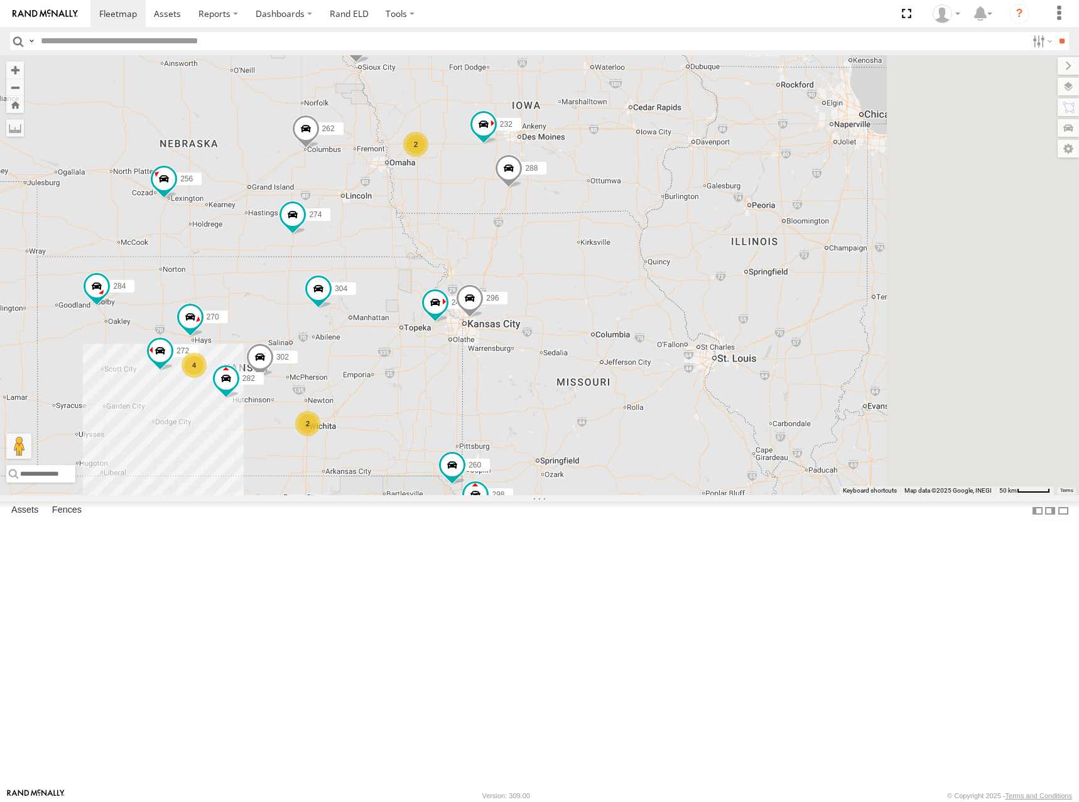
drag, startPoint x: 845, startPoint y: 227, endPoint x: 761, endPoint y: 247, distance: 86.6
click at [761, 247] on div "274 244 298 270 262 288 292 272 256 232 296 304 284 302 282 278 260 2 4 2" at bounding box center [539, 275] width 1079 height 440
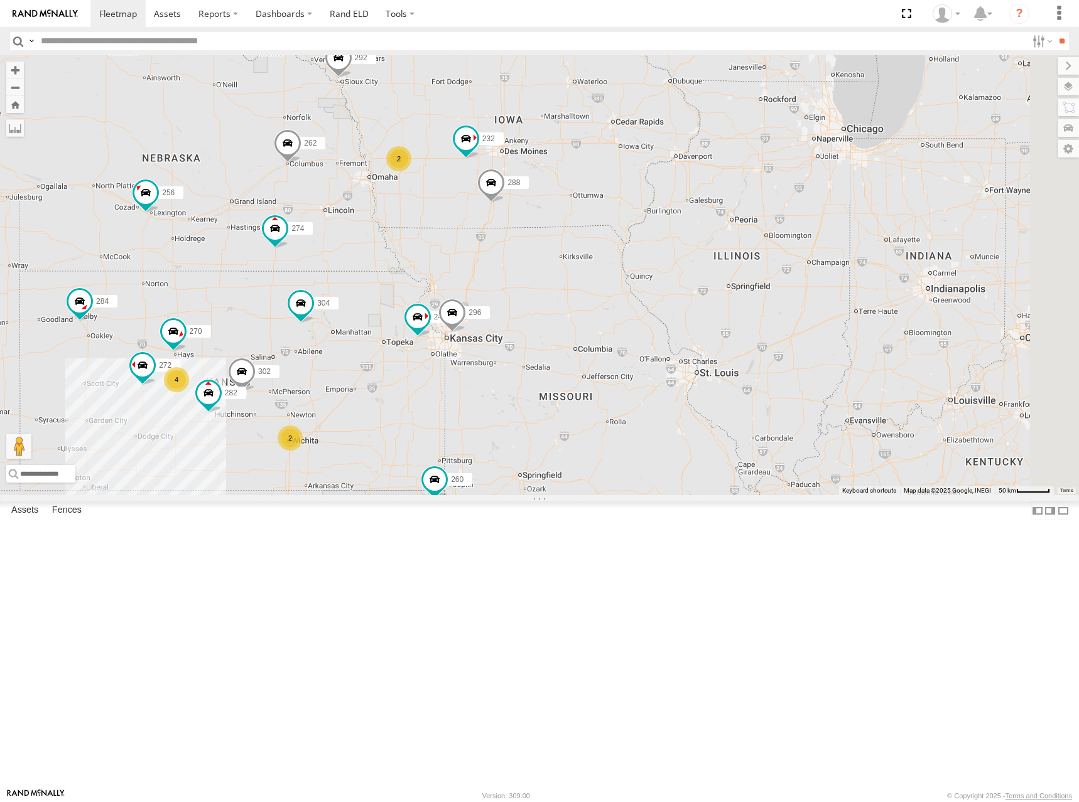
drag, startPoint x: 753, startPoint y: 305, endPoint x: 759, endPoint y: 316, distance: 12.4
click at [759, 316] on div "274 244 298 270 262 288 292 272 256 232 296 304 284 302 282 278 260 2 4 2" at bounding box center [539, 275] width 1079 height 440
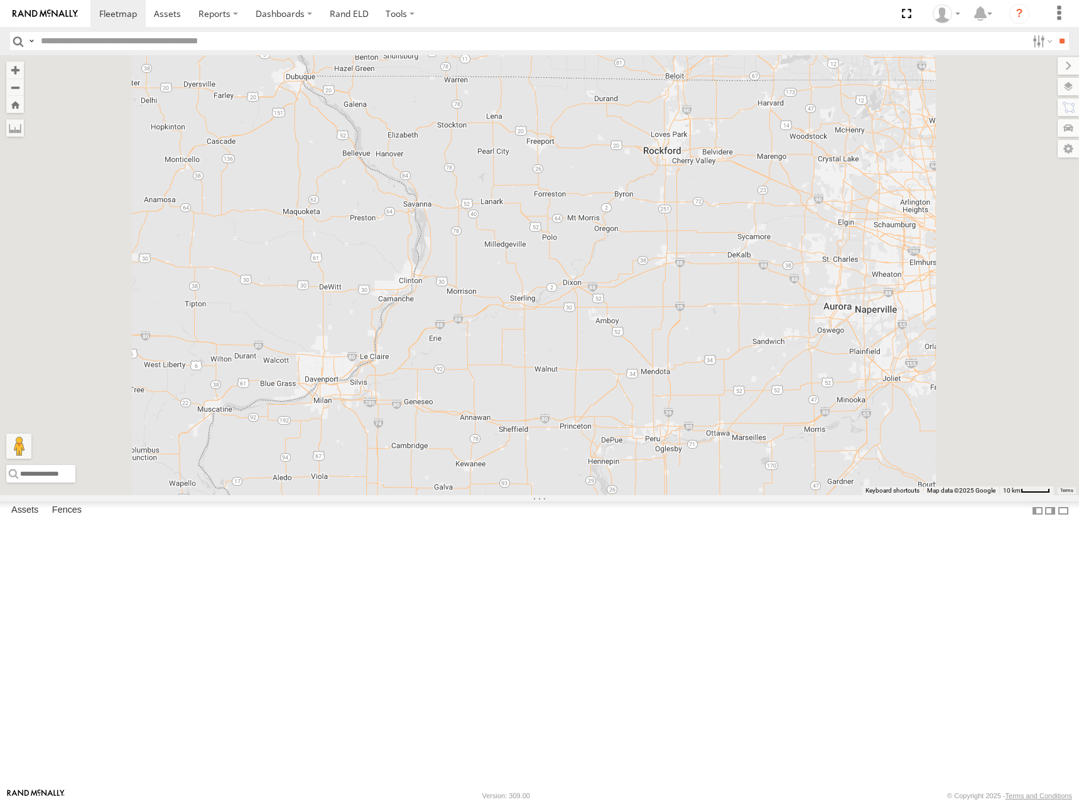
drag, startPoint x: 945, startPoint y: 185, endPoint x: 923, endPoint y: 259, distance: 77.9
click at [923, 259] on div "274 244 298 270 262 288 292 272 256 232 296 304 284 302 282 278 260" at bounding box center [539, 275] width 1079 height 440
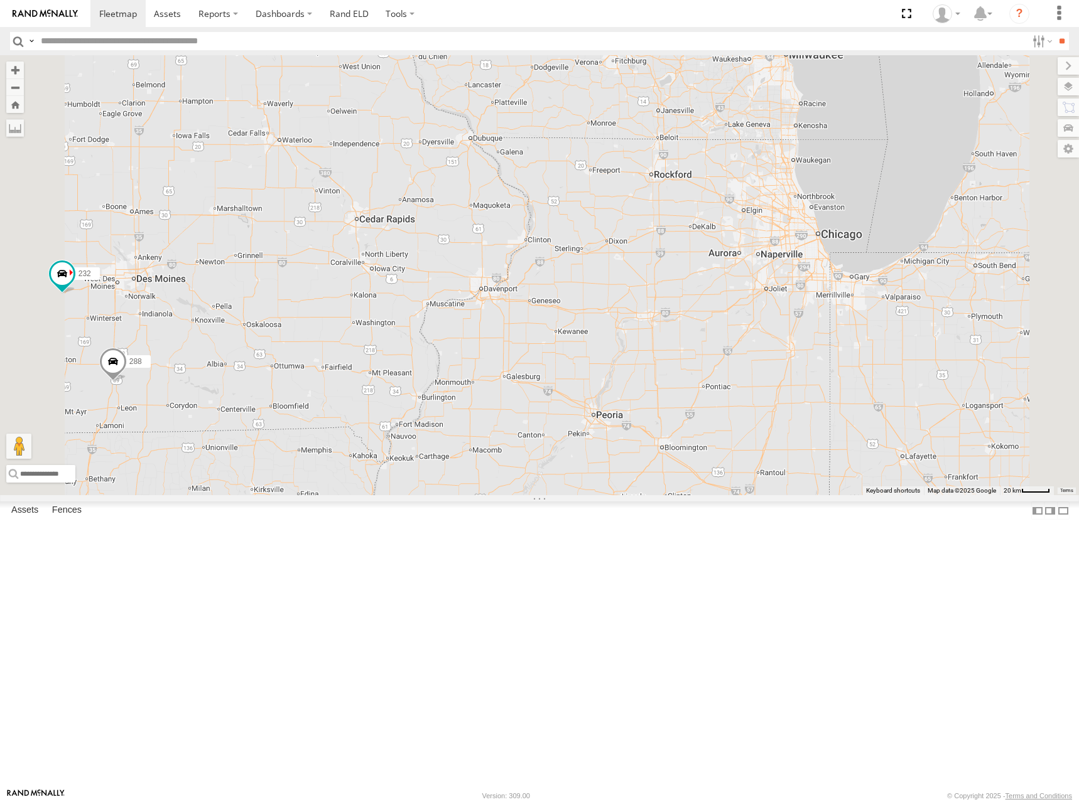
drag, startPoint x: 881, startPoint y: 264, endPoint x: 848, endPoint y: 321, distance: 66.3
click at [848, 321] on div "274 244 298 270 262 288 292 272 256 232 296 304 284 302 282 278 260" at bounding box center [539, 275] width 1079 height 440
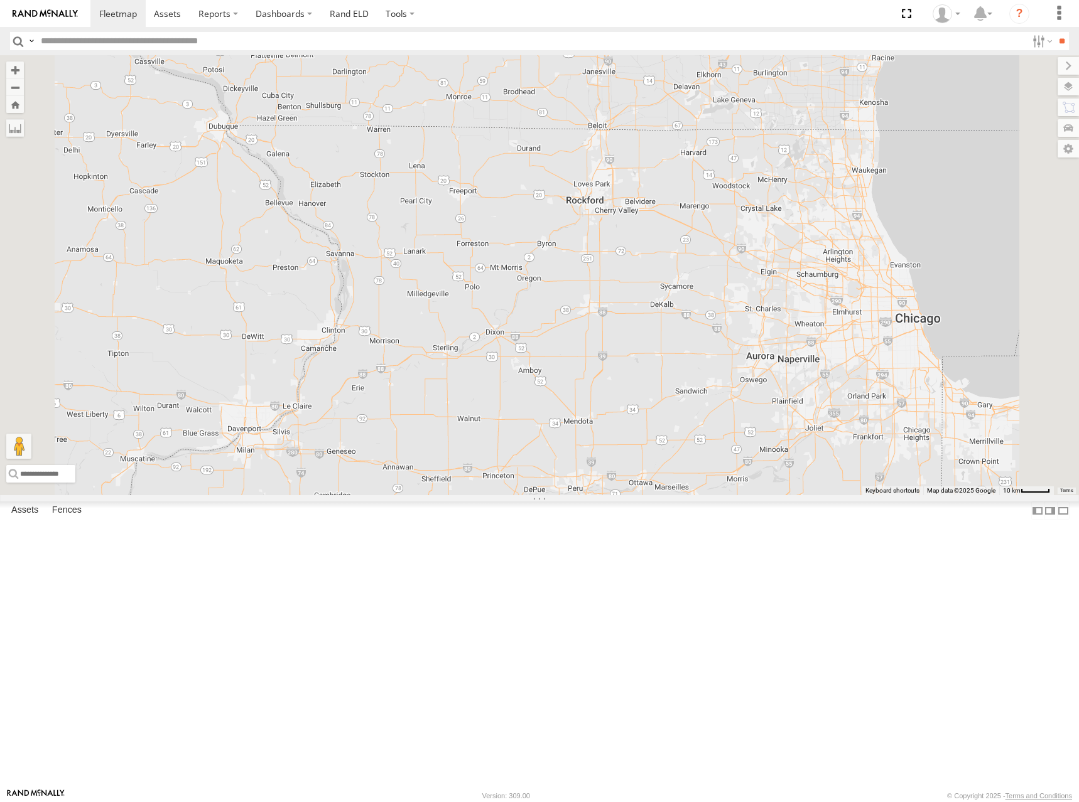
drag, startPoint x: 865, startPoint y: 306, endPoint x: 861, endPoint y: 323, distance: 17.5
click at [861, 323] on div "274 244 298 270 262 288 292 272 256 232 296 304 284 302 282 278 260" at bounding box center [539, 275] width 1079 height 440
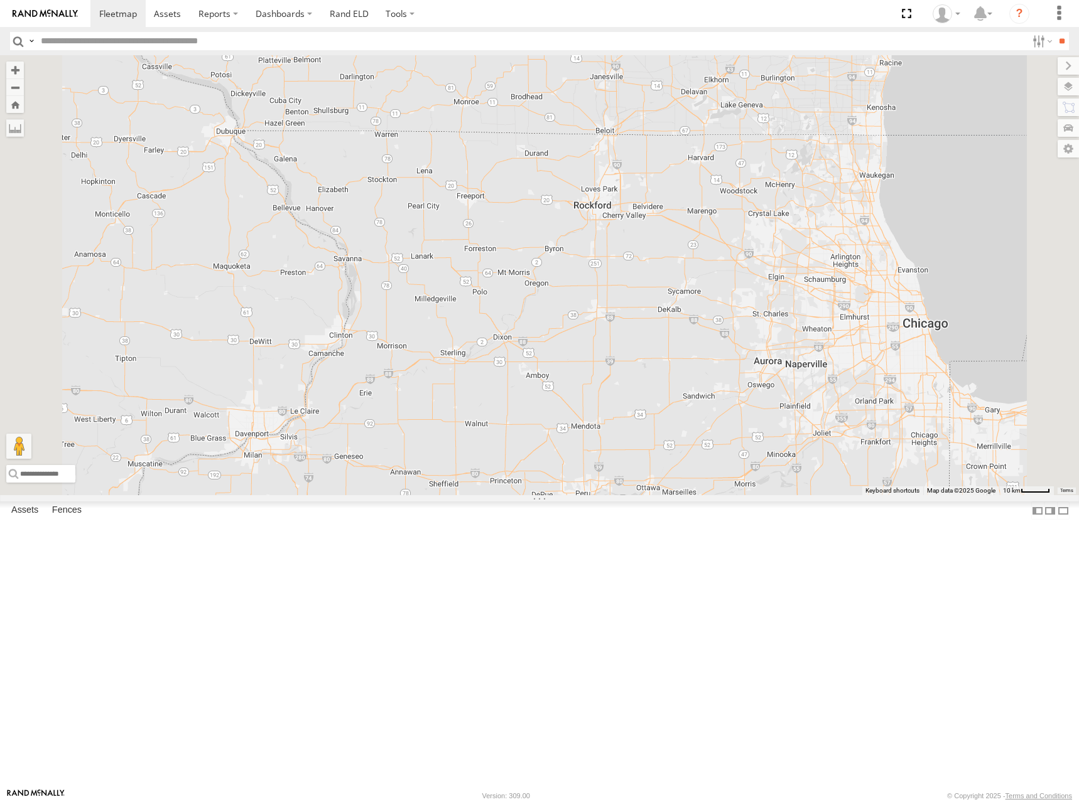
drag, startPoint x: 816, startPoint y: 316, endPoint x: 825, endPoint y: 331, distance: 17.8
click at [825, 331] on div "274 244 298 270 262 288 292 272 256 232 296 304 284 302 282 278 260" at bounding box center [539, 275] width 1079 height 440
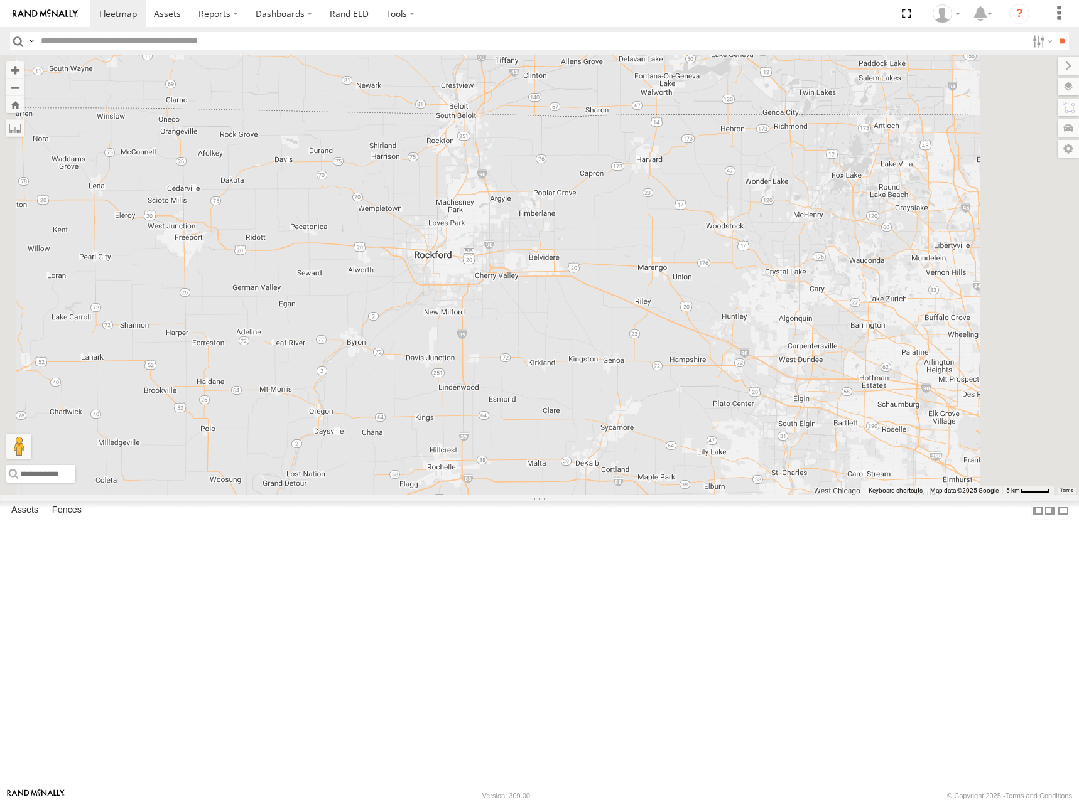
drag, startPoint x: 735, startPoint y: 310, endPoint x: 728, endPoint y: 312, distance: 6.8
click at [728, 312] on div "274 244 298 270 262 288 292 272 256 232 296 304 284 302 282 278 260" at bounding box center [539, 275] width 1079 height 440
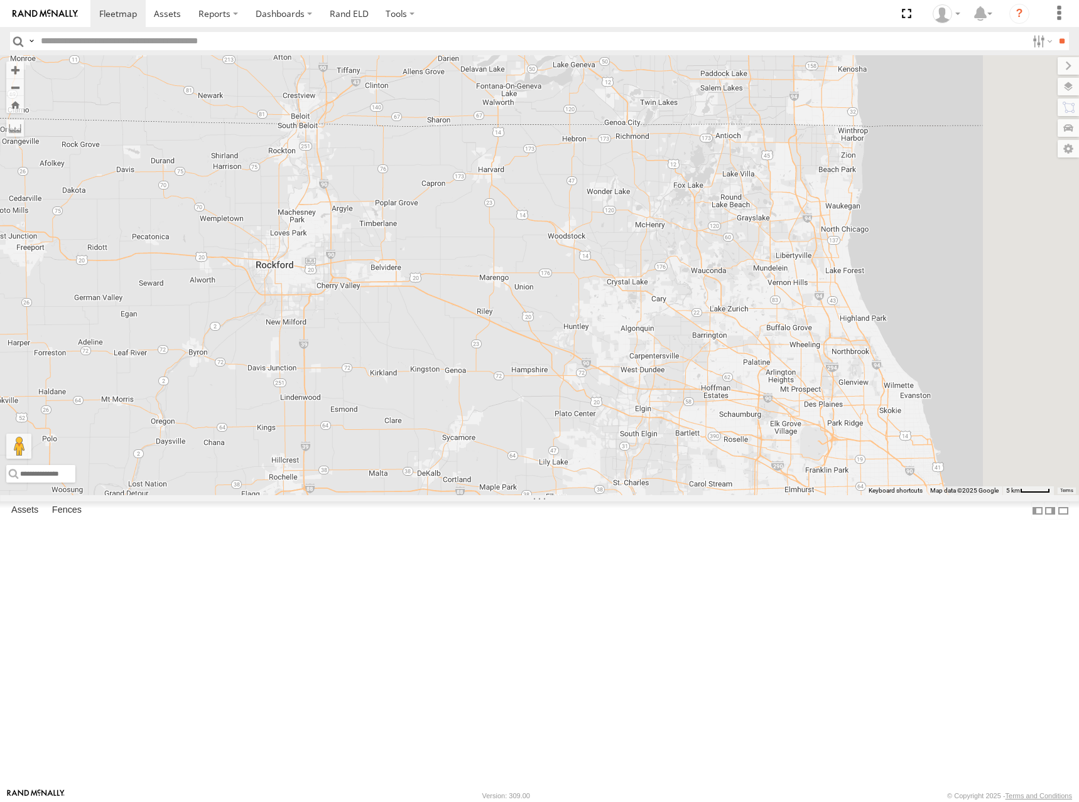
drag, startPoint x: 903, startPoint y: 318, endPoint x: 742, endPoint y: 328, distance: 161.7
click at [742, 328] on div "274 244 298 270 262 288 292 272 256 232 296 304 284 302 282 278 260" at bounding box center [539, 275] width 1079 height 440
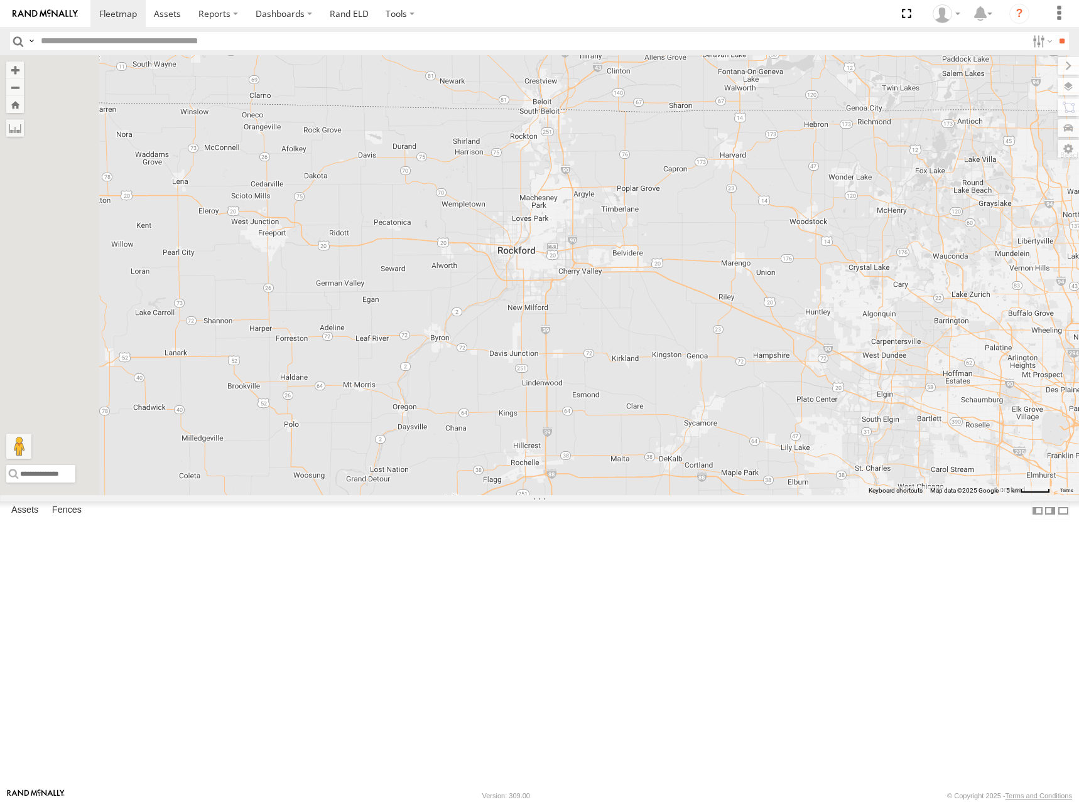
drag, startPoint x: 638, startPoint y: 323, endPoint x: 897, endPoint y: 308, distance: 259.1
click at [897, 308] on div "274 244 298 270 262 288 292 272 256 232 296 304 284 302 282 278 260" at bounding box center [539, 275] width 1079 height 440
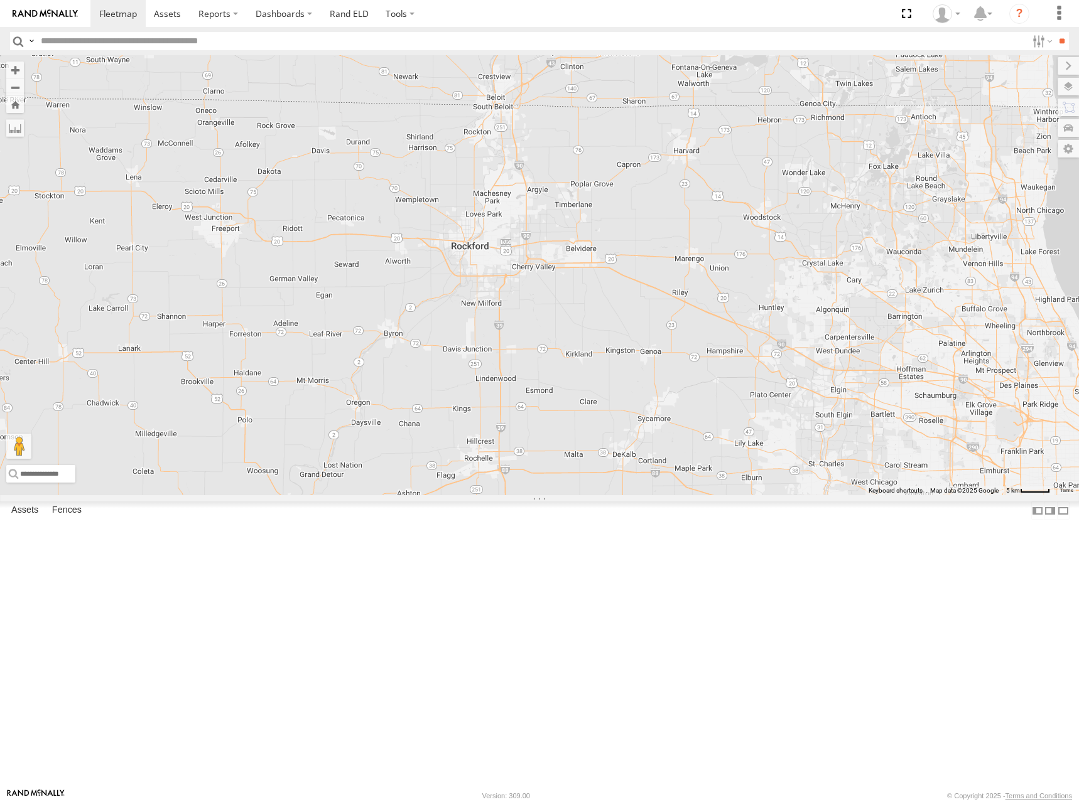
drag, startPoint x: 621, startPoint y: 319, endPoint x: 563, endPoint y: 315, distance: 58.6
click at [563, 315] on div "274 244 298 270 262 288 292 272 256 232 296 304 284 302 282 278 260" at bounding box center [539, 275] width 1079 height 440
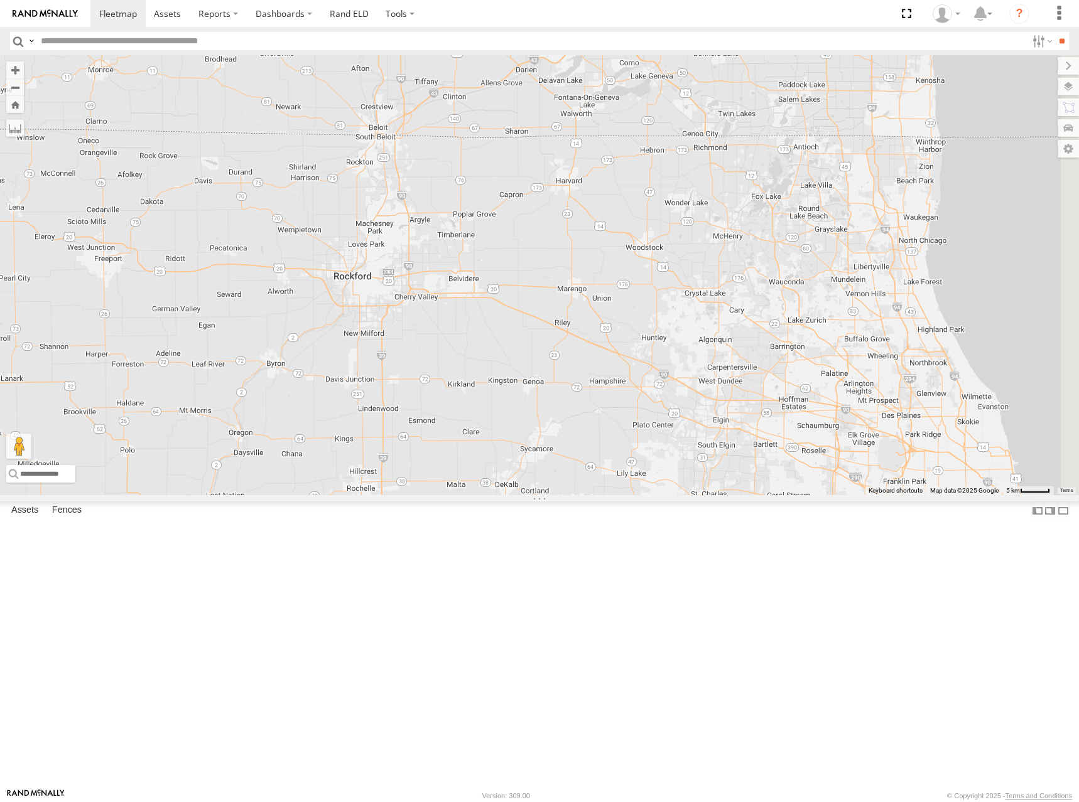
drag, startPoint x: 873, startPoint y: 307, endPoint x: 775, endPoint y: 337, distance: 102.3
click at [775, 337] on div "274 244 298 270 262 288 292 272 256 232 296 304 284 302 282 278 260" at bounding box center [539, 275] width 1079 height 440
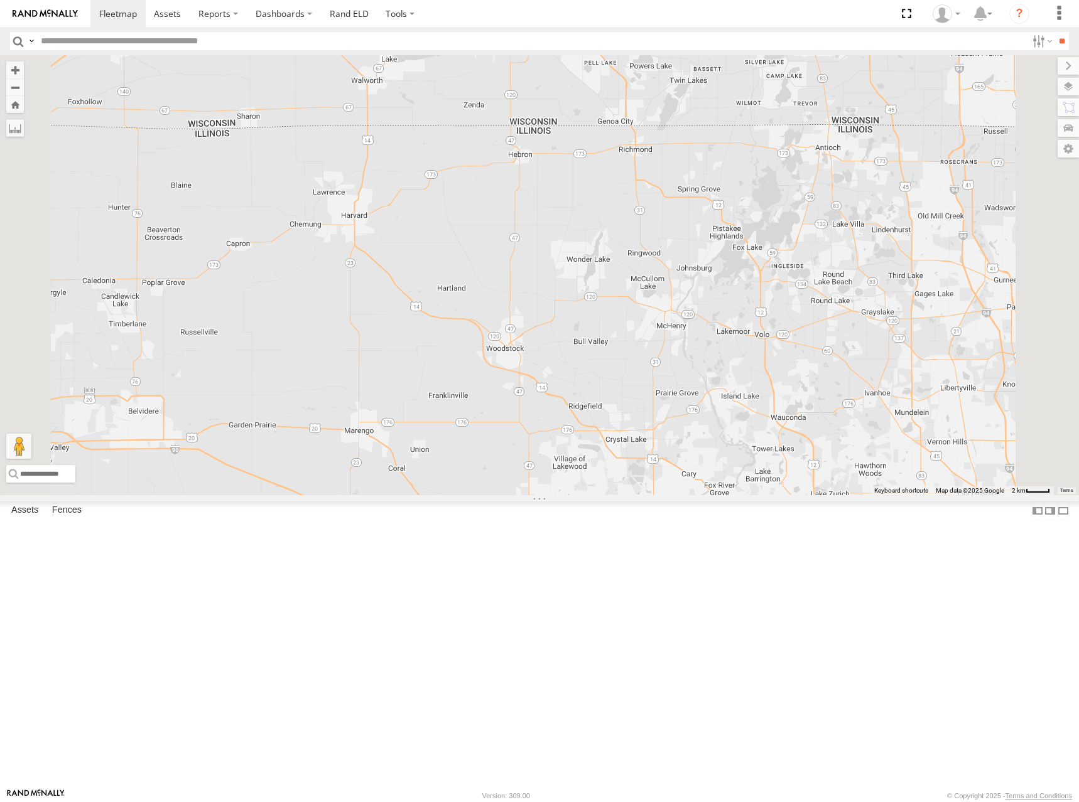
drag, startPoint x: 890, startPoint y: 315, endPoint x: 885, endPoint y: 322, distance: 8.2
click at [885, 322] on div "274 244 298 270 262 288 292 272 256 232 296 304 284 302 282 278 260" at bounding box center [539, 275] width 1079 height 440
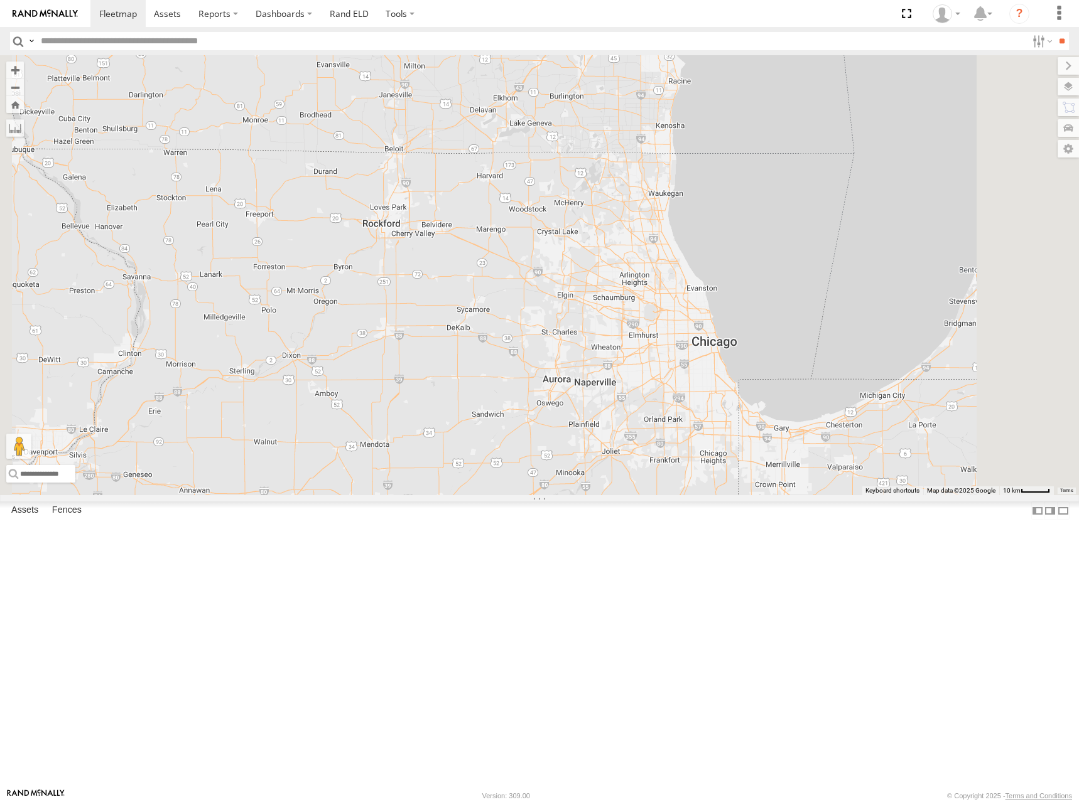
drag, startPoint x: 688, startPoint y: 354, endPoint x: 685, endPoint y: 382, distance: 27.8
click at [685, 382] on div "274 244 298 270 262 288 292 272 256 232 296 304 284 302 282 278 260" at bounding box center [539, 275] width 1079 height 440
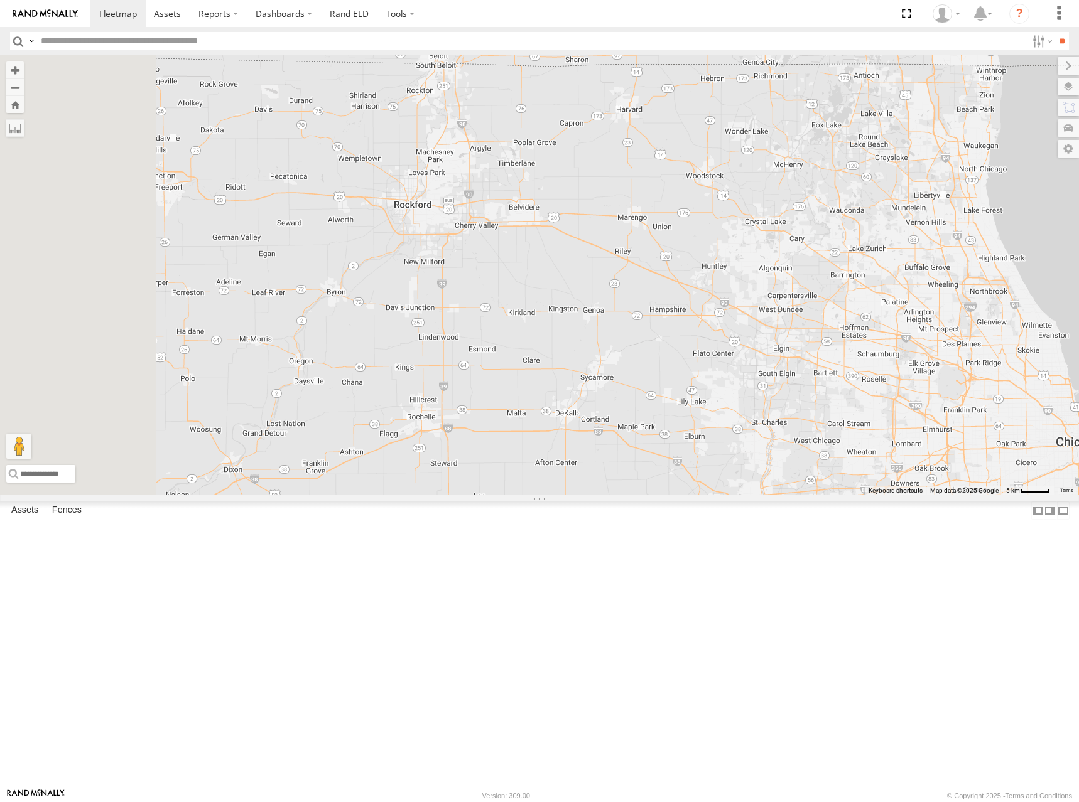
drag, startPoint x: 537, startPoint y: 399, endPoint x: 696, endPoint y: 409, distance: 159.1
click at [696, 409] on div "274 244 298 270 262 288 292 272 256 232 296 304 284 302 282 278 260" at bounding box center [539, 275] width 1079 height 440
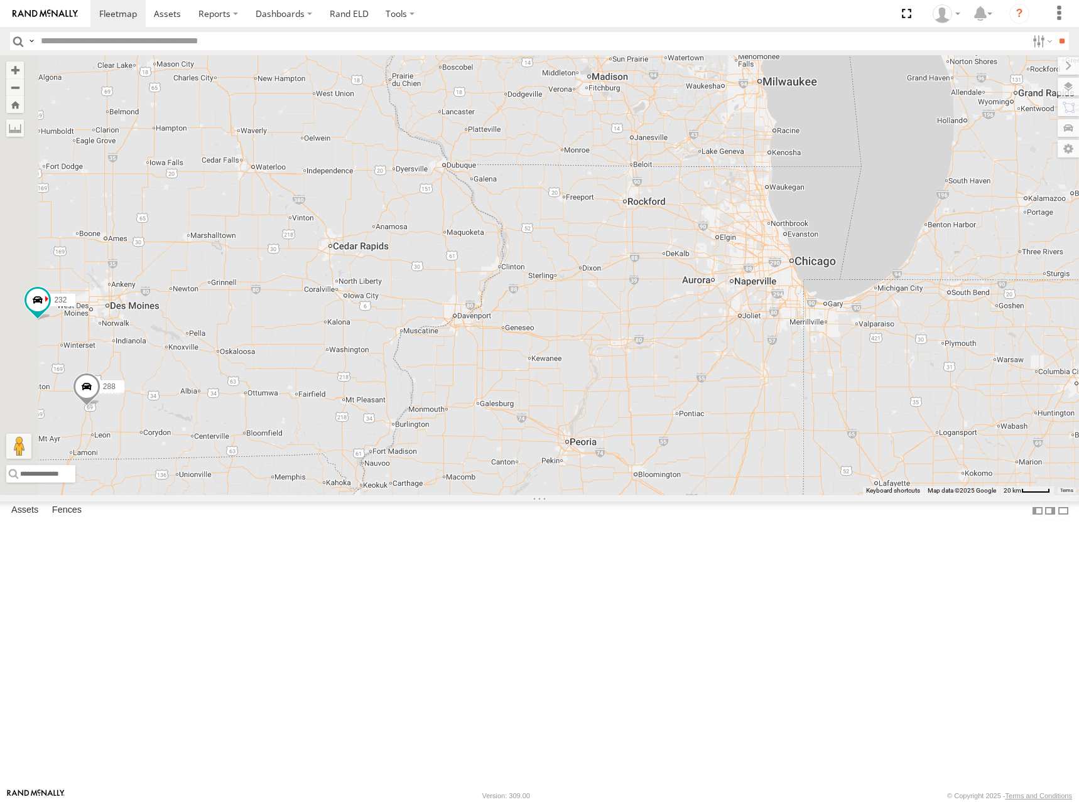
drag, startPoint x: 686, startPoint y: 395, endPoint x: 735, endPoint y: 379, distance: 50.8
click at [735, 379] on div "274 244 298 270 262 288 292 272 256 232 296 304 284 302 282 278 260" at bounding box center [539, 275] width 1079 height 440
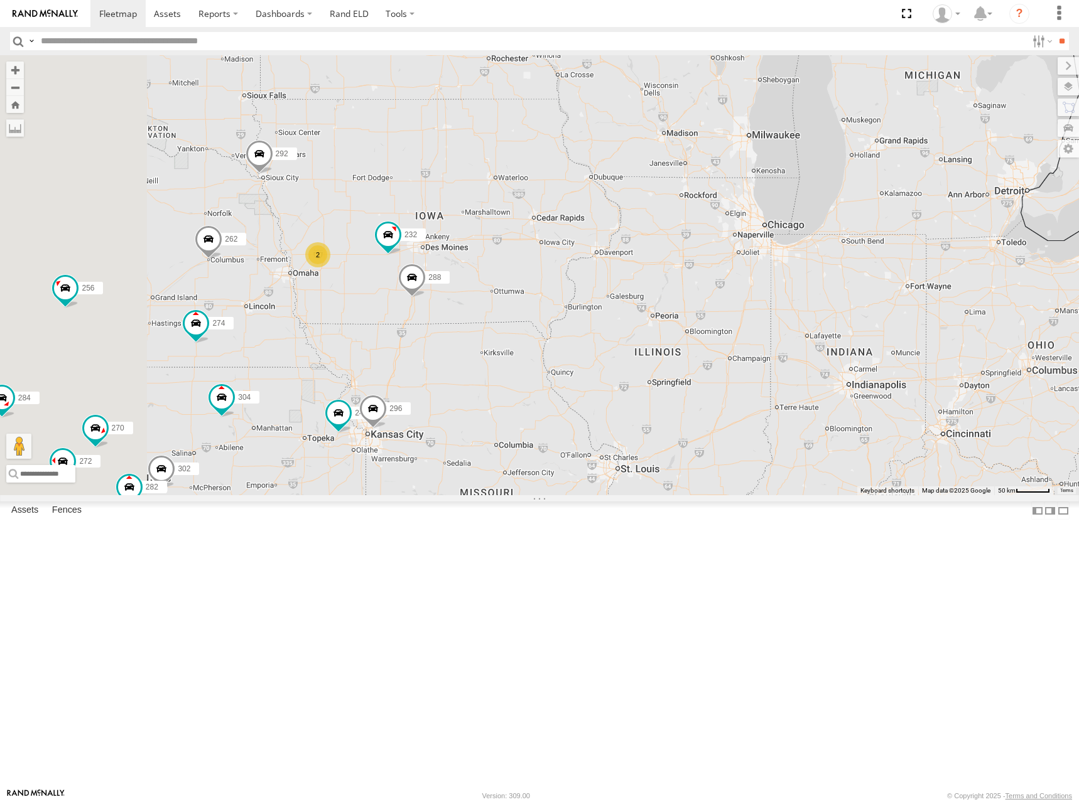
drag, startPoint x: 470, startPoint y: 494, endPoint x: 657, endPoint y: 447, distance: 192.9
click at [657, 447] on div "274 244 298 270 262 288 292 272 256 232 296 304 284 302 282 278 260 2 2" at bounding box center [539, 275] width 1079 height 440
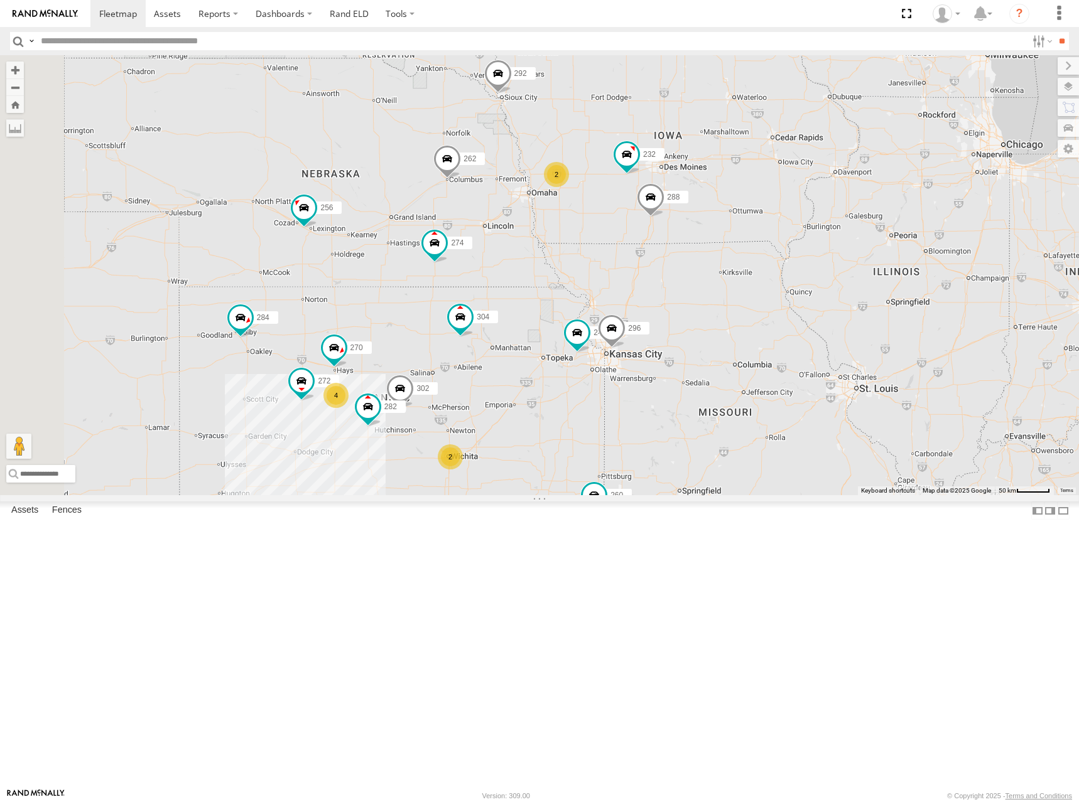
click at [670, 436] on div "274 244 298 270 262 288 292 272 256 232 296 304 284 302 282 278 260 2 2 4" at bounding box center [539, 275] width 1079 height 440
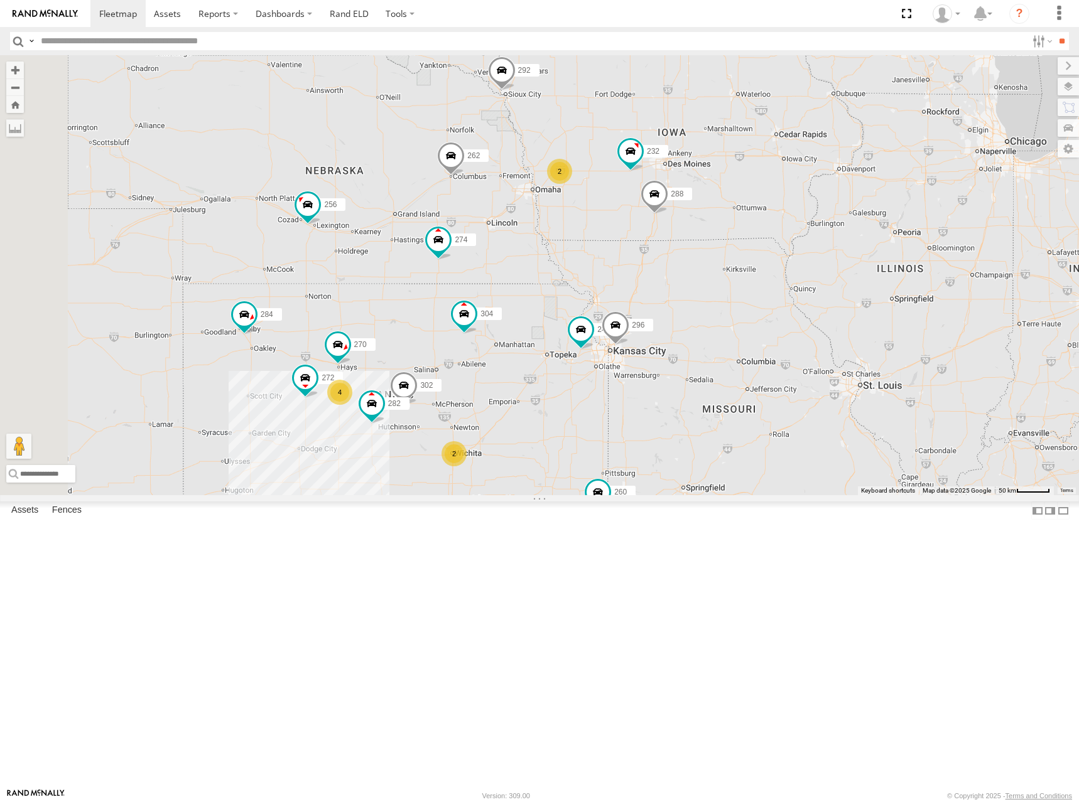
drag, startPoint x: 707, startPoint y: 460, endPoint x: 713, endPoint y: 439, distance: 21.0
click at [713, 439] on div "274 244 298 270 262 288 292 272 256 232 296 304 284 302 282 278 260 2 2 4" at bounding box center [539, 275] width 1079 height 440
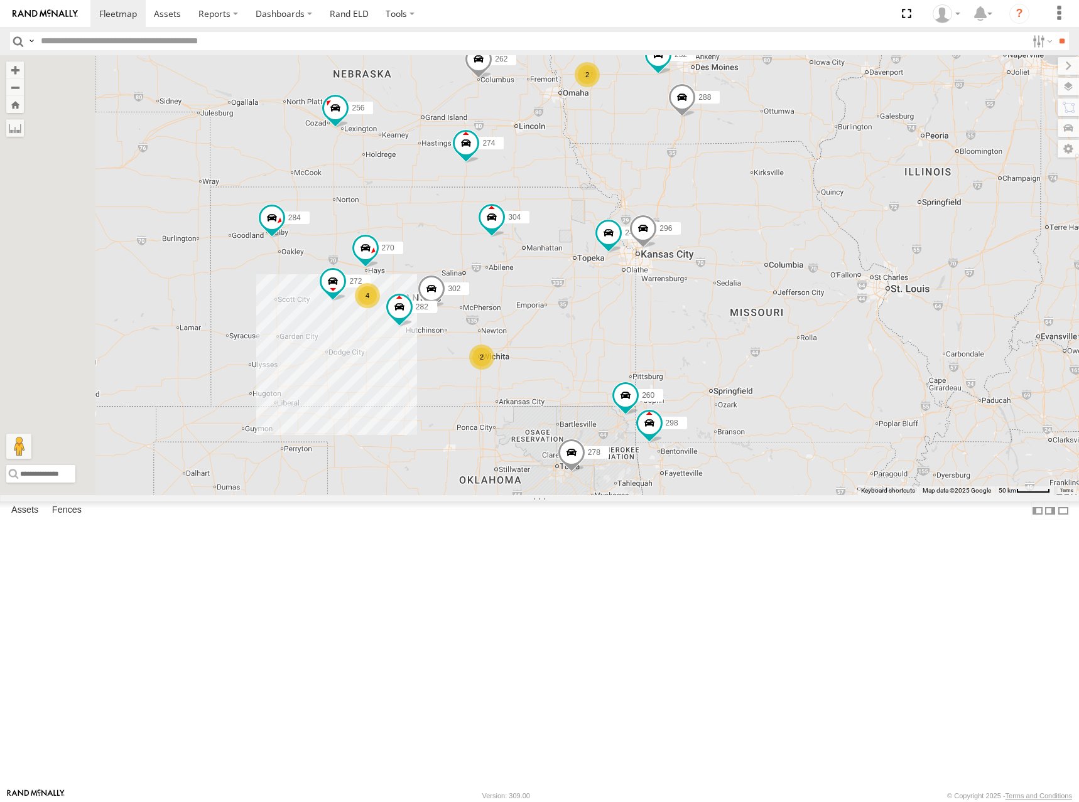
drag, startPoint x: 723, startPoint y: 572, endPoint x: 747, endPoint y: 503, distance: 73.1
click at [747, 495] on div "274 244 298 270 262 288 292 272 256 232 296 304 284 302 282 278 260 2 2 4" at bounding box center [539, 275] width 1079 height 440
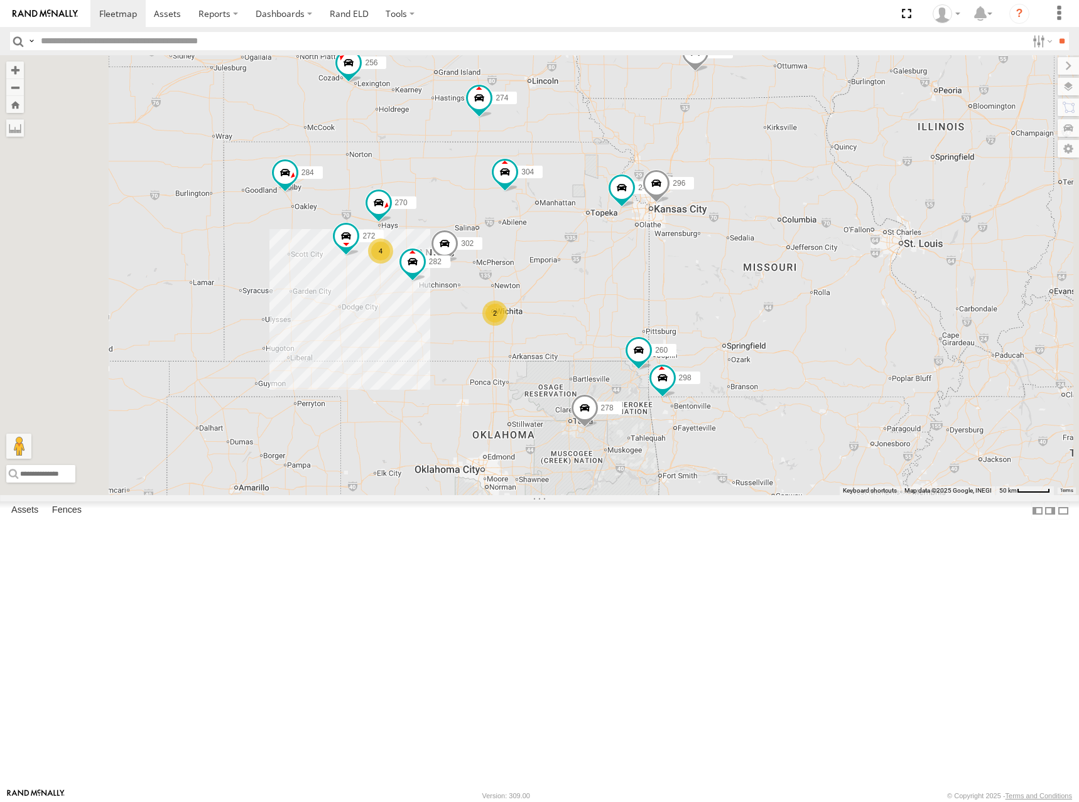
drag, startPoint x: 862, startPoint y: 505, endPoint x: 869, endPoint y: 493, distance: 13.8
click at [869, 493] on div "274 244 298 270 262 288 292 272 256 232 296 304 284 302 282 278 260 2 4 2" at bounding box center [539, 275] width 1079 height 440
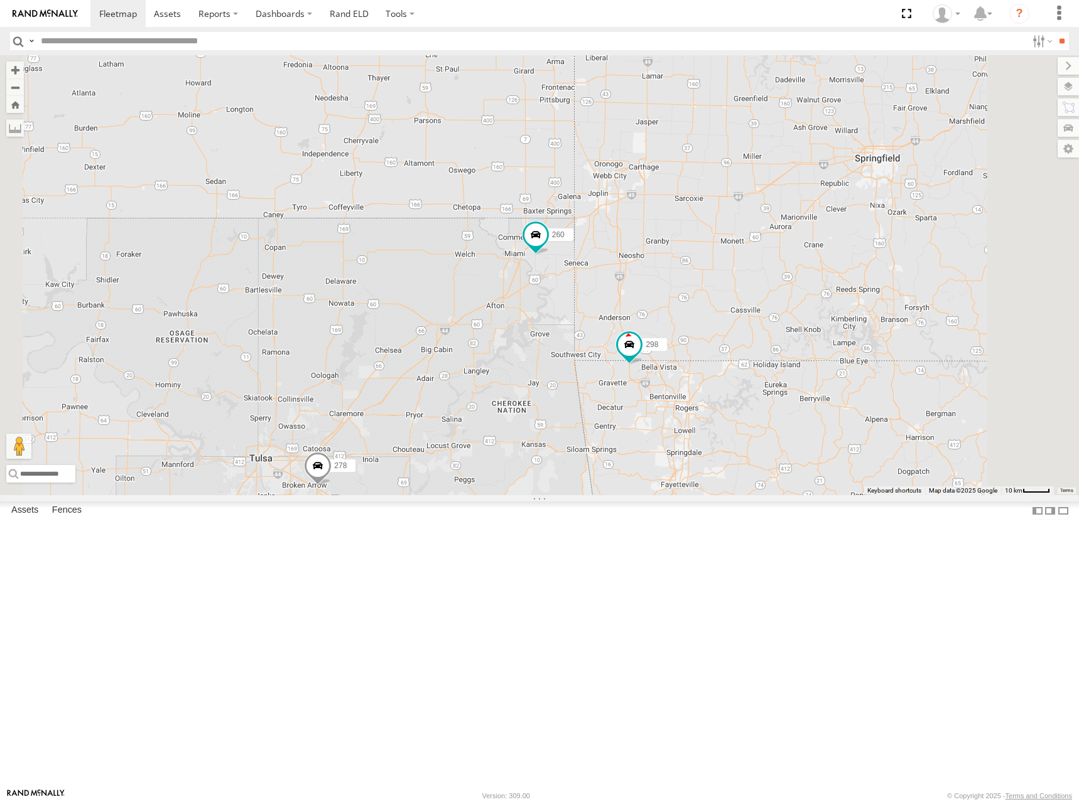
click at [884, 495] on div "274 244 298 270 262 288 292 272 256 232 296 304 284 302 282 278 260" at bounding box center [539, 275] width 1079 height 440
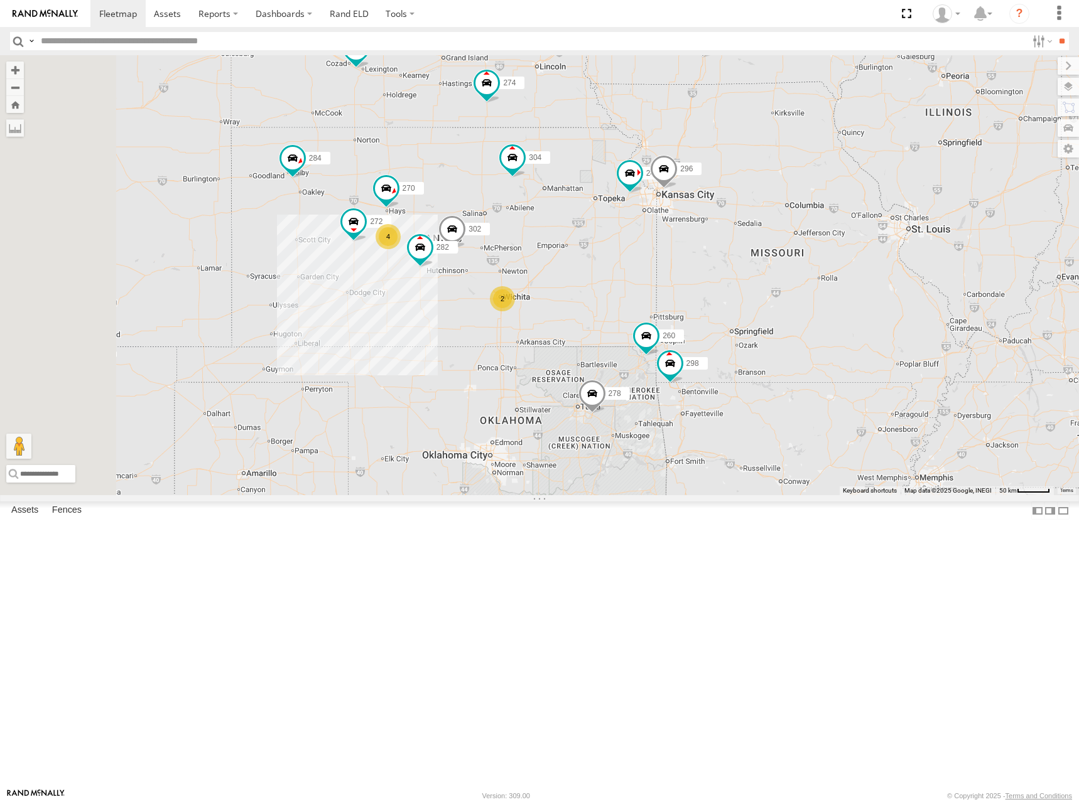
drag, startPoint x: 725, startPoint y: 433, endPoint x: 771, endPoint y: 431, distance: 45.9
click at [771, 431] on div "274 244 298 270 262 288 292 272 256 232 296 304 284 302 282 278 260 2 4 2" at bounding box center [539, 275] width 1079 height 440
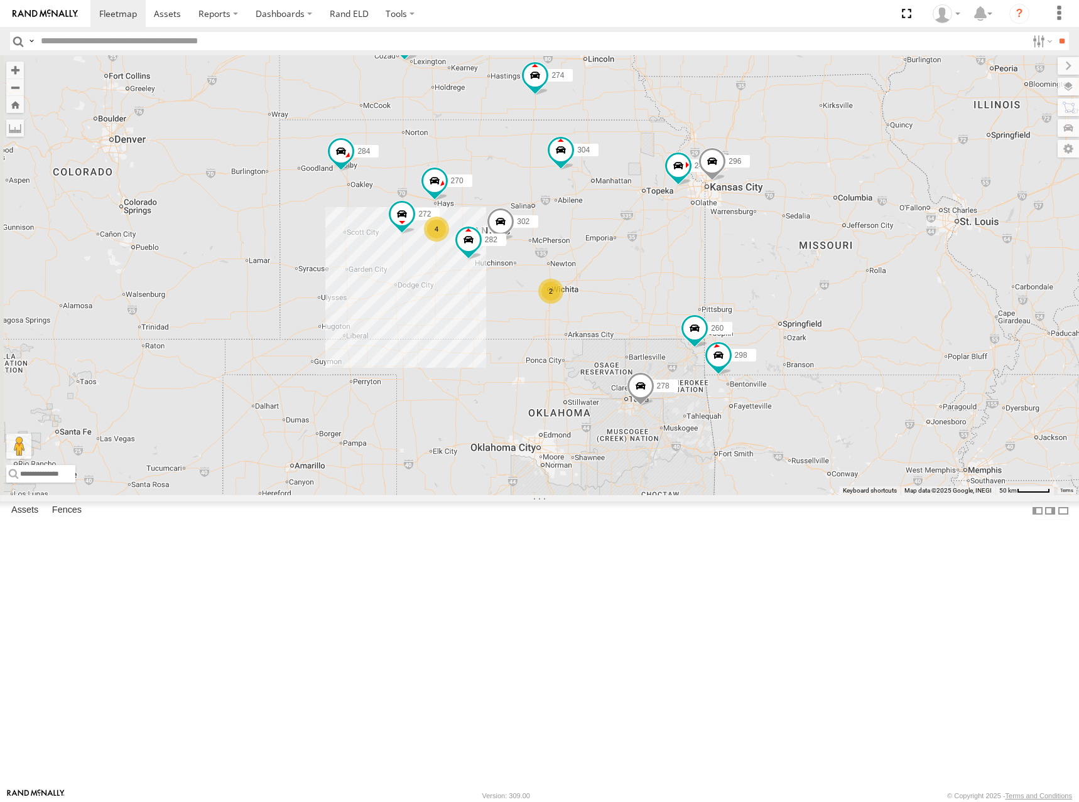
click at [785, 396] on div "274 244 298 270 262 288 292 272 256 232 296 304 284 302 282 278 260 2 4 2" at bounding box center [539, 275] width 1079 height 440
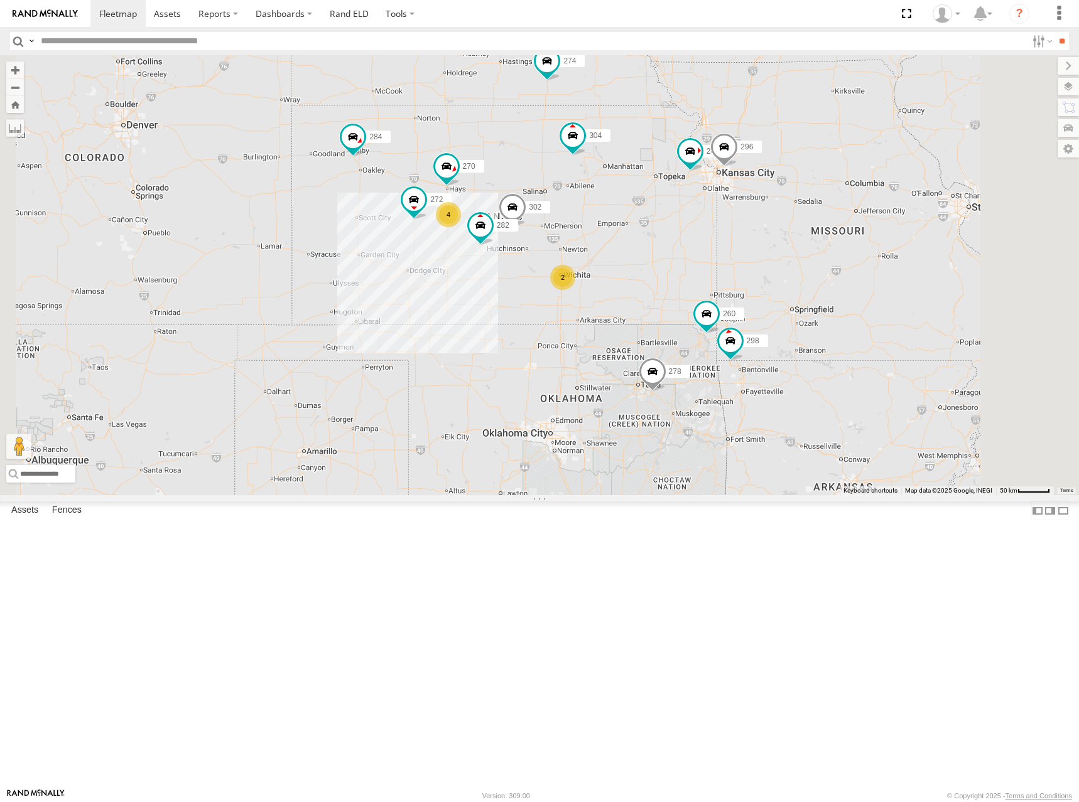
drag, startPoint x: 819, startPoint y: 386, endPoint x: 834, endPoint y: 377, distance: 18.0
click at [834, 377] on div "274 244 298 270 262 288 292 272 256 232 296 304 284 302 282 278 260 2 4 2" at bounding box center [539, 275] width 1079 height 440
drag, startPoint x: 792, startPoint y: 321, endPoint x: 780, endPoint y: 328, distance: 13.5
click at [780, 328] on div "274 244 298 270 262 288 292 272 256 232 296 304 284 302 282 278 260 2 4 2" at bounding box center [539, 275] width 1079 height 440
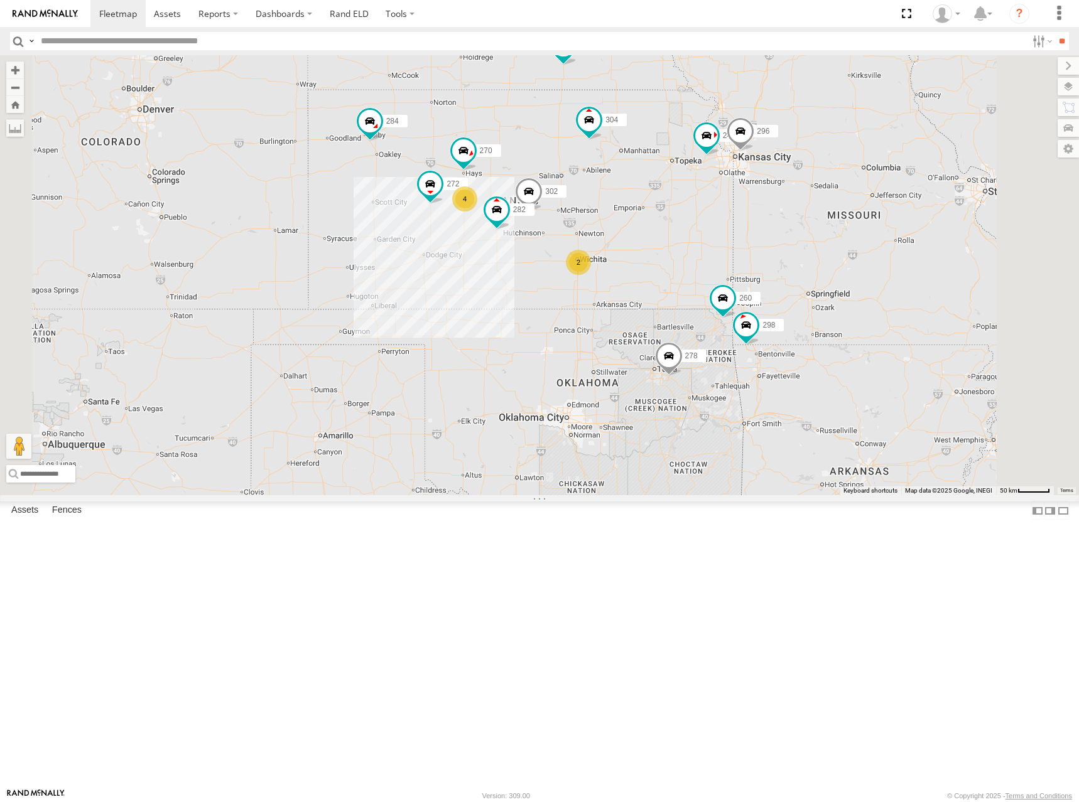
drag, startPoint x: 834, startPoint y: 368, endPoint x: 838, endPoint y: 348, distance: 20.0
click at [838, 348] on div "274 244 298 270 262 288 292 272 256 232 296 304 284 302 282 278 260 2 4 2" at bounding box center [539, 275] width 1079 height 440
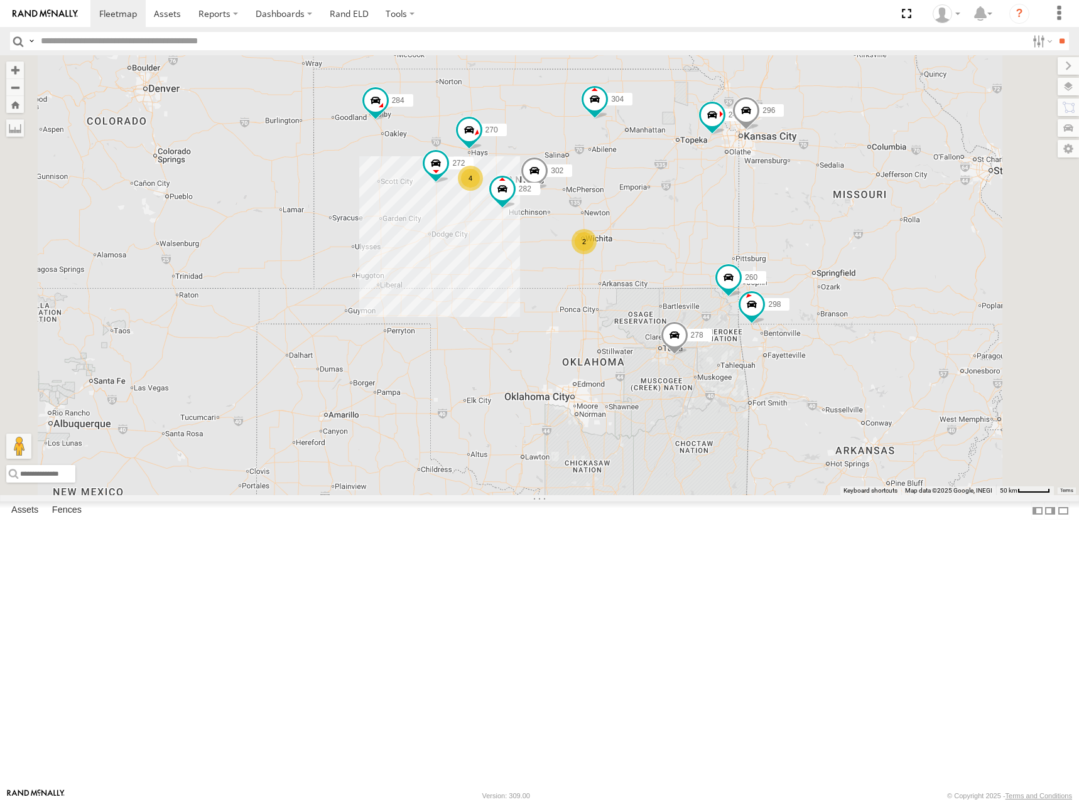
drag, startPoint x: 829, startPoint y: 343, endPoint x: 834, endPoint y: 326, distance: 16.9
click at [834, 326] on div "274 244 298 270 262 288 292 272 256 232 296 304 284 302 282 278 260 2 4 2" at bounding box center [539, 275] width 1079 height 440
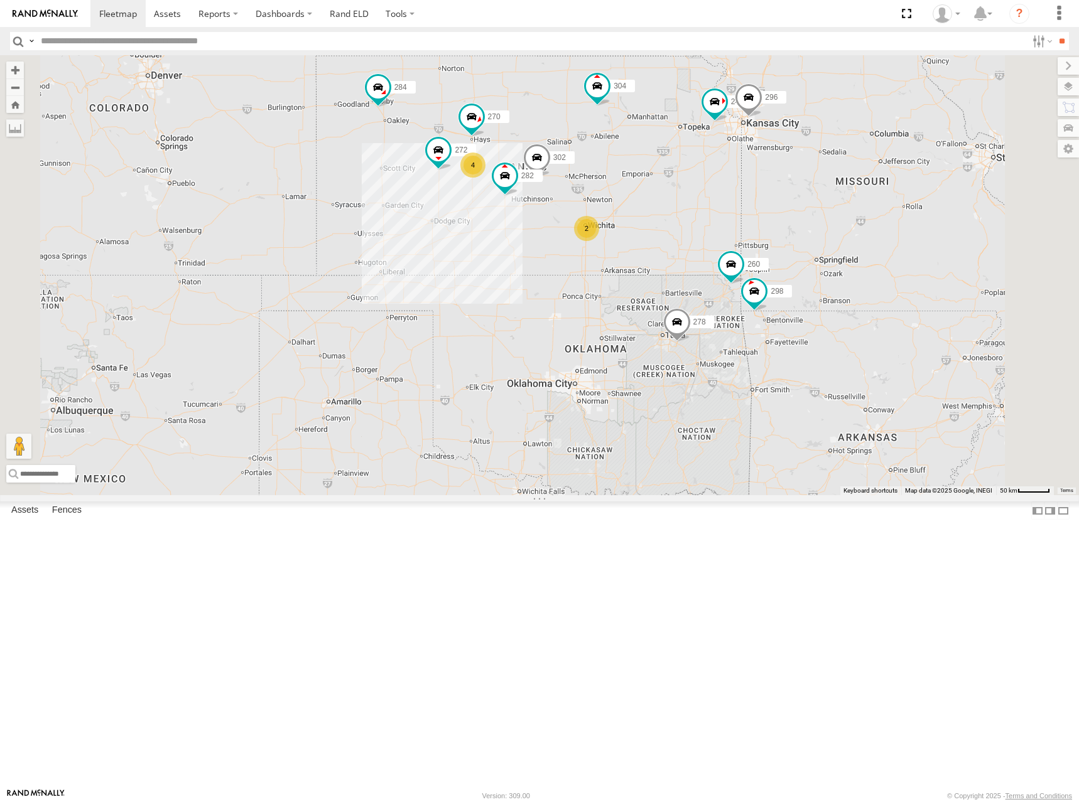
click at [822, 372] on div "274 244 298 270 262 288 292 272 256 232 296 304 284 302 282 278 260 2 4 2" at bounding box center [539, 275] width 1079 height 440
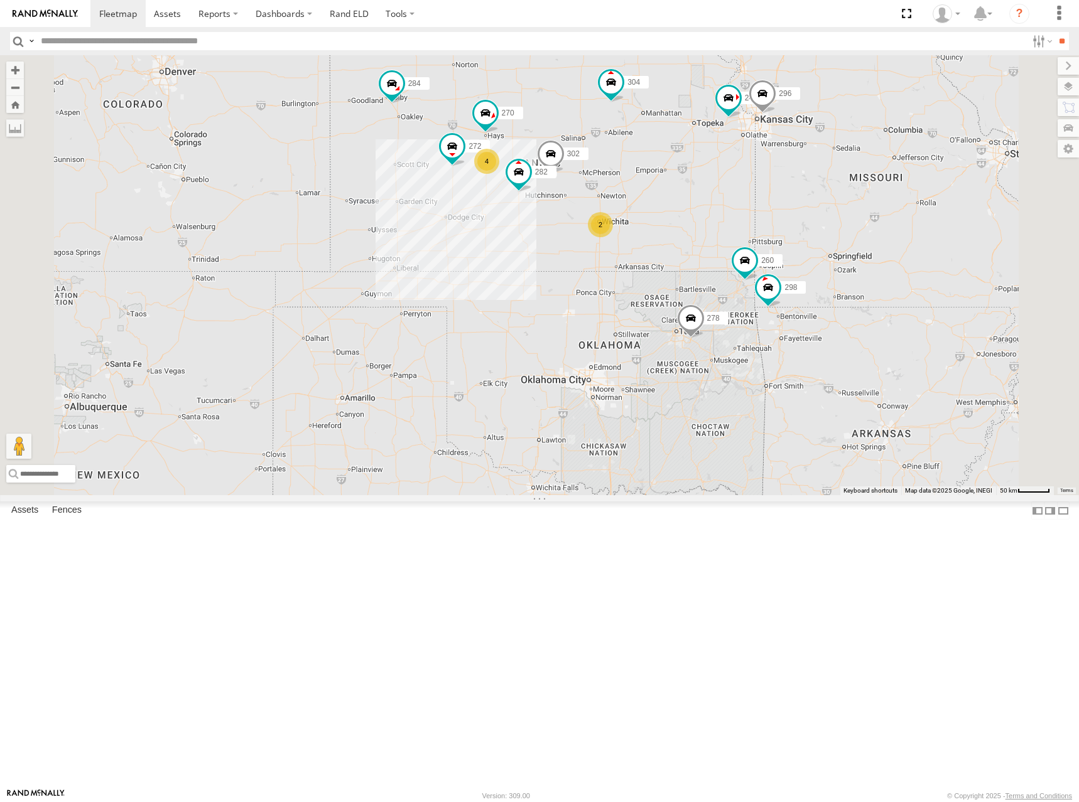
click at [858, 321] on div "274 244 298 270 262 288 292 272 256 232 296 304 284 302 282 278 260 2 4 2" at bounding box center [539, 275] width 1079 height 440
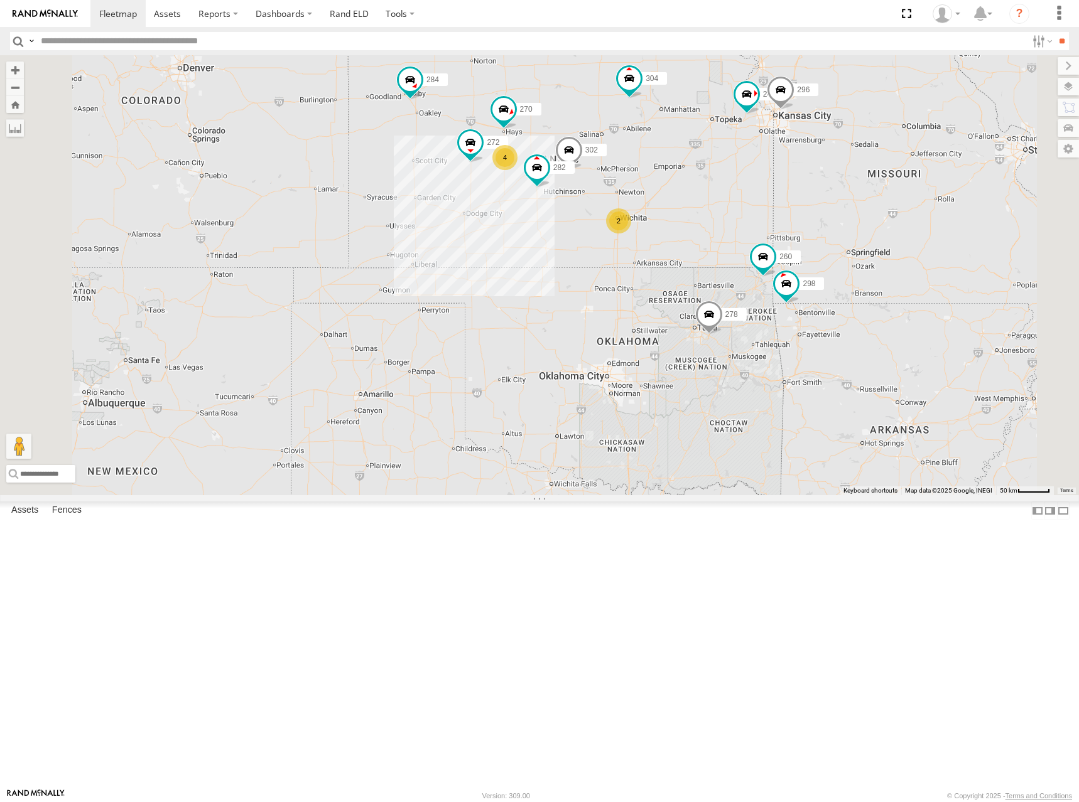
click at [837, 289] on div "274 244 298 270 262 288 292 272 256 232 296 304 284 302 282 278 260 2 4 2" at bounding box center [539, 275] width 1079 height 440
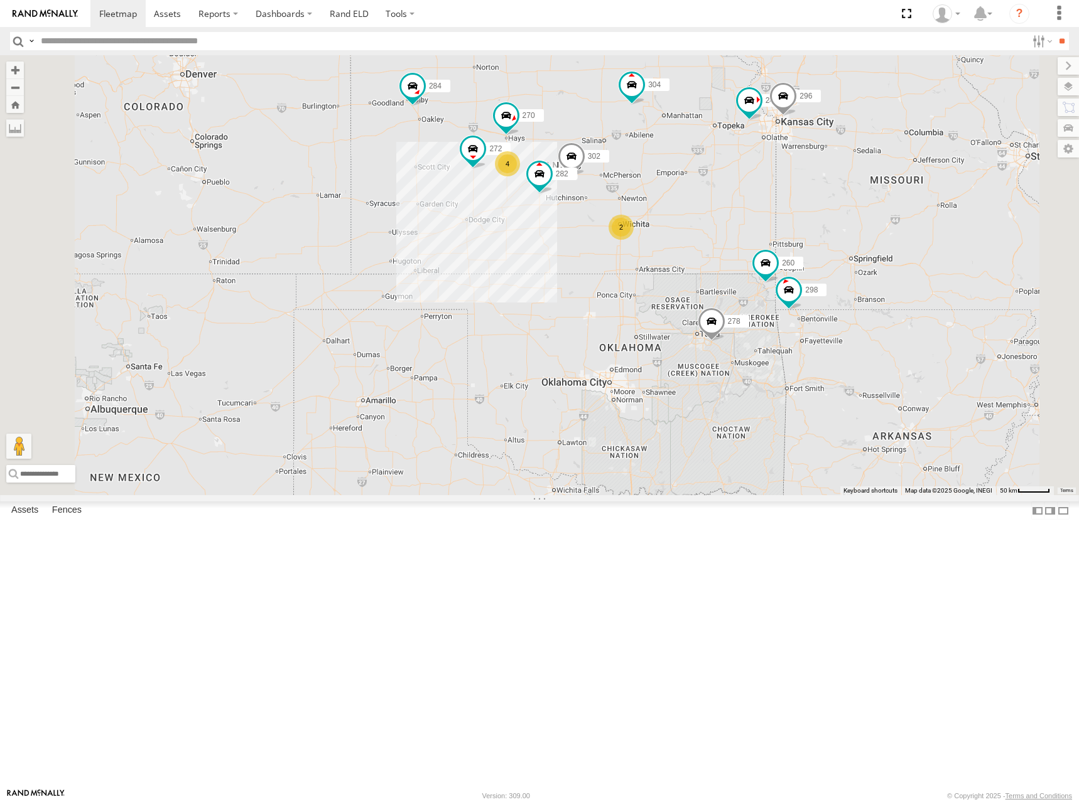
click at [836, 281] on div "274 244 298 270 262 288 292 272 256 232 296 304 284 302 282 278 260 2 4 2" at bounding box center [539, 275] width 1079 height 440
click at [844, 278] on div "274 244 298 270 262 288 292 272 256 232 296 304 284 302 282 278 260 2 4 2" at bounding box center [539, 275] width 1079 height 440
click at [696, 218] on div "274 244 298 270 262 288 272 256 232 296 304 284 302 282 278 260 2 4 2" at bounding box center [539, 275] width 1079 height 440
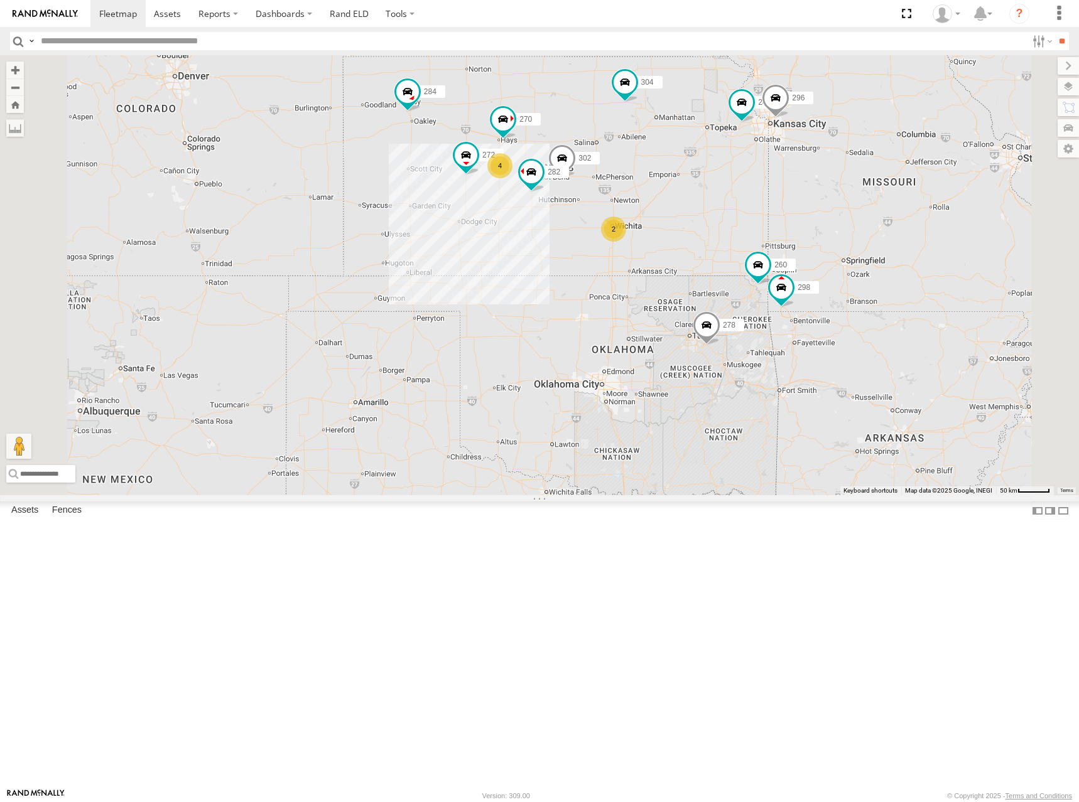
drag, startPoint x: 716, startPoint y: 233, endPoint x: 708, endPoint y: 229, distance: 8.7
click at [708, 229] on div "274 244 298 270 262 288 272 256 232 296 304 284 302 282 278 260 2 4 2" at bounding box center [539, 275] width 1079 height 440
drag, startPoint x: 702, startPoint y: 212, endPoint x: 698, endPoint y: 199, distance: 13.7
click at [698, 199] on div "274 244 298 270 262 288 272 256 232 296 304 284 302 282 278 260 2 4 2" at bounding box center [539, 275] width 1079 height 440
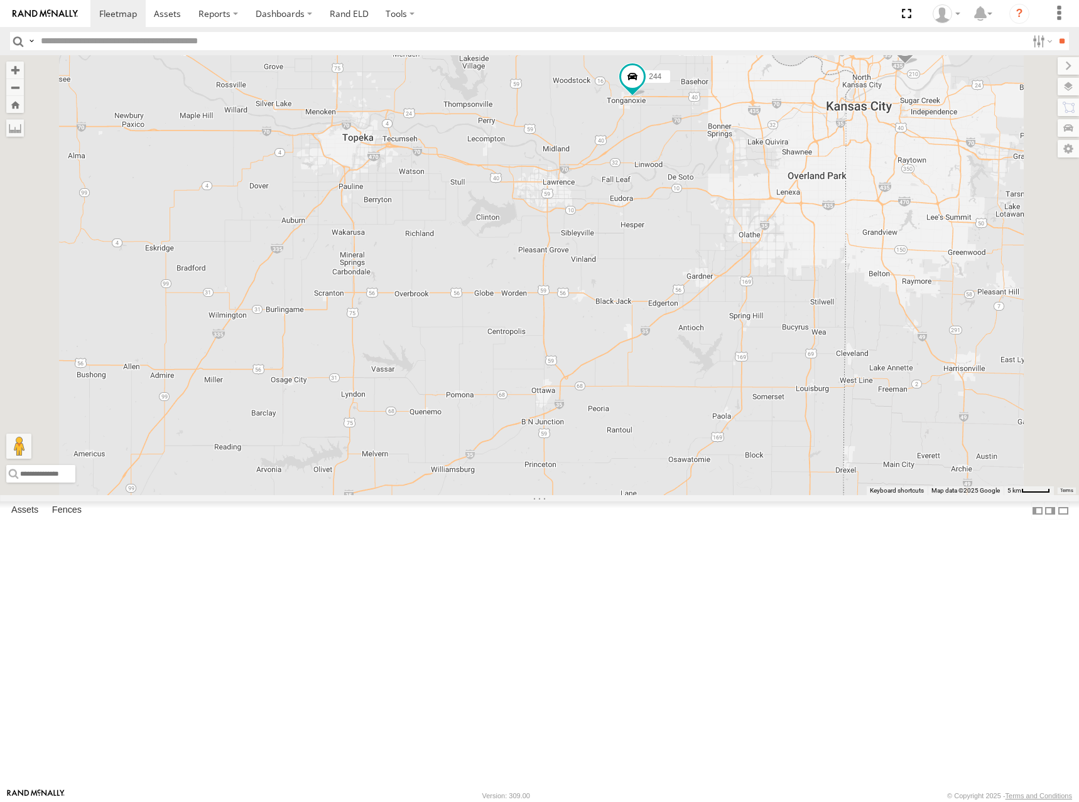
click at [873, 262] on div "274 244 298 270 262 288 272 256 232 296 304 284 302 282 278 260 300 264" at bounding box center [539, 275] width 1079 height 440
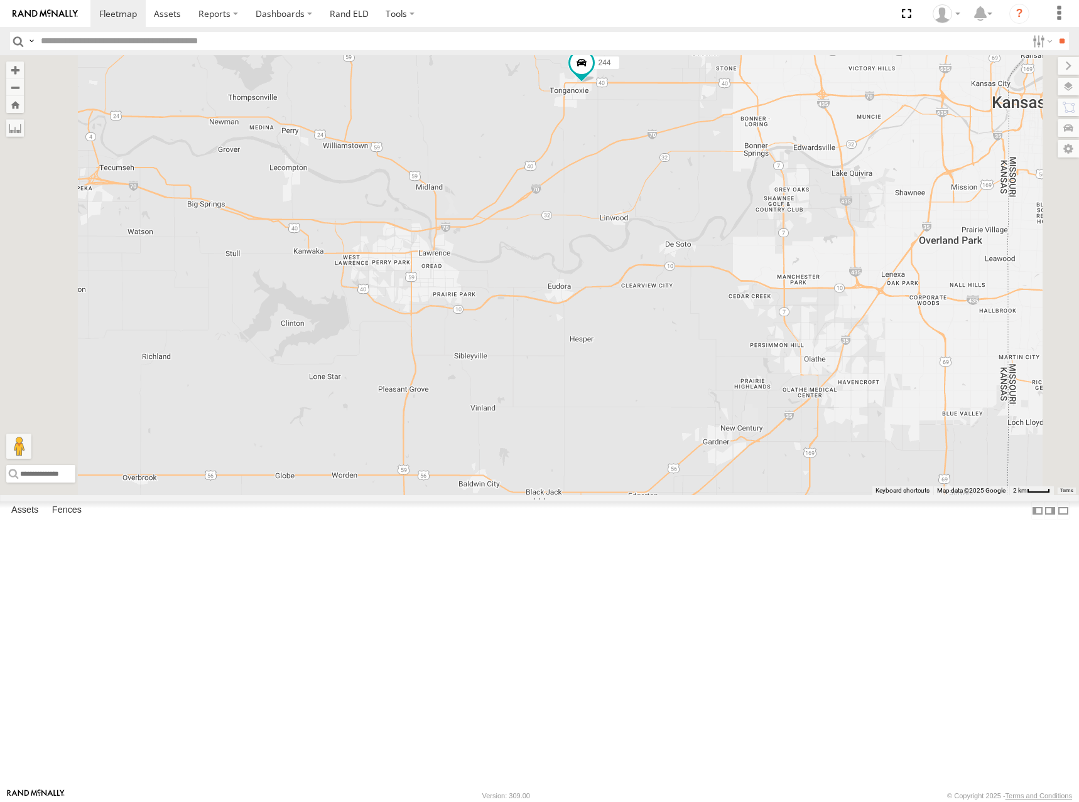
drag, startPoint x: 839, startPoint y: 255, endPoint x: 833, endPoint y: 258, distance: 7.0
click at [833, 258] on div "274 244 298 270 262 288 272 256 232 296 304 284 302 282 278 260 300 264" at bounding box center [539, 275] width 1079 height 440
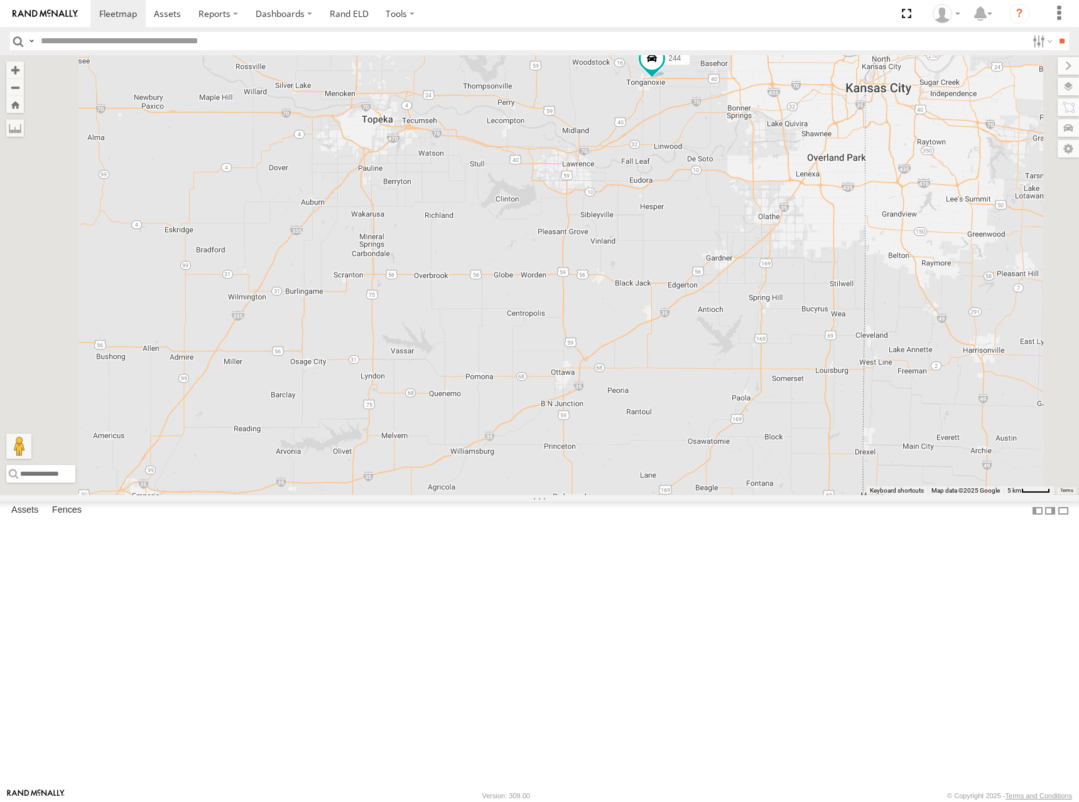
drag, startPoint x: 916, startPoint y: 190, endPoint x: 904, endPoint y: 202, distance: 17.3
click at [904, 202] on div "274 244 298 270 262 288 272 256 232 296 304 284 302 282 278 260 300 264" at bounding box center [539, 275] width 1079 height 440
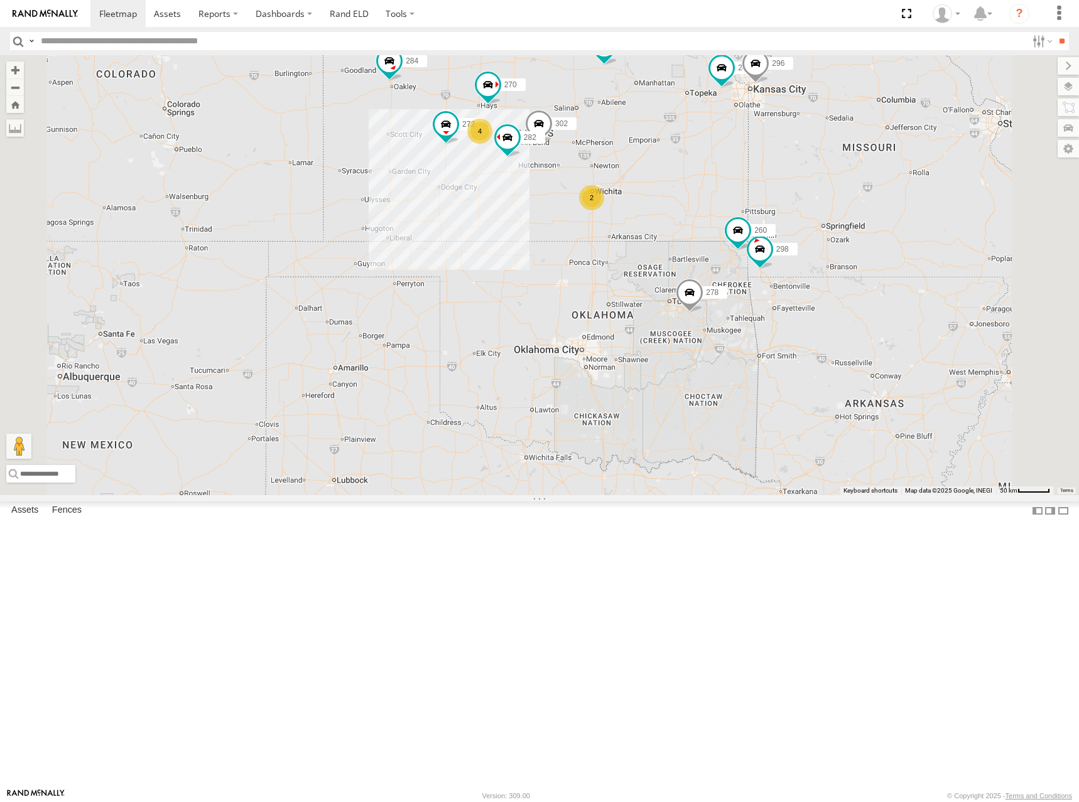
click at [679, 188] on div "274 244 298 270 262 288 272 256 232 296 304 284 302 282 278 260 2 4 2" at bounding box center [539, 275] width 1079 height 440
click at [830, 187] on div "274 244 298 270 262 288 272 256 232 296 304 284 302 282 278 260 2 4 2" at bounding box center [539, 275] width 1079 height 440
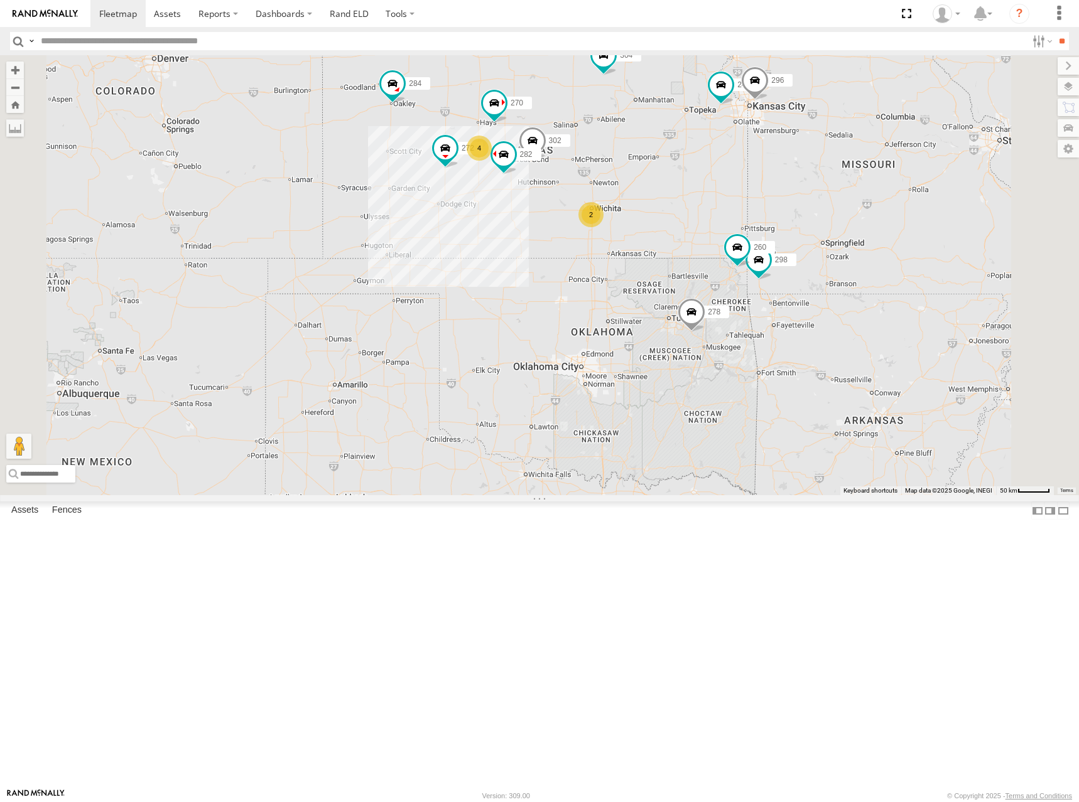
drag, startPoint x: 667, startPoint y: 175, endPoint x: 669, endPoint y: 192, distance: 17.7
click at [669, 192] on div "274 244 298 270 262 288 272 256 232 296 304 284 302 282 278 260 2 4 2" at bounding box center [539, 275] width 1079 height 440
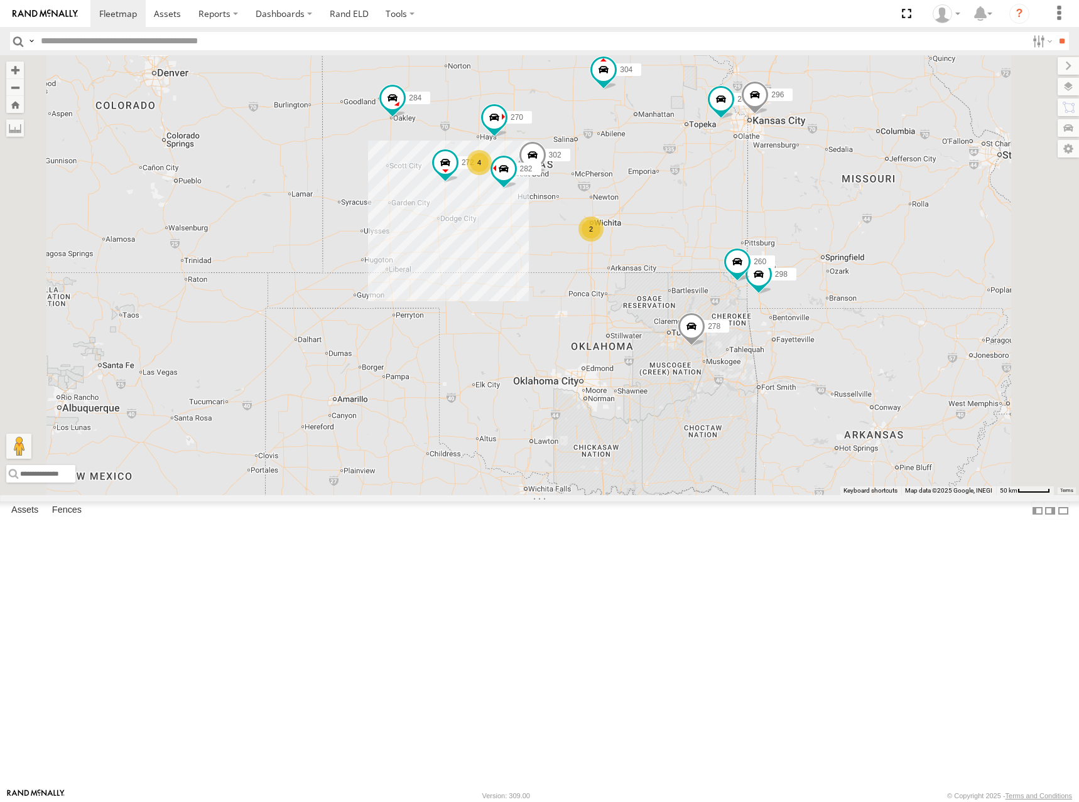
drag, startPoint x: 859, startPoint y: 166, endPoint x: 859, endPoint y: 182, distance: 15.7
click at [859, 182] on div "274 244 298 270 262 288 272 256 232 296 304 284 302 282 278 260 2 4 2" at bounding box center [539, 275] width 1079 height 440
click at [775, 248] on div "274 244 298 270 262 288 272 256 232 296 304 284 302 282 278 260 2 4 2" at bounding box center [539, 275] width 1079 height 440
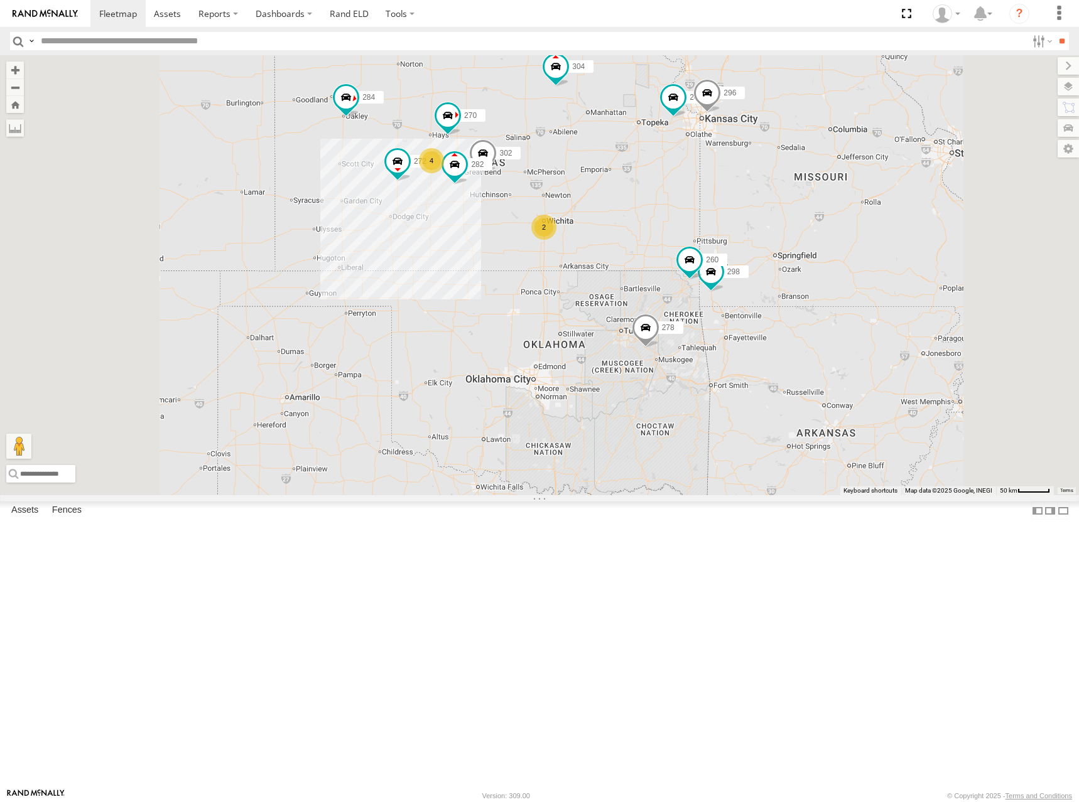
click at [664, 239] on div "274 244 298 270 262 288 272 256 232 296 304 284 302 282 278 260 2 4 2" at bounding box center [539, 275] width 1079 height 440
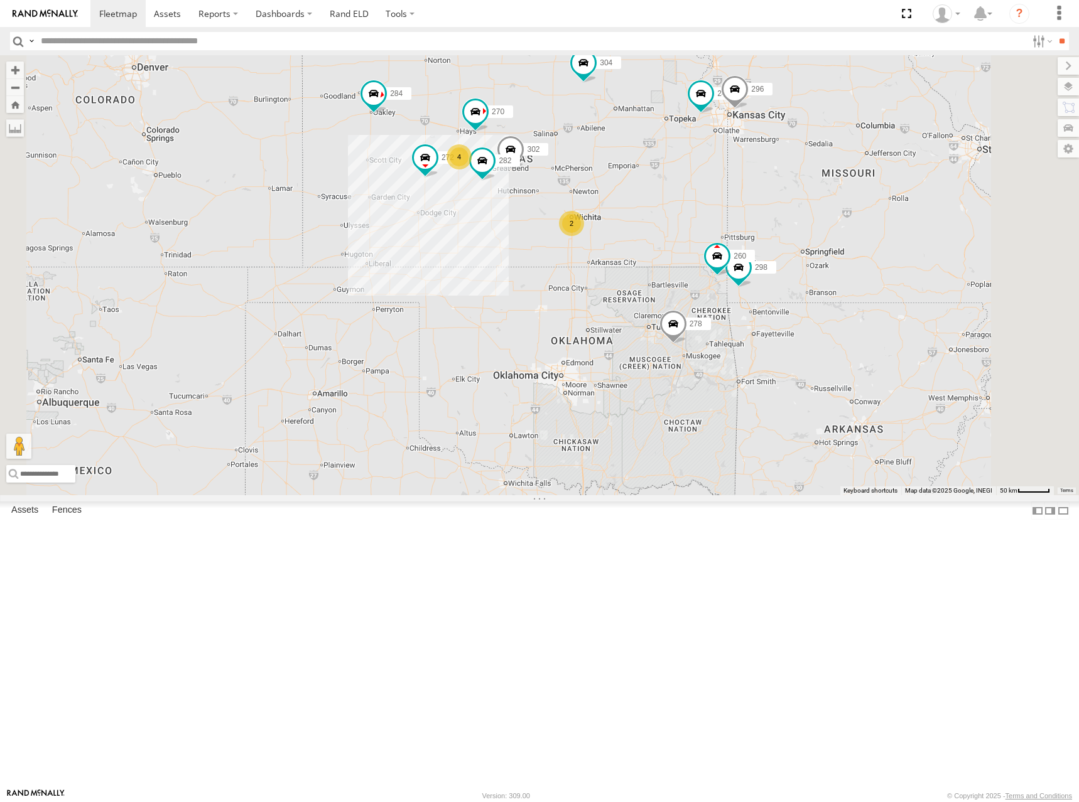
drag, startPoint x: 726, startPoint y: 258, endPoint x: 754, endPoint y: 259, distance: 28.3
click at [754, 259] on div "274 244 298 270 262 288 272 256 232 296 304 284 302 282 278 260 2 4 2" at bounding box center [539, 275] width 1079 height 440
click at [686, 202] on div "274 244 298 270 262 288 272 256 232 296 304 284 302 282 278 260 2 4 2" at bounding box center [539, 275] width 1079 height 440
drag, startPoint x: 708, startPoint y: 197, endPoint x: 709, endPoint y: 220, distance: 23.3
click at [709, 220] on div "274 244 298 270 262 288 272 256 232 296 304 284 302 282 278 260 2 4 2" at bounding box center [539, 275] width 1079 height 440
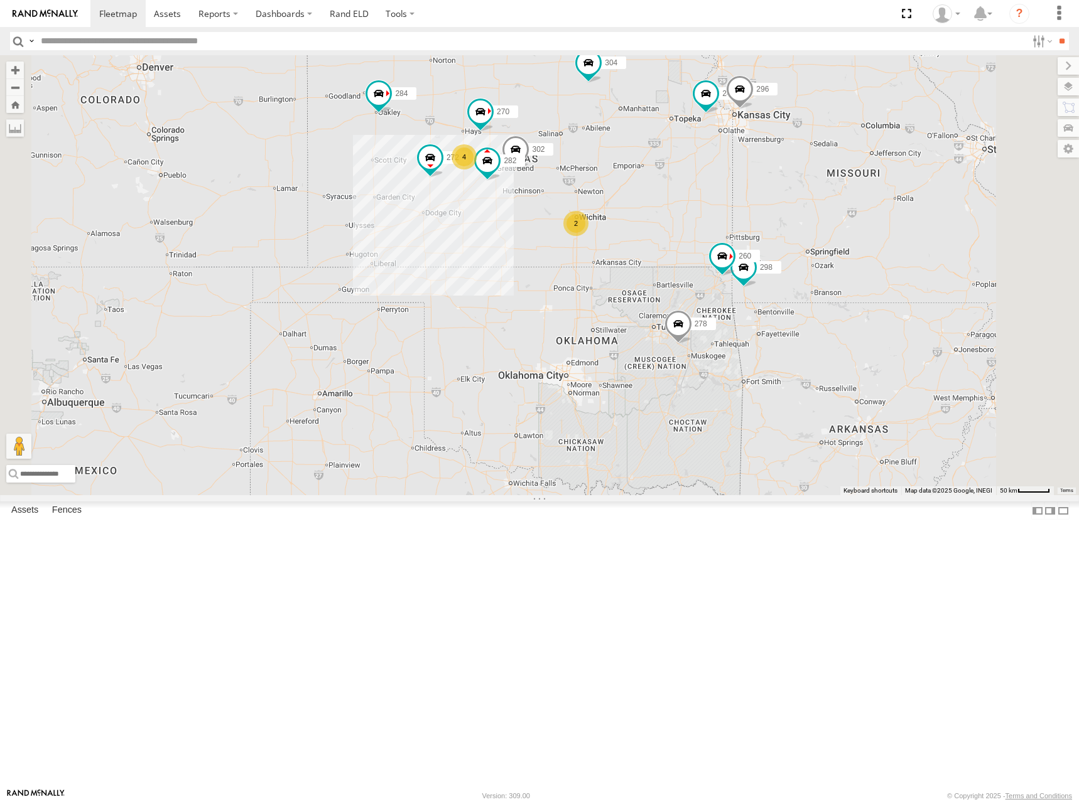
drag, startPoint x: 701, startPoint y: 194, endPoint x: 704, endPoint y: 186, distance: 8.7
click at [704, 186] on div "274 244 298 270 262 288 272 256 232 296 304 284 302 282 278 260 2 4 2" at bounding box center [539, 275] width 1079 height 440
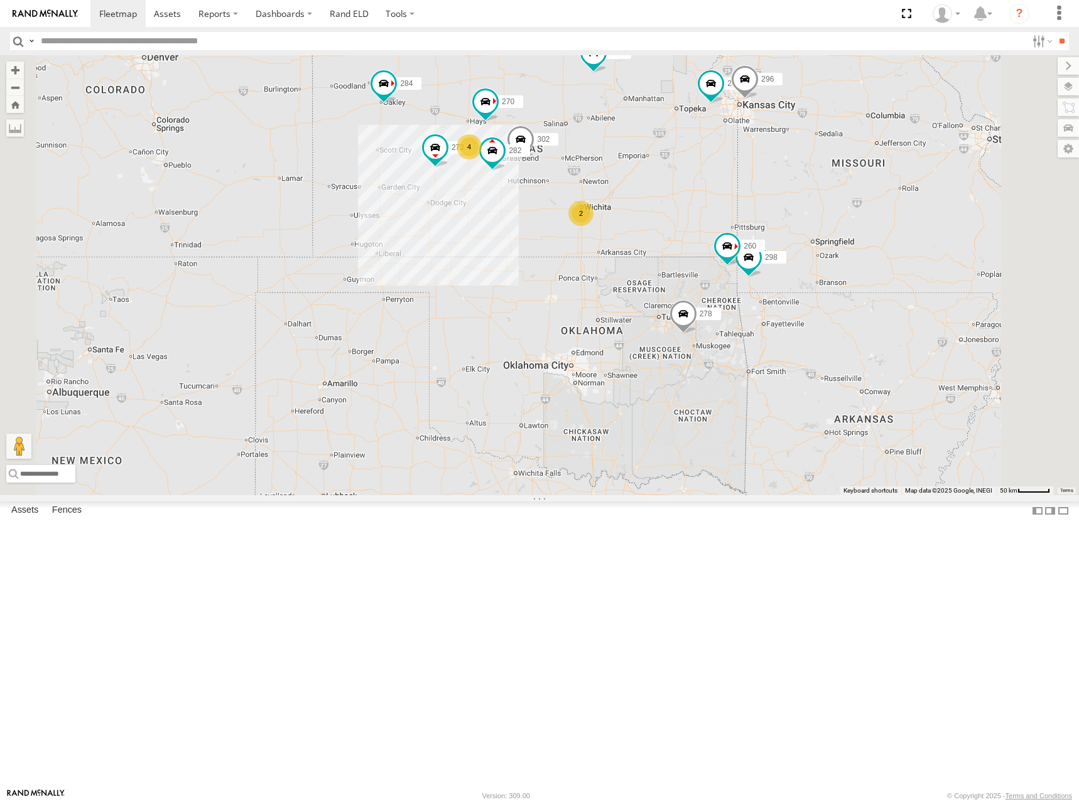
click at [831, 269] on div "274 244 298 270 262 288 272 256 232 296 304 284 302 282 278 260 2 4 2" at bounding box center [539, 275] width 1079 height 440
drag, startPoint x: 775, startPoint y: 262, endPoint x: 784, endPoint y: 262, distance: 8.8
click at [784, 262] on div "274 244 298 270 262 288 272 256 232 296 304 284 302 282 278 260 2 4 2" at bounding box center [539, 275] width 1079 height 440
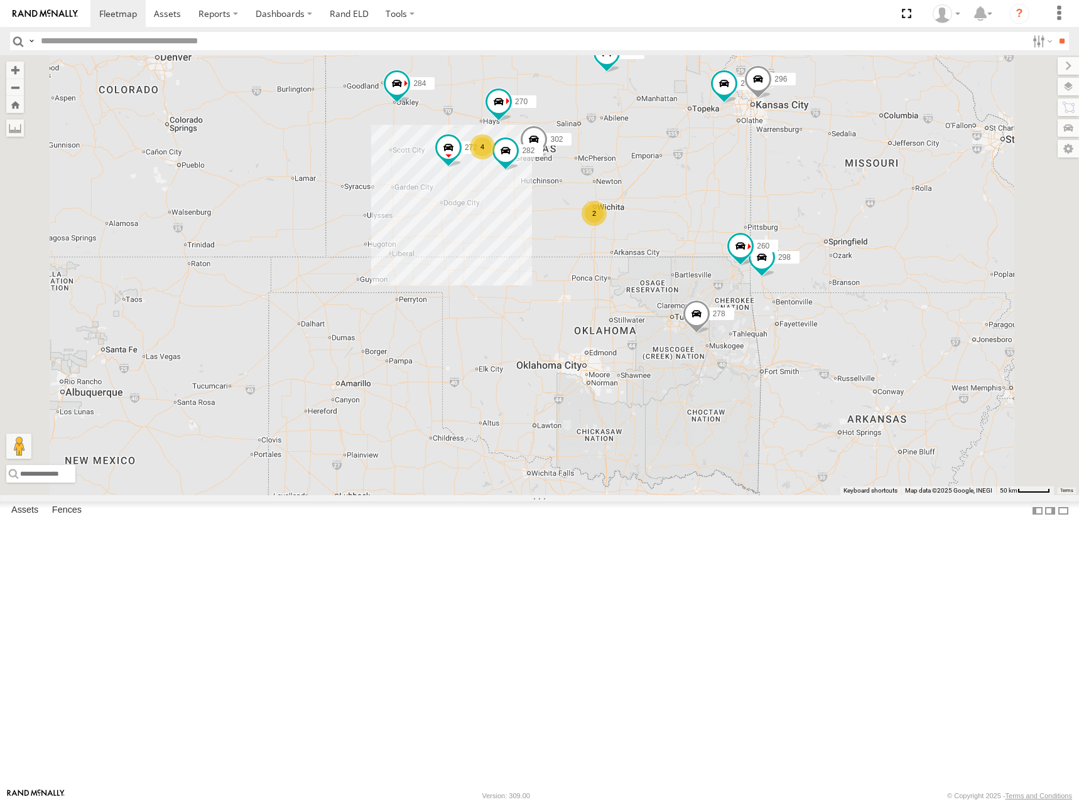
drag, startPoint x: 816, startPoint y: 255, endPoint x: 823, endPoint y: 255, distance: 7.5
click at [823, 255] on div "274 244 298 270 262 288 272 256 232 296 304 284 302 282 278 260 2 4 2" at bounding box center [539, 275] width 1079 height 440
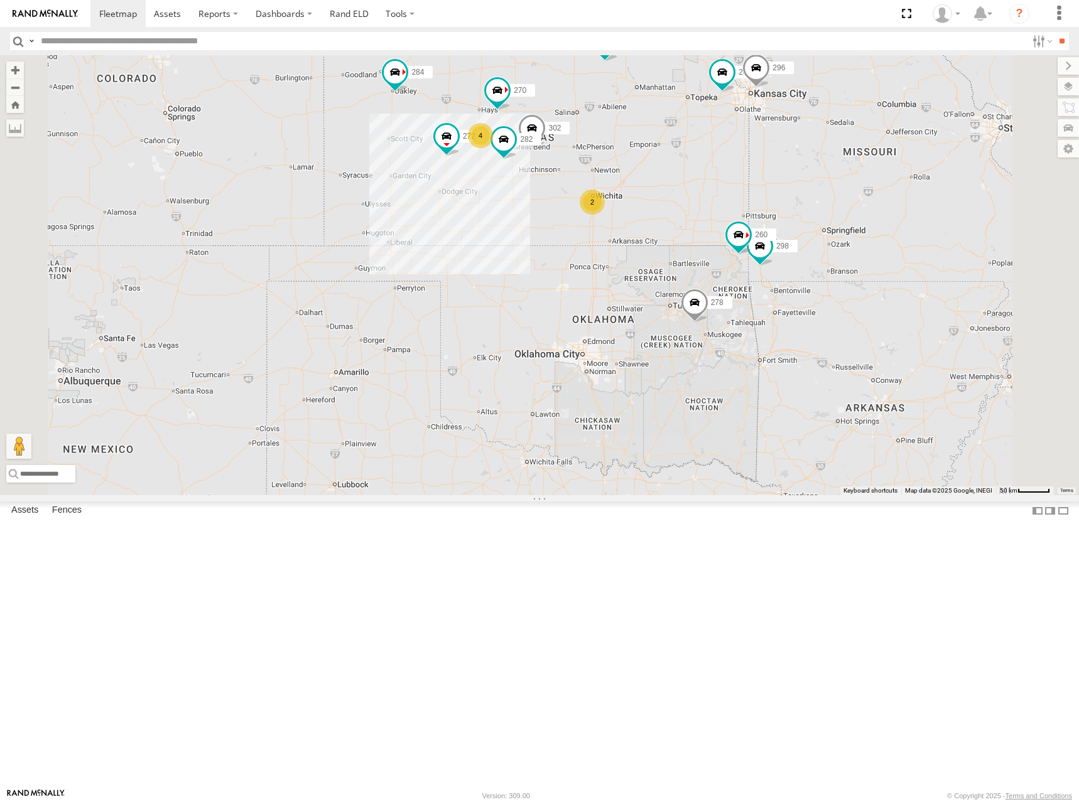
click at [829, 230] on div "274 244 298 270 262 288 272 256 232 296 304 284 302 282 278 260 2 4 2" at bounding box center [539, 275] width 1079 height 440
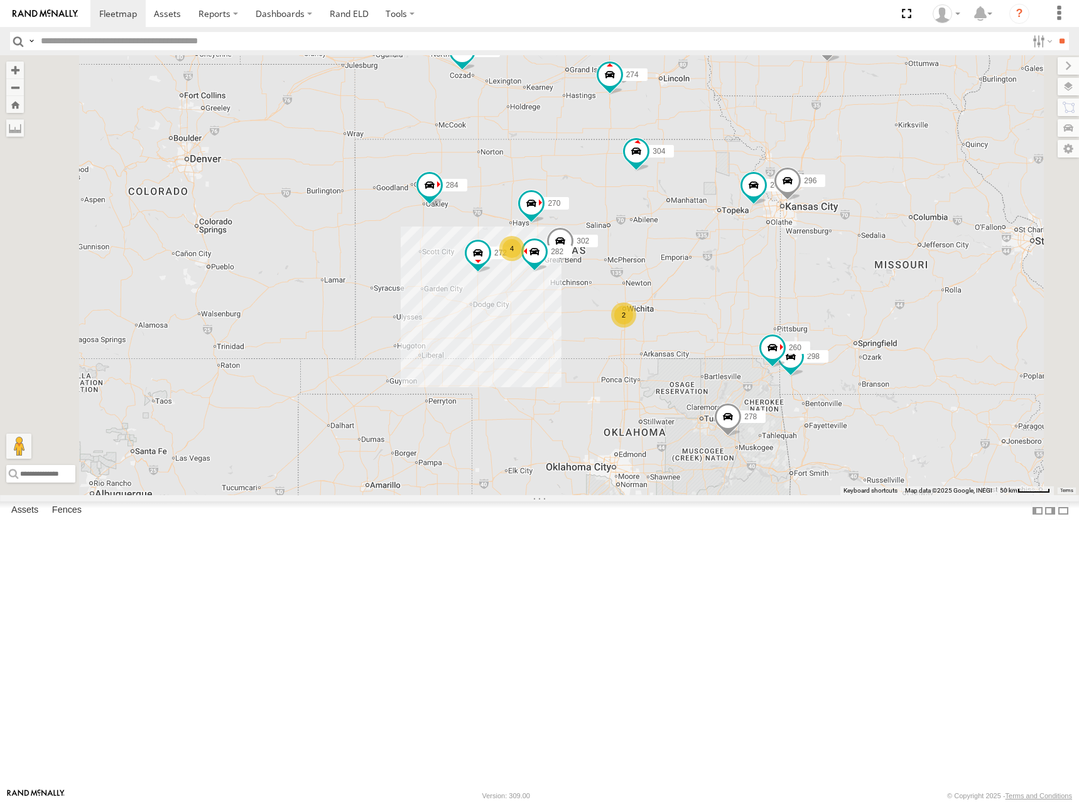
drag, startPoint x: 637, startPoint y: 176, endPoint x: 653, endPoint y: 276, distance: 100.5
click at [657, 276] on div "274 244 298 270 262 288 272 256 232 296 304 284 302 282 278 260 2 4 2" at bounding box center [539, 275] width 1079 height 440
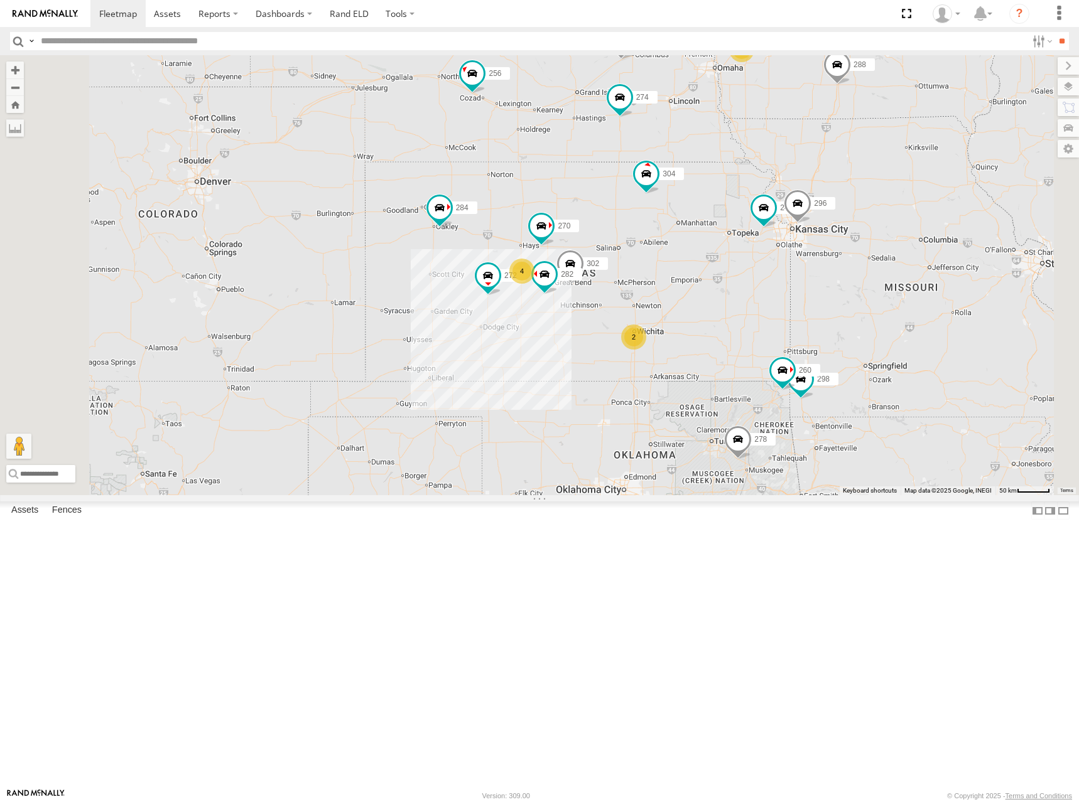
drag, startPoint x: 686, startPoint y: 239, endPoint x: 698, endPoint y: 261, distance: 24.5
click at [698, 261] on div "274 244 298 270 262 288 272 256 232 296 304 284 302 282 278 260 2 4 2 292" at bounding box center [539, 275] width 1079 height 440
drag, startPoint x: 699, startPoint y: 314, endPoint x: 703, endPoint y: 304, distance: 10.4
click at [703, 304] on div "274 244 298 270 262 288 272 256 232 296 304 284 302 282 278 260 2 4 2 292" at bounding box center [539, 275] width 1079 height 440
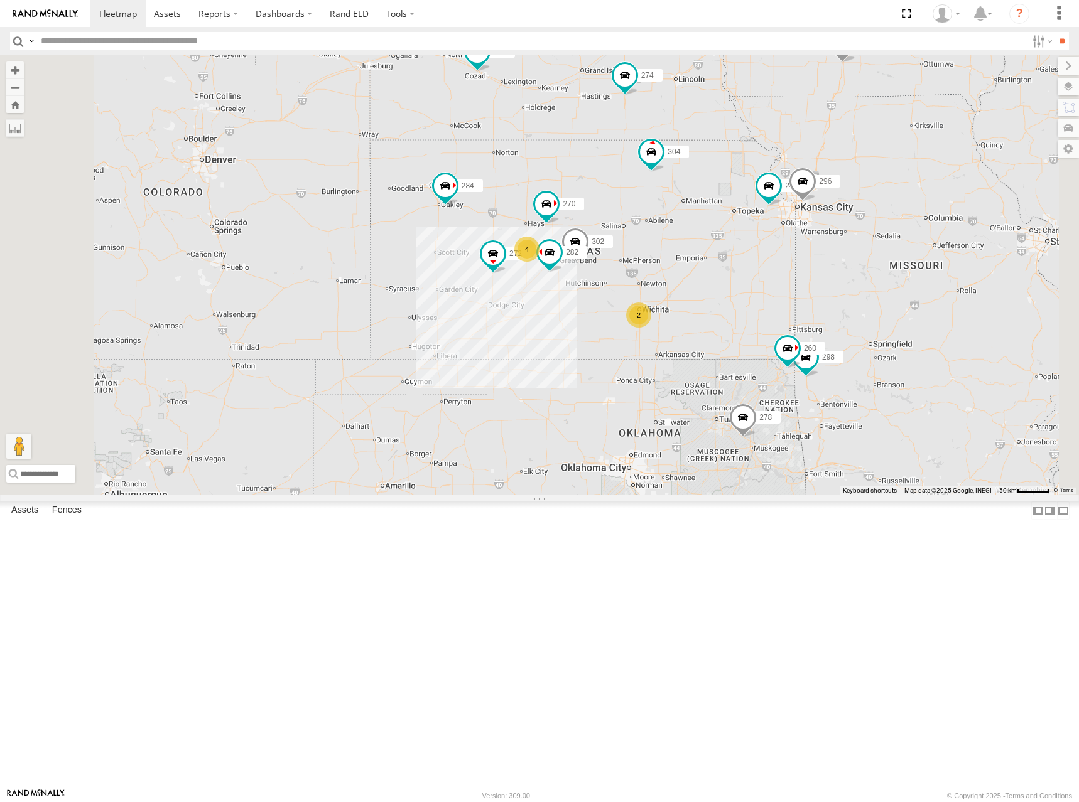
drag, startPoint x: 714, startPoint y: 330, endPoint x: 714, endPoint y: 318, distance: 12.6
click at [714, 318] on div "274 244 298 270 262 288 272 256 232 296 304 284 302 282 278 260 2 4 2 292" at bounding box center [539, 275] width 1079 height 440
drag, startPoint x: 764, startPoint y: 313, endPoint x: 763, endPoint y: 307, distance: 6.3
click at [763, 307] on div "274 244 298 270 262 288 272 256 232 296 304 284 302 282 278 260 2 4 2 292" at bounding box center [539, 275] width 1079 height 440
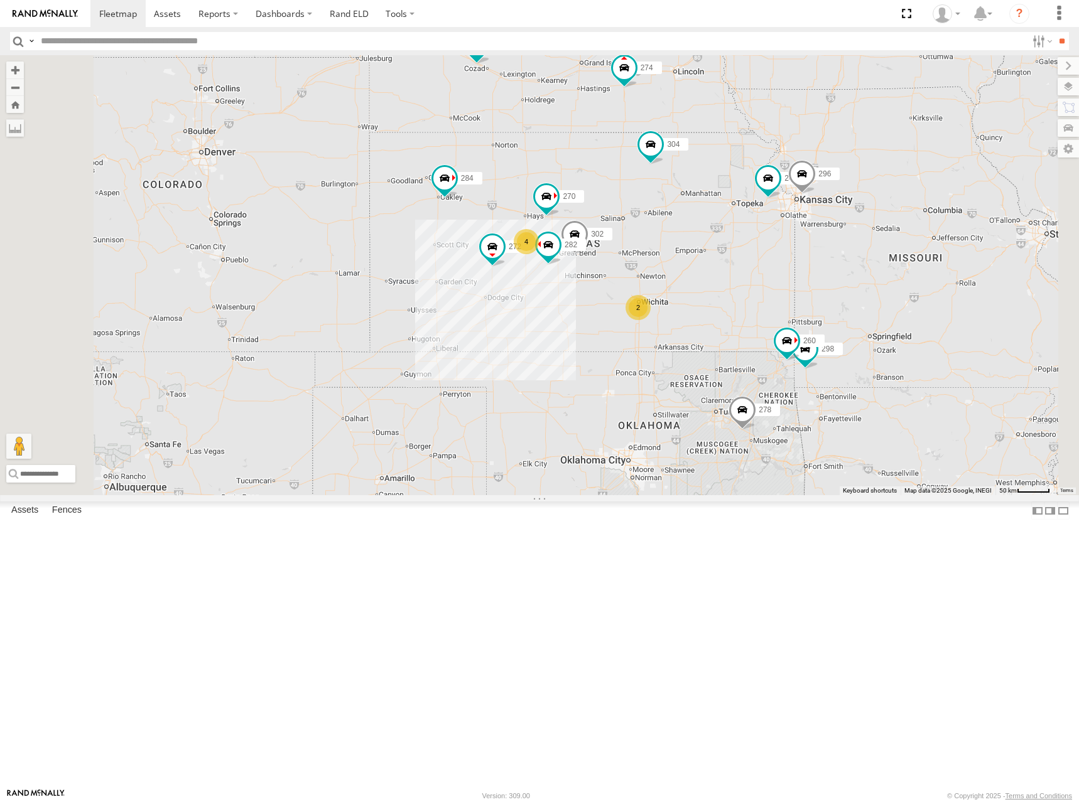
click at [733, 297] on div "274 244 298 270 262 288 272 256 232 296 304 284 302 282 278 260 2 4 2 292" at bounding box center [539, 275] width 1079 height 440
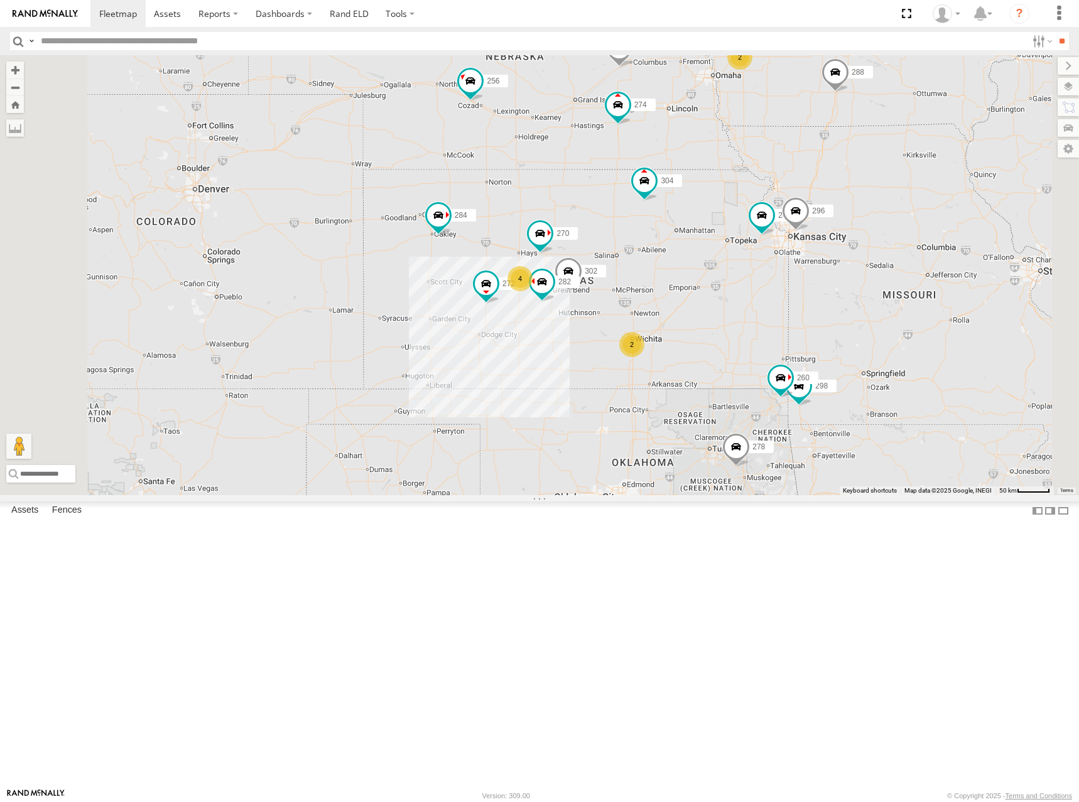
drag, startPoint x: 924, startPoint y: 224, endPoint x: 914, endPoint y: 279, distance: 56.2
click at [915, 279] on div "274 244 298 270 262 288 272 256 232 296 304 284 302 282 278 260 2 4 2 292" at bounding box center [539, 275] width 1079 height 440
click at [892, 341] on div "274 244 298 270 262 288 272 256 232 296 304 284 302 282 278 260 2 4 2 292" at bounding box center [539, 275] width 1079 height 440
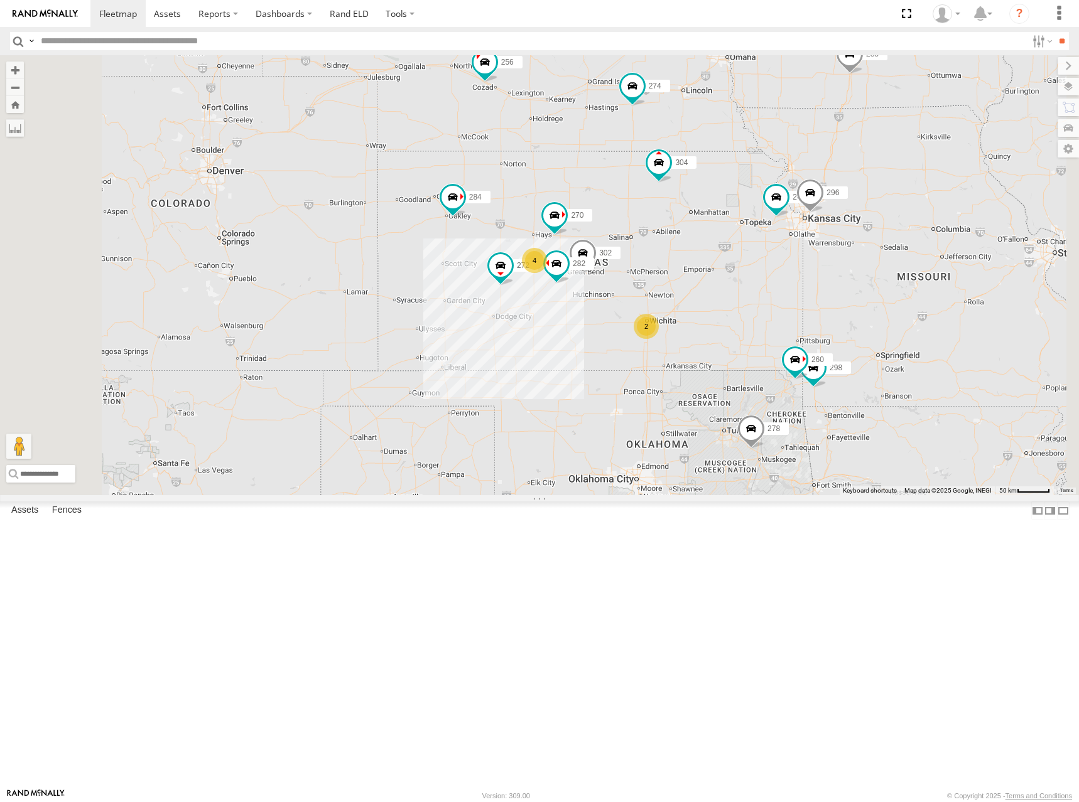
click at [890, 286] on div "274 244 298 270 262 288 272 256 232 296 304 284 302 282 278 260 2 4 2 292" at bounding box center [539, 275] width 1079 height 440
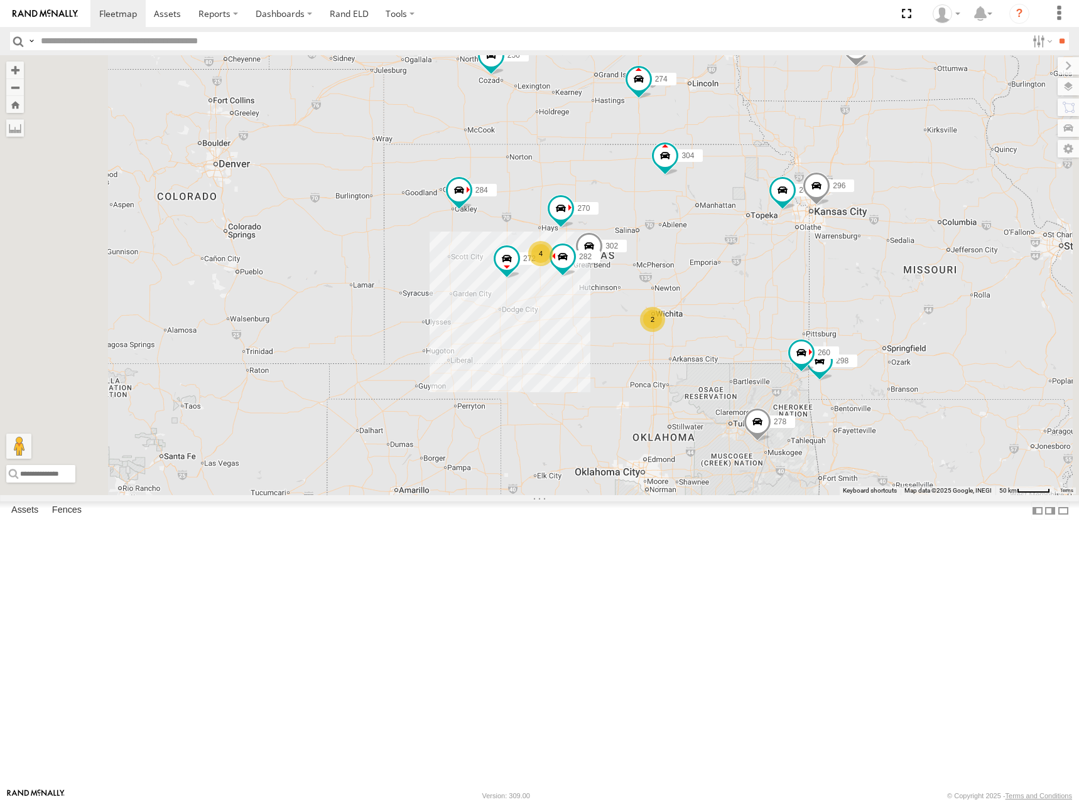
click at [894, 313] on div "274 244 298 270 262 288 272 256 232 296 304 284 302 282 278 260 2 4 2 292" at bounding box center [539, 275] width 1079 height 440
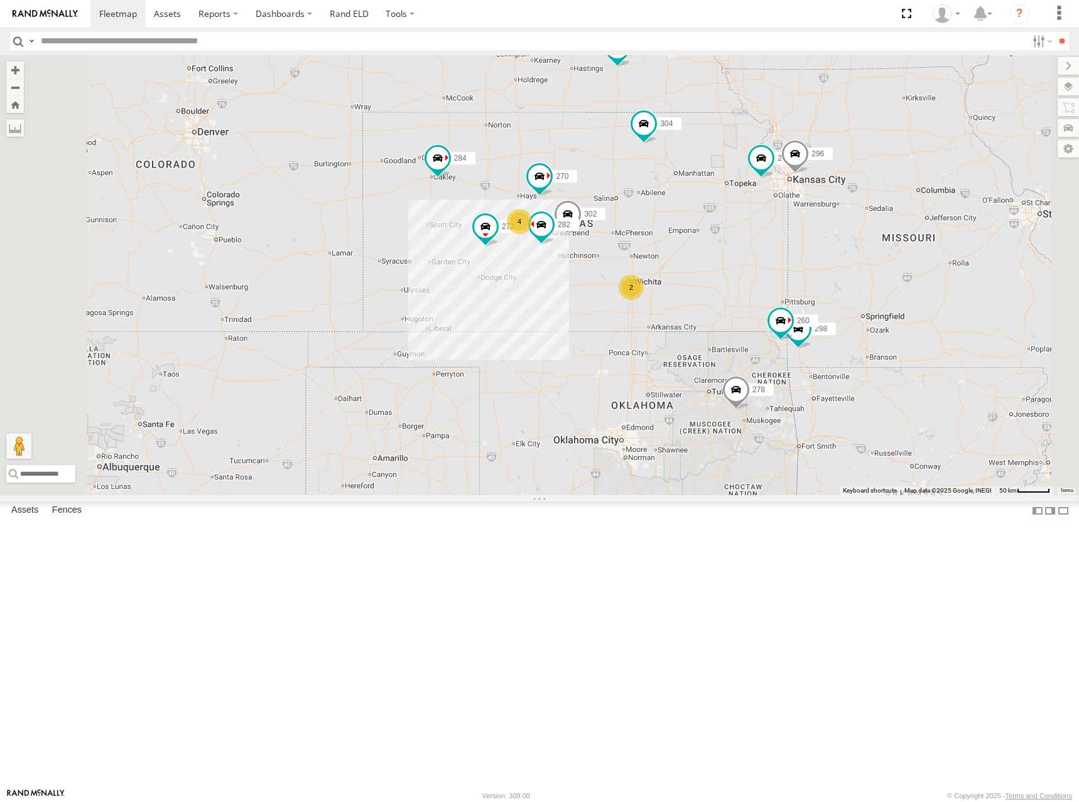
drag, startPoint x: 721, startPoint y: 308, endPoint x: 697, endPoint y: 269, distance: 46.0
click at [697, 269] on div "274 244 298 270 262 288 272 256 232 296 304 284 302 282 278 260 2 4 2 292" at bounding box center [539, 275] width 1079 height 440
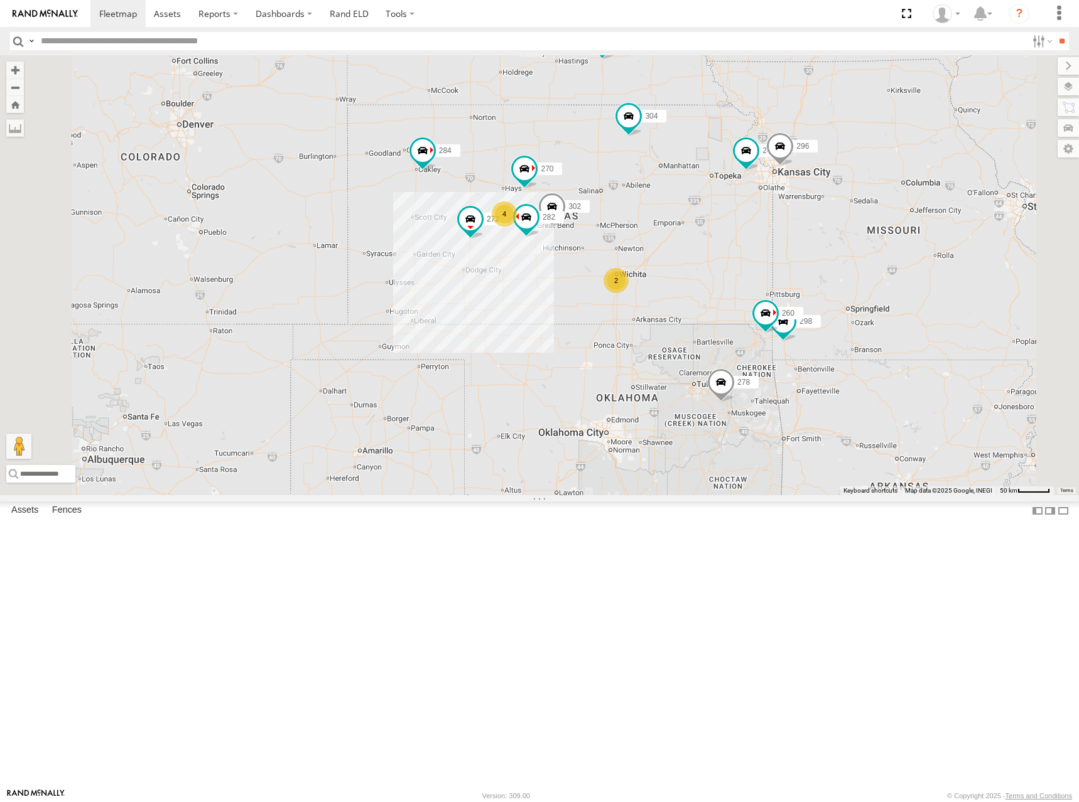
click at [684, 210] on div "274 244 298 270 262 288 272 256 232 296 304 284 302 282 278 260 2 4 2 292" at bounding box center [539, 275] width 1079 height 440
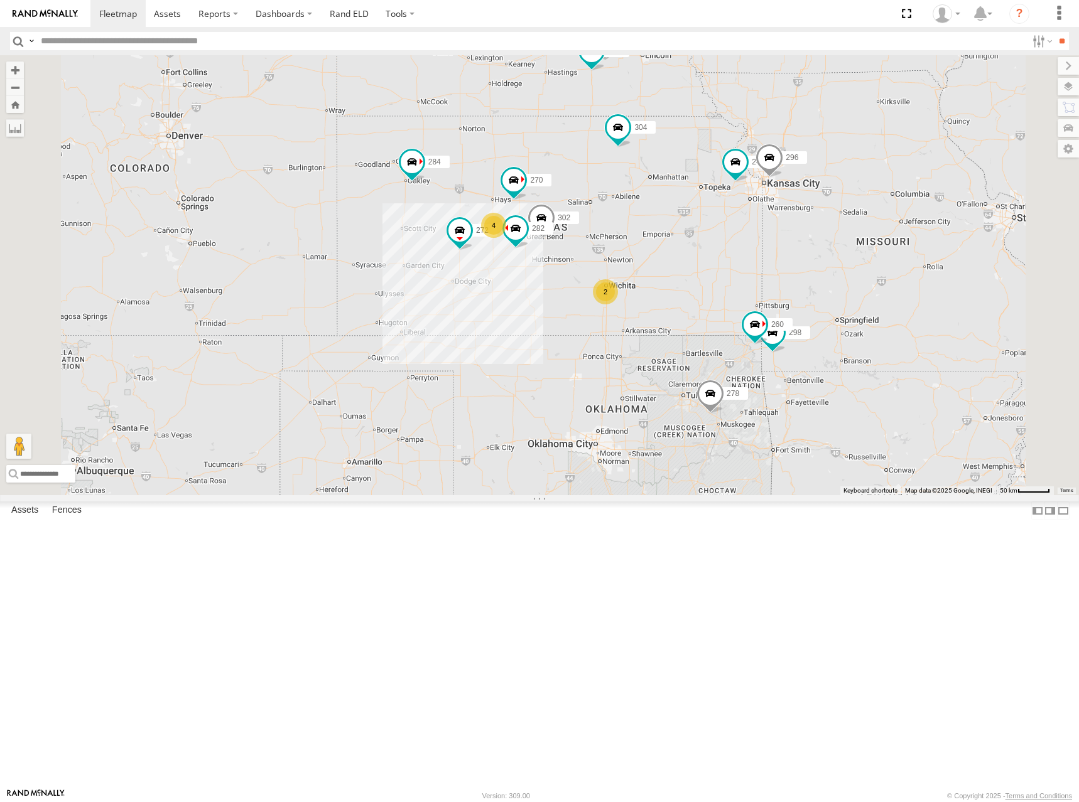
drag, startPoint x: 750, startPoint y: 208, endPoint x: 738, endPoint y: 220, distance: 16.9
click at [738, 220] on div "274 244 298 270 262 288 272 256 232 296 304 284 302 282 278 260 2 4 2 292" at bounding box center [539, 275] width 1079 height 440
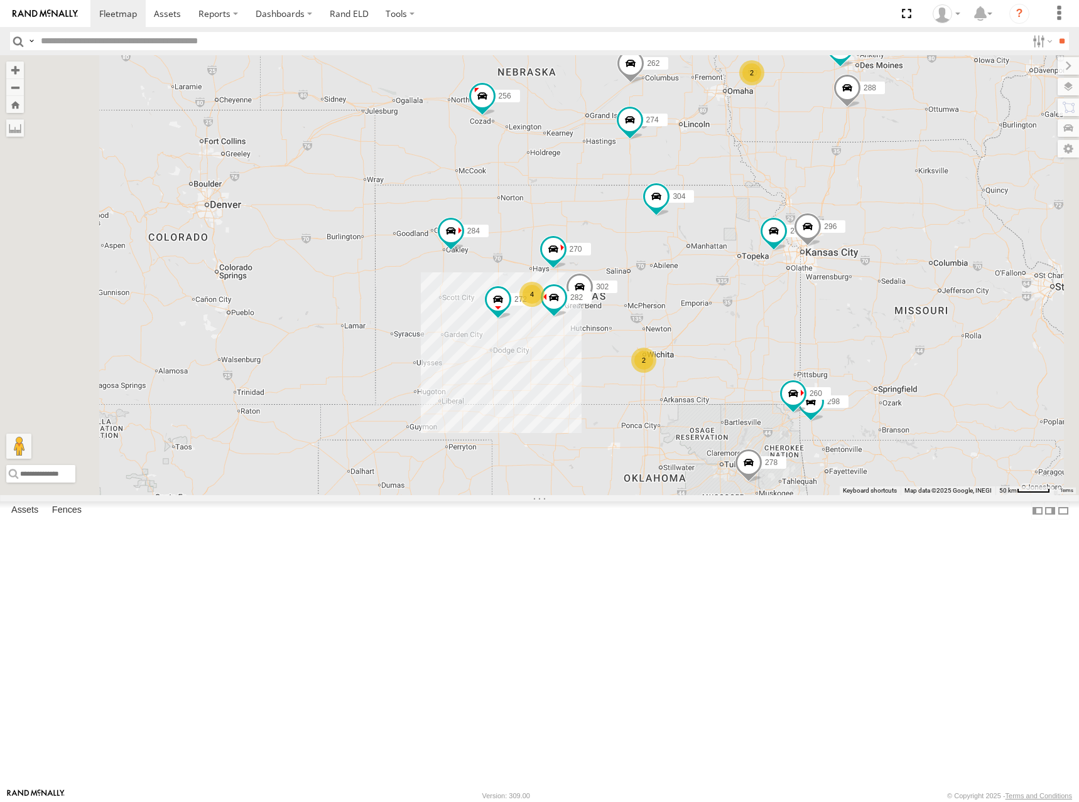
drag, startPoint x: 827, startPoint y: 236, endPoint x: 859, endPoint y: 289, distance: 61.7
click at [859, 289] on div "274 244 298 270 262 288 272 256 232 296 304 284 302 282 278 260 2 4 2 292" at bounding box center [539, 275] width 1079 height 440
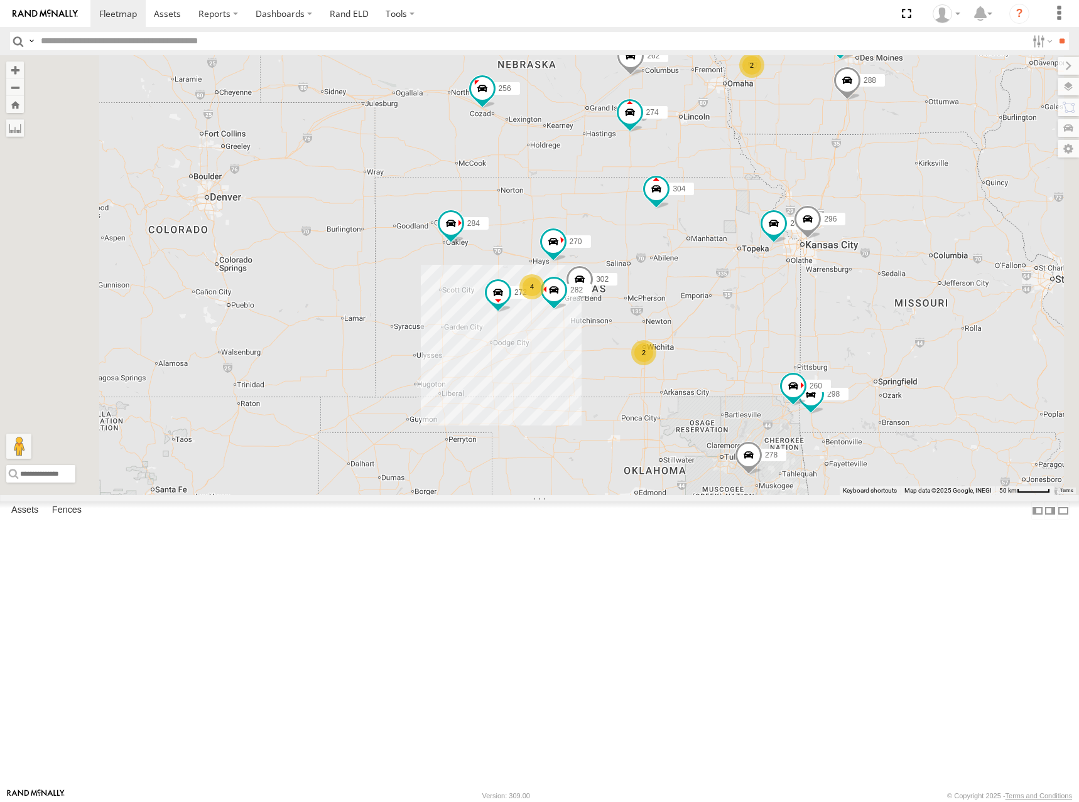
click at [895, 327] on div "274 244 298 270 262 288 272 256 232 296 304 284 302 282 278 260 2 4 2 292" at bounding box center [539, 275] width 1079 height 440
click at [856, 391] on div "274 244 298 270 262 288 272 256 232 296 304 284 302 282 278 260 2 4 2 292" at bounding box center [539, 275] width 1079 height 440
click at [846, 406] on div "274 244 298 270 262 288 272 256 232 296 304 284 302 282 278 260 2 4 2 292" at bounding box center [539, 275] width 1079 height 440
click at [879, 361] on div "274 244 298 270 262 288 272 256 232 296 304 284 302 282 278 260 2 4 2 292" at bounding box center [539, 275] width 1079 height 440
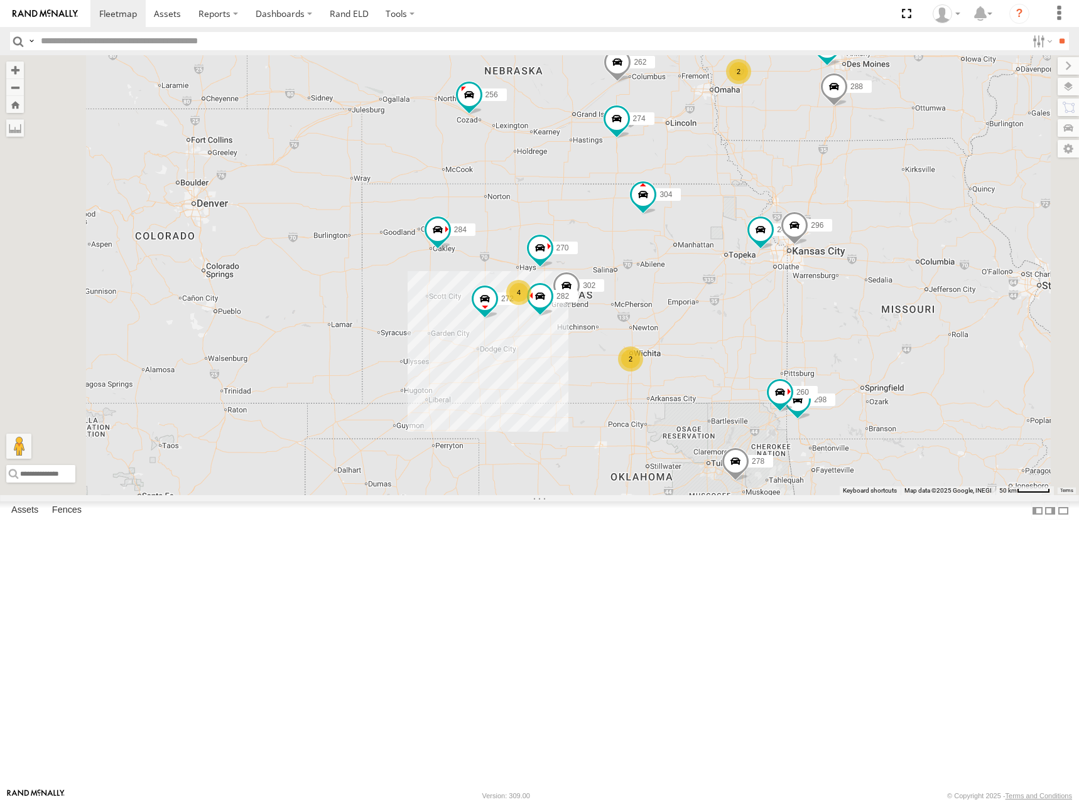
drag, startPoint x: 907, startPoint y: 312, endPoint x: 890, endPoint y: 316, distance: 17.4
click at [890, 316] on div "274 244 298 270 262 288 272 256 232 296 304 284 302 282 278 260 2 4 2 292" at bounding box center [539, 275] width 1079 height 440
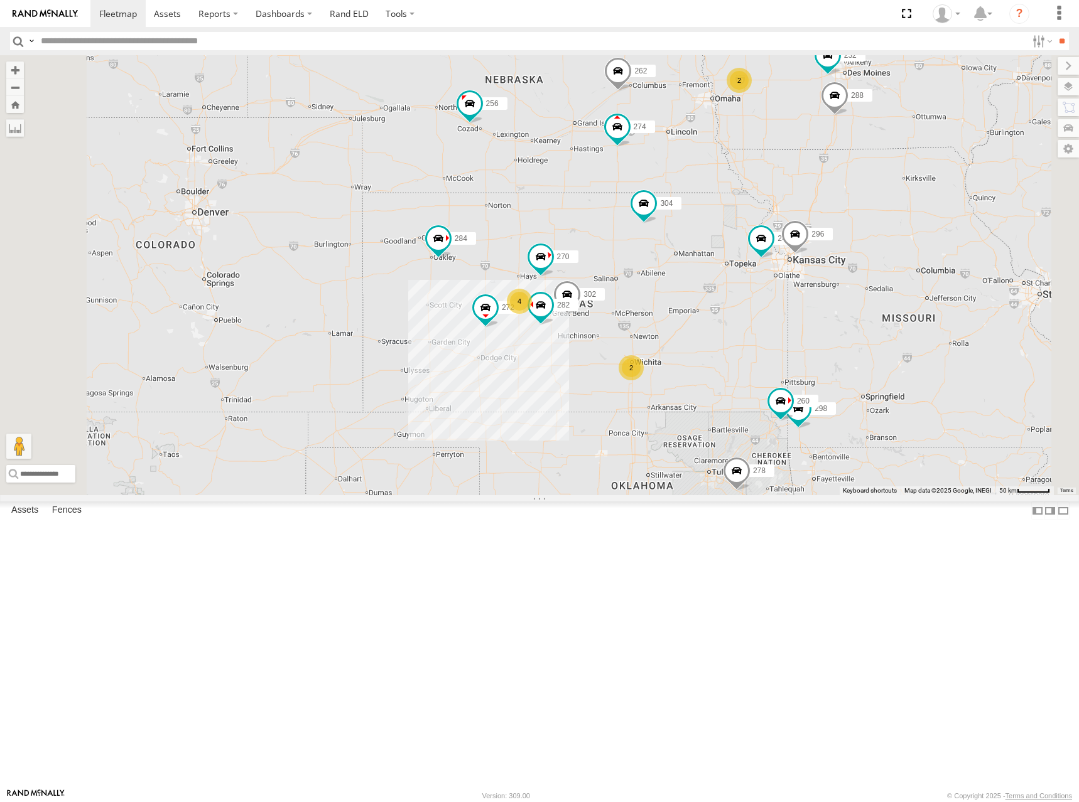
drag, startPoint x: 848, startPoint y: 308, endPoint x: 856, endPoint y: 315, distance: 10.2
click at [856, 315] on div "274 244 298 270 262 288 272 256 232 296 304 284 302 282 278 260 2 4 2 292" at bounding box center [539, 275] width 1079 height 440
click at [847, 303] on div "274 244 298 270 262 288 272 256 232 296 304 284 302 282 278 260 2 4 2 292" at bounding box center [539, 275] width 1079 height 440
click at [885, 334] on div "274 244 298 270 262 288 272 256 232 296 304 284 302 282 278 260 2 4 2 292" at bounding box center [539, 275] width 1079 height 440
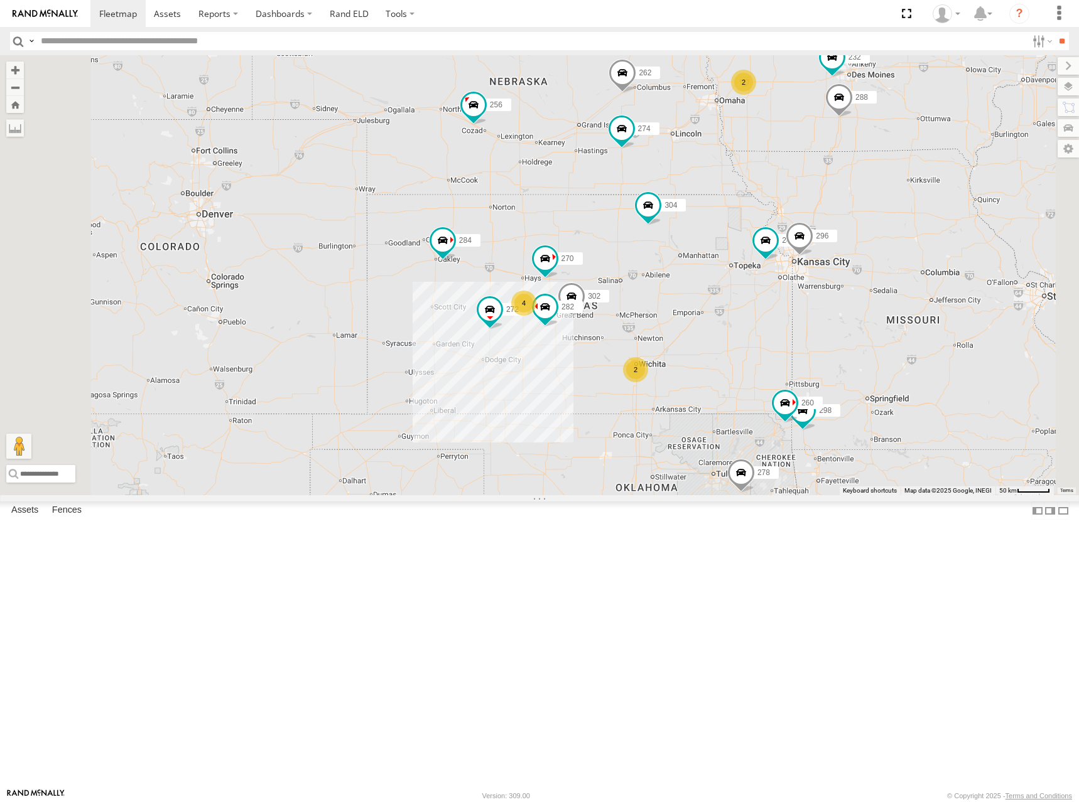
click at [880, 325] on div "274 244 298 270 262 288 272 256 232 296 304 284 302 282 278 260 2 4 2 292" at bounding box center [539, 275] width 1079 height 440
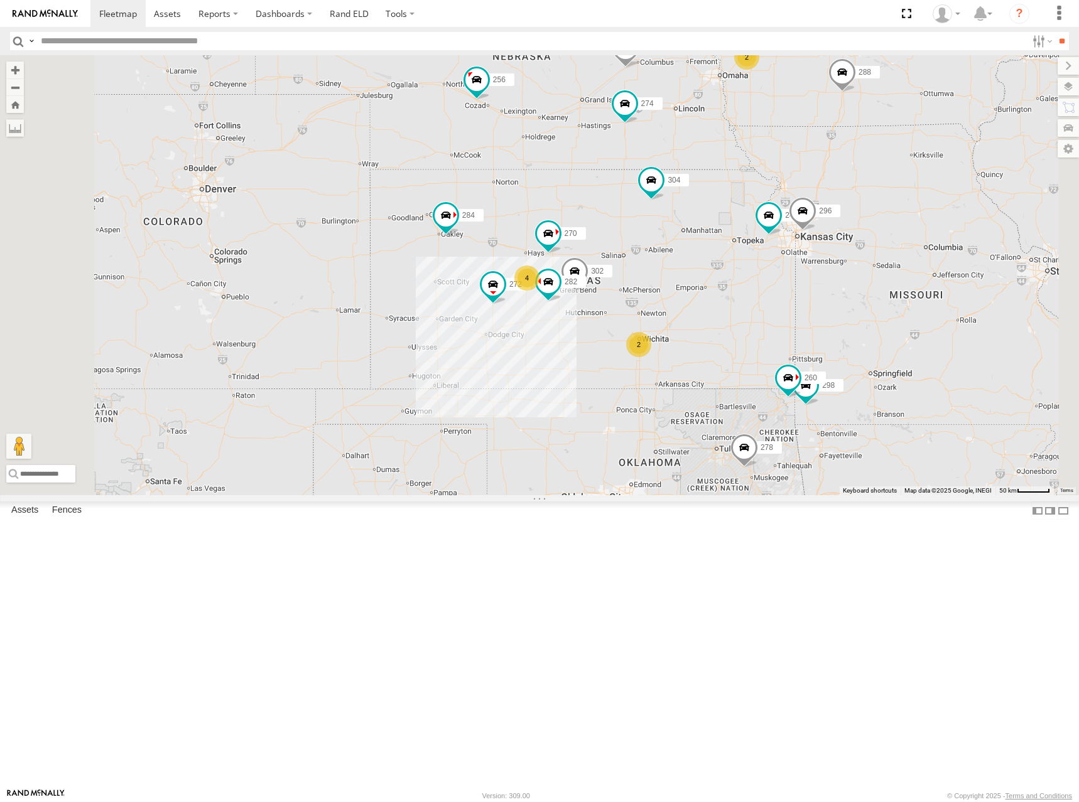
drag, startPoint x: 800, startPoint y: 399, endPoint x: 799, endPoint y: 379, distance: 20.1
click at [799, 379] on div "274 244 298 270 262 288 272 256 232 296 304 284 302 282 278 260 2 4 2 292" at bounding box center [539, 275] width 1079 height 440
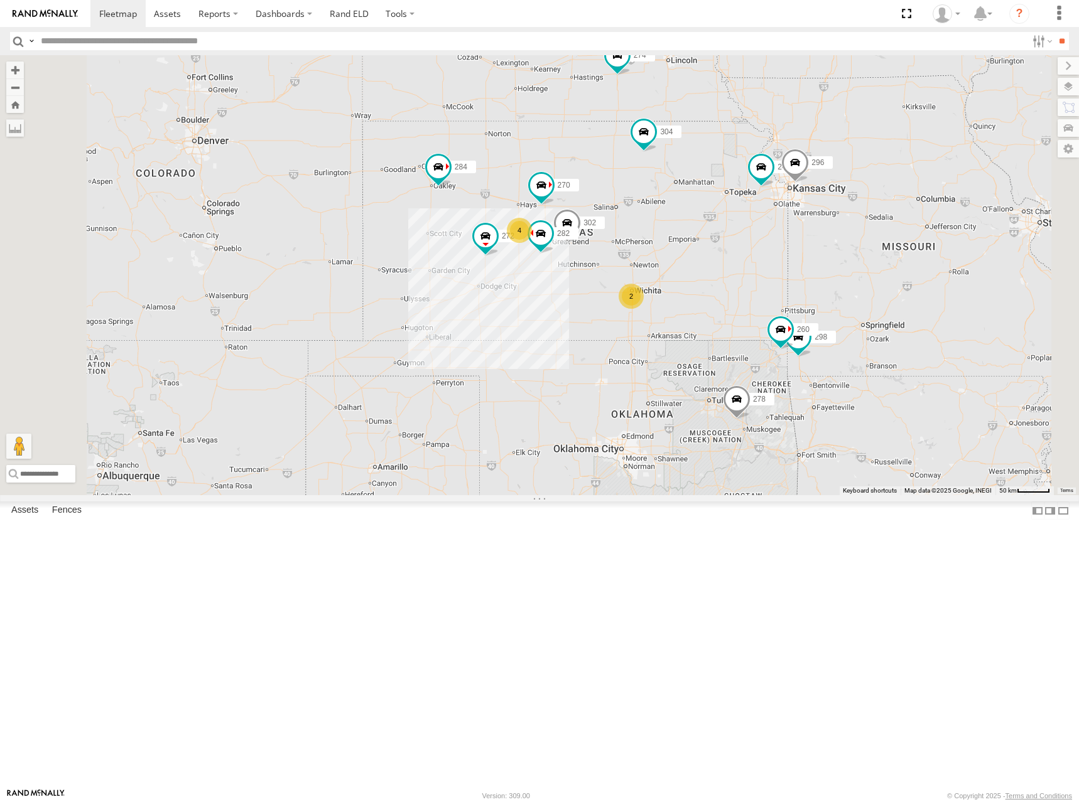
drag, startPoint x: 782, startPoint y: 348, endPoint x: 780, endPoint y: 342, distance: 7.0
click at [780, 342] on div "274 244 298 270 262 288 272 256 232 296 304 284 302 282 278 260 2 4 2 292" at bounding box center [539, 275] width 1079 height 440
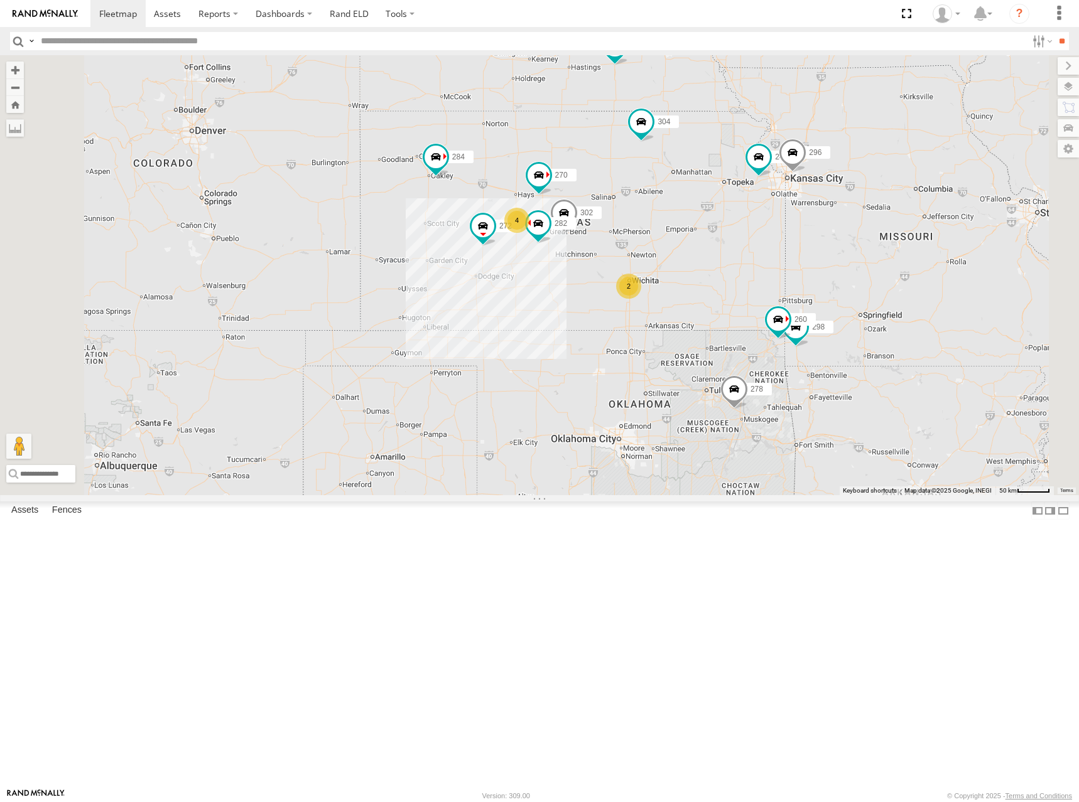
click at [819, 326] on div "274 244 298 270 262 288 272 256 232 296 304 284 302 282 278 260 2 4 2 292" at bounding box center [539, 275] width 1079 height 440
click at [815, 338] on div "274 244 298 270 262 288 272 256 232 296 304 284 302 282 278 260 2 4 2 292" at bounding box center [539, 275] width 1079 height 440
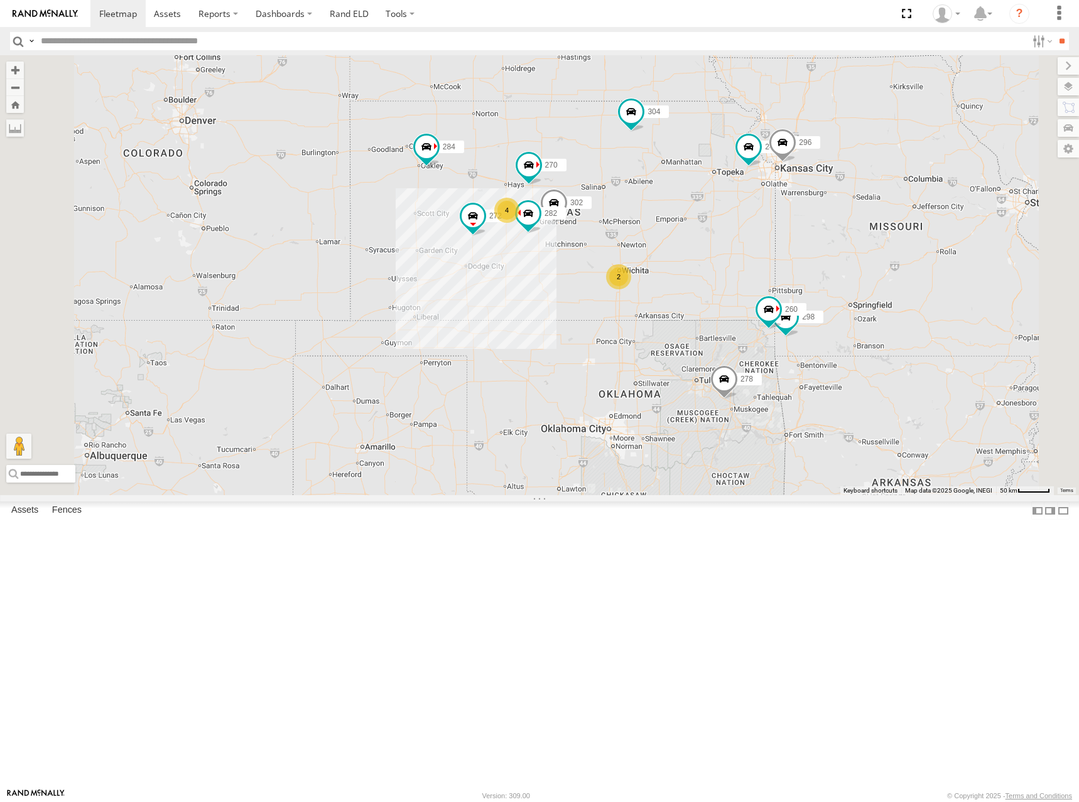
drag, startPoint x: 827, startPoint y: 340, endPoint x: 814, endPoint y: 328, distance: 17.3
click at [814, 328] on div "274 244 298 270 262 288 272 256 232 296 304 284 302 282 278 260 2 4 2 292" at bounding box center [539, 275] width 1079 height 440
drag, startPoint x: 851, startPoint y: 304, endPoint x: 838, endPoint y: 293, distance: 17.8
click at [838, 293] on div "274 244 298 270 262 288 272 256 232 296 304 284 302 282 278 260 2 4 2 292" at bounding box center [539, 275] width 1079 height 440
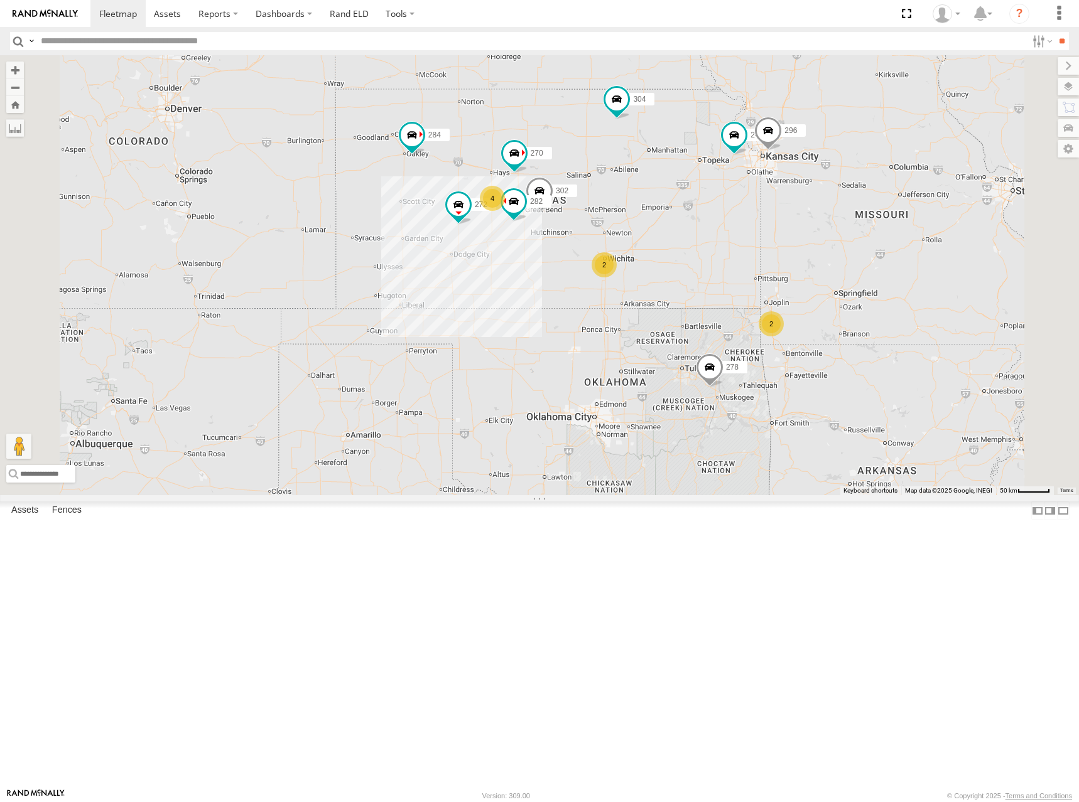
drag, startPoint x: 839, startPoint y: 332, endPoint x: 843, endPoint y: 326, distance: 7.3
click at [843, 326] on div "274 244 270 262 288 272 256 232 296 304 284 302 282 278 292 2 4 2 2" at bounding box center [539, 275] width 1079 height 440
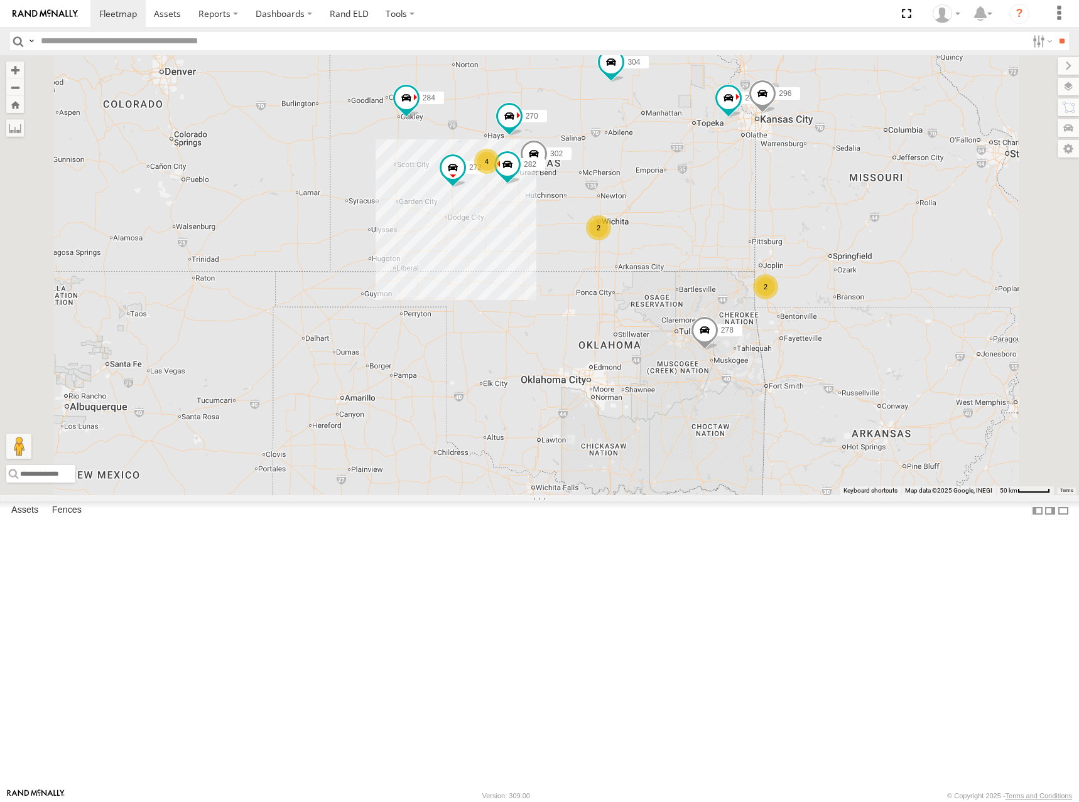
drag, startPoint x: 794, startPoint y: 311, endPoint x: 782, endPoint y: 280, distance: 33.6
click at [782, 280] on div "274 244 270 262 288 272 256 232 296 304 284 302 282 278 292 2 4 2 2" at bounding box center [539, 275] width 1079 height 440
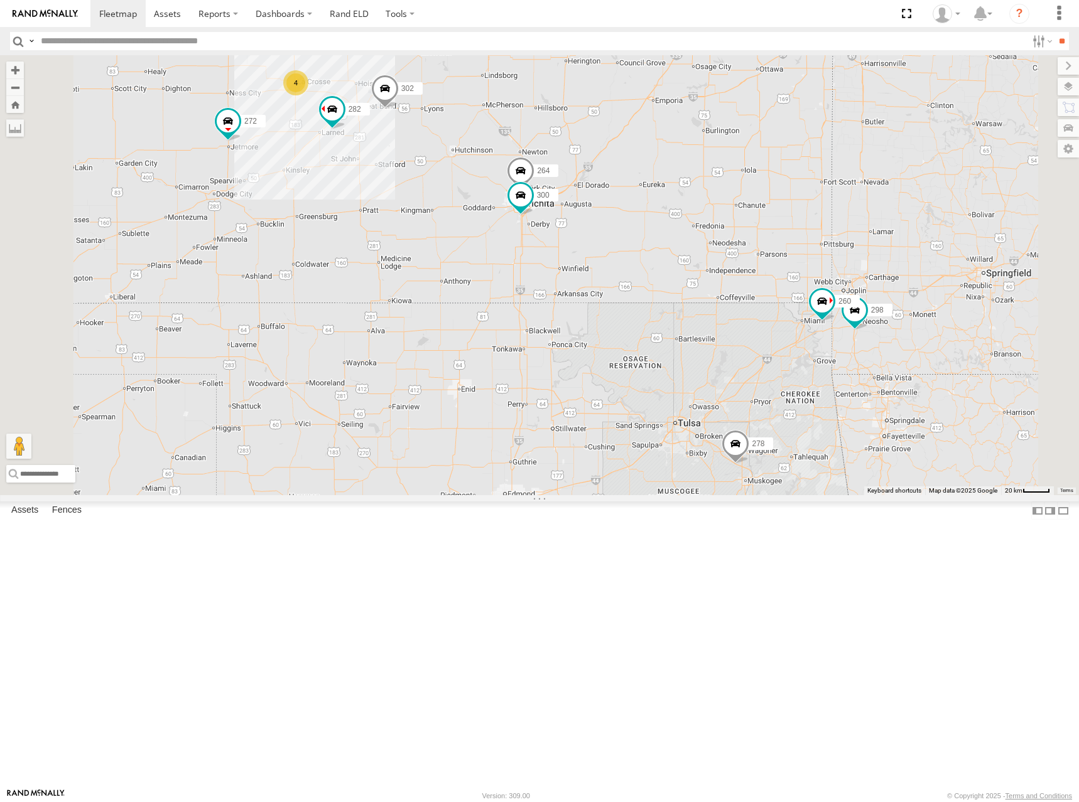
drag, startPoint x: 632, startPoint y: 126, endPoint x: 714, endPoint y: 159, distance: 88.7
click at [714, 159] on div "274 244 270 262 288 272 256 232 296 304 284 302 282 278 292 300 298 264 260 4" at bounding box center [539, 275] width 1079 height 440
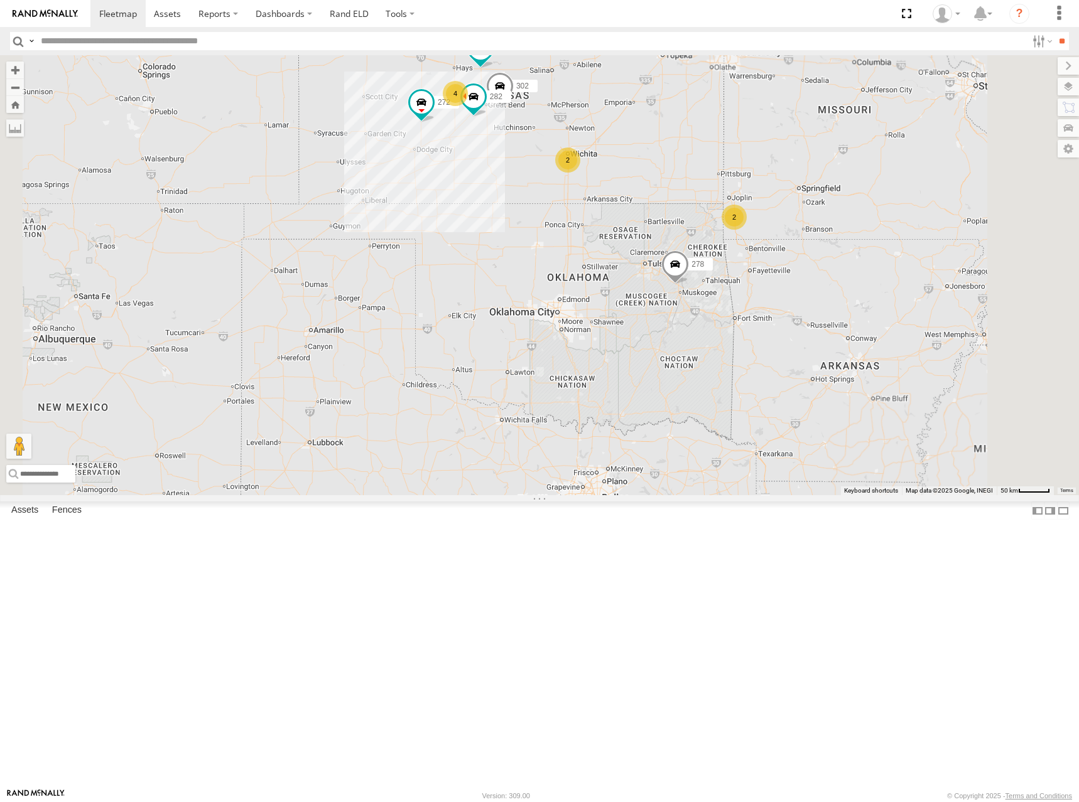
drag, startPoint x: 684, startPoint y: 140, endPoint x: 712, endPoint y: 188, distance: 55.5
click at [712, 188] on div "274 244 270 262 288 272 256 232 296 304 284 302 282 278 292 2 4 2" at bounding box center [539, 275] width 1079 height 440
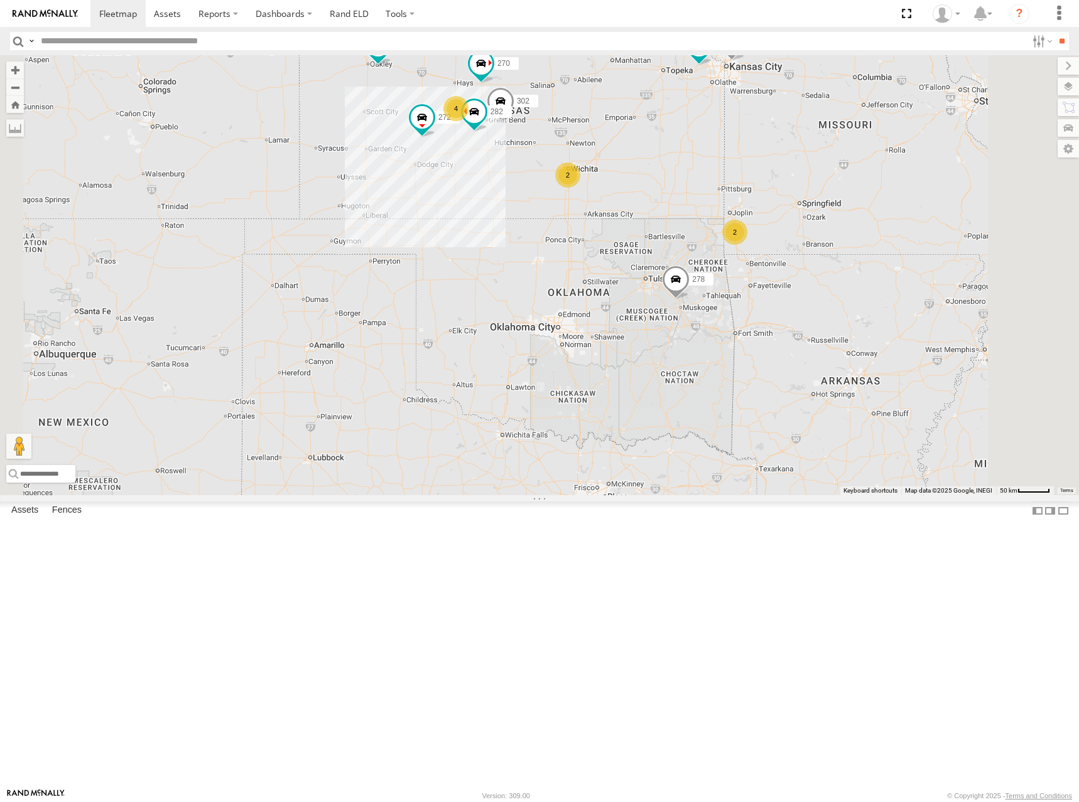
drag, startPoint x: 703, startPoint y: 173, endPoint x: 704, endPoint y: 191, distance: 18.2
click at [704, 191] on div "274 244 270 262 288 272 256 232 296 304 284 302 282 278 292 2 4 2" at bounding box center [539, 275] width 1079 height 440
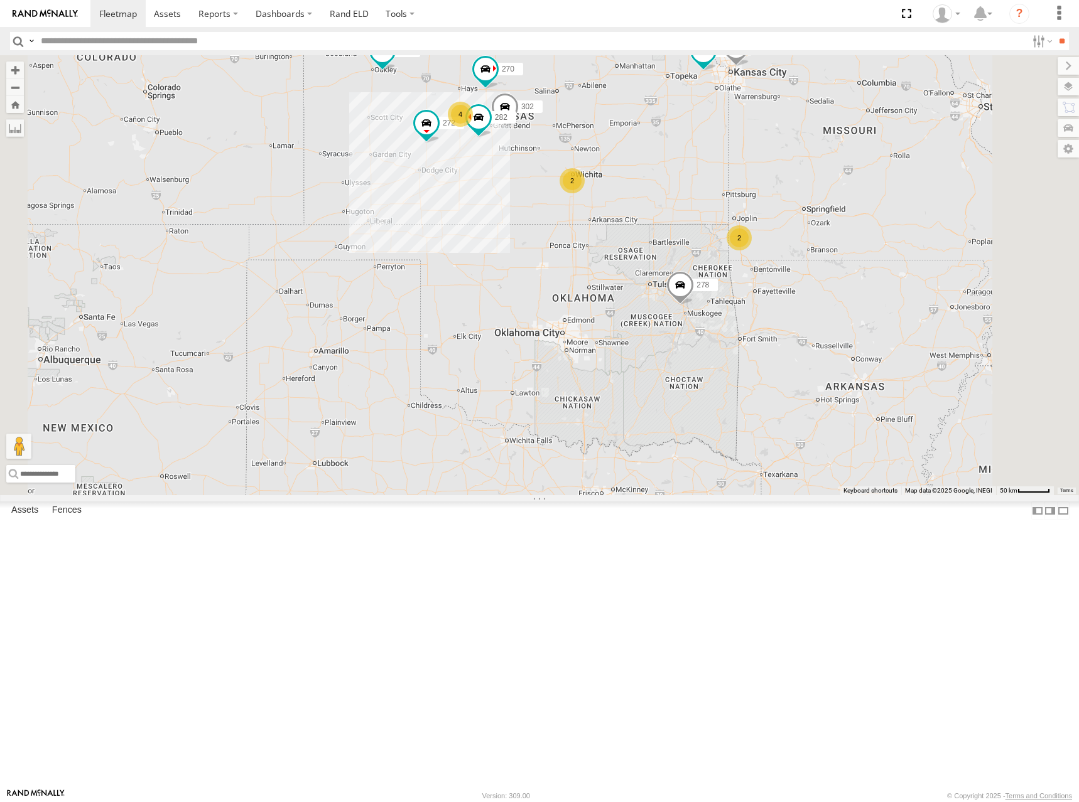
drag, startPoint x: 701, startPoint y: 195, endPoint x: 706, endPoint y: 200, distance: 7.6
click at [706, 200] on div "274 244 270 262 288 272 256 232 296 304 284 302 282 278 292 2 4 2" at bounding box center [539, 275] width 1079 height 440
click at [701, 182] on div "274 244 270 262 288 272 256 232 296 304 284 302 282 278 292 2 4 2 2" at bounding box center [539, 275] width 1079 height 440
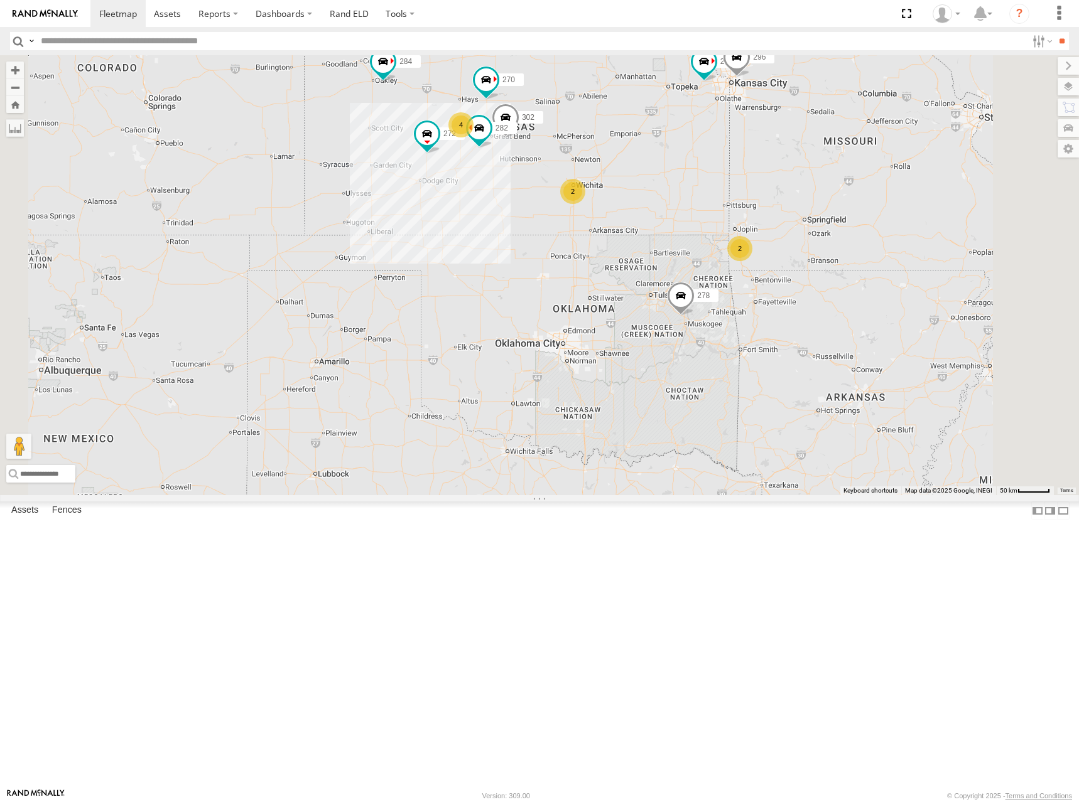
drag, startPoint x: 644, startPoint y: 135, endPoint x: 645, endPoint y: 148, distance: 12.6
click at [645, 148] on div "274 244 270 262 288 272 256 232 296 304 284 302 282 278 292 2 4 2 2" at bounding box center [539, 275] width 1079 height 440
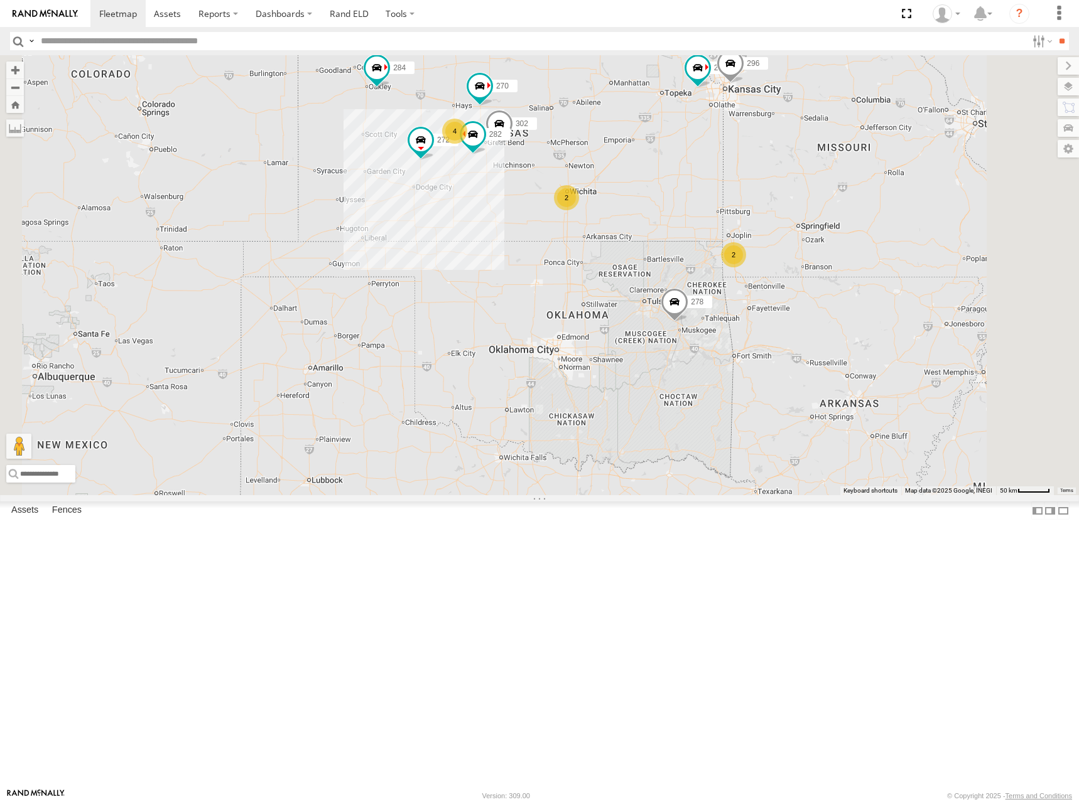
drag, startPoint x: 679, startPoint y: 188, endPoint x: 674, endPoint y: 193, distance: 6.7
click at [674, 193] on div "274 244 270 262 288 272 256 296 304 284 302 282 278 2 4 2 2" at bounding box center [539, 275] width 1079 height 440
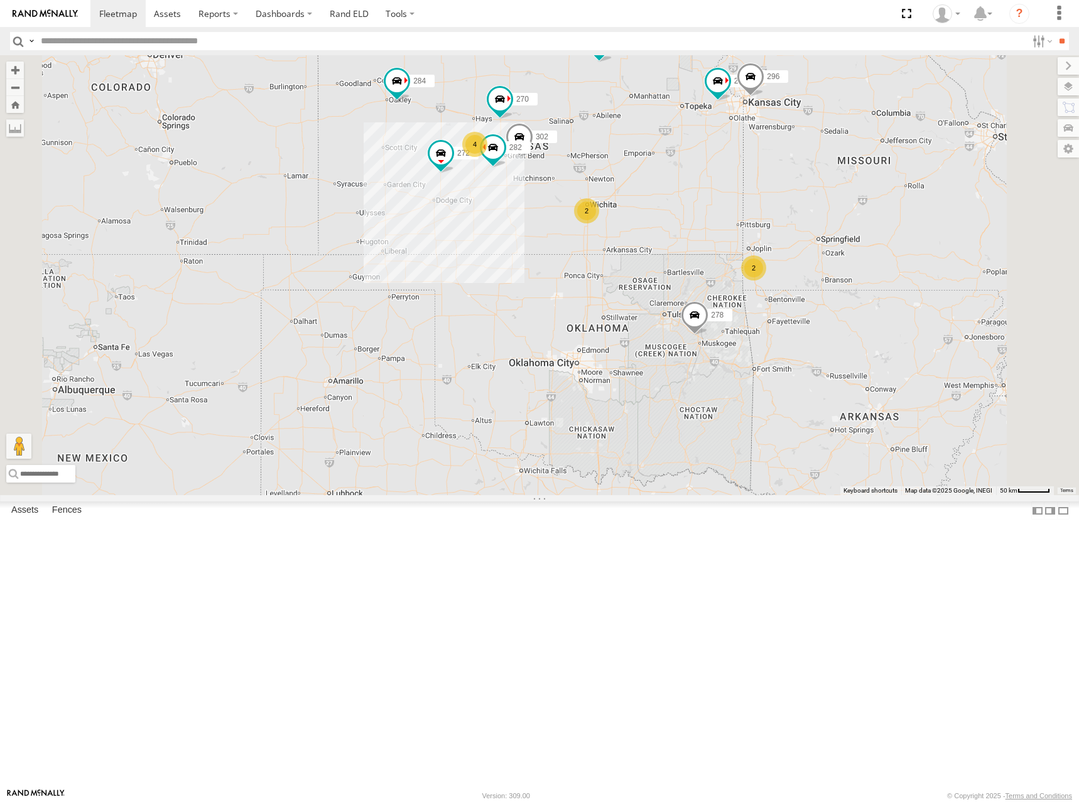
drag, startPoint x: 671, startPoint y: 198, endPoint x: 695, endPoint y: 211, distance: 27.5
click at [695, 211] on div "274 244 270 262 288 272 256 232 296 304 284 302 282 278 2 4 2 2" at bounding box center [539, 275] width 1079 height 440
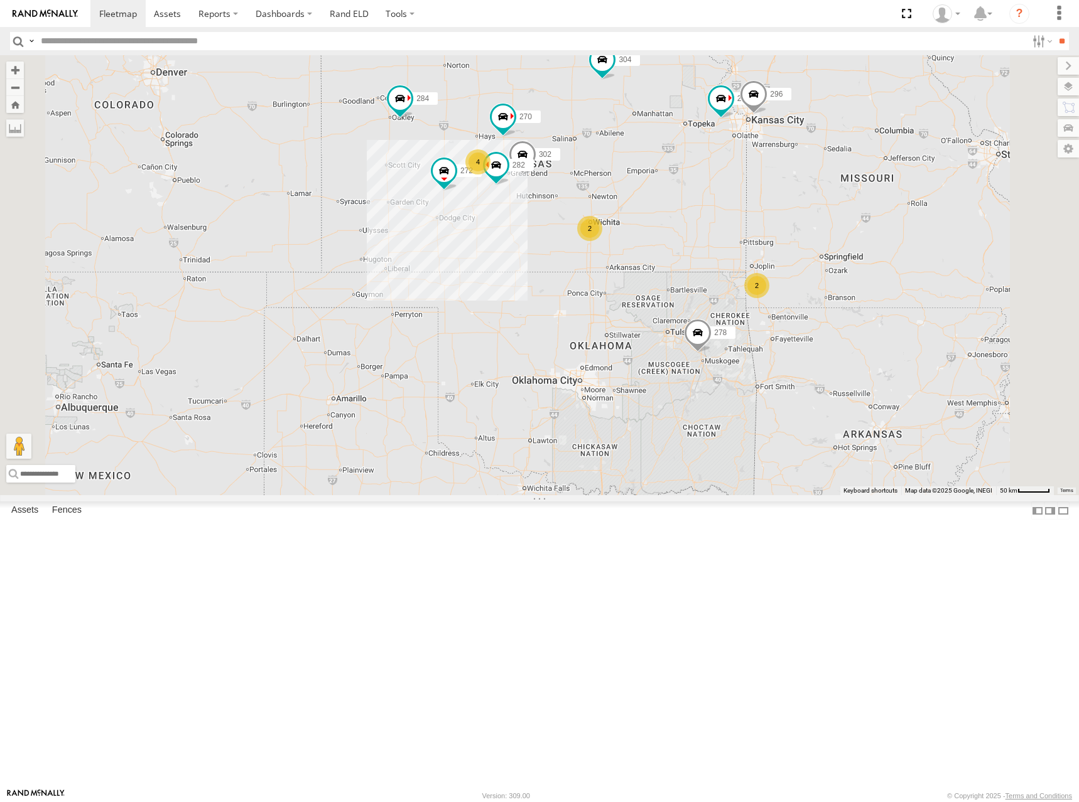
click at [708, 216] on div "274 244 270 262 288 272 256 232 296 304 284 302 282 278 2 4 2 2" at bounding box center [539, 275] width 1079 height 440
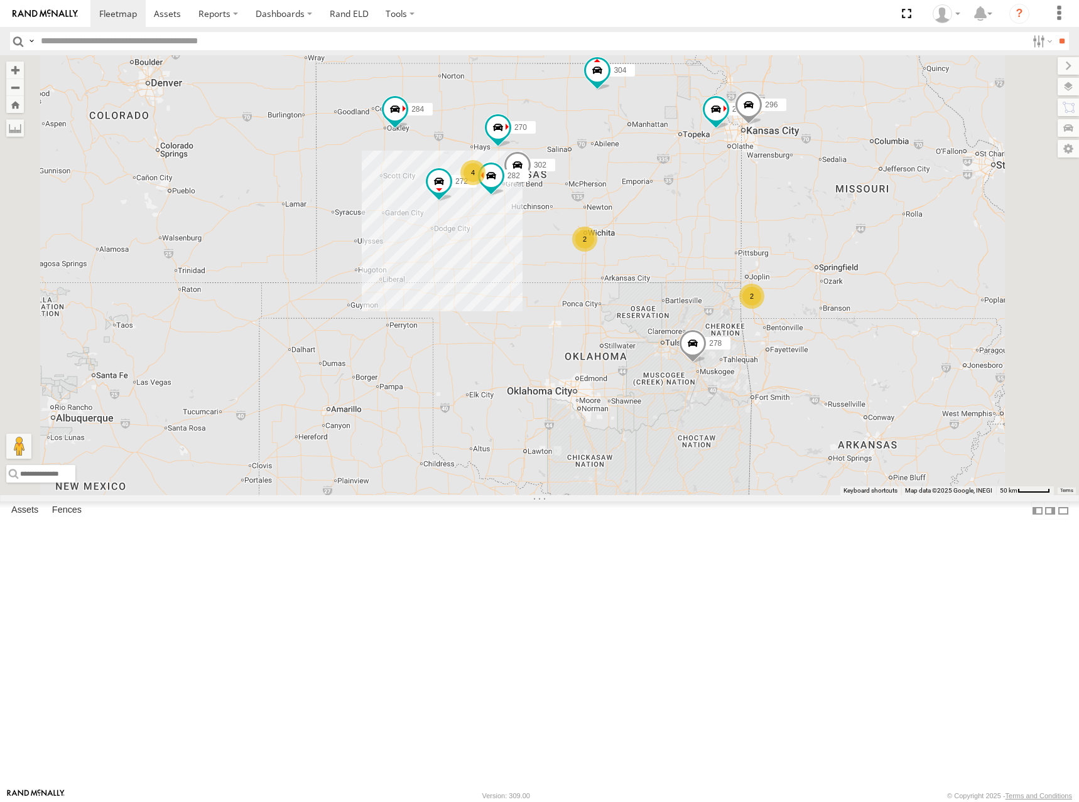
drag, startPoint x: 684, startPoint y: 208, endPoint x: 677, endPoint y: 220, distance: 14.0
click at [677, 220] on div "274 244 270 262 288 272 256 232 296 304 284 302 282 278 2 4 2 2" at bounding box center [539, 275] width 1079 height 440
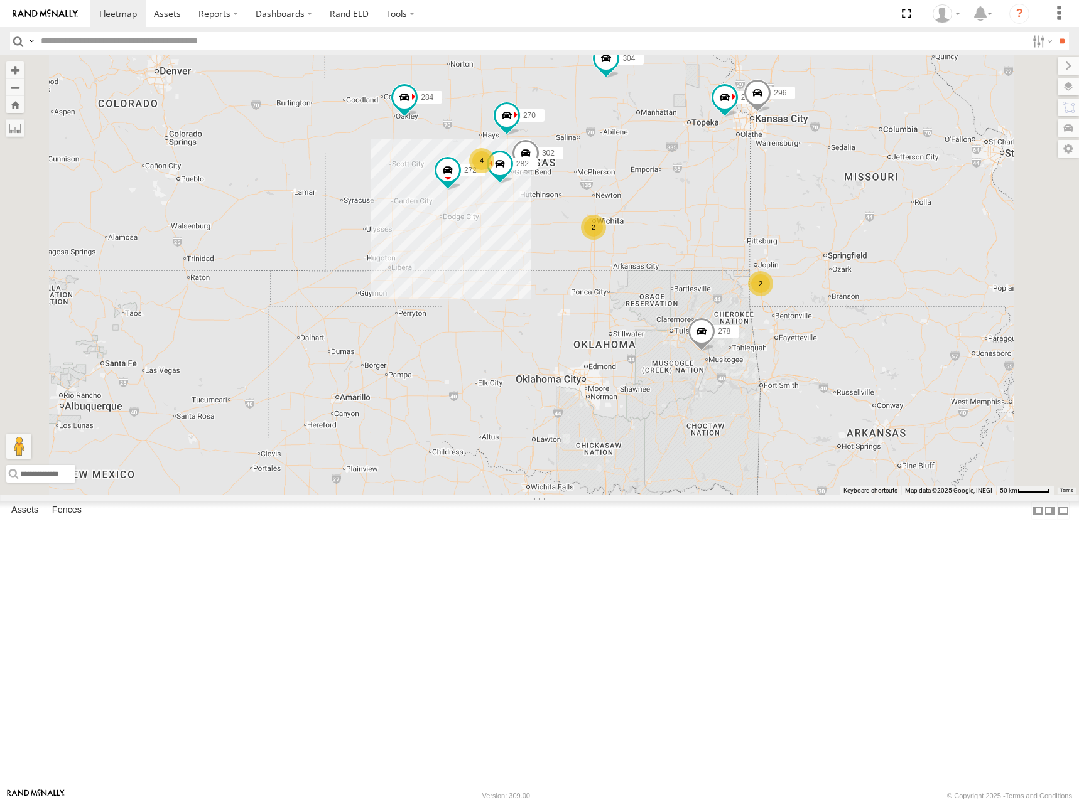
drag, startPoint x: 608, startPoint y: 288, endPoint x: 620, endPoint y: 274, distance: 18.7
click at [620, 274] on div "274 244 270 262 288 272 256 232 296 304 284 302 282 278 2 4 2 2" at bounding box center [539, 275] width 1079 height 440
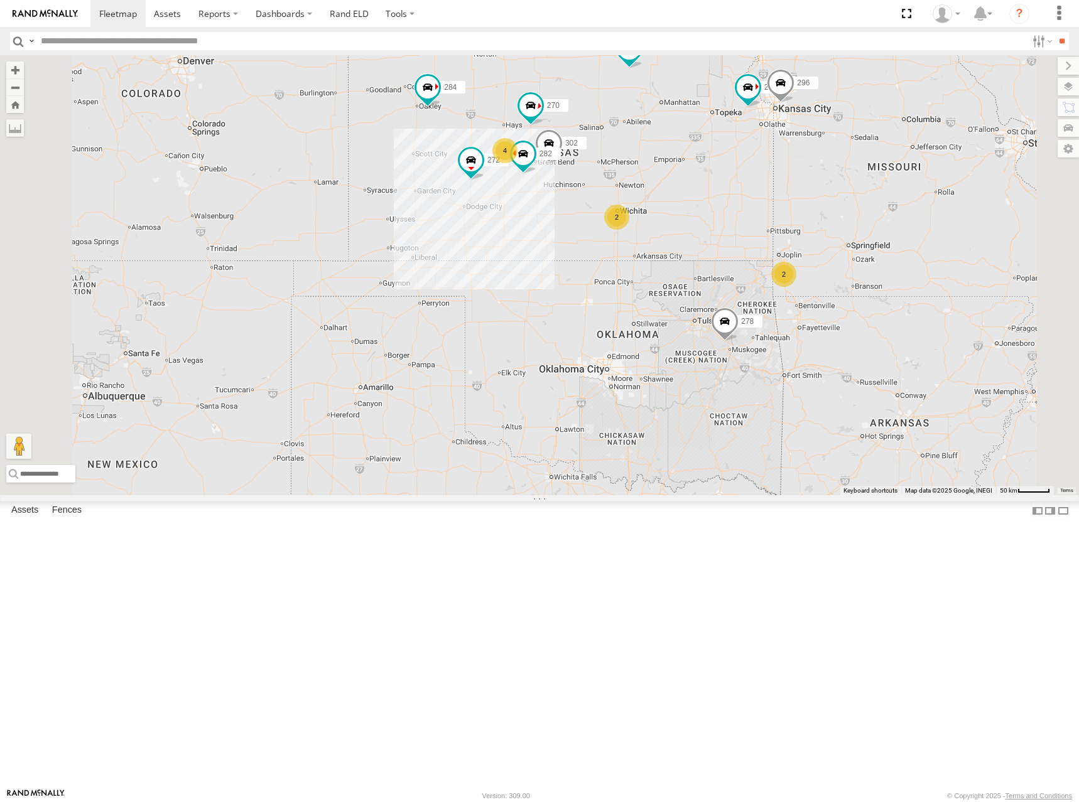
drag, startPoint x: 631, startPoint y: 255, endPoint x: 653, endPoint y: 249, distance: 22.9
click at [653, 249] on div "274 244 270 262 288 272 256 232 296 304 284 302 282 278 2 4 2 2" at bounding box center [539, 275] width 1079 height 440
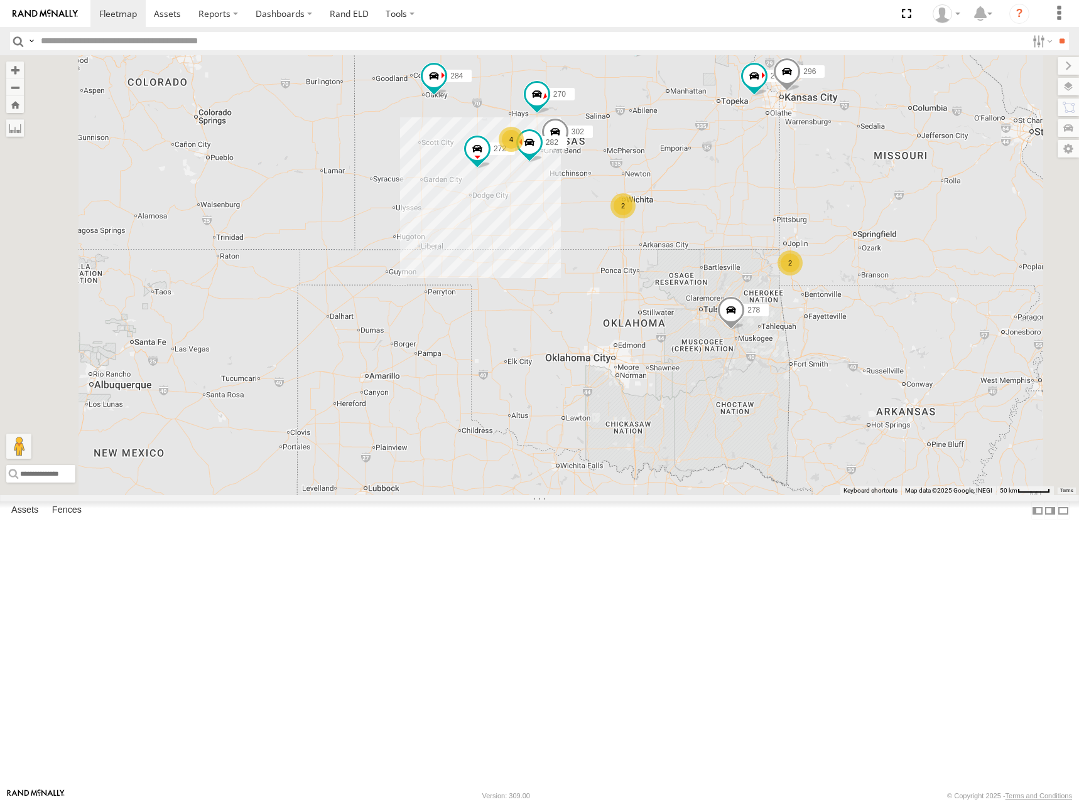
drag, startPoint x: 644, startPoint y: 250, endPoint x: 644, endPoint y: 235, distance: 15.1
click at [644, 235] on div "274 244 270 262 288 272 256 232 296 304 284 302 282 278 2 4 2 2" at bounding box center [539, 275] width 1079 height 440
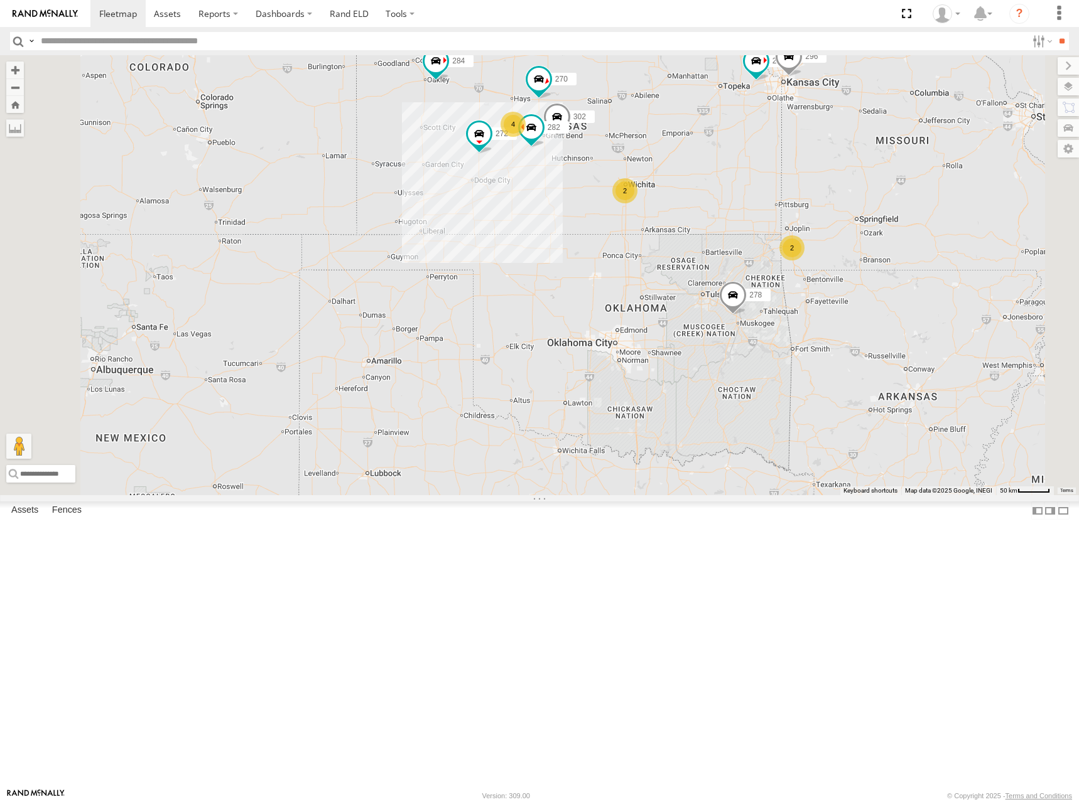
drag, startPoint x: 647, startPoint y: 237, endPoint x: 648, endPoint y: 224, distance: 12.6
click at [648, 224] on div "274 244 270 262 288 272 256 232 296 304 284 302 282 278 2 4 2 2" at bounding box center [539, 275] width 1079 height 440
drag, startPoint x: 649, startPoint y: 224, endPoint x: 644, endPoint y: 231, distance: 8.2
click at [644, 231] on div "274 244 270 262 288 272 256 232 296 304 284 302 282 278 2 4 2 2" at bounding box center [539, 275] width 1079 height 440
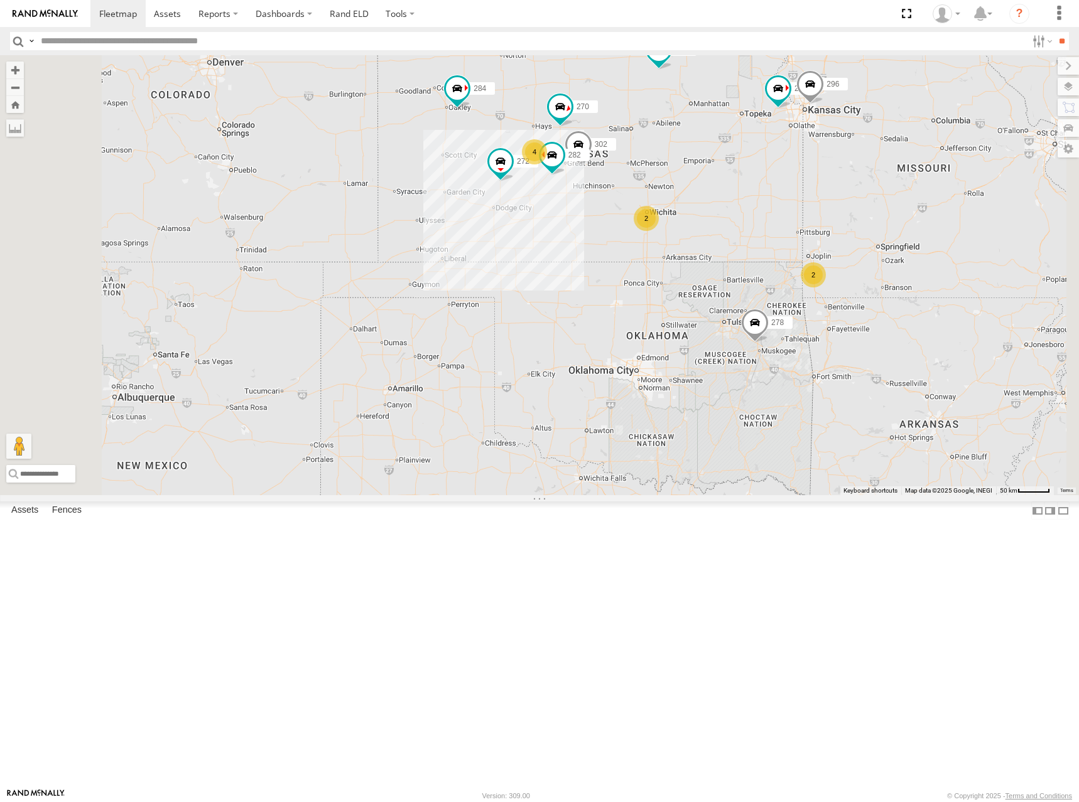
drag, startPoint x: 824, startPoint y: 269, endPoint x: 816, endPoint y: 272, distance: 9.0
click at [816, 272] on div "274 244 270 262 288 272 256 232 296 304 284 302 282 278 2 4 2 2" at bounding box center [539, 275] width 1079 height 440
click at [772, 234] on div "274 244 270 262 288 272 256 232 296 304 284 302 282 278 2 4 2 2" at bounding box center [539, 275] width 1079 height 440
drag, startPoint x: 783, startPoint y: 249, endPoint x: 764, endPoint y: 244, distance: 19.5
click at [764, 245] on div "274 244 270 262 288 272 256 232 296 304 284 302 282 278 2 4 2 2" at bounding box center [539, 275] width 1079 height 440
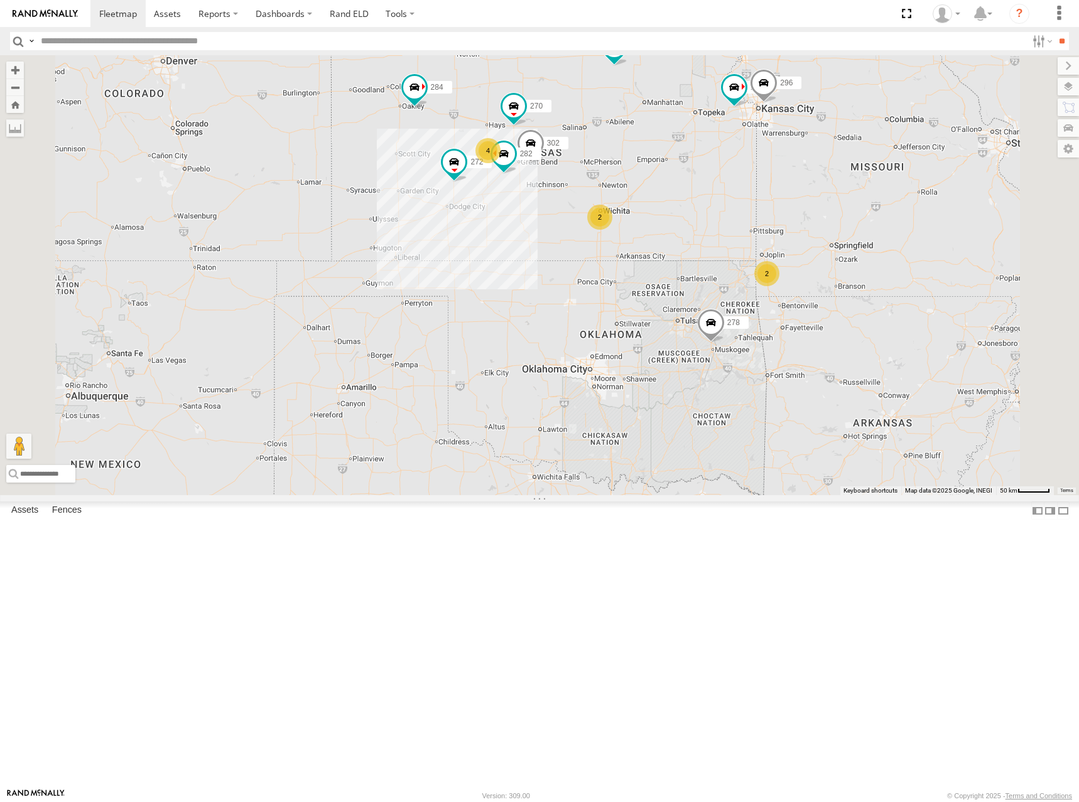
drag, startPoint x: 696, startPoint y: 181, endPoint x: 694, endPoint y: 193, distance: 12.2
click at [694, 193] on div "274 244 270 262 288 272 256 232 296 304 284 302 282 278 2 4 2 2" at bounding box center [539, 275] width 1079 height 440
click at [701, 204] on div "274 244 270 262 288 272 256 232 296 304 284 302 282 278 2 4 2 2" at bounding box center [539, 275] width 1079 height 440
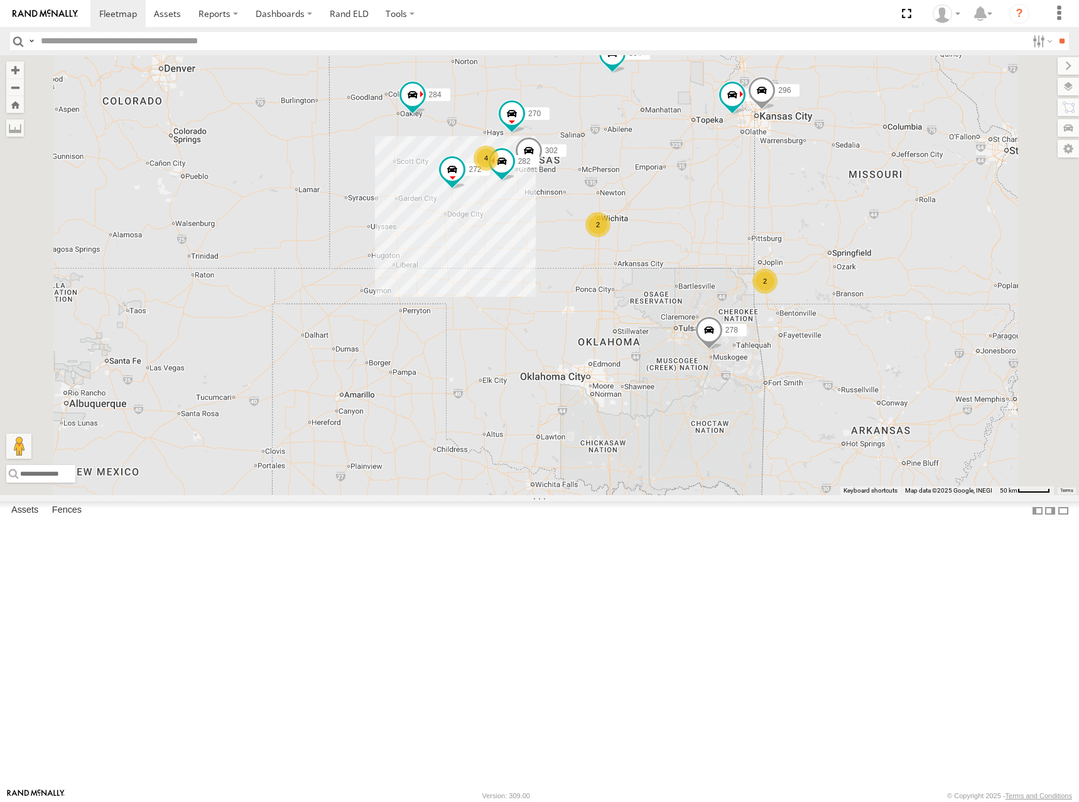
click at [724, 213] on div "274 244 270 262 288 272 256 232 296 304 284 302 282 278 2 4 2 2" at bounding box center [539, 275] width 1079 height 440
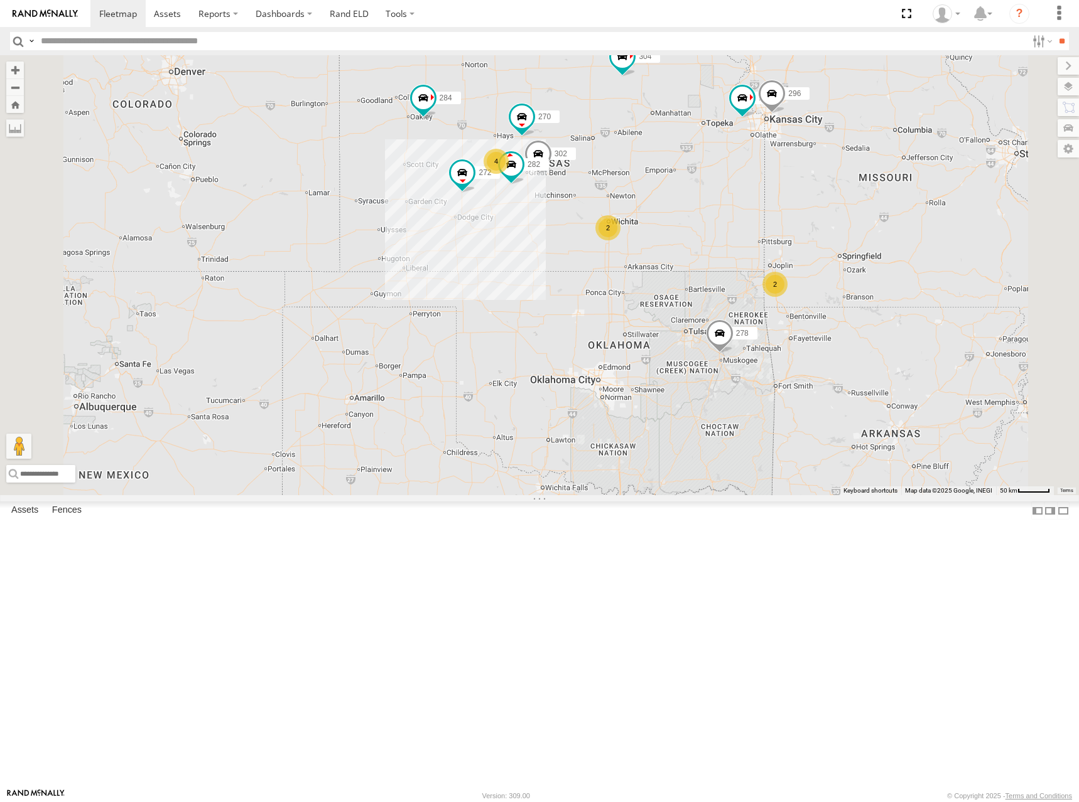
drag, startPoint x: 822, startPoint y: 268, endPoint x: 838, endPoint y: 267, distance: 15.1
click at [838, 267] on div "274 244 270 262 288 272 256 232 296 304 284 302 282 278 2 4 2 2" at bounding box center [539, 275] width 1079 height 440
drag, startPoint x: 830, startPoint y: 326, endPoint x: 834, endPoint y: 377, distance: 50.4
click at [834, 377] on div "274 244 270 262 288 272 256 232 296 304 284 302 282 266 278 294 2 4 2" at bounding box center [539, 275] width 1079 height 440
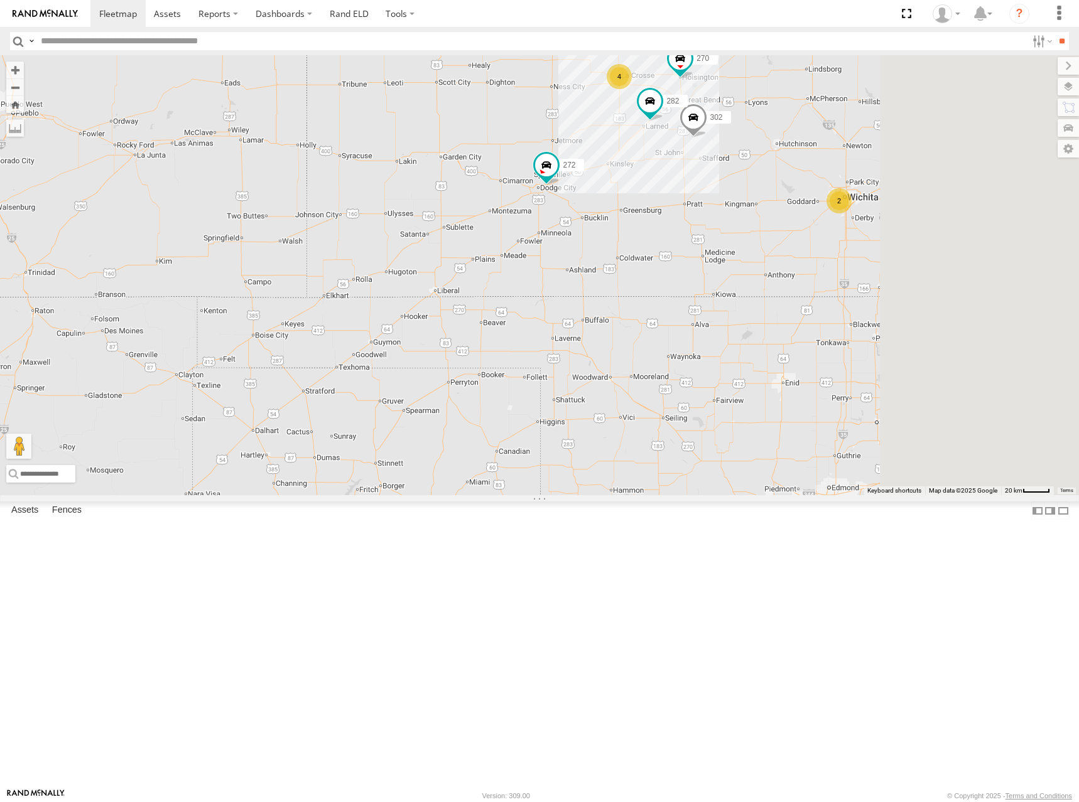
drag, startPoint x: 915, startPoint y: 123, endPoint x: 605, endPoint y: 251, distance: 335.5
click at [605, 251] on div "270 272 302 282 2 4 284" at bounding box center [539, 275] width 1079 height 440
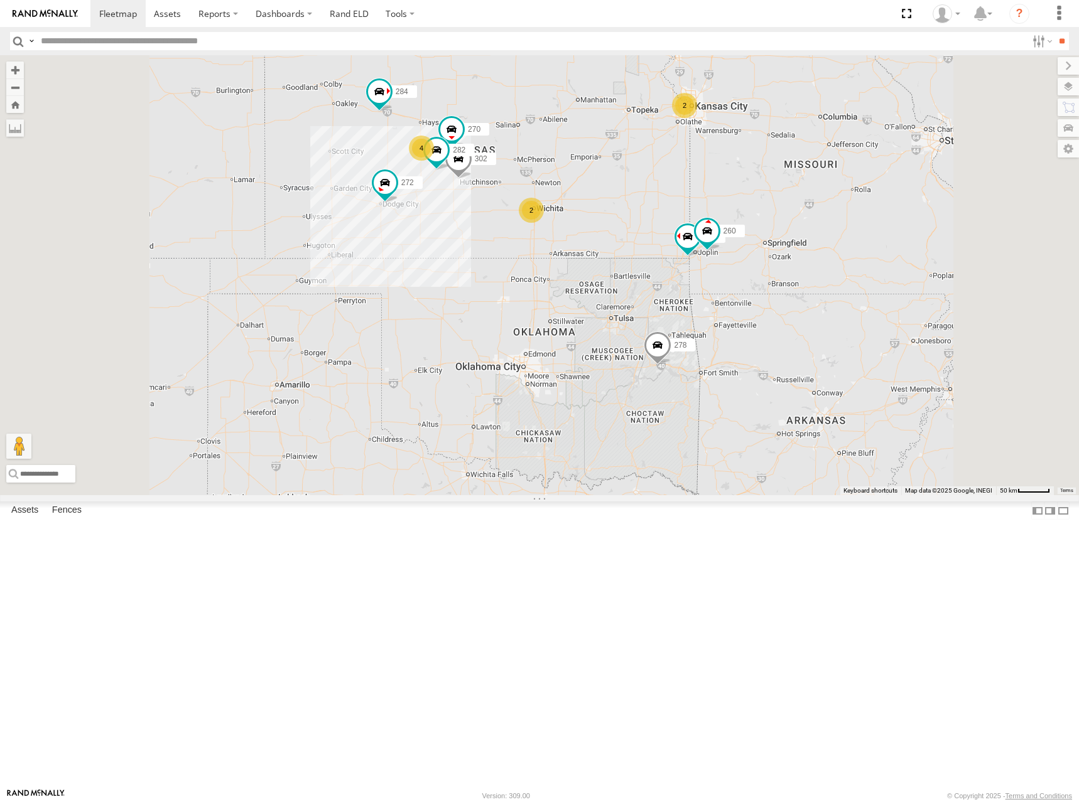
click at [672, 230] on div "270 272 302 282 284 298 304 278 274 2 2 4 262 288 256 232 266 294 260" at bounding box center [539, 275] width 1079 height 440
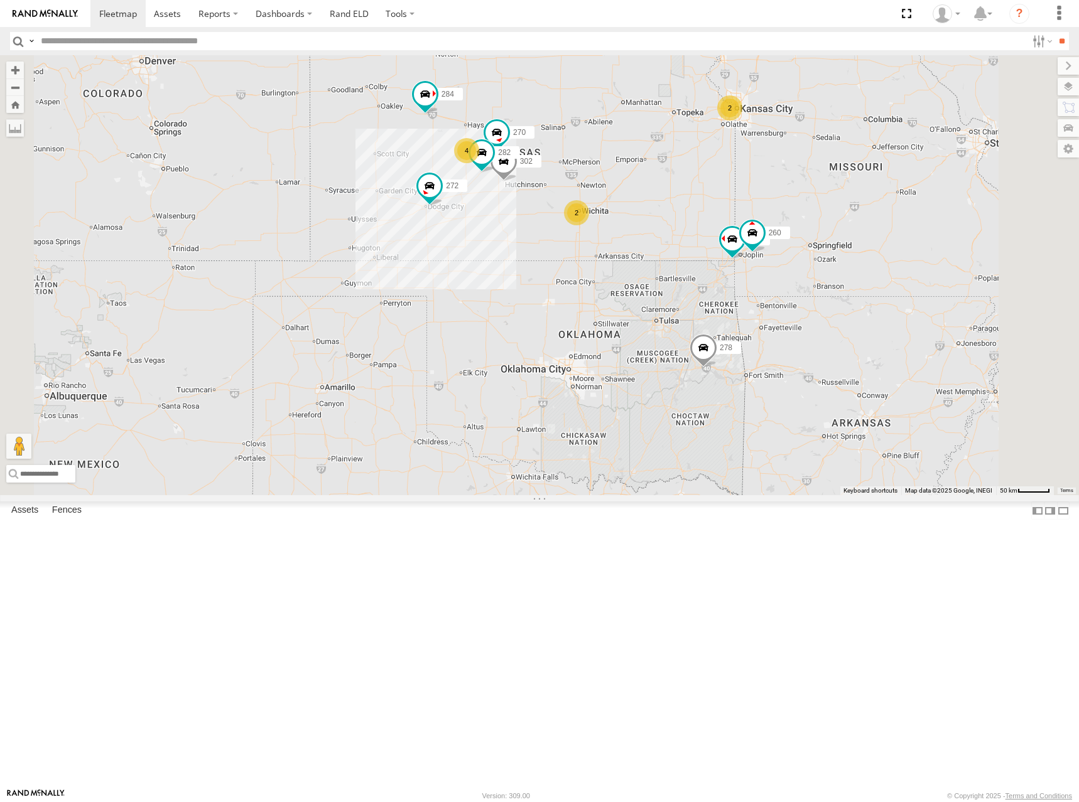
click at [764, 290] on div "270 272 302 282 284 298 304 278 274 2 2 4 262 288 256 232 266 294 260" at bounding box center [539, 275] width 1079 height 440
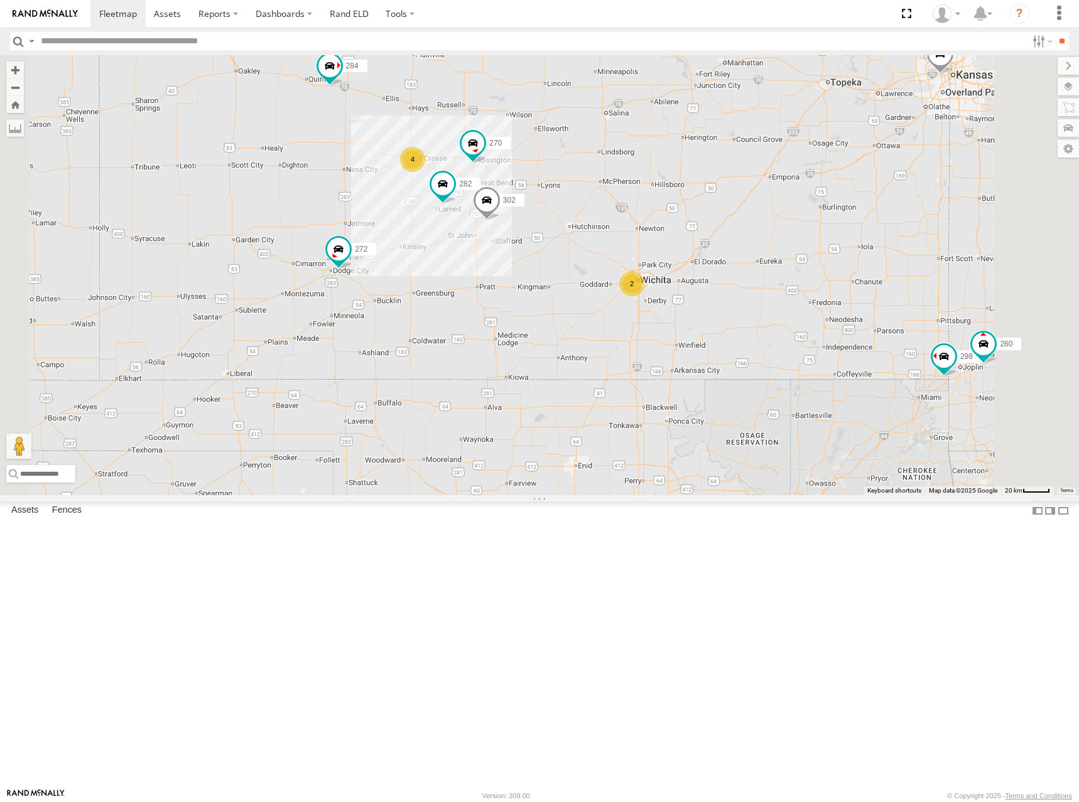
click at [730, 219] on div "270 272 302 282 284 298 304 278 274 262 288 256 232 266 294 260 2 4" at bounding box center [539, 275] width 1079 height 440
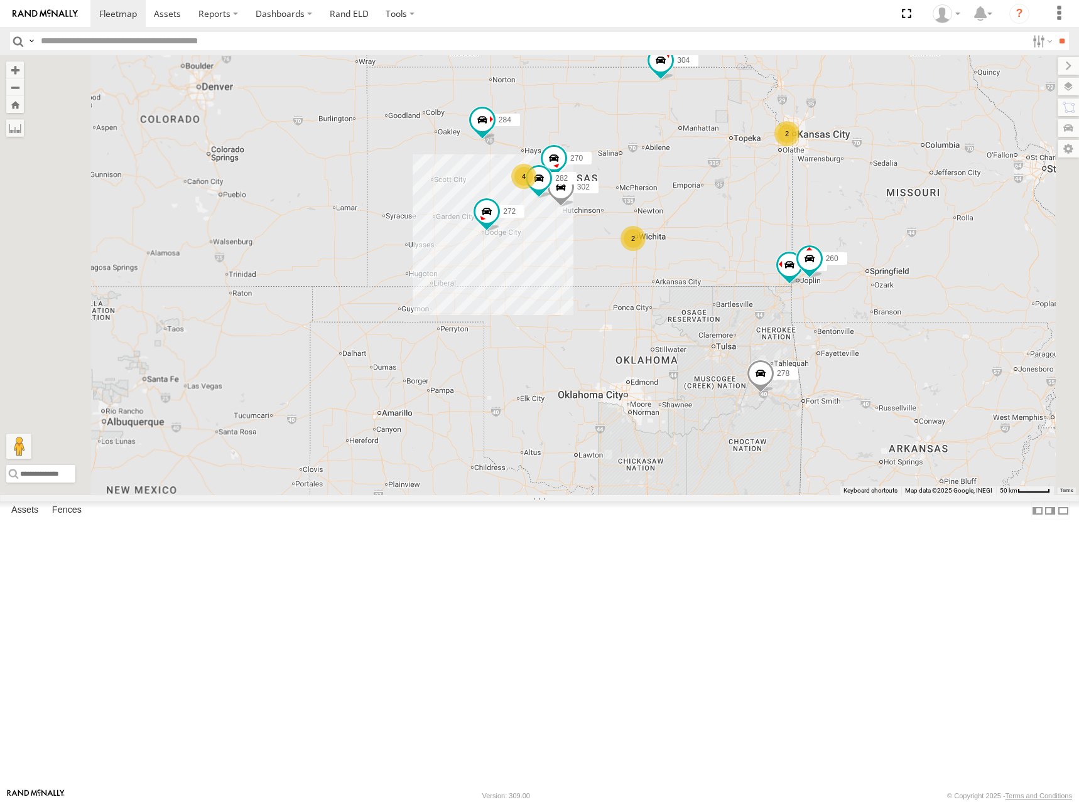
drag, startPoint x: 694, startPoint y: 172, endPoint x: 726, endPoint y: 238, distance: 73.0
click at [726, 238] on div "270 272 302 282 284 298 304 278 274 262 288 256 232 266 294 260 2 2 4" at bounding box center [539, 275] width 1079 height 440
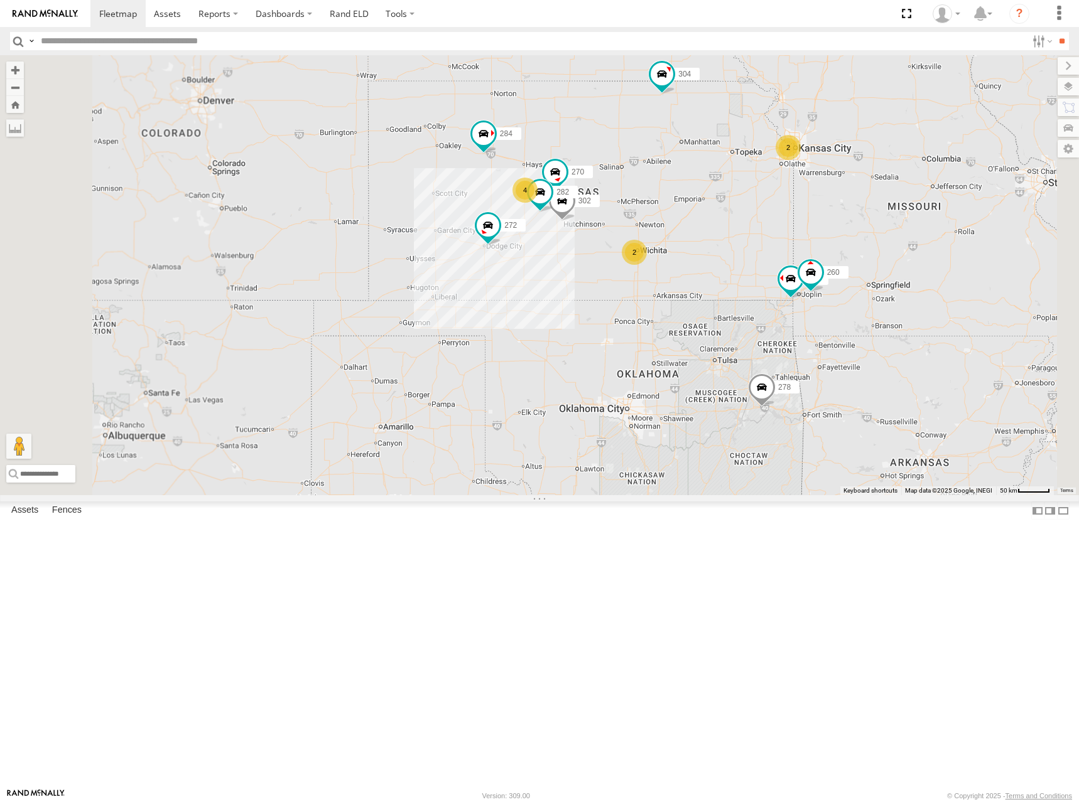
drag, startPoint x: 686, startPoint y: 210, endPoint x: 687, endPoint y: 222, distance: 12.6
click at [687, 222] on div "270 272 302 282 284 298 304 278 274 262 288 256 232 266 294 260 2 2 4" at bounding box center [539, 275] width 1079 height 440
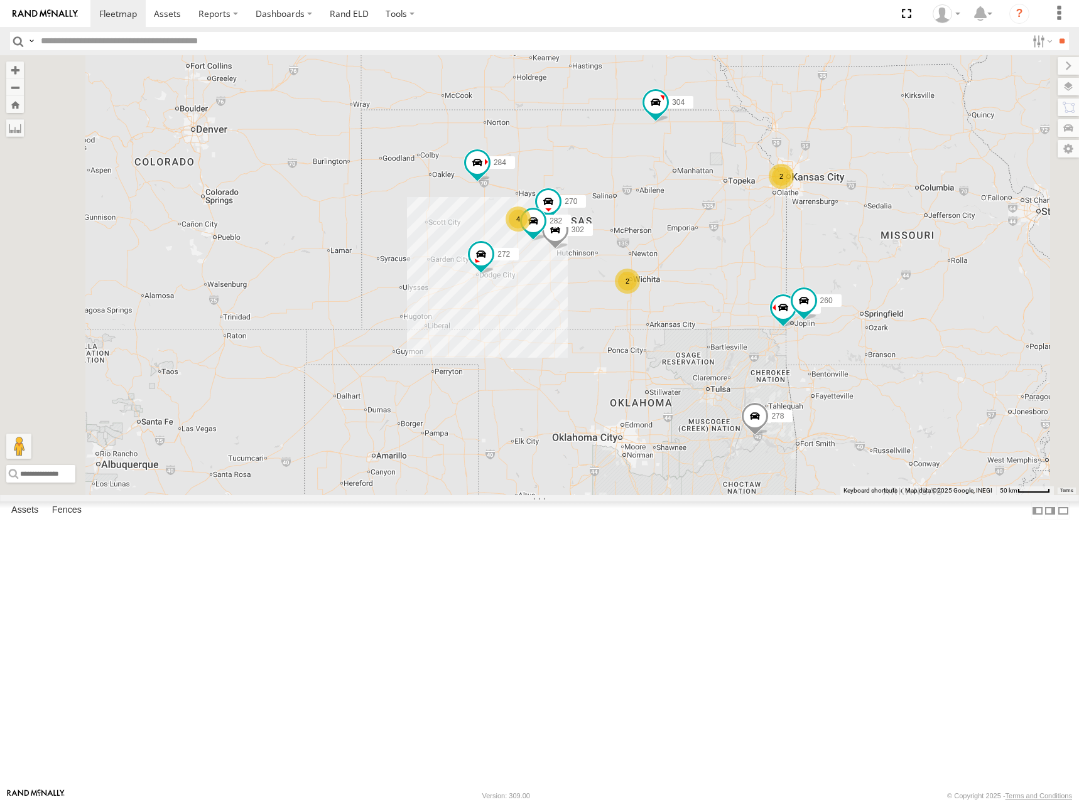
drag, startPoint x: 711, startPoint y: 249, endPoint x: 688, endPoint y: 259, distance: 25.6
click at [688, 259] on div "270 272 302 282 284 298 304 278 274 262 288 256 232 266 294 260 292 2 2 4" at bounding box center [539, 275] width 1079 height 440
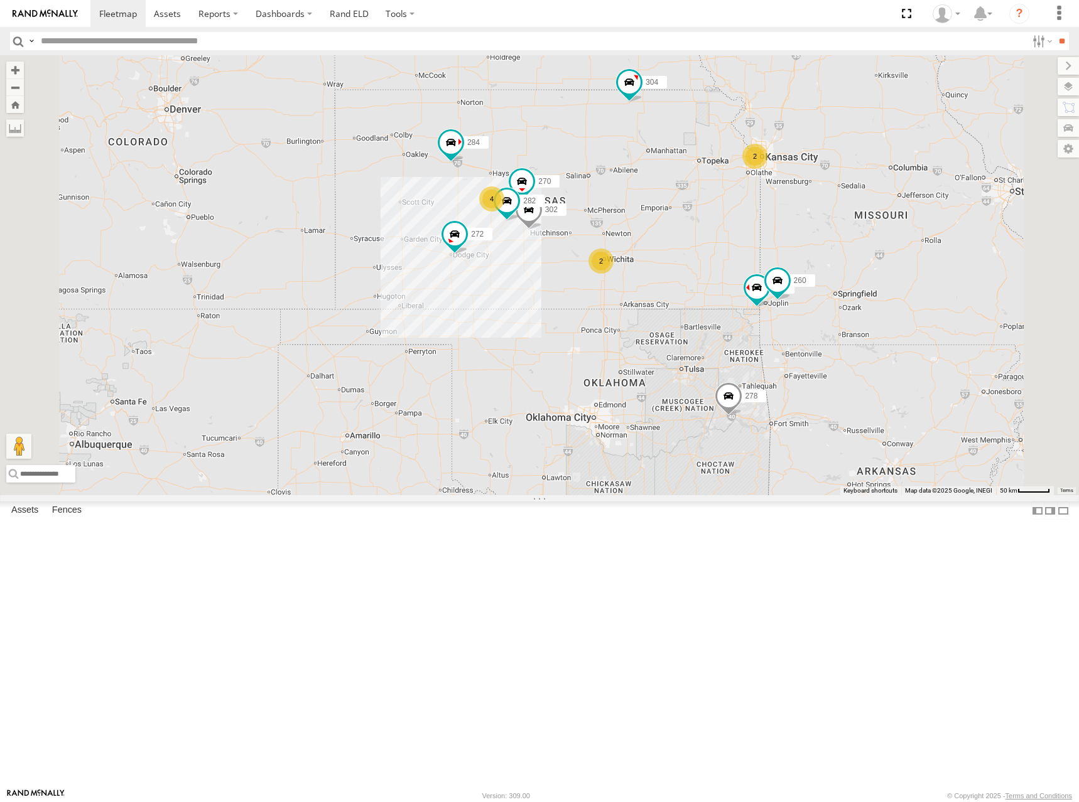
drag, startPoint x: 718, startPoint y: 279, endPoint x: 690, endPoint y: 254, distance: 37.4
click at [690, 254] on div "270 272 302 282 284 298 304 278 274 262 288 256 232 266 294 260 292 2 2 4" at bounding box center [539, 275] width 1079 height 440
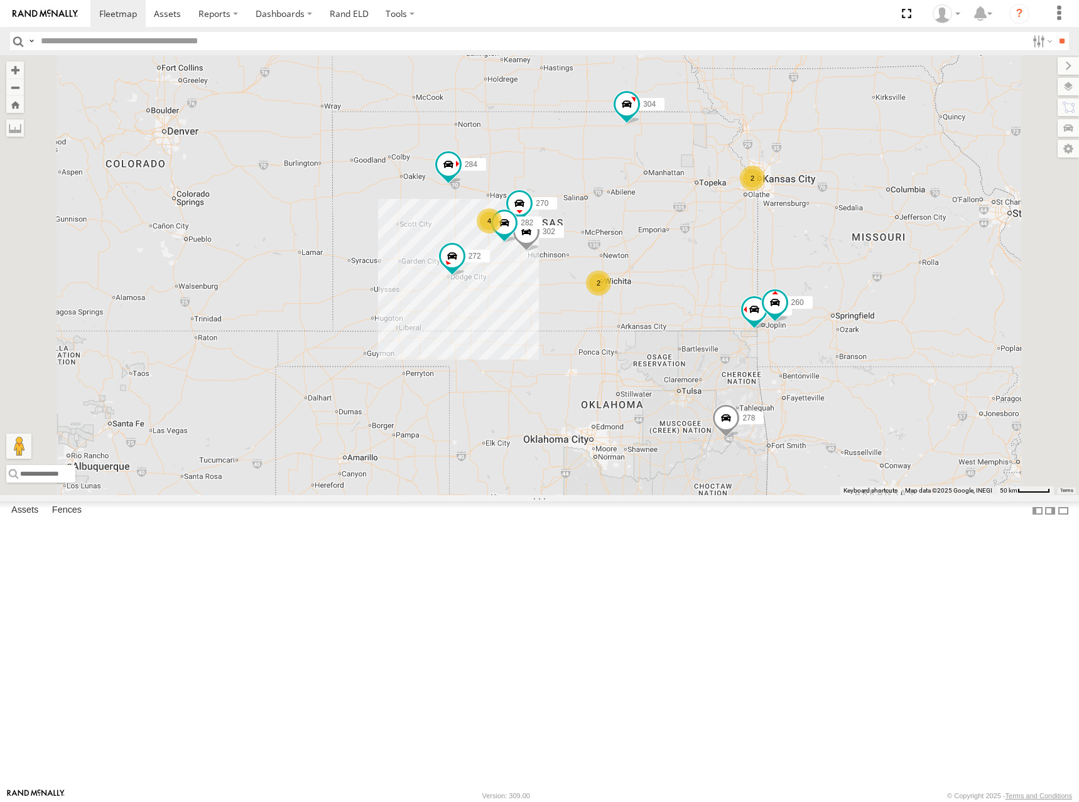
drag, startPoint x: 706, startPoint y: 200, endPoint x: 705, endPoint y: 227, distance: 27.0
click at [705, 227] on div "270 272 302 282 284 298 304 278 274 262 288 256 232 266 294 260 292 2 2 4" at bounding box center [539, 275] width 1079 height 440
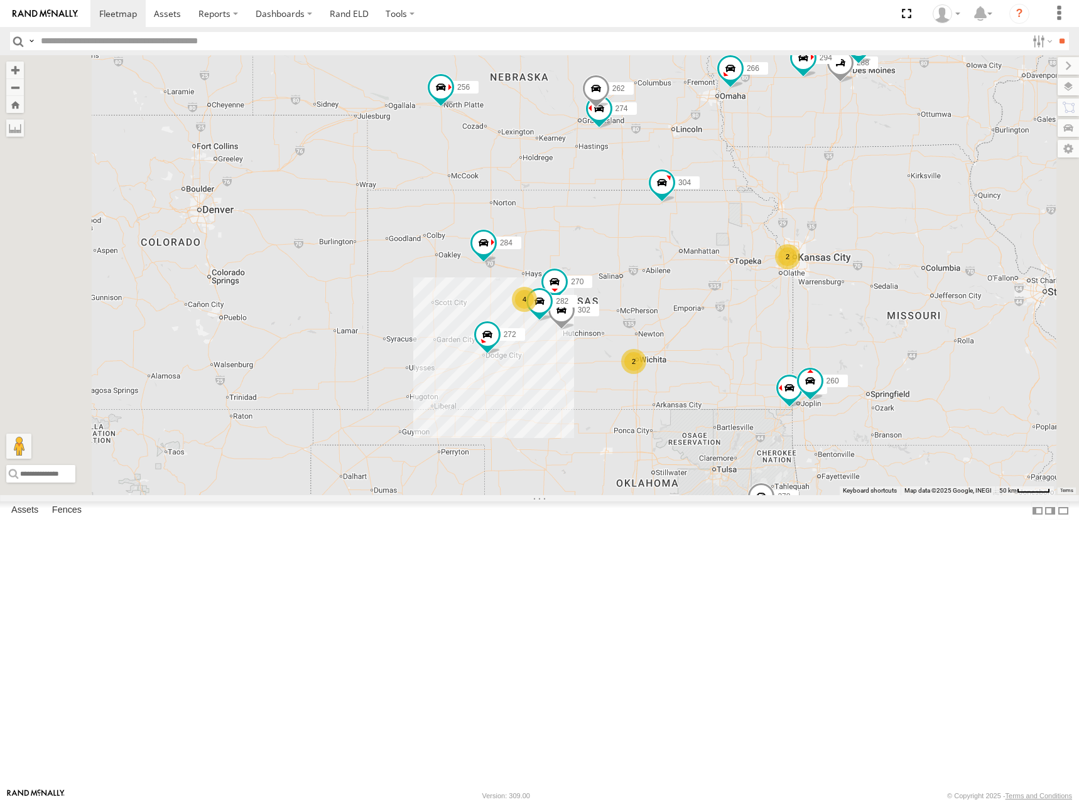
drag, startPoint x: 696, startPoint y: 271, endPoint x: 732, endPoint y: 348, distance: 85.7
click at [732, 348] on div "270 272 302 282 284 298 304 278 274 262 288 256 232 266 294 260 292 2 2 4" at bounding box center [539, 275] width 1079 height 440
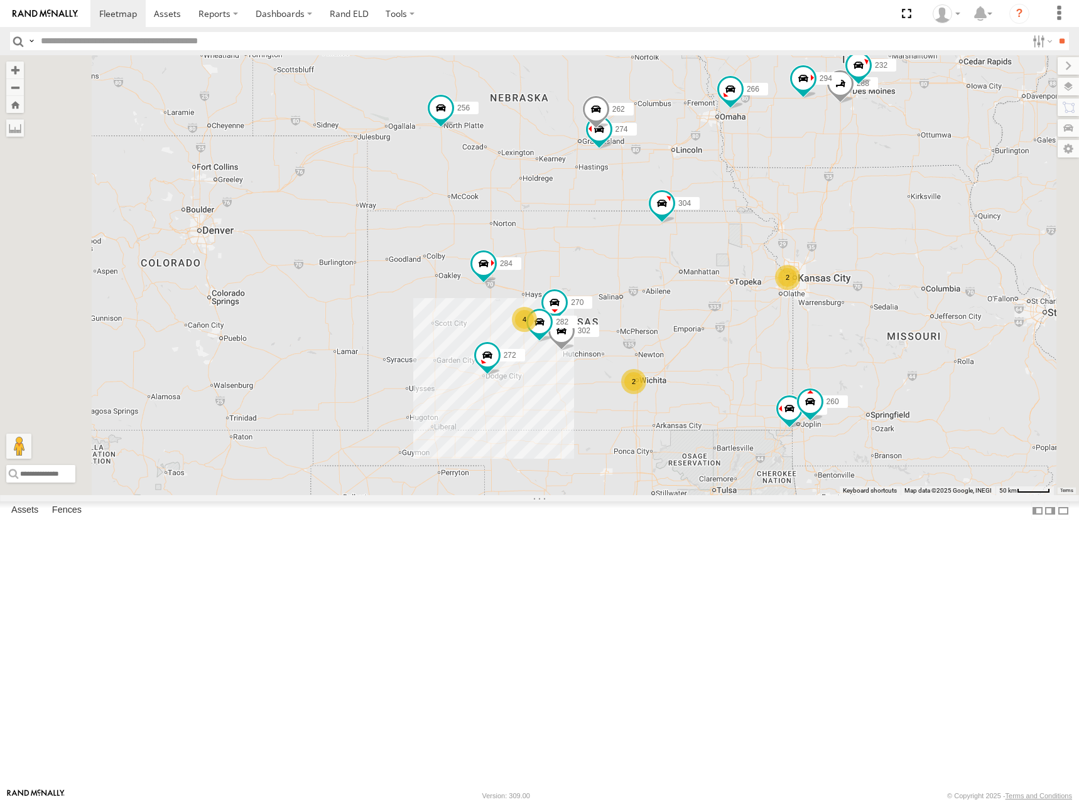
drag, startPoint x: 709, startPoint y: 323, endPoint x: 709, endPoint y: 342, distance: 19.5
click at [709, 342] on div "270 272 302 282 284 298 304 278 274 262 288 256 232 266 294 260 292 2 2 4" at bounding box center [539, 275] width 1079 height 440
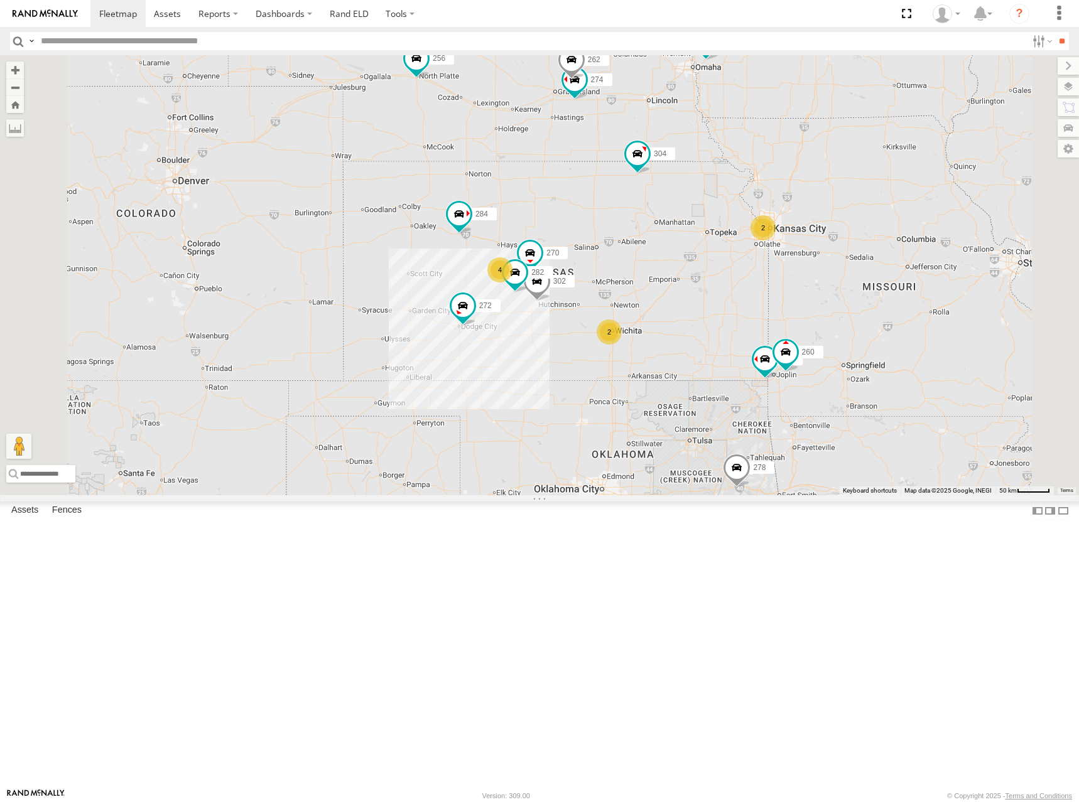
drag, startPoint x: 721, startPoint y: 385, endPoint x: 695, endPoint y: 326, distance: 64.6
click at [695, 326] on div "270 272 302 282 284 298 304 278 274 262 288 256 232 266 294 260 292 2 2 4" at bounding box center [539, 275] width 1079 height 440
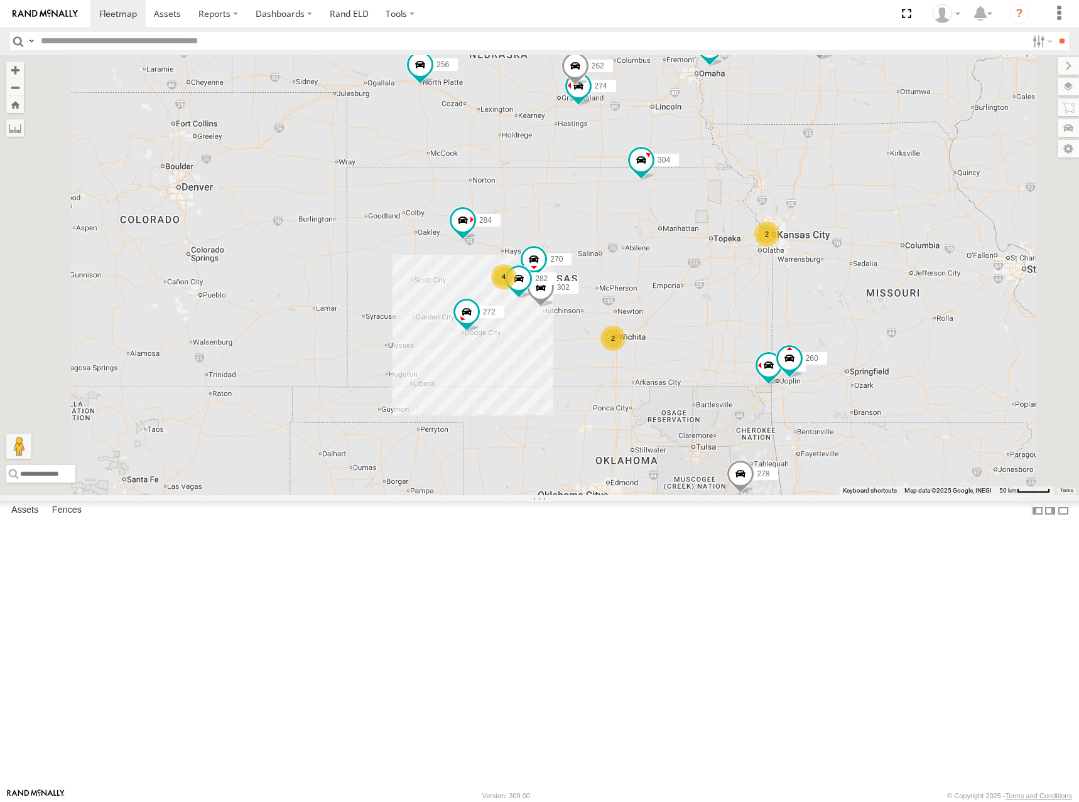
drag, startPoint x: 719, startPoint y: 306, endPoint x: 725, endPoint y: 314, distance: 9.6
click at [725, 314] on div "270 272 302 282 284 298 304 278 274 262 288 256 232 266 294 260 292 2 2 4" at bounding box center [539, 275] width 1079 height 440
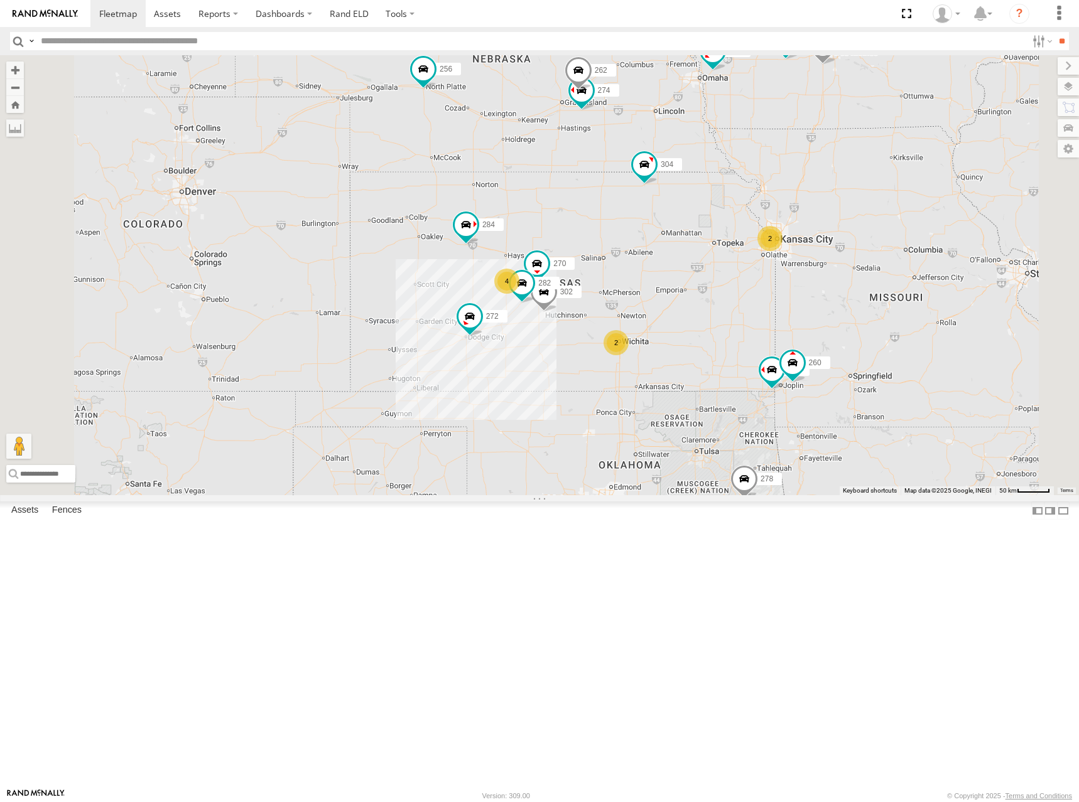
drag, startPoint x: 740, startPoint y: 316, endPoint x: 745, endPoint y: 325, distance: 10.4
click at [745, 325] on div "270 272 302 282 284 298 304 278 274 262 288 256 232 266 294 260 292 2 2 4" at bounding box center [539, 275] width 1079 height 440
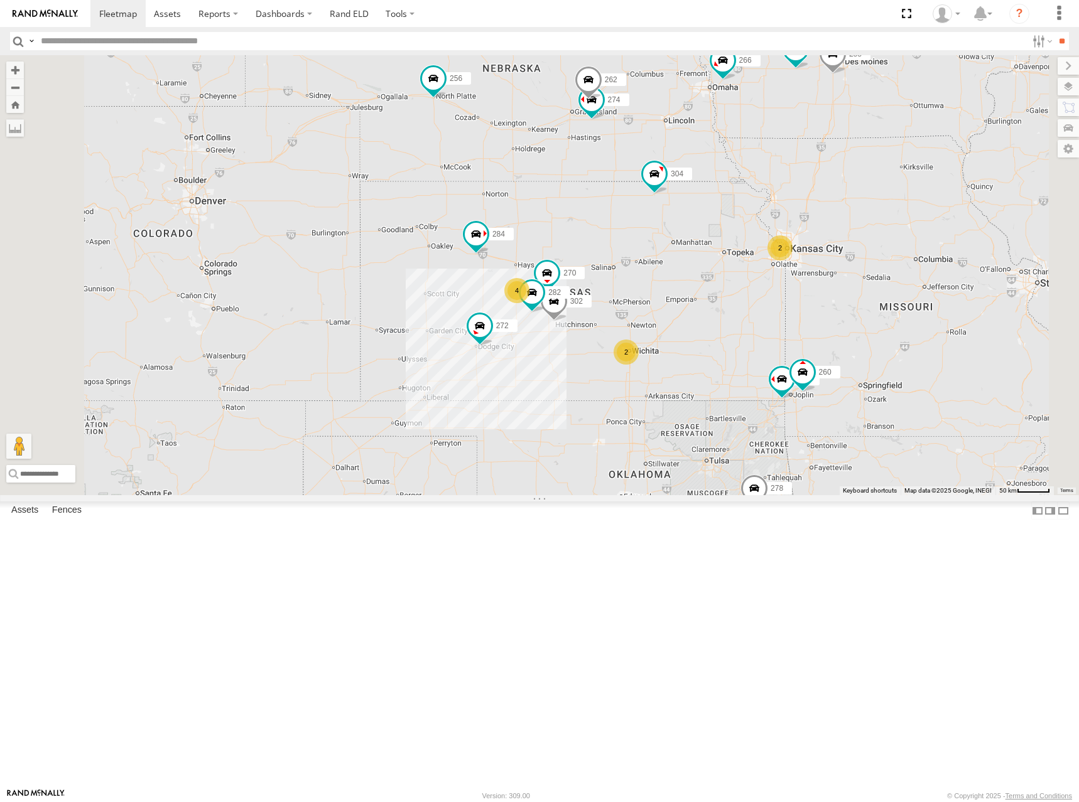
drag, startPoint x: 760, startPoint y: 334, endPoint x: 772, endPoint y: 344, distance: 15.6
click at [772, 344] on div "270 272 302 282 284 298 304 278 274 262 288 256 232 266 294 260 292 2 2 4" at bounding box center [539, 275] width 1079 height 440
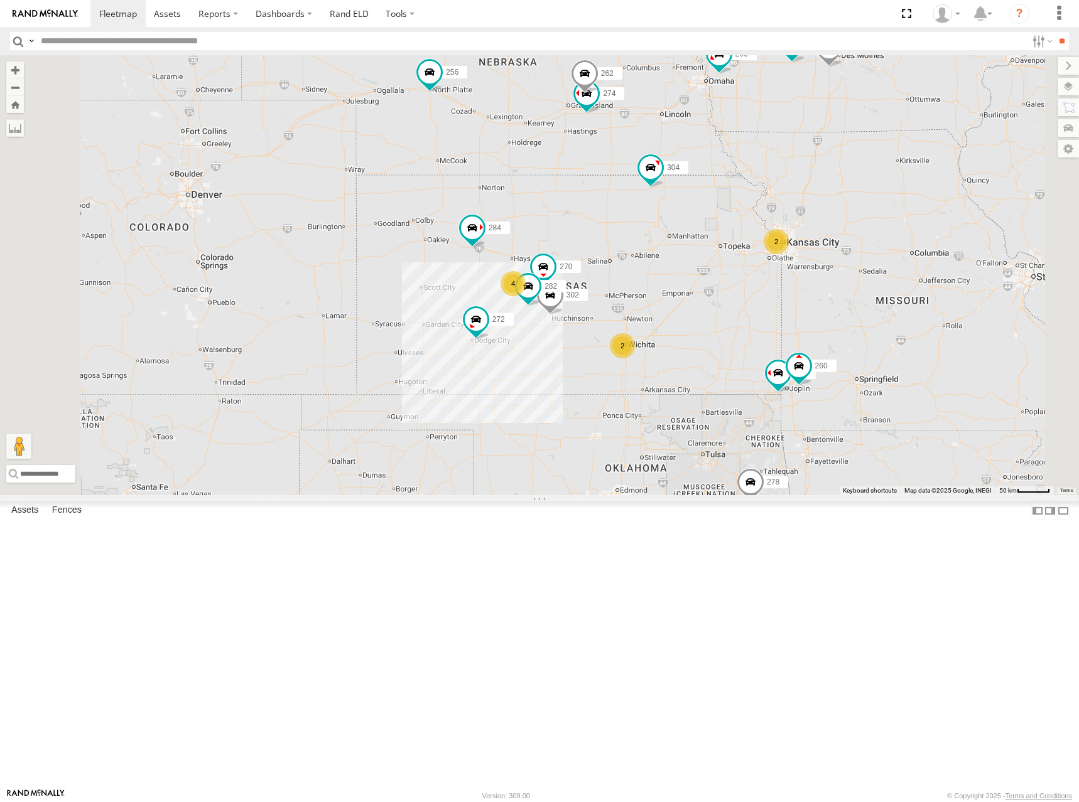
click at [719, 335] on div "270 272 302 282 284 298 304 278 274 262 288 256 232 266 294 260 292 2 2 4" at bounding box center [539, 275] width 1079 height 440
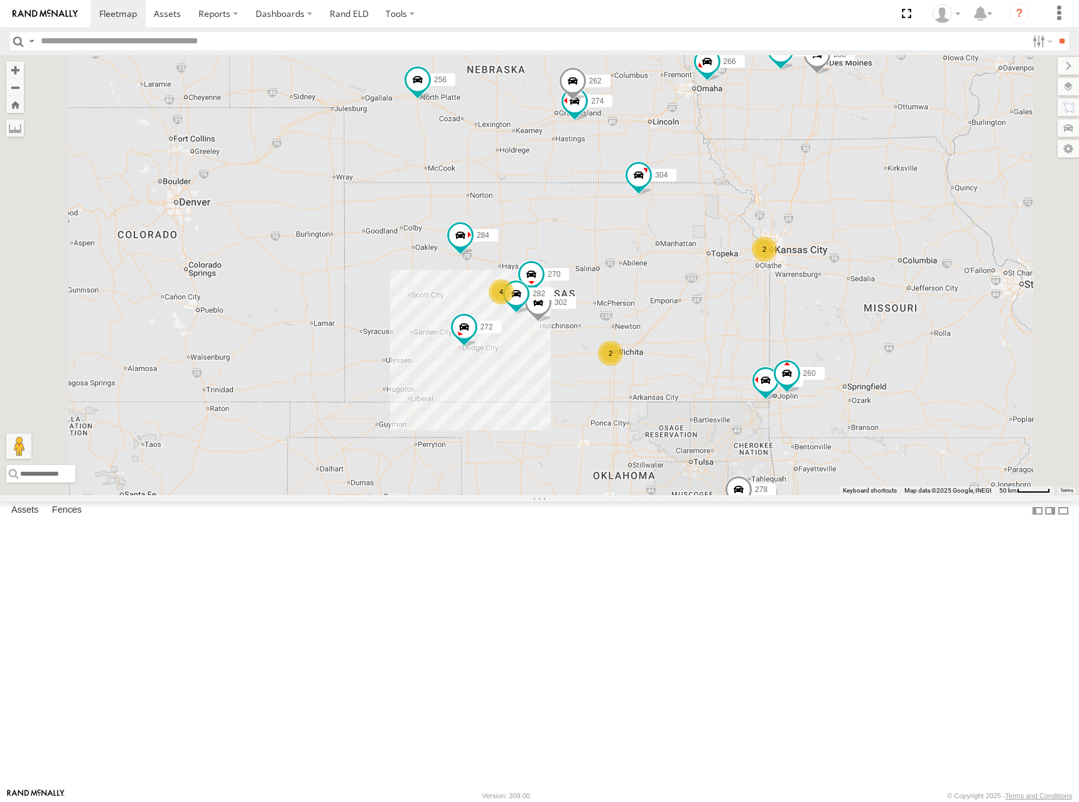
drag, startPoint x: 905, startPoint y: 294, endPoint x: 881, endPoint y: 313, distance: 30.5
click at [881, 313] on div "270 272 302 282 284 298 304 278 274 262 288 256 232 266 294 260 292 2 2 4" at bounding box center [539, 275] width 1079 height 440
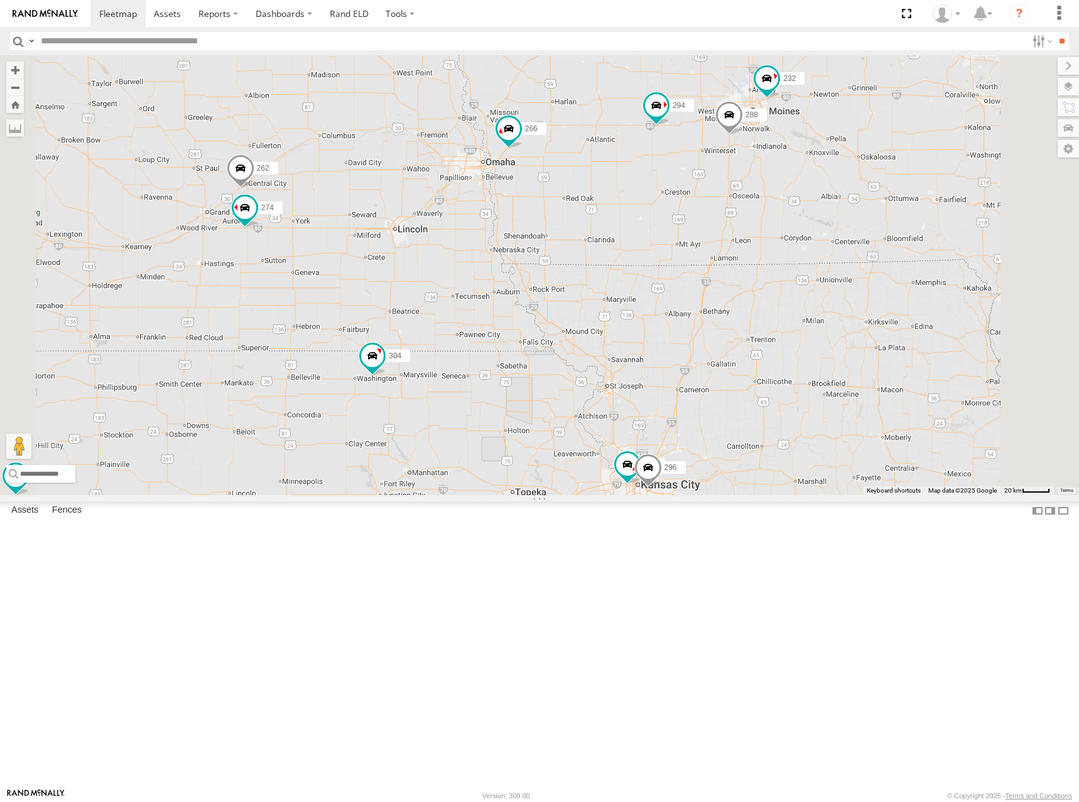
drag, startPoint x: 913, startPoint y: 333, endPoint x: 900, endPoint y: 350, distance: 21.5
click at [900, 350] on div "270 272 302 282 284 298 304 278 274 262 288 256 232 266 294 260 292 2 244 4 296" at bounding box center [539, 275] width 1079 height 440
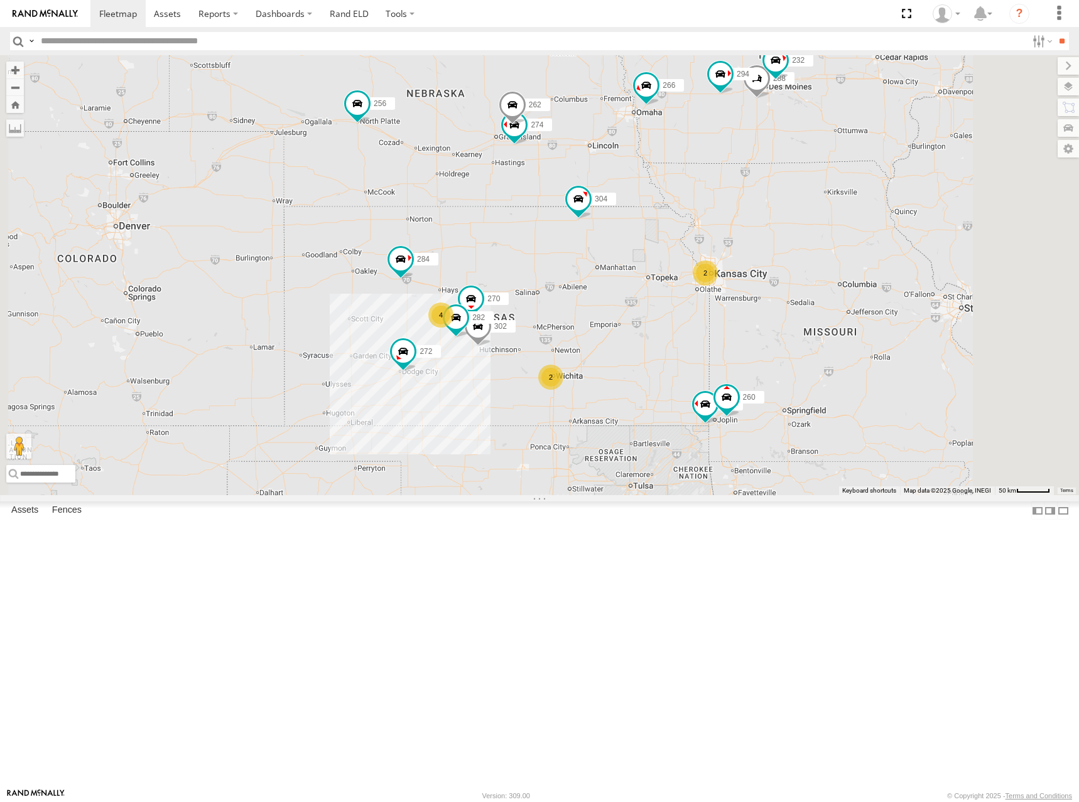
drag, startPoint x: 778, startPoint y: 269, endPoint x: 799, endPoint y: 202, distance: 69.7
click at [799, 202] on div "270 272 302 282 284 298 304 278 274 262 288 256 232 266 294 260 292 2 2 4" at bounding box center [539, 275] width 1079 height 440
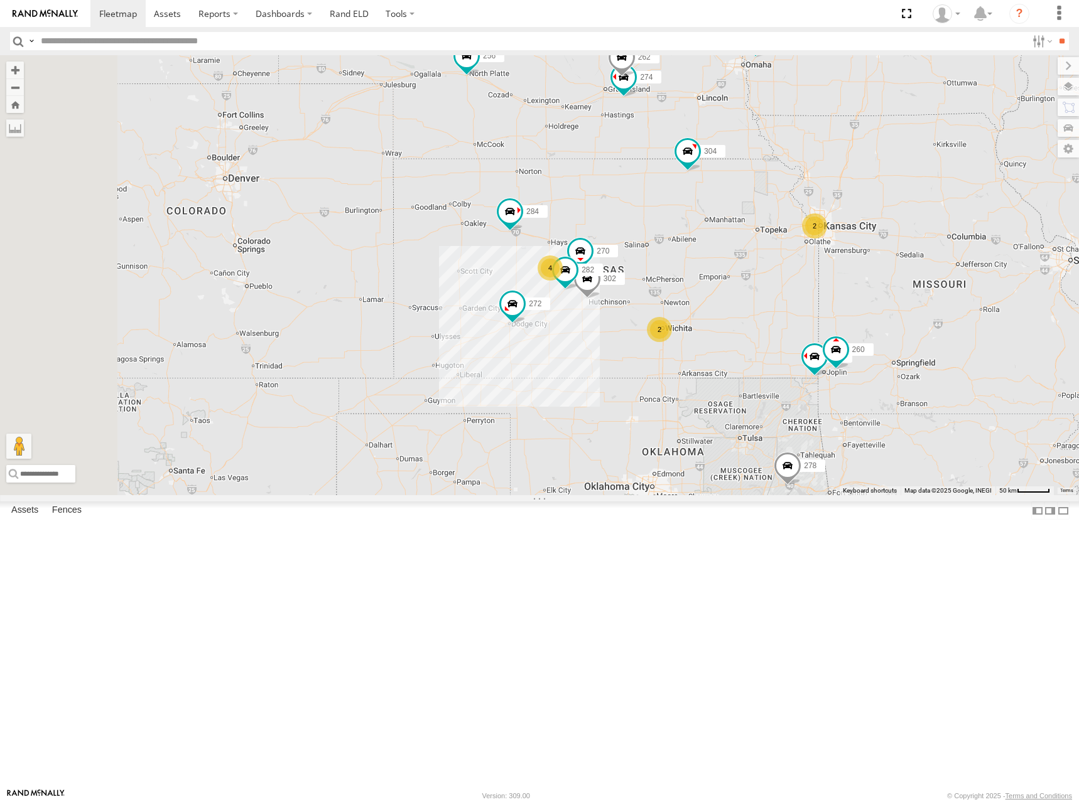
drag, startPoint x: 611, startPoint y: 249, endPoint x: 704, endPoint y: 247, distance: 92.3
click at [704, 247] on div "270 272 302 282 284 298 304 278 274 262 288 256 232 266 294 260 292 2 2 4" at bounding box center [539, 275] width 1079 height 440
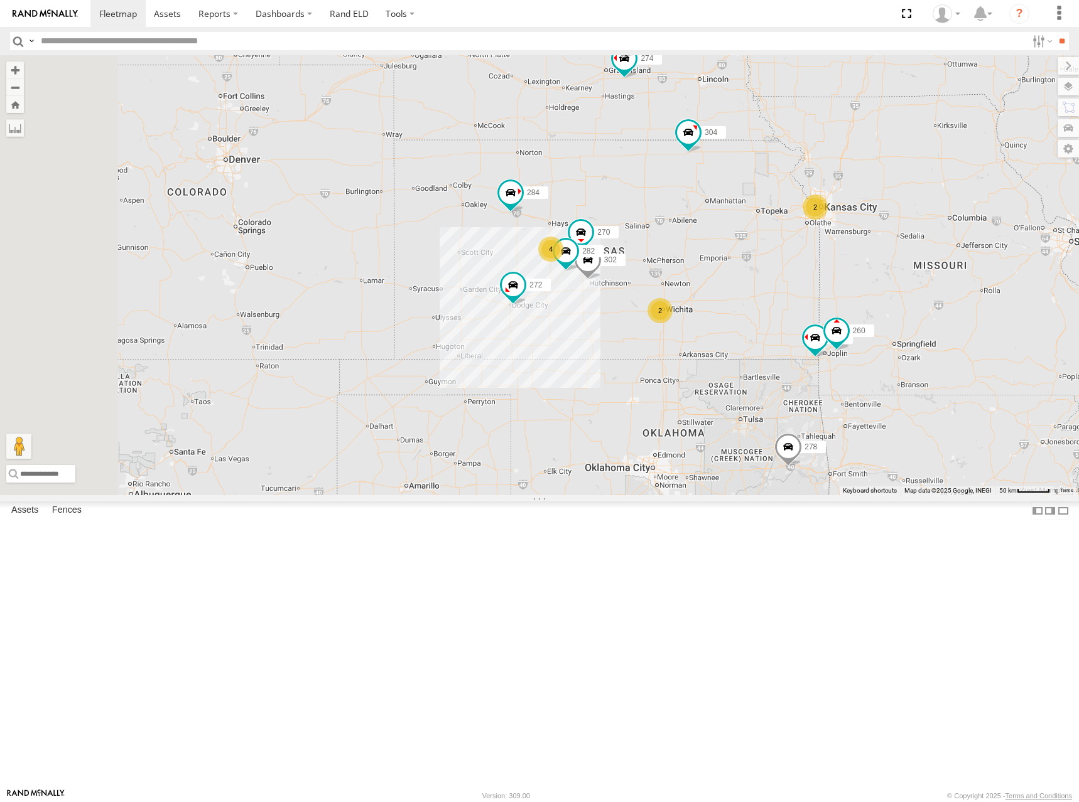
drag, startPoint x: 719, startPoint y: 294, endPoint x: 720, endPoint y: 273, distance: 21.4
click at [720, 273] on div "270 272 302 282 284 298 304 278 274 262 288 256 232 266 294 260 292 2 2 4" at bounding box center [539, 275] width 1079 height 440
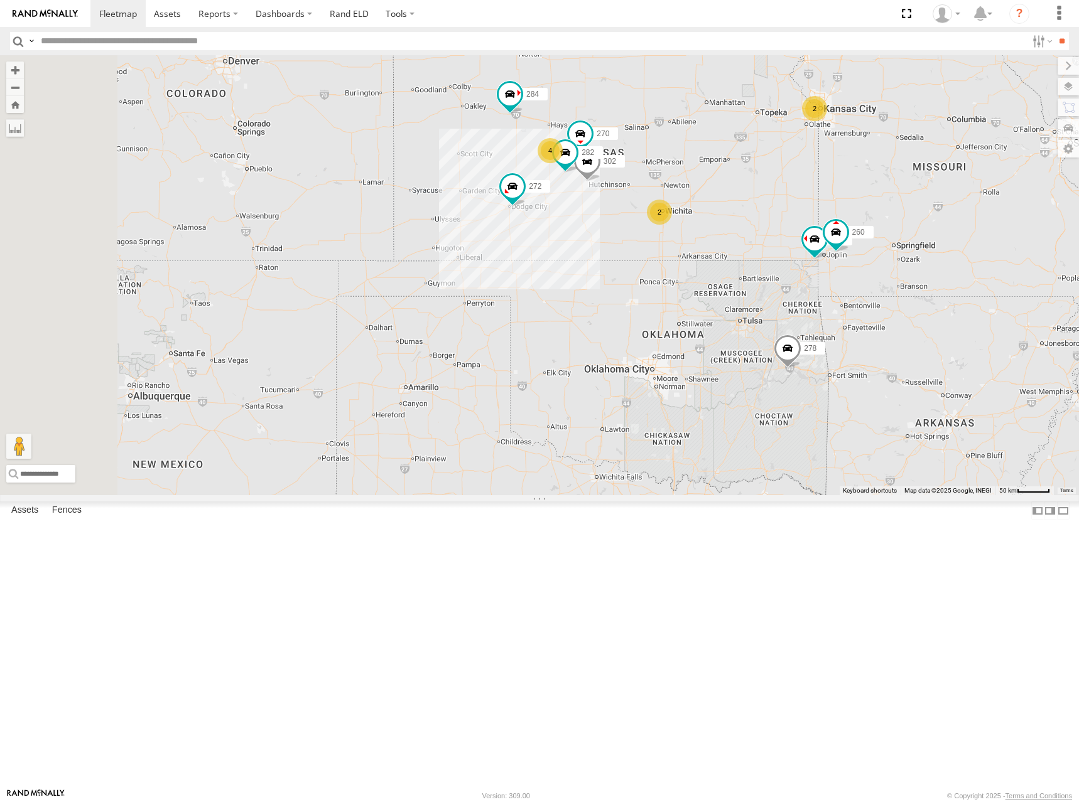
drag, startPoint x: 617, startPoint y: 375, endPoint x: 616, endPoint y: 288, distance: 87.3
click at [616, 288] on div "270 272 302 282 284 298 304 278 274 262 288 256 232 266 294 260 292 2 2 4" at bounding box center [539, 275] width 1079 height 440
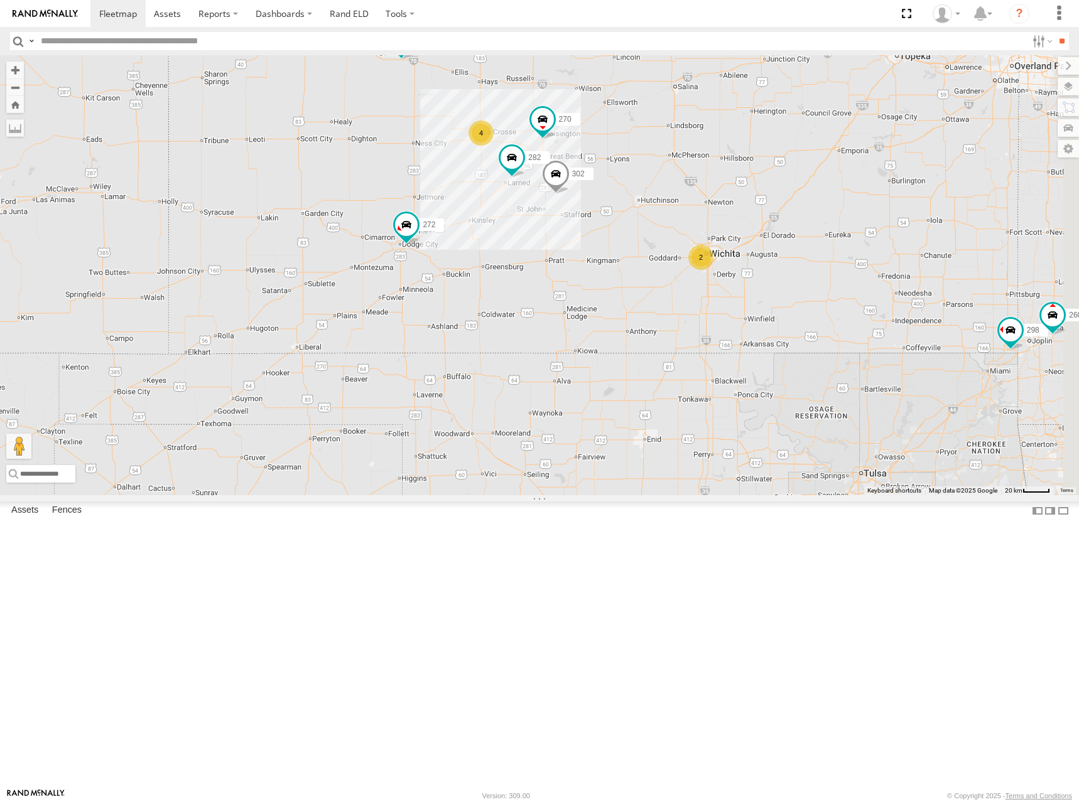
drag, startPoint x: 912, startPoint y: 190, endPoint x: 798, endPoint y: 193, distance: 113.7
click at [798, 193] on div "270 272 302 282 284 298 304 278 274 262 288 256 232 266 294 260 292 2 4" at bounding box center [539, 275] width 1079 height 440
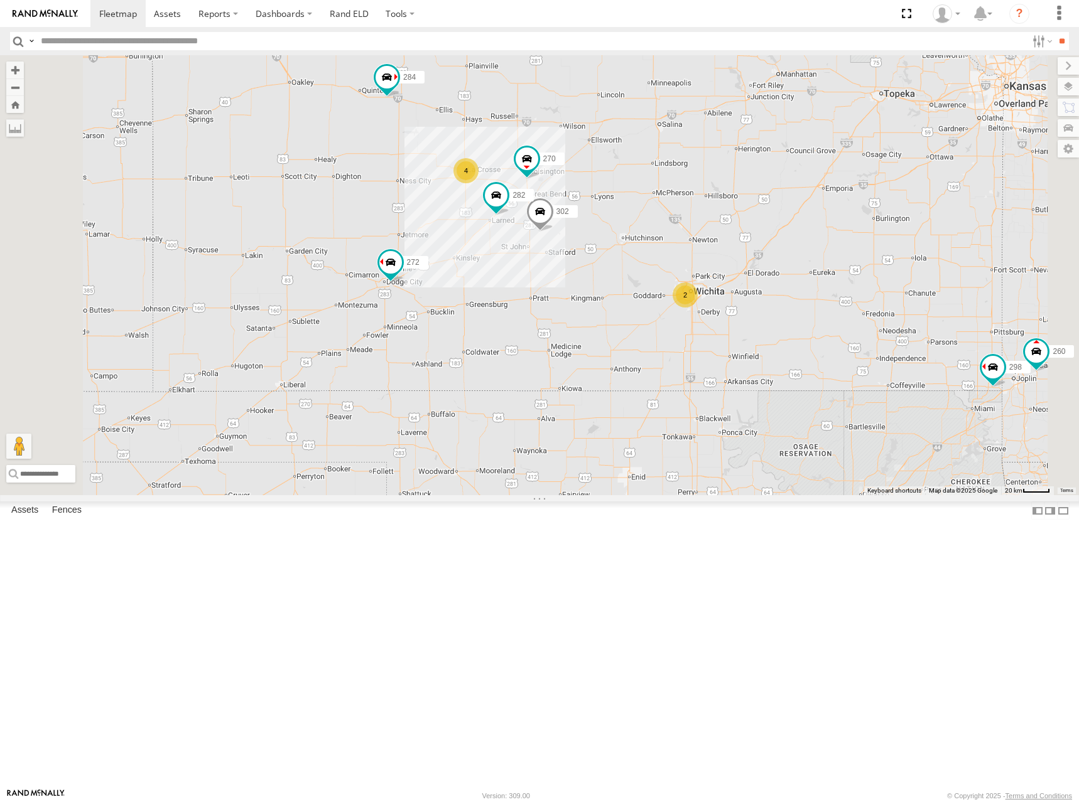
drag, startPoint x: 832, startPoint y: 201, endPoint x: 839, endPoint y: 240, distance: 39.4
click at [839, 240] on div "270 272 302 282 284 298 304 278 274 262 288 256 232 266 294 260 292 2 4" at bounding box center [539, 275] width 1079 height 440
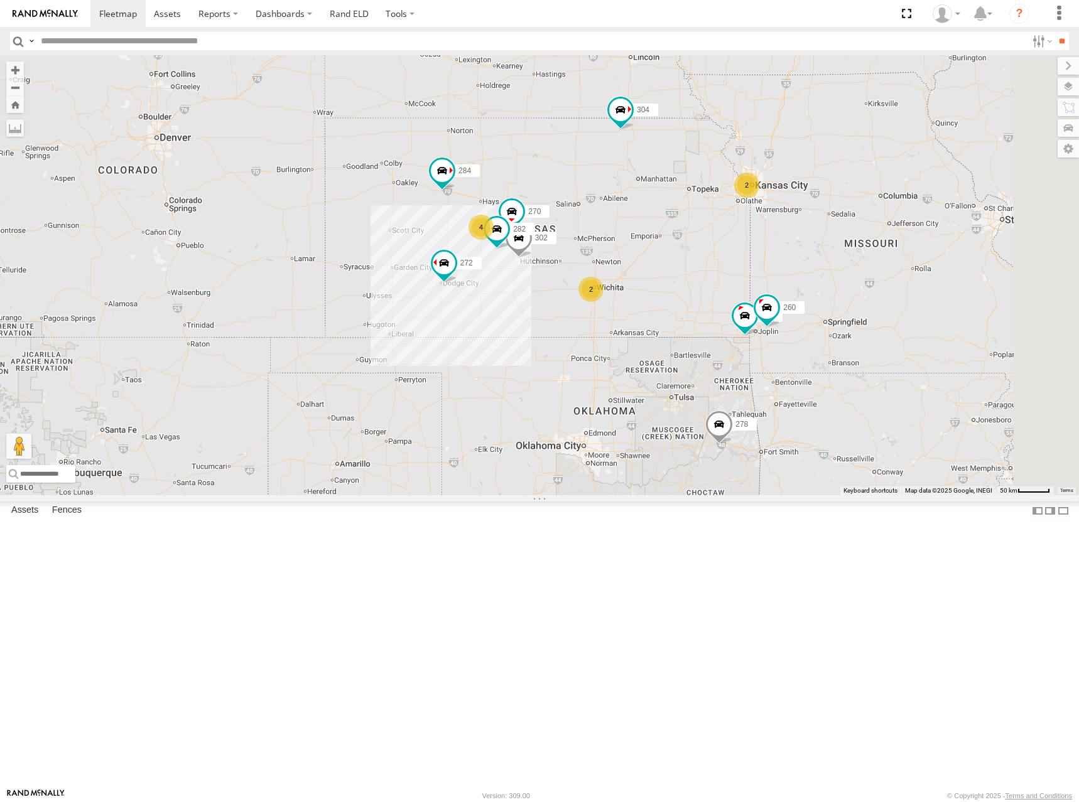
drag, startPoint x: 957, startPoint y: 191, endPoint x: 806, endPoint y: 306, distance: 189.6
click at [806, 306] on div "270 272 302 282 284 298 304 278 274 262 288 256 232 266 294 260 292 2 2 4" at bounding box center [539, 275] width 1079 height 440
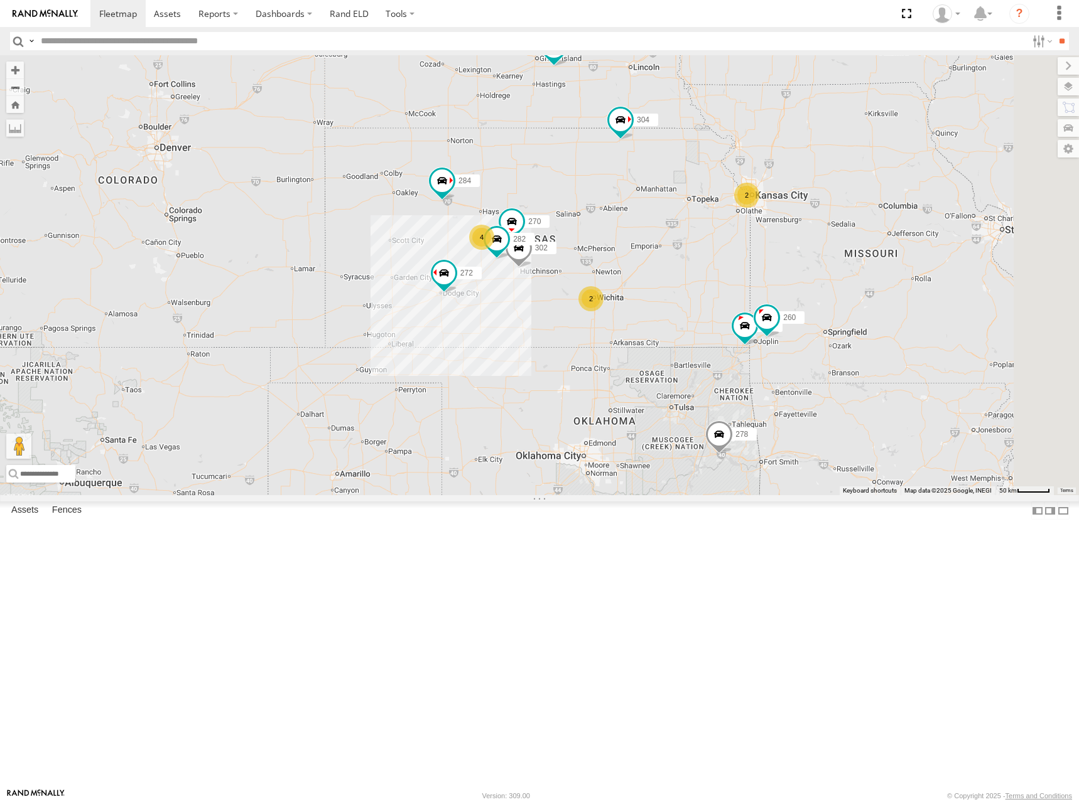
click at [863, 256] on div "270 272 302 282 284 298 304 278 274 262 288 256 232 266 294 260 292 2 2 4" at bounding box center [539, 275] width 1079 height 440
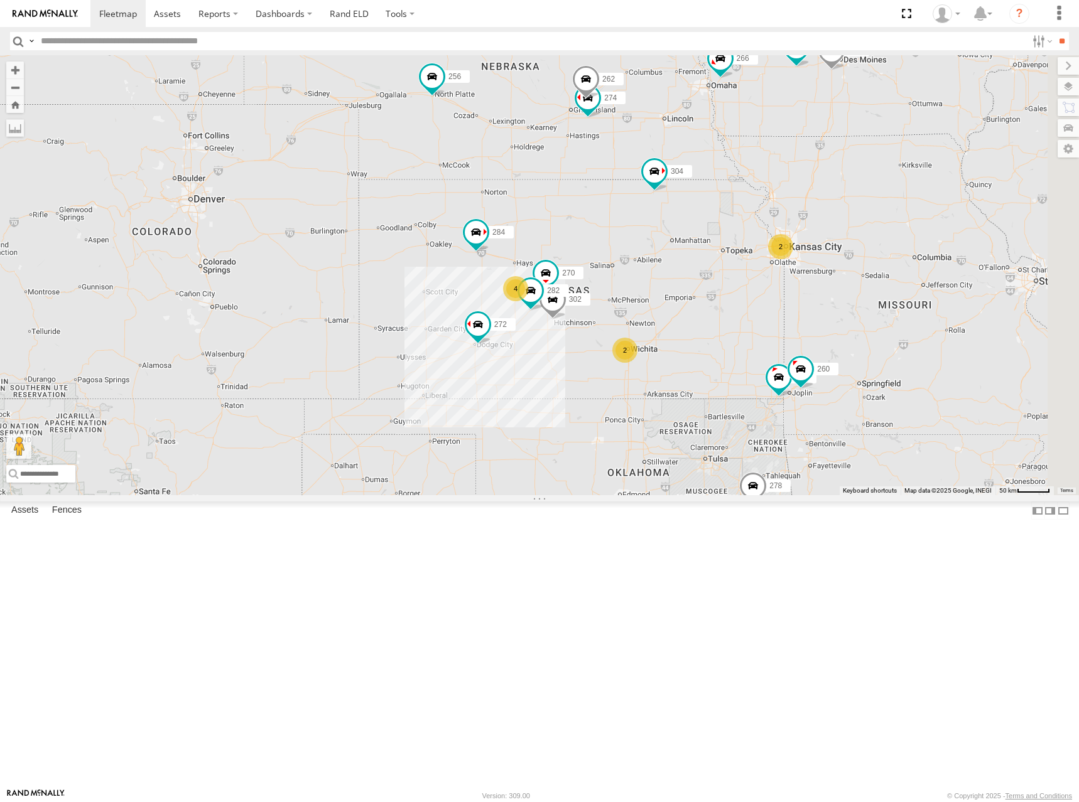
drag, startPoint x: 661, startPoint y: 272, endPoint x: 695, endPoint y: 319, distance: 58.0
click at [695, 319] on div "270 272 302 282 284 298 304 278 274 262 288 256 232 266 294 260 292 2 2 4" at bounding box center [539, 275] width 1079 height 440
click at [1010, 267] on div "270 272 302 282 284 298 304 278 274 262 288 256 232 266 294 260 292 2 2 4" at bounding box center [539, 275] width 1079 height 440
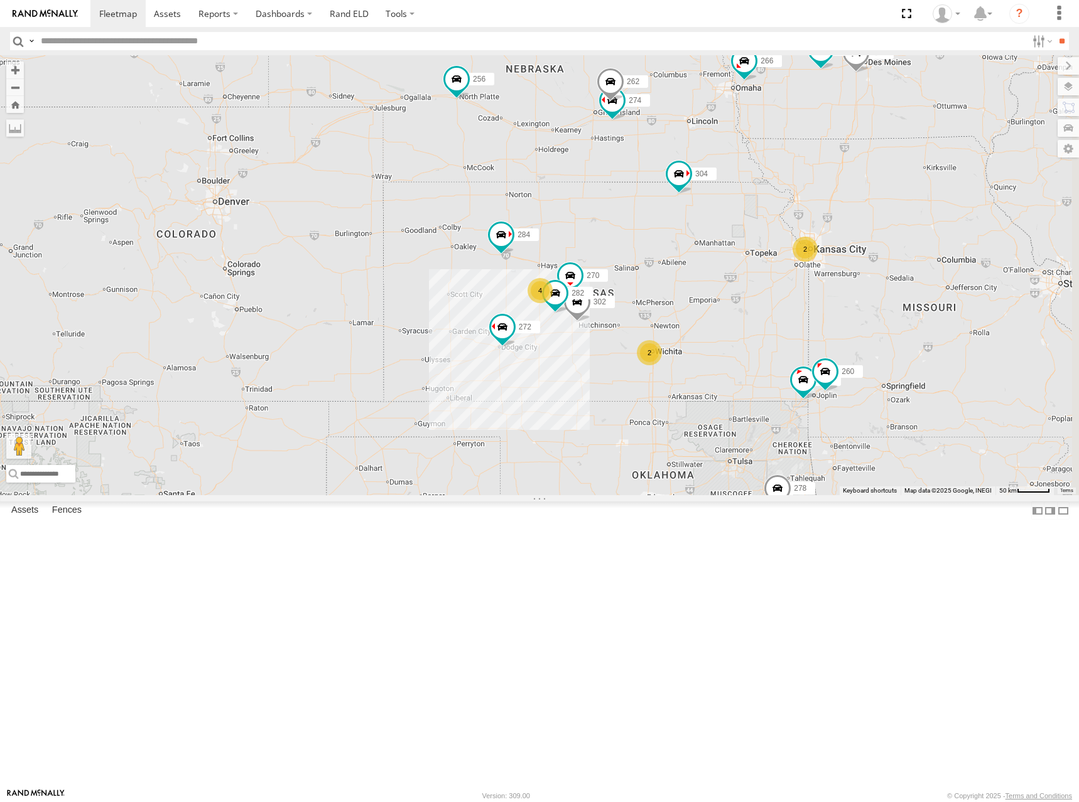
drag, startPoint x: 884, startPoint y: 304, endPoint x: 915, endPoint y: 310, distance: 31.9
click at [915, 310] on div "270 272 302 282 284 298 304 278 274 262 288 256 232 266 294 260 292 2 2 4" at bounding box center [539, 275] width 1079 height 440
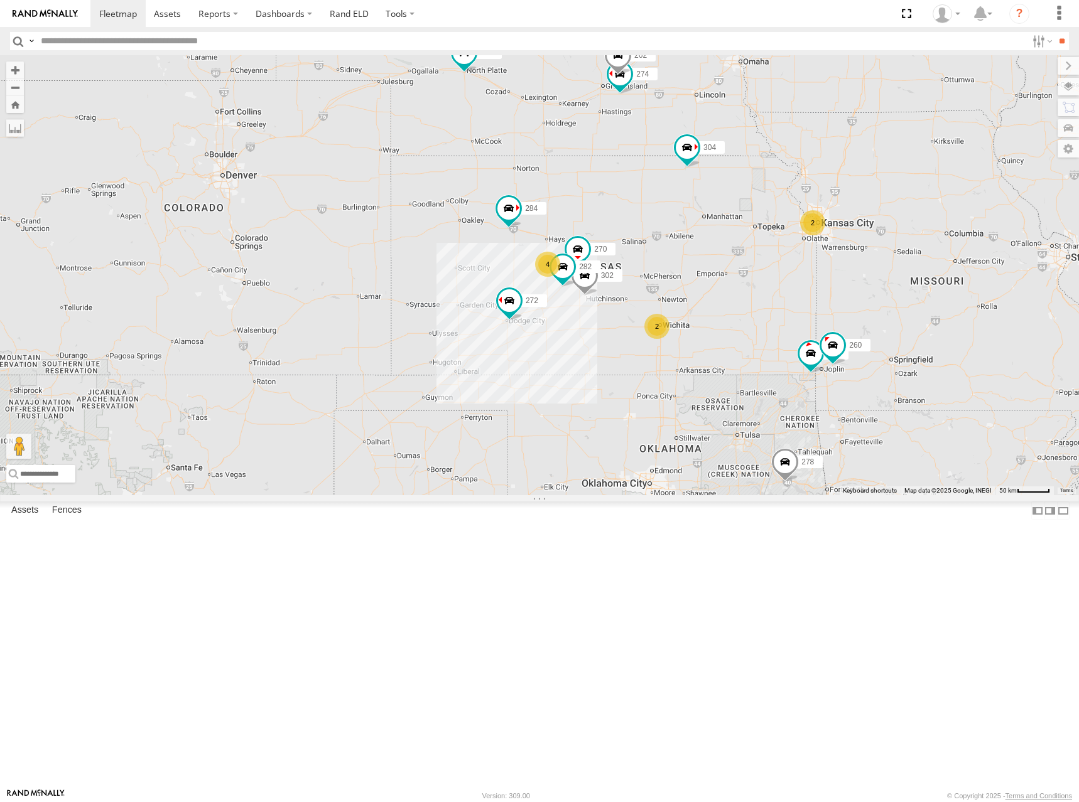
drag, startPoint x: 748, startPoint y: 328, endPoint x: 749, endPoint y: 306, distance: 22.6
click at [749, 306] on div "270 272 302 282 284 298 304 278 274 262 288 256 232 266 294 260 292 2 2 4" at bounding box center [539, 275] width 1079 height 440
drag, startPoint x: 768, startPoint y: 279, endPoint x: 775, endPoint y: 308, distance: 28.9
click at [775, 308] on div "270 272 302 282 284 298 304 278 274 262 288 256 232 266 294 260 292 2 2 4" at bounding box center [539, 275] width 1079 height 440
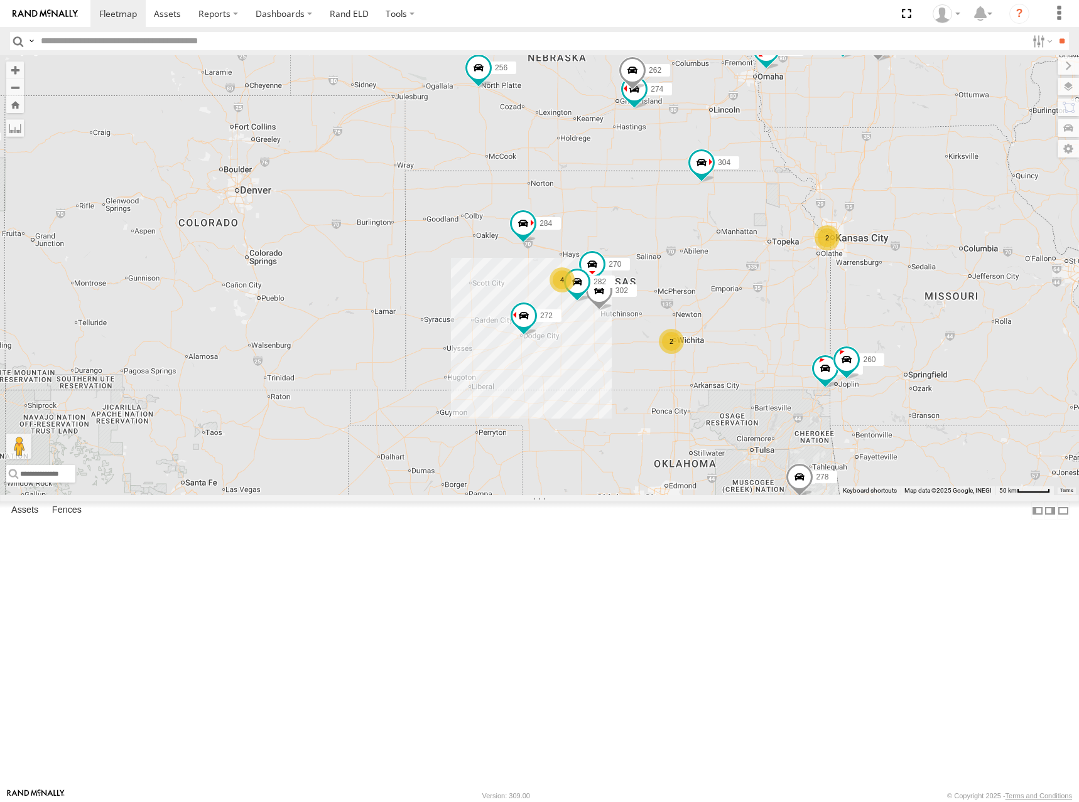
drag, startPoint x: 755, startPoint y: 302, endPoint x: 763, endPoint y: 314, distance: 14.5
click at [763, 314] on div "270 272 302 282 284 298 304 278 274 262 288 256 232 266 294 260 292 2 2 4" at bounding box center [539, 275] width 1079 height 440
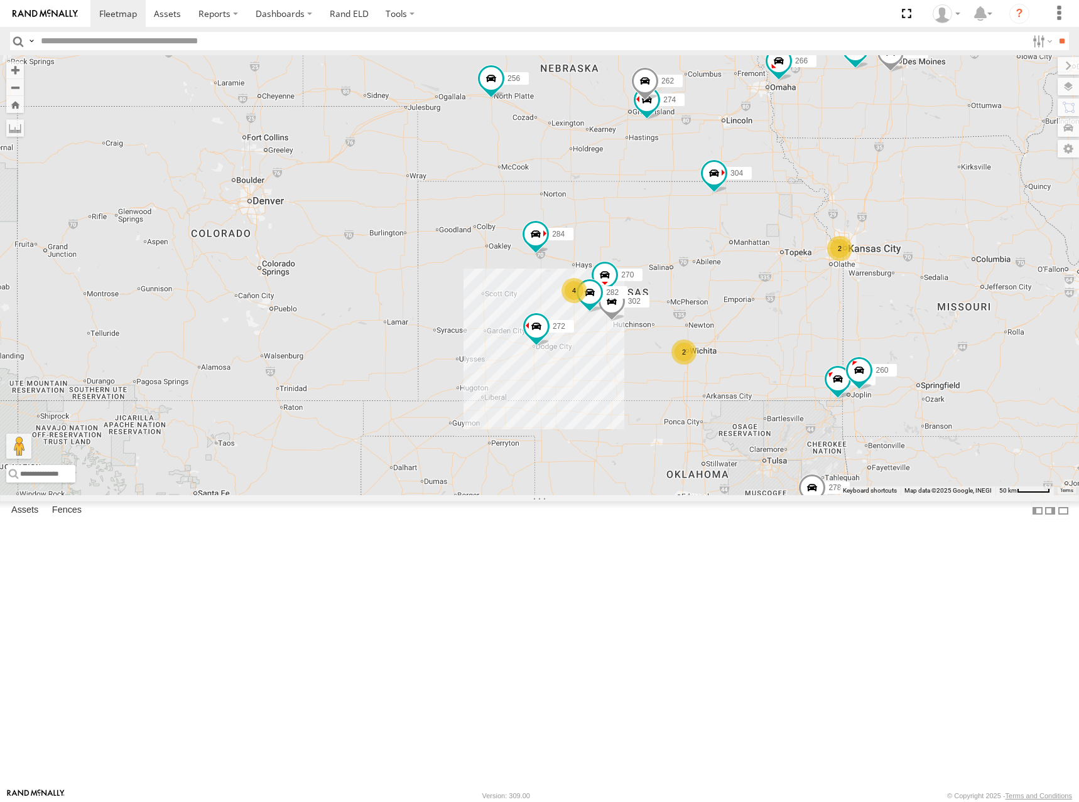
drag, startPoint x: 777, startPoint y: 296, endPoint x: 792, endPoint y: 310, distance: 20.4
click at [792, 310] on div "270 272 302 282 284 298 304 278 274 262 288 256 232 266 294 260 292 2 2 4" at bounding box center [539, 275] width 1079 height 440
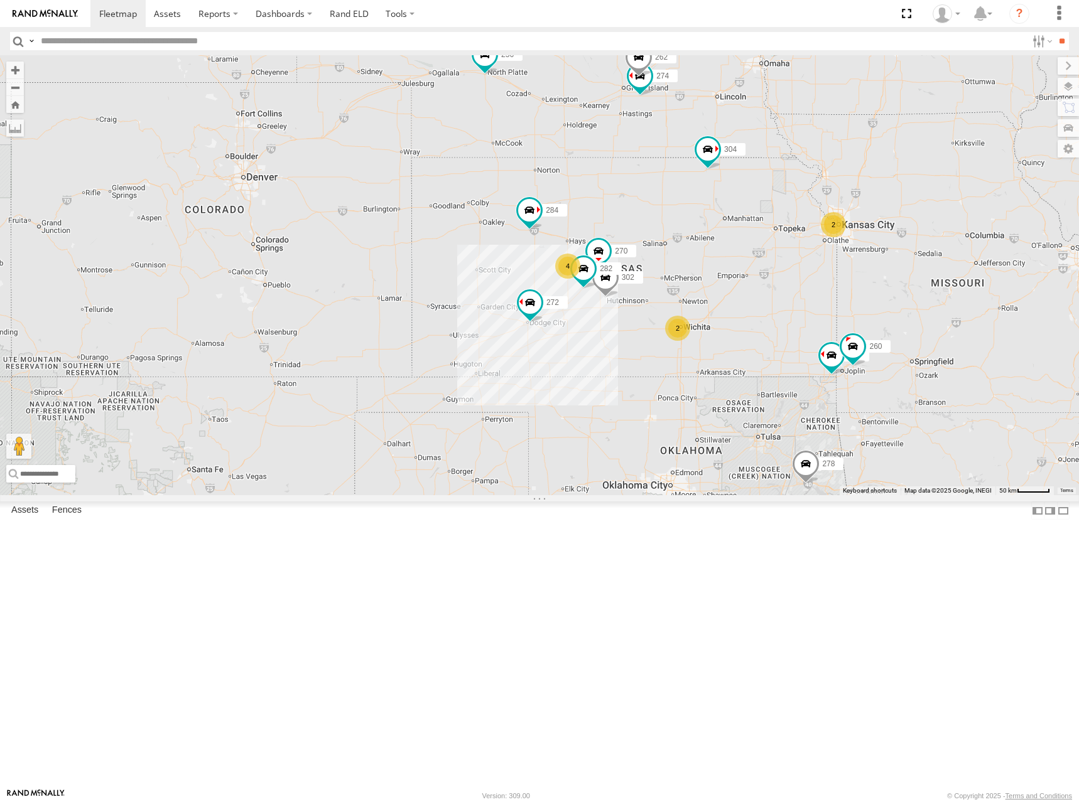
drag, startPoint x: 802, startPoint y: 366, endPoint x: 794, endPoint y: 331, distance: 35.5
click at [794, 331] on div "270 272 302 282 284 298 304 278 274 262 288 256 232 266 294 260 292 2 2 4" at bounding box center [539, 275] width 1079 height 440
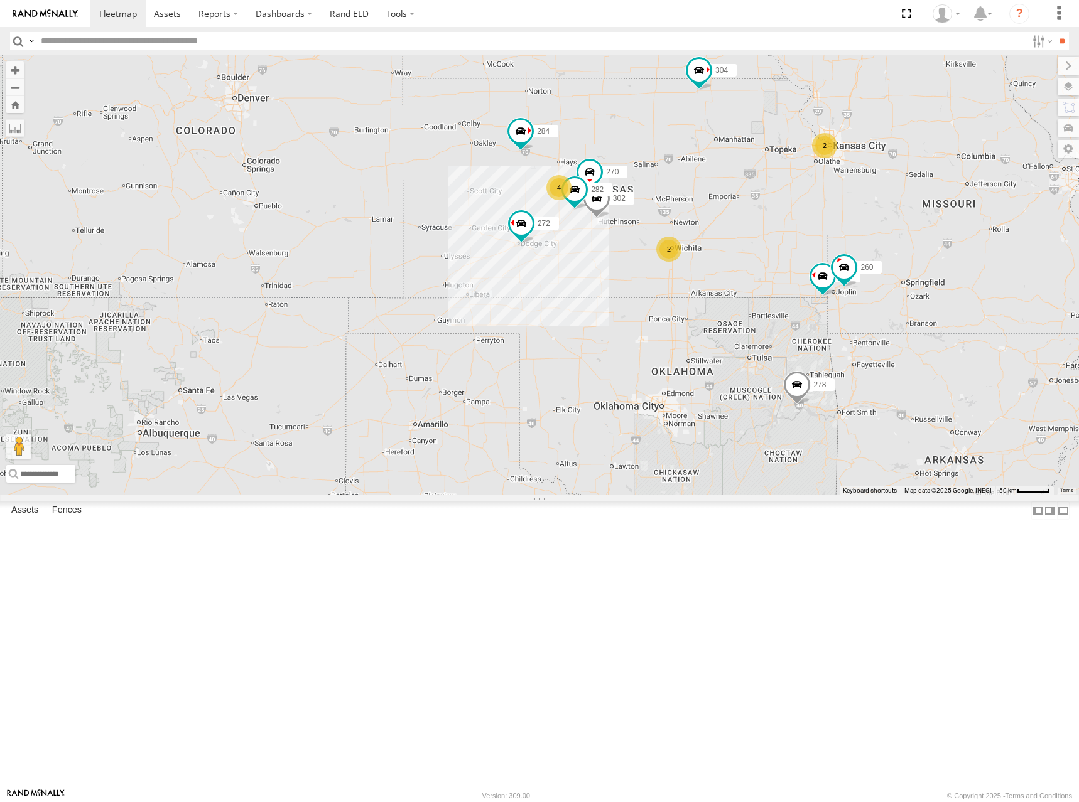
drag, startPoint x: 808, startPoint y: 353, endPoint x: 799, endPoint y: 274, distance: 79.6
click at [799, 274] on div "270 272 302 282 284 298 304 278 274 262 288 256 232 266 294 260 292 2 2 4" at bounding box center [539, 275] width 1079 height 440
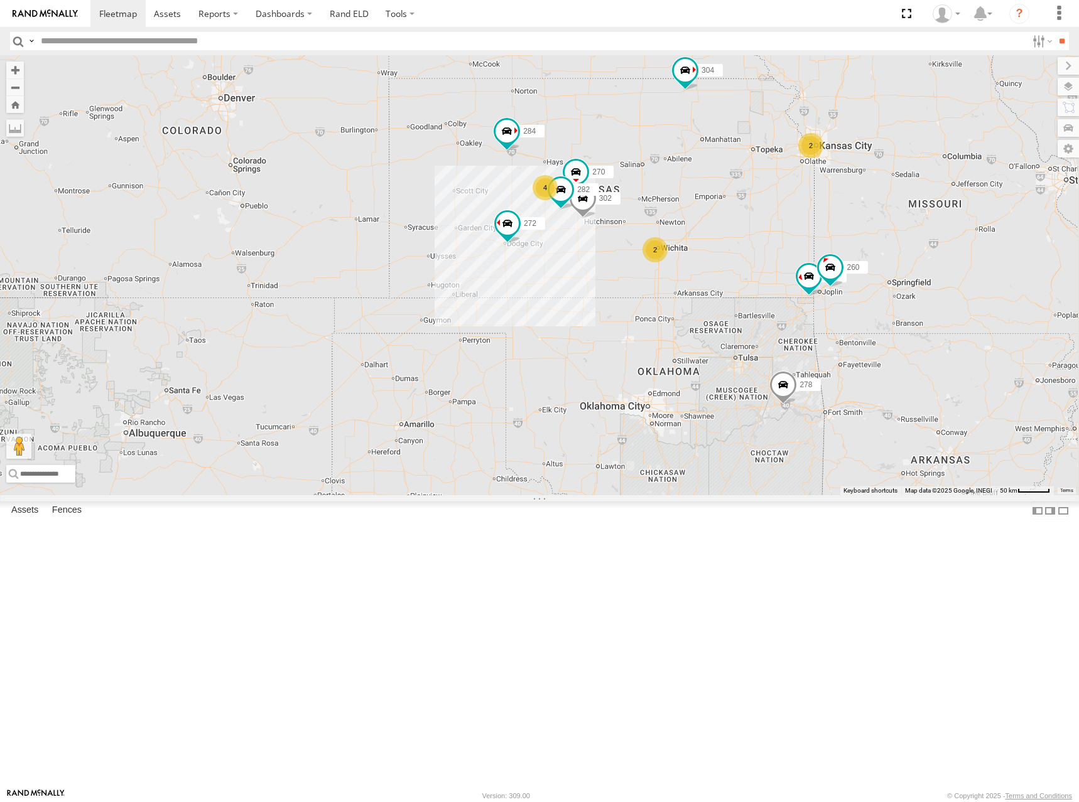
drag, startPoint x: 867, startPoint y: 278, endPoint x: 857, endPoint y: 279, distance: 10.1
click at [857, 279] on div "270 272 302 282 284 298 304 278 274 262 288 256 232 266 294 260 292 2 2 4" at bounding box center [539, 275] width 1079 height 440
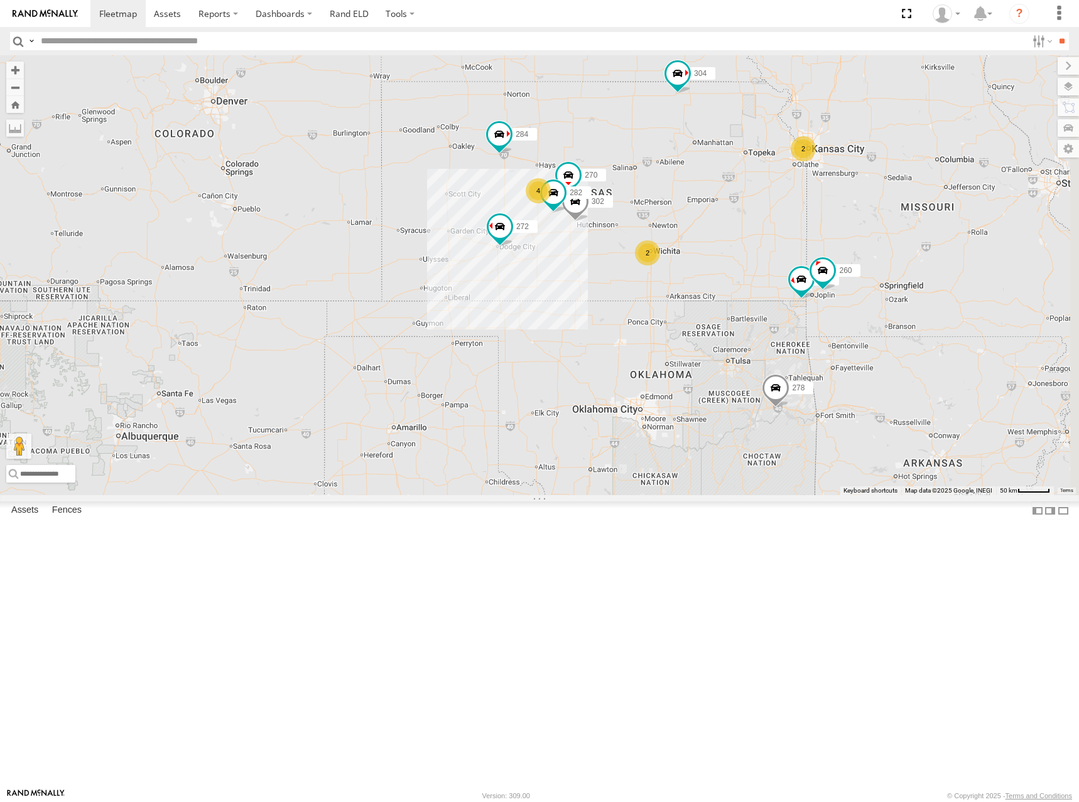
drag, startPoint x: 823, startPoint y: 270, endPoint x: 817, endPoint y: 275, distance: 7.6
click at [817, 275] on div "270 272 302 282 284 298 304 278 274 262 288 256 232 266 294 260 292 2 2 4" at bounding box center [539, 275] width 1079 height 440
click at [846, 289] on div "270 272 302 282 284 298 304 278 274 262 288 256 232 266 294 260 292 2 2 4" at bounding box center [539, 275] width 1079 height 440
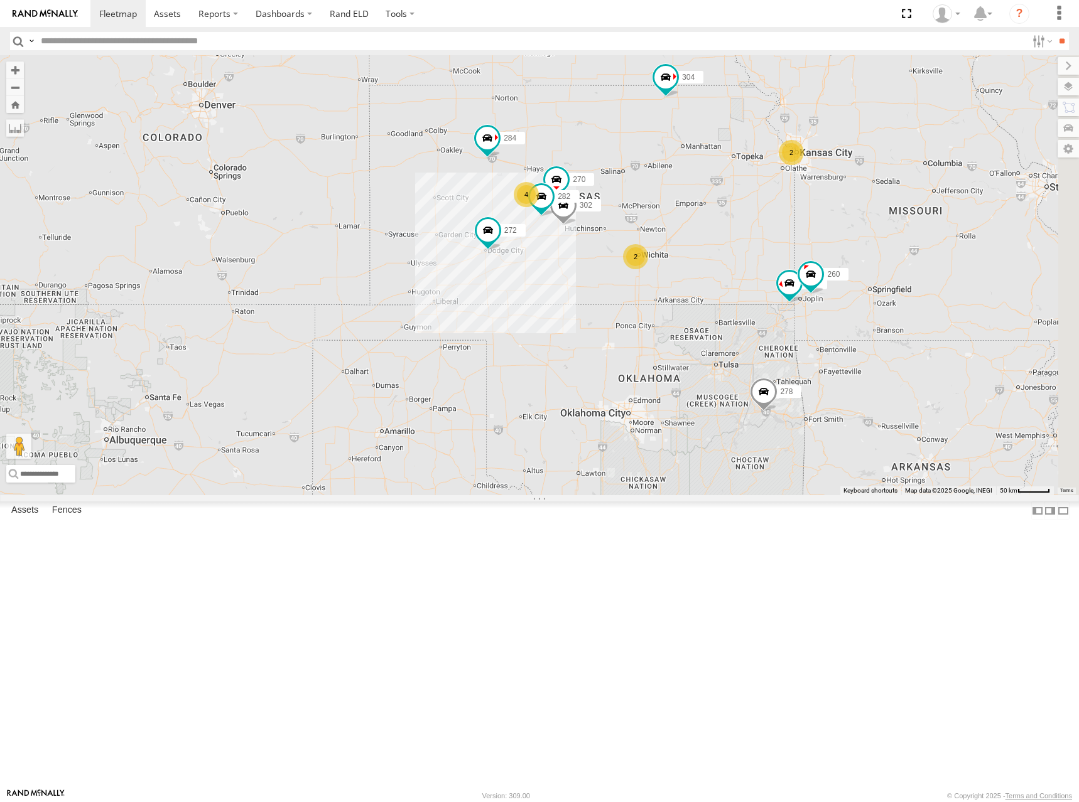
drag, startPoint x: 798, startPoint y: 286, endPoint x: 789, endPoint y: 289, distance: 9.3
click at [789, 289] on div "270 272 302 282 284 298 304 278 274 262 288 256 232 266 294 260 292 2 2 4" at bounding box center [539, 275] width 1079 height 440
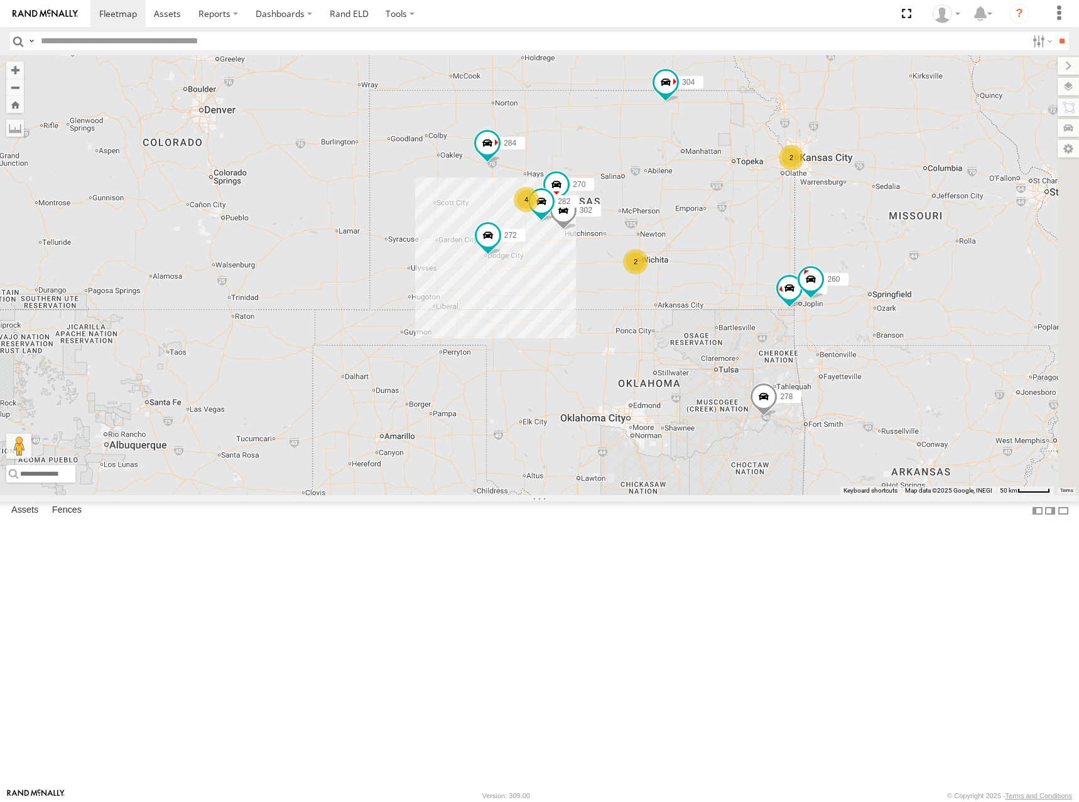
drag, startPoint x: 823, startPoint y: 271, endPoint x: 823, endPoint y: 278, distance: 6.9
click at [823, 278] on div "270 272 302 282 284 298 304 278 274 262 288 256 232 266 294 260 292 2 2 4" at bounding box center [539, 275] width 1079 height 440
drag, startPoint x: 827, startPoint y: 295, endPoint x: 822, endPoint y: 301, distance: 7.6
click at [822, 301] on div "270 272 302 282 284 298 304 278 274 262 288 256 232 266 294 260 292 2 2 4" at bounding box center [539, 275] width 1079 height 440
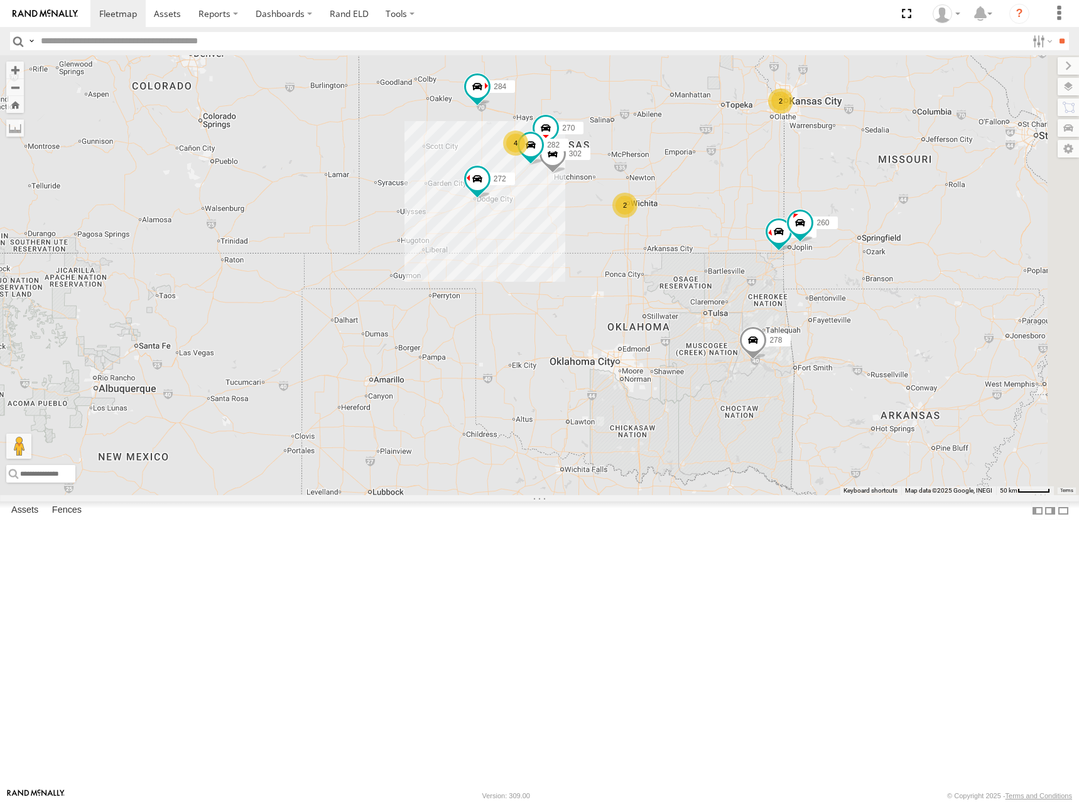
click at [775, 279] on div "270 272 302 282 284 298 304 278 274 262 288 256 232 266 294 260 292 2 2 4" at bounding box center [539, 275] width 1079 height 440
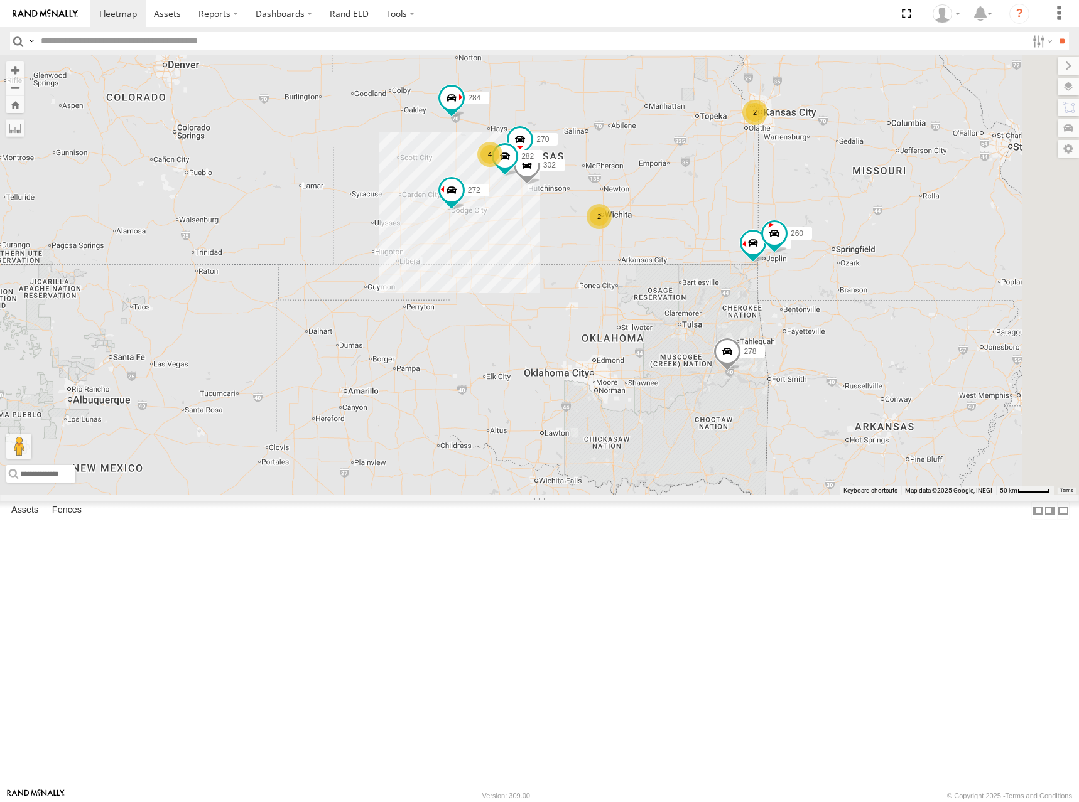
drag, startPoint x: 834, startPoint y: 247, endPoint x: 808, endPoint y: 264, distance: 30.5
click at [808, 264] on div "270 272 302 282 284 298 304 278 274 262 288 256 232 266 294 260 292 2 2 4" at bounding box center [539, 275] width 1079 height 440
drag, startPoint x: 724, startPoint y: 192, endPoint x: 727, endPoint y: 200, distance: 8.2
click at [727, 200] on div "270 272 302 282 284 298 304 278 274 262 288 256 232 266 294 260 292 2 2 4" at bounding box center [539, 275] width 1079 height 440
drag, startPoint x: 838, startPoint y: 280, endPoint x: 835, endPoint y: 272, distance: 8.5
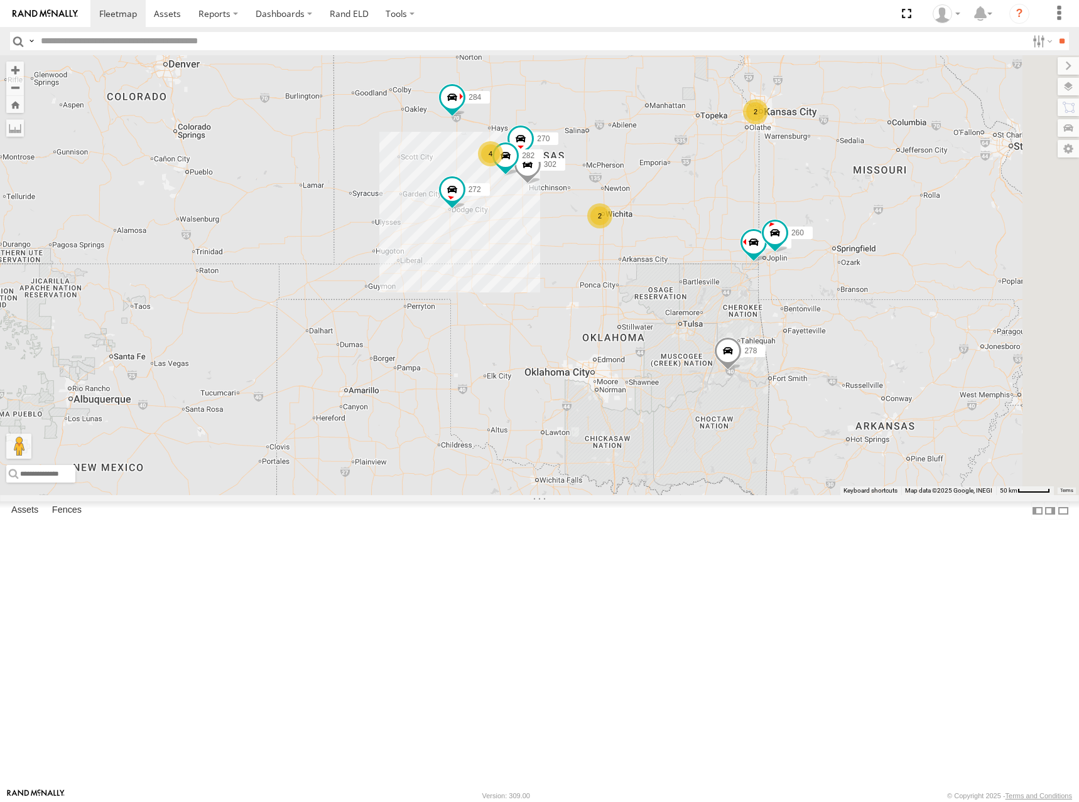
click at [835, 272] on div "270 272 302 282 284 298 304 278 274 262 288 256 232 266 294 260 292 2 2 4" at bounding box center [539, 275] width 1079 height 440
click at [782, 250] on div "270 272 302 282 284 298 304 278 274 262 288 256 232 266 294 260 292 2 2 4" at bounding box center [539, 275] width 1079 height 440
click at [800, 255] on div "270 272 302 282 284 298 304 278 274 262 288 256 232 266 294 260 292 2 2 4" at bounding box center [539, 275] width 1079 height 440
click at [784, 227] on div "270 272 302 282 284 298 304 278 274 262 288 256 232 266 294 260 292 2 2 4" at bounding box center [539, 275] width 1079 height 440
click at [829, 239] on div "270 272 302 282 284 298 304 278 274 262 288 256 232 266 294 260 292 2 2 4" at bounding box center [539, 275] width 1079 height 440
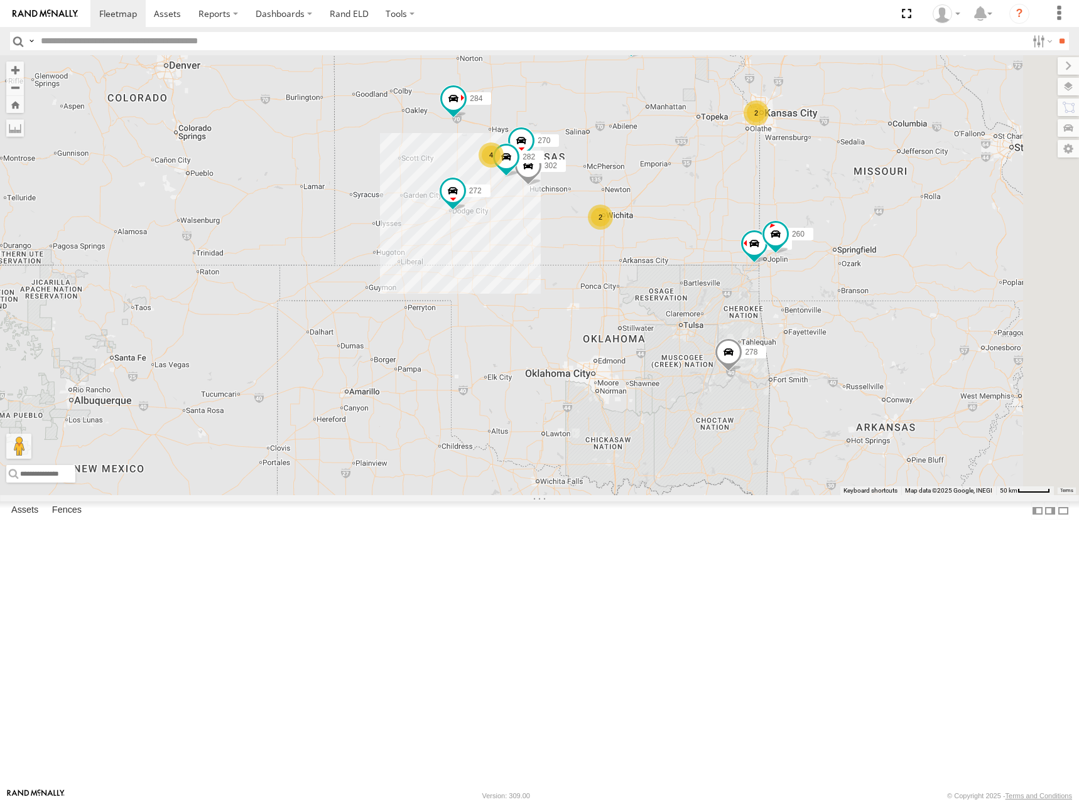
click at [827, 256] on div "270 272 302 282 284 298 304 278 274 262 288 256 232 266 294 260 292 2 2 4" at bounding box center [539, 275] width 1079 height 440
drag, startPoint x: 726, startPoint y: 217, endPoint x: 727, endPoint y: 226, distance: 8.8
click at [727, 226] on div "270 272 302 282 284 298 304 278 274 262 288 256 232 266 294 260 292 2 2 4" at bounding box center [539, 275] width 1079 height 440
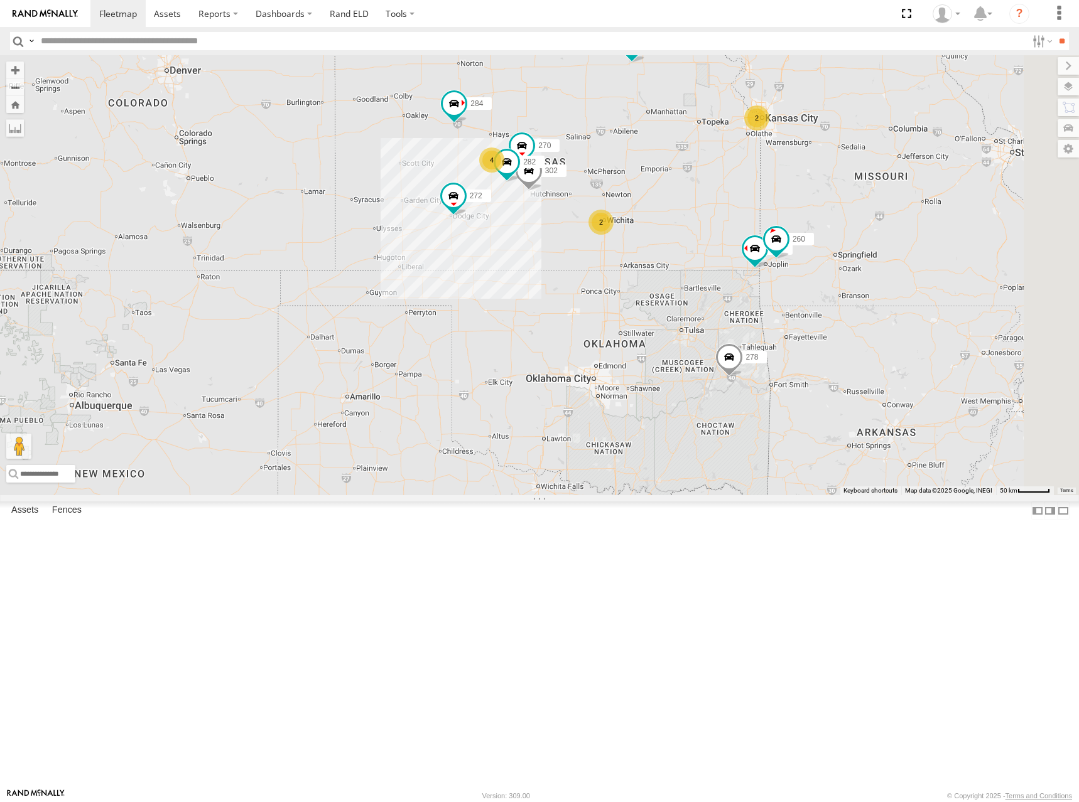
drag, startPoint x: 861, startPoint y: 227, endPoint x: 855, endPoint y: 238, distance: 12.4
click at [855, 238] on div "270 272 302 282 284 298 304 278 274 262 288 256 232 266 294 260 292 2 2 4" at bounding box center [539, 275] width 1079 height 440
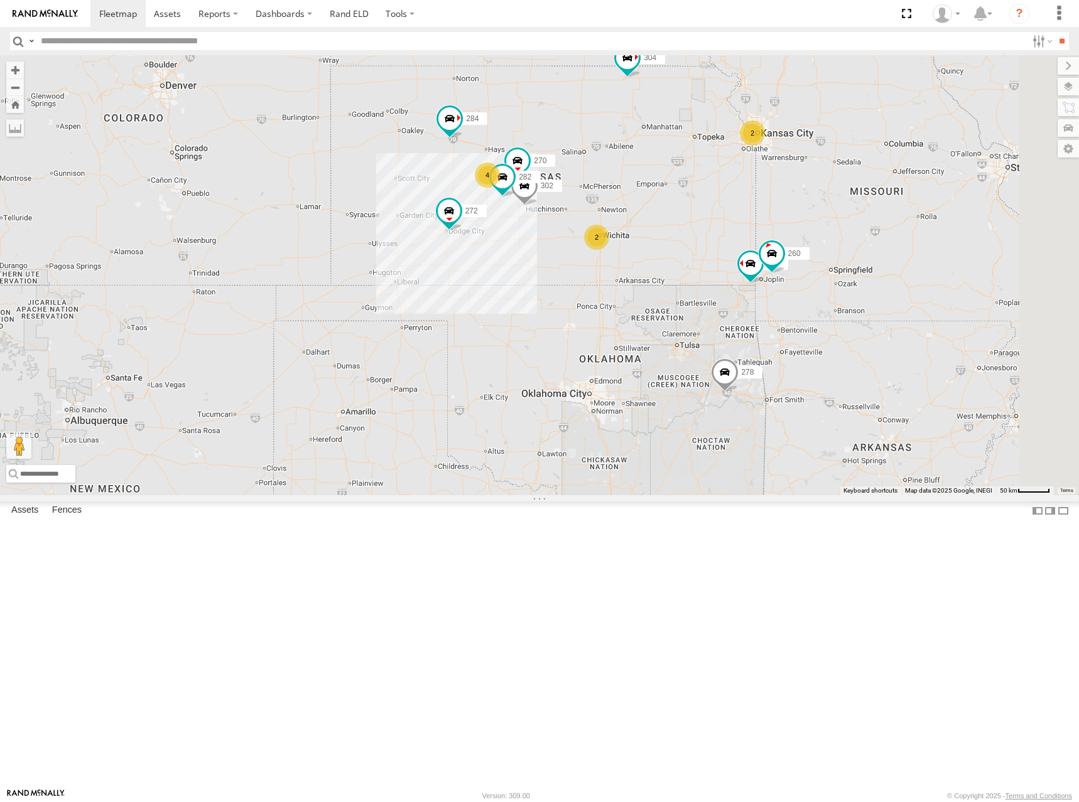
drag, startPoint x: 702, startPoint y: 174, endPoint x: 708, endPoint y: 202, distance: 28.3
click at [708, 202] on div "270 272 302 282 284 298 304 278 274 262 288 256 232 266 294 260 292 2 2 4" at bounding box center [539, 275] width 1079 height 440
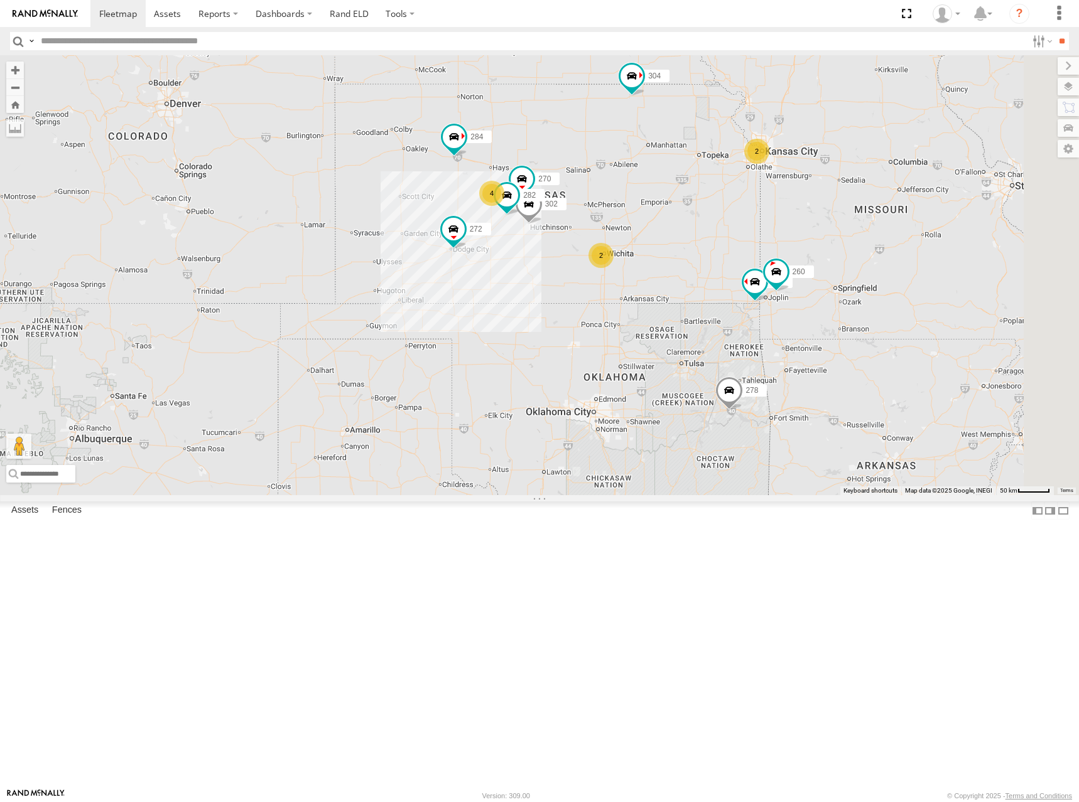
click at [805, 263] on div "270 272 302 282 284 298 304 278 274 262 288 256 232 266 294 260 292 2 2 4" at bounding box center [539, 275] width 1079 height 440
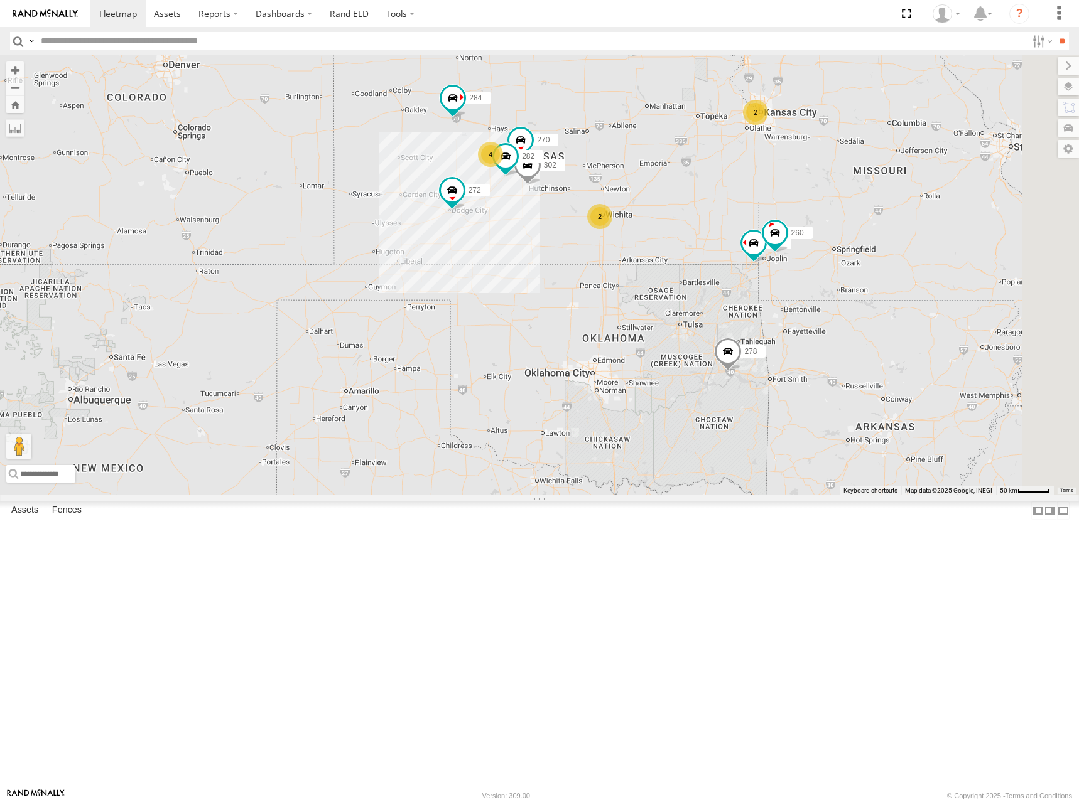
drag, startPoint x: 753, startPoint y: 281, endPoint x: 750, endPoint y: 233, distance: 47.9
click at [750, 233] on div "270 272 302 282 284 298 304 278 274 262 288 256 232 266 294 260 292 2 2 4" at bounding box center [539, 275] width 1079 height 440
click at [827, 242] on div "270 272 302 282 284 298 304 278 274 262 288 256 232 266 294 260 292 2 2 4" at bounding box center [539, 275] width 1079 height 440
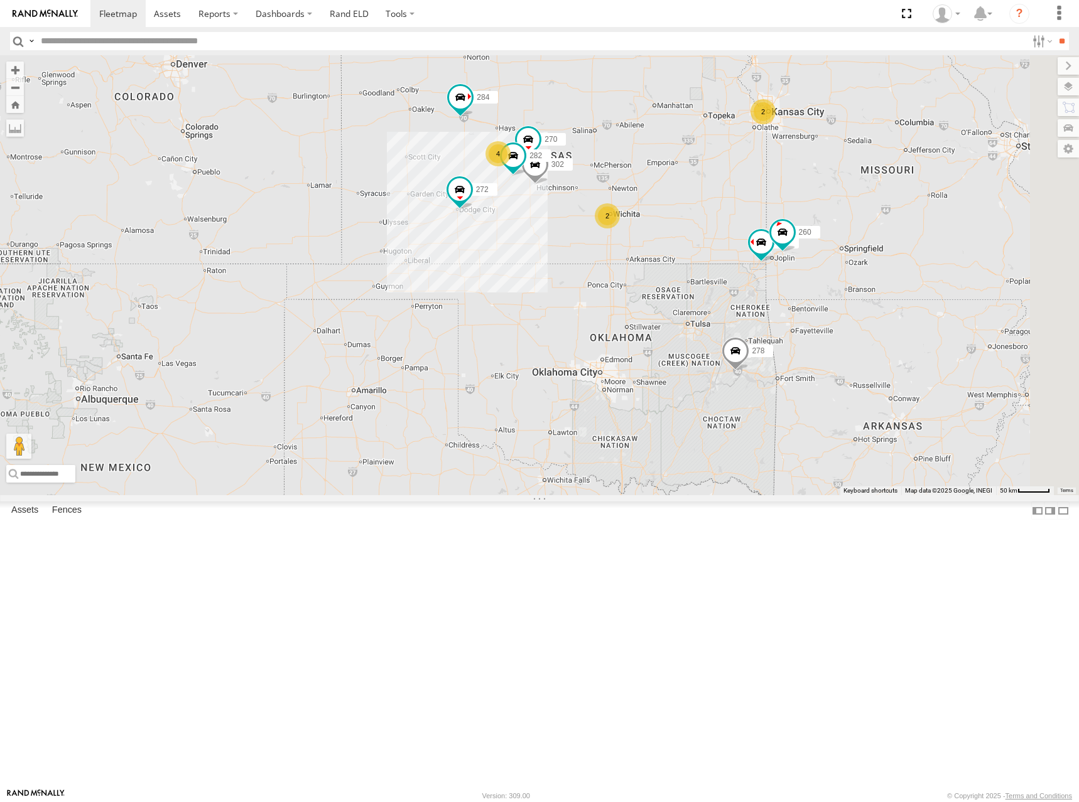
drag, startPoint x: 782, startPoint y: 262, endPoint x: 793, endPoint y: 261, distance: 10.7
click at [793, 261] on div "270 272 302 282 284 298 304 278 274 262 288 256 232 266 294 260 292 2 2 4" at bounding box center [539, 275] width 1079 height 440
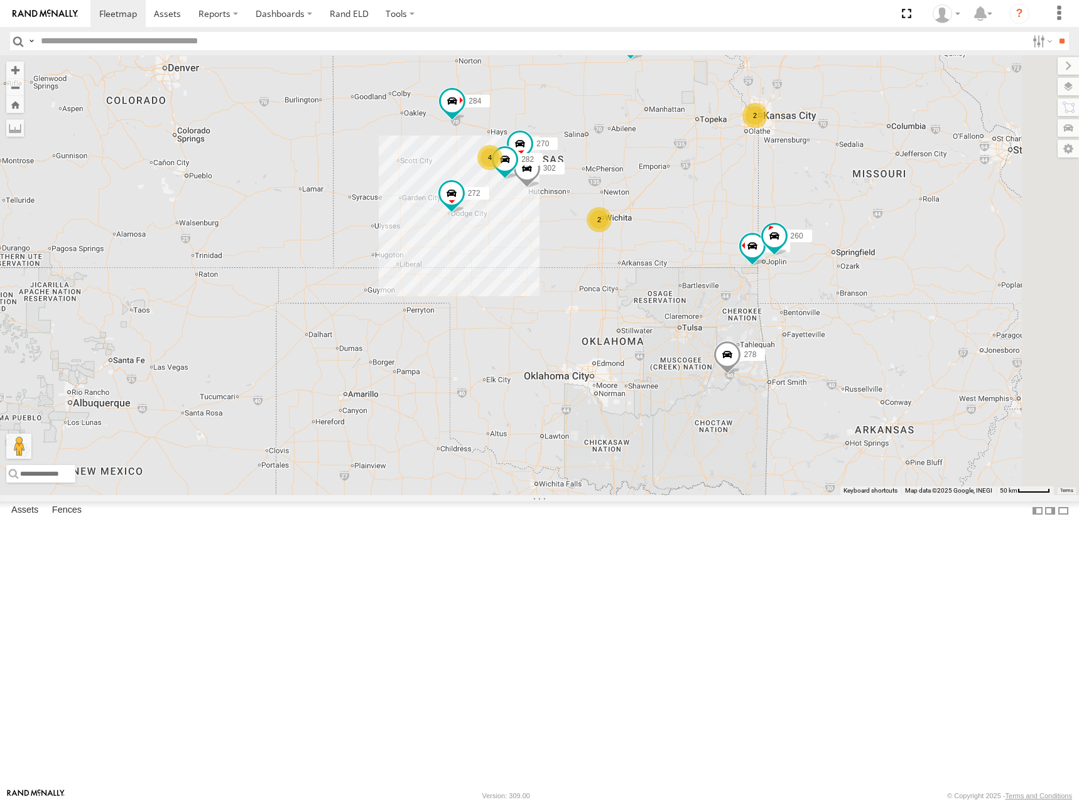
drag, startPoint x: 754, startPoint y: 228, endPoint x: 743, endPoint y: 232, distance: 11.3
click at [743, 232] on div "270 272 302 282 284 298 304 278 274 262 288 256 232 266 294 260 292 2 2 4" at bounding box center [539, 275] width 1079 height 440
click at [705, 216] on div "270 272 302 282 284 298 304 278 274 262 288 256 232 266 294 260 292 2 2 4" at bounding box center [539, 275] width 1079 height 440
click at [723, 219] on div "270 272 302 282 284 298 304 278 274 262 288 256 232 266 294 260 292 2 2 4" at bounding box center [539, 275] width 1079 height 440
click at [777, 286] on div "270 272 302 282 284 298 304 278 274 262 288 256 232 266 294 260 292 2 2 4" at bounding box center [539, 275] width 1079 height 440
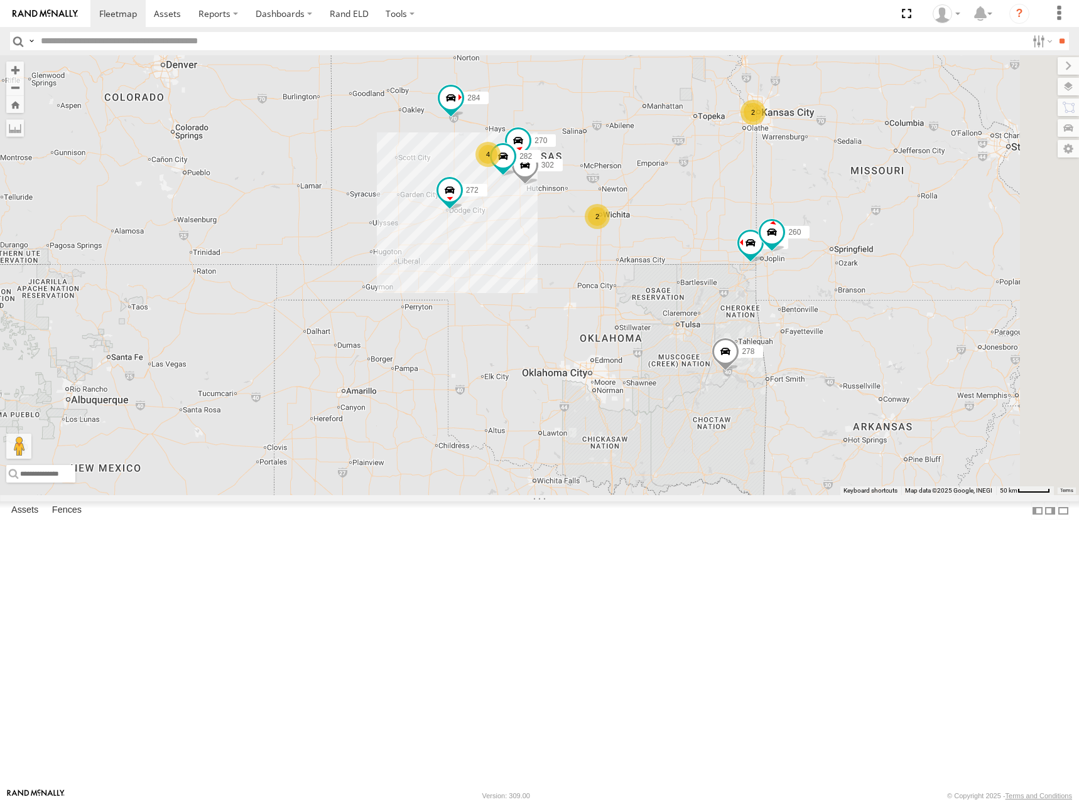
click at [762, 242] on div "270 272 302 282 284 298 304 278 274 262 288 256 232 266 294 260 292 2 2 4" at bounding box center [539, 275] width 1079 height 440
click at [756, 244] on div "270 272 302 282 284 298 304 278 274 262 288 256 232 266 294 260 292 2 2 4" at bounding box center [539, 275] width 1079 height 440
drag, startPoint x: 649, startPoint y: 163, endPoint x: 650, endPoint y: 175, distance: 11.3
click at [650, 175] on div "270 272 302 282 284 298 304 278 274 262 288 256 232 266 294 260 292 2 2 4" at bounding box center [539, 275] width 1079 height 440
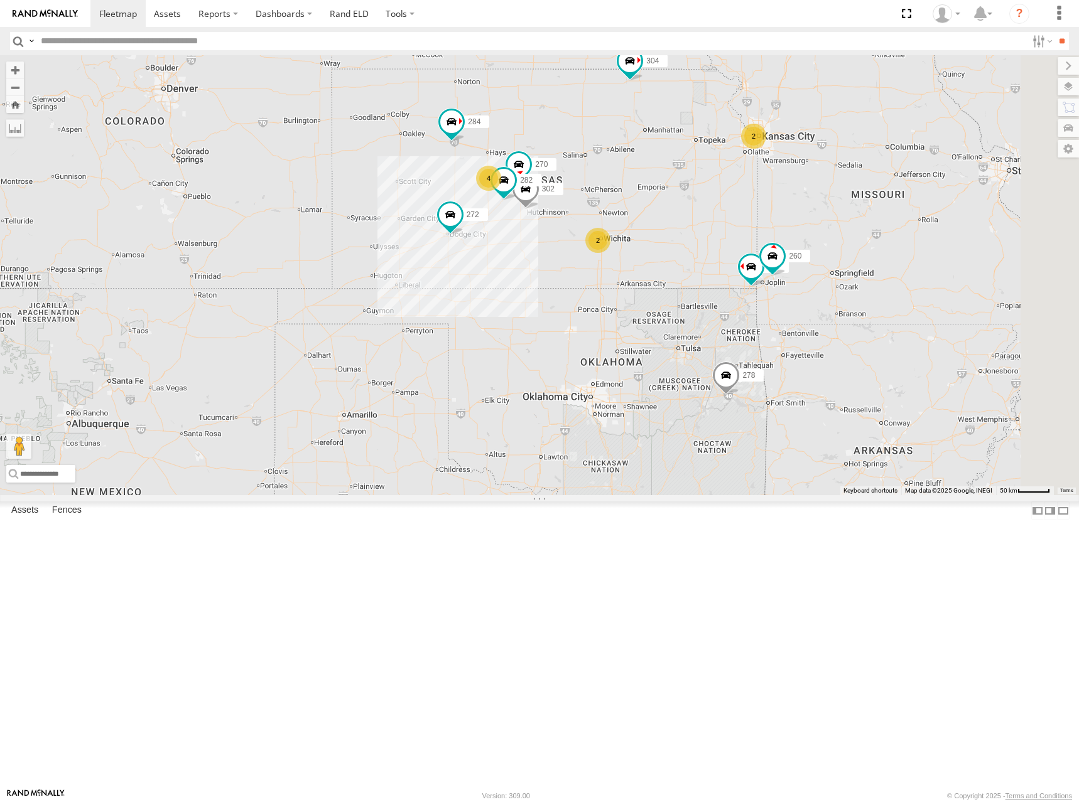
drag, startPoint x: 711, startPoint y: 185, endPoint x: 712, endPoint y: 218, distance: 33.3
click at [712, 218] on div "270 272 302 282 284 298 304 278 274 262 288 256 232 266 294 260 292 2 2 4" at bounding box center [539, 275] width 1079 height 440
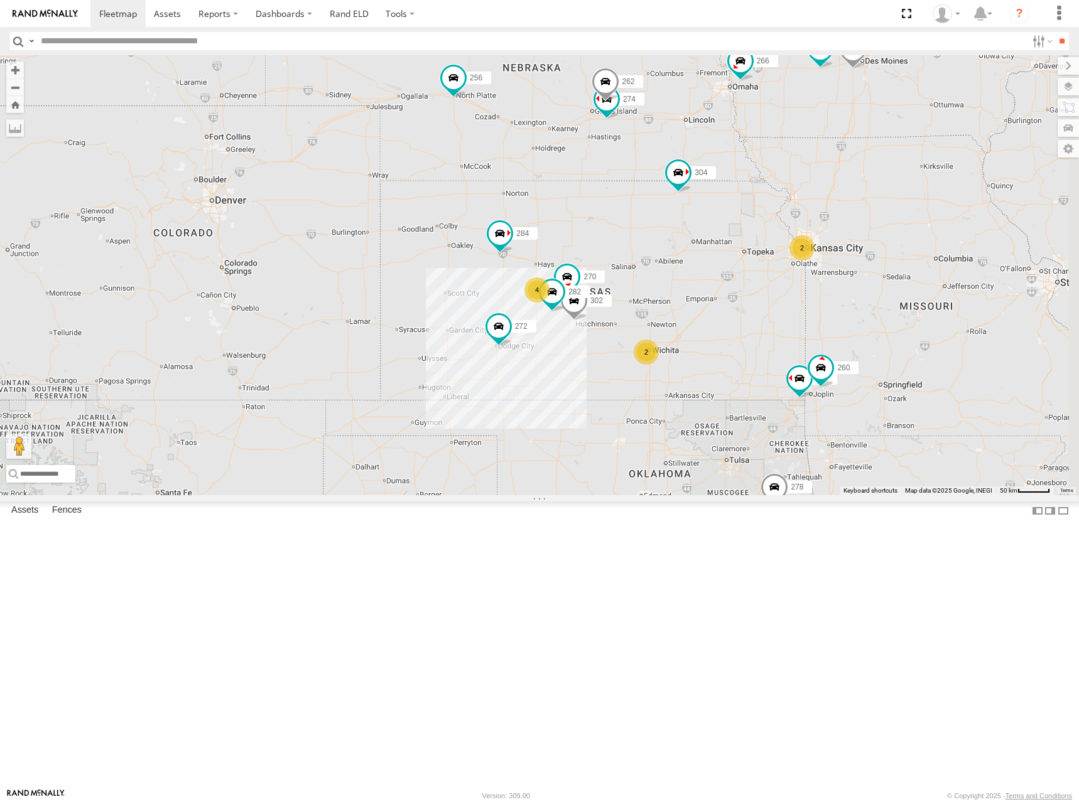
drag, startPoint x: 682, startPoint y: 195, endPoint x: 730, endPoint y: 286, distance: 102.8
click at [730, 286] on div "270 272 302 282 284 298 304 278 274 262 288 256 232 266 294 260 292 2 2 4" at bounding box center [539, 275] width 1079 height 440
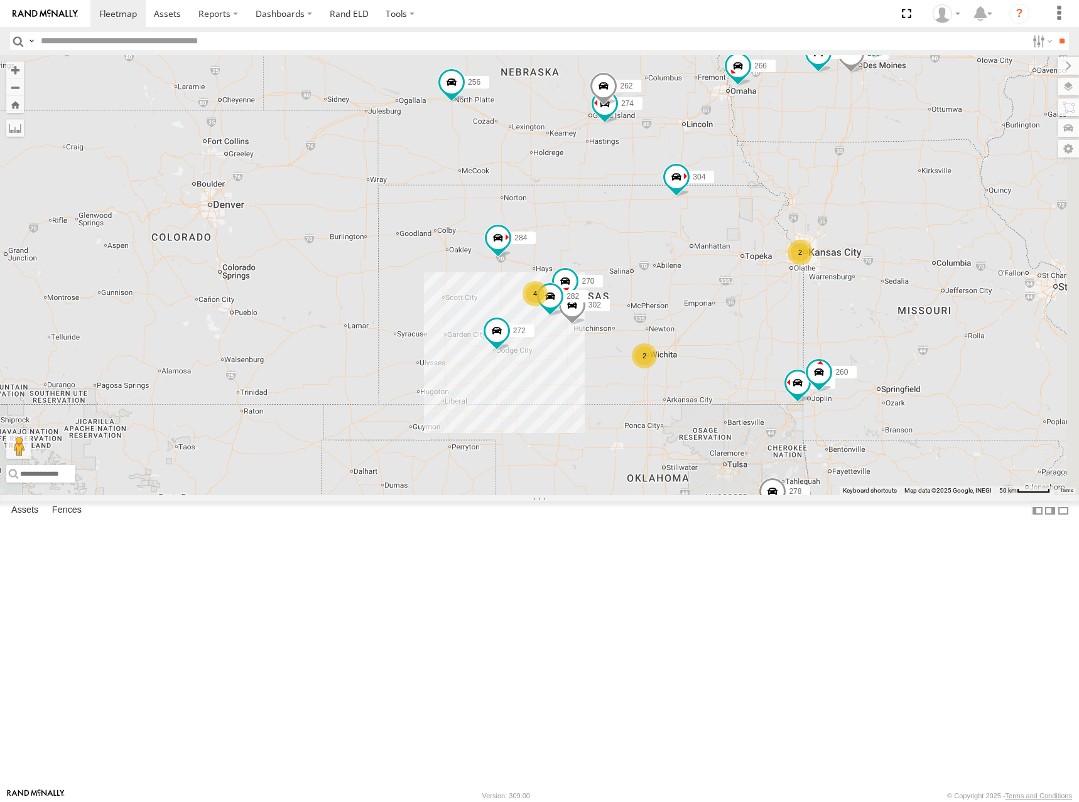
drag, startPoint x: 934, startPoint y: 288, endPoint x: 932, endPoint y: 294, distance: 6.4
click at [932, 294] on div "270 272 302 282 284 298 304 278 274 262 288 256 232 266 294 260 292 2 2 4" at bounding box center [539, 275] width 1079 height 440
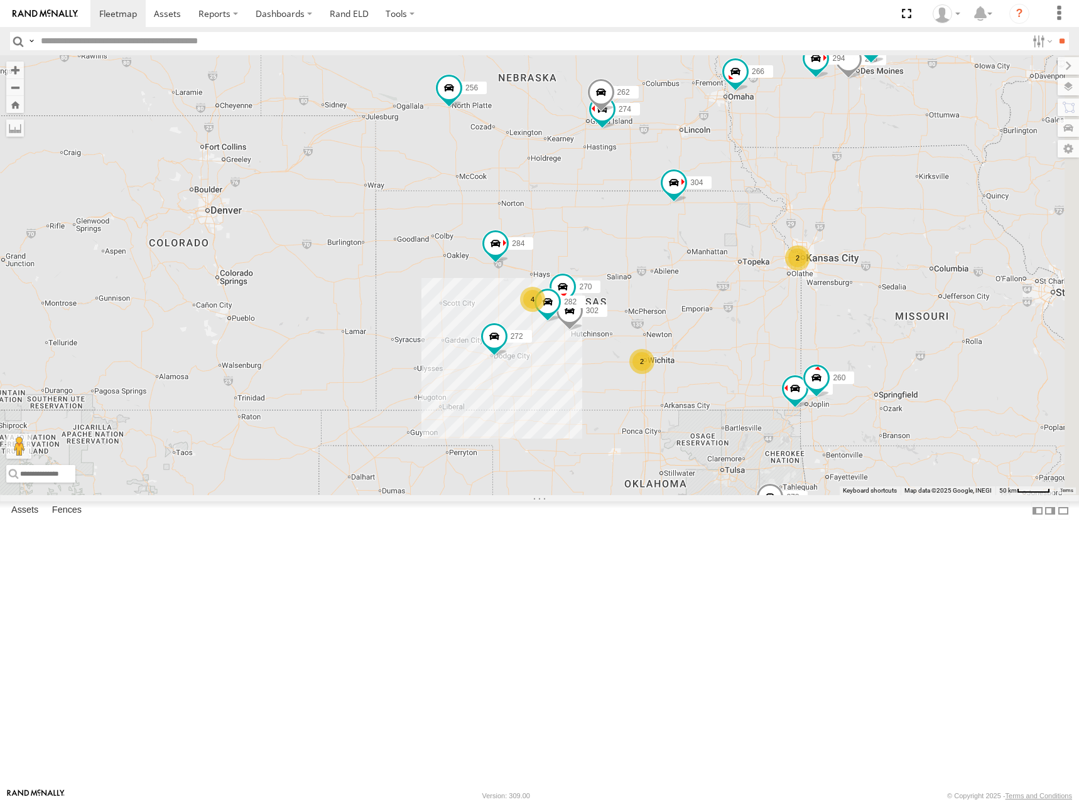
click at [934, 348] on div "270 272 302 282 284 298 304 278 274 262 288 256 232 266 294 260 292 2 2 4" at bounding box center [539, 275] width 1079 height 440
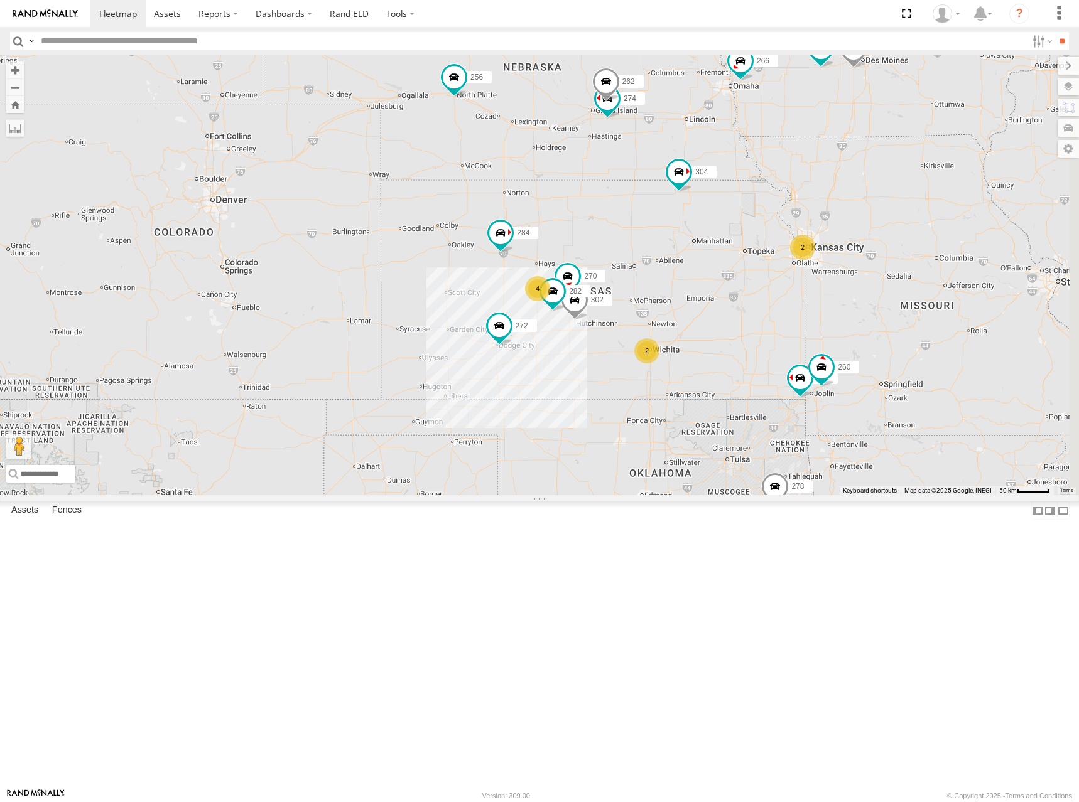
click at [879, 370] on div "270 272 302 282 284 298 304 278 274 262 288 256 232 266 294 260 292 2 2 4" at bounding box center [539, 275] width 1079 height 440
click at [932, 307] on div "270 272 302 282 284 298 304 278 274 262 288 256 232 266 294 260 292 2 2 4" at bounding box center [539, 275] width 1079 height 440
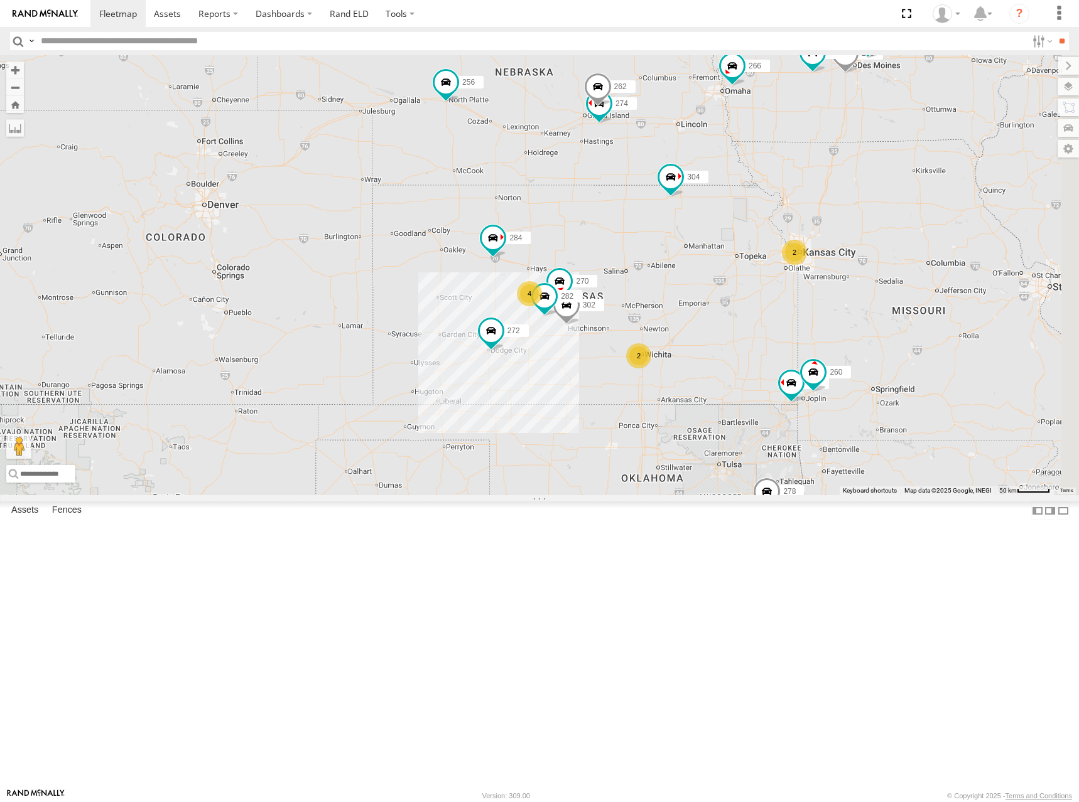
drag, startPoint x: 755, startPoint y: 319, endPoint x: 749, endPoint y: 324, distance: 8.0
click at [749, 324] on div "270 272 302 282 284 298 304 278 274 262 288 256 232 266 294 260 292 2 2 4" at bounding box center [539, 275] width 1079 height 440
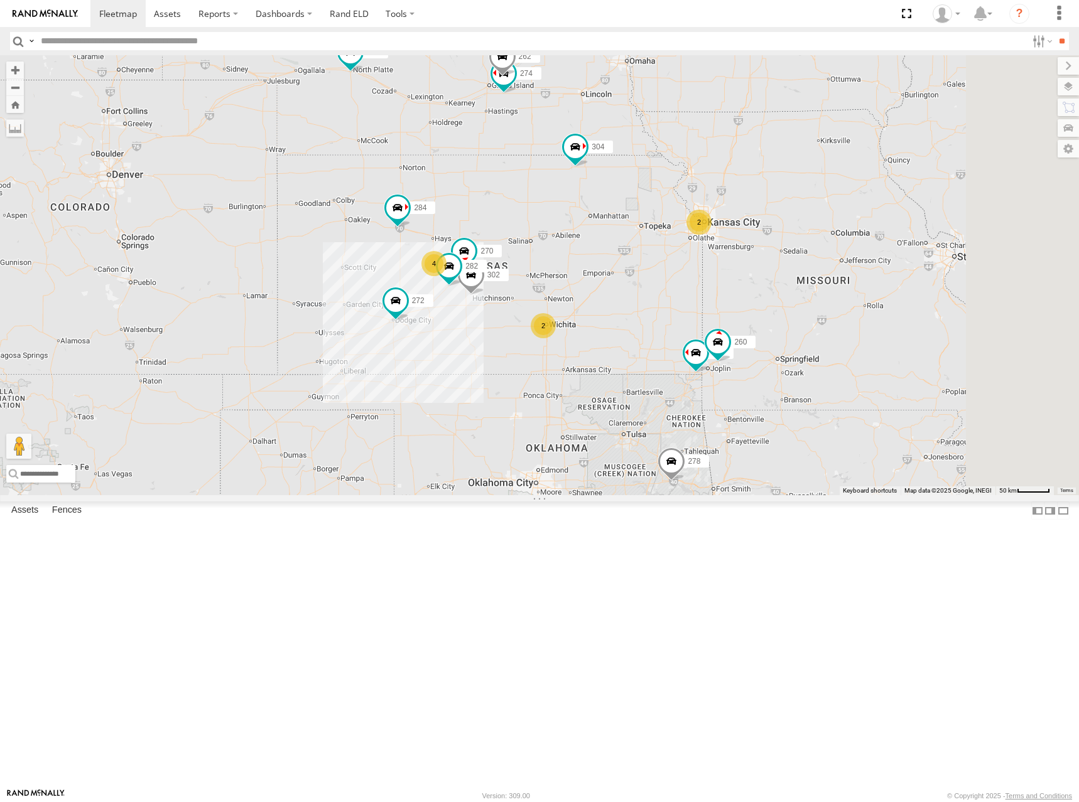
drag, startPoint x: 723, startPoint y: 393, endPoint x: 653, endPoint y: 362, distance: 77.0
click at [653, 362] on div "270 272 302 282 284 298 304 278 274 262 288 256 232 266 294 260 292 2 2 4" at bounding box center [539, 275] width 1079 height 440
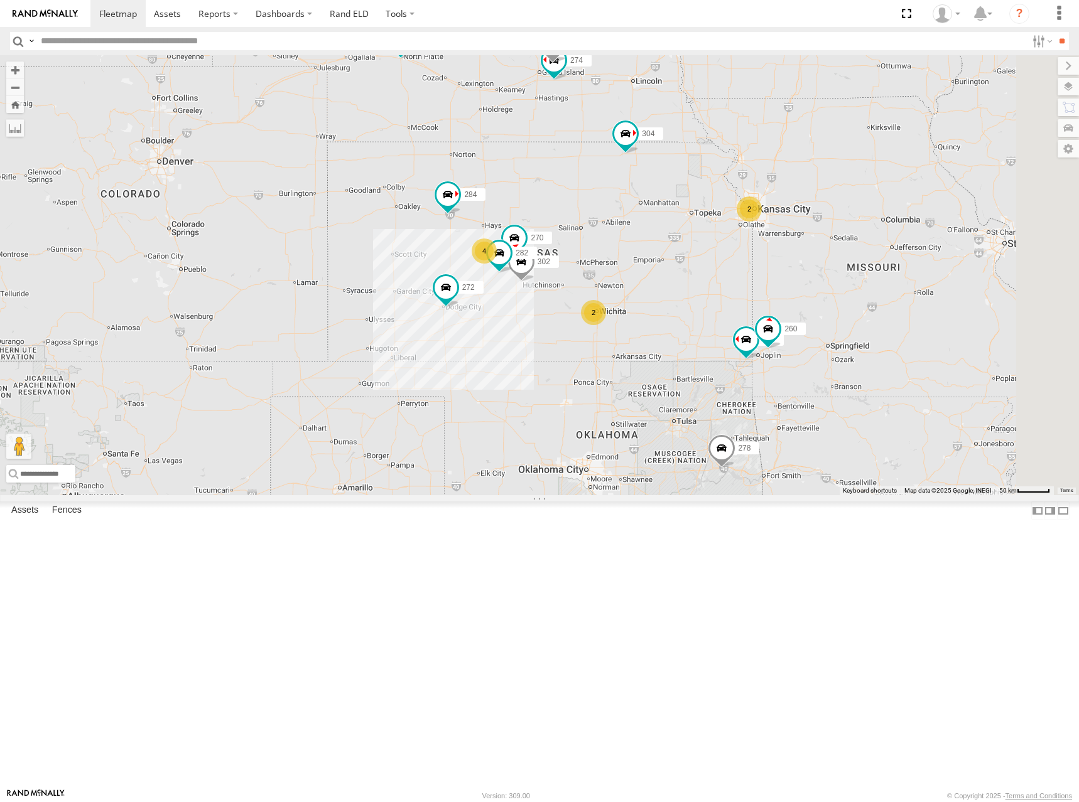
drag, startPoint x: 726, startPoint y: 337, endPoint x: 733, endPoint y: 333, distance: 7.9
click at [733, 333] on div "270 272 302 282 284 298 304 278 274 262 288 256 232 266 294 260 292 2 2 4" at bounding box center [539, 275] width 1079 height 440
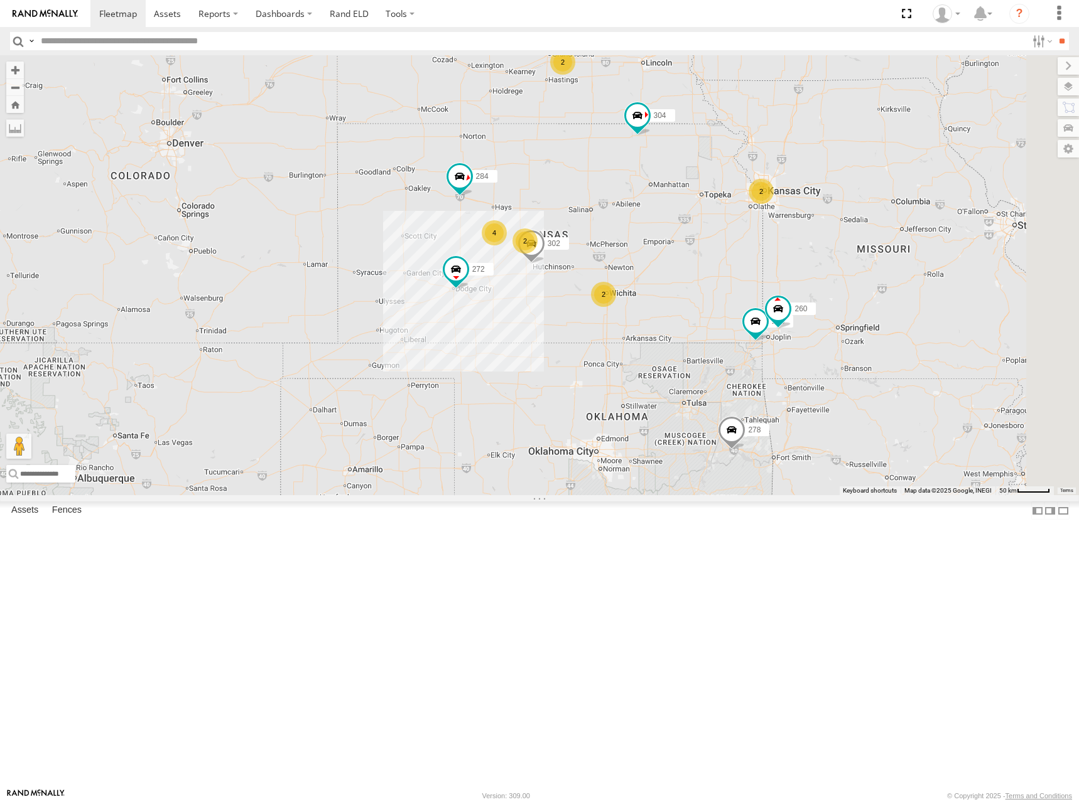
drag, startPoint x: 657, startPoint y: 353, endPoint x: 662, endPoint y: 329, distance: 24.3
click at [662, 329] on div "298 288 292 272 256 232 304 284 302 266 278 294 260 2 2 2 4 2" at bounding box center [539, 275] width 1079 height 440
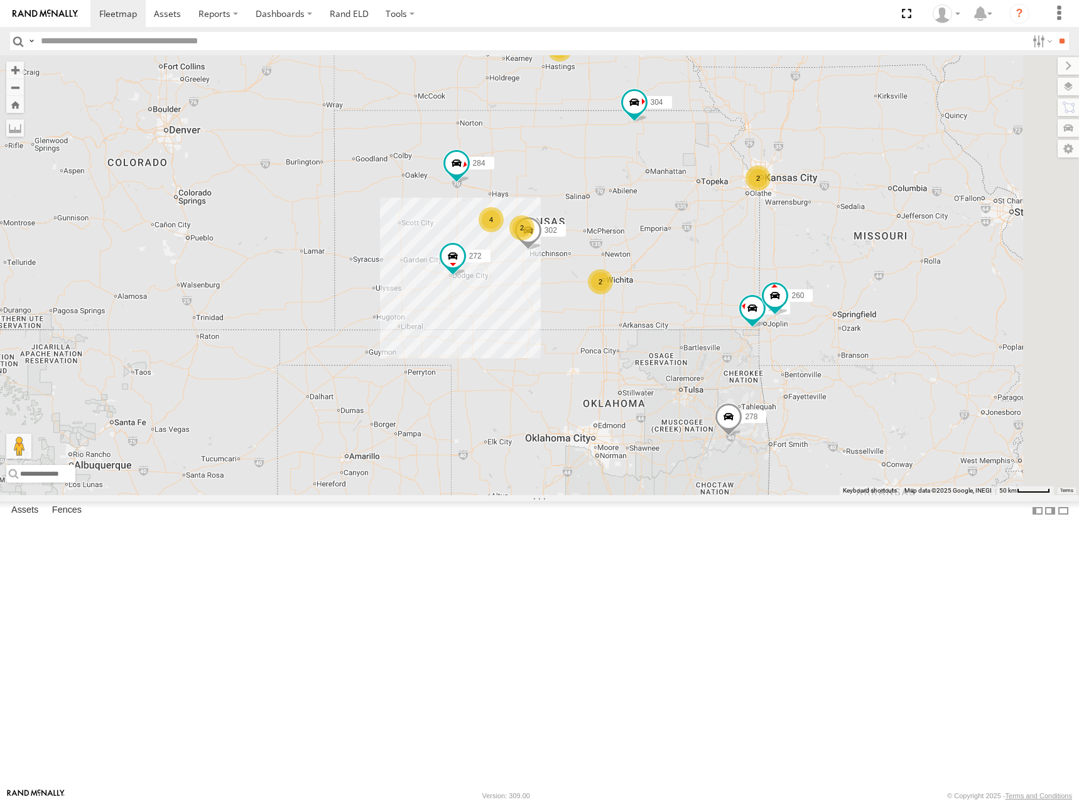
click at [707, 277] on div "298 288 292 272 256 232 304 284 302 266 278 294 260 2 2 2 4 2" at bounding box center [539, 275] width 1079 height 440
drag, startPoint x: 714, startPoint y: 283, endPoint x: 713, endPoint y: 271, distance: 12.0
click at [714, 271] on div "298 288 292 272 256 232 304 284 302 266 278 294 260 2 2 2 4 2" at bounding box center [539, 275] width 1079 height 440
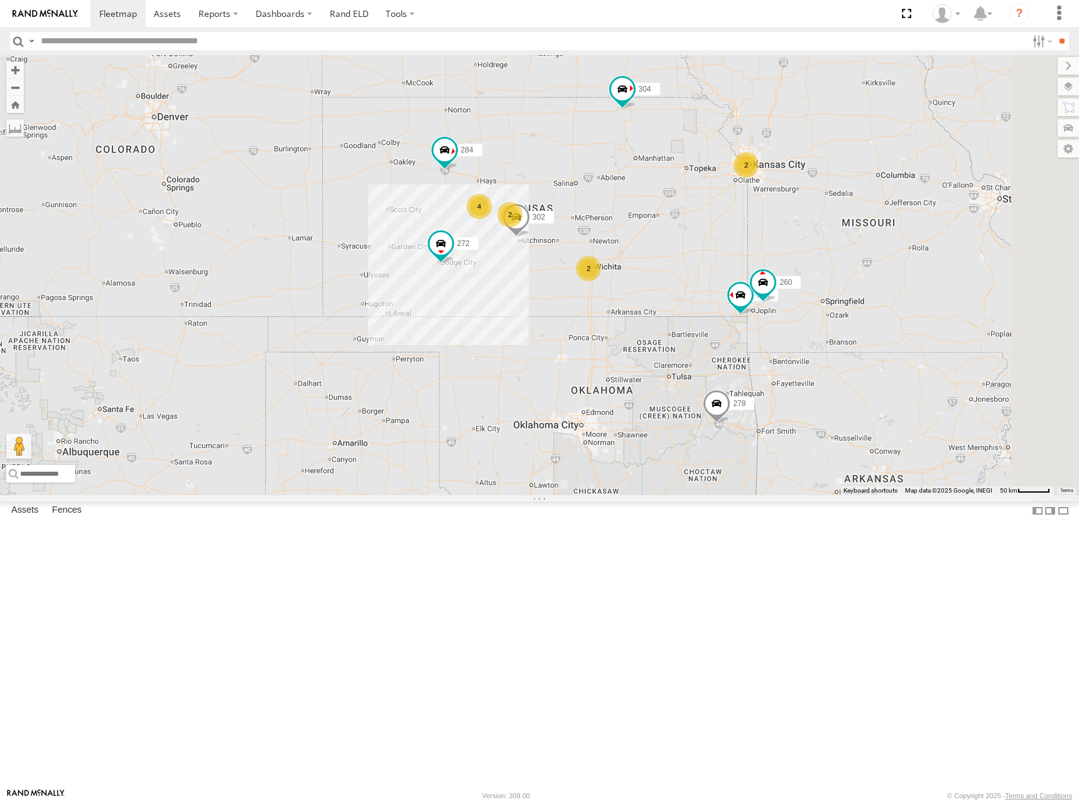
click at [688, 251] on div "298 288 292 272 256 232 304 284 302 266 278 294 260 2 2 2 4 2" at bounding box center [539, 275] width 1079 height 440
click at [705, 289] on div "298 288 292 272 256 232 304 284 302 266 278 294 260 2 2 2 4 2" at bounding box center [539, 275] width 1079 height 440
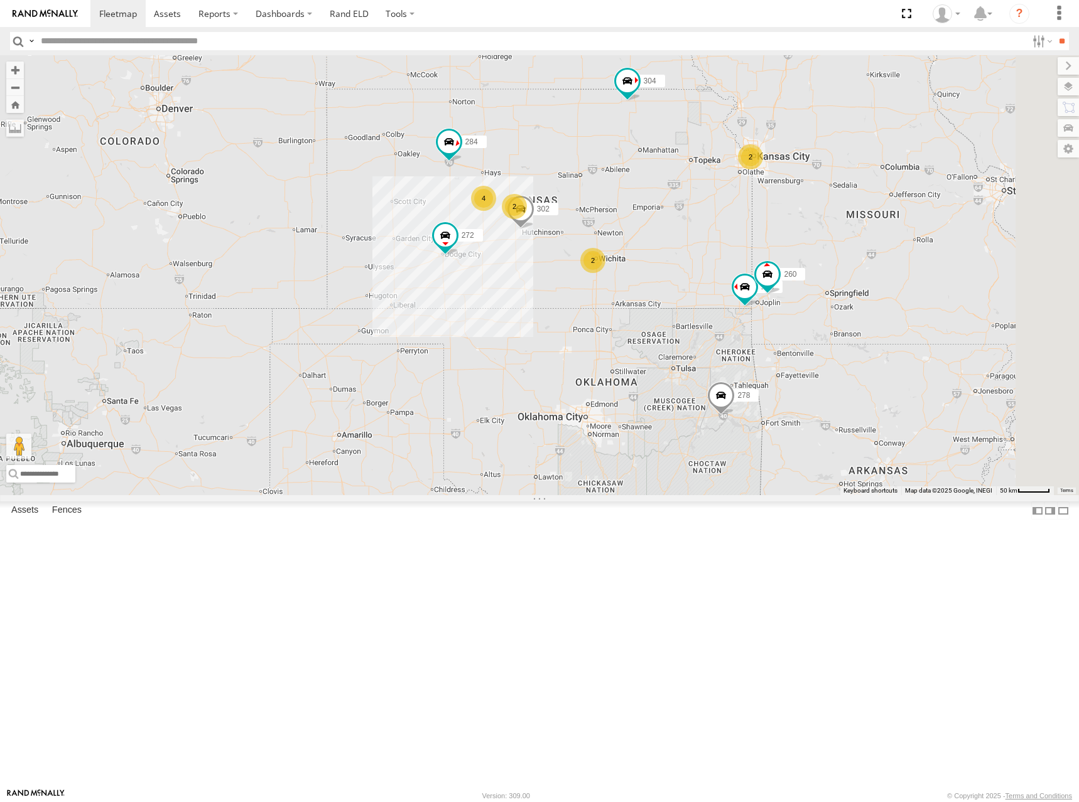
click at [696, 286] on div "298 288 292 272 256 232 304 284 302 266 278 294 260 2 2 2 4 2" at bounding box center [539, 275] width 1079 height 440
drag, startPoint x: 714, startPoint y: 268, endPoint x: 714, endPoint y: 259, distance: 8.8
click at [714, 259] on div "298 288 292 272 256 232 304 284 302 266 278 294 260 2 2 2 4 2" at bounding box center [539, 275] width 1079 height 440
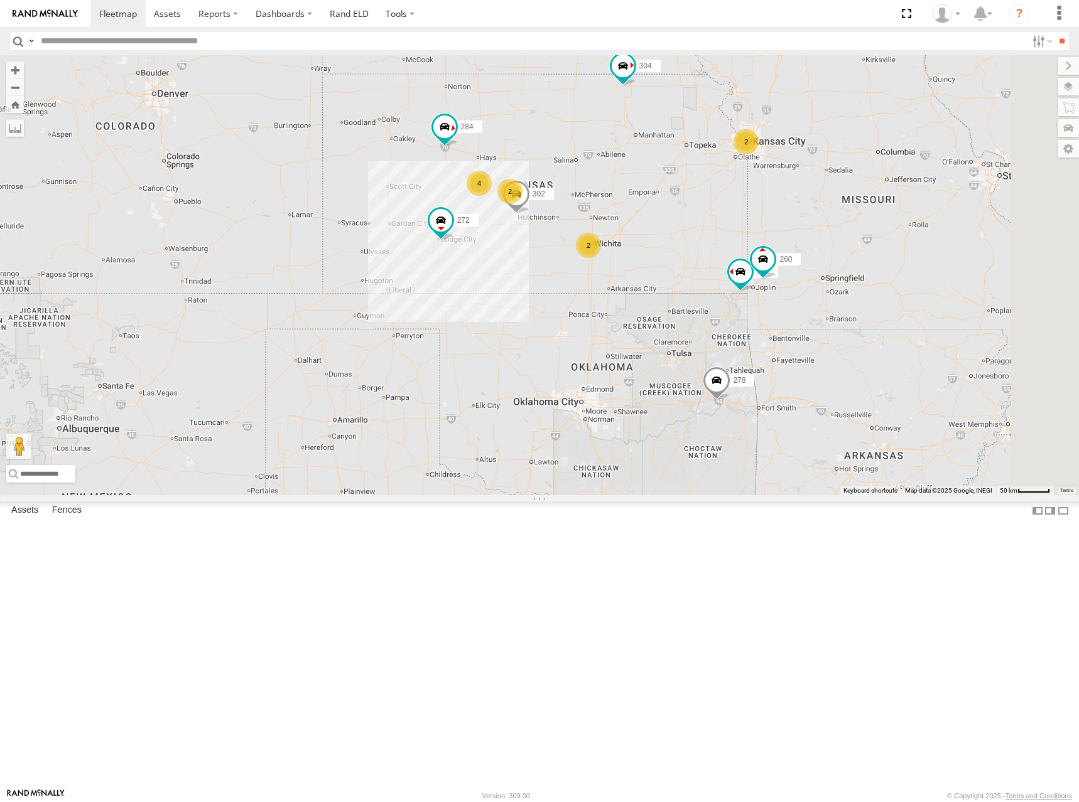
drag, startPoint x: 693, startPoint y: 249, endPoint x: 689, endPoint y: 237, distance: 13.3
click at [689, 237] on div "298 288 292 272 256 232 304 284 302 266 278 294 260 2 2 2 4 2" at bounding box center [539, 275] width 1079 height 440
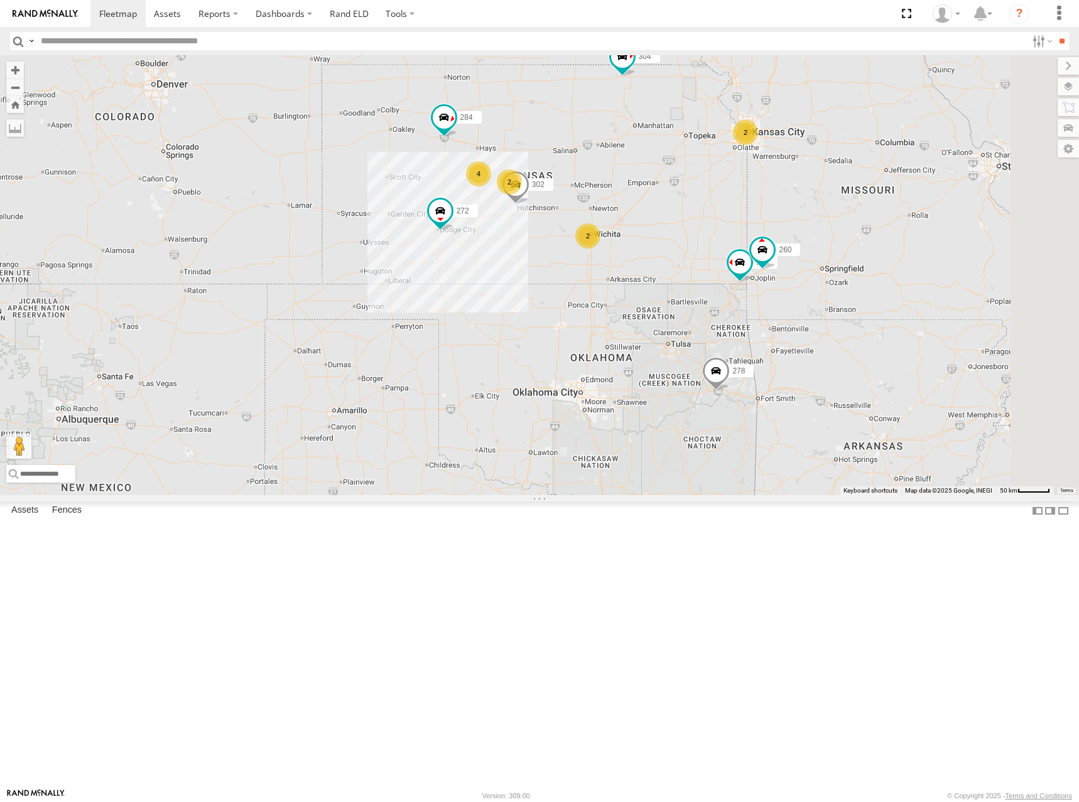
click at [691, 237] on div "298 288 292 272 256 232 304 284 302 266 278 294 260 2 2 2 4 2" at bounding box center [539, 275] width 1079 height 440
click at [697, 233] on div "298 288 292 272 256 232 304 284 302 266 278 294 260 2 2 2 4 2" at bounding box center [539, 275] width 1079 height 440
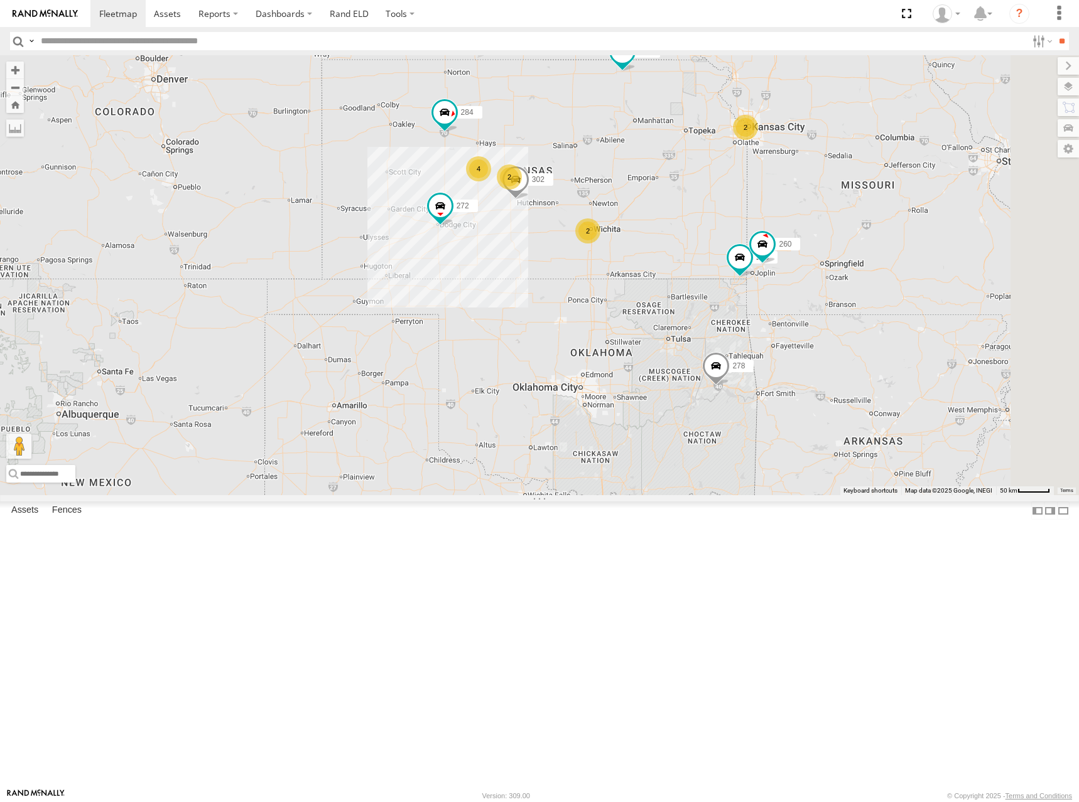
drag, startPoint x: 717, startPoint y: 261, endPoint x: 717, endPoint y: 252, distance: 8.8
click at [717, 252] on div "298 288 292 272 256 232 304 284 302 266 278 294 260 2 2 2 4 2" at bounding box center [539, 275] width 1079 height 440
click at [701, 239] on div "298 288 292 272 256 232 304 284 302 266 278 294 260 2 2 2 4 2" at bounding box center [539, 275] width 1079 height 440
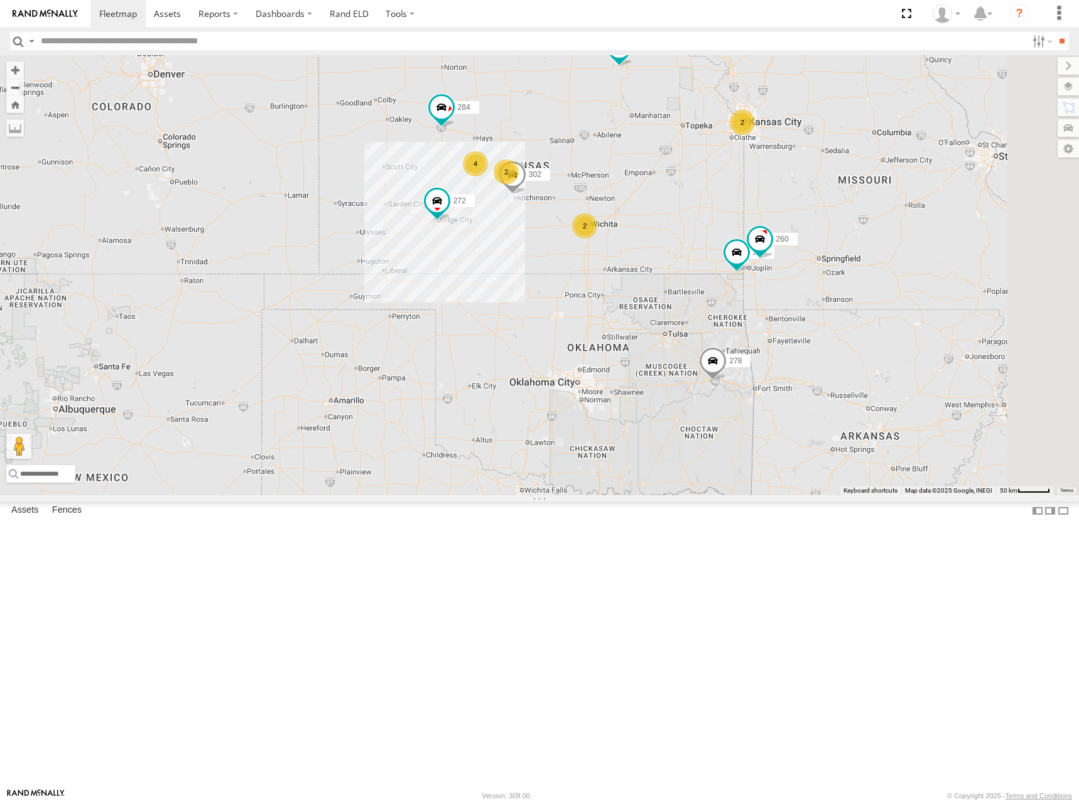
click at [689, 238] on div "298 288 292 272 256 232 304 284 302 266 278 294 260 2 2 2 4 2" at bounding box center [539, 275] width 1079 height 440
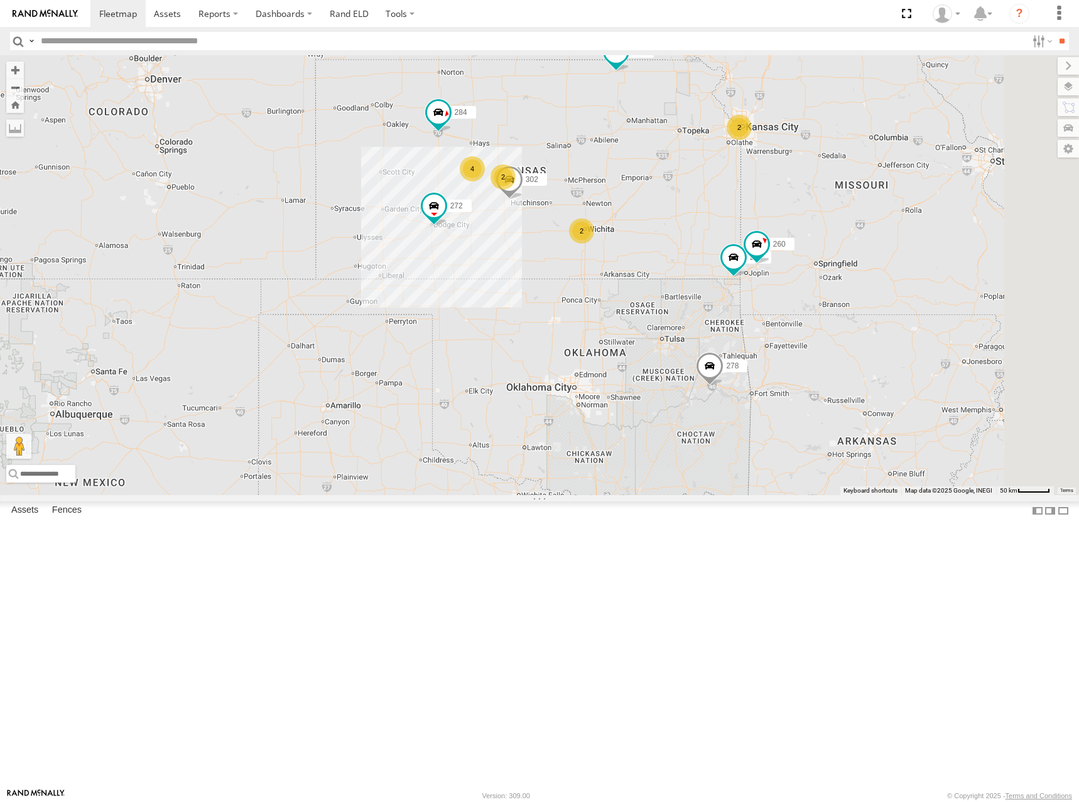
click at [700, 235] on div "298 288 292 272 256 232 304 284 302 266 278 294 260 2 2 2 4 2" at bounding box center [539, 275] width 1079 height 440
drag, startPoint x: 734, startPoint y: 267, endPoint x: 736, endPoint y: 276, distance: 9.0
click at [732, 273] on div "298 288 292 272 256 232 304 284 302 266 278 294 260 2 2 2 4 2" at bounding box center [539, 275] width 1079 height 440
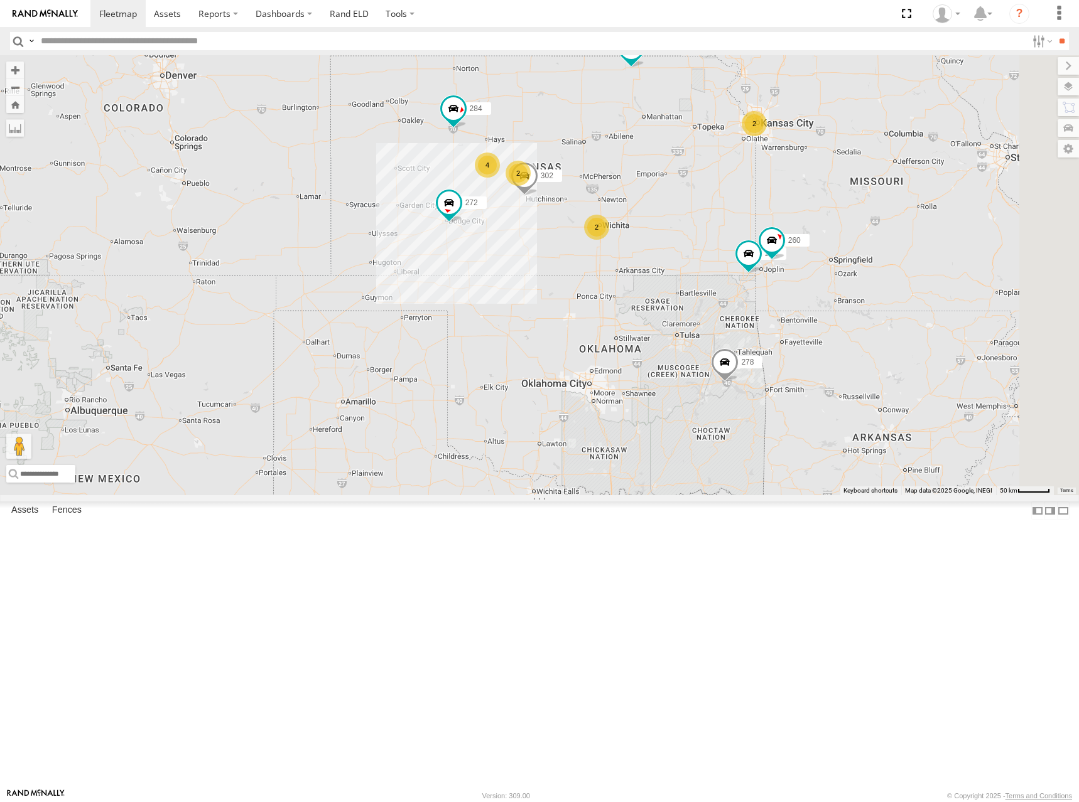
drag, startPoint x: 738, startPoint y: 272, endPoint x: 751, endPoint y: 268, distance: 14.3
click at [751, 268] on div "298 288 292 272 256 232 304 284 302 266 278 294 260 2 2 2 4 2" at bounding box center [539, 275] width 1079 height 440
click at [712, 254] on div "298 288 292 272 256 232 304 284 302 266 278 294 260 2 2 2 4 2" at bounding box center [539, 275] width 1079 height 440
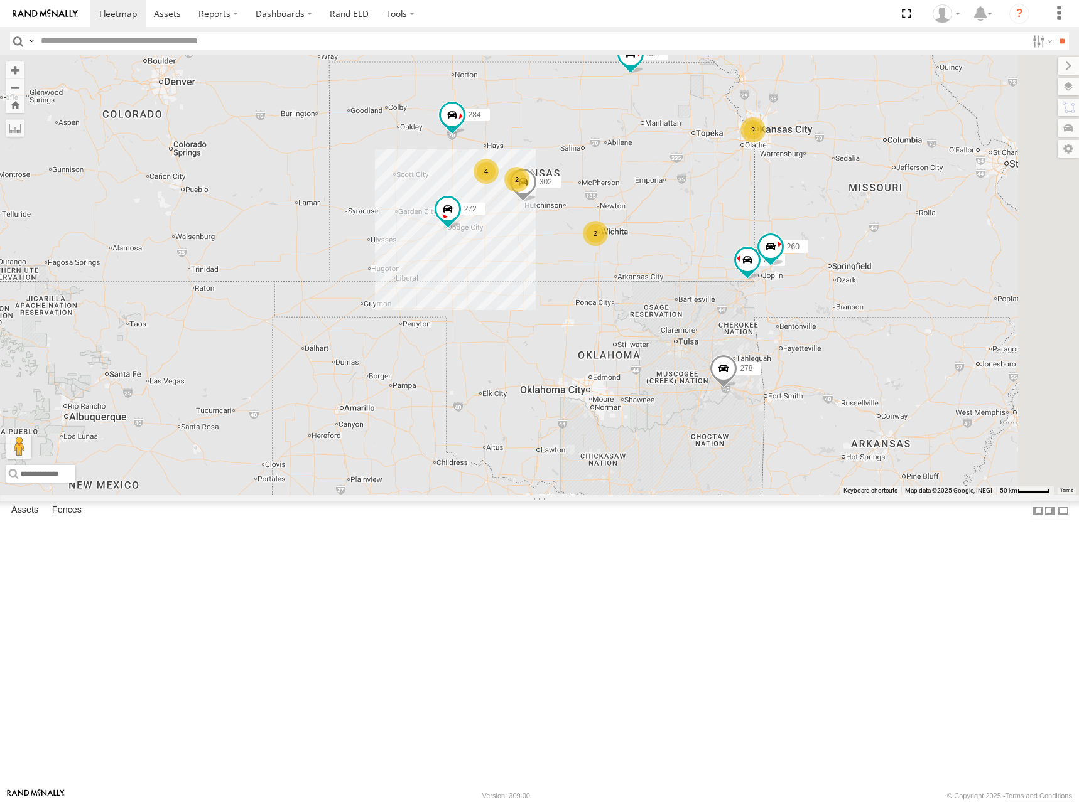
click at [699, 260] on div "298 288 292 272 256 232 304 284 302 266 278 294 260 2 2 2 4 2" at bounding box center [539, 275] width 1079 height 440
click at [782, 252] on div "298 288 292 272 256 232 304 284 302 266 278 294 260 2 2 2 4 2" at bounding box center [539, 275] width 1079 height 440
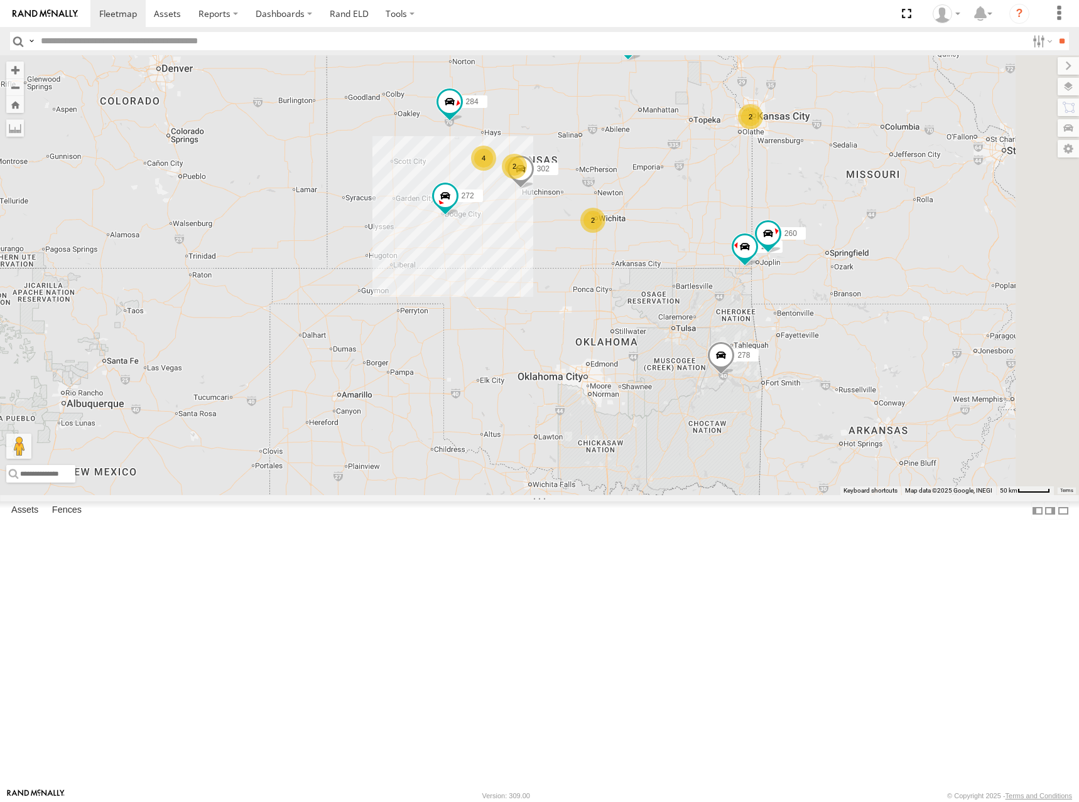
drag, startPoint x: 748, startPoint y: 230, endPoint x: 743, endPoint y: 220, distance: 11.5
click at [743, 220] on div "298 288 292 272 256 232 304 284 302 266 278 294 260 2 2 2 4 2" at bounding box center [539, 275] width 1079 height 440
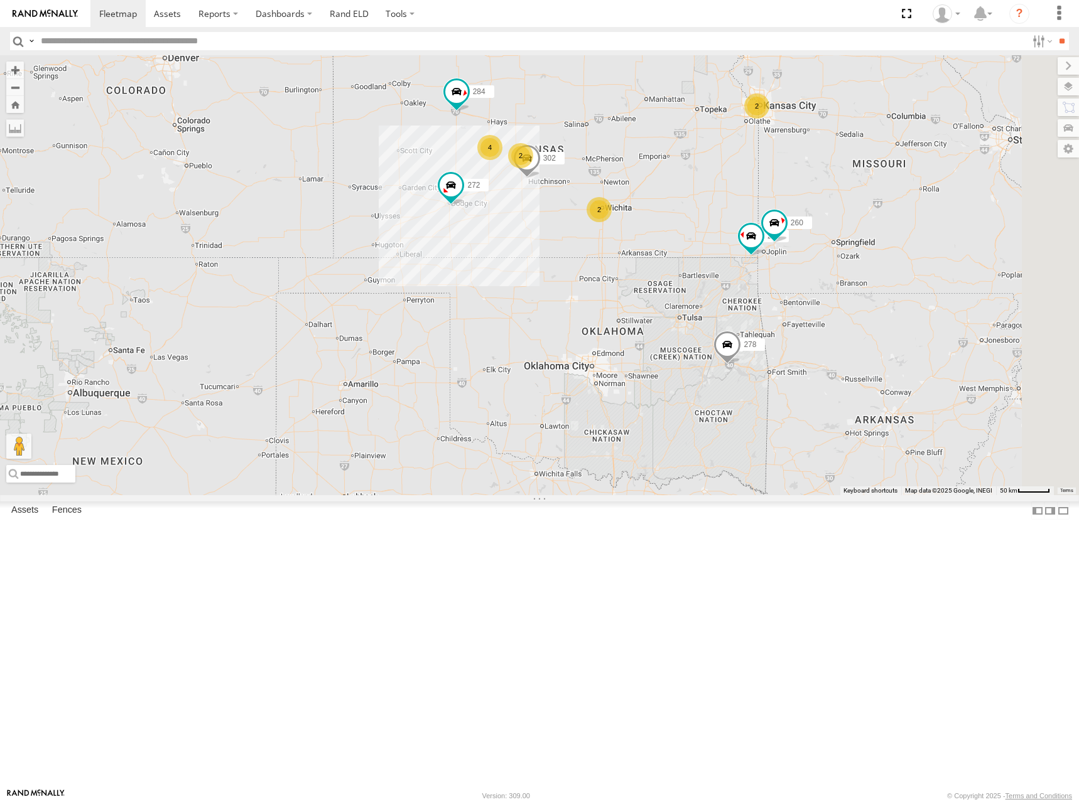
click at [785, 259] on div "298 288 292 272 256 232 304 284 302 266 278 294 260 2 2 2 4 2" at bounding box center [539, 275] width 1079 height 440
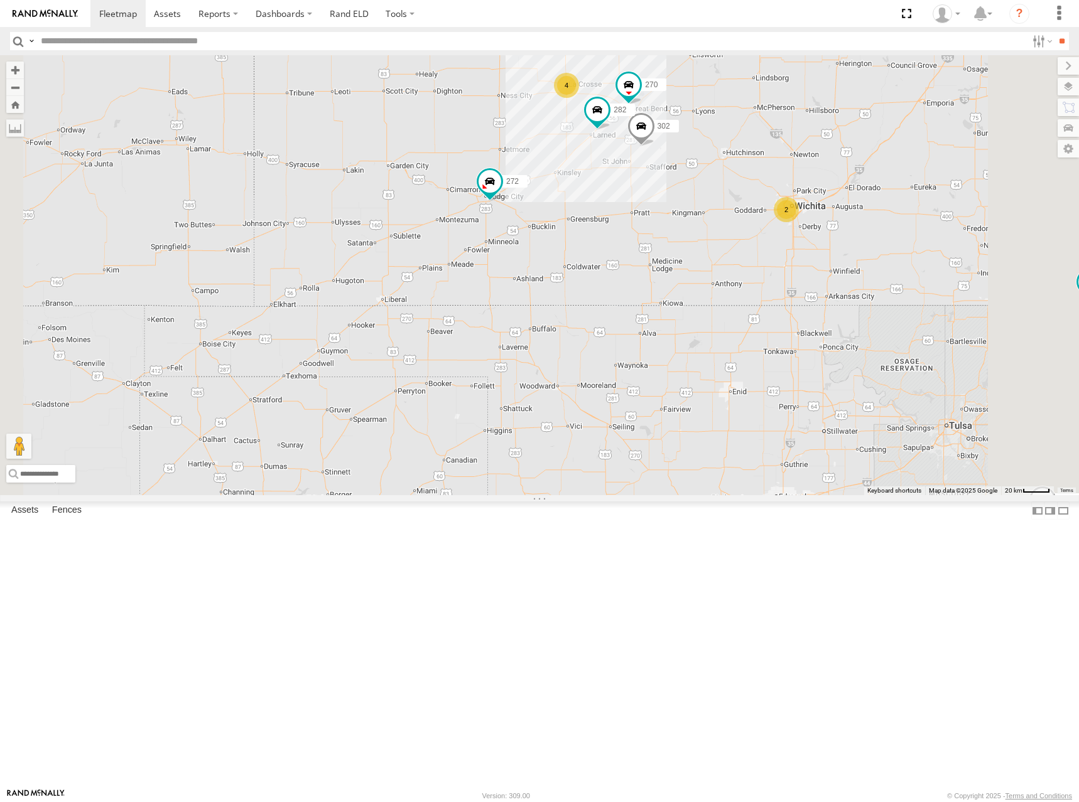
drag, startPoint x: 583, startPoint y: 343, endPoint x: 591, endPoint y: 362, distance: 19.7
click at [591, 362] on div "298 288 292 272 256 232 304 284 302 266 278 294 260 2 4 270 282" at bounding box center [539, 275] width 1079 height 440
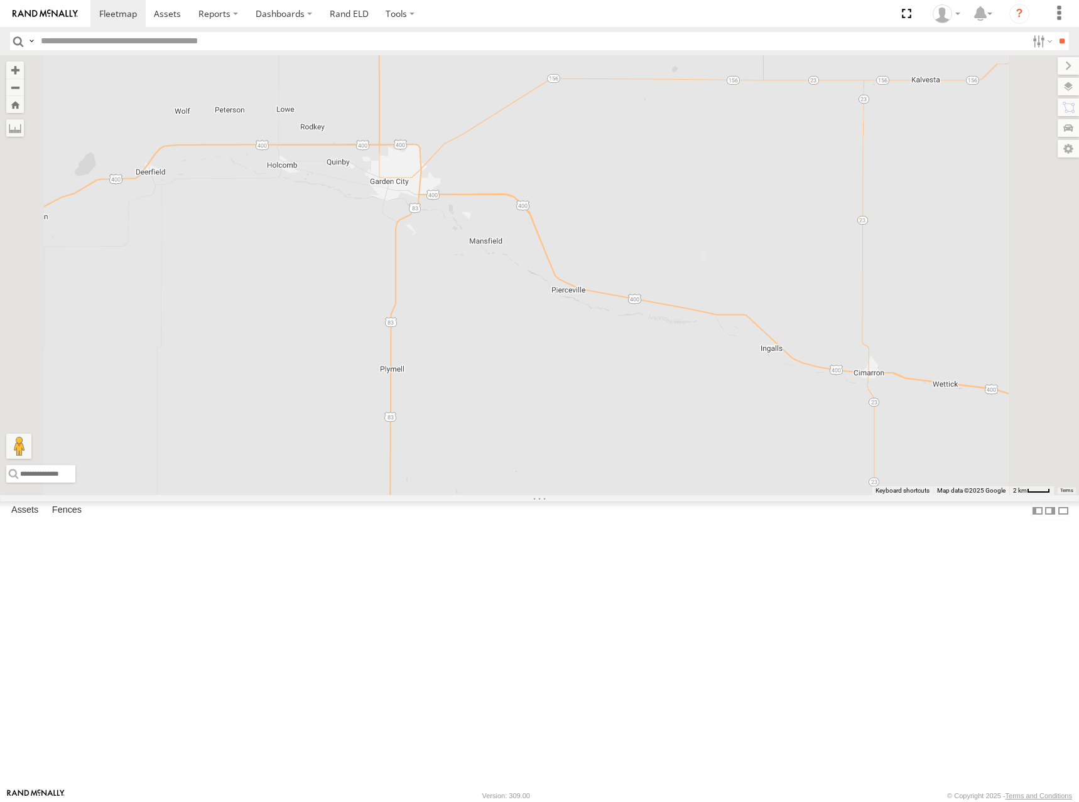
drag, startPoint x: 568, startPoint y: 269, endPoint x: 640, endPoint y: 321, distance: 89.9
click at [640, 321] on div "298 288 292 272 256 232 304 284 302 266 278 294 260 270 282" at bounding box center [539, 275] width 1079 height 440
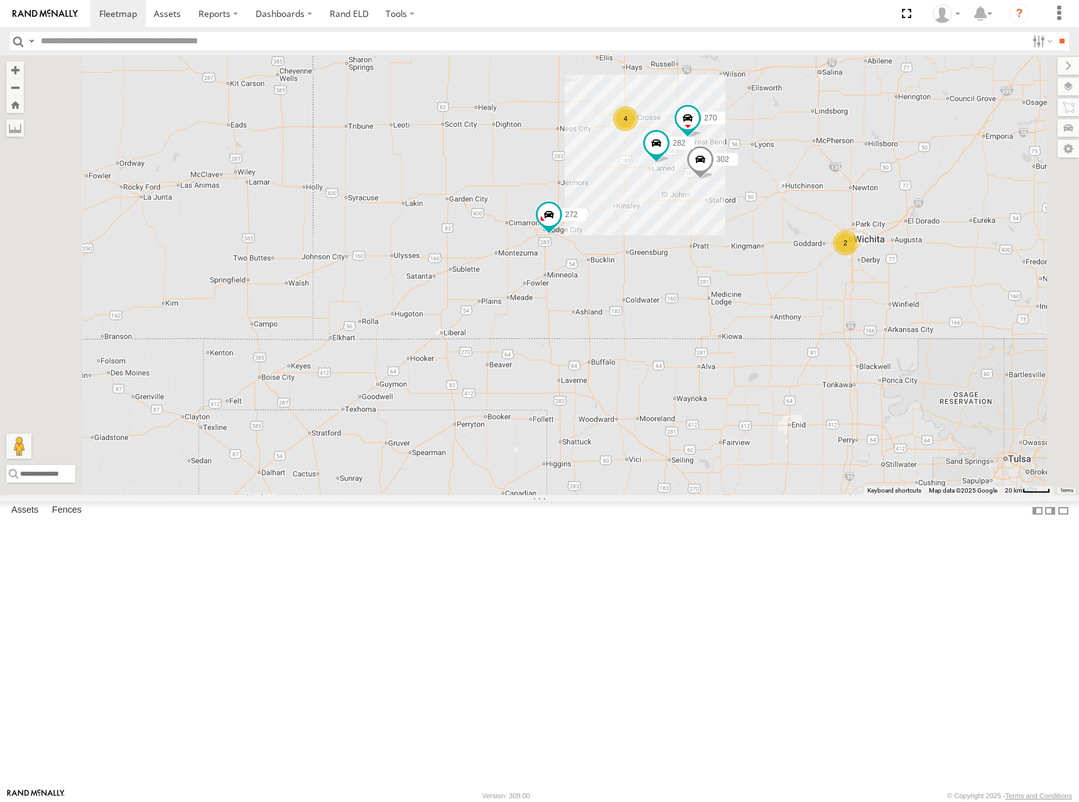
drag, startPoint x: 577, startPoint y: 289, endPoint x: 619, endPoint y: 313, distance: 48.7
click at [619, 313] on div "298 288 292 272 256 232 304 284 302 266 278 294 260 270 282 2 4" at bounding box center [539, 275] width 1079 height 440
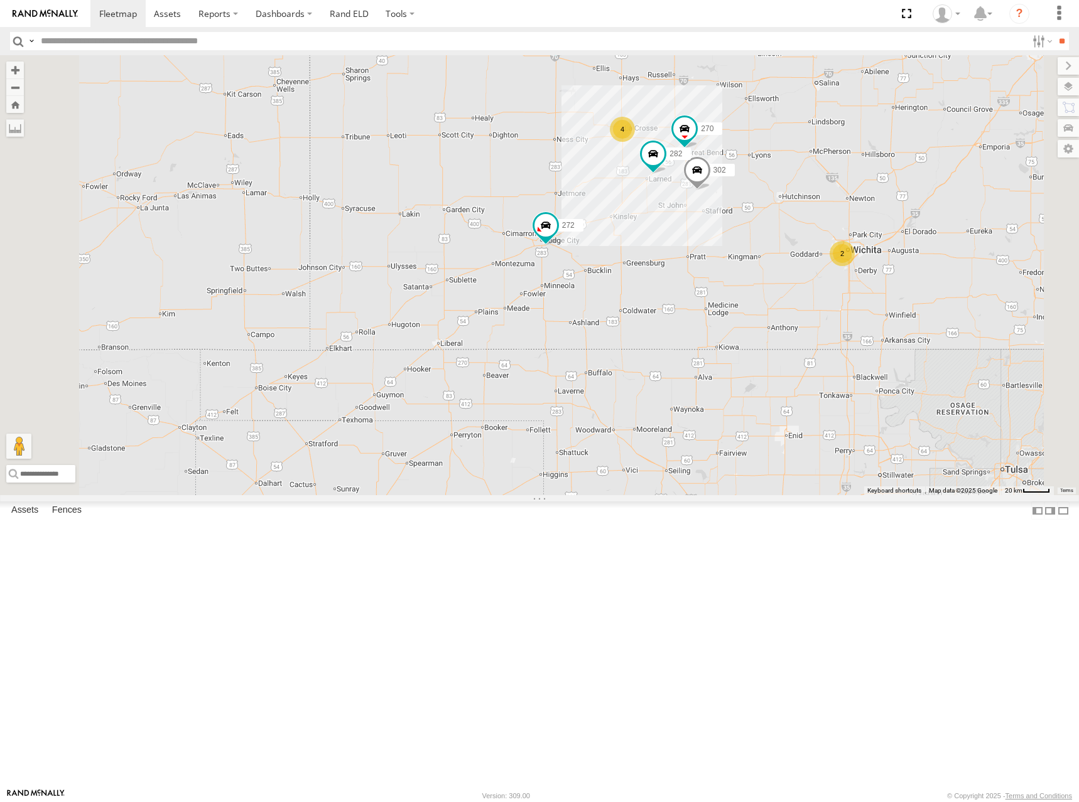
drag, startPoint x: 657, startPoint y: 279, endPoint x: 651, endPoint y: 286, distance: 8.4
click at [651, 286] on div "298 288 292 272 256 232 304 284 302 266 278 294 260 270 282 2 4" at bounding box center [539, 275] width 1079 height 440
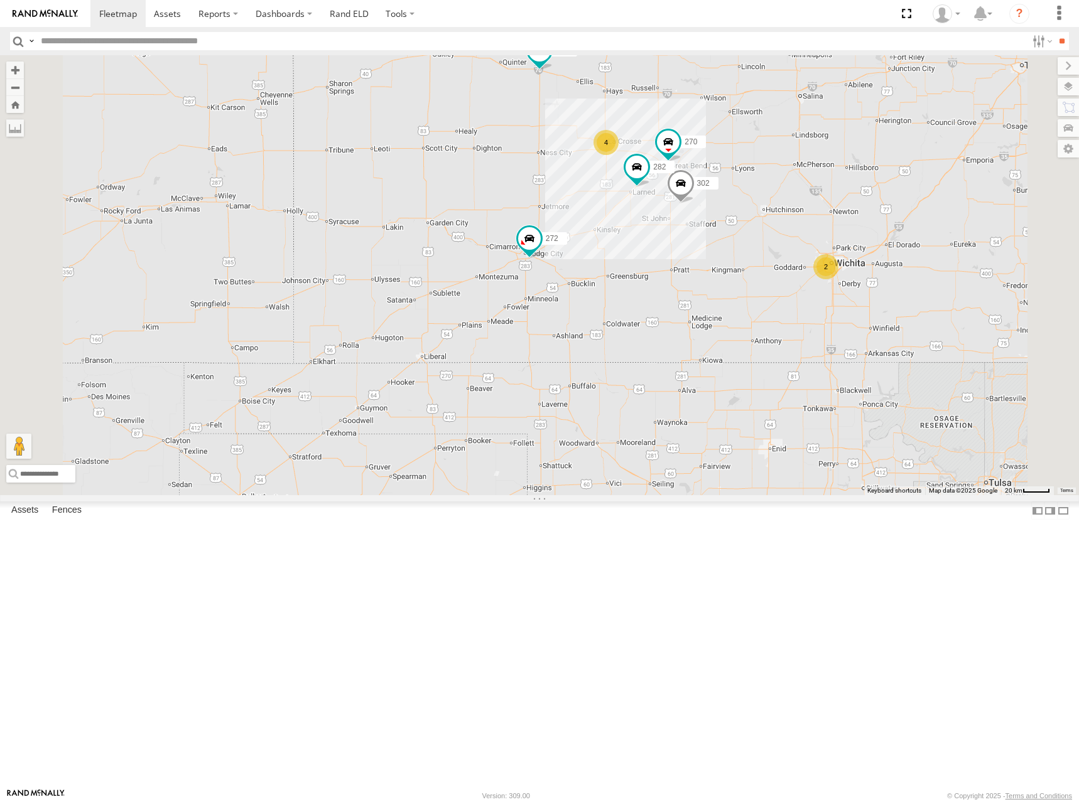
drag, startPoint x: 807, startPoint y: 212, endPoint x: 789, endPoint y: 225, distance: 22.9
click at [789, 225] on div "298 288 292 272 256 232 304 284 302 266 278 294 260 270 282 2 4" at bounding box center [539, 275] width 1079 height 440
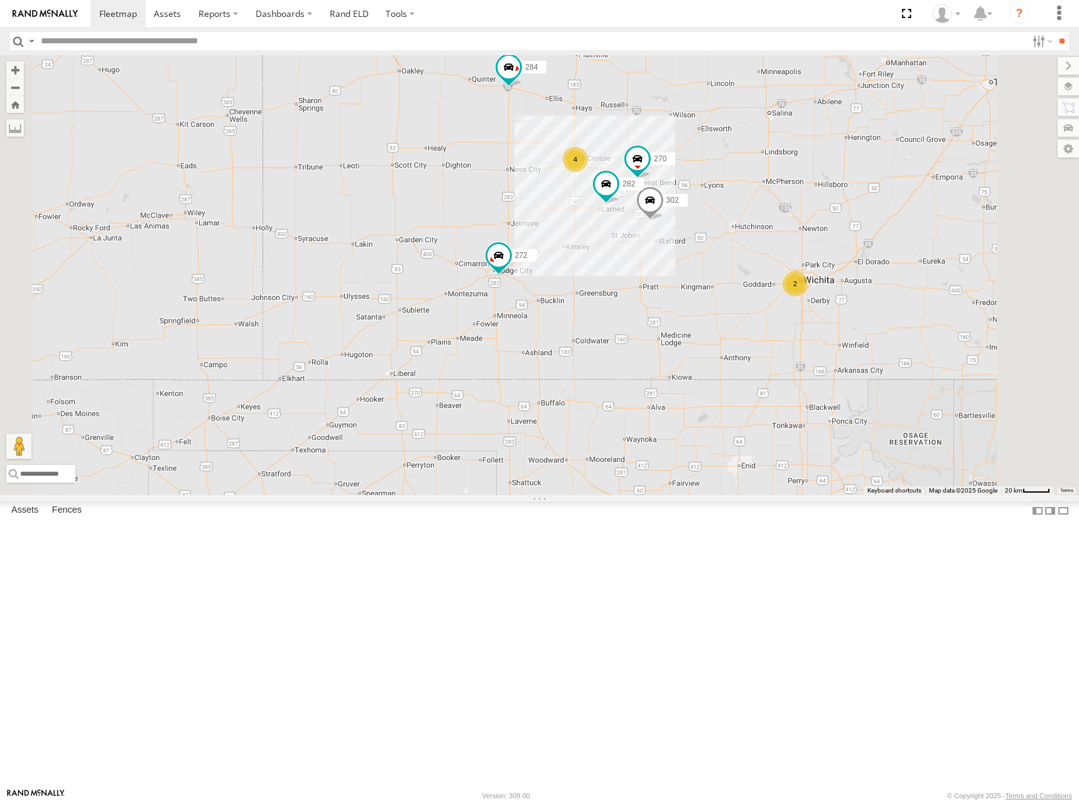
drag, startPoint x: 869, startPoint y: 227, endPoint x: 830, endPoint y: 248, distance: 44.1
click at [830, 248] on div "298 288 292 272 256 232 304 284 302 266 278 294 260 270 282 2 4" at bounding box center [539, 275] width 1079 height 440
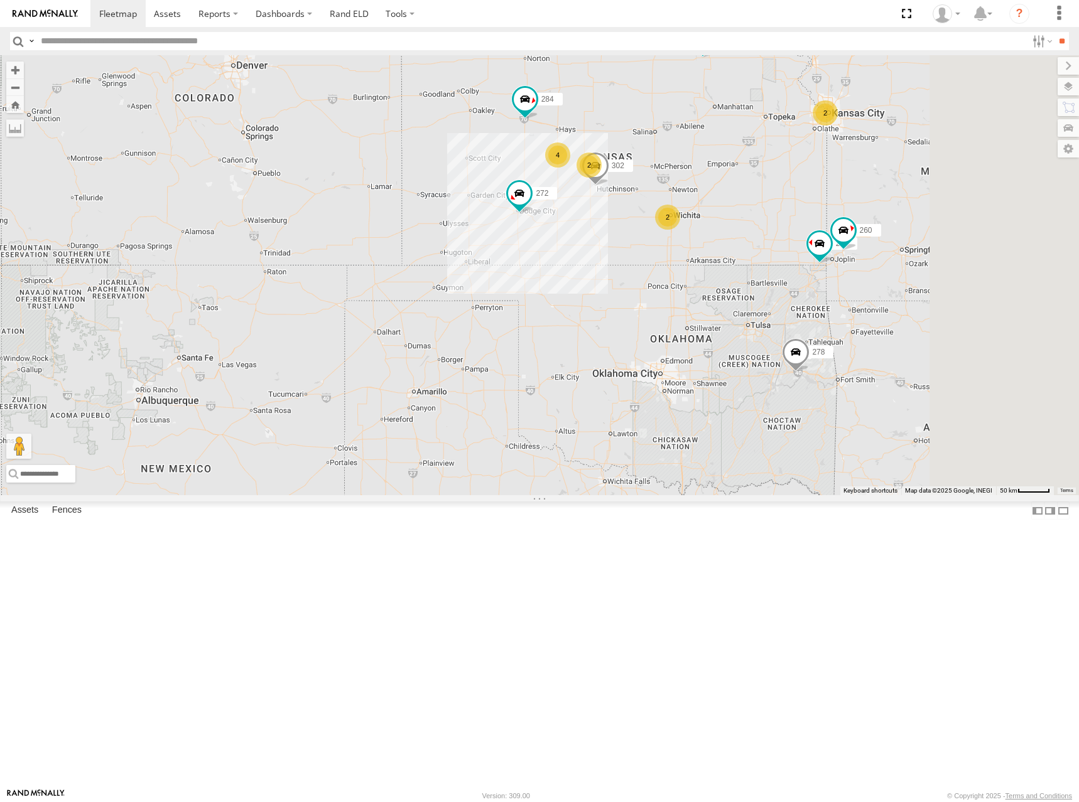
drag, startPoint x: 825, startPoint y: 243, endPoint x: 813, endPoint y: 247, distance: 12.7
click at [813, 247] on div "298 288 292 272 256 232 304 284 302 266 278 294 260 2 2 2 4 2" at bounding box center [539, 275] width 1079 height 440
click at [756, 269] on div "298 288 292 272 256 232 304 284 302 266 278 294 260 2 2 2 4 2" at bounding box center [539, 275] width 1079 height 440
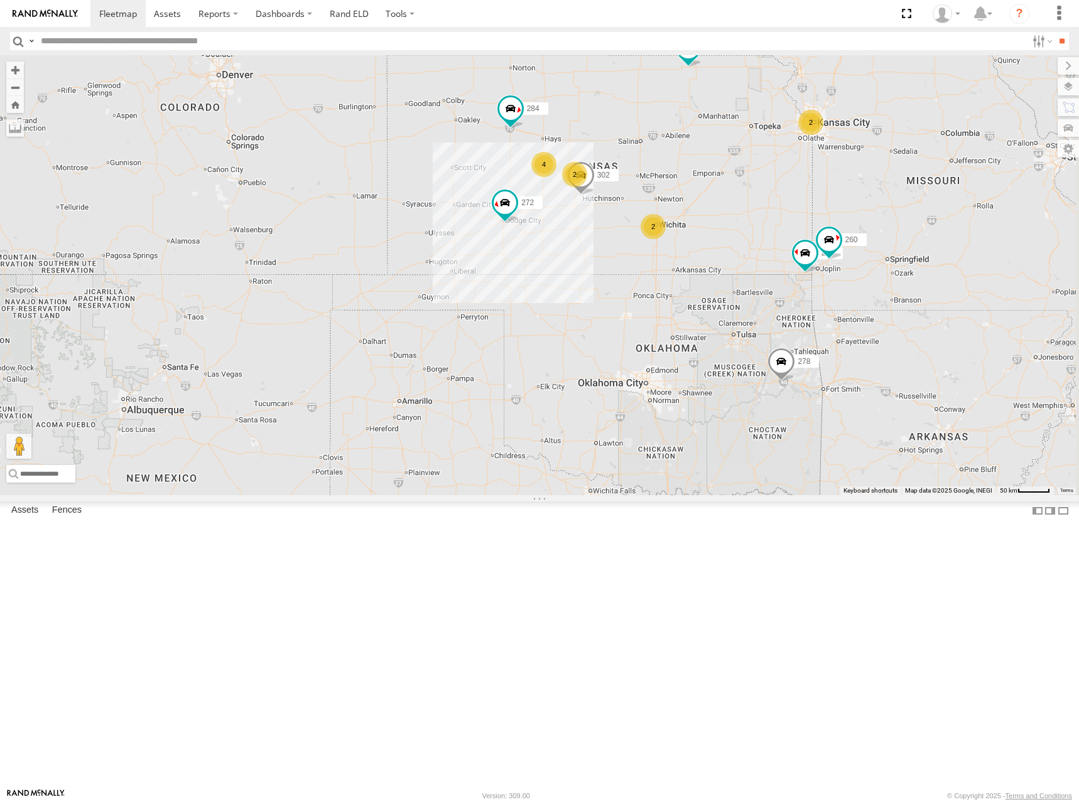
click at [831, 272] on div "298 288 292 272 256 232 304 284 302 266 278 294 260 2 2 2 4 2" at bounding box center [539, 275] width 1079 height 440
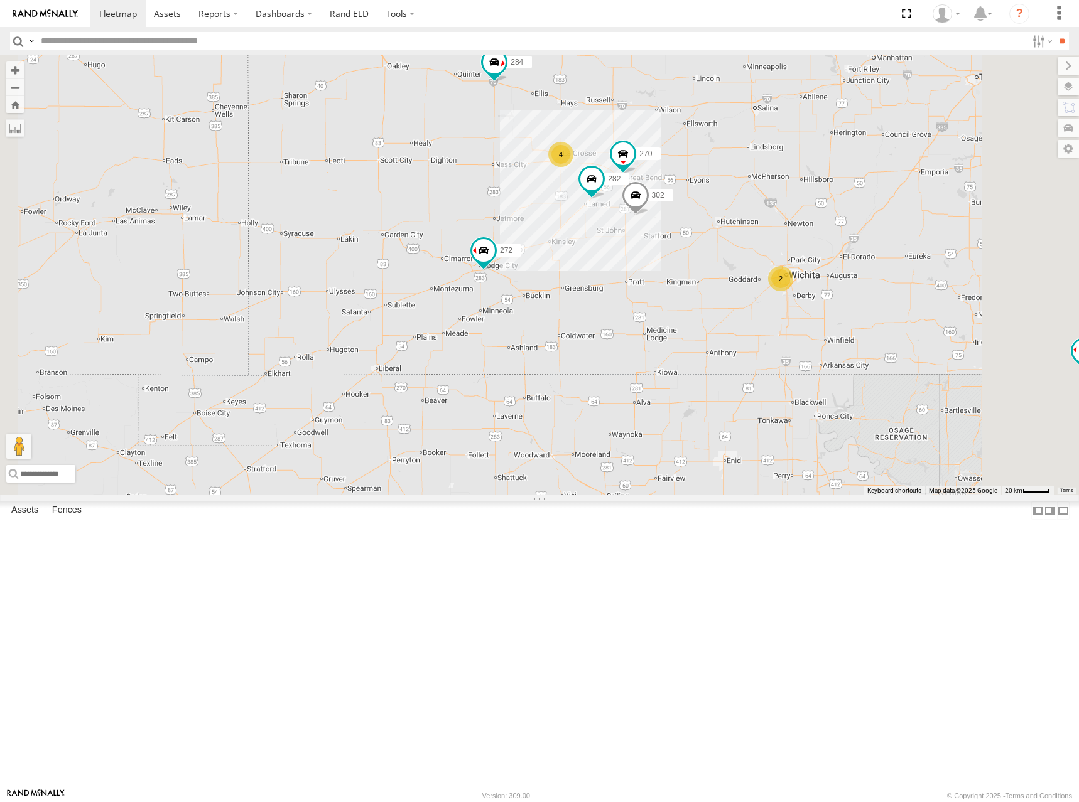
drag, startPoint x: 853, startPoint y: 194, endPoint x: 844, endPoint y: 201, distance: 11.2
click at [844, 201] on div "298 288 292 272 256 232 304 284 302 266 278 294 260 2 4 270 282" at bounding box center [539, 275] width 1079 height 440
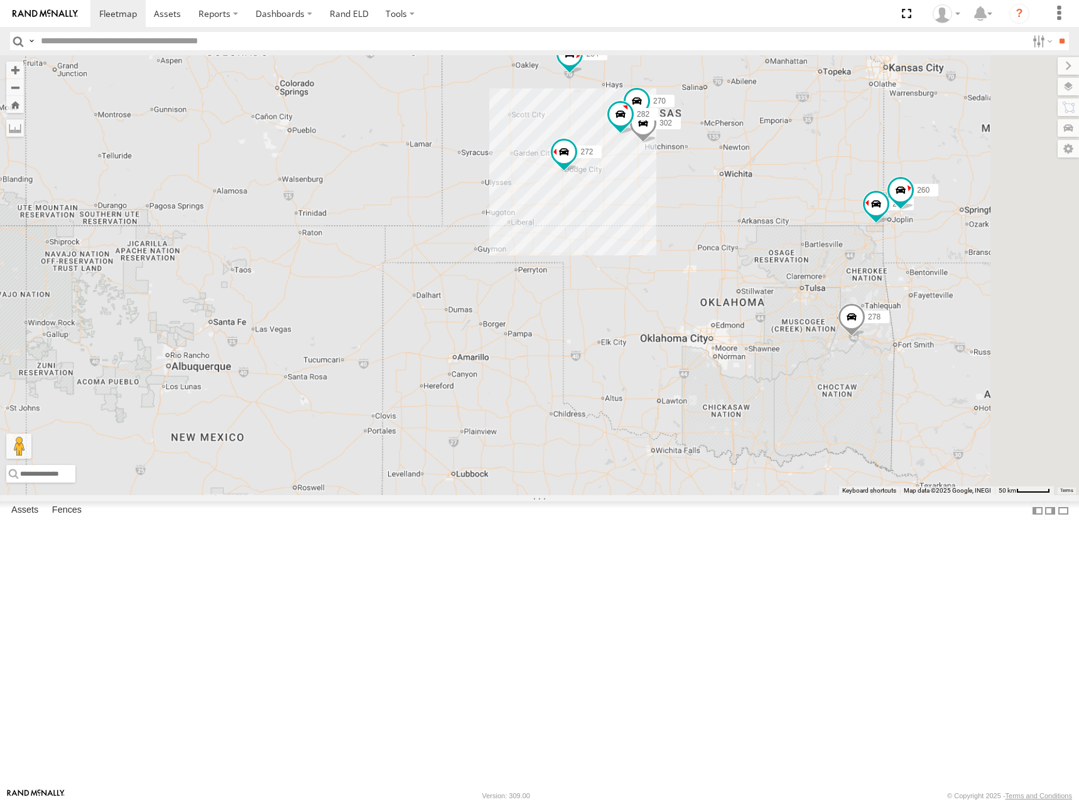
drag, startPoint x: 907, startPoint y: 198, endPoint x: 890, endPoint y: 200, distance: 17.0
click at [890, 200] on div "298 288 292 272 256 232 304 284 302 266 278 294 260 270 282" at bounding box center [539, 275] width 1079 height 440
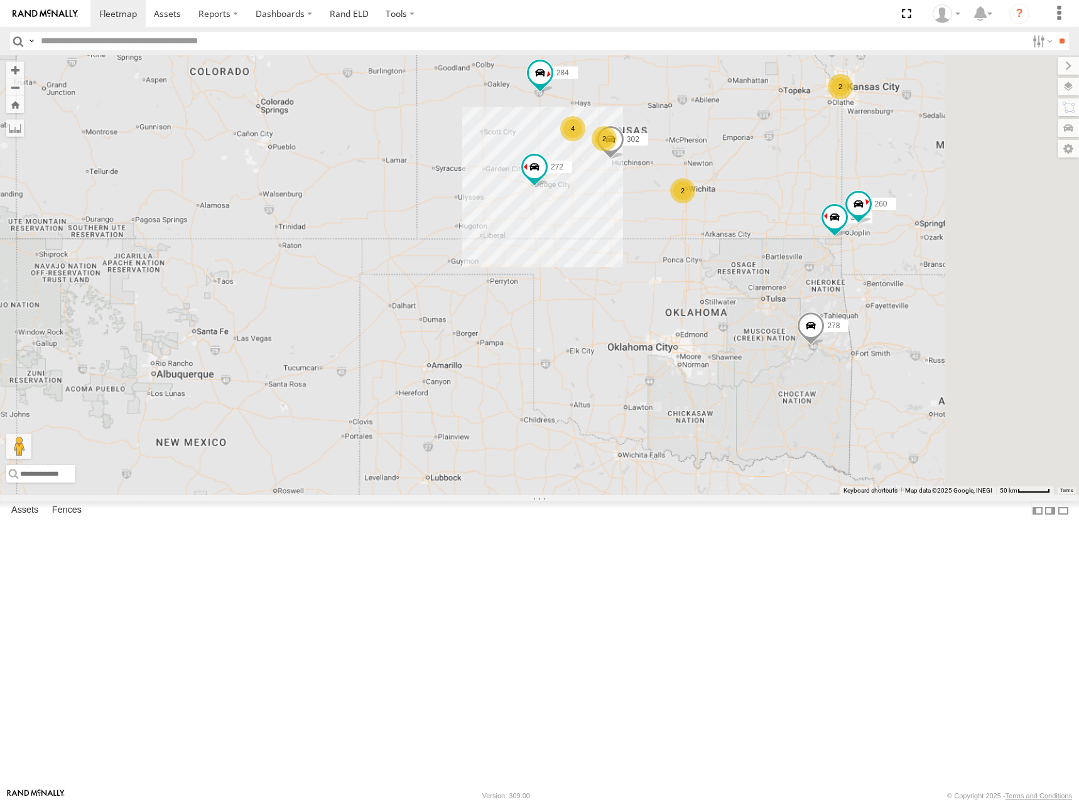
drag, startPoint x: 921, startPoint y: 204, endPoint x: 900, endPoint y: 215, distance: 23.9
click at [900, 215] on div "298 288 292 272 256 232 304 284 302 266 278 294 260 2 2 2 4 2" at bounding box center [539, 275] width 1079 height 440
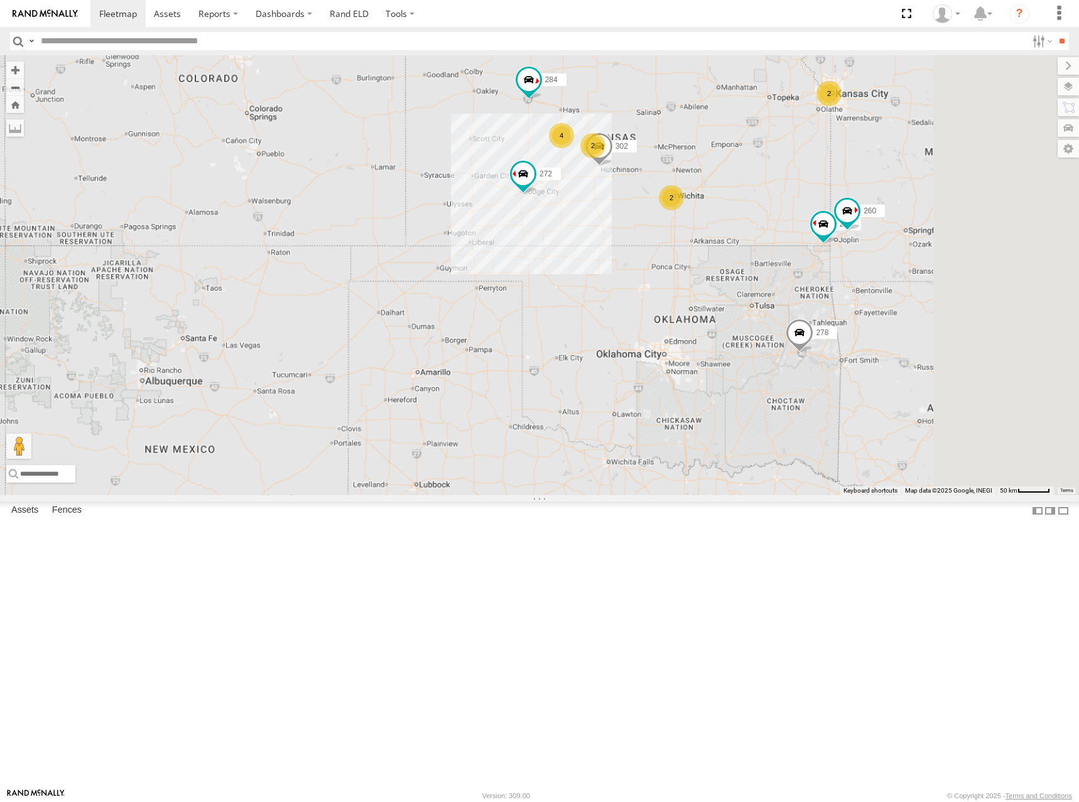
drag, startPoint x: 917, startPoint y: 210, endPoint x: 903, endPoint y: 217, distance: 15.7
click at [903, 217] on div "298 288 292 272 256 232 304 284 302 266 278 294 260 2 2 2 4 2" at bounding box center [539, 275] width 1079 height 440
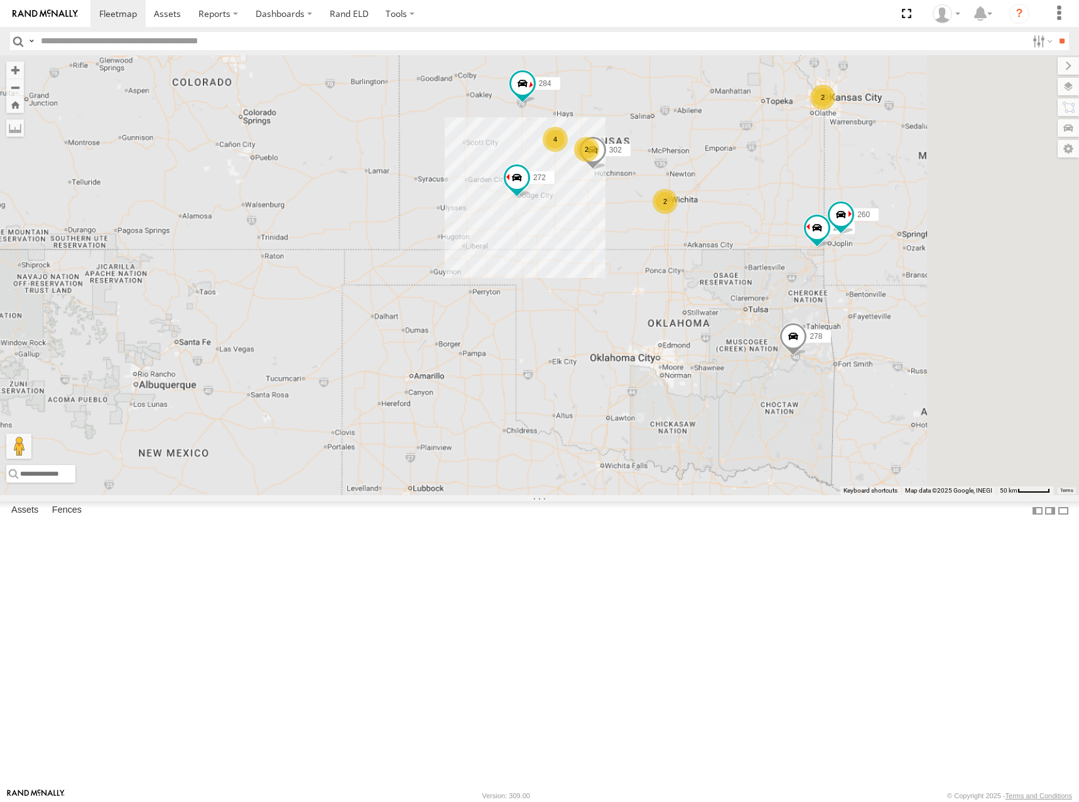
click at [809, 196] on div "298 288 292 272 256 232 304 284 302 266 278 294 260 2 2 2 4 2" at bounding box center [539, 275] width 1079 height 440
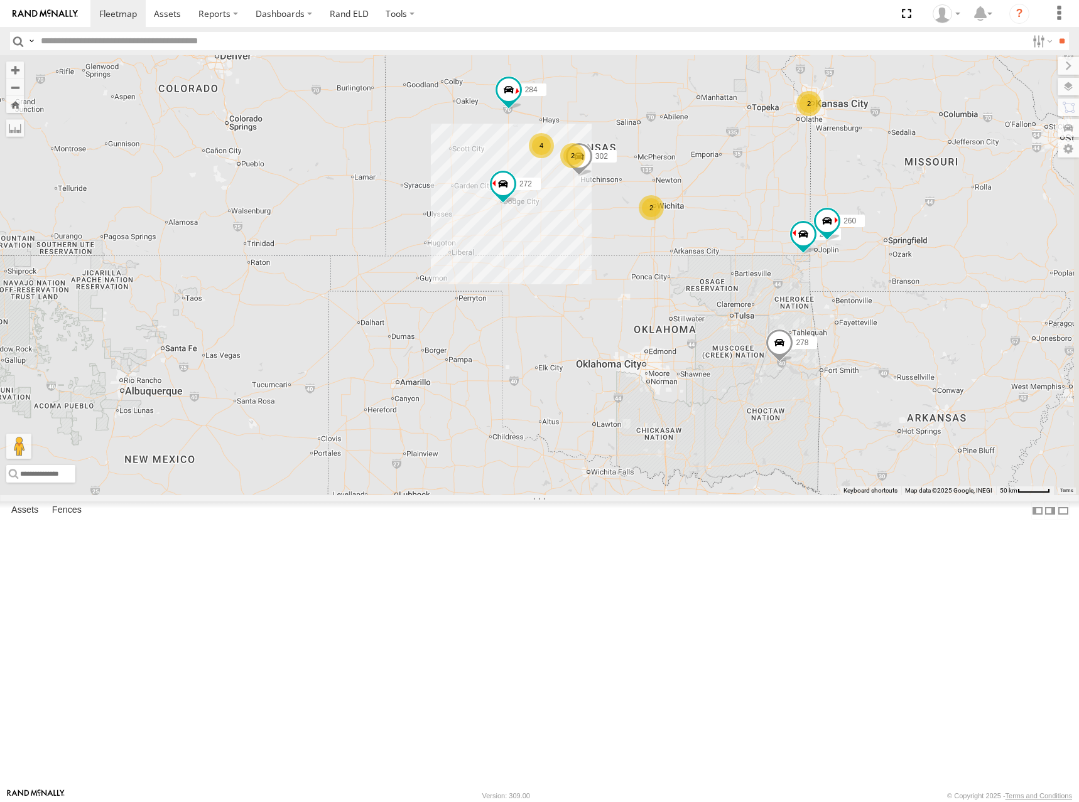
drag, startPoint x: 783, startPoint y: 197, endPoint x: 767, endPoint y: 204, distance: 17.7
click at [767, 204] on div "298 288 292 272 256 232 304 284 302 266 278 294 260 2 2 2 4 2" at bounding box center [539, 275] width 1079 height 440
drag, startPoint x: 777, startPoint y: 236, endPoint x: 783, endPoint y: 224, distance: 13.5
click at [783, 224] on div "298 288 292 272 256 232 304 284 302 266 278 294 260 2 2 2 4 2" at bounding box center [539, 275] width 1079 height 440
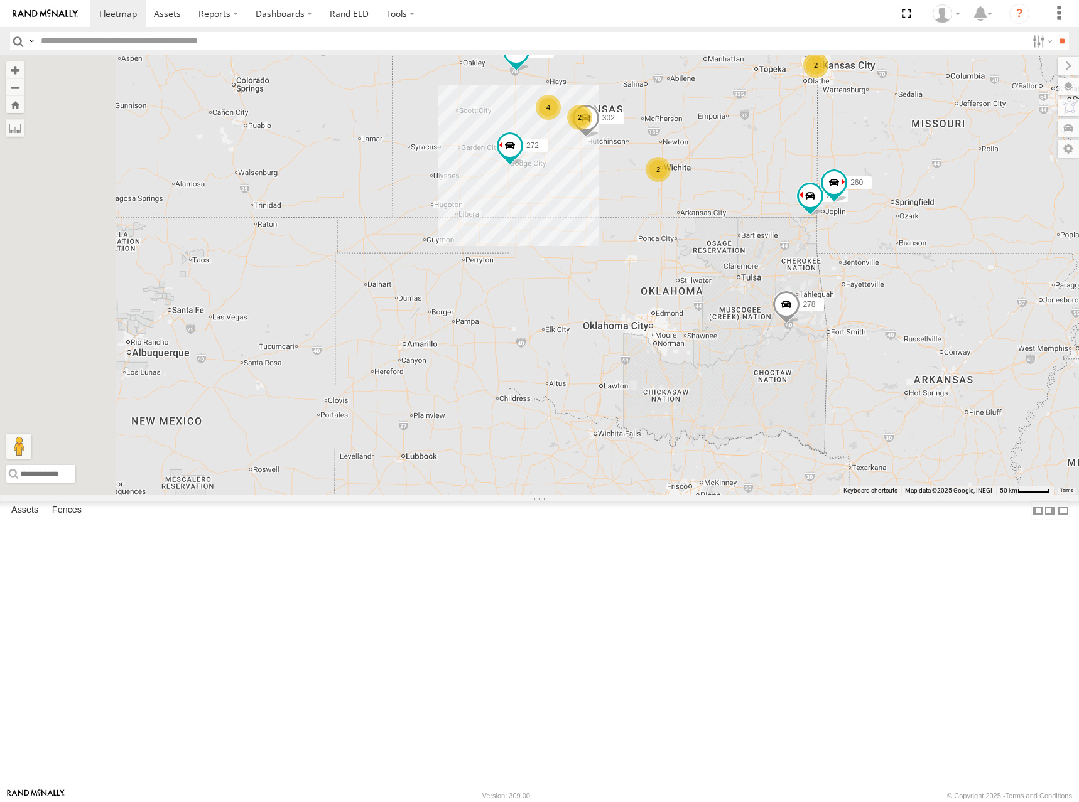
drag, startPoint x: 816, startPoint y: 171, endPoint x: 800, endPoint y: 187, distance: 22.2
click at [800, 187] on div "298 288 292 272 256 232 304 284 302 266 278 294 260 2 2 2 4 2" at bounding box center [539, 275] width 1079 height 440
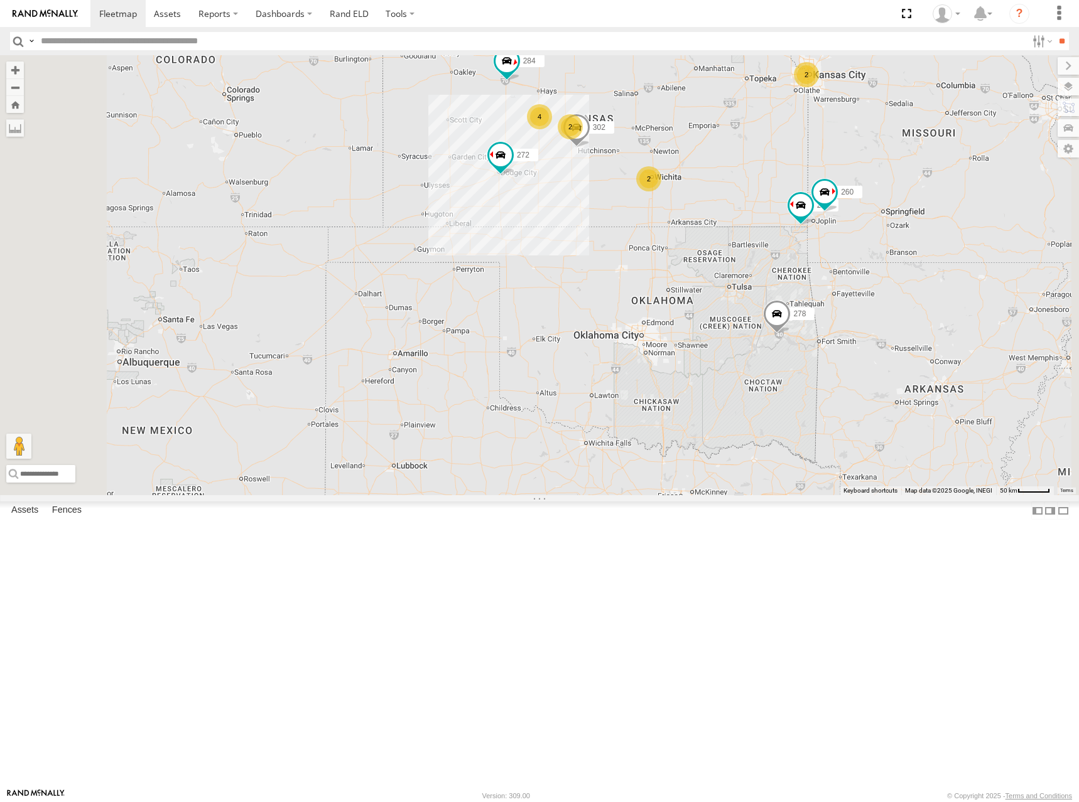
click at [829, 215] on div "298 288 292 272 256 232 304 284 302 266 278 294 260 2 2 2 4 2" at bounding box center [539, 275] width 1079 height 440
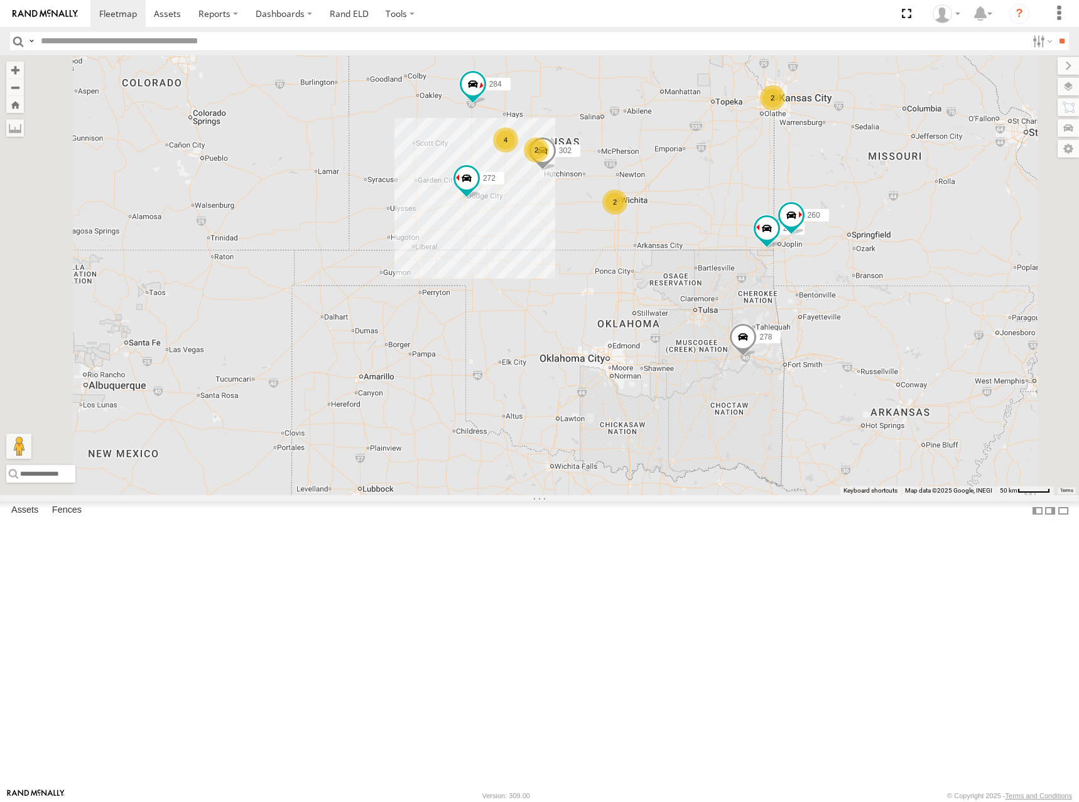
drag, startPoint x: 773, startPoint y: 187, endPoint x: 744, endPoint y: 210, distance: 37.6
click at [744, 210] on div "298 288 292 272 256 232 304 284 302 266 278 294 260 2 2 2 4 2" at bounding box center [539, 275] width 1079 height 440
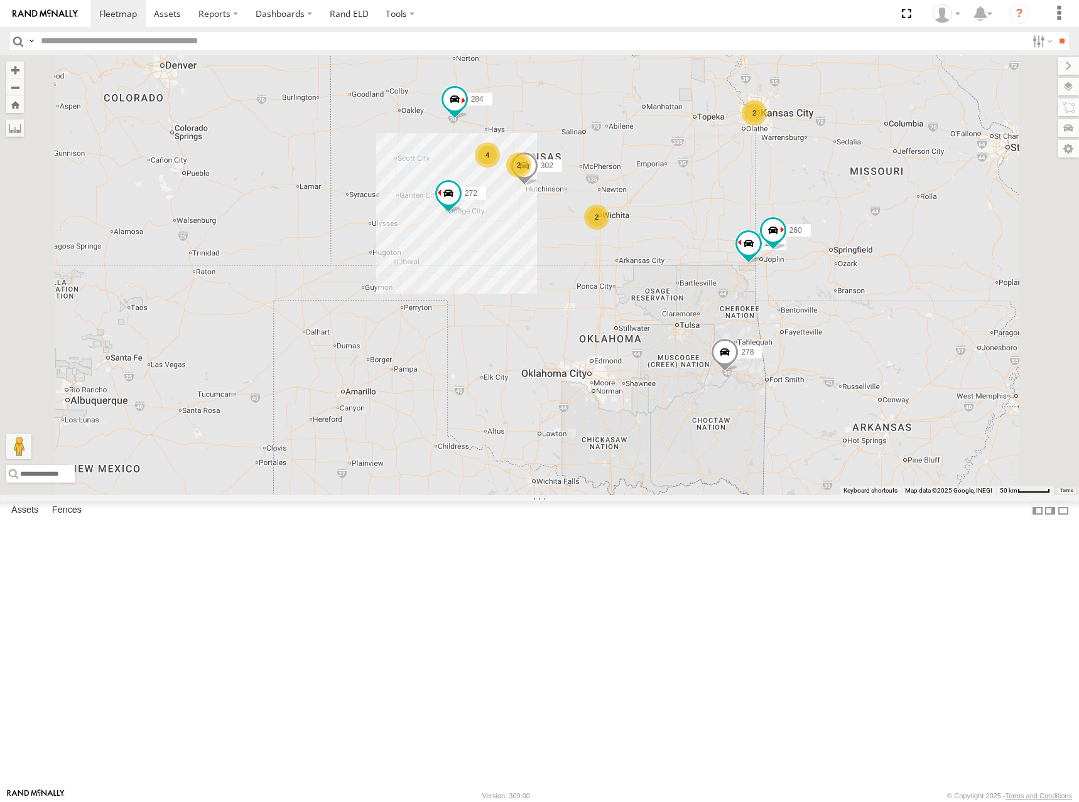
drag, startPoint x: 739, startPoint y: 190, endPoint x: 721, endPoint y: 206, distance: 24.5
click at [721, 206] on div "298 288 292 272 256 232 304 284 302 266 278 294 260 2 2 2 4 2" at bounding box center [539, 275] width 1079 height 440
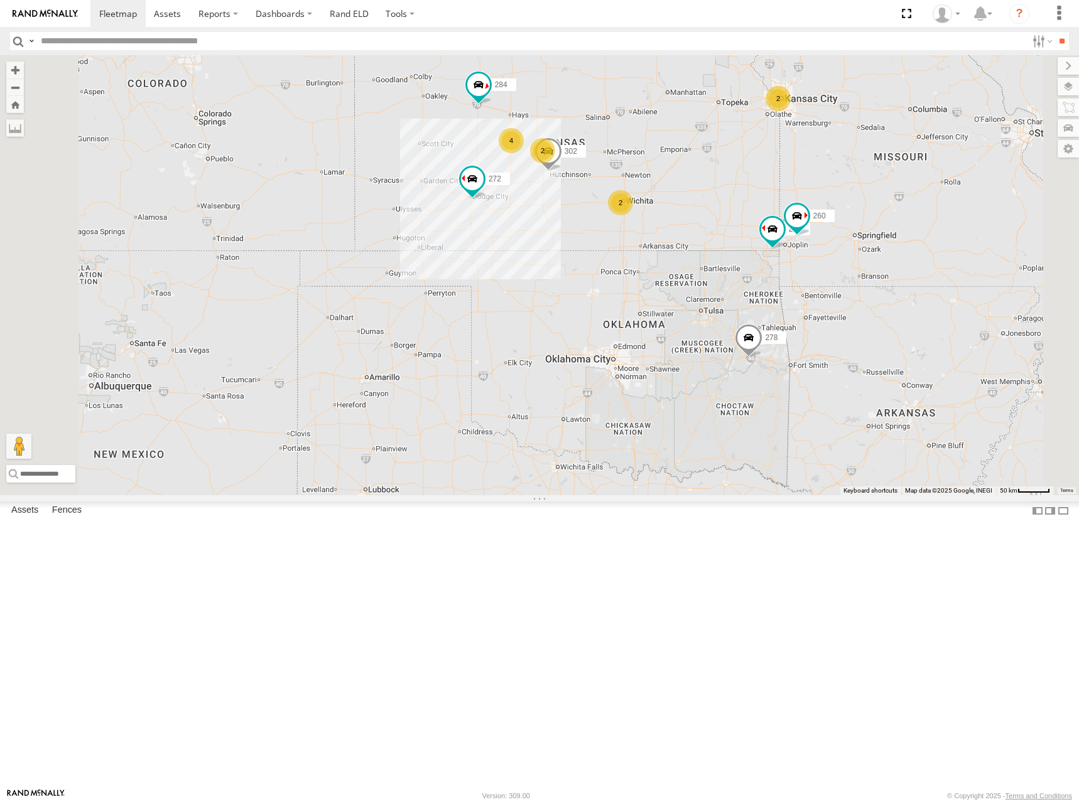
drag, startPoint x: 709, startPoint y: 271, endPoint x: 733, endPoint y: 256, distance: 28.7
click at [733, 256] on div "298 288 292 272 256 232 304 284 302 266 278 294 260 2 2 2 4 2" at bounding box center [539, 275] width 1079 height 440
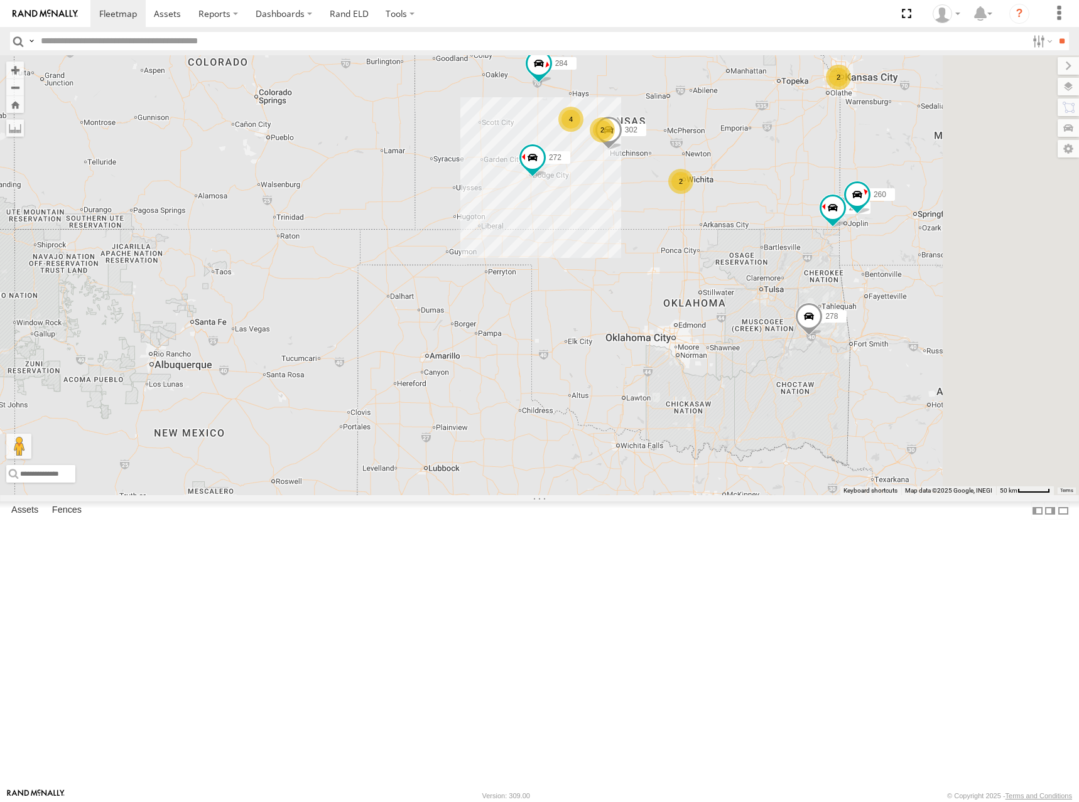
drag, startPoint x: 898, startPoint y: 218, endPoint x: 871, endPoint y: 229, distance: 29.3
click at [871, 229] on div "298 288 292 272 256 232 304 284 302 266 278 294 260 2 2 2 4 2" at bounding box center [539, 275] width 1079 height 440
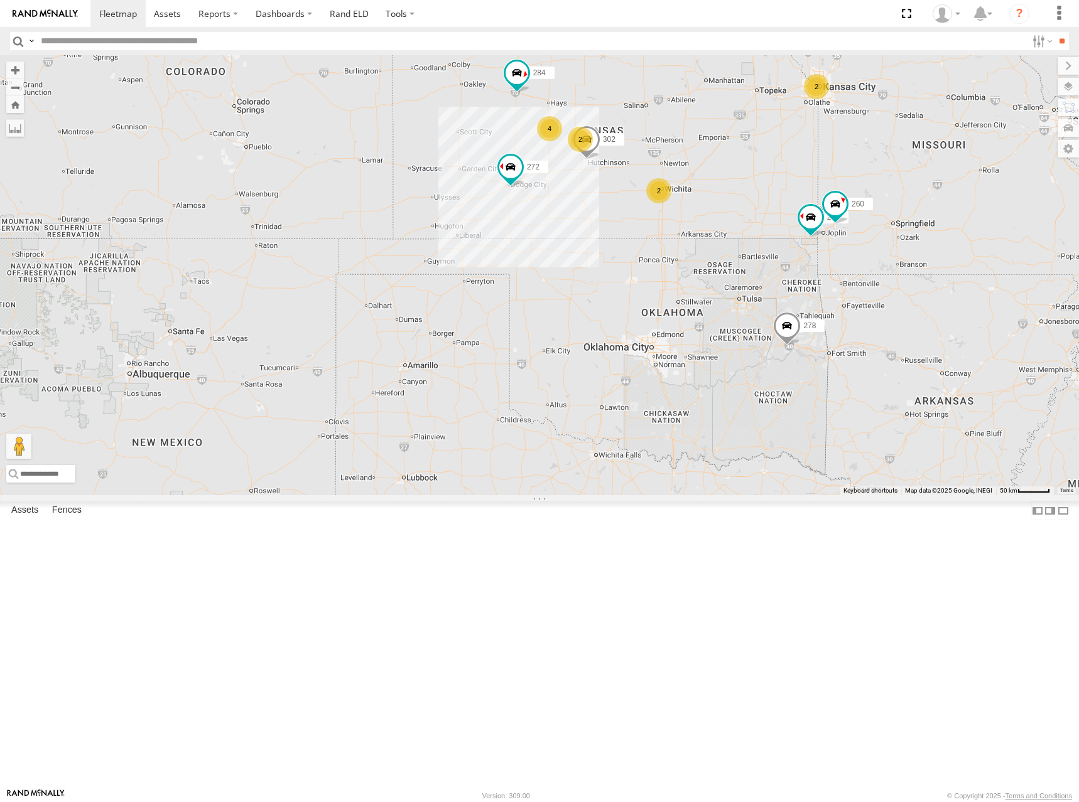
drag, startPoint x: 805, startPoint y: 210, endPoint x: 795, endPoint y: 212, distance: 9.5
click at [795, 212] on div "298 288 292 272 256 232 304 284 302 266 278 294 260 2 2 2 4 2" at bounding box center [539, 275] width 1079 height 440
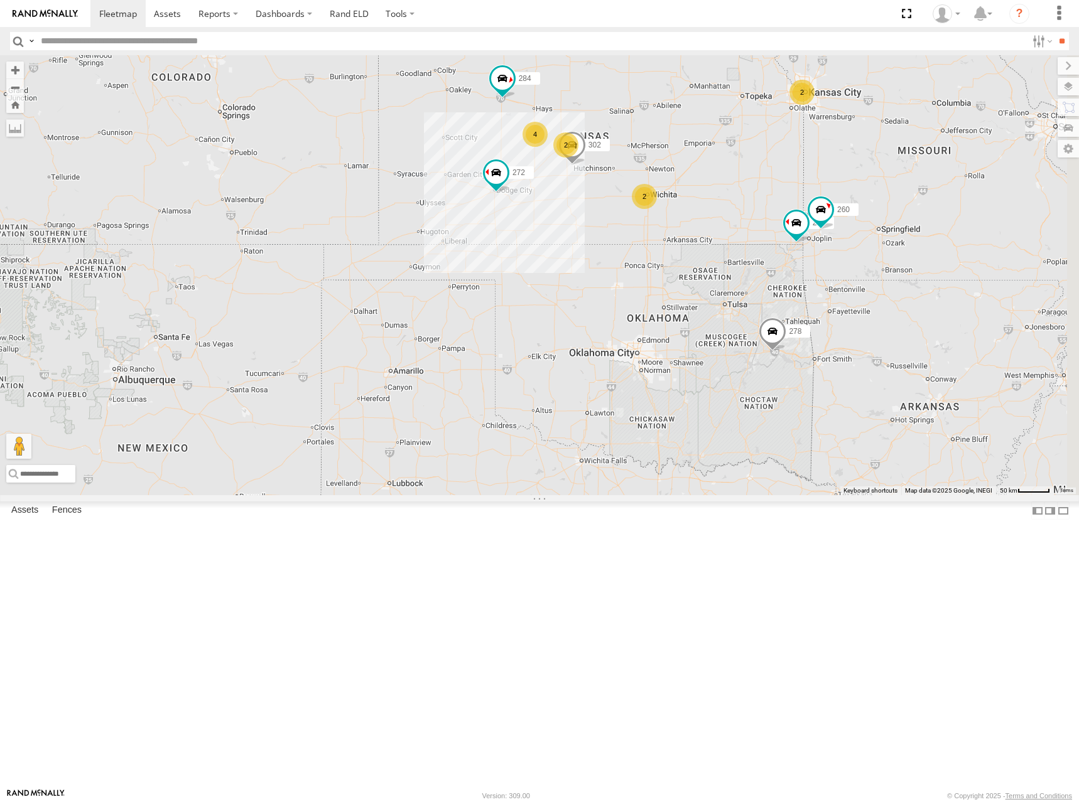
click at [797, 219] on div "298 288 292 272 256 232 304 284 302 266 278 294 260 2 2 2 4 2" at bounding box center [539, 275] width 1079 height 440
click at [770, 217] on div "298 288 292 272 256 232 304 284 302 266 278 294 260 2 2 2 4 2" at bounding box center [539, 275] width 1079 height 440
click at [770, 220] on div "298 288 292 272 256 232 304 284 302 266 278 294 260 2 2 2 4 2" at bounding box center [539, 275] width 1079 height 440
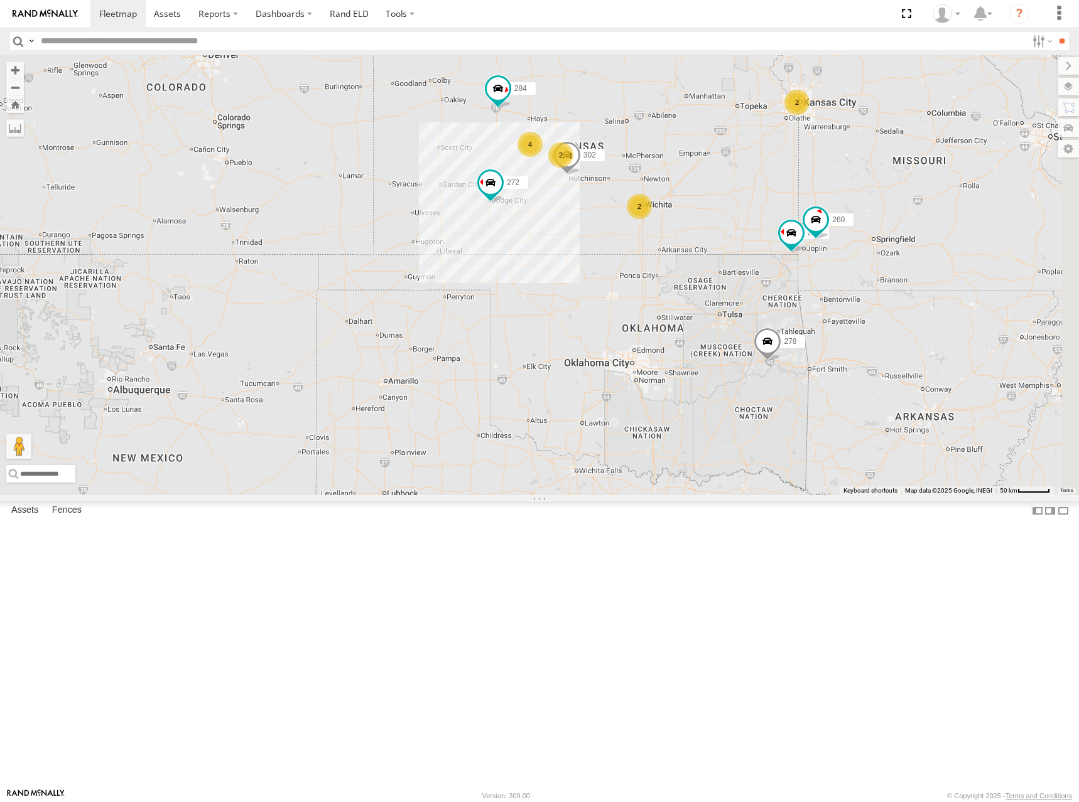
drag, startPoint x: 778, startPoint y: 207, endPoint x: 773, endPoint y: 217, distance: 11.2
click at [773, 217] on div "298 288 292 272 256 232 304 284 302 266 278 294 260 2 2 2 4 2" at bounding box center [539, 275] width 1079 height 440
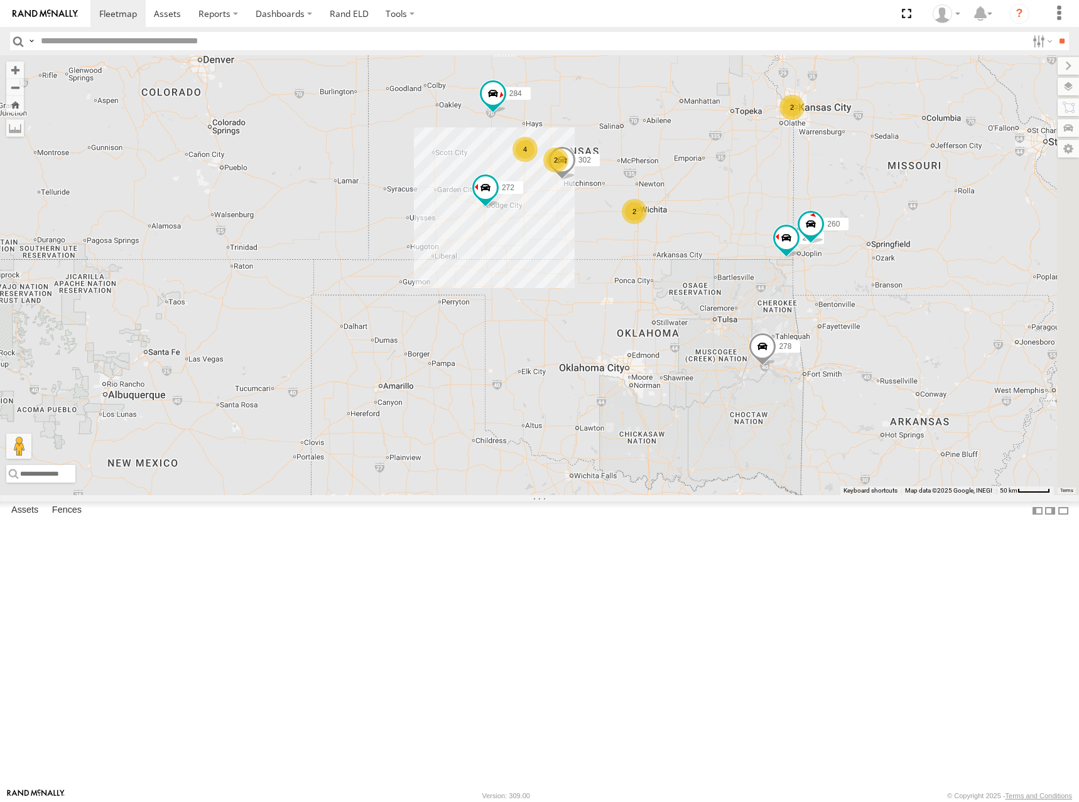
click at [754, 238] on div "298 288 292 272 256 232 304 284 302 266 278 294 260 2 2 2 4 2" at bounding box center [539, 275] width 1079 height 440
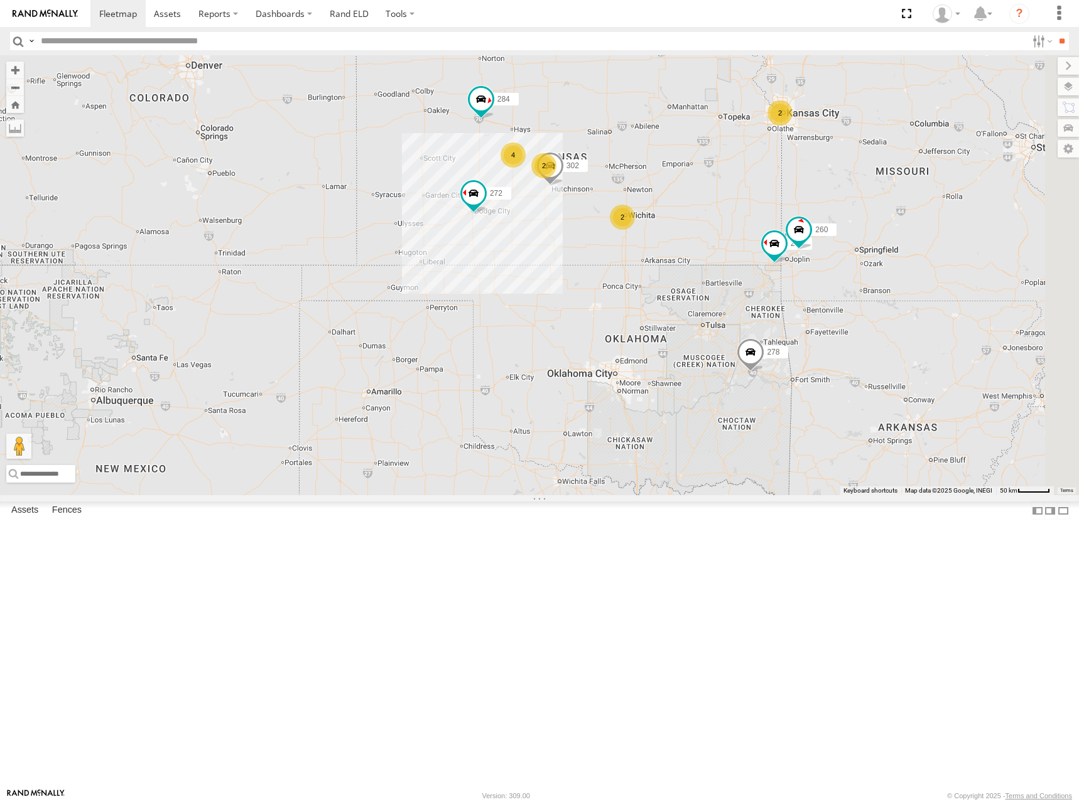
click at [787, 254] on div "298 288 292 272 256 232 304 284 302 266 278 294 260 2 2 2 4 2" at bounding box center [539, 275] width 1079 height 440
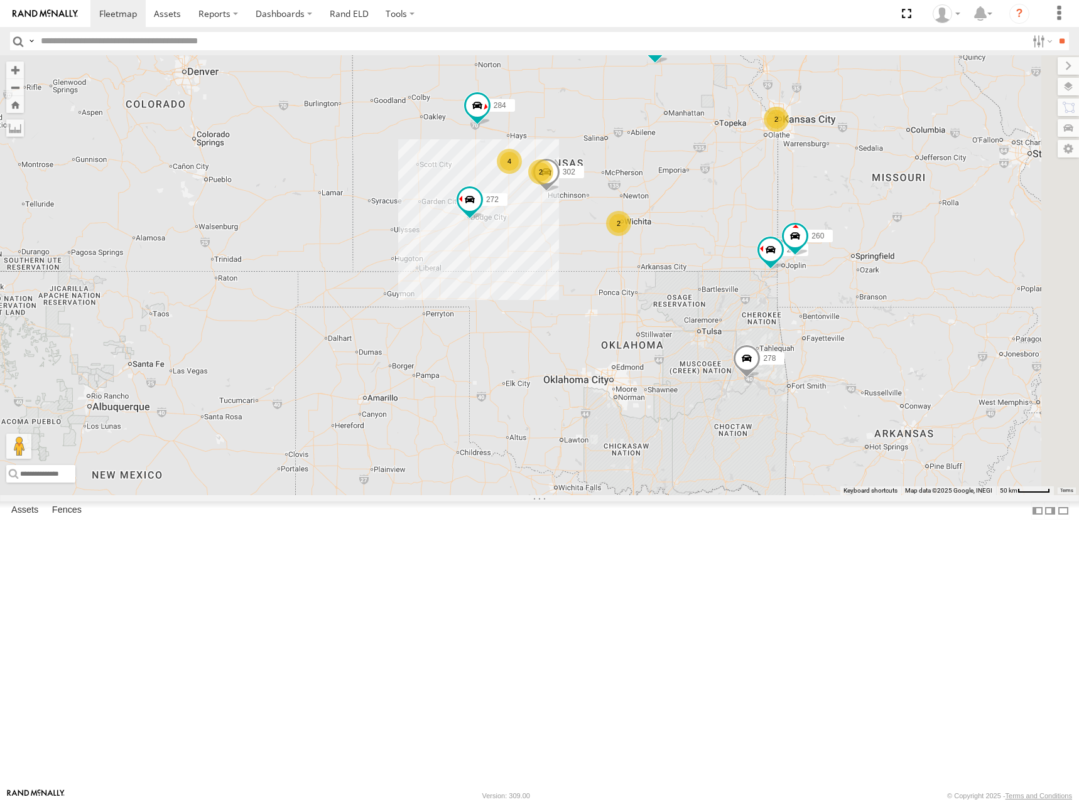
drag, startPoint x: 789, startPoint y: 257, endPoint x: 785, endPoint y: 266, distance: 9.3
click at [785, 266] on div "298 288 292 272 256 232 304 284 302 266 278 294 260 2 2 2 4 2" at bounding box center [539, 275] width 1079 height 440
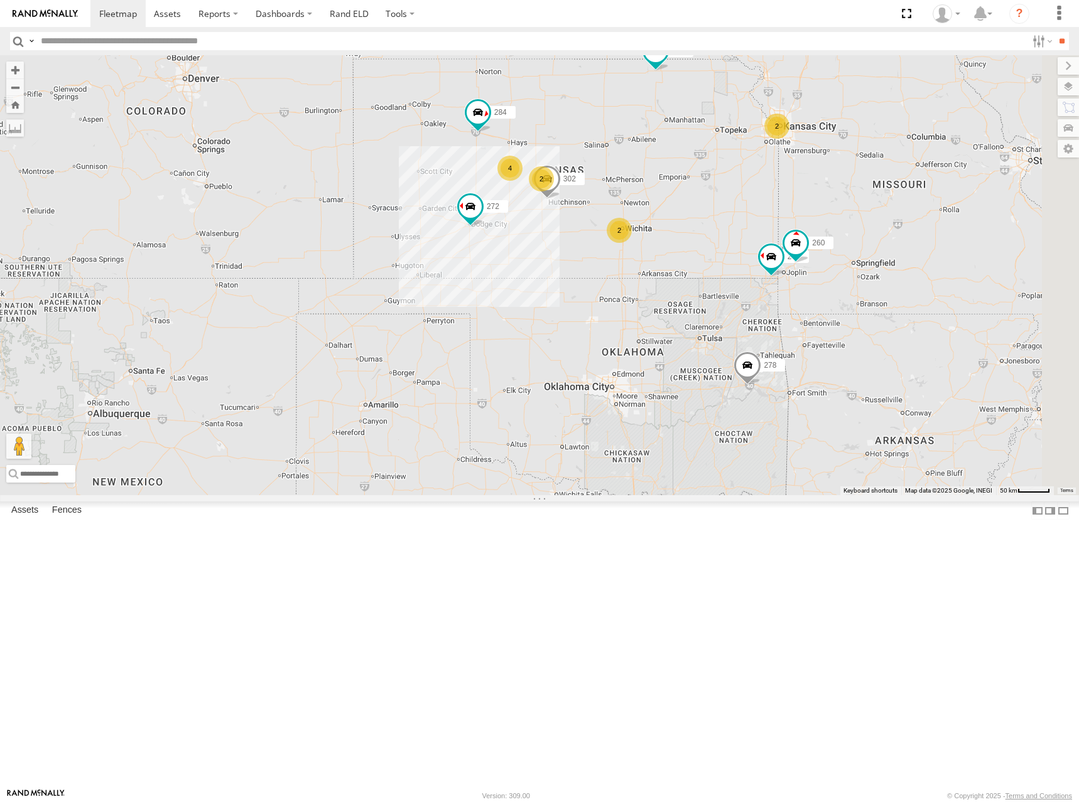
drag, startPoint x: 785, startPoint y: 266, endPoint x: 788, endPoint y: 274, distance: 8.5
click at [788, 274] on div "298 288 292 272 256 232 304 284 302 266 278 294 260 2 2 2 4 2" at bounding box center [539, 275] width 1079 height 440
drag, startPoint x: 785, startPoint y: 274, endPoint x: 790, endPoint y: 269, distance: 7.6
click at [790, 269] on div "298 288 292 272 256 232 304 284 302 266 278 294 260 2 2 2 4 2" at bounding box center [539, 275] width 1079 height 440
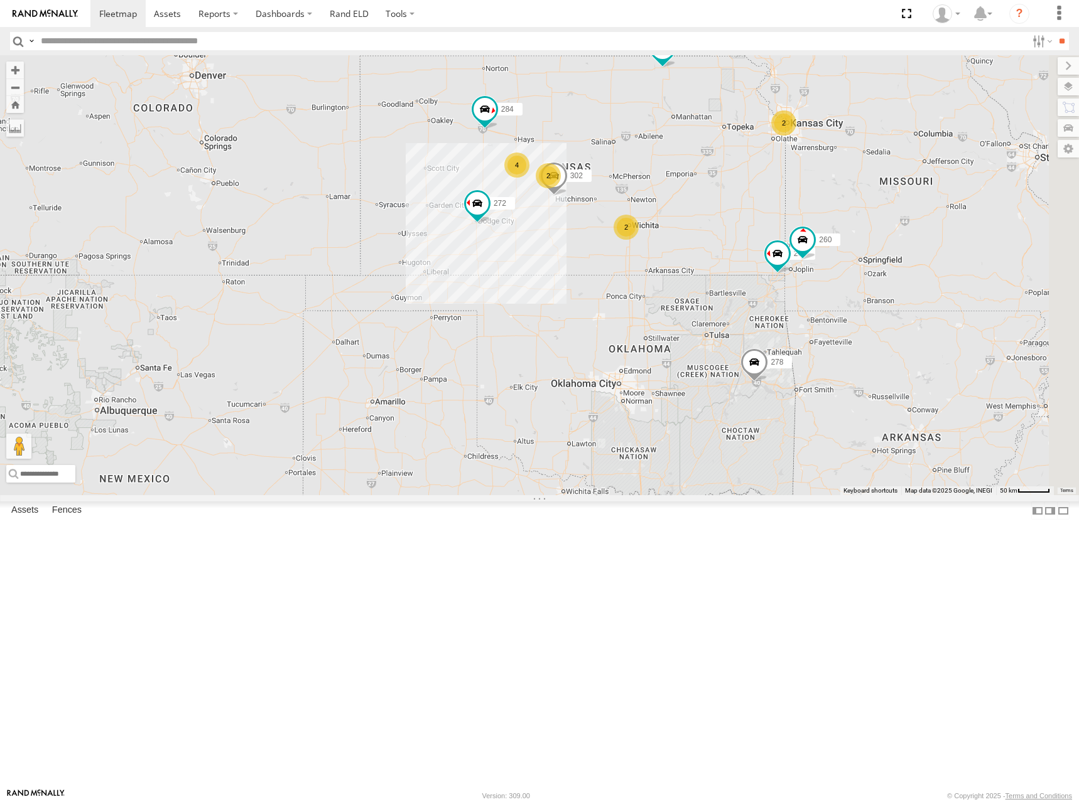
click at [745, 247] on div "298 288 292 272 256 232 304 284 302 266 278 294 260 2 2 2 4 2" at bounding box center [539, 275] width 1079 height 440
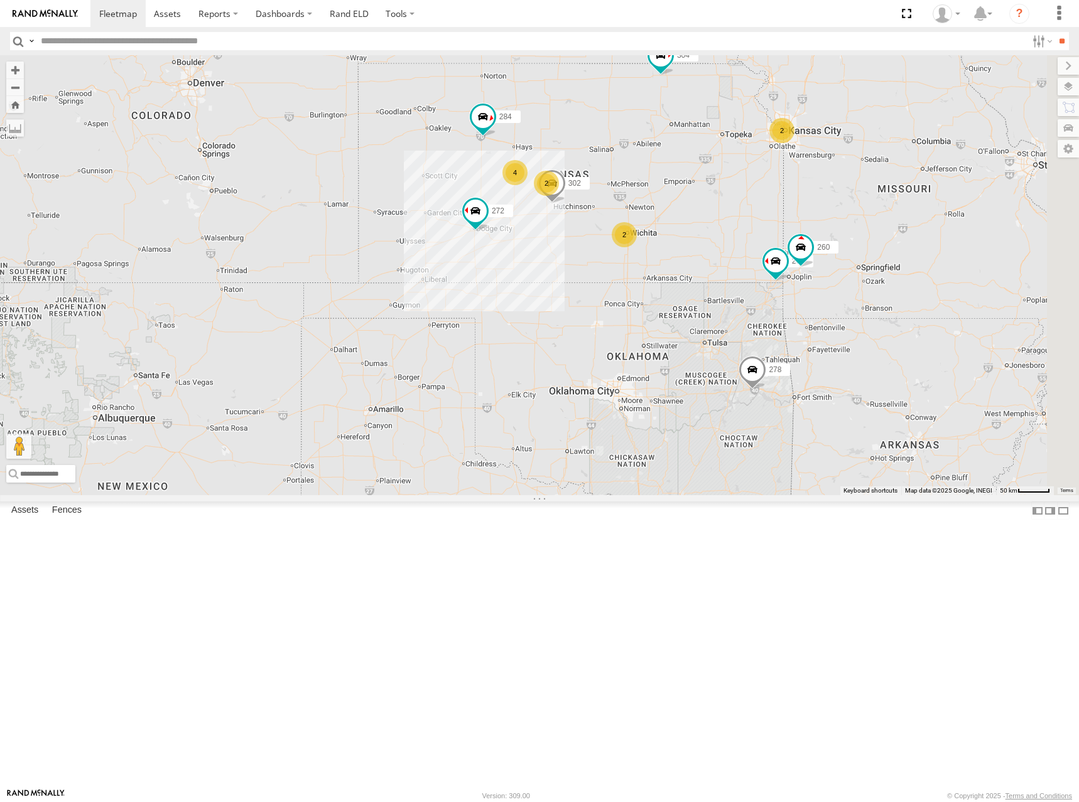
drag, startPoint x: 797, startPoint y: 255, endPoint x: 794, endPoint y: 264, distance: 9.6
click at [794, 264] on div "298 288 292 272 256 232 304 284 302 266 278 294 260 2 2 2 4 2" at bounding box center [539, 275] width 1079 height 440
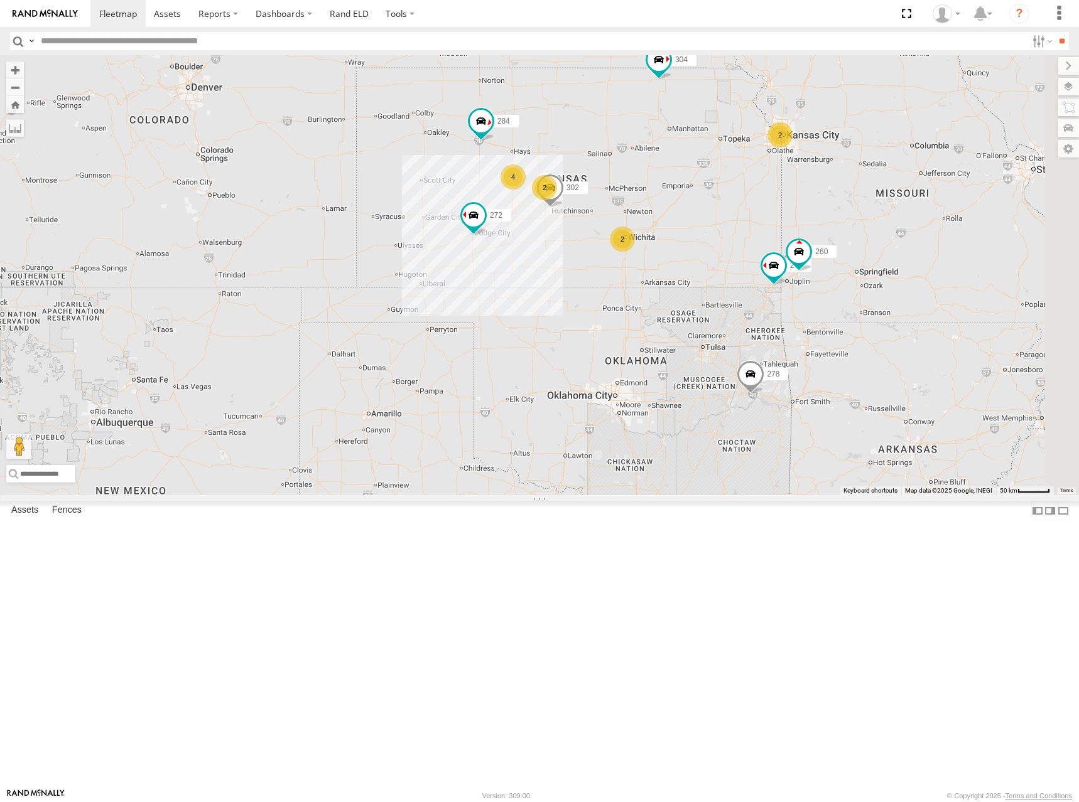
drag, startPoint x: 775, startPoint y: 237, endPoint x: 769, endPoint y: 244, distance: 9.3
click at [769, 244] on div "298 288 292 272 256 232 304 284 302 266 278 294 260 2 2 2 4 2" at bounding box center [539, 275] width 1079 height 440
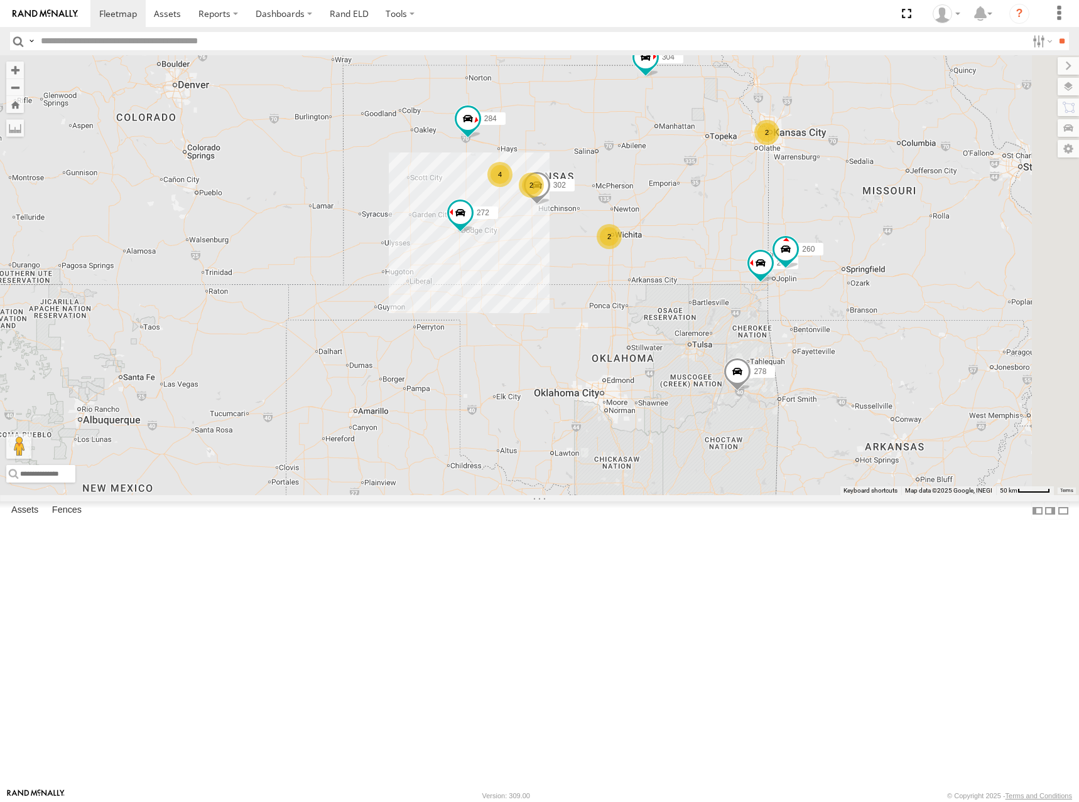
drag, startPoint x: 816, startPoint y: 266, endPoint x: 806, endPoint y: 259, distance: 11.8
click at [806, 259] on div "298 288 292 272 256 232 304 284 302 266 278 294 260 2 2 2 4 2" at bounding box center [539, 275] width 1079 height 440
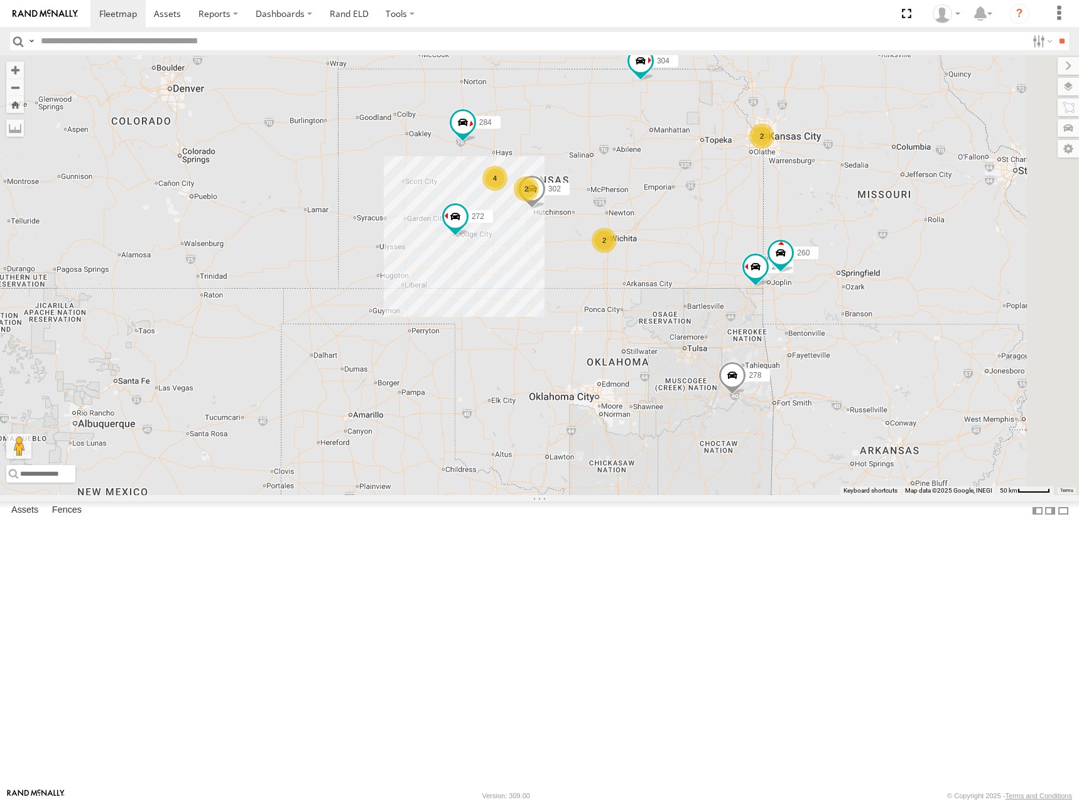
click at [804, 267] on div "298 288 292 272 256 232 304 284 302 266 278 294 260 2 2 2 4 2" at bounding box center [539, 275] width 1079 height 440
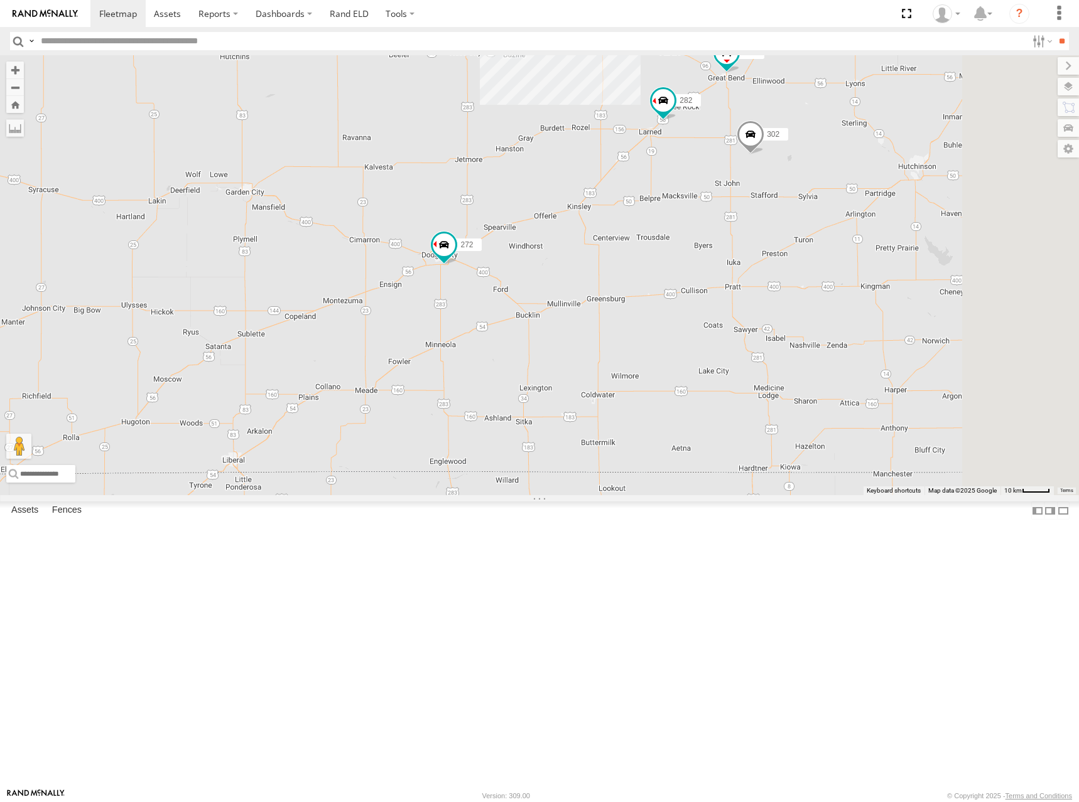
drag, startPoint x: 799, startPoint y: 278, endPoint x: 770, endPoint y: 335, distance: 64.3
click at [770, 335] on div "298 288 292 272 256 232 304 284 302 266 278 294 260 4 270 282" at bounding box center [539, 275] width 1079 height 440
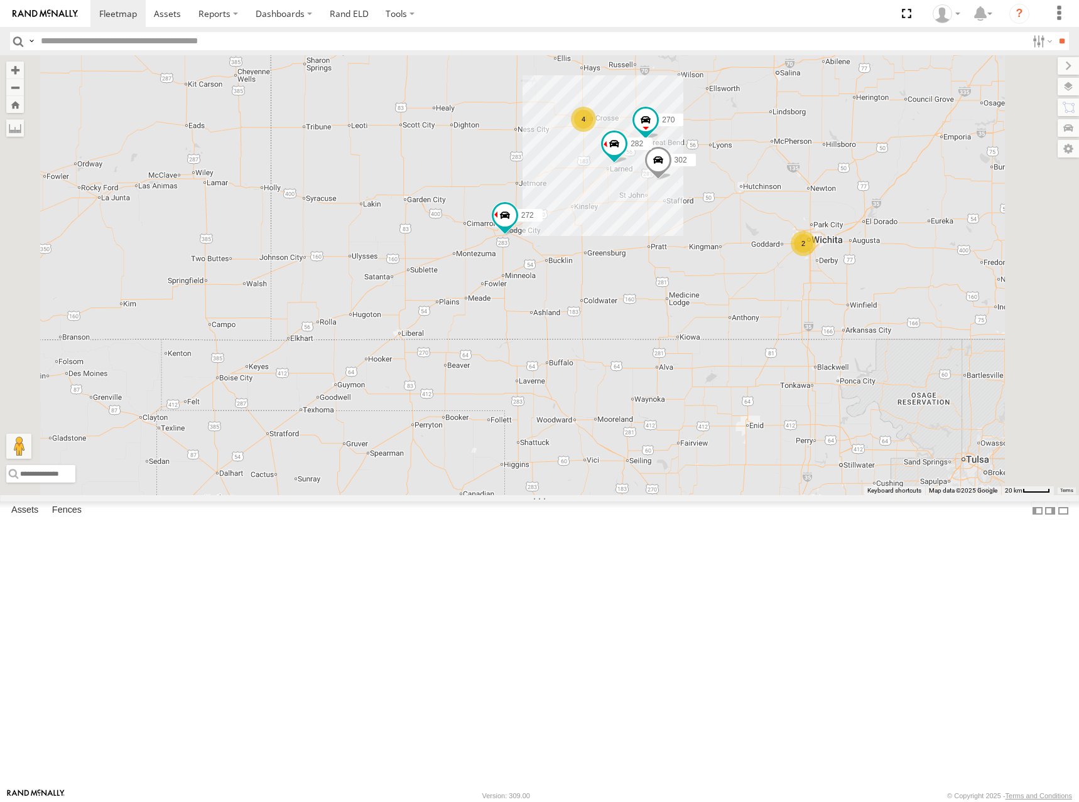
click at [889, 188] on div "298 288 292 272 256 232 304 284 302 266 278 294 260 270 282 2 4" at bounding box center [539, 275] width 1079 height 440
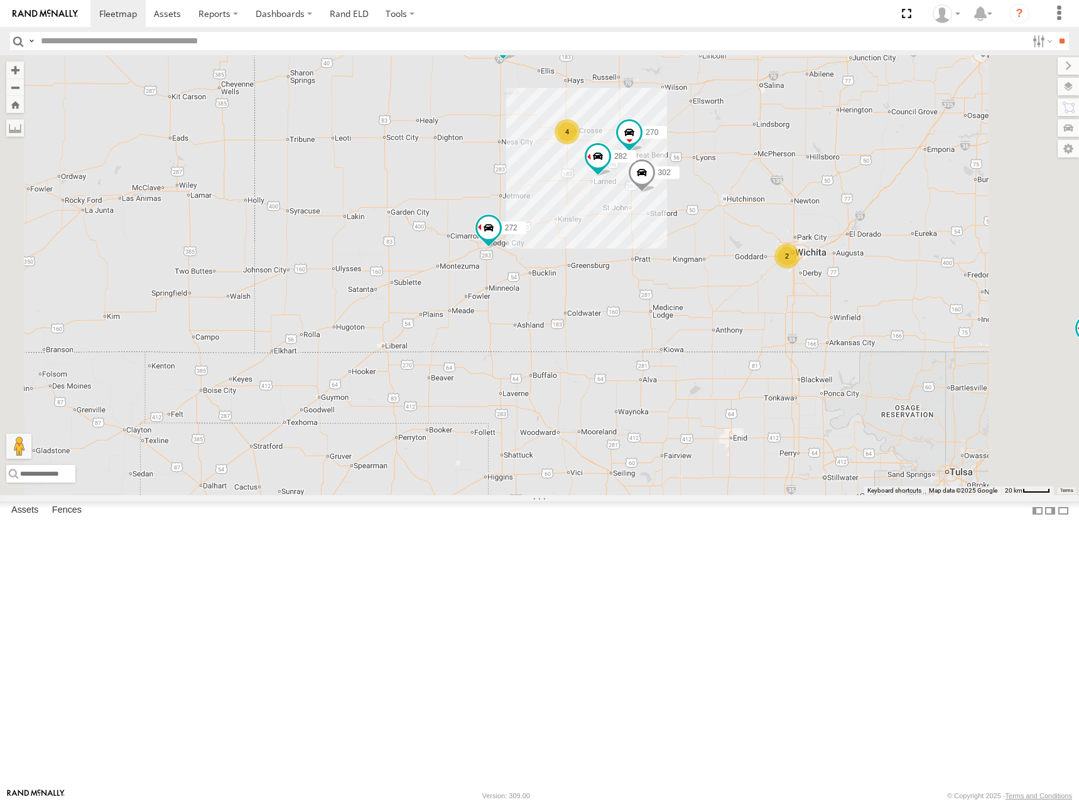
drag, startPoint x: 902, startPoint y: 164, endPoint x: 886, endPoint y: 185, distance: 26.4
click at [886, 185] on div "298 288 292 272 256 232 304 284 302 266 278 294 260 270 282 2 4" at bounding box center [539, 275] width 1079 height 440
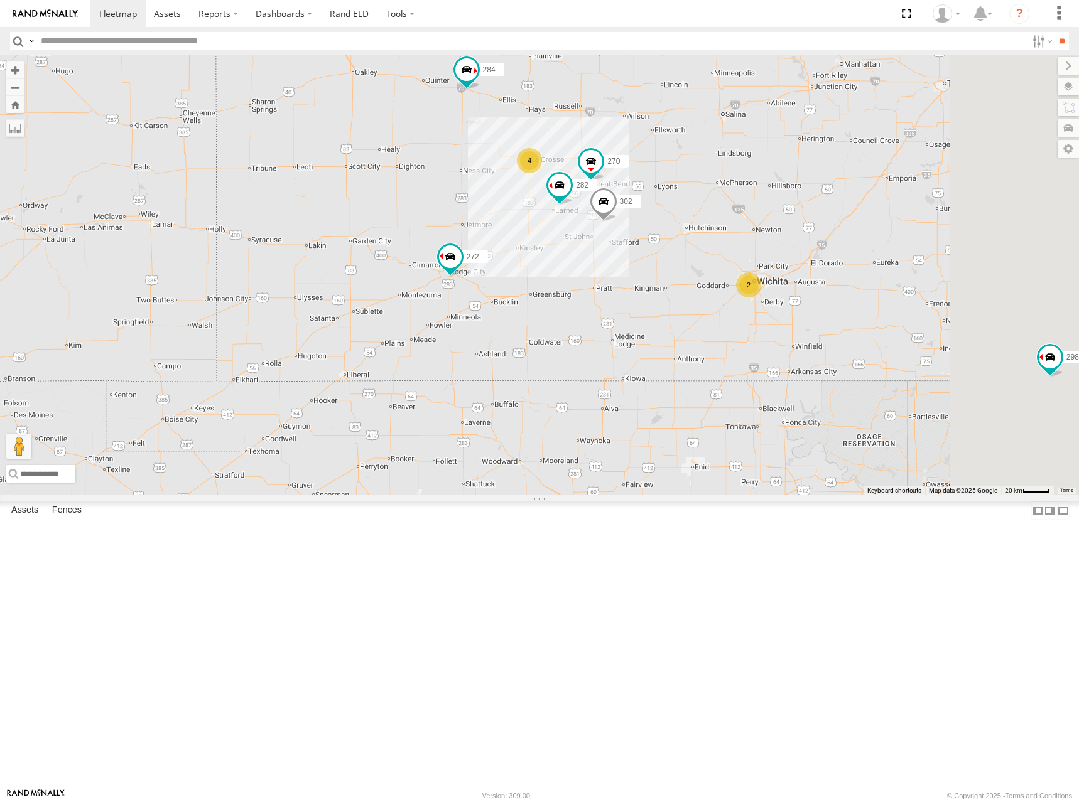
drag, startPoint x: 969, startPoint y: 204, endPoint x: 942, endPoint y: 213, distance: 28.0
click at [942, 213] on div "298 288 292 272 256 232 304 284 302 266 278 294 260 270 282 2 4" at bounding box center [539, 275] width 1079 height 440
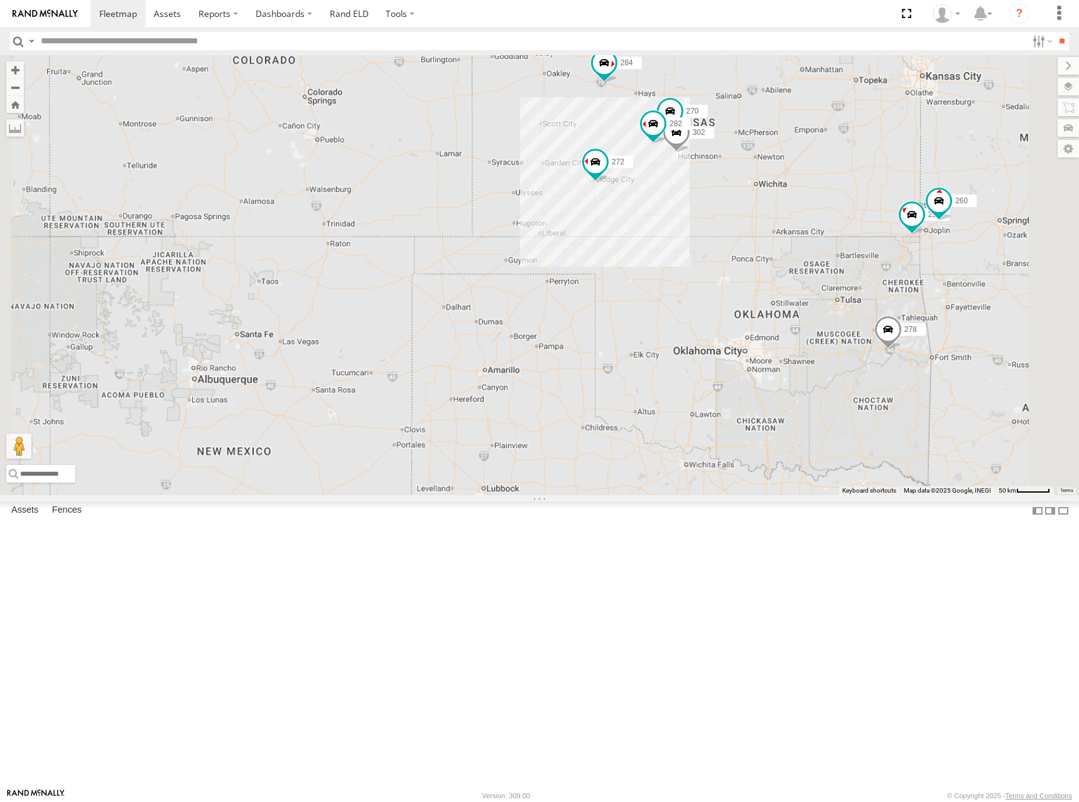
click at [940, 207] on div "298 288 292 272 256 232 304 284 302 266 278 294 260 270 282" at bounding box center [539, 275] width 1079 height 440
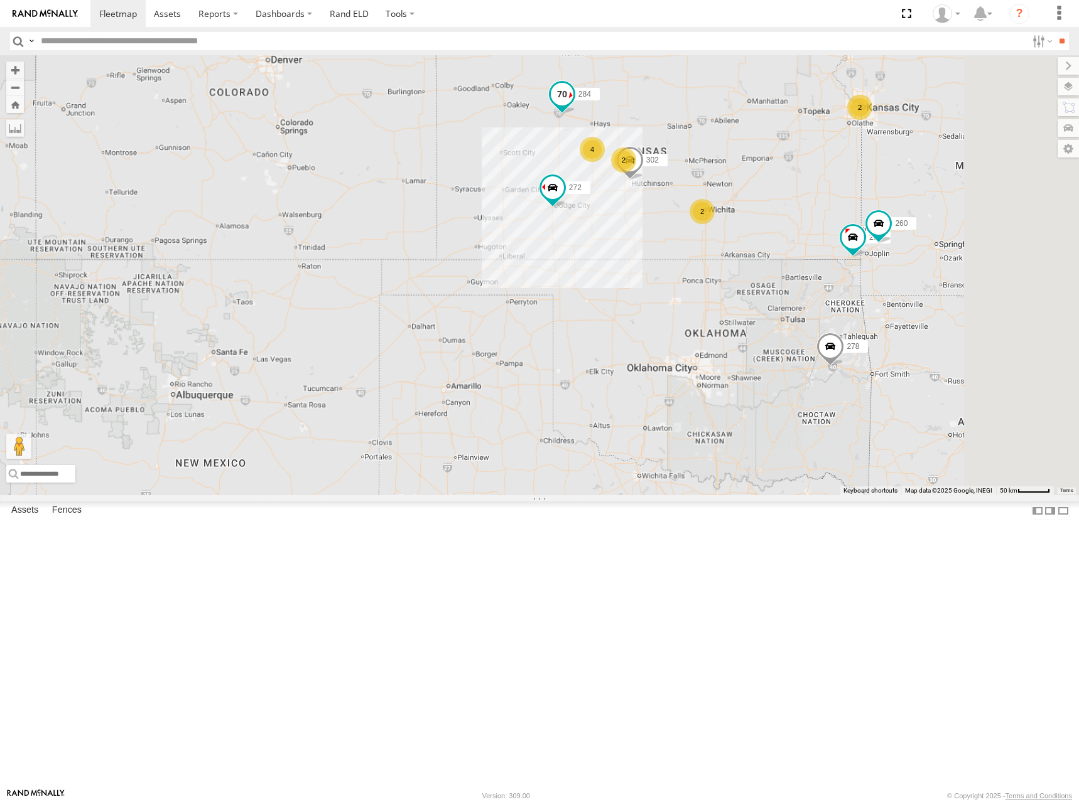
drag, startPoint x: 820, startPoint y: 207, endPoint x: 572, endPoint y: 327, distance: 275.7
click at [572, 327] on div "298 288 292 272 256 232 304 284 302 266 278 294 260 2 2 2 4 2" at bounding box center [539, 275] width 1079 height 440
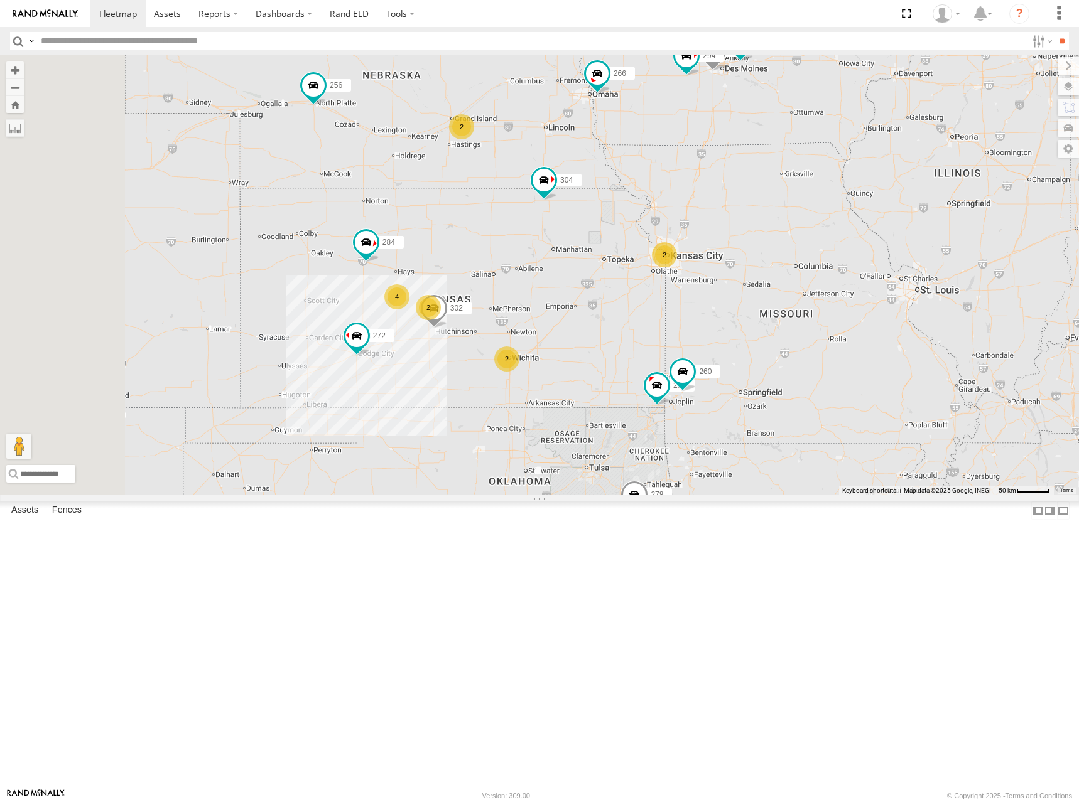
drag, startPoint x: 542, startPoint y: 364, endPoint x: 892, endPoint y: 294, distance: 355.8
click at [892, 294] on div "298 288 292 272 256 232 304 284 302 266 278 294 260 2 2 2 4 2" at bounding box center [539, 275] width 1079 height 440
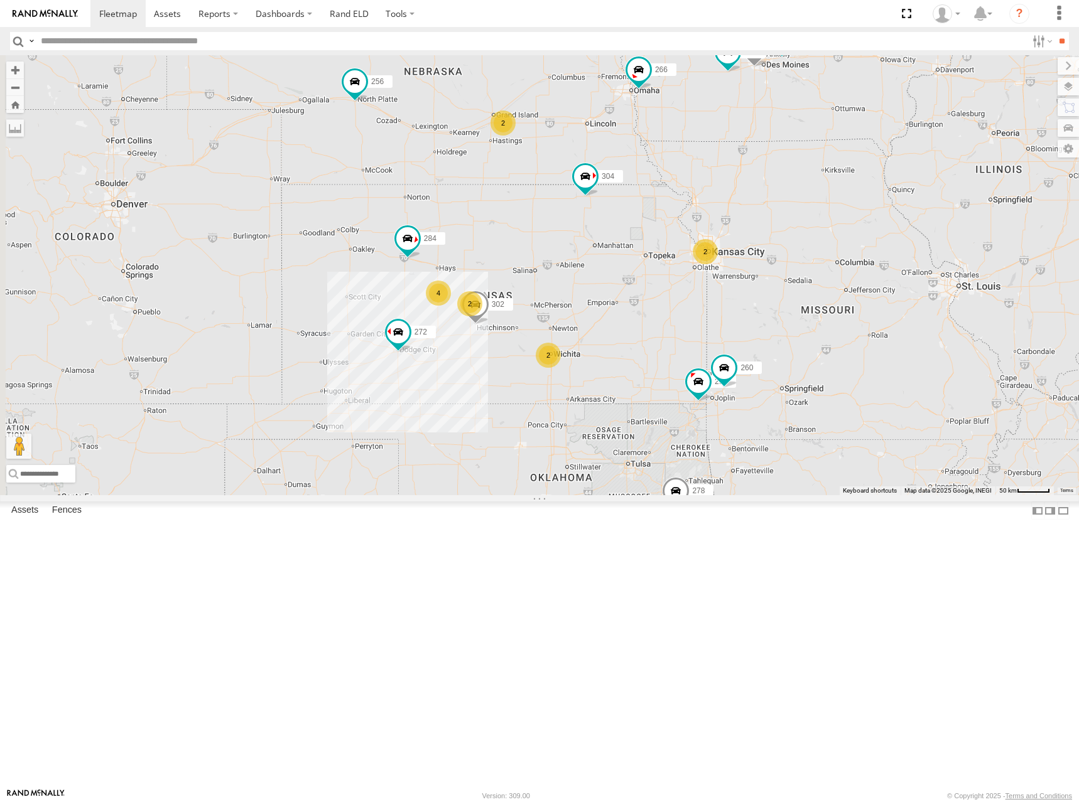
drag, startPoint x: 744, startPoint y: 279, endPoint x: 759, endPoint y: 274, distance: 15.9
click at [759, 274] on div "298 288 292 272 256 232 304 284 302 266 278 294 260 2 2 2 4 2" at bounding box center [539, 275] width 1079 height 440
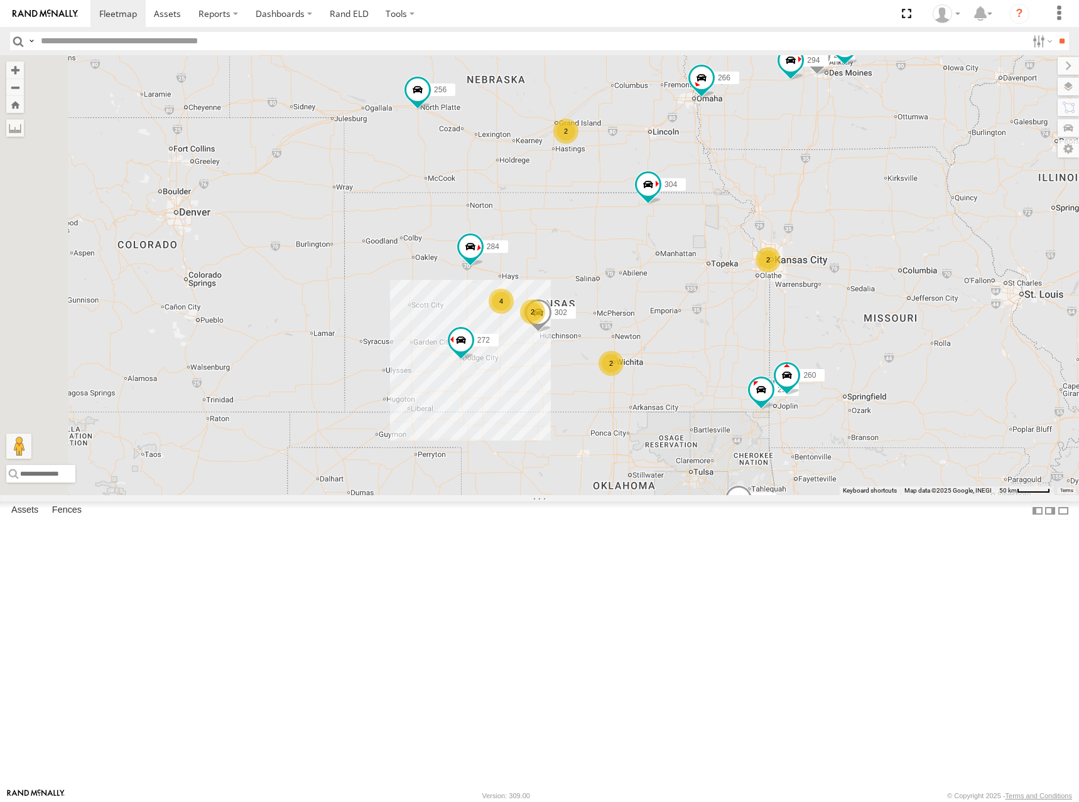
drag, startPoint x: 703, startPoint y: 232, endPoint x: 773, endPoint y: 240, distance: 70.2
click at [773, 240] on div "298 288 292 272 256 232 304 284 302 266 278 294 260 2 2 2 4 2" at bounding box center [539, 275] width 1079 height 440
drag, startPoint x: 712, startPoint y: 233, endPoint x: 709, endPoint y: 241, distance: 8.5
click at [709, 241] on div "298 288 292 272 256 232 304 284 302 266 278 294 260 2 2 2 4 2" at bounding box center [539, 275] width 1079 height 440
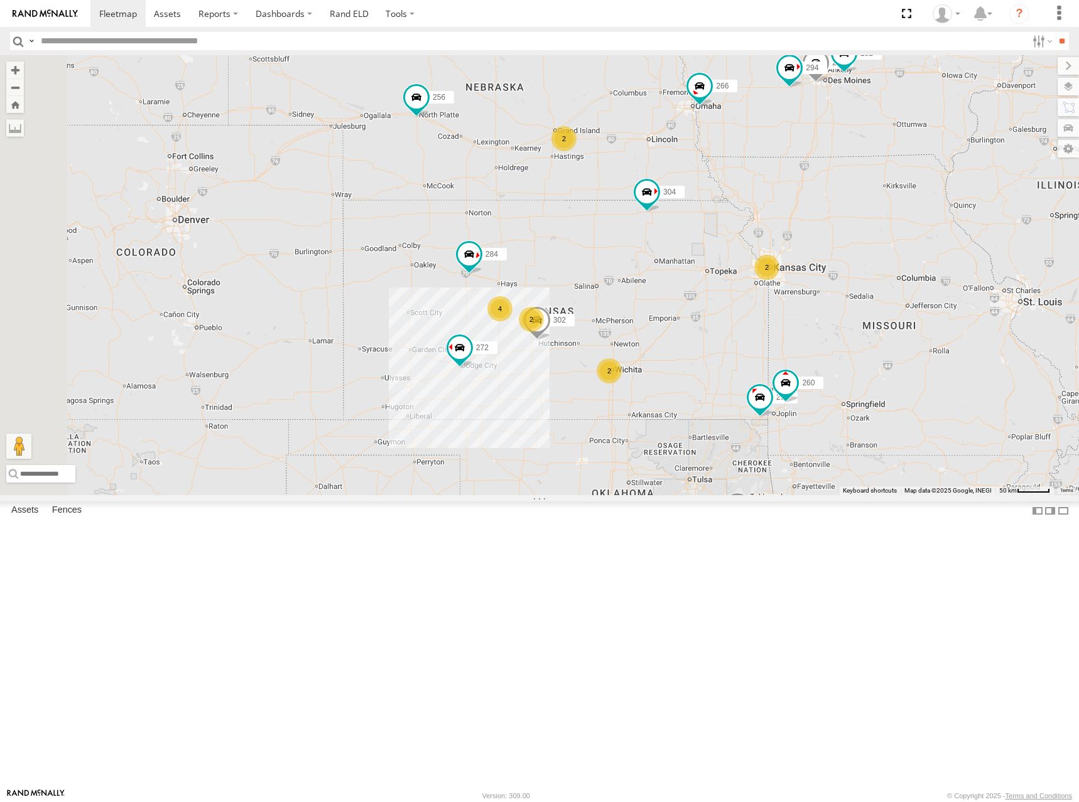
click at [734, 217] on div "298 288 292 272 256 232 304 284 302 266 278 294 260 2 2 2 4 2" at bounding box center [539, 275] width 1079 height 440
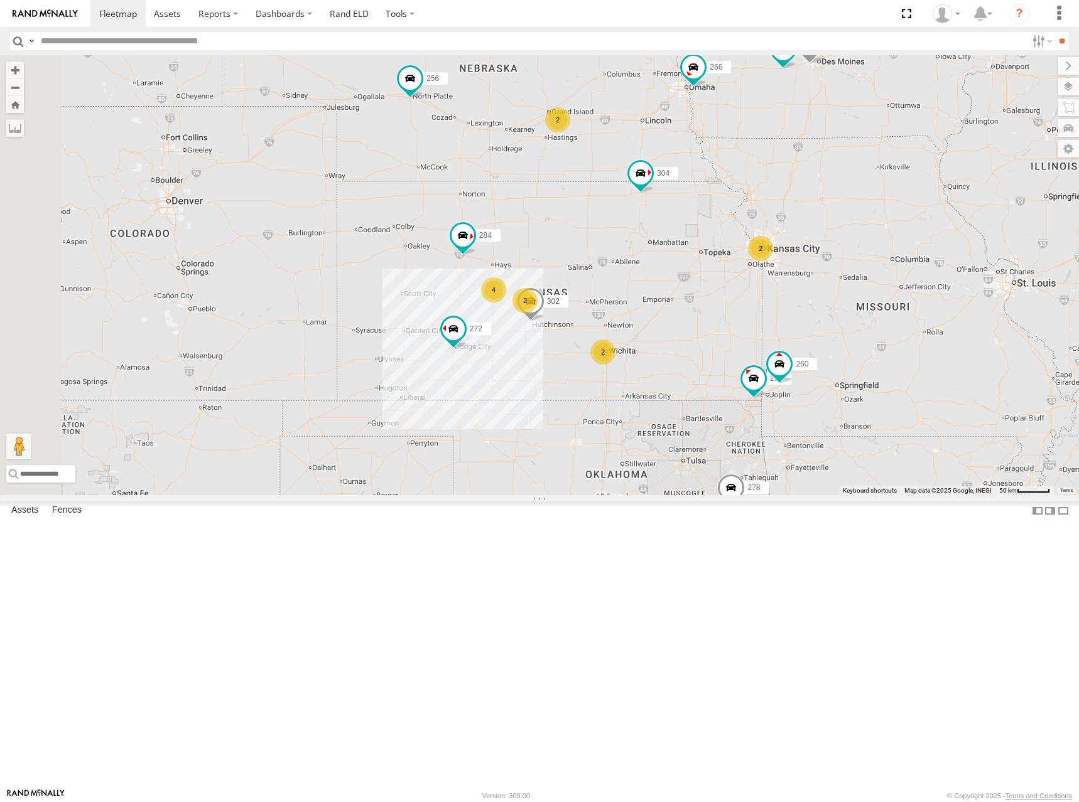
drag, startPoint x: 762, startPoint y: 383, endPoint x: 757, endPoint y: 365, distance: 18.5
click at [757, 365] on div "298 288 292 272 256 232 304 284 302 266 278 294 260 2 2 2 4 2" at bounding box center [539, 275] width 1079 height 440
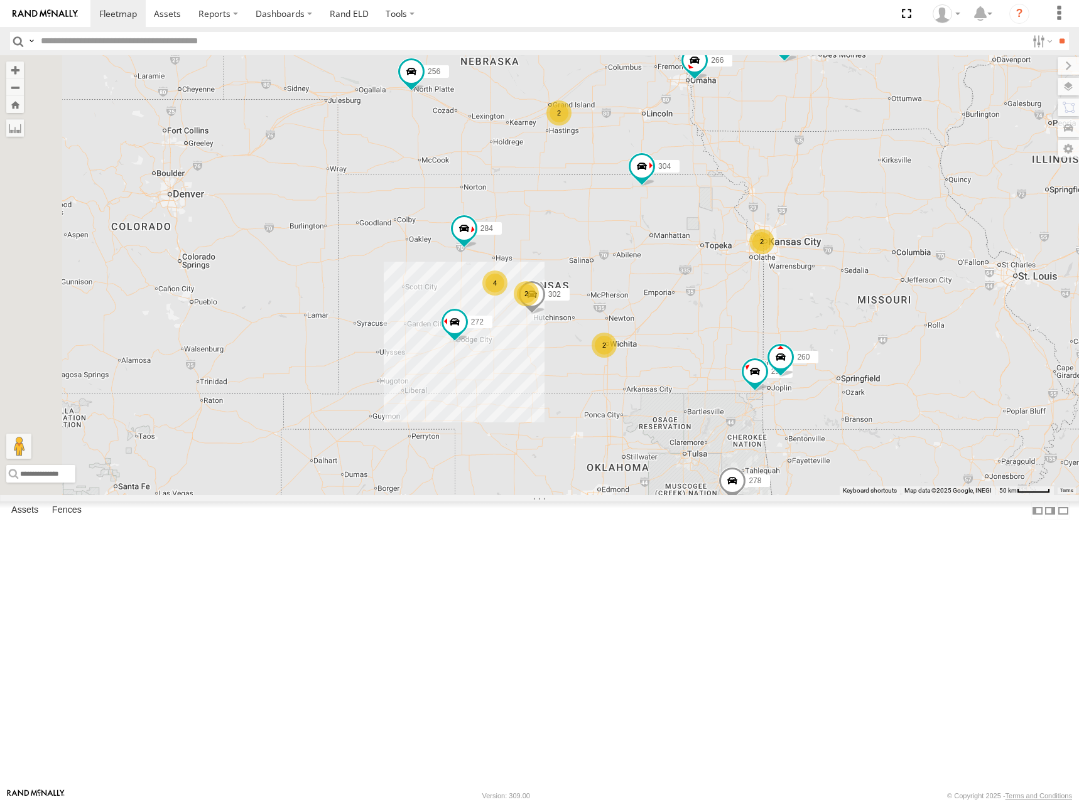
click at [753, 300] on div "298 288 292 272 256 232 304 284 302 266 278 294 260 2 2 2 4 2" at bounding box center [539, 275] width 1079 height 440
click at [781, 238] on div "298 288 292 272 256 232 304 284 302 266 278 294 260 2 2 2 4 2" at bounding box center [539, 275] width 1079 height 440
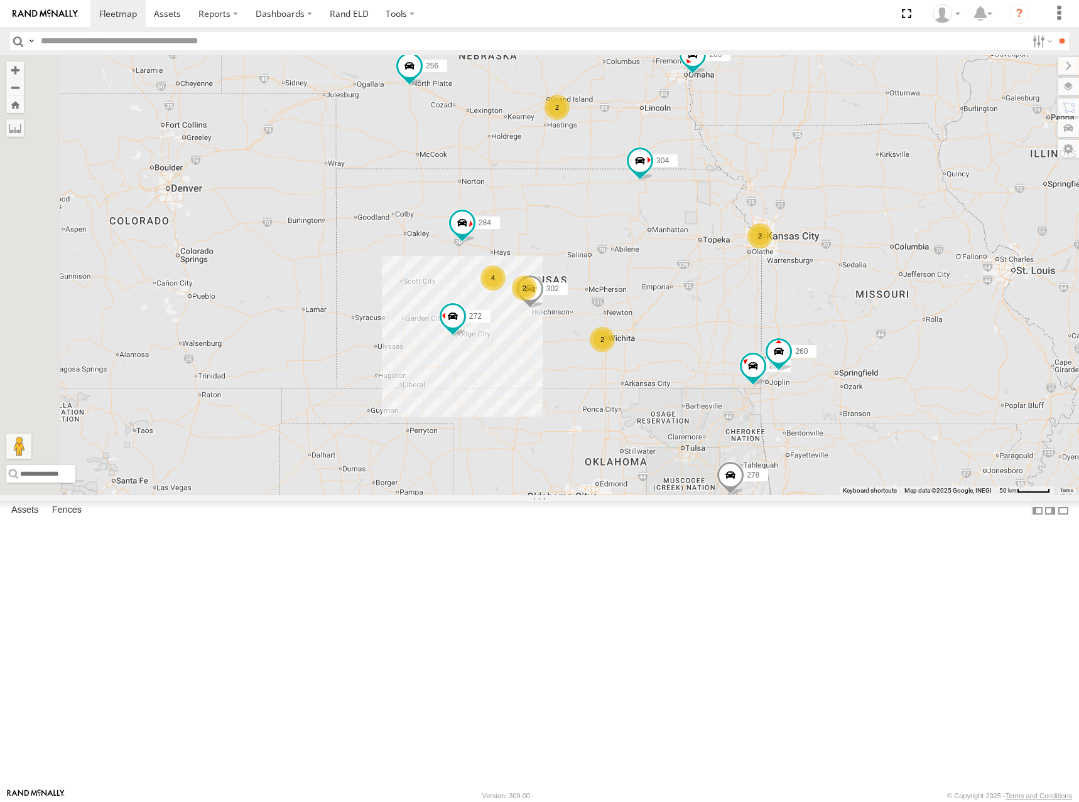
click at [777, 241] on div "298 288 292 272 256 232 304 284 302 266 278 294 260 2 2 2 4 2" at bounding box center [539, 275] width 1079 height 440
click at [766, 229] on div "298 288 292 272 256 232 304 284 302 266 278 294 260 2 2 2 4 2" at bounding box center [539, 275] width 1079 height 440
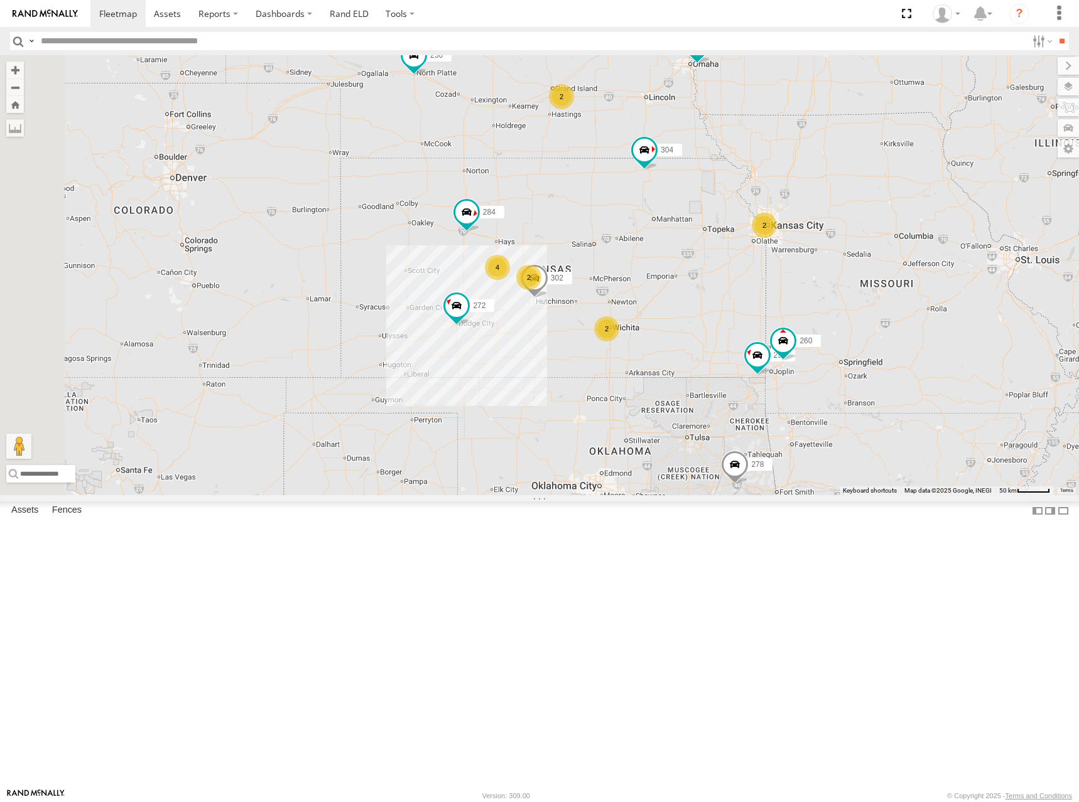
drag, startPoint x: 768, startPoint y: 225, endPoint x: 775, endPoint y: 210, distance: 16.9
click at [775, 210] on div "298 288 292 272 256 232 304 284 302 266 278 294 260 2 2 2 4 2" at bounding box center [539, 275] width 1079 height 440
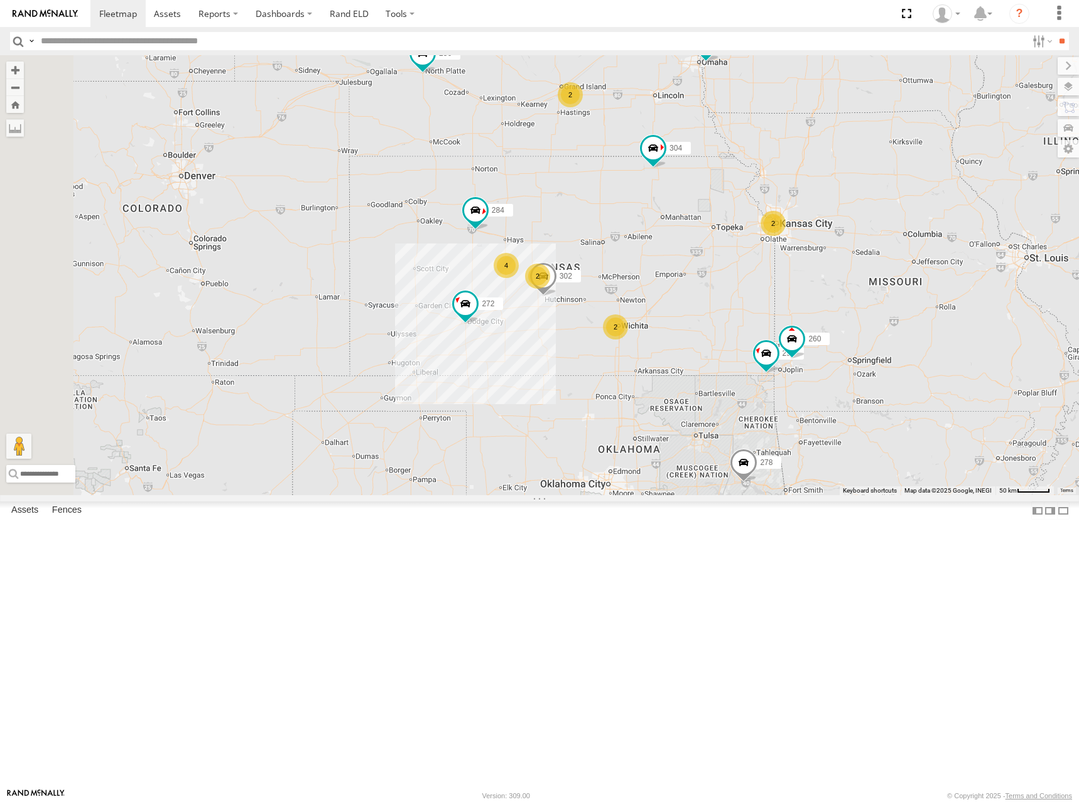
drag, startPoint x: 774, startPoint y: 212, endPoint x: 784, endPoint y: 214, distance: 9.7
click at [784, 212] on div "298 288 292 272 256 232 304 284 302 266 278 294 260 2 2 2 4 2" at bounding box center [539, 275] width 1079 height 440
drag, startPoint x: 782, startPoint y: 216, endPoint x: 789, endPoint y: 213, distance: 7.0
click at [789, 213] on div "298 288 292 272 256 232 304 284 302 266 278 294 260 2 2 2 4 2" at bounding box center [539, 275] width 1079 height 440
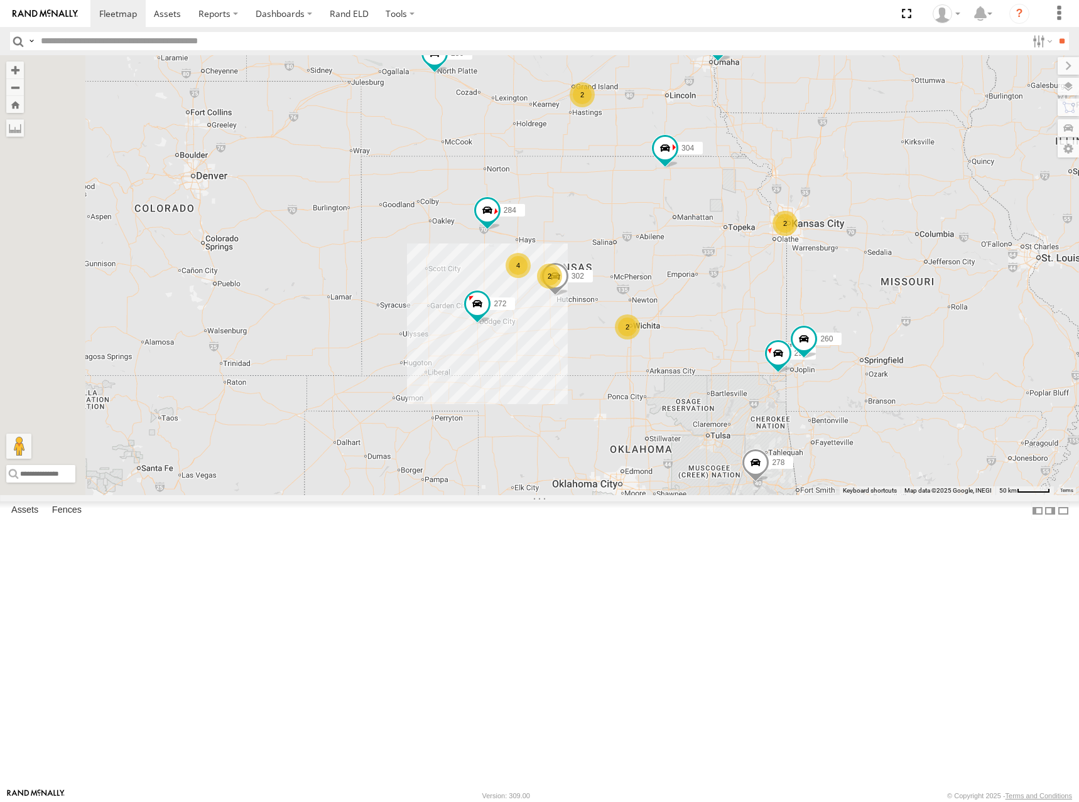
drag, startPoint x: 790, startPoint y: 224, endPoint x: 799, endPoint y: 224, distance: 9.4
click at [799, 224] on div "298 288 292 272 256 232 304 284 302 266 278 294 260 2 2 2 4 2" at bounding box center [539, 275] width 1079 height 440
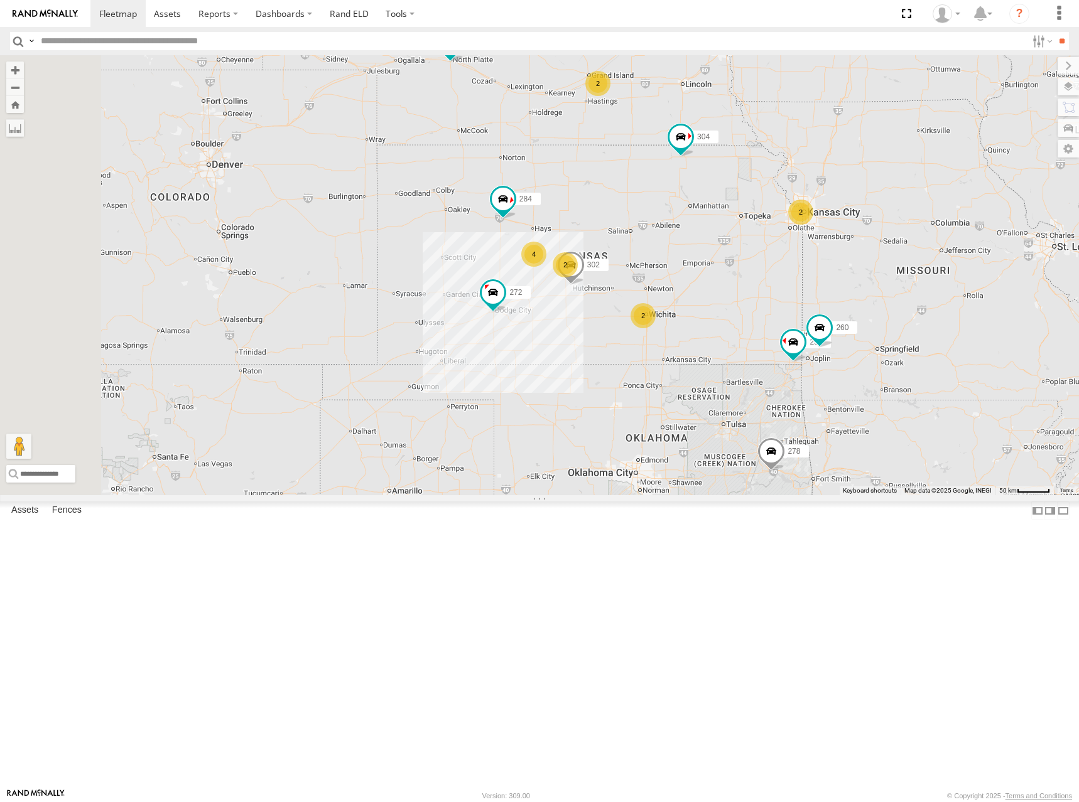
drag, startPoint x: 798, startPoint y: 229, endPoint x: 816, endPoint y: 216, distance: 22.0
click at [816, 216] on div "298 288 292 272 256 232 304 284 302 266 278 294 260 2 2 2 4 2" at bounding box center [539, 275] width 1079 height 440
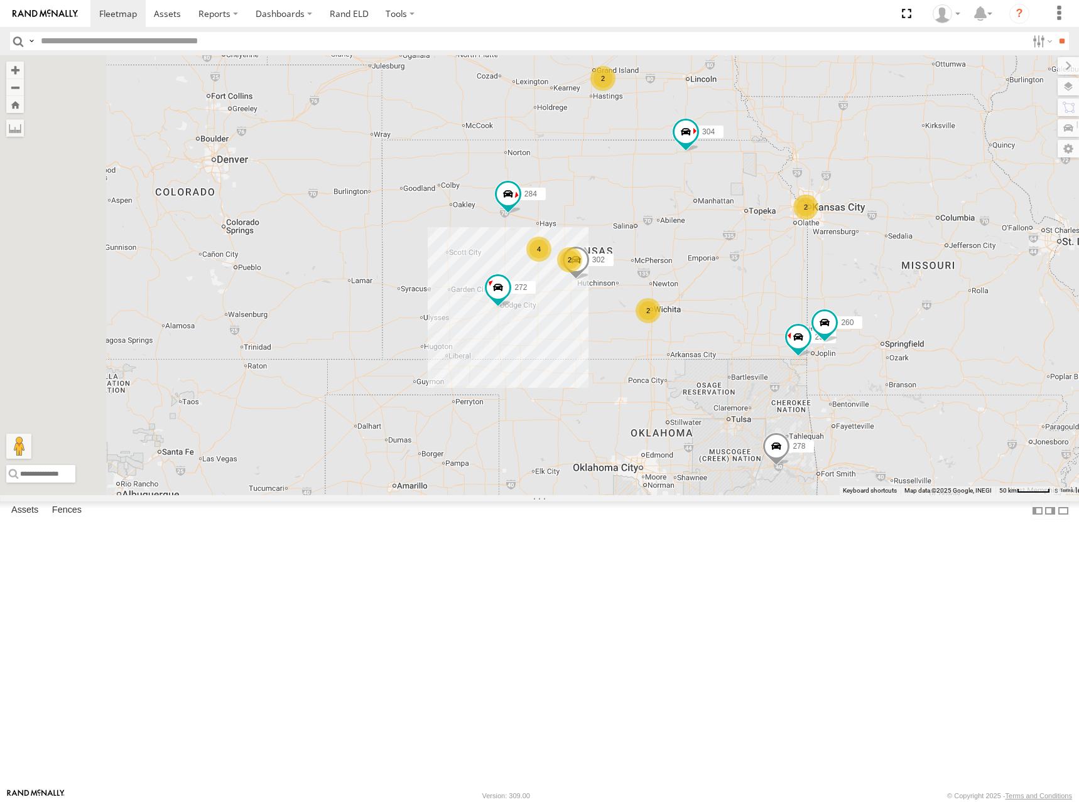
click at [824, 212] on div "298 288 292 272 256 232 304 284 302 266 278 294 260 2 2 2 4 2" at bounding box center [539, 275] width 1079 height 440
click at [829, 213] on div "298 288 292 272 256 232 304 284 302 266 278 294 260 2 2 2 4 2" at bounding box center [539, 275] width 1079 height 440
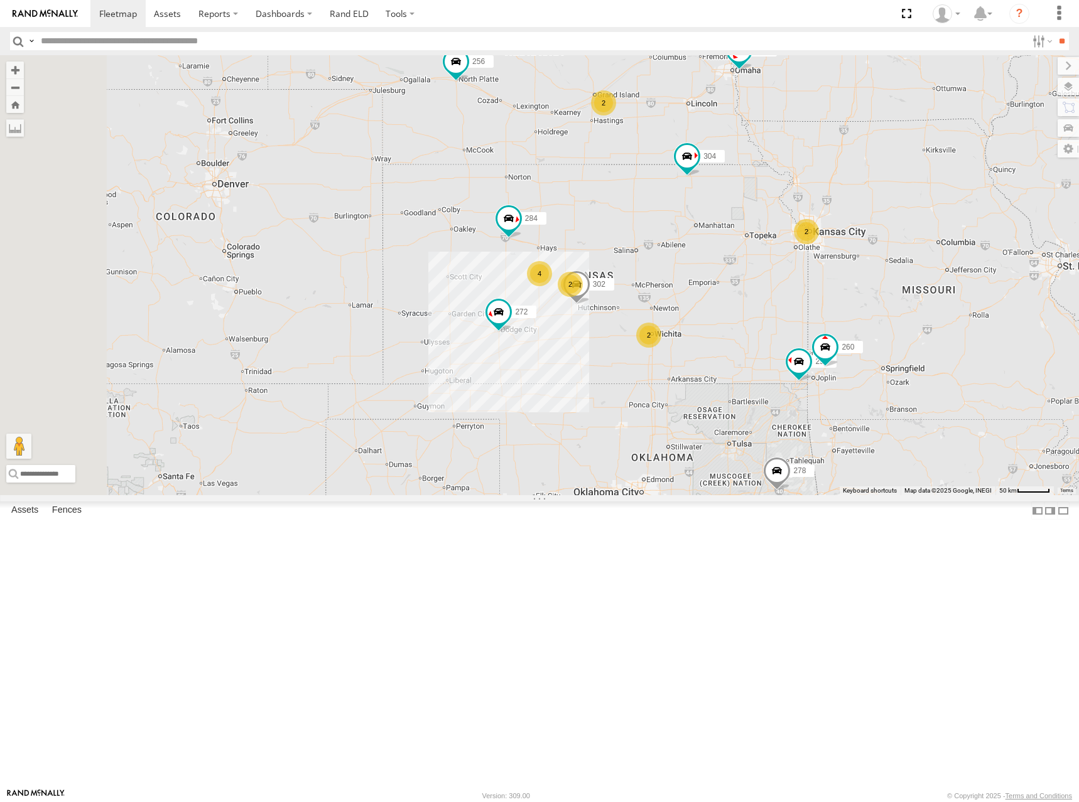
drag, startPoint x: 798, startPoint y: 168, endPoint x: 797, endPoint y: 193, distance: 25.7
click at [797, 193] on div "298 288 292 272 256 232 304 284 302 266 278 294 260 2 2 2 4 2" at bounding box center [539, 275] width 1079 height 440
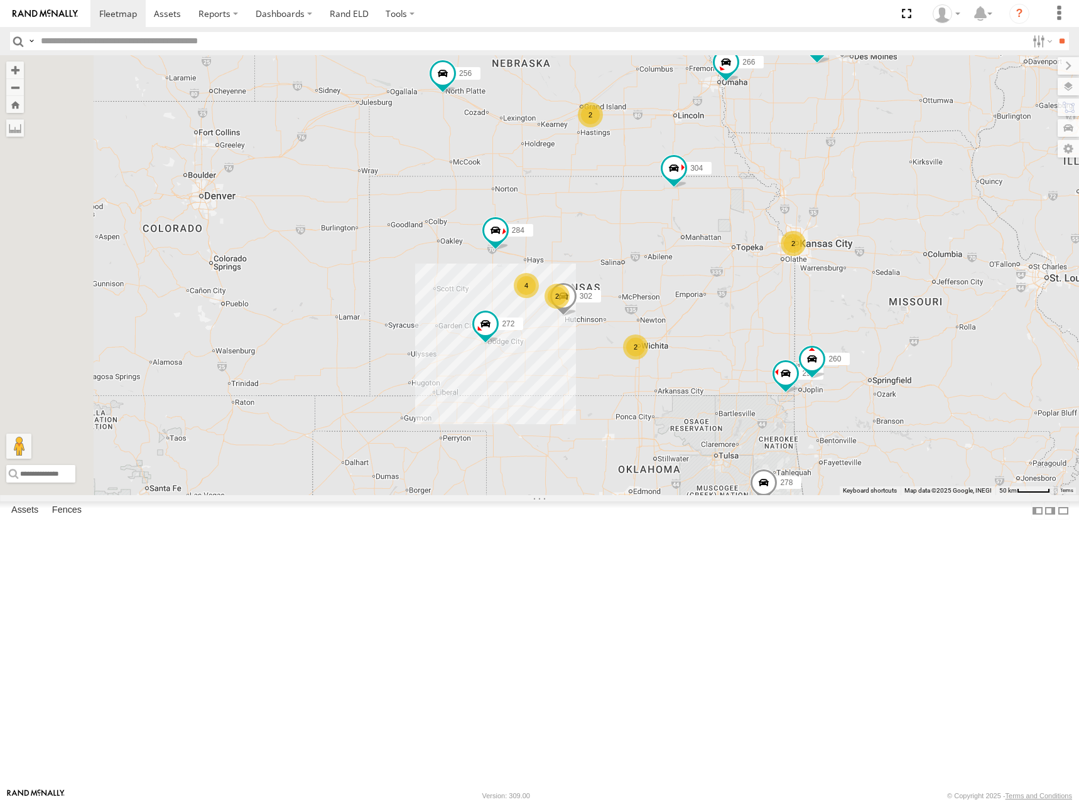
drag, startPoint x: 784, startPoint y: 199, endPoint x: 773, endPoint y: 207, distance: 13.4
click at [773, 207] on div "298 288 292 272 256 232 304 284 302 266 278 294 260 2 2 2 4 2" at bounding box center [539, 275] width 1079 height 440
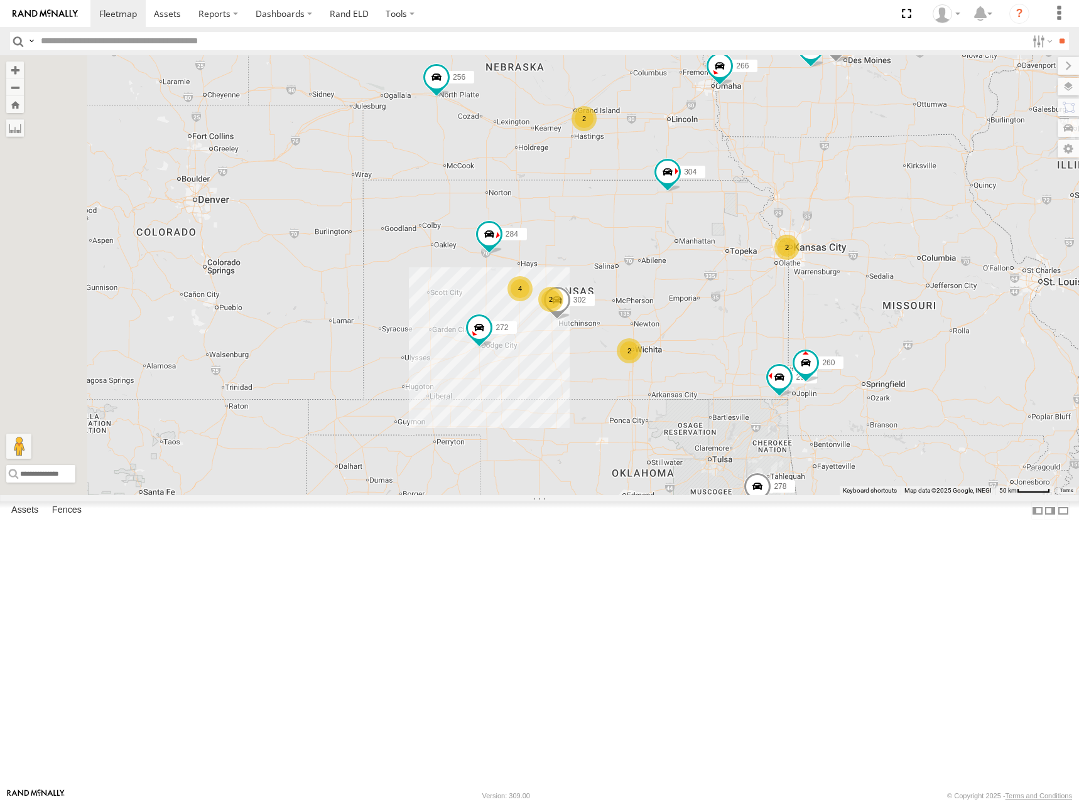
click at [761, 207] on div "298 288 292 272 256 232 304 284 302 266 278 294 260 2 2 2 4 2" at bounding box center [539, 275] width 1079 height 440
click at [772, 222] on div "298 288 292 272 256 232 304 284 302 266 278 294 260 2 2 2 4 2" at bounding box center [539, 275] width 1079 height 440
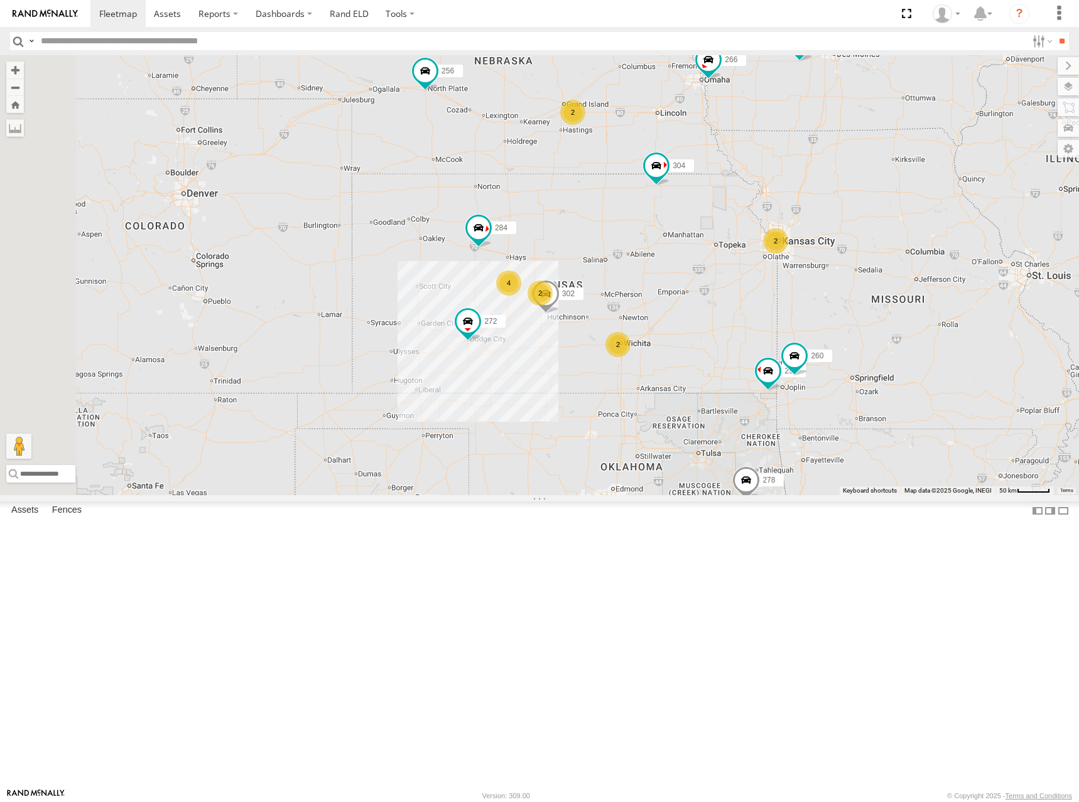
click at [794, 240] on div "298 288 292 272 256 232 304 284 302 266 278 294 260 2 2 2 4 2" at bounding box center [539, 275] width 1079 height 440
click at [760, 296] on div "298 288 292 272 256 232 304 284 302 266 278 294 260 2 2 2 4 2" at bounding box center [539, 275] width 1079 height 440
click at [768, 301] on div "298 288 292 272 256 232 304 284 302 266 278 294 260 2 2 2 4 2" at bounding box center [539, 275] width 1079 height 440
click at [797, 230] on div "298 288 292 272 256 232 304 284 302 266 278 294 260 2 2 2 4 2" at bounding box center [539, 275] width 1079 height 440
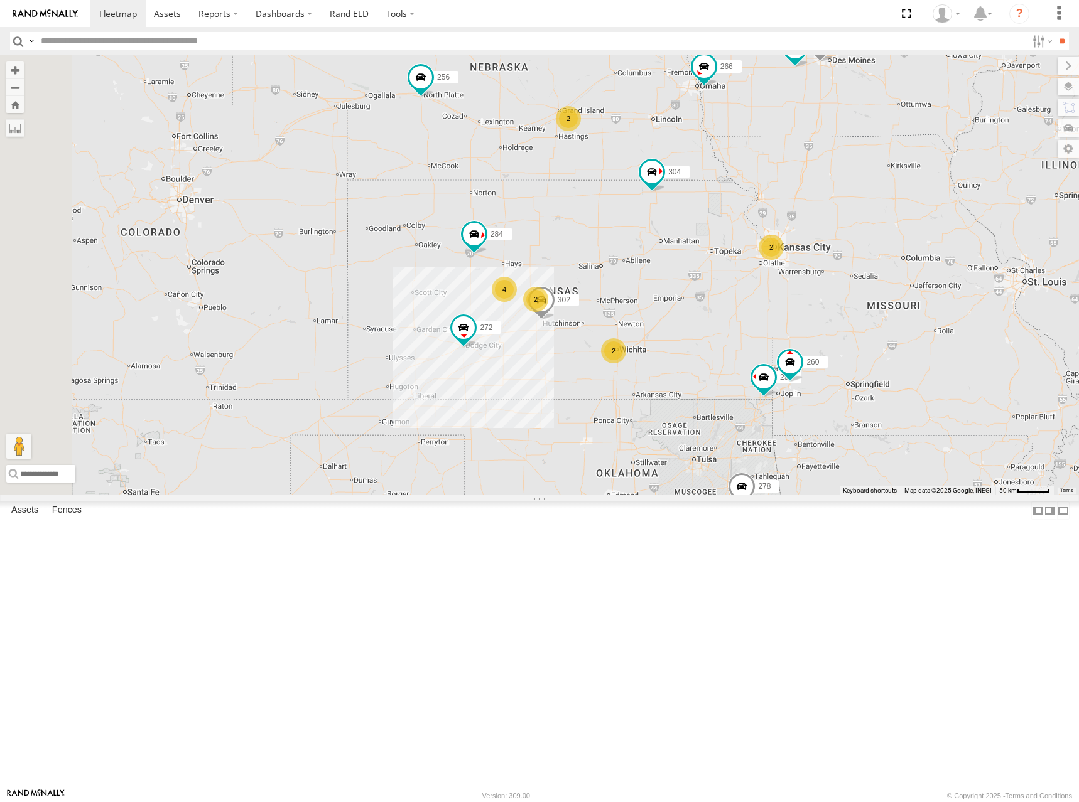
drag, startPoint x: 812, startPoint y: 181, endPoint x: 801, endPoint y: 193, distance: 16.0
click at [801, 193] on div "298 288 292 272 256 232 304 284 302 266 278 294 260 2 2 2 4 2" at bounding box center [539, 275] width 1079 height 440
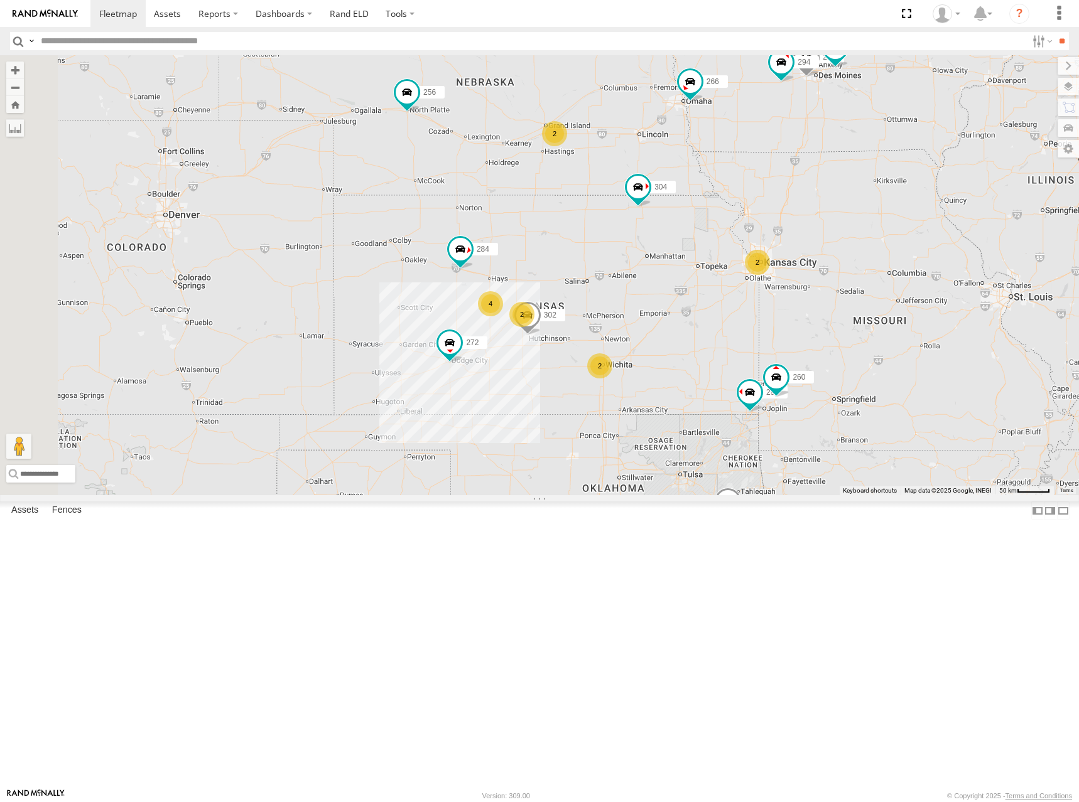
click at [892, 312] on div "298 288 292 272 256 232 304 284 302 266 278 294 260 2 2 2 4 2" at bounding box center [539, 275] width 1079 height 440
click at [762, 177] on div "298 288 292 272 256 232 304 284 302 266 278 294 260 2 2 2 4 2" at bounding box center [539, 275] width 1079 height 440
drag, startPoint x: 752, startPoint y: 360, endPoint x: 755, endPoint y: 340, distance: 20.9
click at [755, 340] on div "298 288 292 272 256 232 304 284 302 266 278 294 260 2 2 2 4 2" at bounding box center [539, 275] width 1079 height 440
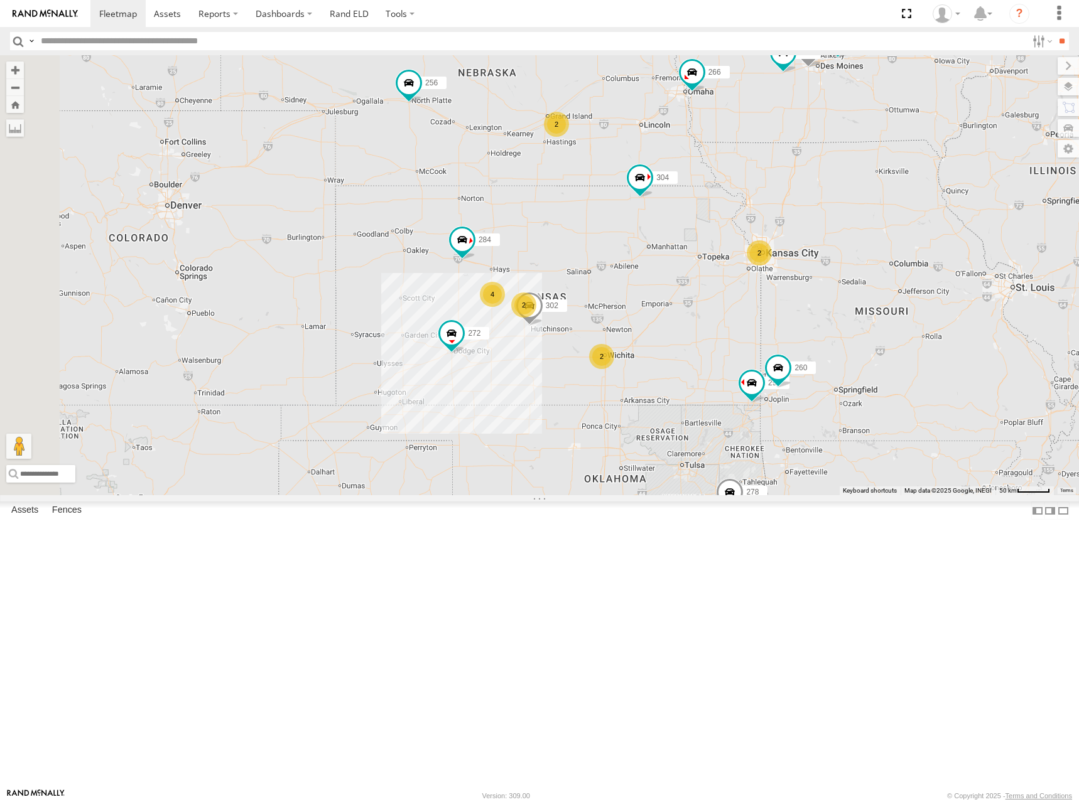
drag, startPoint x: 758, startPoint y: 341, endPoint x: 760, endPoint y: 331, distance: 9.6
click at [760, 331] on div "298 288 292 272 256 232 304 284 302 266 278 294 260 2 2 2 4 2" at bounding box center [539, 275] width 1079 height 440
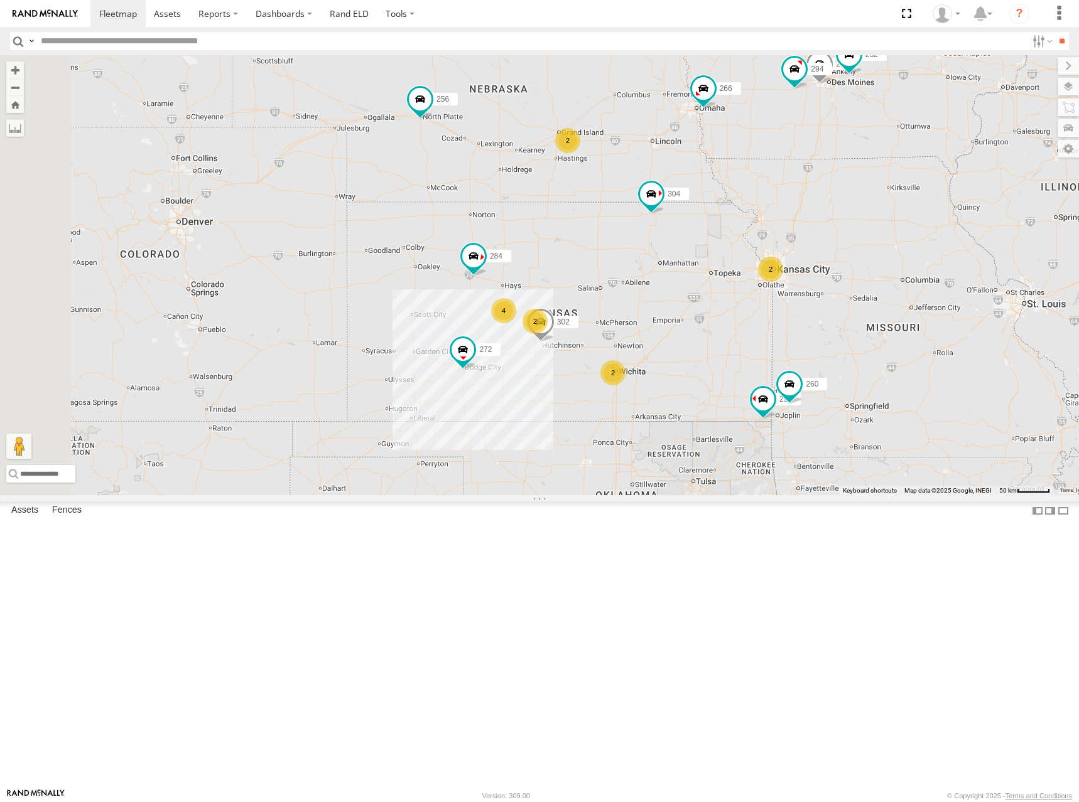
drag, startPoint x: 726, startPoint y: 323, endPoint x: 740, endPoint y: 345, distance: 26.8
click at [740, 345] on div "298 288 292 272 256 232 304 284 302 266 278 294 260 2 2 2 4 2" at bounding box center [539, 275] width 1079 height 440
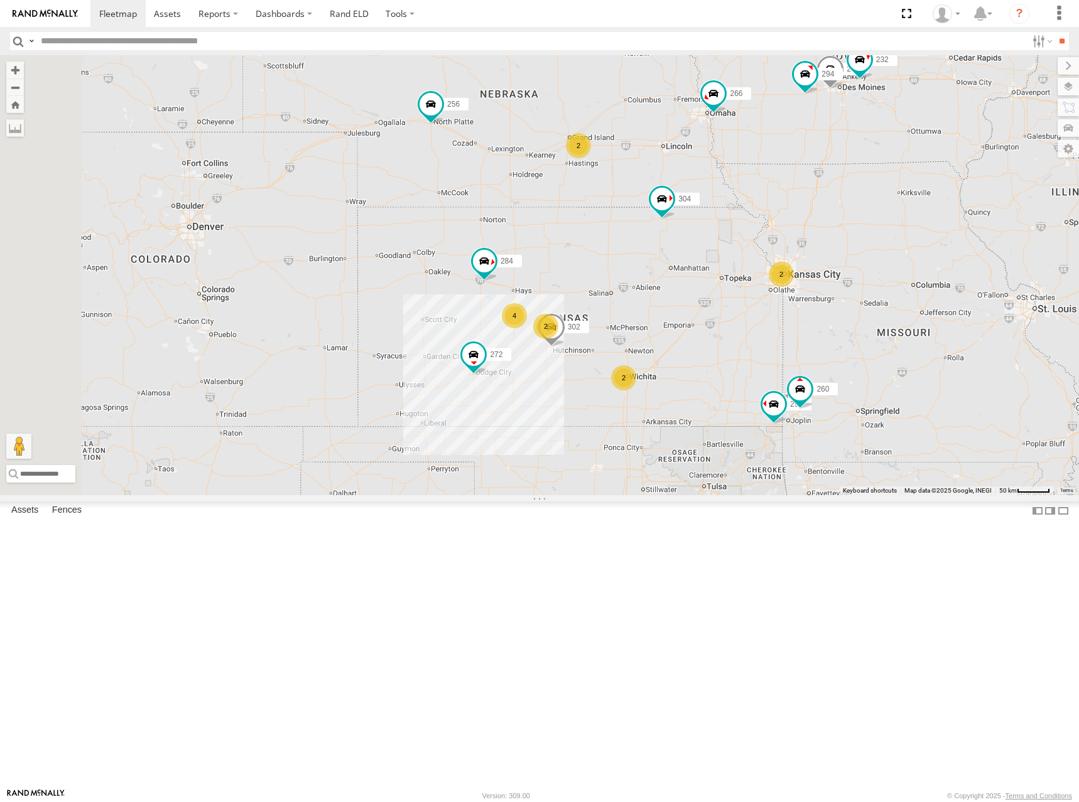
drag, startPoint x: 756, startPoint y: 335, endPoint x: 767, endPoint y: 335, distance: 10.7
click at [767, 335] on div "298 288 292 272 256 232 304 284 302 266 278 294 260 2 2 2 4 2" at bounding box center [539, 275] width 1079 height 440
click at [788, 230] on div "298 288 292 272 256 232 304 284 302 266 278 294 260 2 2 2 4 2" at bounding box center [539, 275] width 1079 height 440
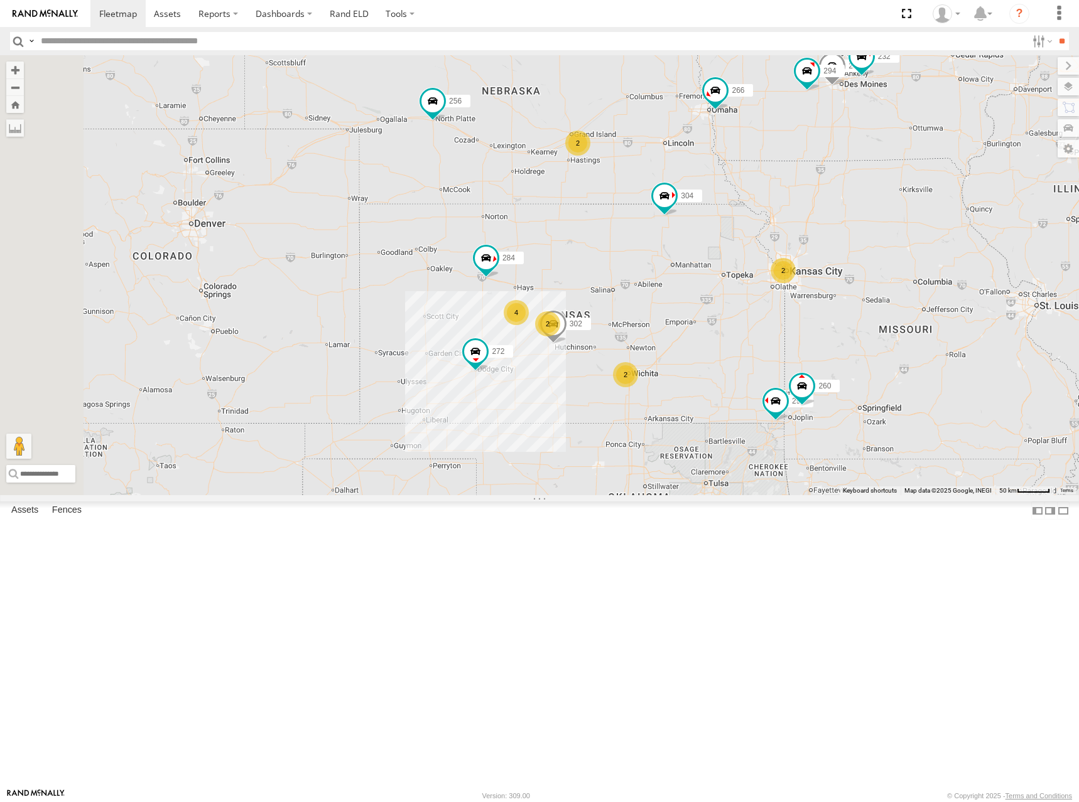
drag, startPoint x: 767, startPoint y: 240, endPoint x: 772, endPoint y: 252, distance: 13.5
click at [772, 252] on div "298 288 292 272 256 232 304 284 302 266 278 294 260 2 2 2 4 2" at bounding box center [539, 275] width 1079 height 440
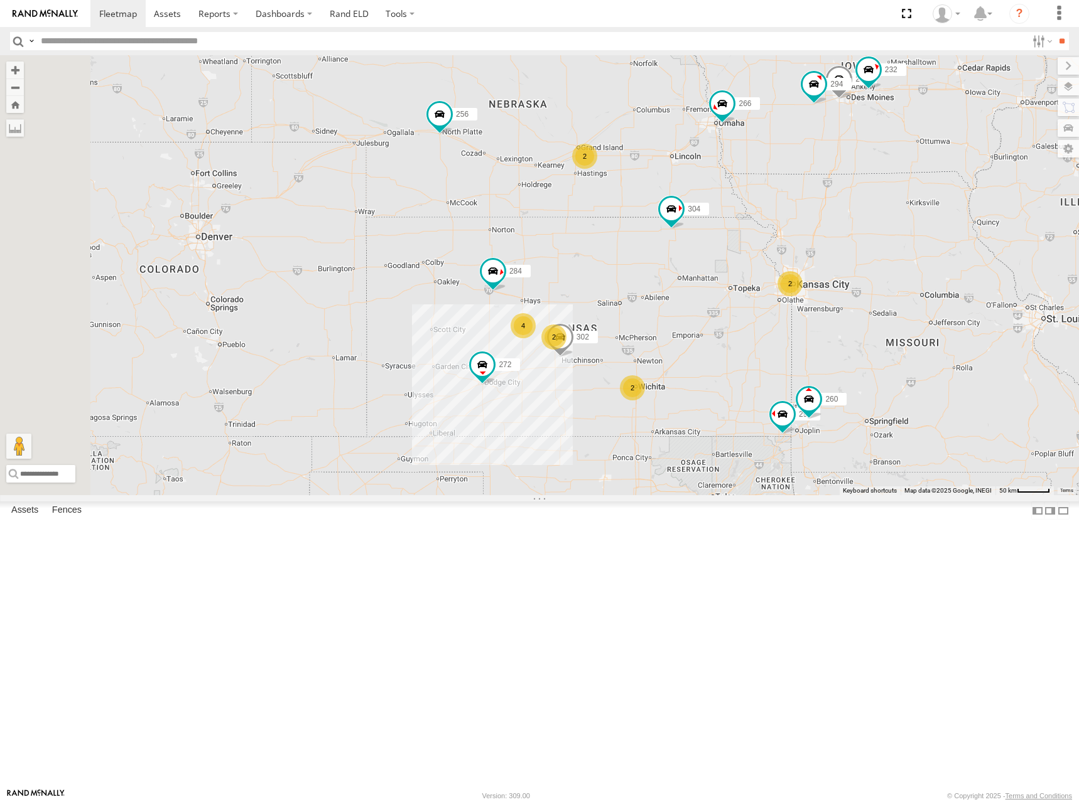
click at [757, 213] on div "298 288 292 272 256 232 304 284 302 266 278 294 260 2 2 2 4 2" at bounding box center [539, 275] width 1079 height 440
click at [714, 214] on div "298 288 292 272 256 232 304 284 302 266 278 294 260 2 2 2 4 2" at bounding box center [539, 275] width 1079 height 440
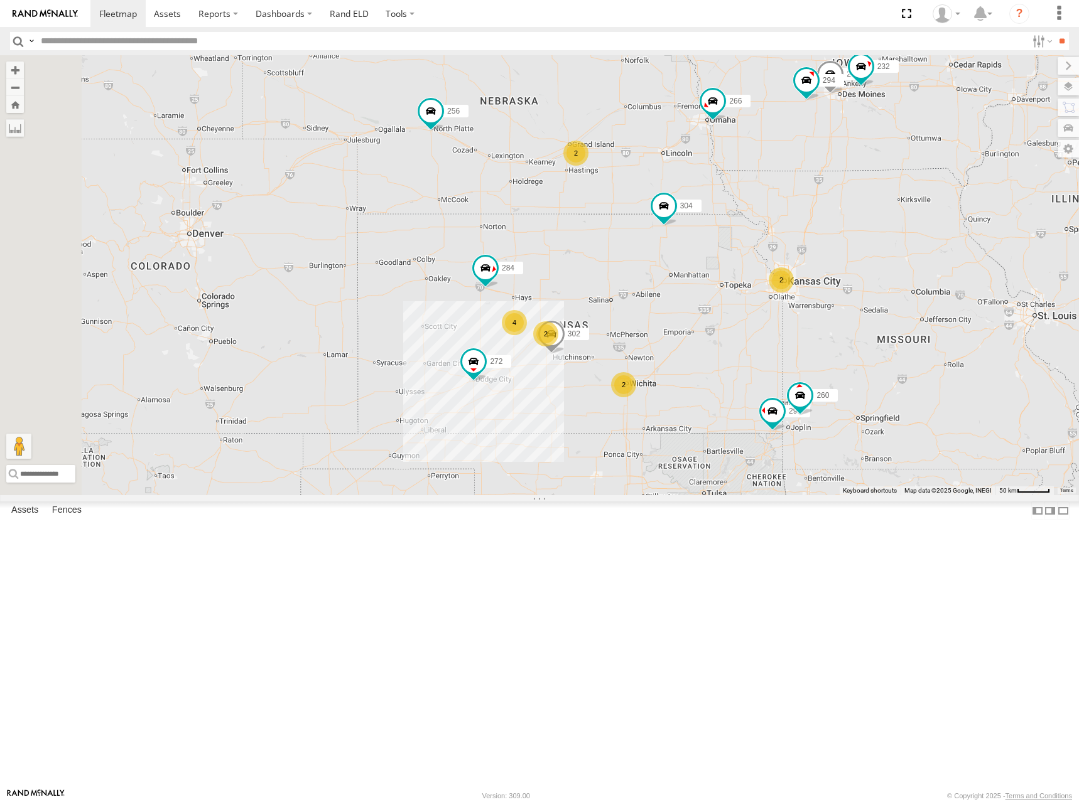
drag, startPoint x: 809, startPoint y: 312, endPoint x: 803, endPoint y: 303, distance: 11.0
click at [803, 303] on div "298 288 292 272 256 232 304 284 302 266 278 294 260 2 2 2 4 2" at bounding box center [539, 275] width 1079 height 440
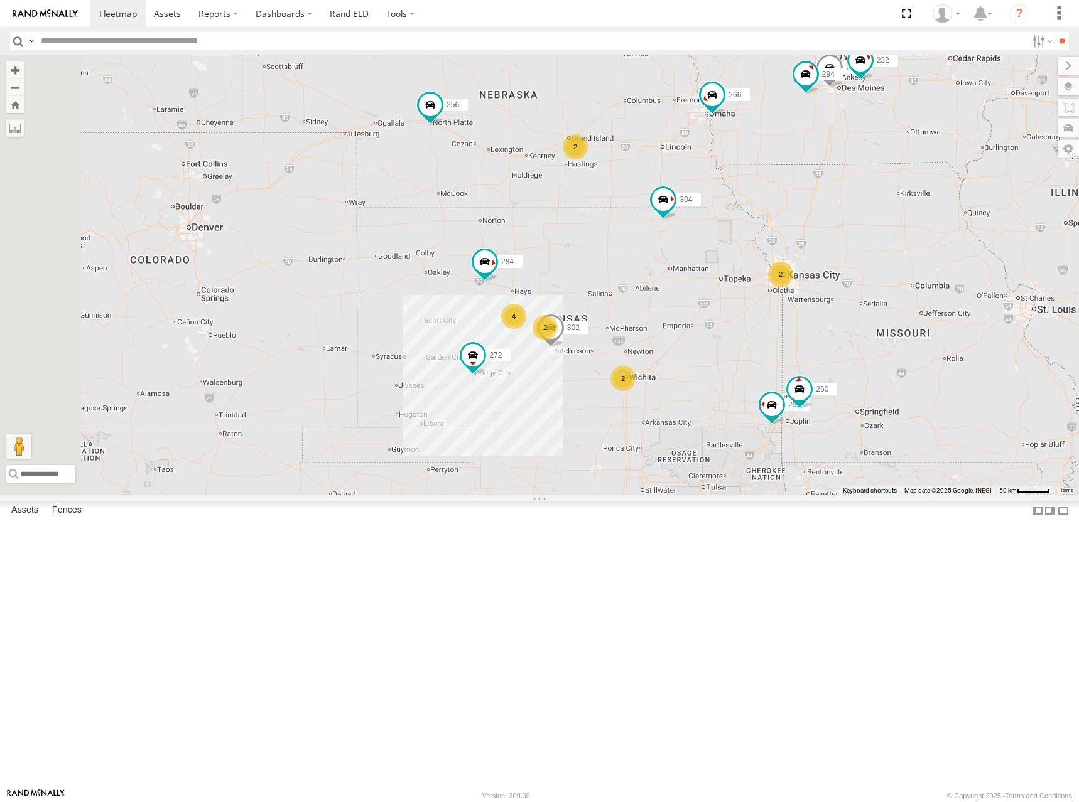
drag, startPoint x: 780, startPoint y: 330, endPoint x: 779, endPoint y: 320, distance: 10.1
click at [779, 320] on div "298 288 292 272 256 232 304 284 302 266 278 294 260 2 2 2 4 2" at bounding box center [539, 275] width 1079 height 440
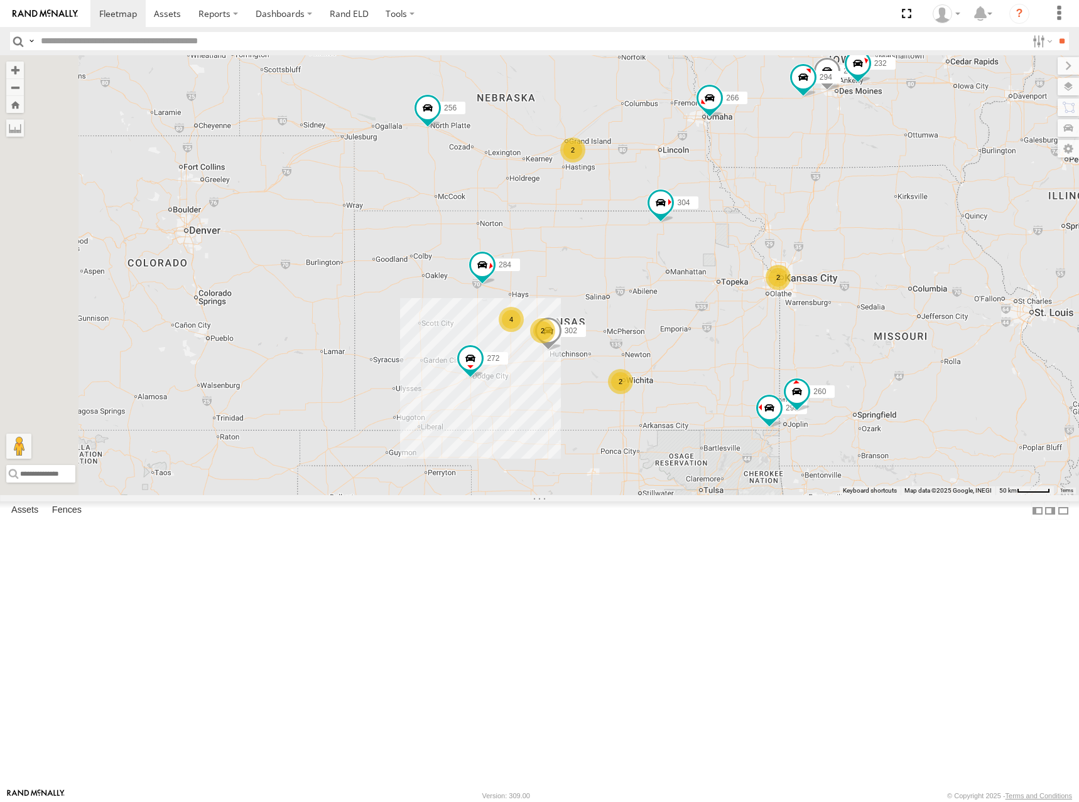
drag, startPoint x: 709, startPoint y: 215, endPoint x: 693, endPoint y: 234, distance: 24.5
click at [693, 234] on div "298 288 292 272 256 232 304 284 302 266 278 294 260 2 2 2 4 2" at bounding box center [539, 275] width 1079 height 440
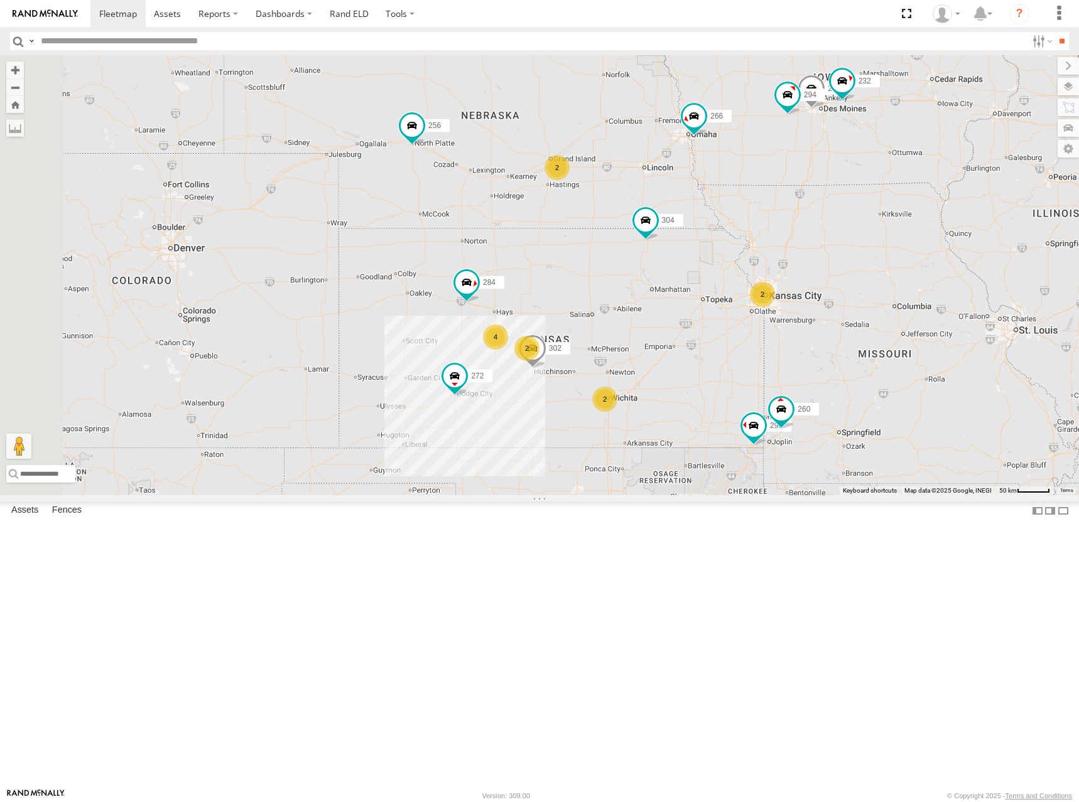
click at [794, 297] on div "298 288 292 272 256 232 304 284 302 266 278 294 260 2 2 2 4 2" at bounding box center [539, 275] width 1079 height 440
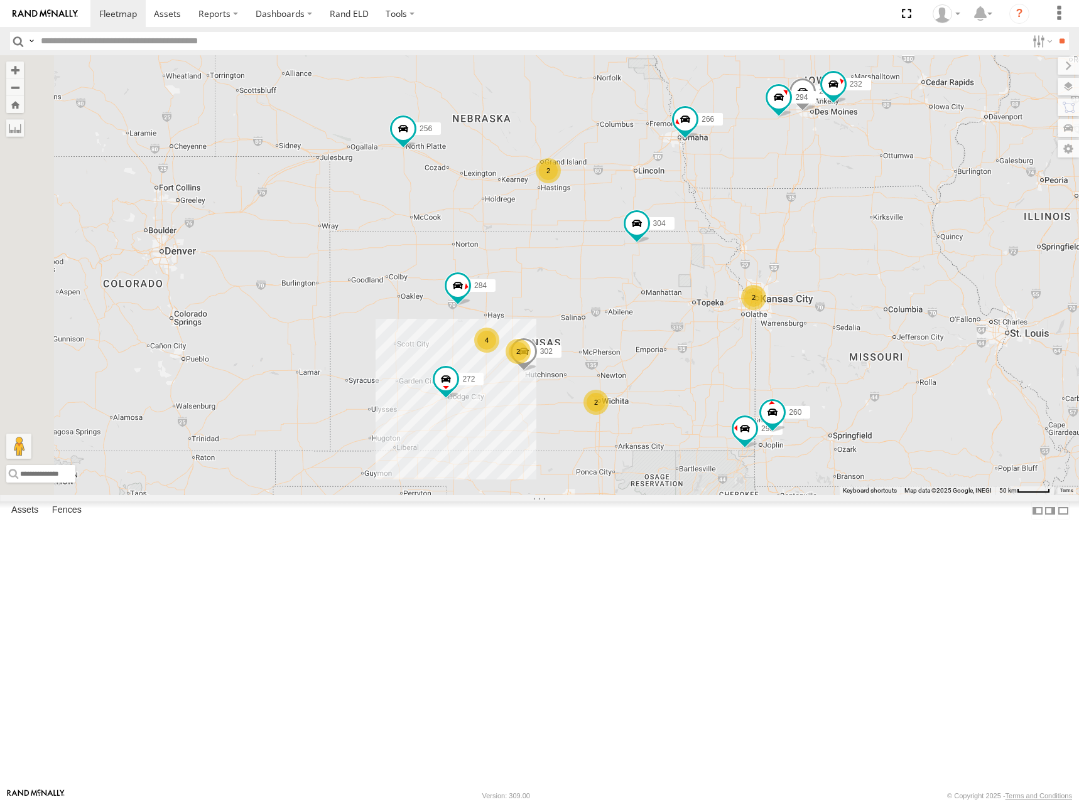
click at [730, 240] on div "298 288 292 272 256 232 304 284 302 266 278 294 260 2 2 2 4 2" at bounding box center [539, 275] width 1079 height 440
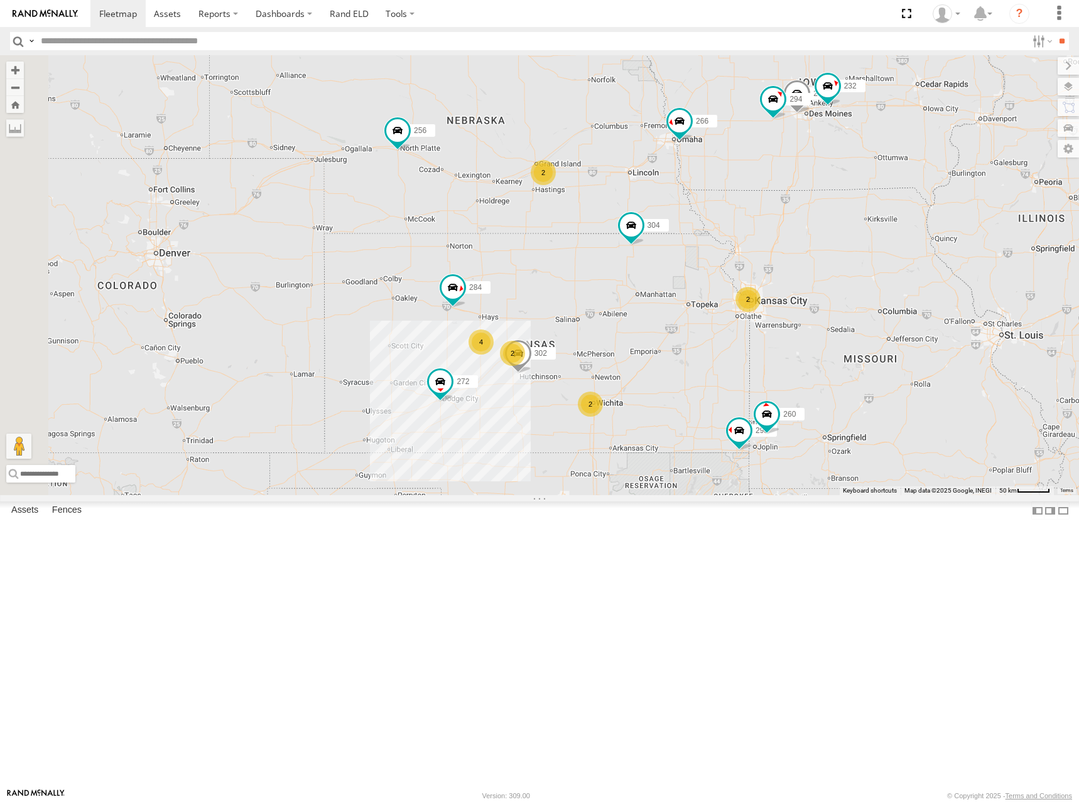
click at [691, 235] on div "298 288 292 272 256 232 304 284 302 266 278 294 260 2 2 2 4 2" at bounding box center [539, 275] width 1079 height 440
click at [732, 389] on div "298 288 292 272 256 232 304 284 302 266 278 294 260 2 2 2 4 2" at bounding box center [539, 275] width 1079 height 440
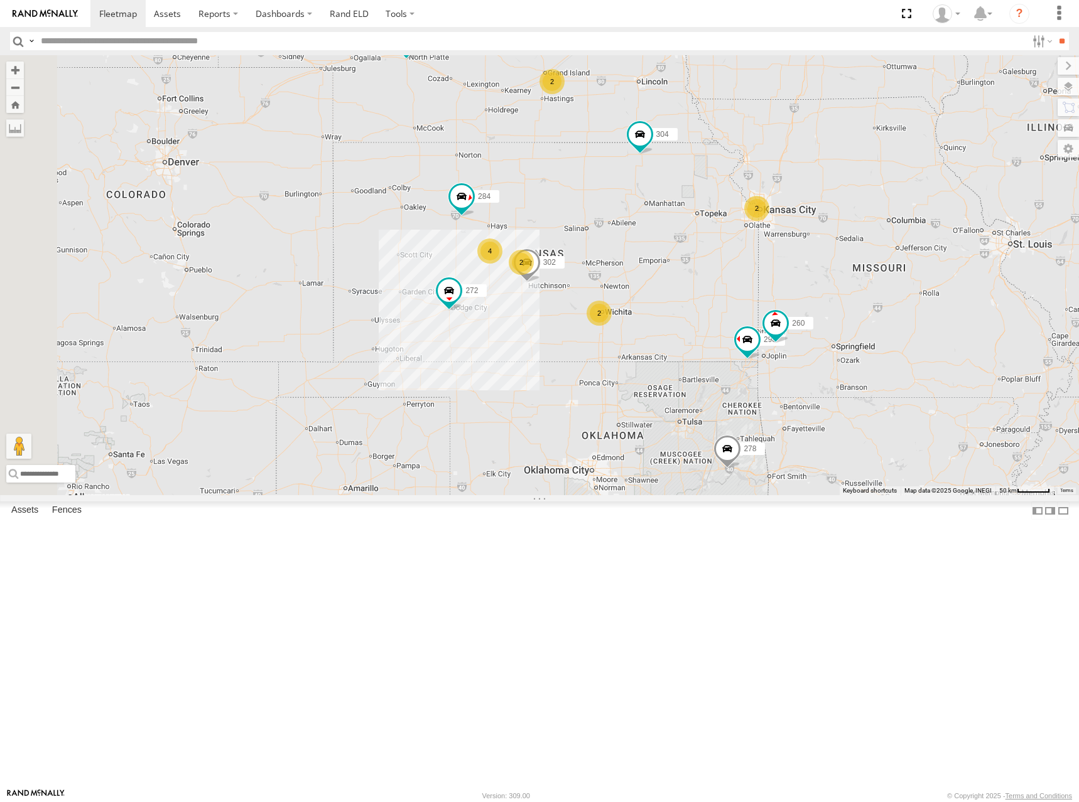
drag, startPoint x: 725, startPoint y: 410, endPoint x: 734, endPoint y: 319, distance: 91.5
click at [734, 319] on div "298 288 292 272 256 232 304 284 302 266 278 294 260 2 2 2 4 2" at bounding box center [539, 275] width 1079 height 440
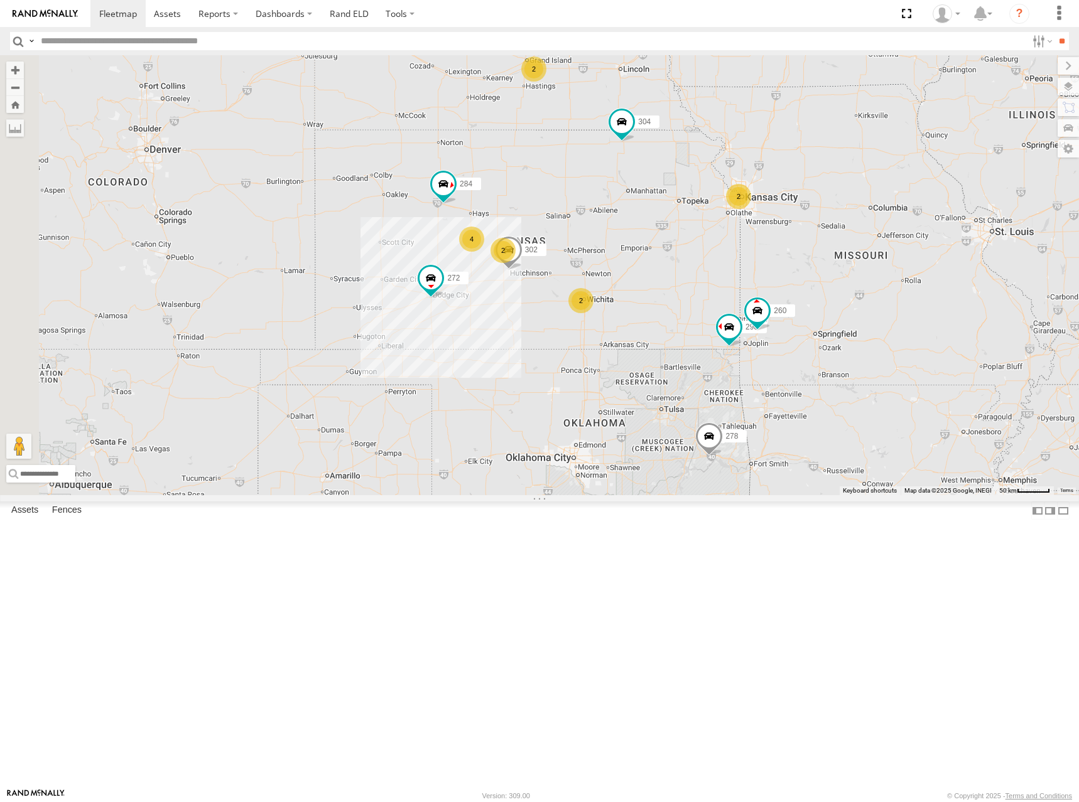
drag, startPoint x: 741, startPoint y: 344, endPoint x: 723, endPoint y: 330, distance: 22.9
click at [723, 330] on div "298 288 292 272 256 232 304 284 302 266 278 294 260 2 2 2 4 2" at bounding box center [539, 275] width 1079 height 440
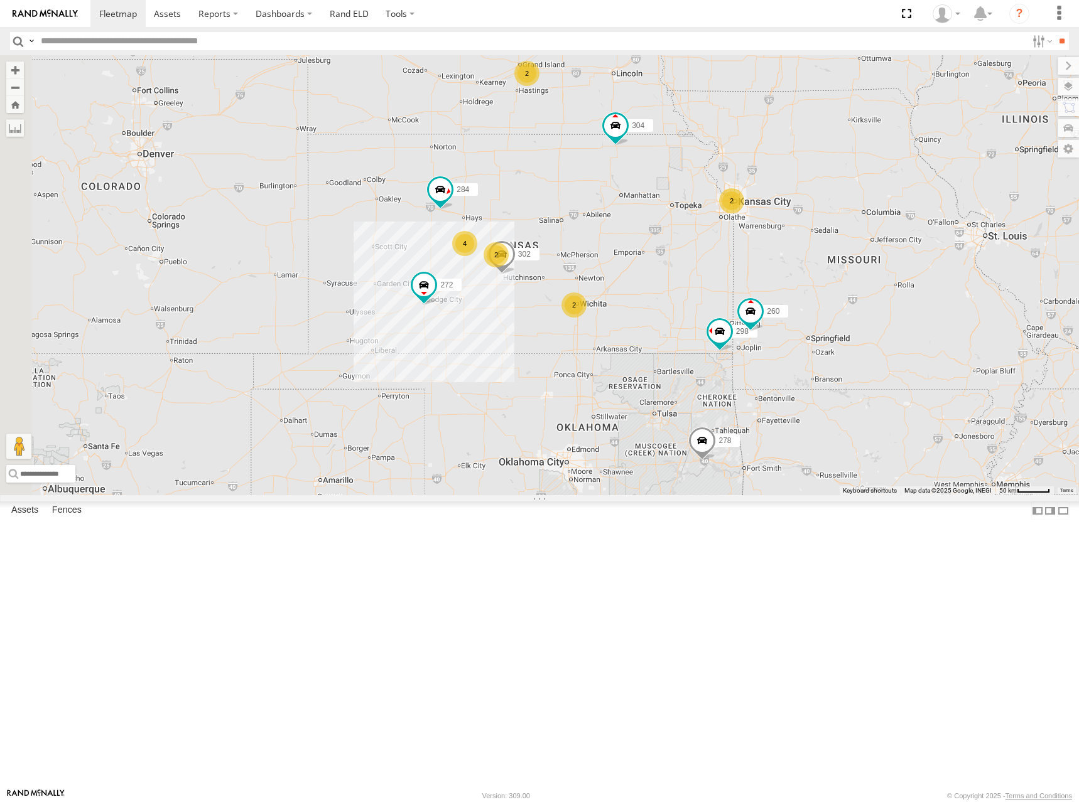
drag, startPoint x: 773, startPoint y: 304, endPoint x: 780, endPoint y: 291, distance: 14.6
click at [780, 291] on div "298 288 292 272 256 232 304 284 302 266 278 294 260 2 2 2 4 2" at bounding box center [539, 275] width 1079 height 440
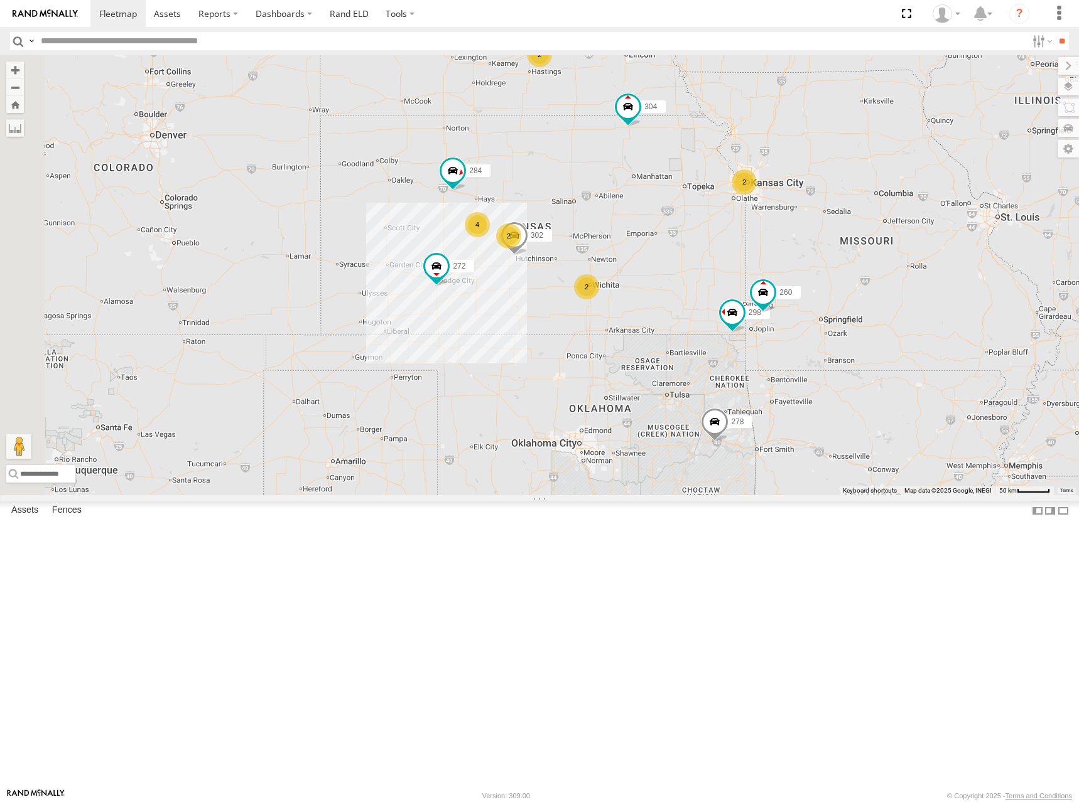
click at [711, 262] on div "298 288 292 272 256 232 304 284 302 266 278 294 260 2 2 2 4 2" at bounding box center [539, 275] width 1079 height 440
click at [686, 286] on div "298 288 292 272 256 232 304 284 302 266 278 294 260 2 2 2 4 2" at bounding box center [539, 275] width 1079 height 440
drag, startPoint x: 718, startPoint y: 319, endPoint x: 726, endPoint y: 308, distance: 13.9
click at [726, 308] on div "298 288 292 272 256 232 304 284 302 266 278 294 260 2 2 2 4 2" at bounding box center [539, 275] width 1079 height 440
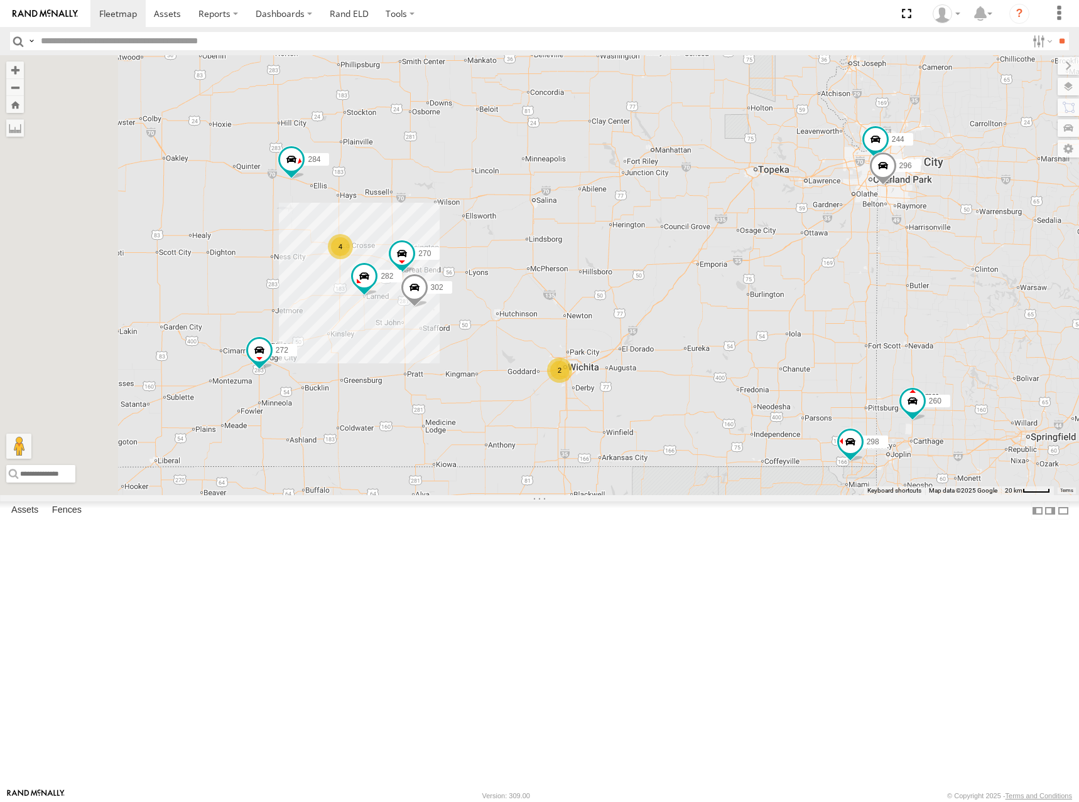
drag, startPoint x: 744, startPoint y: 347, endPoint x: 805, endPoint y: 333, distance: 63.1
click at [797, 333] on div "298 288 292 272 256 232 304 284 302 266 278 294 260 2 244 4 270 296 282" at bounding box center [539, 275] width 1079 height 440
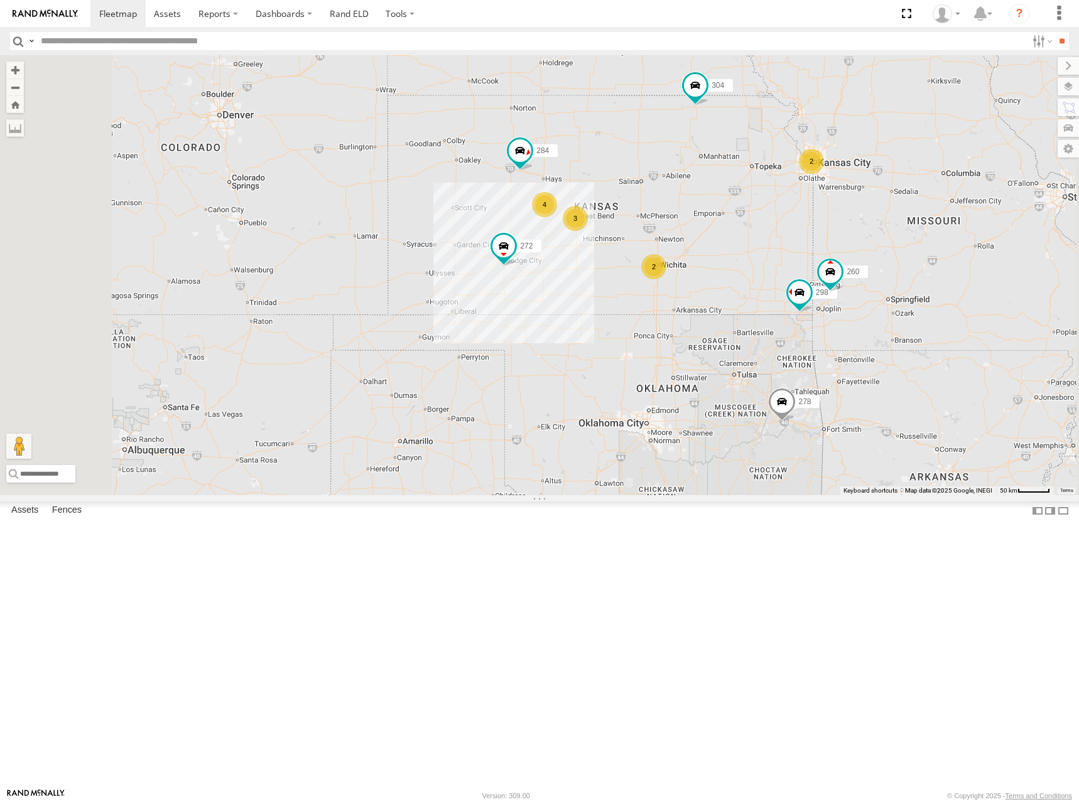
click at [811, 291] on div "298 288 292 272 256 232 304 284 266 278 294 260 2 2 2 4 3" at bounding box center [539, 275] width 1079 height 440
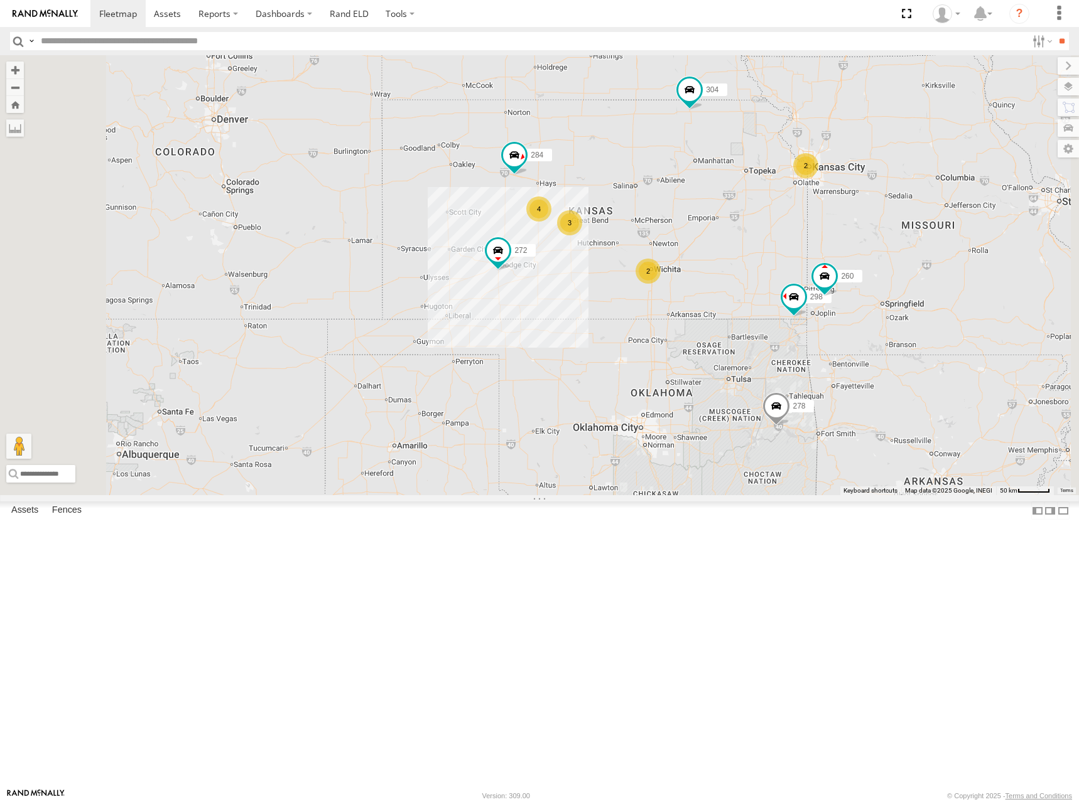
click at [815, 292] on div "298 288 292 272 256 232 304 284 266 278 294 260 2 2 2 4 3" at bounding box center [539, 275] width 1079 height 440
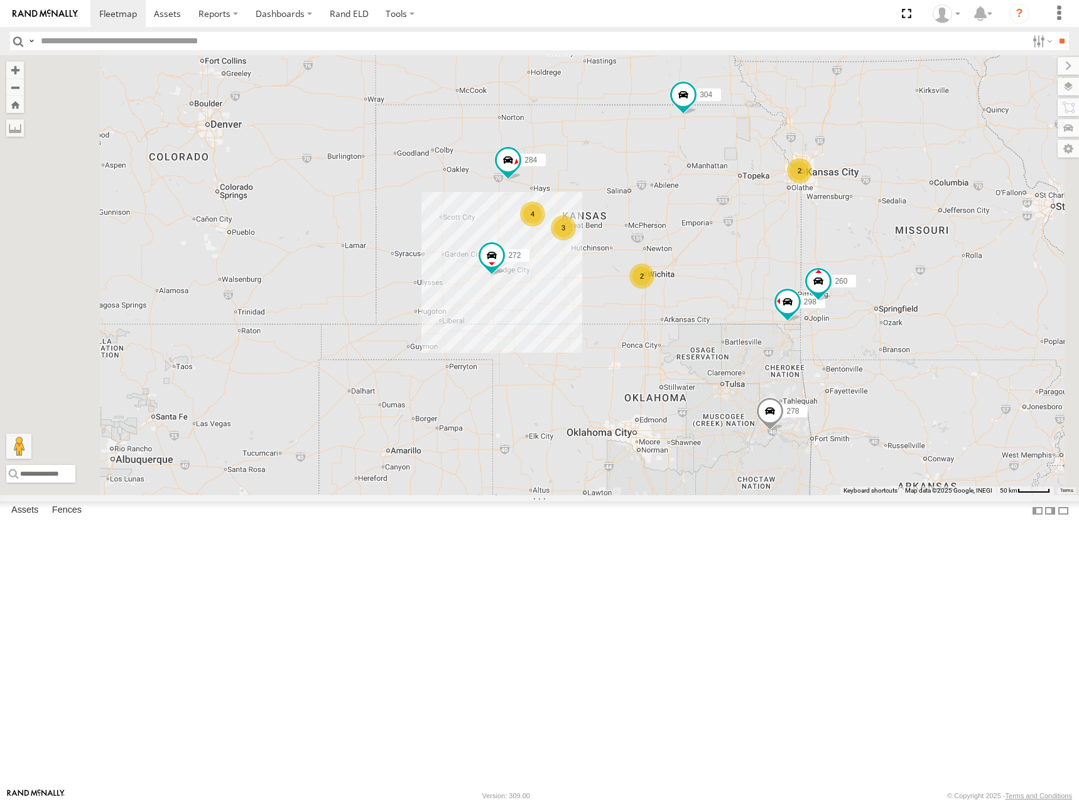
click at [806, 290] on div "298 288 292 272 256 232 304 284 266 278 294 260 2 2 2 4 3" at bounding box center [539, 275] width 1079 height 440
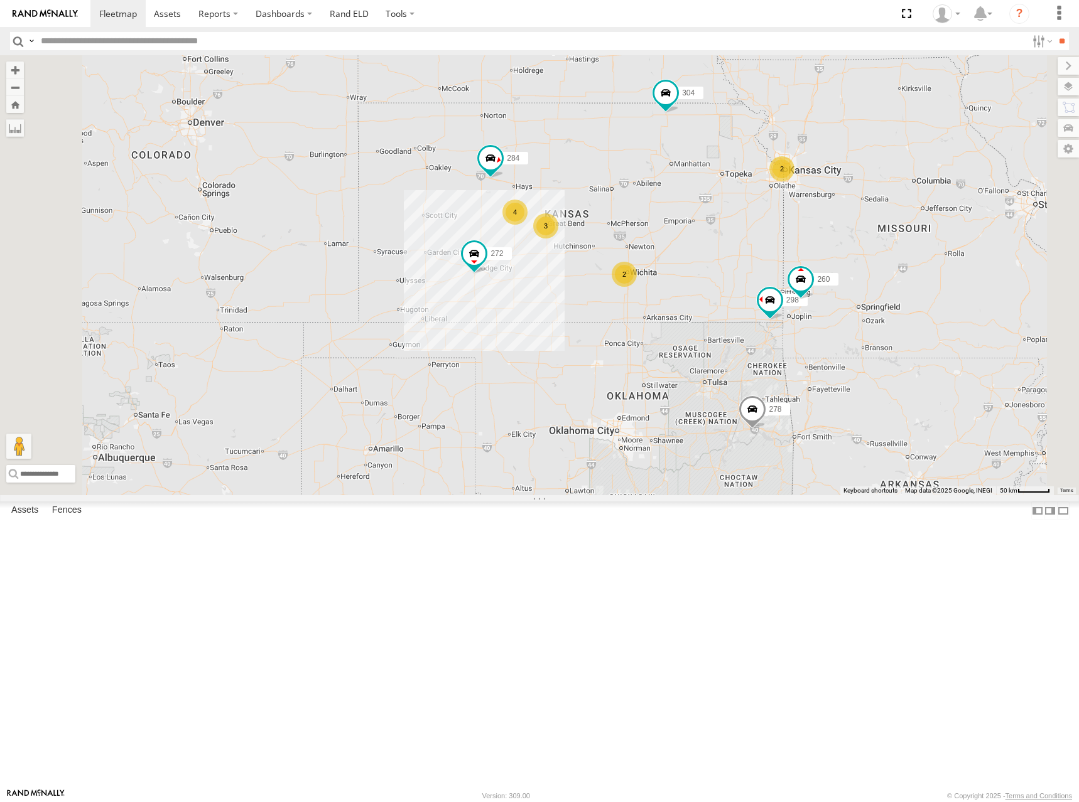
click at [846, 325] on div "298 288 292 272 256 232 304 284 266 278 294 260 2 2 2 4 3" at bounding box center [539, 275] width 1079 height 440
drag, startPoint x: 804, startPoint y: 299, endPoint x: 799, endPoint y: 308, distance: 10.1
click at [799, 308] on div "298 288 292 272 256 232 304 284 266 278 294 260 2 2 2 4 3" at bounding box center [539, 275] width 1079 height 440
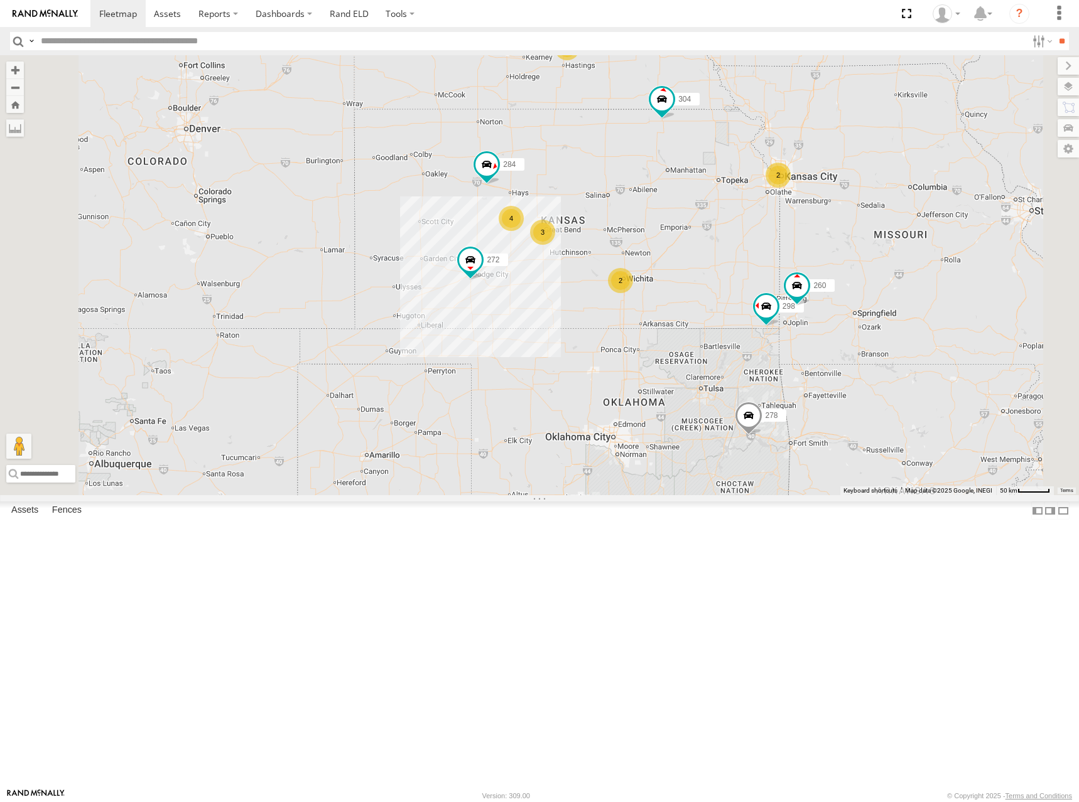
drag, startPoint x: 761, startPoint y: 307, endPoint x: 757, endPoint y: 297, distance: 10.7
click at [757, 297] on div "298 288 292 272 256 232 304 284 266 278 294 260 2 2 2 4 3" at bounding box center [539, 275] width 1079 height 440
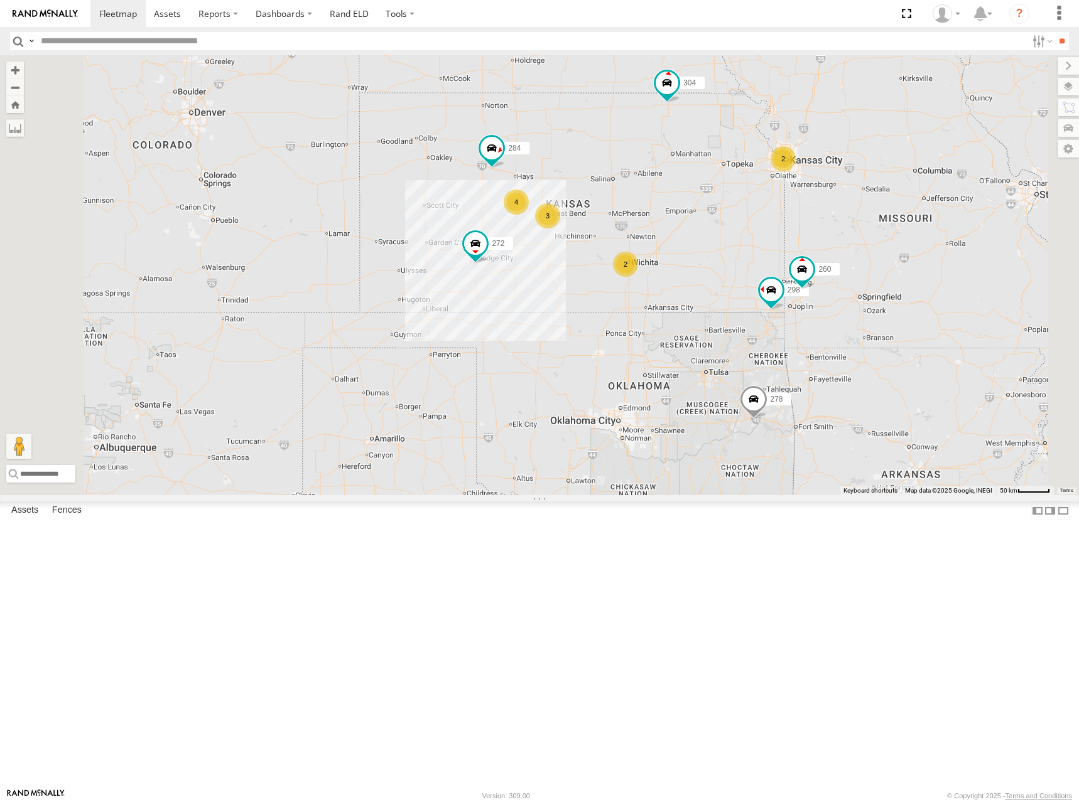
drag, startPoint x: 747, startPoint y: 312, endPoint x: 756, endPoint y: 302, distance: 13.3
click at [756, 302] on div "298 288 292 272 256 232 304 284 266 278 294 260 2 2 2 4 3" at bounding box center [539, 275] width 1079 height 440
drag, startPoint x: 765, startPoint y: 296, endPoint x: 753, endPoint y: 300, distance: 12.7
click at [753, 300] on div "298 288 292 272 256 232 304 284 266 278 294 260 2 2 2 4 3" at bounding box center [539, 275] width 1079 height 440
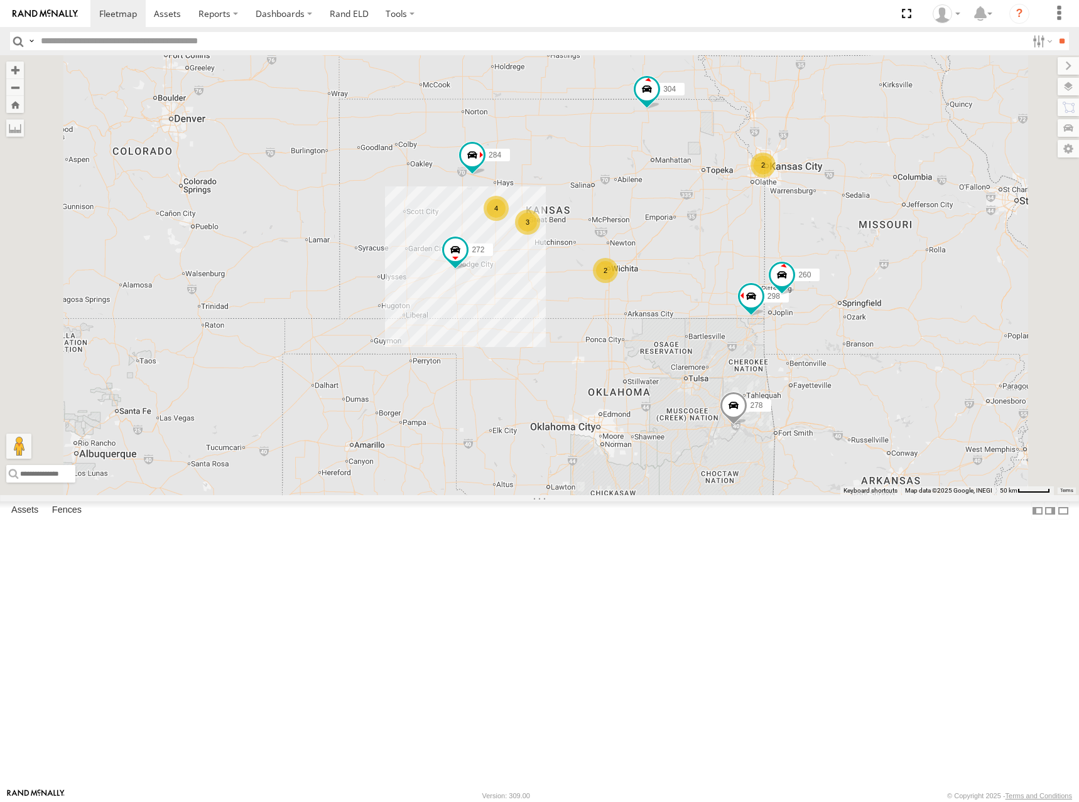
click at [764, 280] on div "298 288 292 272 256 232 304 284 266 278 294 260 2 2 2 4 3" at bounding box center [539, 275] width 1079 height 440
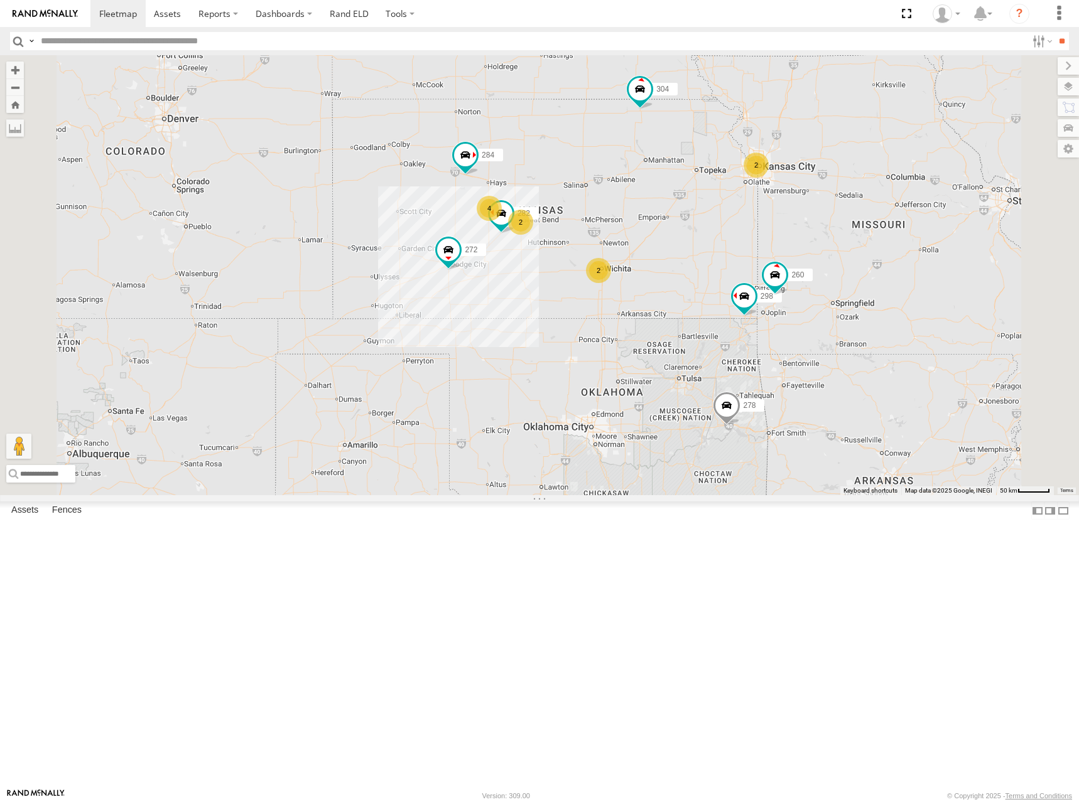
click at [750, 283] on div "298 288 292 272 256 232 304 284 282 266 278 294 260 2 2 2 4 2" at bounding box center [539, 275] width 1079 height 440
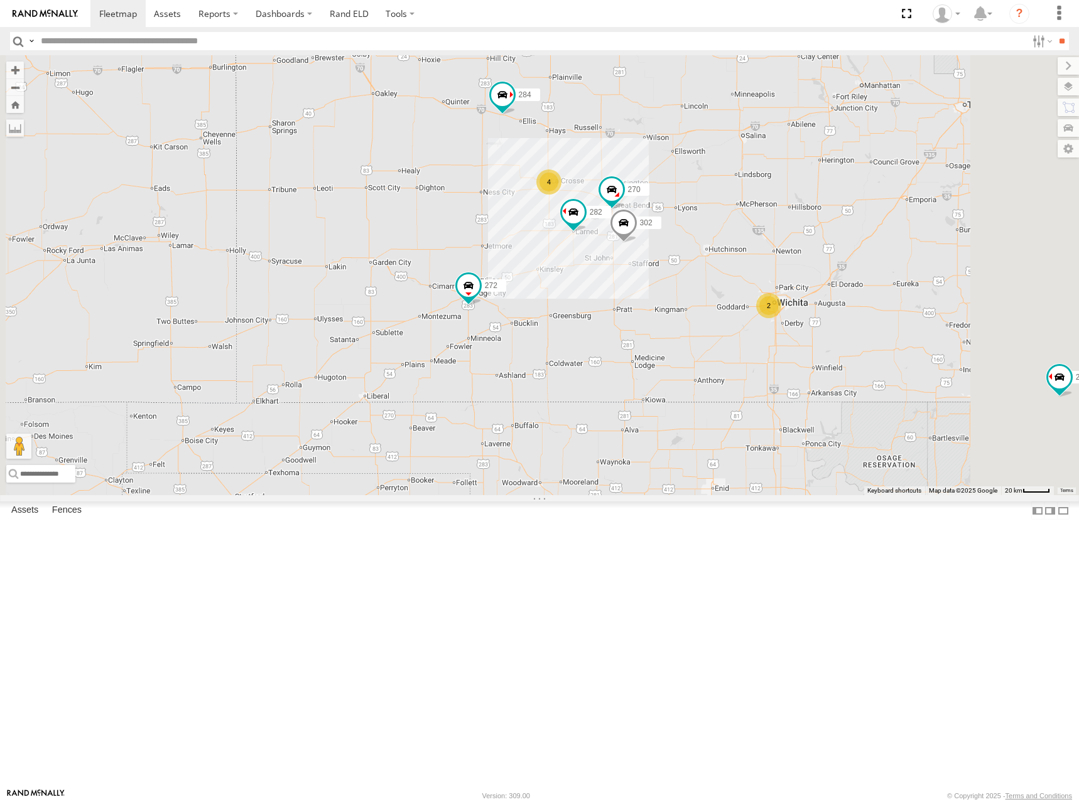
drag, startPoint x: 875, startPoint y: 301, endPoint x: 785, endPoint y: 313, distance: 90.5
click at [785, 313] on div "298 288 292 272 256 232 304 284 282 266 278 294 260 270 302 2 4" at bounding box center [539, 275] width 1079 height 440
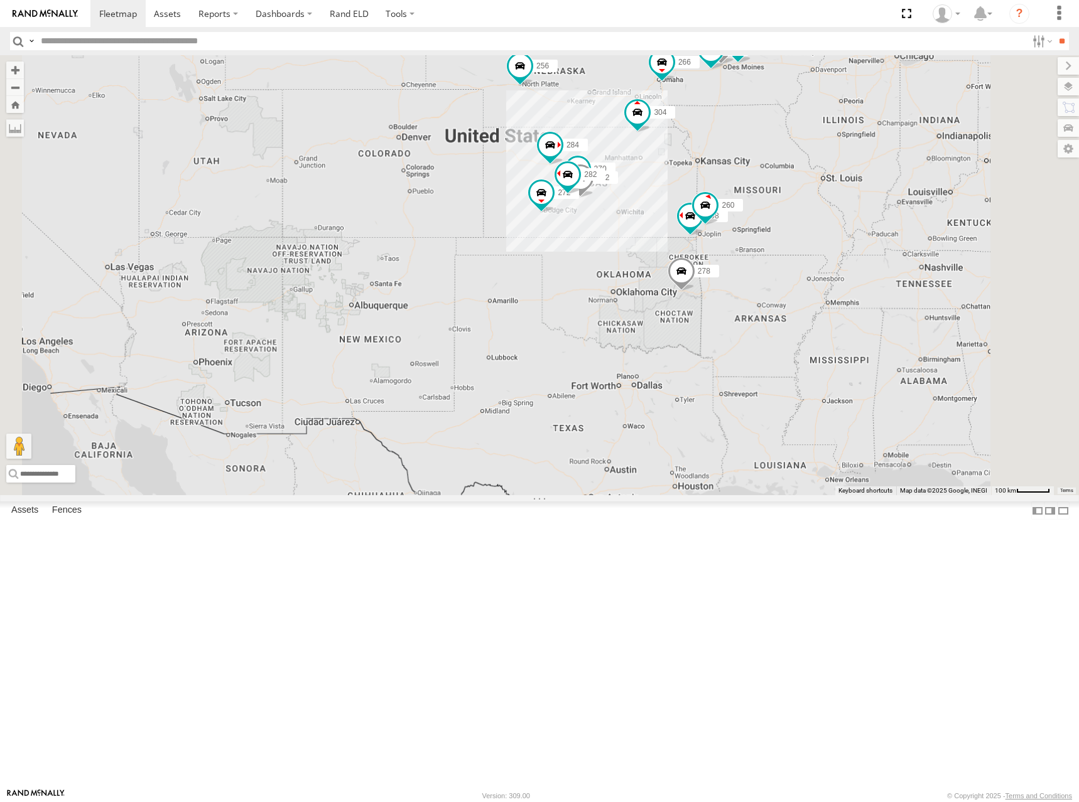
drag, startPoint x: 794, startPoint y: 284, endPoint x: 789, endPoint y: 289, distance: 6.7
click at [789, 289] on div "298 288 292 272 256 232 304 284 282 266 278 294 260 270 302" at bounding box center [539, 275] width 1079 height 440
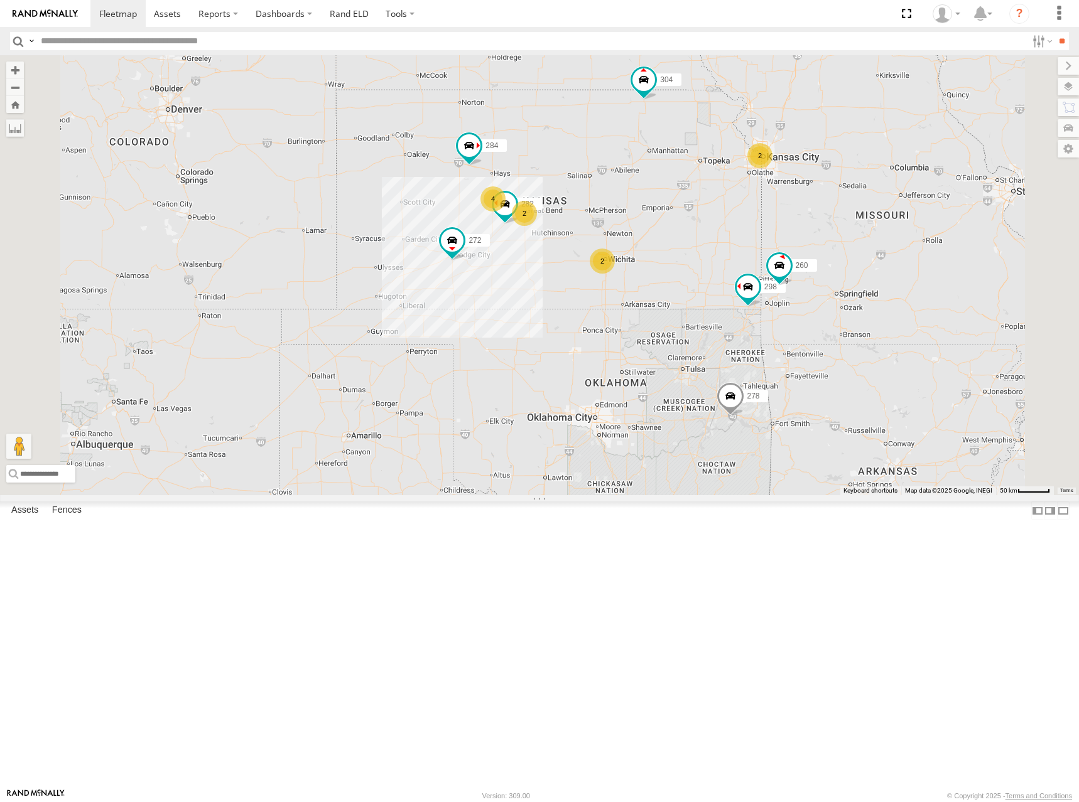
click at [763, 311] on div "292 272 256 304 266 278 2 2 2 4 298 2 288 232 284 282 294 260" at bounding box center [539, 275] width 1079 height 440
click at [722, 306] on div "292 272 256 304 266 278 2 2 2 4 298 2 288 232 284 282 294 260" at bounding box center [539, 275] width 1079 height 440
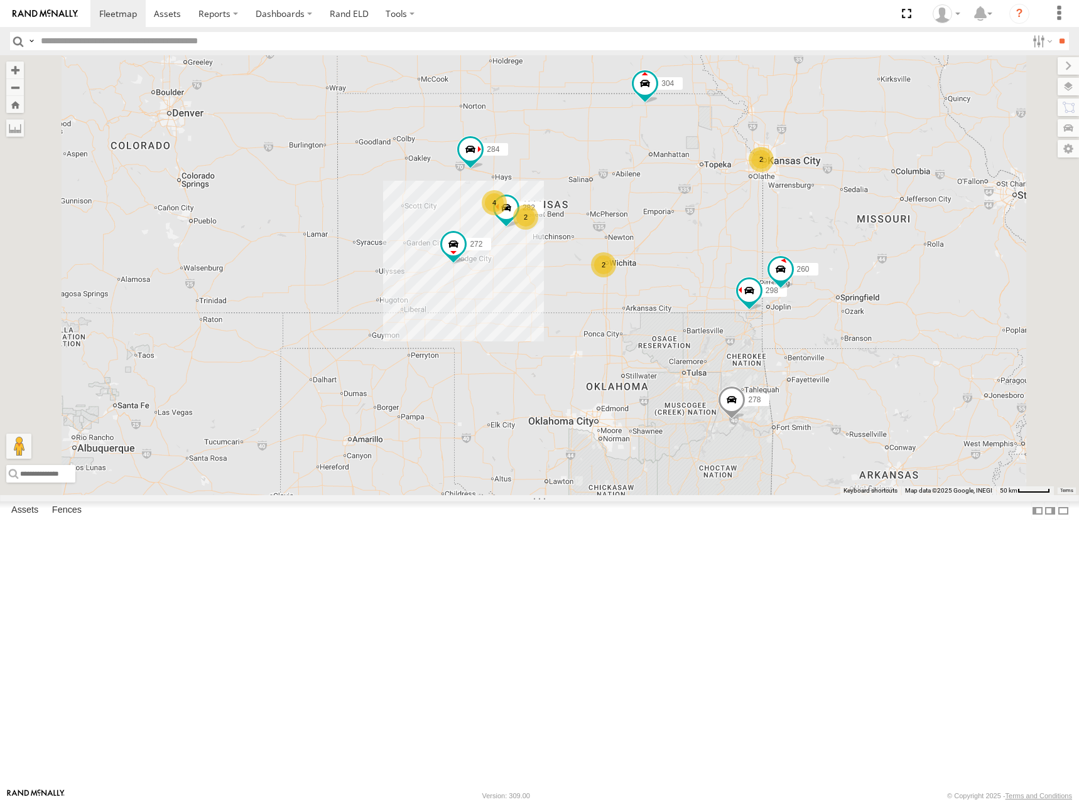
click at [782, 289] on div "292 272 256 304 266 278 2 2 2 4 298 2 288 232 284 282 294 260" at bounding box center [539, 275] width 1079 height 440
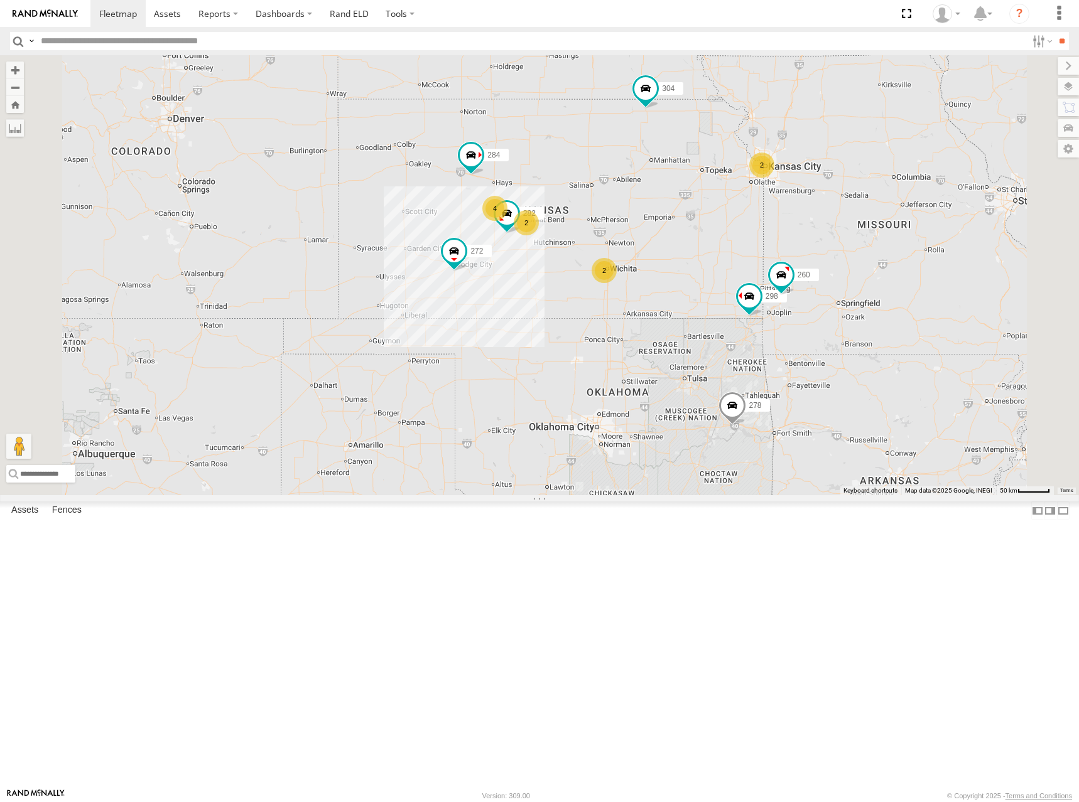
click at [726, 265] on div "292 272 256 304 266 278 2 2 2 4 298 2 288 232 284 282 294 260" at bounding box center [539, 275] width 1079 height 440
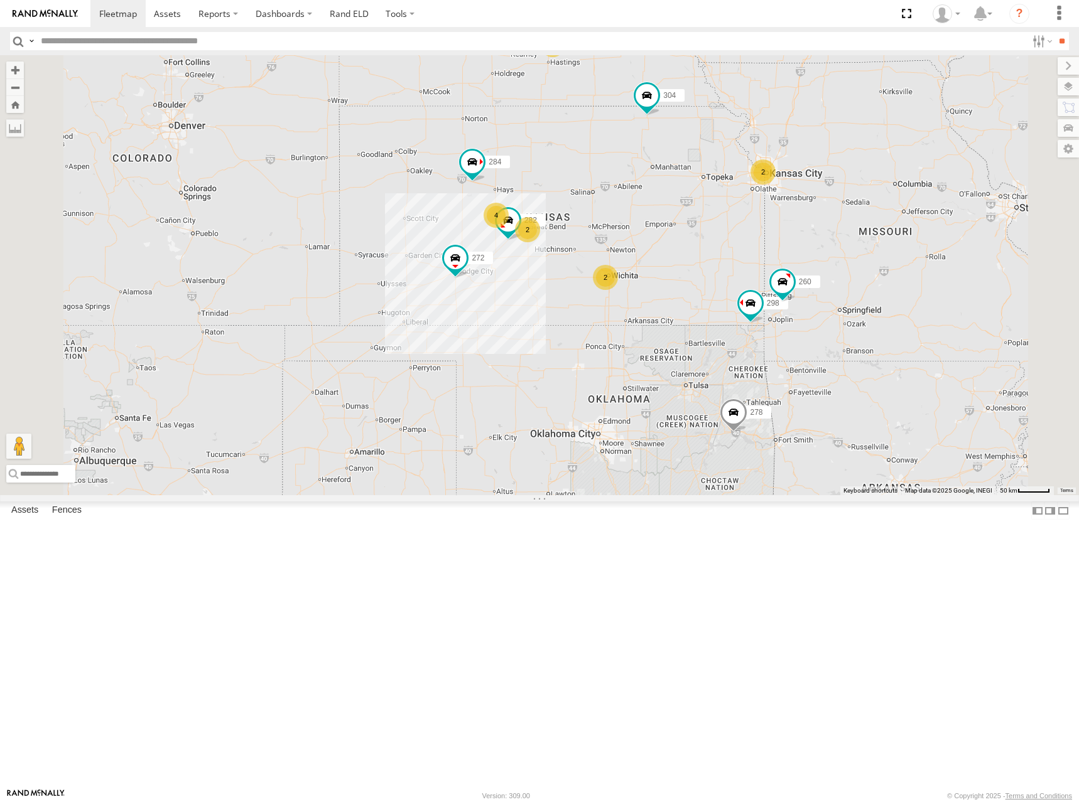
click at [721, 279] on div "292 272 256 304 266 278 2 2 2 4 298 2 288 232 284 282 294 260" at bounding box center [539, 275] width 1079 height 440
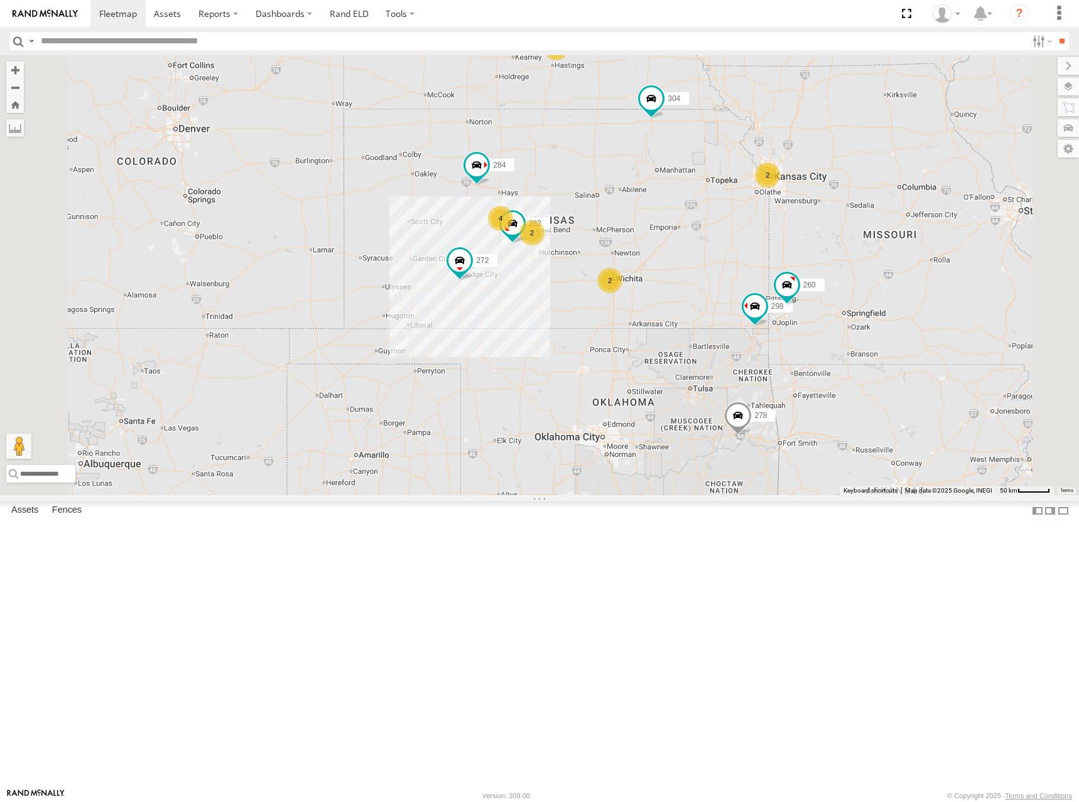
click at [751, 293] on div "292 272 256 304 266 278 2 2 2 4 298 2 288 232 284 282 294 260" at bounding box center [539, 275] width 1079 height 440
click at [748, 303] on div "292 272 256 304 266 278 2 2 2 4 298 2 288 232 284 282 294 260" at bounding box center [539, 275] width 1079 height 440
drag, startPoint x: 745, startPoint y: 266, endPoint x: 763, endPoint y: 256, distance: 19.9
click at [743, 267] on div "292 272 256 304 266 278 2 2 2 4 298 2 288 232 284 282 294 260" at bounding box center [539, 275] width 1079 height 440
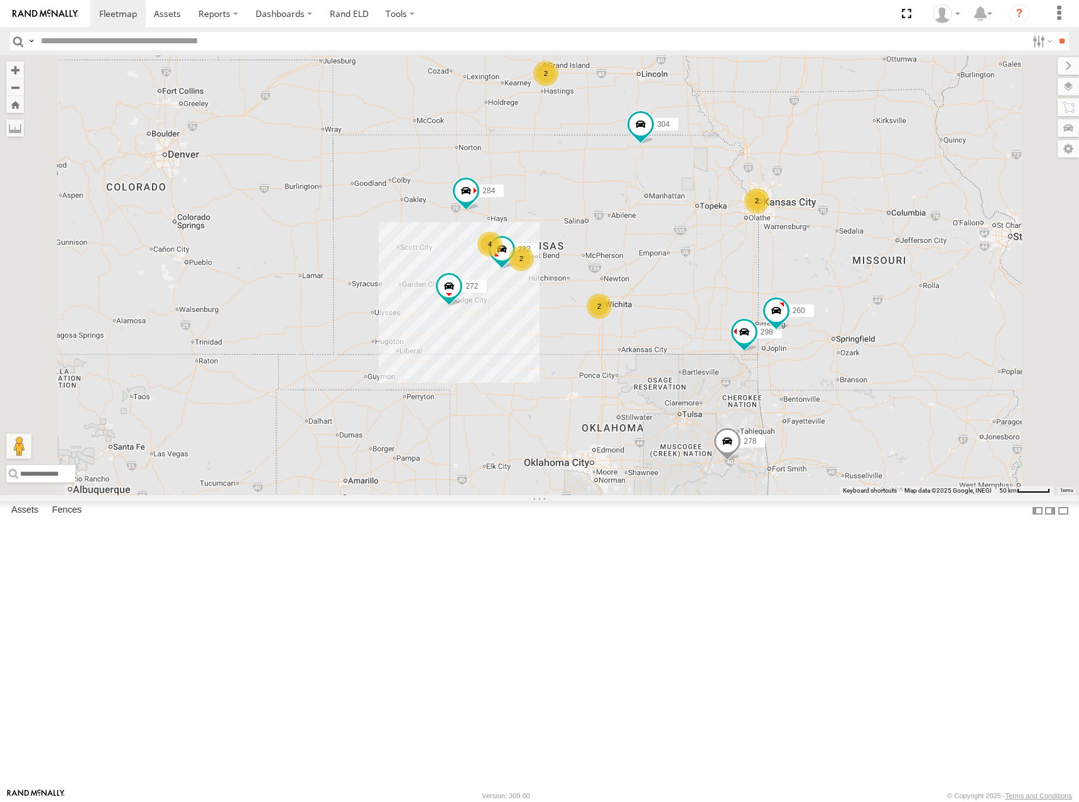
drag, startPoint x: 733, startPoint y: 286, endPoint x: 731, endPoint y: 297, distance: 11.0
click at [731, 297] on div "292 272 256 304 266 278 2 2 2 4 298 2 288 232 284 282 294 260" at bounding box center [539, 275] width 1079 height 440
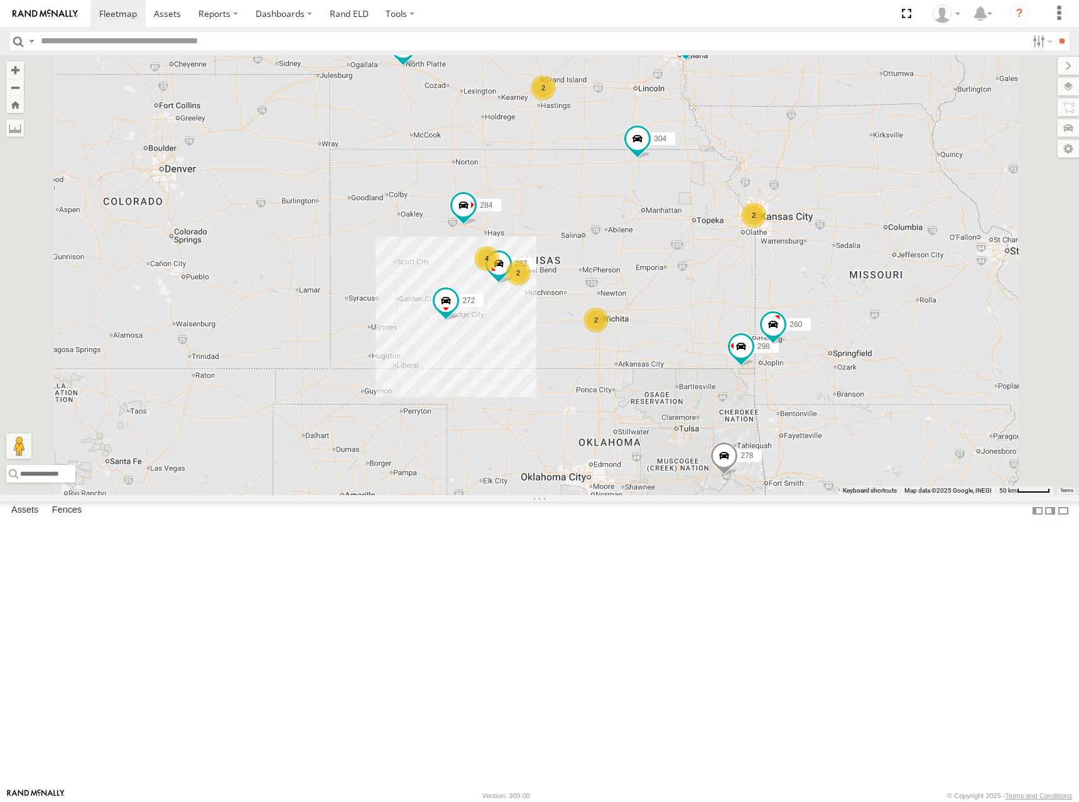
drag, startPoint x: 722, startPoint y: 303, endPoint x: 721, endPoint y: 313, distance: 10.1
click at [721, 313] on div "292 272 256 304 266 278 2 2 2 4 298 2 288 232 284 282 294 260" at bounding box center [539, 275] width 1079 height 440
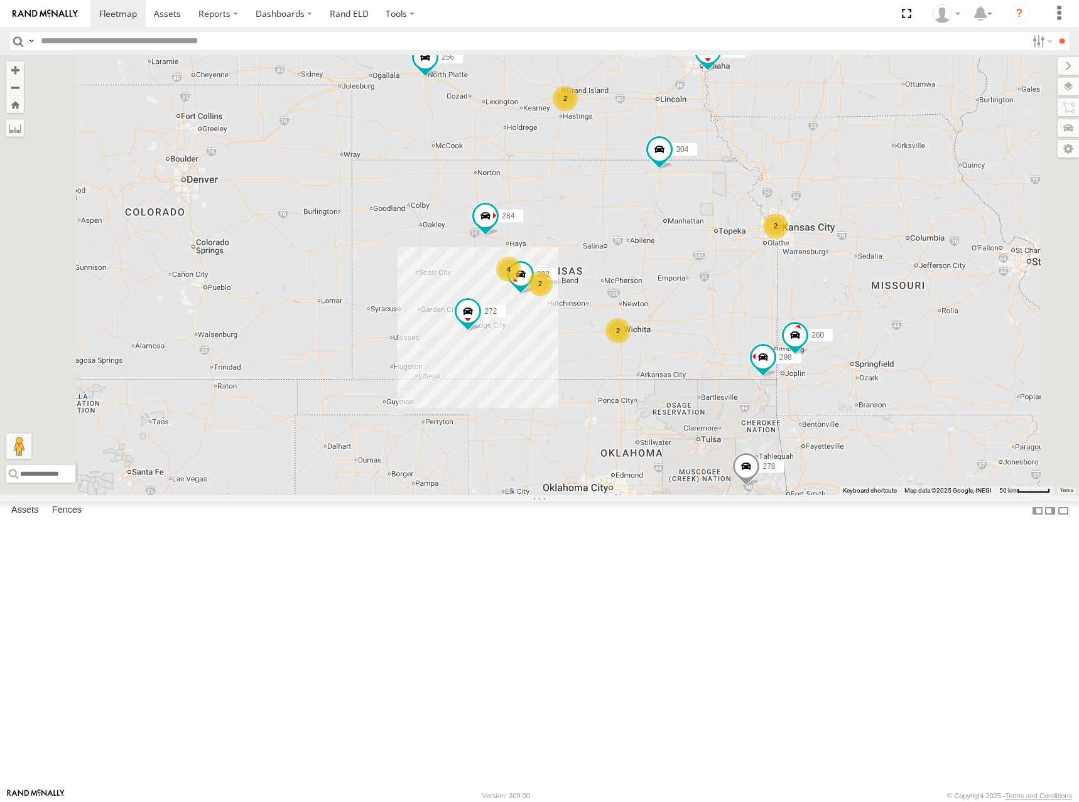
drag, startPoint x: 689, startPoint y: 347, endPoint x: 713, endPoint y: 358, distance: 26.1
click at [713, 358] on div "292 272 256 304 266 278 2 2 2 4 298 2 288 232 284 282 294 260" at bounding box center [539, 275] width 1079 height 440
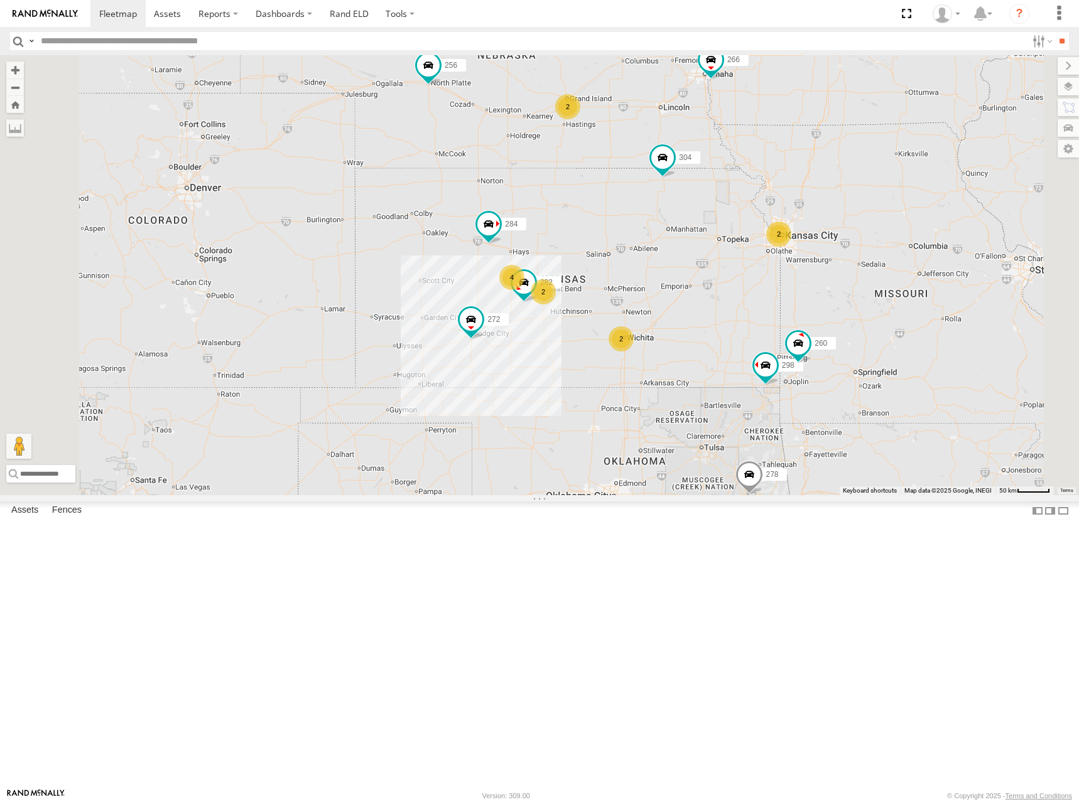
click at [760, 310] on div "292 272 256 304 266 278 2 2 2 4 298 2 288 232 284 282 294 260" at bounding box center [539, 275] width 1079 height 440
drag, startPoint x: 768, startPoint y: 331, endPoint x: 763, endPoint y: 315, distance: 16.3
click at [763, 315] on div "292 272 256 304 266 278 2 2 2 4 298 2 288 232 284 282 294 260" at bounding box center [539, 275] width 1079 height 440
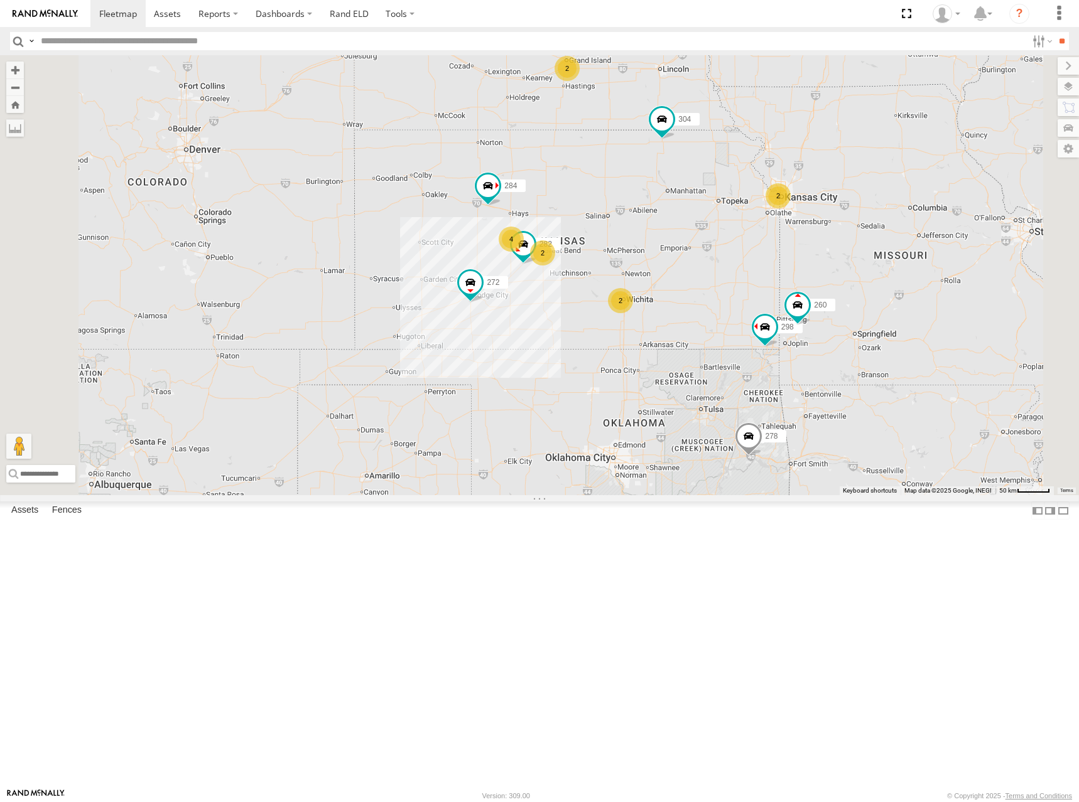
drag, startPoint x: 792, startPoint y: 402, endPoint x: 796, endPoint y: 353, distance: 49.1
click at [796, 353] on div "292 272 256 304 266 278 298 288 232 284 282 294 260 2 2 2 4 2" at bounding box center [539, 275] width 1079 height 440
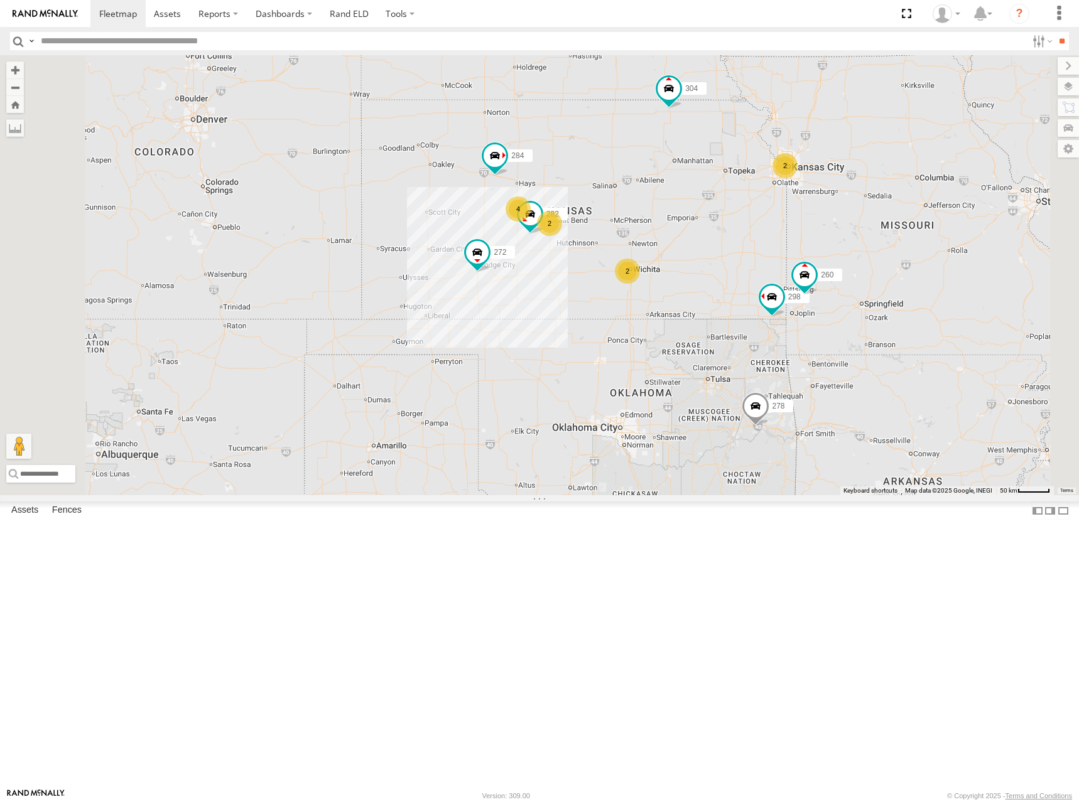
drag, startPoint x: 751, startPoint y: 252, endPoint x: 749, endPoint y: 272, distance: 20.2
click at [749, 272] on div "292 272 256 304 266 278 298 288 232 284 282 294 260 2 2 2 4 2" at bounding box center [539, 275] width 1079 height 440
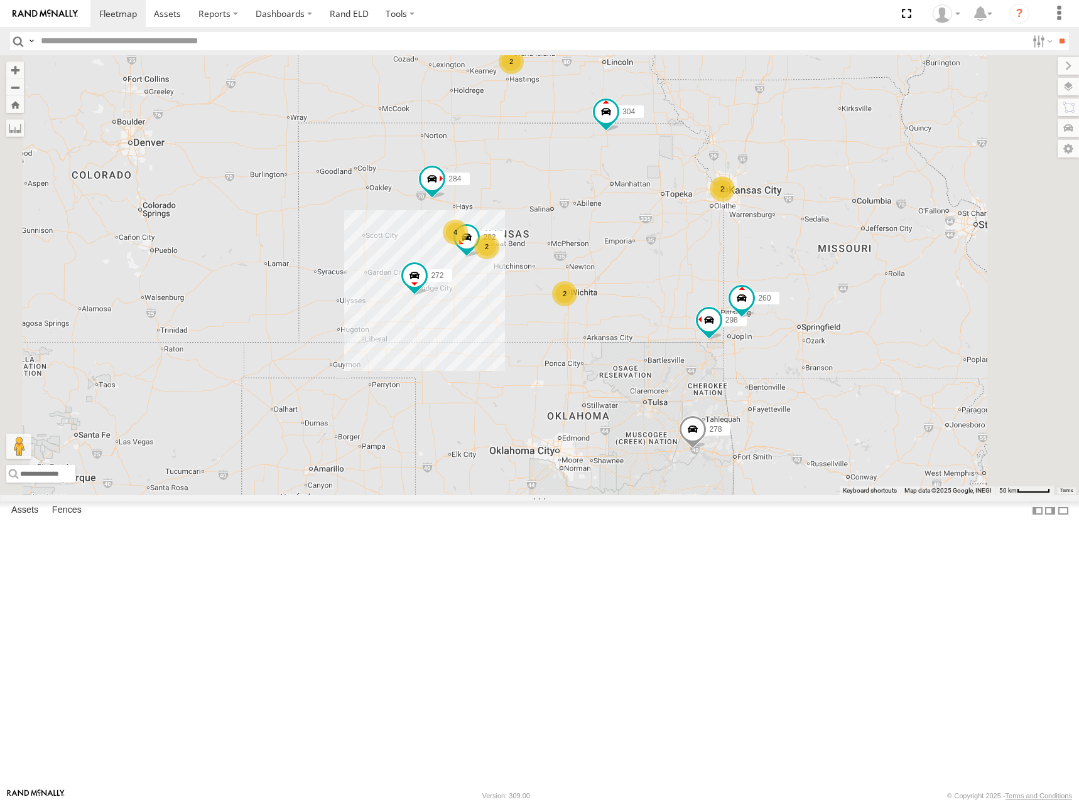
drag, startPoint x: 786, startPoint y: 303, endPoint x: 721, endPoint y: 305, distance: 65.3
click at [721, 305] on div "292 272 256 304 266 278 298 288 232 284 282 294 260 2 2 2 4 2" at bounding box center [539, 275] width 1079 height 440
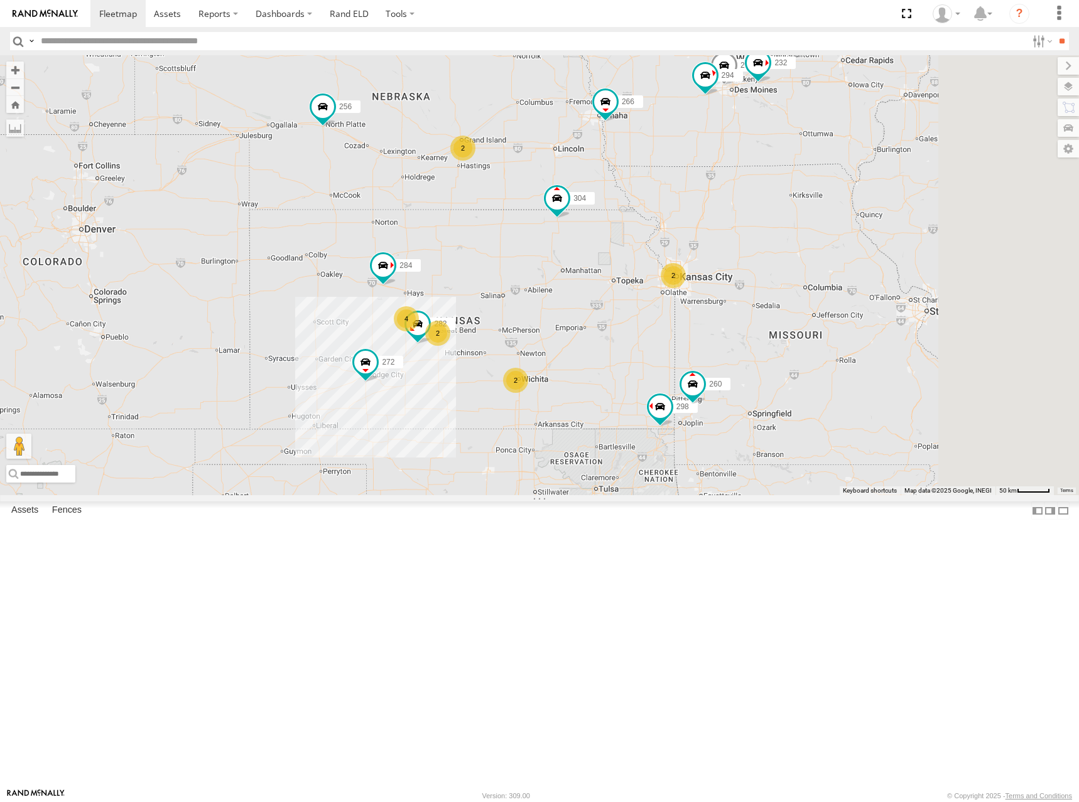
drag, startPoint x: 939, startPoint y: 197, endPoint x: 881, endPoint y: 291, distance: 110.1
click at [881, 291] on div "292 272 256 304 266 278 298 288 232 284 282 294 260 2 2 2 4 2" at bounding box center [539, 275] width 1079 height 440
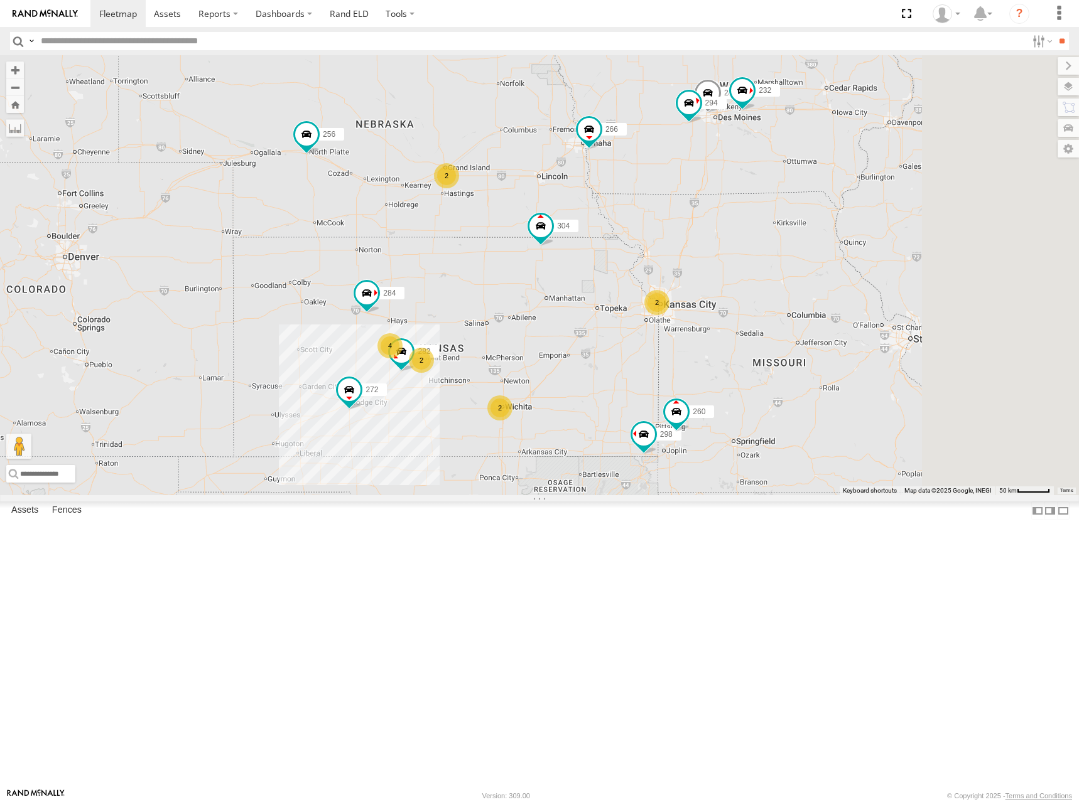
click at [870, 315] on div "292 272 256 304 266 278 298 288 232 284 282 294 260 2 2 2 4 2" at bounding box center [539, 275] width 1079 height 440
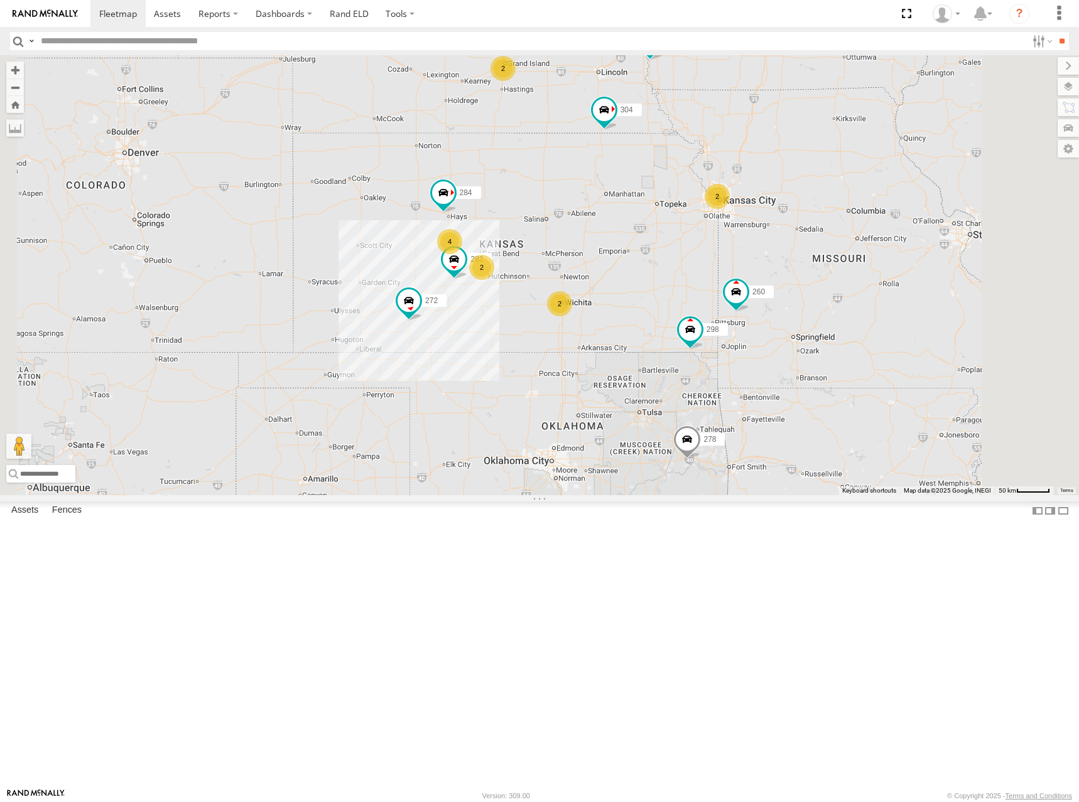
drag, startPoint x: 642, startPoint y: 291, endPoint x: 718, endPoint y: 168, distance: 144.3
click at [718, 168] on div "298 292 272 256 232 304 284 282 266 278 260 2 2 2 4 2 2" at bounding box center [539, 275] width 1079 height 440
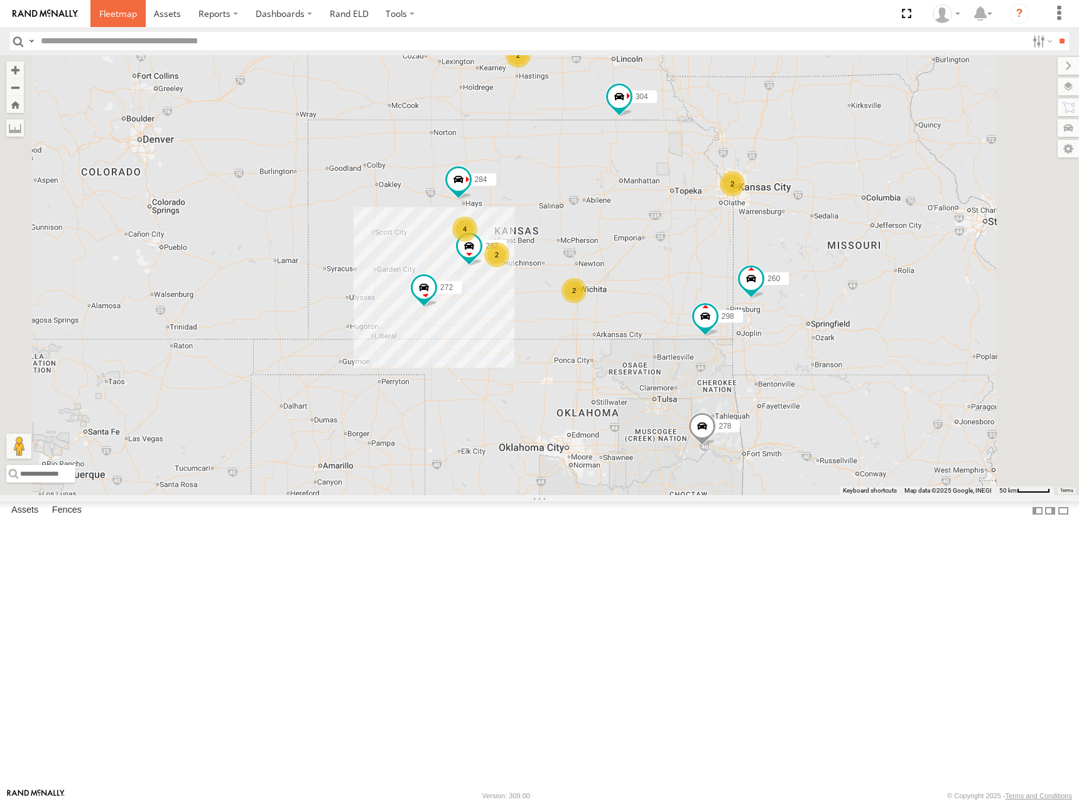
drag, startPoint x: 114, startPoint y: 18, endPoint x: 140, endPoint y: 26, distance: 27.4
click at [114, 18] on span at bounding box center [118, 14] width 38 height 12
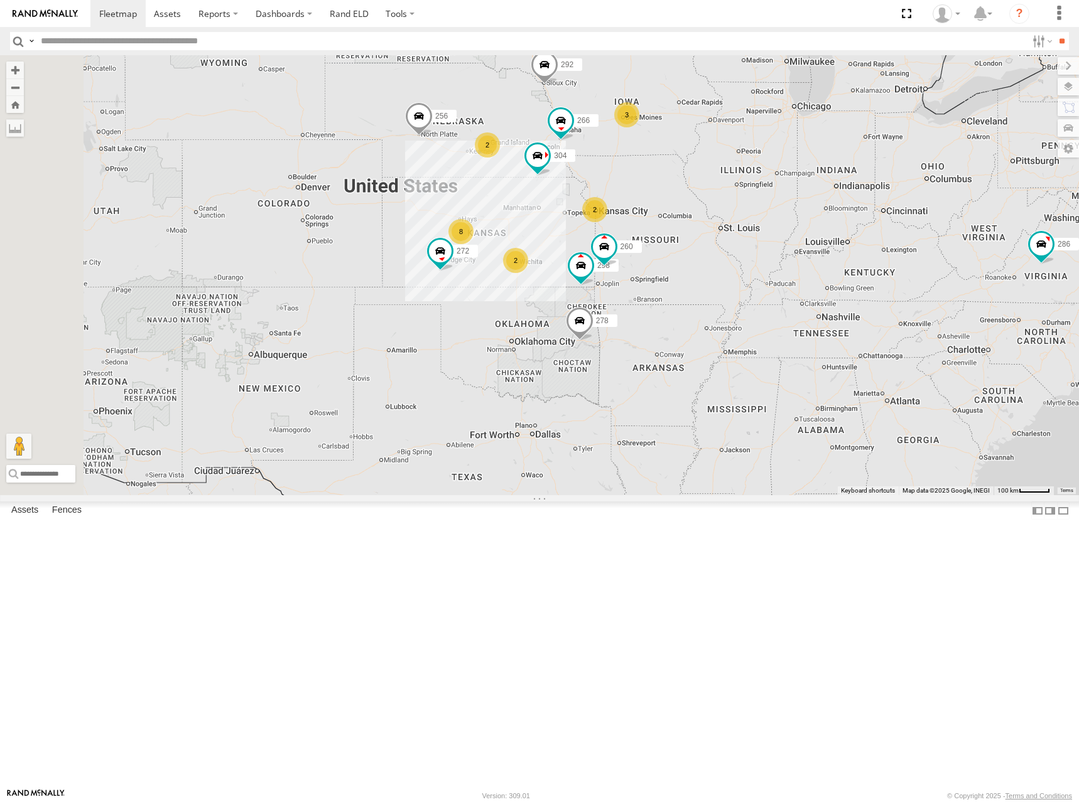
drag, startPoint x: 498, startPoint y: 402, endPoint x: 696, endPoint y: 335, distance: 208.9
click at [698, 335] on div "286 2 2 2 8 298 3 292 272 256 304 266 278 260" at bounding box center [539, 275] width 1079 height 440
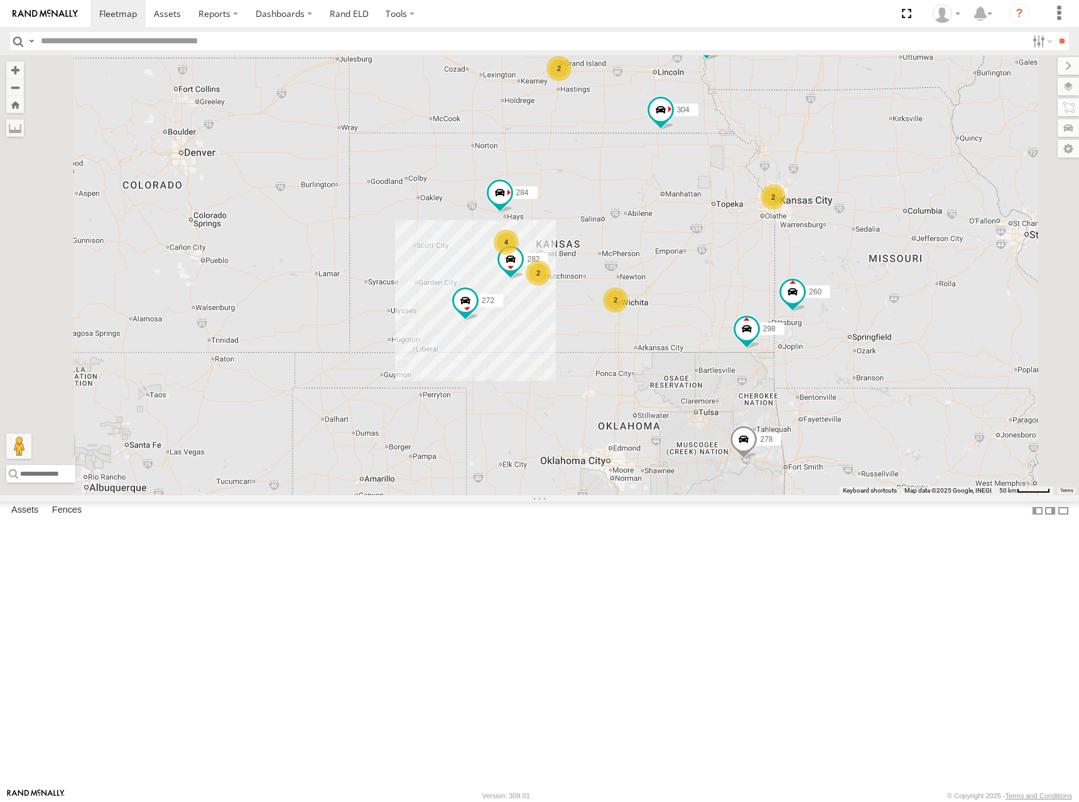
click at [623, 296] on div "286 298 292 272 256 304 266 278 260 2 2 2 4 2 2 232 284 282" at bounding box center [539, 275] width 1079 height 440
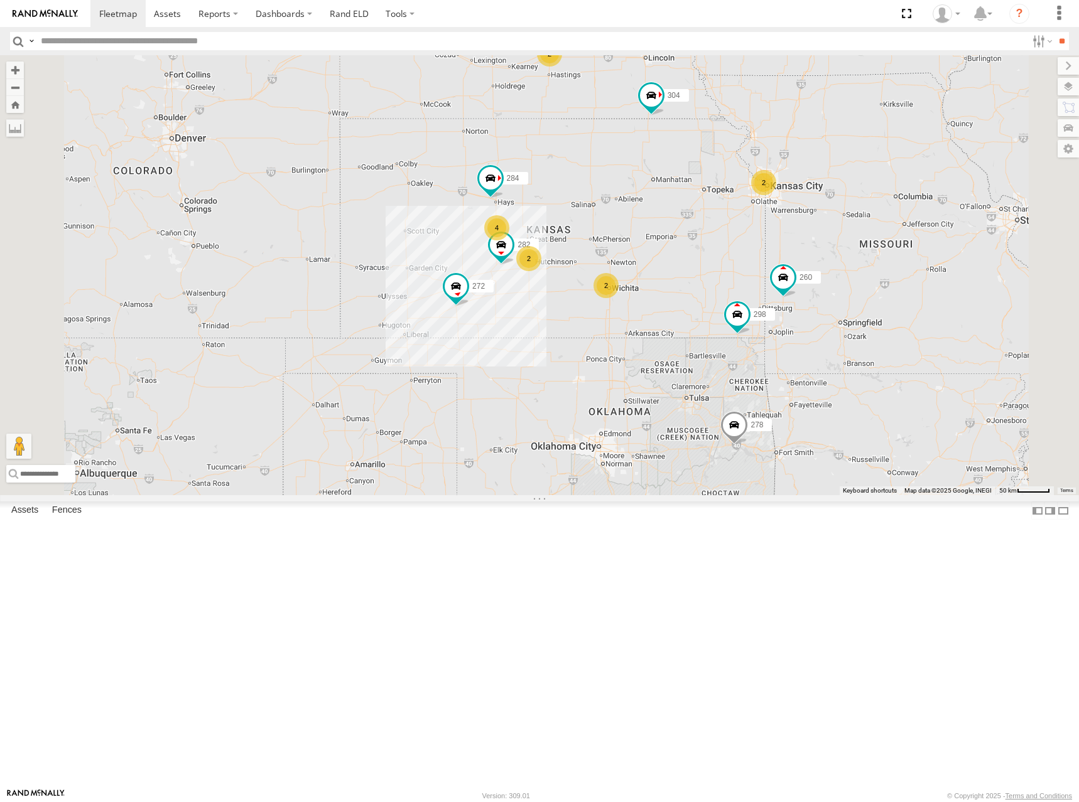
drag, startPoint x: 828, startPoint y: 412, endPoint x: 778, endPoint y: 337, distance: 90.7
click at [778, 337] on div "286 298 292 272 256 304 266 278 260 2 2 2 4 2 2 232 284 282" at bounding box center [539, 275] width 1079 height 440
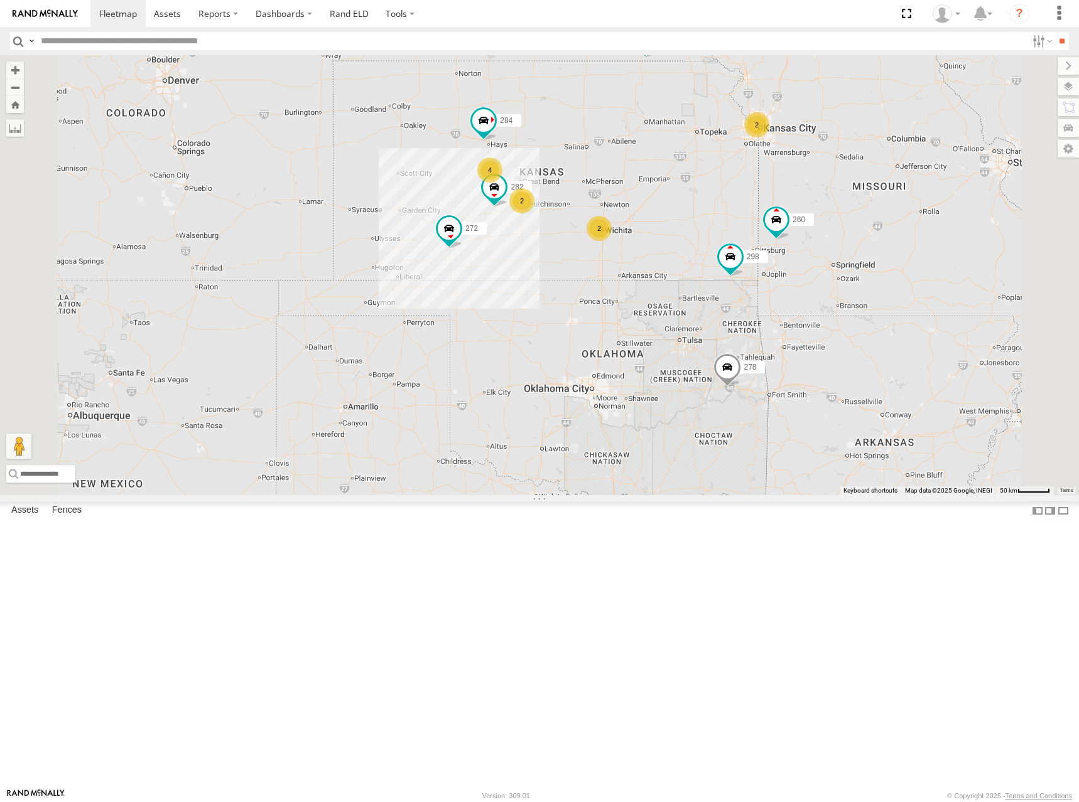
drag, startPoint x: 780, startPoint y: 253, endPoint x: 827, endPoint y: 271, distance: 50.5
click at [827, 271] on div "286 298 292 272 256 304 266 278 260 232 284 282 2 2 2 4 2 2" at bounding box center [539, 275] width 1079 height 440
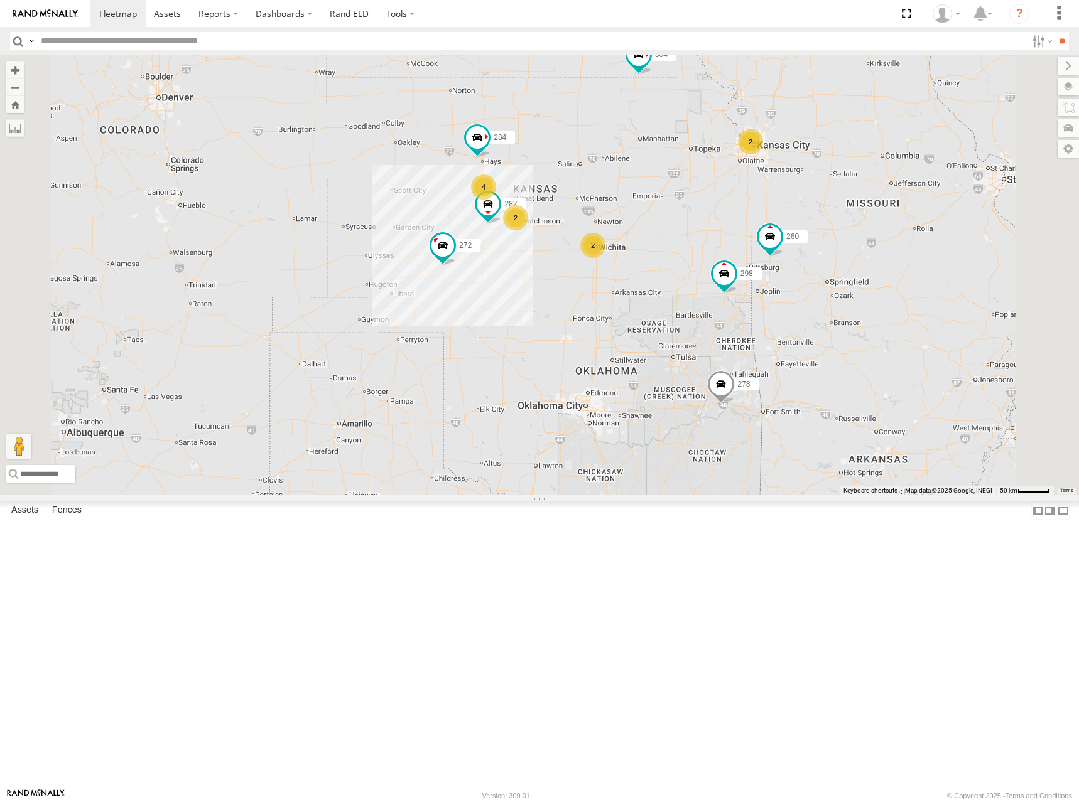
click at [822, 266] on div "286 298 292 272 256 304 266 278 260 232 284 282 2 2 2 4 2 2" at bounding box center [539, 275] width 1079 height 440
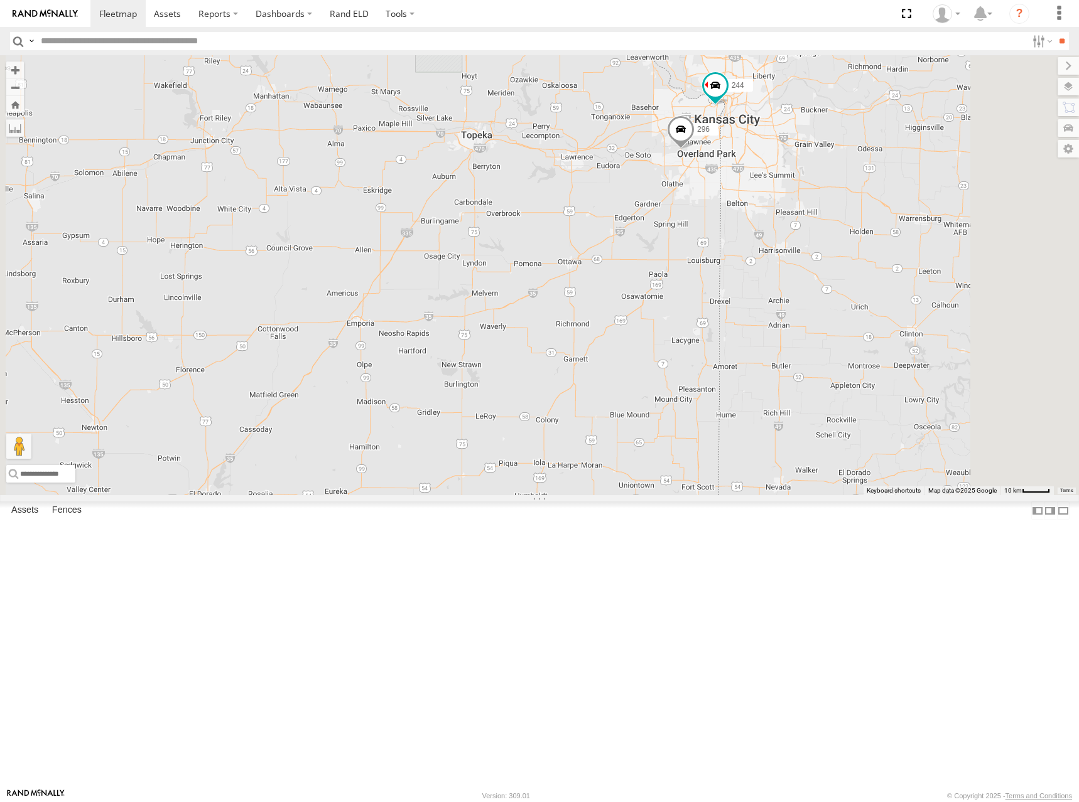
drag, startPoint x: 927, startPoint y: 285, endPoint x: 916, endPoint y: 308, distance: 25.0
click at [916, 308] on div "286 298 292 272 256 304 266 278 260 232 284 282 244 296" at bounding box center [539, 275] width 1079 height 440
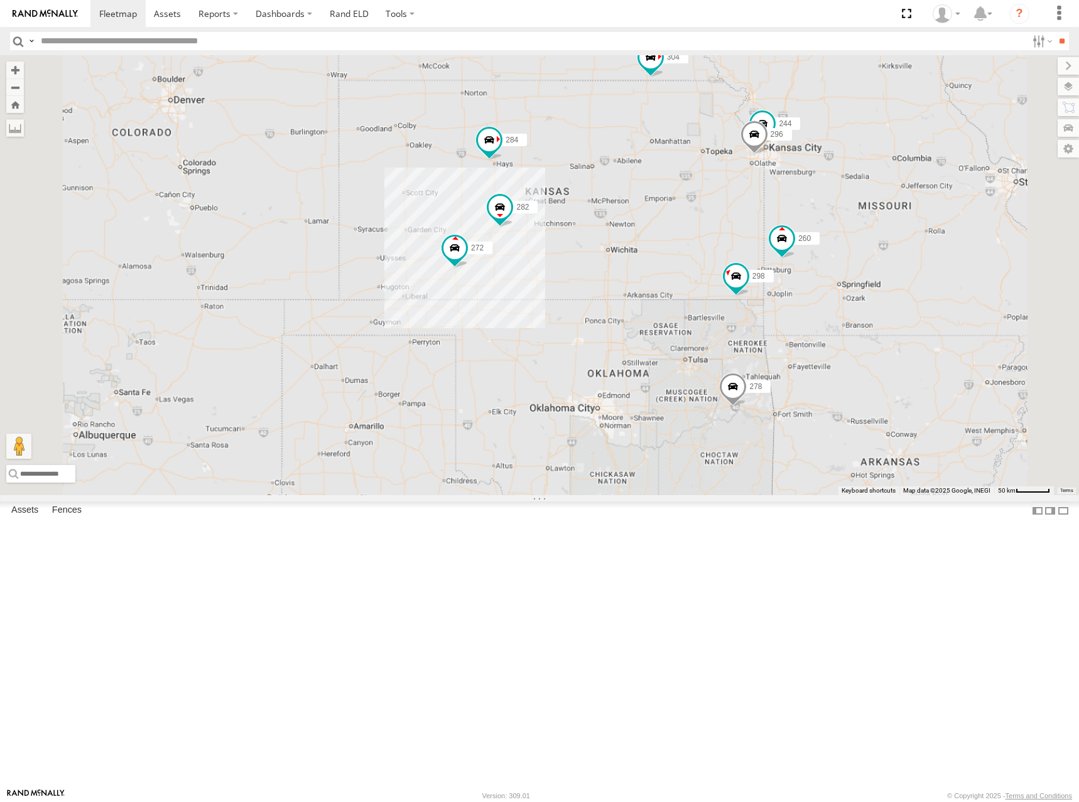
drag, startPoint x: 736, startPoint y: 351, endPoint x: 758, endPoint y: 338, distance: 26.2
click at [758, 338] on div "286 298 292 272 256 304 266 278 260 232 284 282 244 296" at bounding box center [539, 275] width 1079 height 440
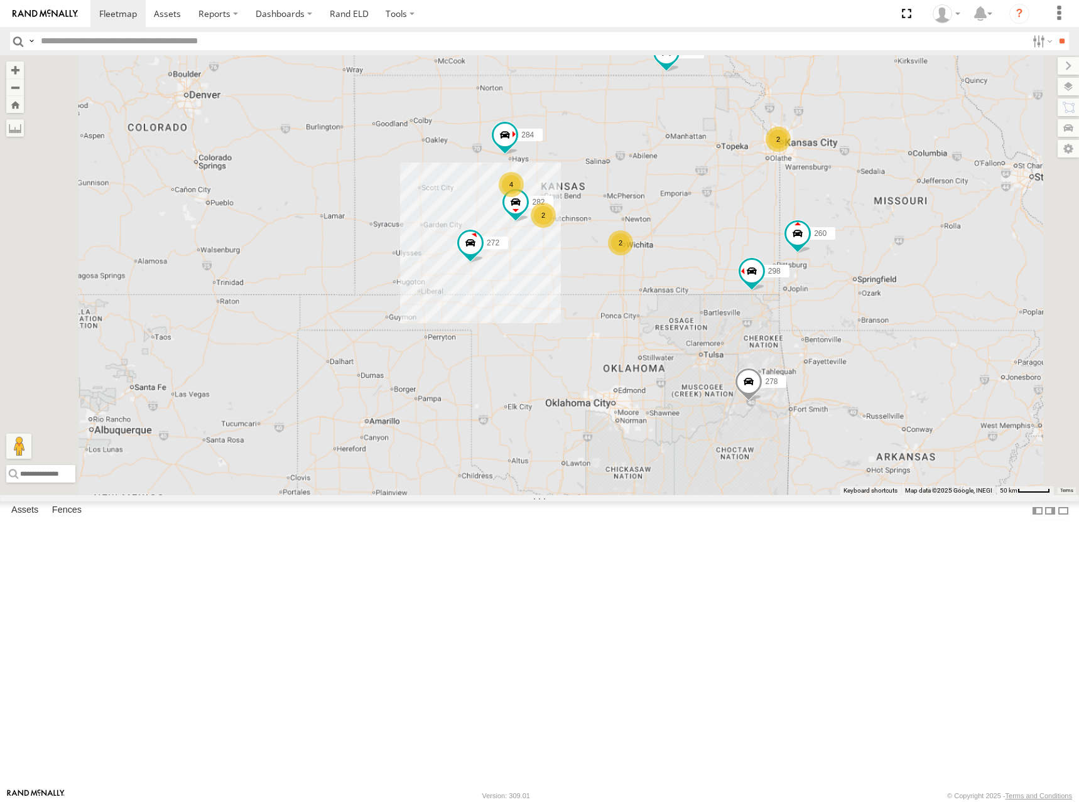
drag, startPoint x: 722, startPoint y: 314, endPoint x: 731, endPoint y: 311, distance: 9.7
click at [731, 311] on div "286 298 292 272 256 304 266 278 260 232 284 282 2 2 2 4 2 2" at bounding box center [539, 275] width 1079 height 440
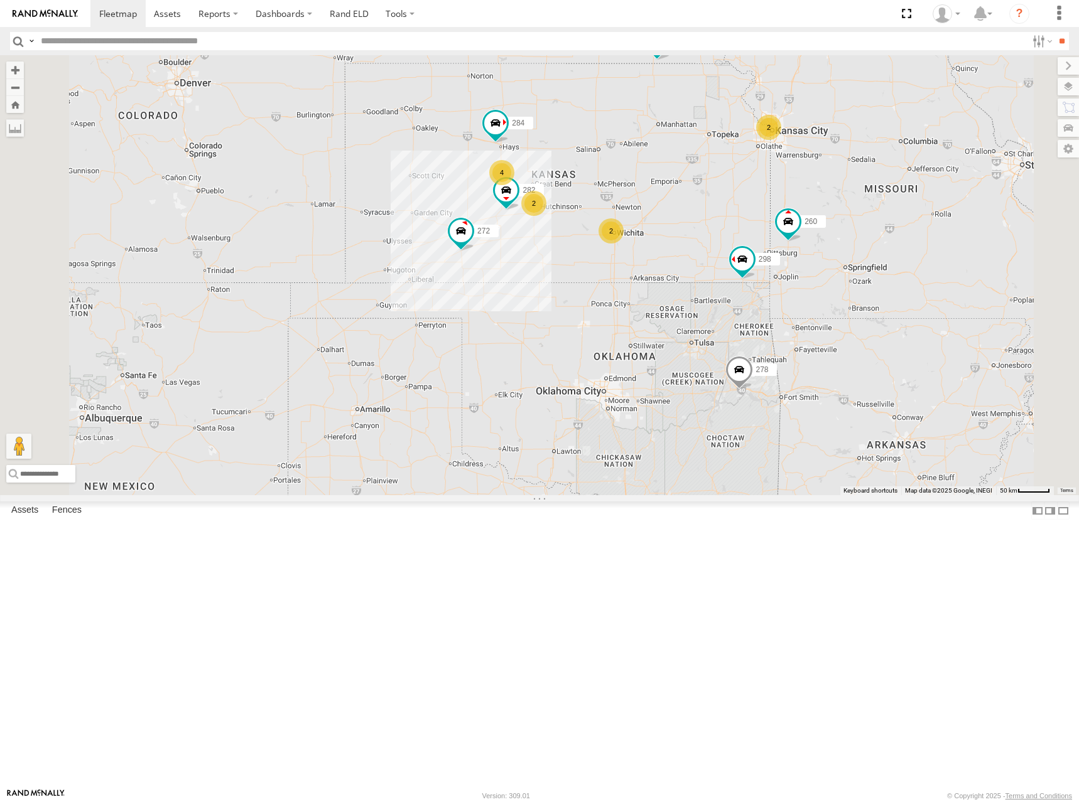
drag, startPoint x: 802, startPoint y: 311, endPoint x: 814, endPoint y: 308, distance: 12.5
click at [814, 308] on div "286 298 292 272 256 304 266 278 260 232 284 282 2 2 2 4 2 2" at bounding box center [539, 275] width 1079 height 440
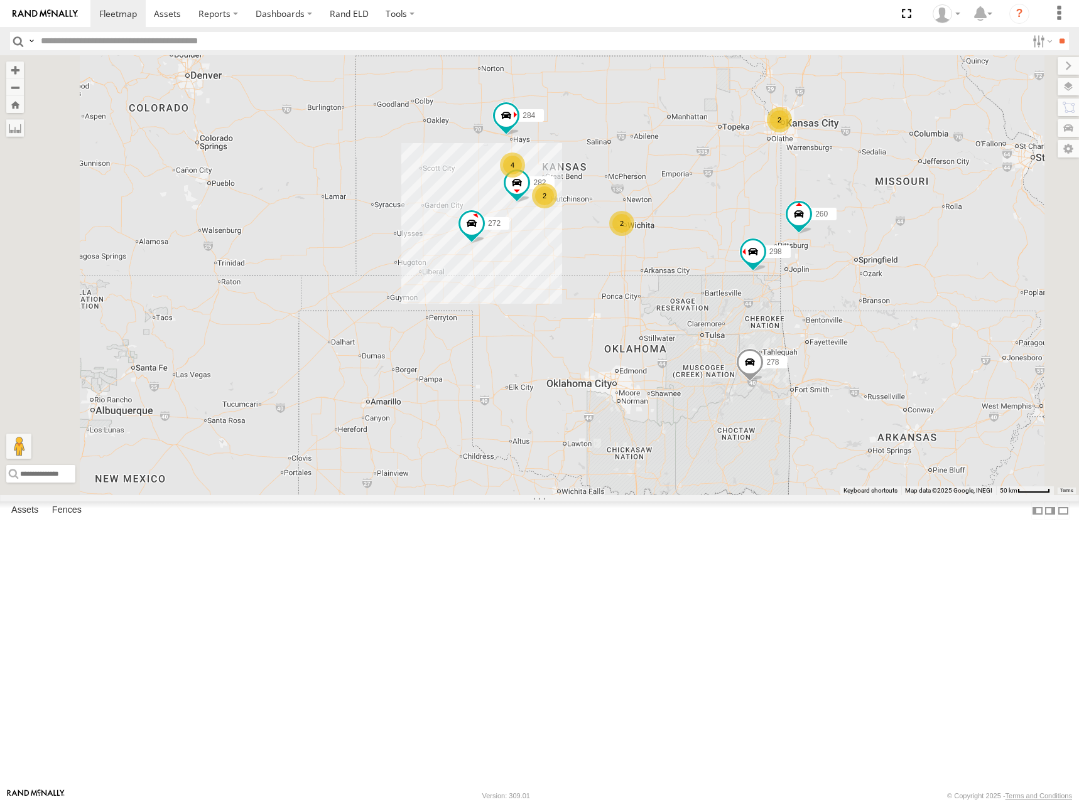
drag, startPoint x: 805, startPoint y: 313, endPoint x: 817, endPoint y: 301, distance: 16.4
click at [817, 301] on div "286 298 292 272 256 304 266 278 260 232 284 282 2 2 2 4 2 2" at bounding box center [539, 275] width 1079 height 440
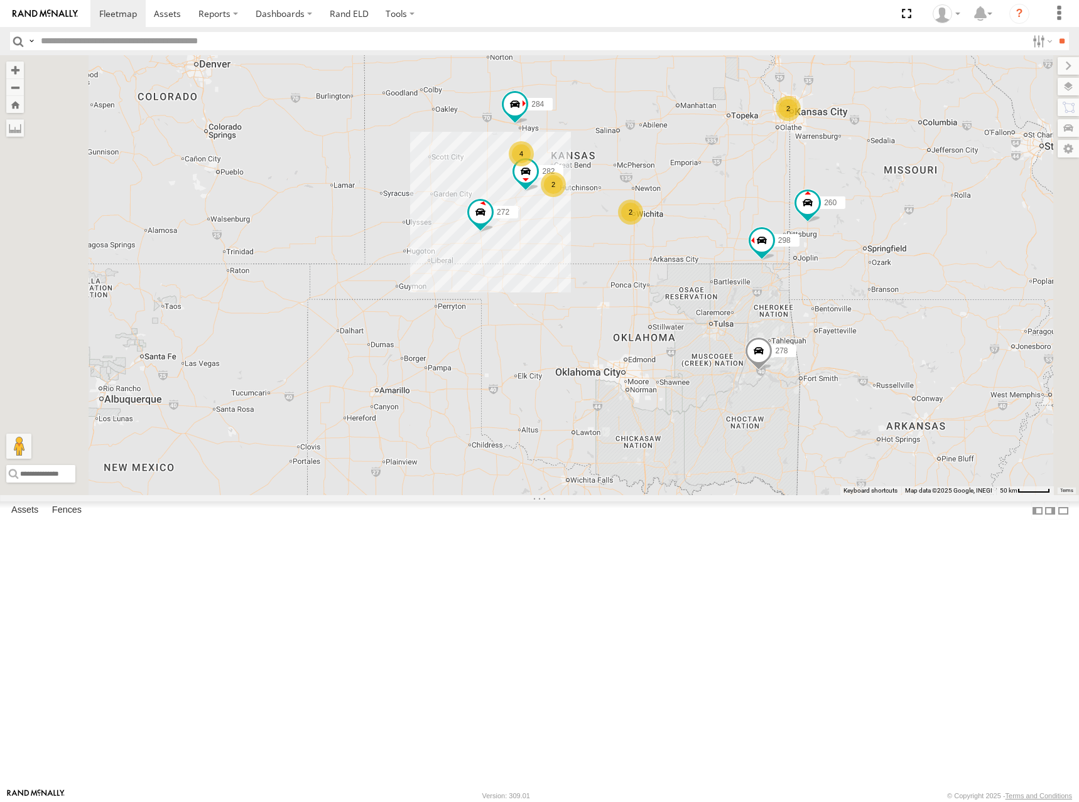
click at [819, 295] on div "286 298 292 272 256 304 266 278 260 232 284 282 2 2 2 4 2 2" at bounding box center [539, 275] width 1079 height 440
click at [804, 283] on div "286 298 292 272 256 304 266 278 260 232 284 282 2 2 2 4 2 2" at bounding box center [539, 275] width 1079 height 440
click at [807, 241] on div "286 298 292 272 256 304 266 278 260 232 284 282 2 2 2 4 2 2" at bounding box center [539, 275] width 1079 height 440
click at [763, 225] on div "286 298 292 272 256 304 266 278 260 232 284 282 2 2 2 4 2 2" at bounding box center [539, 275] width 1079 height 440
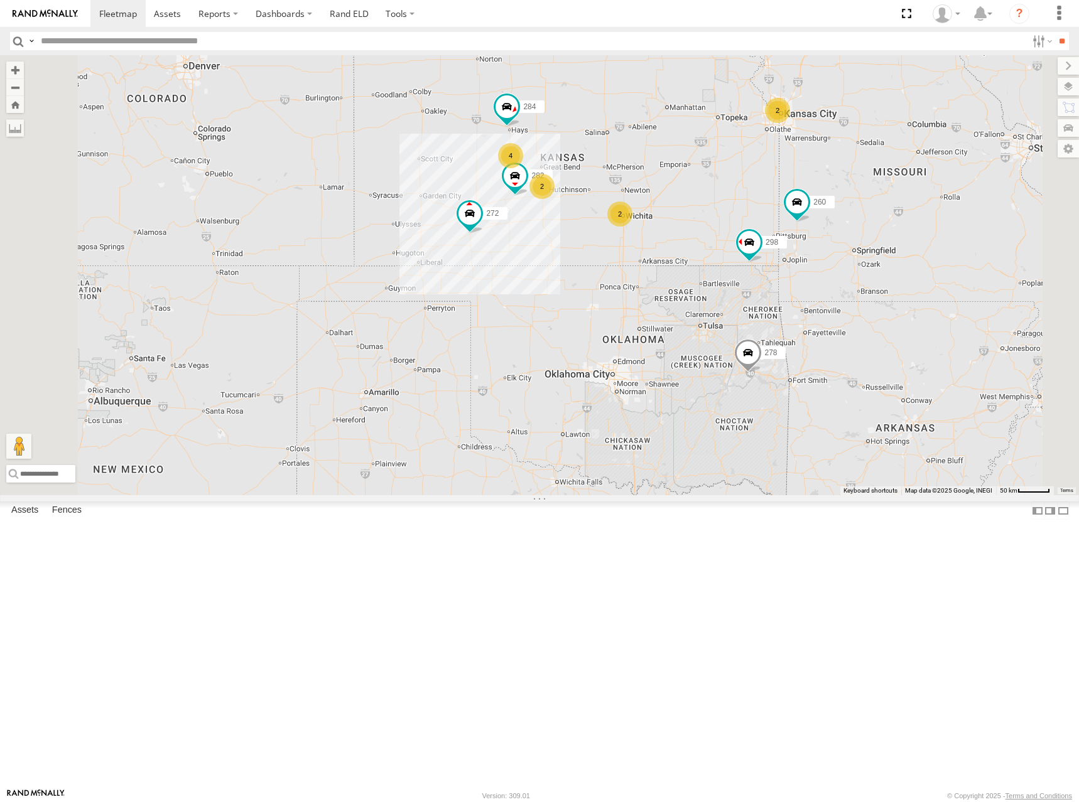
click at [746, 264] on div "286 298 292 272 256 304 266 278 260 232 284 282 2 2 2 4 2 2" at bounding box center [539, 275] width 1079 height 440
click at [748, 237] on div "286 298 292 272 256 304 266 278 260 232 284 282 2 2 2 4 2 2" at bounding box center [539, 275] width 1079 height 440
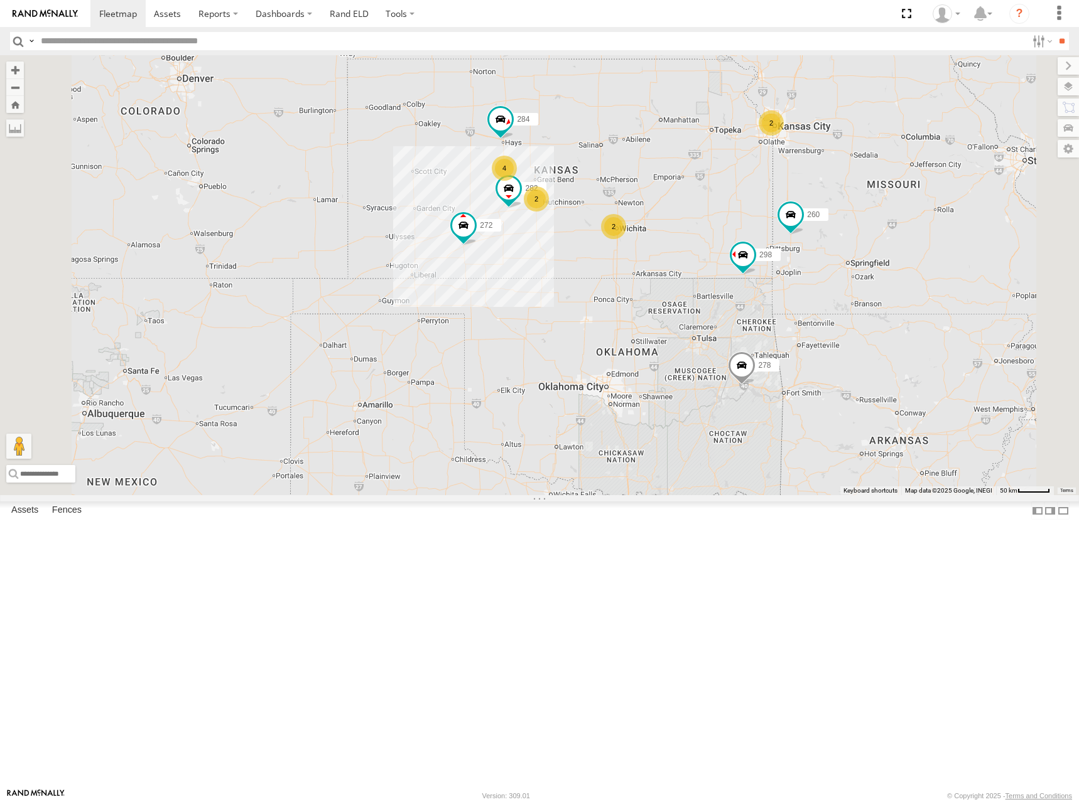
click at [799, 193] on div "286 298 292 272 256 304 266 278 260 232 284 282 2 2 2 4 2 2" at bounding box center [539, 275] width 1079 height 440
click at [745, 269] on div "286 298 292 272 256 304 266 278 260 232 284 282 2 2 2 4 2 2" at bounding box center [539, 275] width 1079 height 440
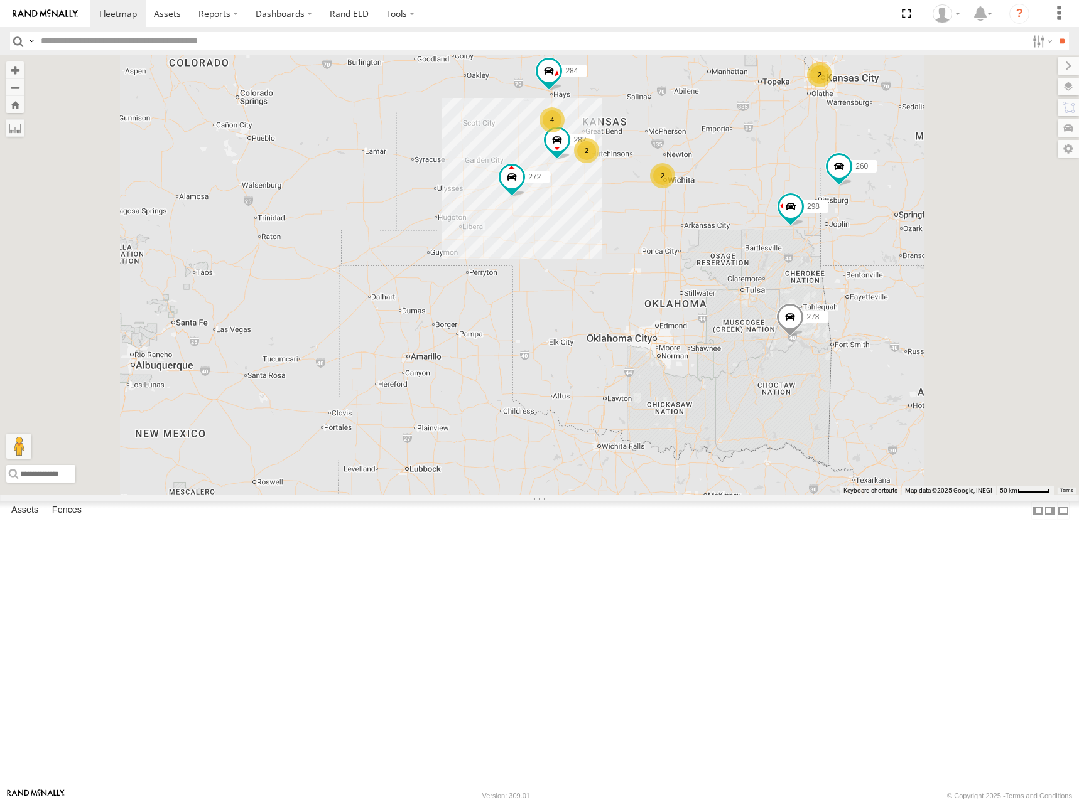
drag, startPoint x: 828, startPoint y: 222, endPoint x: 819, endPoint y: 227, distance: 10.7
click at [819, 227] on div "286 298 292 272 256 304 266 278 260 232 284 282 2 2 2 4 2" at bounding box center [539, 275] width 1079 height 440
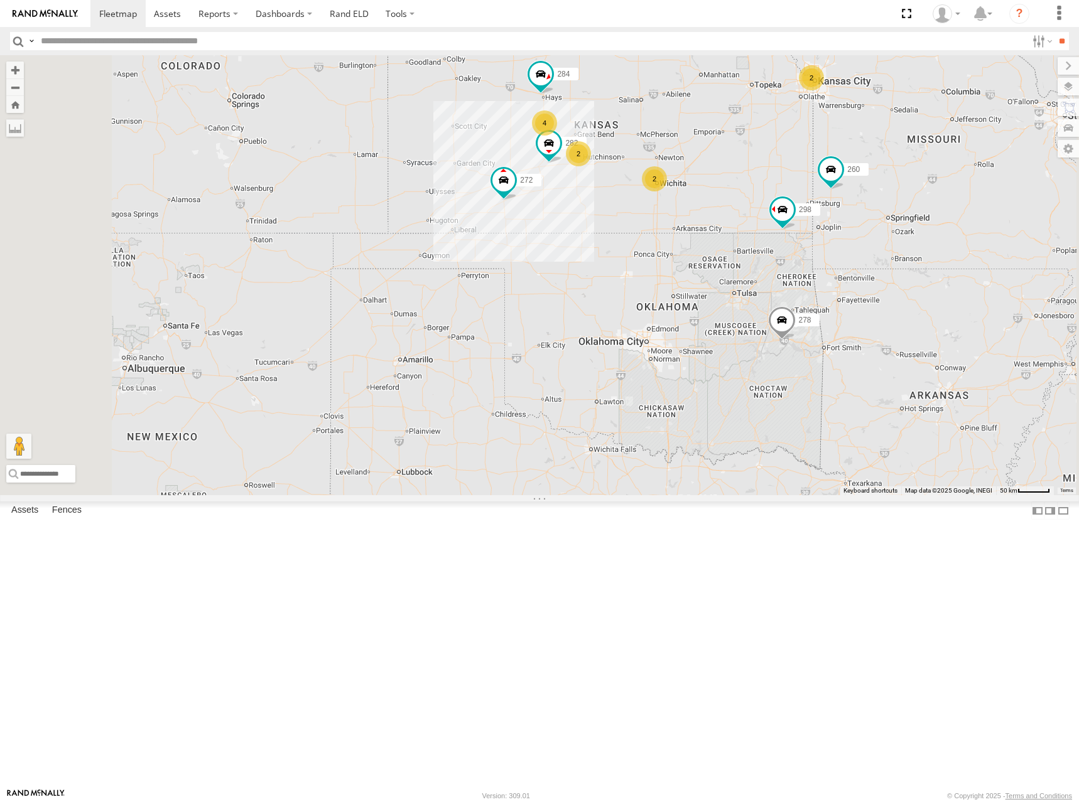
click at [853, 258] on div "286 298 292 272 256 304 266 278 260 232 284 282 2 2 2 4 2" at bounding box center [539, 275] width 1079 height 440
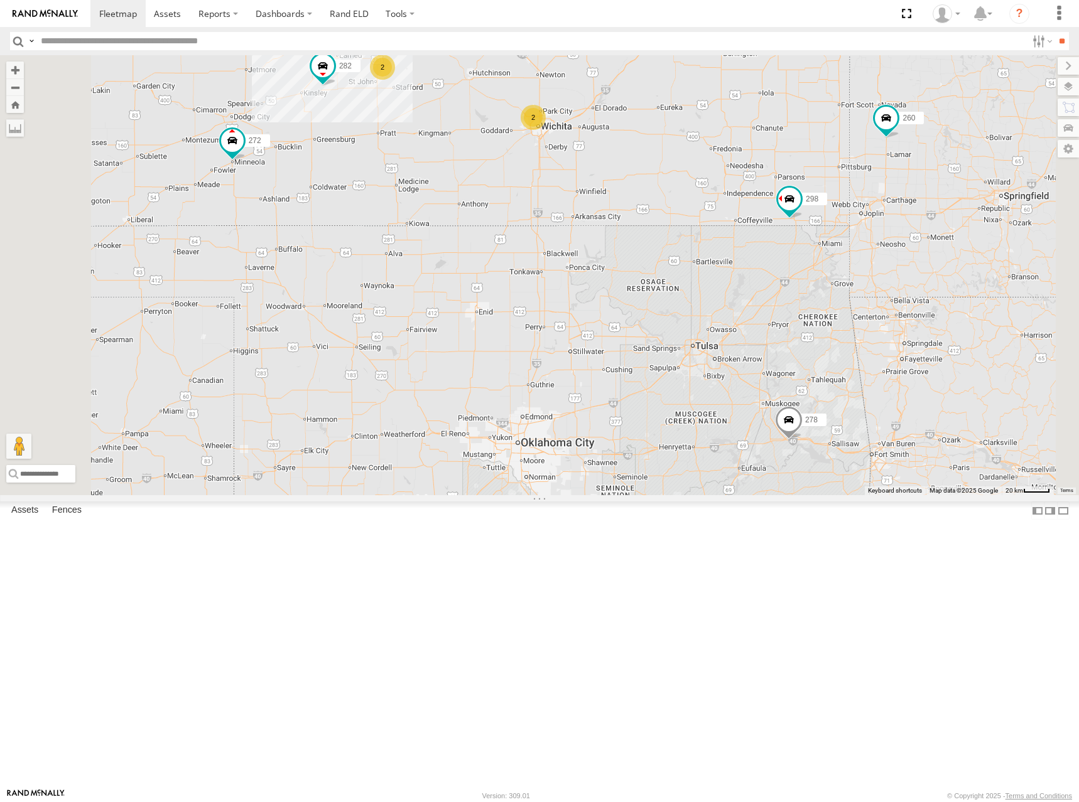
drag, startPoint x: 910, startPoint y: 271, endPoint x: 855, endPoint y: 283, distance: 56.0
click at [855, 283] on div "286 298 292 272 256 304 266 278 260 232 284 282 2 2 4 2" at bounding box center [539, 275] width 1079 height 440
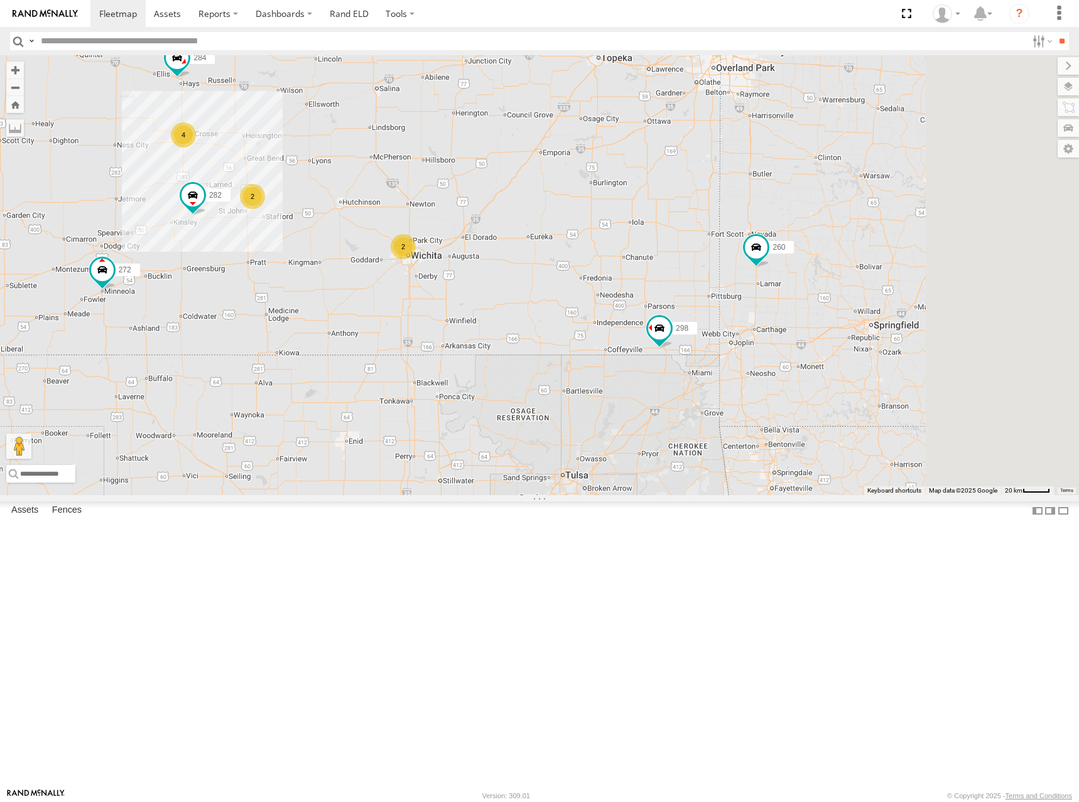
drag, startPoint x: 843, startPoint y: 170, endPoint x: 774, endPoint y: 288, distance: 136.4
click at [774, 288] on div "286 298 292 272 256 304 266 278 260 232 284 282 2 2 4 2" at bounding box center [539, 275] width 1079 height 440
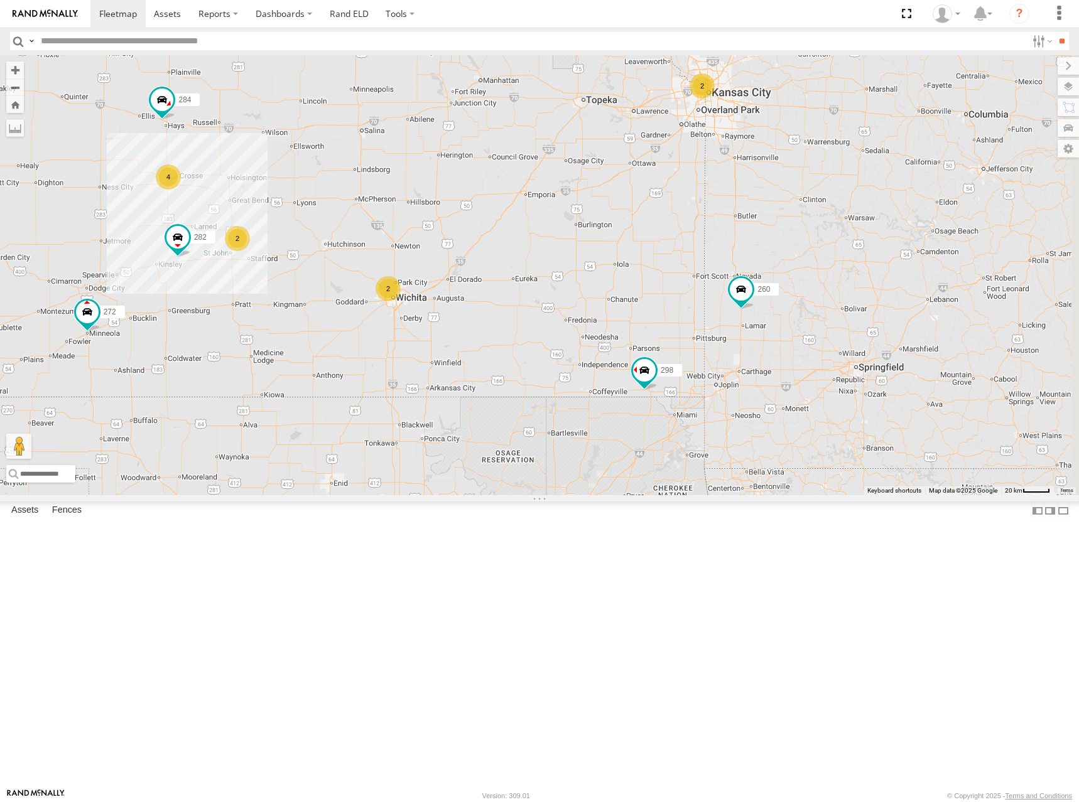
drag, startPoint x: 781, startPoint y: 266, endPoint x: 765, endPoint y: 314, distance: 50.4
click at [765, 314] on div "286 298 292 272 256 304 266 278 260 232 284 282 2 2 4 2" at bounding box center [539, 275] width 1079 height 440
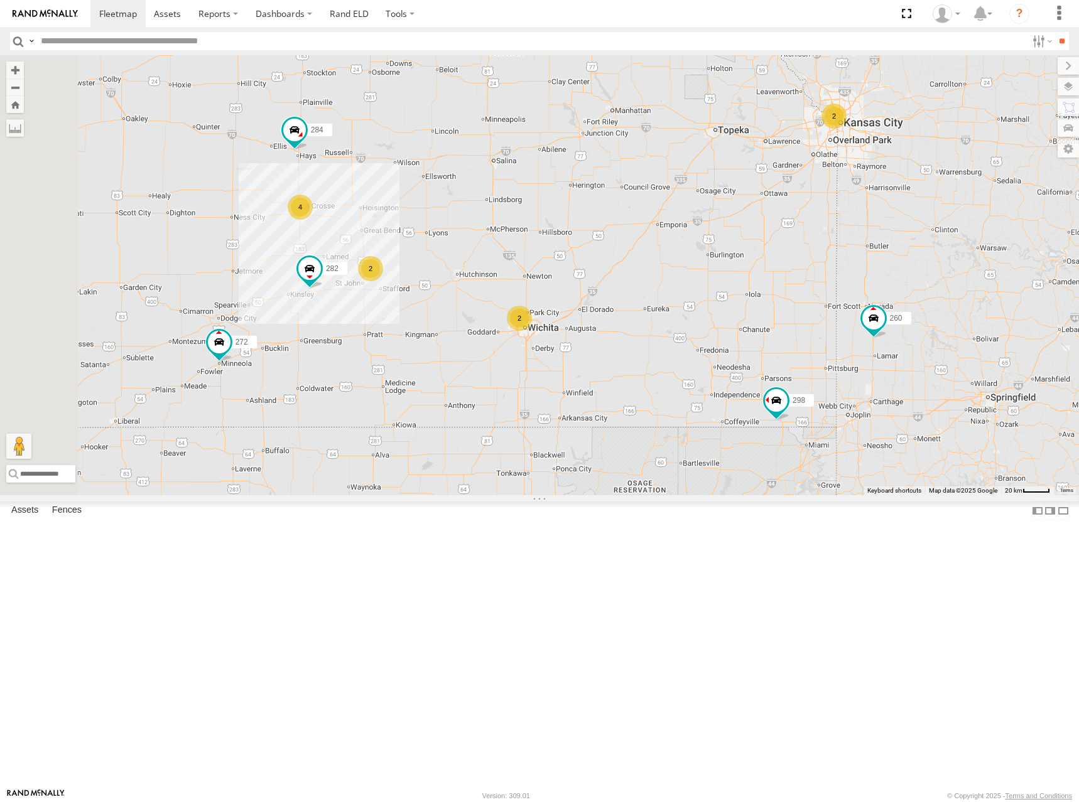
drag, startPoint x: 638, startPoint y: 225, endPoint x: 874, endPoint y: 215, distance: 235.7
click at [874, 215] on div "286 298 292 272 256 304 266 278 260 232 284 282 2 2 4 2" at bounding box center [539, 275] width 1079 height 440
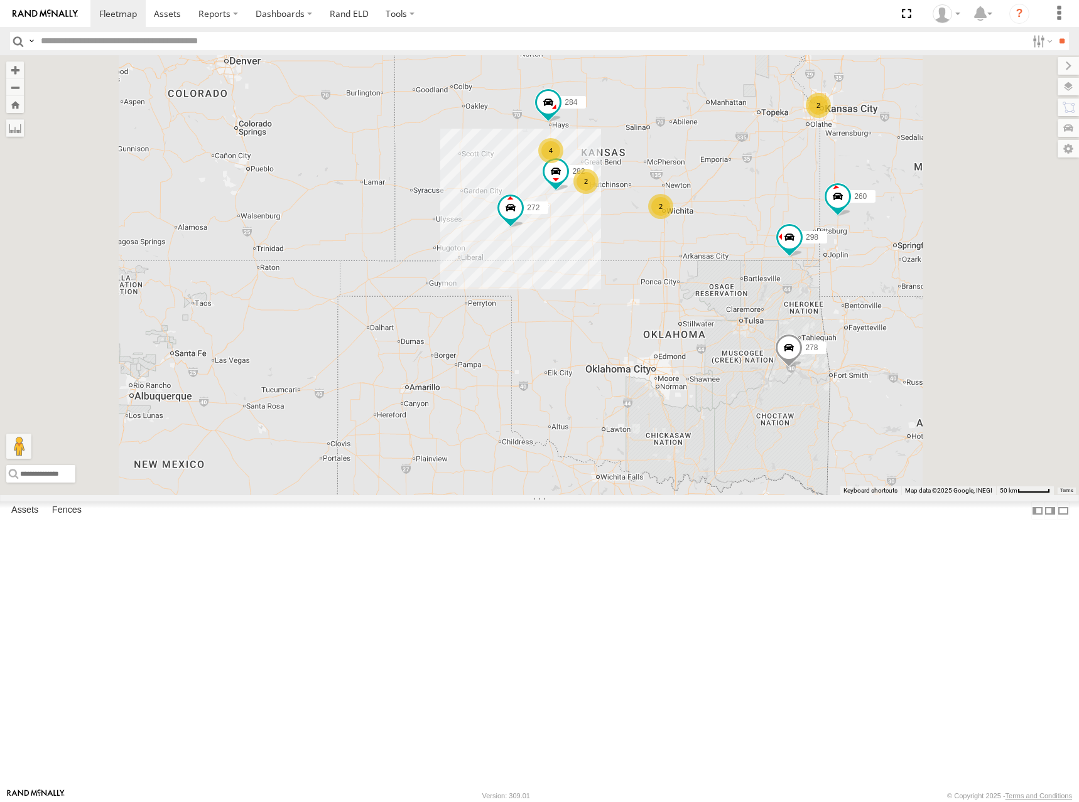
drag, startPoint x: 886, startPoint y: 217, endPoint x: 854, endPoint y: 275, distance: 66.6
click at [854, 275] on div "286 298 292 272 256 304 266 278 260 232 284 282 2 2 2 4 2" at bounding box center [539, 275] width 1079 height 440
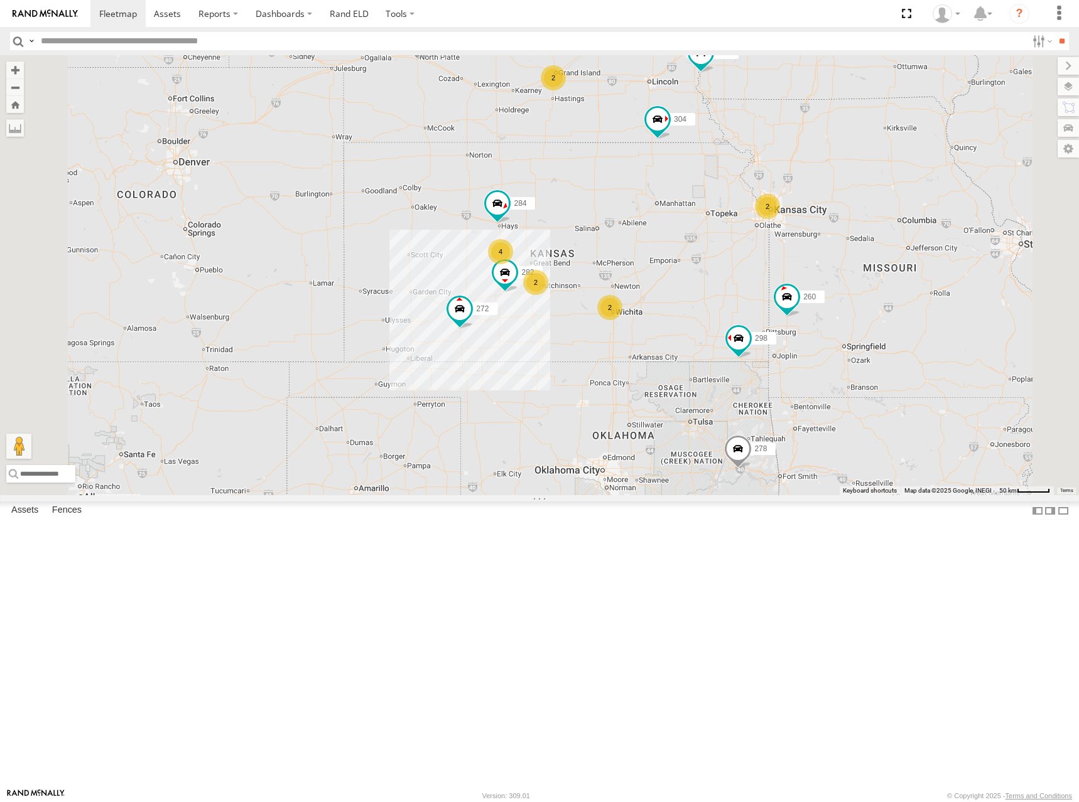
drag, startPoint x: 923, startPoint y: 250, endPoint x: 911, endPoint y: 282, distance: 34.2
click at [911, 282] on div "286 298 292 272 256 304 266 278 260 232 284 282 294 2 2 2 4 2 288" at bounding box center [539, 275] width 1079 height 440
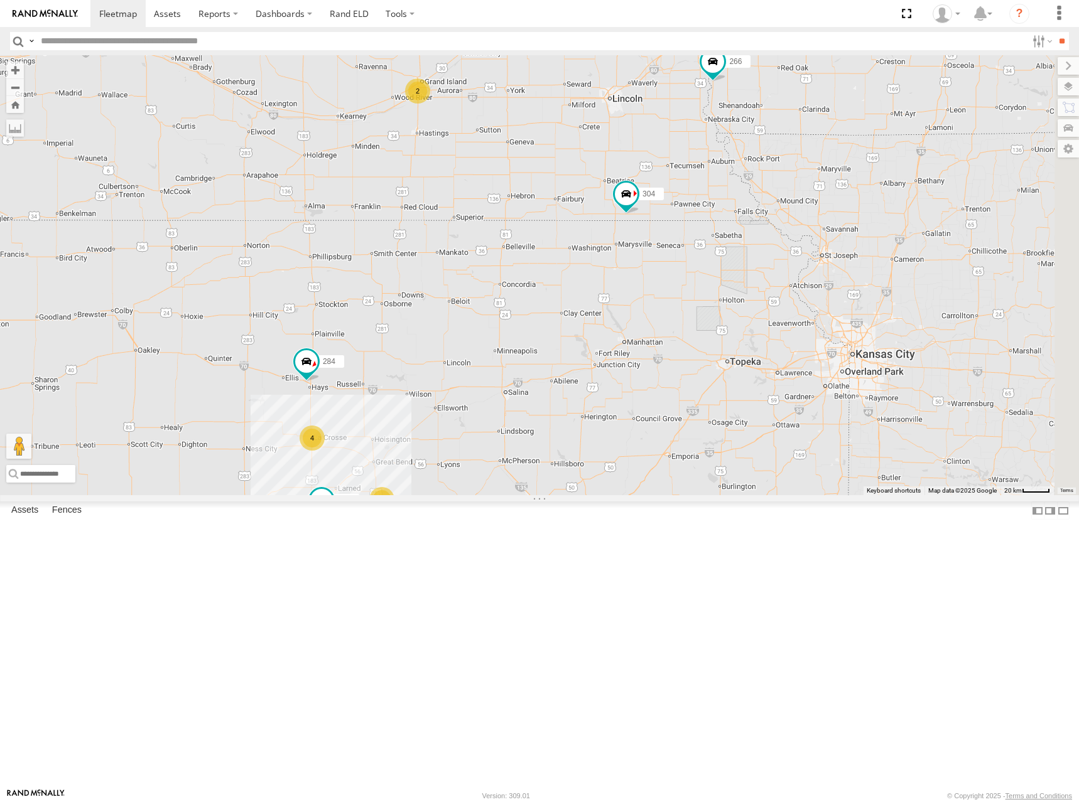
drag, startPoint x: 903, startPoint y: 267, endPoint x: 693, endPoint y: 259, distance: 210.5
click at [693, 259] on div "286 298 292 272 256 304 266 278 260 232 284 282 294 288 2 2 4 2" at bounding box center [539, 275] width 1079 height 440
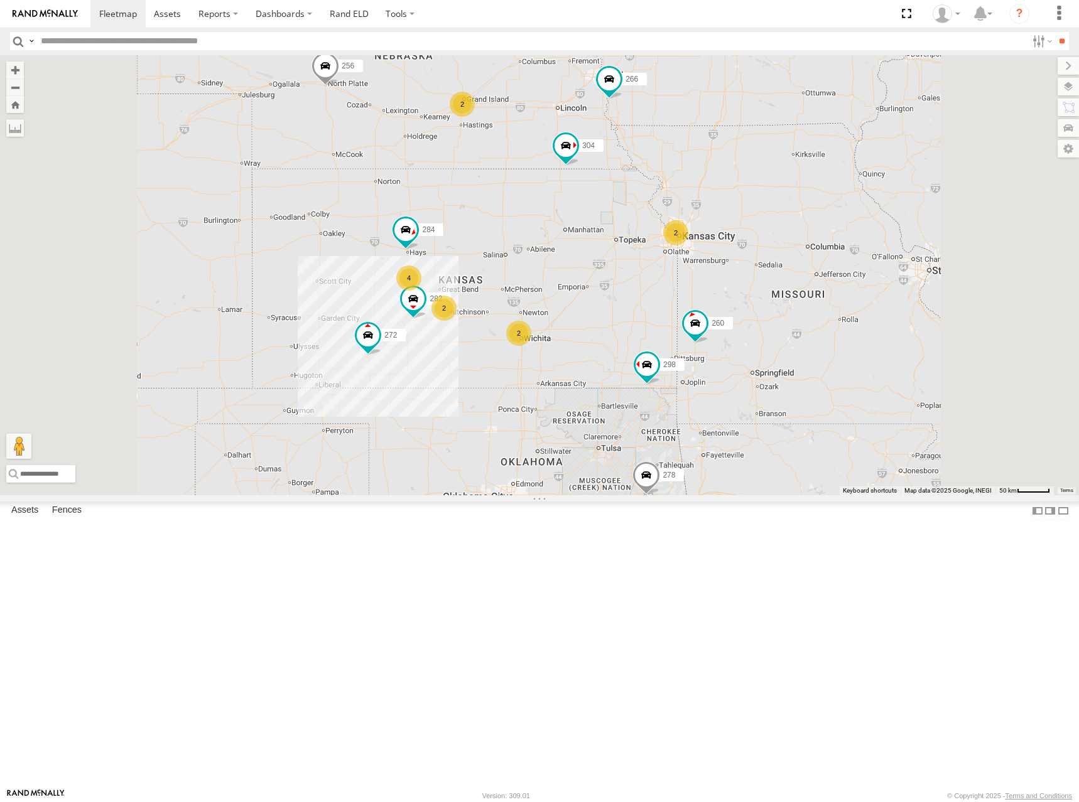
drag, startPoint x: 805, startPoint y: 252, endPoint x: 800, endPoint y: 261, distance: 10.1
click at [800, 261] on div "286 298 292 272 256 304 266 278 260 232 284 282 294 288 2 2 2 4 2" at bounding box center [539, 275] width 1079 height 440
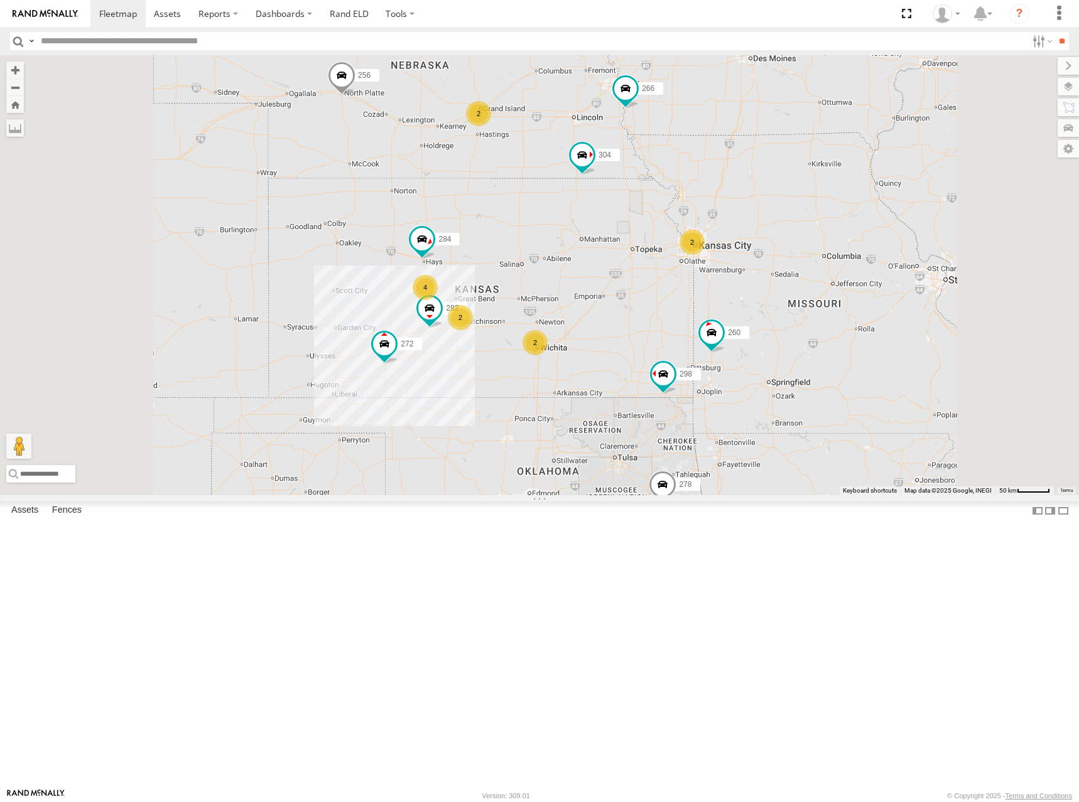
drag, startPoint x: 848, startPoint y: 269, endPoint x: 881, endPoint y: 277, distance: 34.1
click at [881, 277] on div "286 298 292 272 256 304 266 278 260 232 284 282 294 288 2 2 2 4 2" at bounding box center [539, 275] width 1079 height 440
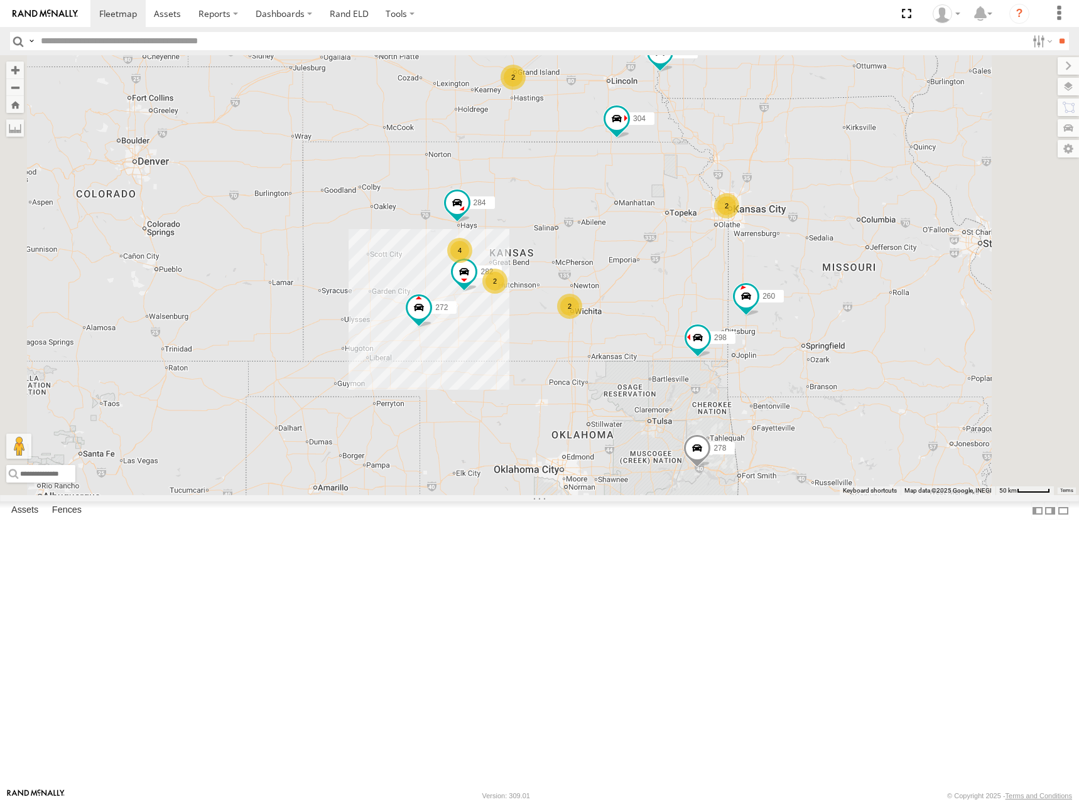
drag, startPoint x: 880, startPoint y: 252, endPoint x: 906, endPoint y: 208, distance: 51.3
click at [906, 208] on div "286 298 292 272 256 304 266 278 260 232 284 282 294 288 2 2 2 4 2" at bounding box center [539, 275] width 1079 height 440
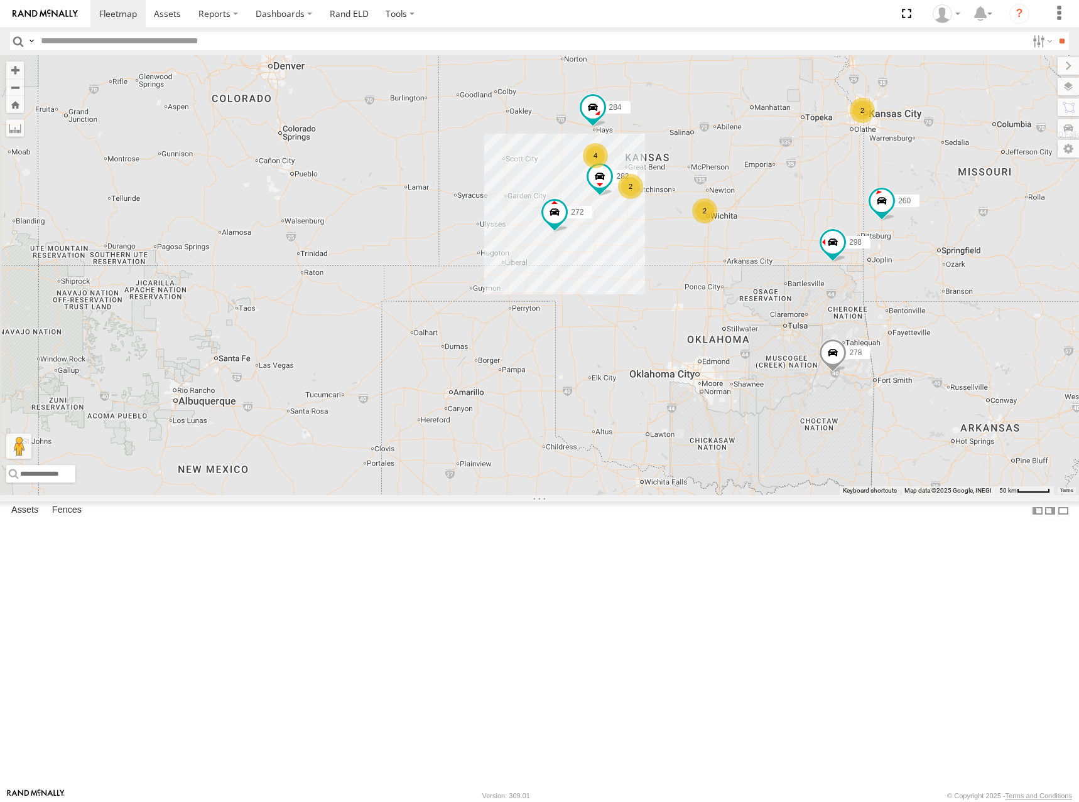
drag, startPoint x: 639, startPoint y: 314, endPoint x: 776, endPoint y: 215, distance: 168.7
click at [776, 215] on div "286 298 292 272 256 304 266 278 260 232 284 282 294 288 2 2 2 4 2" at bounding box center [539, 275] width 1079 height 440
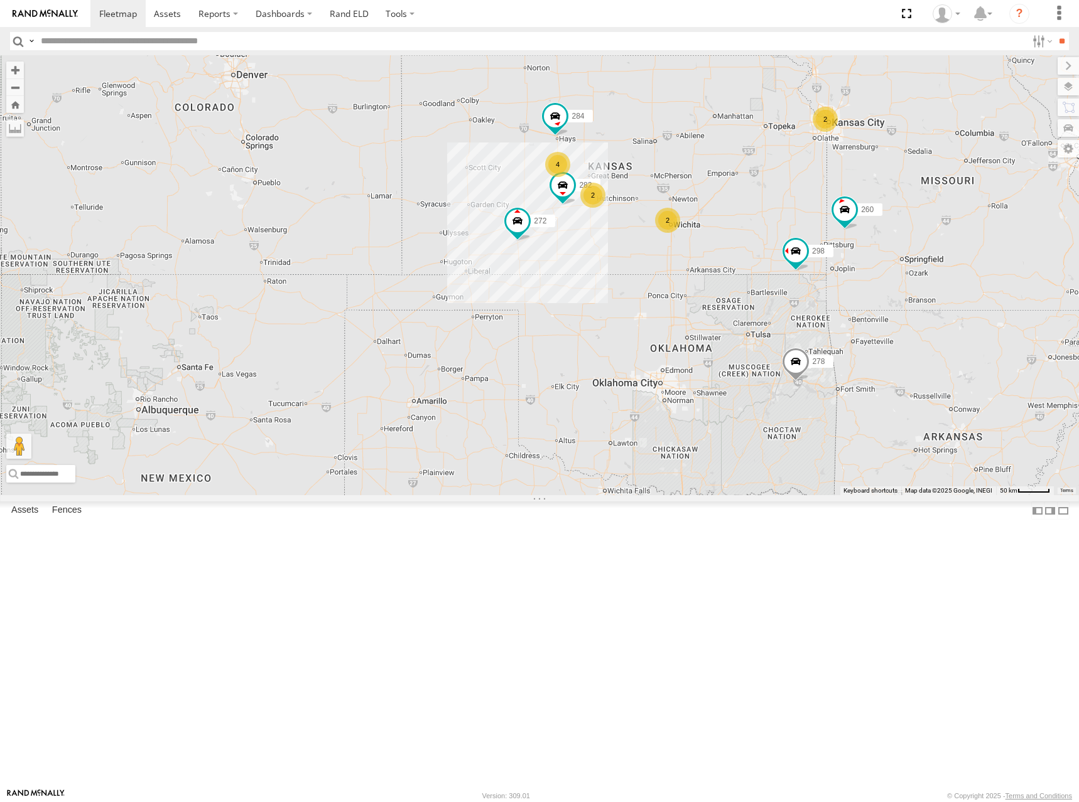
drag, startPoint x: 675, startPoint y: 257, endPoint x: 659, endPoint y: 262, distance: 16.5
click at [659, 262] on div "286 298 292 272 256 304 266 278 260 232 284 282 294 288 2 2 2 4 2" at bounding box center [539, 275] width 1079 height 440
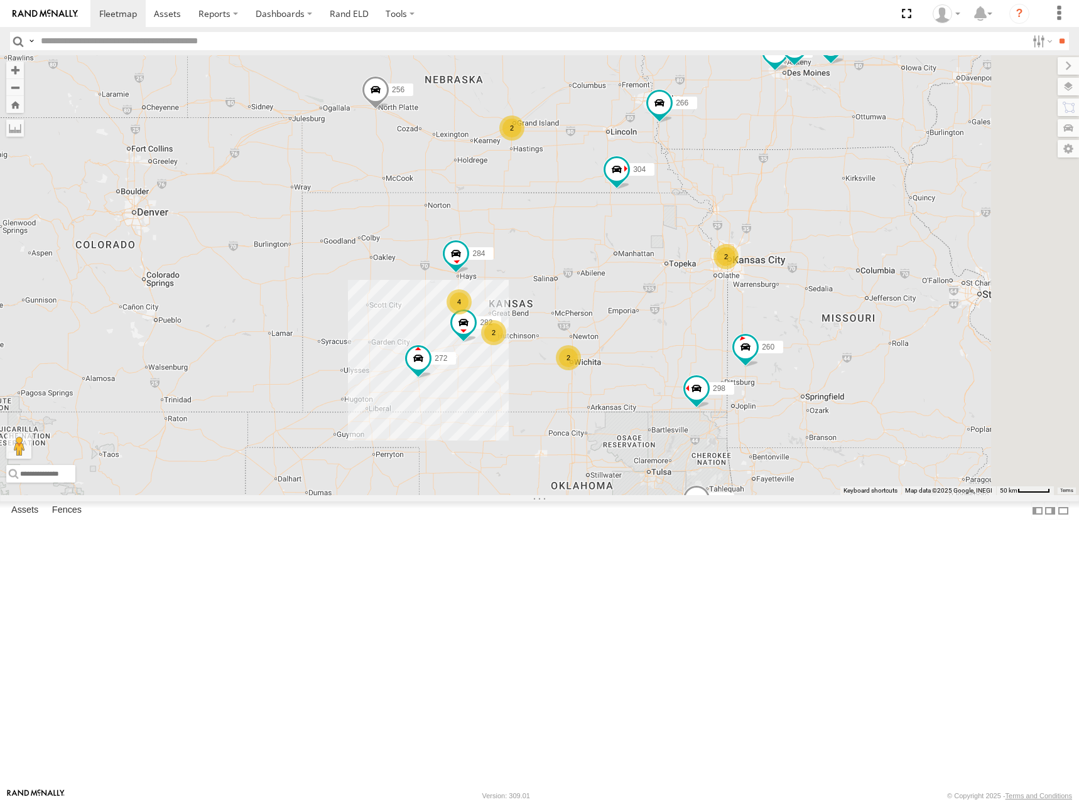
drag, startPoint x: 784, startPoint y: 222, endPoint x: 694, endPoint y: 358, distance: 163.2
click at [694, 358] on div "286 298 292 272 256 304 266 278 260 232 284 282 294 288 2 2 2 4 2" at bounding box center [539, 275] width 1079 height 440
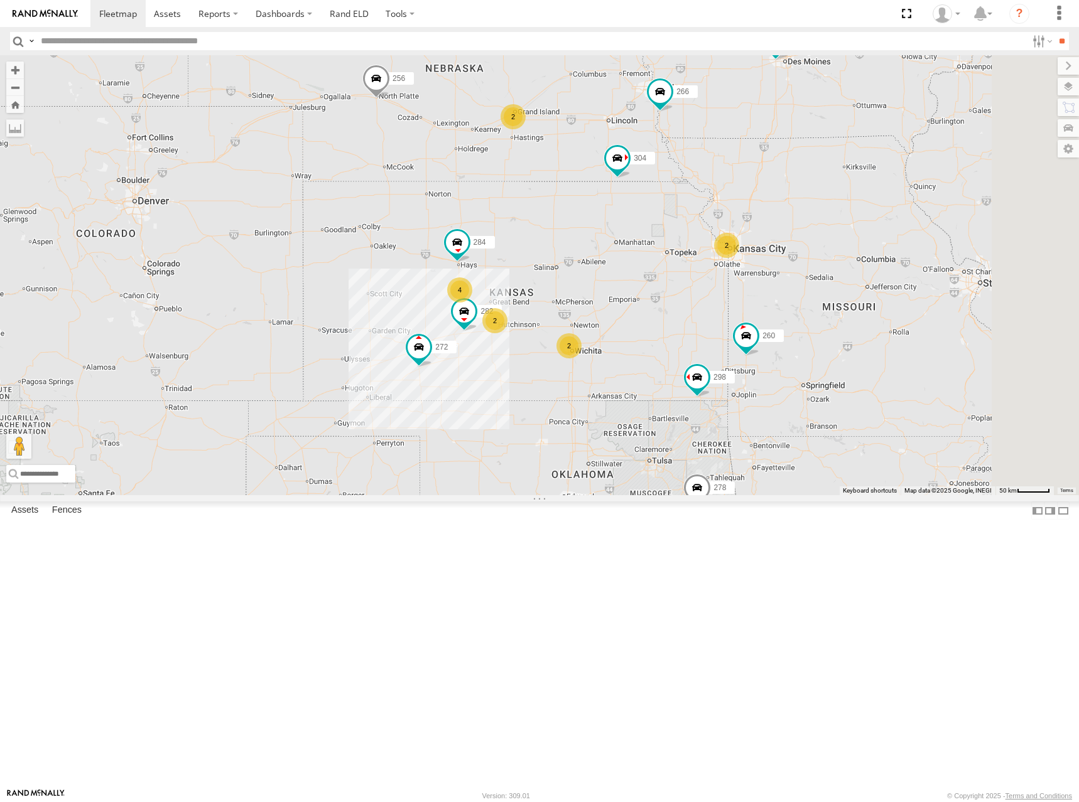
drag, startPoint x: 892, startPoint y: 291, endPoint x: 895, endPoint y: 281, distance: 11.0
click at [895, 281] on div "286 298 292 272 256 304 266 278 260 232 284 282 294 288 2 2 2 4 2" at bounding box center [539, 275] width 1079 height 440
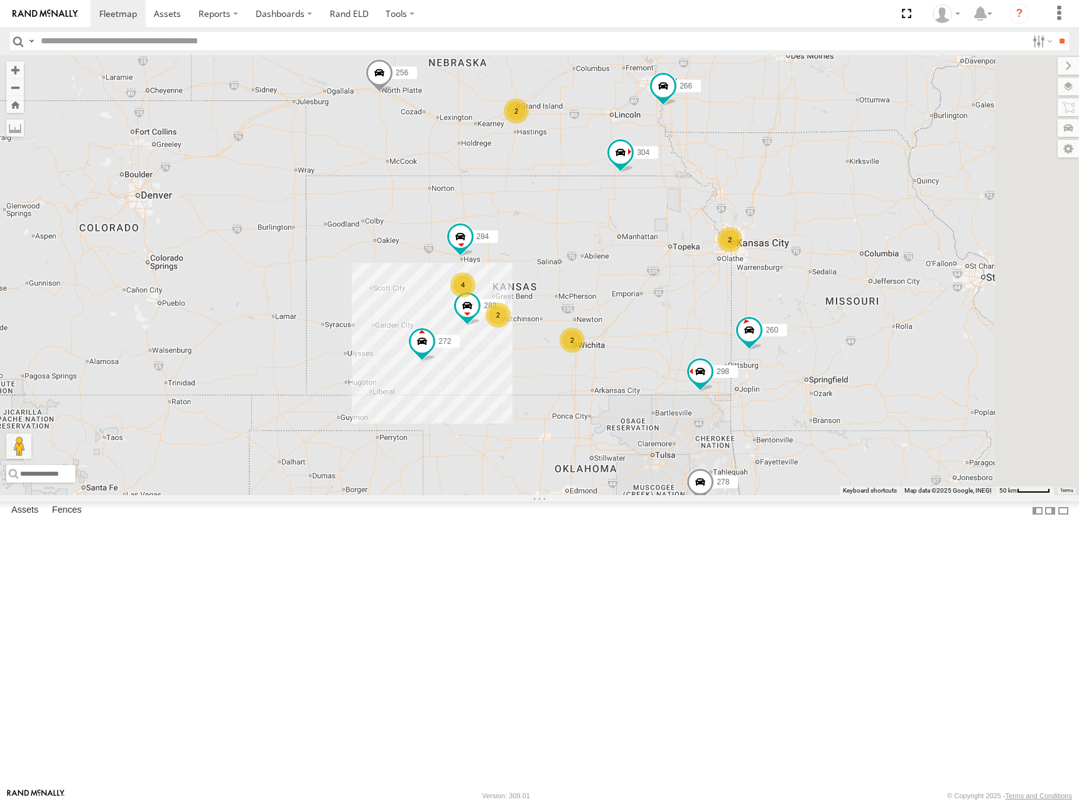
drag, startPoint x: 880, startPoint y: 308, endPoint x: 887, endPoint y: 304, distance: 8.2
click at [887, 304] on div "286 298 292 272 256 304 266 278 260 232 284 282 294 288 2 2 2 4 2" at bounding box center [539, 275] width 1079 height 440
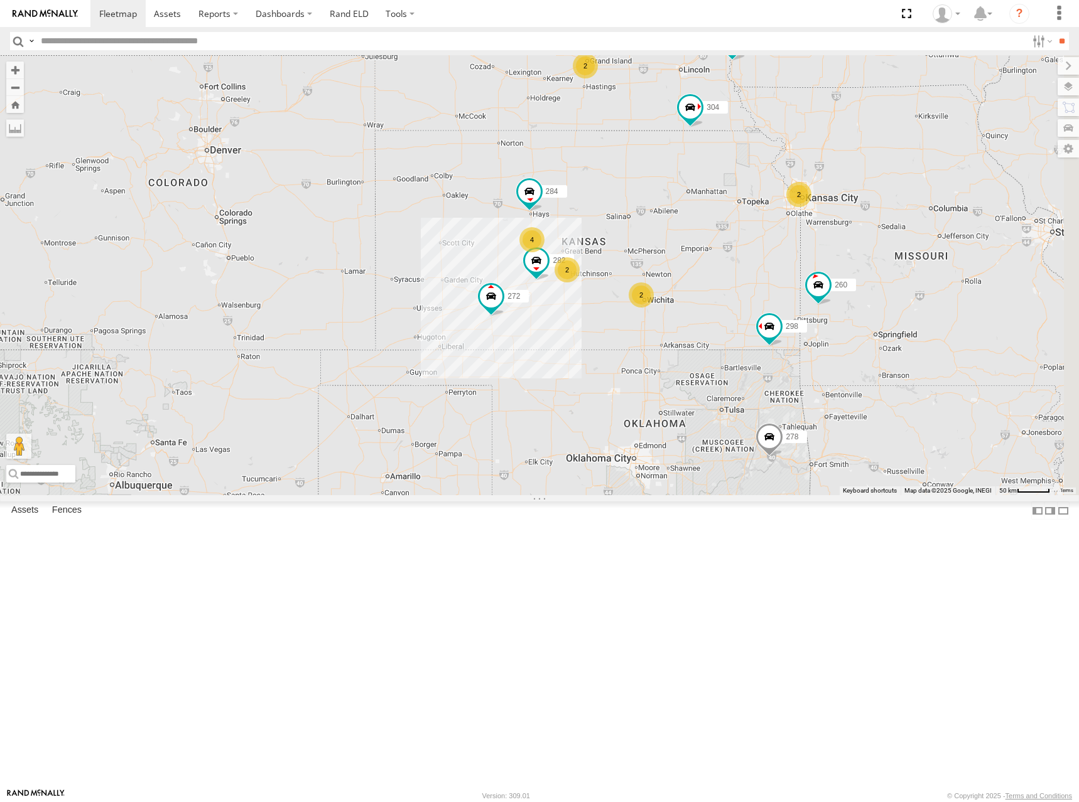
drag, startPoint x: 608, startPoint y: 329, endPoint x: 671, endPoint y: 285, distance: 77.2
click at [671, 285] on div "286 298 292 272 256 304 266 278 260 232 284 282 294 288 2 2 2 4 2" at bounding box center [539, 275] width 1079 height 440
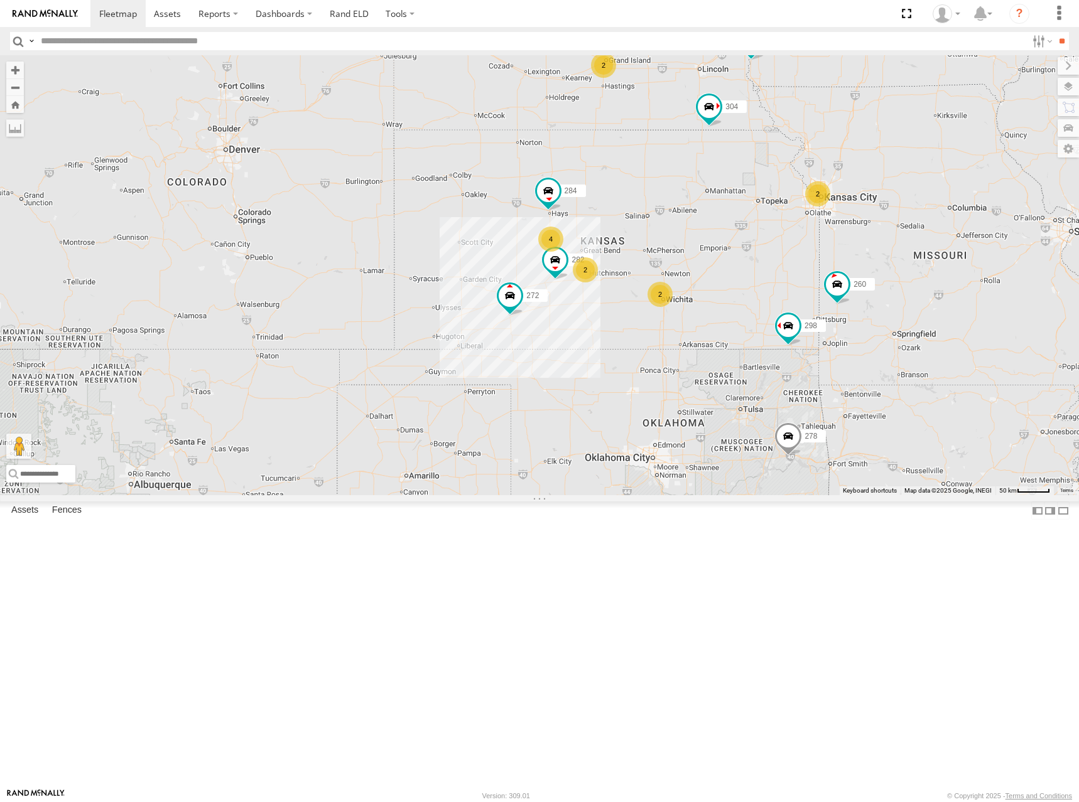
drag, startPoint x: 672, startPoint y: 291, endPoint x: 692, endPoint y: 290, distance: 20.1
click at [692, 290] on div "286 298 292 272 256 304 266 278 260 232 284 282 294 288 2 2 2 4 2" at bounding box center [539, 275] width 1079 height 440
drag, startPoint x: 789, startPoint y: 278, endPoint x: 782, endPoint y: 298, distance: 20.4
click at [782, 298] on div "286 298 292 272 256 304 266 278 260 232 284 282 294 288 2 2 2 4 2" at bounding box center [539, 275] width 1079 height 440
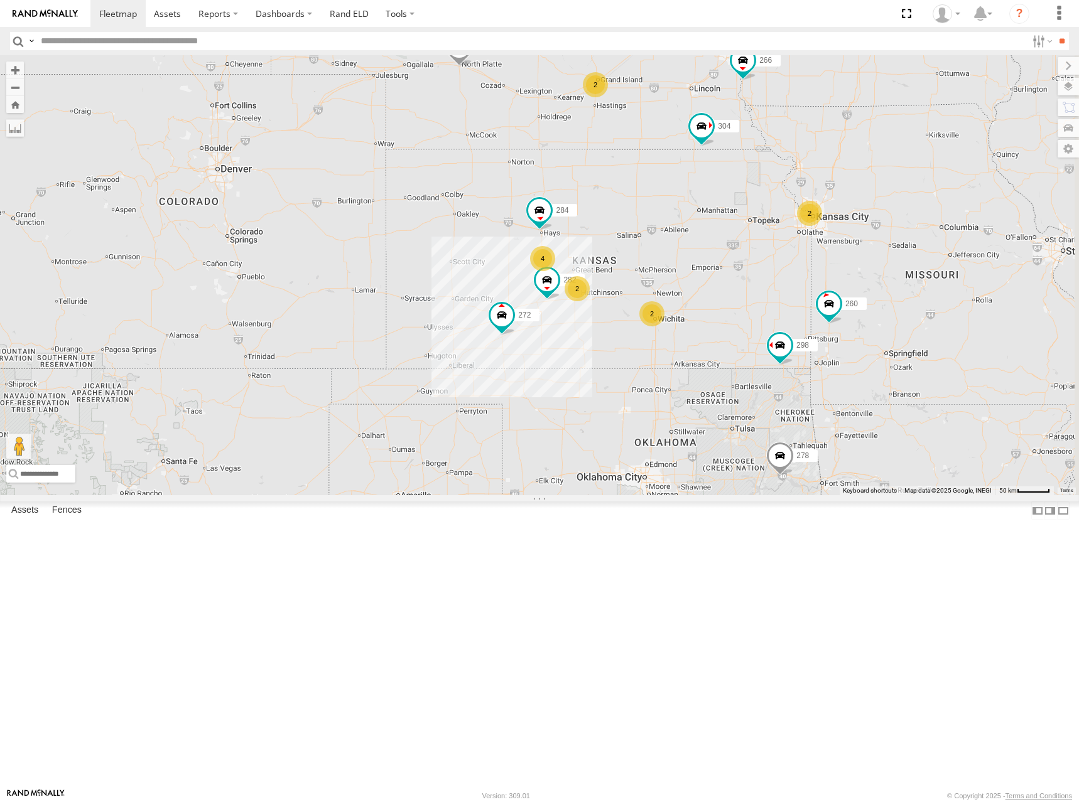
click at [802, 314] on div "286 298 292 272 256 304 266 278 260 232 284 282 294 288 2 2 2 4 2" at bounding box center [539, 275] width 1079 height 440
drag, startPoint x: 1006, startPoint y: 252, endPoint x: 925, endPoint y: 327, distance: 111.1
click at [925, 327] on div "286 298 292 272 256 304 266 278 260 232 284 282 294 288 2 2 2 4 2" at bounding box center [539, 275] width 1079 height 440
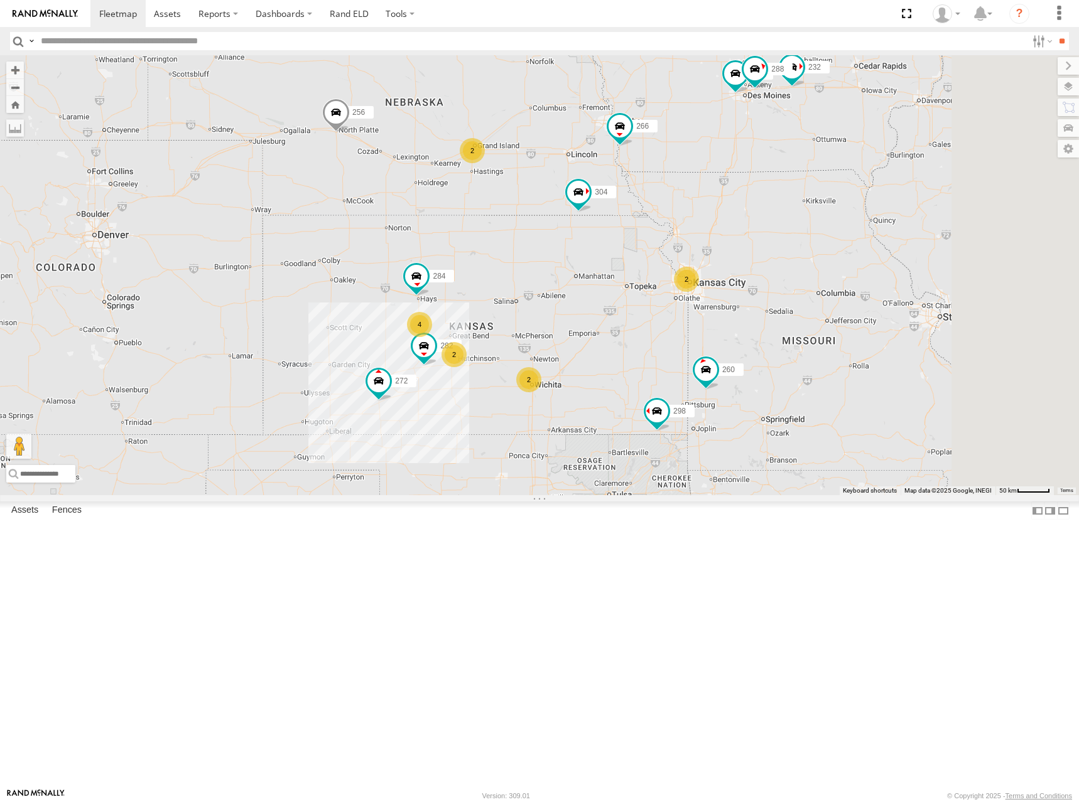
drag, startPoint x: 1003, startPoint y: 276, endPoint x: 878, endPoint y: 343, distance: 142.4
click at [878, 343] on div "286 298 292 272 256 304 266 278 260 232 284 282 294 288 2 2 2 4 2" at bounding box center [539, 275] width 1079 height 440
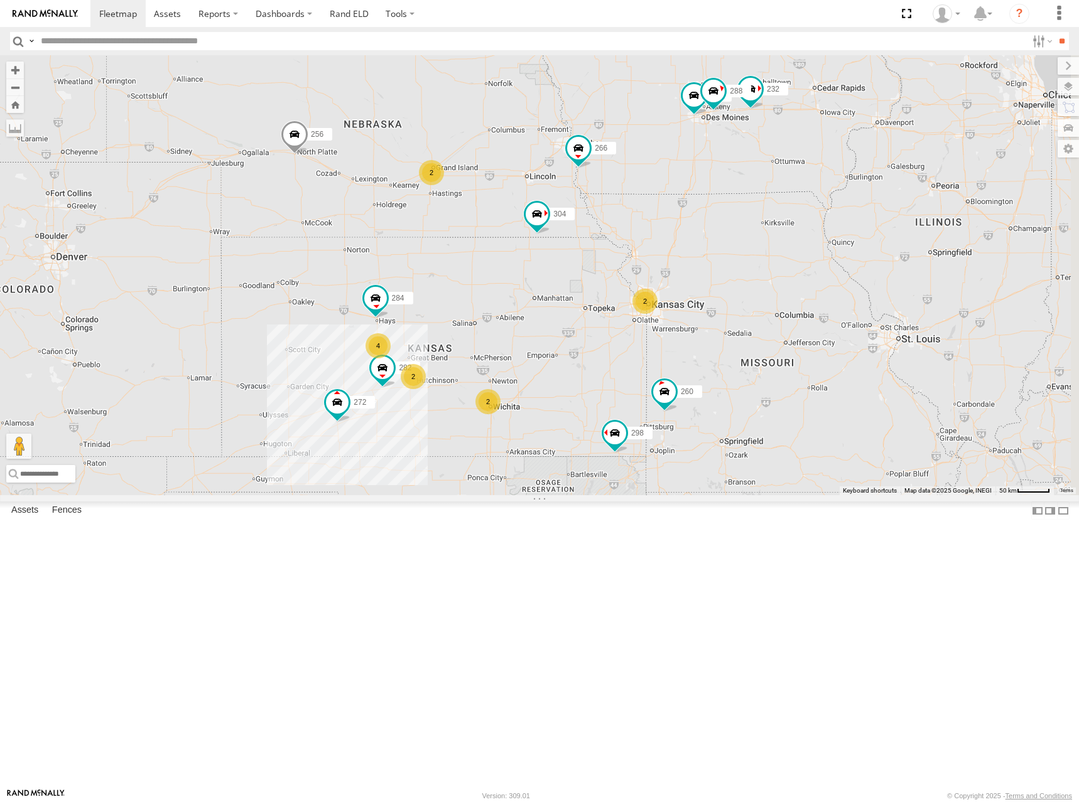
drag, startPoint x: 942, startPoint y: 298, endPoint x: 908, endPoint y: 316, distance: 39.0
click at [908, 316] on div "286 298 292 272 256 304 266 278 260 232 284 282 294 288 2 2 2 4 2" at bounding box center [539, 275] width 1079 height 440
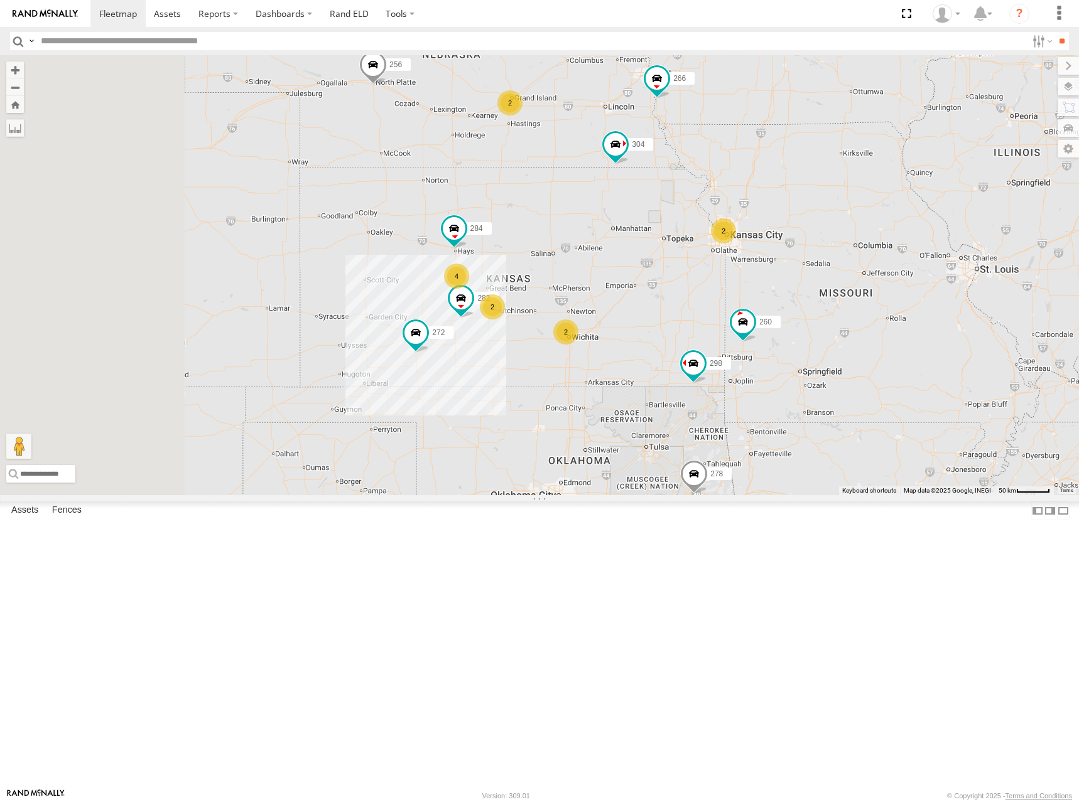
drag, startPoint x: 822, startPoint y: 308, endPoint x: 930, endPoint y: 213, distance: 143.7
click at [930, 213] on div "286 298 292 272 256 304 266 278 260 232 284 282 294 288 2 2 2 4 2" at bounding box center [539, 275] width 1079 height 440
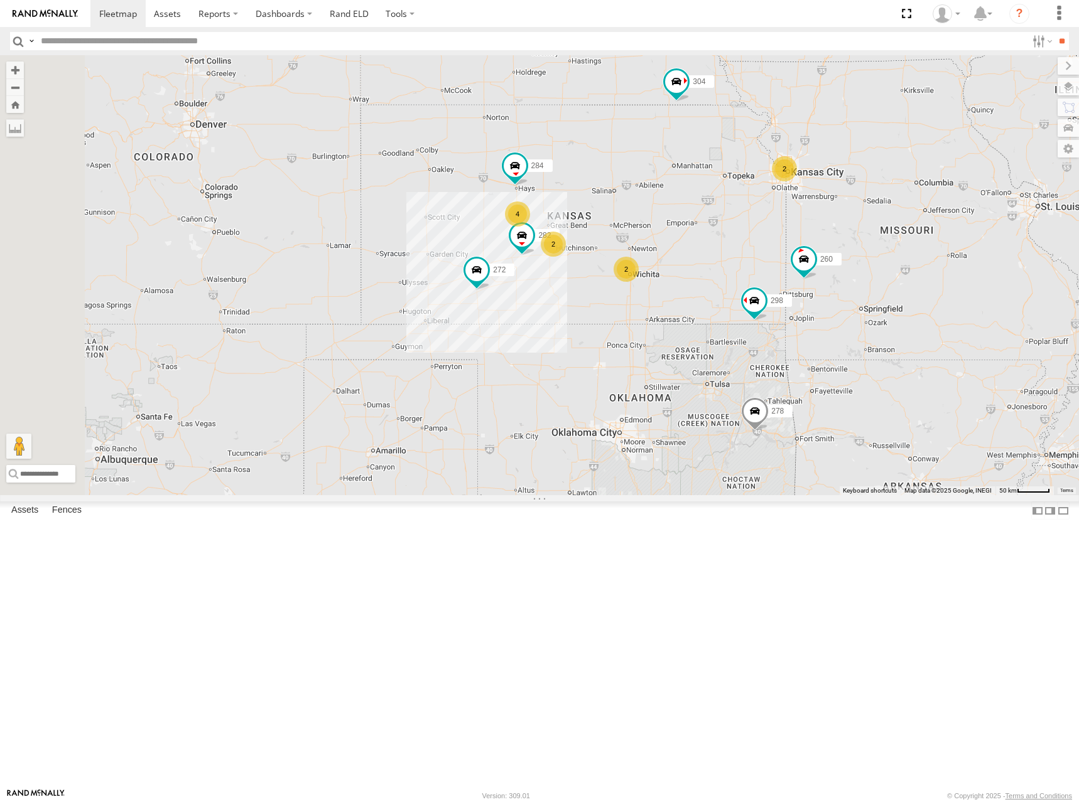
drag, startPoint x: 785, startPoint y: 320, endPoint x: 815, endPoint y: 276, distance: 52.9
click at [815, 276] on div "286 298 292 272 256 304 266 278 260 232 284 282 294 288 2 2 2 4 2" at bounding box center [539, 275] width 1079 height 440
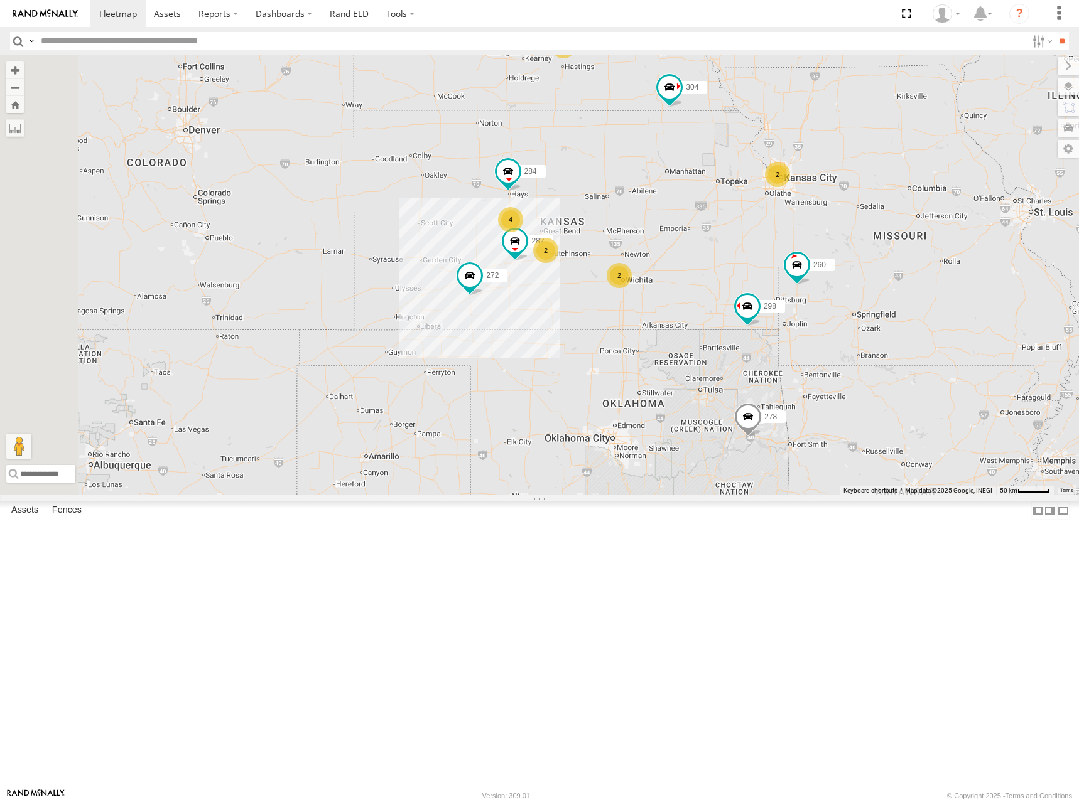
drag, startPoint x: 812, startPoint y: 267, endPoint x: 802, endPoint y: 275, distance: 12.9
click at [802, 275] on div "286 298 292 272 256 304 266 278 260 232 284 282 294 288 2 2 2 4 2" at bounding box center [539, 275] width 1079 height 440
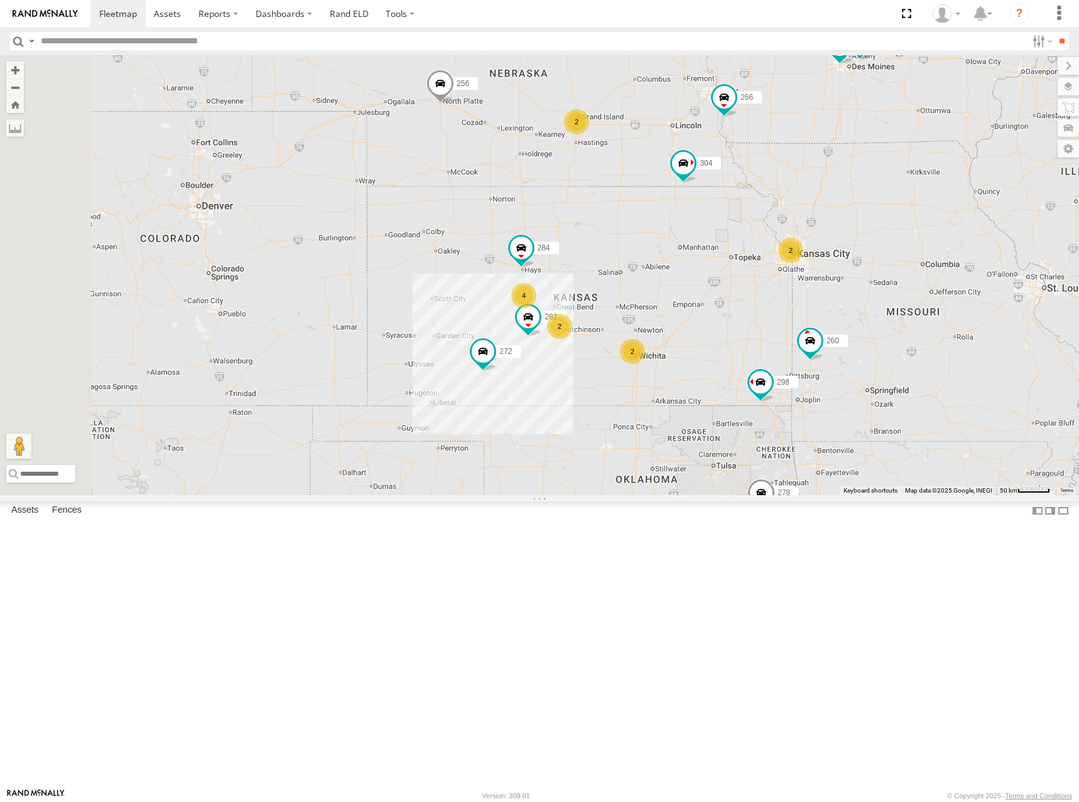
drag, startPoint x: 815, startPoint y: 102, endPoint x: 829, endPoint y: 205, distance: 103.3
click at [829, 205] on div "286 298 292 272 256 304 266 278 260 232 284 282 294 288 2 2 2 4 2" at bounding box center [539, 275] width 1079 height 440
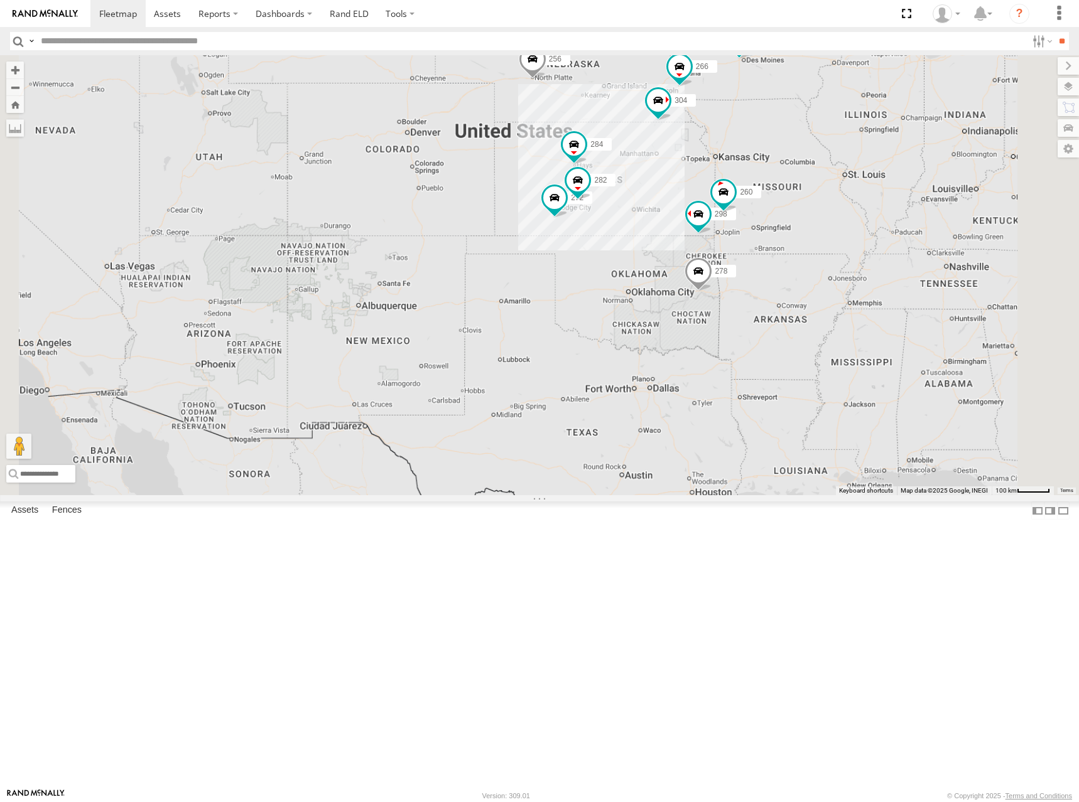
click at [786, 194] on div "286 298 292 272 256 304 266 278 260 232 284 282 294 288" at bounding box center [539, 275] width 1079 height 440
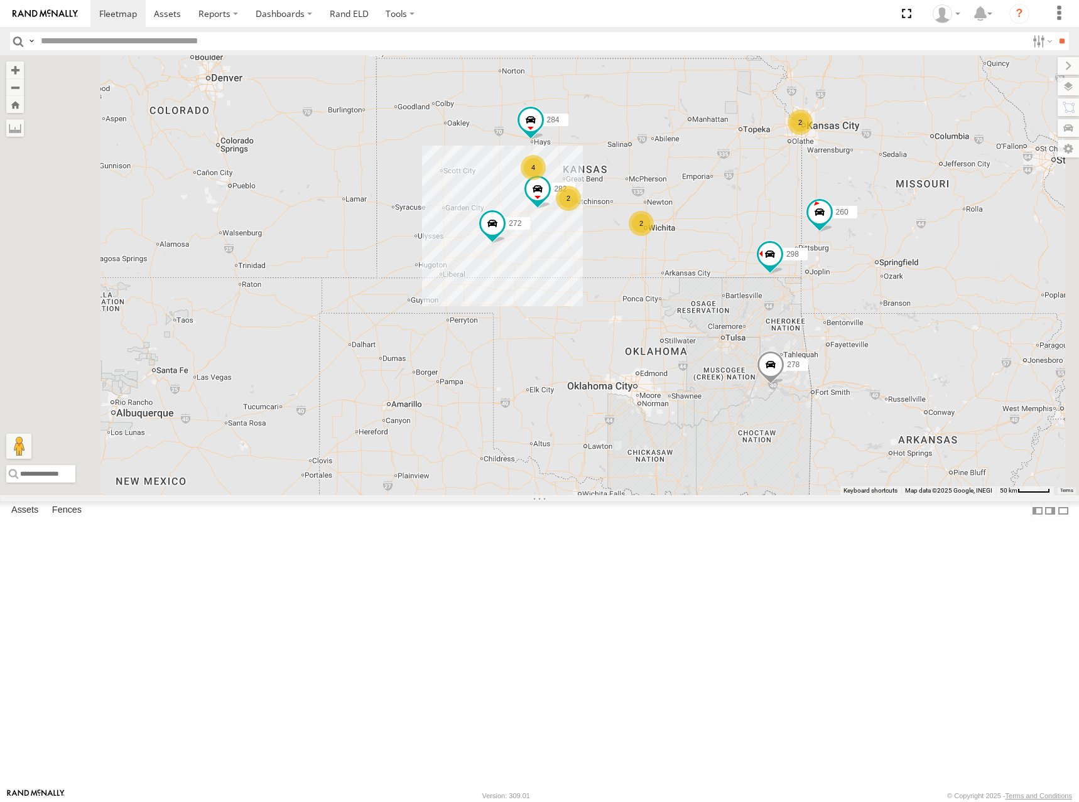
drag, startPoint x: 756, startPoint y: 299, endPoint x: 777, endPoint y: 288, distance: 23.6
click at [777, 288] on div "286 298 292 272 256 304 266 278 260 282 2 2 2 4 2 288 232 284 294" at bounding box center [539, 275] width 1079 height 440
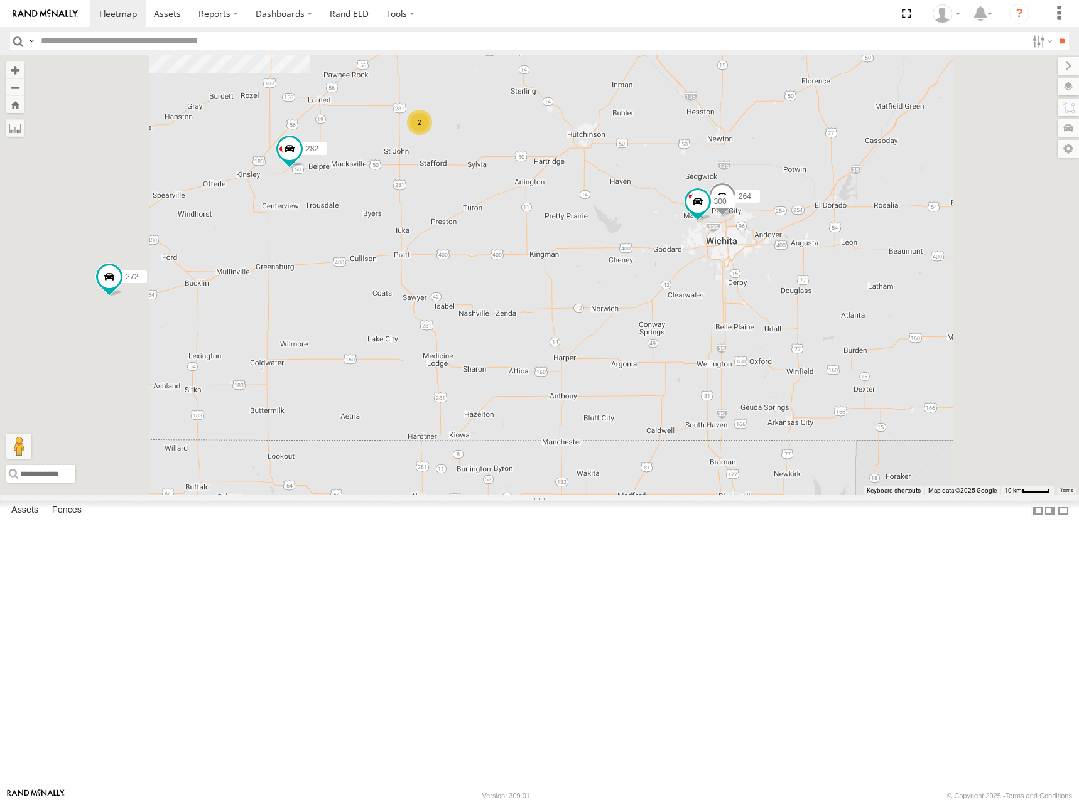
click at [918, 361] on div "298 272 256 304 284 282 266 278 300 4 2 264" at bounding box center [539, 275] width 1079 height 440
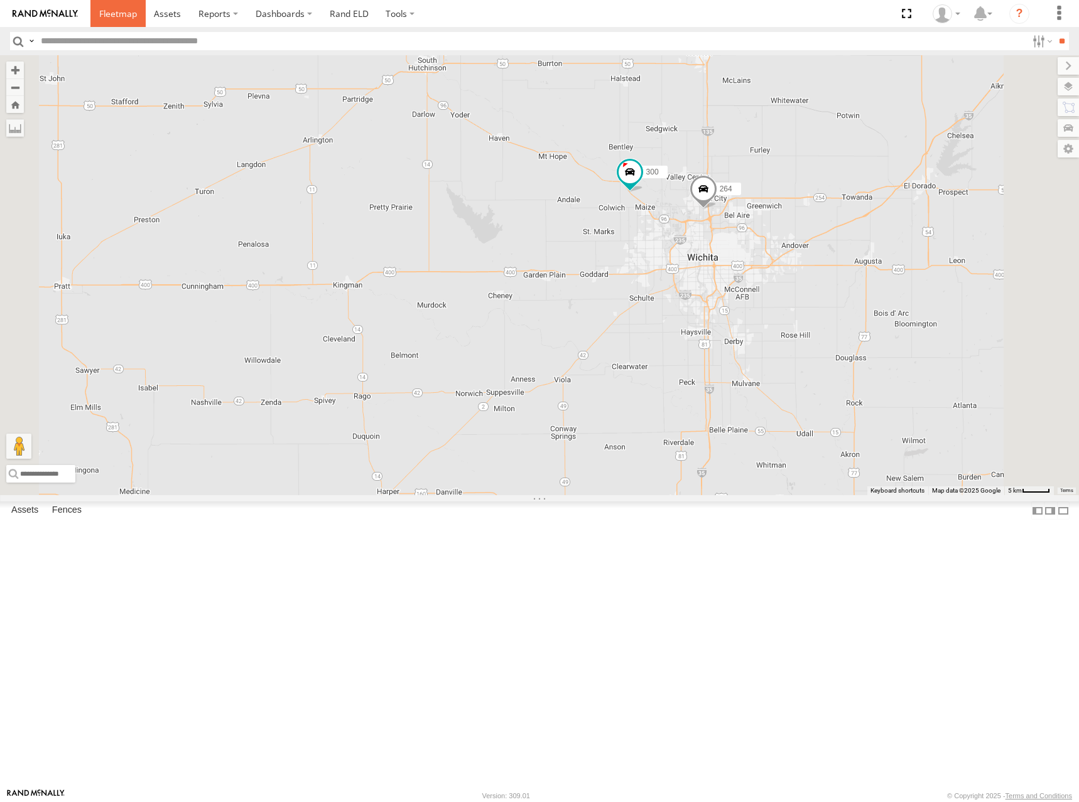
click at [120, 15] on span at bounding box center [118, 14] width 38 height 12
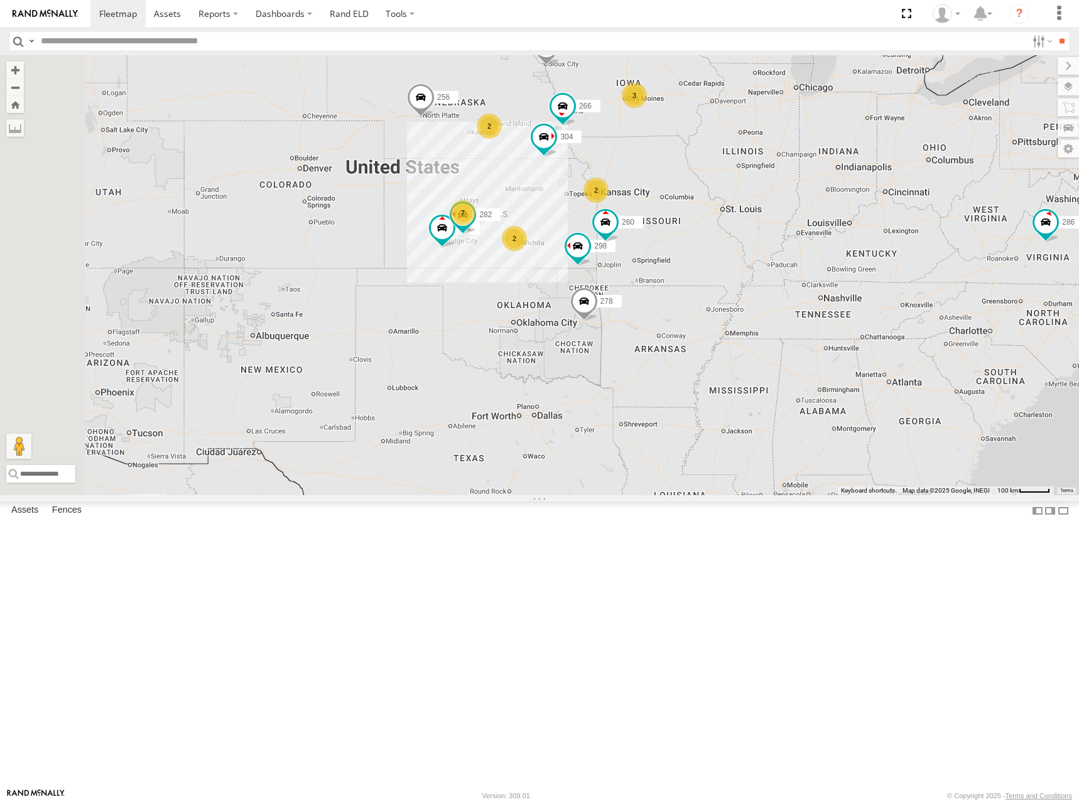
drag, startPoint x: 684, startPoint y: 340, endPoint x: 885, endPoint y: 255, distance: 218.9
click at [885, 255] on div "286 2 2 2 7 298 3 292 272 256 304 282 266 278 260" at bounding box center [539, 275] width 1079 height 440
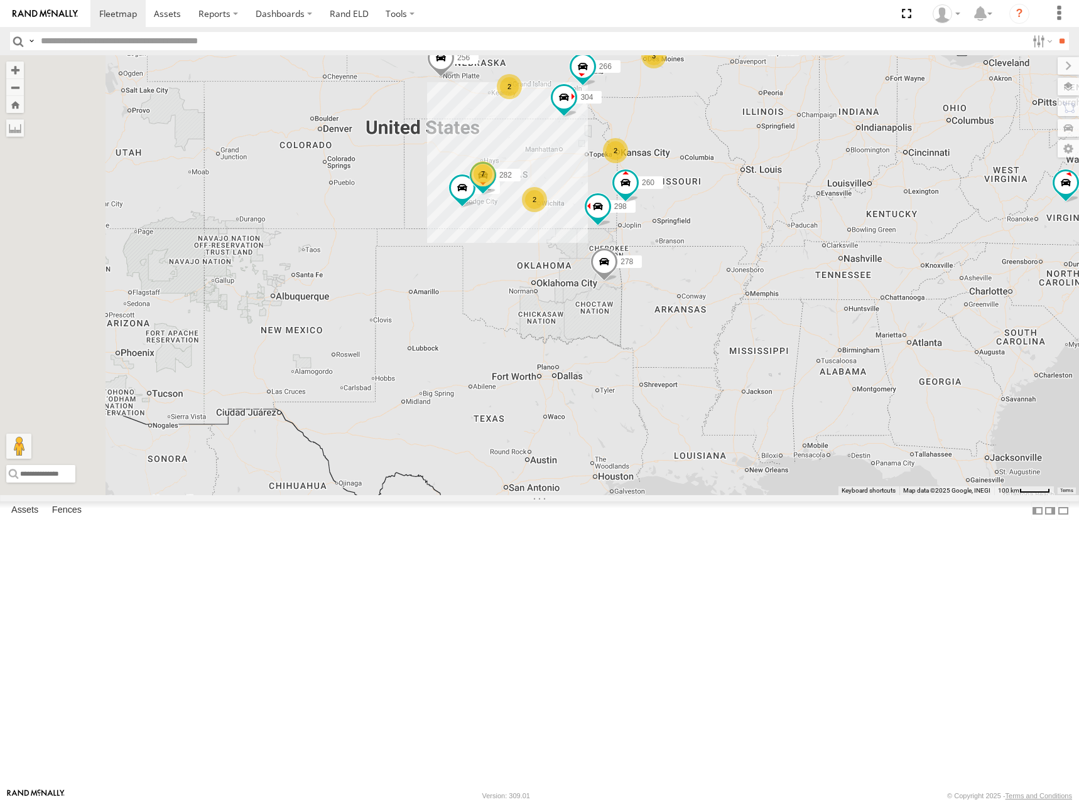
drag, startPoint x: 569, startPoint y: 291, endPoint x: 586, endPoint y: 261, distance: 33.7
click at [586, 261] on div "286 2 2 2 7 298 3 292 272 256 304 282 266 278 260" at bounding box center [539, 275] width 1079 height 440
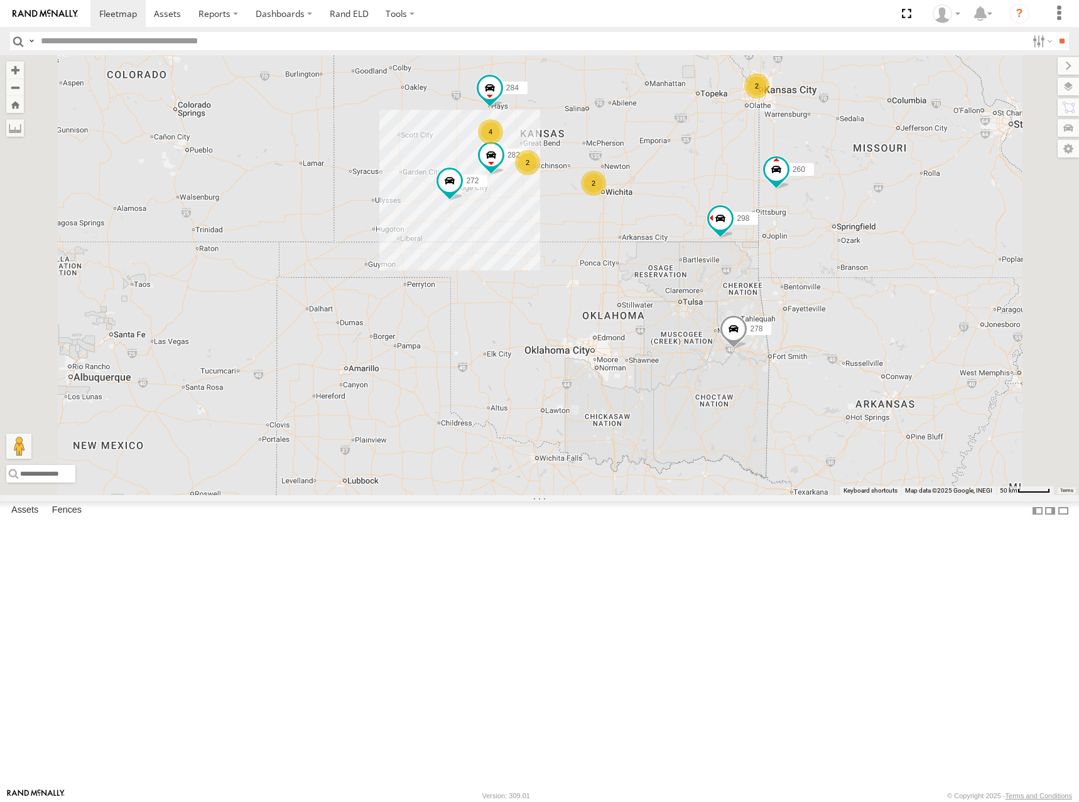
drag, startPoint x: 704, startPoint y: 289, endPoint x: 758, endPoint y: 281, distance: 54.7
click at [758, 281] on div "286 298 292 272 256 304 282 266 278 260 2 2 2 4 2 284" at bounding box center [539, 275] width 1079 height 440
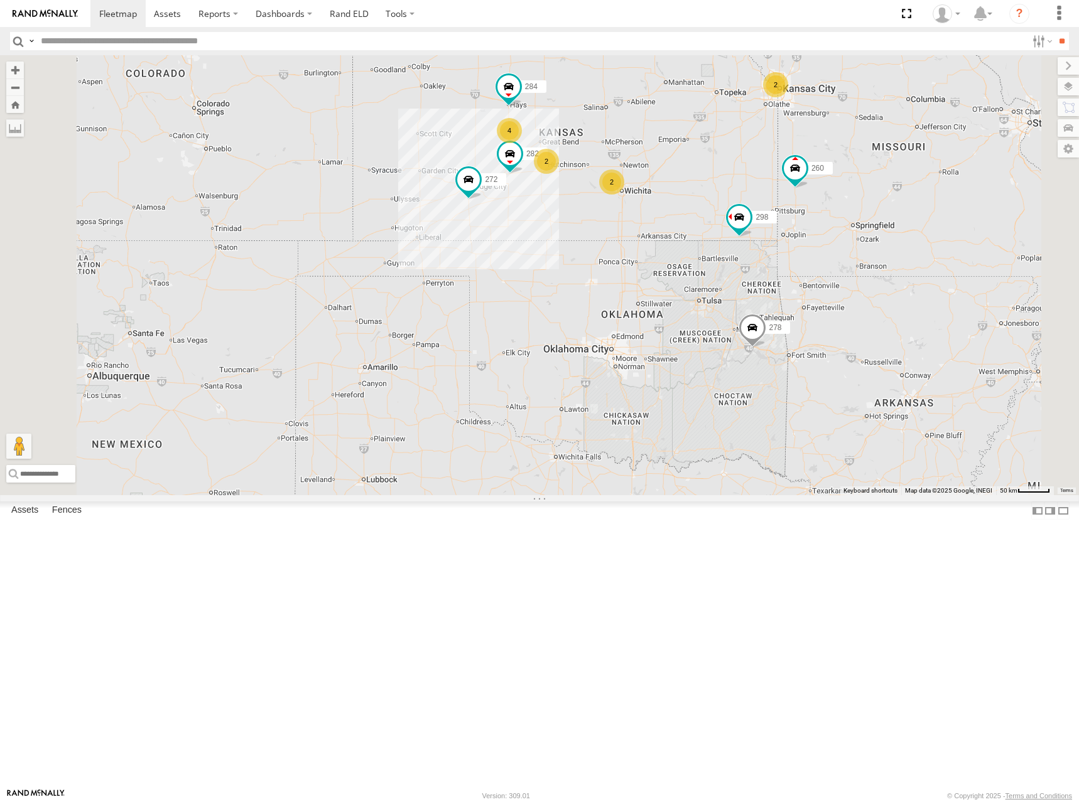
drag, startPoint x: 834, startPoint y: 256, endPoint x: 843, endPoint y: 256, distance: 9.4
click at [843, 256] on div "286 298 292 272 256 304 282 266 278 260 2 2 2 4 2 284" at bounding box center [539, 275] width 1079 height 440
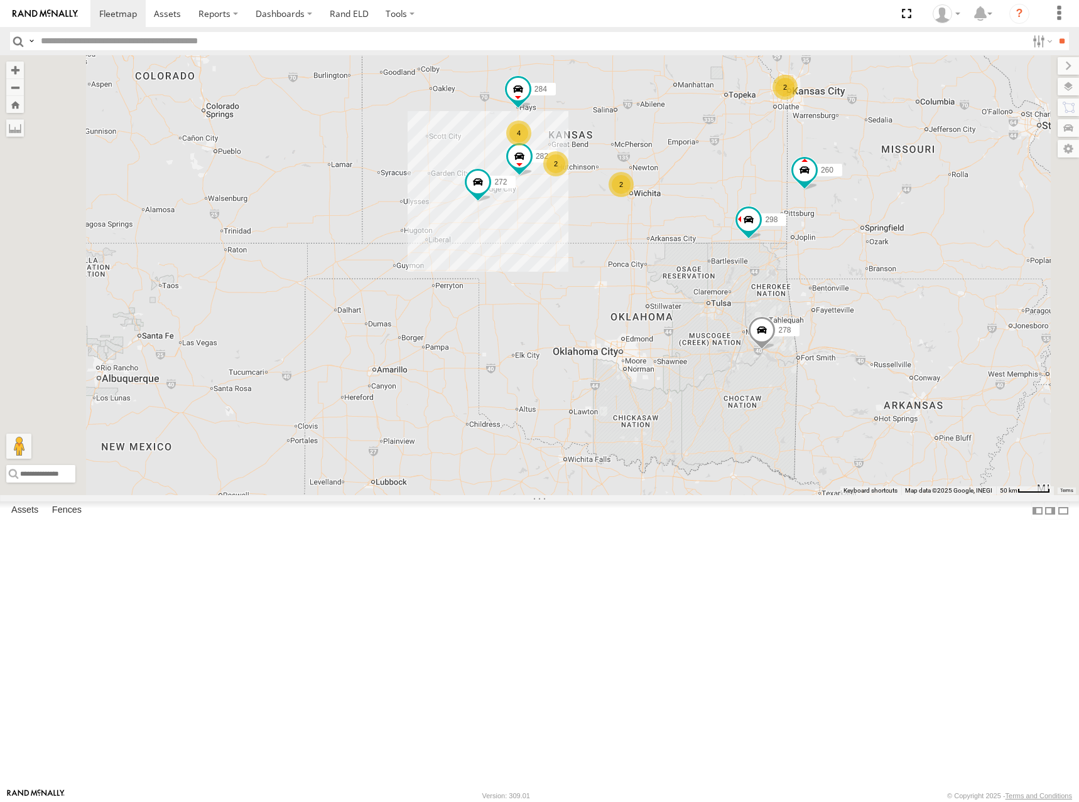
drag, startPoint x: 791, startPoint y: 227, endPoint x: 800, endPoint y: 235, distance: 12.5
click at [800, 235] on div "286 298 292 272 256 304 282 266 278 260 2 2 2 4 2 284" at bounding box center [539, 275] width 1079 height 440
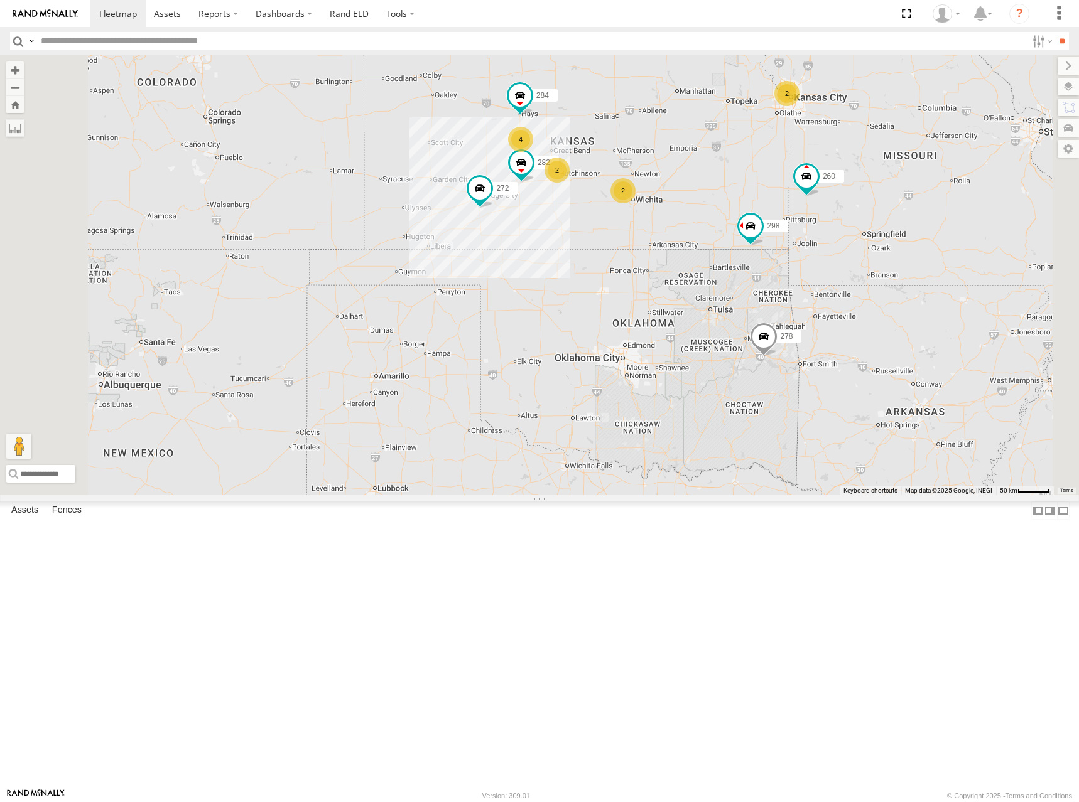
click at [805, 217] on div "286 298 292 272 256 304 282 266 278 260 2 2 2 4 2 284" at bounding box center [539, 275] width 1079 height 440
drag, startPoint x: 800, startPoint y: 191, endPoint x: 800, endPoint y: 201, distance: 9.4
click at [800, 201] on div "286 298 292 272 256 304 282 266 278 260 2 2 2 4 2 284" at bounding box center [539, 275] width 1079 height 440
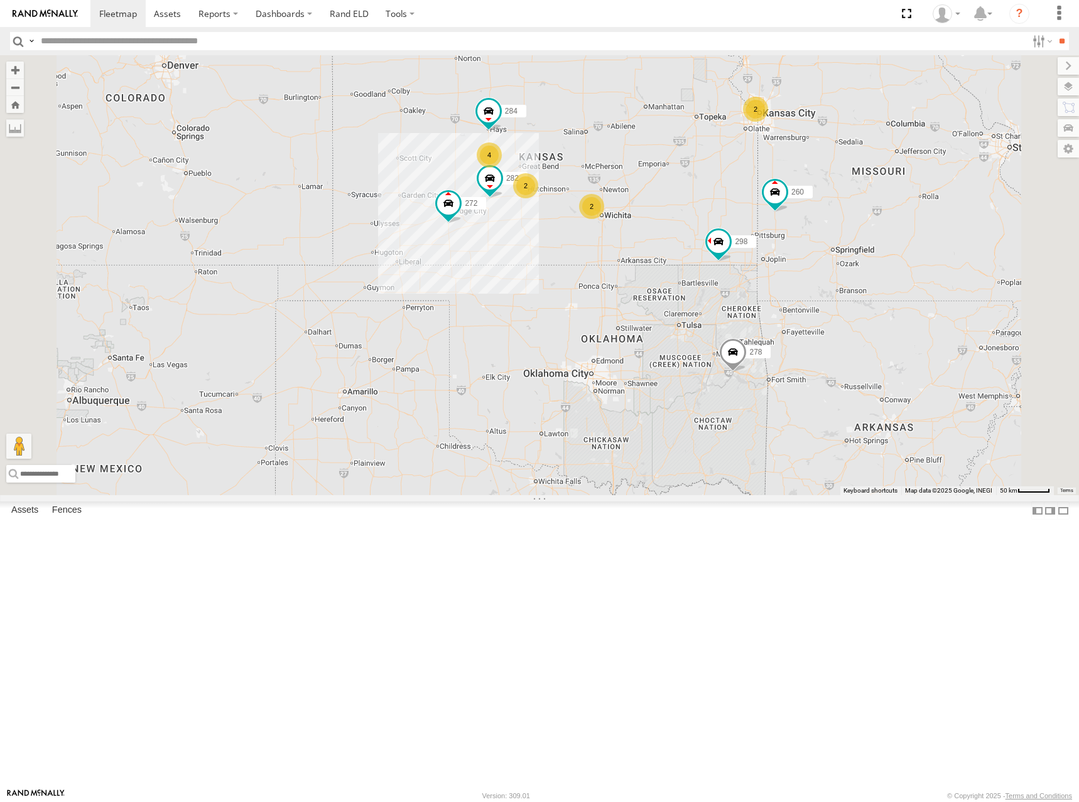
drag, startPoint x: 792, startPoint y: 220, endPoint x: 761, endPoint y: 225, distance: 31.8
click at [761, 225] on div "286 298 292 272 256 304 282 266 278 260 2 2 2 4 2 288 232 284 294" at bounding box center [539, 275] width 1079 height 440
click at [764, 219] on div "286 298 292 272 256 304 282 266 278 260 2 2 2 4 2 288 232 284 294" at bounding box center [539, 275] width 1079 height 440
click at [811, 222] on div "286 298 292 272 256 304 282 266 278 260 2 2 2 4 2 288 232 284 294" at bounding box center [539, 275] width 1079 height 440
click at [779, 244] on div "286 298 292 272 256 304 282 266 278 260 2 2 2 4 2 288 232 284 294" at bounding box center [539, 275] width 1079 height 440
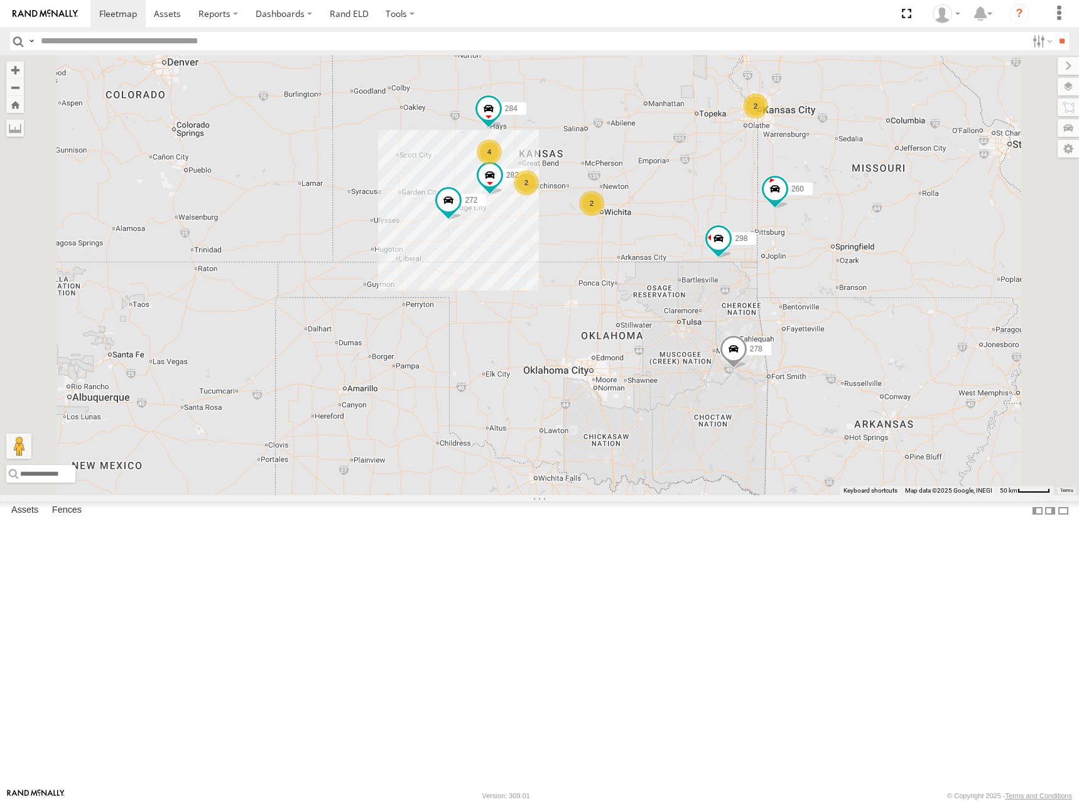
click at [785, 226] on div "286 298 292 272 256 304 282 266 278 260 2 2 2 4 2 288 232 284 294" at bounding box center [539, 275] width 1079 height 440
click at [804, 240] on div "286 298 292 272 256 304 282 266 278 260 2 2 2 4 2 288 232 284 294" at bounding box center [539, 275] width 1079 height 440
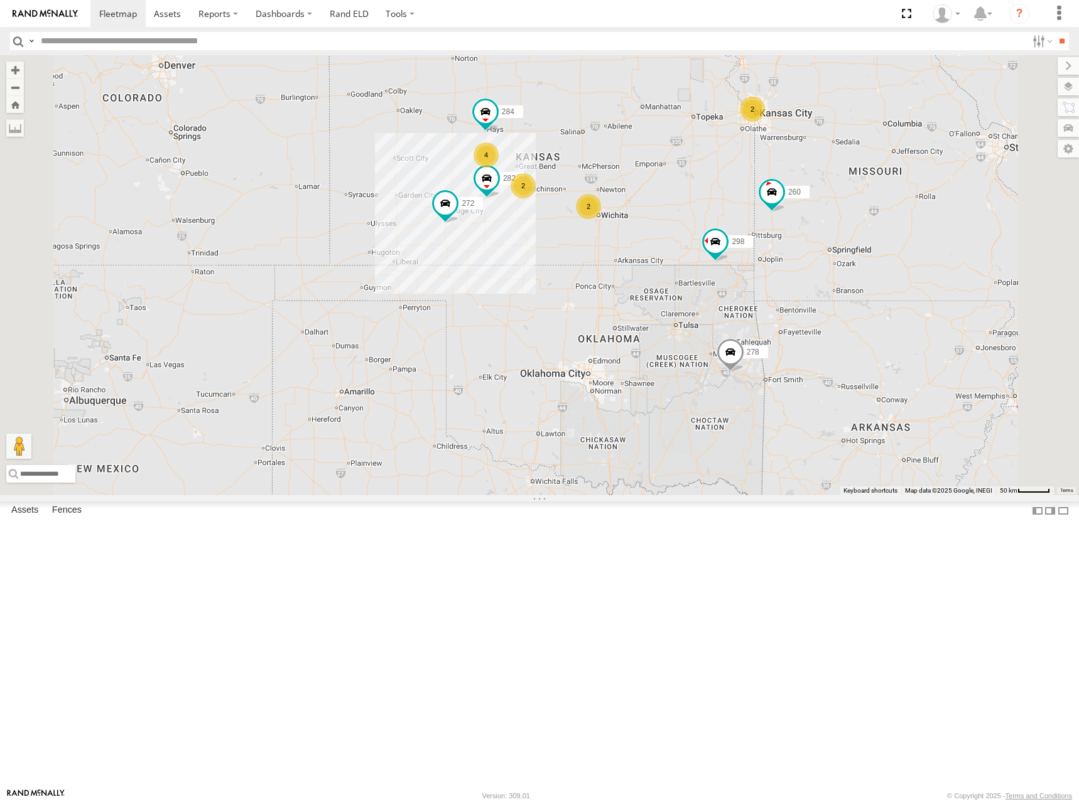
click at [843, 222] on div "286 298 292 272 256 304 282 266 278 260 2 2 2 4 2 288 232 284 294" at bounding box center [539, 275] width 1079 height 440
click at [814, 267] on div "286 298 292 272 256 304 282 266 278 260 2 2 2 4 2 288 232 284 294" at bounding box center [539, 275] width 1079 height 440
drag, startPoint x: 770, startPoint y: 205, endPoint x: 776, endPoint y: 208, distance: 6.5
click at [776, 208] on div "286 298 292 272 256 304 282 266 278 260 2 2 2 4 2 288 232 284 294" at bounding box center [539, 275] width 1079 height 440
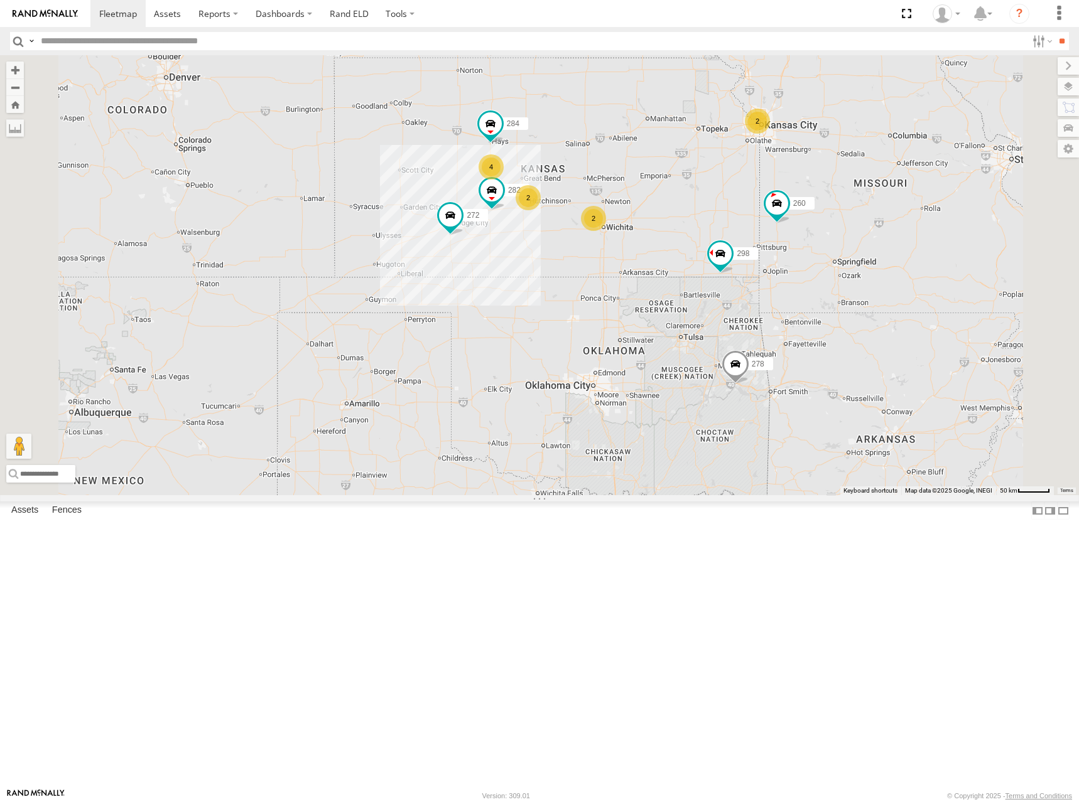
drag, startPoint x: 713, startPoint y: 202, endPoint x: 713, endPoint y: 215, distance: 12.6
click at [713, 215] on div "286 298 292 272 256 304 282 266 278 260 2 2 2 4 2 288 232 284 294" at bounding box center [539, 275] width 1079 height 440
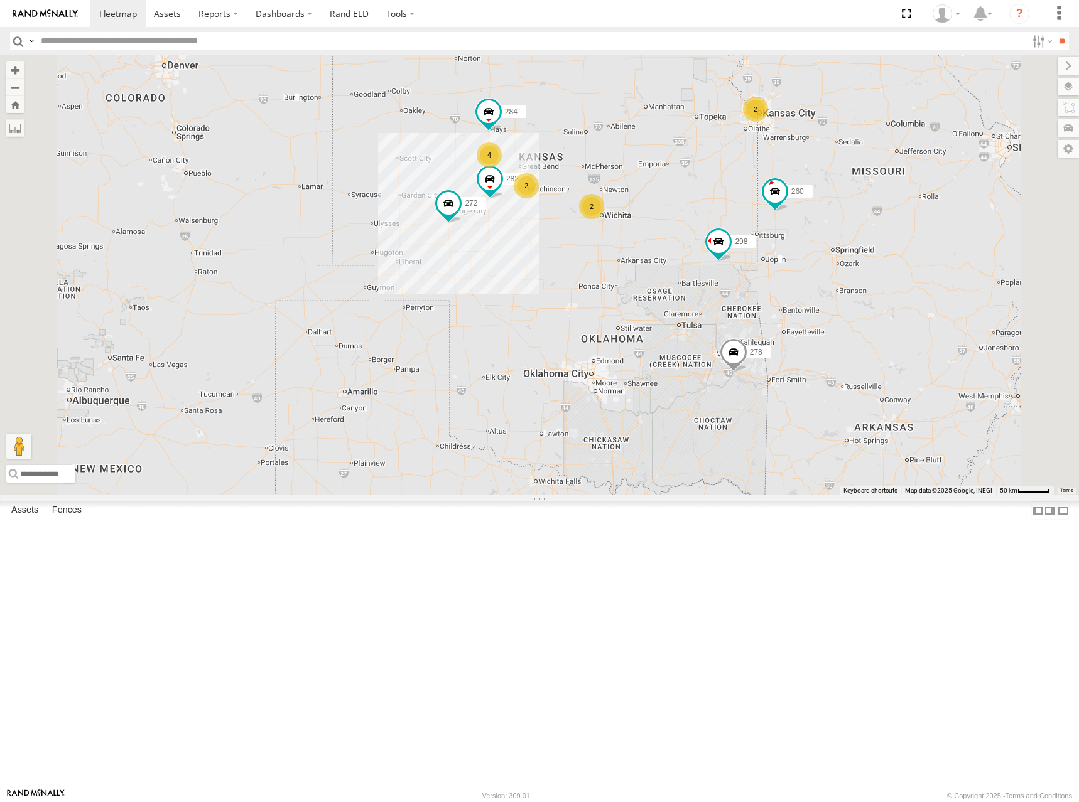
drag, startPoint x: 847, startPoint y: 227, endPoint x: 845, endPoint y: 213, distance: 13.3
click at [845, 213] on div "286 298 292 272 256 304 282 266 278 260 2 2 2 4 2 288 232 284 294" at bounding box center [539, 275] width 1079 height 440
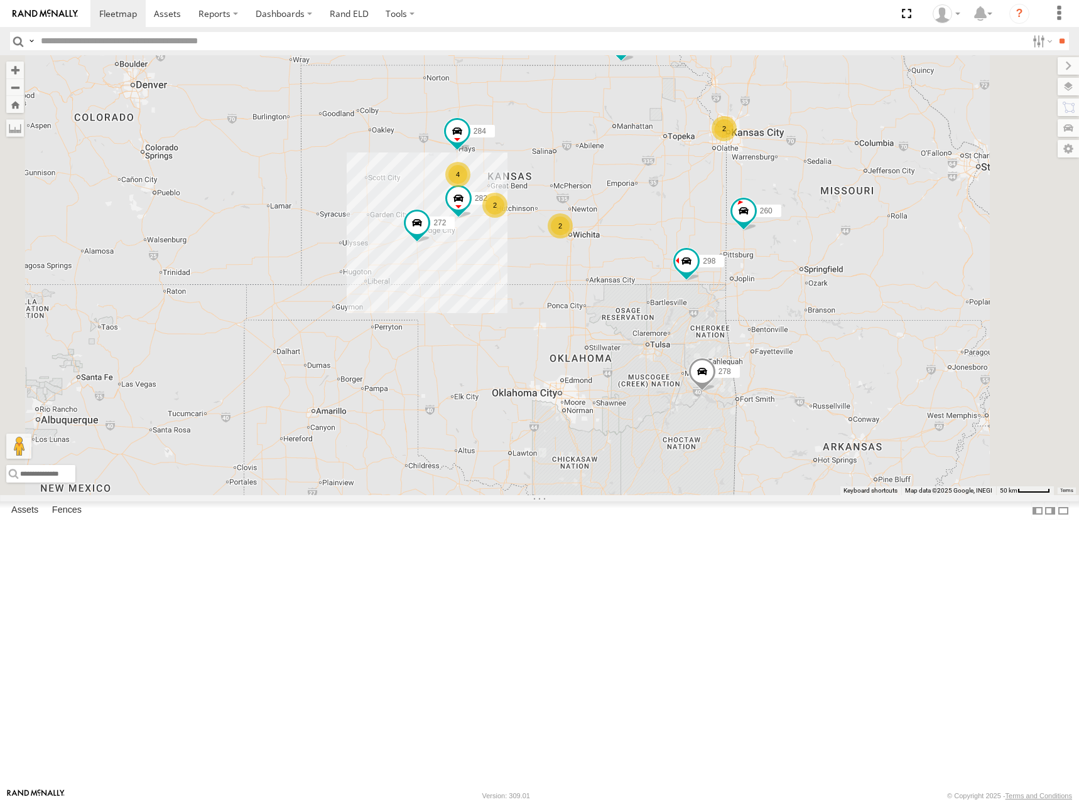
drag, startPoint x: 997, startPoint y: 145, endPoint x: 915, endPoint y: 197, distance: 97.0
click at [915, 197] on div "286 298 292 272 256 304 282 266 278 260 2 2 2 4 2 288 232 284 294" at bounding box center [539, 275] width 1079 height 440
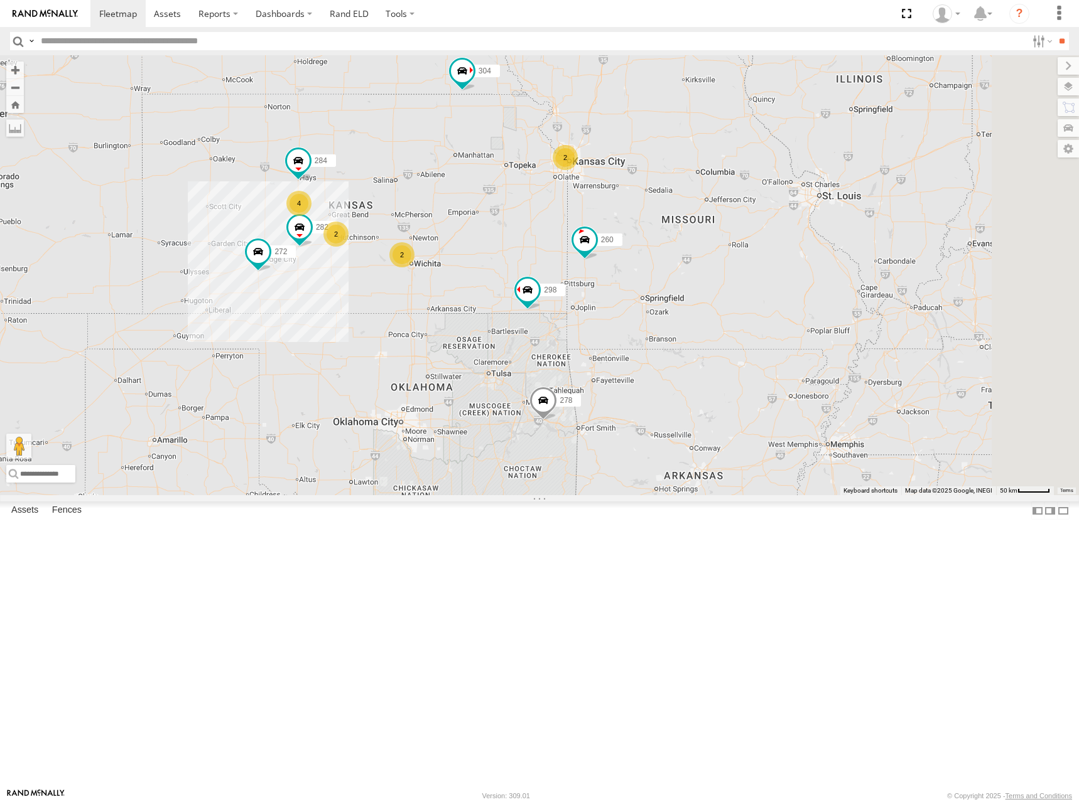
drag, startPoint x: 704, startPoint y: 266, endPoint x: 674, endPoint y: 268, distance: 30.2
click at [674, 268] on div "286 298 292 272 256 304 282 266 278 260 2 2 2 4 2 288 232 284 294" at bounding box center [539, 275] width 1079 height 440
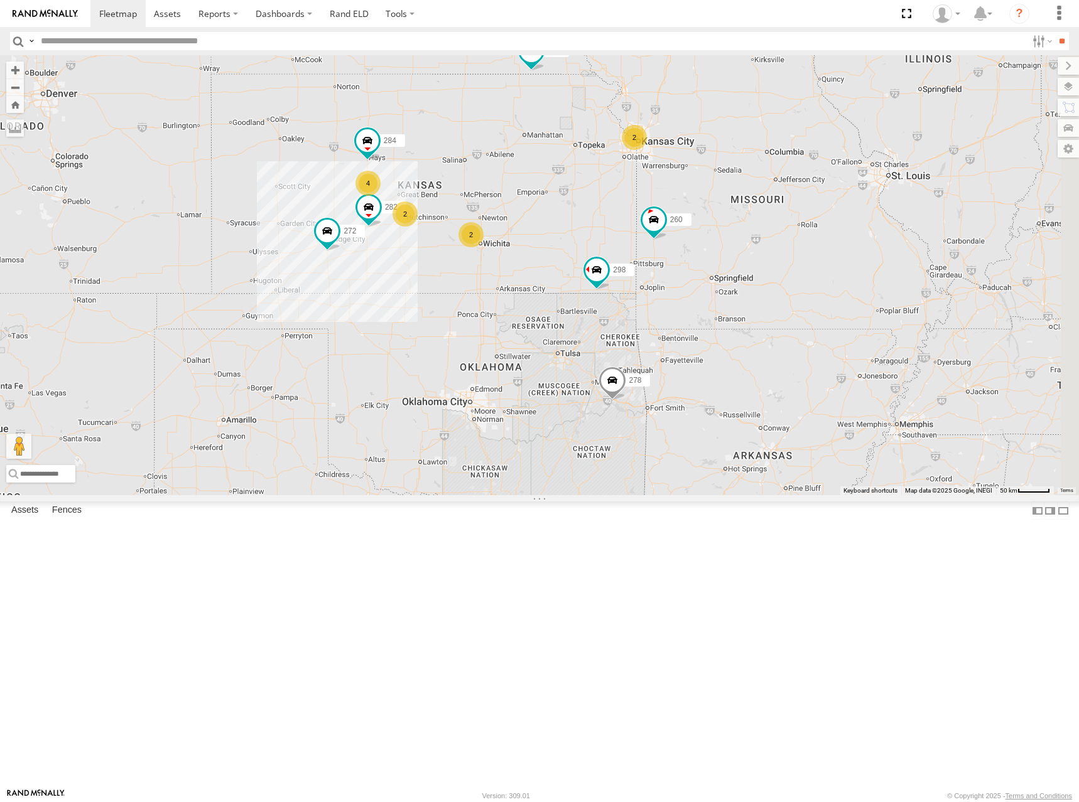
drag, startPoint x: 630, startPoint y: 318, endPoint x: 710, endPoint y: 290, distance: 85.0
click at [710, 290] on div "286 298 292 272 256 304 282 266 278 260 2 2 2 4 2 288 232 284 294" at bounding box center [539, 275] width 1079 height 440
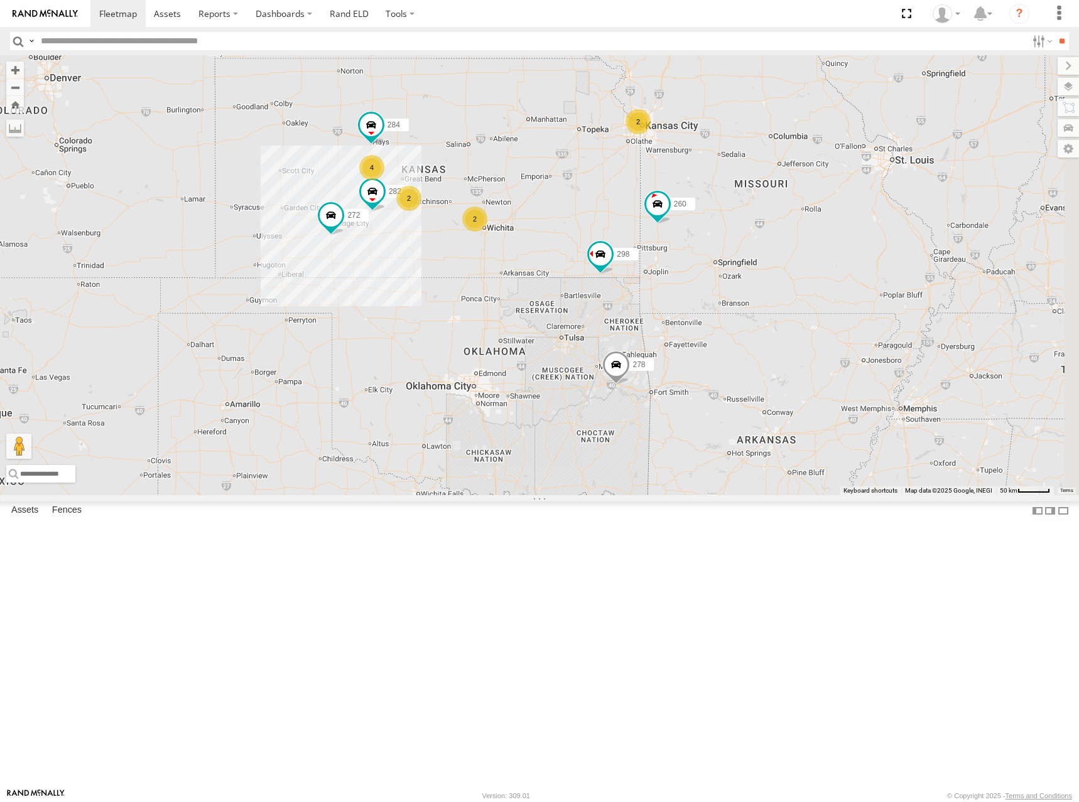
drag, startPoint x: 703, startPoint y: 337, endPoint x: 704, endPoint y: 326, distance: 10.1
click at [704, 326] on div "286 298 292 272 256 304 282 266 278 260 2 2 2 4 2 288 232 284 294" at bounding box center [539, 275] width 1079 height 440
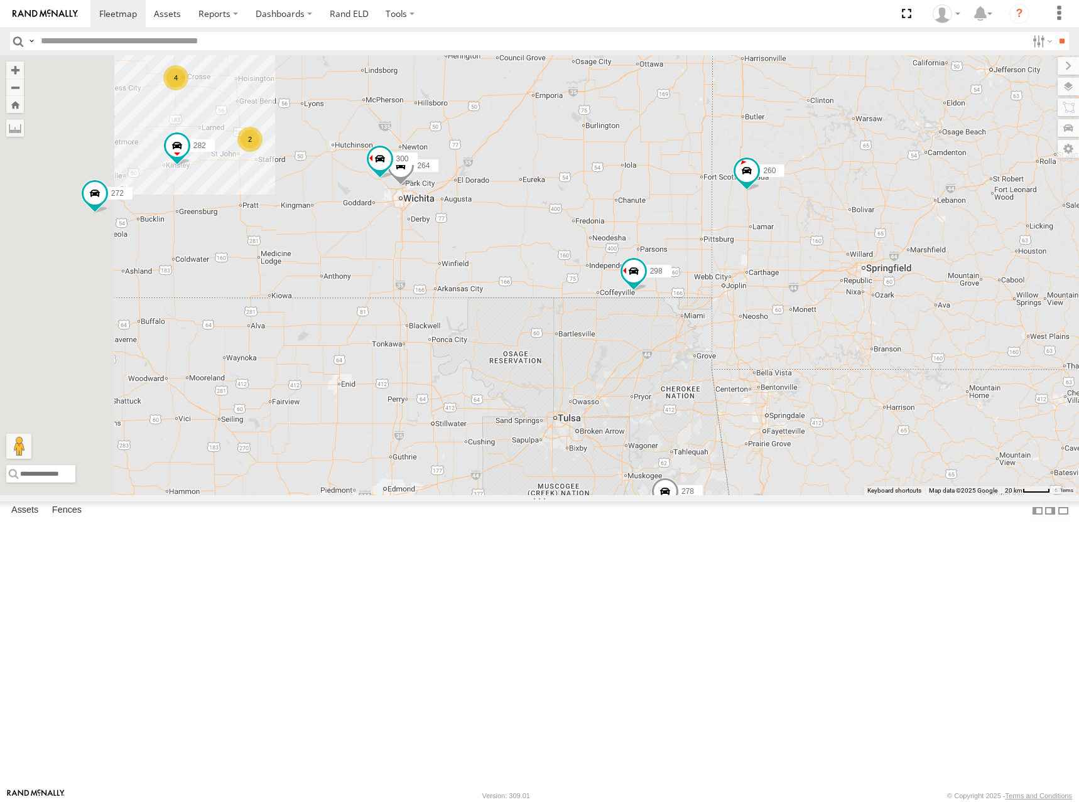
drag, startPoint x: 808, startPoint y: 256, endPoint x: 809, endPoint y: 267, distance: 11.9
click at [809, 267] on div "286 298 292 272 256 304 282 266 278 260 288 232 284 294 300 244 4 2 296 264" at bounding box center [539, 275] width 1079 height 440
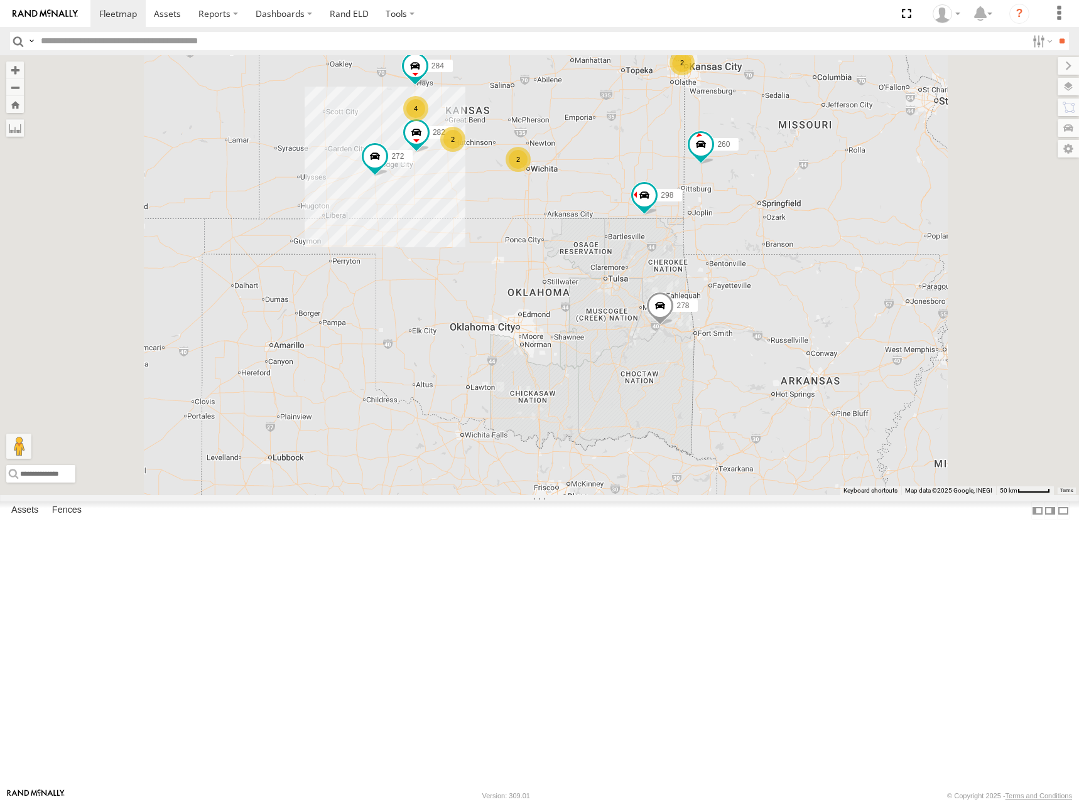
drag, startPoint x: 723, startPoint y: 155, endPoint x: 731, endPoint y: 171, distance: 17.7
click at [731, 171] on div "286 298 292 272 256 304 282 266 278 260 288 232 284 294 2 2 2 4 2" at bounding box center [539, 275] width 1079 height 440
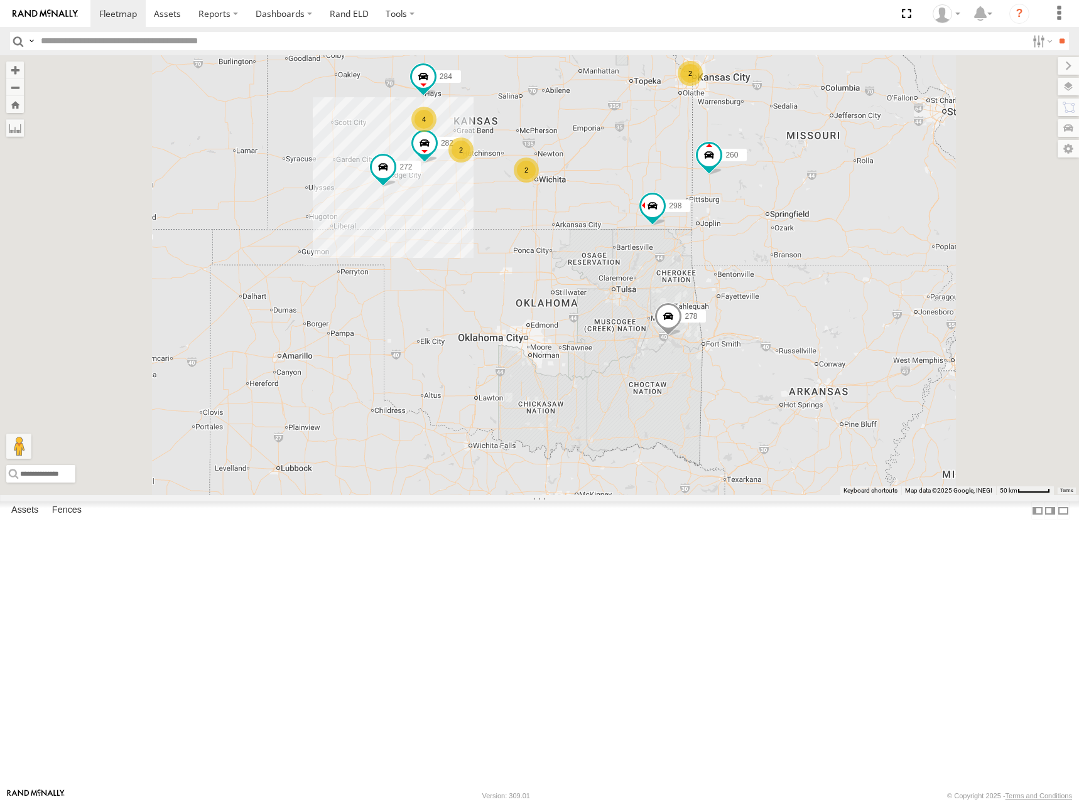
drag, startPoint x: 698, startPoint y: 227, endPoint x: 698, endPoint y: 235, distance: 8.8
click at [698, 235] on div "286 298 292 272 256 304 282 266 278 260 288 232 284 294 2 2 2 4 2" at bounding box center [539, 275] width 1079 height 440
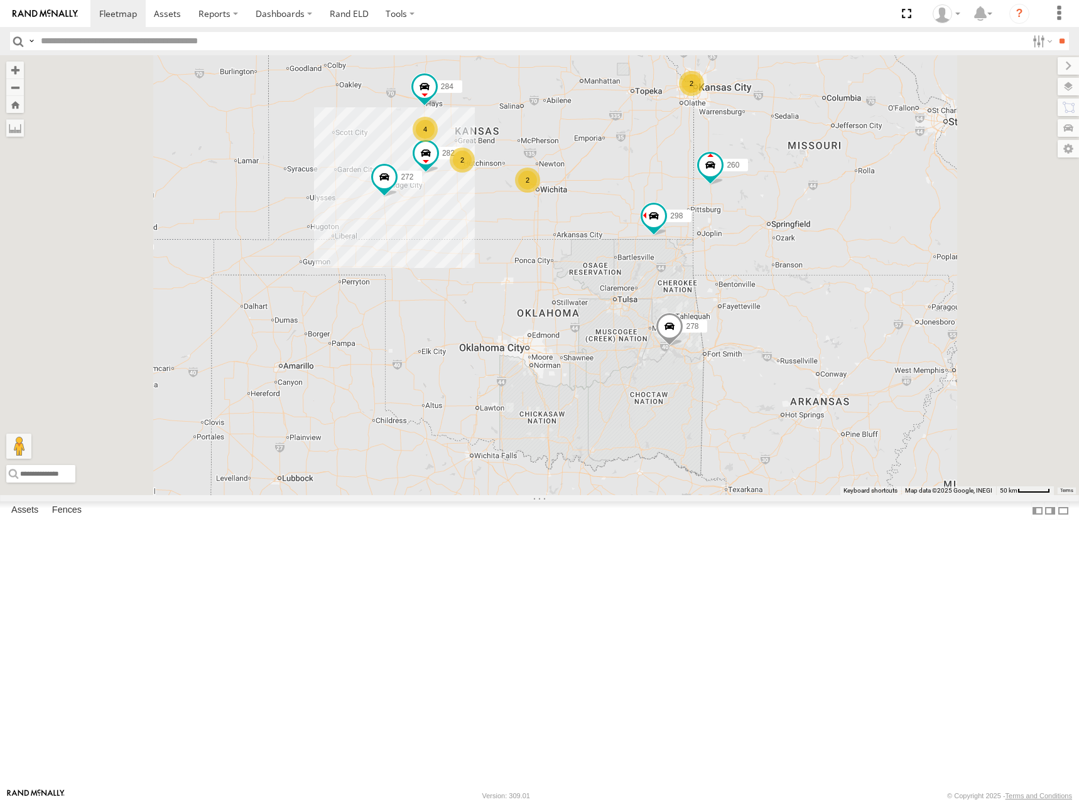
click at [687, 200] on div "286 298 292 272 256 304 282 266 278 260 288 232 284 294 2 2 2 4 2" at bounding box center [539, 275] width 1079 height 440
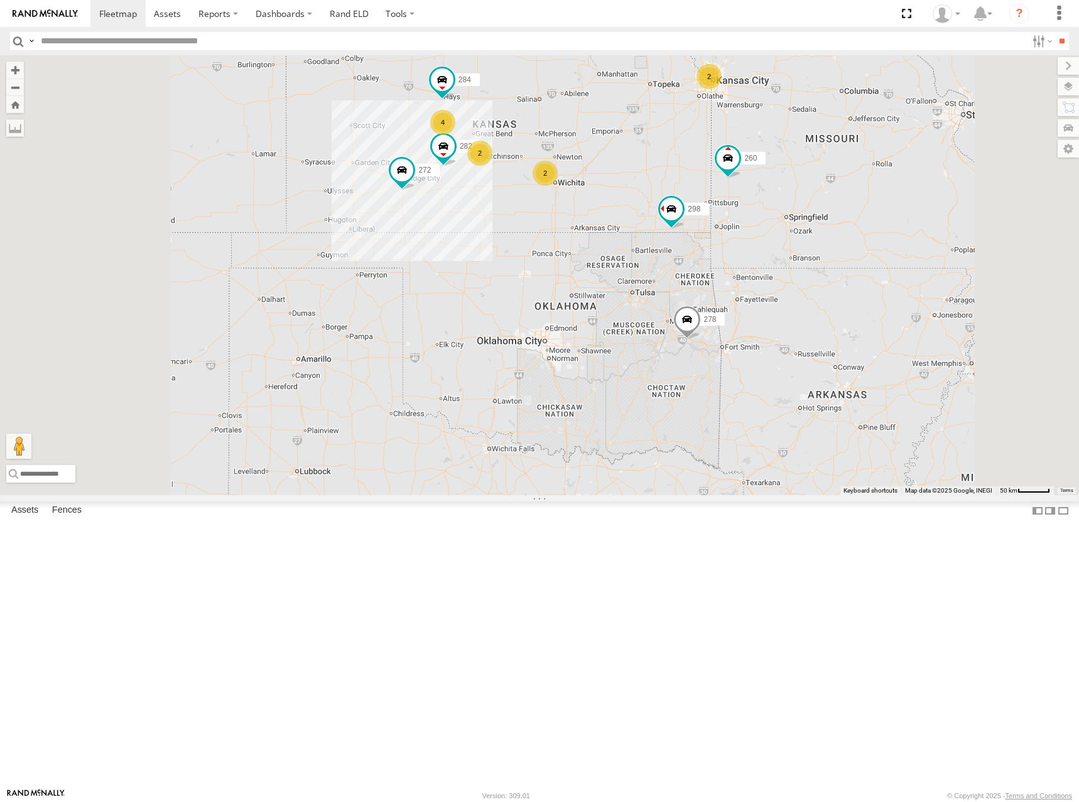
drag, startPoint x: 706, startPoint y: 224, endPoint x: 754, endPoint y: 209, distance: 50.5
click at [754, 209] on div "286 298 292 272 256 304 282 266 278 260 288 232 284 294 2 2 2 4 2" at bounding box center [539, 275] width 1079 height 440
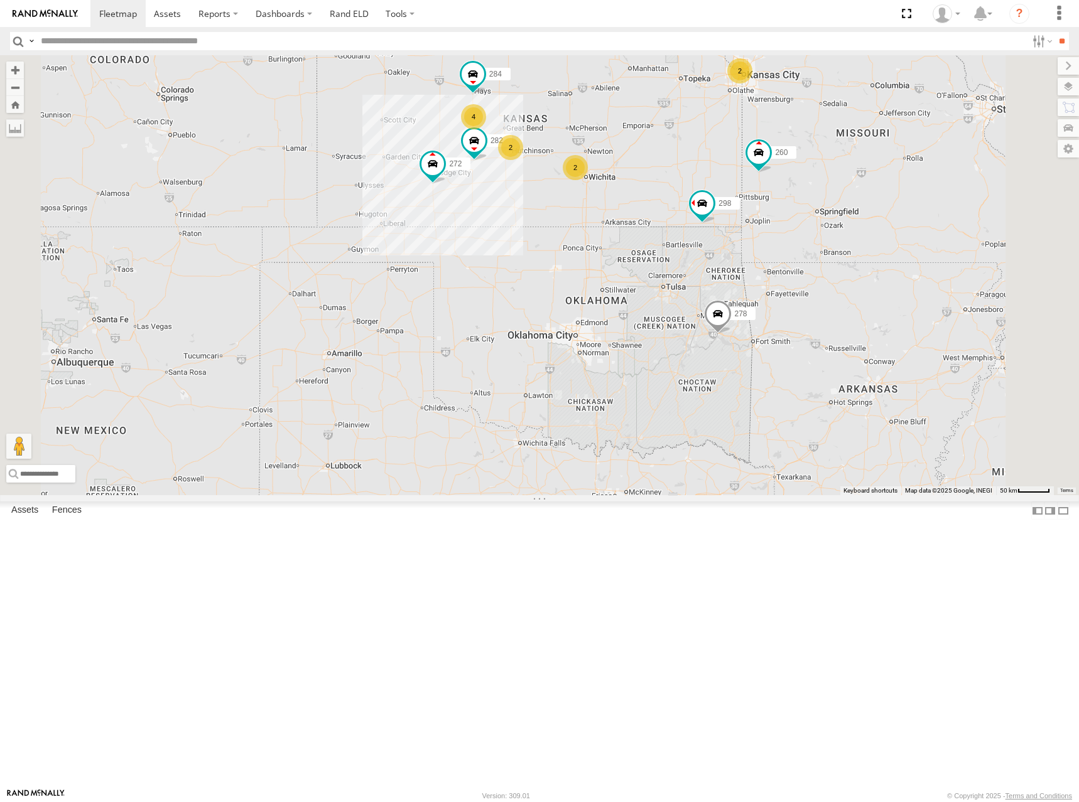
drag, startPoint x: 735, startPoint y: 191, endPoint x: 750, endPoint y: 202, distance: 18.1
click at [738, 185] on div "286 298 292 272 256 304 282 266 278 260 288 232 284 294 2 2 2 4 2" at bounding box center [539, 275] width 1079 height 440
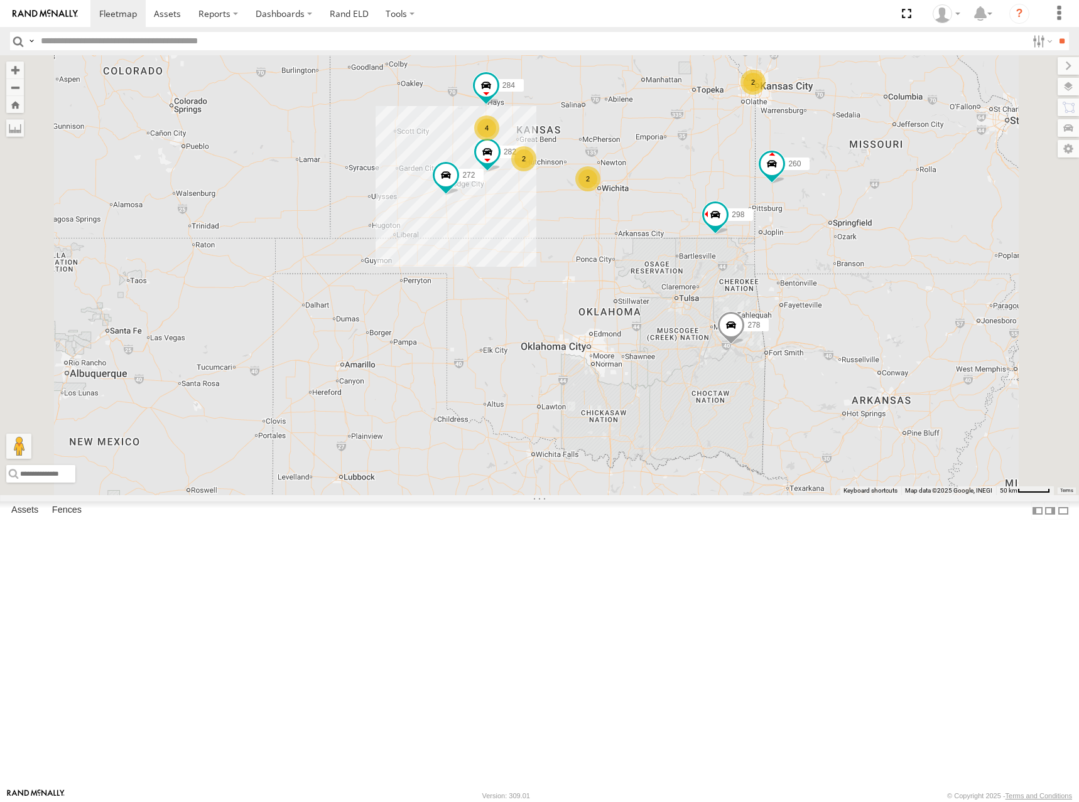
drag, startPoint x: 778, startPoint y: 193, endPoint x: 780, endPoint y: 235, distance: 41.5
click at [780, 235] on div "286 298 292 272 256 304 282 266 278 260 288 232 284 294 2 2 2 4 2" at bounding box center [539, 275] width 1079 height 440
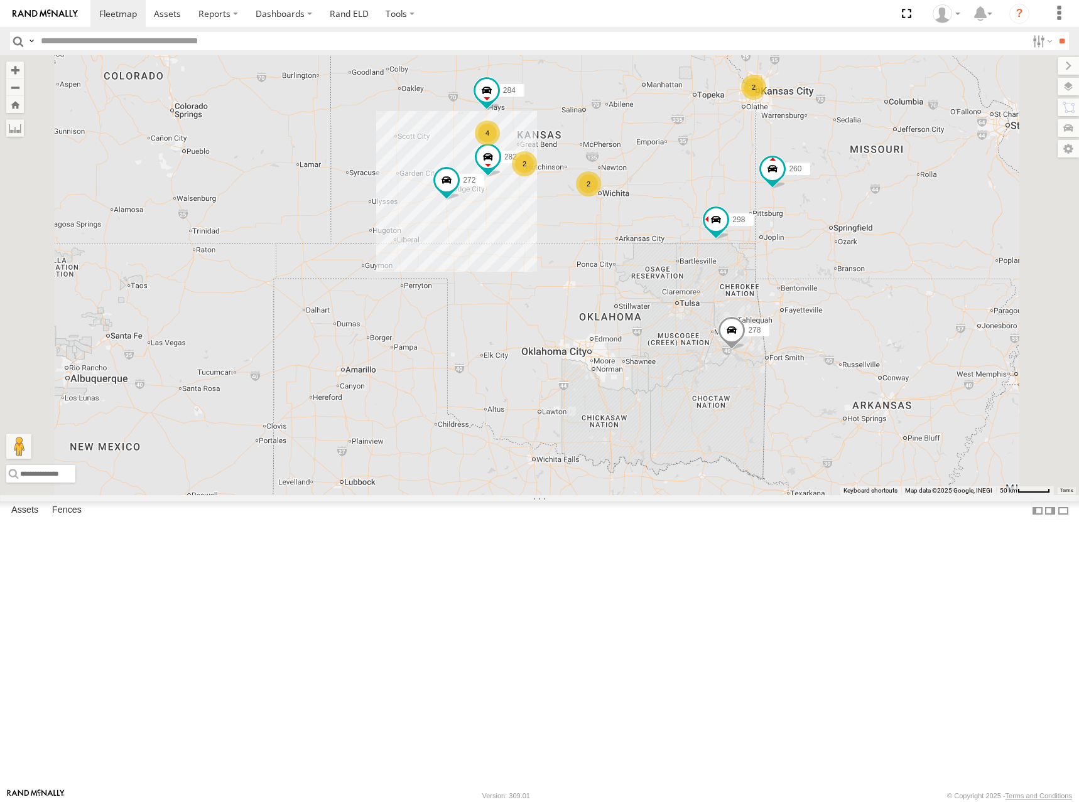
drag, startPoint x: 763, startPoint y: 220, endPoint x: 762, endPoint y: 229, distance: 9.4
click at [762, 229] on div "286 298 292 272 256 304 282 266 278 260 288 232 284 294 2 2 2 4 2" at bounding box center [539, 275] width 1079 height 440
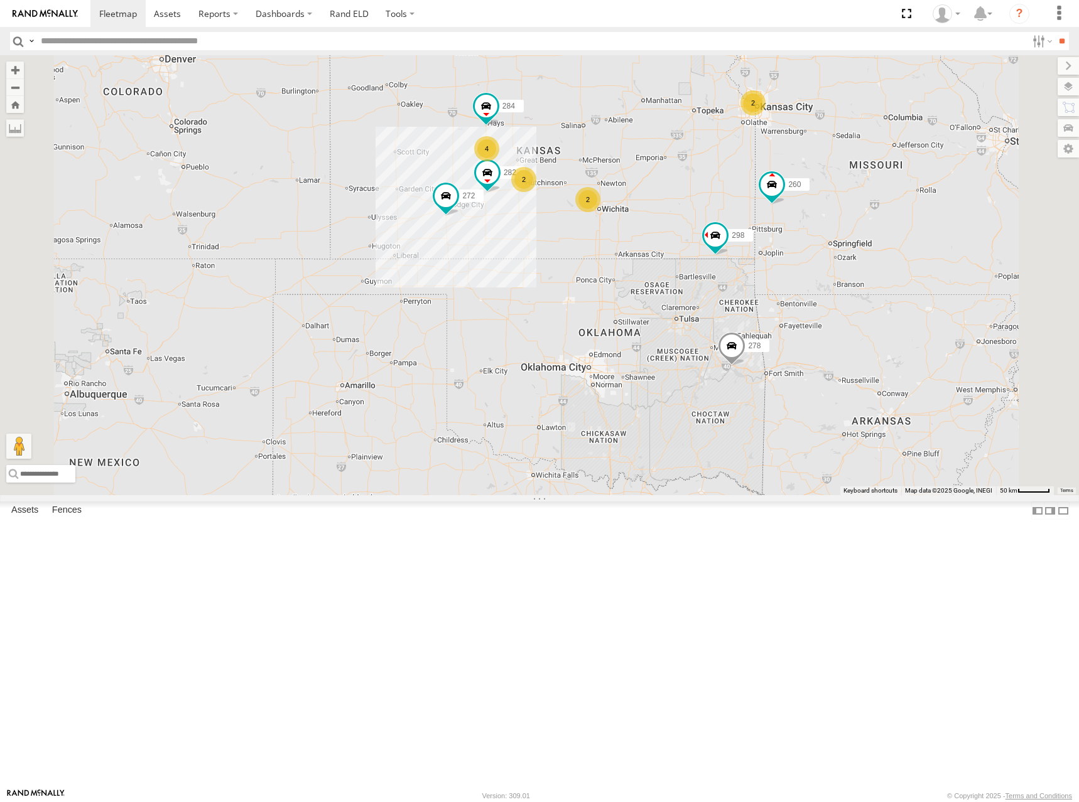
drag, startPoint x: 725, startPoint y: 191, endPoint x: 725, endPoint y: 203, distance: 11.9
click at [725, 203] on div "286 298 292 272 256 304 282 266 278 260 288 232 284 294 2 2 2 4 2" at bounding box center [539, 275] width 1079 height 440
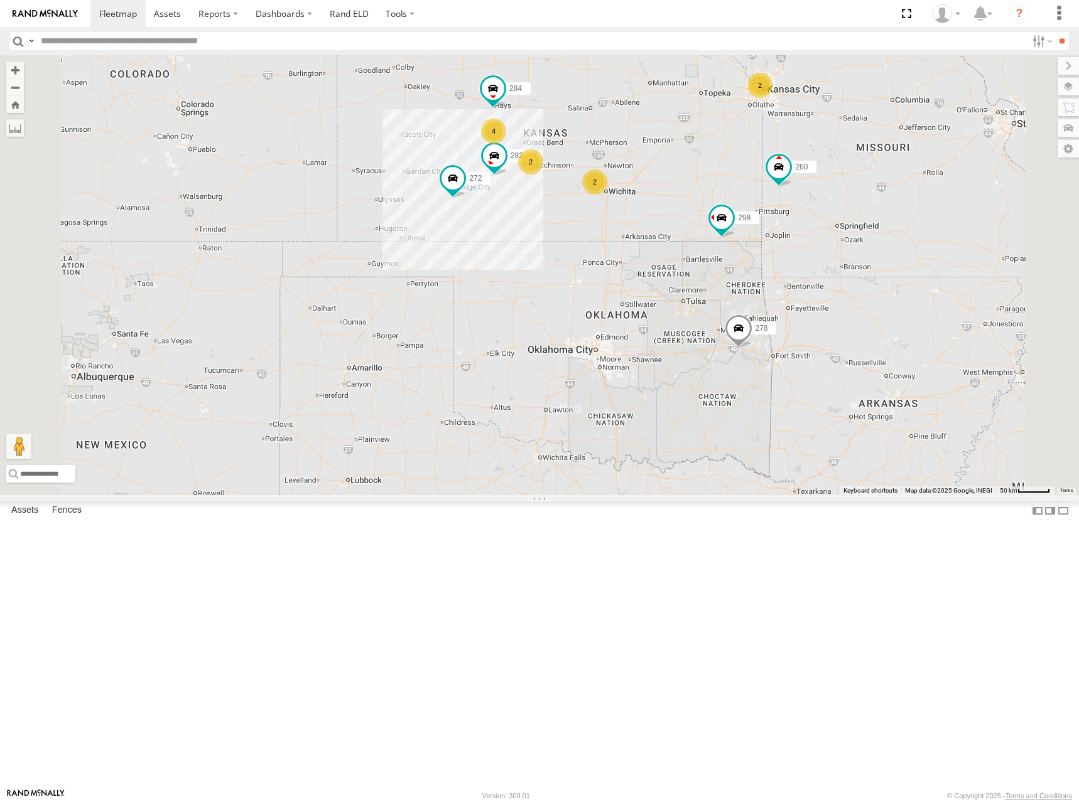
drag, startPoint x: 752, startPoint y: 249, endPoint x: 760, endPoint y: 230, distance: 20.3
click at [760, 230] on div "286 298 292 272 256 304 282 266 278 260 288 232 284 294 2 2 2 4 2" at bounding box center [539, 275] width 1079 height 440
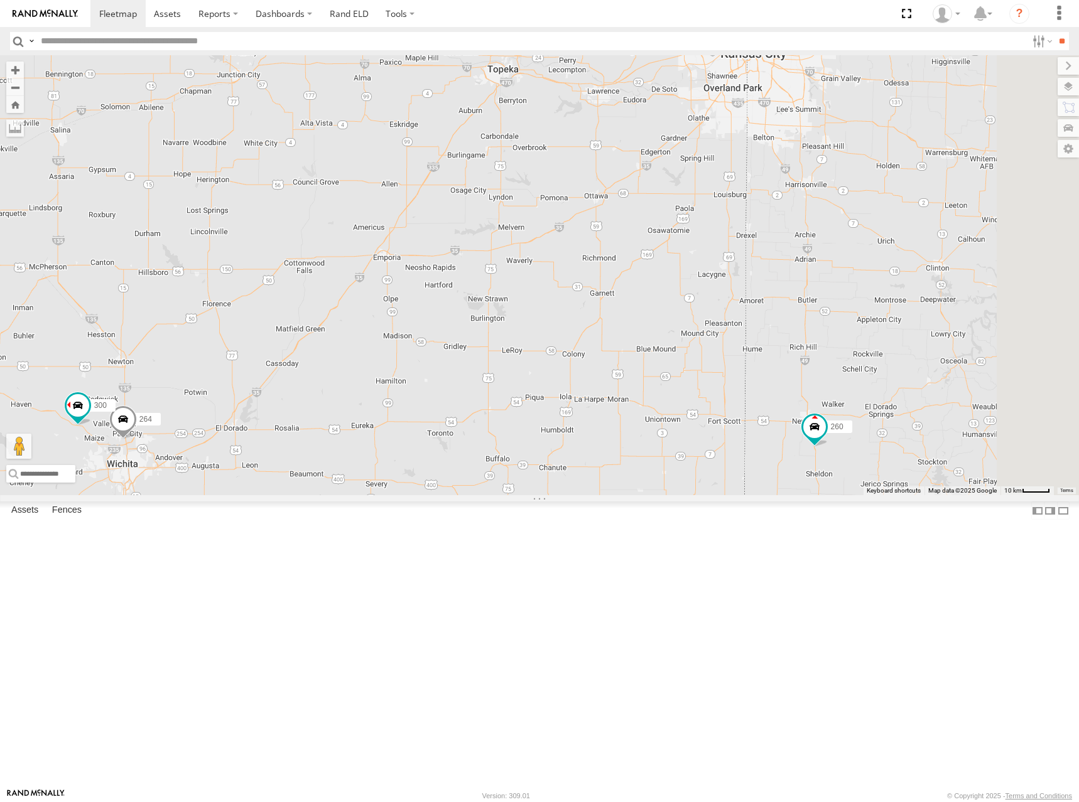
drag, startPoint x: 975, startPoint y: 227, endPoint x: 714, endPoint y: 247, distance: 261.4
click at [714, 247] on div "286 298 292 272 256 304 282 266 278 260 288 232 284 294 300 264" at bounding box center [539, 275] width 1079 height 440
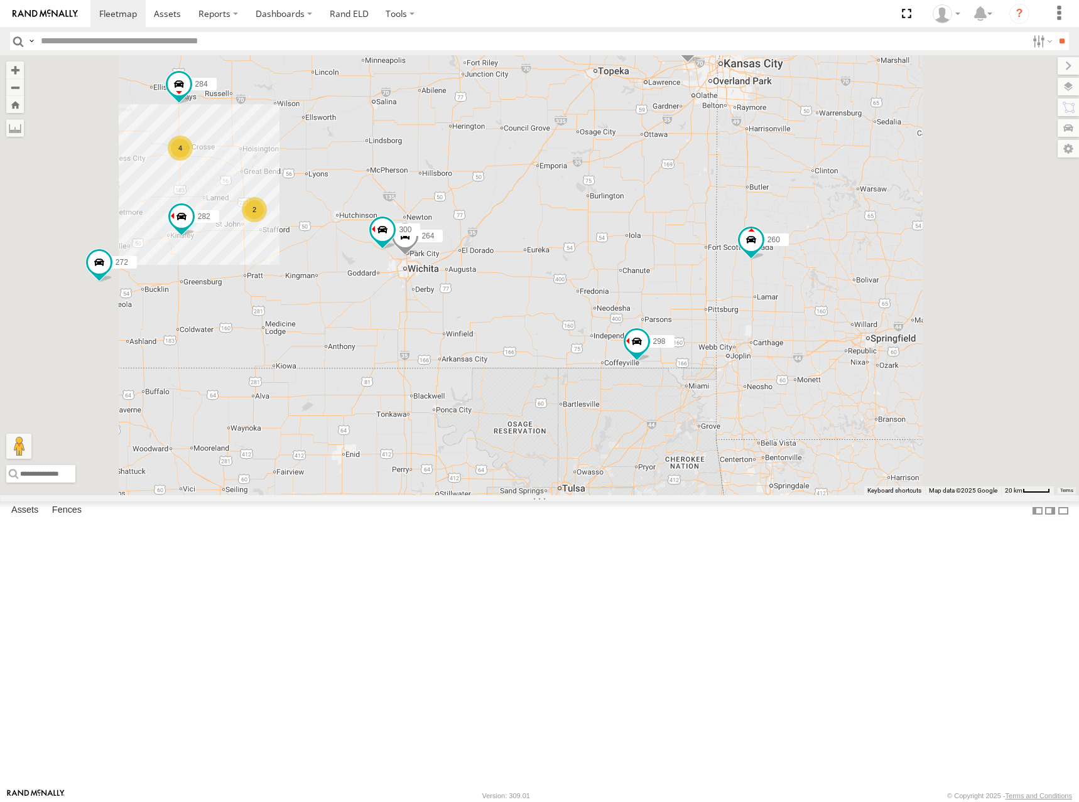
click at [721, 171] on div "286 298 292 272 256 304 282 266 278 260 288 232 284 294 300 264 244 296 4 2" at bounding box center [539, 275] width 1079 height 440
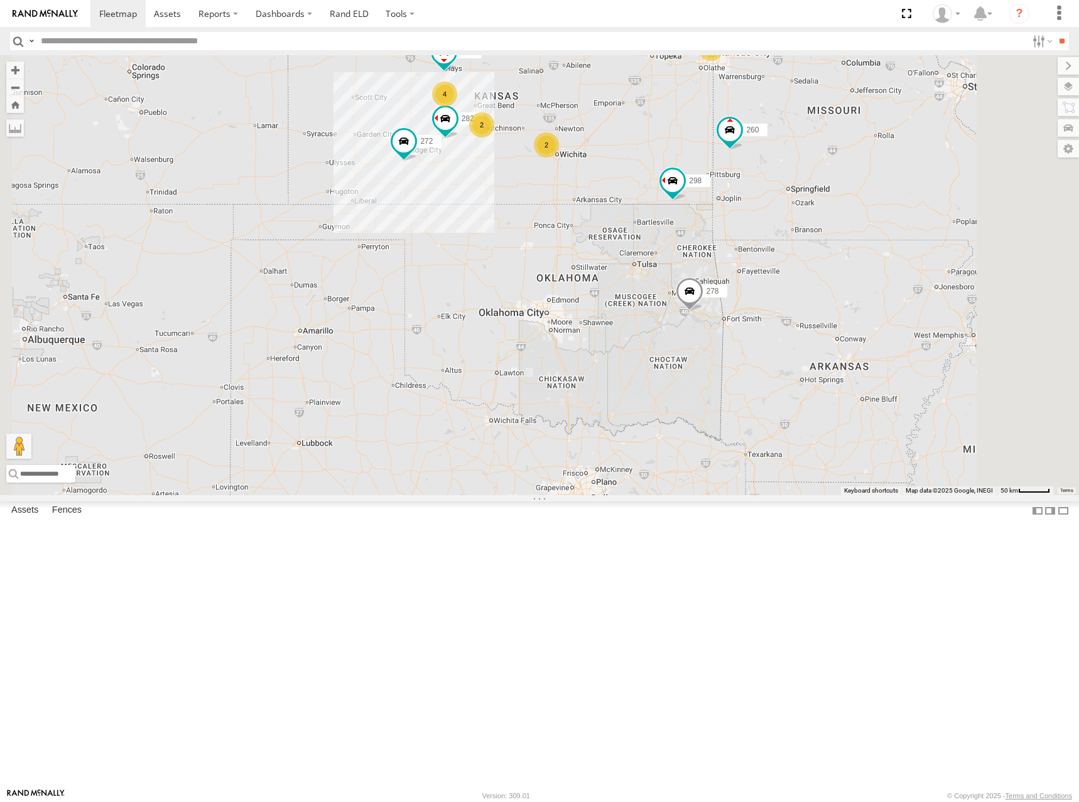
drag, startPoint x: 711, startPoint y: 163, endPoint x: 715, endPoint y: 175, distance: 12.7
click at [715, 175] on div "286 298 292 272 256 304 282 266 278 260 288 232 284 294 2 2 2 4 2" at bounding box center [539, 275] width 1079 height 440
drag, startPoint x: 732, startPoint y: 186, endPoint x: 749, endPoint y: 185, distance: 17.1
click at [749, 185] on div "286 298 292 272 256 304 282 266 278 260 288 232 284 294 2 2 2 4 2" at bounding box center [539, 275] width 1079 height 440
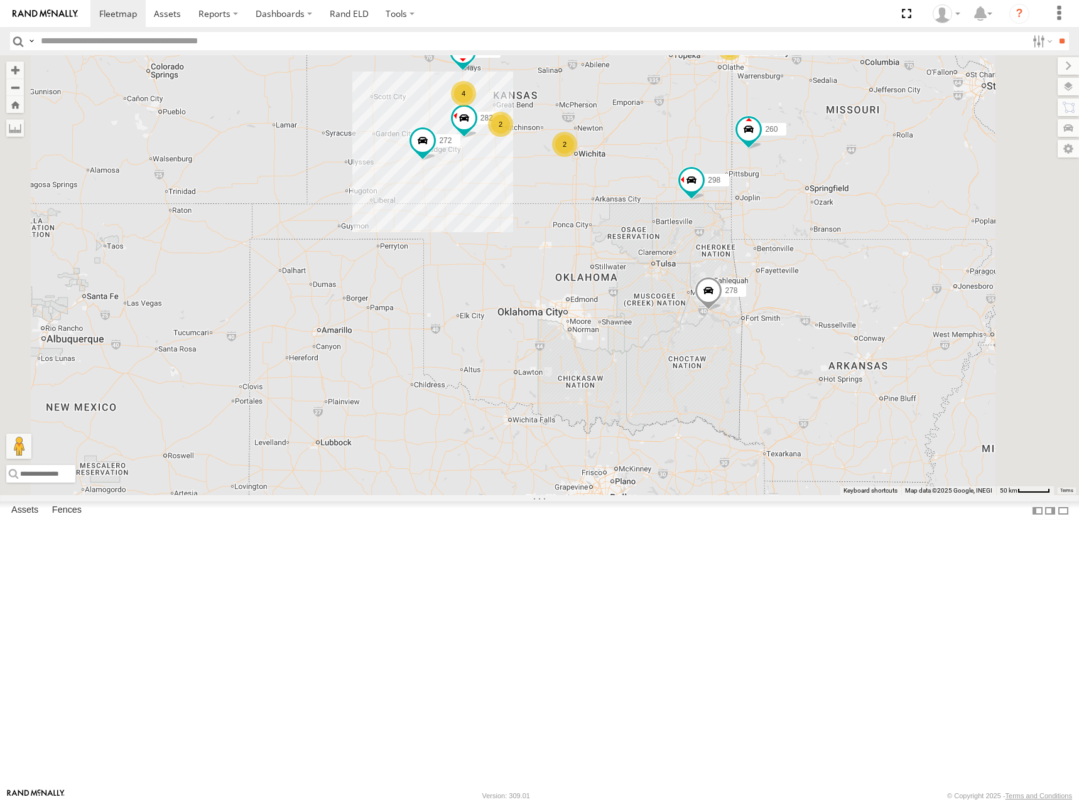
drag, startPoint x: 751, startPoint y: 170, endPoint x: 757, endPoint y: 176, distance: 8.4
click at [757, 176] on div "286 298 292 272 256 304 282 266 278 260 288 232 284 294 2 2 2 4 2" at bounding box center [539, 275] width 1079 height 440
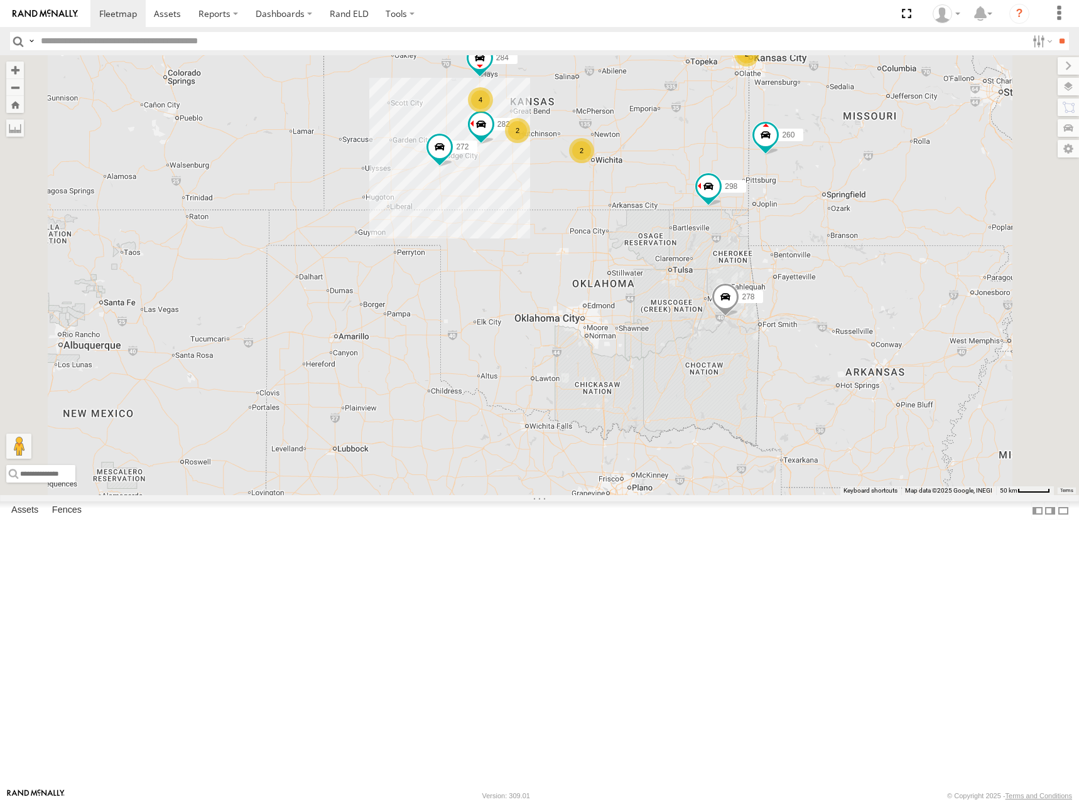
drag, startPoint x: 741, startPoint y: 190, endPoint x: 766, endPoint y: 189, distance: 25.1
click at [766, 189] on div "286 298 292 272 256 304 282 266 278 260 288 232 284 294 2 2 2 4 2" at bounding box center [539, 275] width 1079 height 440
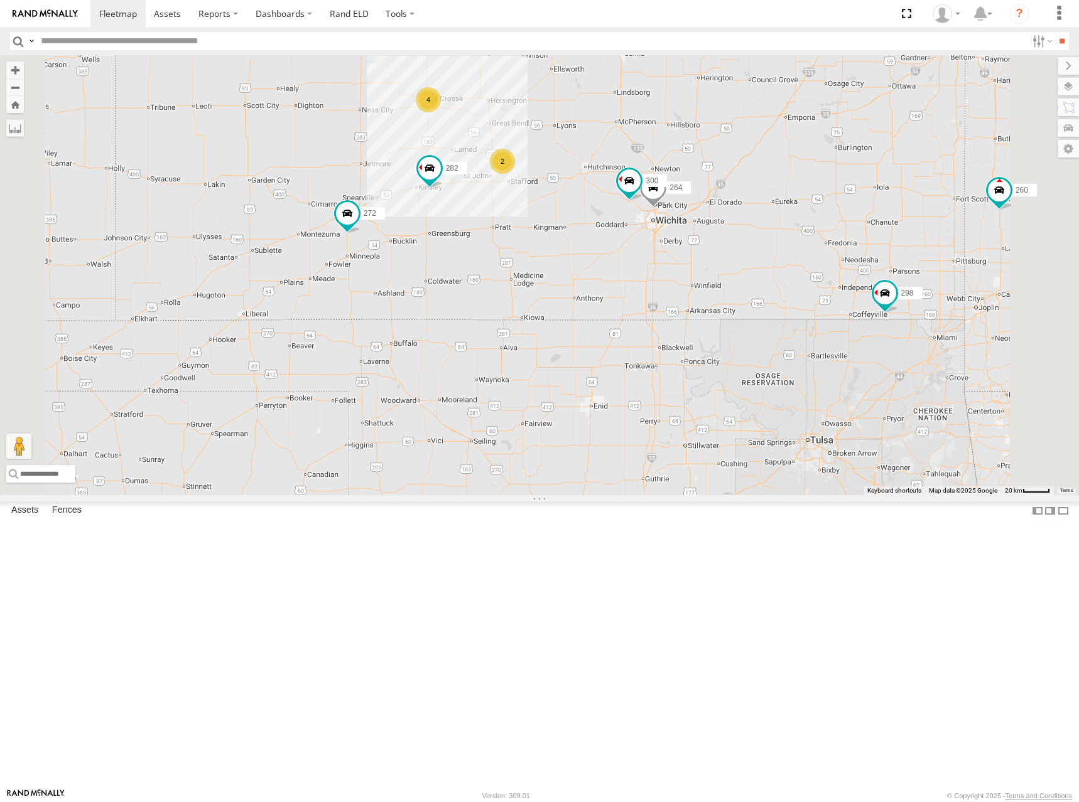
drag, startPoint x: 724, startPoint y: 218, endPoint x: 725, endPoint y: 226, distance: 7.6
click at [725, 226] on div "286 298 292 272 256 304 282 266 278 260 288 232 284 294 300 264 4 2" at bounding box center [539, 275] width 1079 height 440
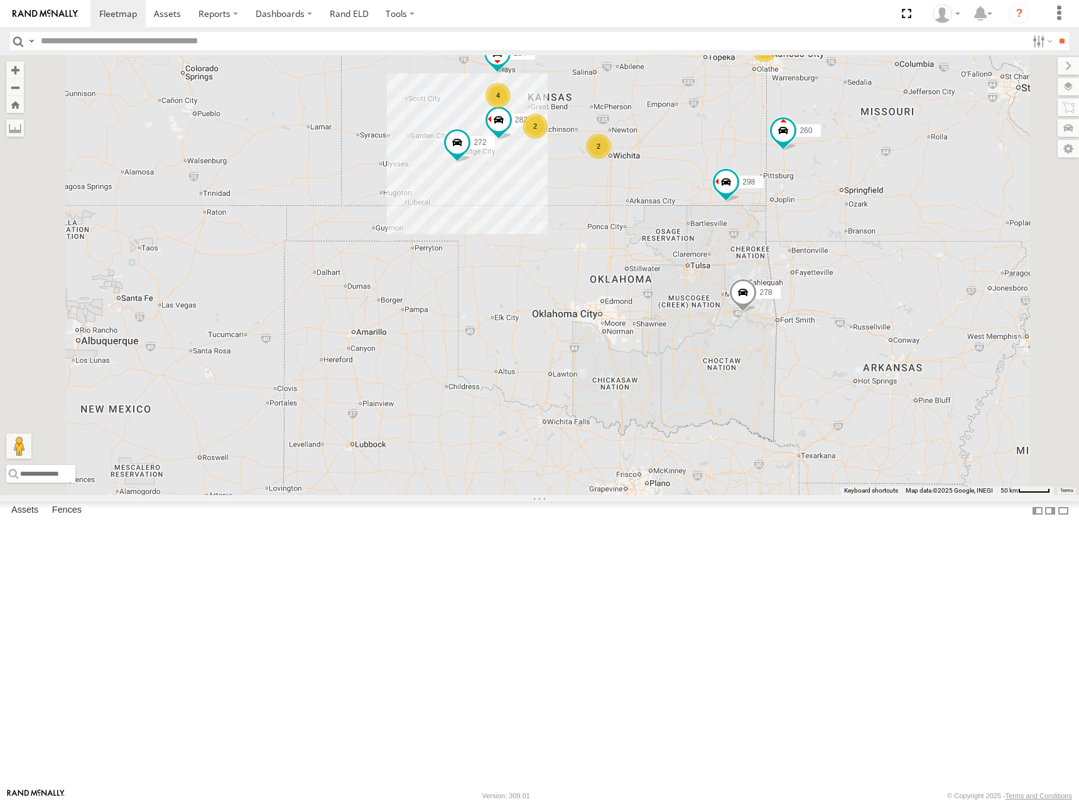
click at [730, 188] on div "286 298 292 272 256 304 282 266 278 260 288 232 284 294 2 2 2 4 2" at bounding box center [539, 275] width 1079 height 440
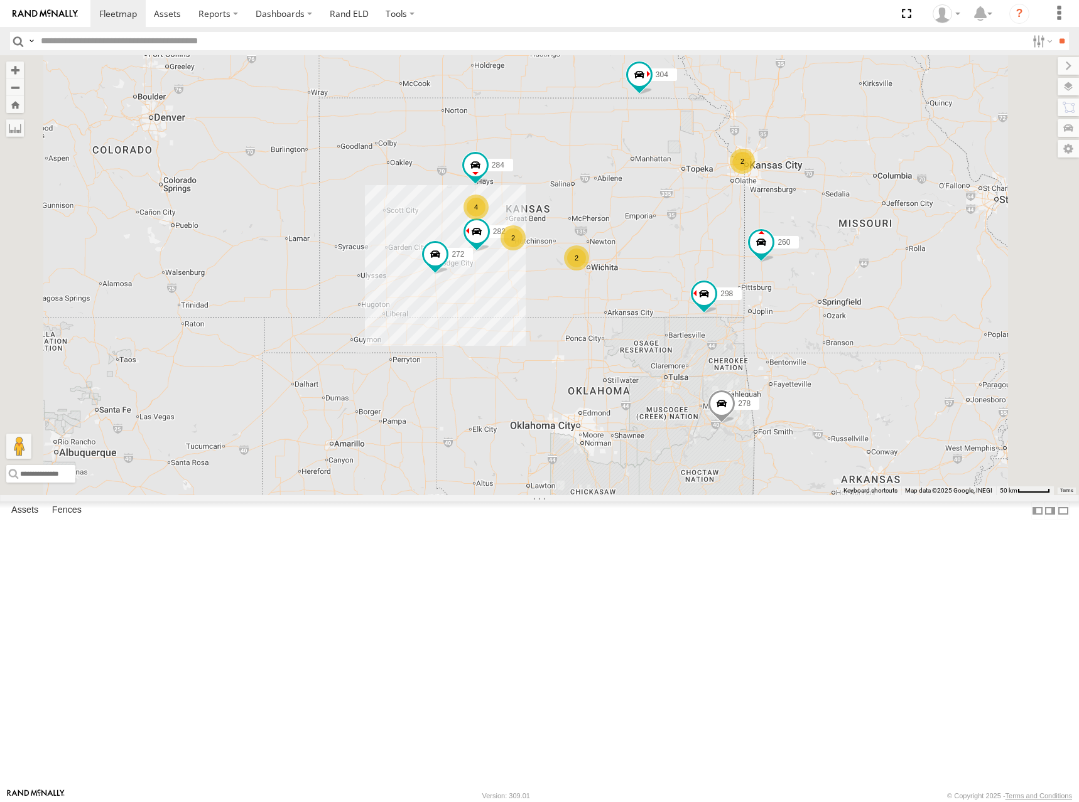
drag, startPoint x: 827, startPoint y: 213, endPoint x: 804, endPoint y: 319, distance: 108.5
click at [804, 319] on div "286 298 292 272 256 304 282 266 278 260 288 232 284 294 2 2 2 4 2" at bounding box center [539, 275] width 1079 height 440
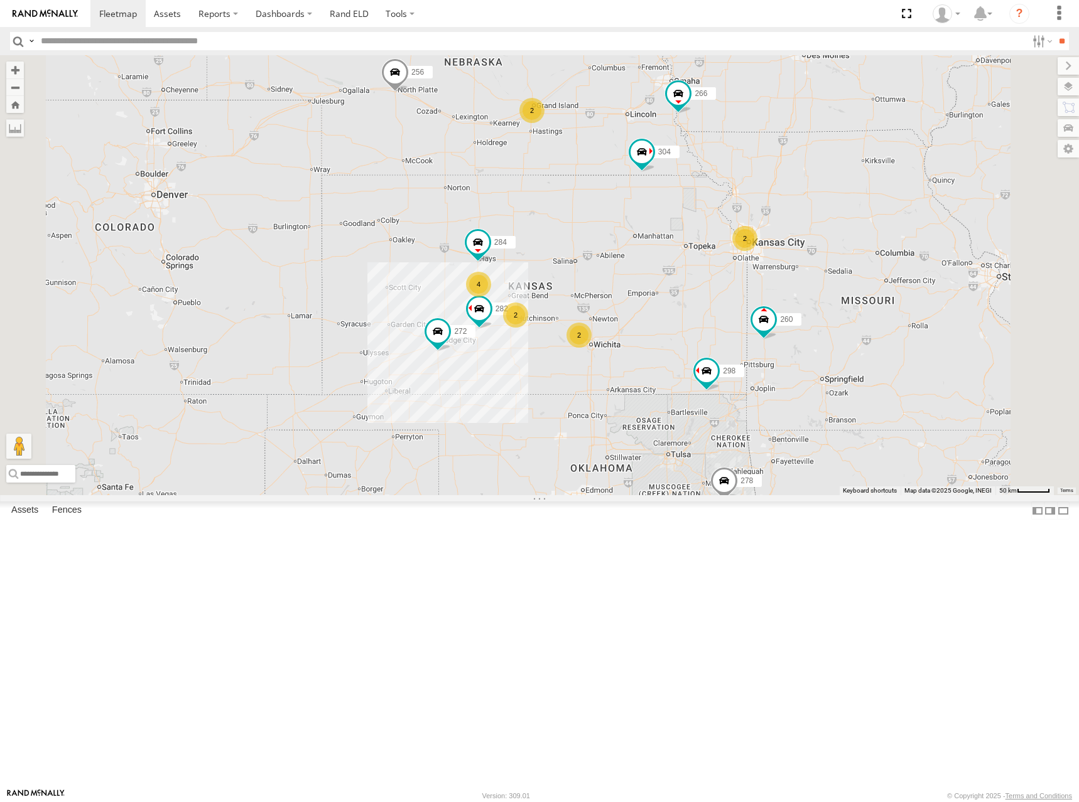
drag, startPoint x: 861, startPoint y: 219, endPoint x: 868, endPoint y: 293, distance: 74.4
click at [868, 293] on div "286 298 292 272 256 304 282 266 278 260 288 232 284 294 2 2 2 4 2" at bounding box center [539, 275] width 1079 height 440
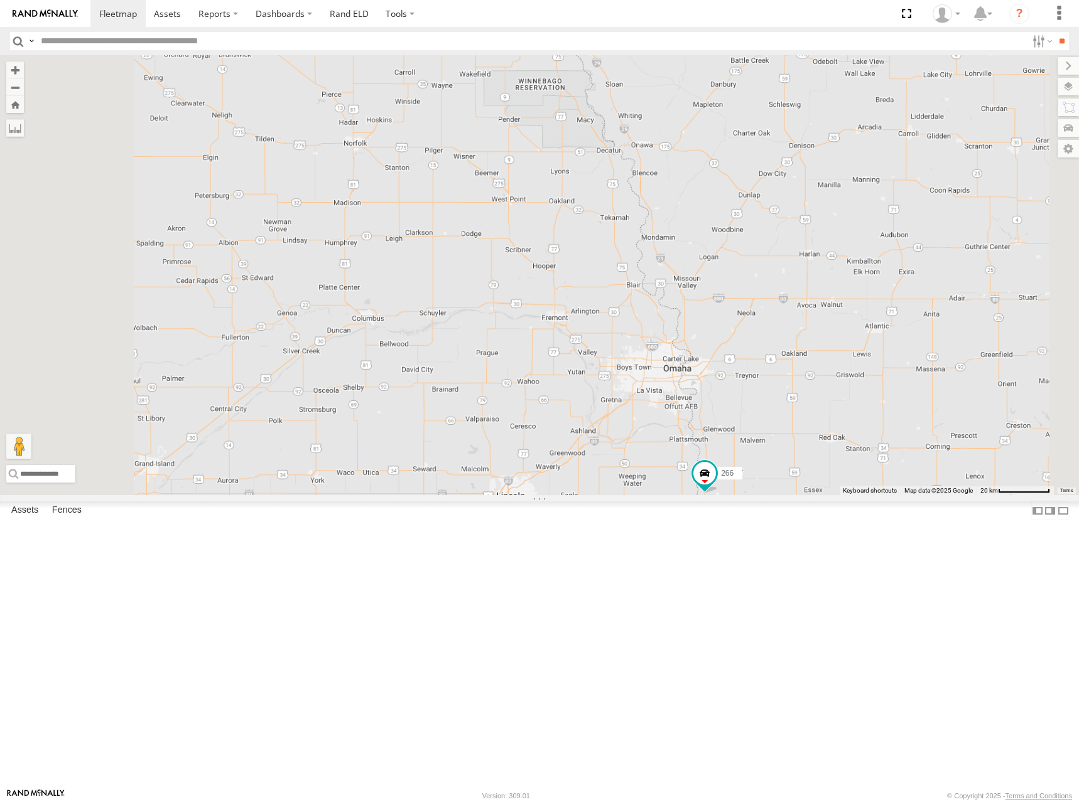
drag, startPoint x: 817, startPoint y: 149, endPoint x: 836, endPoint y: 263, distance: 115.7
click at [836, 263] on div "286 298 292 272 256 304 282 266 278 260 288 232 284 294" at bounding box center [539, 275] width 1079 height 440
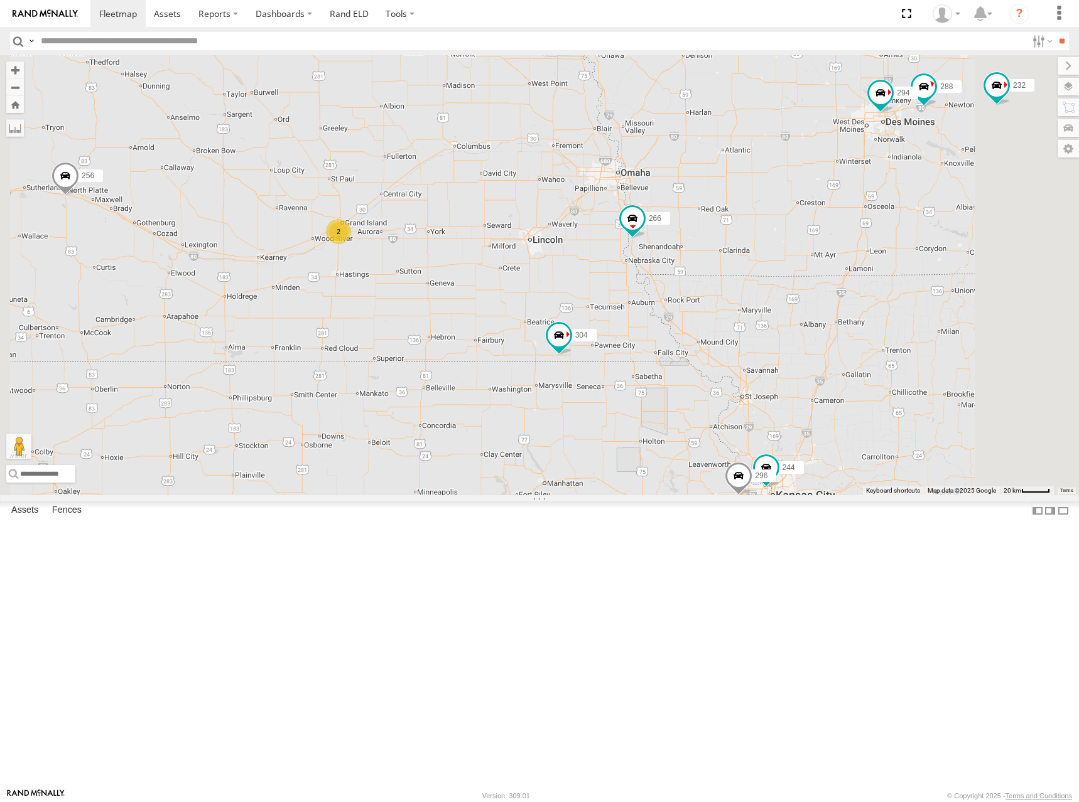
drag, startPoint x: 677, startPoint y: 359, endPoint x: 727, endPoint y: 230, distance: 138.2
click at [727, 232] on div "286 298 292 272 256 304 282 266 278 260 288 232 284 294 2 244 296" at bounding box center [539, 275] width 1079 height 440
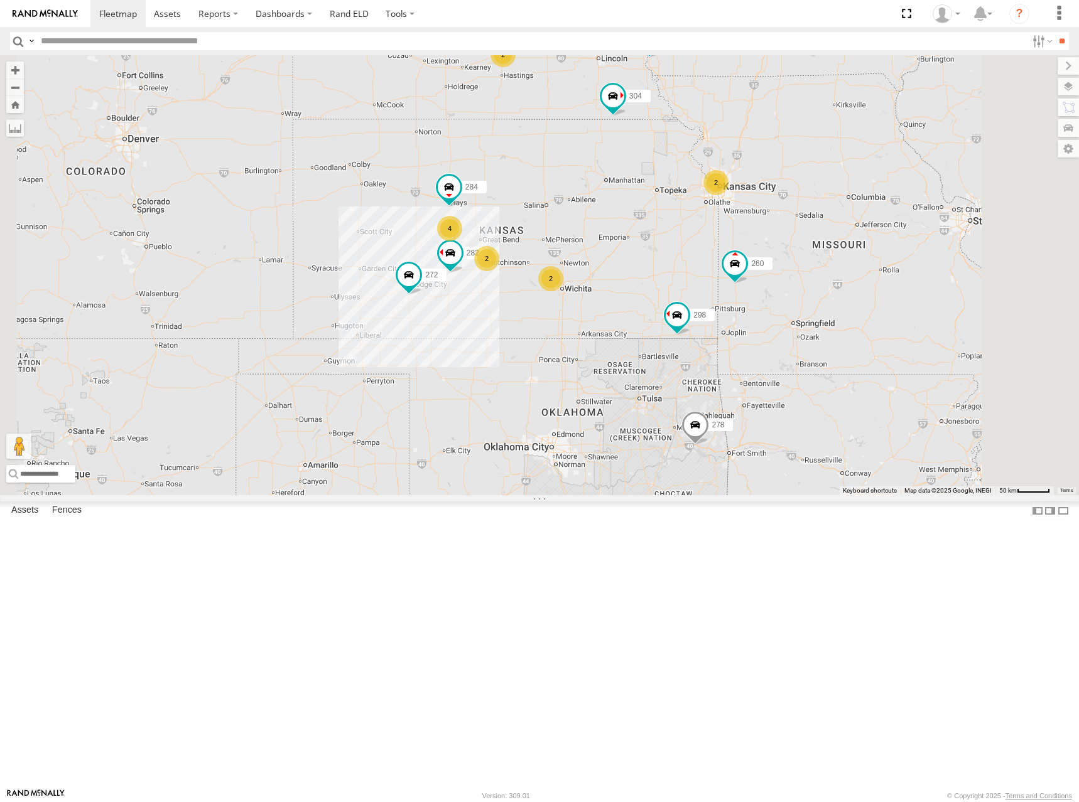
drag, startPoint x: 680, startPoint y: 327, endPoint x: 698, endPoint y: 291, distance: 40.4
click at [698, 291] on div "286 298 292 272 256 304 282 266 278 260 288 232 284 294 2 2 2 4 2" at bounding box center [539, 275] width 1079 height 440
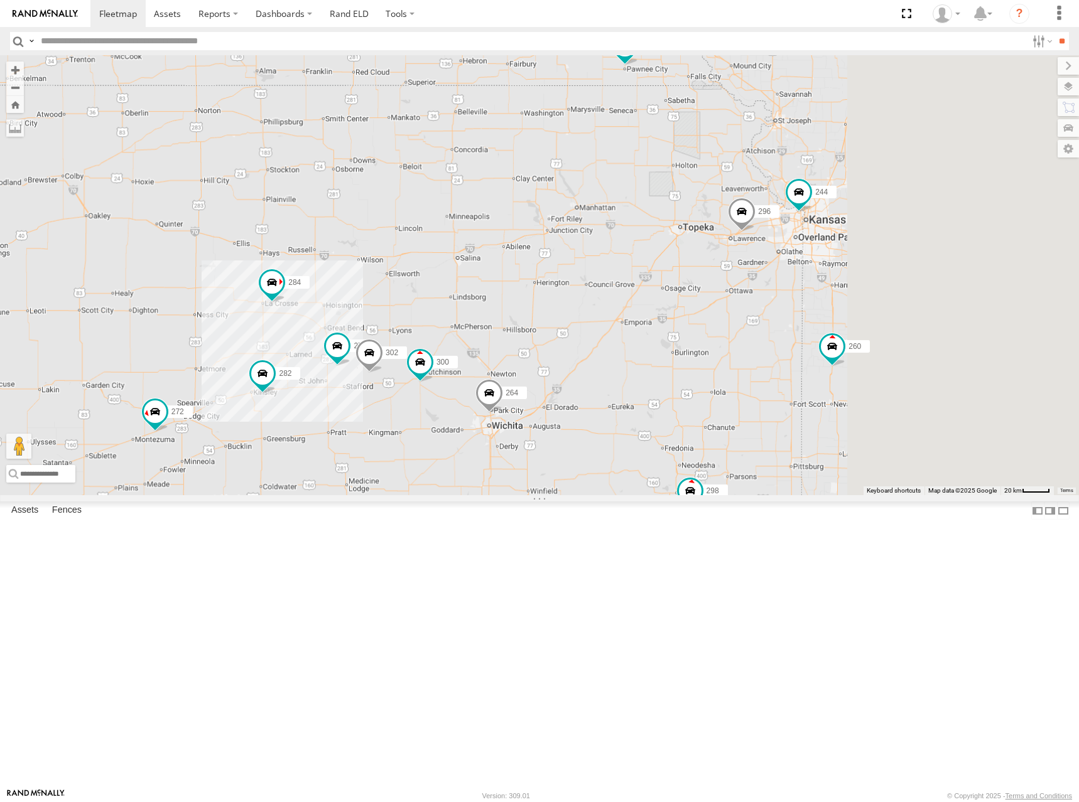
drag, startPoint x: 913, startPoint y: 170, endPoint x: 443, endPoint y: 392, distance: 520.4
click at [443, 392] on div "274 300 244 298 262 288 292 272 256 232 296 304 264 282 266 278 294 260 270 302…" at bounding box center [539, 275] width 1079 height 440
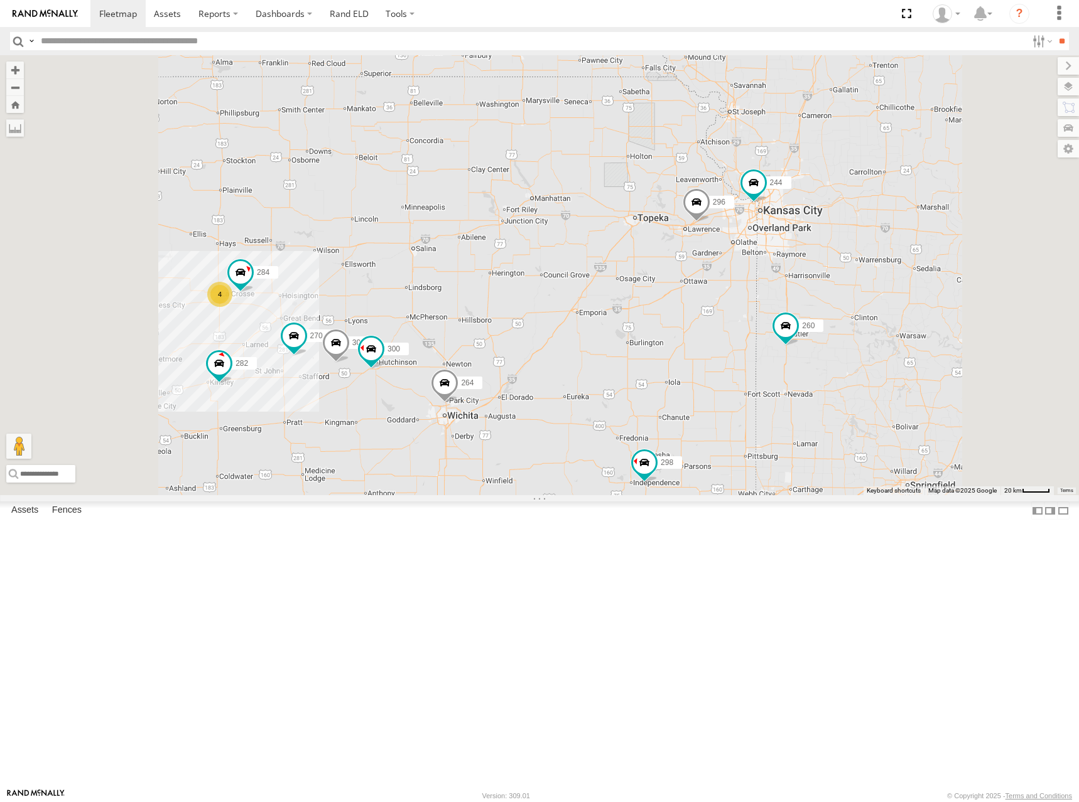
drag, startPoint x: 674, startPoint y: 304, endPoint x: 780, endPoint y: 265, distance: 112.4
click at [780, 265] on div "304 244 296 266 274 300 4 298 270 262 284 264 302 282 260" at bounding box center [539, 275] width 1079 height 440
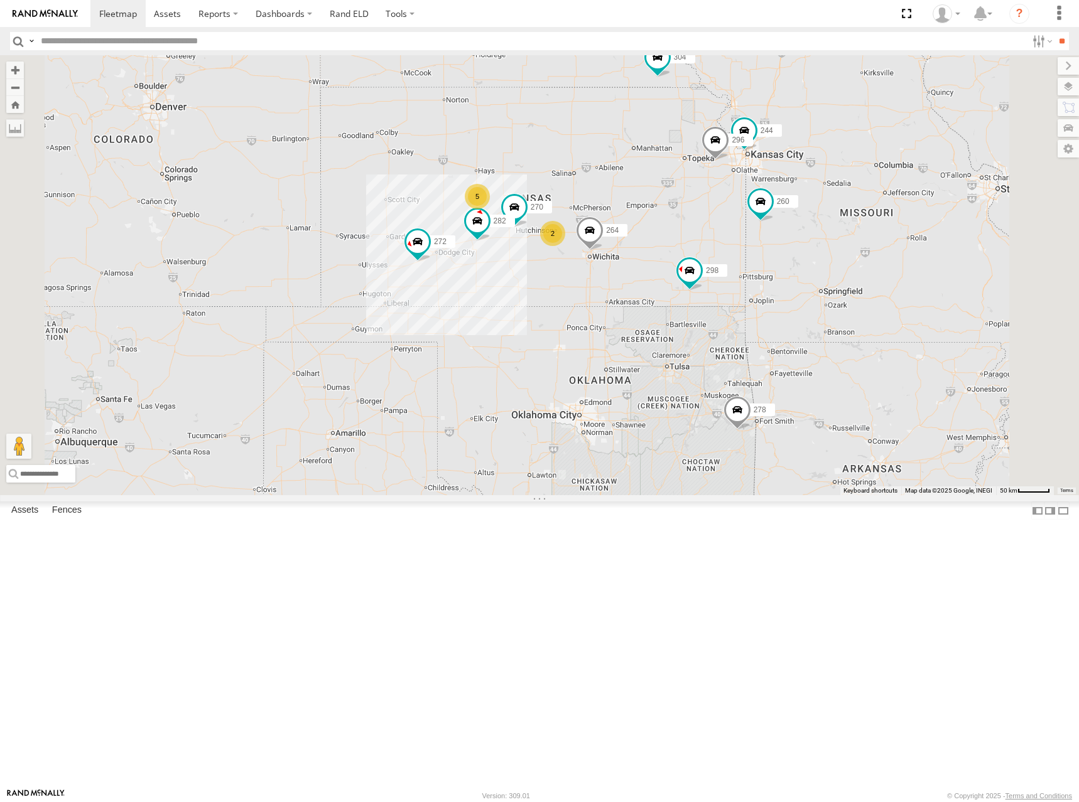
drag, startPoint x: 817, startPoint y: 245, endPoint x: 797, endPoint y: 267, distance: 29.8
click at [797, 267] on div "304 244 296 266 274 298 270 262 264 282 260 2 5 288 272 256 232 278 294" at bounding box center [539, 275] width 1079 height 440
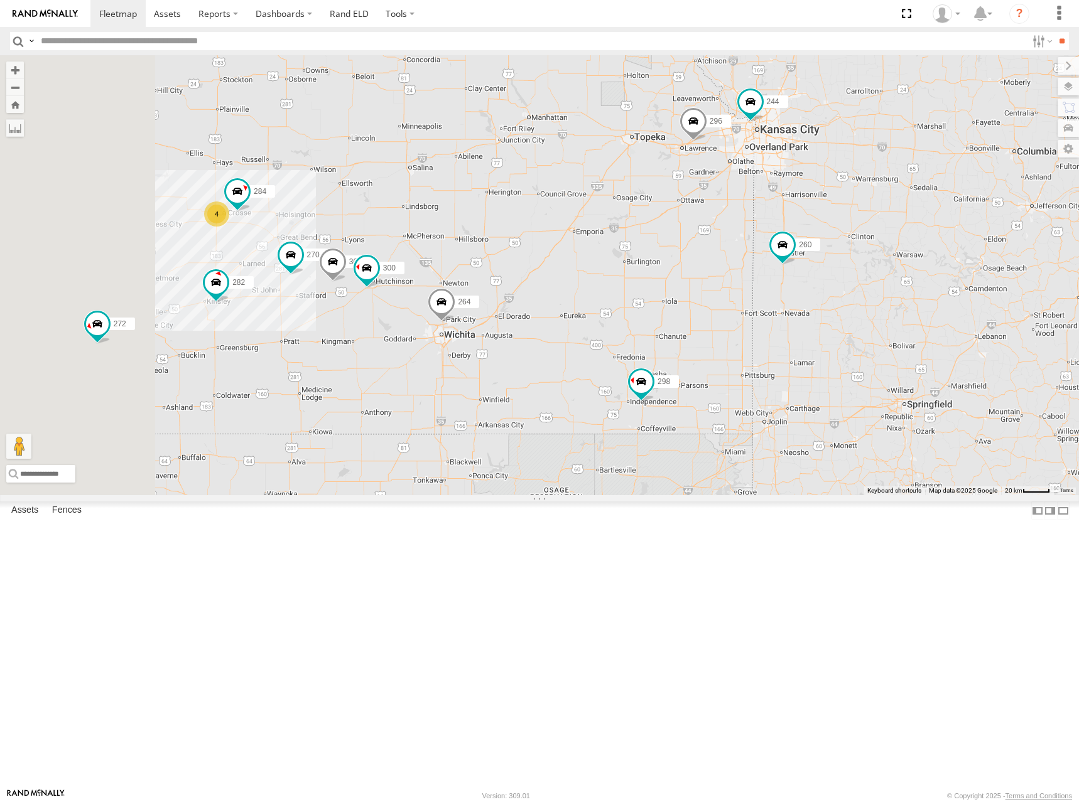
drag, startPoint x: 619, startPoint y: 262, endPoint x: 696, endPoint y: 244, distance: 78.7
click at [696, 244] on div "304 244 296 266 274 298 270 262 264 282 260 288 272 256 232 278 294 300 4 284 3…" at bounding box center [539, 275] width 1079 height 440
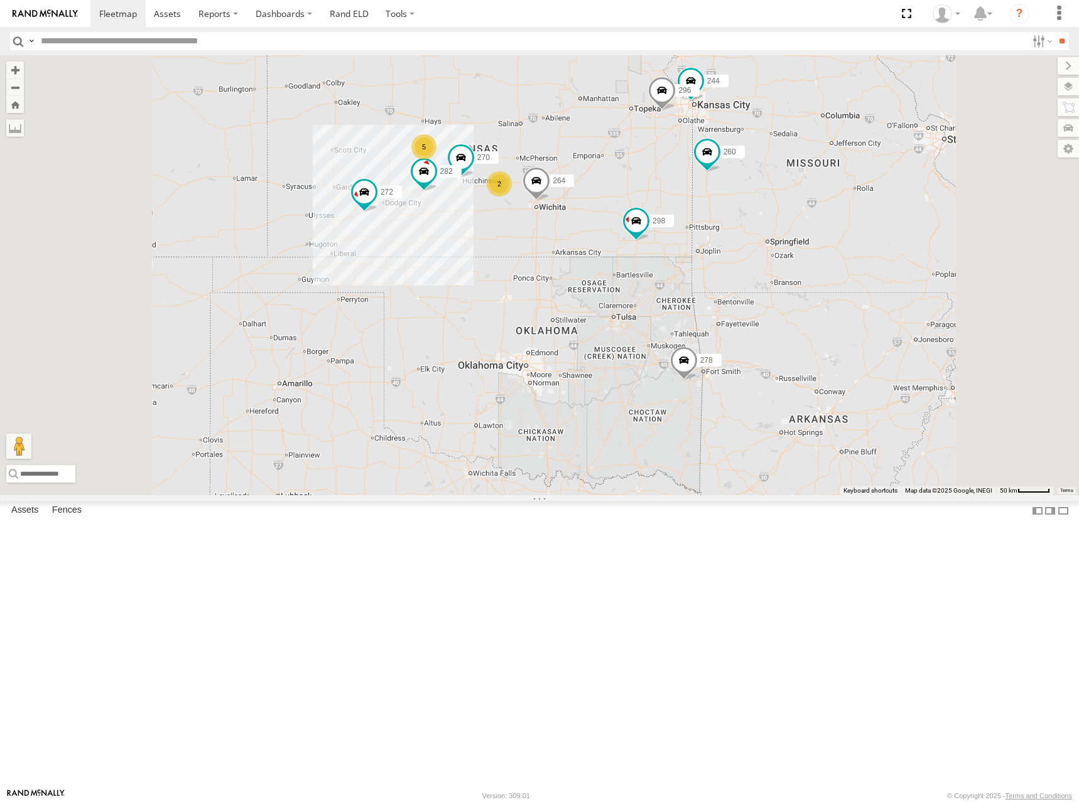
drag, startPoint x: 676, startPoint y: 226, endPoint x: 686, endPoint y: 230, distance: 11.0
click at [686, 230] on div "304 244 296 266 274 298 270 262 264 282 260 288 272 256 232 278 294 2 5" at bounding box center [539, 275] width 1079 height 440
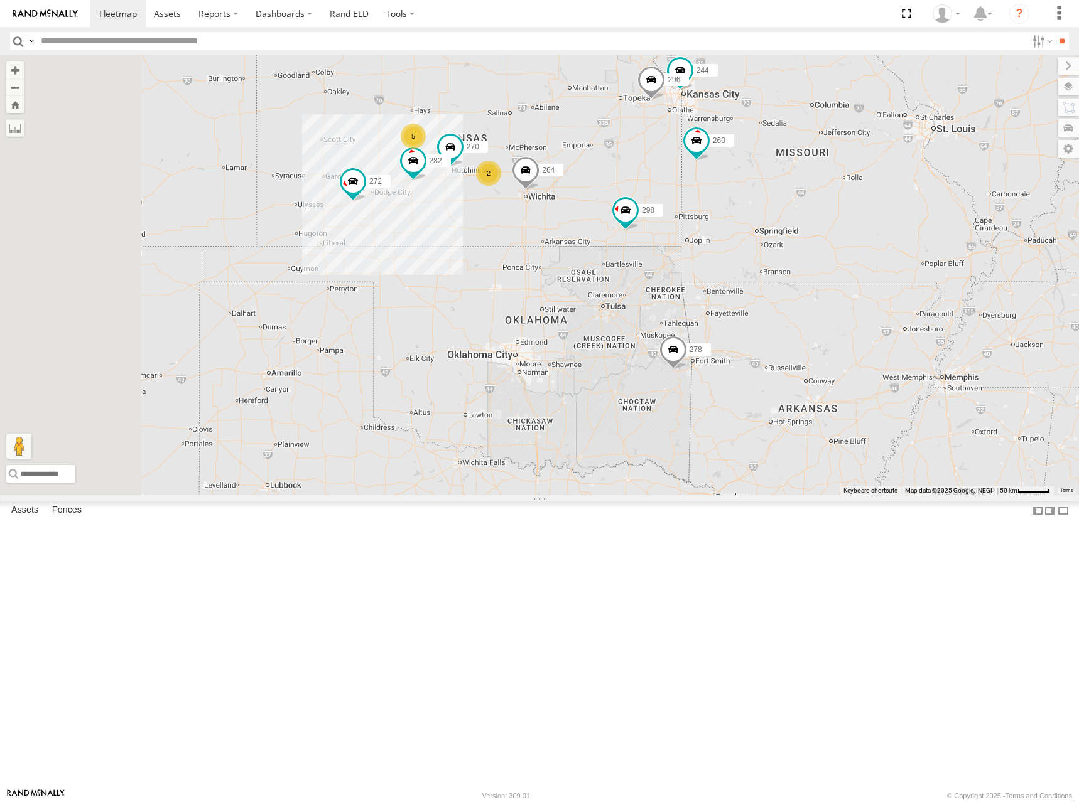
drag, startPoint x: 589, startPoint y: 195, endPoint x: 702, endPoint y: 212, distance: 114.2
click at [702, 212] on div "304 244 296 266 274 298 270 262 264 282 260 288 272 256 232 278 294 2 5" at bounding box center [539, 275] width 1079 height 440
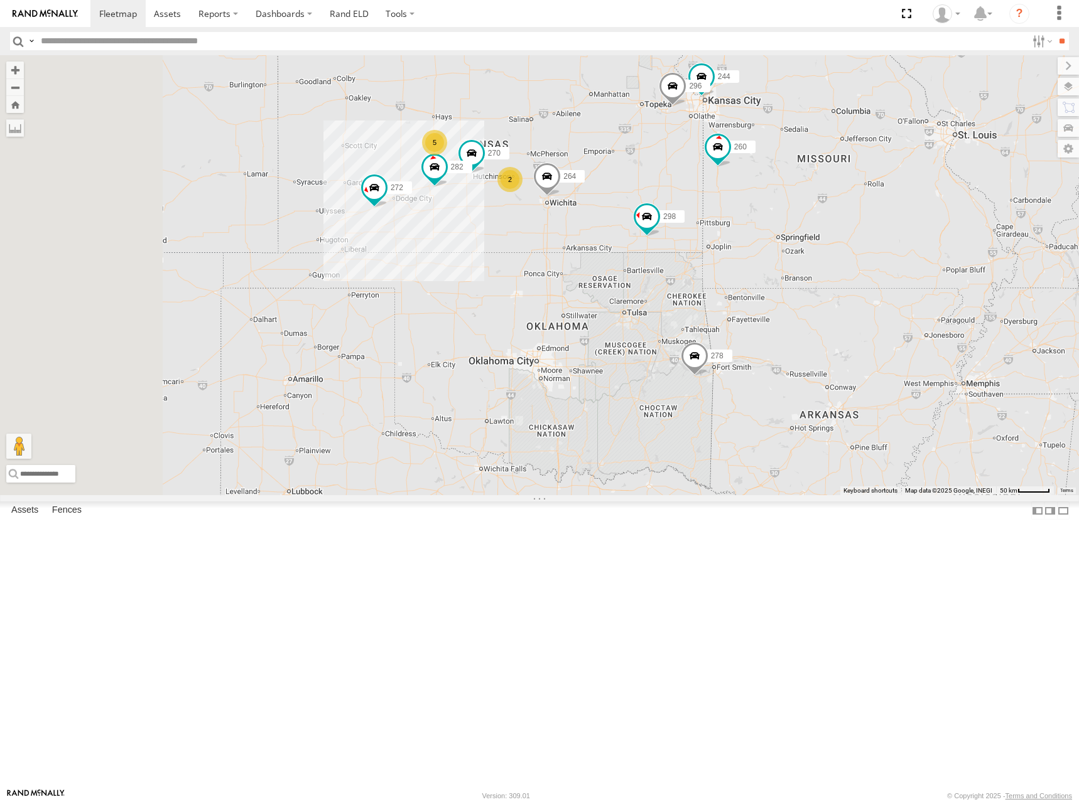
drag, startPoint x: 674, startPoint y: 200, endPoint x: 827, endPoint y: 180, distance: 154.5
click at [701, 208] on div "304 244 296 266 274 298 270 262 264 282 260 288 272 256 232 278 294 2 5" at bounding box center [539, 275] width 1079 height 440
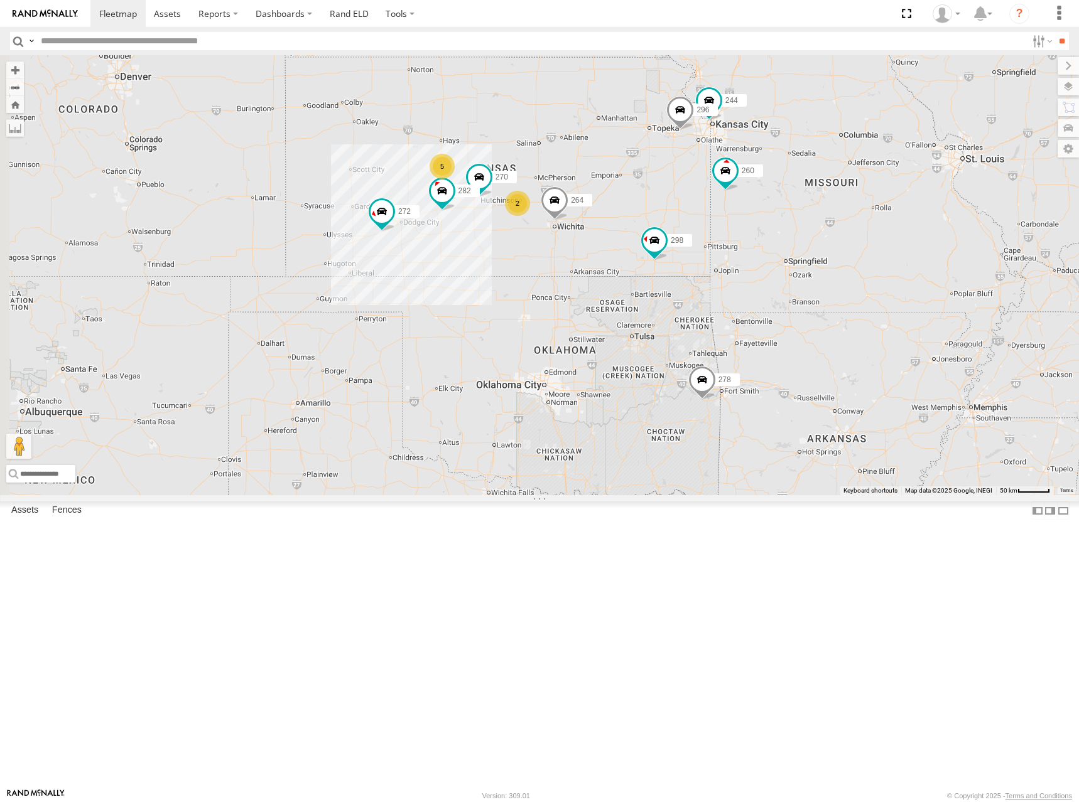
drag, startPoint x: 691, startPoint y: 223, endPoint x: 699, endPoint y: 250, distance: 28.6
click at [699, 250] on div "304 244 296 266 274 298 270 262 264 282 260 288 272 256 232 278 294 2 5" at bounding box center [539, 275] width 1079 height 440
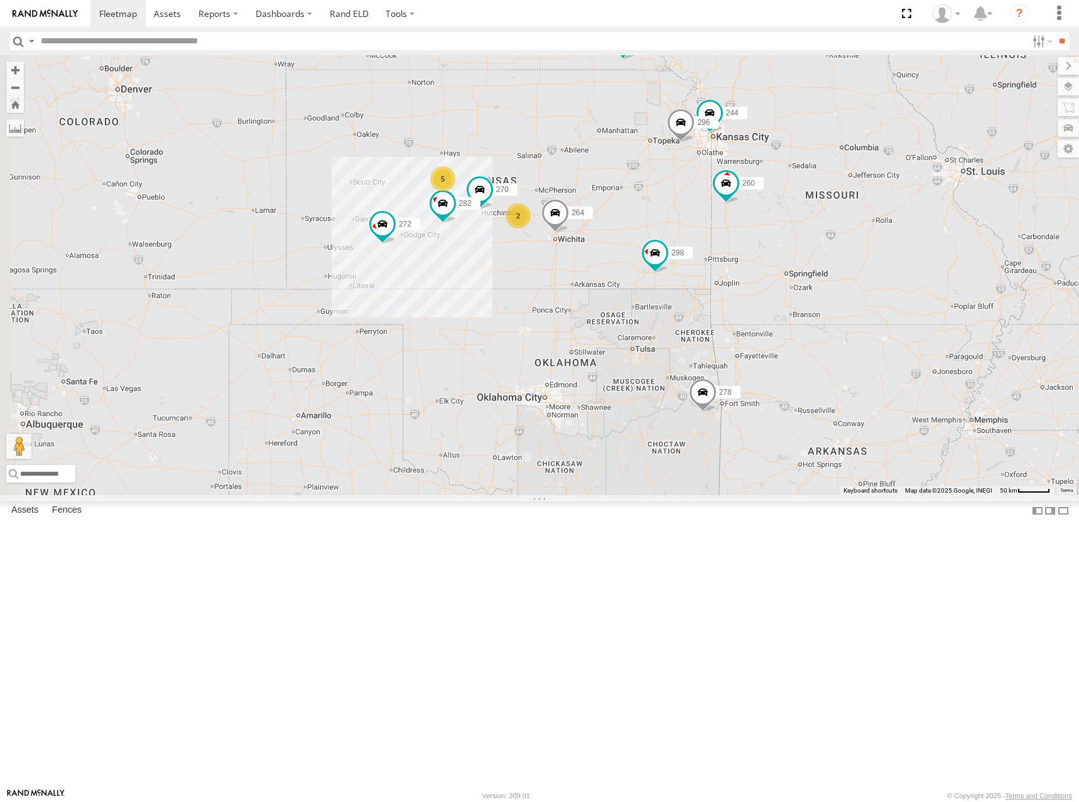
drag, startPoint x: 717, startPoint y: 249, endPoint x: 719, endPoint y: 261, distance: 12.7
click at [719, 261] on div "304 244 296 266 274 298 270 262 264 282 260 288 272 256 232 278 294 2 5" at bounding box center [539, 275] width 1079 height 440
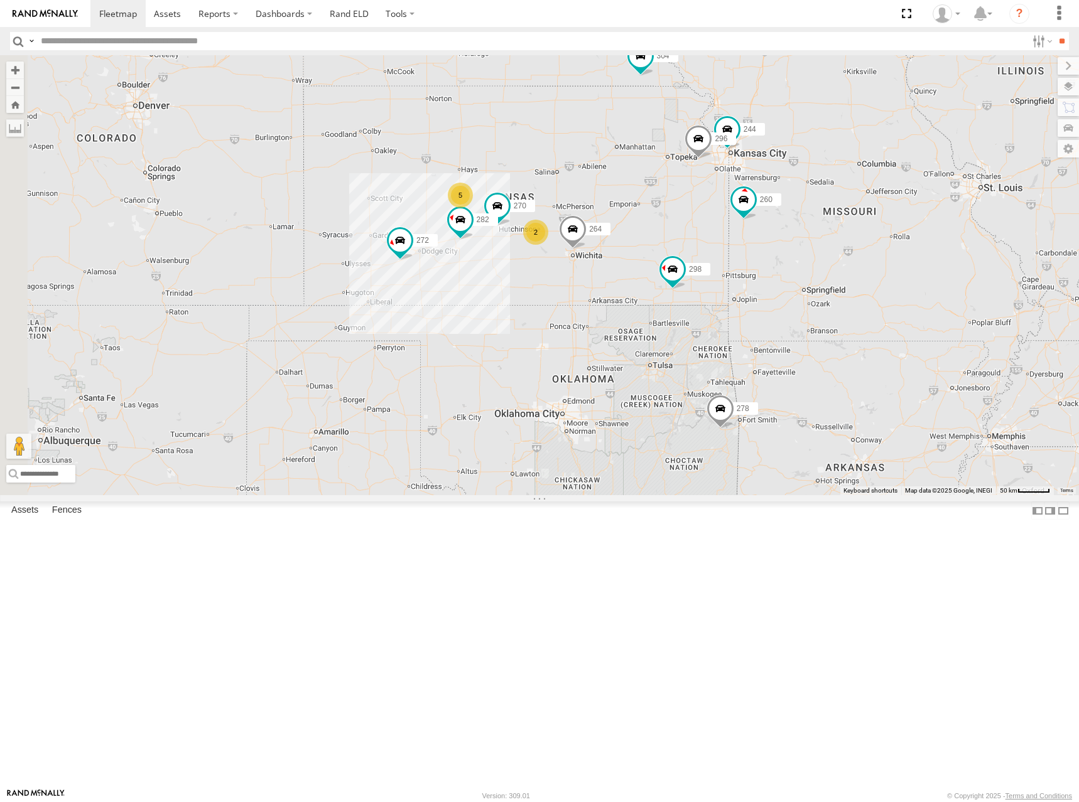
click at [747, 286] on div "304 244 296 266 274 298 270 262 264 282 260 288 272 256 232 278 294 2 5" at bounding box center [539, 275] width 1079 height 440
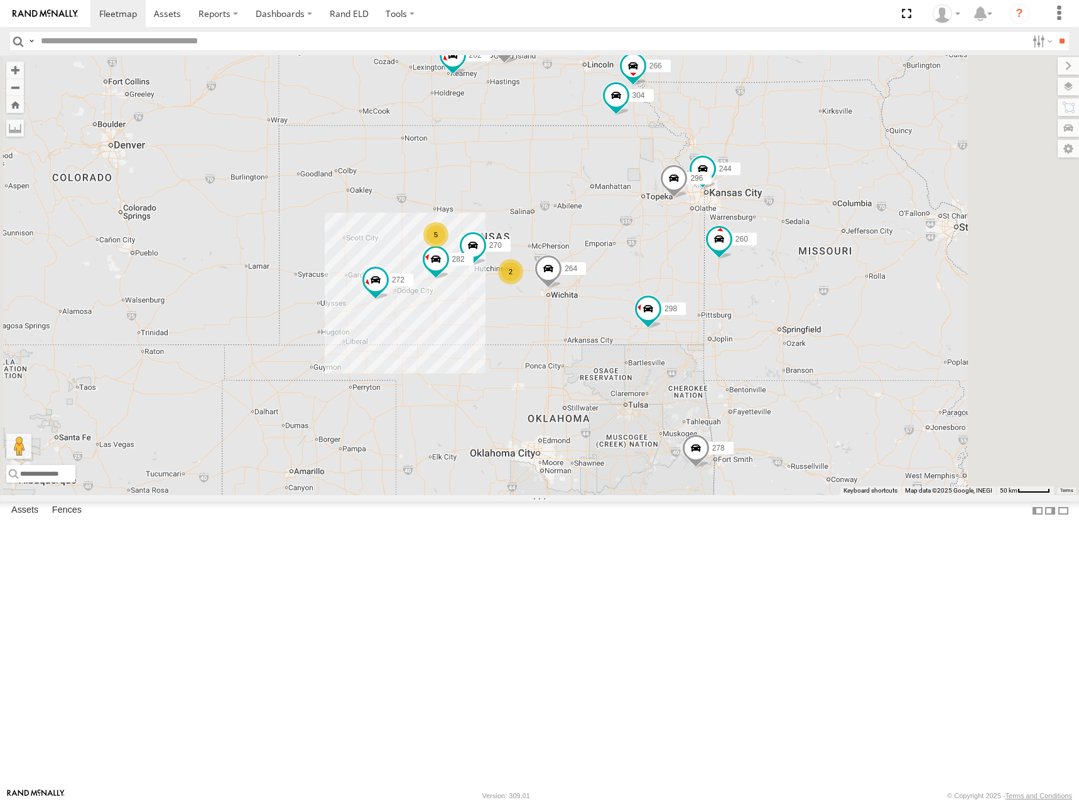
drag, startPoint x: 770, startPoint y: 291, endPoint x: 751, endPoint y: 320, distance: 34.0
click at [751, 320] on div "304 244 296 266 274 298 270 262 264 282 260 288 272 256 232 278 294 292 2 5" at bounding box center [539, 275] width 1079 height 440
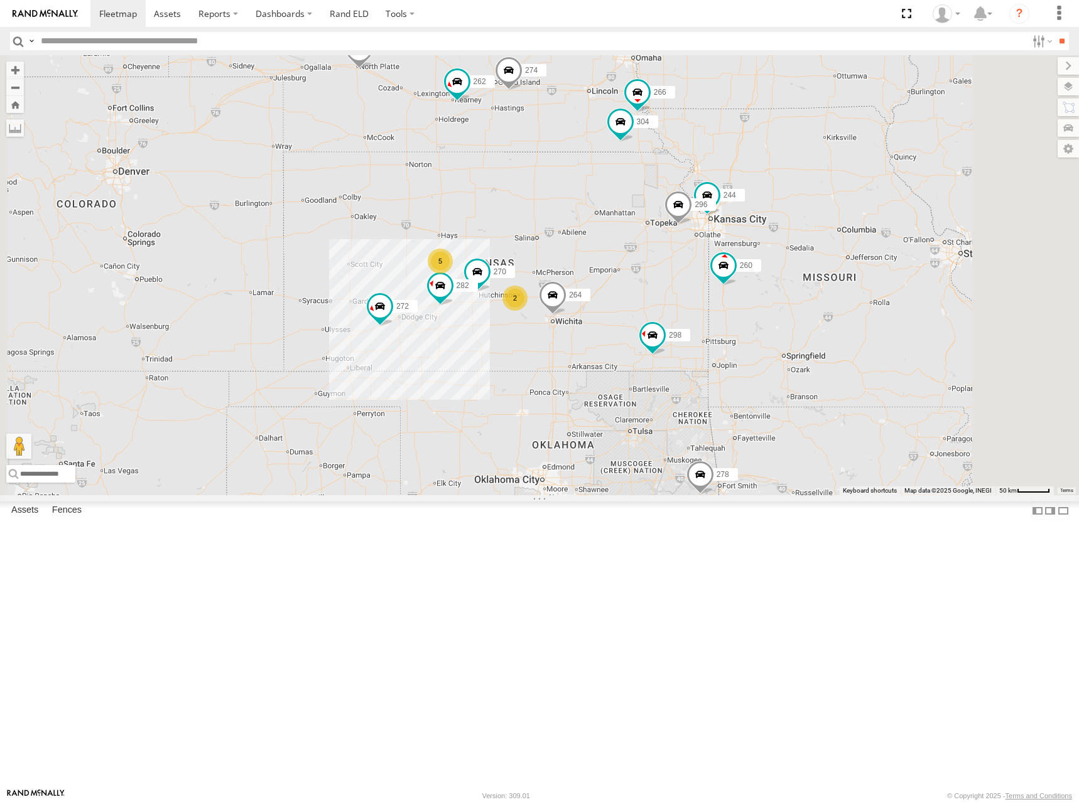
drag, startPoint x: 702, startPoint y: 296, endPoint x: 706, endPoint y: 333, distance: 37.3
click at [706, 333] on div "304 244 296 266 274 298 270 262 264 282 260 288 272 256 232 278 294 292 2 5" at bounding box center [539, 275] width 1079 height 440
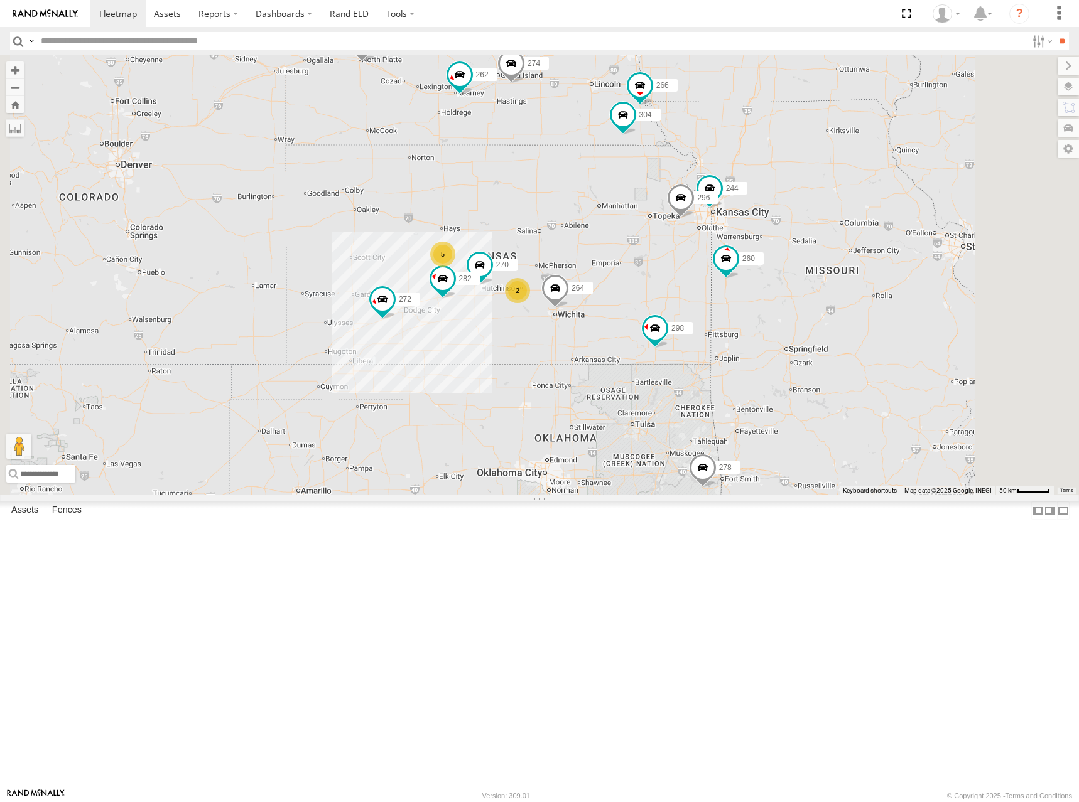
drag, startPoint x: 890, startPoint y: 278, endPoint x: 893, endPoint y: 265, distance: 13.4
click at [893, 265] on div "304 244 296 266 274 298 270 262 264 282 260 288 272 256 232 278 294 292 2 5" at bounding box center [539, 275] width 1079 height 440
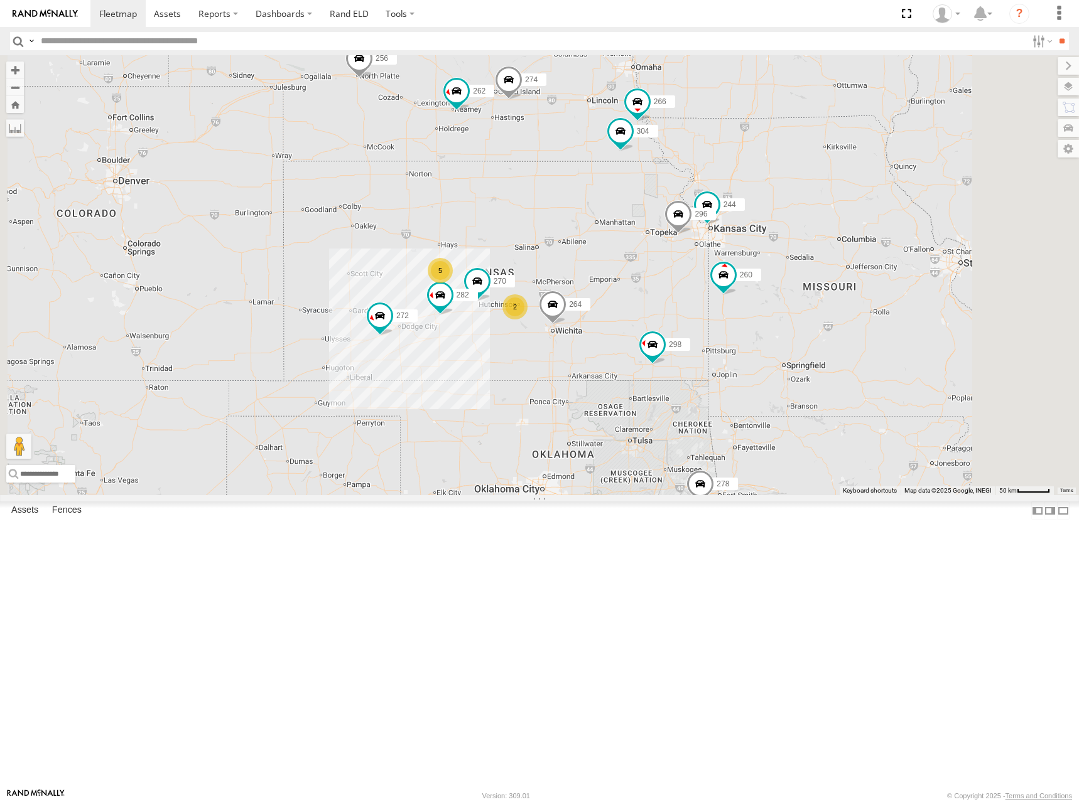
drag, startPoint x: 714, startPoint y: 315, endPoint x: 711, endPoint y: 334, distance: 19.6
click at [711, 334] on div "304 244 296 266 274 298 270 262 264 282 260 288 272 256 232 278 294 292 2 5" at bounding box center [539, 275] width 1079 height 440
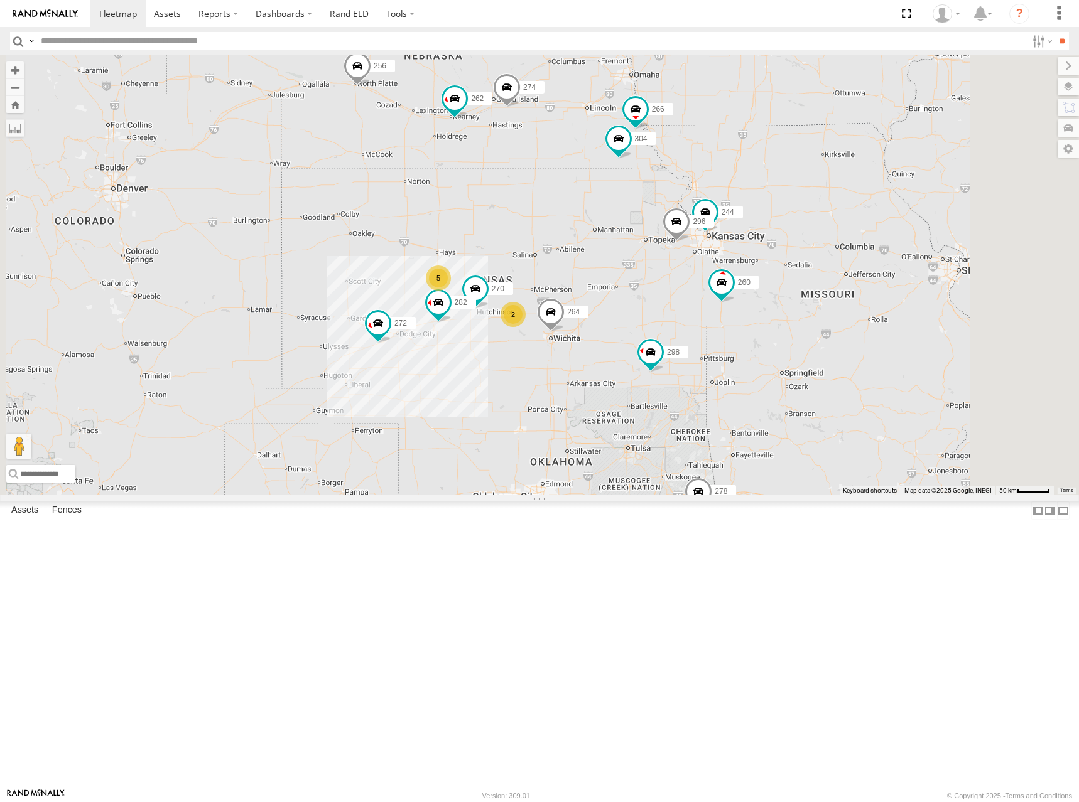
drag, startPoint x: 718, startPoint y: 335, endPoint x: 716, endPoint y: 341, distance: 6.8
click at [716, 341] on div "304 244 296 266 274 298 270 262 264 282 260 288 272 256 232 278 294 292 2 5" at bounding box center [539, 275] width 1079 height 440
click at [718, 345] on div "304 244 296 266 274 298 270 262 264 282 260 288 272 256 232 278 294 292 2 5" at bounding box center [539, 275] width 1079 height 440
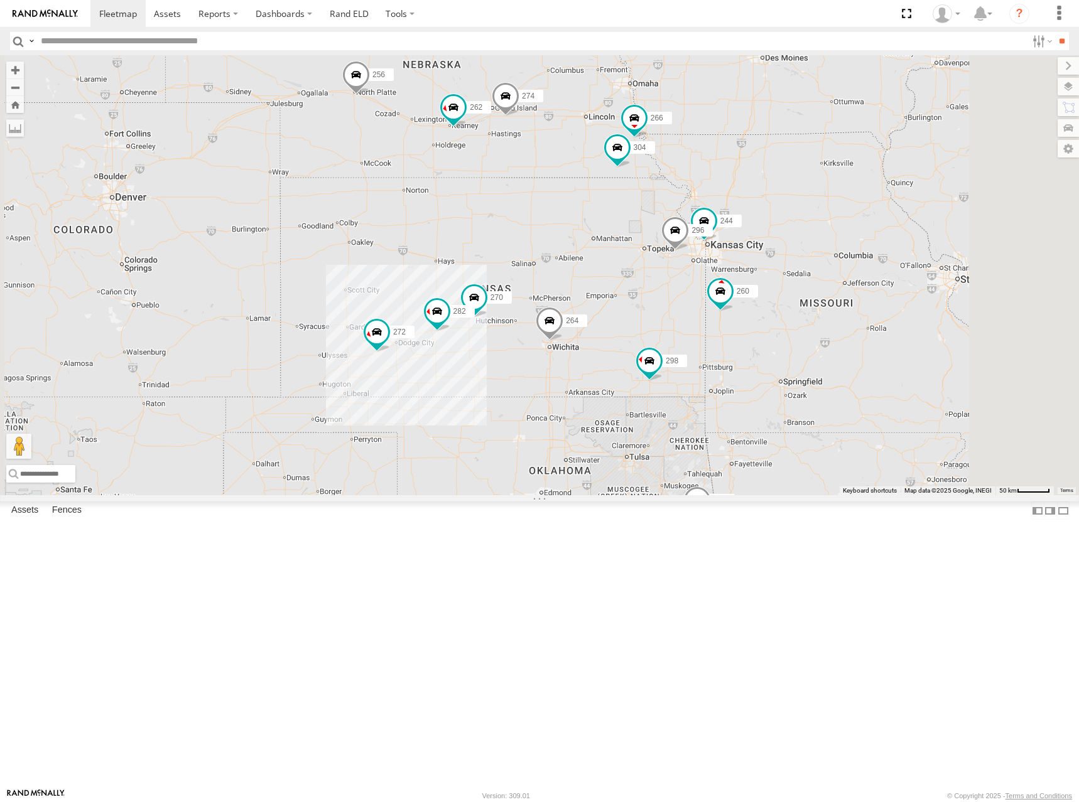
drag, startPoint x: 718, startPoint y: 345, endPoint x: 718, endPoint y: 338, distance: 6.9
click at [718, 338] on div "274 244 298 270 262 288 292 272 256 232 296 304 264 282 266 278 294 260" at bounding box center [539, 275] width 1079 height 440
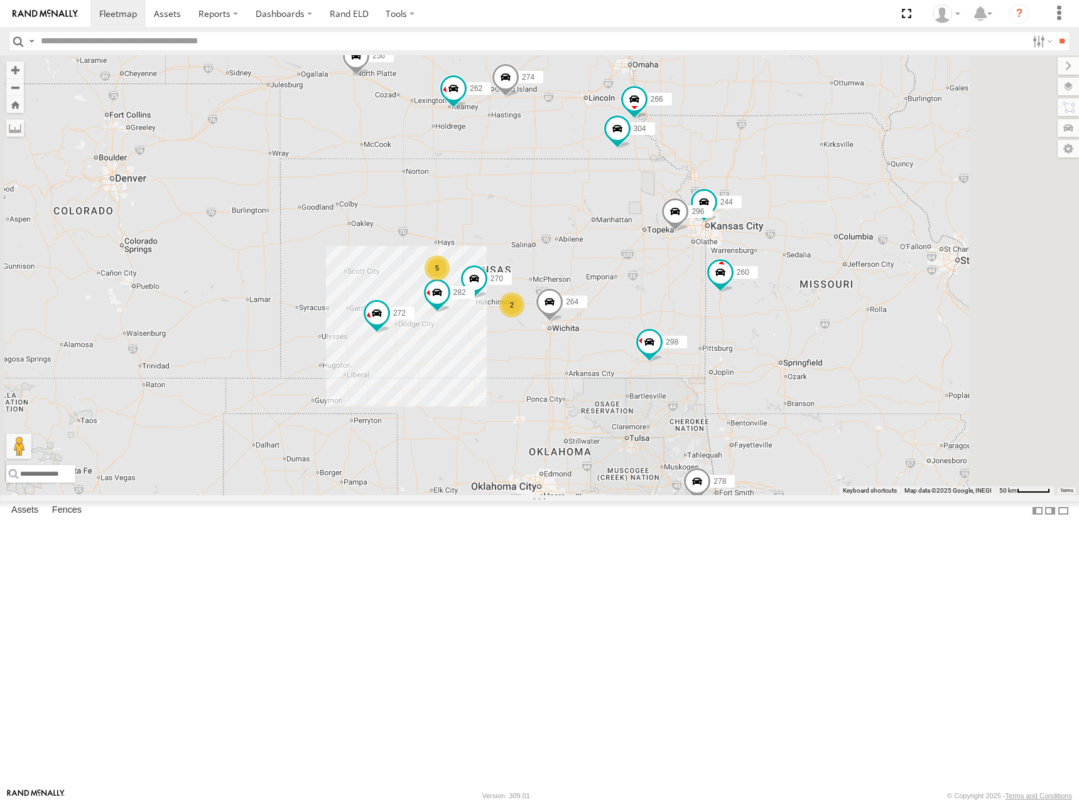
drag, startPoint x: 780, startPoint y: 439, endPoint x: 780, endPoint y: 416, distance: 23.2
click at [780, 416] on div "274 244 298 270 262 288 292 272 256 232 296 304 264 282 266 278 294 260 2 5" at bounding box center [539, 275] width 1079 height 440
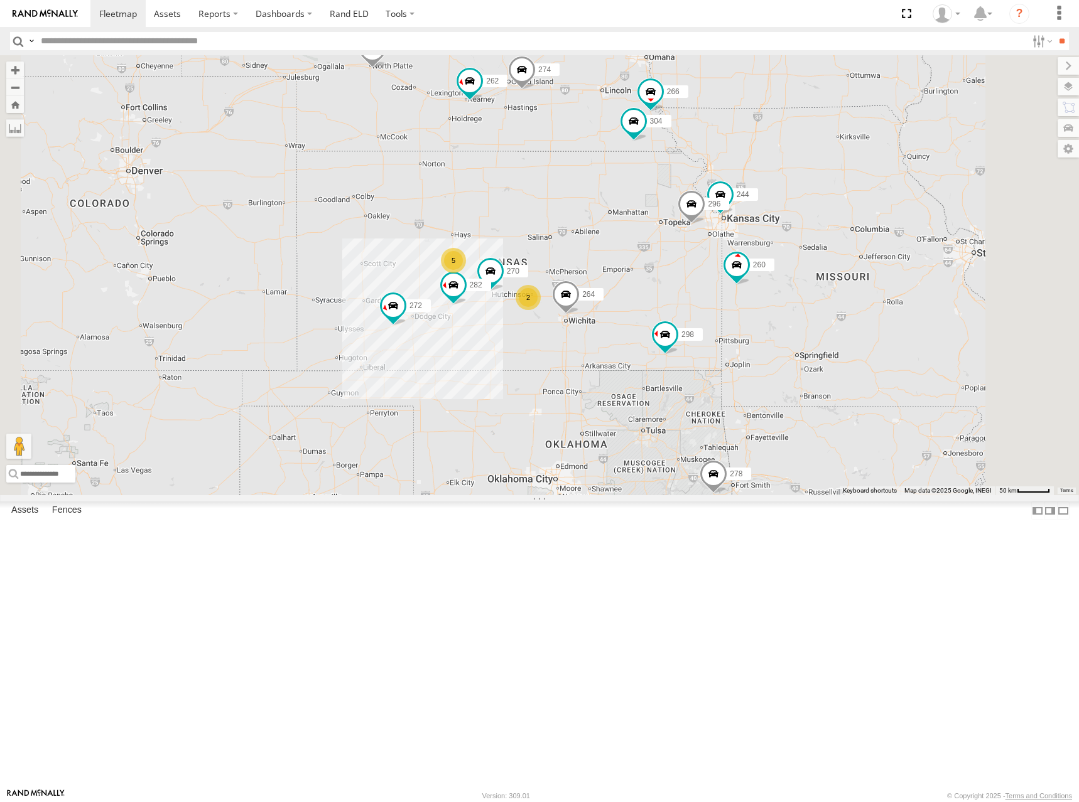
drag, startPoint x: 671, startPoint y: 321, endPoint x: 693, endPoint y: 318, distance: 22.2
click at [693, 318] on div "274 244 298 270 262 288 292 272 256 232 296 304 264 282 266 278 294 260 2 5" at bounding box center [539, 275] width 1079 height 440
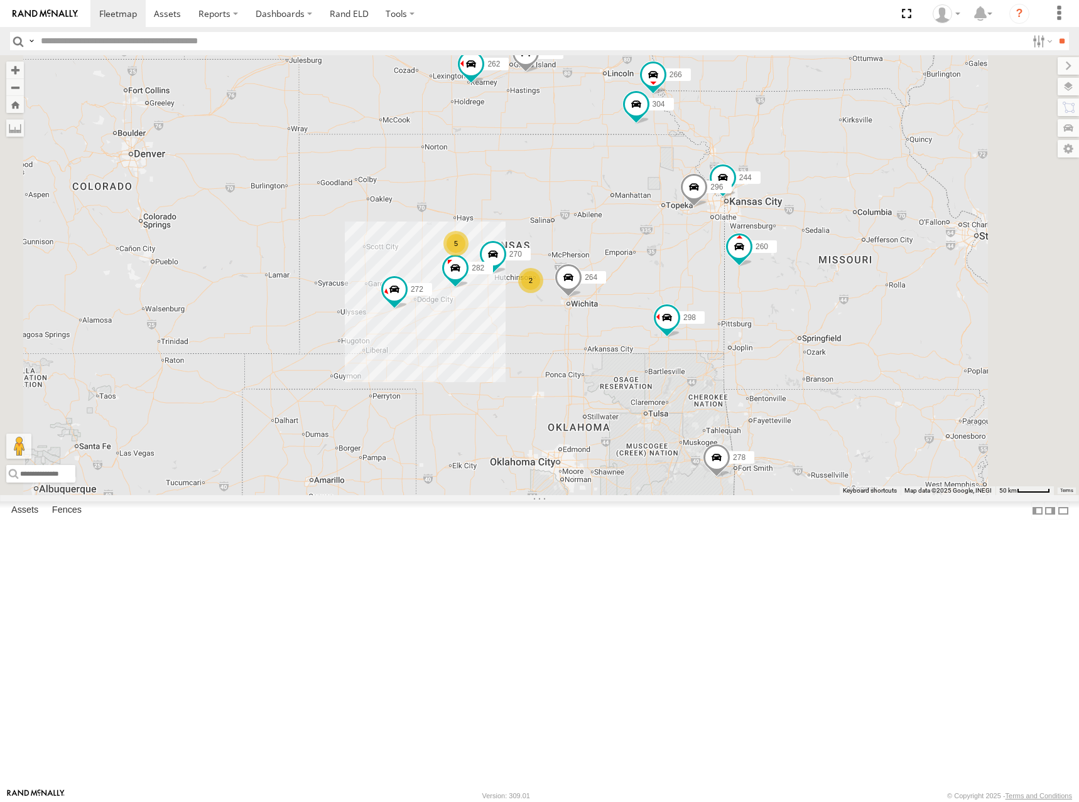
drag, startPoint x: 782, startPoint y: 347, endPoint x: 779, endPoint y: 327, distance: 20.3
click at [779, 327] on div "274 244 298 270 262 288 292 272 256 232 296 304 264 282 266 278 294 260 2 5" at bounding box center [539, 275] width 1079 height 440
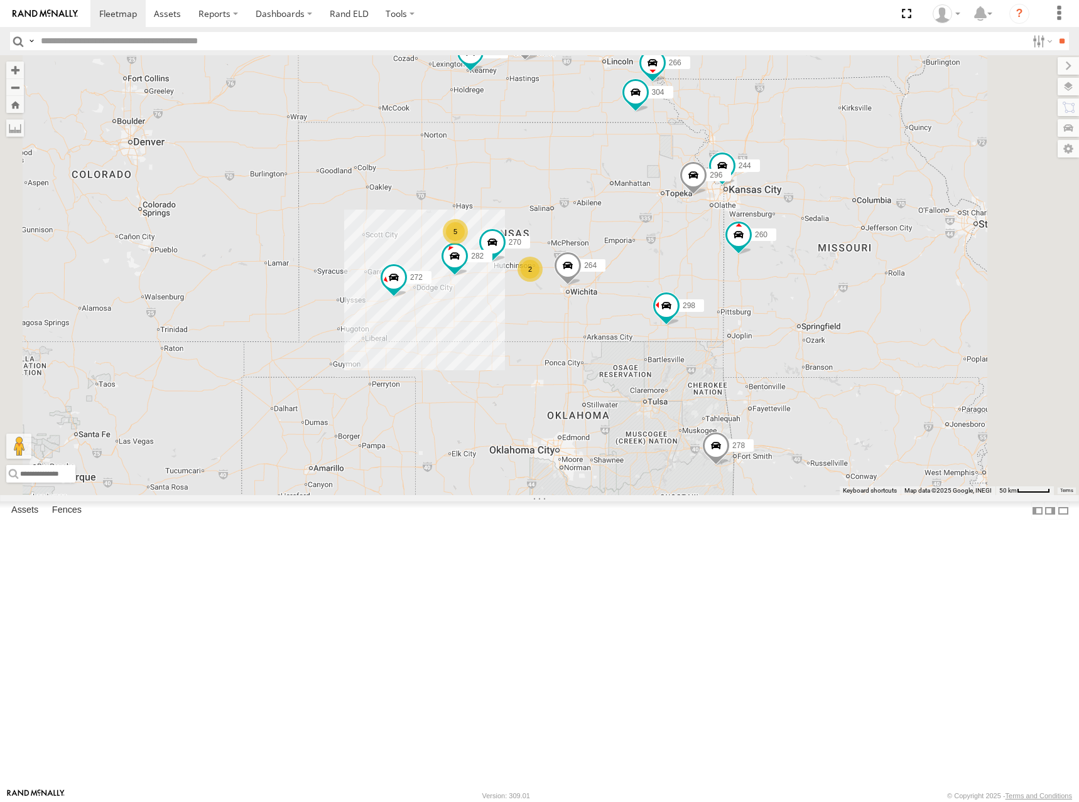
drag, startPoint x: 680, startPoint y: 306, endPoint x: 681, endPoint y: 289, distance: 17.6
click at [681, 289] on div "274 244 298 270 262 288 292 272 256 232 296 304 264 282 266 278 294 260 2 5" at bounding box center [539, 275] width 1079 height 440
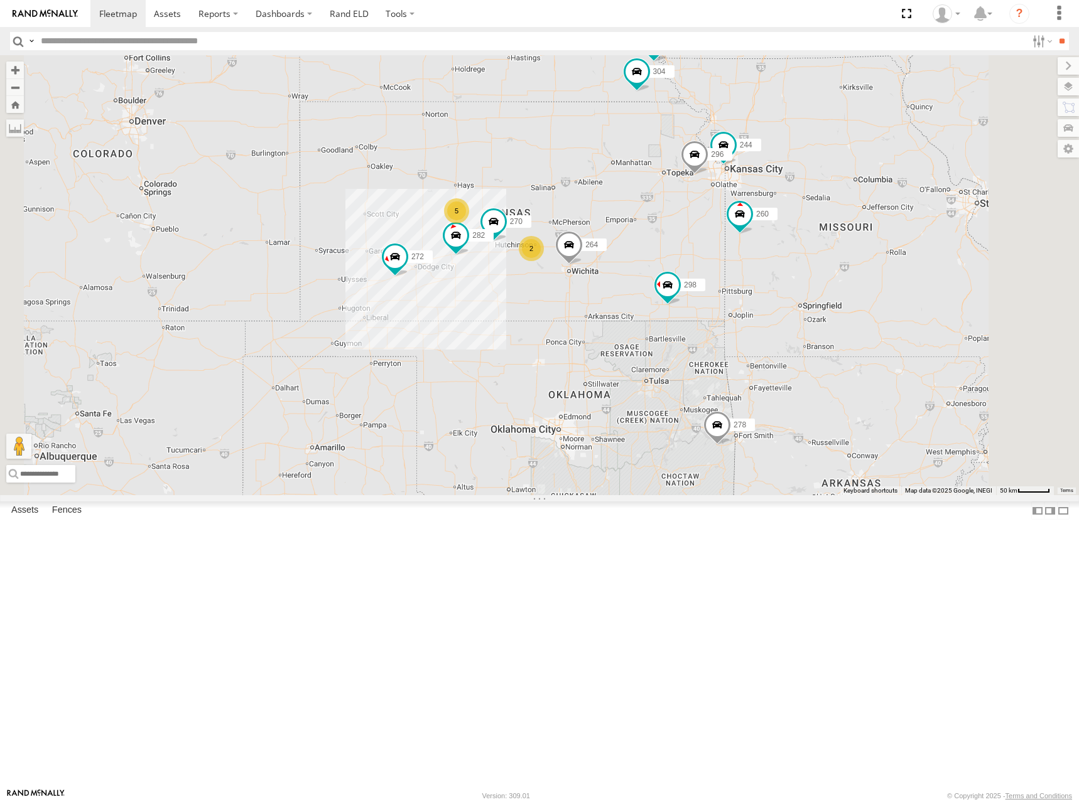
drag, startPoint x: 674, startPoint y: 288, endPoint x: 807, endPoint y: 252, distance: 138.4
click at [674, 288] on div "274 244 298 270 262 288 292 272 256 232 296 304 264 282 266 278 294 260 2 5" at bounding box center [539, 275] width 1079 height 440
click at [641, 268] on div "274 244 298 270 262 288 292 272 256 232 296 304 264 282 266 278 294 260 2 5" at bounding box center [539, 275] width 1079 height 440
drag, startPoint x: 686, startPoint y: 306, endPoint x: 702, endPoint y: 304, distance: 15.8
click at [702, 304] on div "274 244 298 270 262 288 292 272 256 232 296 304 264 282 266 278 294 260 2 5" at bounding box center [539, 275] width 1079 height 440
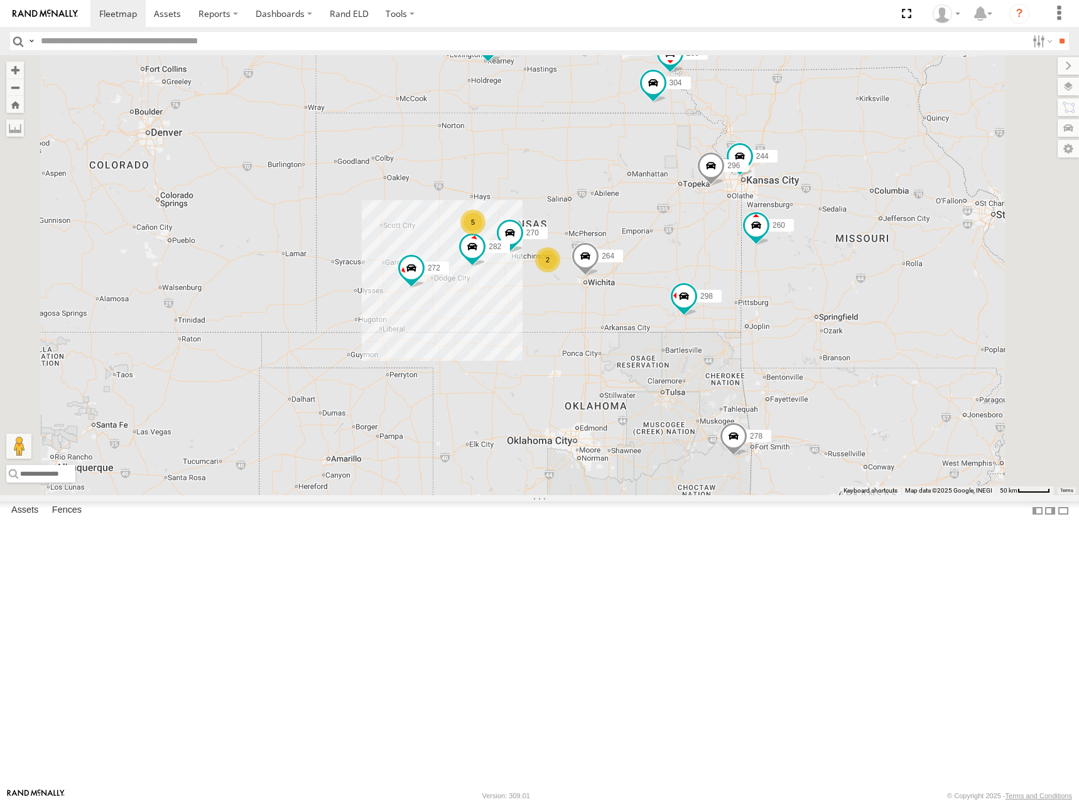
drag, startPoint x: 707, startPoint y: 284, endPoint x: 724, endPoint y: 296, distance: 20.7
click at [724, 296] on div "274 244 298 270 262 288 292 272 256 232 296 304 264 282 266 278 294 260 2 5" at bounding box center [539, 275] width 1079 height 440
drag, startPoint x: 713, startPoint y: 301, endPoint x: 714, endPoint y: 286, distance: 15.1
click at [714, 286] on div "274 244 298 270 262 288 292 272 256 232 296 304 264 282 266 278 294 260 2 5" at bounding box center [539, 275] width 1079 height 440
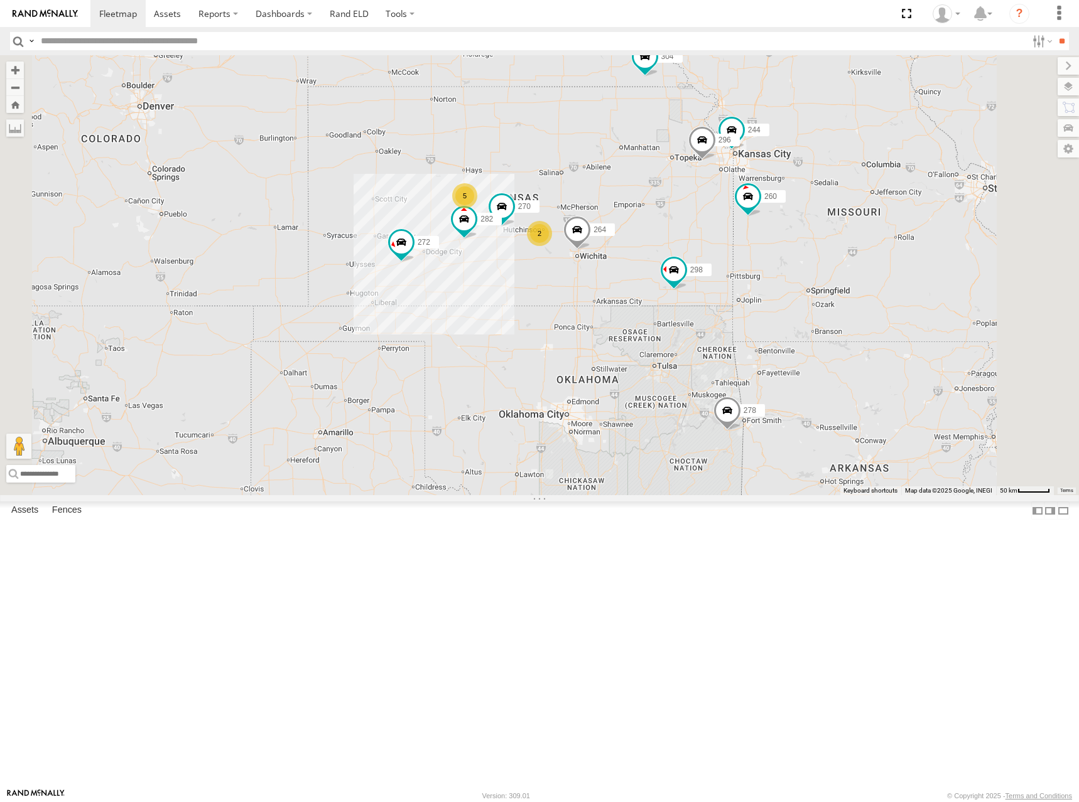
drag, startPoint x: 798, startPoint y: 279, endPoint x: 785, endPoint y: 262, distance: 21.5
click at [785, 262] on div "274 244 298 270 262 288 292 272 256 232 296 304 264 282 266 278 294 260 2 5" at bounding box center [539, 275] width 1079 height 440
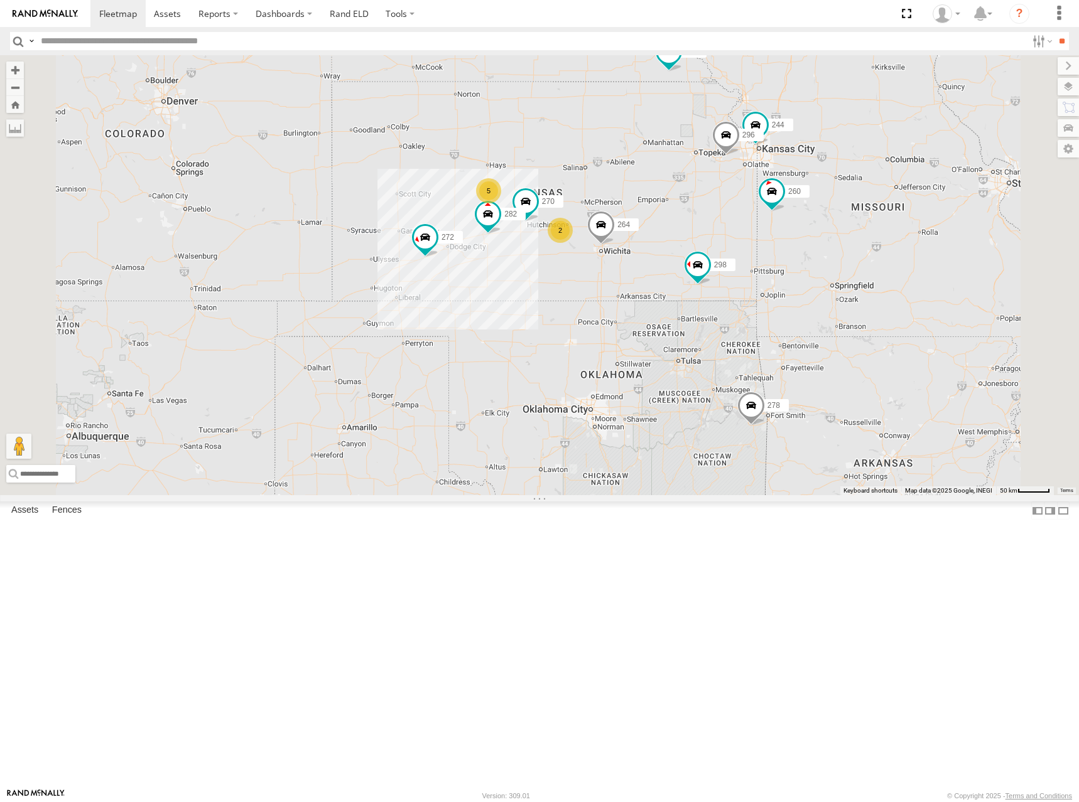
drag, startPoint x: 770, startPoint y: 314, endPoint x: 780, endPoint y: 300, distance: 17.5
click at [780, 300] on div "274 244 298 270 262 288 292 272 256 232 296 304 264 282 266 278 294 260 2 5" at bounding box center [539, 275] width 1079 height 440
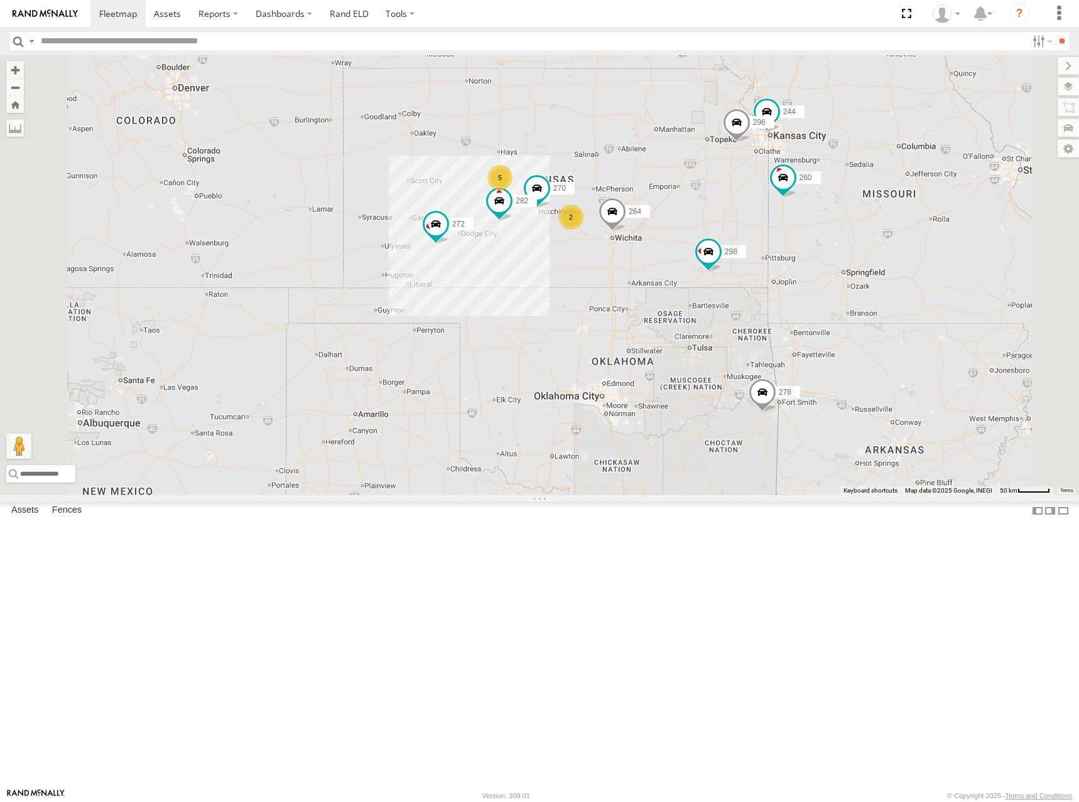
drag, startPoint x: 748, startPoint y: 222, endPoint x: 739, endPoint y: 235, distance: 15.8
click at [739, 235] on div "274 244 298 270 262 288 292 272 256 232 296 304 264 282 266 278 294 260 2 5" at bounding box center [539, 275] width 1079 height 440
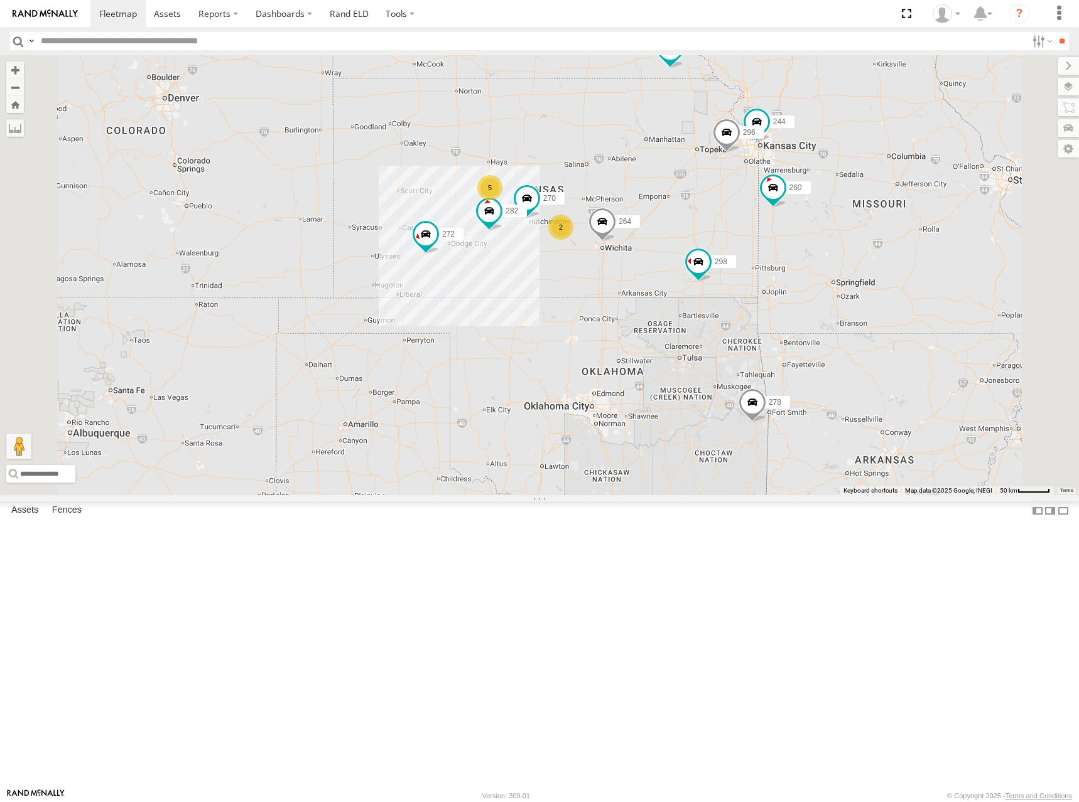
drag, startPoint x: 838, startPoint y: 315, endPoint x: 835, endPoint y: 321, distance: 6.5
click at [835, 321] on div "274 244 298 270 262 288 292 272 256 232 296 304 264 282 266 278 294 260 2 5" at bounding box center [539, 275] width 1079 height 440
drag, startPoint x: 821, startPoint y: 364, endPoint x: 830, endPoint y: 374, distance: 13.8
click at [830, 374] on div "274 244 298 270 262 288 292 272 256 232 296 304 264 282 266 278 294 260 2 5" at bounding box center [539, 275] width 1079 height 440
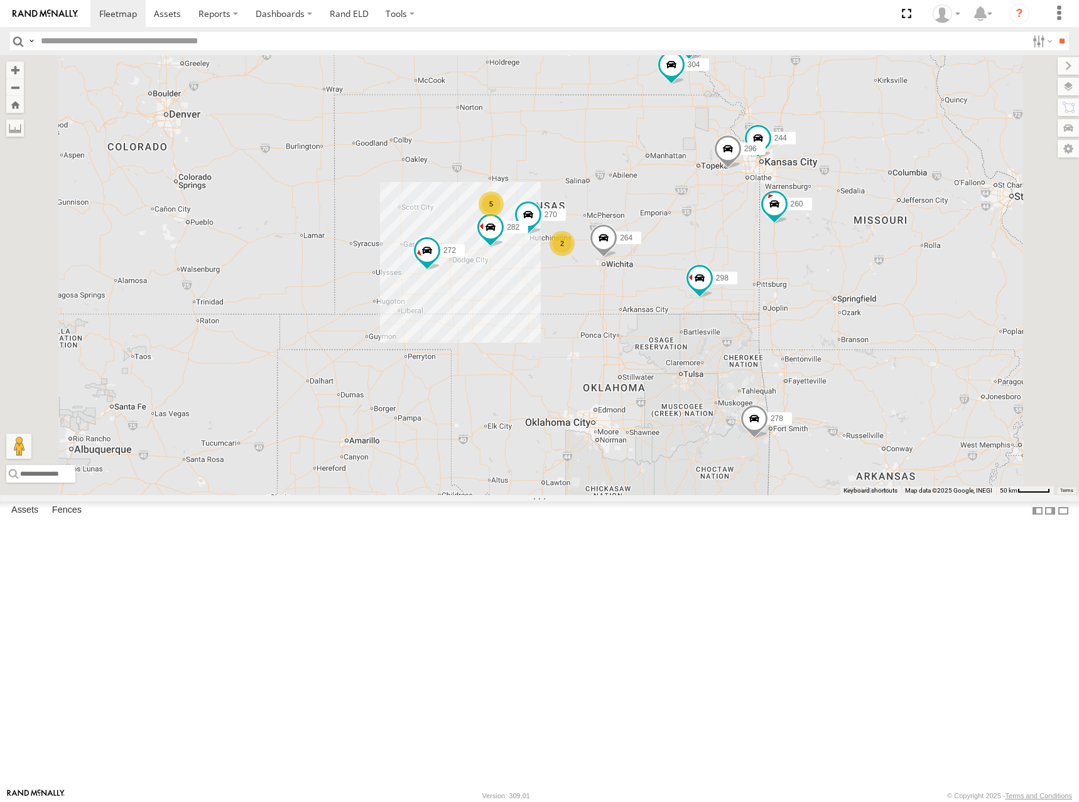
drag, startPoint x: 778, startPoint y: 266, endPoint x: 773, endPoint y: 272, distance: 7.6
click at [773, 272] on div "274 244 298 270 262 288 292 272 256 232 296 304 264 282 266 278 294 260 2 5" at bounding box center [539, 275] width 1079 height 440
click at [766, 276] on div "274 244 298 270 262 288 292 272 256 232 296 304 264 282 266 278 294 260 2 5" at bounding box center [539, 275] width 1079 height 440
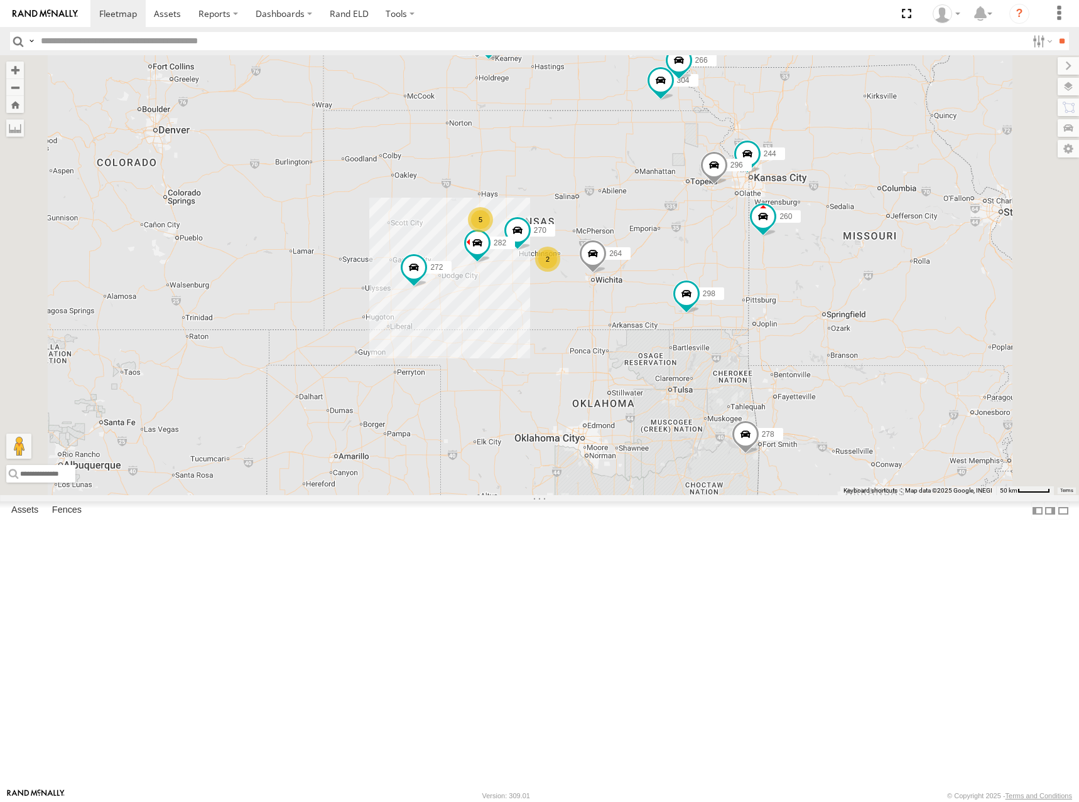
drag, startPoint x: 984, startPoint y: 213, endPoint x: 944, endPoint y: 299, distance: 94.9
click at [944, 299] on div "274 244 298 270 262 288 292 272 256 232 296 304 264 282 266 278 294 260 2 5" at bounding box center [539, 275] width 1079 height 440
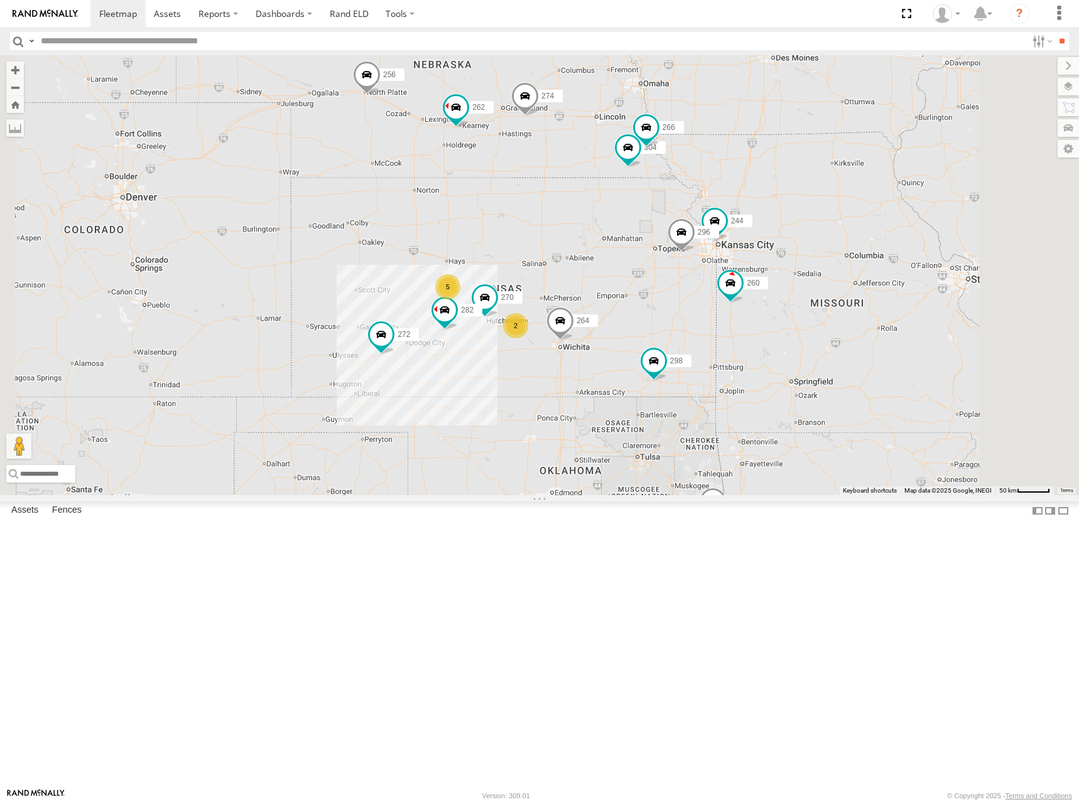
click at [868, 307] on div "274 244 298 270 262 288 292 272 256 232 296 304 264 282 266 278 294 260 2 5" at bounding box center [539, 275] width 1079 height 440
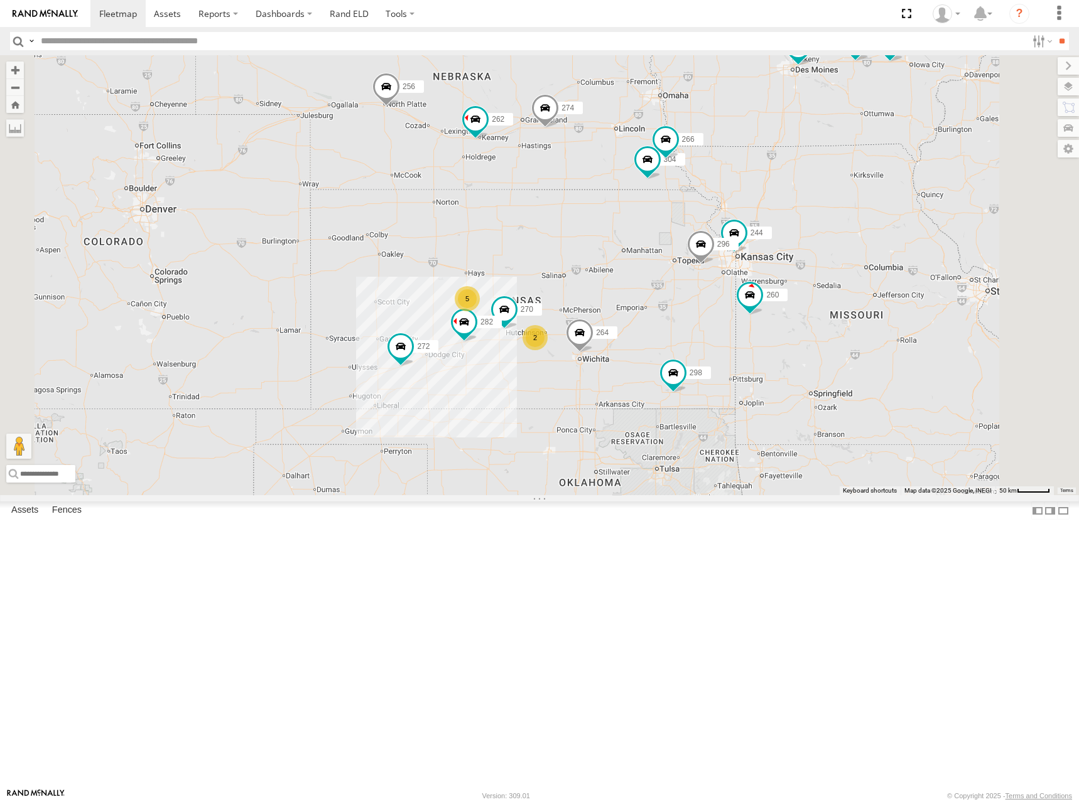
drag, startPoint x: 881, startPoint y: 230, endPoint x: 902, endPoint y: 243, distance: 24.0
click at [902, 243] on div "274 244 298 270 262 288 292 272 256 232 296 304 264 282 266 278 294 260 2 5" at bounding box center [539, 275] width 1079 height 440
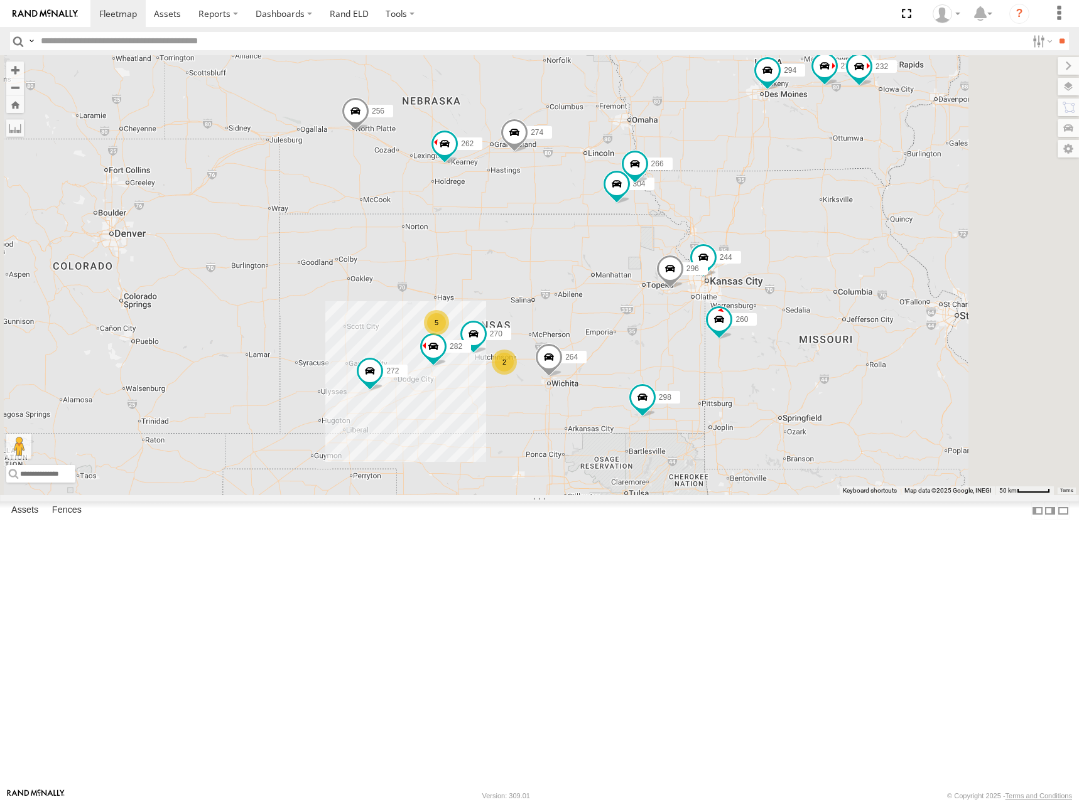
drag, startPoint x: 988, startPoint y: 275, endPoint x: 954, endPoint y: 304, distance: 45.0
click at [954, 304] on div "274 244 298 270 262 288 292 272 256 232 296 304 264 282 266 278 294 260 2 5" at bounding box center [539, 275] width 1079 height 440
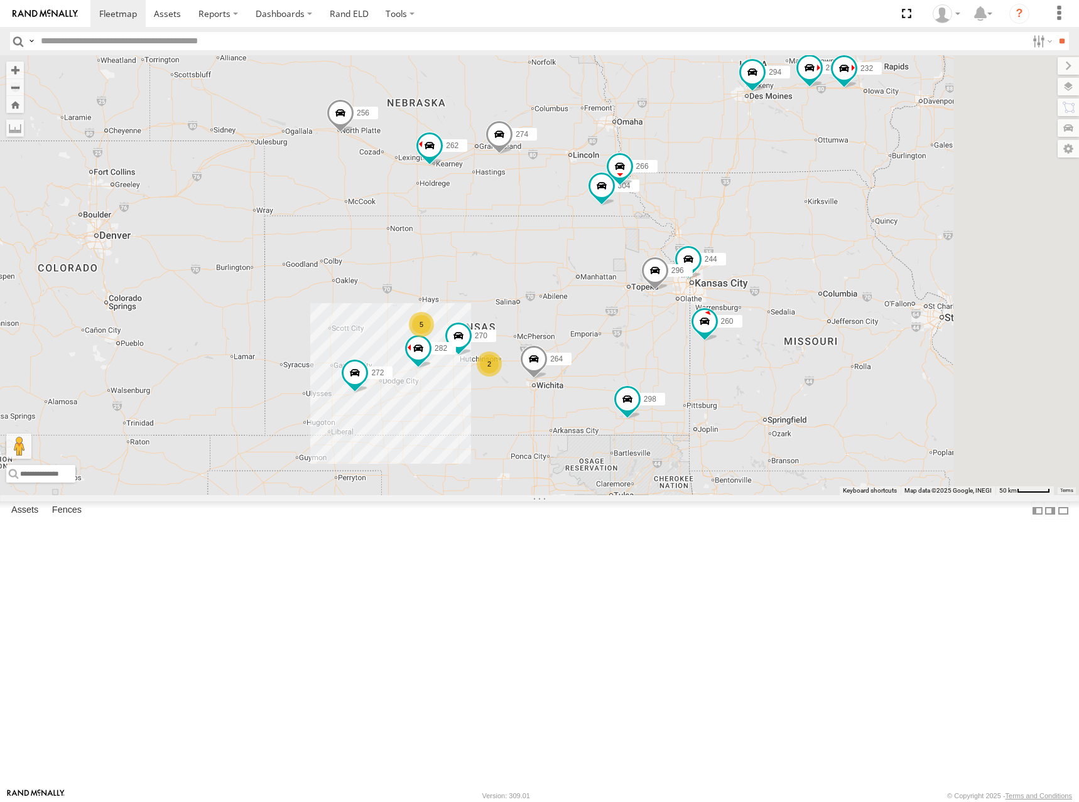
drag, startPoint x: 912, startPoint y: 310, endPoint x: 897, endPoint y: 312, distance: 15.3
click at [897, 312] on div "274 244 298 270 262 288 292 272 256 232 296 304 264 282 266 278 294 260 2 5" at bounding box center [539, 275] width 1079 height 440
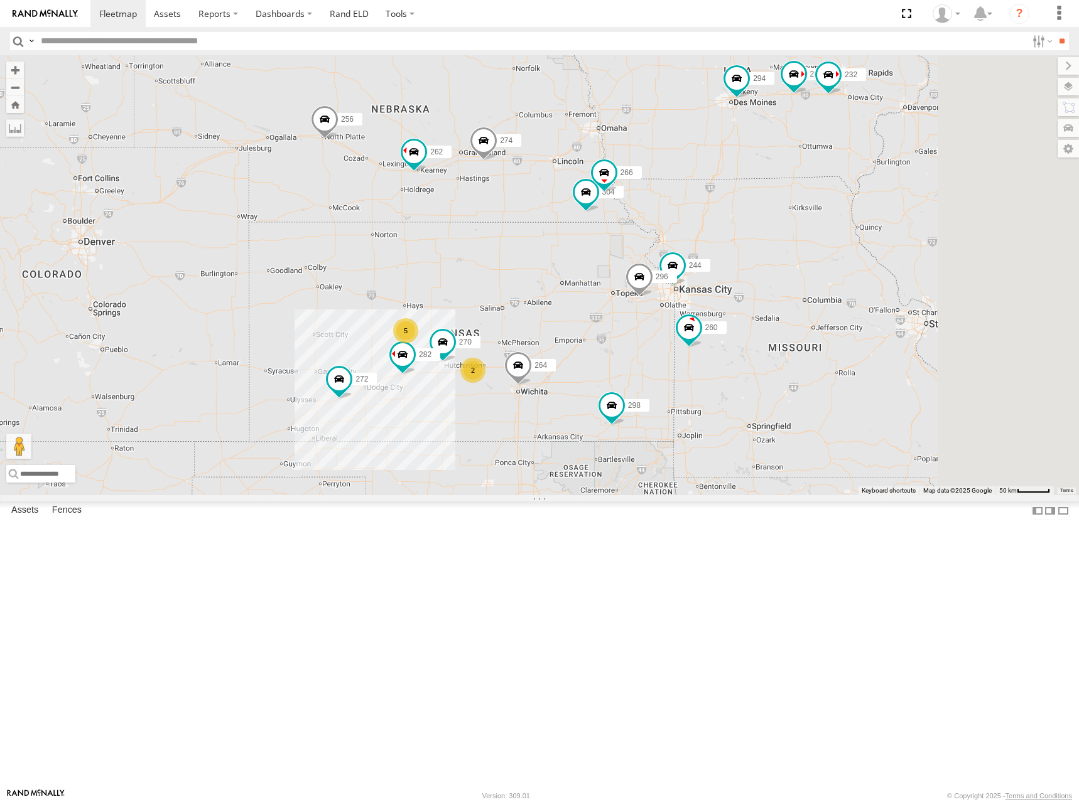
drag, startPoint x: 850, startPoint y: 367, endPoint x: 829, endPoint y: 375, distance: 22.0
click at [829, 375] on div "274 244 298 270 262 288 292 272 256 232 296 304 264 282 266 278 294 260 2 5" at bounding box center [539, 275] width 1079 height 440
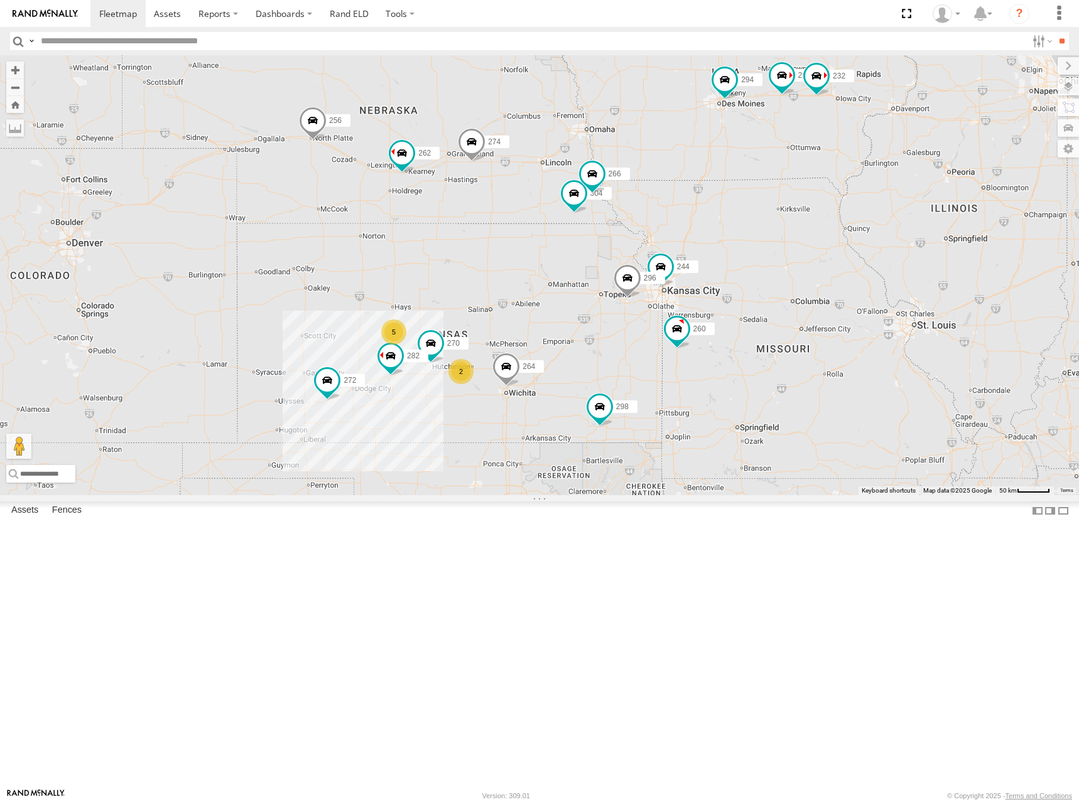
drag, startPoint x: 841, startPoint y: 338, endPoint x: 848, endPoint y: 332, distance: 9.4
click at [848, 332] on div "274 244 298 270 262 288 292 272 256 232 296 304 264 282 266 278 294 260 2 5" at bounding box center [539, 275] width 1079 height 440
click at [843, 325] on div "274 244 298 270 262 288 292 272 256 232 296 304 264 282 266 278 294 260 2 5" at bounding box center [539, 275] width 1079 height 440
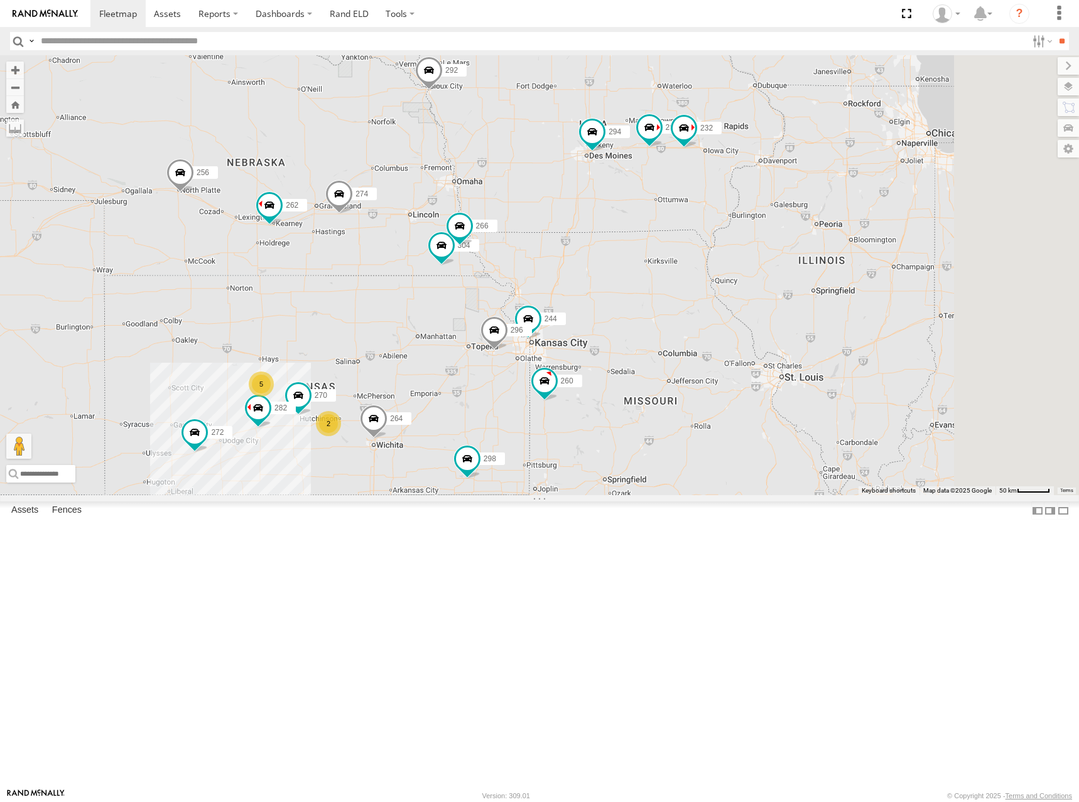
drag, startPoint x: 887, startPoint y: 167, endPoint x: 751, endPoint y: 221, distance: 146.5
click at [751, 221] on div "274 244 298 270 262 288 292 272 256 232 296 304 264 282 266 278 294 260 2 5" at bounding box center [539, 275] width 1079 height 440
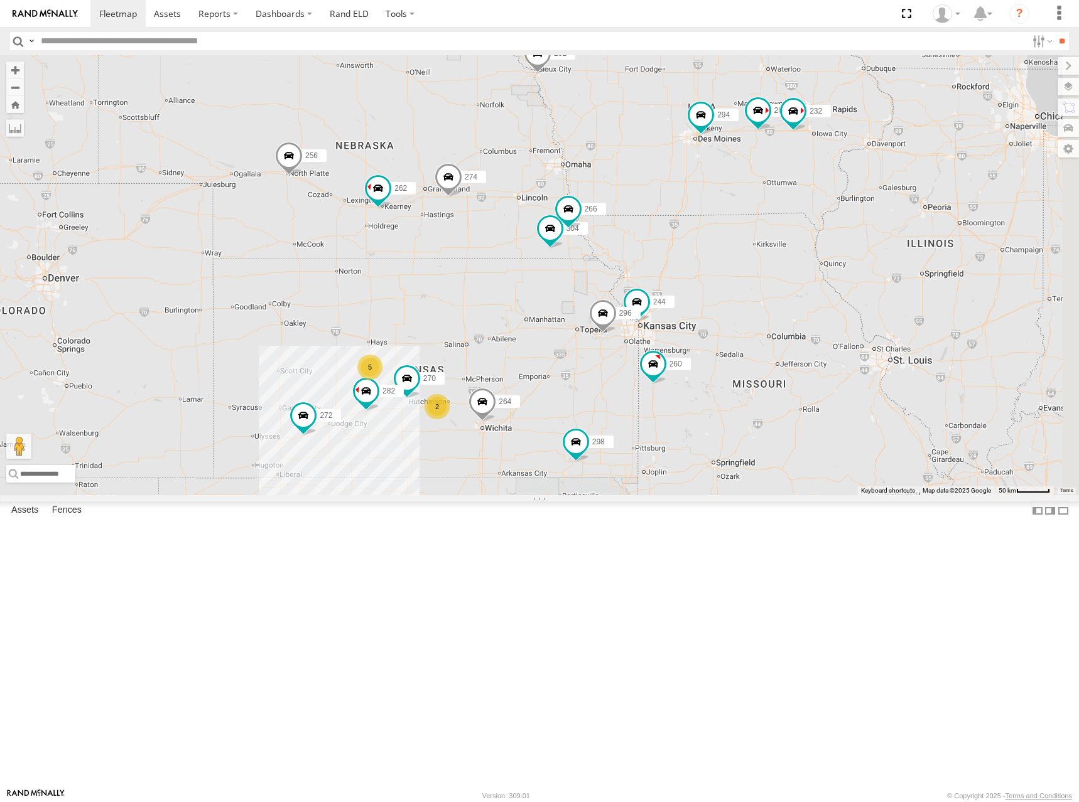
drag, startPoint x: 718, startPoint y: 334, endPoint x: 830, endPoint y: 316, distance: 113.7
click at [830, 316] on div "274 244 298 270 262 288 292 272 256 232 296 304 264 282 266 278 294 260 2 5" at bounding box center [539, 275] width 1079 height 440
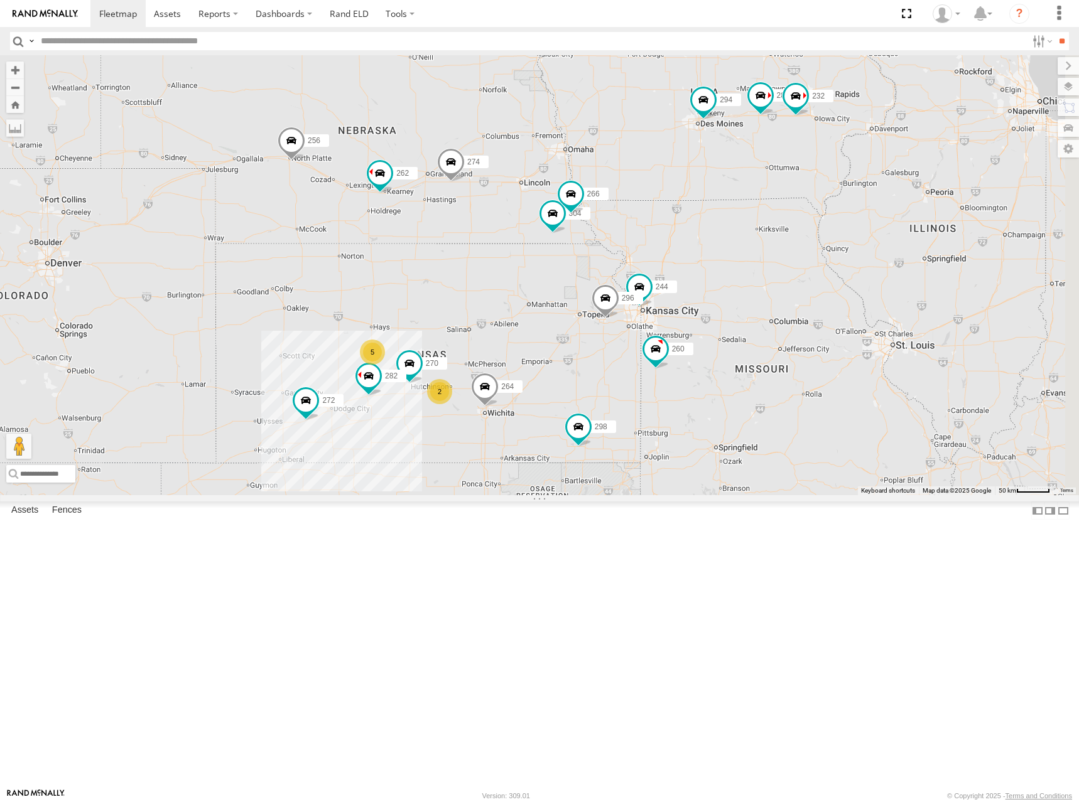
drag, startPoint x: 829, startPoint y: 321, endPoint x: 832, endPoint y: 305, distance: 16.6
click at [832, 305] on div "274 244 298 270 262 288 292 272 256 232 296 304 264 282 266 278 294 260 2 5" at bounding box center [539, 275] width 1079 height 440
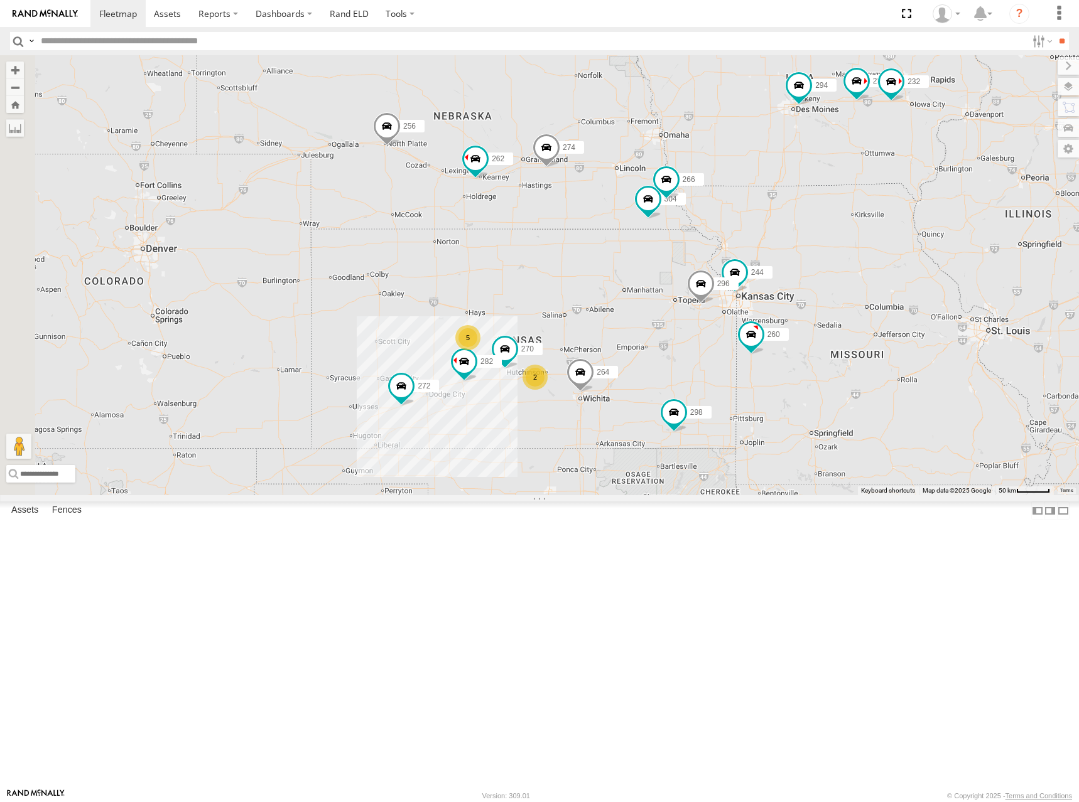
drag, startPoint x: 791, startPoint y: 310, endPoint x: 886, endPoint y: 295, distance: 96.6
click at [886, 295] on div "274 244 298 270 262 288 292 272 256 232 296 304 264 282 266 278 294 260 2 5" at bounding box center [539, 275] width 1079 height 440
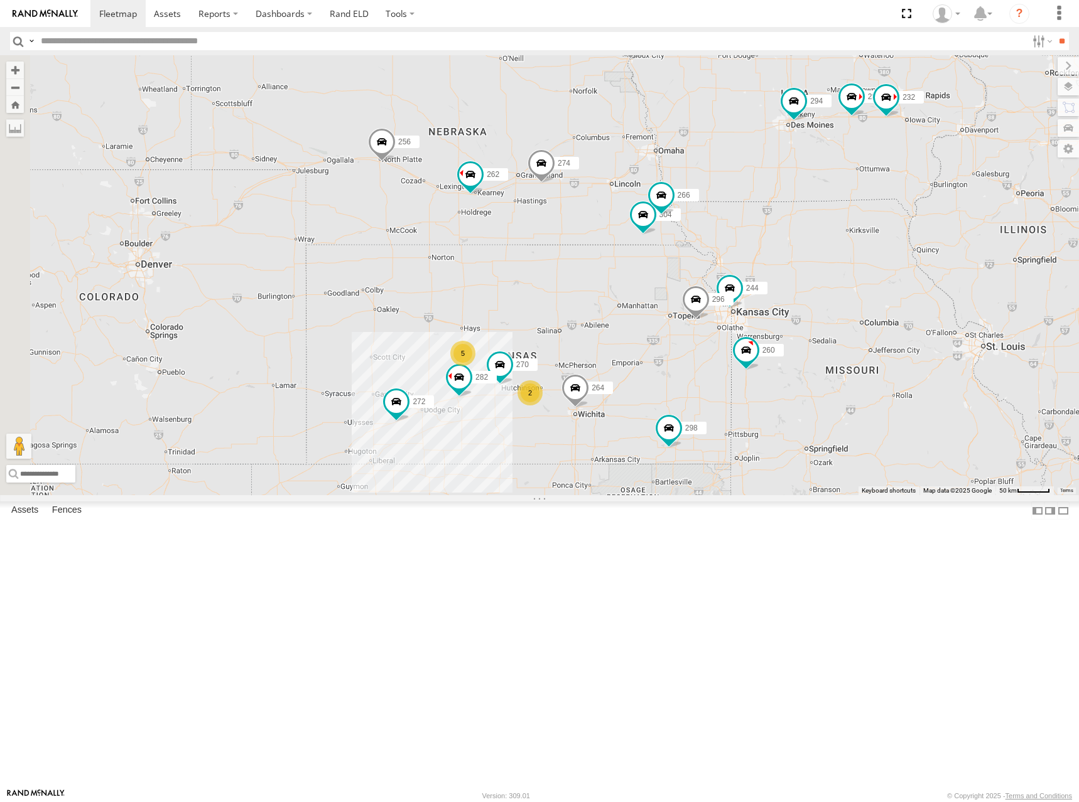
drag, startPoint x: 632, startPoint y: 227, endPoint x: 624, endPoint y: 247, distance: 20.9
click at [624, 247] on div "274 244 298 270 262 288 292 272 256 232 296 304 264 282 266 278 294 260 2 5" at bounding box center [539, 275] width 1079 height 440
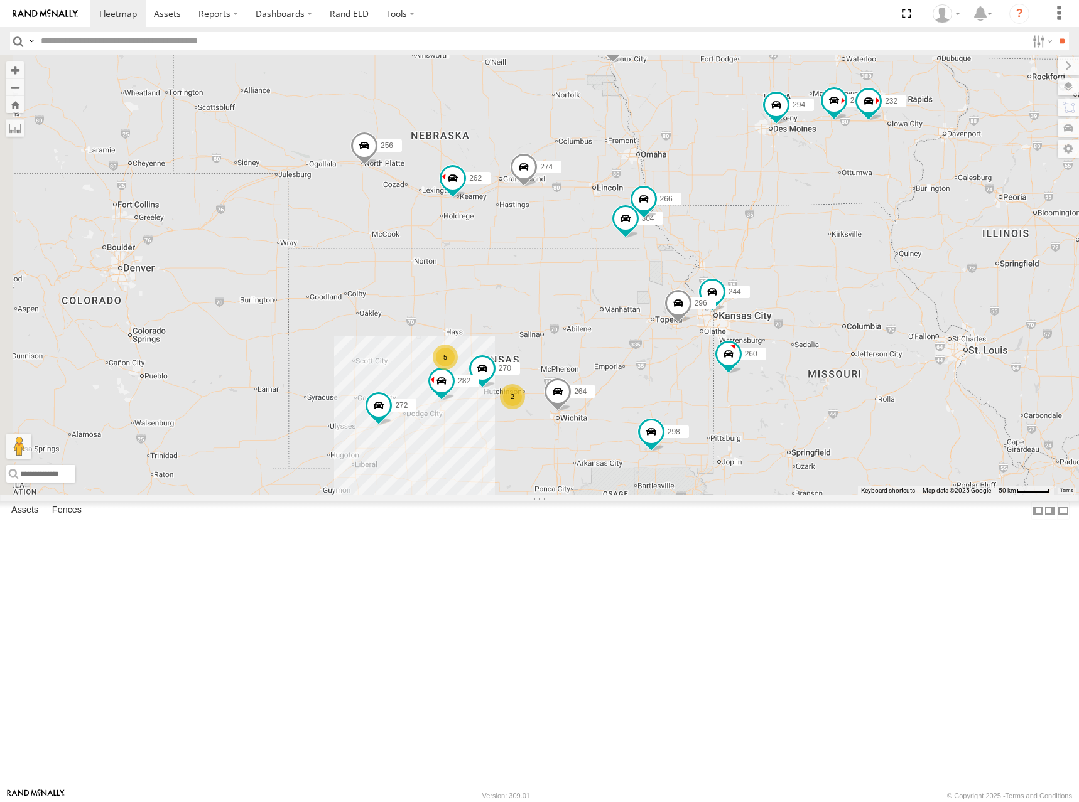
drag, startPoint x: 812, startPoint y: 247, endPoint x: 760, endPoint y: 258, distance: 53.3
click at [762, 259] on div "274 244 298 270 262 288 292 272 256 232 296 304 264 282 266 278 294 260 2 5" at bounding box center [539, 275] width 1079 height 440
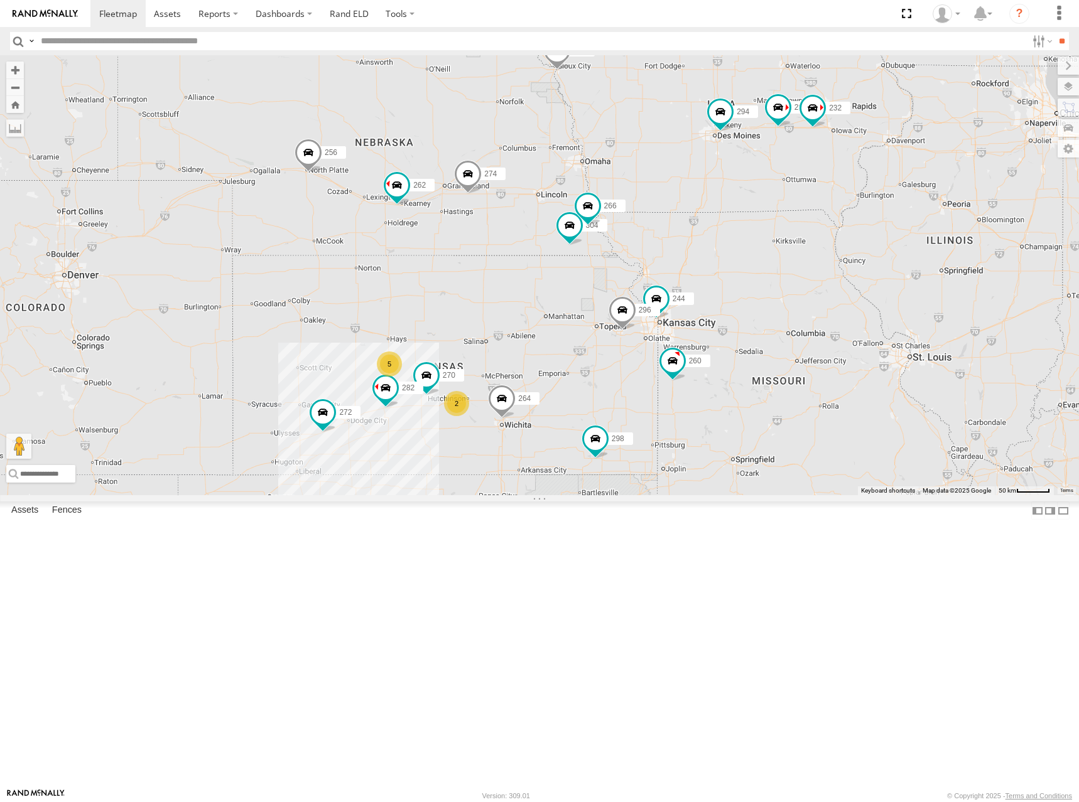
drag, startPoint x: 782, startPoint y: 264, endPoint x: 773, endPoint y: 264, distance: 8.2
click at [773, 264] on div "274 244 298 270 262 288 292 272 256 232 296 304 264 282 266 278 294 260 2 5" at bounding box center [539, 275] width 1079 height 440
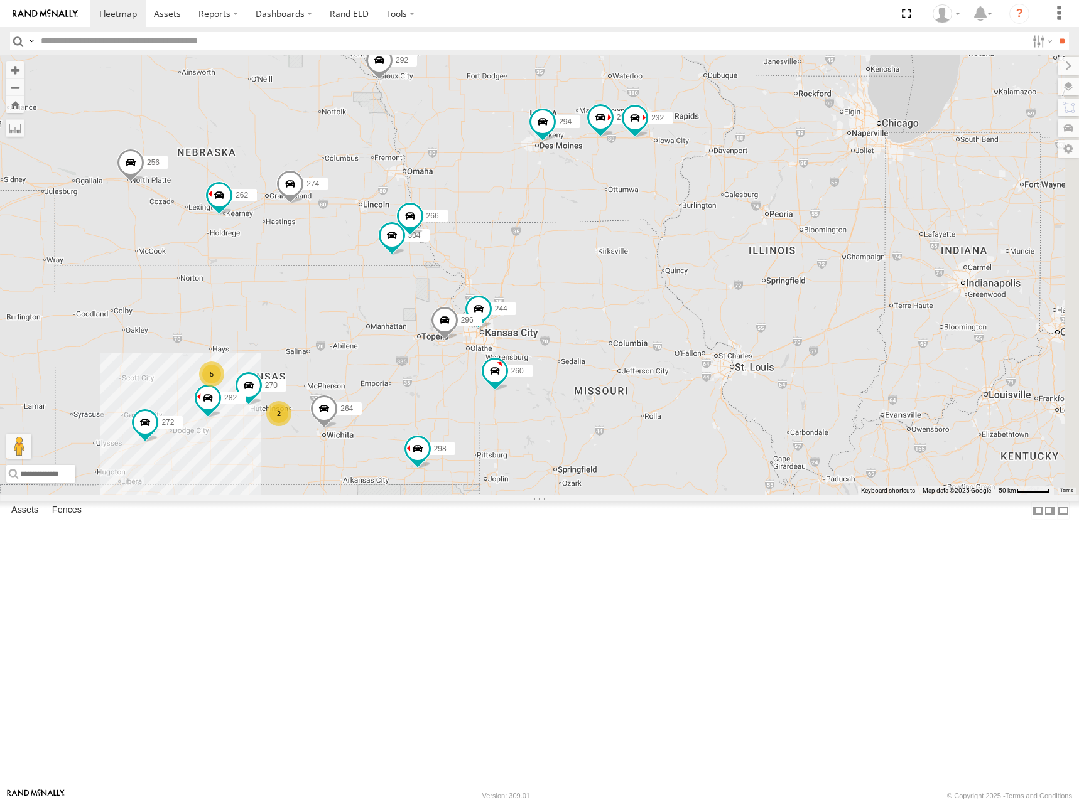
drag, startPoint x: 922, startPoint y: 387, endPoint x: 839, endPoint y: 403, distance: 85.0
click at [839, 403] on div "274 244 298 270 262 288 292 272 256 232 296 304 264 282 266 278 294 260 2 5" at bounding box center [539, 275] width 1079 height 440
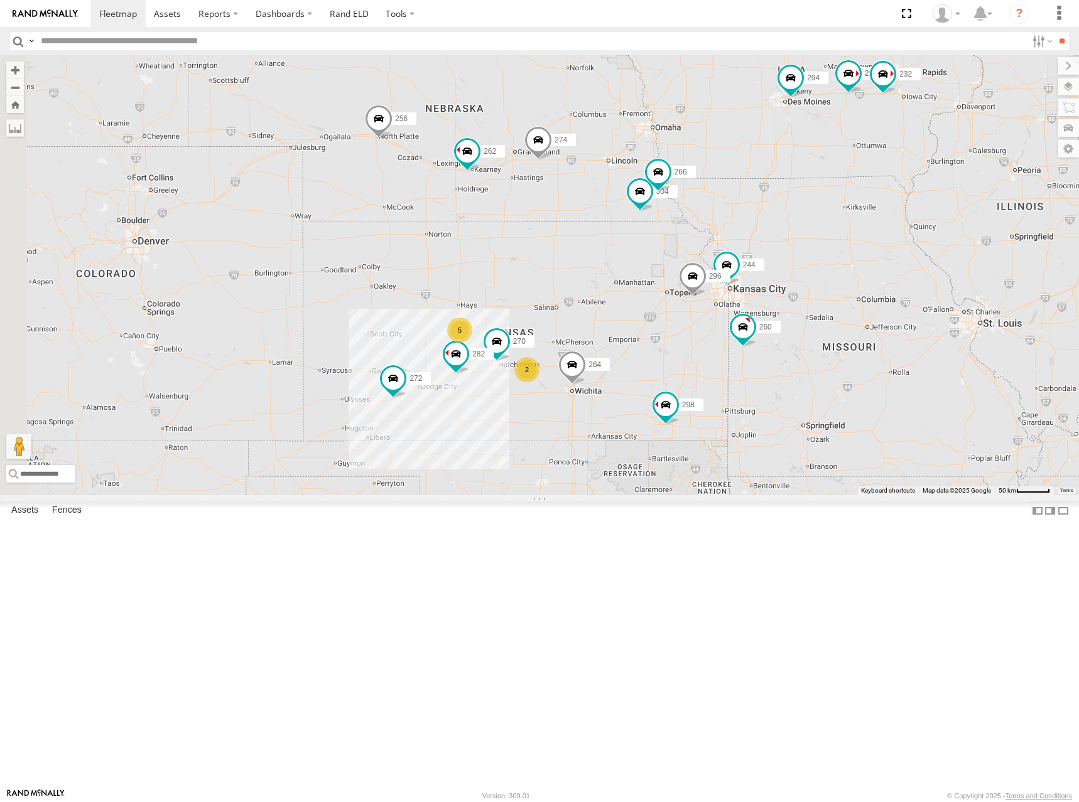
drag, startPoint x: 681, startPoint y: 321, endPoint x: 902, endPoint y: 287, distance: 223.1
click at [902, 287] on div "274 244 298 270 262 288 292 272 256 232 296 304 264 282 266 278 294 260 2 5" at bounding box center [539, 275] width 1079 height 440
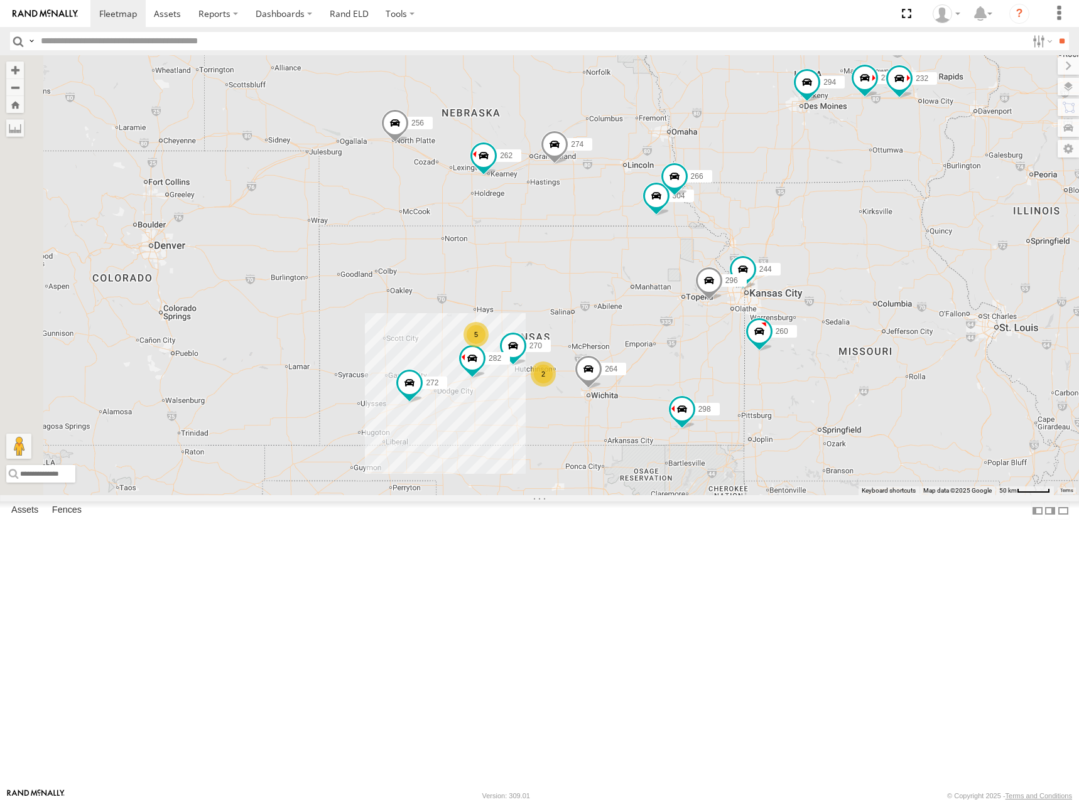
drag, startPoint x: 704, startPoint y: 373, endPoint x: 772, endPoint y: 359, distance: 69.2
click at [753, 367] on div "274 244 298 270 262 288 292 272 256 232 296 304 264 282 266 278 294 260 2 5" at bounding box center [539, 275] width 1079 height 440
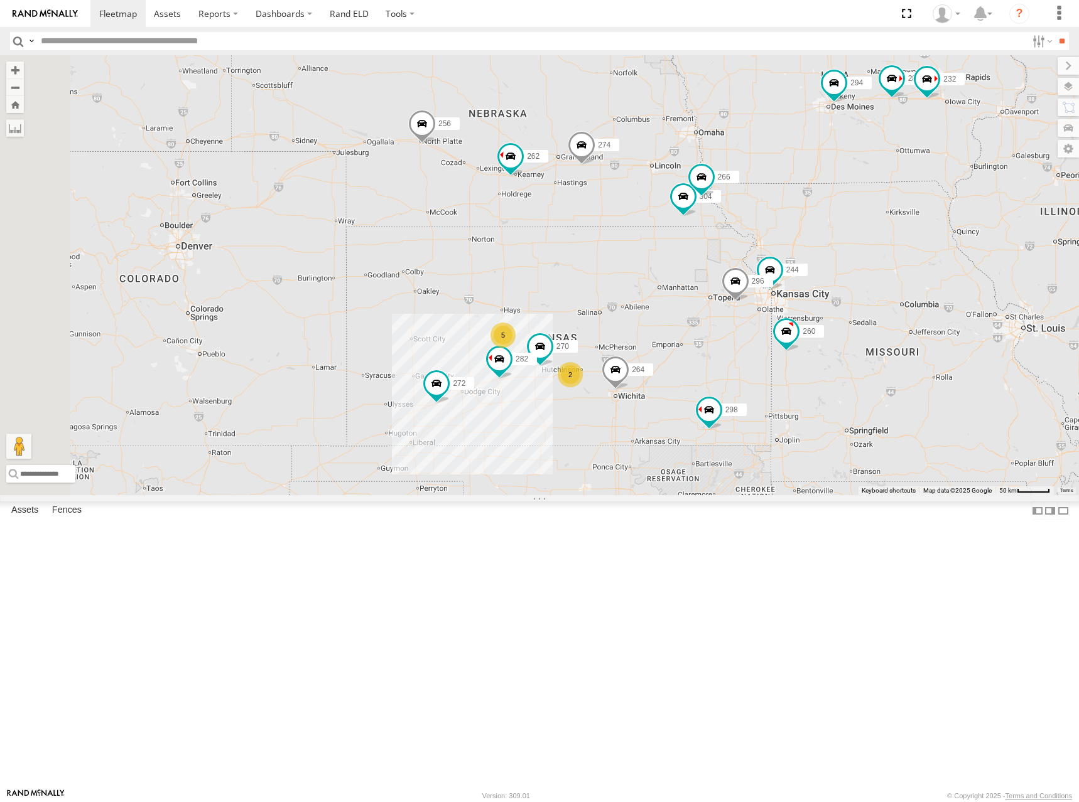
drag, startPoint x: 691, startPoint y: 225, endPoint x: 720, endPoint y: 225, distance: 28.9
click at [720, 225] on div "274 244 298 270 262 288 292 272 256 232 296 304 264 282 266 278 294 260 2 5" at bounding box center [539, 275] width 1079 height 440
click at [800, 230] on div "274 244 298 270 262 288 292 272 256 232 296 304 264 282 266 278 294 260 2 5" at bounding box center [539, 275] width 1079 height 440
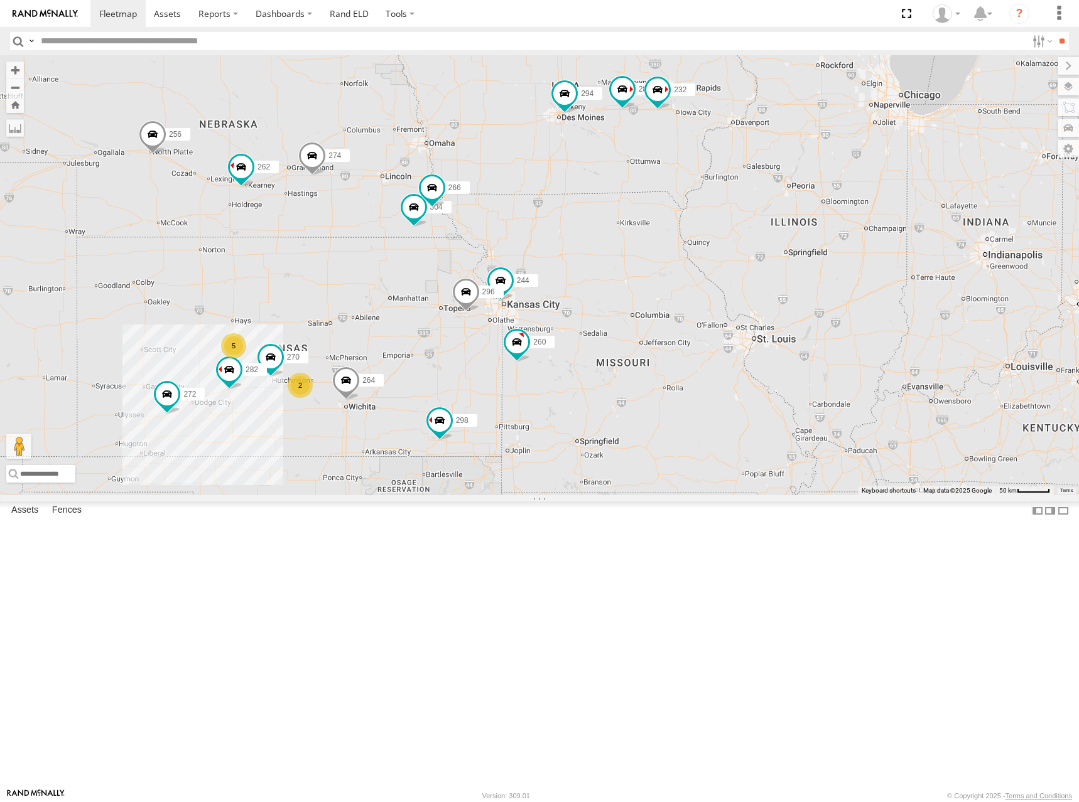
drag, startPoint x: 686, startPoint y: 222, endPoint x: 565, endPoint y: 223, distance: 121.2
click at [565, 223] on div "274 244 298 270 262 288 292 272 256 232 296 304 264 282 266 278 294 260 2 5" at bounding box center [539, 275] width 1079 height 440
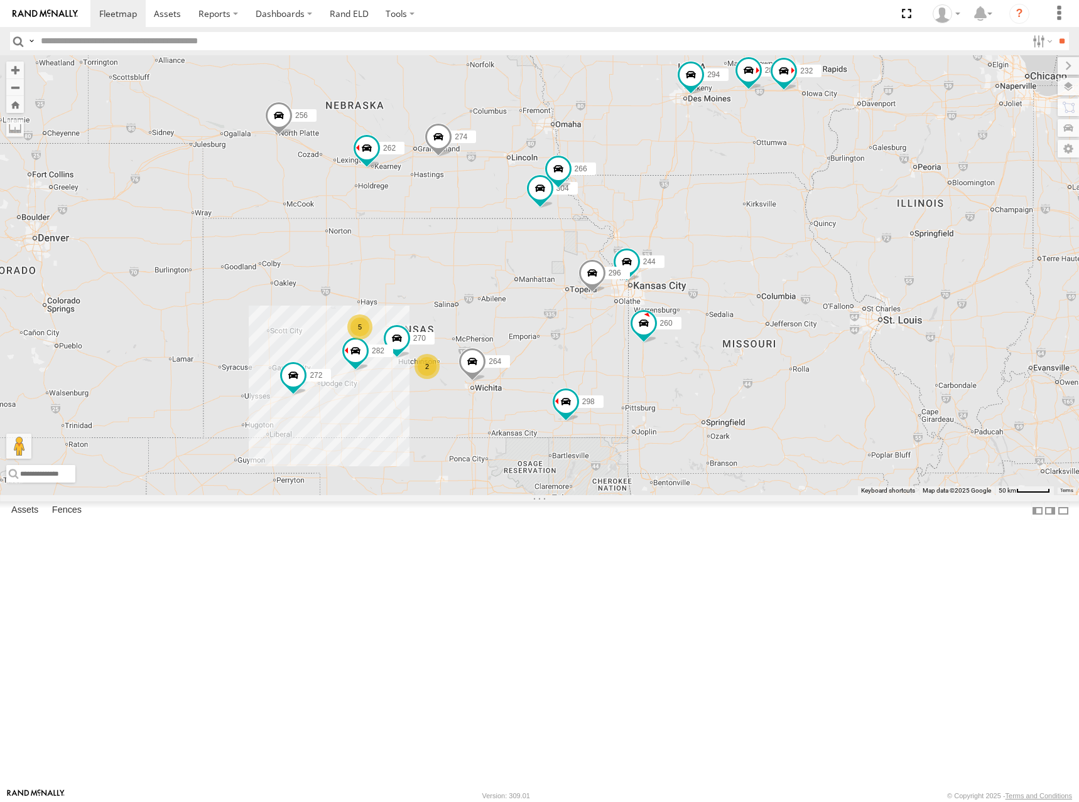
drag, startPoint x: 524, startPoint y: 428, endPoint x: 674, endPoint y: 416, distance: 151.1
click at [674, 416] on div "274 244 298 270 262 288 292 272 256 232 296 304 264 282 266 278 294 260 2 5" at bounding box center [539, 275] width 1079 height 440
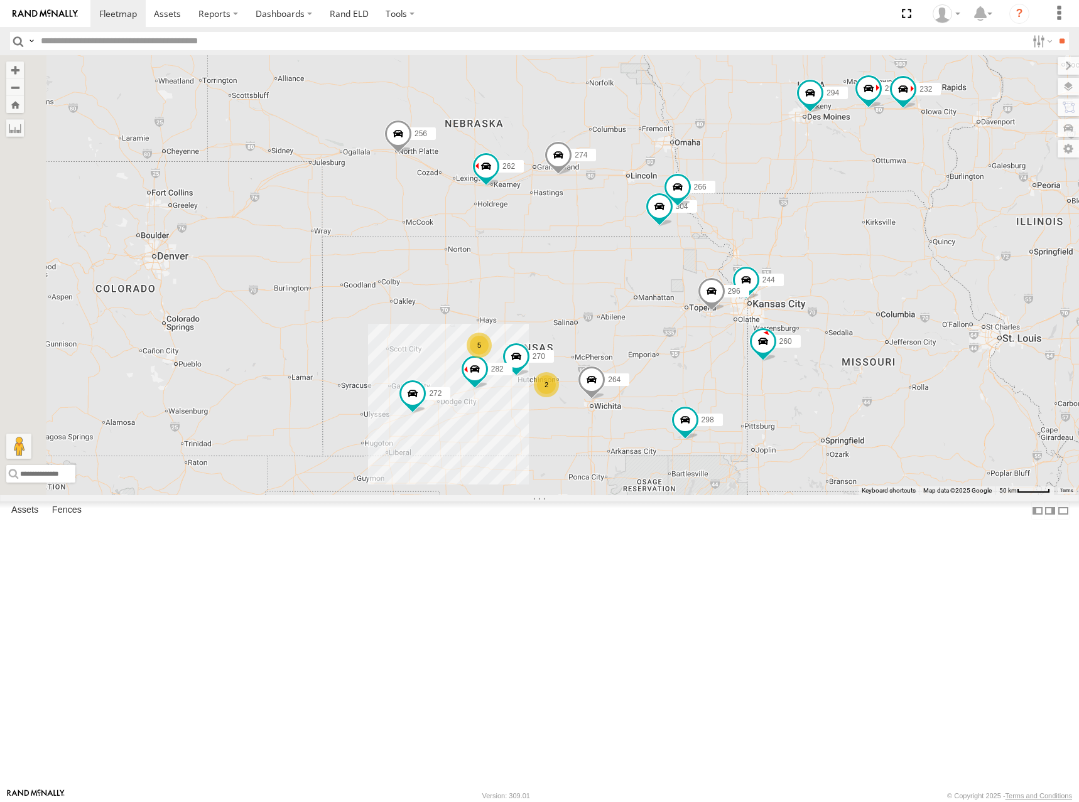
drag, startPoint x: 721, startPoint y: 245, endPoint x: 807, endPoint y: 259, distance: 87.1
click at [807, 259] on div "274 244 298 270 262 288 292 272 256 232 296 304 264 282 266 278 294 260 2 5" at bounding box center [539, 275] width 1079 height 440
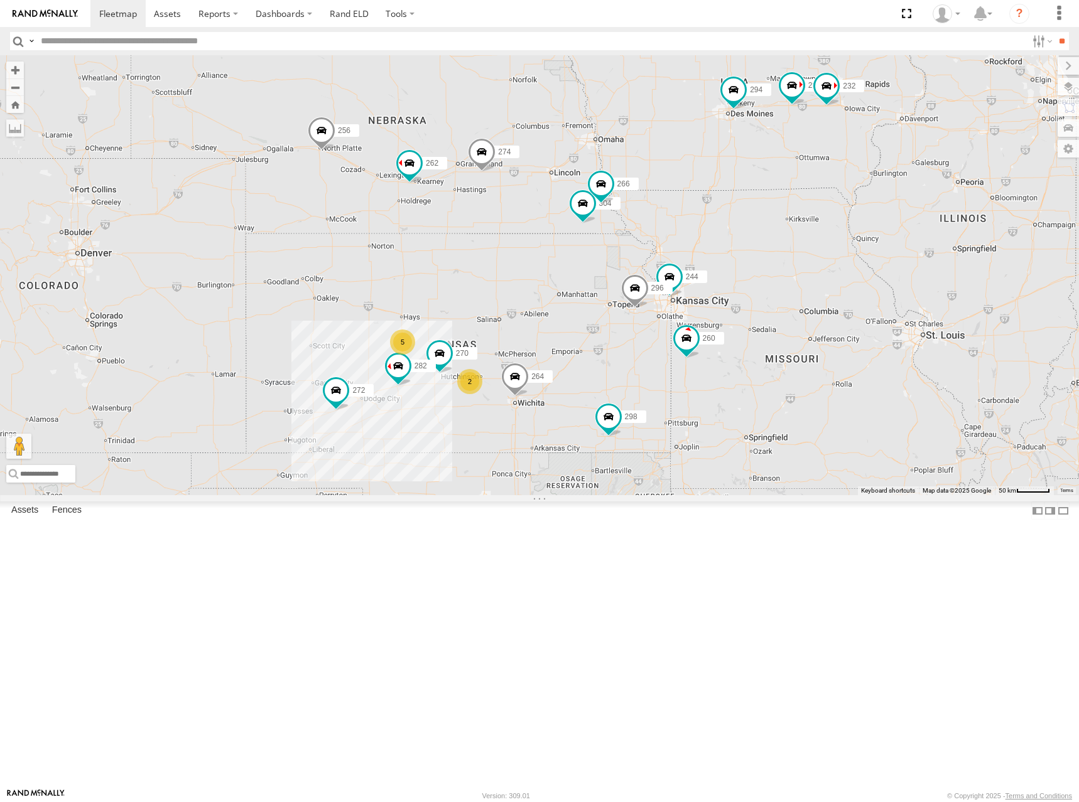
drag, startPoint x: 840, startPoint y: 226, endPoint x: 757, endPoint y: 222, distance: 83.6
click at [757, 222] on div "274 244 298 270 262 288 292 272 256 232 296 304 264 282 266 278 294 260 2 5" at bounding box center [539, 275] width 1079 height 440
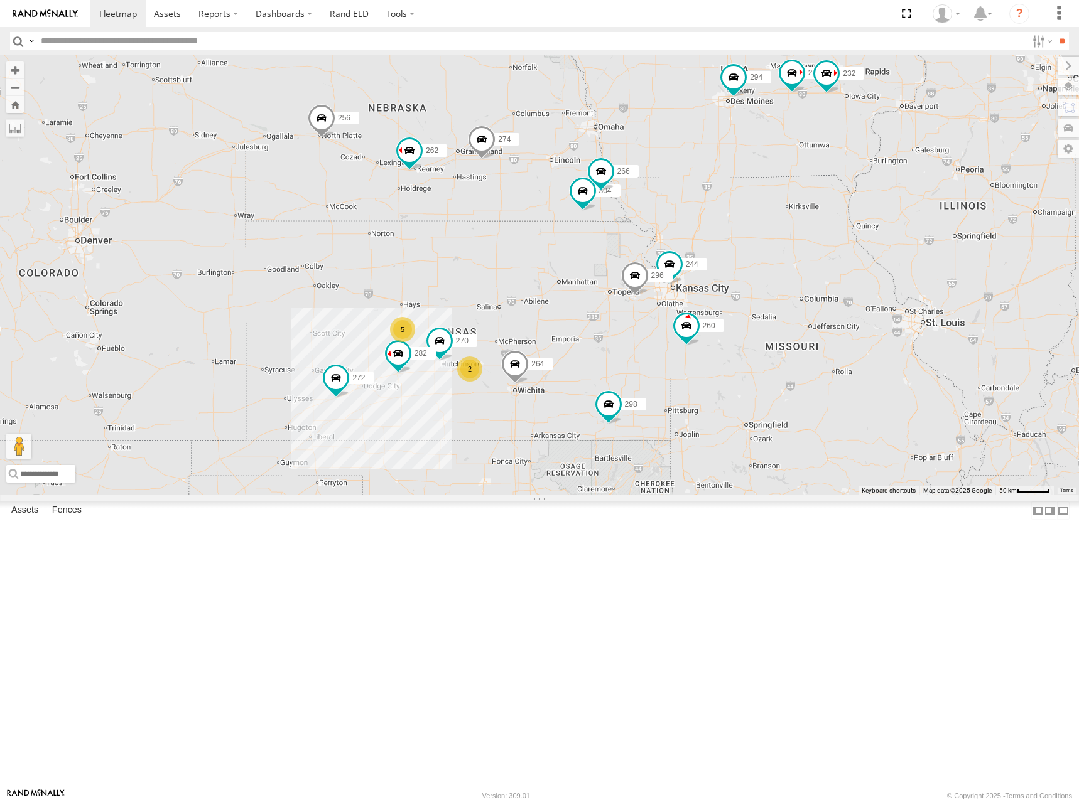
drag, startPoint x: 826, startPoint y: 263, endPoint x: 831, endPoint y: 245, distance: 18.5
click at [831, 245] on div "274 244 298 270 262 288 292 272 256 232 296 304 264 282 266 278 294 260 2 5" at bounding box center [539, 275] width 1079 height 440
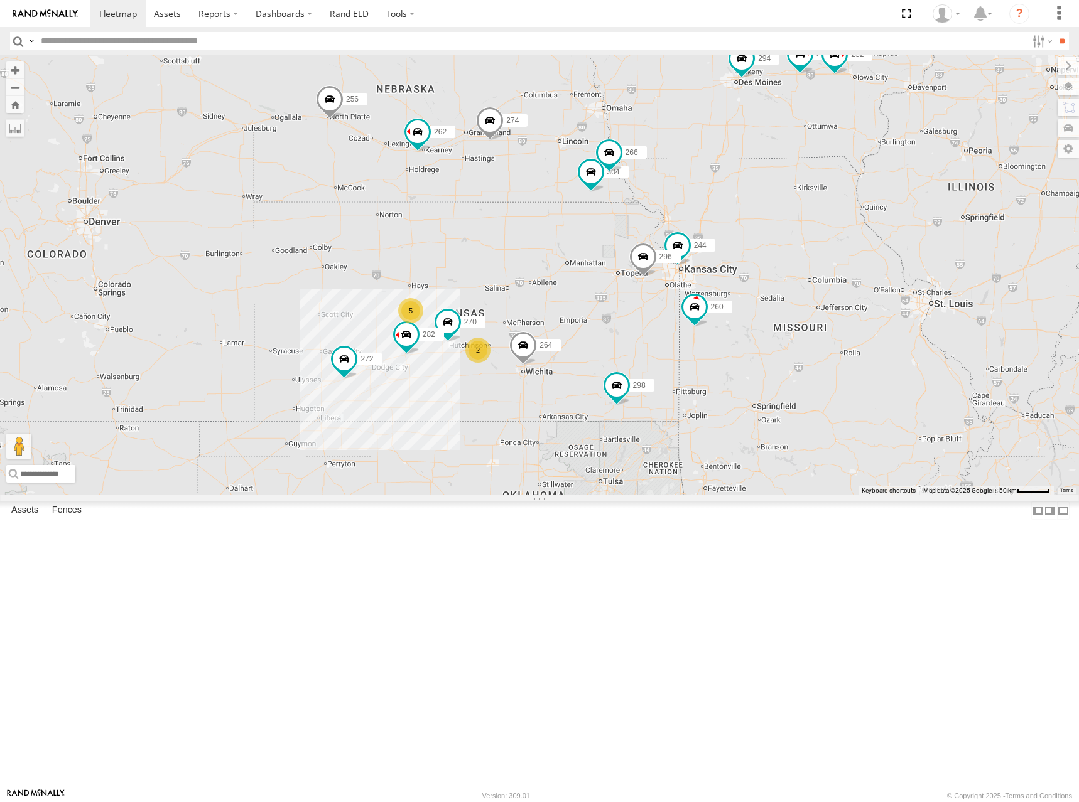
drag, startPoint x: 885, startPoint y: 369, endPoint x: 893, endPoint y: 352, distance: 19.1
click at [893, 352] on div "274 244 298 270 262 288 292 272 256 232 296 304 264 282 266 278 294 260 2 5" at bounding box center [539, 275] width 1079 height 440
drag, startPoint x: 924, startPoint y: 429, endPoint x: 941, endPoint y: 364, distance: 67.5
click at [941, 364] on div "274 244 298 270 262 288 292 272 256 232 296 304 264 282 266 278 294 260 2 5" at bounding box center [539, 275] width 1079 height 440
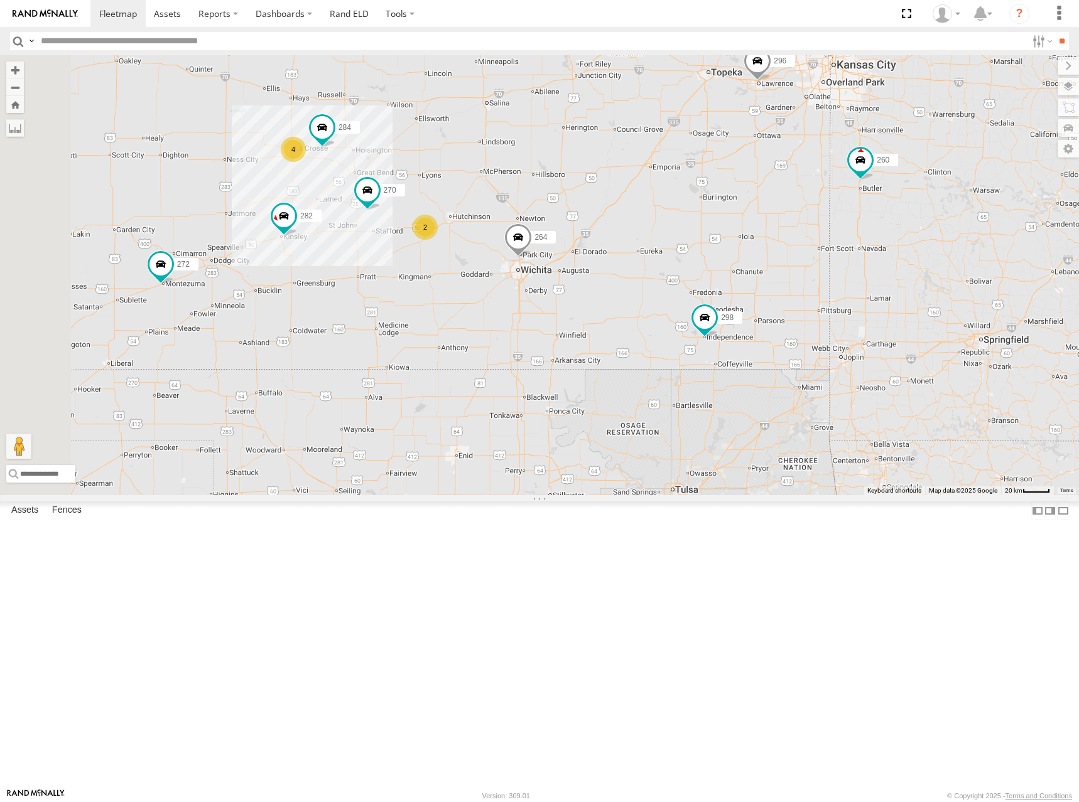
drag, startPoint x: 776, startPoint y: 416, endPoint x: 922, endPoint y: 360, distance: 155.8
click at [922, 360] on div "274 244 298 270 262 288 292 272 256 232 296 304 264 282 266 278 294 260 2 4 284" at bounding box center [539, 275] width 1079 height 440
click at [835, 332] on div "274 244 298 270 262 288 292 272 256 232 296 304 264 282 266 278 294 260 2 4 284" at bounding box center [539, 275] width 1079 height 440
drag, startPoint x: 766, startPoint y: 300, endPoint x: 831, endPoint y: 304, distance: 65.4
click at [831, 304] on div "274 244 298 270 262 288 292 272 256 232 296 304 264 282 266 278 294 260 2 4 284" at bounding box center [539, 275] width 1079 height 440
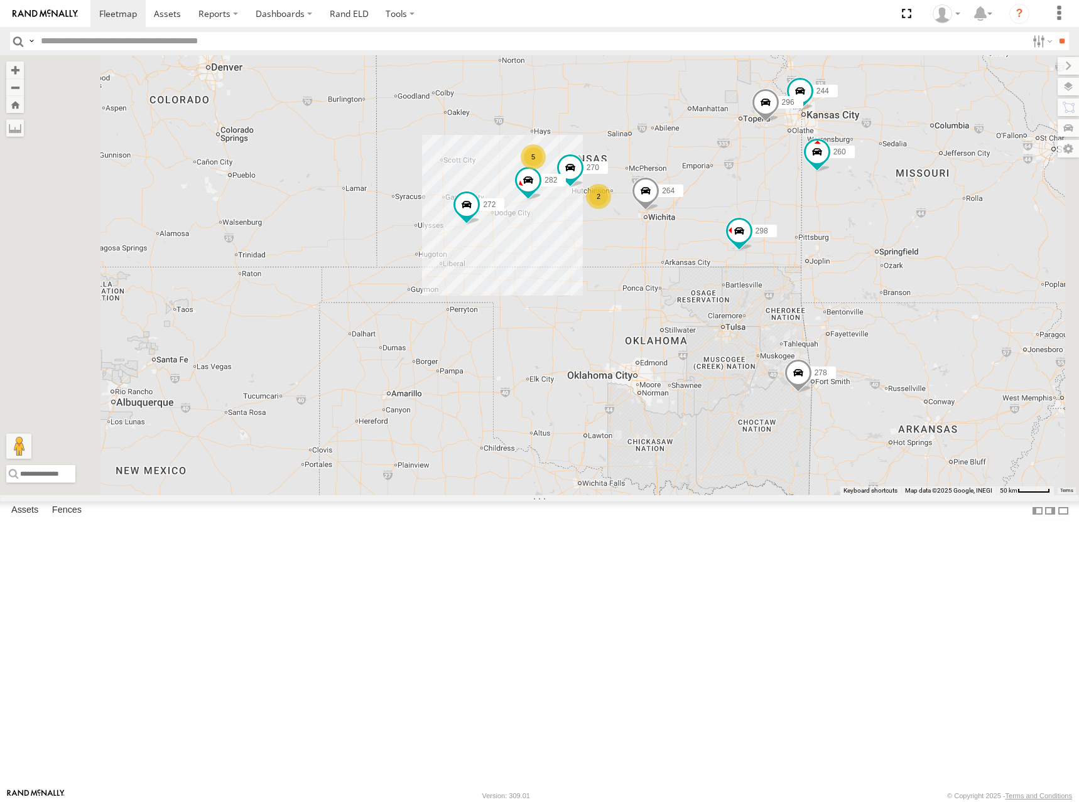
drag, startPoint x: 794, startPoint y: 241, endPoint x: 780, endPoint y: 276, distance: 37.2
click at [780, 276] on div "274 244 298 270 262 288 292 272 256 232 296 304 264 282 266 278 294 260 2 5" at bounding box center [539, 275] width 1079 height 440
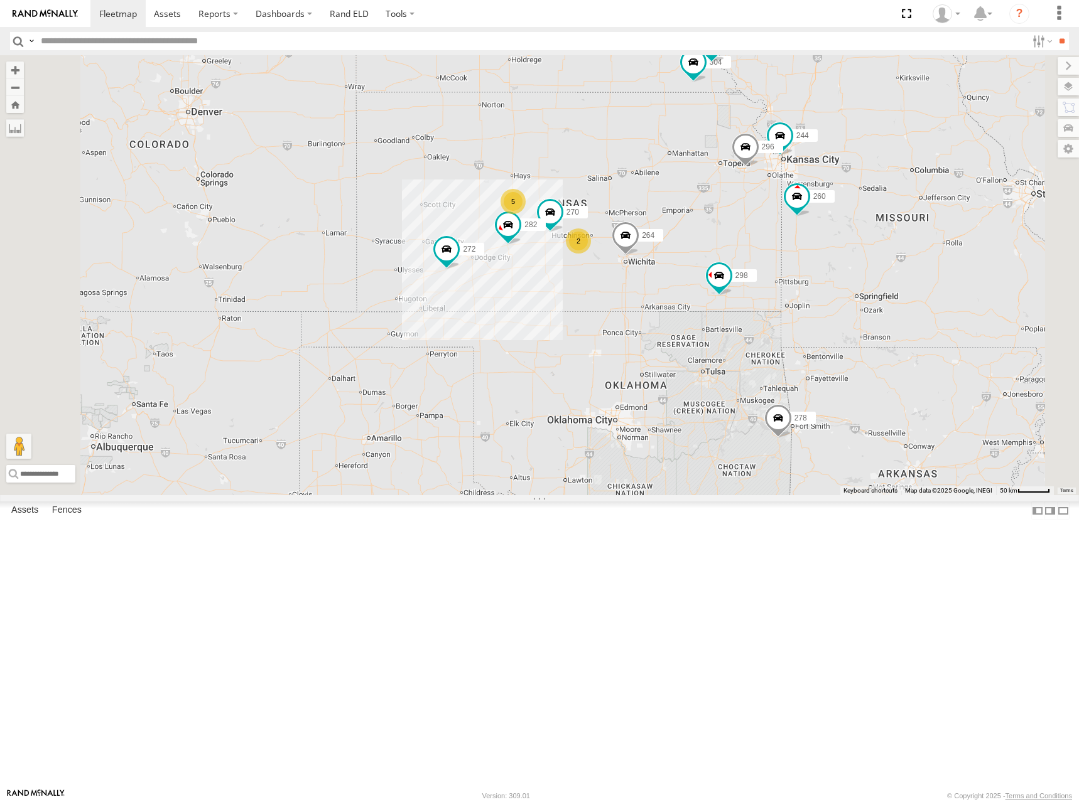
drag, startPoint x: 791, startPoint y: 250, endPoint x: 778, endPoint y: 262, distance: 18.2
click at [778, 262] on div "274 244 298 270 262 288 292 272 256 232 296 304 264 282 266 278 294 260 2 5" at bounding box center [539, 275] width 1079 height 440
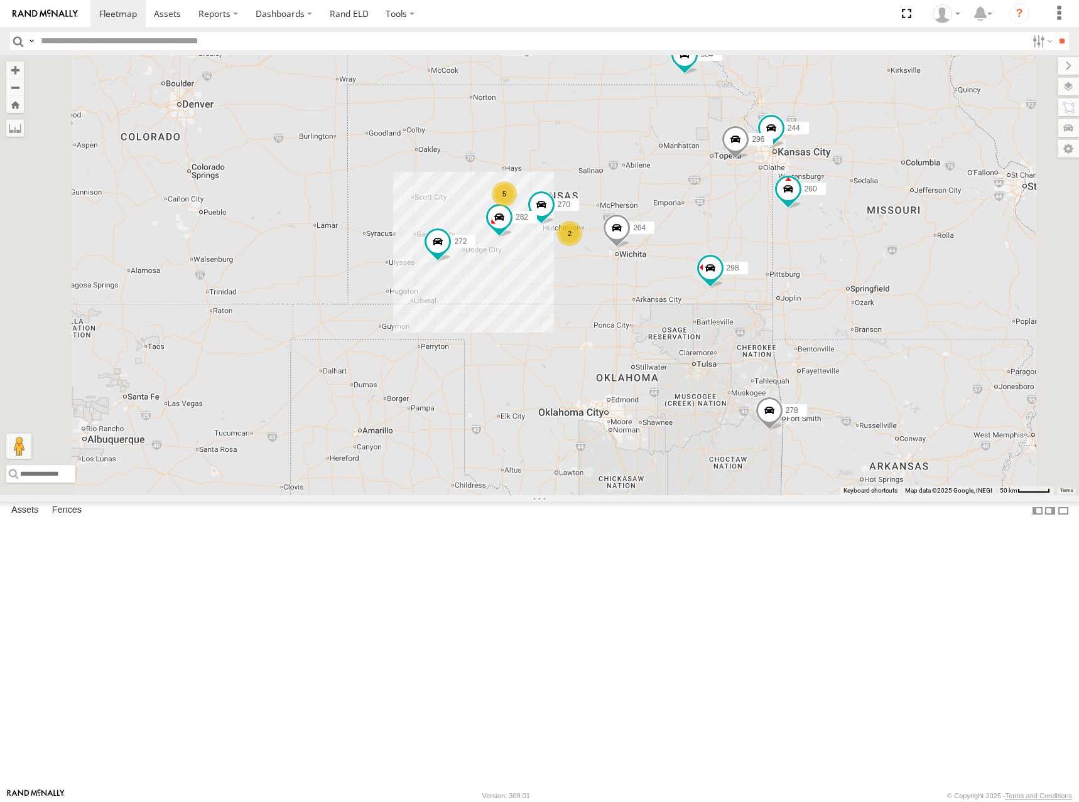
drag, startPoint x: 665, startPoint y: 304, endPoint x: 671, endPoint y: 284, distance: 20.4
click at [671, 284] on div "274 244 298 270 262 288 292 272 256 232 296 304 264 282 266 278 294 260 2 5" at bounding box center [539, 275] width 1079 height 440
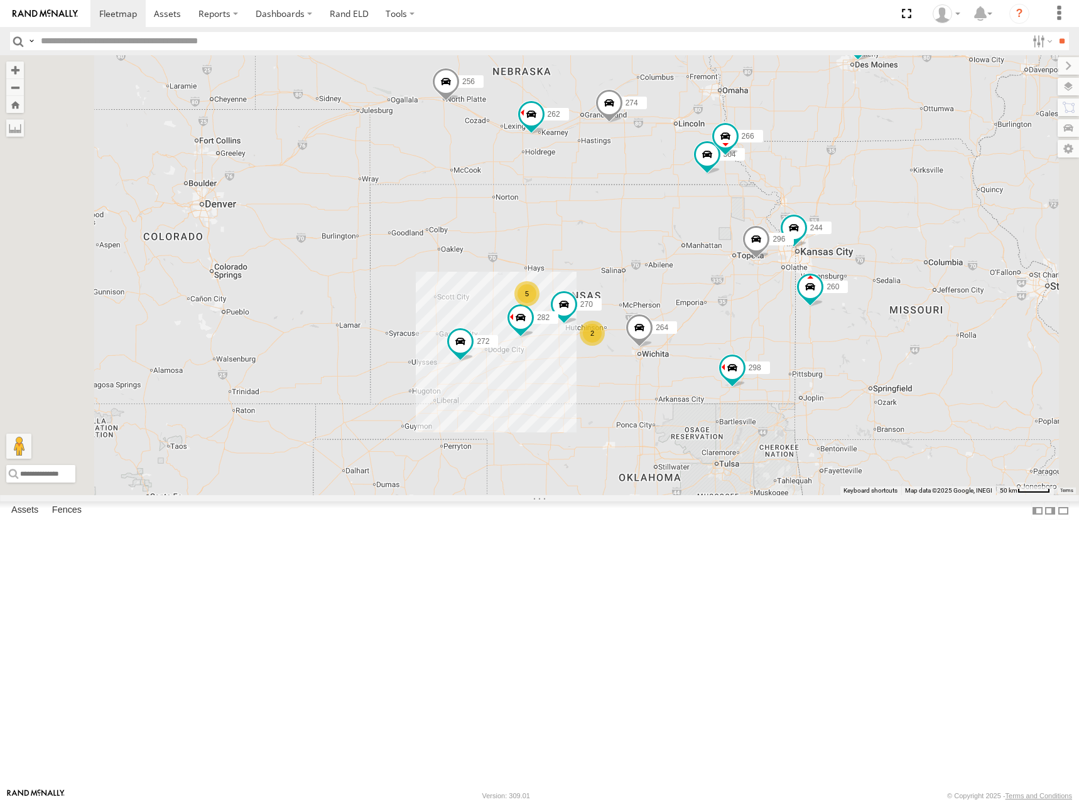
drag, startPoint x: 812, startPoint y: 198, endPoint x: 836, endPoint y: 306, distance: 111.2
click at [836, 306] on div "274 244 298 270 262 288 292 272 256 232 296 304 264 282 266 278 294 260 2 5" at bounding box center [539, 275] width 1079 height 440
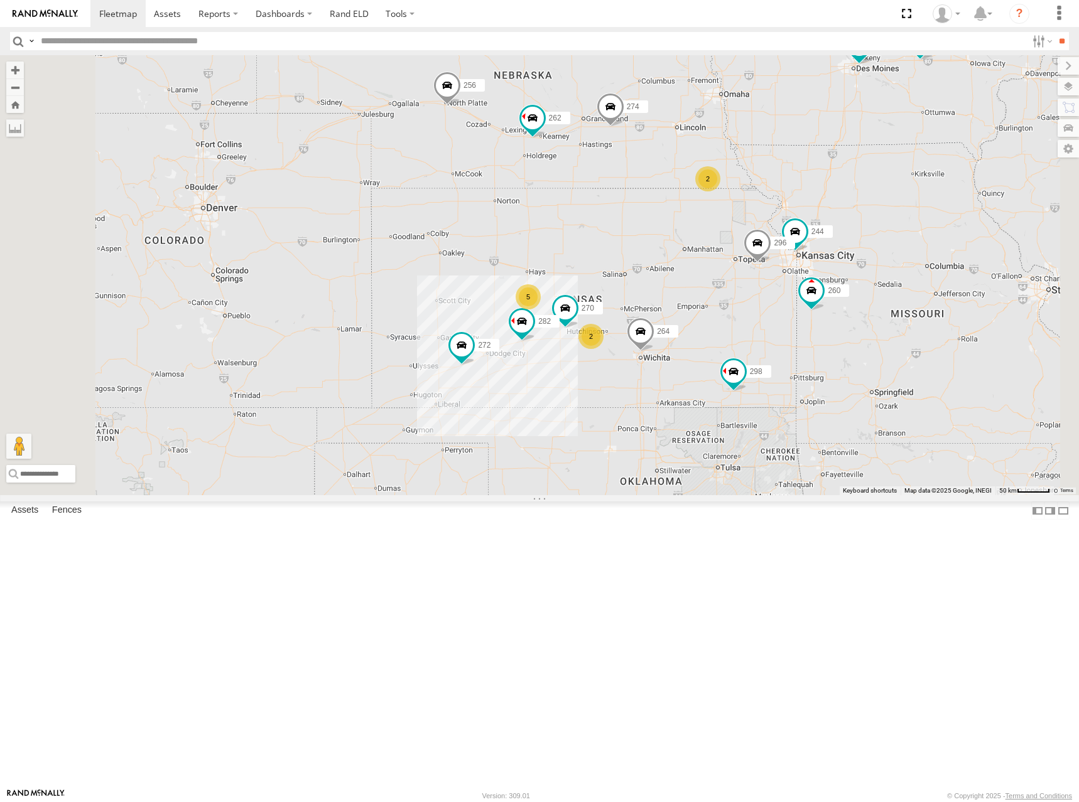
click at [839, 317] on div "274 244 298 270 262 288 292 272 256 296 264 282 278 294 260 2 5 2" at bounding box center [539, 275] width 1079 height 440
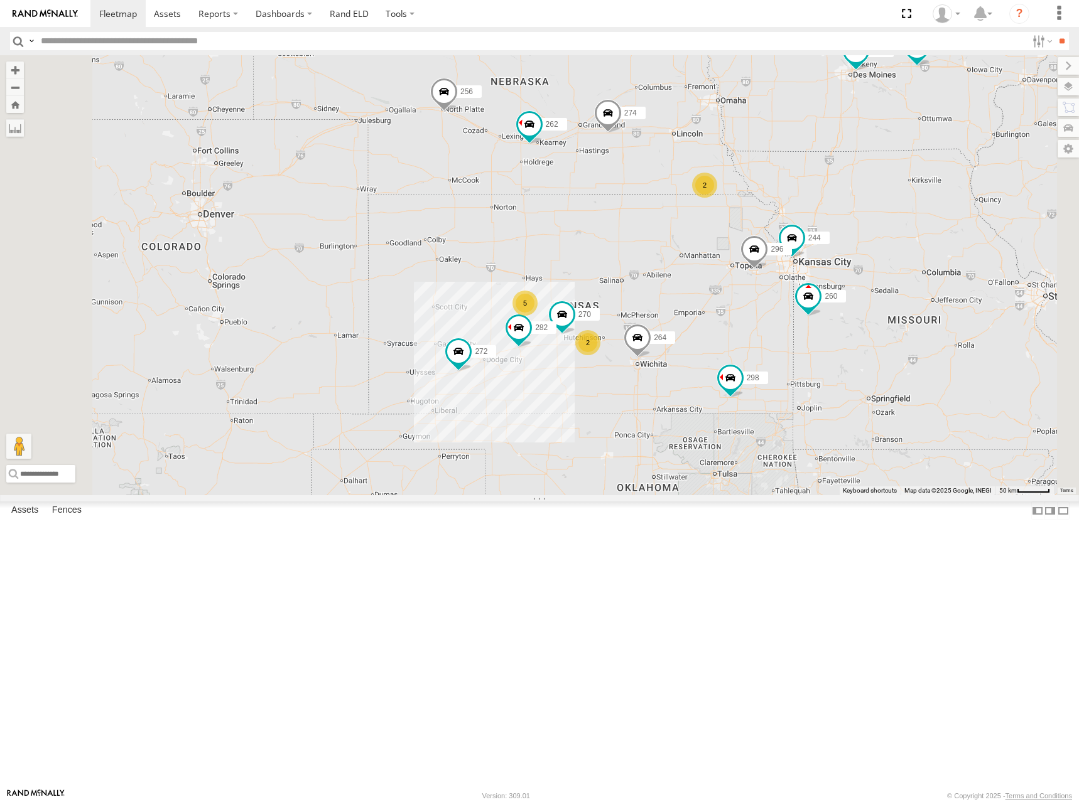
drag, startPoint x: 865, startPoint y: 288, endPoint x: 861, endPoint y: 295, distance: 7.6
click at [861, 295] on div "274 244 298 270 262 288 292 272 256 296 264 282 278 294 260 2 5 2" at bounding box center [539, 275] width 1079 height 440
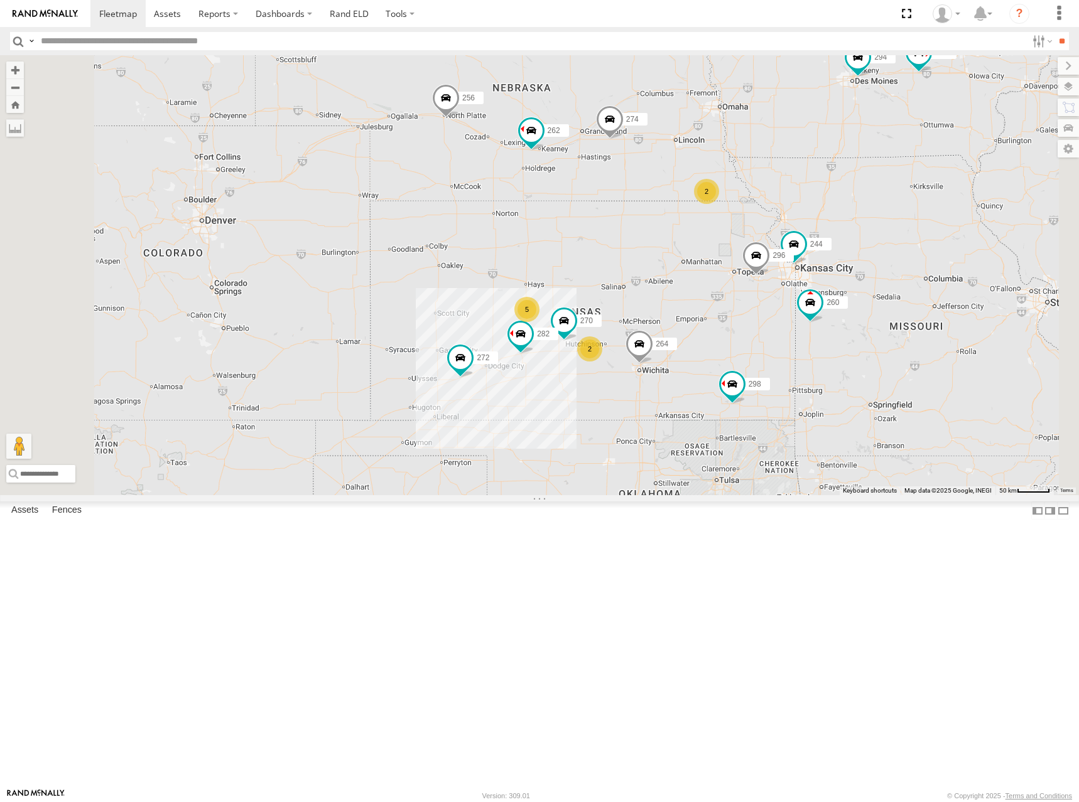
drag, startPoint x: 854, startPoint y: 208, endPoint x: 857, endPoint y: 215, distance: 7.3
click at [857, 215] on div "274 244 298 270 262 288 292 272 256 296 264 282 278 294 260 2 5 2" at bounding box center [539, 275] width 1079 height 440
click at [671, 188] on div "274 244 298 270 262 288 292 272 256 296 264 282 278 294 260 2 5 2" at bounding box center [539, 275] width 1079 height 440
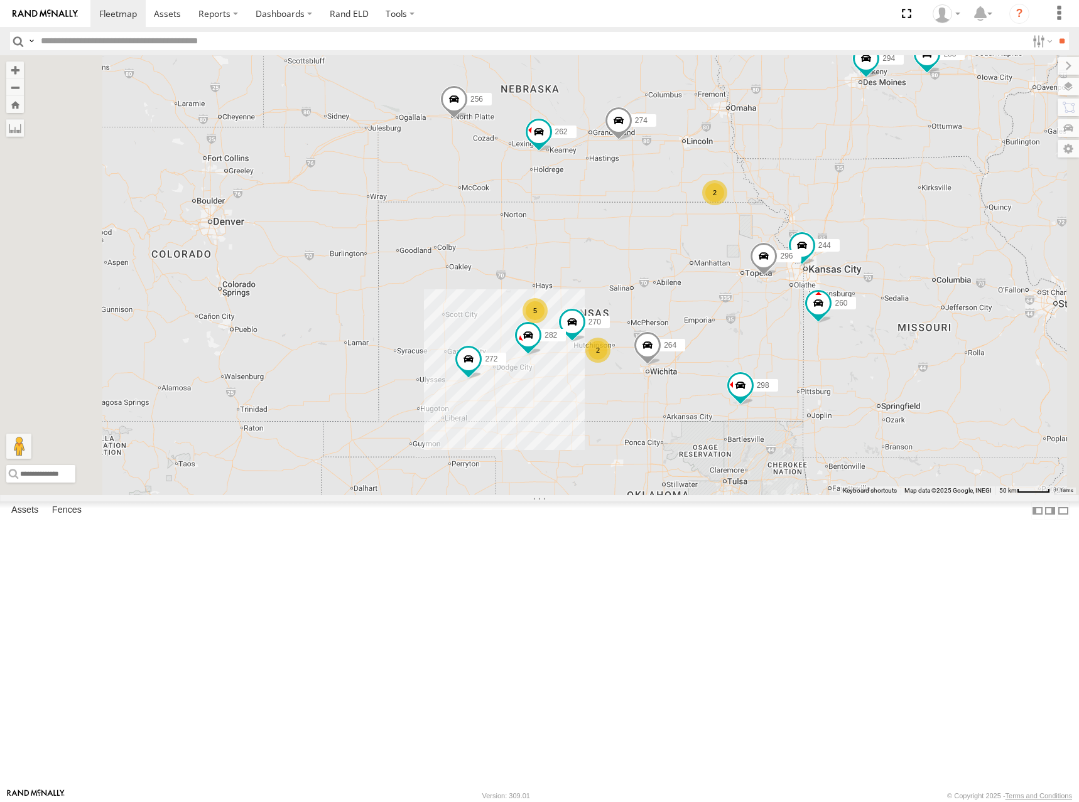
click at [754, 195] on div "274 244 298 270 262 288 292 272 256 296 264 282 278 294 260 2 5 2" at bounding box center [539, 275] width 1079 height 440
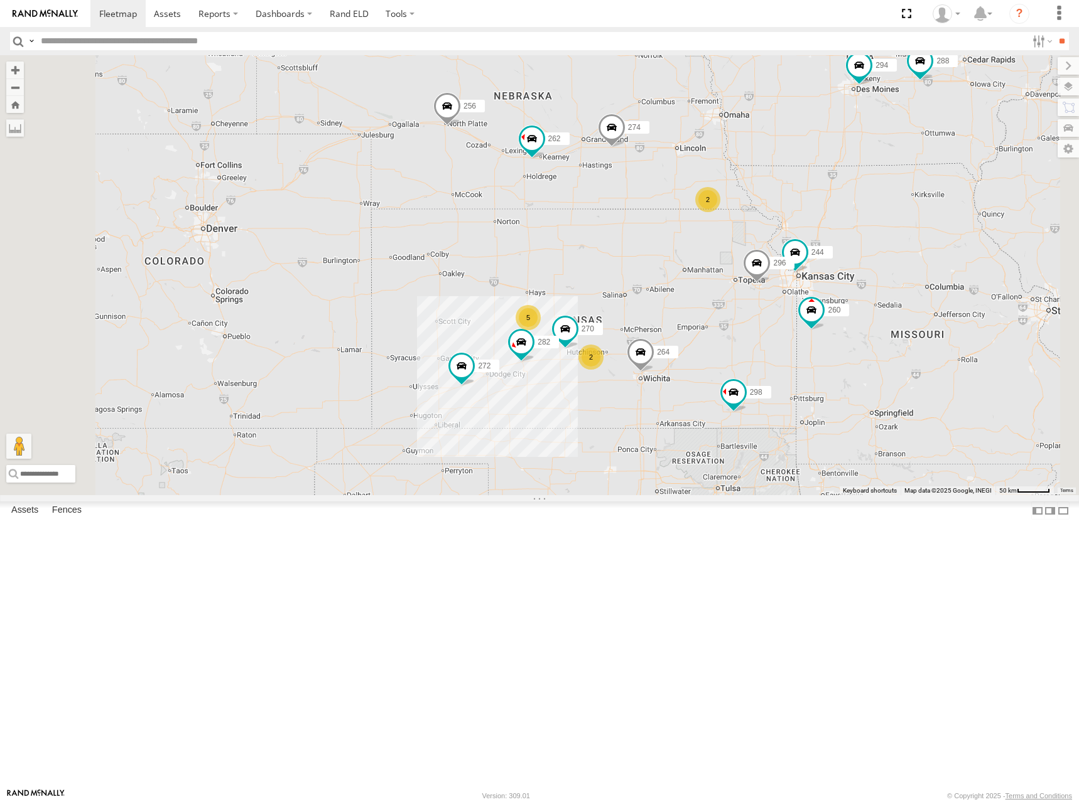
drag, startPoint x: 808, startPoint y: 210, endPoint x: 799, endPoint y: 220, distance: 12.9
click at [799, 220] on div "274 244 298 270 262 288 292 272 256 296 264 282 278 294 260 2 5 2" at bounding box center [539, 275] width 1079 height 440
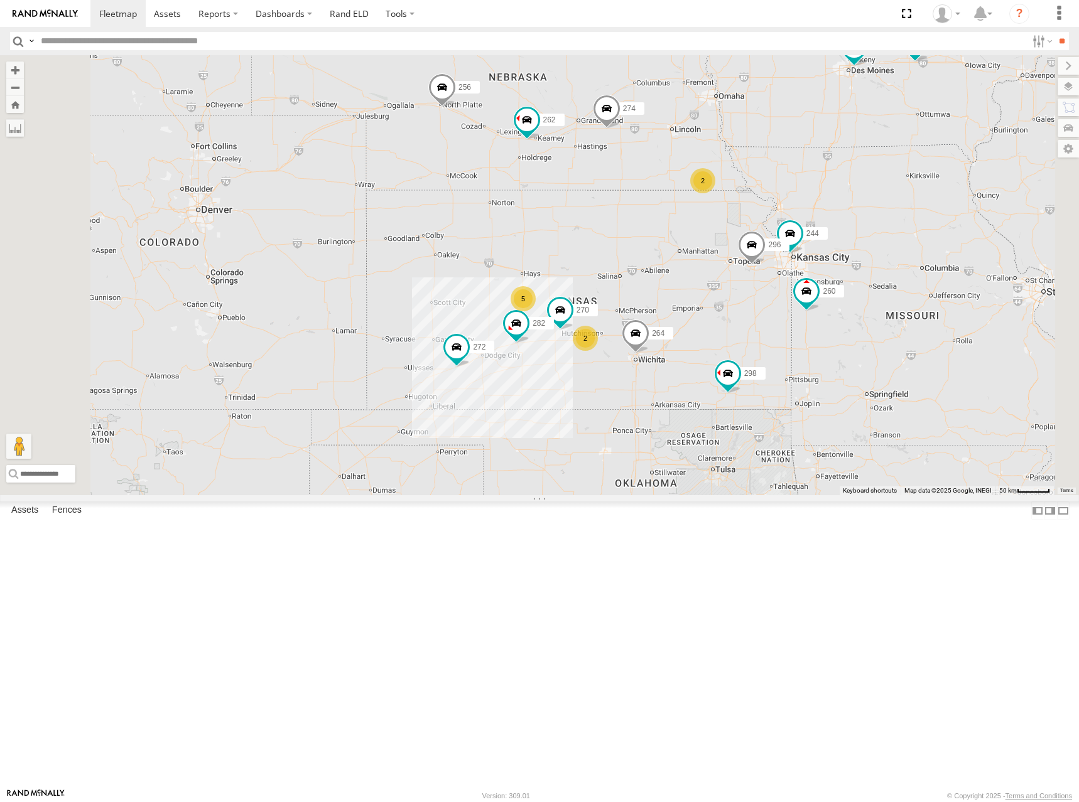
click at [817, 290] on div "274 244 298 270 262 288 292 272 256 296 264 282 278 294 260 2 5 2" at bounding box center [539, 275] width 1079 height 440
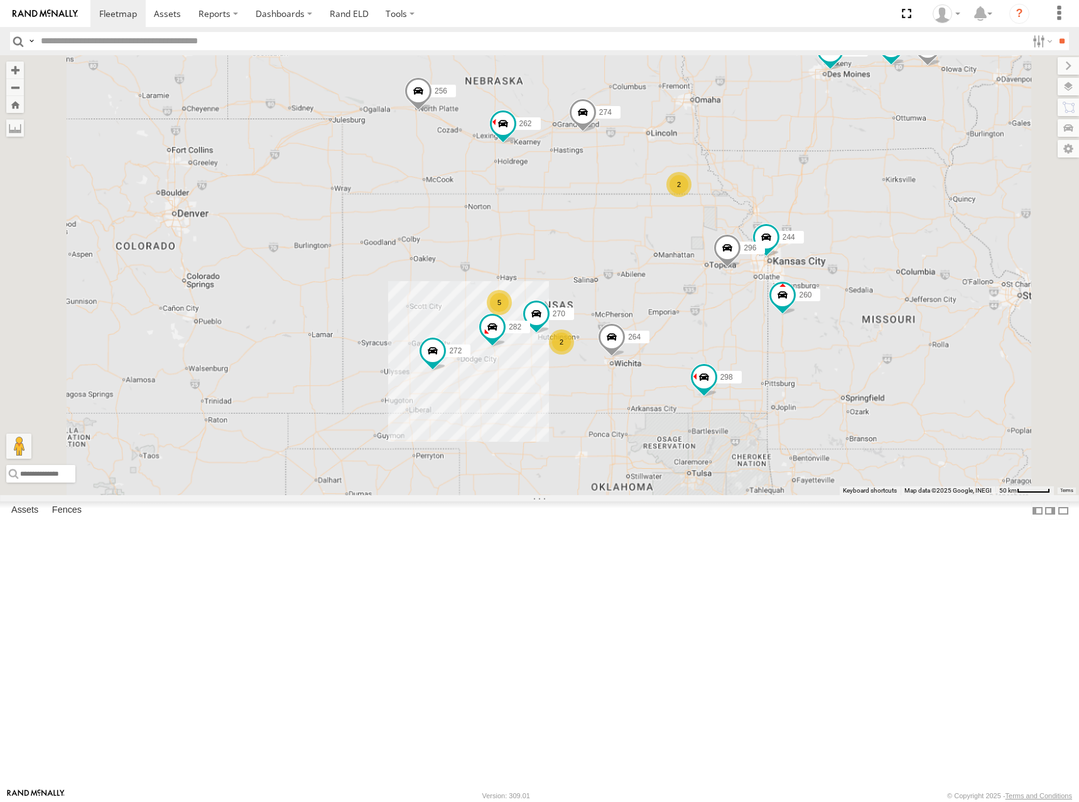
drag, startPoint x: 742, startPoint y: 336, endPoint x: 753, endPoint y: 298, distance: 39.3
click at [753, 298] on div "274 244 298 270 262 288 292 272 256 296 264 282 278 294 260 2 5 2" at bounding box center [539, 275] width 1079 height 440
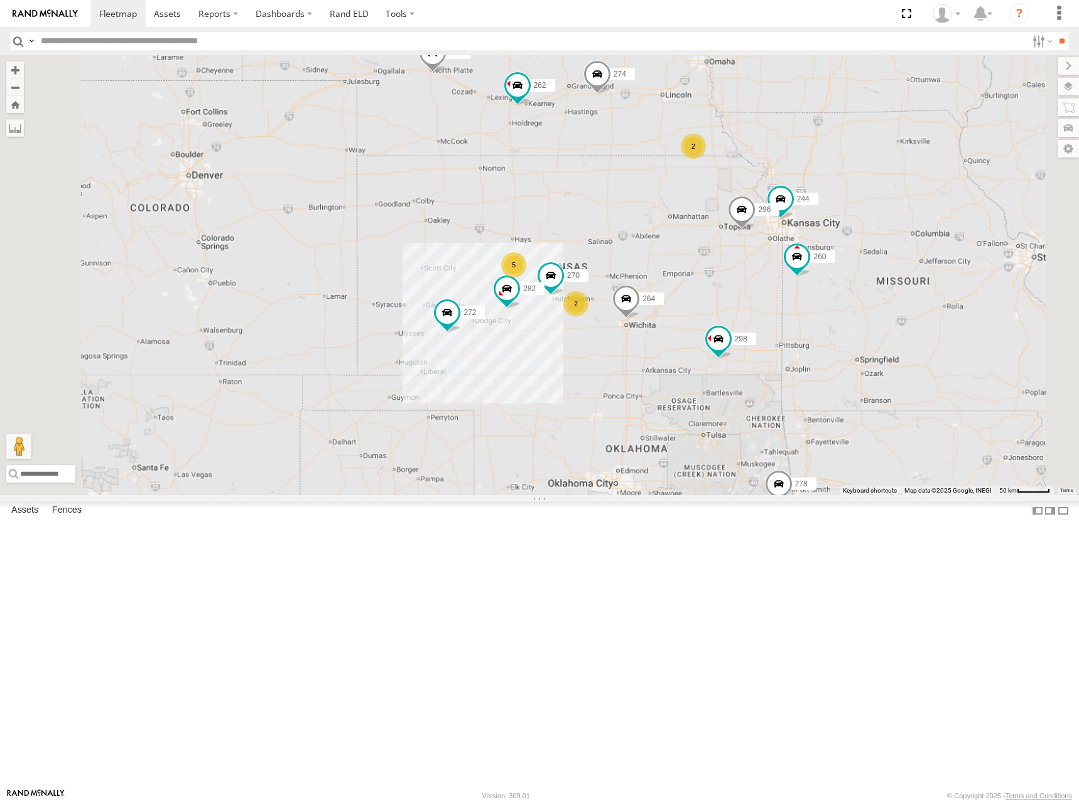
drag, startPoint x: 760, startPoint y: 178, endPoint x: 760, endPoint y: 199, distance: 20.7
click at [760, 199] on div "274 244 298 270 262 288 292 272 256 296 264 282 278 294 260 2 5 2" at bounding box center [539, 275] width 1079 height 440
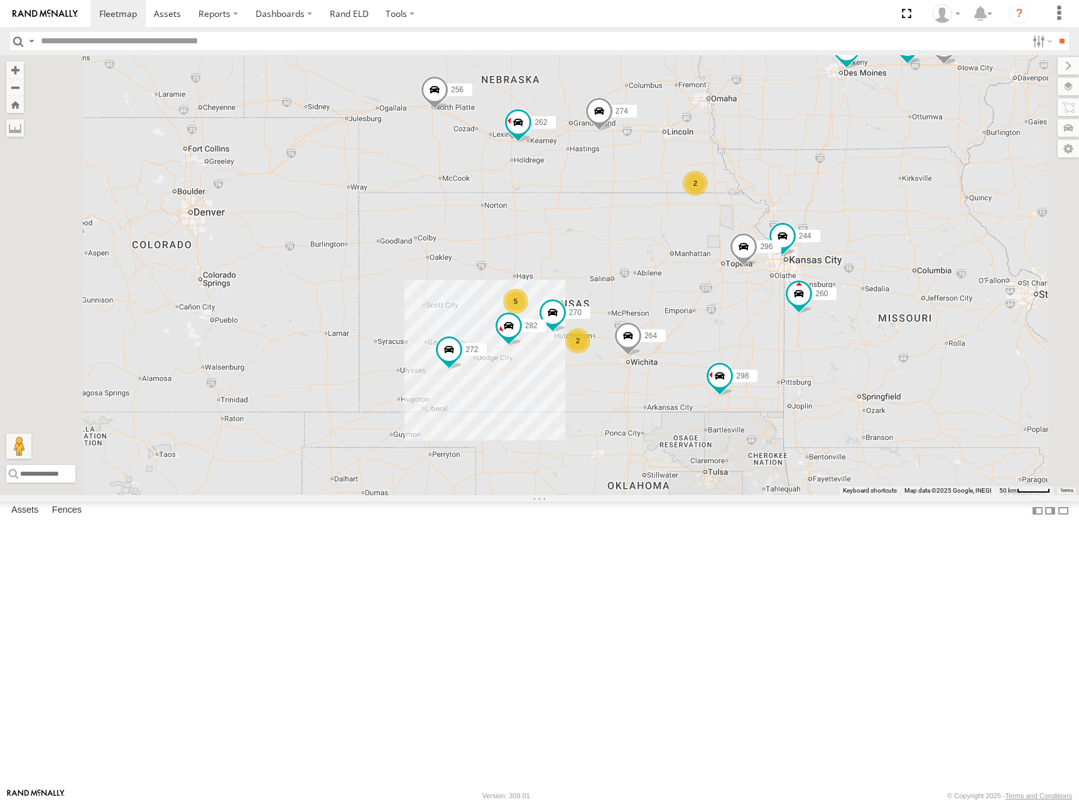
click at [728, 297] on div "274 244 298 270 262 288 292 272 256 296 264 282 278 294 260 2 5 2" at bounding box center [539, 275] width 1079 height 440
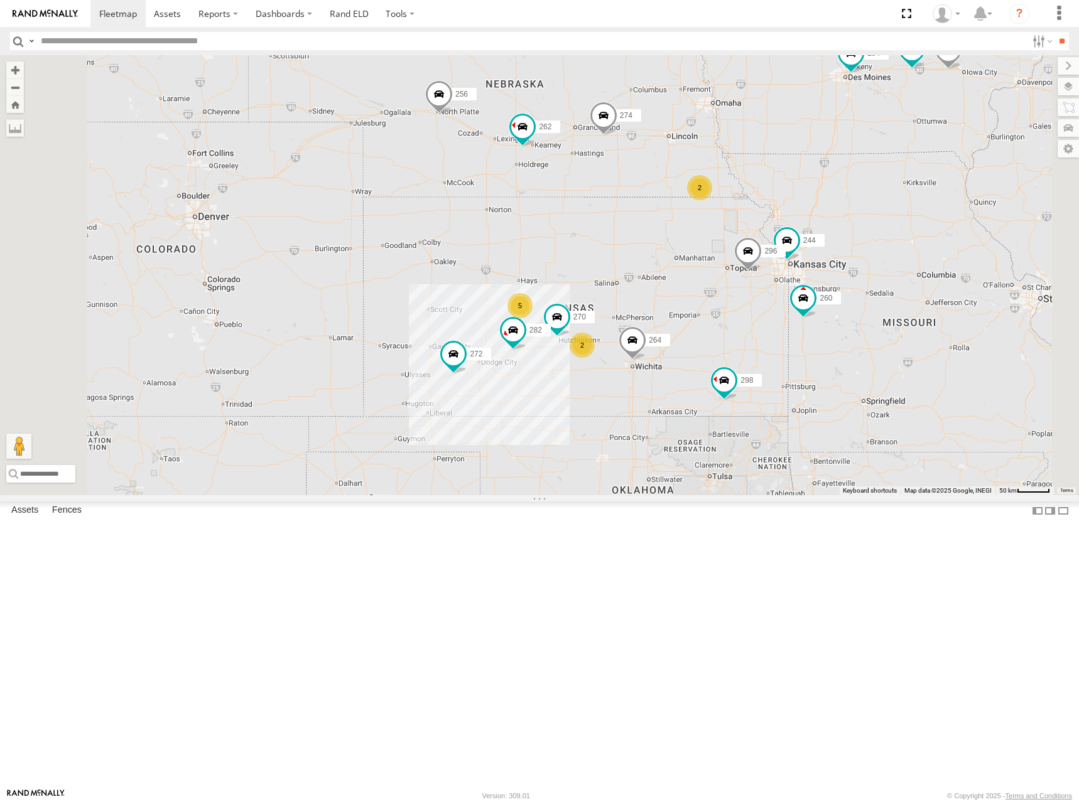
drag, startPoint x: 760, startPoint y: 207, endPoint x: 764, endPoint y: 215, distance: 8.7
click at [764, 215] on div "274 244 298 270 262 288 292 272 256 296 264 282 278 294 260 2 5 2" at bounding box center [539, 275] width 1079 height 440
click at [699, 211] on div "274 244 298 270 262 288 292 272 256 296 264 282 278 294 260 2 5 2" at bounding box center [539, 275] width 1079 height 440
drag, startPoint x: 774, startPoint y: 348, endPoint x: 812, endPoint y: 355, distance: 38.2
click at [812, 355] on div "274 244 298 270 262 288 292 272 256 296 264 282 278 294 260 2 5 2" at bounding box center [539, 275] width 1079 height 440
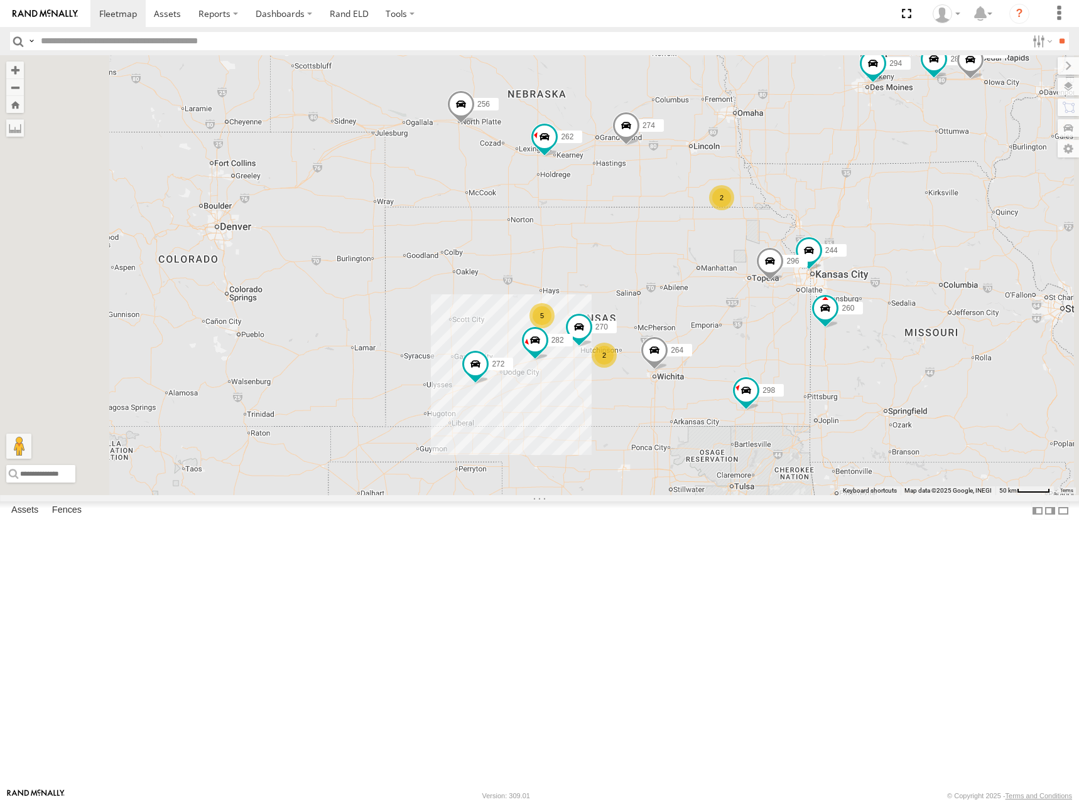
drag, startPoint x: 880, startPoint y: 285, endPoint x: 870, endPoint y: 292, distance: 11.7
click at [870, 292] on div "274 244 298 270 262 288 292 272 256 296 264 282 278 294 260 2 5 2" at bounding box center [539, 275] width 1079 height 440
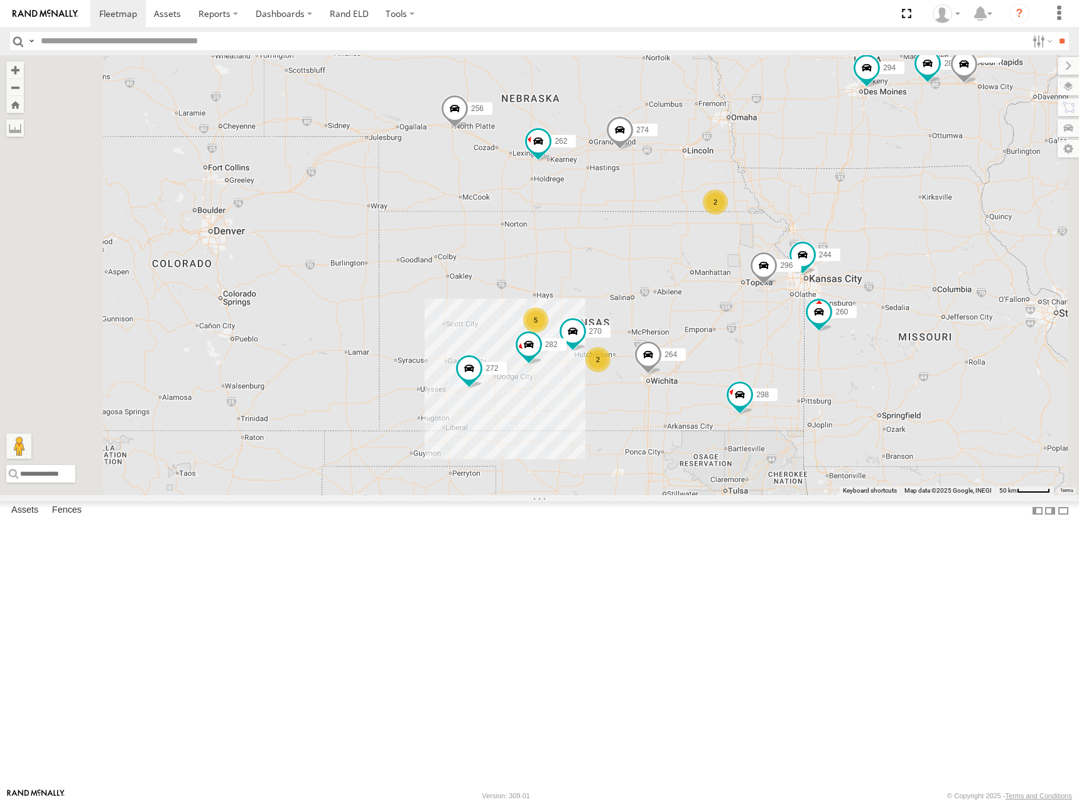
click at [848, 332] on div "274 244 298 270 262 288 292 272 256 296 264 282 278 294 260 2 5 2" at bounding box center [539, 275] width 1079 height 440
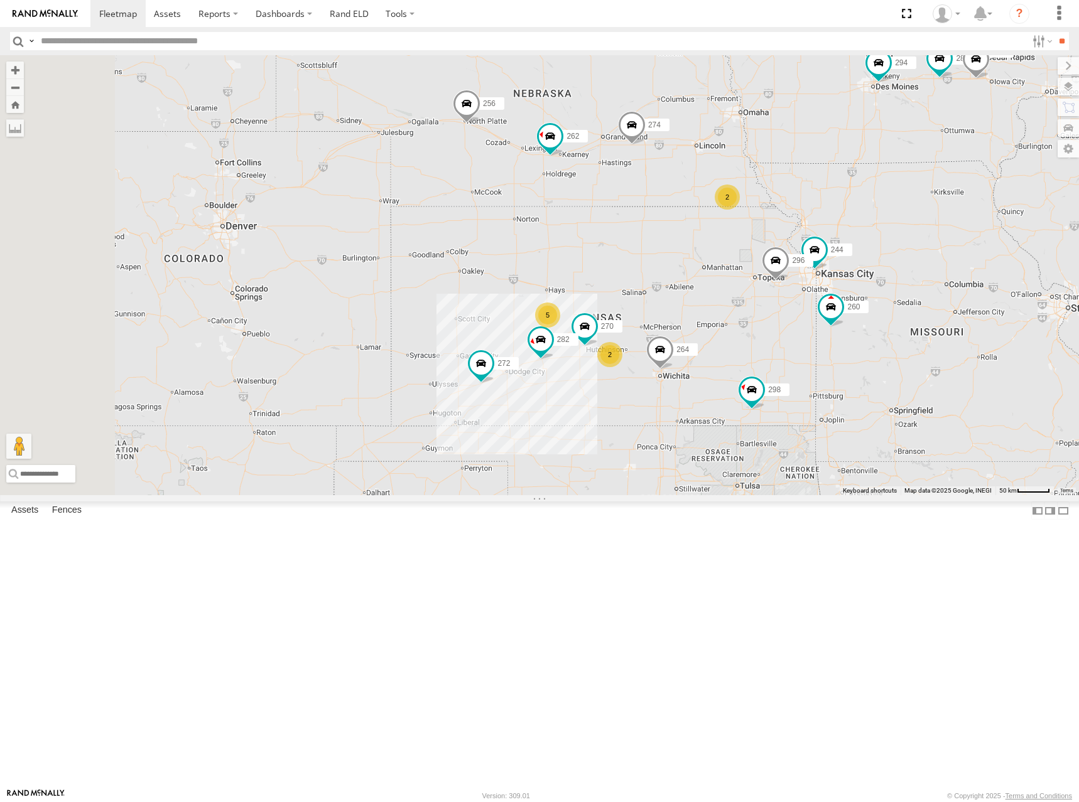
drag, startPoint x: 787, startPoint y: 319, endPoint x: 802, endPoint y: 313, distance: 15.5
click at [802, 313] on div "274 244 298 270 262 288 292 272 256 296 264 282 278 294 260 2 5 2" at bounding box center [539, 275] width 1079 height 440
drag, startPoint x: 809, startPoint y: 326, endPoint x: 802, endPoint y: 335, distance: 10.3
click at [802, 335] on div "274 244 298 270 262 288 292 272 256 296 264 282 278 294 260 2 5 2" at bounding box center [539, 275] width 1079 height 440
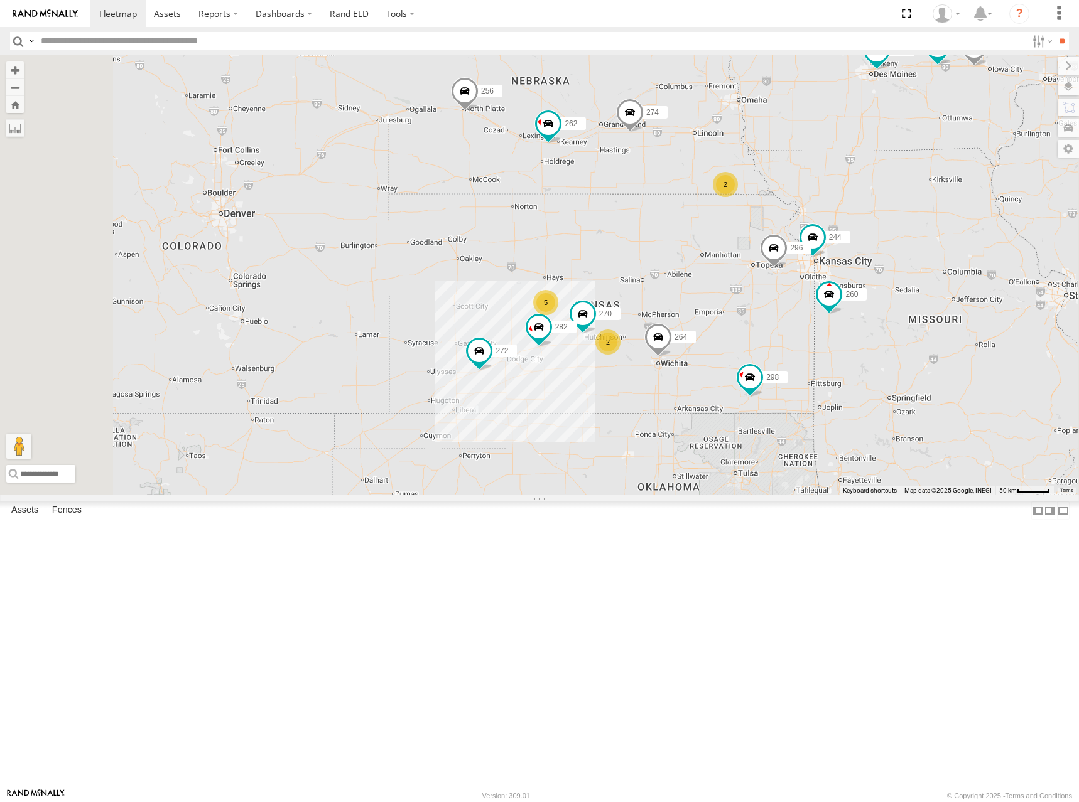
click at [785, 338] on div "274 244 298 270 262 288 292 272 256 296 264 282 278 294 260 2 5 2" at bounding box center [539, 275] width 1079 height 440
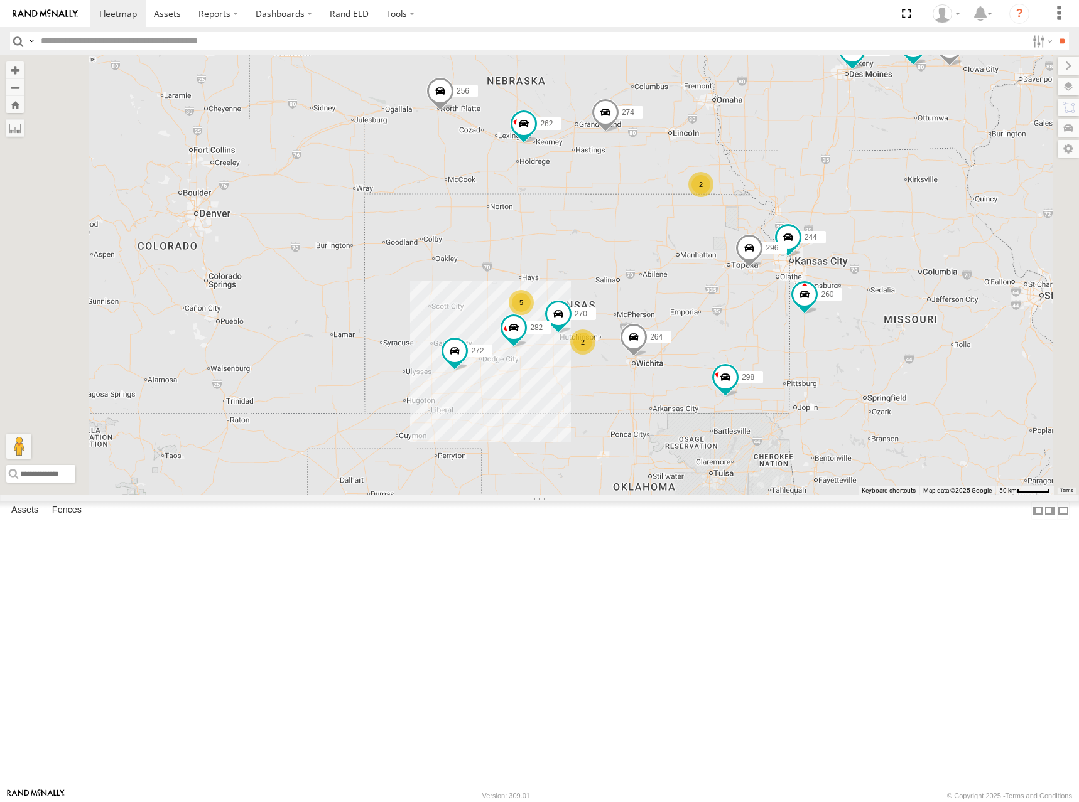
drag, startPoint x: 746, startPoint y: 340, endPoint x: 749, endPoint y: 316, distance: 24.7
click at [749, 316] on div "274 244 298 270 262 288 292 272 256 296 264 282 278 294 260 2 5 2" at bounding box center [539, 275] width 1079 height 440
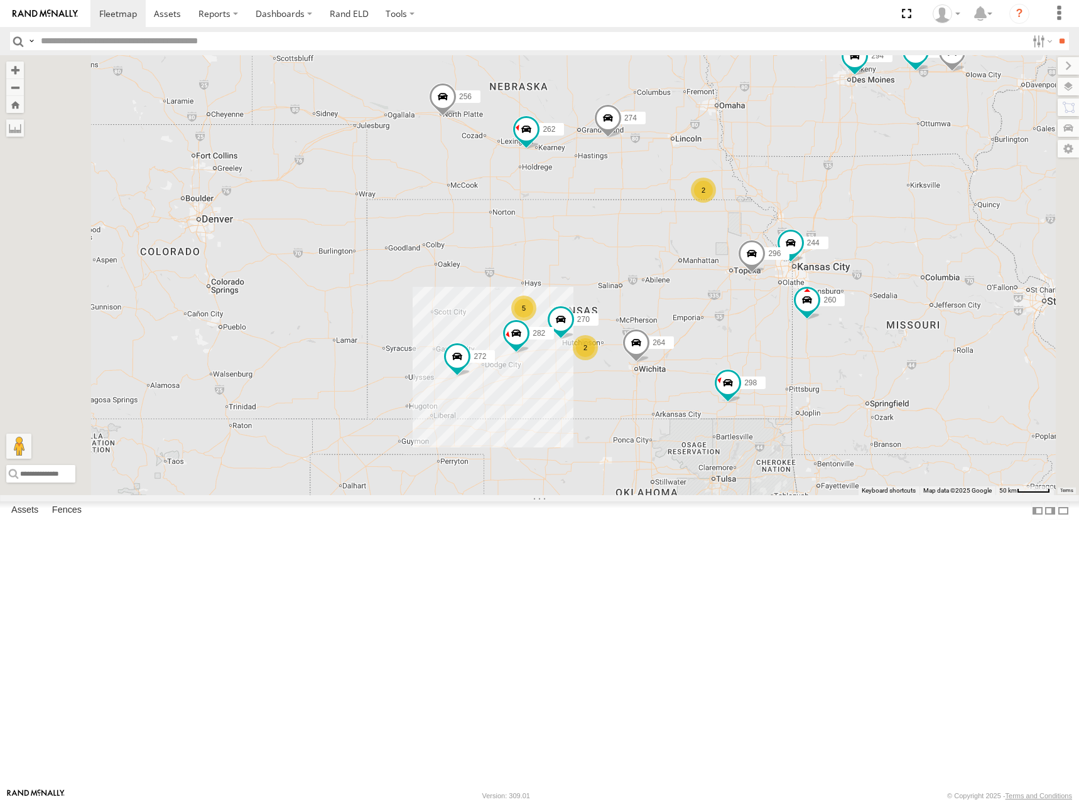
drag, startPoint x: 808, startPoint y: 213, endPoint x: 812, endPoint y: 220, distance: 7.3
click at [812, 220] on div "274 244 298 270 262 288 292 272 256 296 264 282 278 294 260 2 5 2" at bounding box center [539, 275] width 1079 height 440
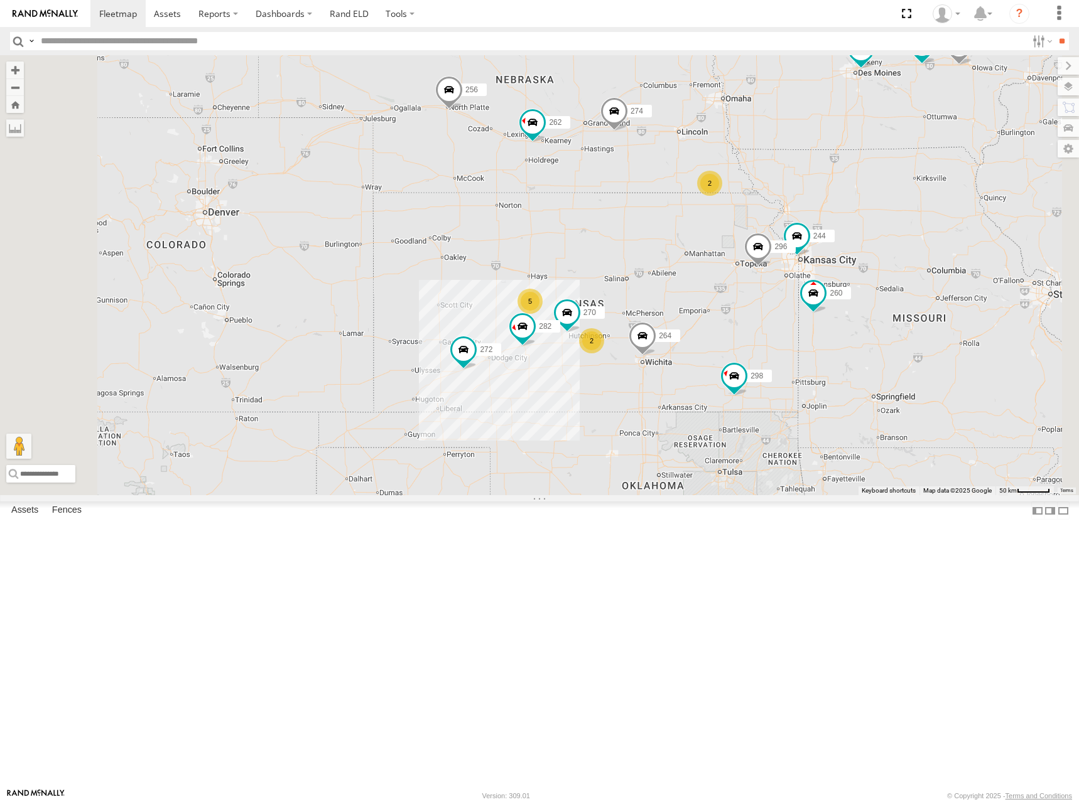
drag, startPoint x: 865, startPoint y: 288, endPoint x: 875, endPoint y: 287, distance: 9.5
click at [875, 287] on div "274 244 298 270 262 288 292 272 256 296 264 282 278 294 260 2 5 2" at bounding box center [539, 275] width 1079 height 440
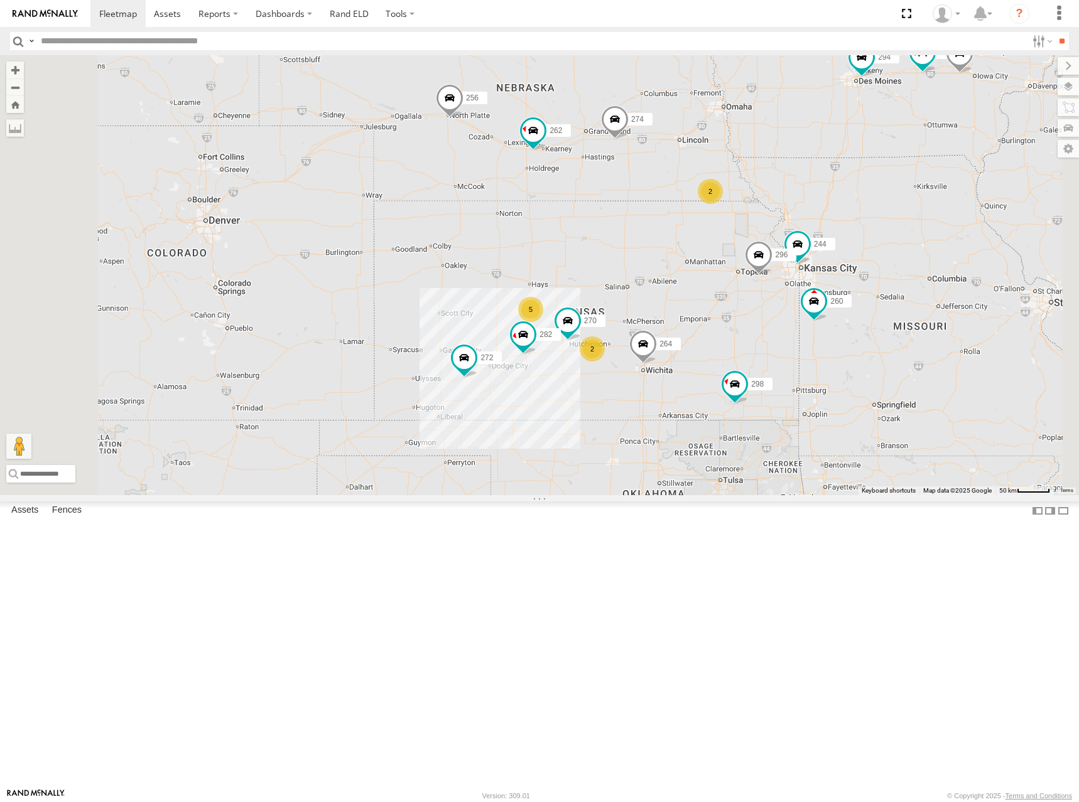
drag, startPoint x: 768, startPoint y: 306, endPoint x: 764, endPoint y: 299, distance: 8.2
click at [764, 299] on div "274 244 298 270 262 288 292 272 256 296 264 282 278 294 260 2 5 2" at bounding box center [539, 275] width 1079 height 440
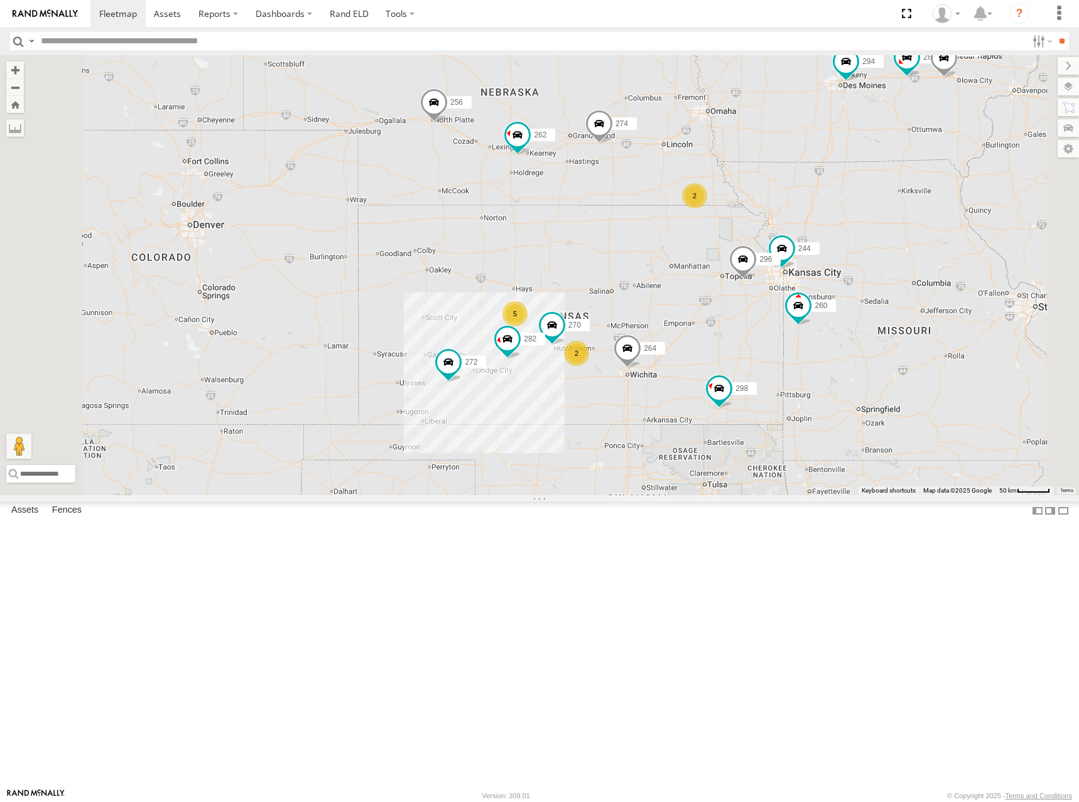
drag, startPoint x: 800, startPoint y: 293, endPoint x: 785, endPoint y: 307, distance: 20.9
click at [785, 307] on div "274 244 298 270 262 288 292 272 256 296 264 282 278 294 260 2 5 2" at bounding box center [539, 275] width 1079 height 440
click at [749, 374] on div "274 244 298 270 262 288 292 272 256 296 264 282 278 294 260 2 5 2" at bounding box center [539, 275] width 1079 height 440
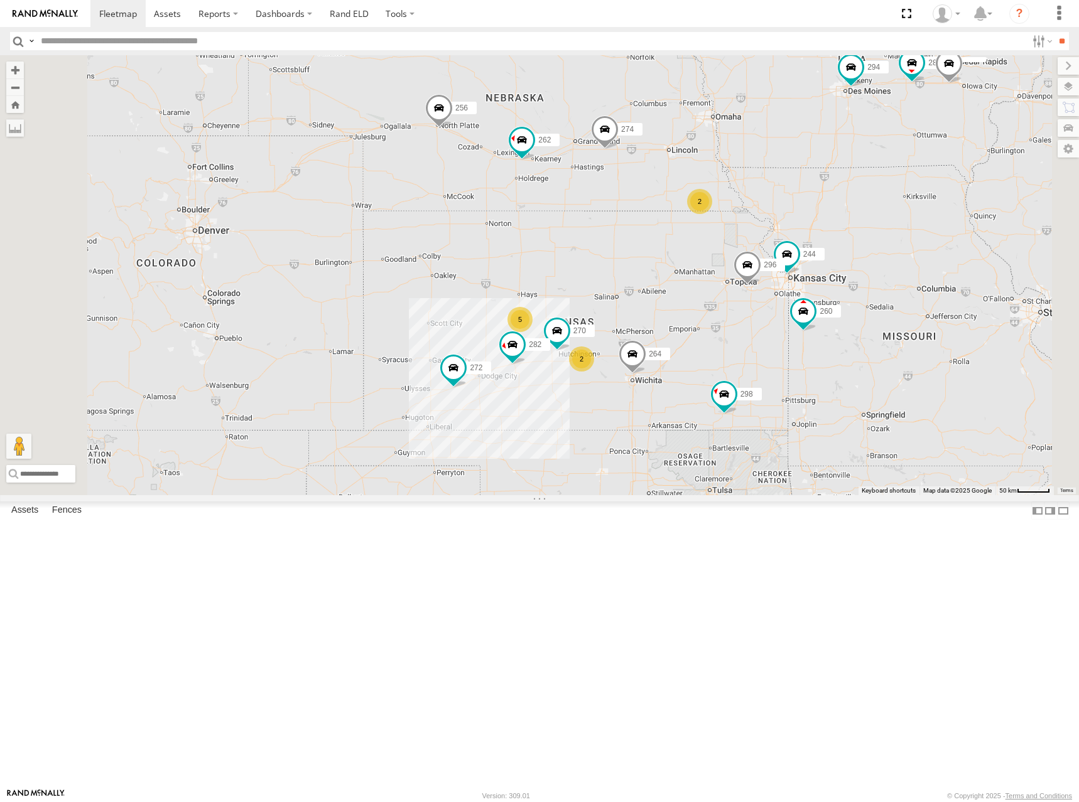
drag, startPoint x: 822, startPoint y: 302, endPoint x: 827, endPoint y: 310, distance: 9.6
click at [827, 310] on div "274 244 298 270 262 288 292 272 256 296 264 282 278 294 260 2 5 2" at bounding box center [539, 275] width 1079 height 440
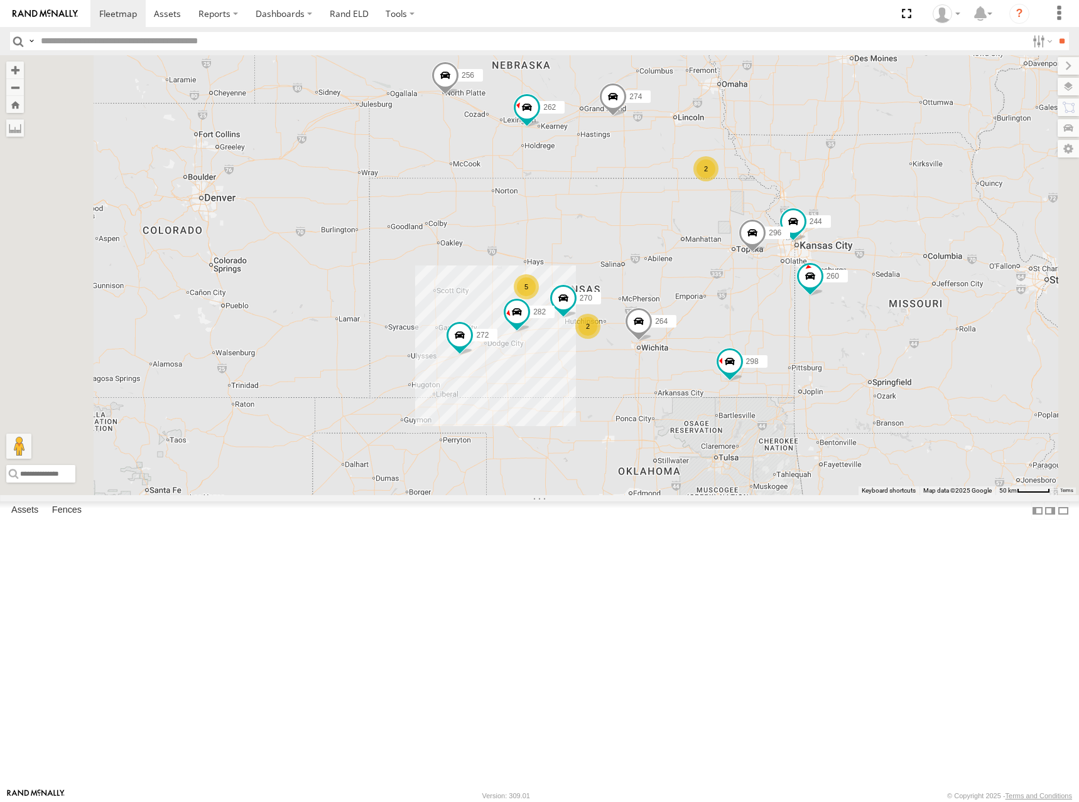
drag, startPoint x: 748, startPoint y: 395, endPoint x: 758, endPoint y: 356, distance: 40.0
click at [758, 356] on div "274 244 298 270 262 288 292 272 256 296 264 282 278 294 260 2 5 2" at bounding box center [539, 275] width 1079 height 440
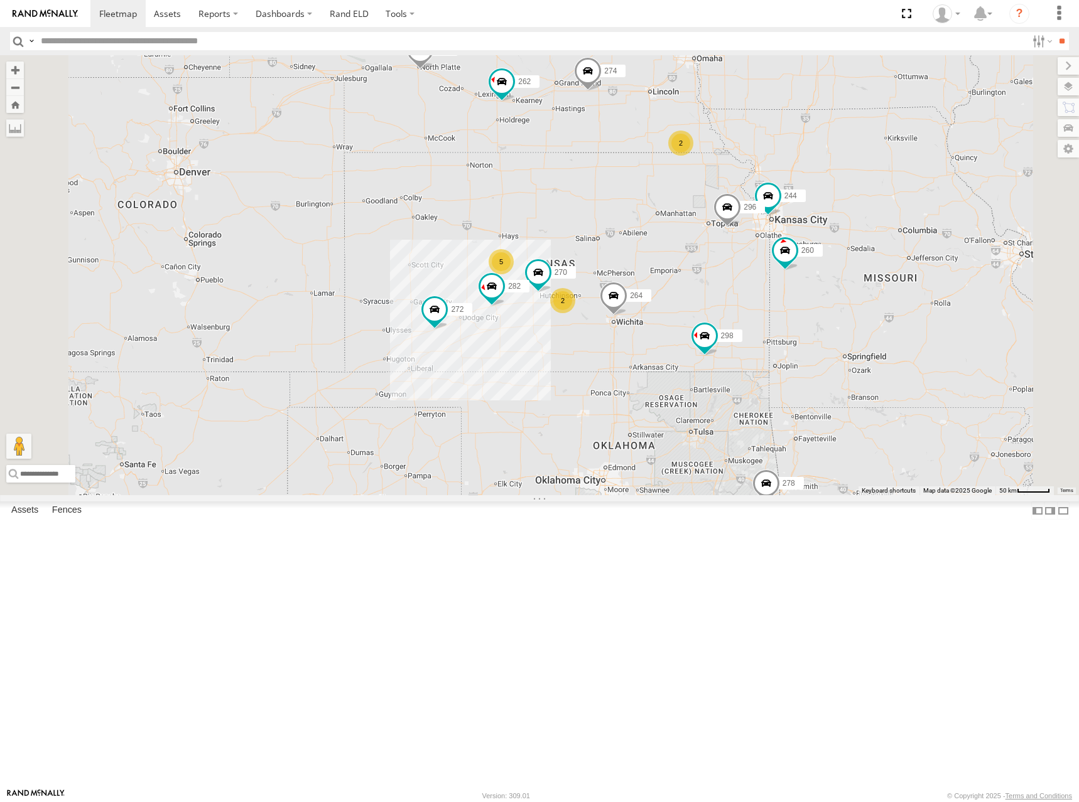
drag, startPoint x: 732, startPoint y: 382, endPoint x: 707, endPoint y: 355, distance: 36.9
click at [707, 355] on div "274 244 298 270 262 288 292 272 256 296 264 282 278 294 260 2 5 2" at bounding box center [539, 275] width 1079 height 440
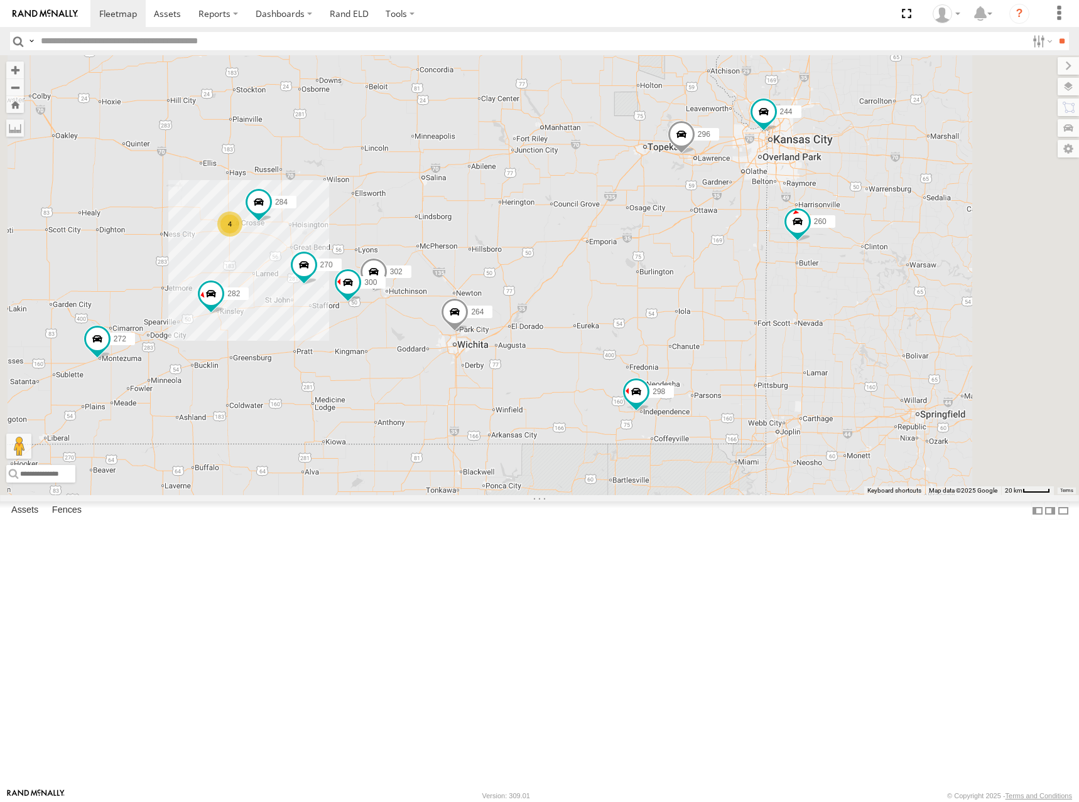
drag, startPoint x: 801, startPoint y: 416, endPoint x: 816, endPoint y: 412, distance: 14.9
click at [816, 412] on div "274 244 298 270 262 288 292 272 256 296 264 282 278 294 260 300 4 304 284 302 2…" at bounding box center [539, 275] width 1079 height 440
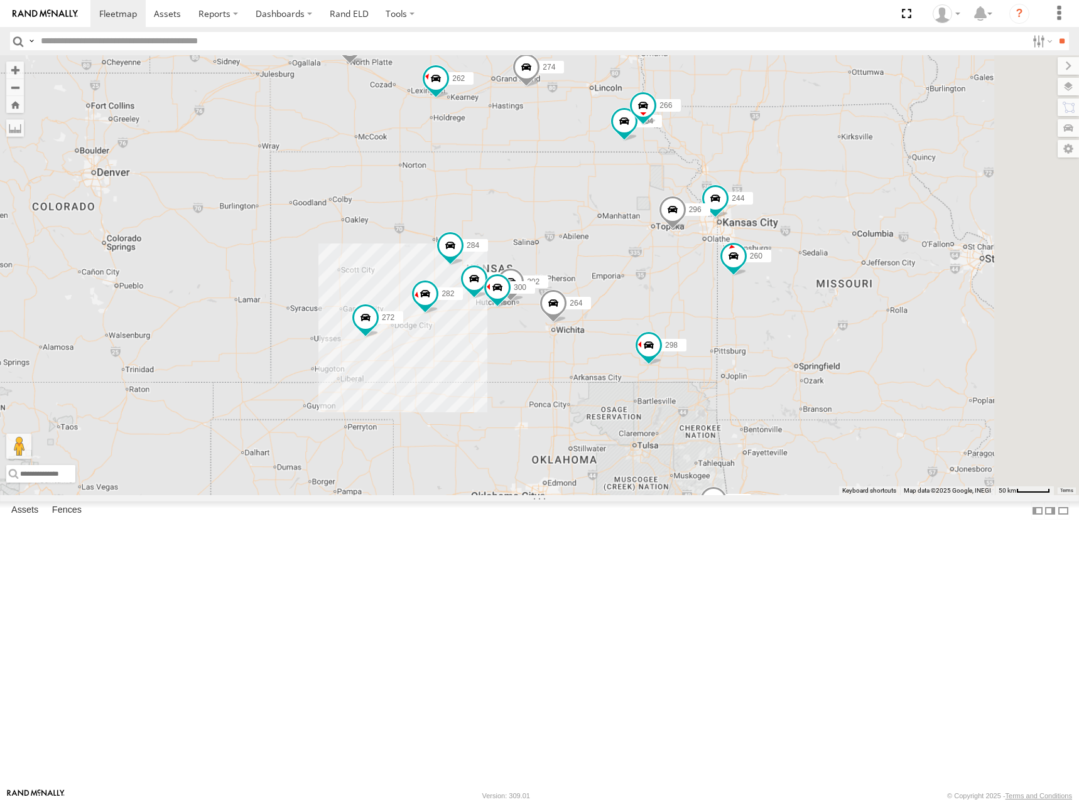
drag, startPoint x: 773, startPoint y: 383, endPoint x: 775, endPoint y: 401, distance: 18.3
click at [775, 401] on div "274 244 298 270 262 288 292 272 256 296 264 282 278 294 260 232 300 304 284 302…" at bounding box center [539, 275] width 1079 height 440
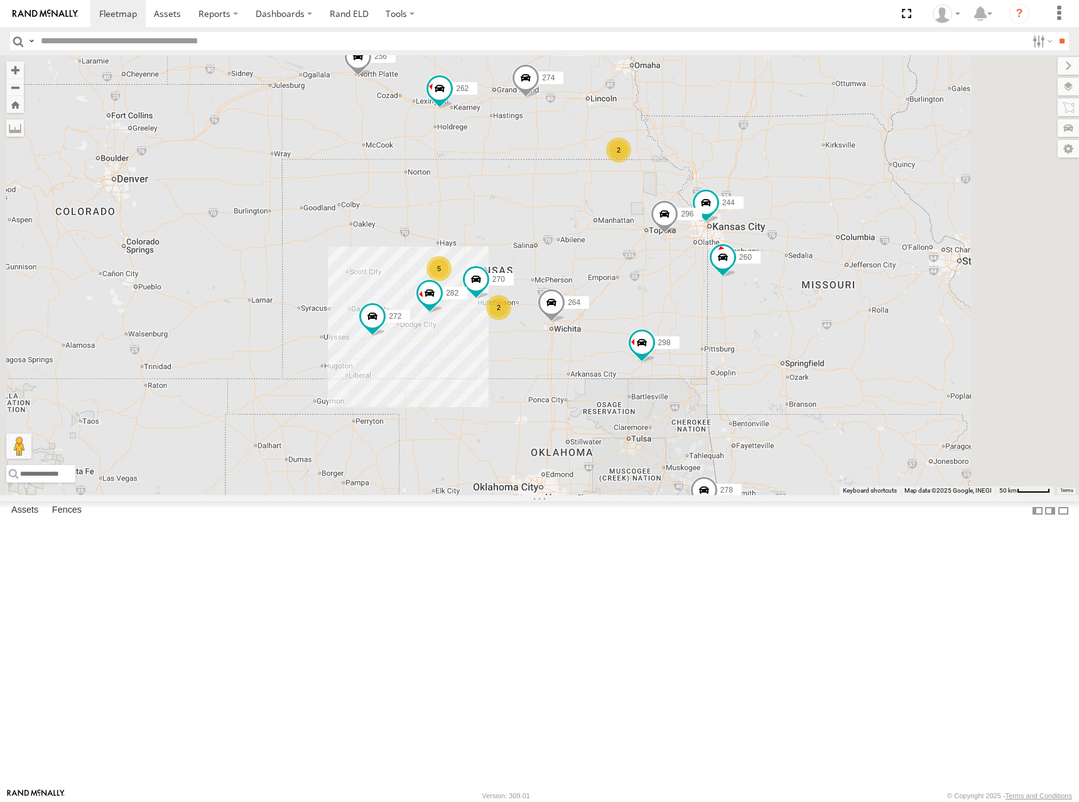
click at [809, 432] on div "274 244 298 270 262 288 292 272 256 296 264 282 278 294 260 232 2 5 2" at bounding box center [539, 275] width 1079 height 440
click at [725, 306] on div "274 244 298 270 262 288 292 272 256 296 264 282 278 294 260 232 2 5 2" at bounding box center [539, 275] width 1079 height 440
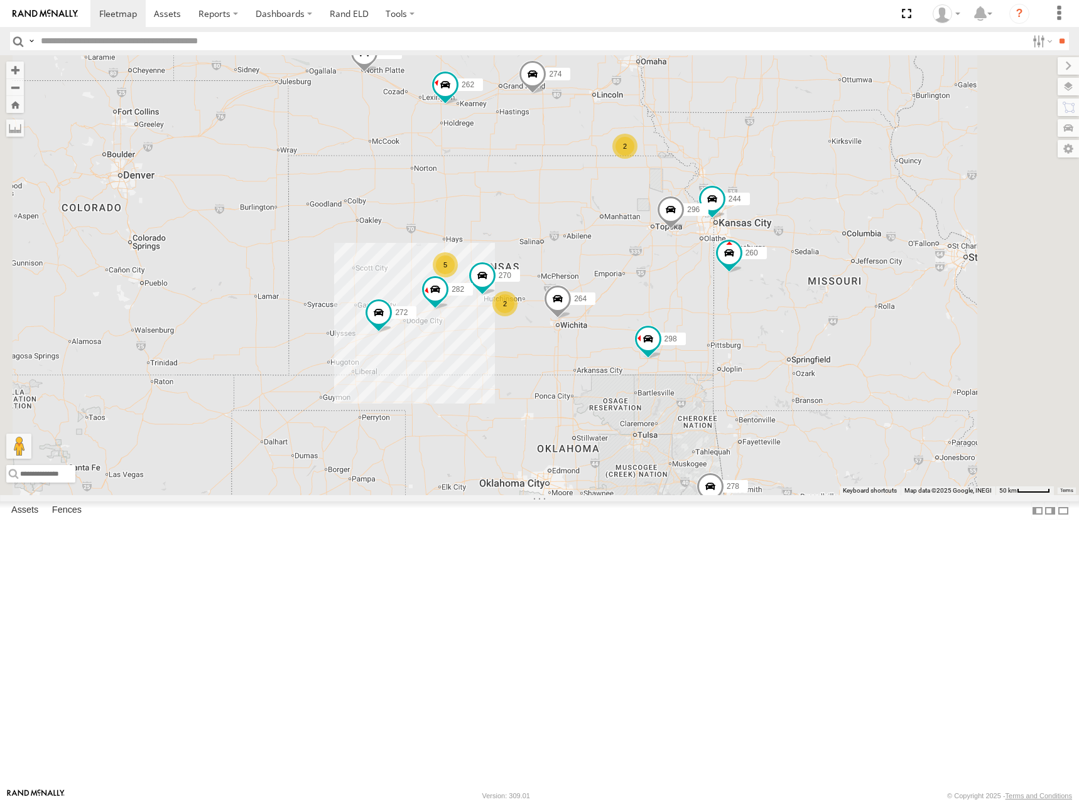
drag, startPoint x: 662, startPoint y: 359, endPoint x: 682, endPoint y: 346, distance: 24.0
click at [682, 346] on div "274 244 298 270 262 288 292 272 256 296 264 282 278 294 260 232 2 5 2" at bounding box center [539, 275] width 1079 height 440
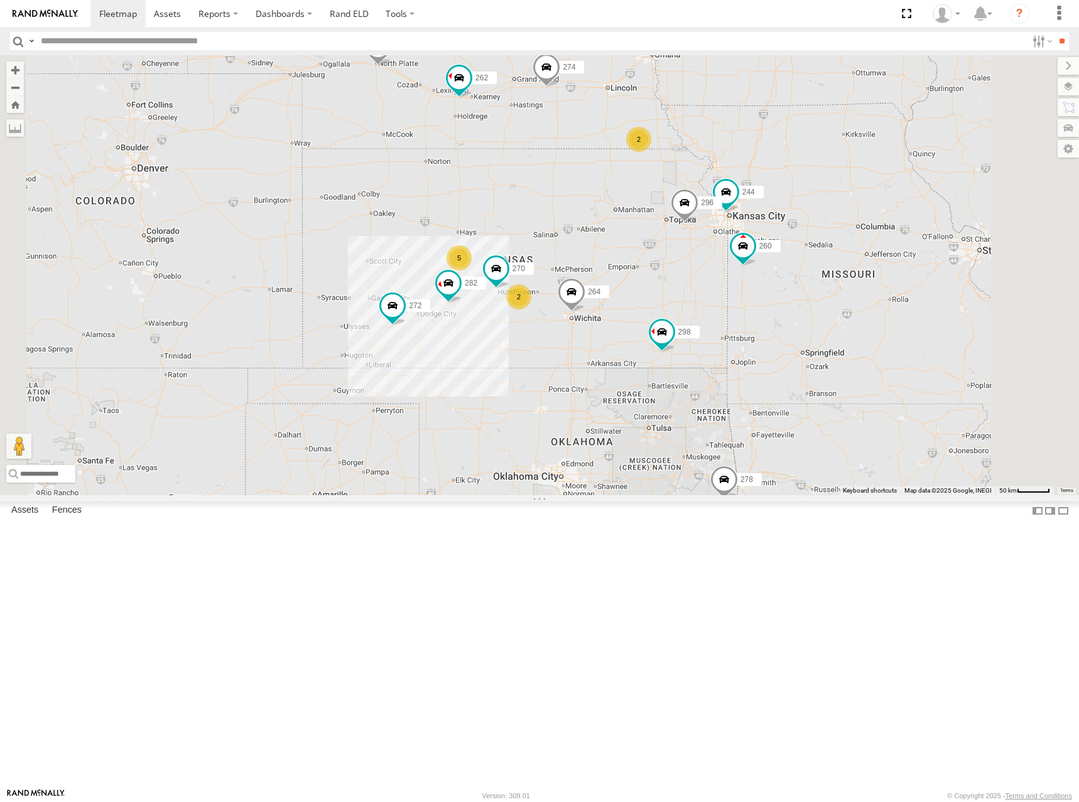
drag, startPoint x: 719, startPoint y: 343, endPoint x: 731, endPoint y: 331, distance: 16.9
click at [731, 331] on div "274 244 298 270 262 288 292 272 256 296 264 282 278 294 260 232 2 5 2" at bounding box center [539, 275] width 1079 height 440
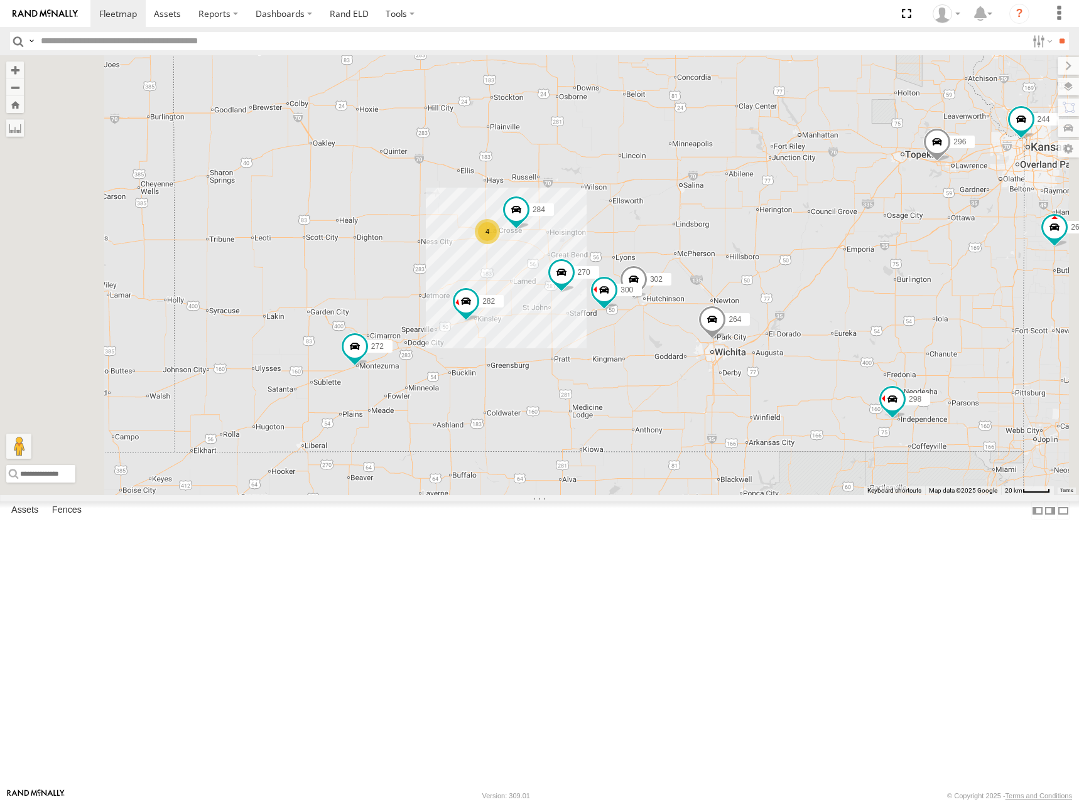
drag, startPoint x: 610, startPoint y: 354, endPoint x: 601, endPoint y: 365, distance: 13.9
click at [601, 365] on div "274 244 298 270 262 288 292 272 256 296 264 282 278 294 260 232 300 304 284 302…" at bounding box center [539, 275] width 1079 height 440
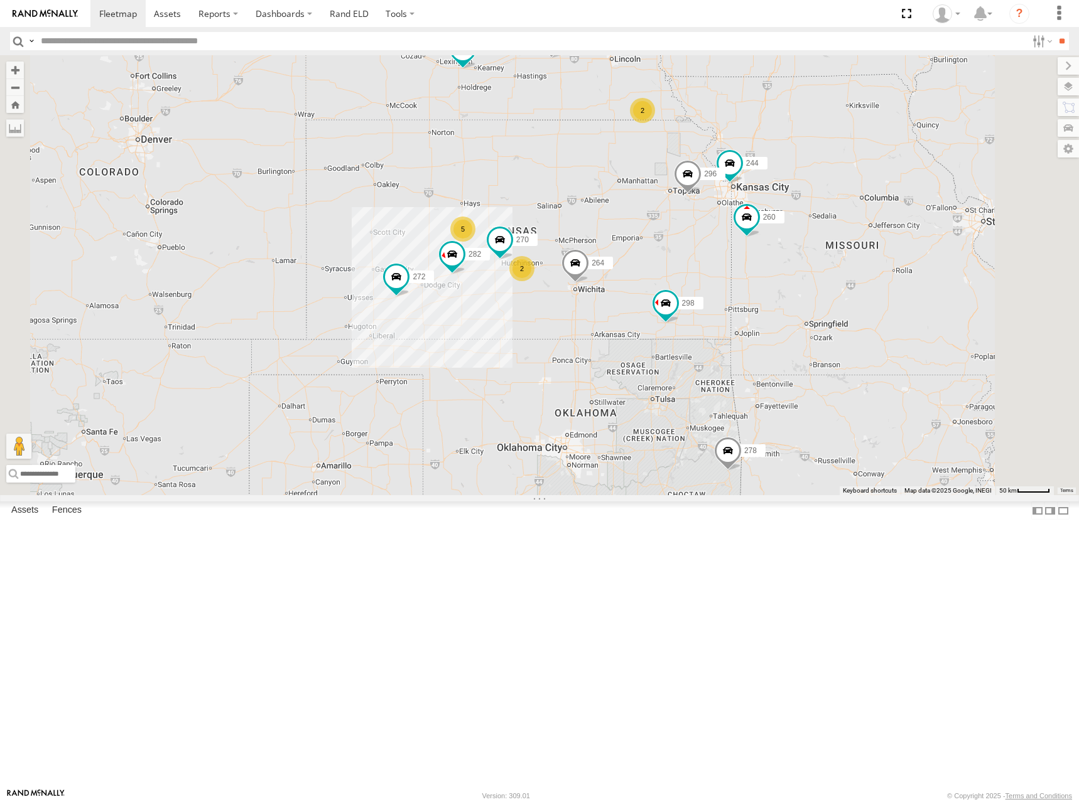
drag, startPoint x: 701, startPoint y: 301, endPoint x: 710, endPoint y: 306, distance: 10.4
click at [710, 306] on div "274 244 298 270 262 288 292 272 256 296 264 282 278 294 260 232 2 5 2" at bounding box center [539, 275] width 1079 height 440
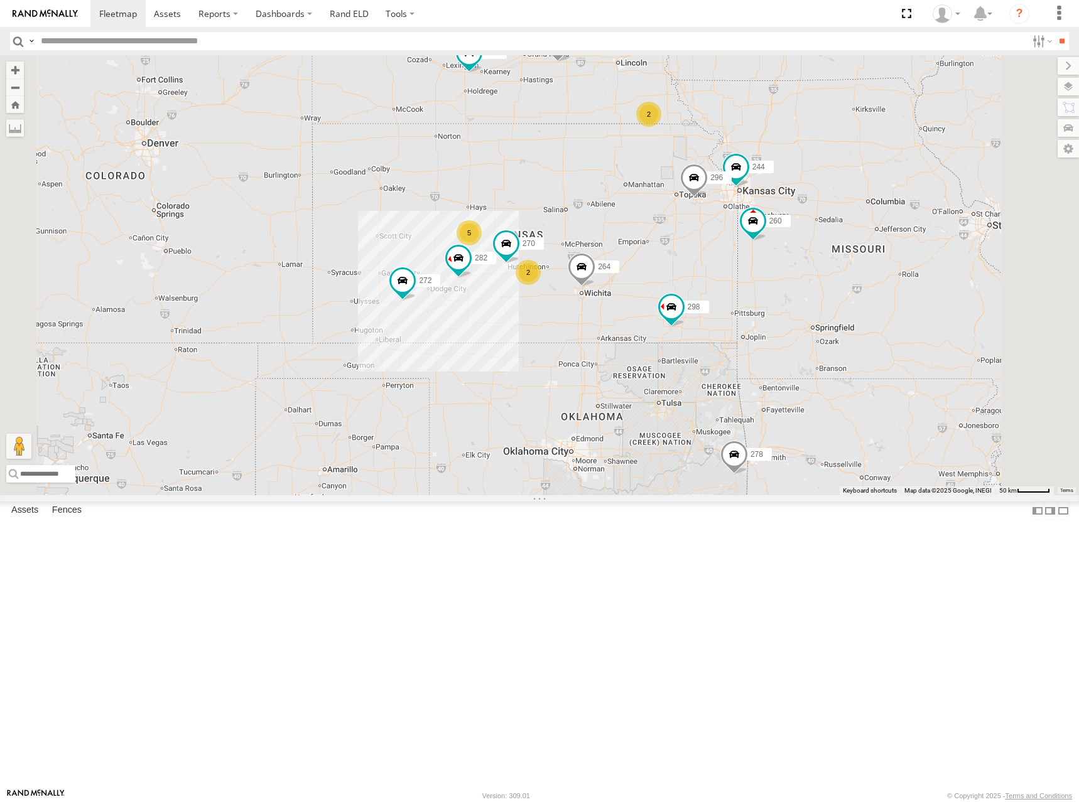
click at [728, 298] on div "274 244 298 270 262 288 292 272 256 296 264 282 278 294 260 232 2 5 2" at bounding box center [539, 275] width 1079 height 440
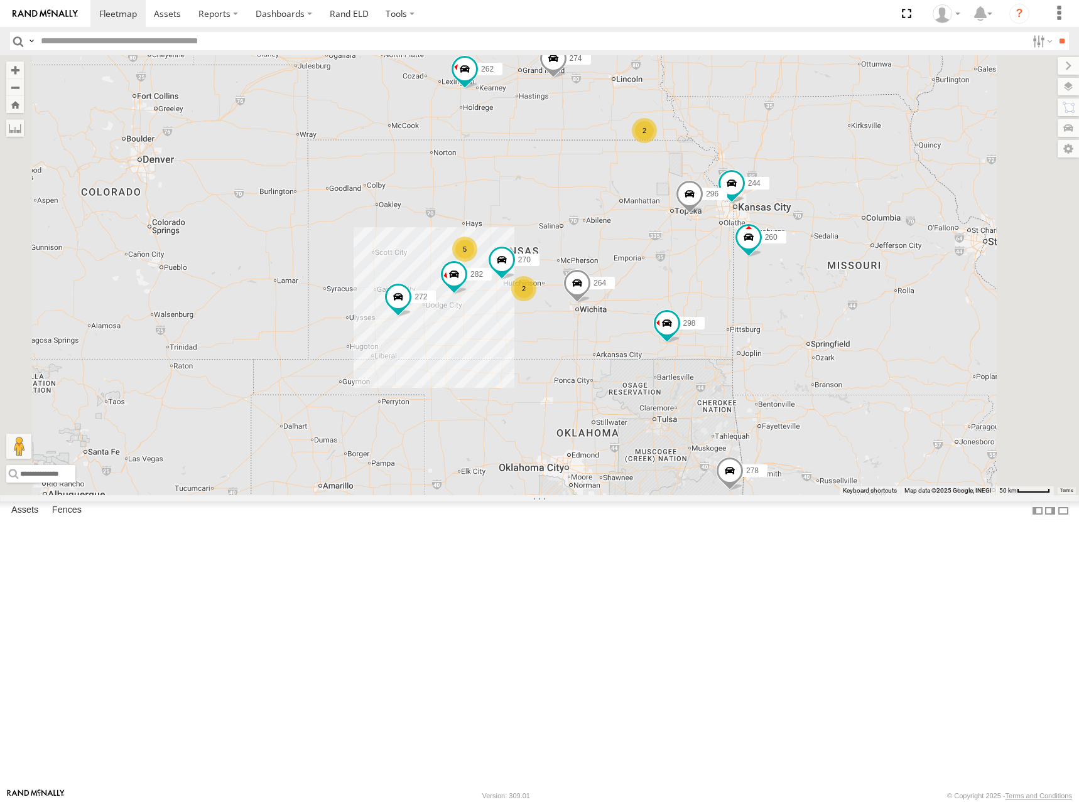
drag, startPoint x: 717, startPoint y: 301, endPoint x: 716, endPoint y: 309, distance: 7.6
click at [716, 309] on div "274 244 298 270 262 288 292 272 256 296 264 282 278 294 260 232 2 5 2" at bounding box center [539, 275] width 1079 height 440
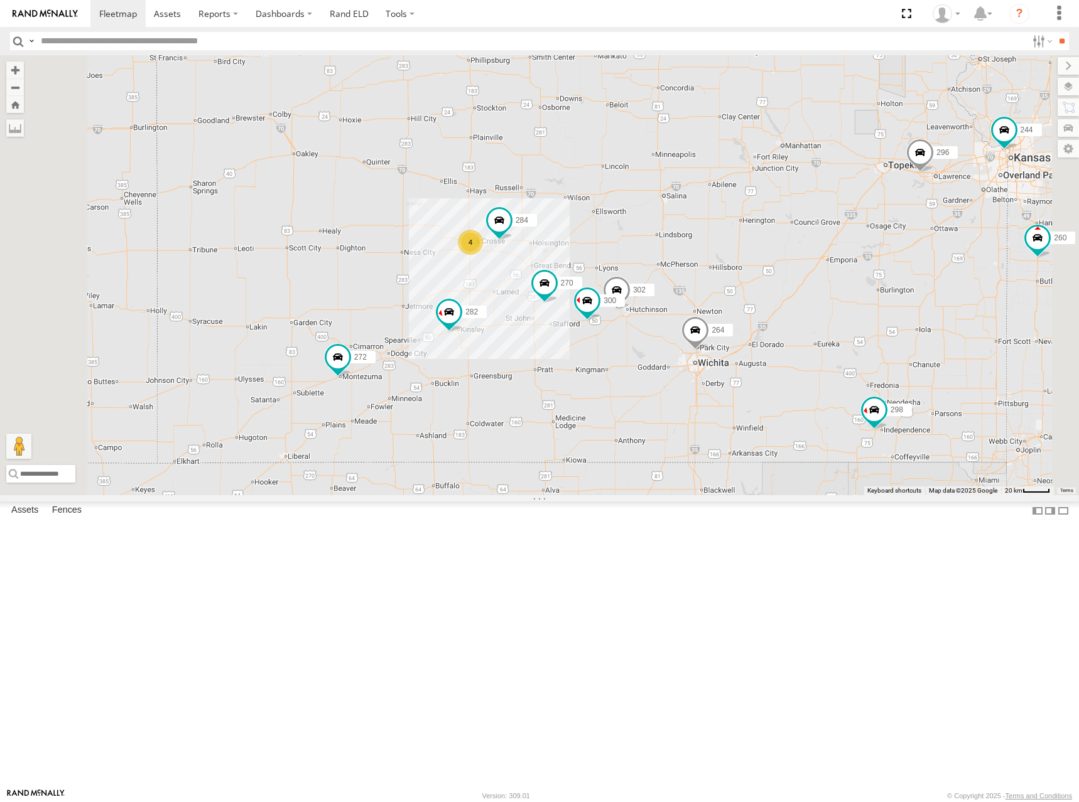
click at [807, 294] on div "274 244 298 270 262 288 292 272 256 296 264 282 278 294 260 232 300 304 284 302…" at bounding box center [539, 275] width 1079 height 440
drag, startPoint x: 808, startPoint y: 286, endPoint x: 820, endPoint y: 275, distance: 16.4
click at [820, 275] on div "274 244 298 270 262 288 292 272 256 296 264 282 278 294 260 232 300 304 284 302…" at bounding box center [539, 275] width 1079 height 440
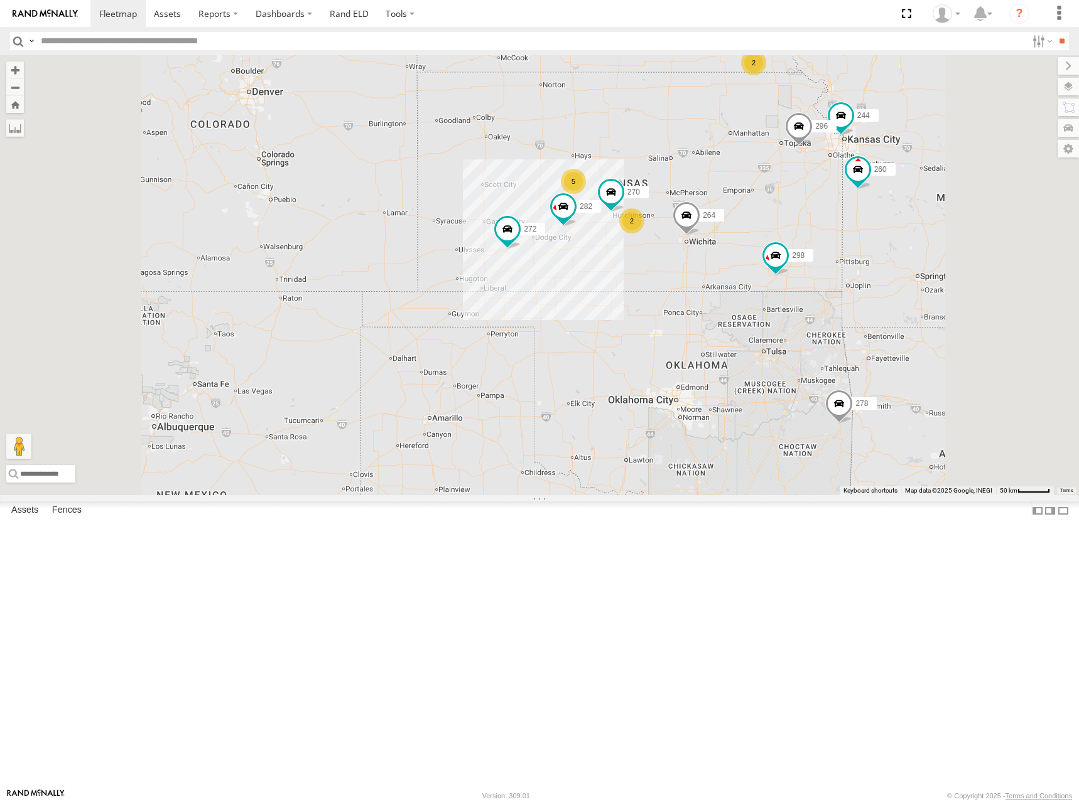
drag, startPoint x: 856, startPoint y: 261, endPoint x: 846, endPoint y: 266, distance: 11.5
click at [846, 266] on div "274 244 298 270 262 288 292 272 256 296 264 282 278 294 260 232 2 5 2" at bounding box center [539, 275] width 1079 height 440
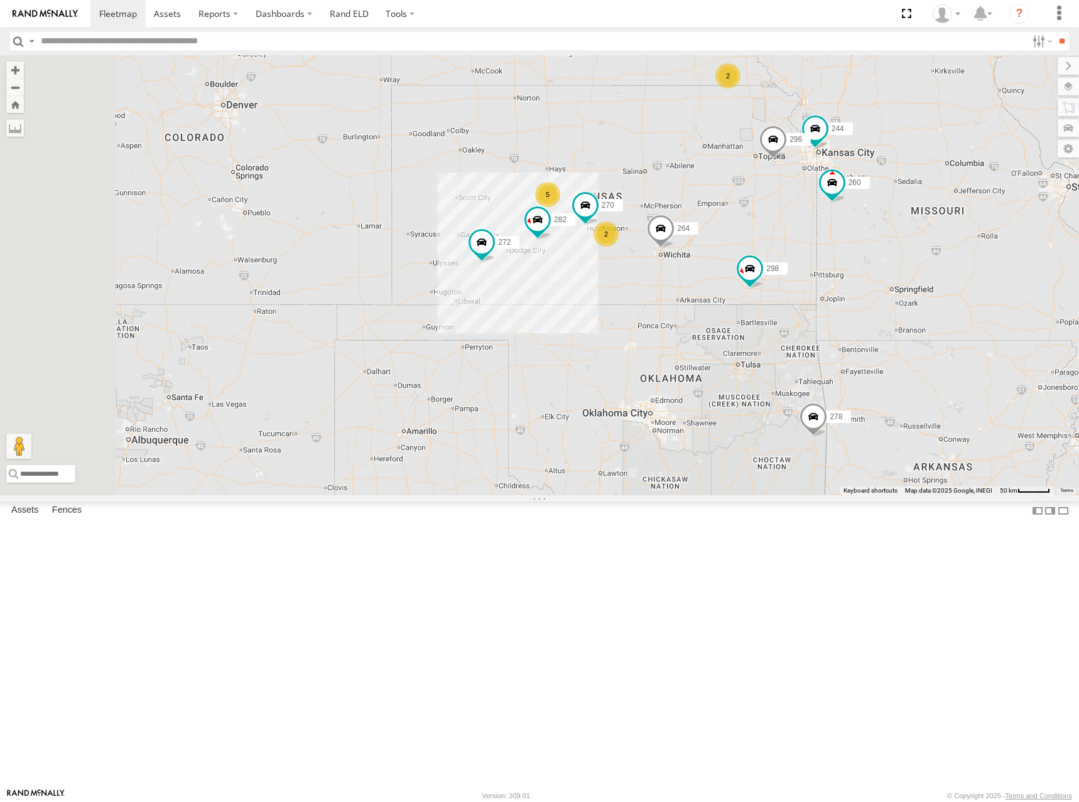
drag, startPoint x: 806, startPoint y: 270, endPoint x: 793, endPoint y: 275, distance: 14.1
click at [793, 275] on div "274 244 298 270 262 288 292 272 256 296 264 282 278 294 260 232 2 5 2" at bounding box center [539, 275] width 1079 height 440
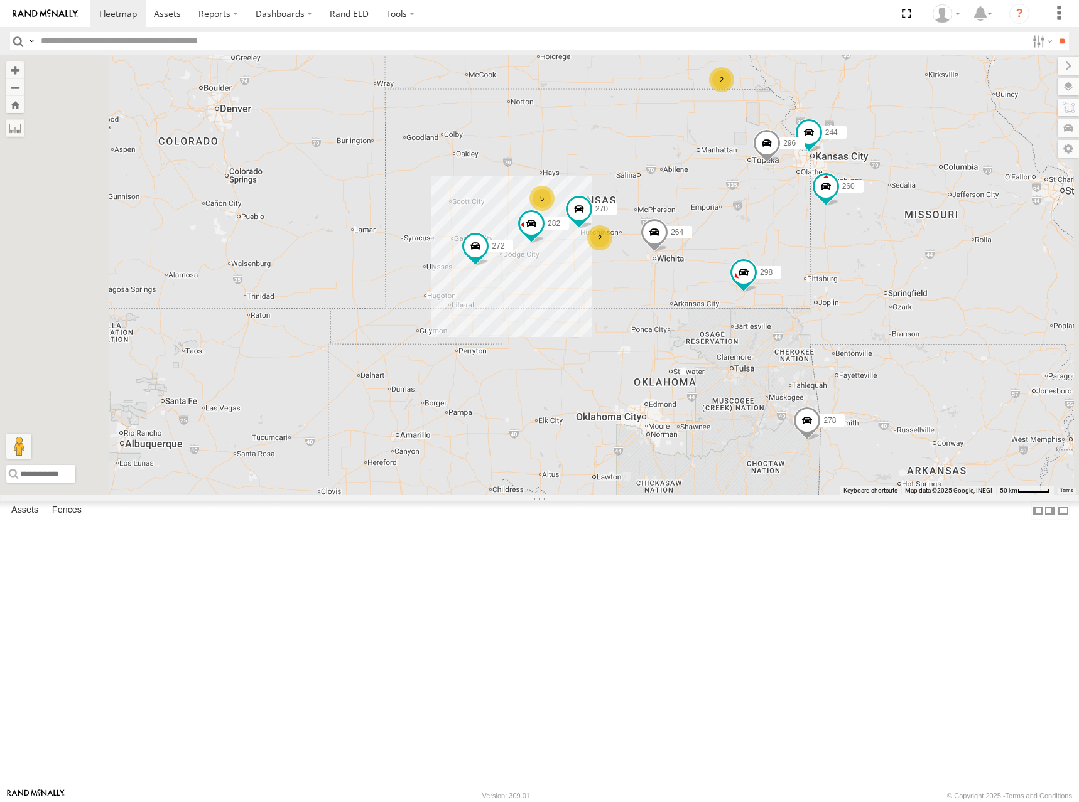
drag, startPoint x: 805, startPoint y: 254, endPoint x: 786, endPoint y: 269, distance: 24.6
click at [786, 269] on div "274 244 298 270 262 288 292 272 256 296 264 282 278 294 260 232 2 5 2" at bounding box center [539, 275] width 1079 height 440
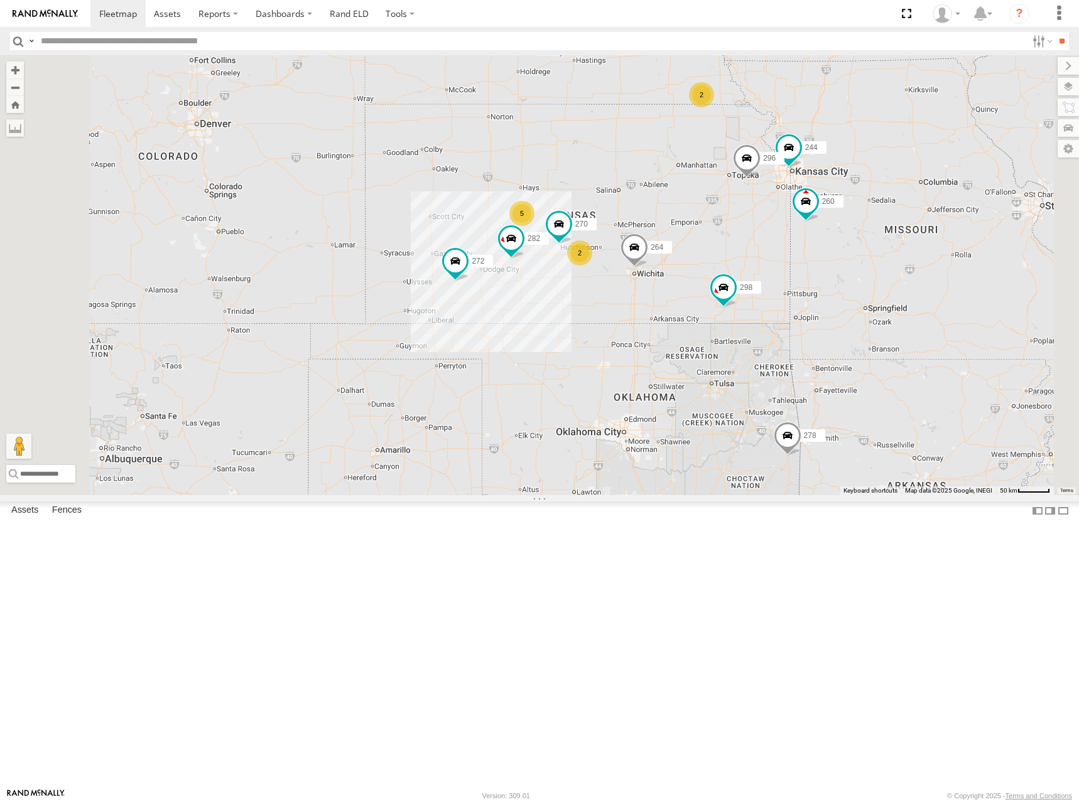
drag, startPoint x: 745, startPoint y: 271, endPoint x: 738, endPoint y: 278, distance: 9.8
click at [738, 278] on div "274 244 298 270 262 288 292 272 256 296 264 282 278 294 260 232 2 5 2" at bounding box center [539, 275] width 1079 height 440
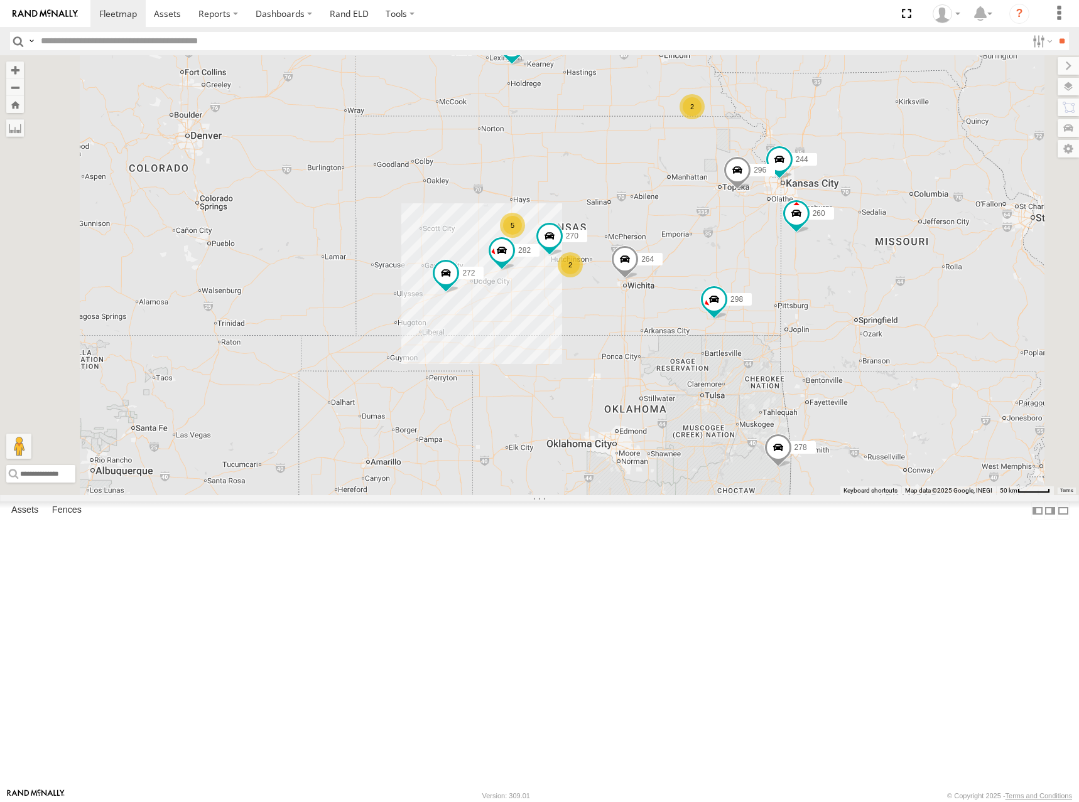
drag, startPoint x: 760, startPoint y: 269, endPoint x: 753, endPoint y: 288, distance: 20.1
click at [753, 288] on div "274 244 298 270 262 288 292 272 256 296 264 282 278 294 260 232 2 5 2" at bounding box center [539, 275] width 1079 height 440
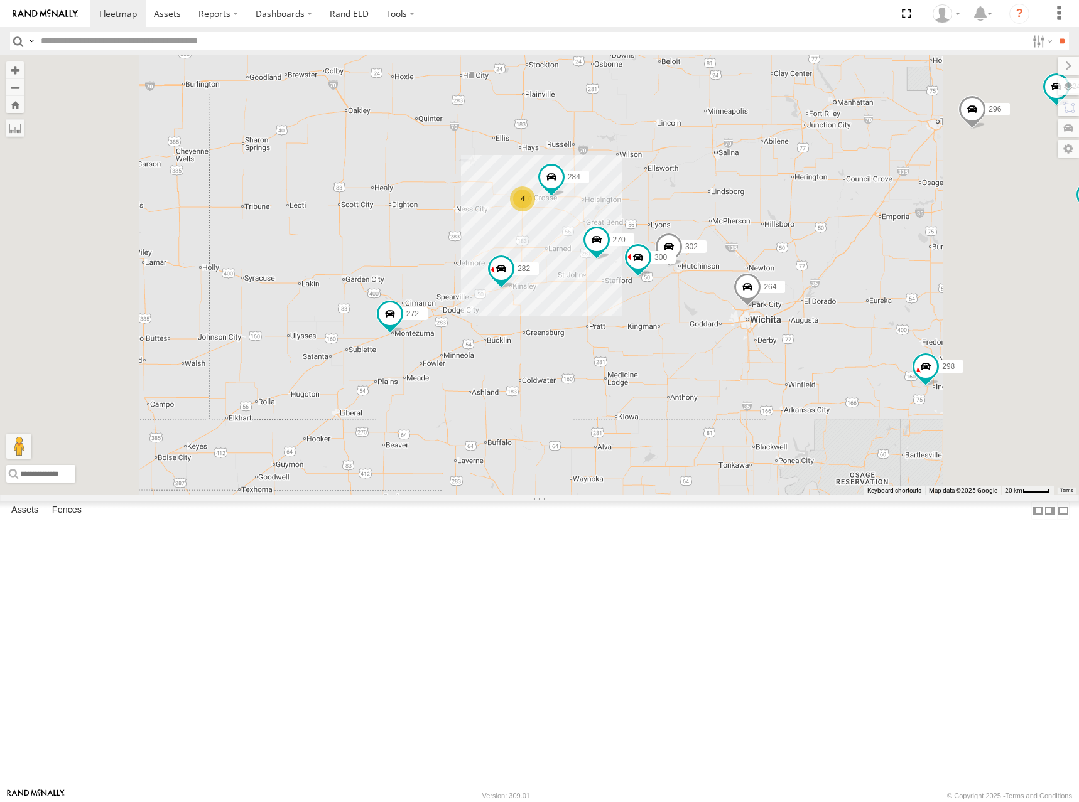
drag, startPoint x: 803, startPoint y: 346, endPoint x: 792, endPoint y: 361, distance: 18.8
click at [792, 361] on div "274 244 298 270 262 288 292 272 256 296 264 282 278 294 260 232 300 284 302 4 3…" at bounding box center [539, 275] width 1079 height 440
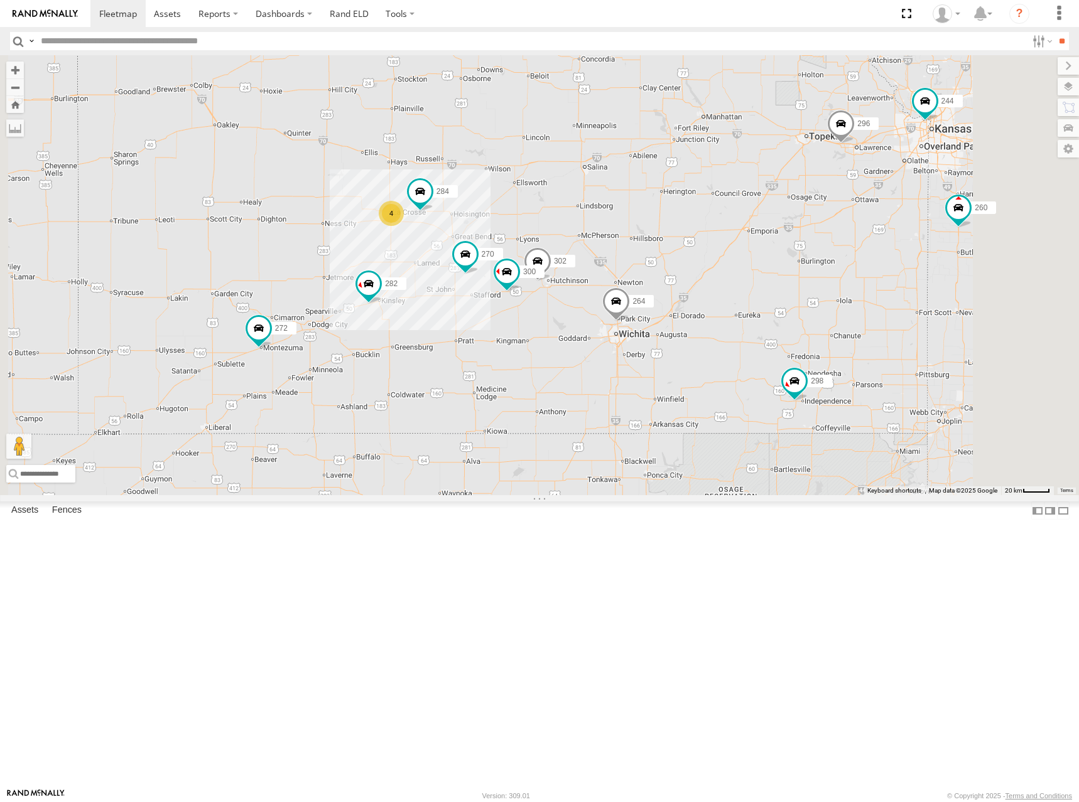
drag, startPoint x: 894, startPoint y: 316, endPoint x: 784, endPoint y: 315, distance: 109.9
click at [784, 315] on div "274 244 298 270 262 288 292 272 256 296 264 282 278 294 260 232 300 284 302 4 3…" at bounding box center [539, 275] width 1079 height 440
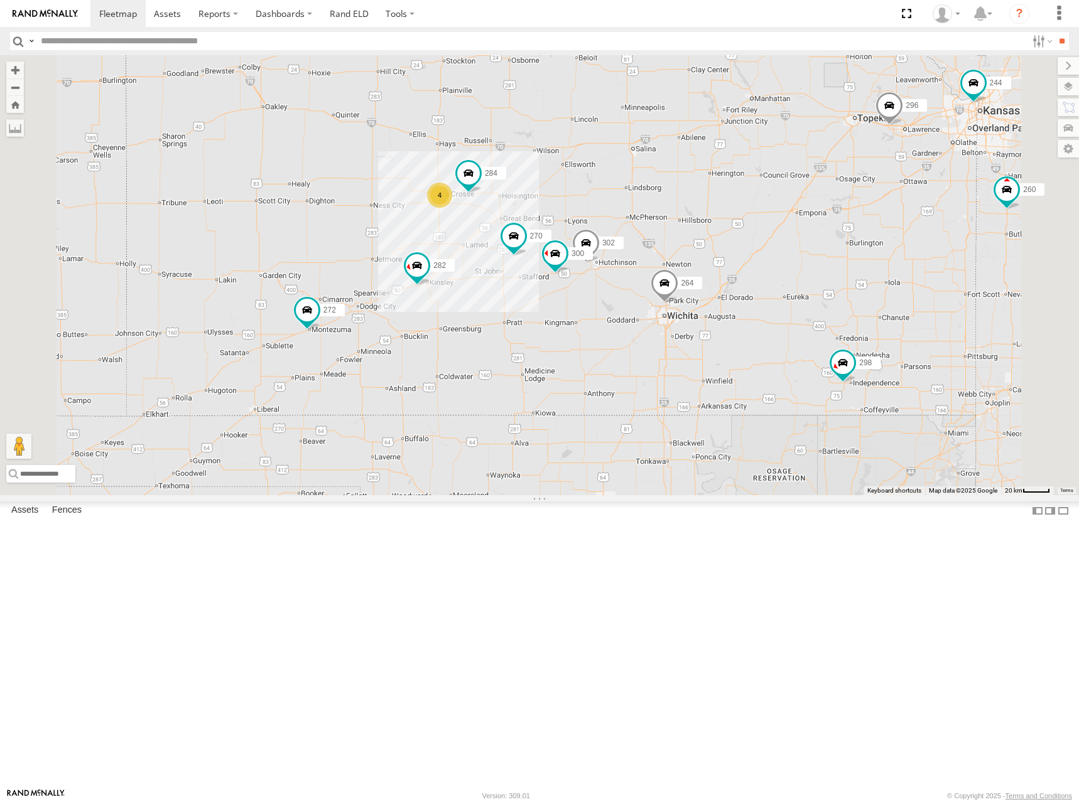
click at [782, 352] on div "274 244 298 270 262 288 292 272 256 296 264 282 278 294 260 232 300 4 304 284 3…" at bounding box center [539, 275] width 1079 height 440
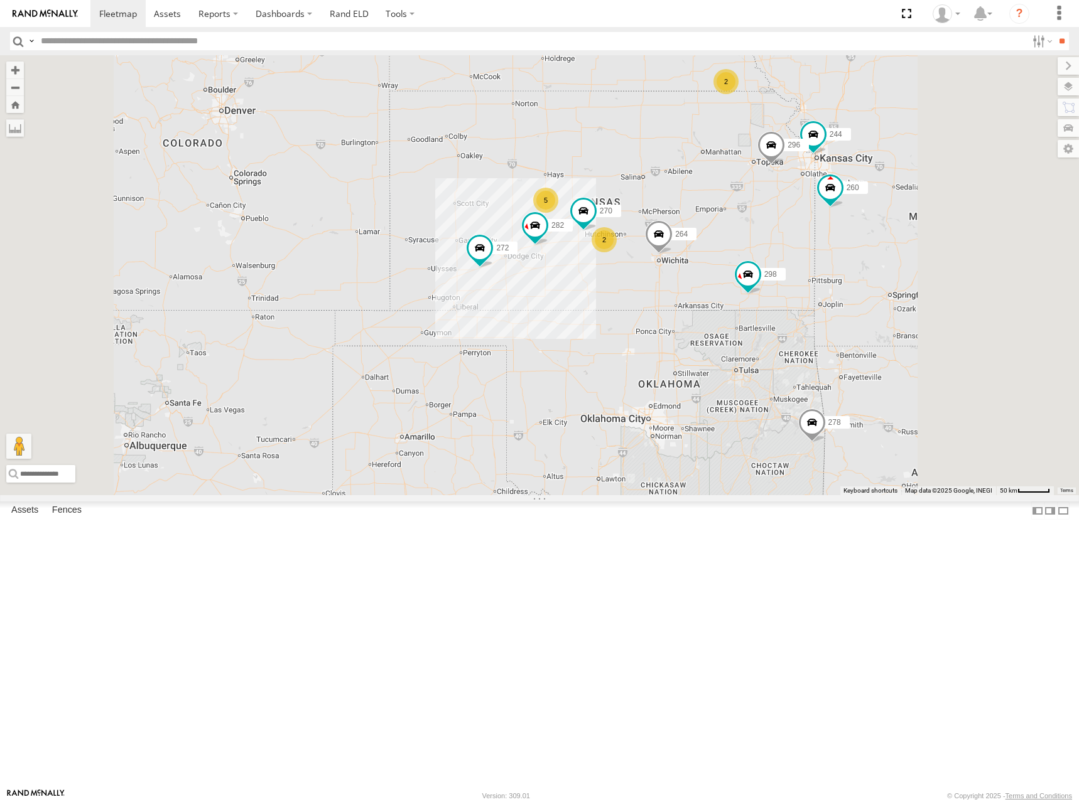
click at [804, 276] on div "274 244 298 270 262 288 292 272 256 296 264 282 278 294 260 232 2 5 2" at bounding box center [539, 275] width 1079 height 440
drag, startPoint x: 800, startPoint y: 276, endPoint x: 882, endPoint y: 238, distance: 89.9
click at [802, 279] on div "274 244 298 270 262 288 292 272 256 296 264 282 278 294 260 232 2 5 2" at bounding box center [539, 275] width 1079 height 440
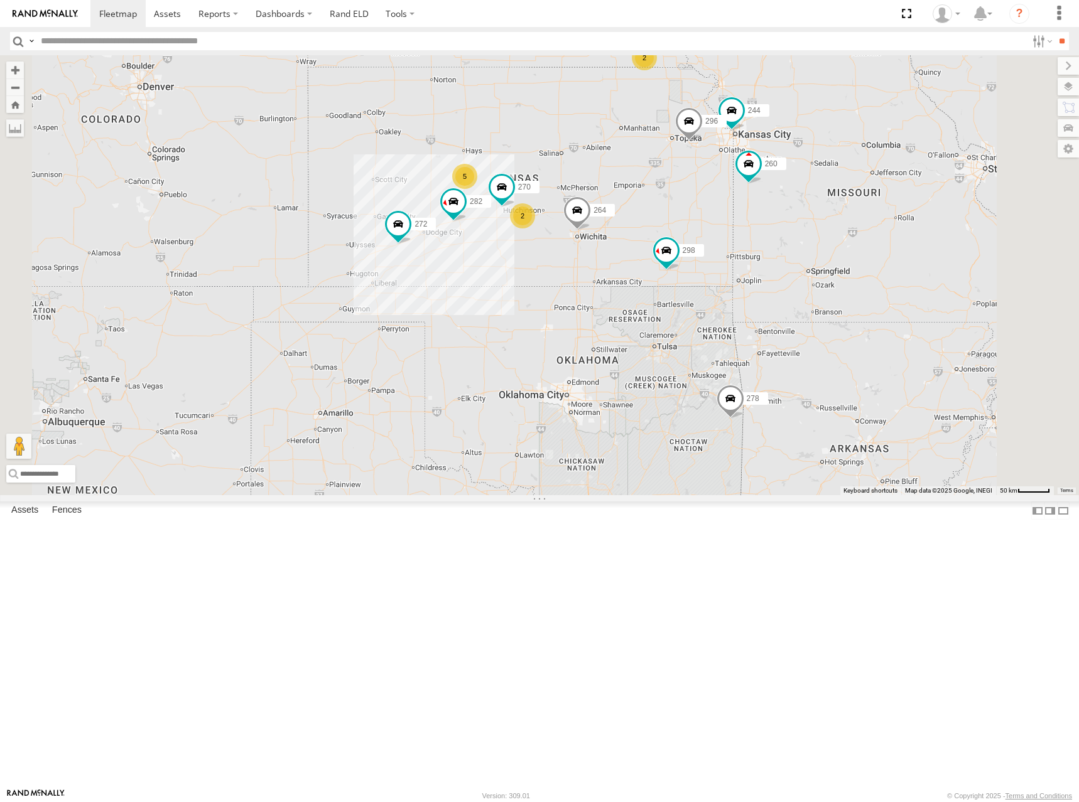
drag, startPoint x: 800, startPoint y: 294, endPoint x: 716, endPoint y: 266, distance: 89.3
click at [716, 266] on div "274 244 298 270 262 288 292 272 256 296 264 282 278 294 260 232 2 5 2" at bounding box center [539, 275] width 1079 height 440
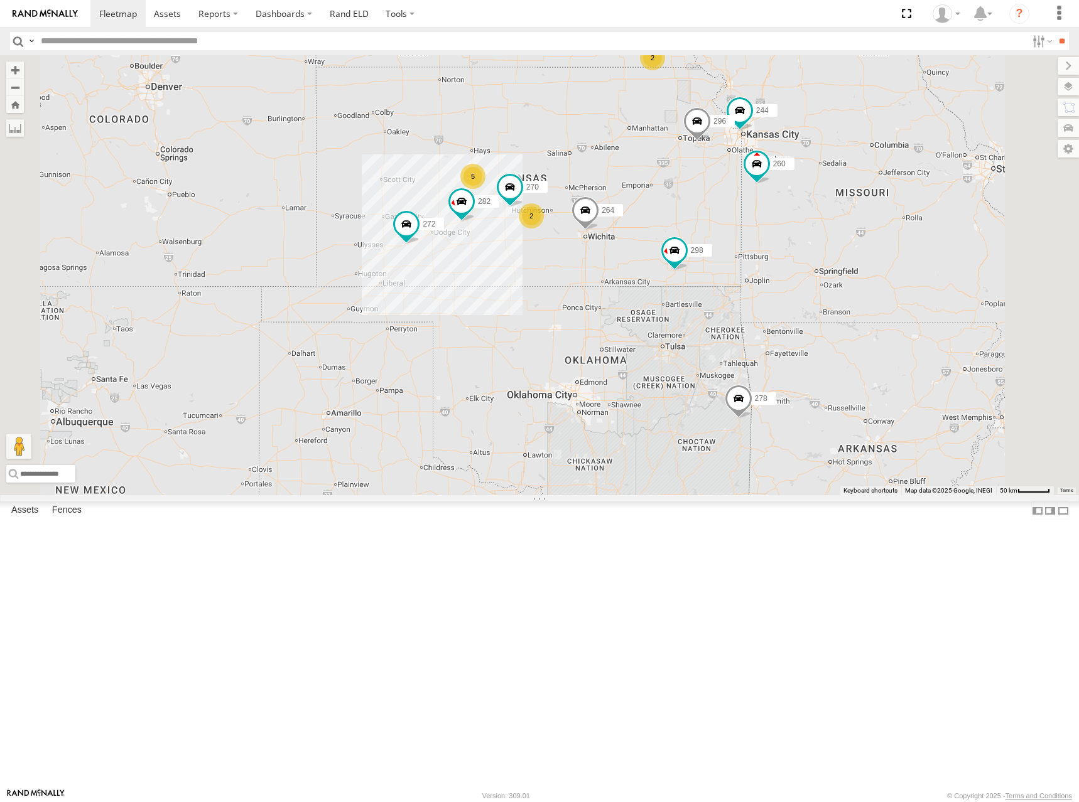
drag, startPoint x: 716, startPoint y: 258, endPoint x: 745, endPoint y: 258, distance: 28.3
click at [745, 258] on div "274 244 298 270 262 288 292 272 256 296 264 282 278 294 260 232 2 5 2" at bounding box center [539, 275] width 1079 height 440
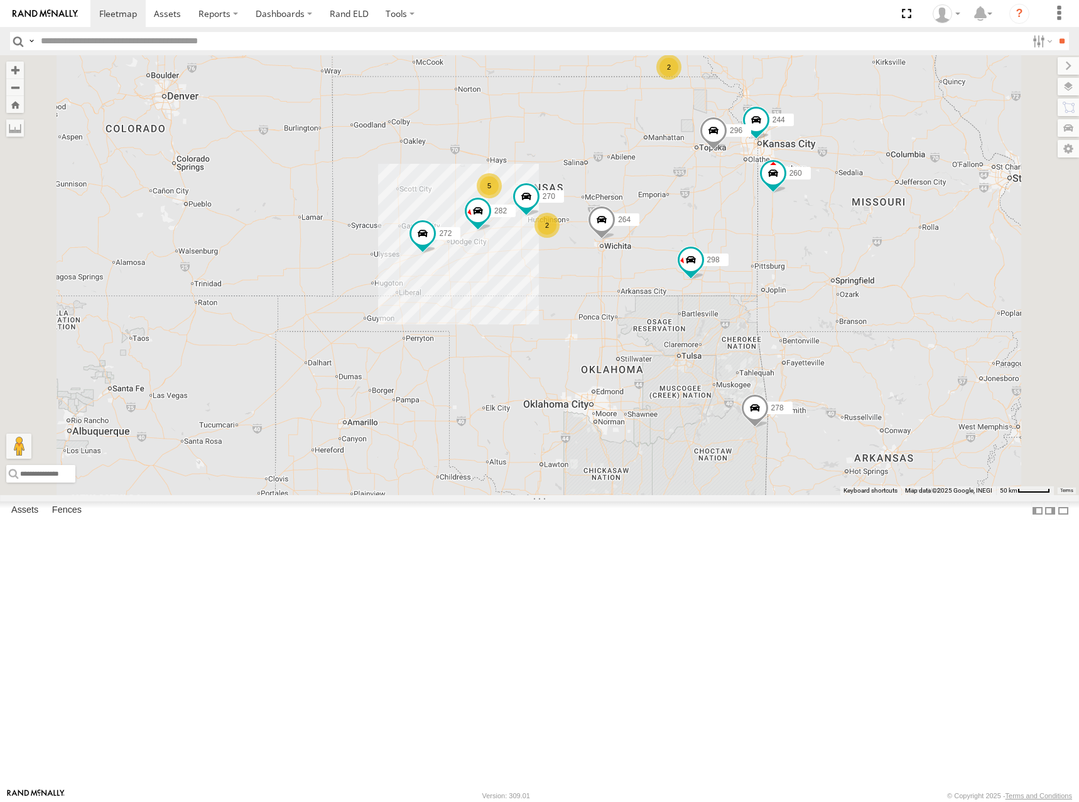
drag, startPoint x: 817, startPoint y: 212, endPoint x: 806, endPoint y: 222, distance: 14.7
click at [806, 222] on div "274 244 298 270 262 288 292 272 256 296 264 282 278 294 260 232 2 5 2" at bounding box center [539, 275] width 1079 height 440
click at [743, 240] on div "274 244 298 270 262 288 292 272 256 296 264 282 278 294 260 232 2 5 2" at bounding box center [539, 275] width 1079 height 440
click at [741, 264] on div "274 244 298 270 262 288 292 272 256 296 264 282 278 294 260 232 2 5 2" at bounding box center [539, 275] width 1079 height 440
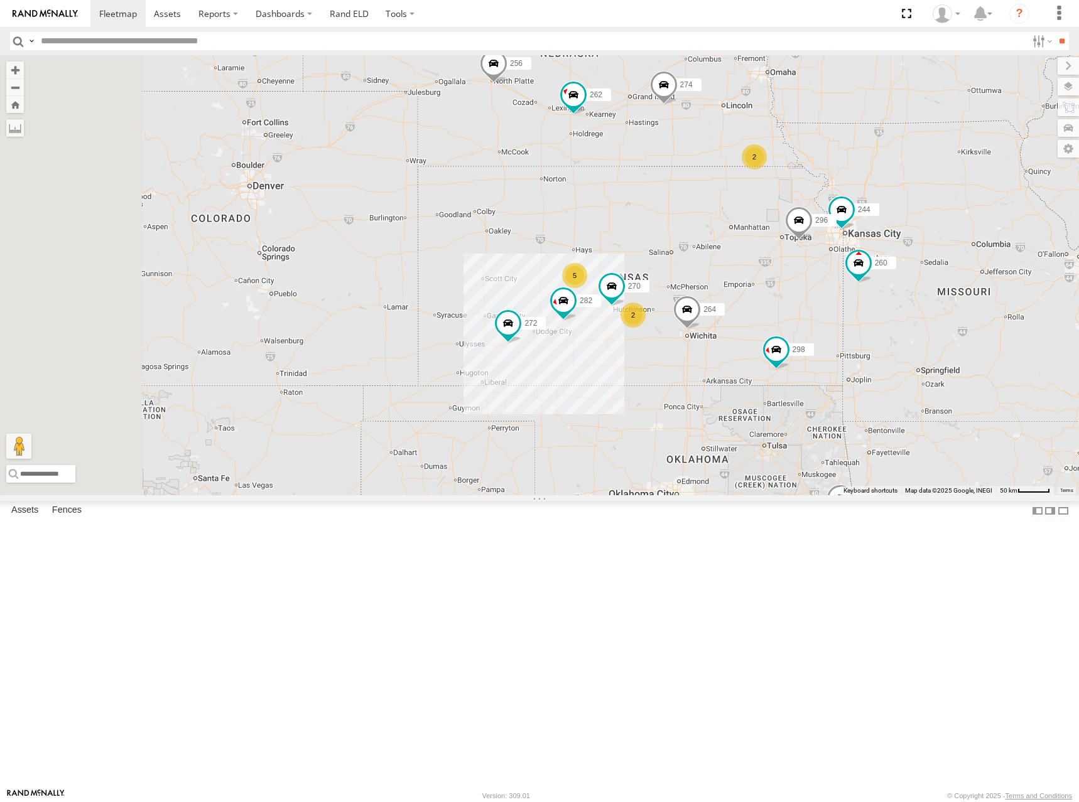
drag, startPoint x: 501, startPoint y: 206, endPoint x: 586, endPoint y: 296, distance: 123.9
click at [586, 296] on div "274 244 298 270 262 288 292 272 256 296 264 282 278 294 260 232 2 5 2" at bounding box center [539, 275] width 1079 height 440
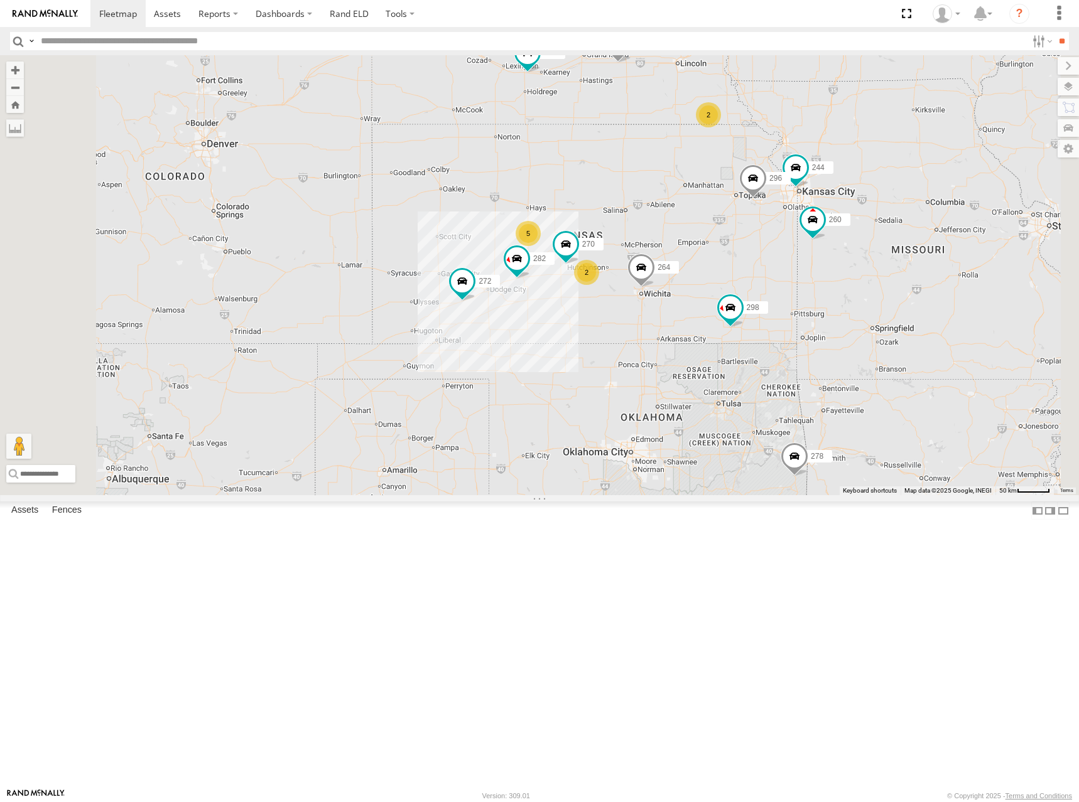
drag, startPoint x: 953, startPoint y: 252, endPoint x: 906, endPoint y: 210, distance: 63.6
click at [906, 210] on div "274 244 298 270 262 288 292 272 256 296 264 282 278 294 260 232 2 5 2" at bounding box center [539, 275] width 1079 height 440
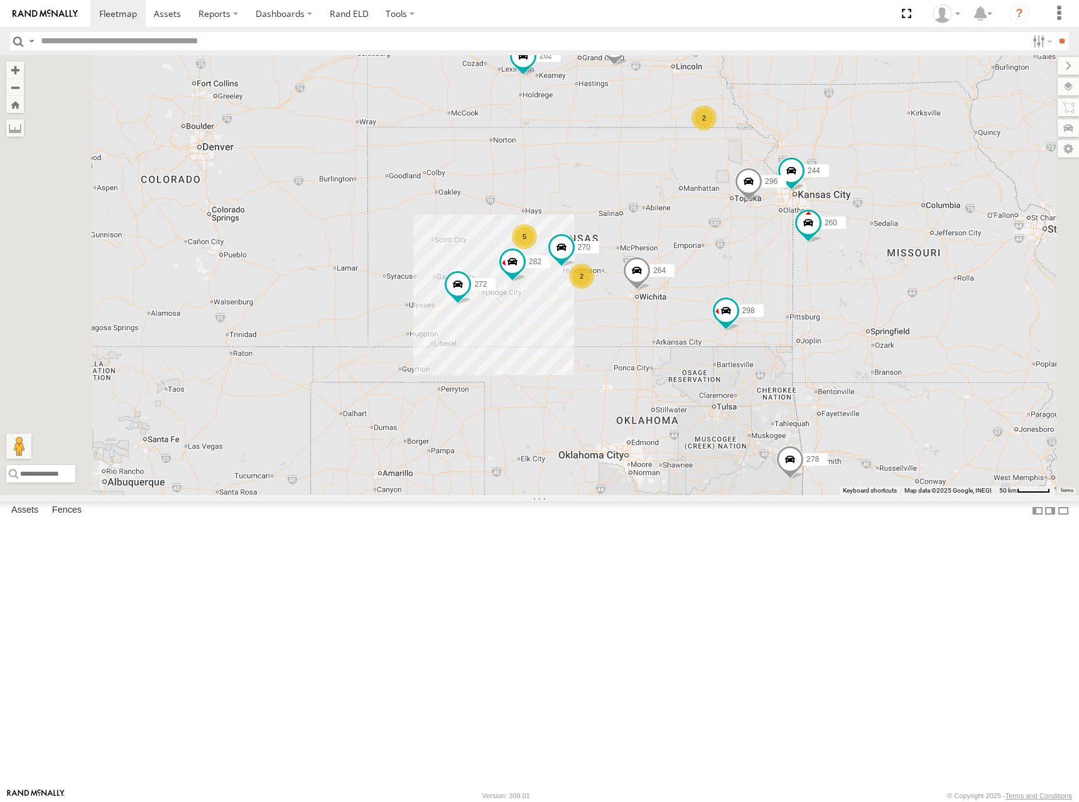
click at [820, 139] on div "274 244 298 270 262 288 292 272 256 296 264 282 278 294 260 2 5 2" at bounding box center [539, 275] width 1079 height 440
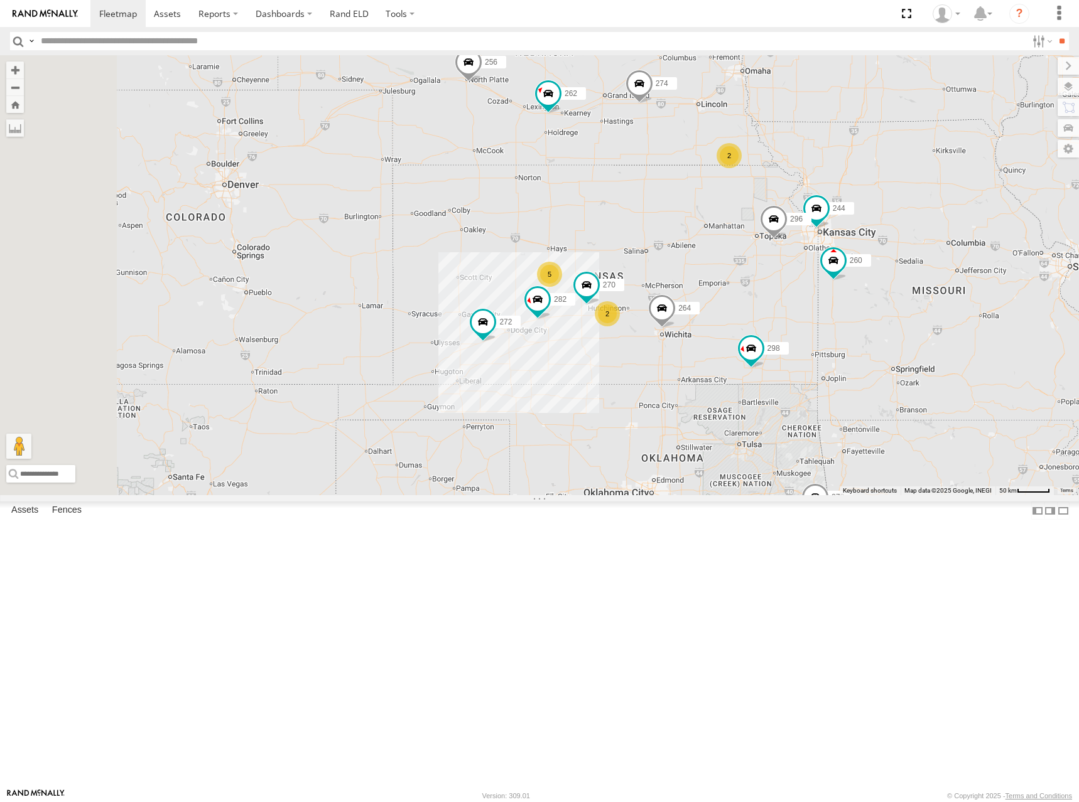
drag, startPoint x: 684, startPoint y: 298, endPoint x: 746, endPoint y: 327, distance: 68.8
click at [746, 327] on div "274 244 298 270 262 288 292 272 256 296 264 282 278 294 260 2 5 2" at bounding box center [539, 275] width 1079 height 440
drag, startPoint x: 827, startPoint y: 299, endPoint x: 833, endPoint y: 299, distance: 6.3
click at [833, 299] on div "274 244 298 270 262 288 292 272 256 296 264 282 278 294 260 2 5 2" at bounding box center [539, 275] width 1079 height 440
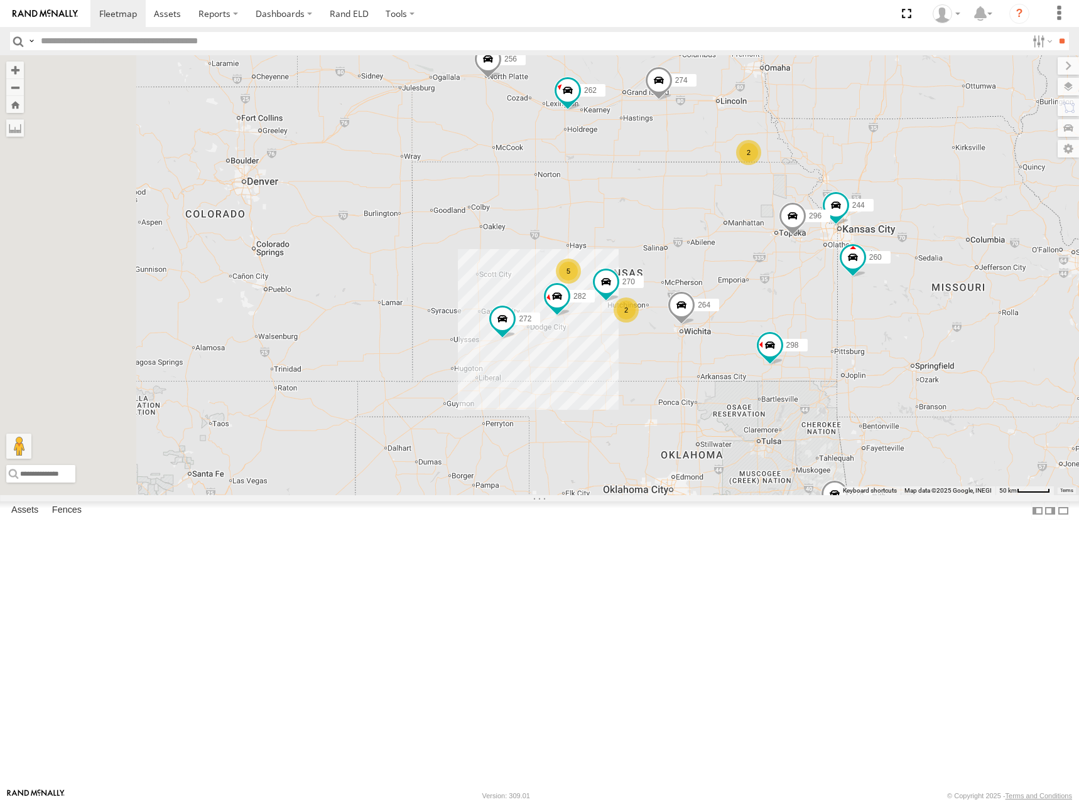
drag, startPoint x: 768, startPoint y: 191, endPoint x: 792, endPoint y: 188, distance: 24.1
click at [792, 188] on div "274 244 298 270 262 288 292 272 256 296 264 282 278 294 260 2 5 2" at bounding box center [539, 275] width 1079 height 440
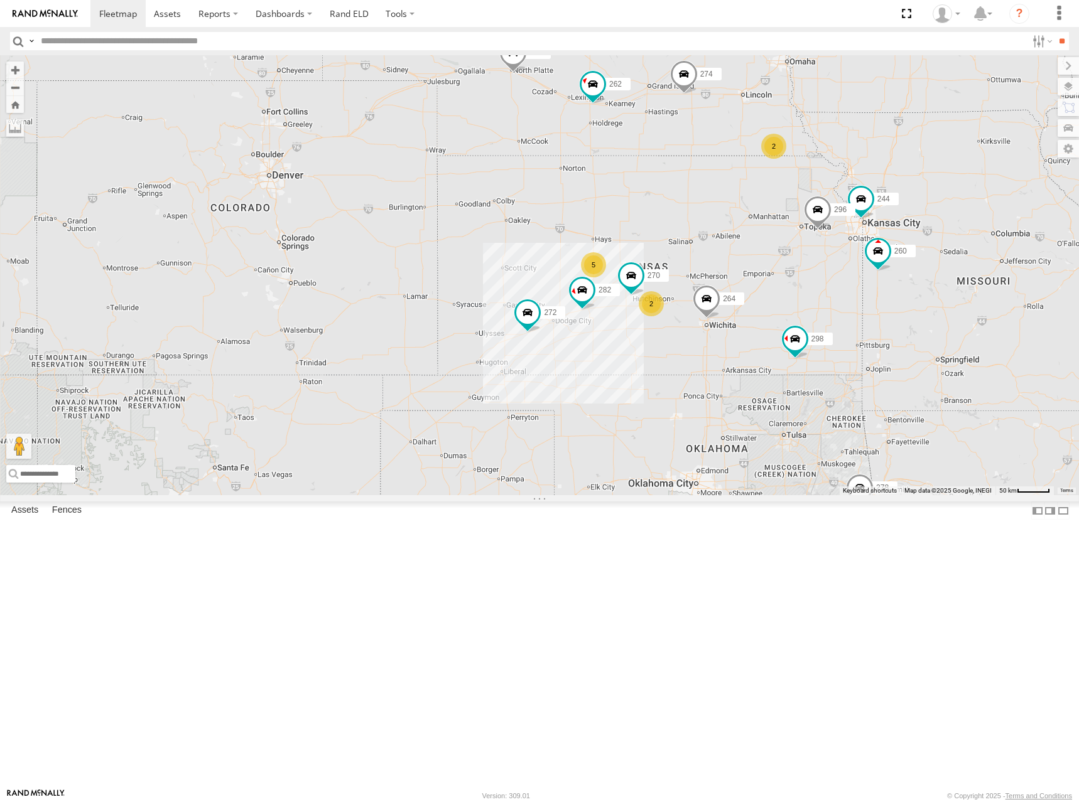
drag, startPoint x: 841, startPoint y: 200, endPoint x: 855, endPoint y: 195, distance: 14.9
click at [855, 195] on div "274 244 298 270 262 288 292 272 256 296 264 282 278 294 260 2 5 2" at bounding box center [539, 275] width 1079 height 440
drag, startPoint x: 782, startPoint y: 297, endPoint x: 782, endPoint y: 303, distance: 6.3
click at [782, 303] on div "274 244 298 270 262 288 292 272 256 296 264 282 278 294 260 2 5 2" at bounding box center [539, 275] width 1079 height 440
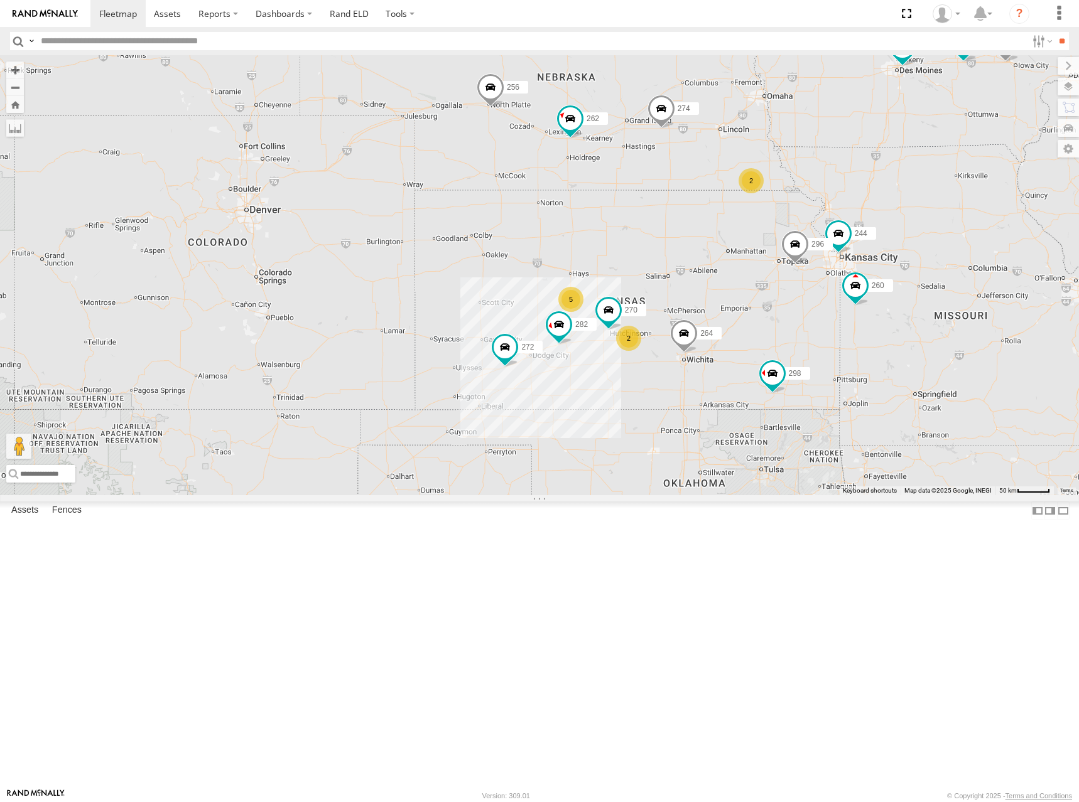
drag, startPoint x: 814, startPoint y: 333, endPoint x: 794, endPoint y: 363, distance: 35.7
click at [794, 363] on div "274 244 298 270 262 288 292 272 256 296 264 282 278 294 260 2 5 2" at bounding box center [539, 275] width 1079 height 440
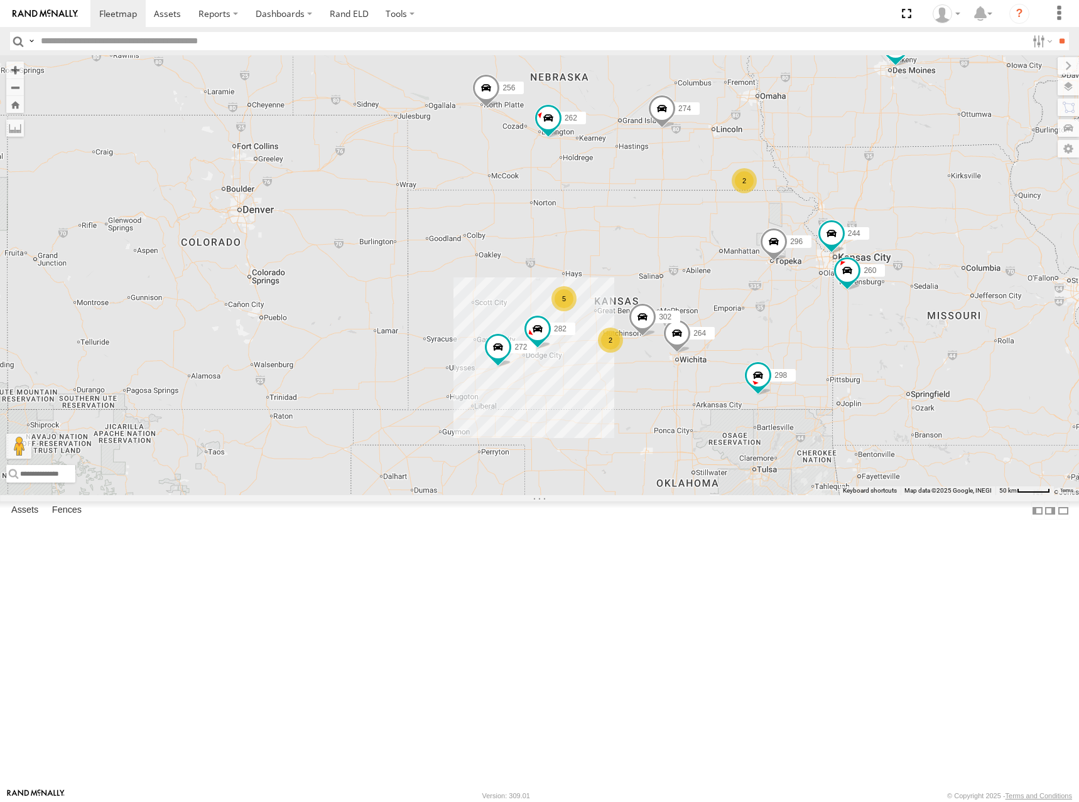
drag, startPoint x: 719, startPoint y: 397, endPoint x: 710, endPoint y: 396, distance: 8.8
click at [710, 396] on div "274 244 298 262 292 272 256 296 264 302 282 278 294 260 2 5 2" at bounding box center [539, 275] width 1079 height 440
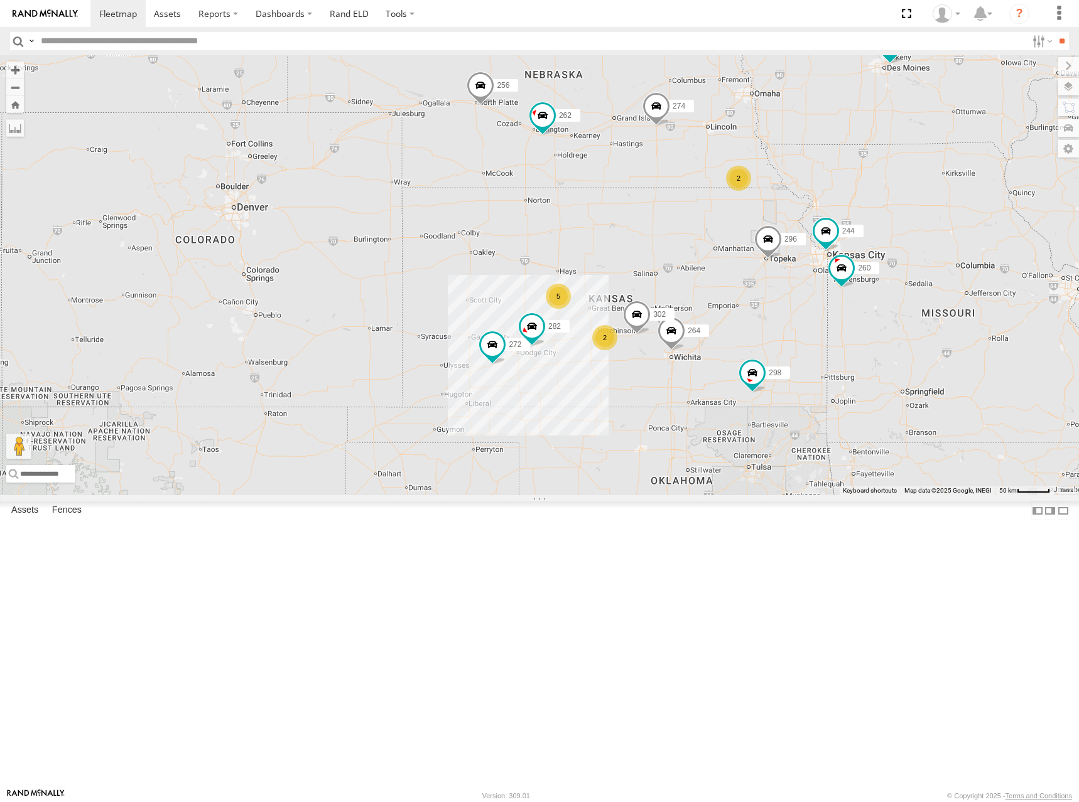
drag, startPoint x: 824, startPoint y: 348, endPoint x: 812, endPoint y: 344, distance: 13.3
click at [812, 344] on div "274 244 298 262 292 272 256 296 264 302 282 278 294 260 2 5 2" at bounding box center [539, 275] width 1079 height 440
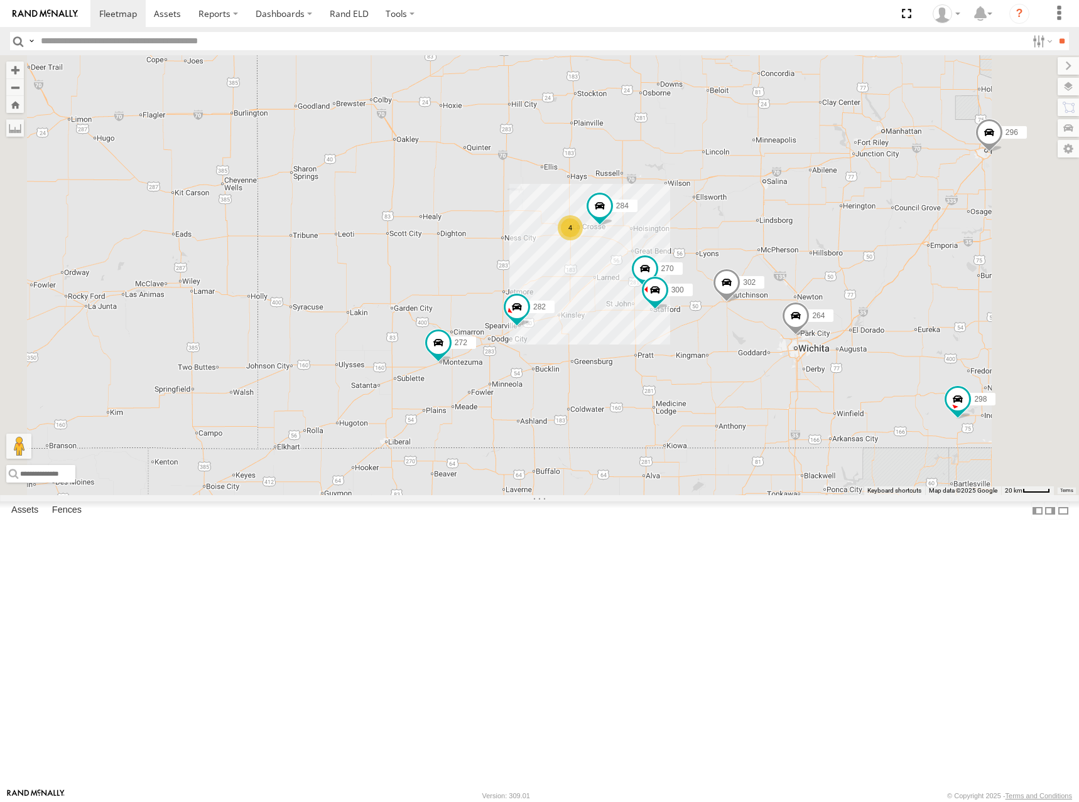
click at [807, 348] on div "274 244 298 262 292 272 256 296 264 302 282 278 294 260 300 270 284 4" at bounding box center [539, 275] width 1079 height 440
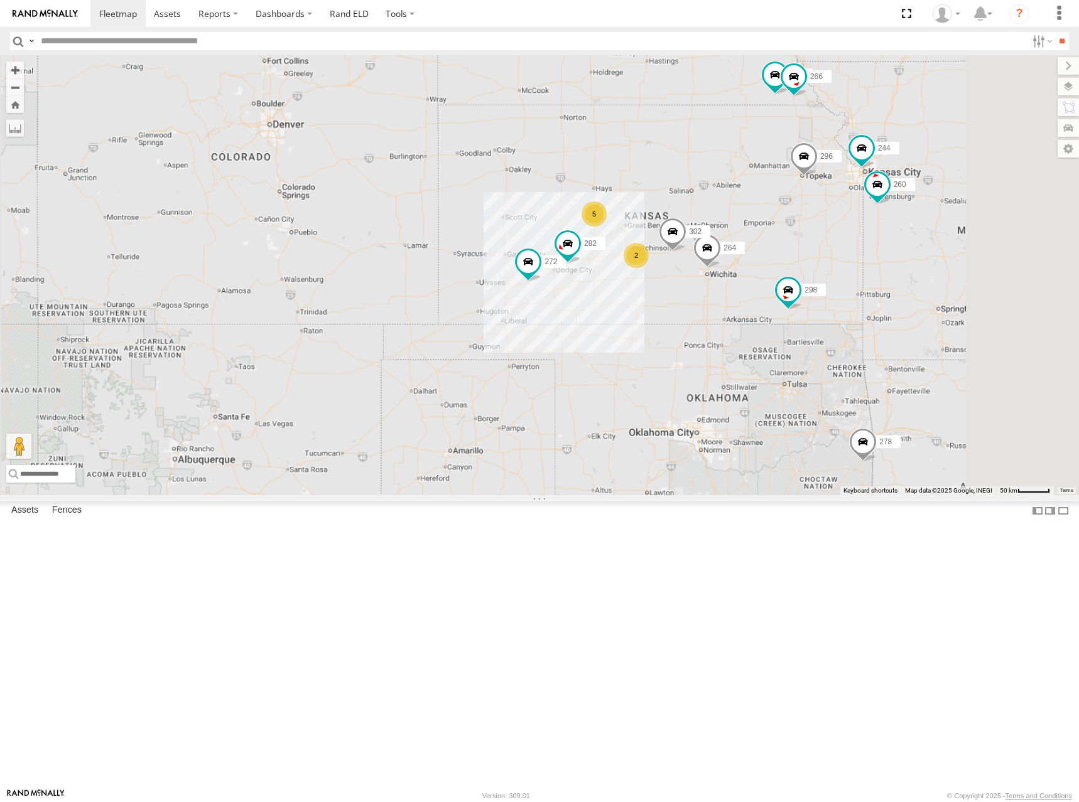
drag, startPoint x: 839, startPoint y: 288, endPoint x: 831, endPoint y: 292, distance: 9.0
click at [831, 292] on div "274 244 298 262 292 272 256 296 264 302 282 278 294 260 2 5 304 266" at bounding box center [539, 275] width 1079 height 440
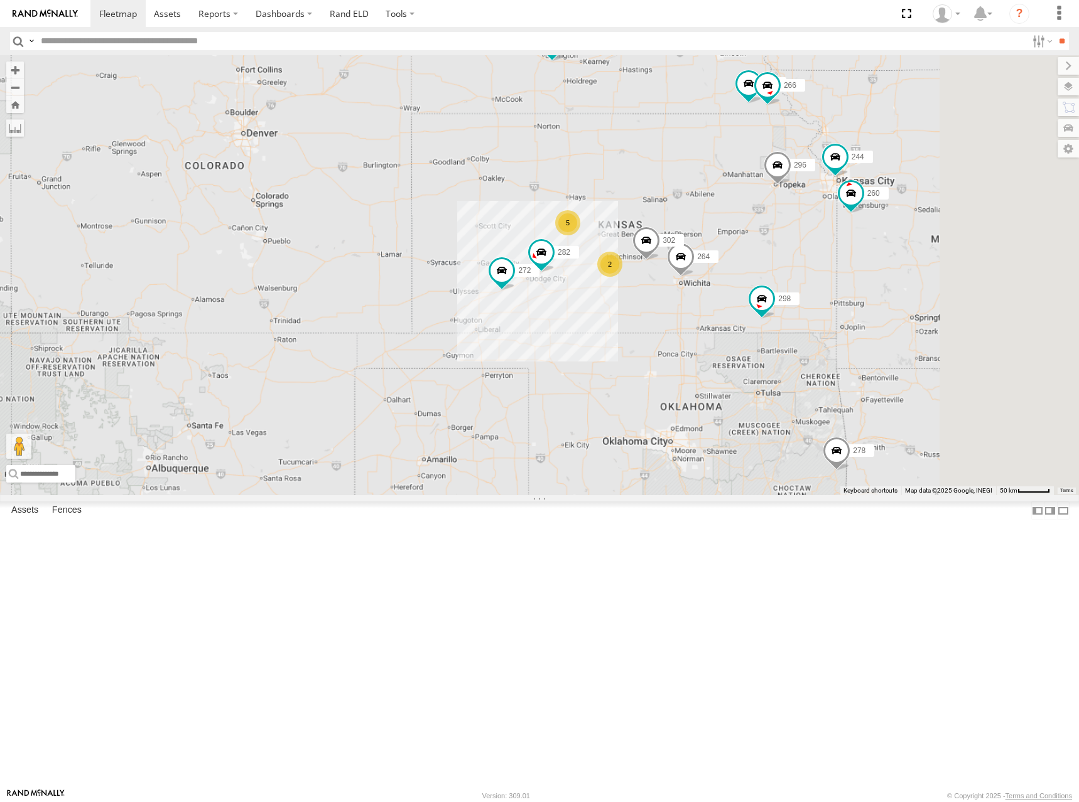
drag, startPoint x: 877, startPoint y: 276, endPoint x: 859, endPoint y: 281, distance: 18.7
click at [859, 281] on div "274 244 298 262 292 272 256 296 264 302 282 278 294 260 2 5 304 266" at bounding box center [539, 275] width 1079 height 440
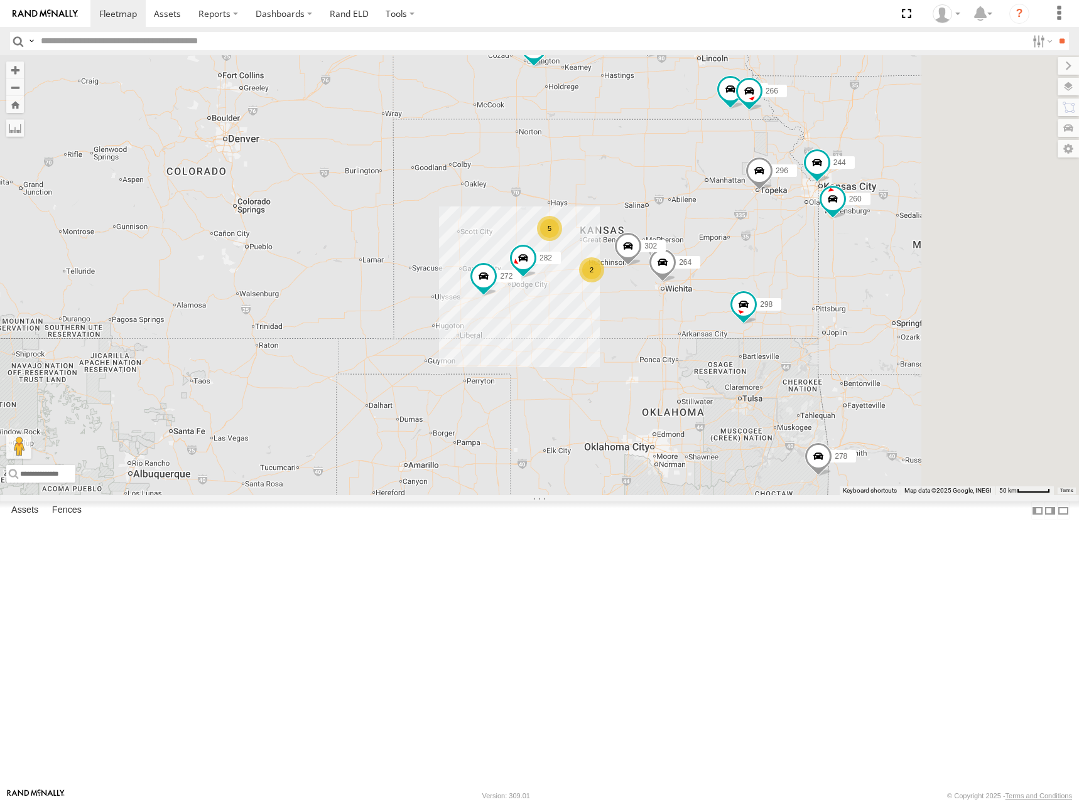
drag, startPoint x: 826, startPoint y: 291, endPoint x: 811, endPoint y: 296, distance: 15.9
click at [811, 296] on div "274 244 298 262 292 272 256 296 264 302 282 278 294 260 2 5 304 266" at bounding box center [539, 275] width 1079 height 440
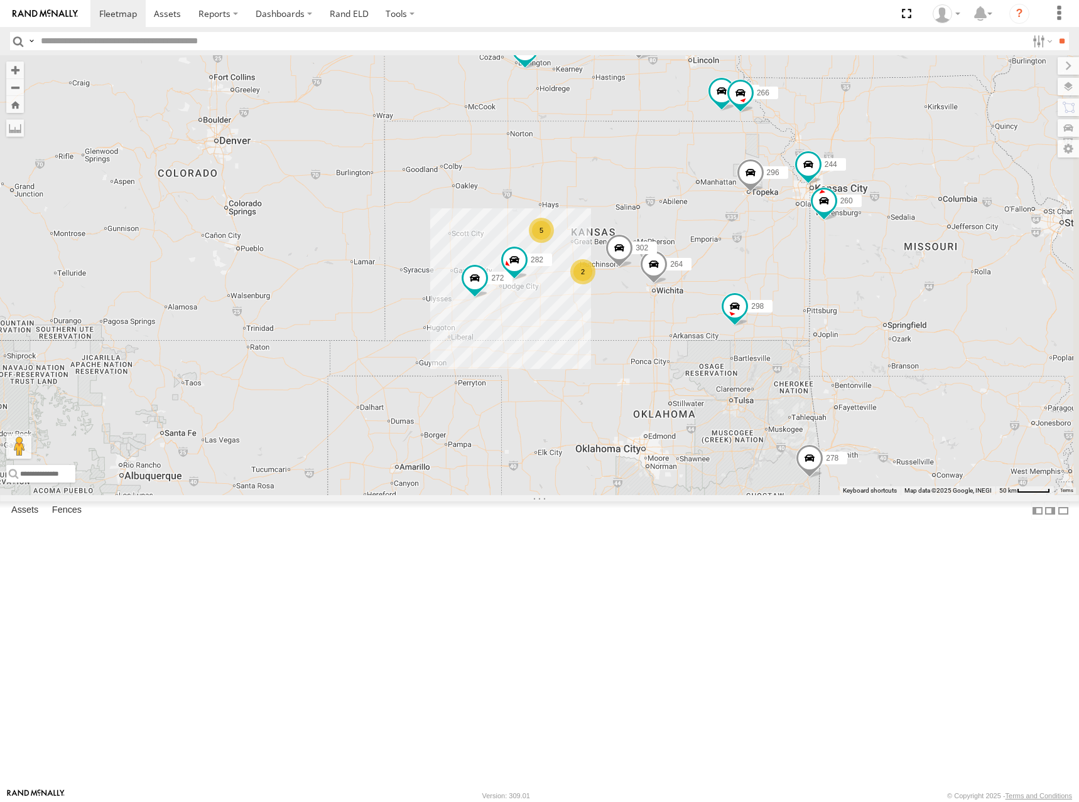
drag, startPoint x: 789, startPoint y: 289, endPoint x: 779, endPoint y: 288, distance: 10.1
click at [777, 288] on div "274 244 298 262 292 272 256 296 264 302 282 278 294 260 2 5 304 266" at bounding box center [539, 275] width 1079 height 440
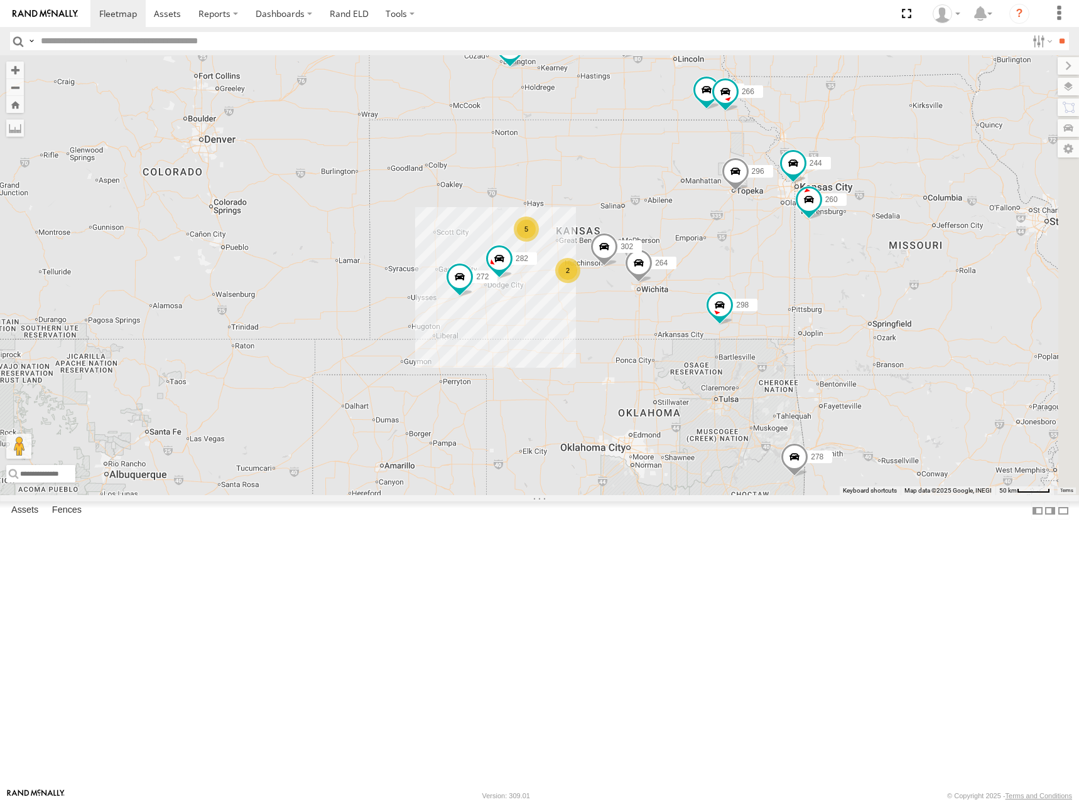
click at [776, 299] on div "274 244 298 262 292 272 256 296 264 302 282 278 294 260 2 5 304 266 288" at bounding box center [539, 275] width 1079 height 440
click at [759, 310] on div "274 244 298 262 292 272 256 296 264 302 282 278 294 260 2 5 304 266 288" at bounding box center [539, 275] width 1079 height 440
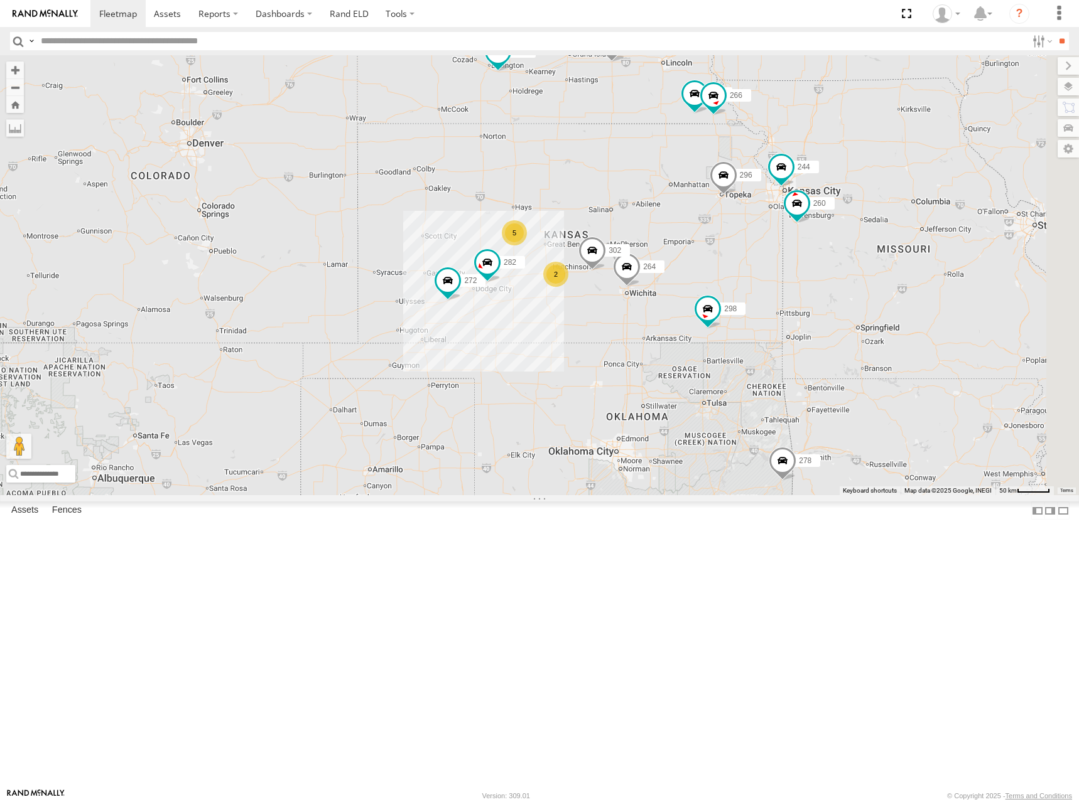
click at [836, 304] on div "274 244 298 262 292 272 256 296 264 302 282 278 294 260 2 5 304 266 288" at bounding box center [539, 275] width 1079 height 440
click at [802, 310] on div "274 244 298 262 292 272 256 296 264 302 282 278 294 260 2 5 304 266 288" at bounding box center [539, 275] width 1079 height 440
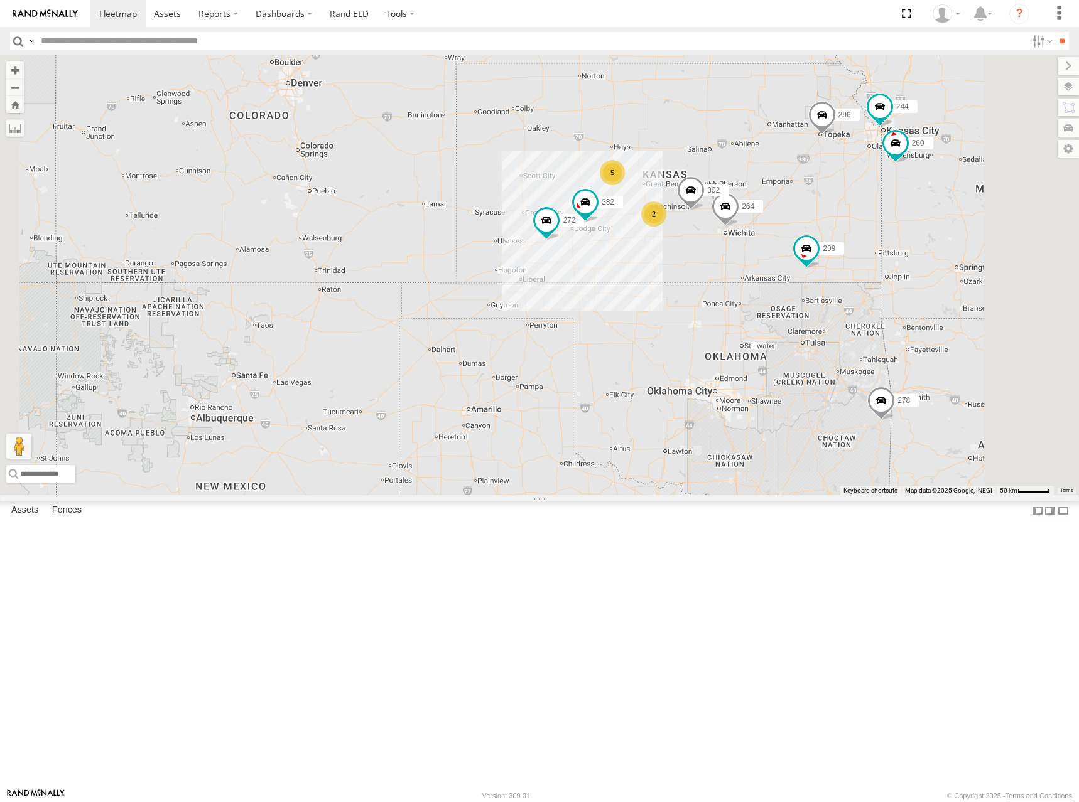
click at [859, 284] on div "274 244 298 262 292 272 256 296 264 302 282 278 294 260 304 266 288 2 5" at bounding box center [539, 275] width 1079 height 440
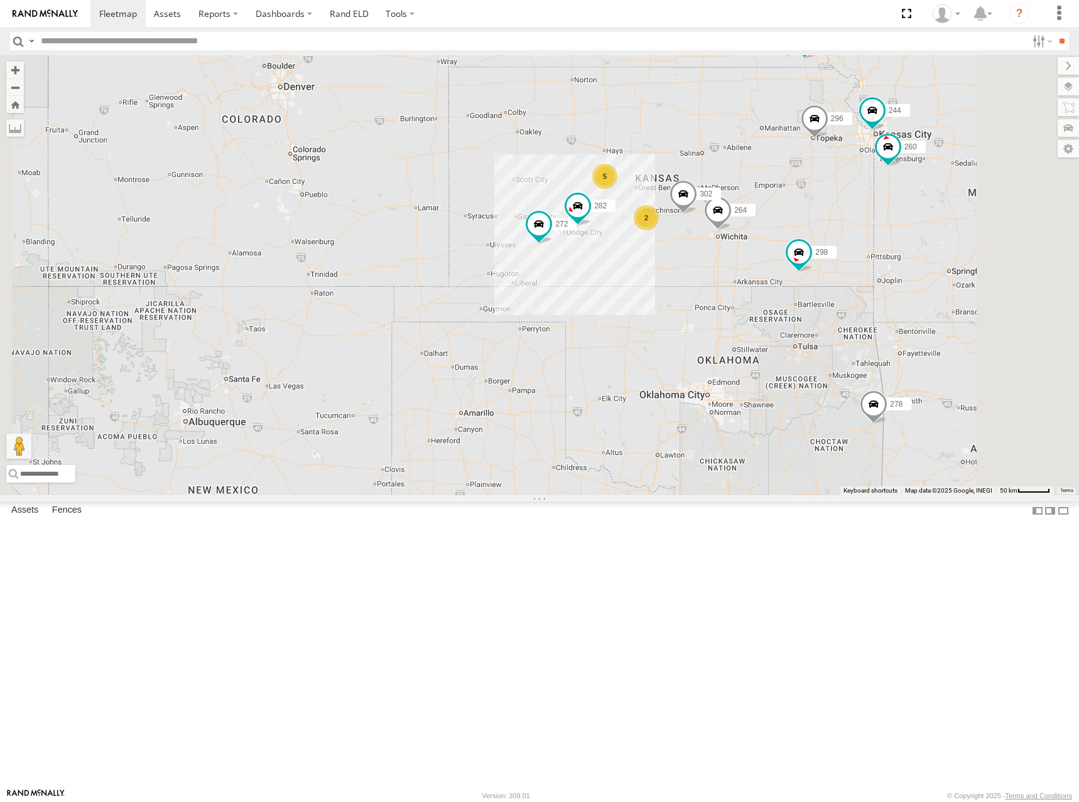
click at [889, 268] on div "274 244 298 262 292 272 256 296 264 302 282 278 294 260 304 266 288 2 5" at bounding box center [539, 275] width 1079 height 440
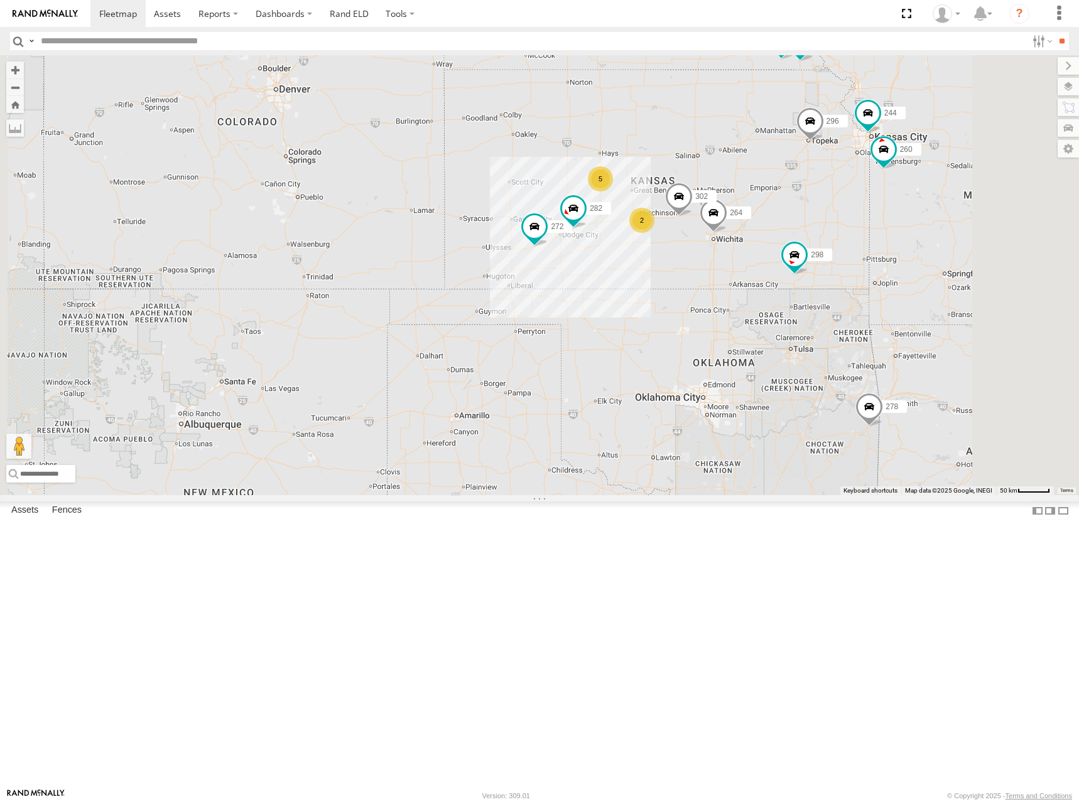
click at [851, 282] on div "274 244 298 262 292 272 256 296 264 302 282 278 294 260 304 266 288 2 5" at bounding box center [539, 275] width 1079 height 440
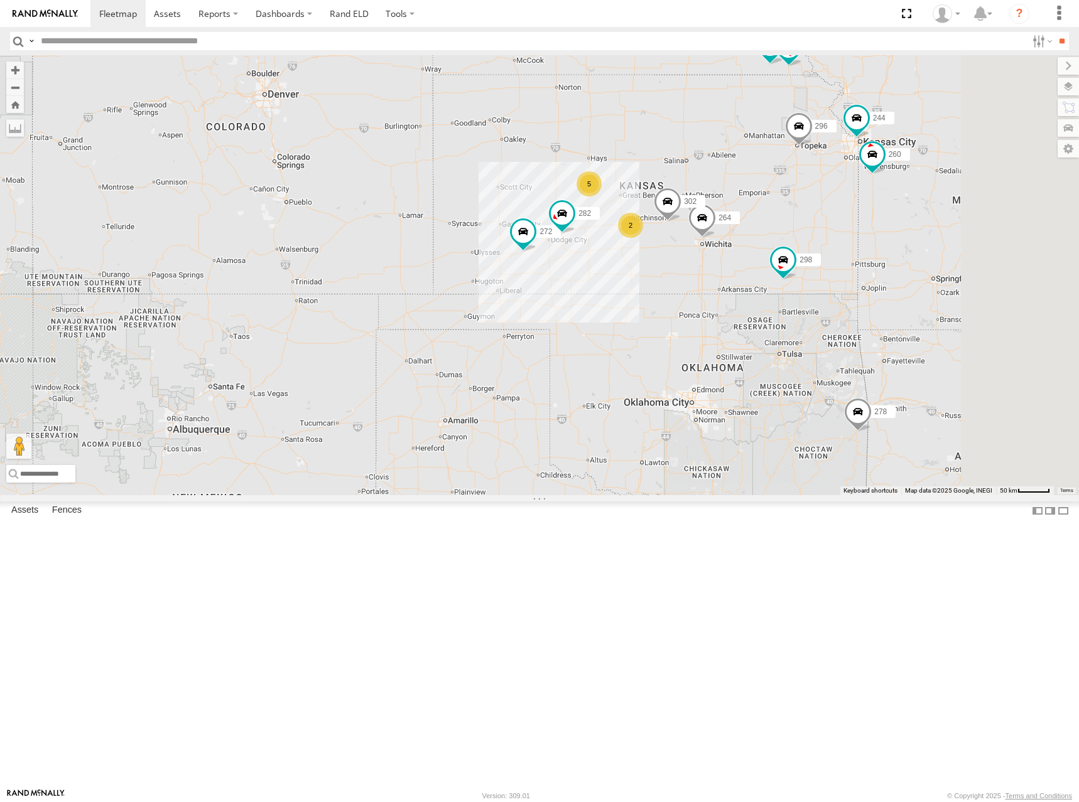
click at [898, 244] on div "274 244 298 262 292 272 256 296 264 302 282 278 294 260 304 266 288 2 5" at bounding box center [539, 275] width 1079 height 440
